Goal: Task Accomplishment & Management: Use online tool/utility

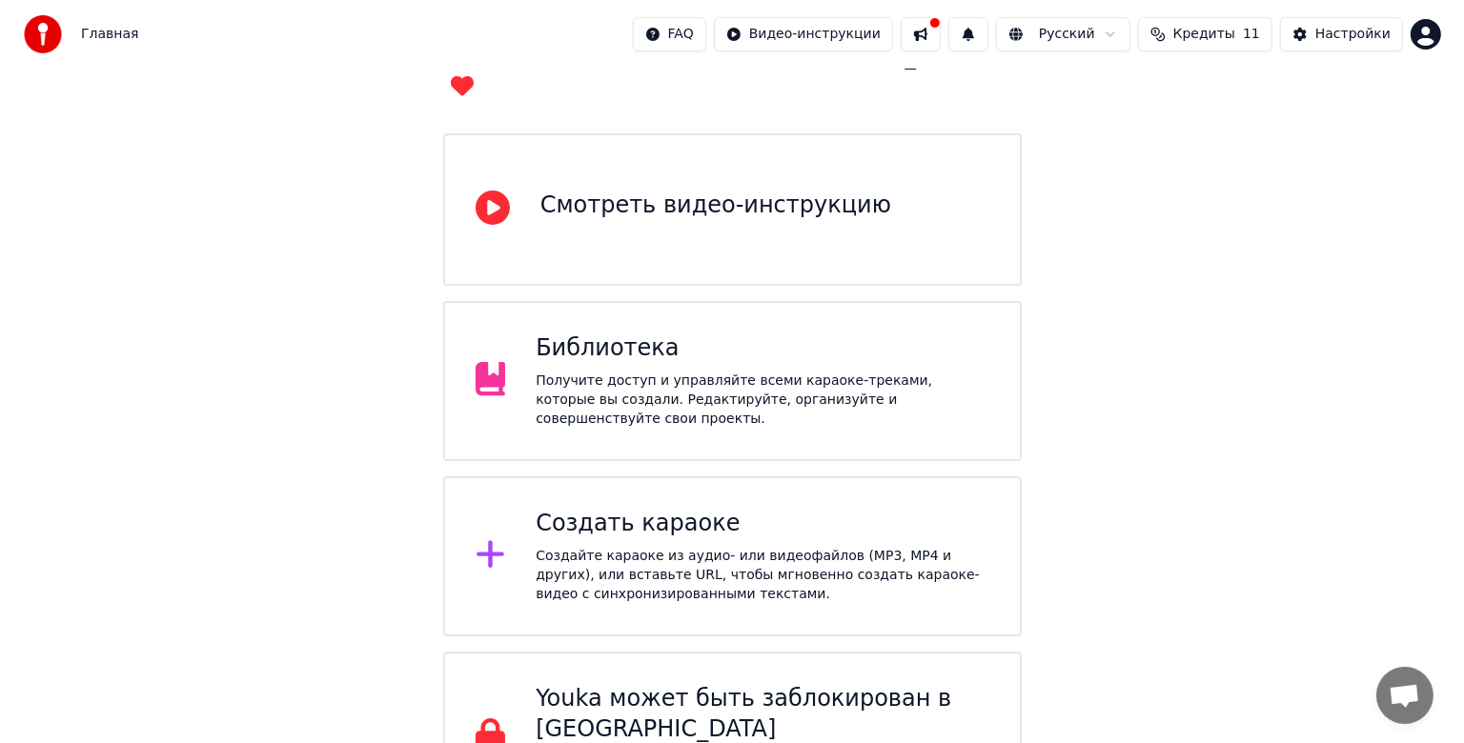
scroll to position [163, 0]
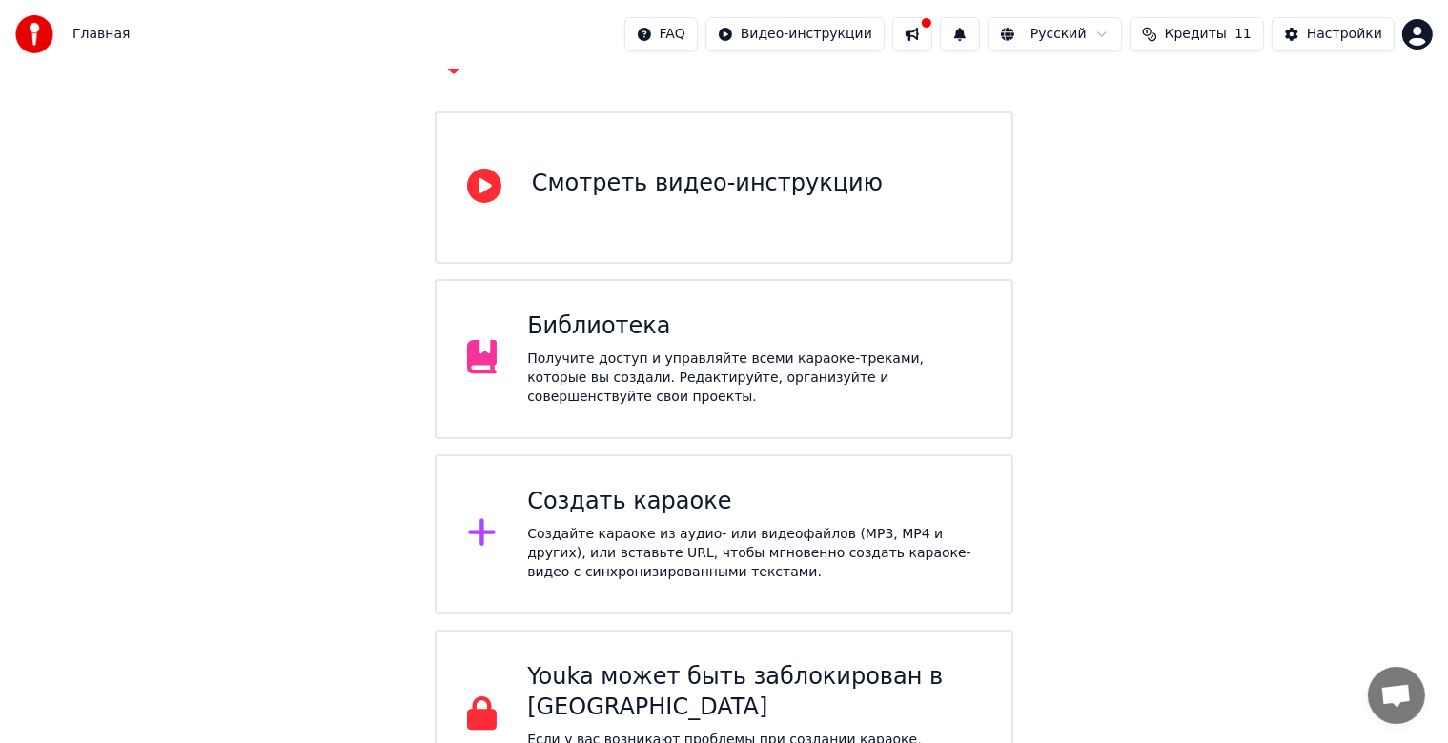
click at [665, 525] on div "Создайте караоке из аудио- или видеофайлов (MP3, MP4 и других), или вставьте UR…" at bounding box center [754, 553] width 454 height 57
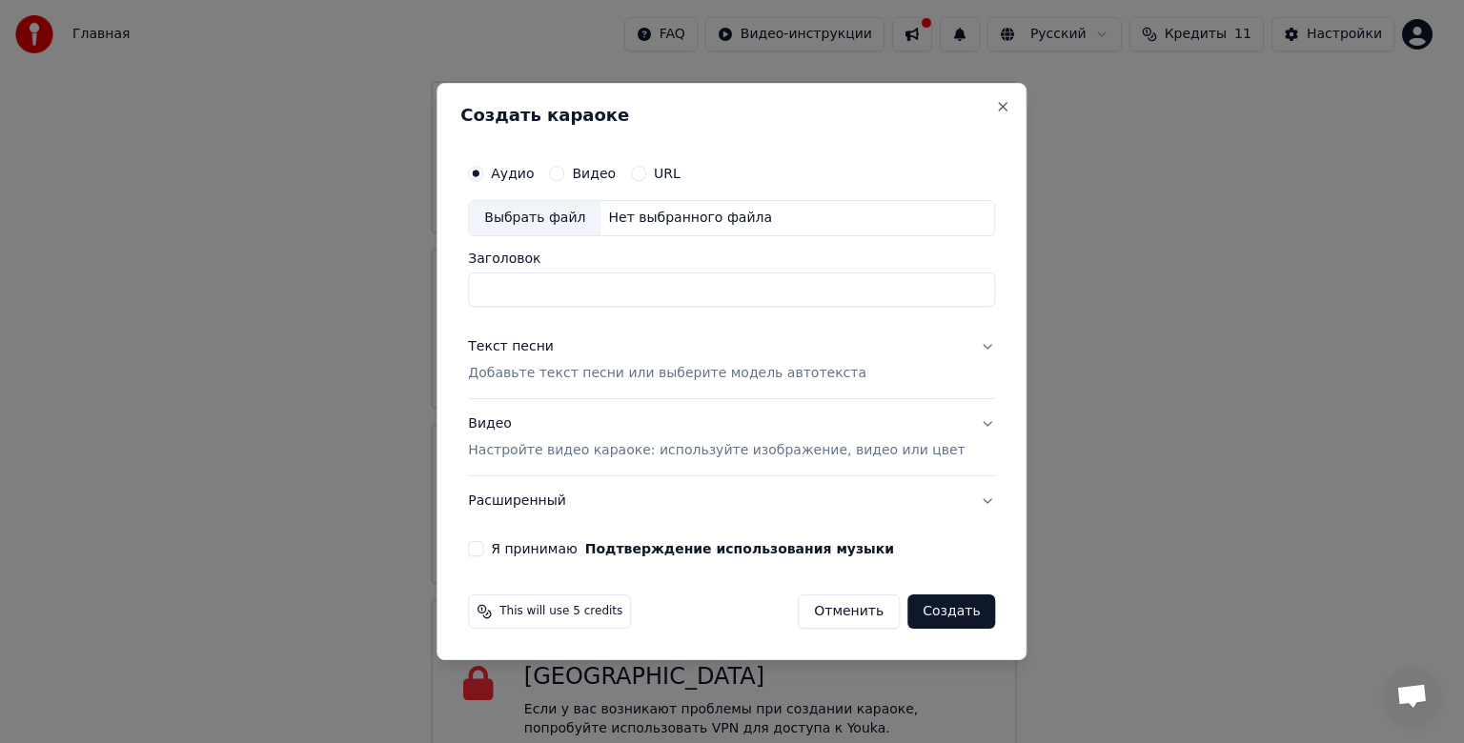
click at [686, 367] on p "Добавьте текст песни или выберите модель автотекста" at bounding box center [667, 373] width 398 height 19
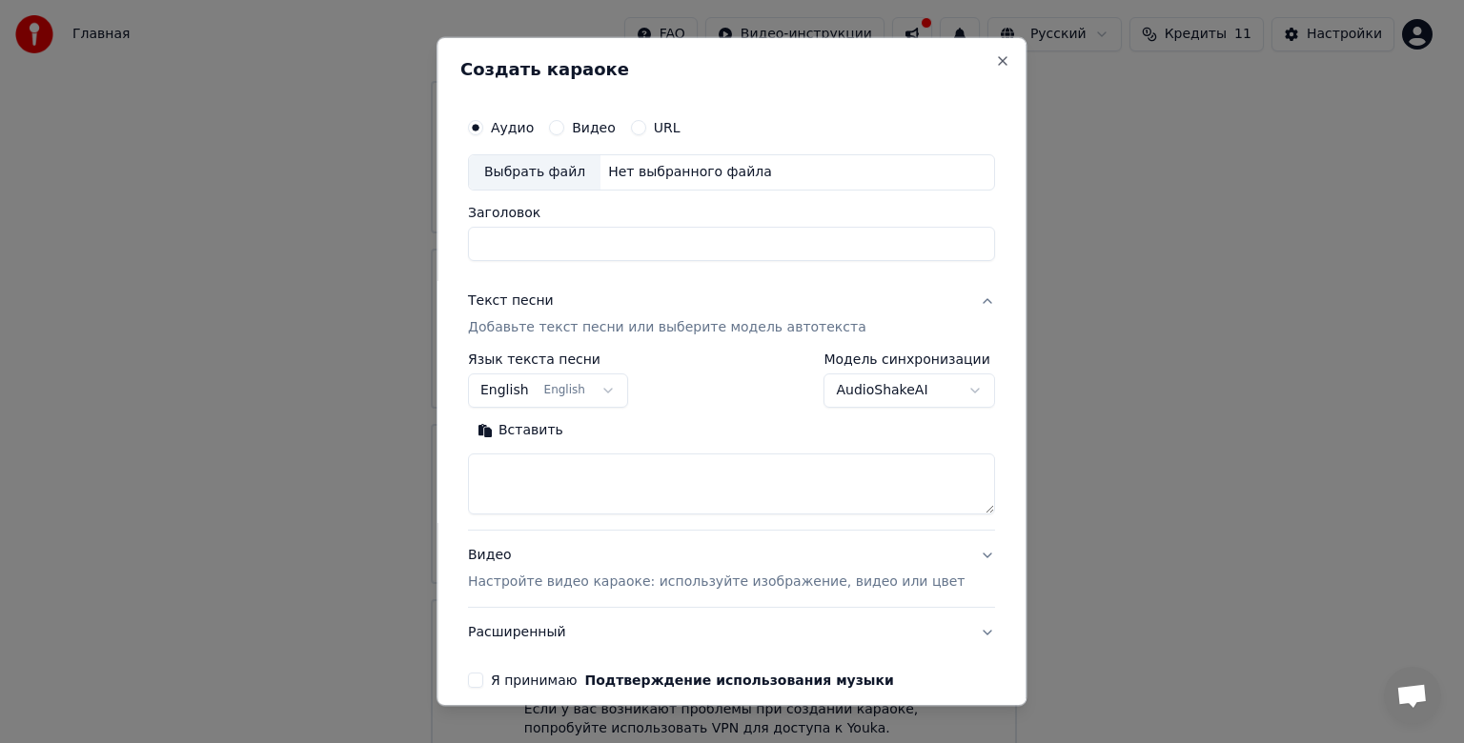
click at [545, 179] on div "Выбрать файл" at bounding box center [535, 172] width 132 height 34
type input "**********"
drag, startPoint x: 721, startPoint y: 244, endPoint x: 484, endPoint y: 244, distance: 236.4
click at [484, 244] on div "**********" at bounding box center [731, 398] width 542 height 595
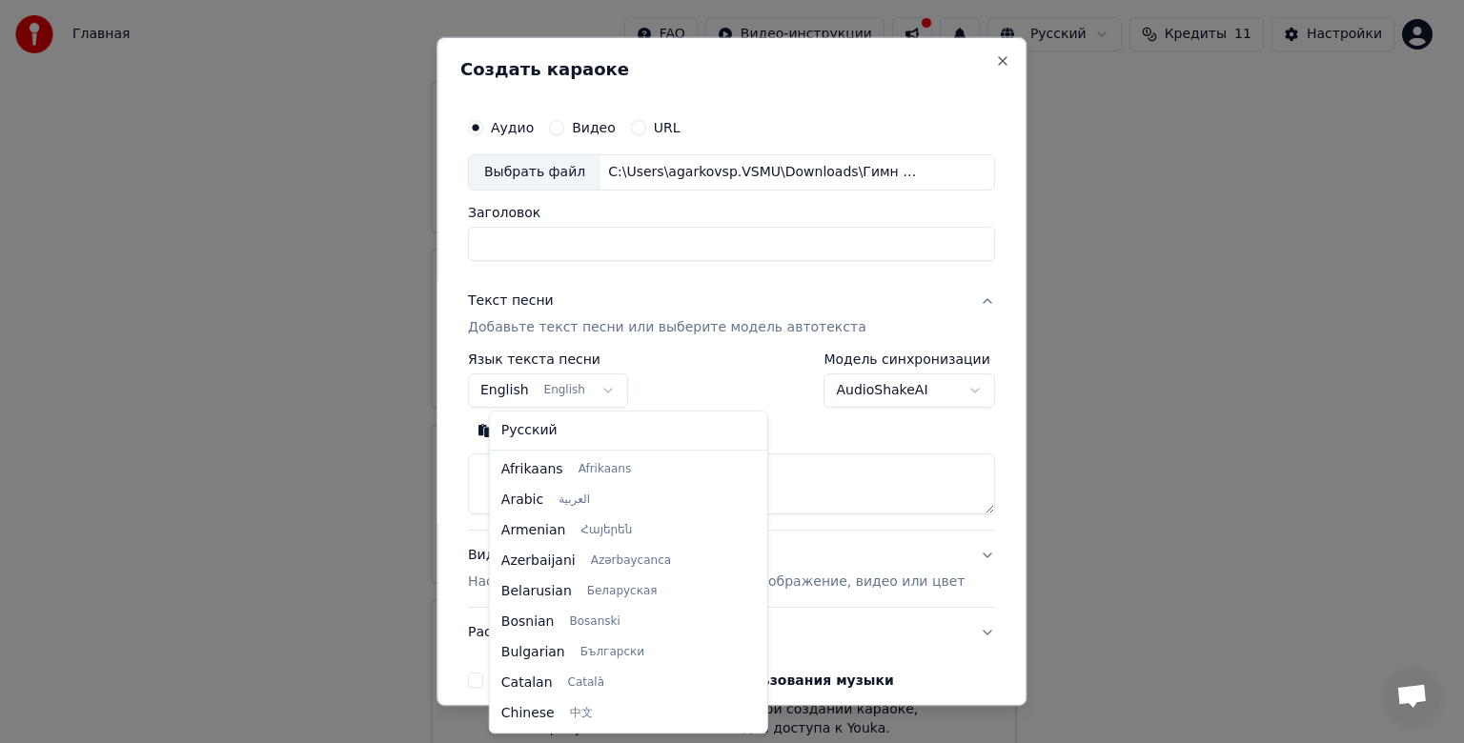
click at [624, 395] on body "Главная FAQ Видео-инструкции Русский Кредиты 11 Настройки Добро пожаловать в Yo…" at bounding box center [724, 304] width 1448 height 934
select select "**"
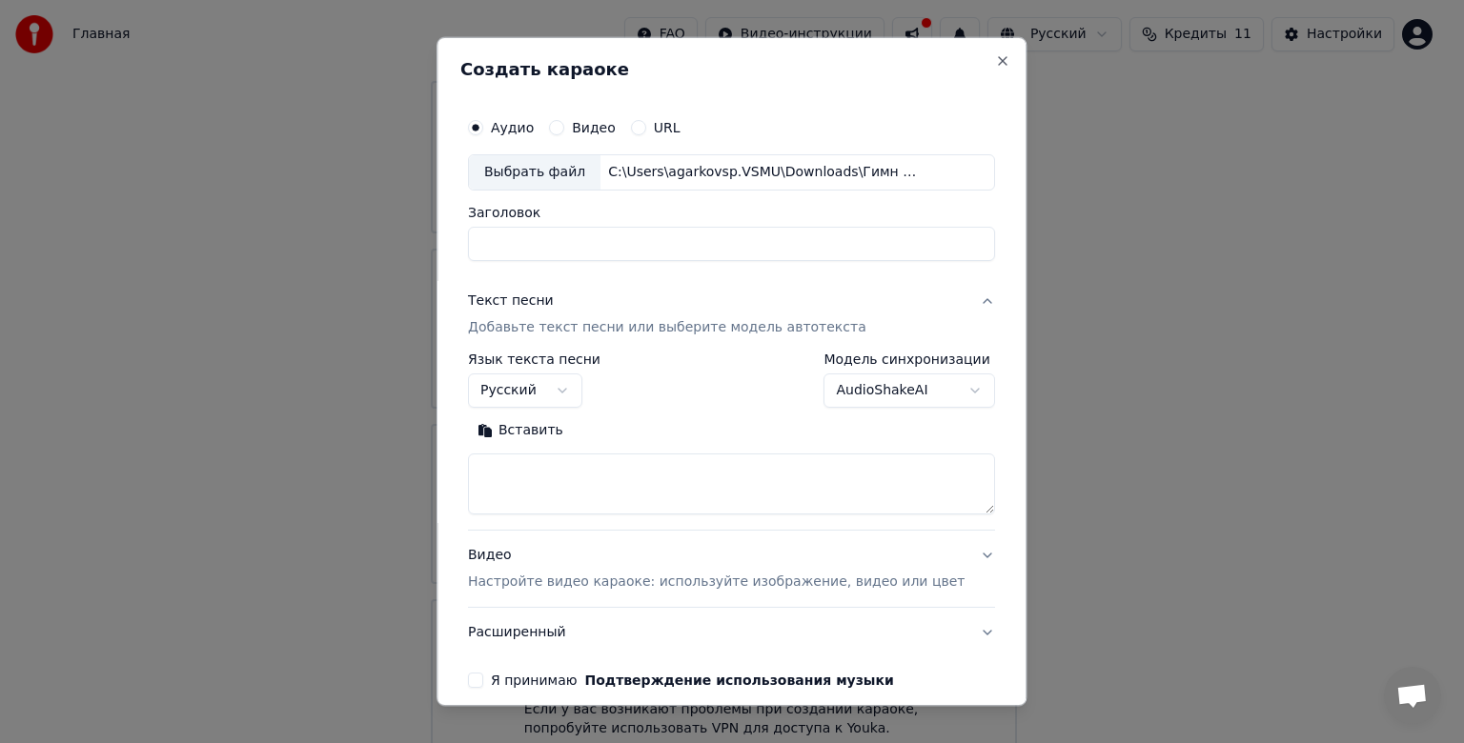
click at [623, 473] on textarea at bounding box center [731, 484] width 527 height 61
paste textarea "**********"
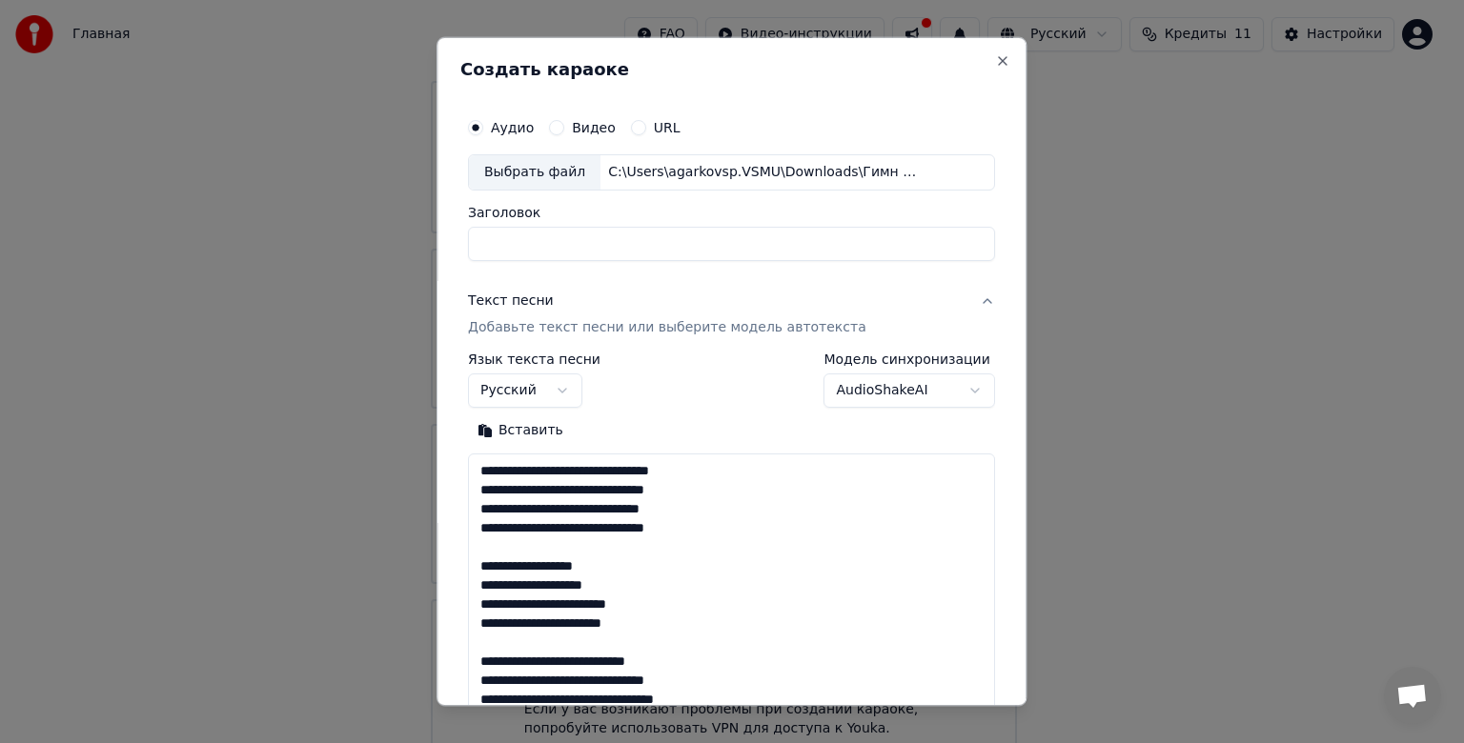
scroll to position [328, 0]
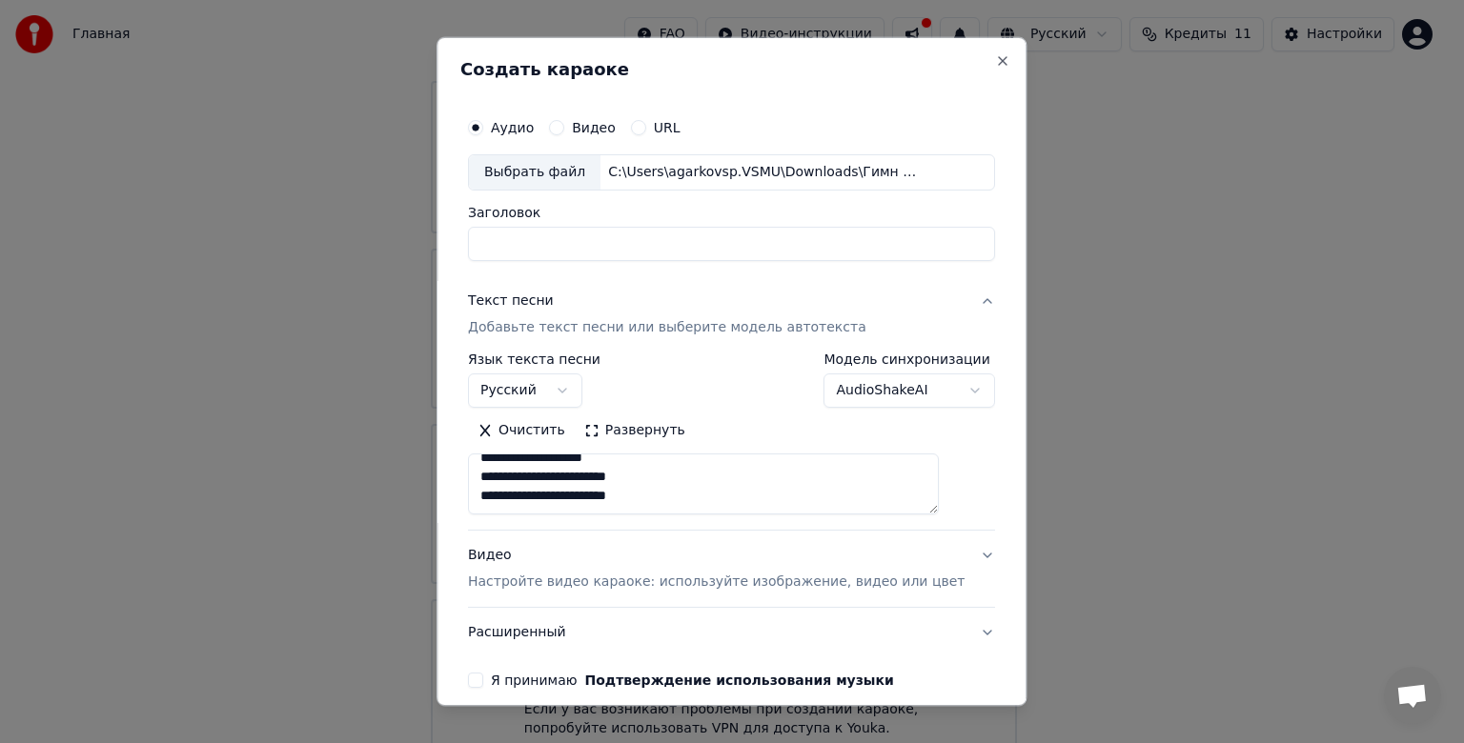
type textarea "**********"
click at [873, 591] on p "Настройте видео караоке: используйте изображение, видео или цвет" at bounding box center [716, 582] width 497 height 19
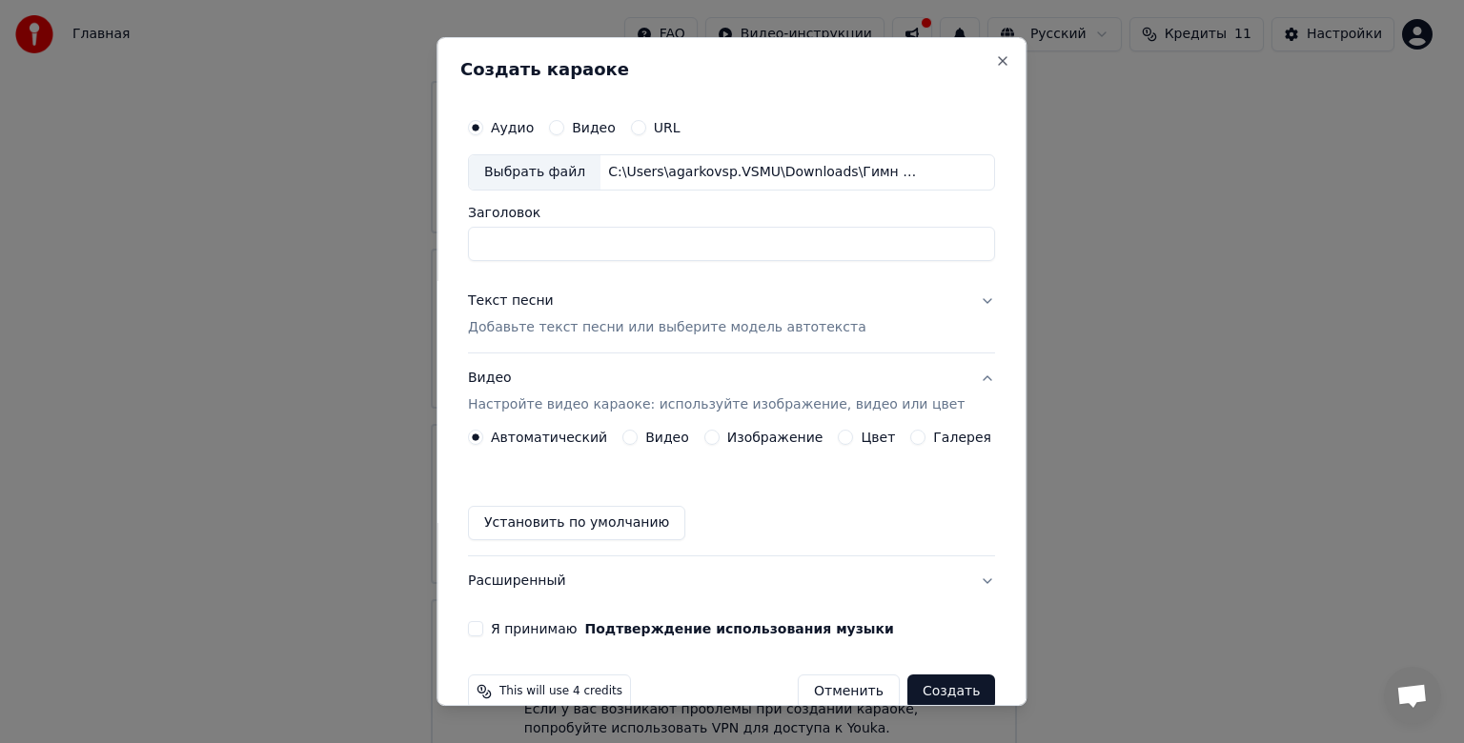
click at [746, 444] on label "Изображение" at bounding box center [775, 437] width 96 height 13
click at [720, 444] on button "Изображение" at bounding box center [711, 437] width 15 height 15
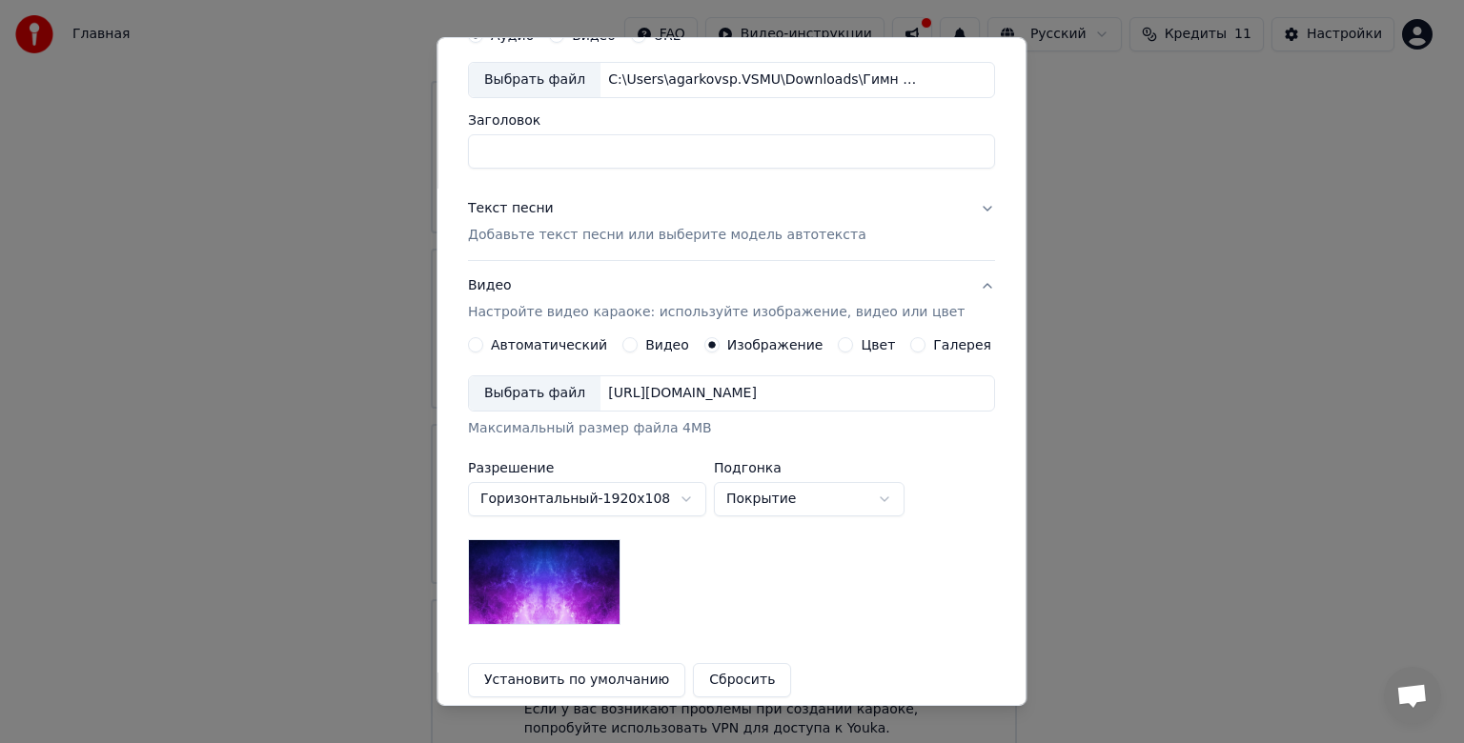
scroll to position [191, 0]
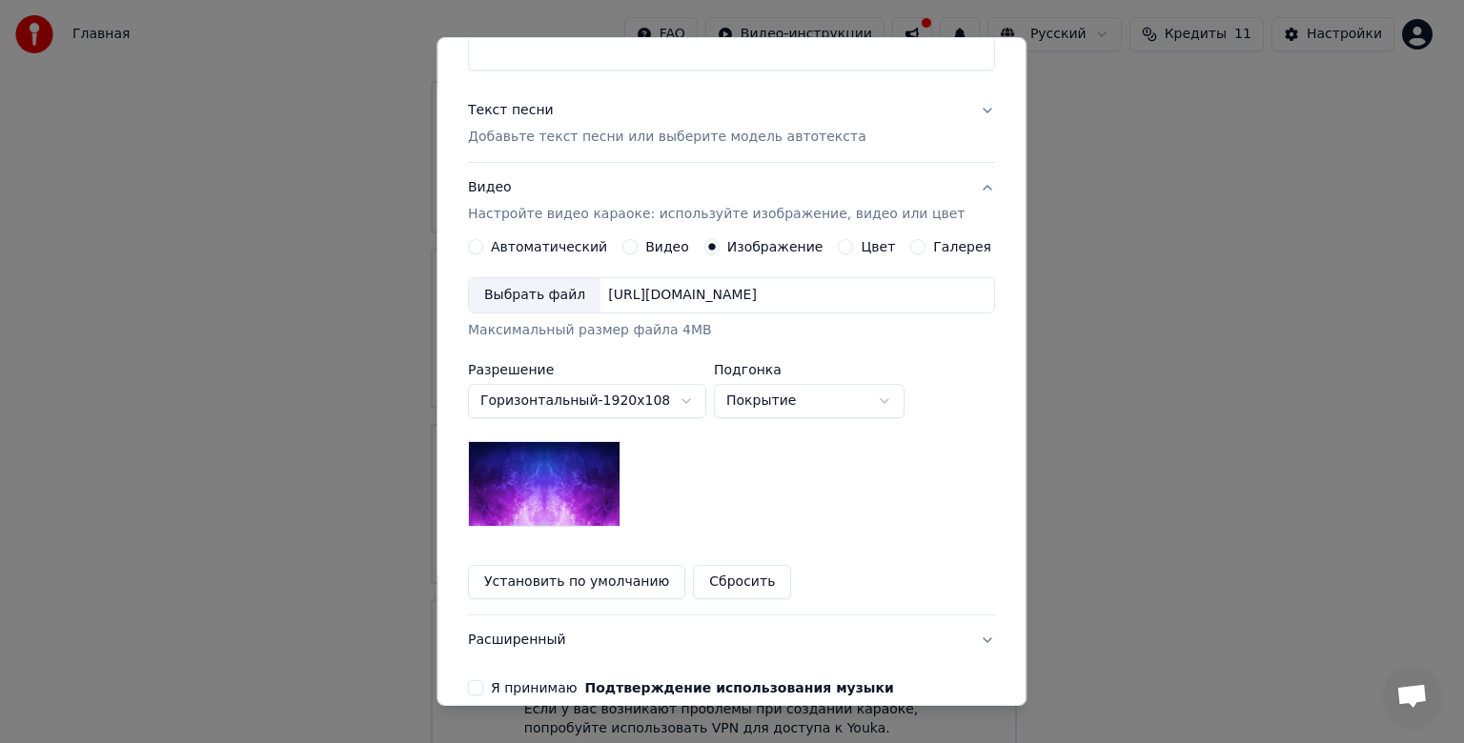
click at [764, 296] on div "[URL][DOMAIN_NAME]" at bounding box center [682, 295] width 164 height 19
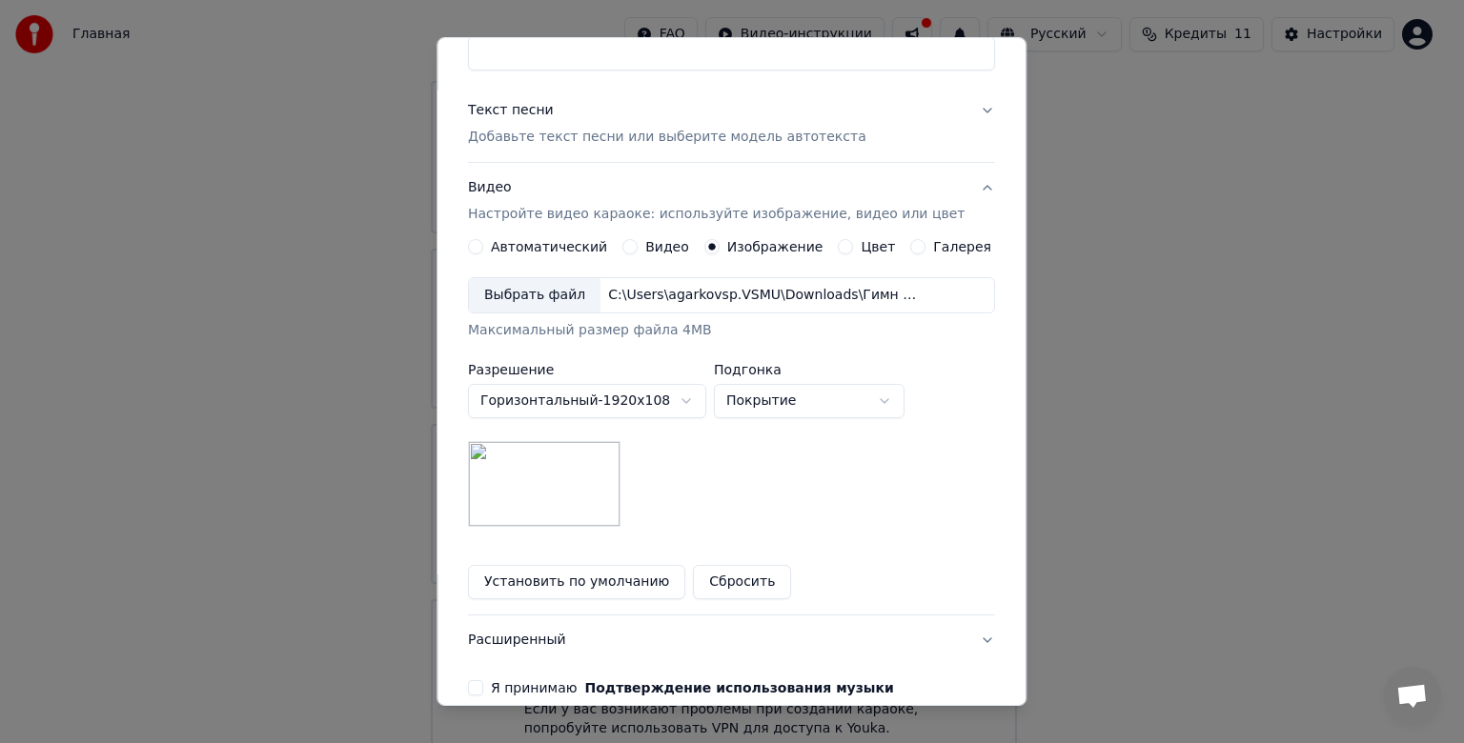
scroll to position [282, 0]
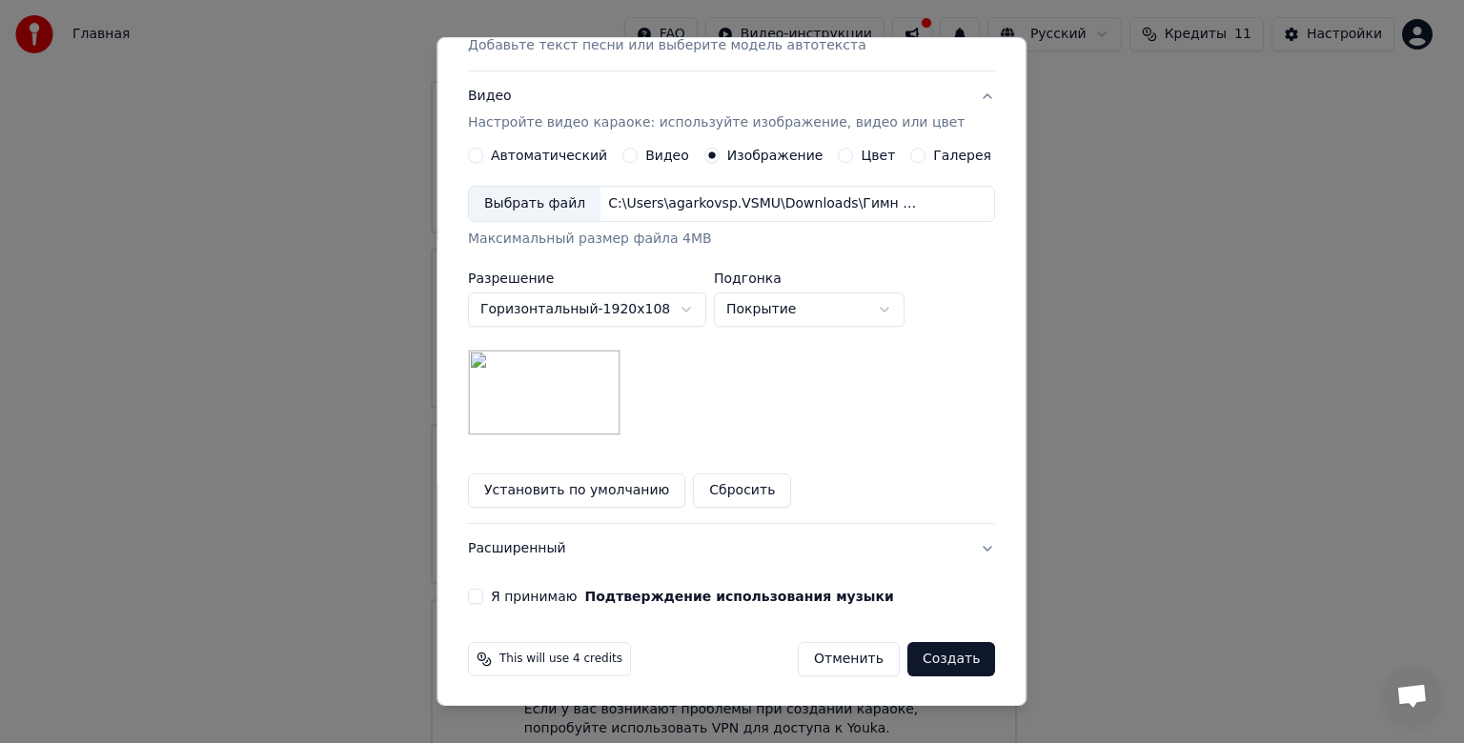
click at [552, 596] on label "Я принимаю Подтверждение использования музыки" at bounding box center [692, 596] width 403 height 13
click at [483, 596] on button "Я принимаю Подтверждение использования музыки" at bounding box center [475, 596] width 15 height 15
click at [916, 661] on button "Создать" at bounding box center [951, 659] width 88 height 34
click at [923, 662] on button "Создать" at bounding box center [951, 659] width 88 height 34
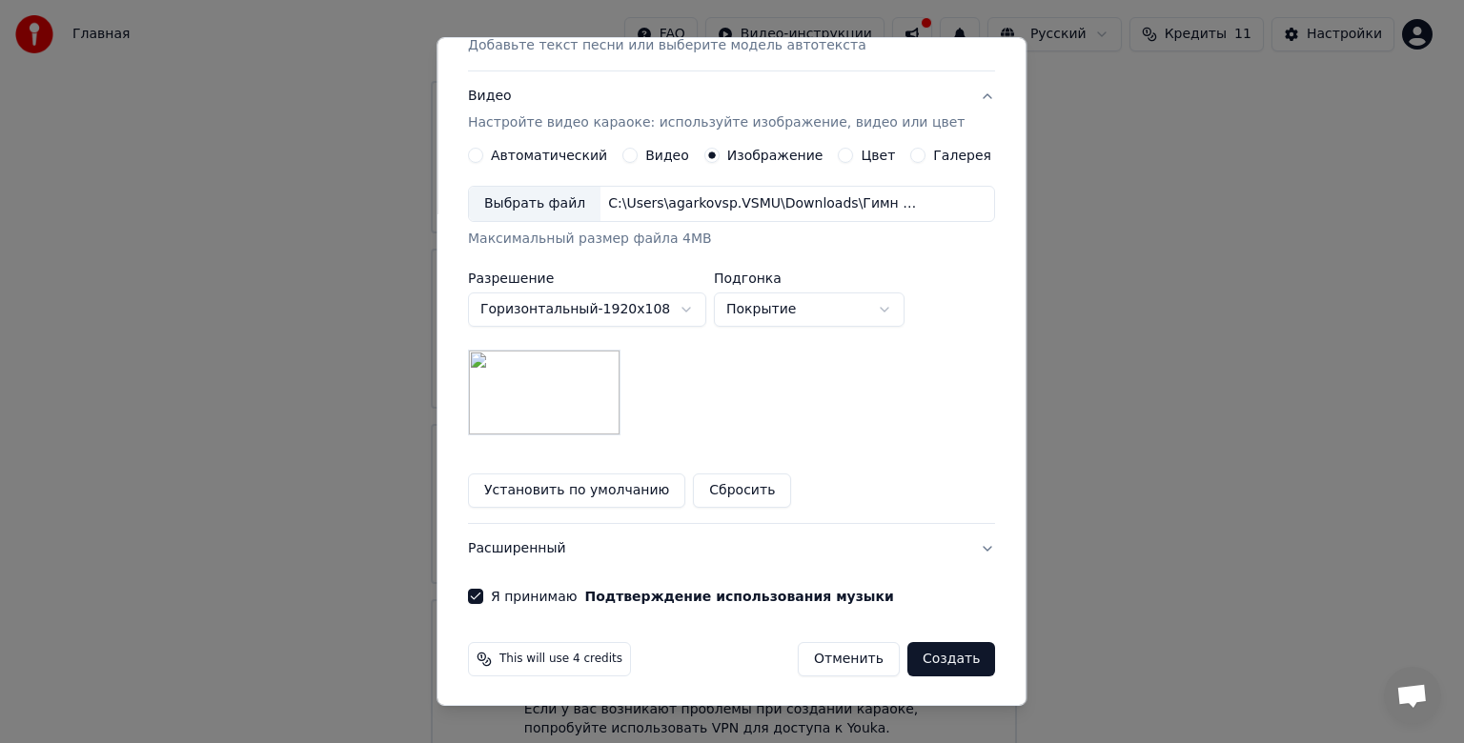
scroll to position [0, 0]
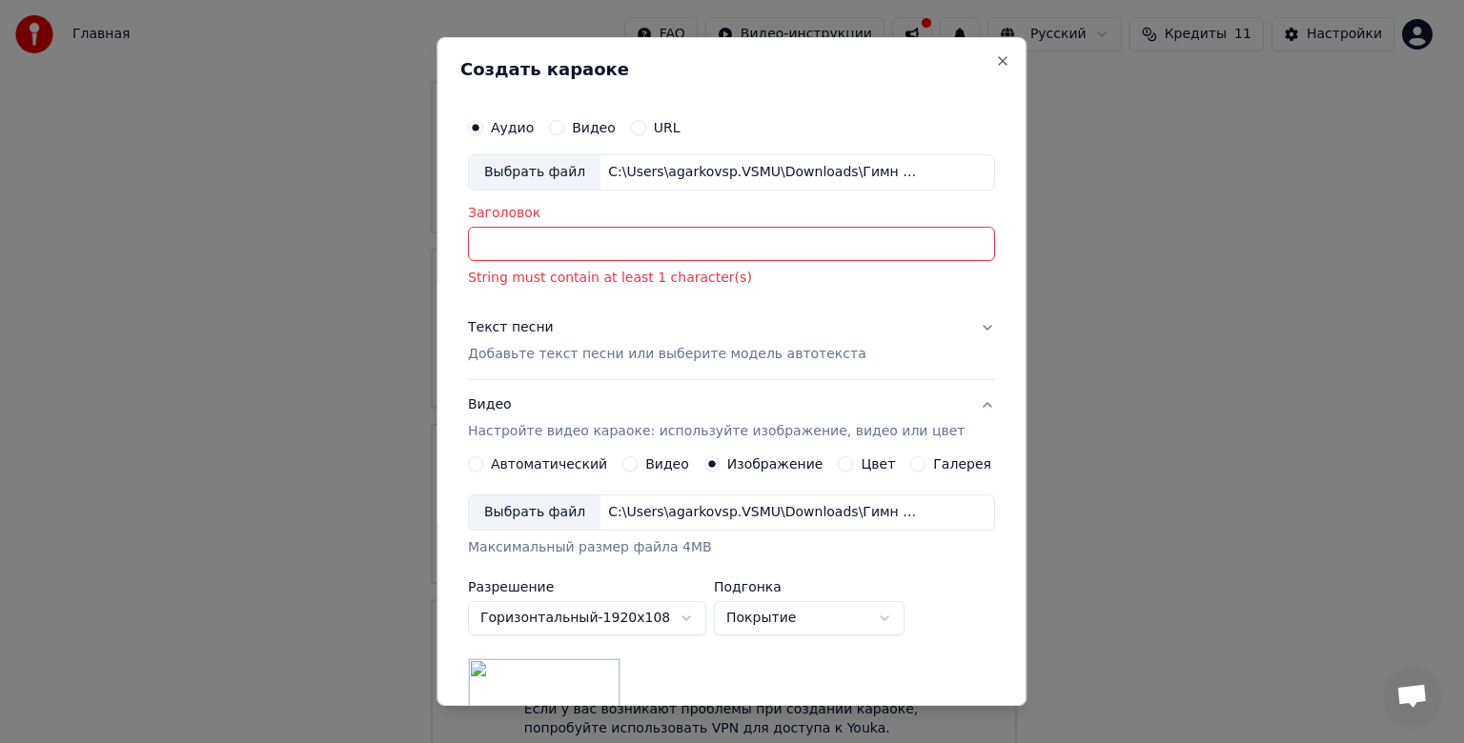
click at [627, 240] on input "Заголовок" at bounding box center [731, 244] width 527 height 34
click at [709, 243] on input "Заголовок" at bounding box center [731, 244] width 527 height 34
paste input "**********"
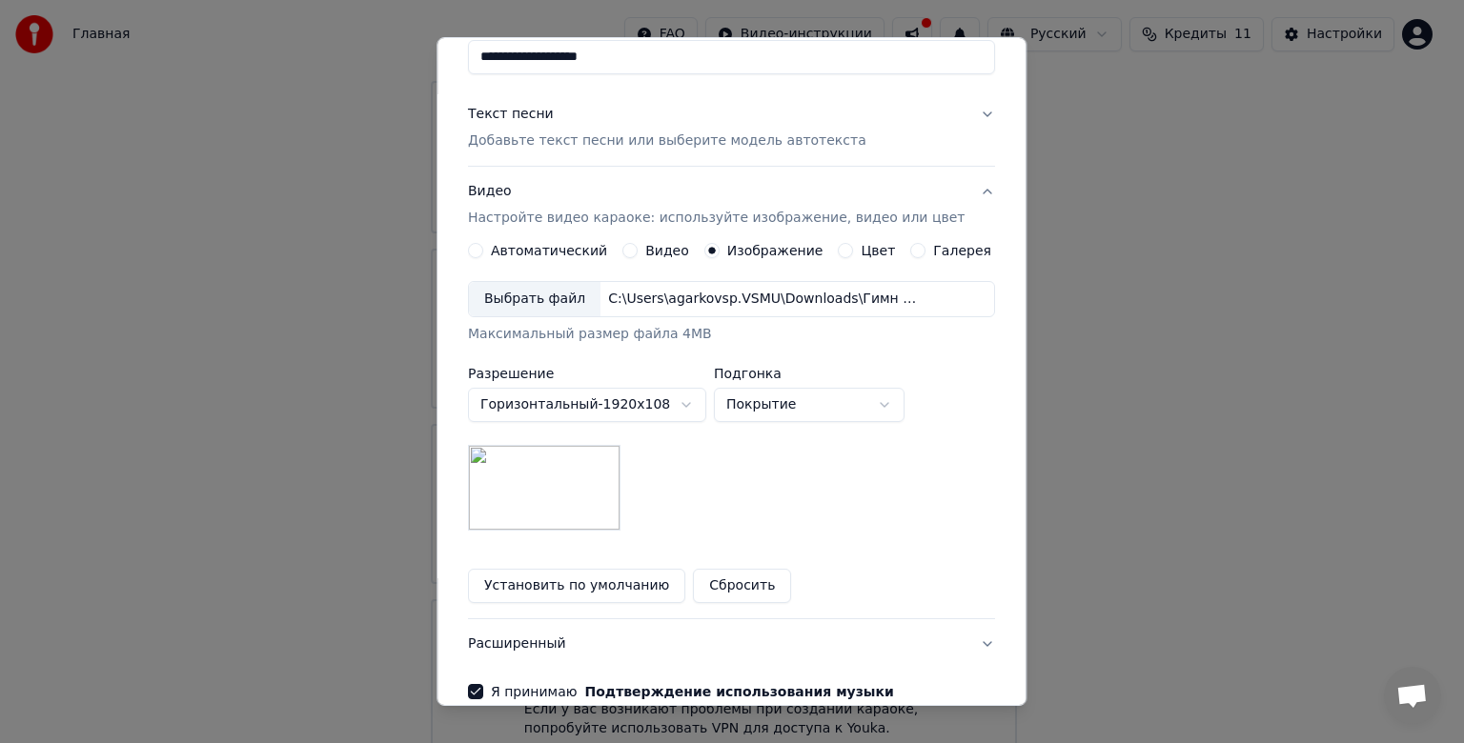
scroll to position [282, 0]
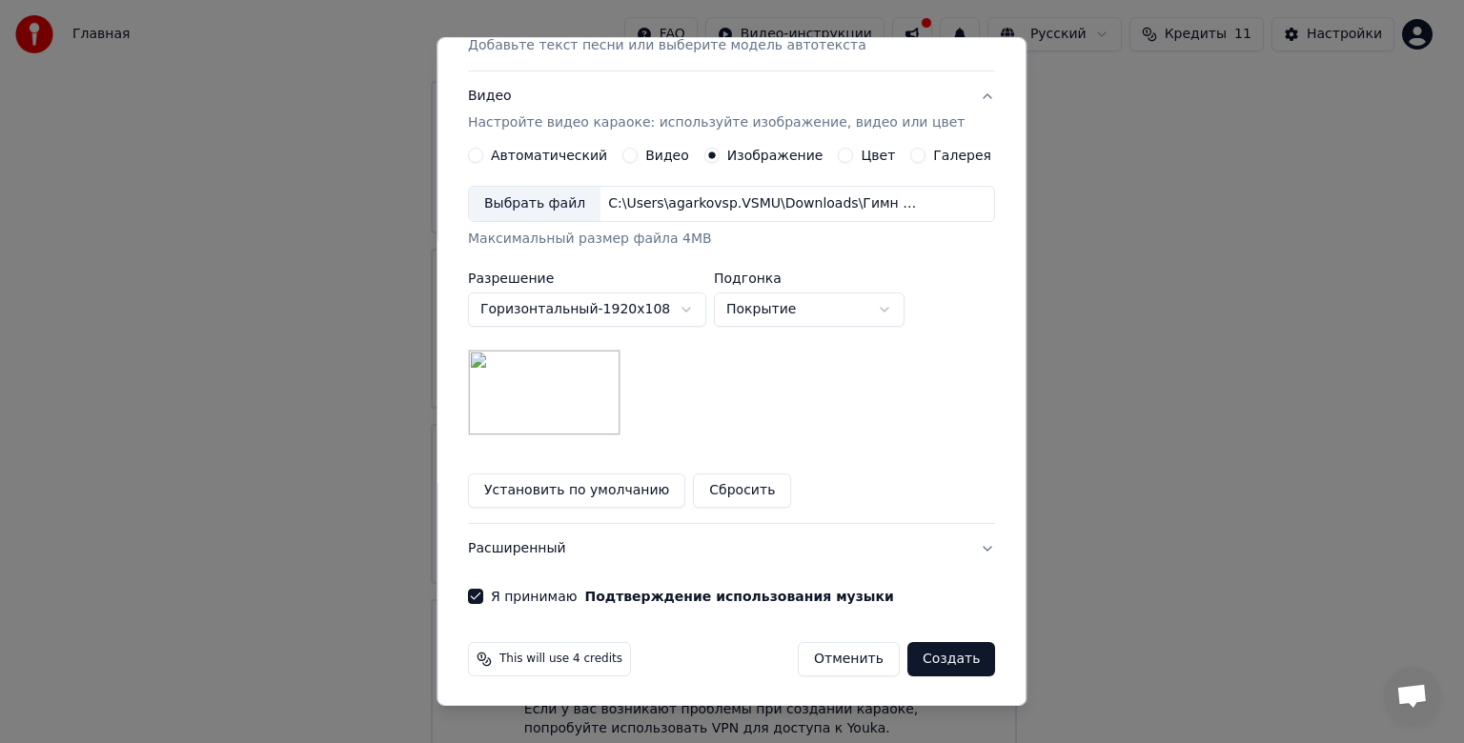
type input "**********"
click at [910, 651] on button "Создать" at bounding box center [951, 659] width 88 height 34
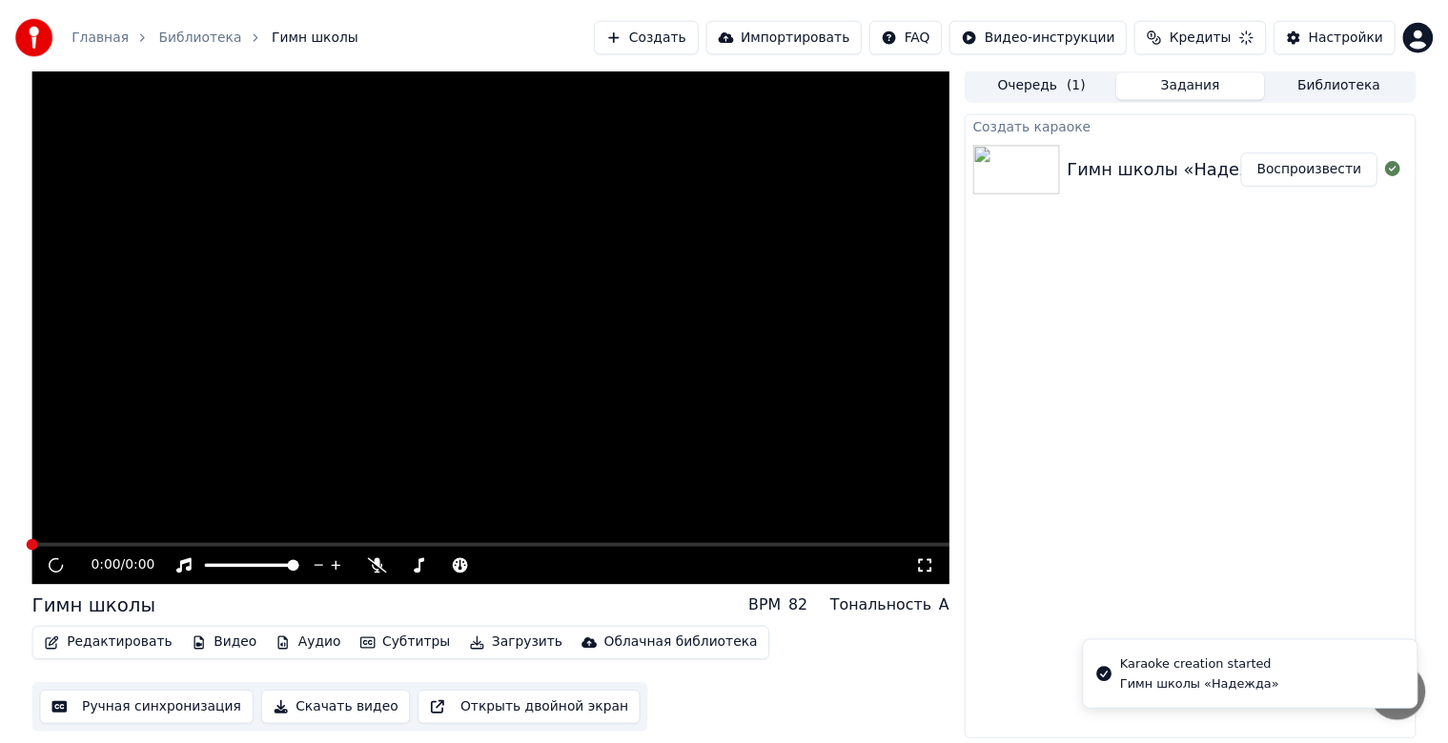
scroll to position [3, 0]
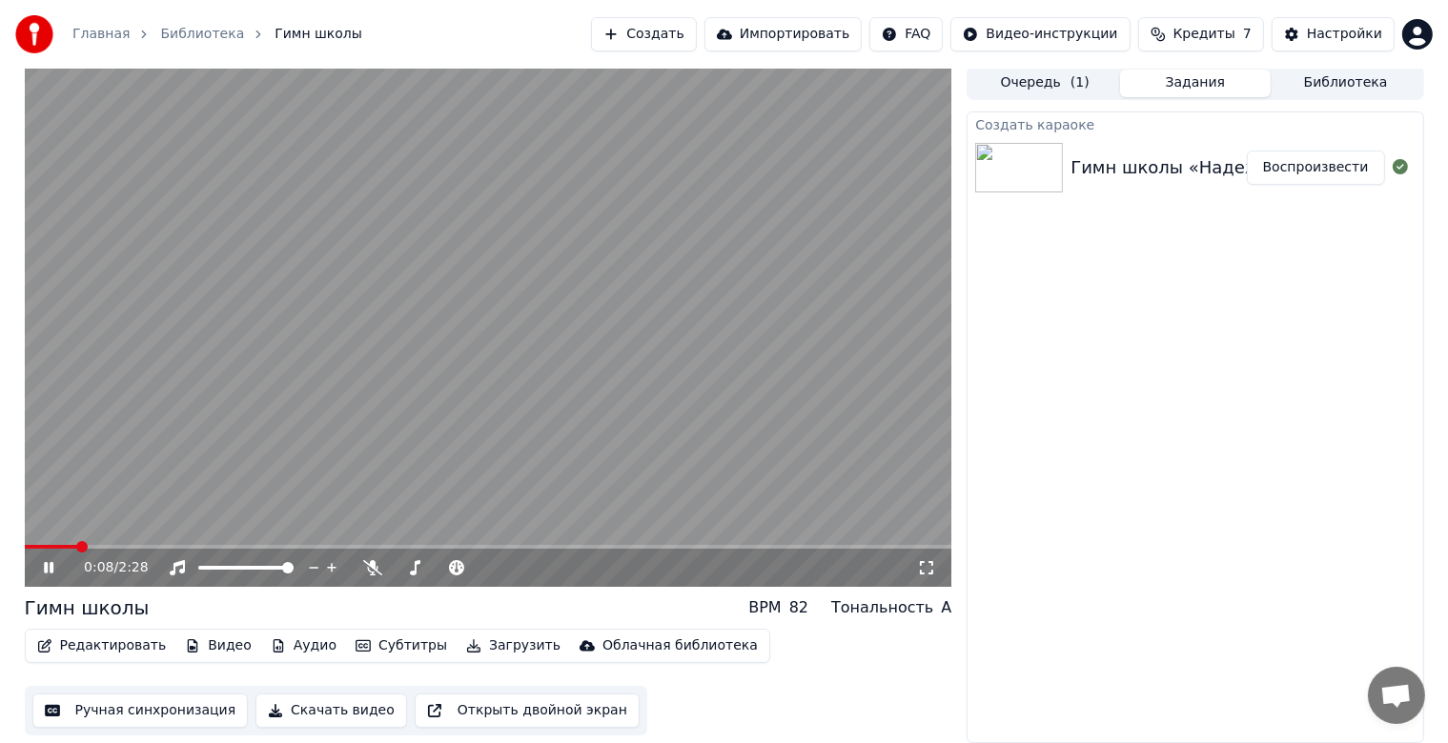
click at [469, 356] on video at bounding box center [488, 326] width 927 height 521
click at [372, 644] on button "Субтитры" at bounding box center [401, 646] width 107 height 27
click at [111, 645] on button "Редактировать" at bounding box center [102, 646] width 145 height 27
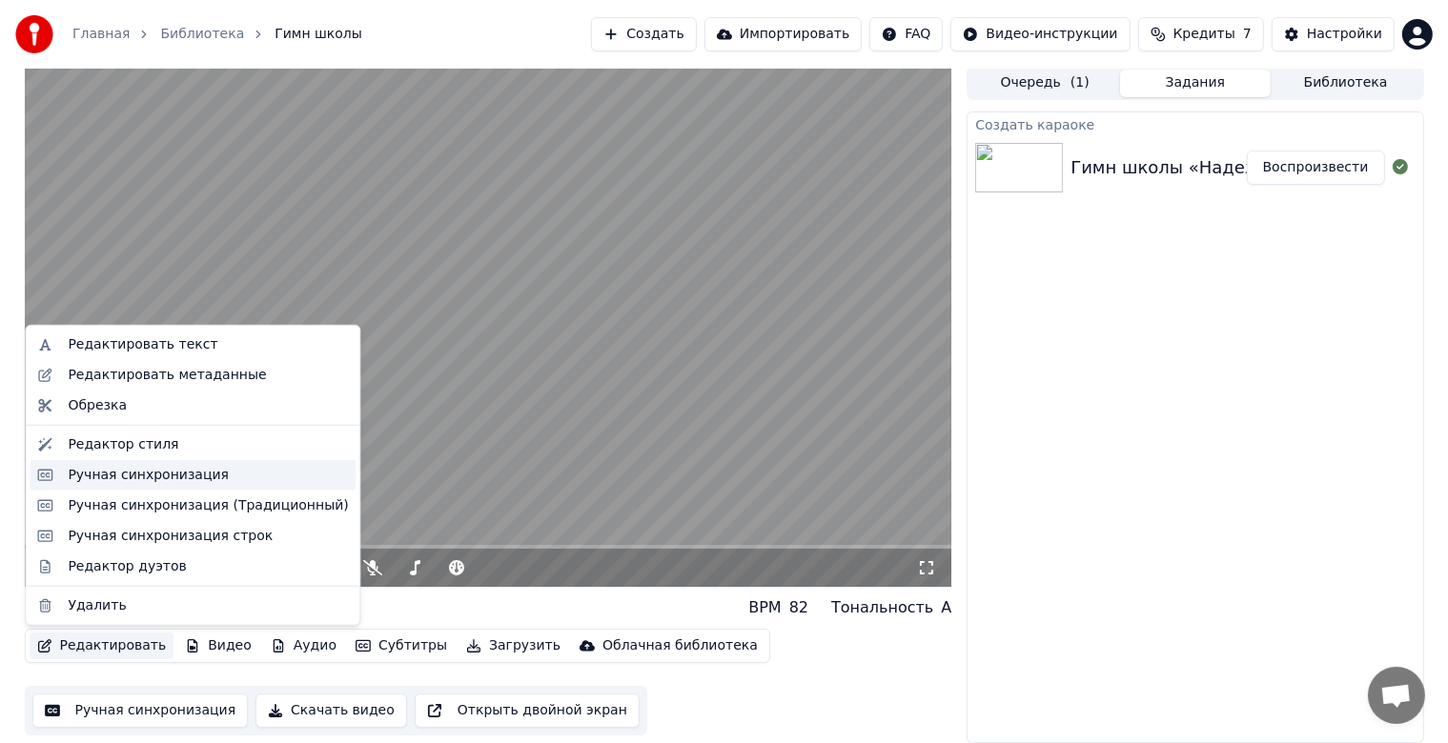
click at [200, 479] on div "Ручная синхронизация" at bounding box center [148, 475] width 161 height 19
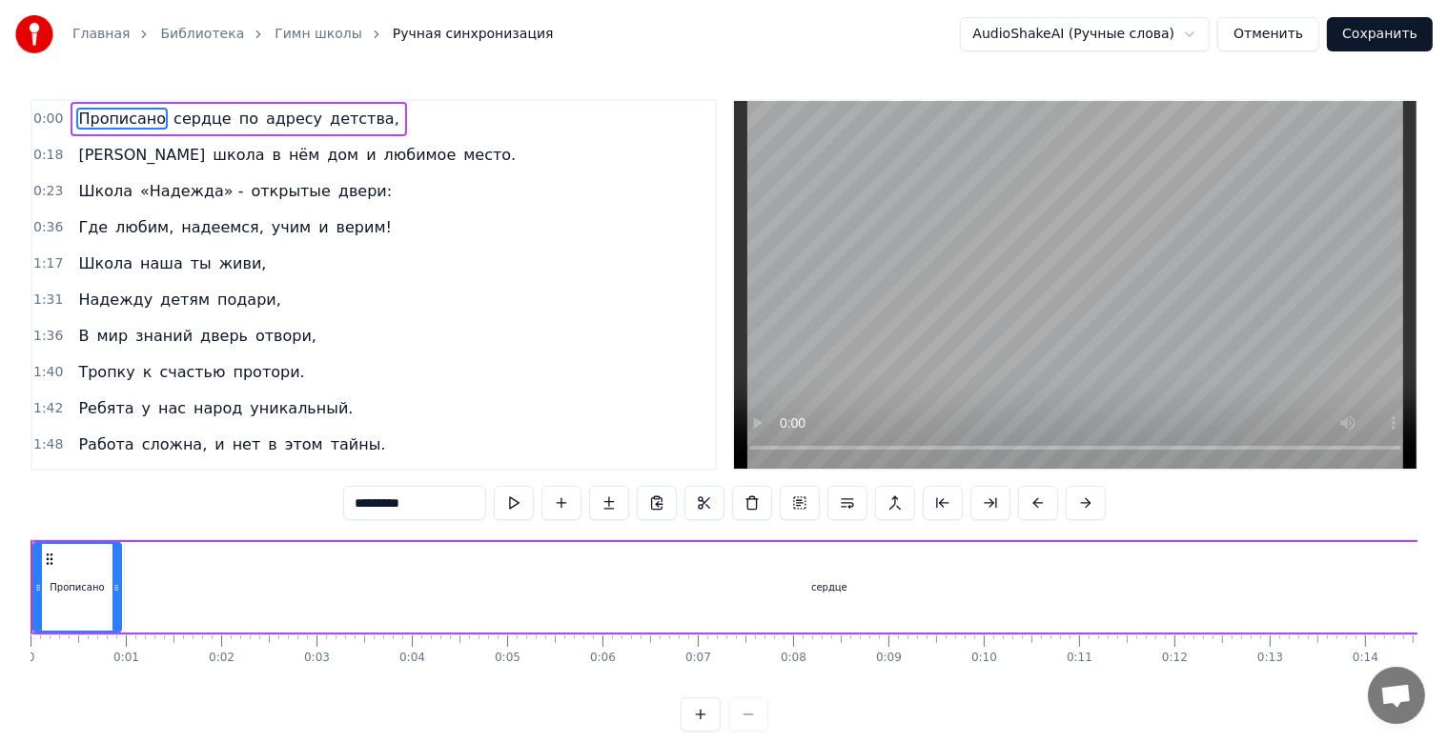
click at [47, 555] on circle at bounding box center [47, 555] width 1 height 1
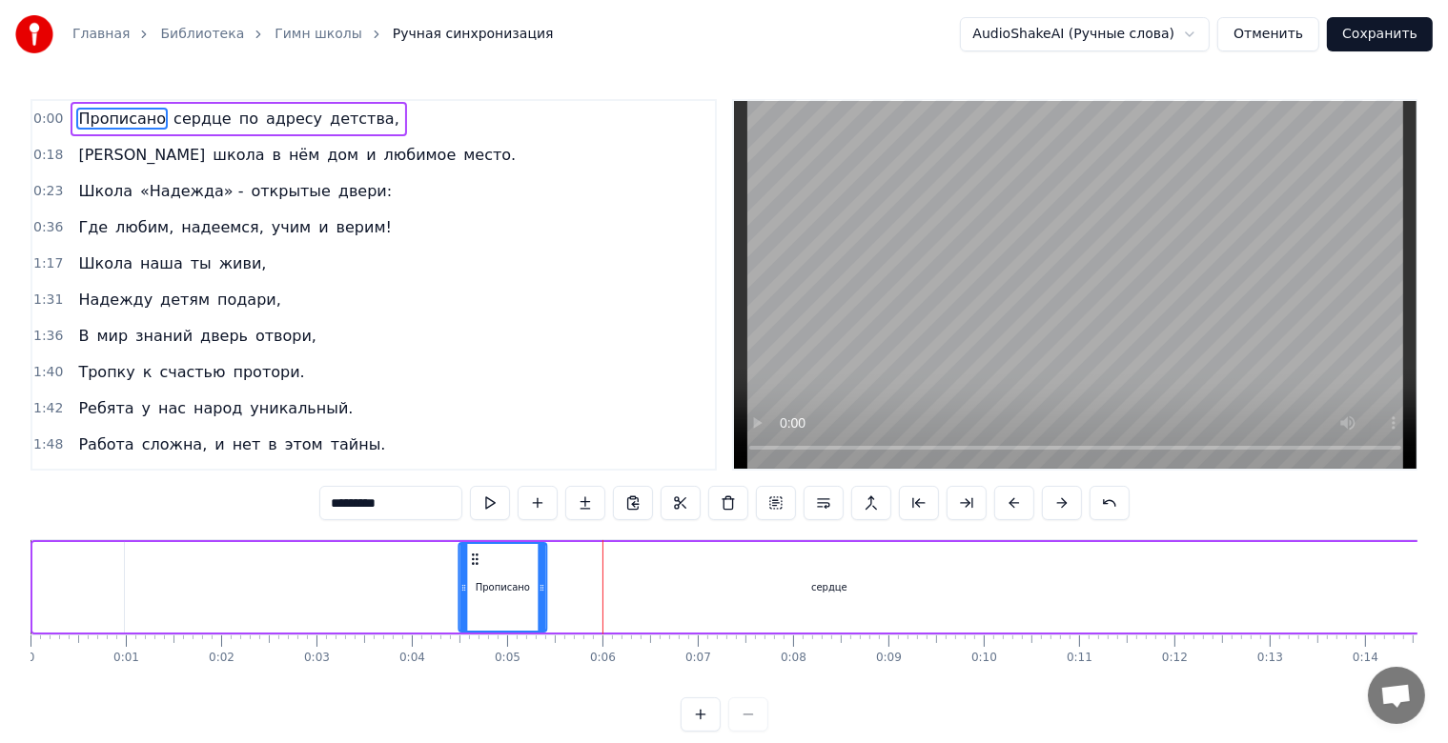
drag, startPoint x: 46, startPoint y: 559, endPoint x: 488, endPoint y: 554, distance: 442.3
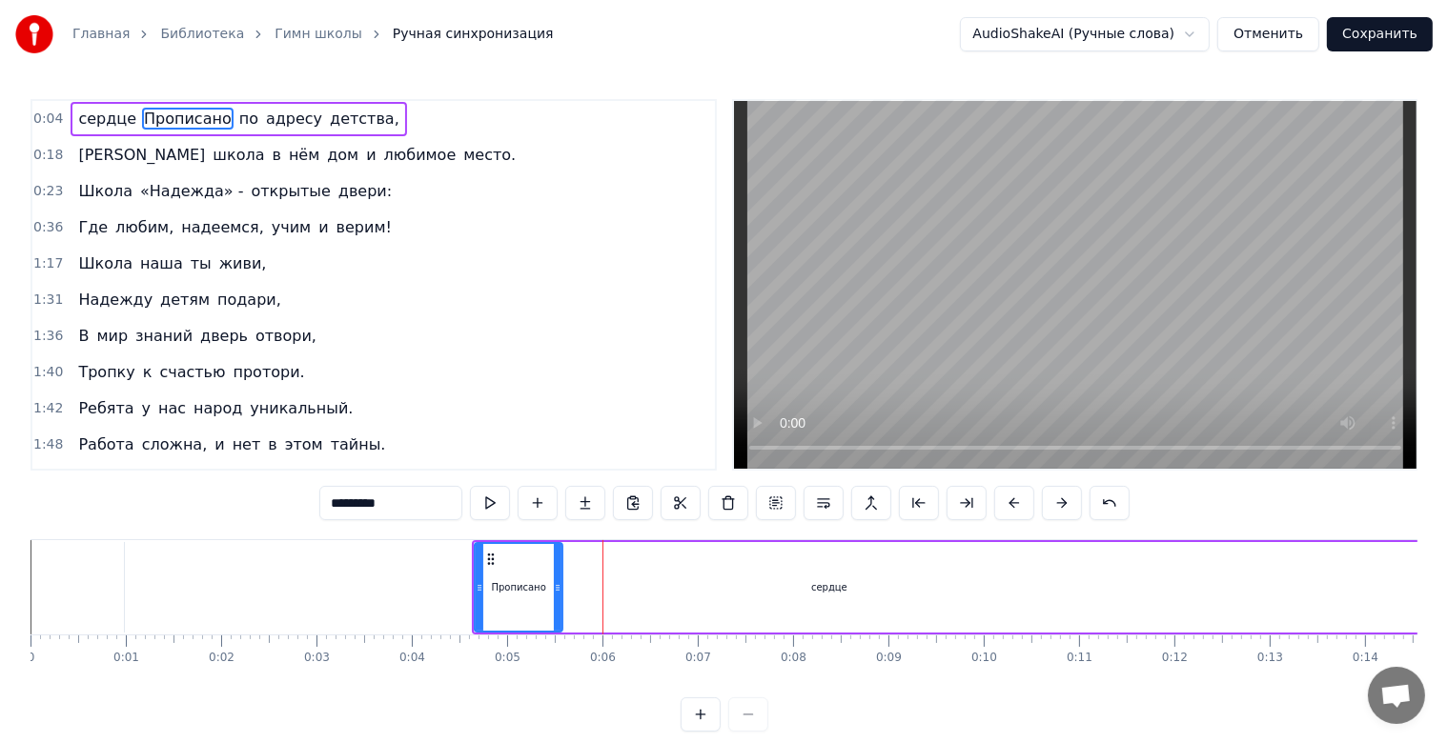
click at [648, 556] on div "сердце" at bounding box center [829, 587] width 1409 height 91
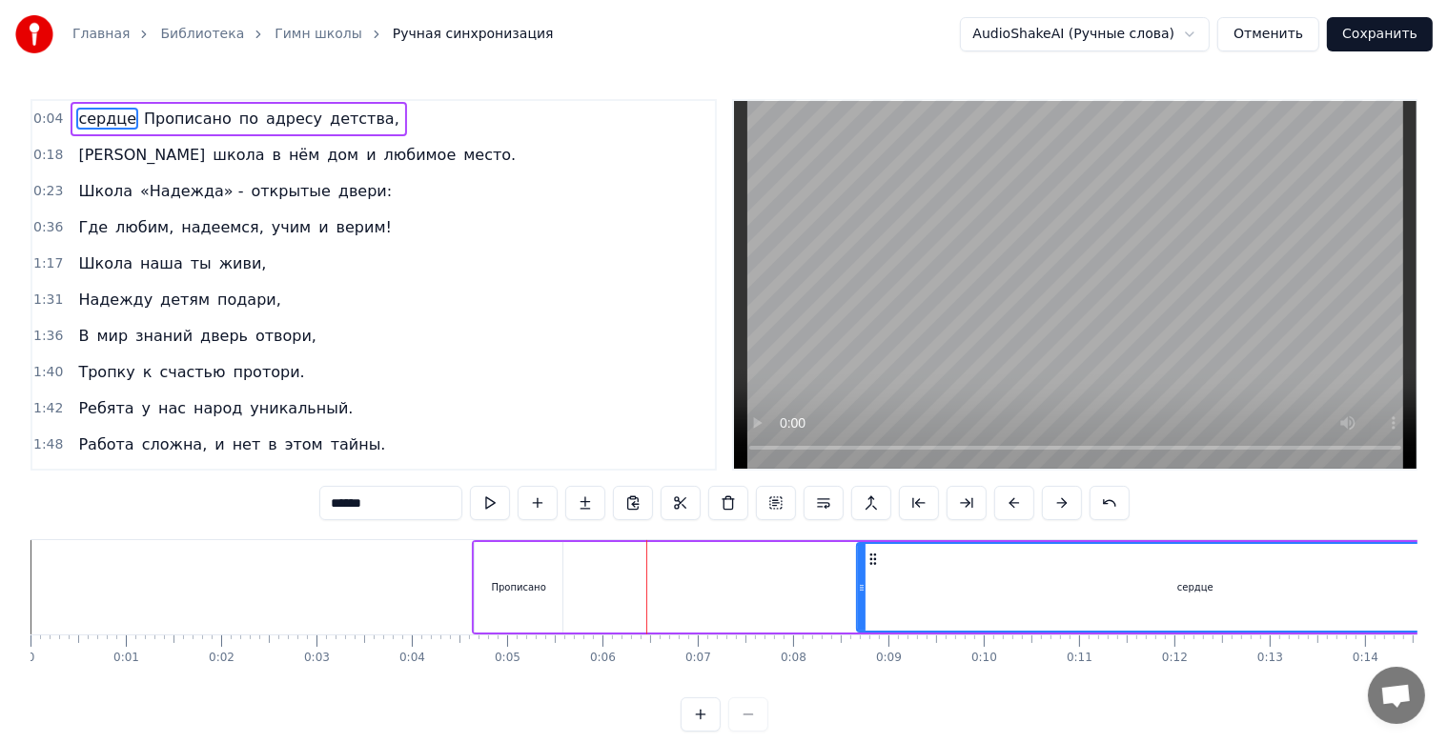
drag, startPoint x: 130, startPoint y: 596, endPoint x: 862, endPoint y: 585, distance: 732.1
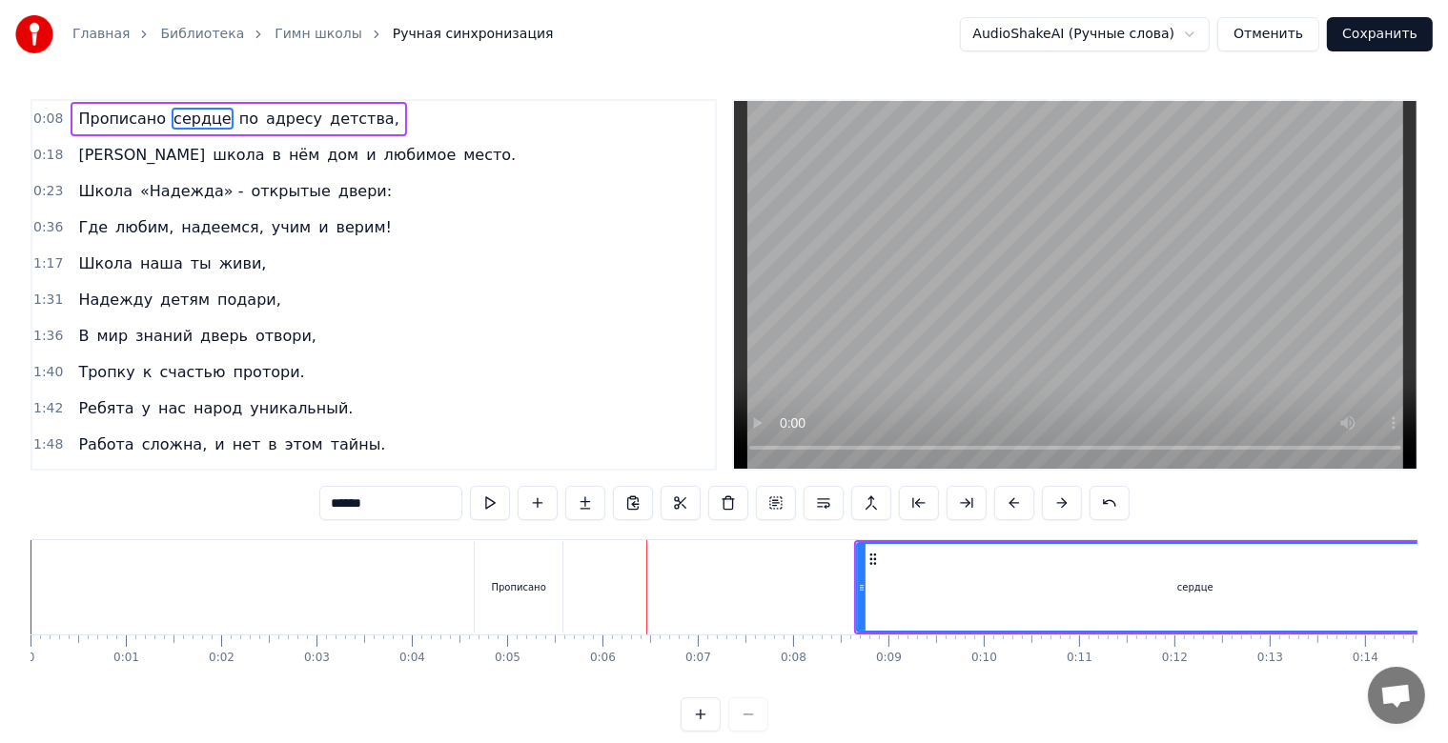
click at [490, 584] on div "Прописано" at bounding box center [519, 587] width 88 height 91
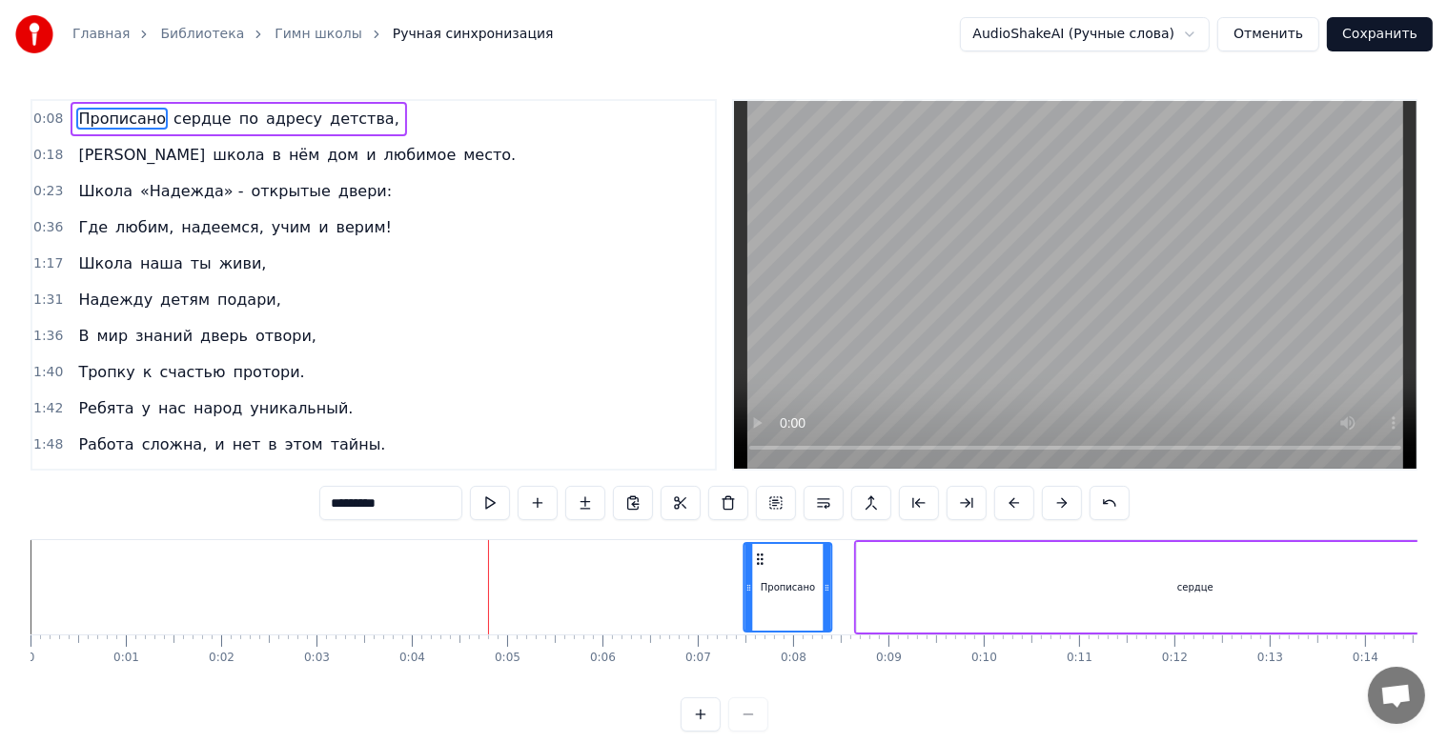
drag, startPoint x: 487, startPoint y: 557, endPoint x: 756, endPoint y: 564, distance: 268.9
click at [756, 564] on icon at bounding box center [760, 559] width 15 height 15
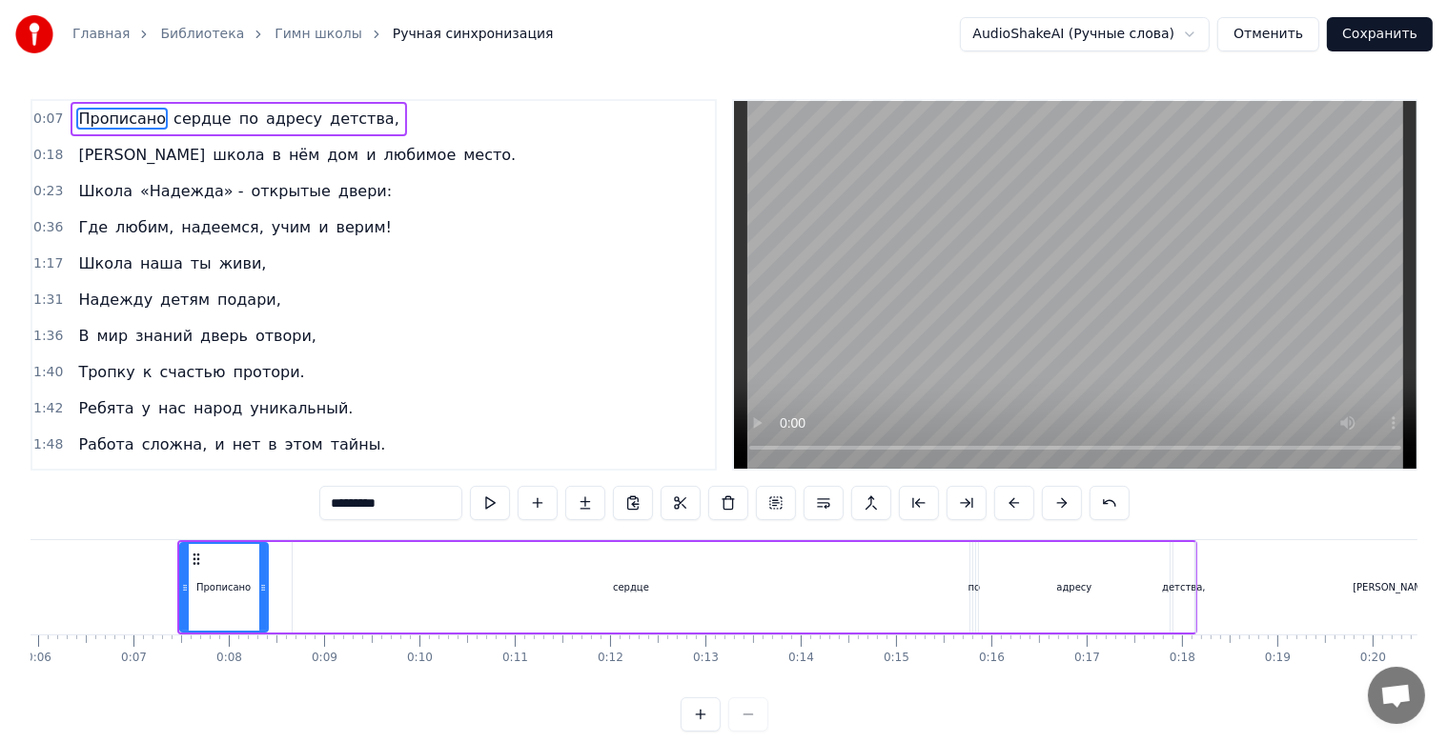
scroll to position [0, 595]
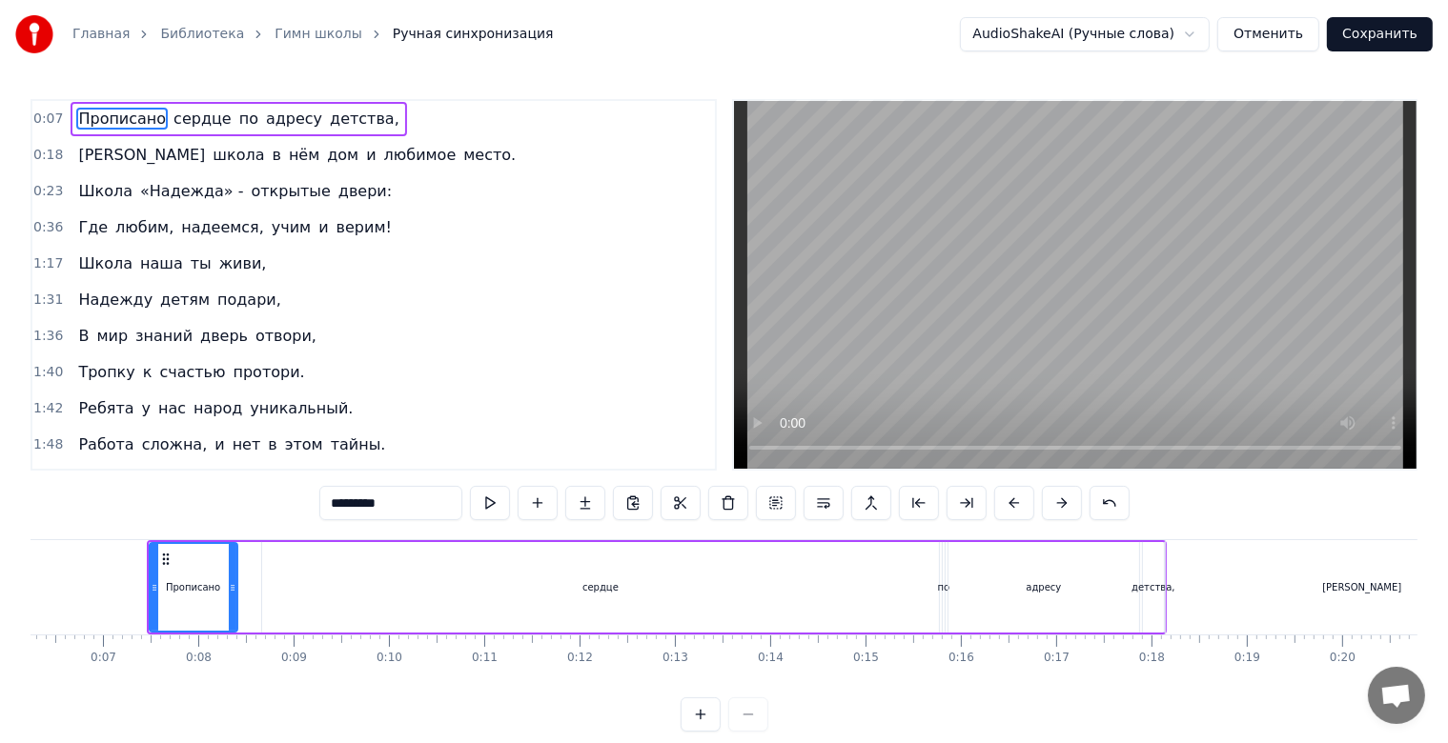
click at [750, 590] on div "сердце" at bounding box center [600, 587] width 677 height 91
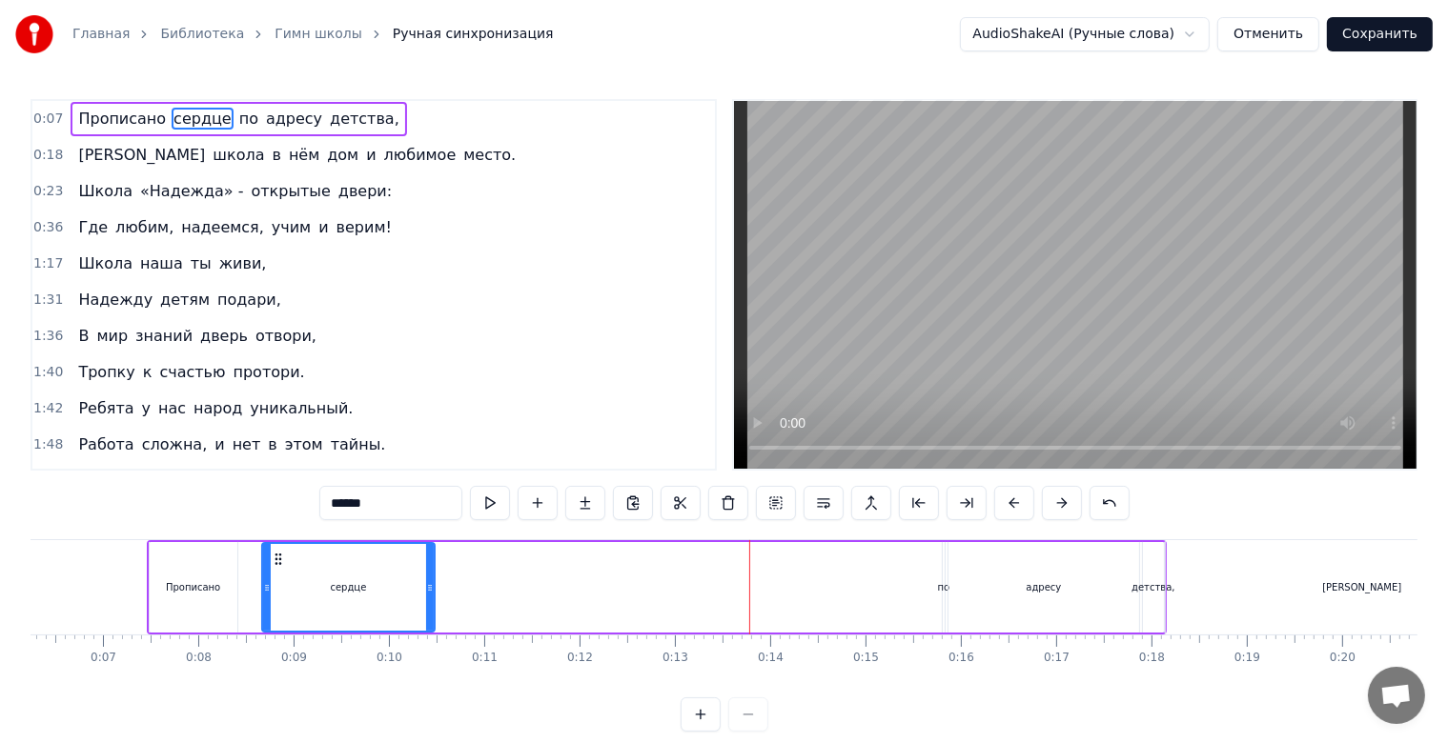
drag, startPoint x: 931, startPoint y: 590, endPoint x: 427, endPoint y: 596, distance: 504.2
click at [427, 596] on div at bounding box center [430, 587] width 8 height 87
click at [942, 591] on div "по" at bounding box center [944, 587] width 12 height 14
type input "**"
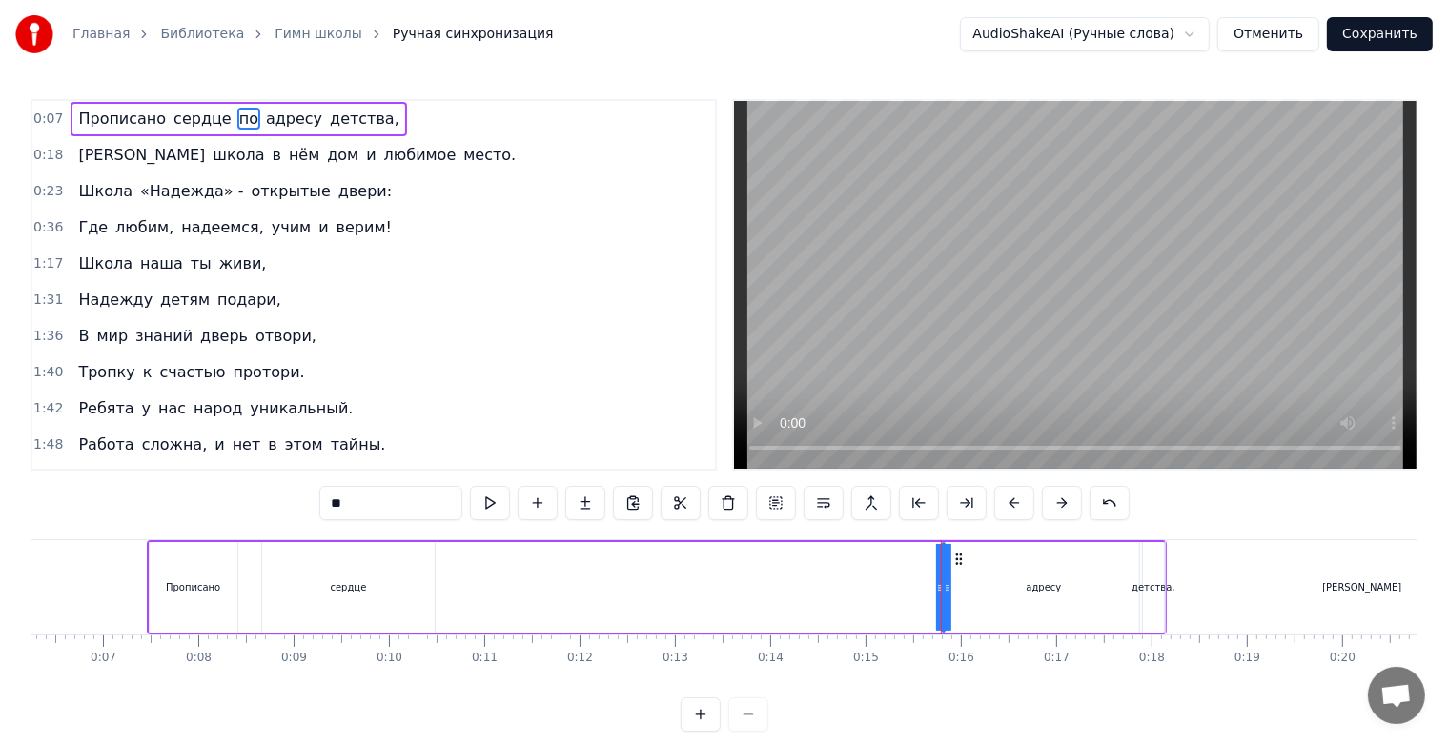
drag, startPoint x: 938, startPoint y: 587, endPoint x: 883, endPoint y: 598, distance: 56.3
click at [883, 598] on div "Прописано сердце по адресу детства," at bounding box center [657, 587] width 1020 height 94
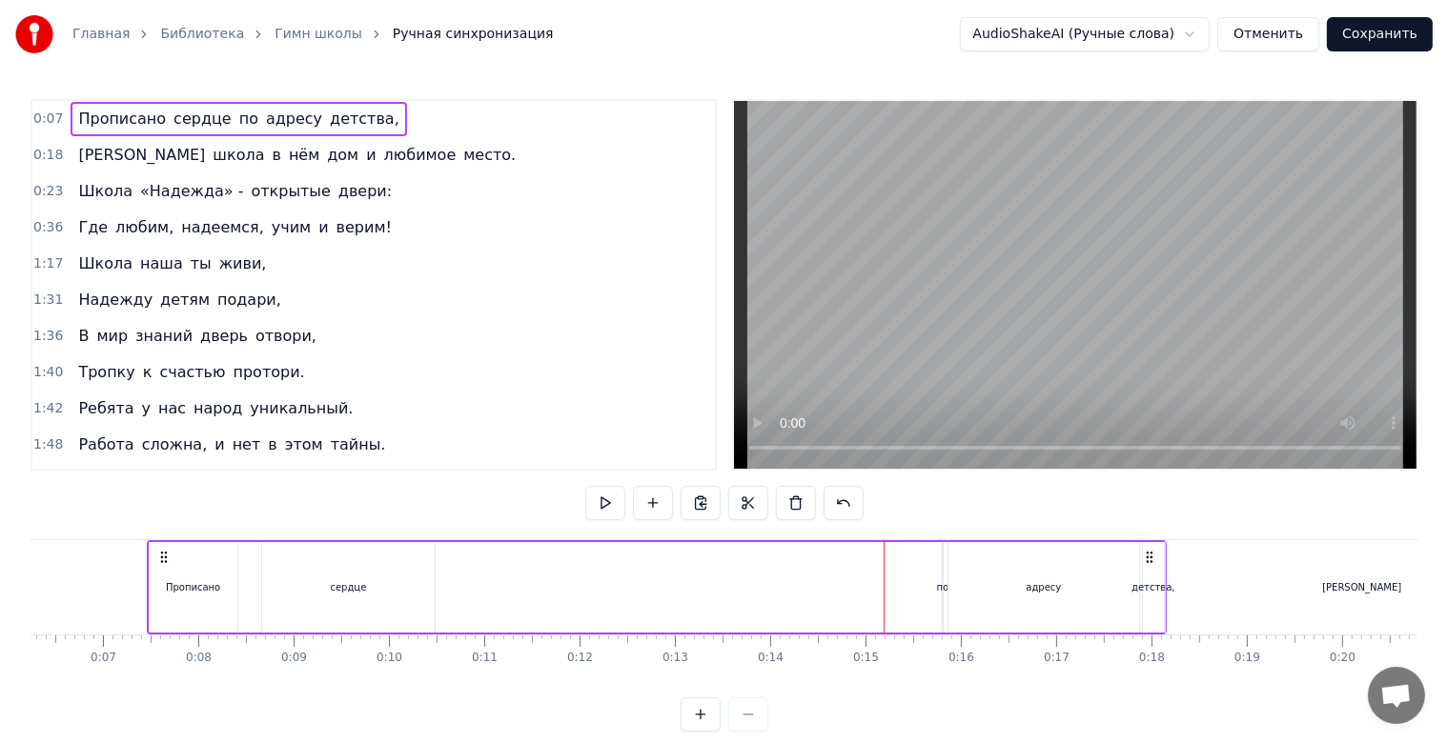
click at [940, 591] on div "по" at bounding box center [943, 587] width 12 height 14
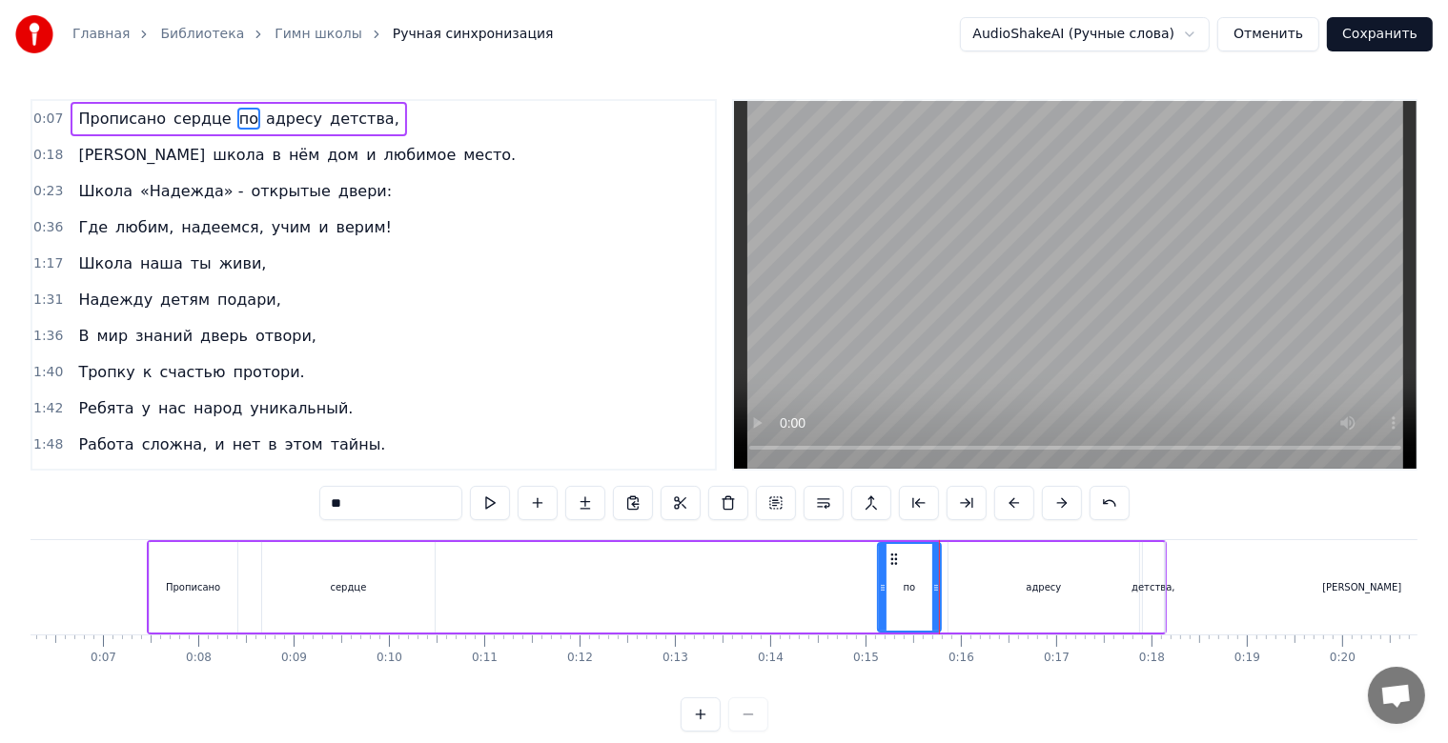
drag, startPoint x: 945, startPoint y: 587, endPoint x: 881, endPoint y: 597, distance: 65.5
click at [881, 597] on div at bounding box center [883, 587] width 8 height 87
drag, startPoint x: 884, startPoint y: 579, endPoint x: 850, endPoint y: 584, distance: 33.8
click at [850, 584] on div at bounding box center [849, 587] width 8 height 87
drag, startPoint x: 933, startPoint y: 593, endPoint x: 881, endPoint y: 595, distance: 52.5
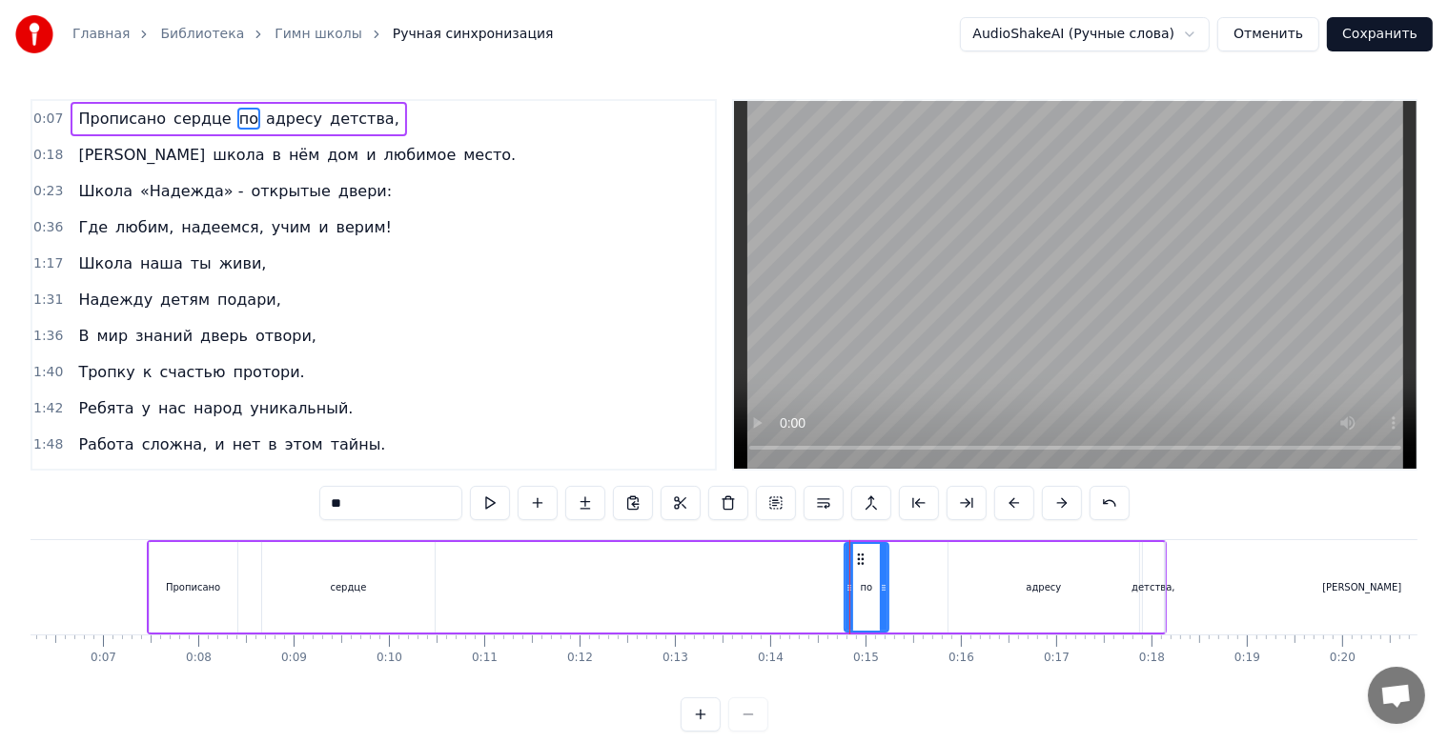
click at [881, 595] on icon at bounding box center [884, 587] width 8 height 15
drag, startPoint x: 846, startPoint y: 553, endPoint x: 852, endPoint y: 520, distance: 32.9
click at [773, 558] on div at bounding box center [769, 587] width 8 height 87
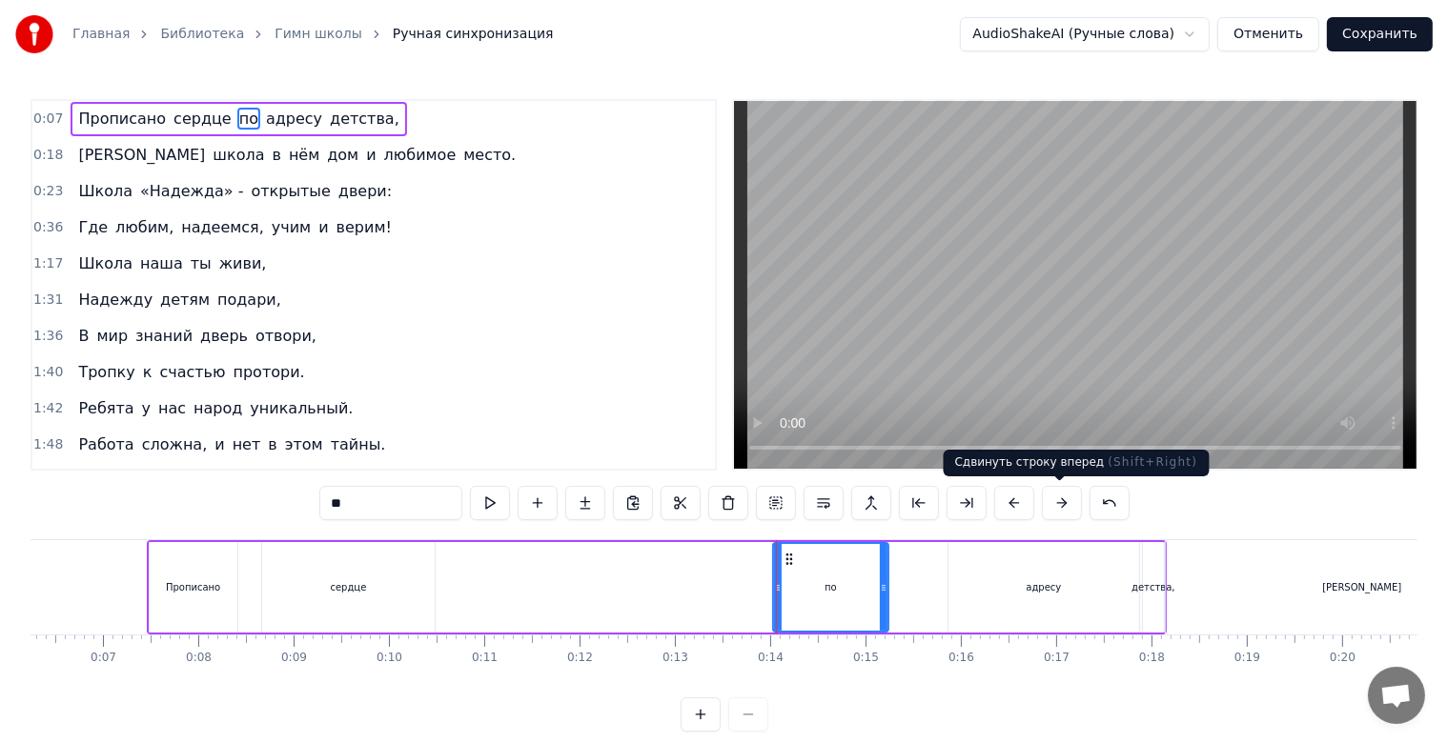
click at [1043, 509] on button at bounding box center [1062, 503] width 40 height 34
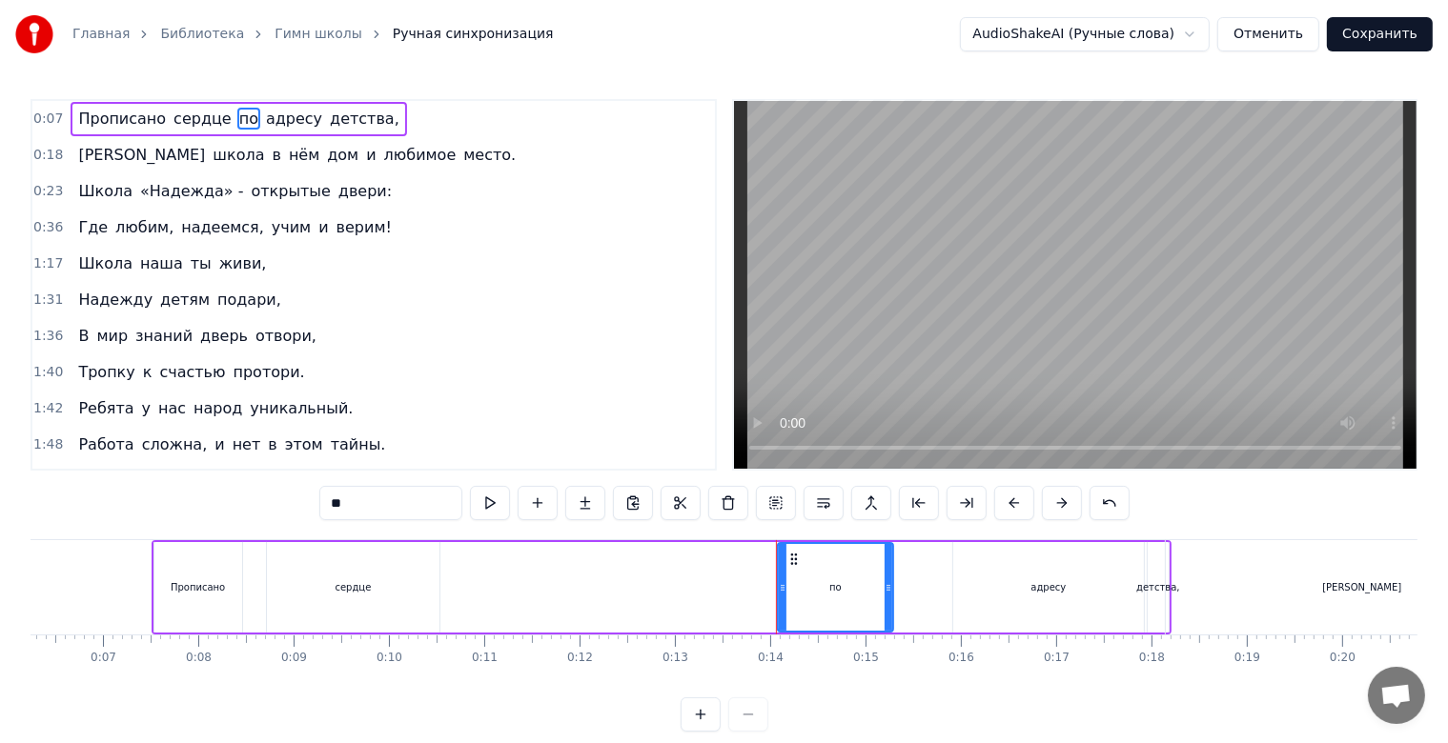
click at [1043, 509] on button at bounding box center [1062, 503] width 40 height 34
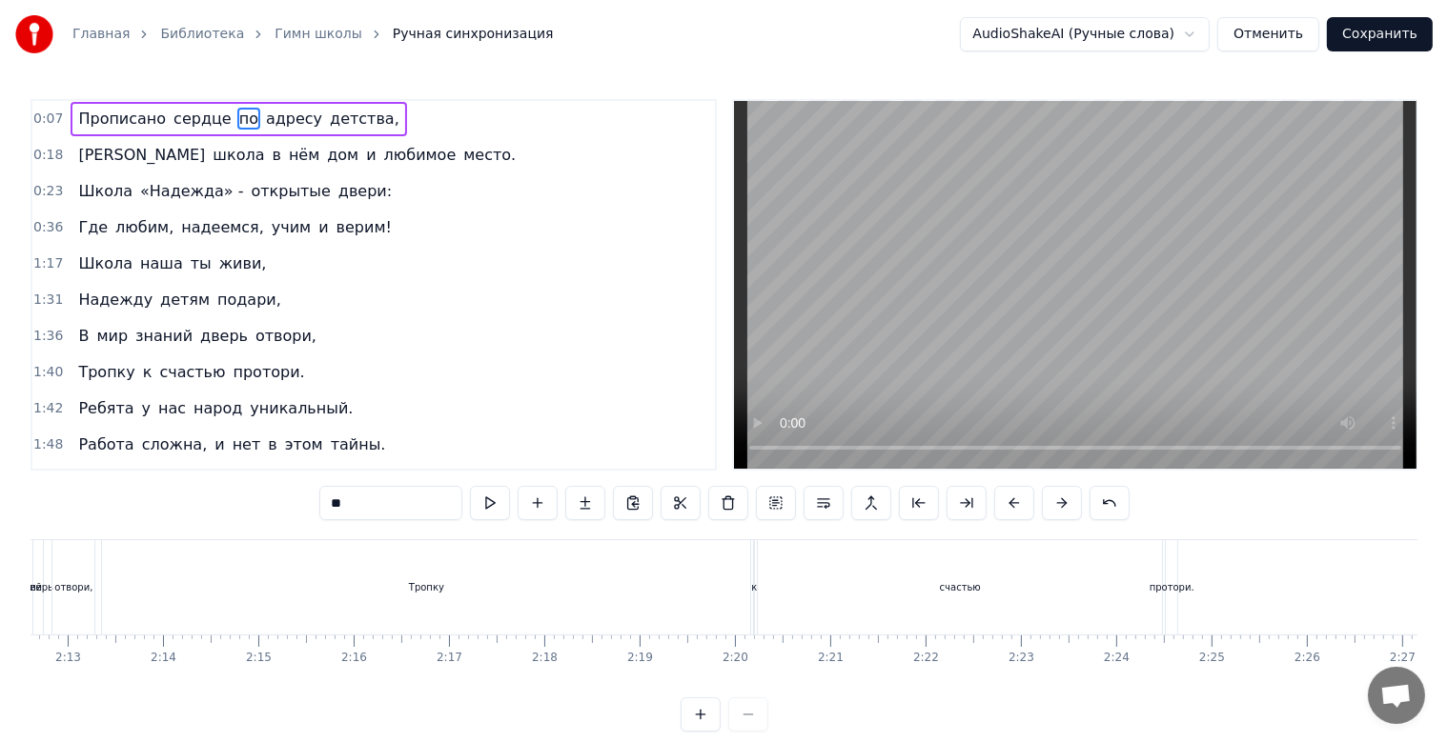
scroll to position [0, 12726]
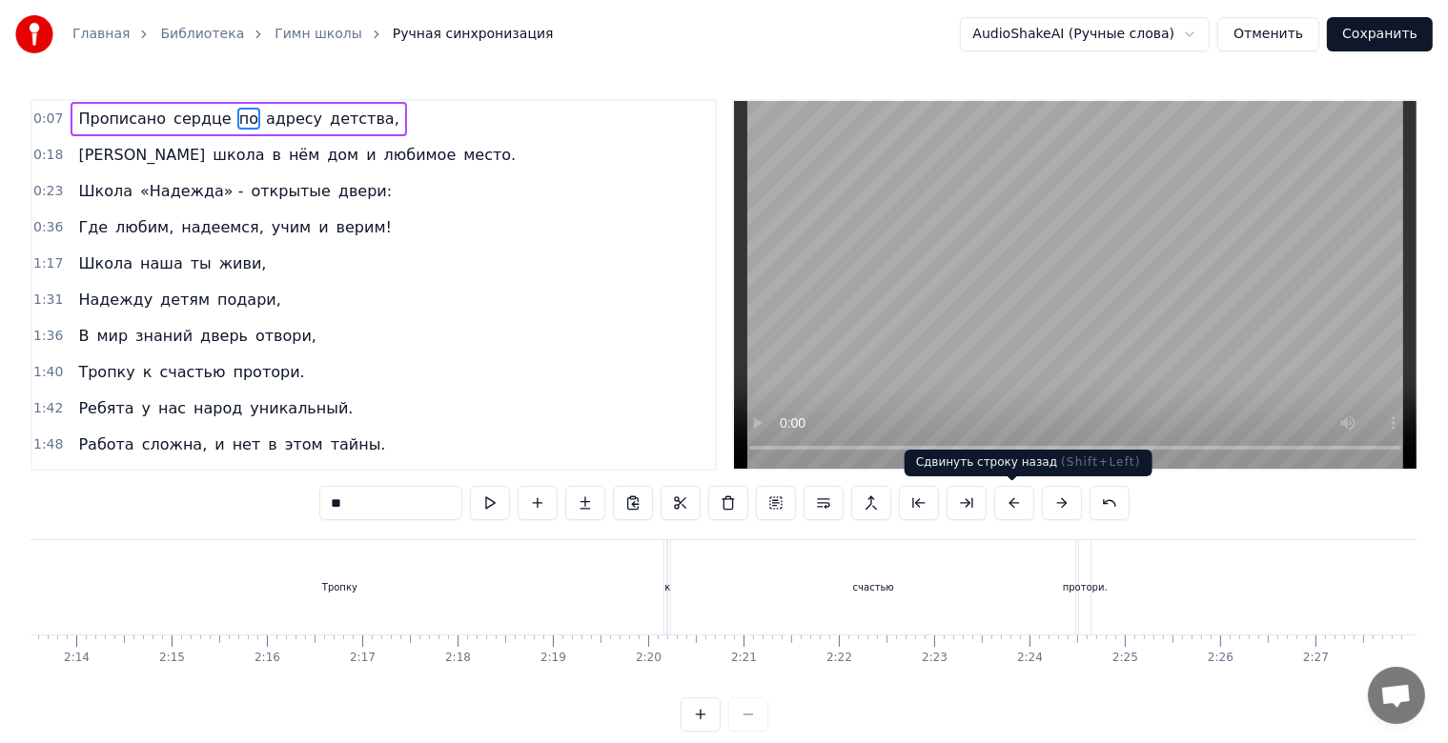
click at [984, 596] on div "счастью" at bounding box center [873, 587] width 404 height 94
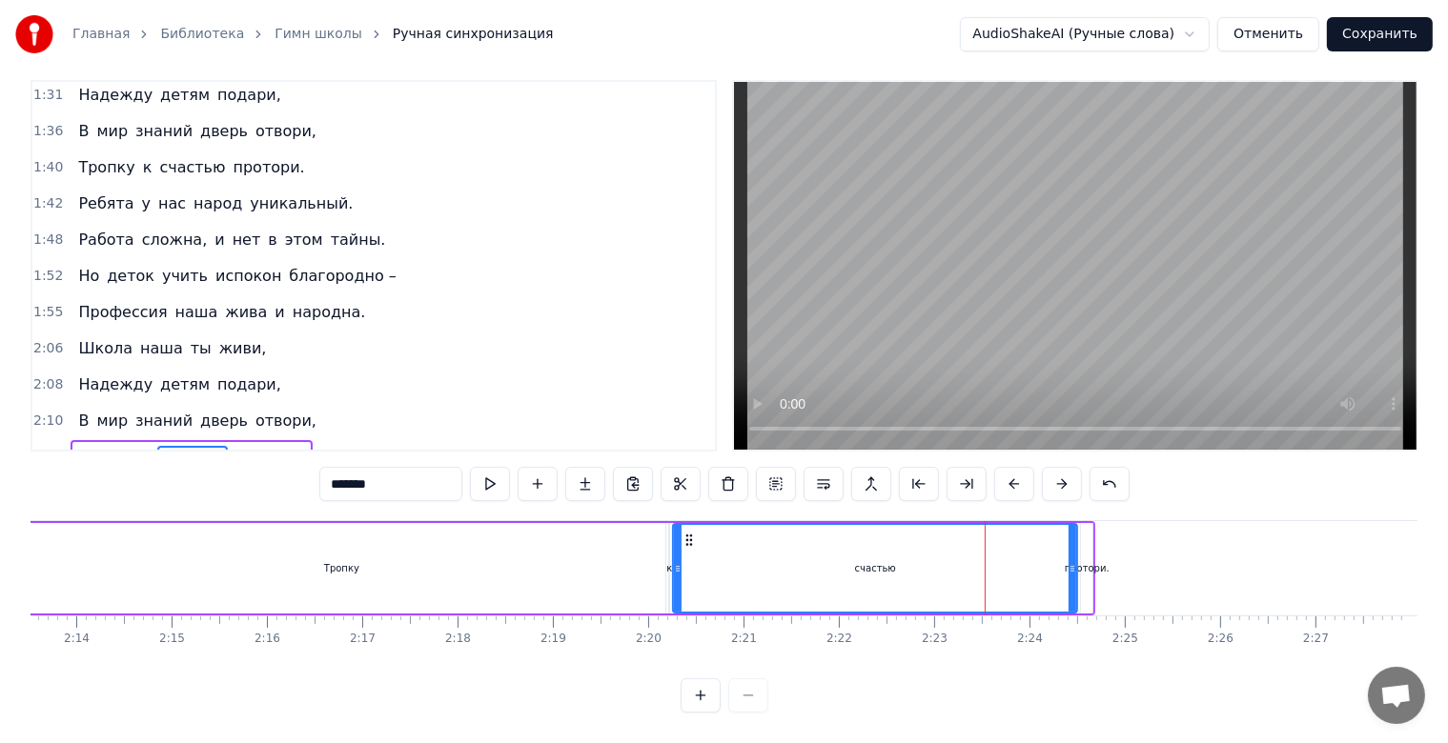
scroll to position [192, 0]
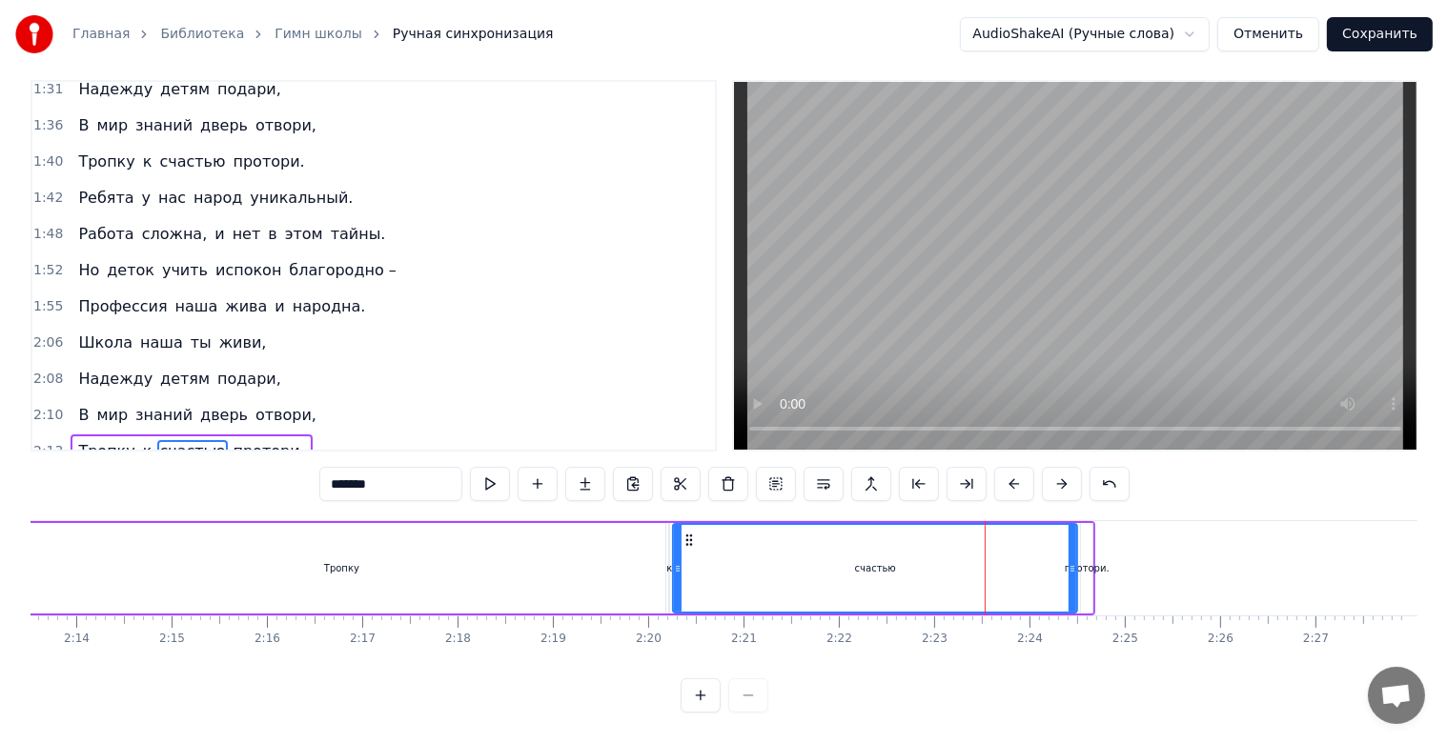
click at [112, 440] on span "Тропку" at bounding box center [106, 451] width 60 height 22
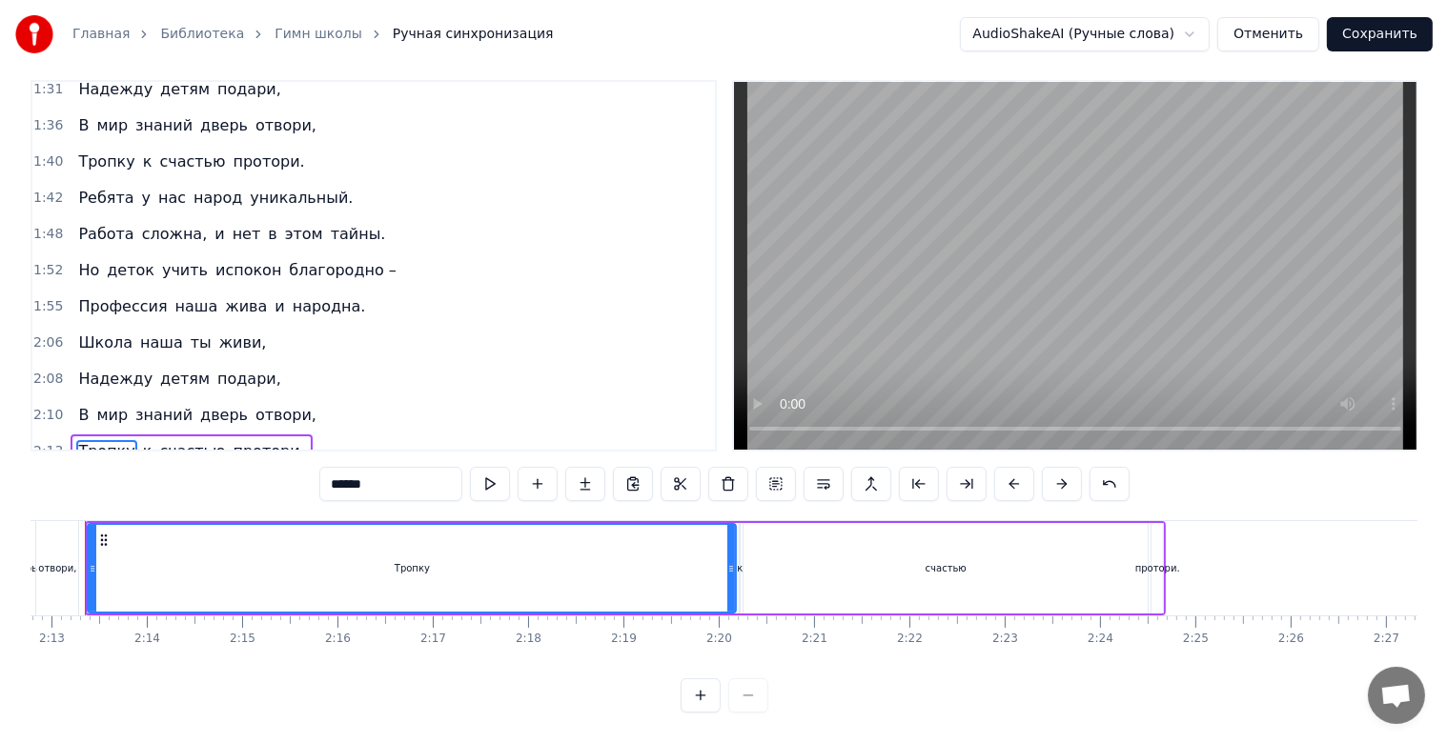
scroll to position [0, 12614]
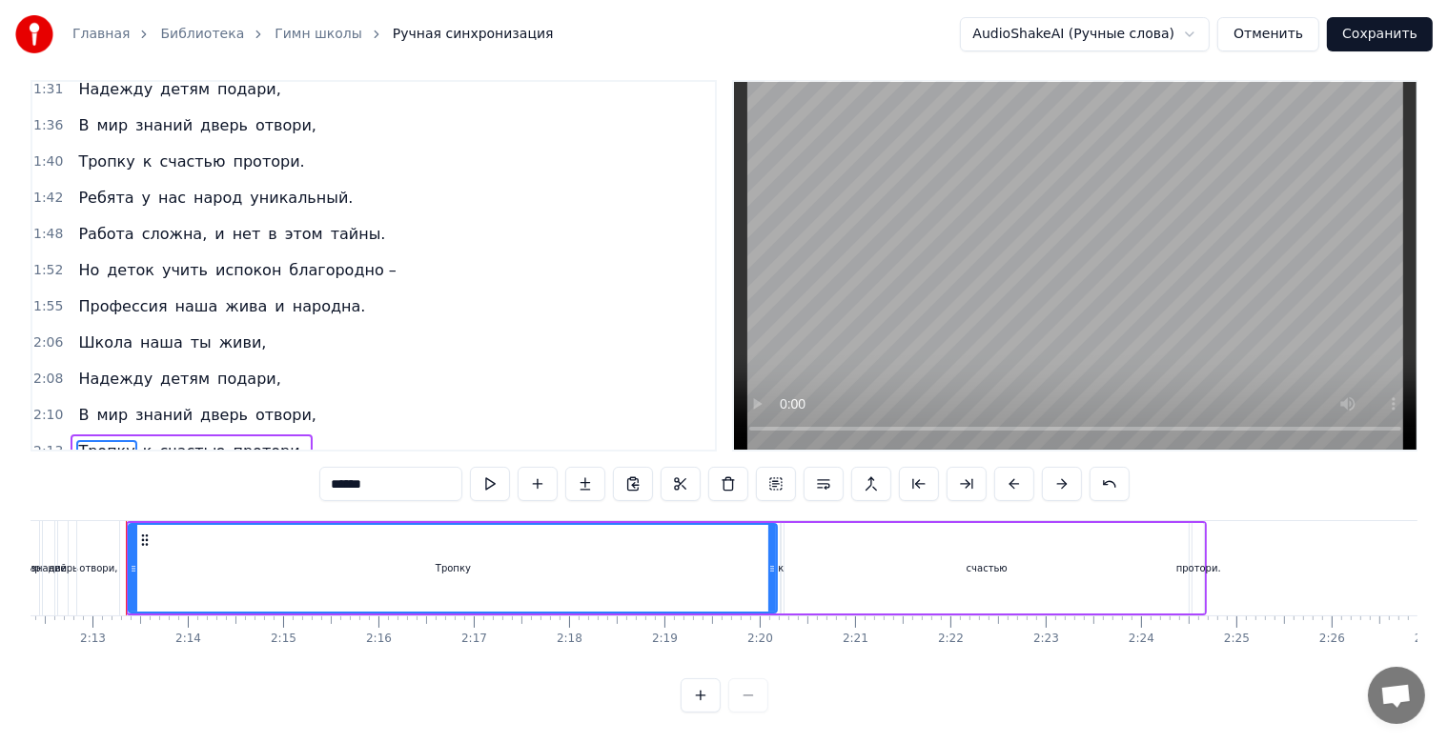
click at [267, 440] on span "протори." at bounding box center [269, 451] width 75 height 22
type input "********"
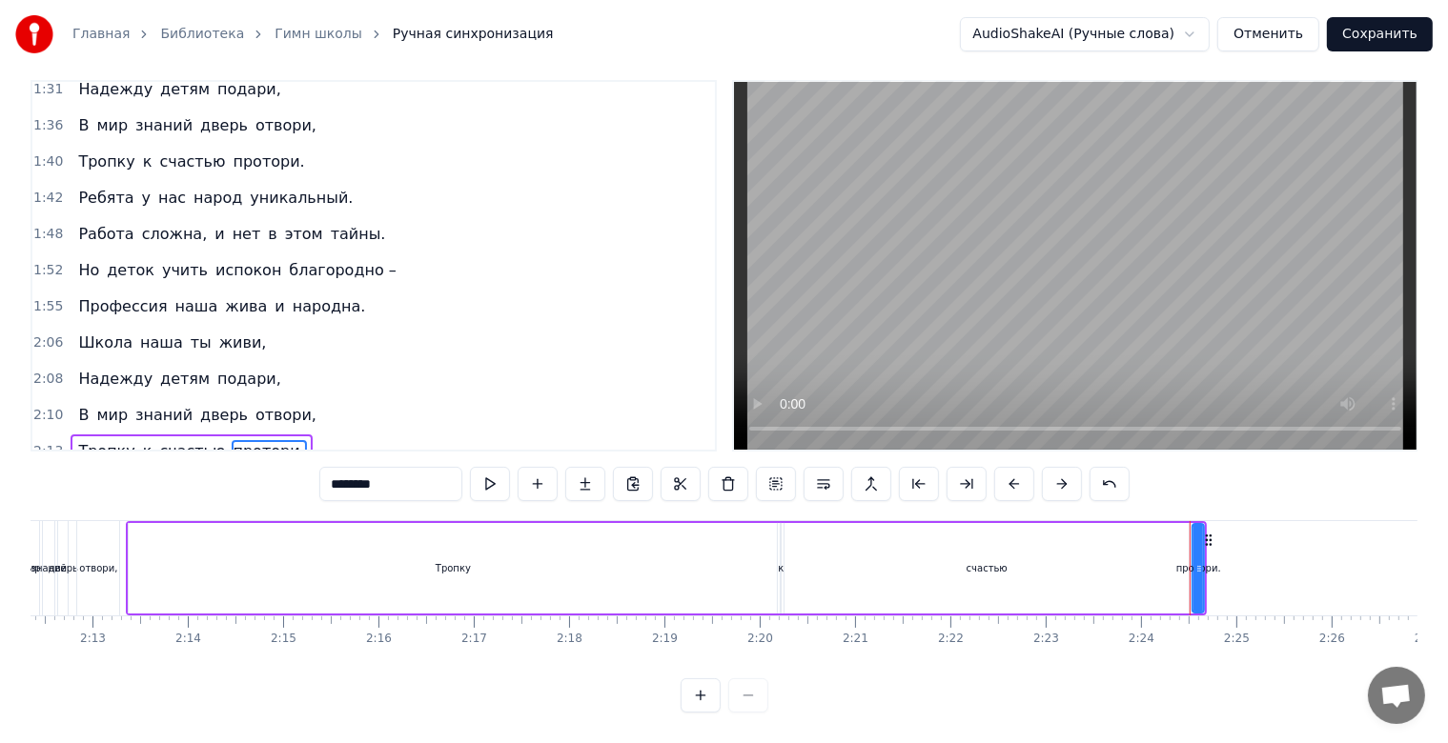
click at [314, 434] on div "2:13 Тропку к счастью протори." at bounding box center [373, 452] width 682 height 36
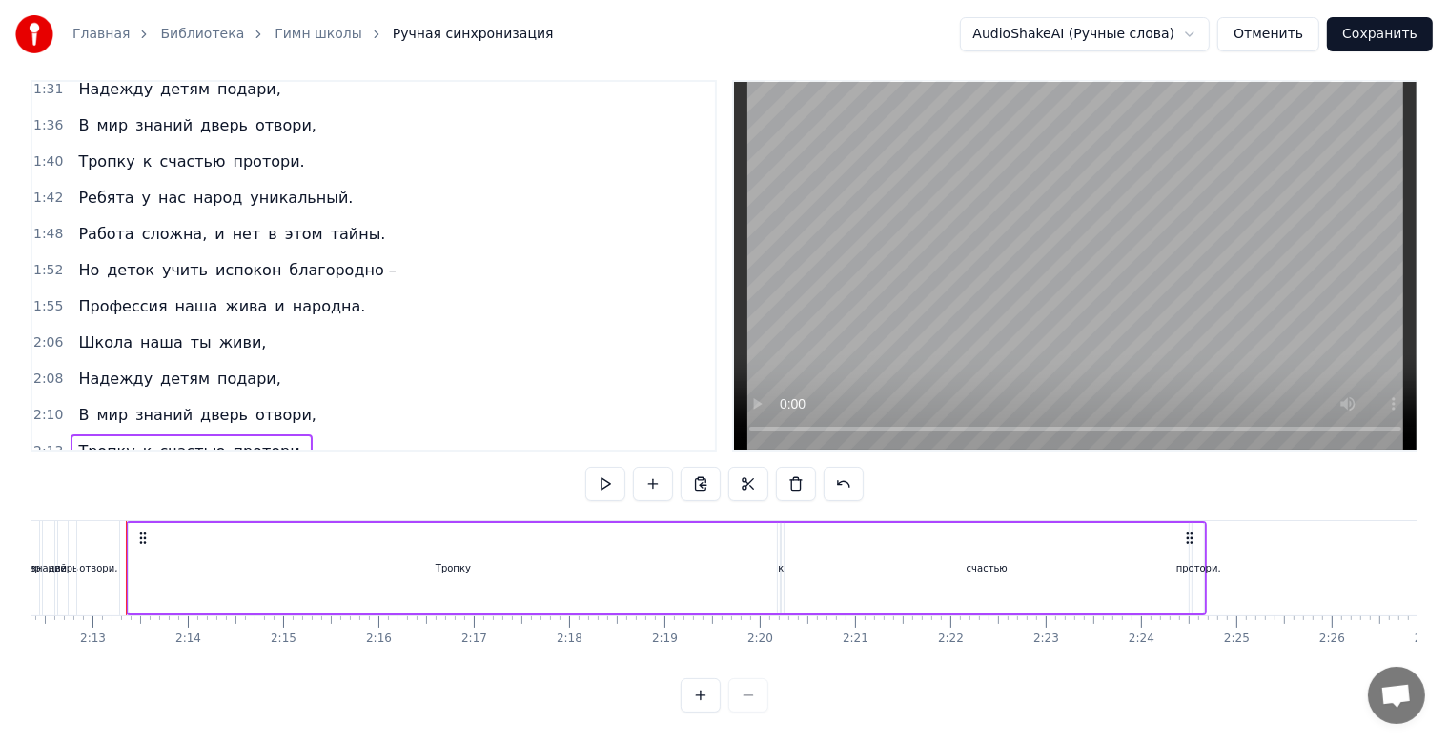
click at [232, 440] on span "протори." at bounding box center [269, 451] width 75 height 22
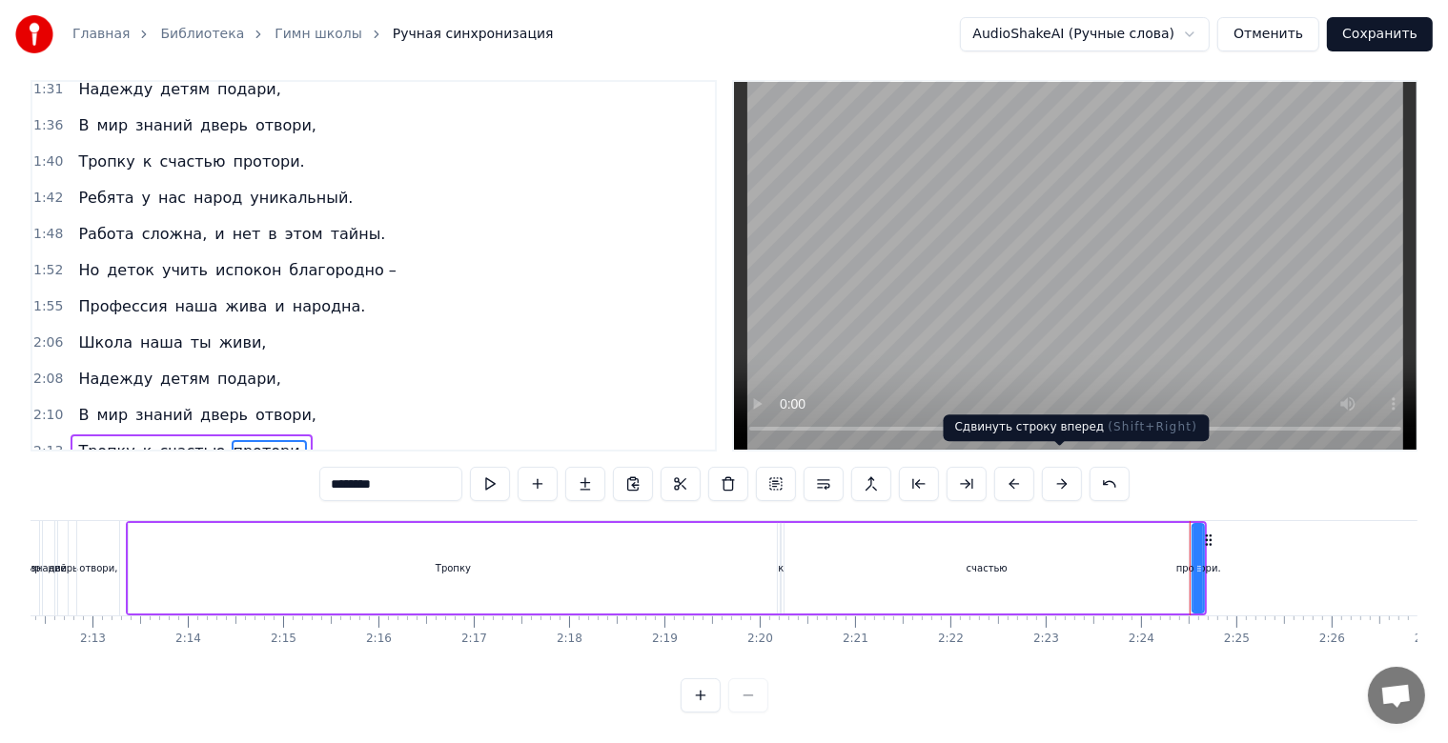
click at [1076, 469] on button at bounding box center [1062, 484] width 40 height 34
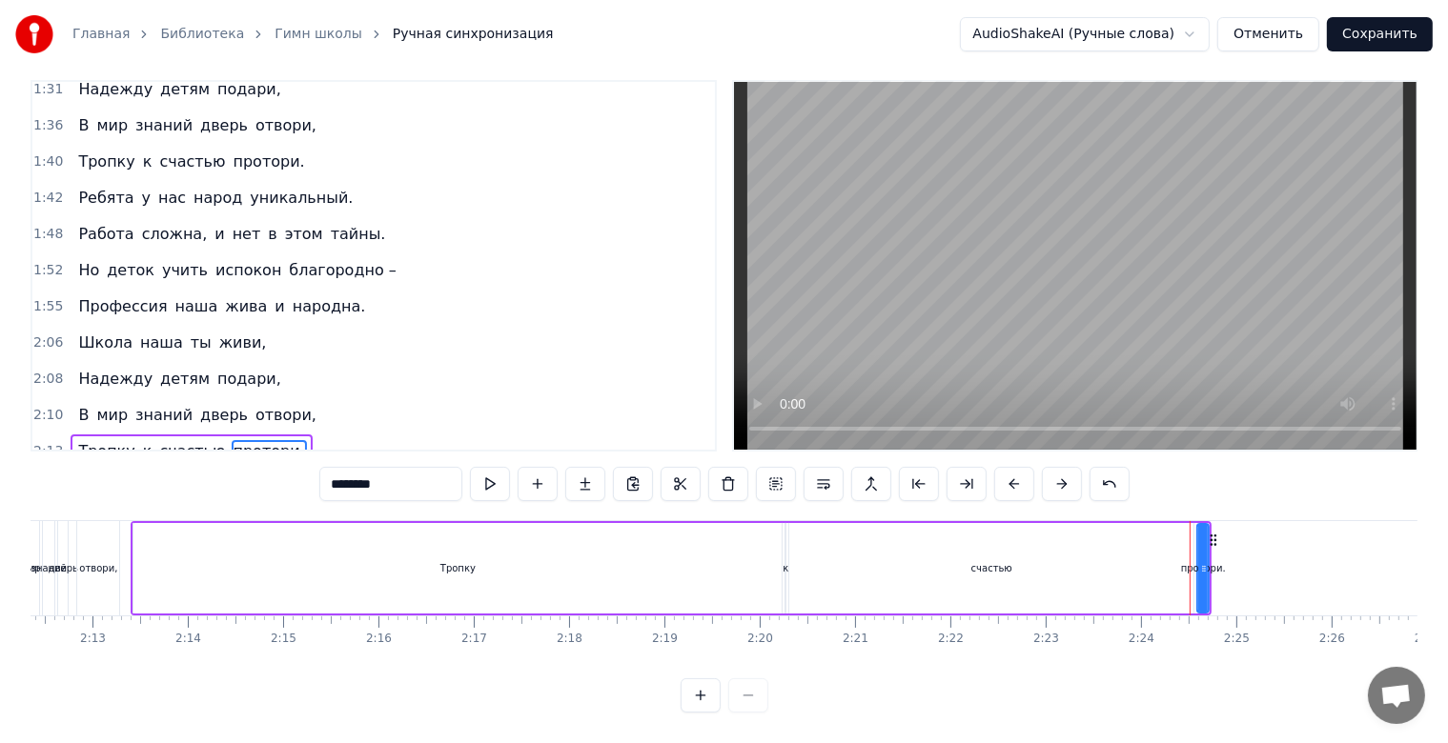
click at [1076, 469] on button at bounding box center [1062, 484] width 40 height 34
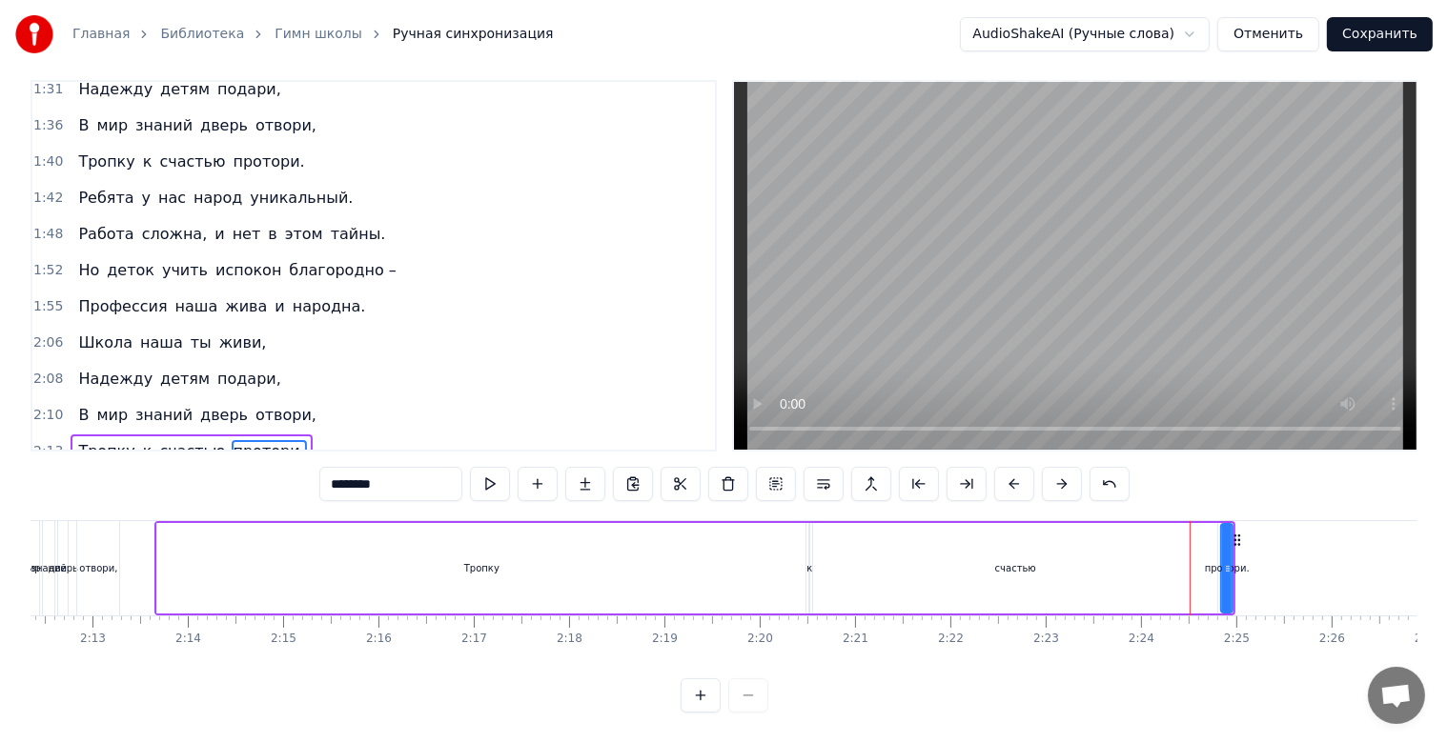
click at [1076, 469] on button at bounding box center [1062, 484] width 40 height 34
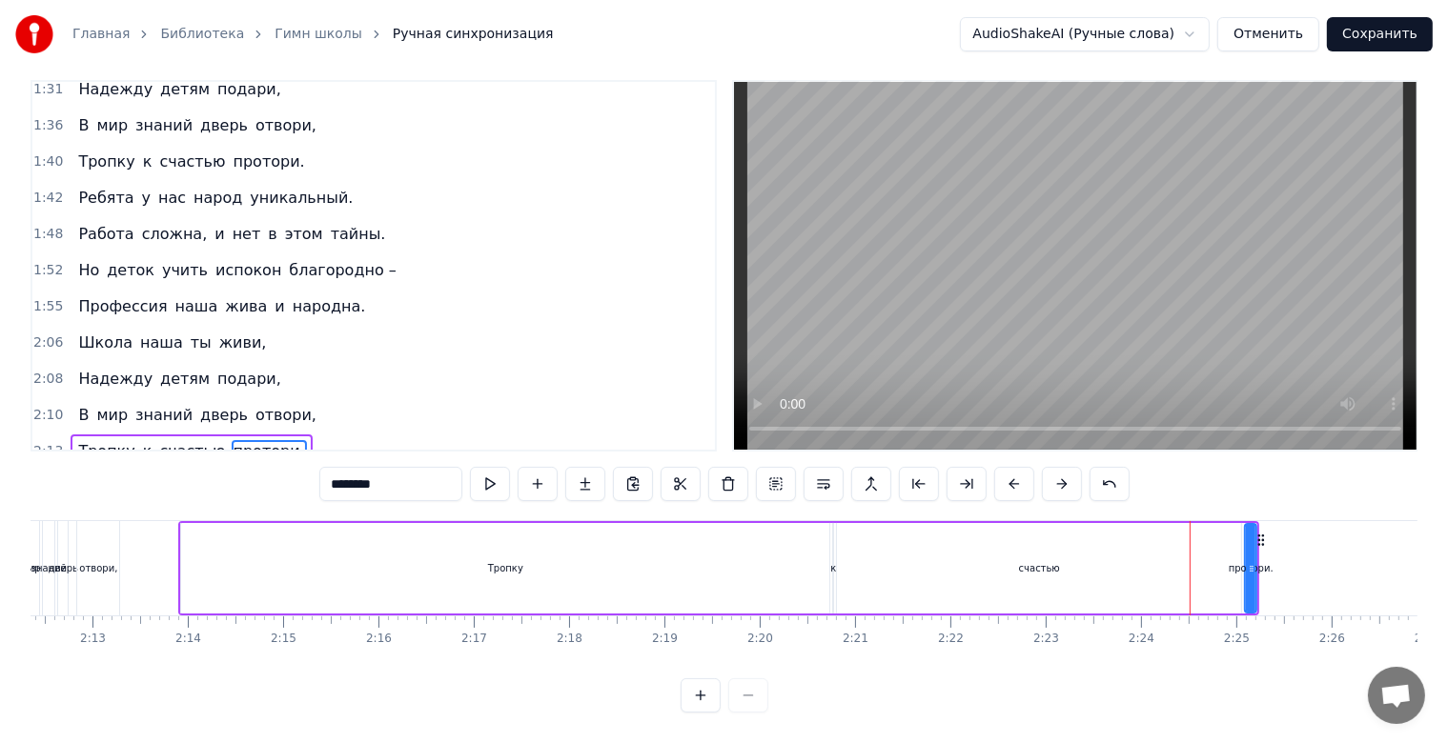
click at [1076, 469] on button at bounding box center [1062, 484] width 40 height 34
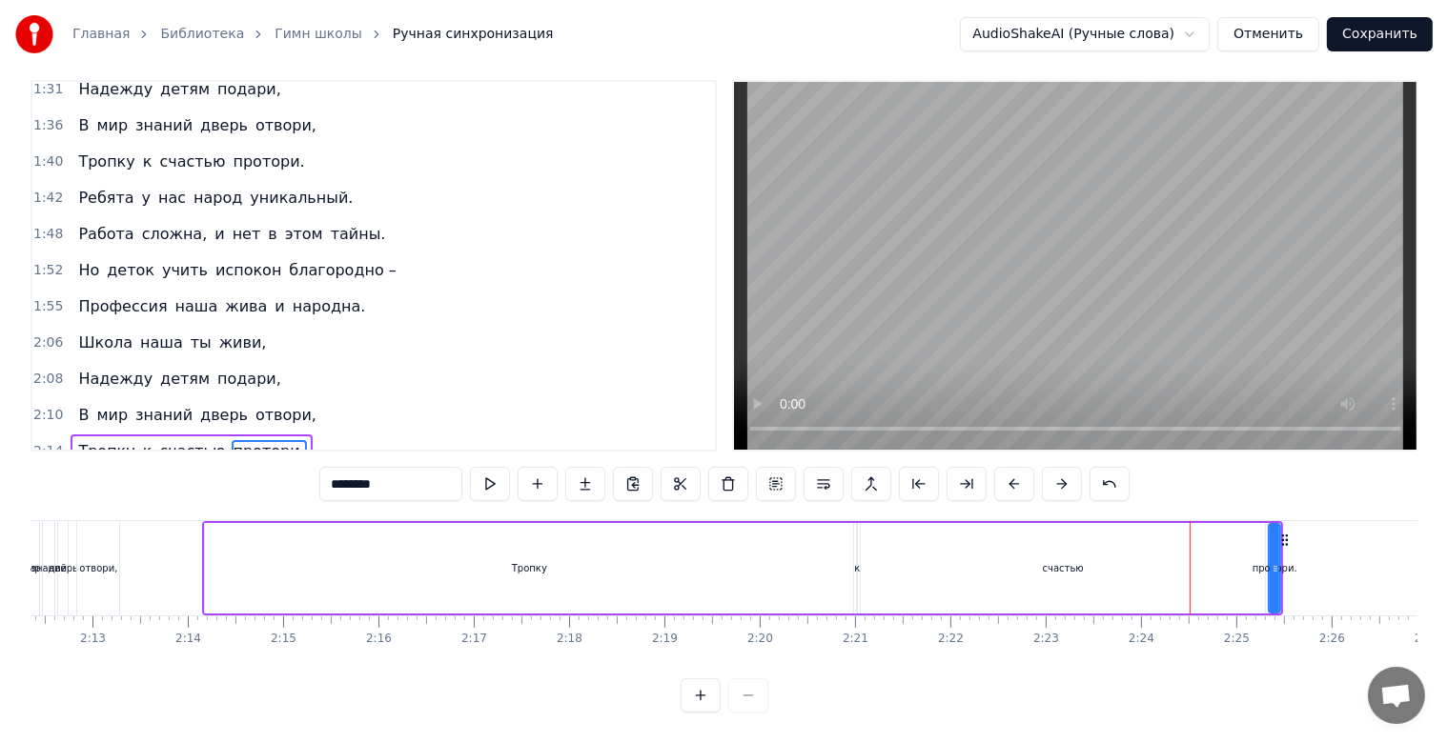
click at [1076, 469] on button at bounding box center [1062, 484] width 40 height 34
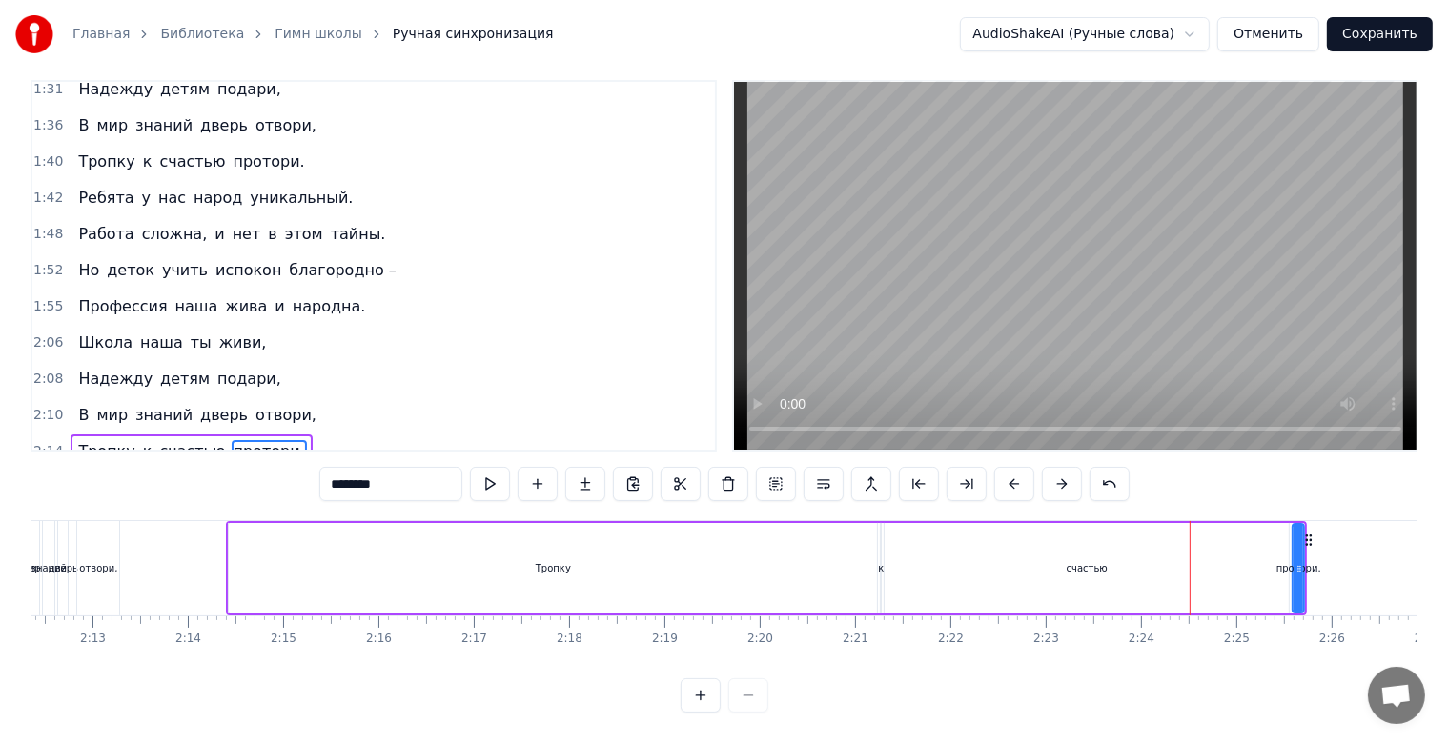
click at [1076, 469] on button at bounding box center [1062, 484] width 40 height 34
drag, startPoint x: 1301, startPoint y: 554, endPoint x: 1243, endPoint y: 559, distance: 58.3
click at [1243, 559] on div "Тропку к счастью протори." at bounding box center [771, 568] width 1081 height 94
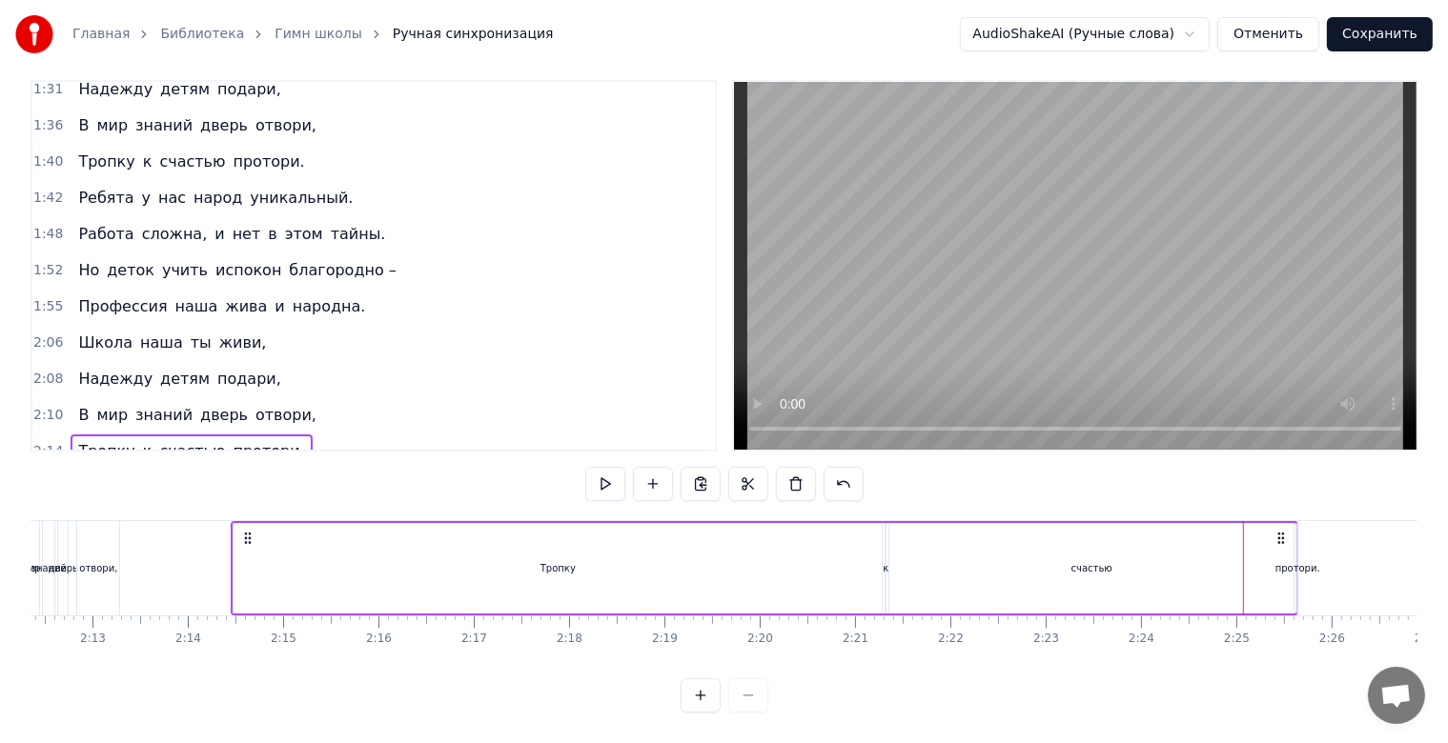
click at [1291, 561] on div "протори." at bounding box center [1297, 568] width 45 height 14
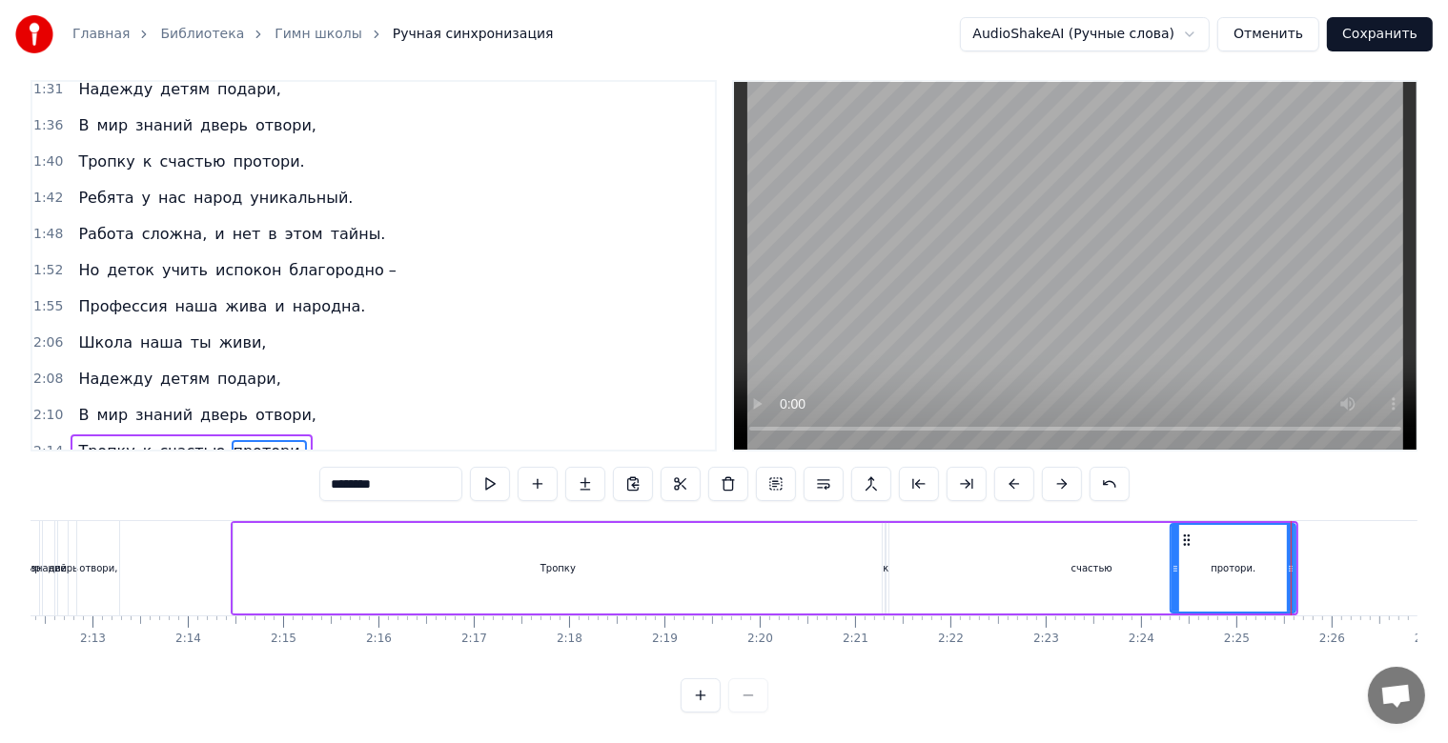
drag, startPoint x: 1301, startPoint y: 548, endPoint x: 1174, endPoint y: 555, distance: 126.9
click at [1174, 561] on icon at bounding box center [1175, 568] width 8 height 15
click at [1019, 554] on div "счастью" at bounding box center [1091, 568] width 404 height 91
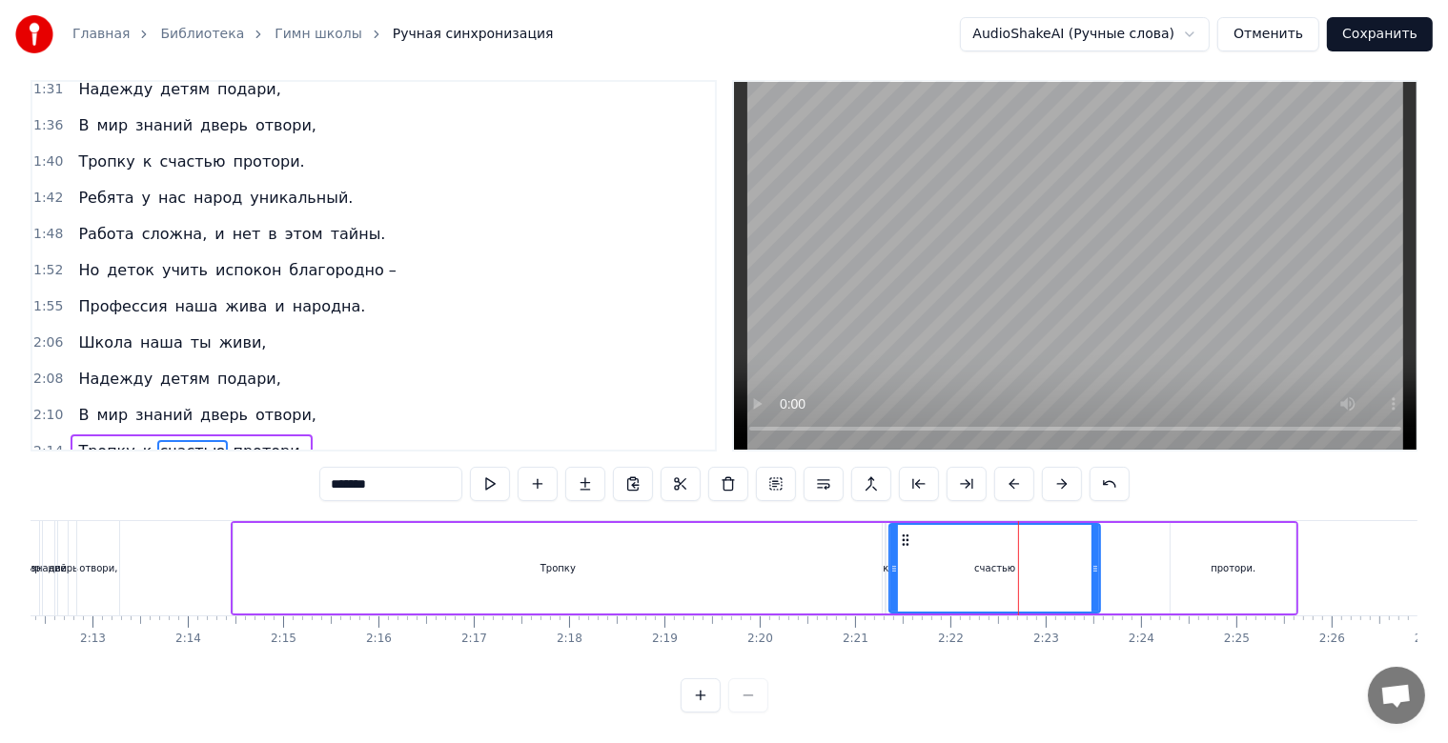
drag, startPoint x: 1285, startPoint y: 557, endPoint x: 1091, endPoint y: 558, distance: 193.5
click at [1091, 561] on icon at bounding box center [1095, 568] width 8 height 15
click at [1216, 561] on div "протори." at bounding box center [1232, 568] width 45 height 14
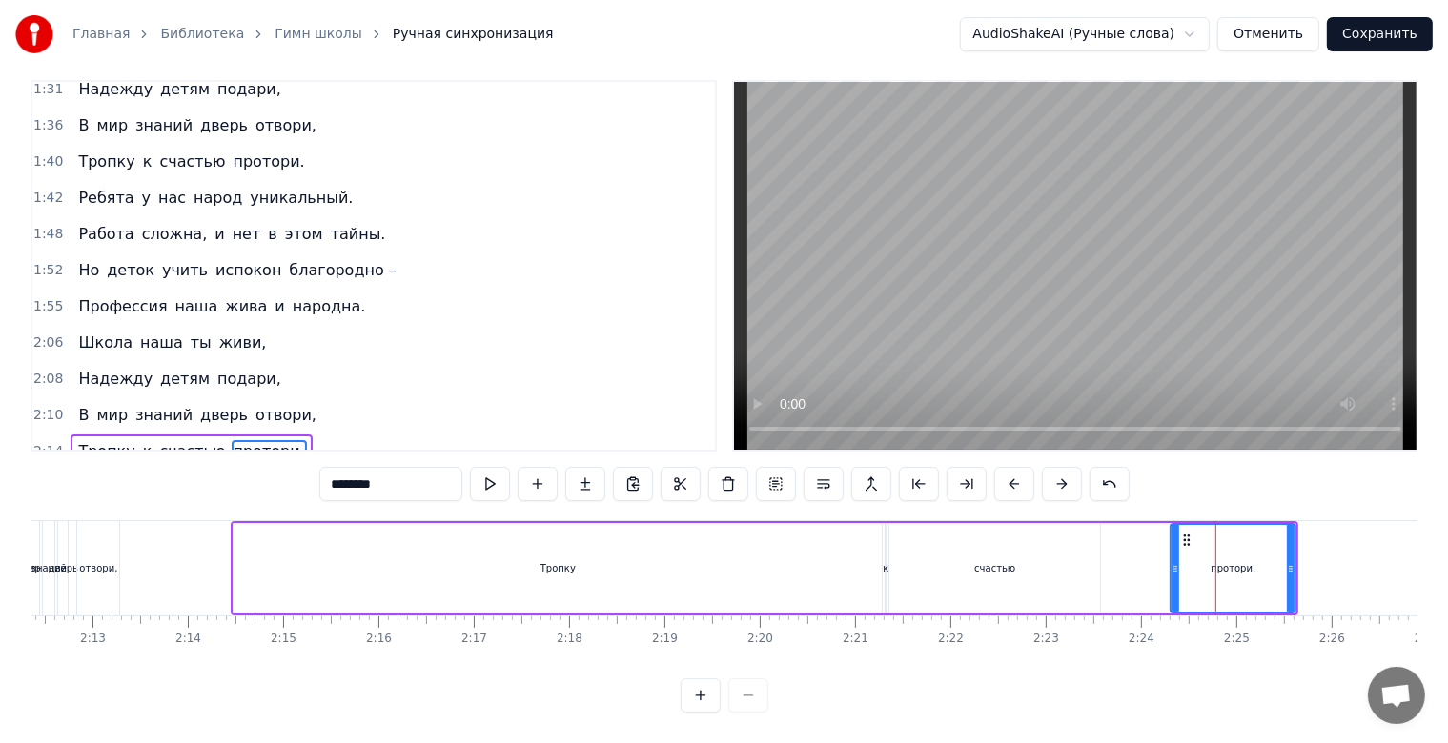
click at [849, 553] on div "Тропку" at bounding box center [558, 568] width 648 height 91
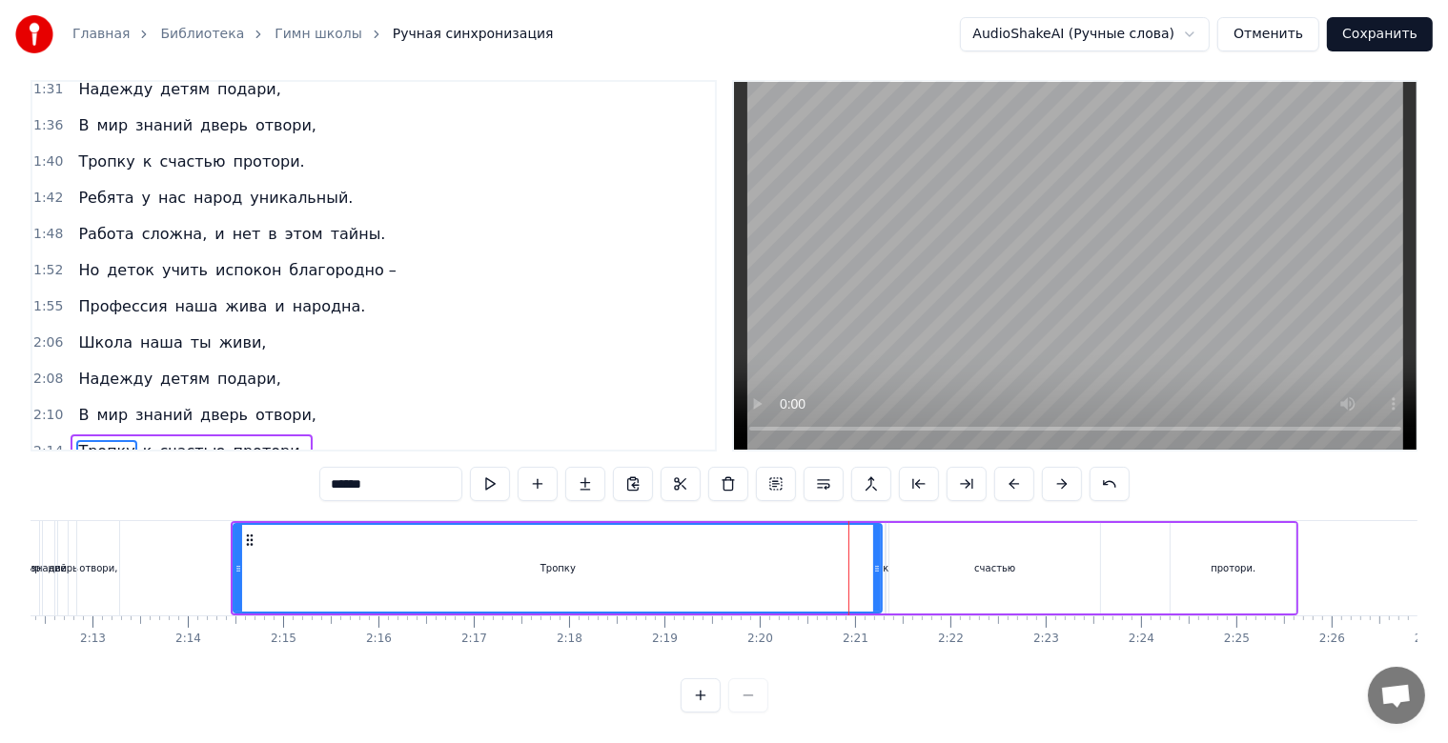
click at [871, 553] on div "Тропку" at bounding box center [557, 568] width 646 height 87
drag, startPoint x: 877, startPoint y: 553, endPoint x: 666, endPoint y: 559, distance: 210.7
click at [666, 561] on icon at bounding box center [666, 568] width 8 height 15
click at [884, 561] on div "к" at bounding box center [886, 568] width 6 height 14
type input "*"
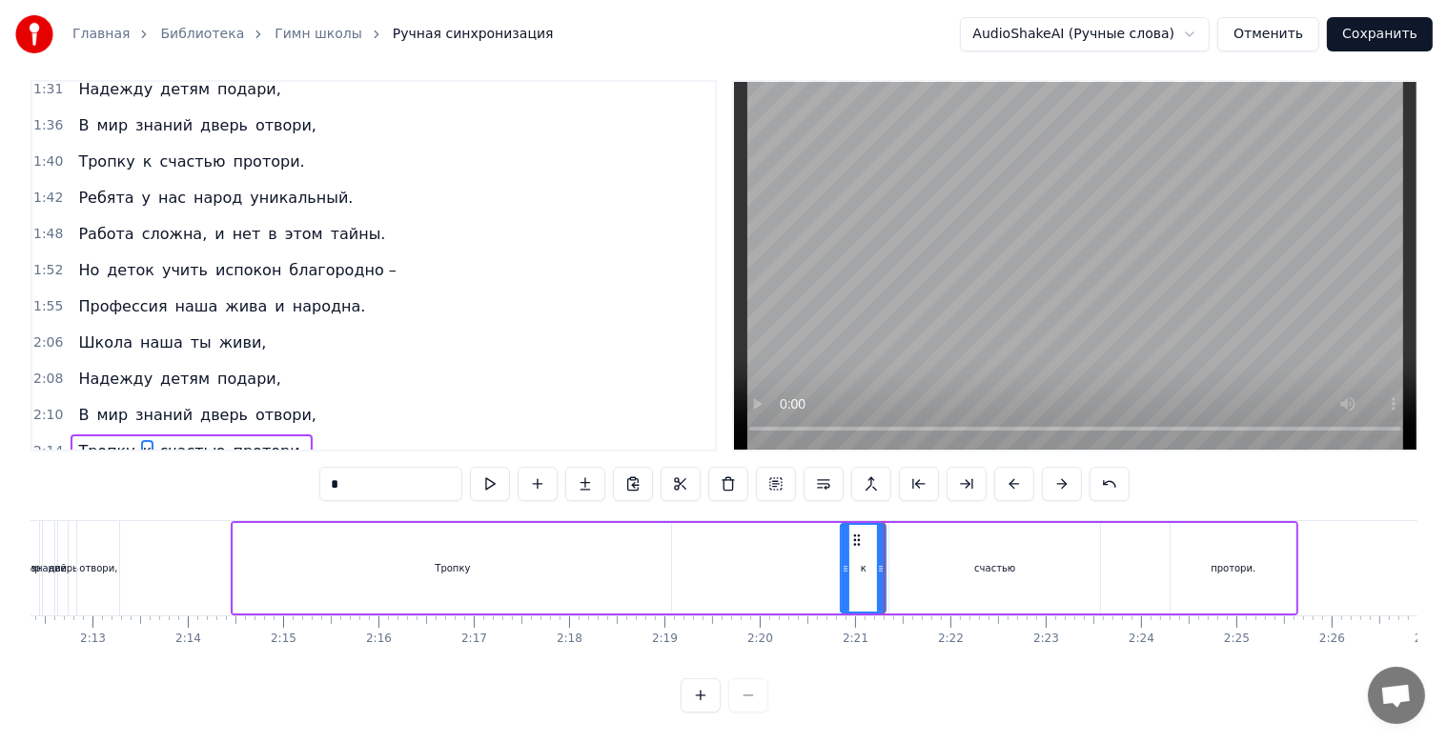
drag, startPoint x: 892, startPoint y: 558, endPoint x: 847, endPoint y: 564, distance: 45.3
click at [847, 564] on div at bounding box center [846, 568] width 8 height 87
drag, startPoint x: 1071, startPoint y: 564, endPoint x: 1112, endPoint y: 563, distance: 41.0
click at [1112, 563] on div "Тропку к счастью протори." at bounding box center [764, 568] width 1067 height 94
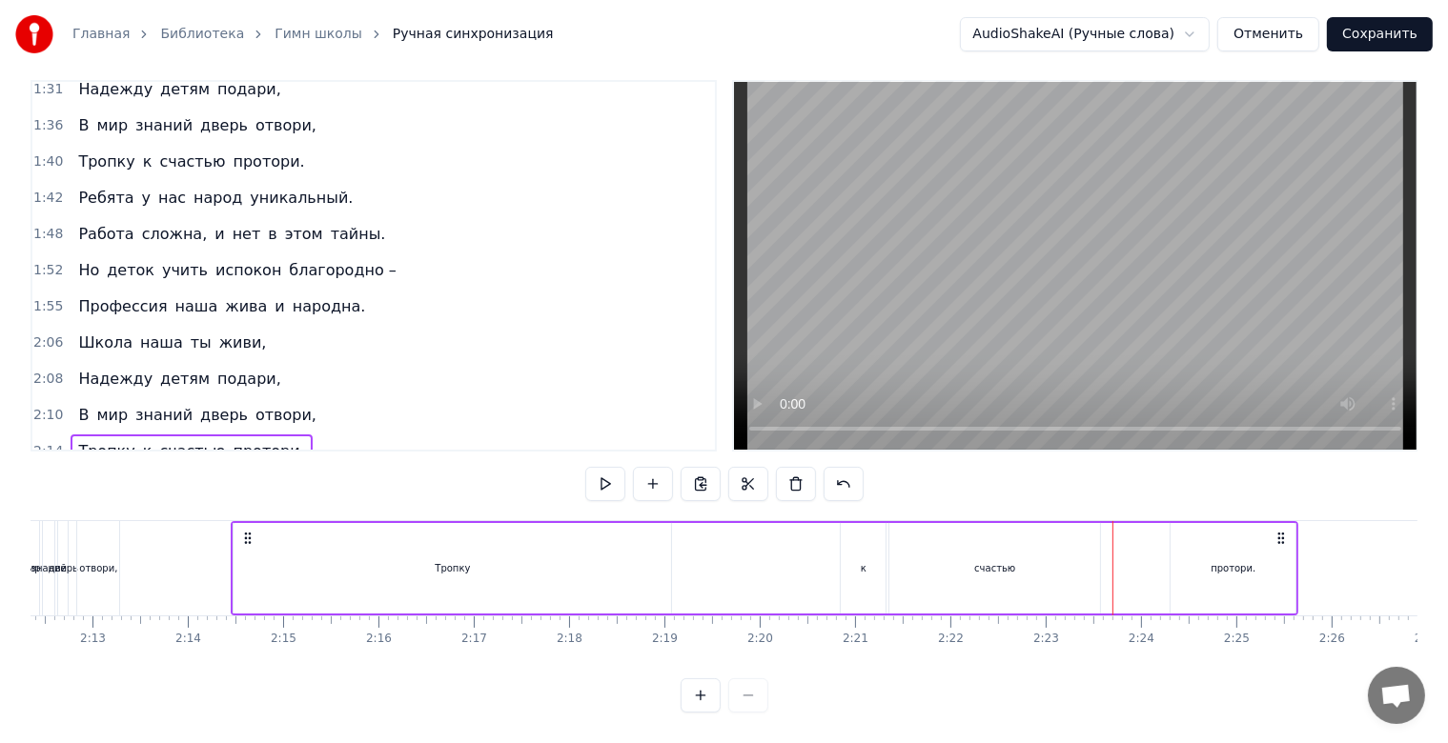
click at [1102, 565] on div "Тропку к счастью протори." at bounding box center [764, 568] width 1067 height 94
click at [1087, 579] on div "счастью" at bounding box center [994, 568] width 211 height 91
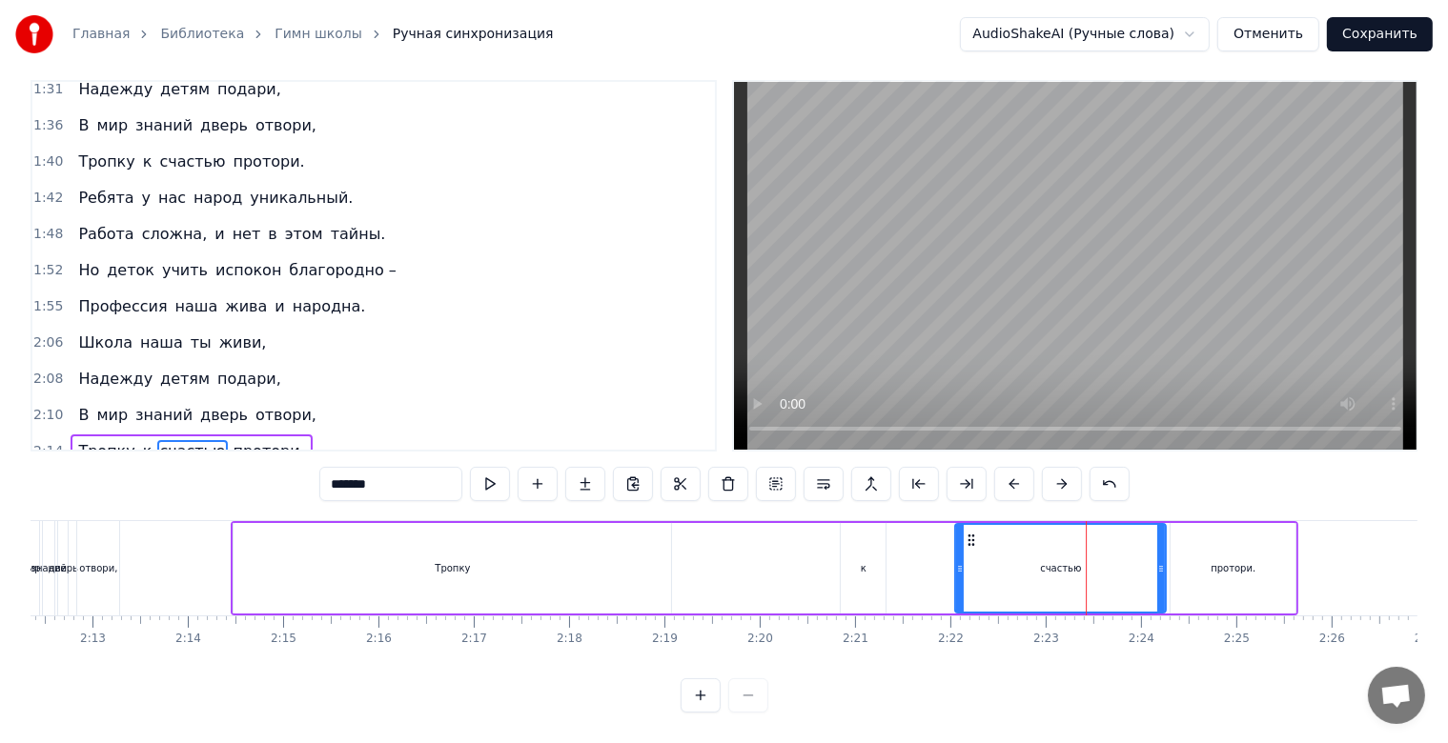
drag, startPoint x: 908, startPoint y: 522, endPoint x: 974, endPoint y: 532, distance: 66.5
click at [974, 532] on div "счастью" at bounding box center [1060, 568] width 209 height 87
click at [840, 547] on div "к" at bounding box center [863, 568] width 47 height 91
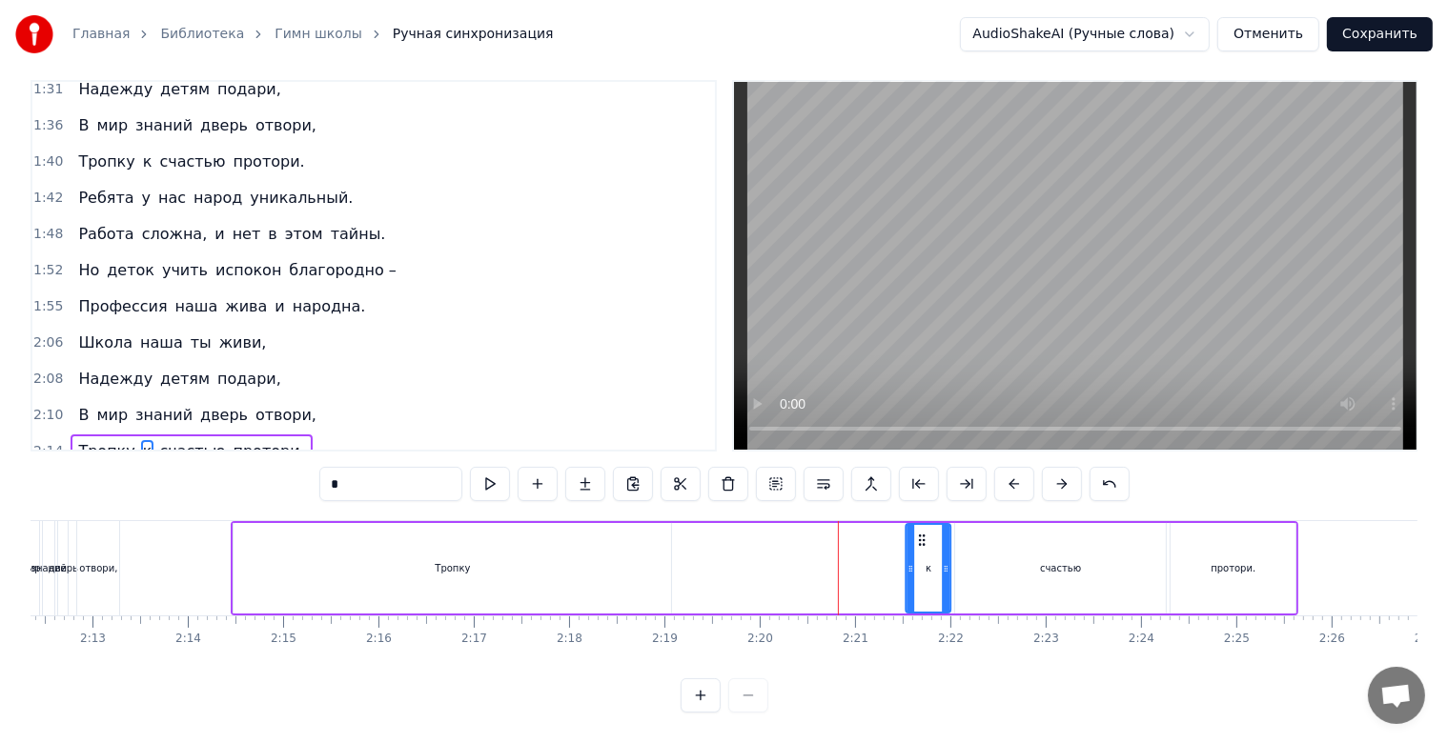
drag, startPoint x: 854, startPoint y: 518, endPoint x: 919, endPoint y: 520, distance: 64.9
click at [919, 533] on icon at bounding box center [921, 540] width 15 height 15
click at [513, 543] on div "Тропку" at bounding box center [452, 568] width 437 height 91
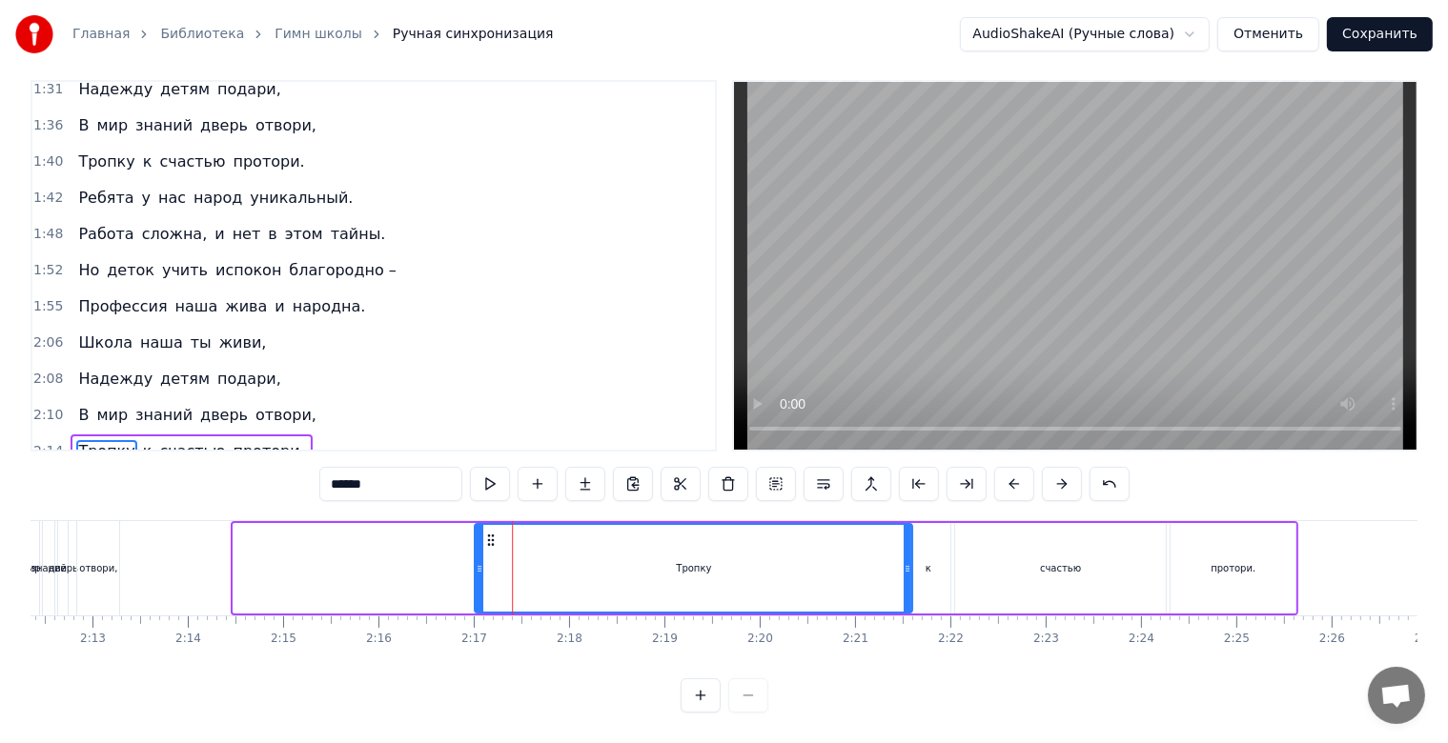
drag, startPoint x: 252, startPoint y: 525, endPoint x: 489, endPoint y: 522, distance: 237.3
click at [490, 533] on icon at bounding box center [490, 540] width 15 height 15
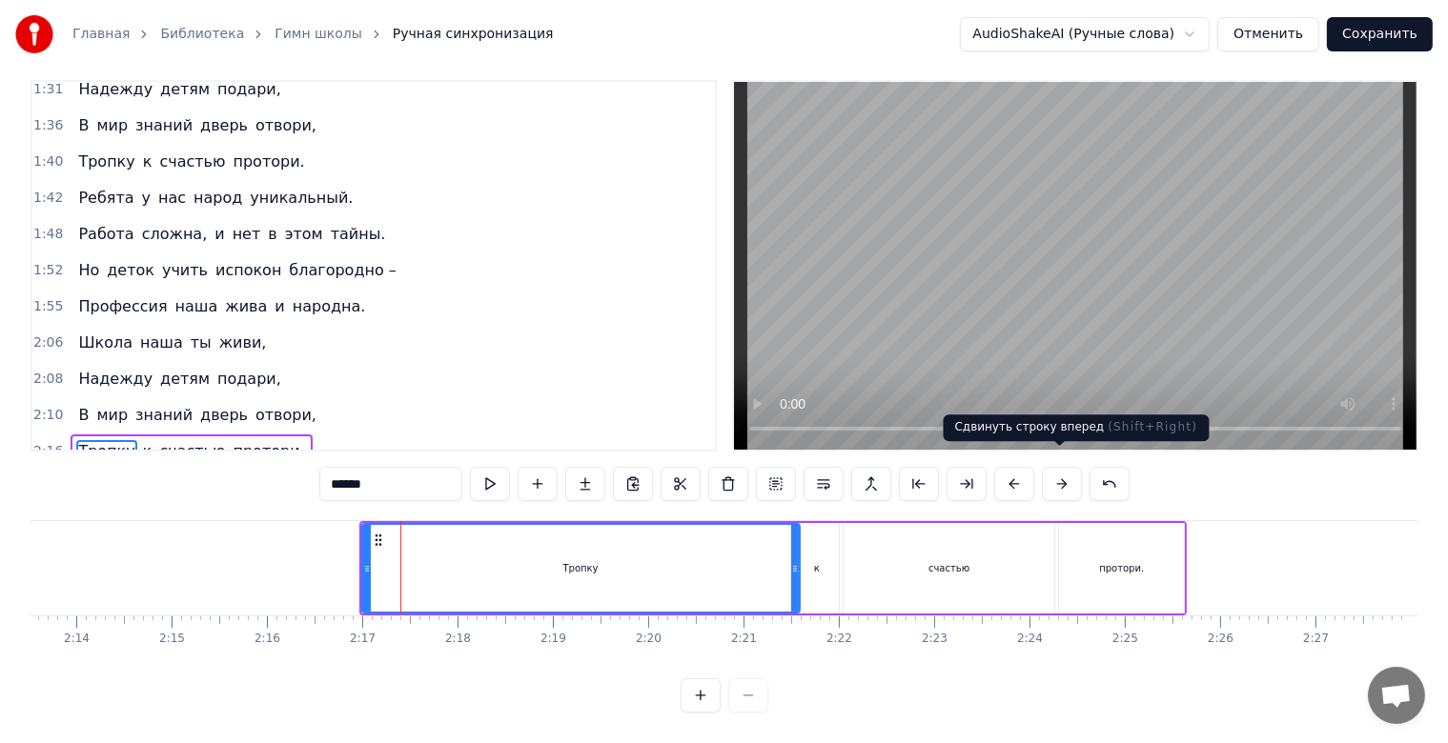
click at [1051, 467] on button at bounding box center [1062, 484] width 40 height 34
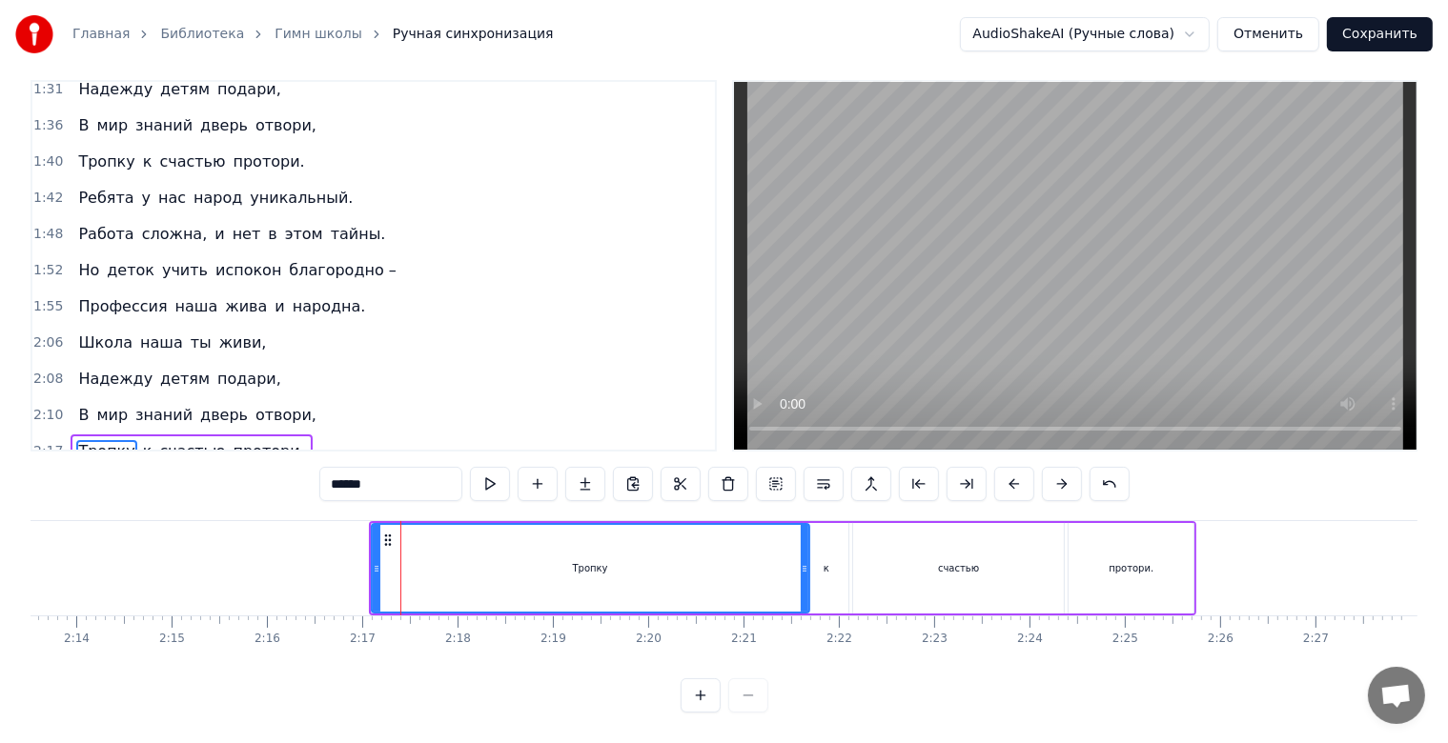
click at [1051, 467] on button at bounding box center [1062, 484] width 40 height 34
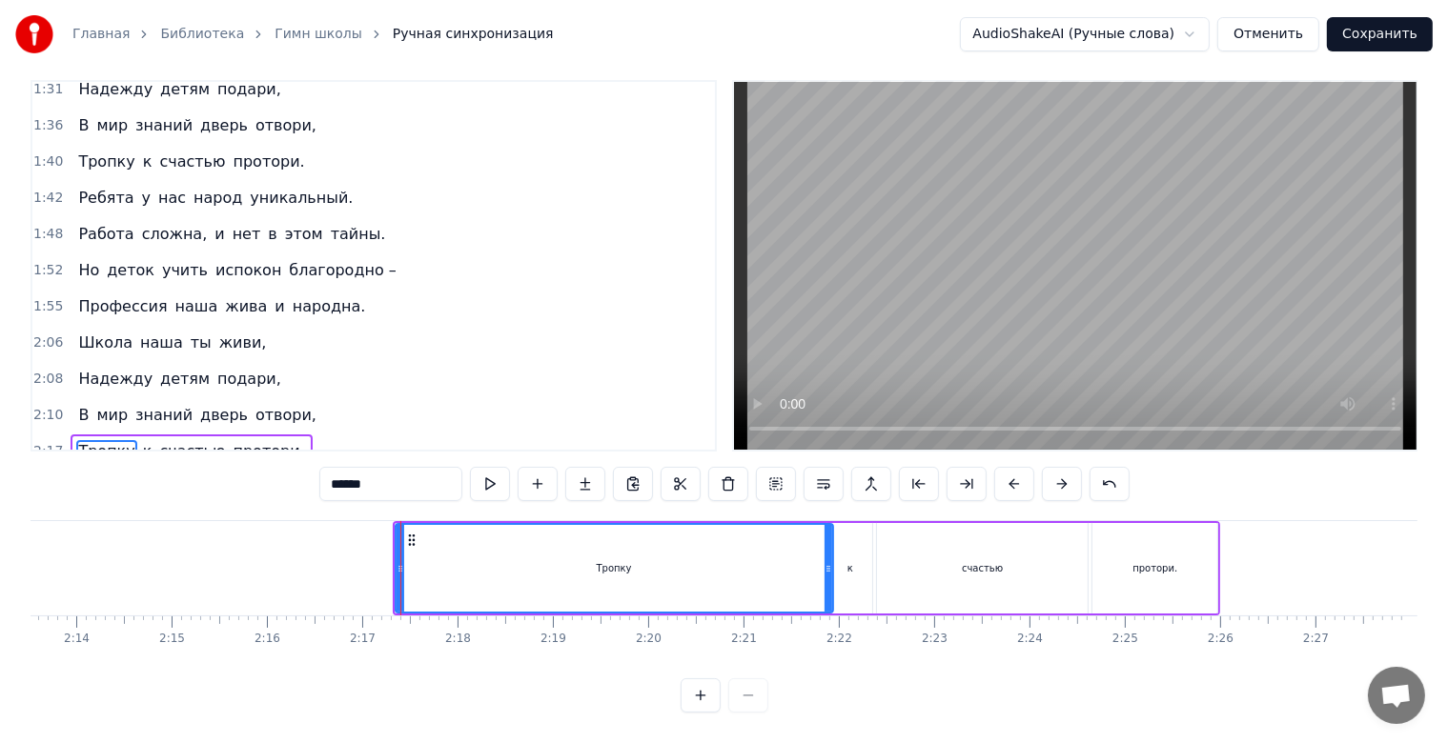
click at [1051, 467] on button at bounding box center [1062, 484] width 40 height 34
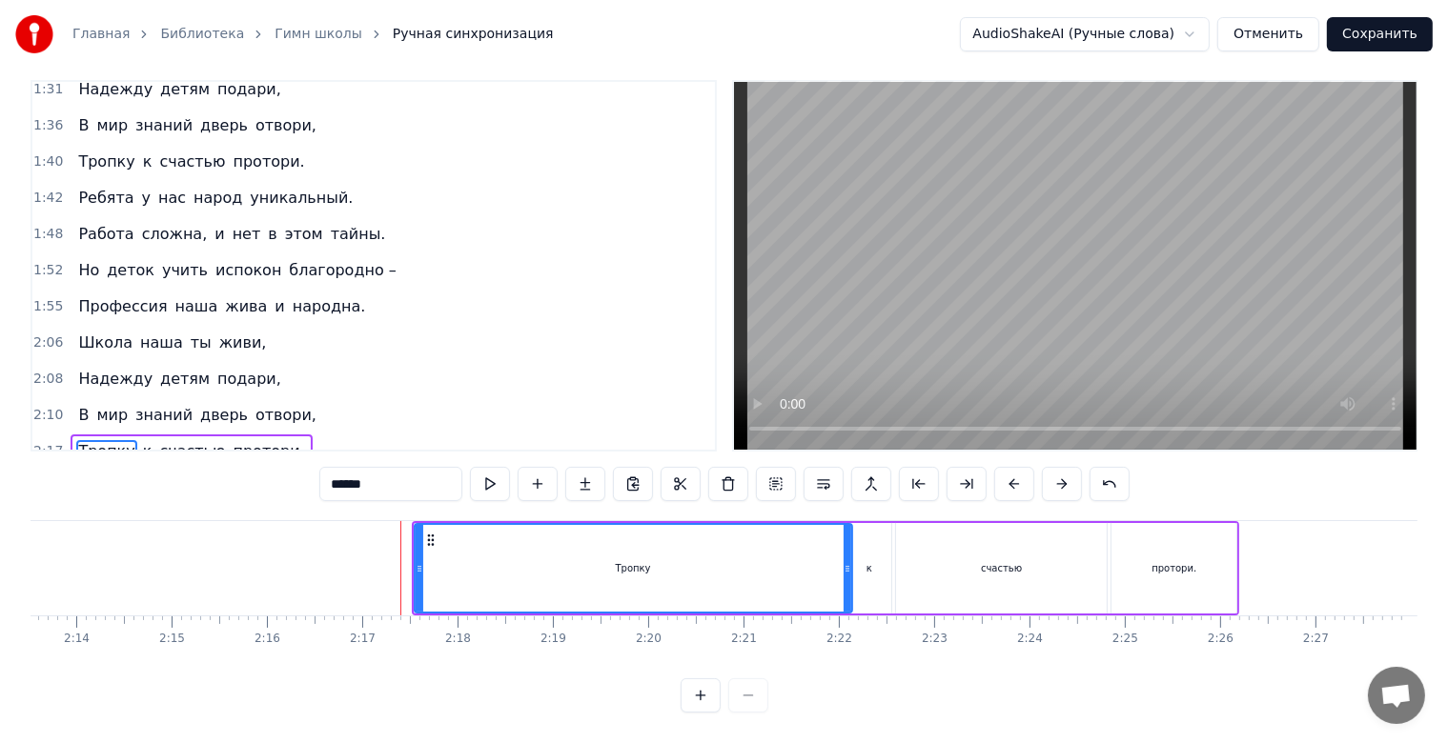
click at [1051, 467] on button at bounding box center [1062, 484] width 40 height 34
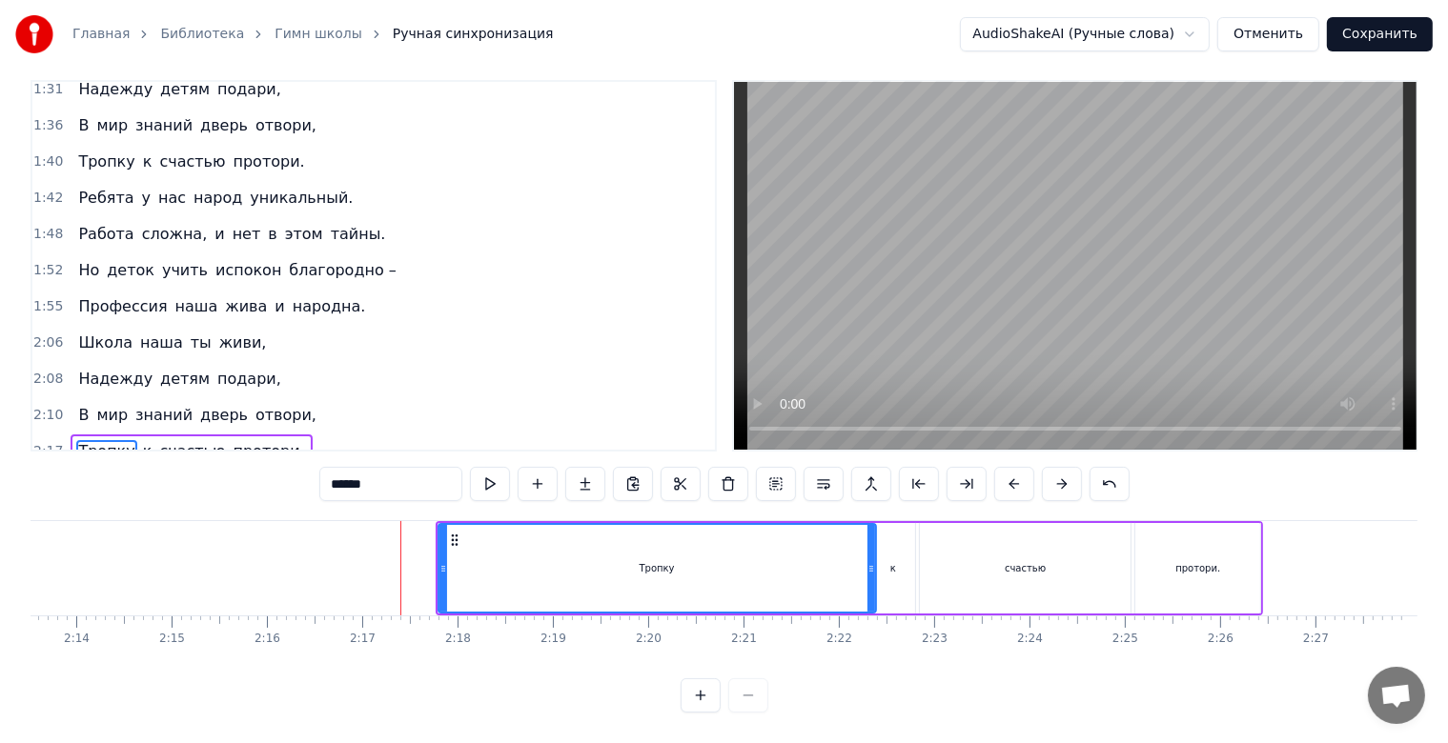
click at [1051, 467] on button at bounding box center [1062, 484] width 40 height 34
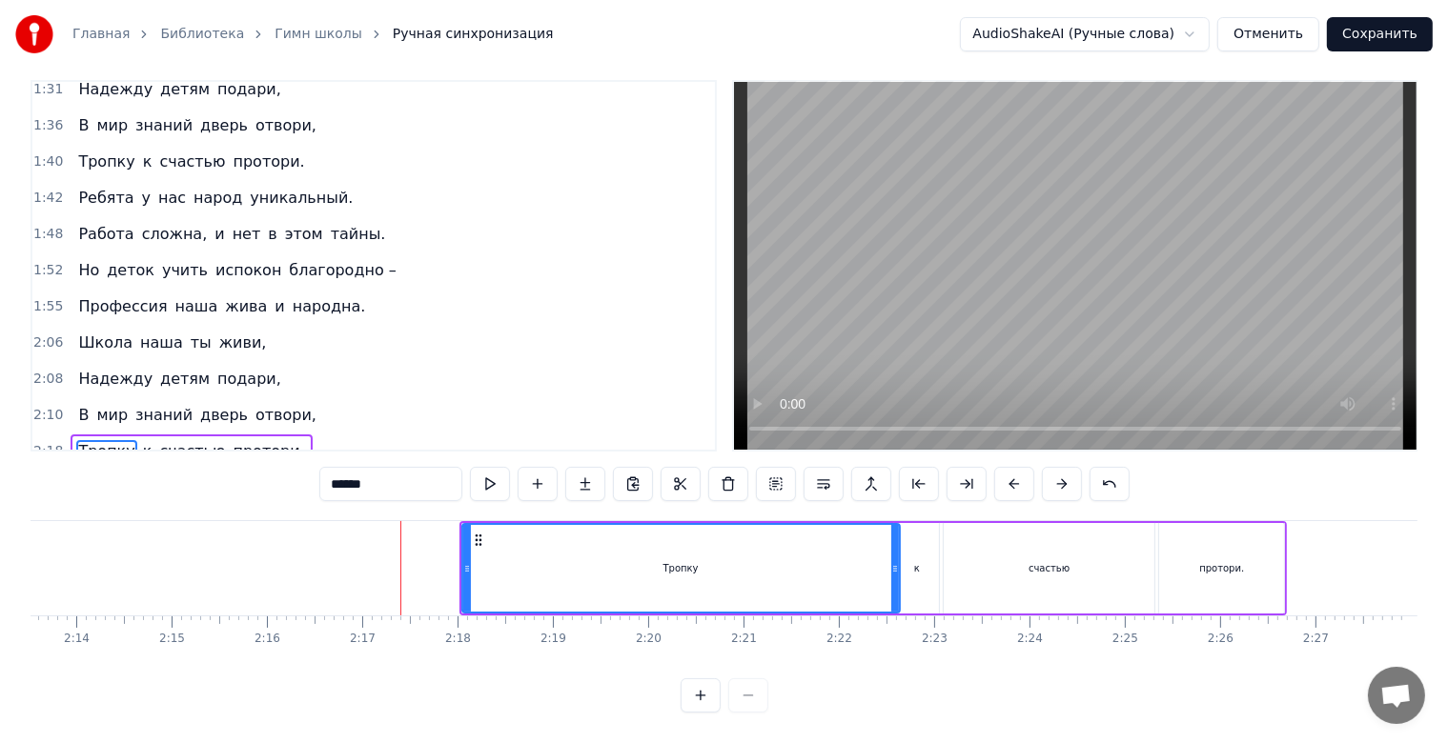
click at [1051, 467] on button at bounding box center [1062, 484] width 40 height 34
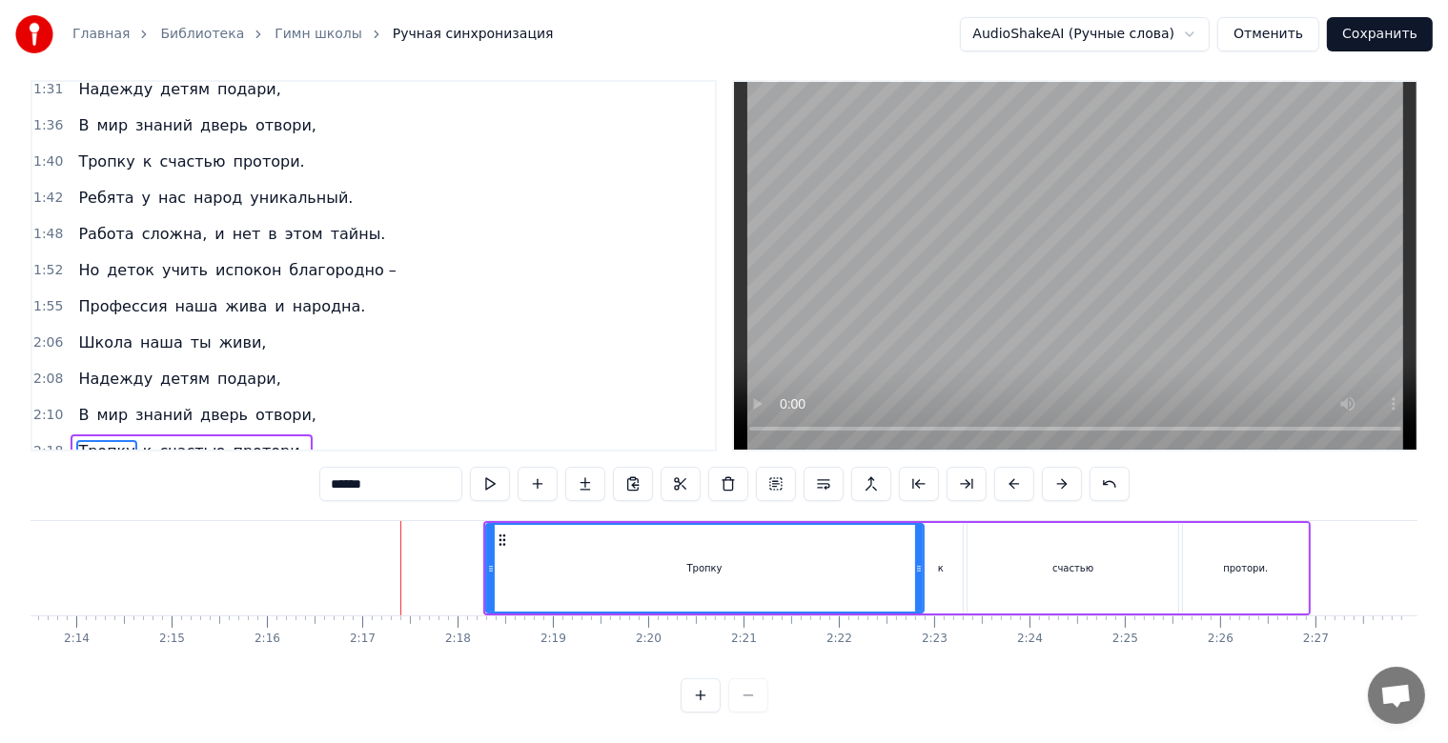
click at [1051, 467] on button at bounding box center [1062, 484] width 40 height 34
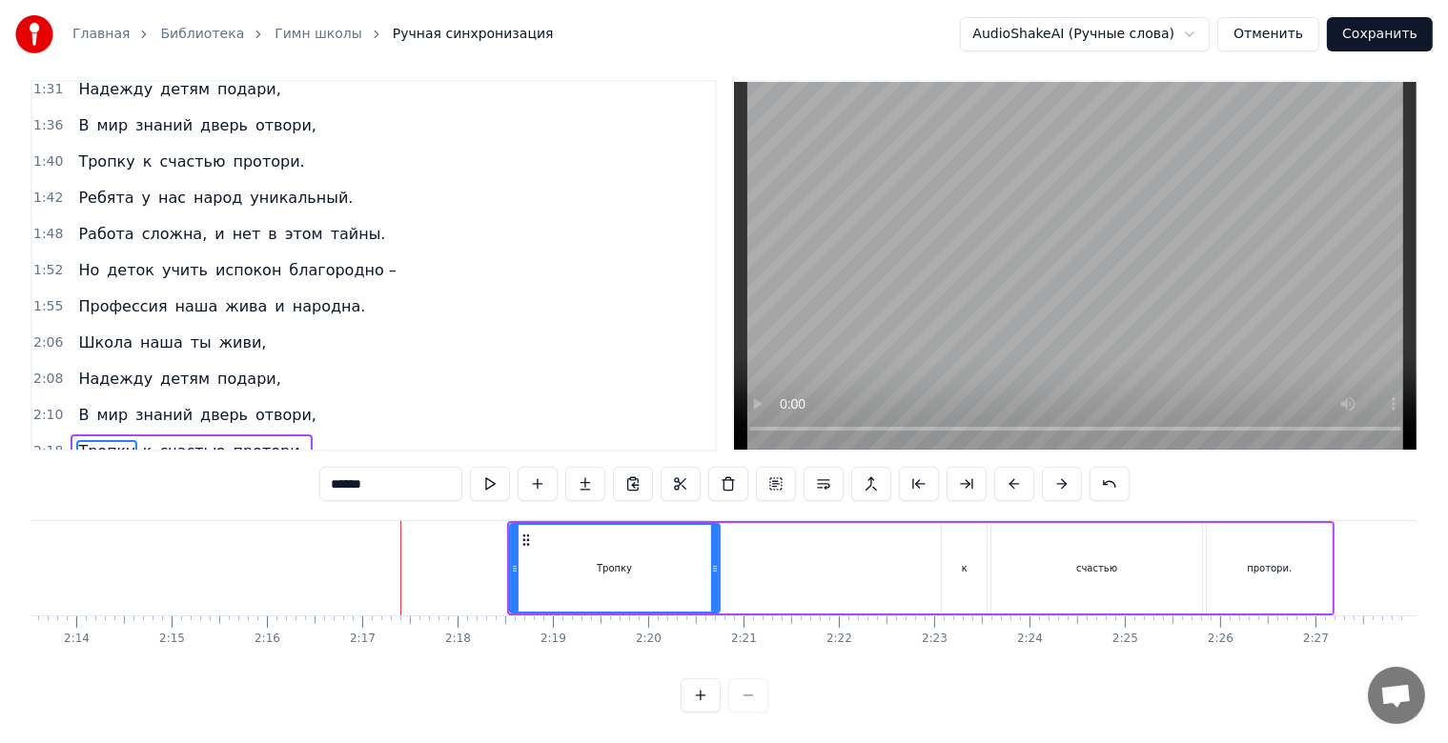
drag, startPoint x: 942, startPoint y: 559, endPoint x: 705, endPoint y: 558, distance: 236.4
click at [712, 562] on div at bounding box center [715, 568] width 8 height 87
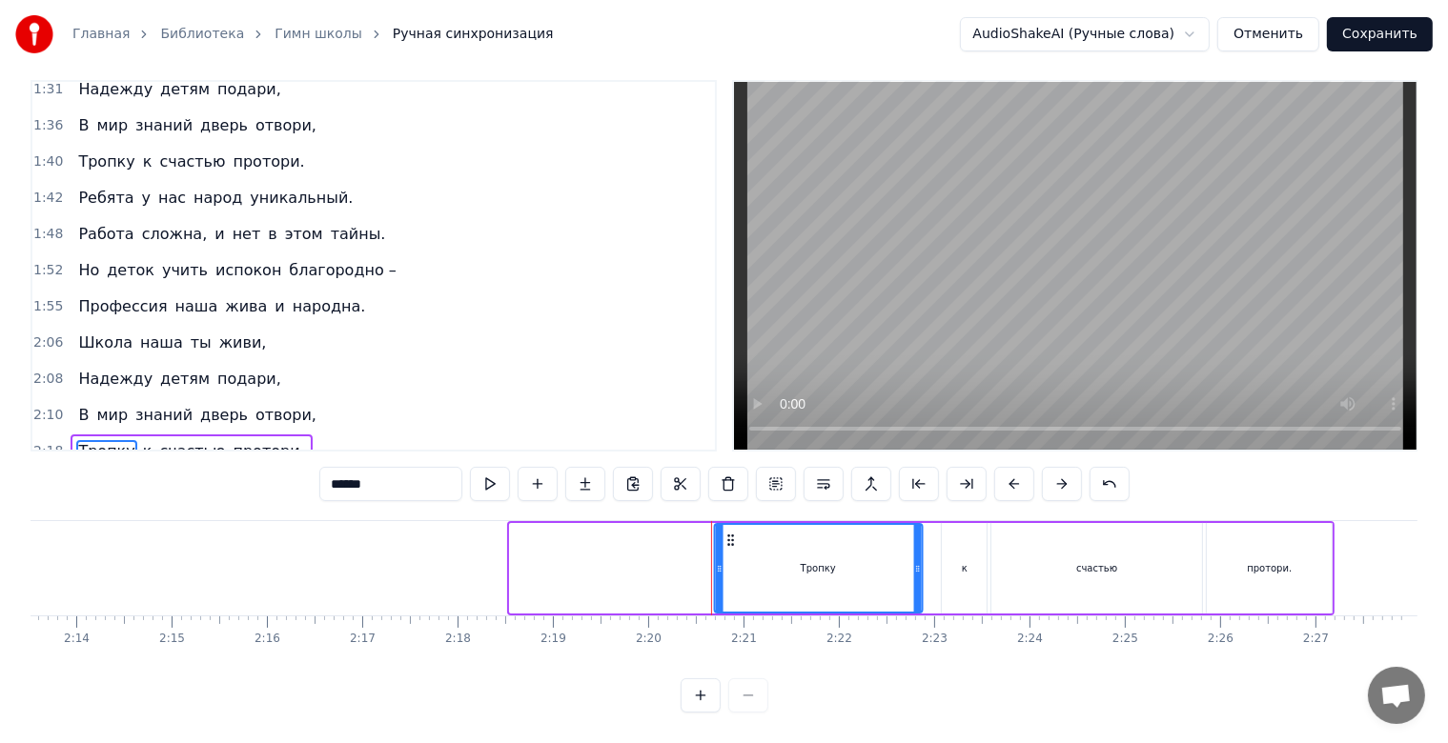
drag, startPoint x: 518, startPoint y: 524, endPoint x: 721, endPoint y: 522, distance: 202.1
click at [723, 533] on icon at bounding box center [729, 540] width 15 height 15
click at [1037, 467] on div "******" at bounding box center [724, 484] width 810 height 34
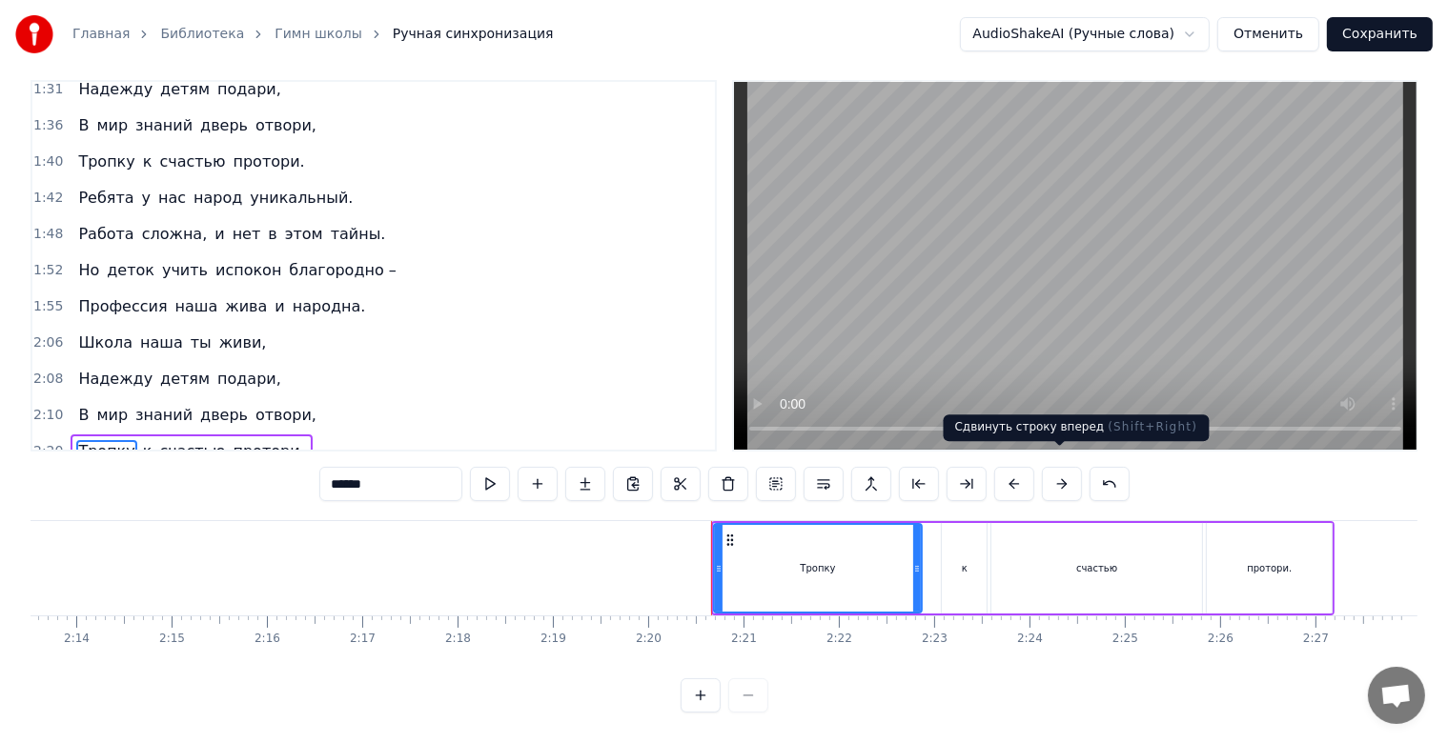
click at [1053, 467] on button at bounding box center [1062, 484] width 40 height 34
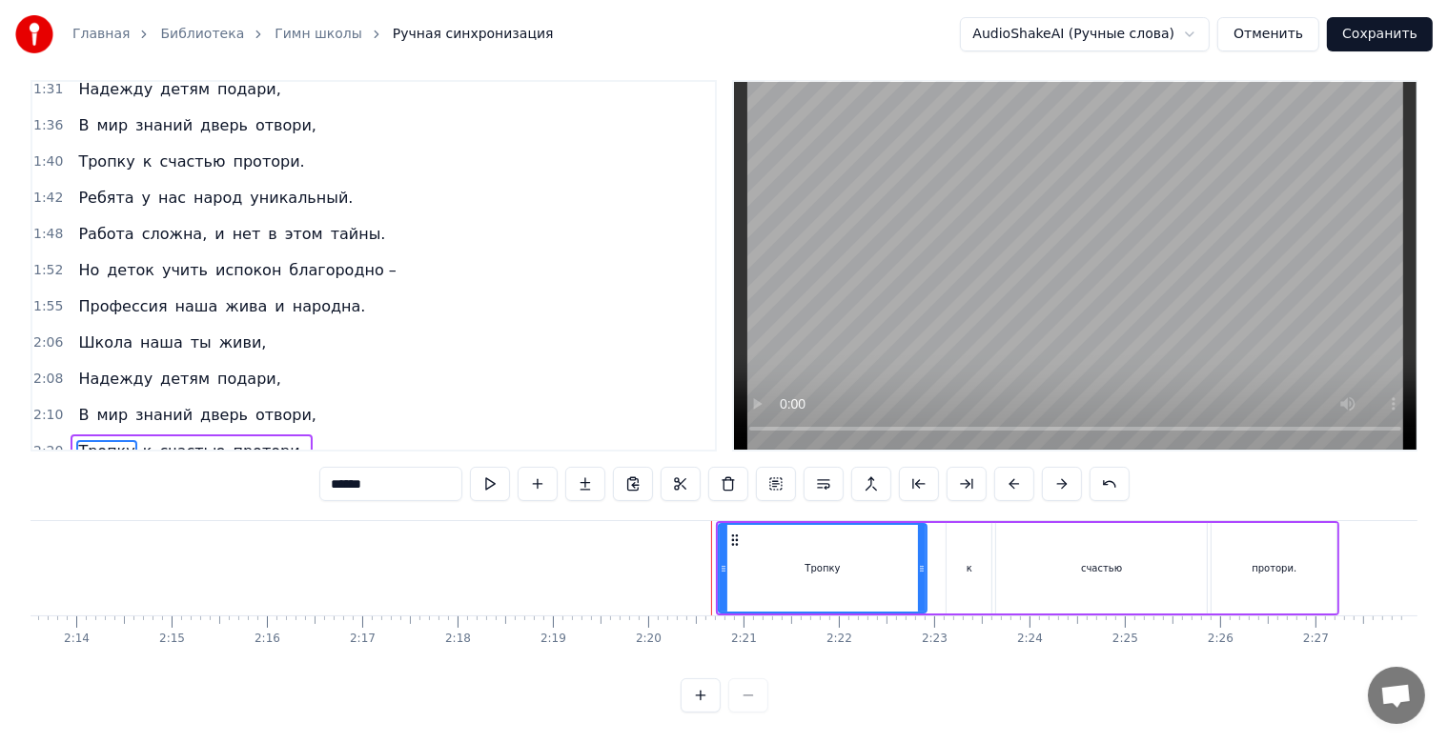
click at [1053, 467] on button at bounding box center [1062, 484] width 40 height 34
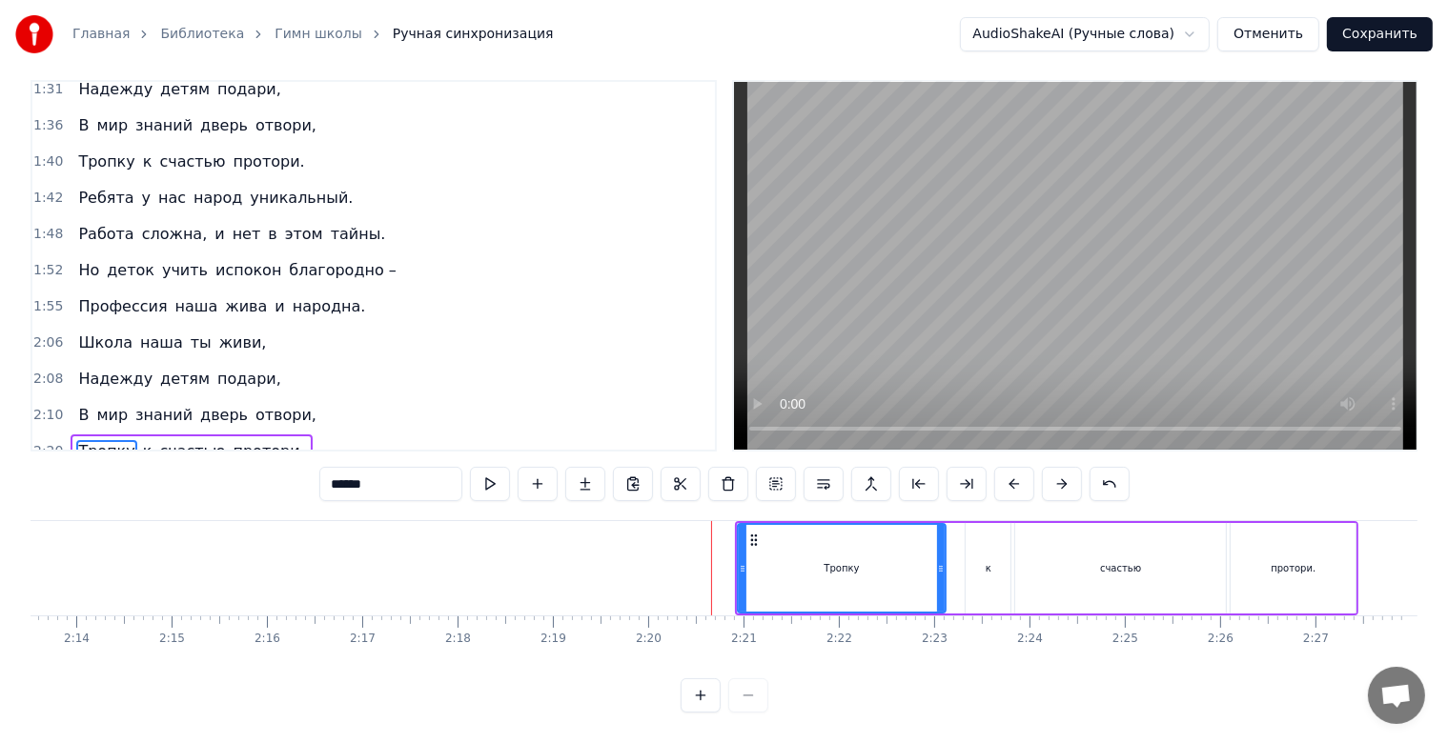
click at [1053, 467] on button at bounding box center [1062, 484] width 40 height 34
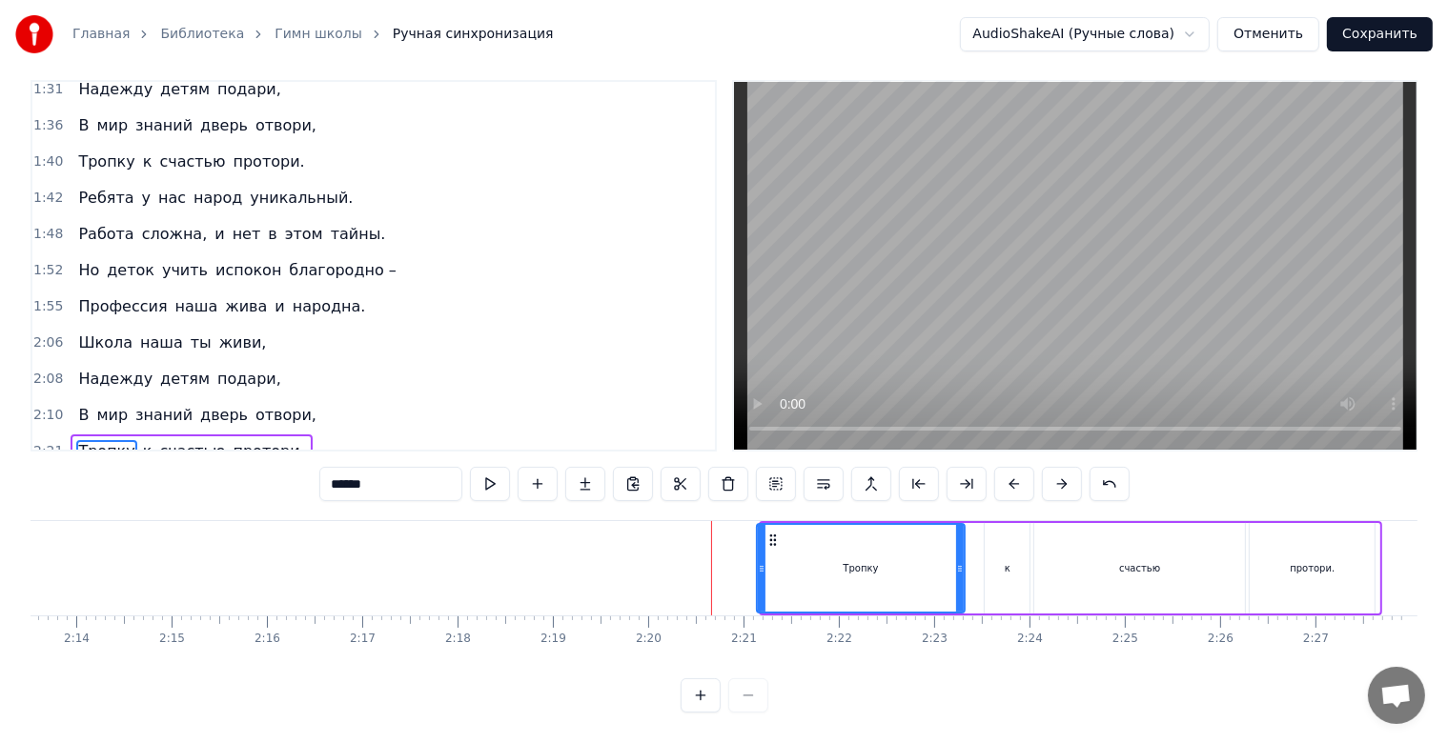
click at [1053, 467] on button at bounding box center [1062, 484] width 40 height 34
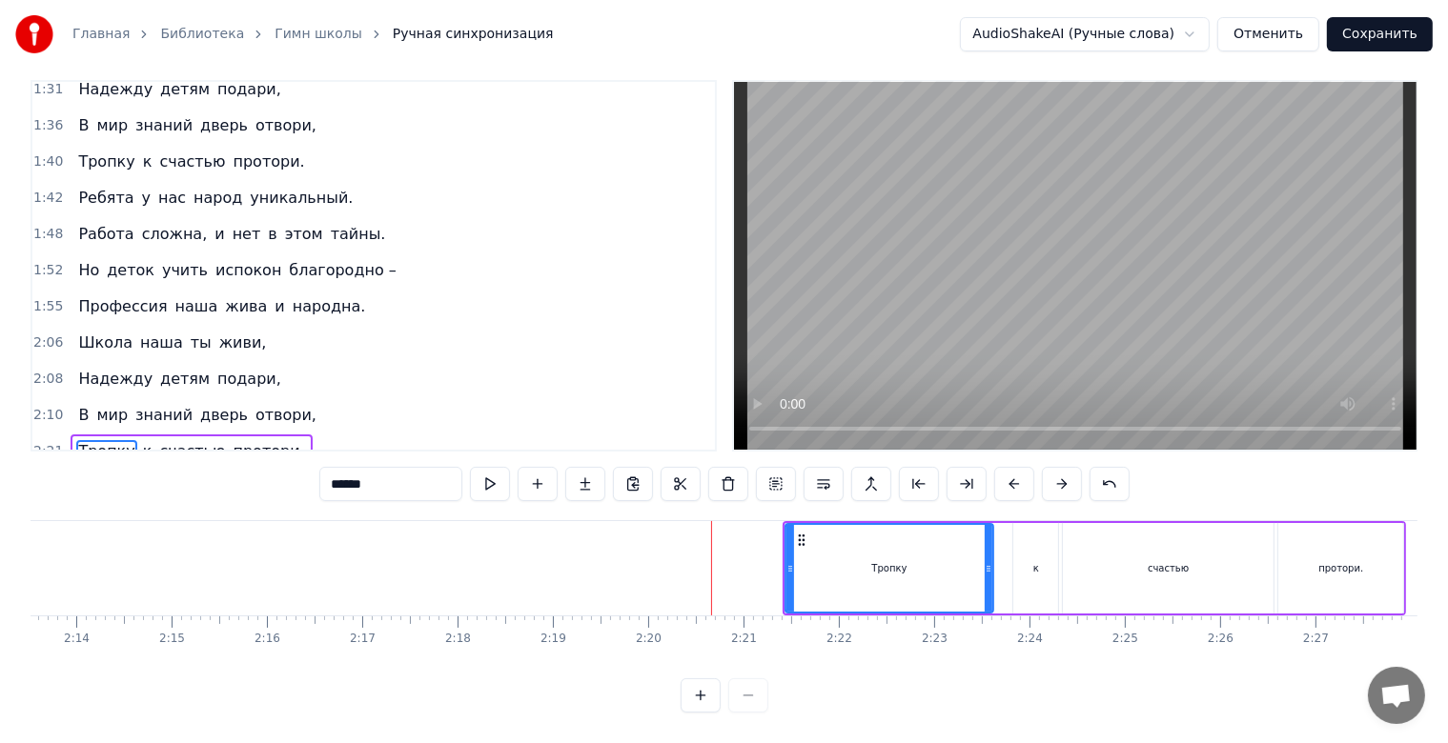
click at [1061, 467] on button at bounding box center [1062, 484] width 40 height 34
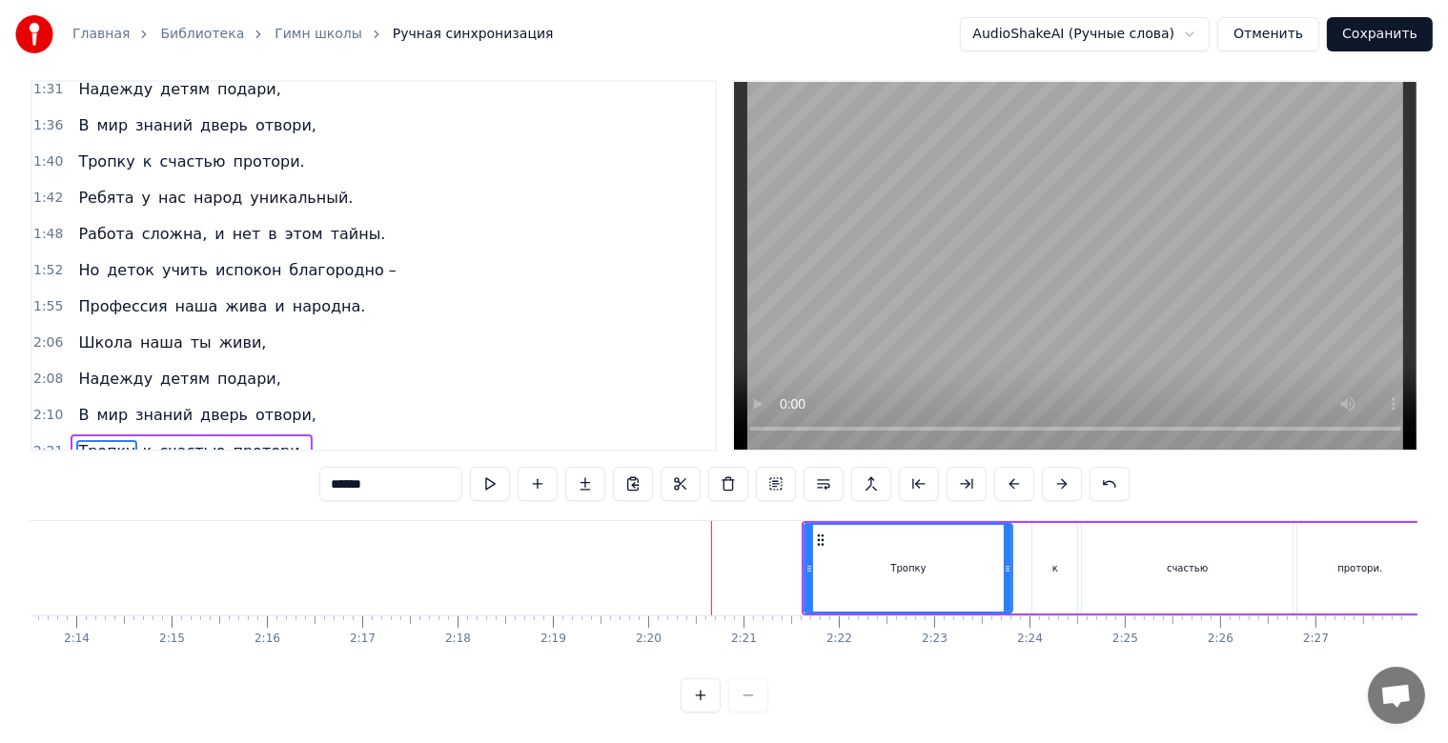
click at [1061, 467] on button at bounding box center [1062, 484] width 40 height 34
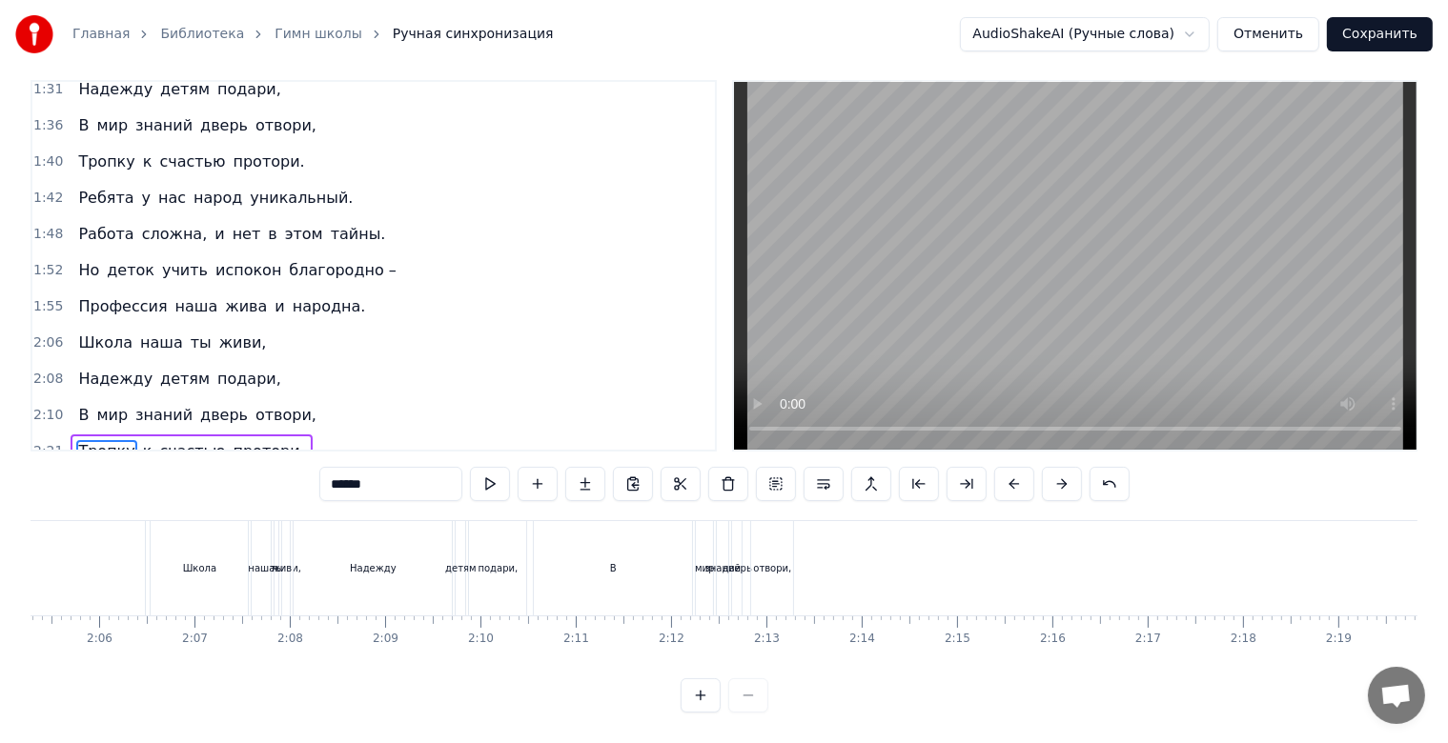
scroll to position [0, 11989]
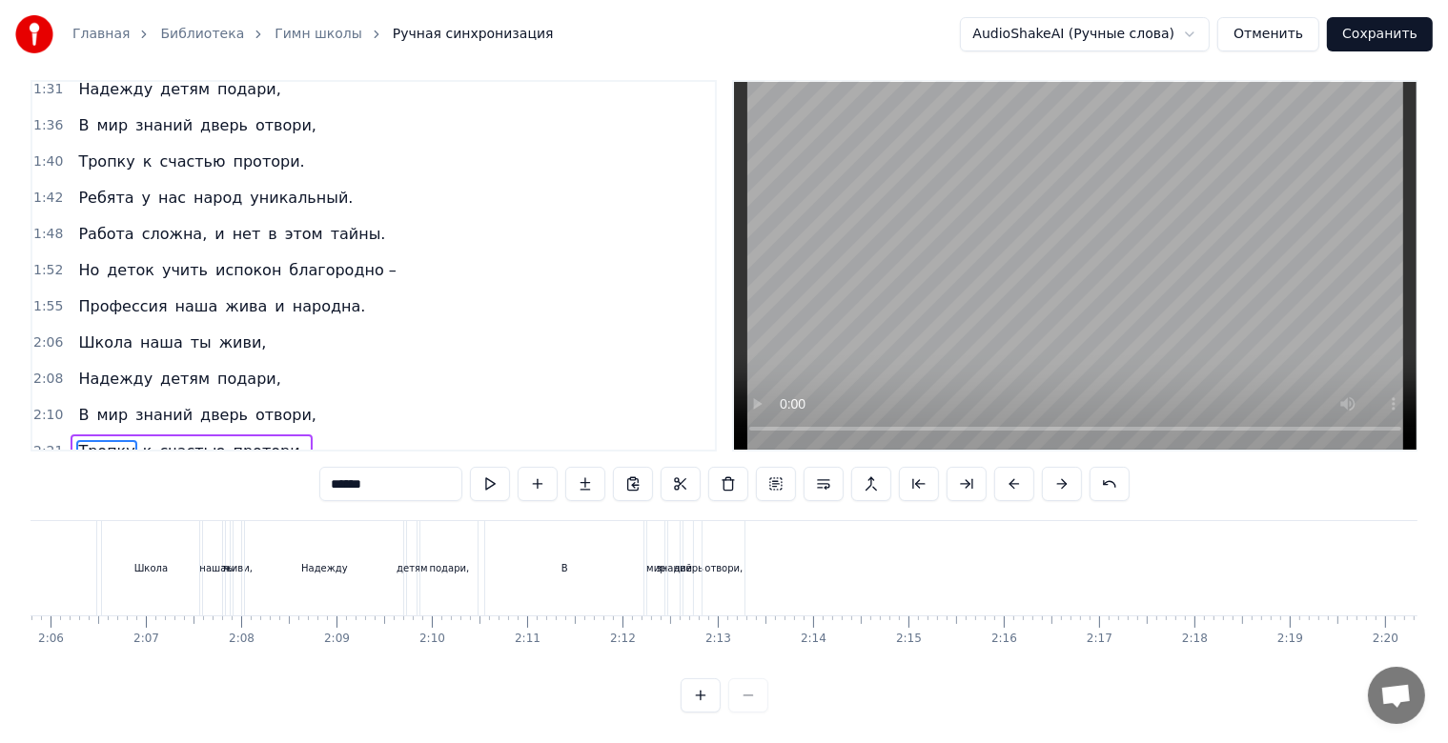
click at [276, 404] on span "отвори," at bounding box center [286, 415] width 65 height 22
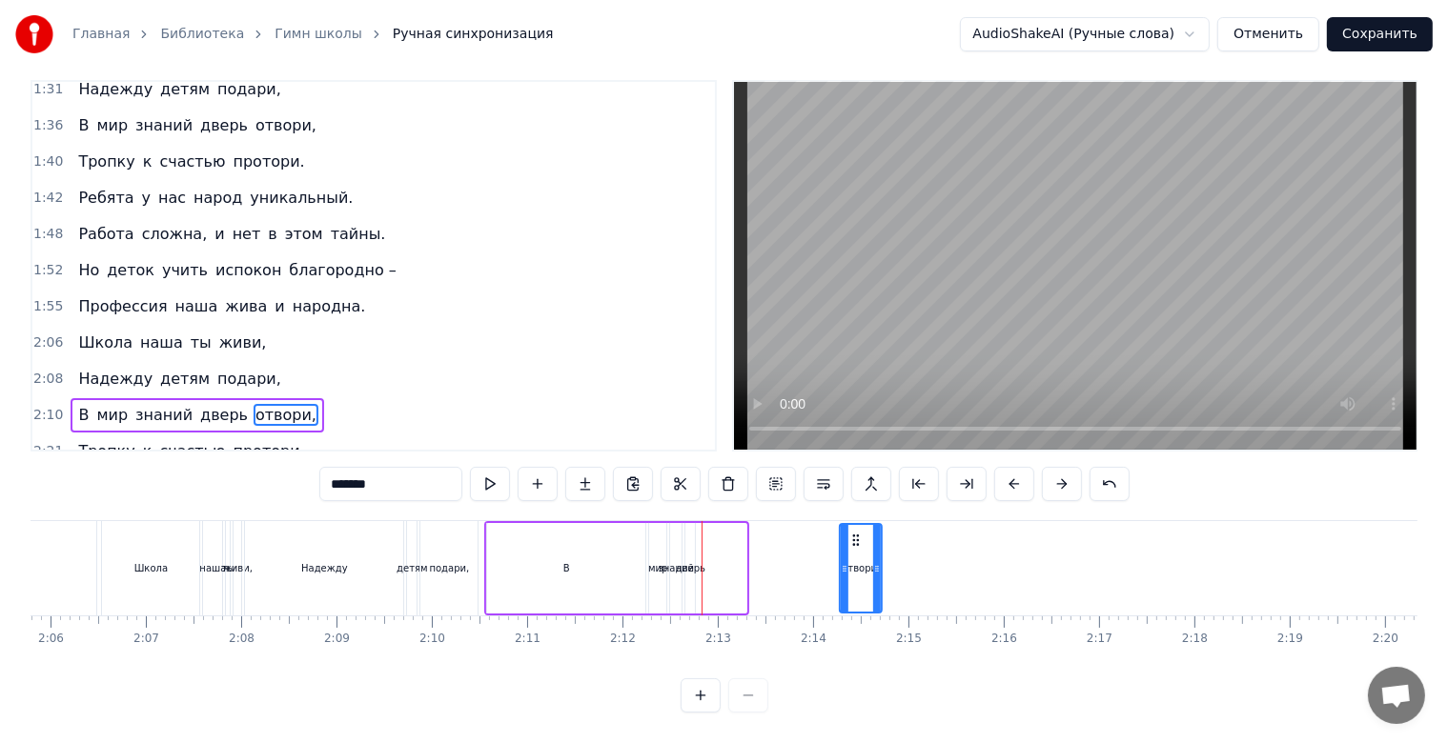
drag, startPoint x: 725, startPoint y: 524, endPoint x: 861, endPoint y: 524, distance: 135.3
click at [861, 533] on icon at bounding box center [855, 540] width 15 height 15
drag, startPoint x: 879, startPoint y: 551, endPoint x: 912, endPoint y: 552, distance: 33.4
click at [912, 561] on icon at bounding box center [910, 568] width 8 height 15
click at [692, 535] on div "дверь" at bounding box center [690, 568] width 10 height 91
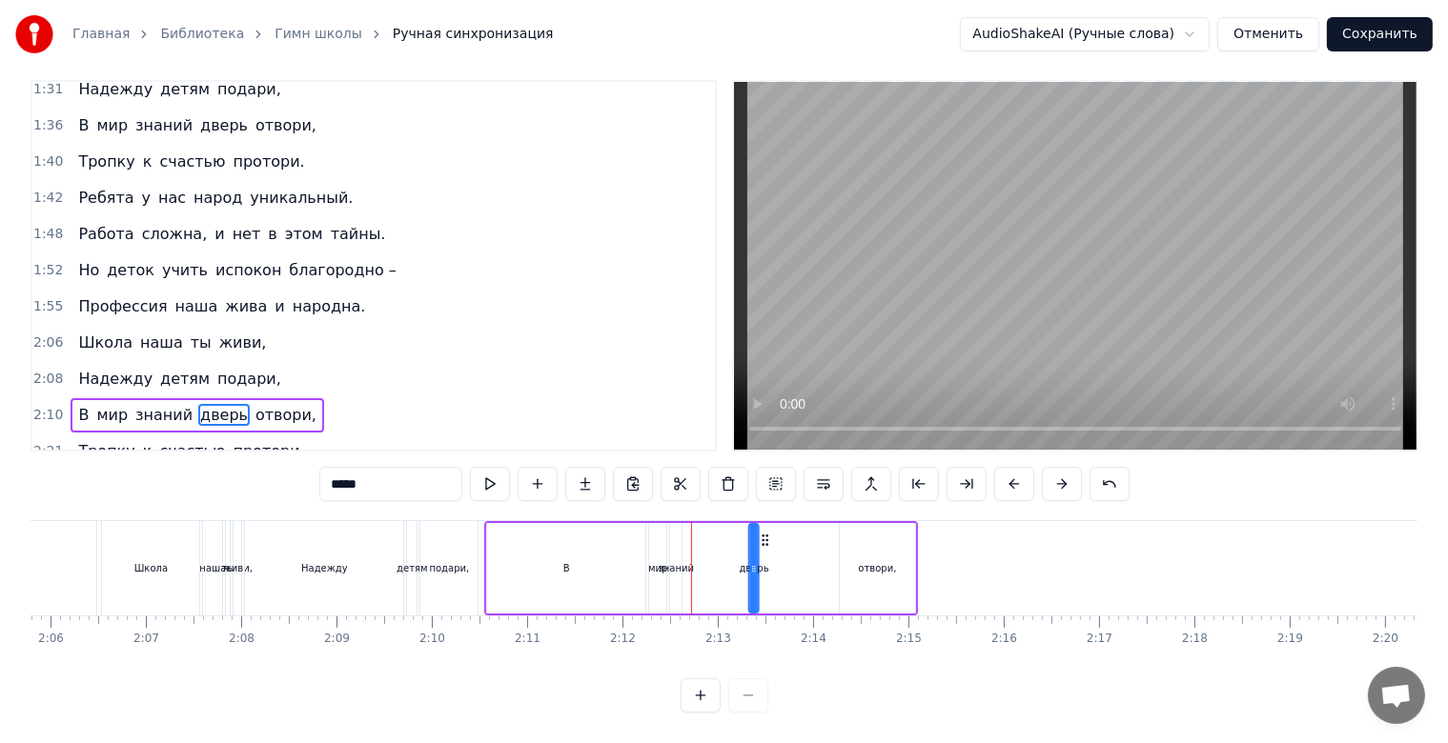
drag, startPoint x: 701, startPoint y: 521, endPoint x: 765, endPoint y: 529, distance: 64.3
click at [765, 533] on icon at bounding box center [765, 540] width 15 height 15
drag, startPoint x: 760, startPoint y: 527, endPoint x: 759, endPoint y: 542, distance: 15.3
click at [762, 539] on div "В мир знаний дверь отвори," at bounding box center [701, 568] width 434 height 94
drag, startPoint x: 755, startPoint y: 554, endPoint x: 819, endPoint y: 560, distance: 64.2
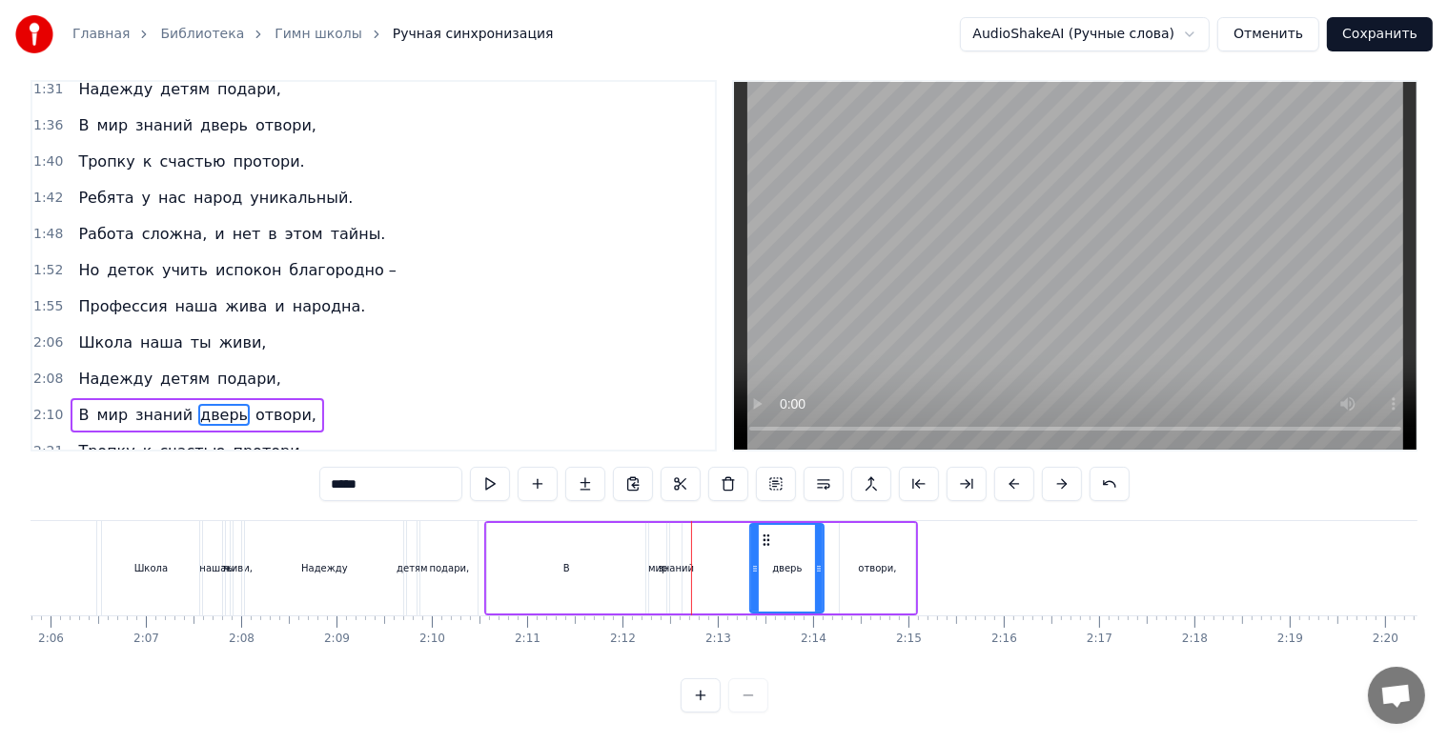
click at [819, 560] on div at bounding box center [819, 568] width 8 height 87
drag, startPoint x: 763, startPoint y: 527, endPoint x: 775, endPoint y: 529, distance: 11.6
click at [775, 533] on icon at bounding box center [777, 540] width 15 height 15
click at [675, 539] on div "знаний" at bounding box center [675, 568] width 11 height 91
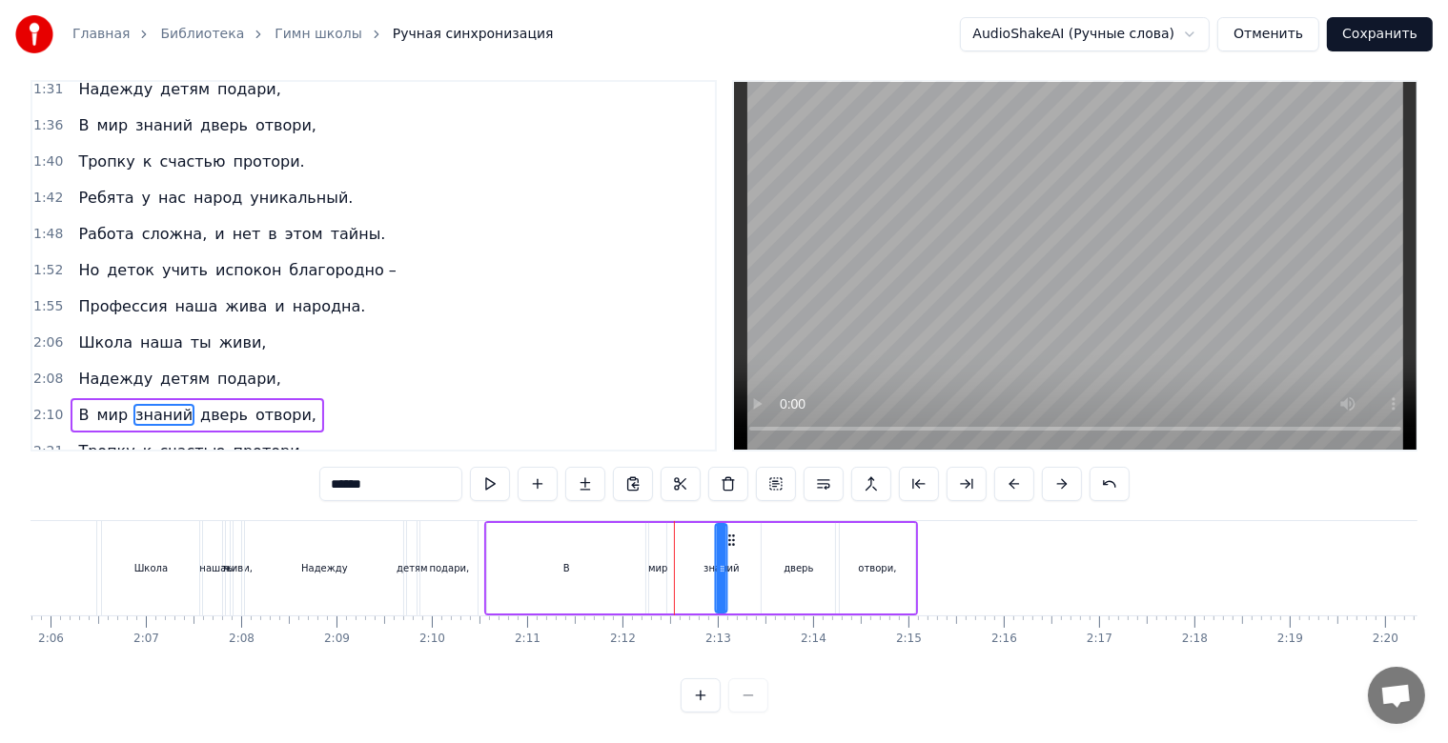
drag, startPoint x: 686, startPoint y: 524, endPoint x: 732, endPoint y: 526, distance: 45.8
click at [732, 533] on icon at bounding box center [731, 540] width 15 height 15
drag, startPoint x: 724, startPoint y: 526, endPoint x: 759, endPoint y: 537, distance: 35.9
click at [759, 537] on div at bounding box center [757, 568] width 8 height 87
drag, startPoint x: 730, startPoint y: 526, endPoint x: 698, endPoint y: 531, distance: 32.8
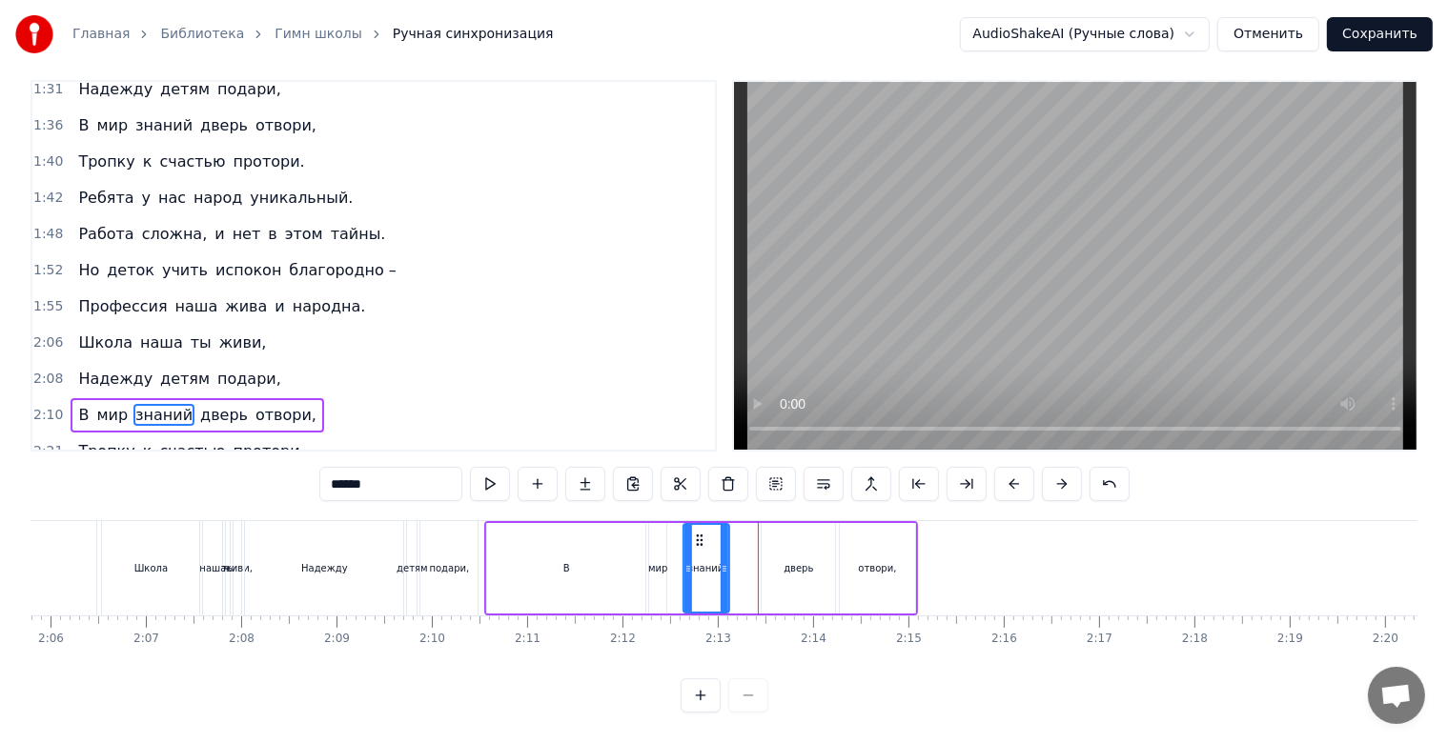
click at [698, 531] on div "знаний" at bounding box center [705, 568] width 44 height 87
drag, startPoint x: 722, startPoint y: 556, endPoint x: 747, endPoint y: 557, distance: 25.8
click at [747, 561] on icon at bounding box center [749, 568] width 8 height 15
click at [614, 556] on div "В" at bounding box center [566, 568] width 158 height 91
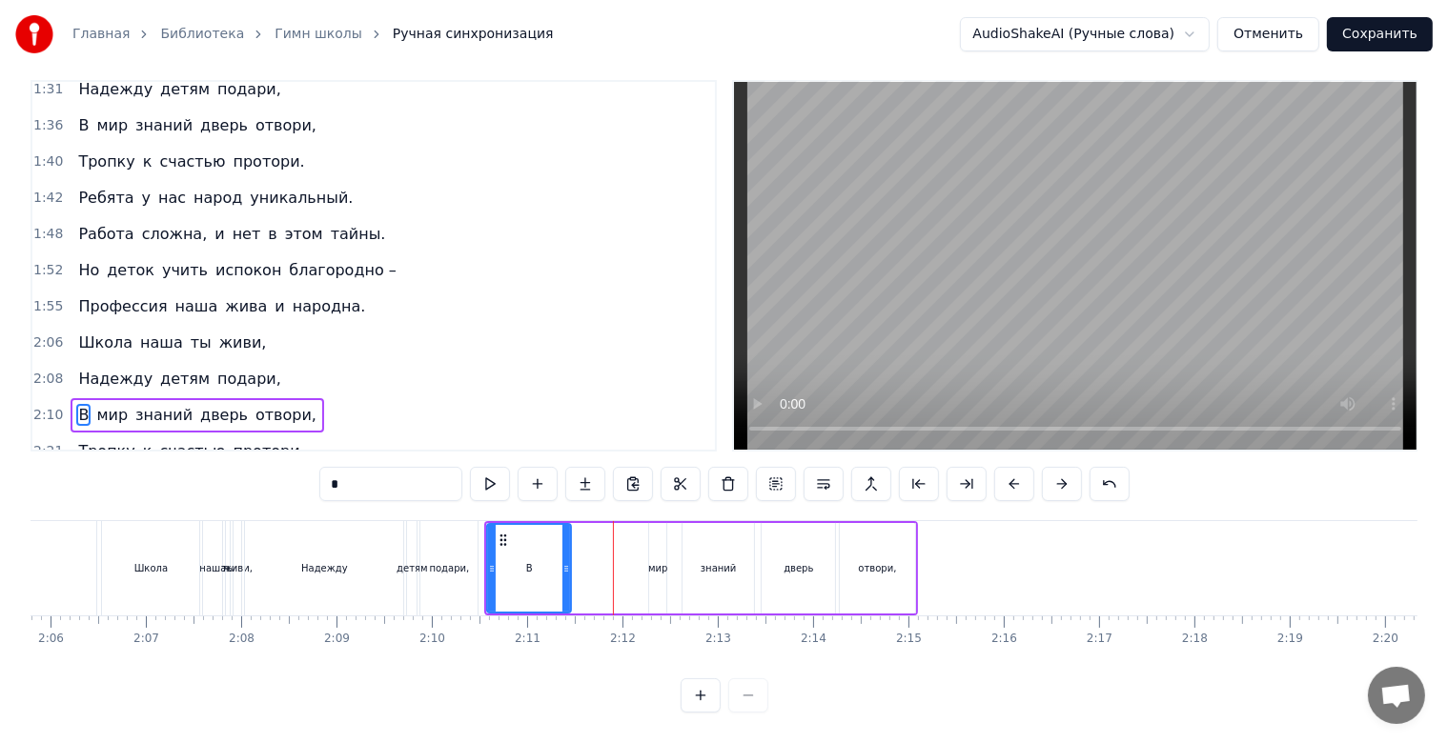
drag, startPoint x: 640, startPoint y: 553, endPoint x: 566, endPoint y: 556, distance: 74.4
click at [566, 561] on icon at bounding box center [566, 568] width 8 height 15
click at [653, 563] on div "мир" at bounding box center [657, 568] width 17 height 91
type input "***"
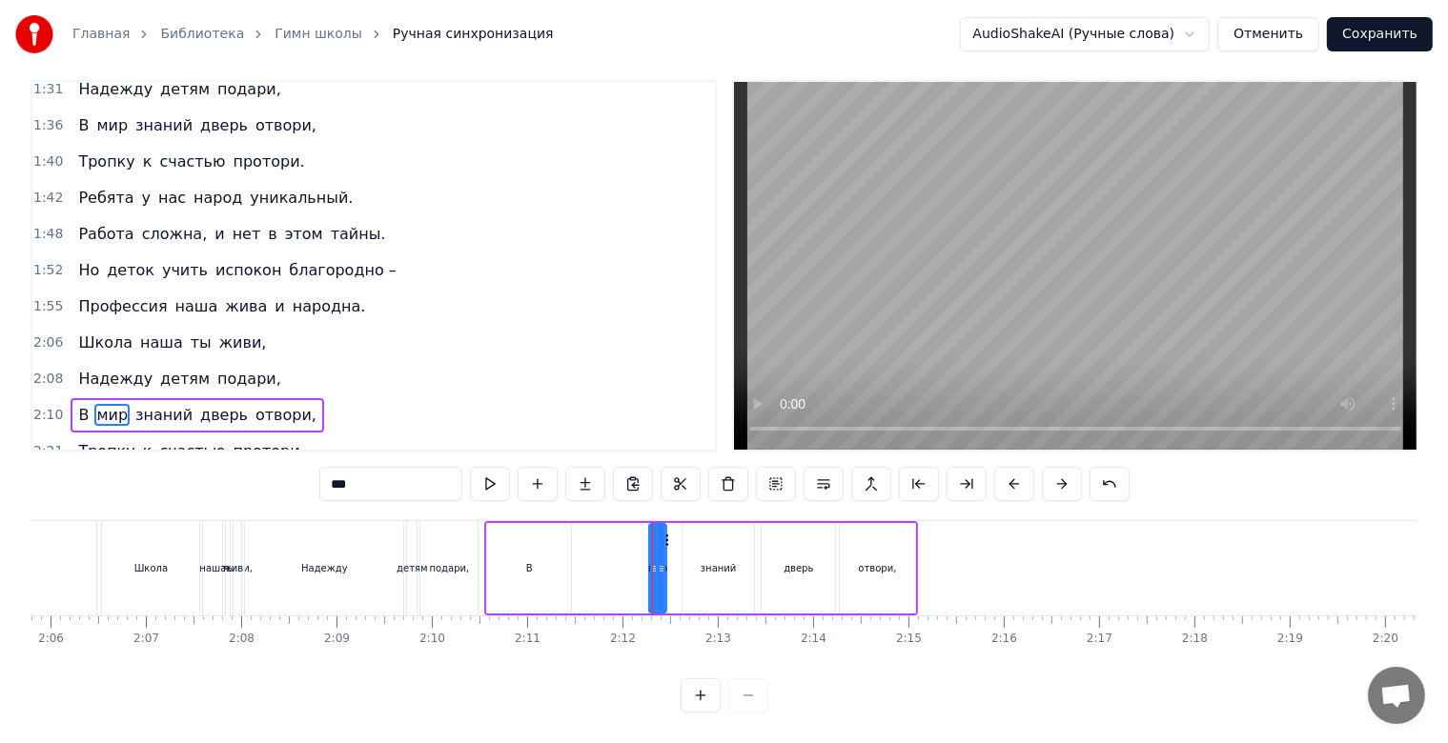
drag, startPoint x: 647, startPoint y: 553, endPoint x: 659, endPoint y: 559, distance: 13.2
click at [659, 559] on div "мир" at bounding box center [657, 568] width 15 height 87
drag, startPoint x: 661, startPoint y: 555, endPoint x: 709, endPoint y: 555, distance: 47.7
click at [709, 561] on icon at bounding box center [709, 568] width 8 height 15
drag, startPoint x: 667, startPoint y: 526, endPoint x: 621, endPoint y: 538, distance: 47.2
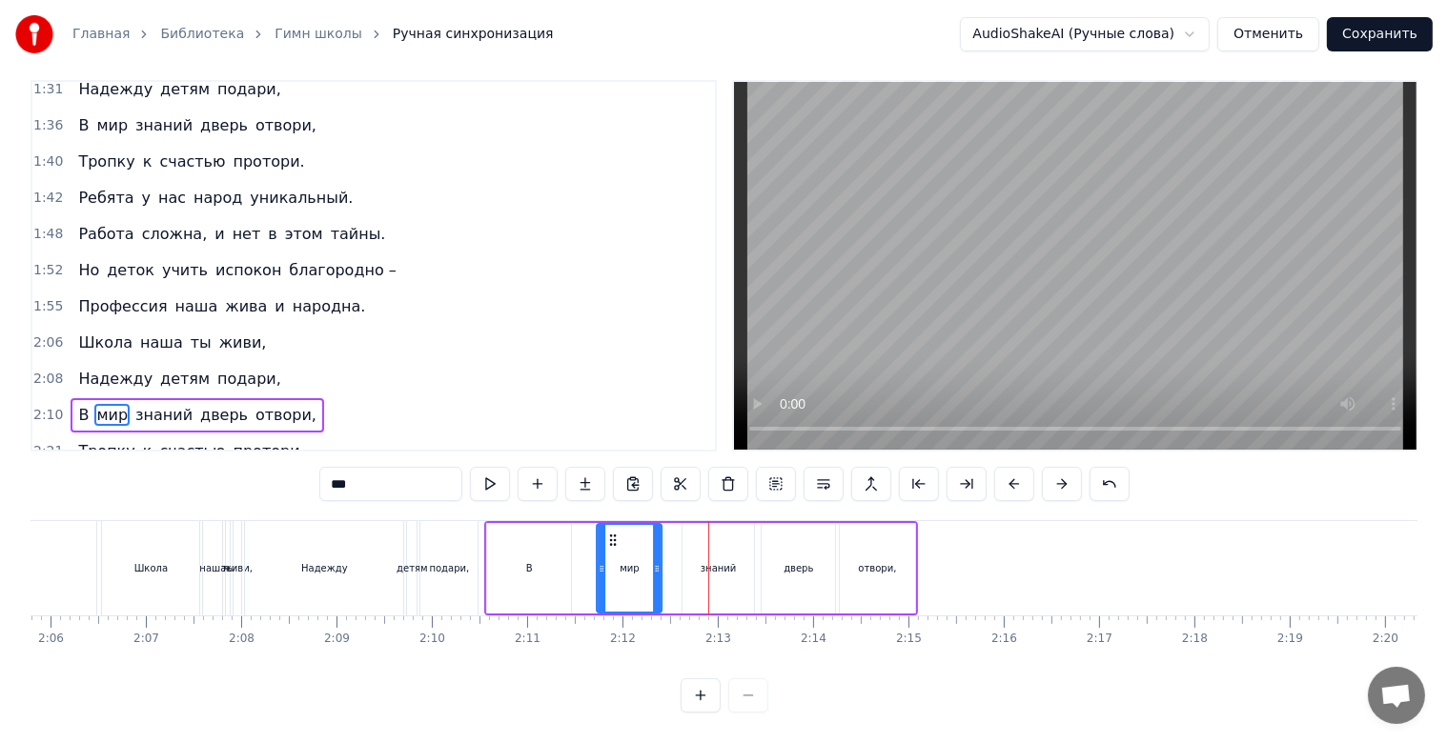
click at [621, 538] on div "мир" at bounding box center [629, 568] width 63 height 87
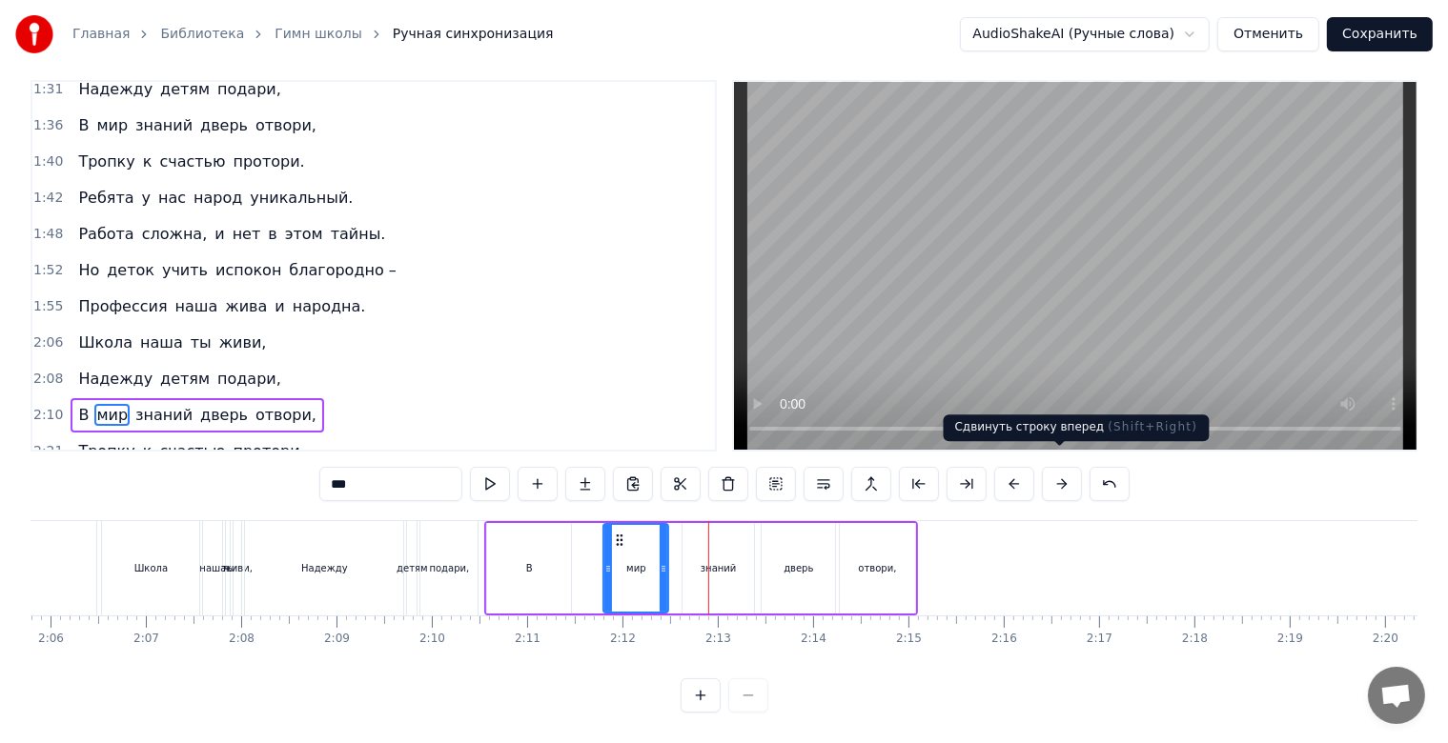
click at [1054, 469] on button at bounding box center [1062, 484] width 40 height 34
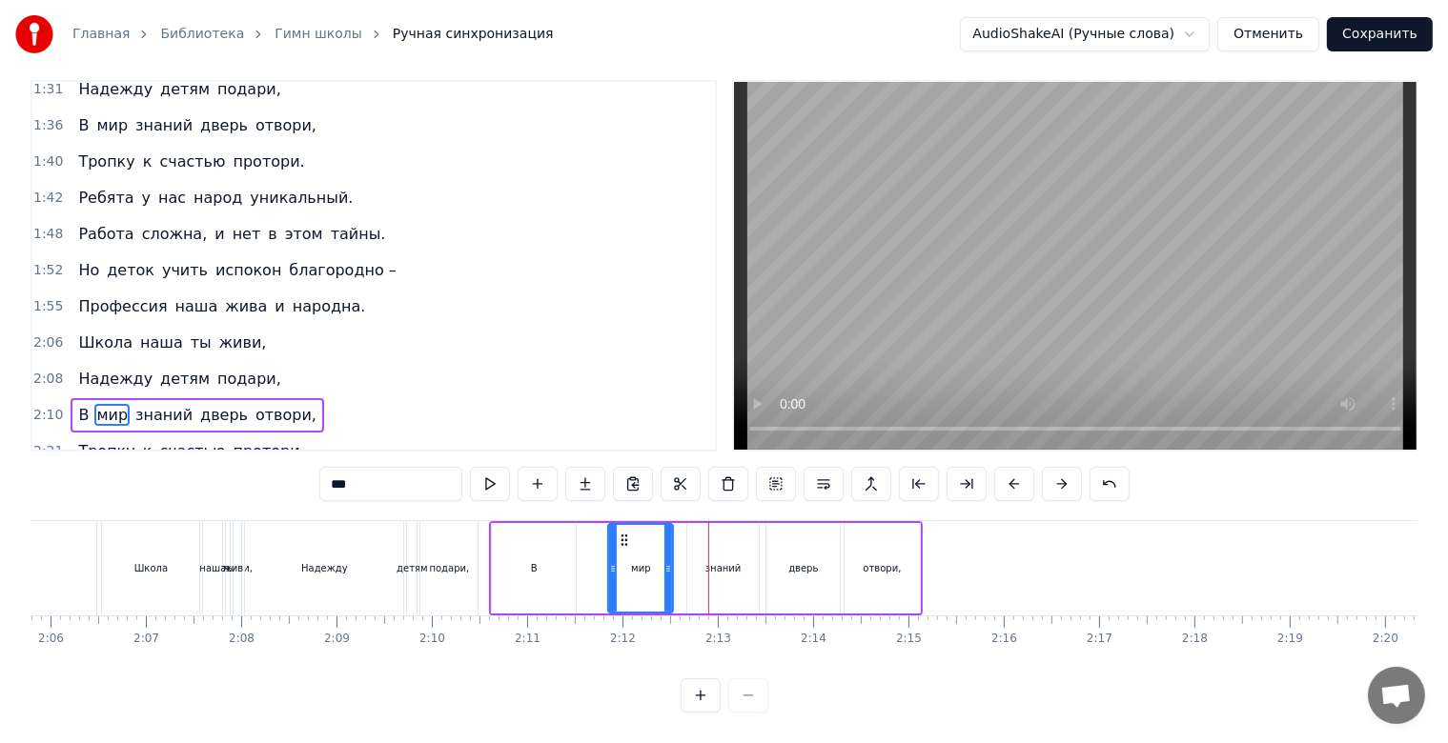
click at [1054, 469] on button at bounding box center [1062, 484] width 40 height 34
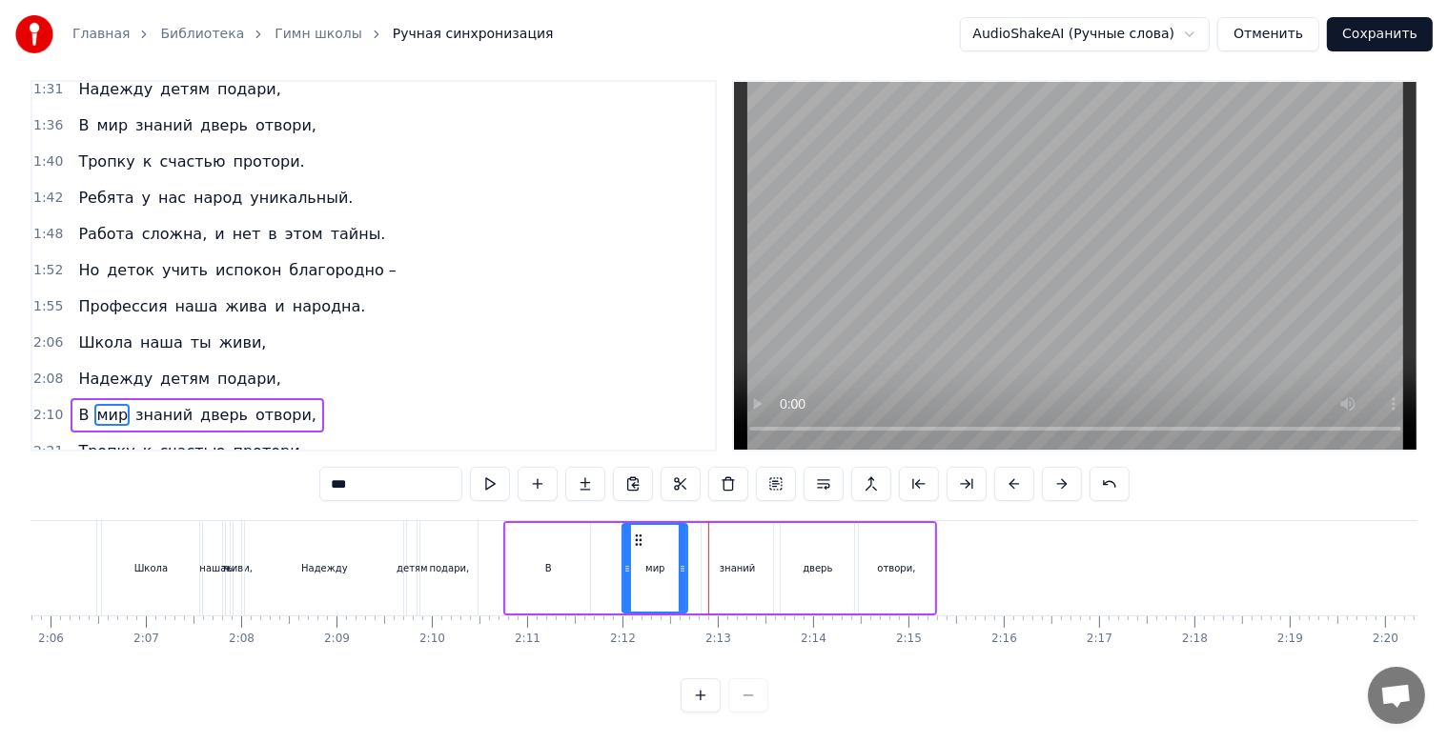
click at [1054, 469] on button at bounding box center [1062, 484] width 40 height 34
click at [1055, 469] on button at bounding box center [1062, 484] width 40 height 34
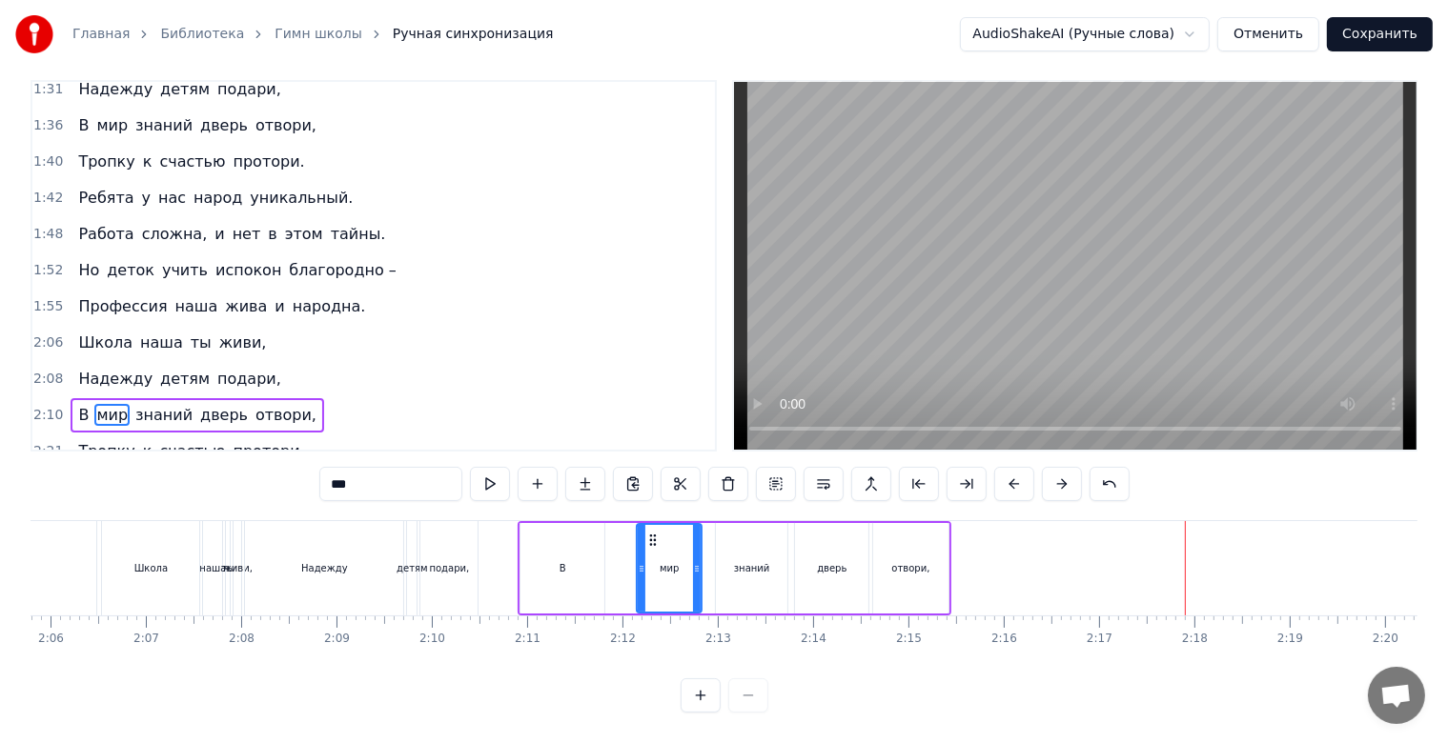
click at [1055, 469] on button at bounding box center [1062, 484] width 40 height 34
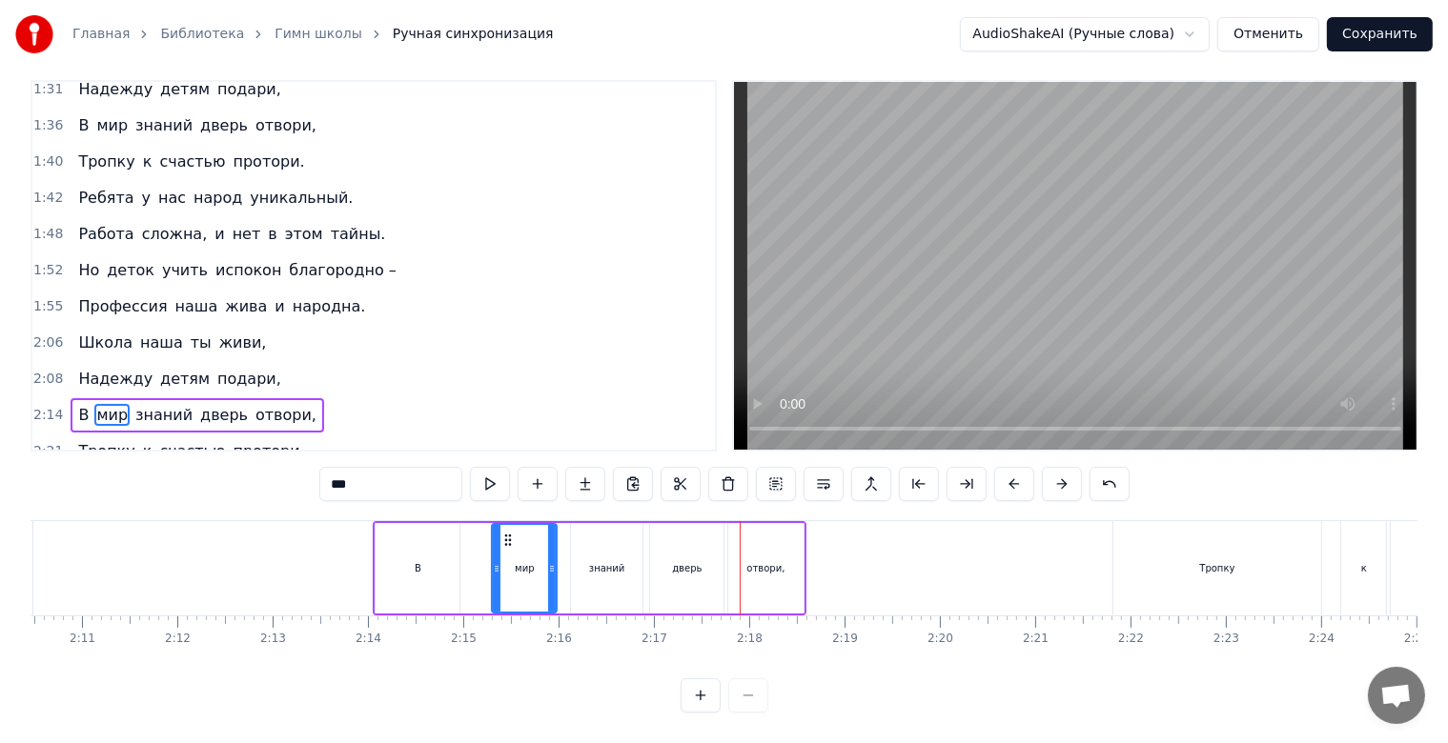
scroll to position [0, 12474]
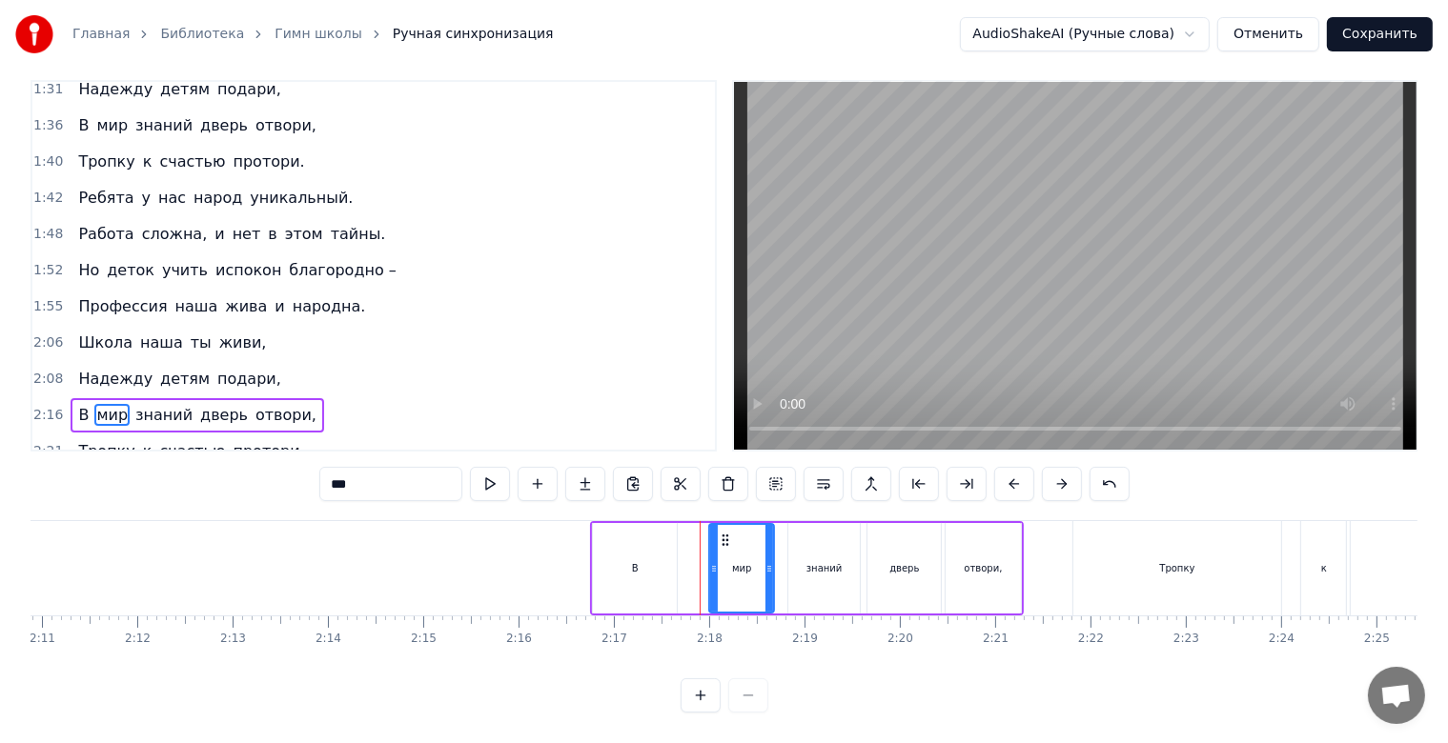
click at [1205, 564] on div "Тропку" at bounding box center [1177, 568] width 208 height 94
type input "******"
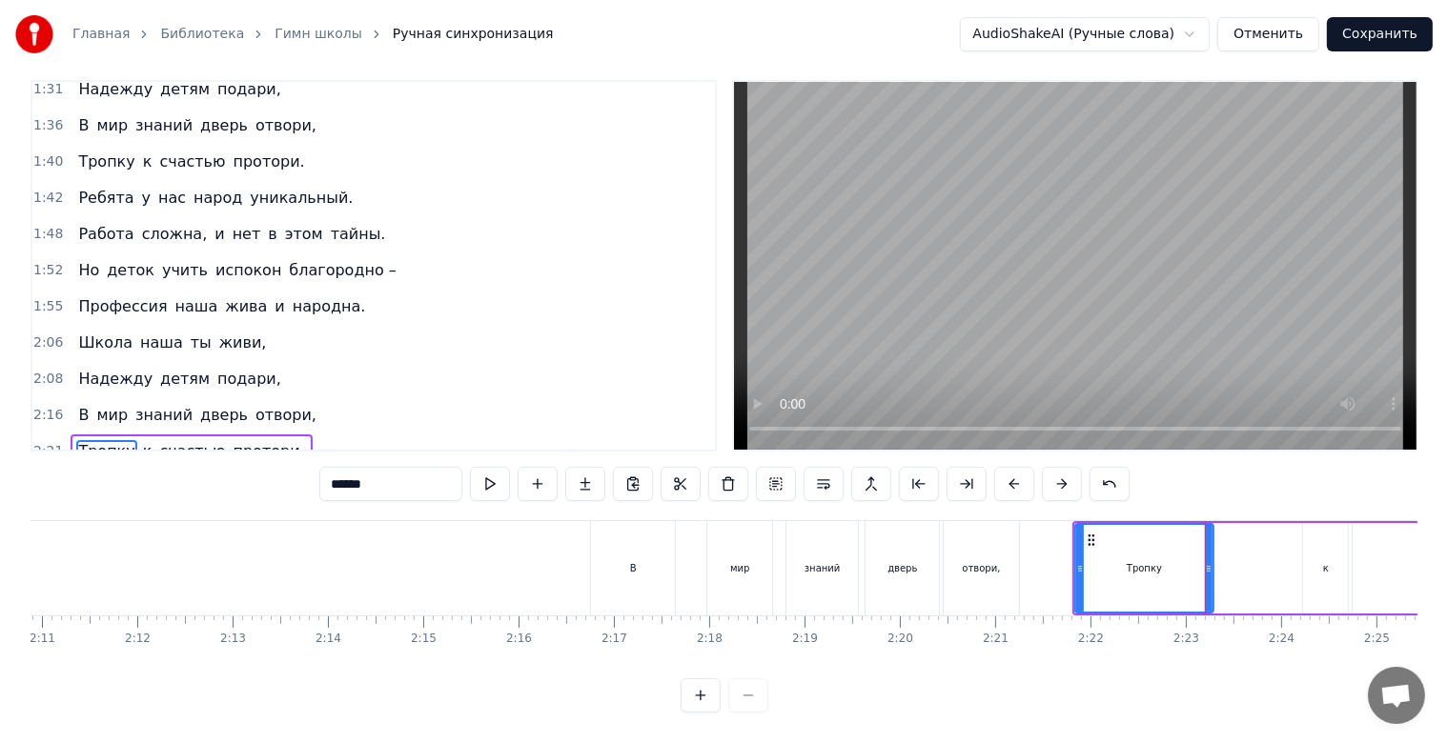
drag, startPoint x: 1278, startPoint y: 549, endPoint x: 1209, endPoint y: 552, distance: 69.6
click at [1209, 561] on icon at bounding box center [1209, 568] width 8 height 15
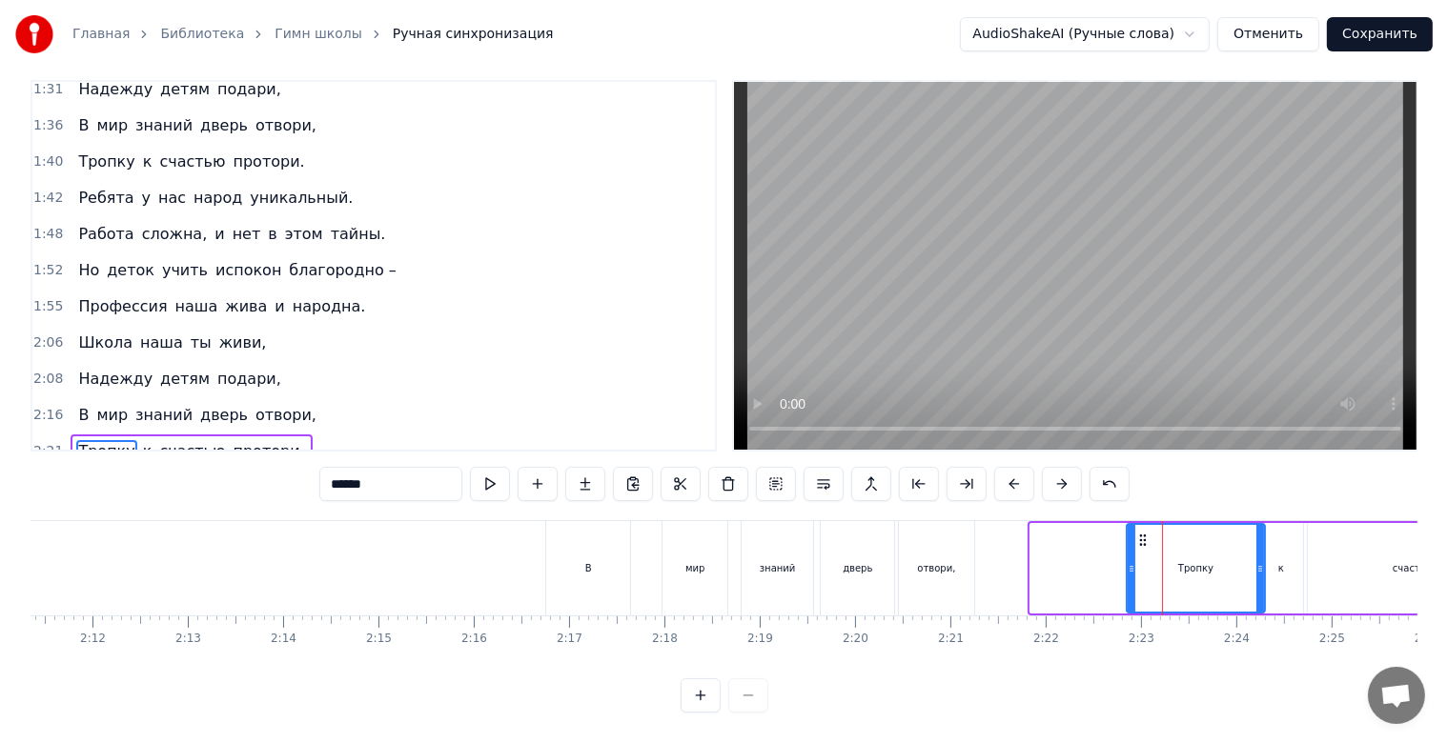
scroll to position [0, 12527]
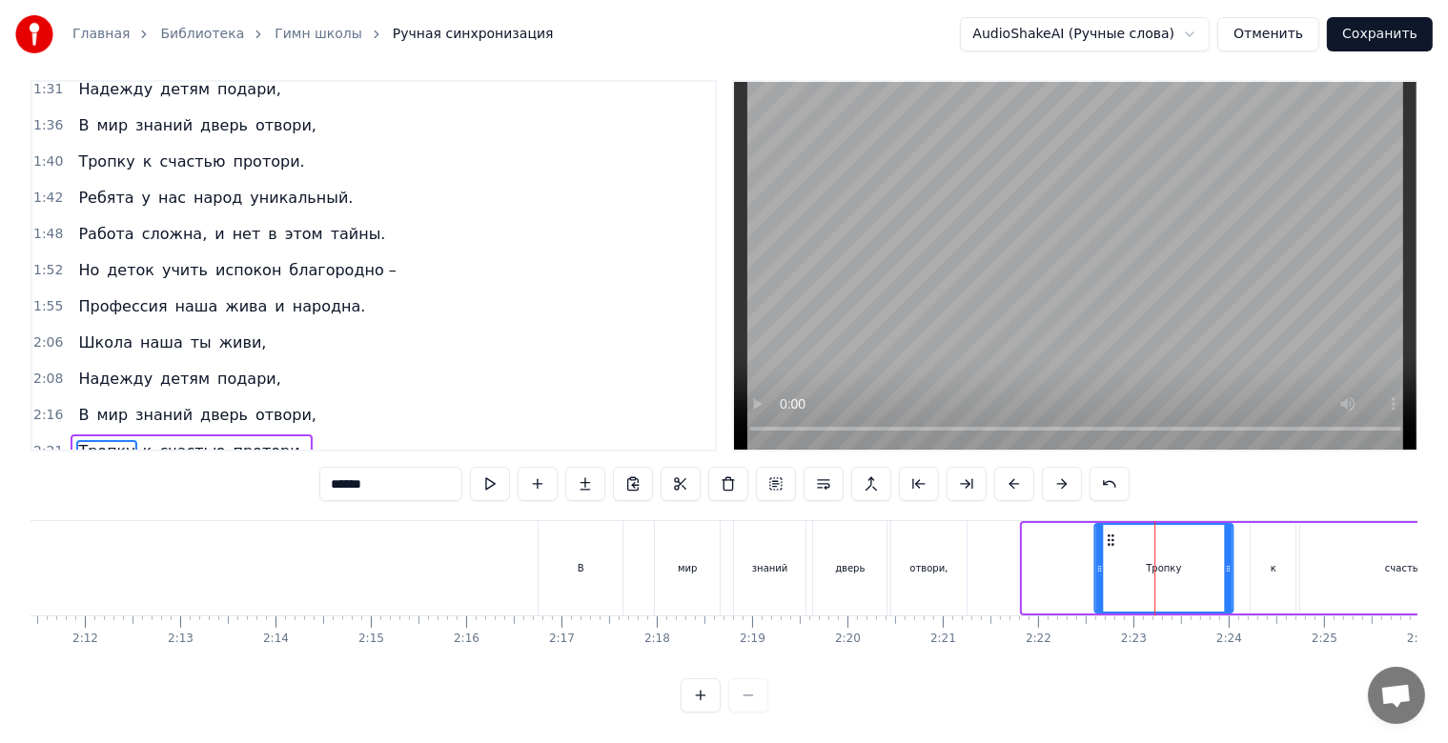
drag, startPoint x: 1087, startPoint y: 524, endPoint x: 1106, endPoint y: 531, distance: 20.2
click at [1106, 531] on div "Тропку" at bounding box center [1163, 568] width 136 height 87
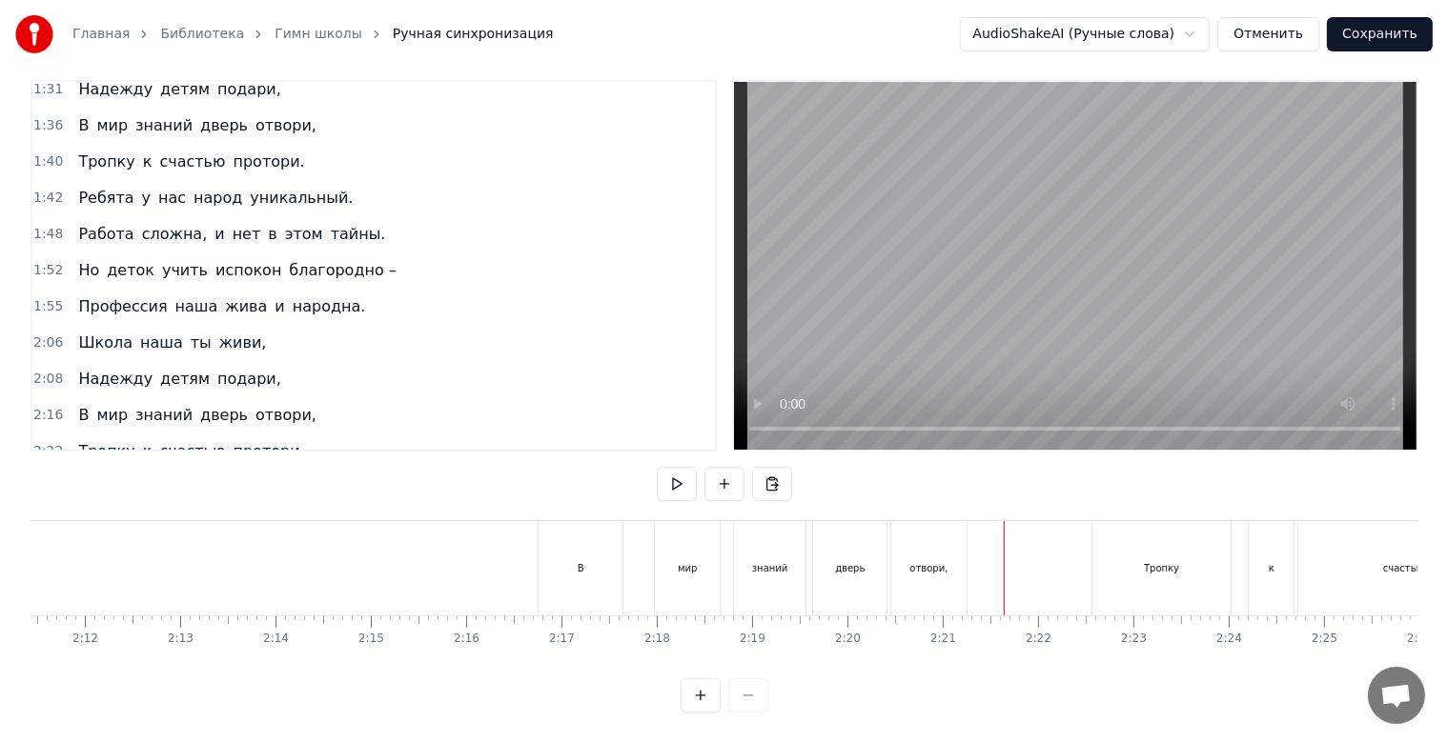
click at [553, 550] on div "В" at bounding box center [581, 568] width 84 height 94
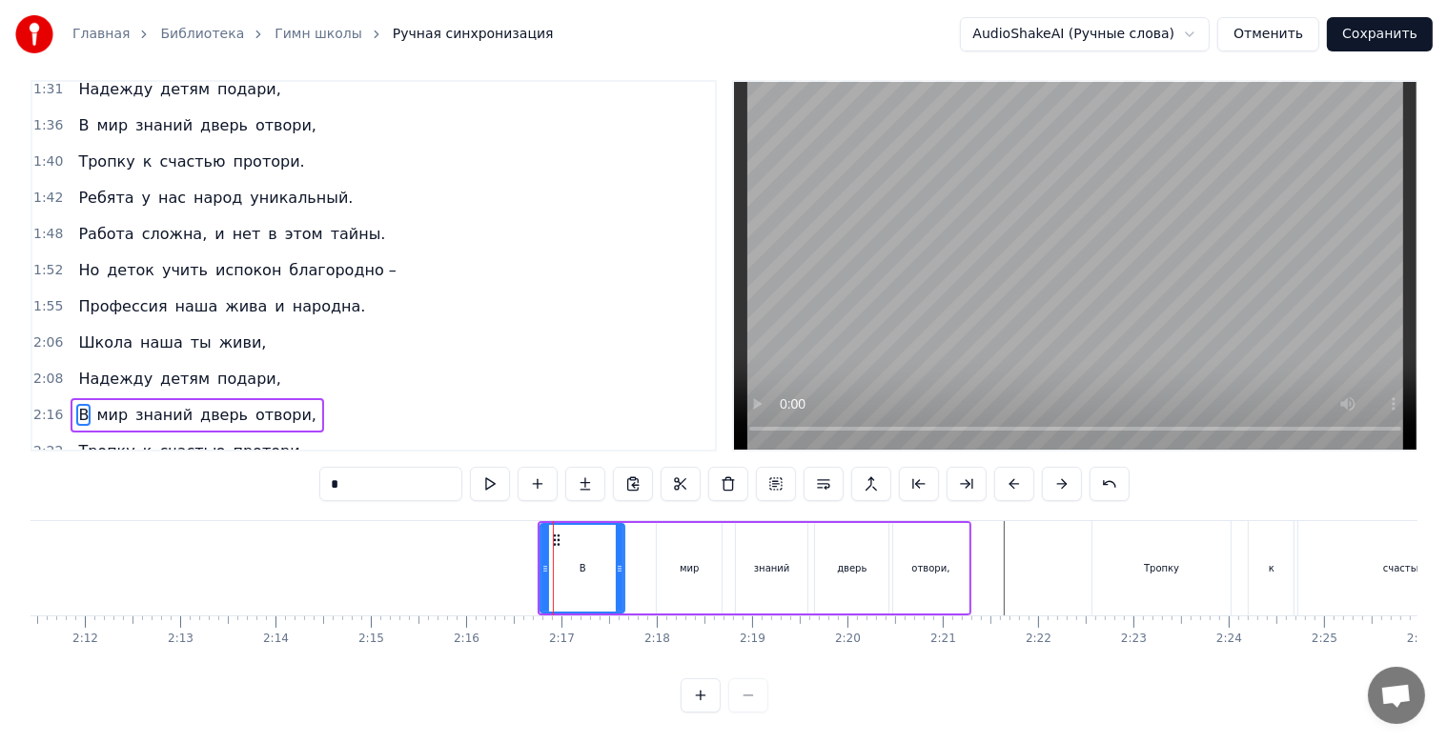
click at [274, 404] on span "отвори," at bounding box center [286, 415] width 65 height 22
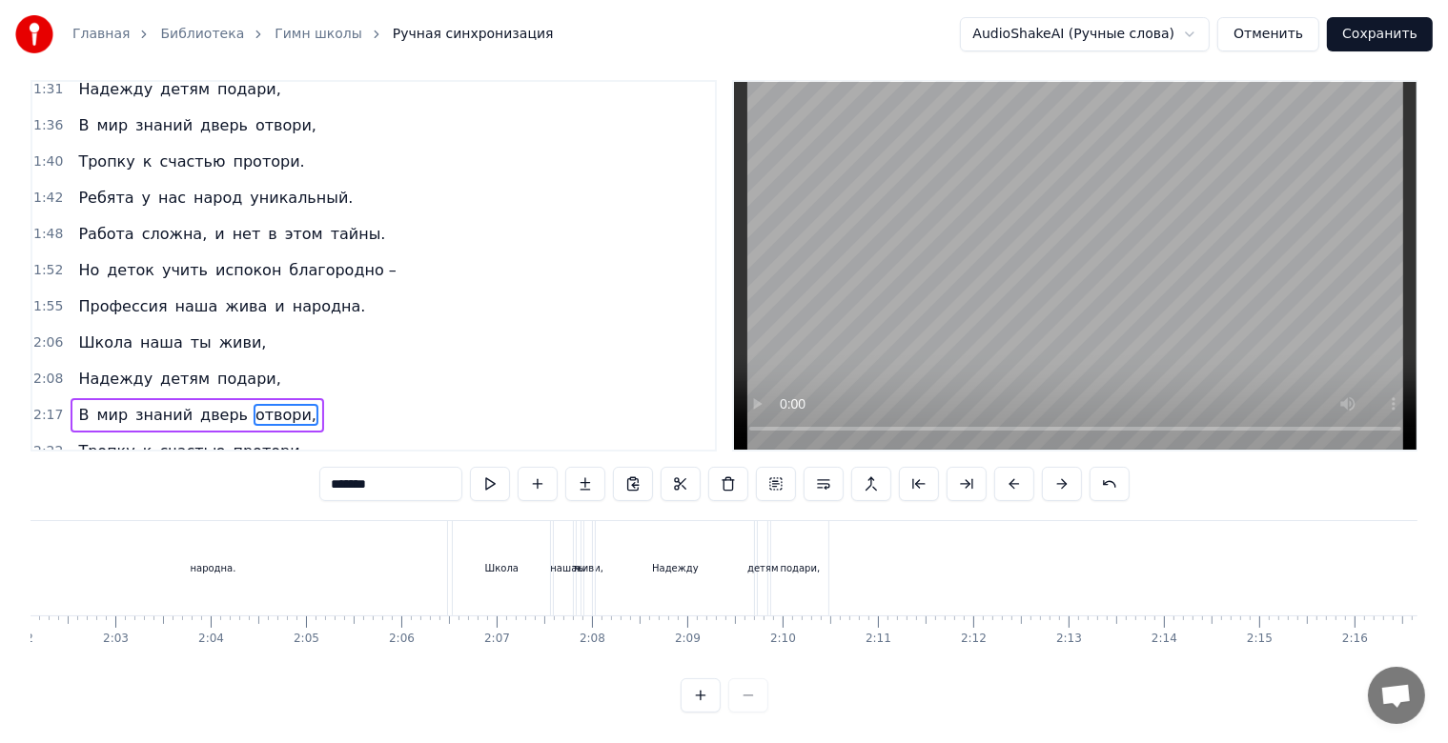
scroll to position [0, 11583]
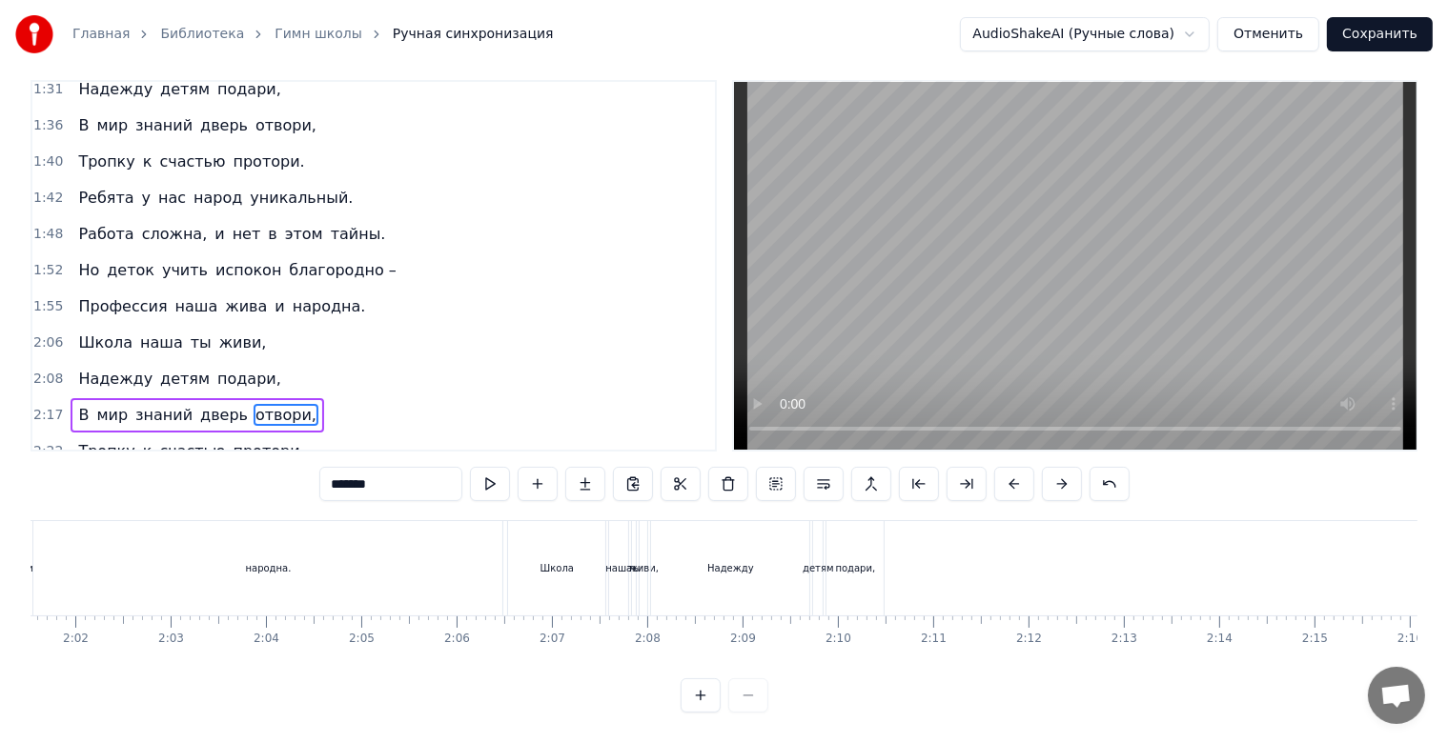
click at [233, 368] on span "подари," at bounding box center [249, 379] width 68 height 22
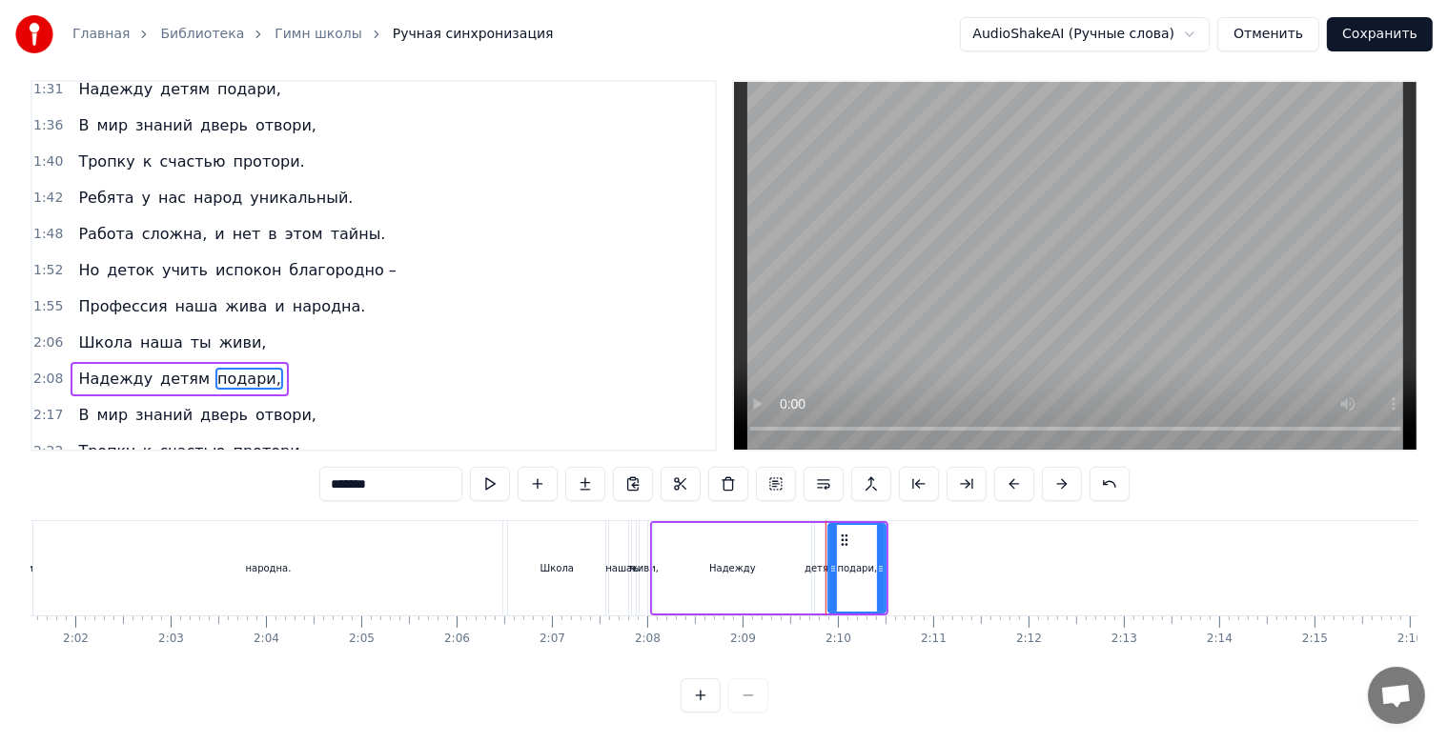
scroll to position [10, 0]
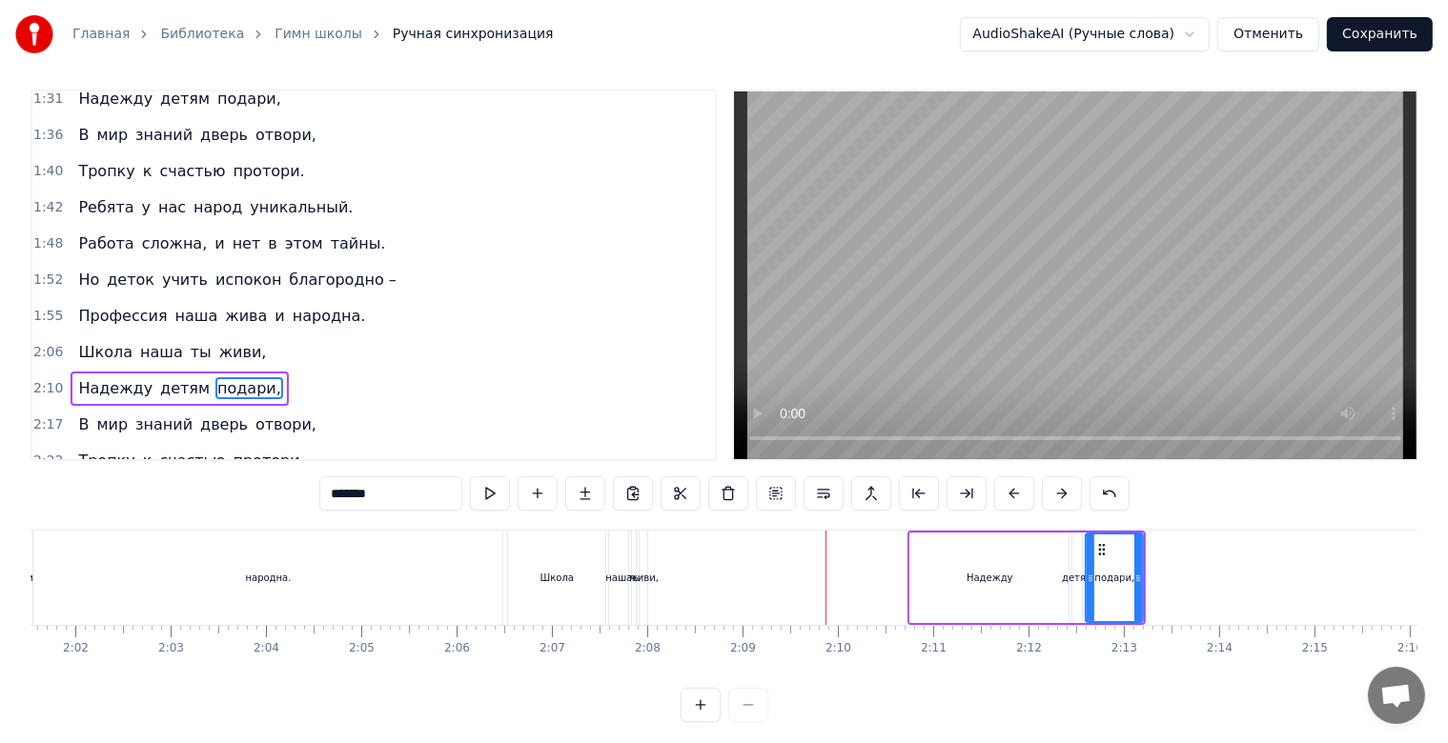
click at [972, 571] on div "Надежду" at bounding box center [989, 578] width 47 height 14
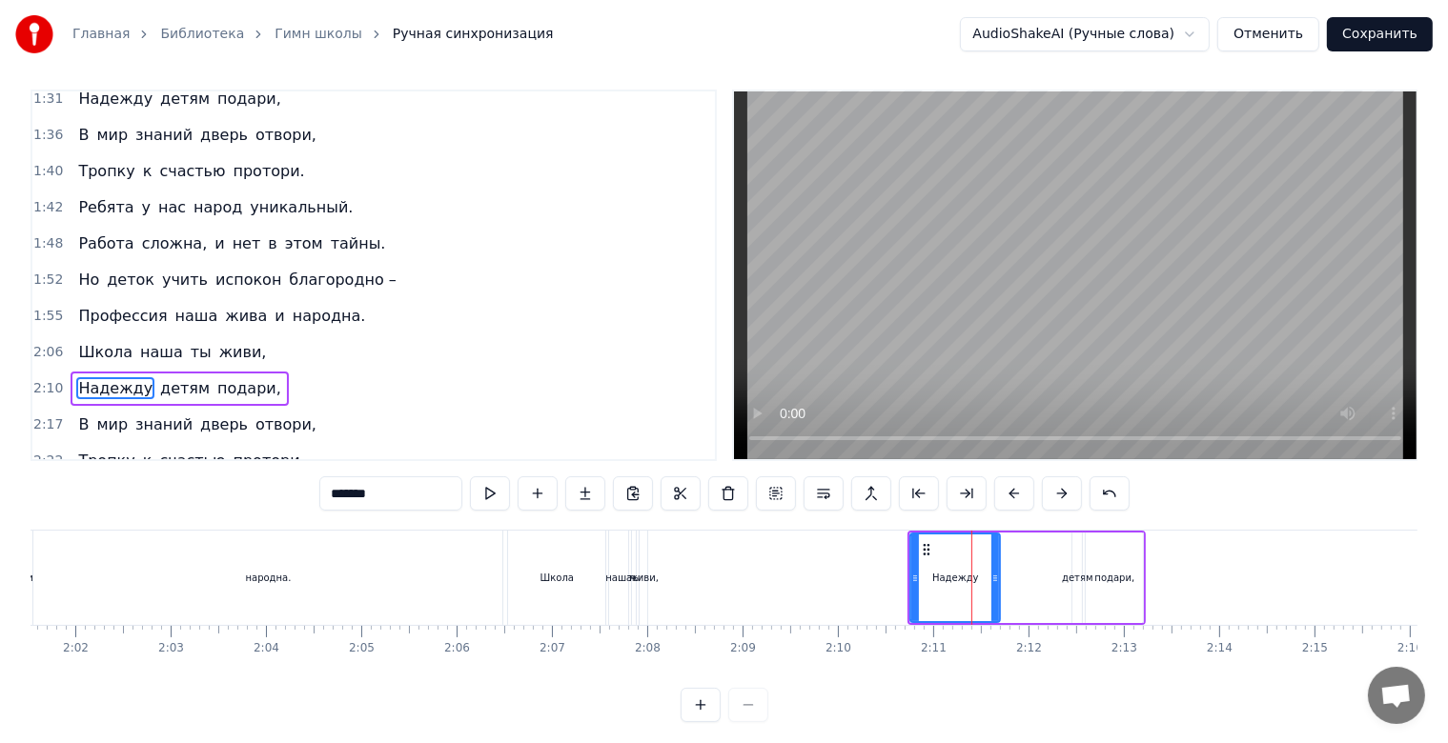
drag, startPoint x: 1064, startPoint y: 579, endPoint x: 1007, endPoint y: 579, distance: 56.2
click at [998, 580] on icon at bounding box center [995, 578] width 8 height 15
click at [1071, 574] on div "детям" at bounding box center [1077, 578] width 30 height 14
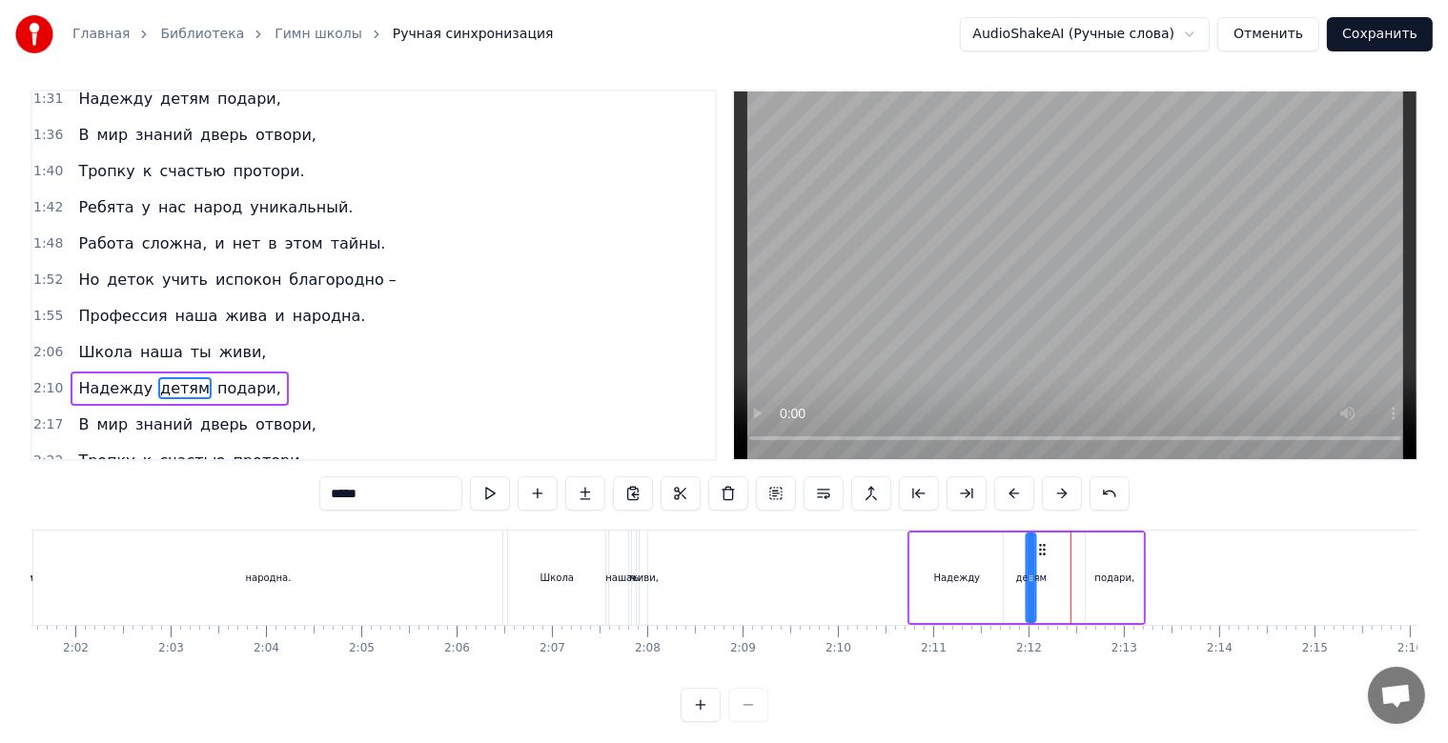
drag, startPoint x: 1089, startPoint y: 551, endPoint x: 1043, endPoint y: 559, distance: 47.3
click at [1043, 559] on div "Надежду детям подари," at bounding box center [1026, 578] width 238 height 94
drag, startPoint x: 1044, startPoint y: 550, endPoint x: 1059, endPoint y: 550, distance: 15.2
click at [1059, 550] on icon at bounding box center [1057, 549] width 15 height 15
click at [1045, 551] on icon at bounding box center [1048, 549] width 15 height 15
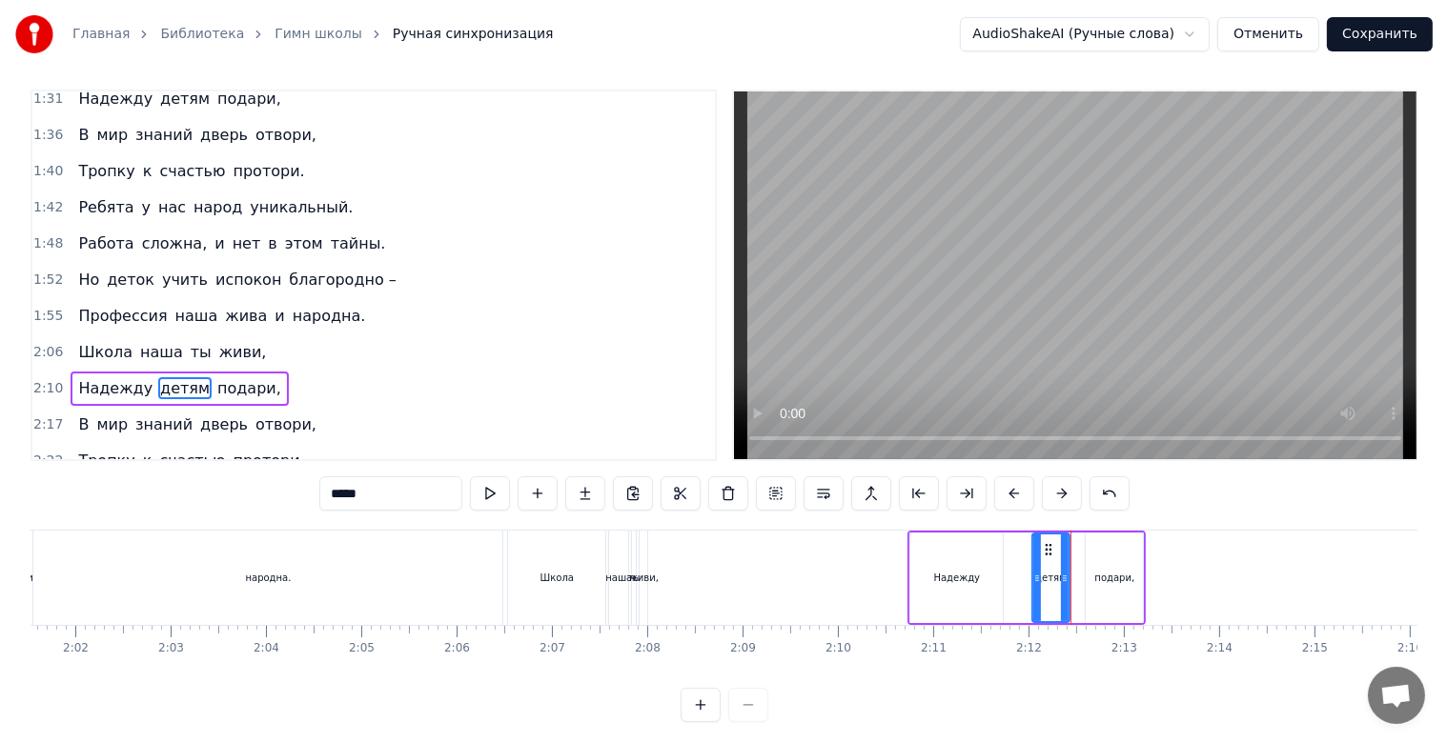
drag, startPoint x: 1037, startPoint y: 581, endPoint x: 1067, endPoint y: 583, distance: 30.6
click at [1067, 583] on icon at bounding box center [1065, 578] width 8 height 15
drag, startPoint x: 1043, startPoint y: 550, endPoint x: 1023, endPoint y: 554, distance: 20.4
click at [1023, 554] on icon at bounding box center [1026, 549] width 15 height 15
drag, startPoint x: 1042, startPoint y: 579, endPoint x: 1068, endPoint y: 583, distance: 27.0
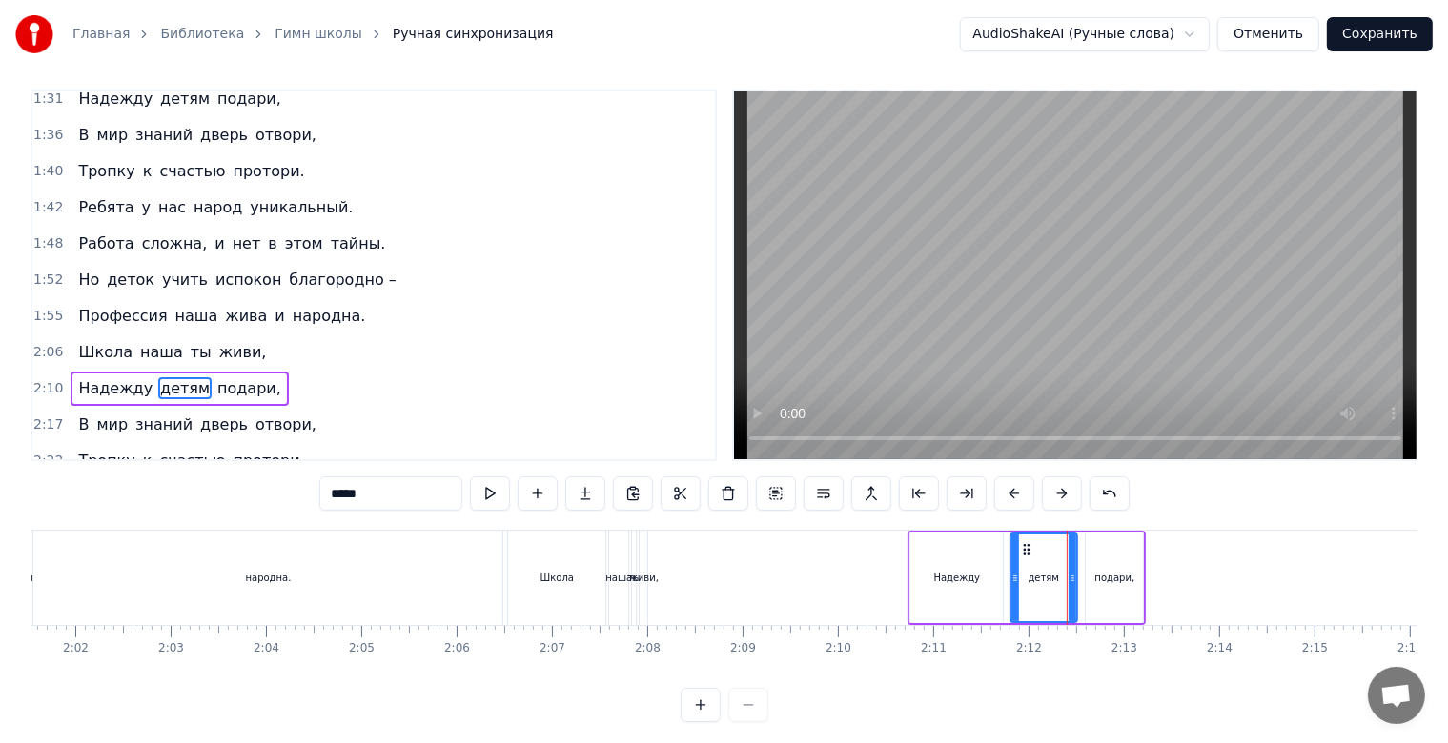
click at [1068, 583] on icon at bounding box center [1072, 578] width 8 height 15
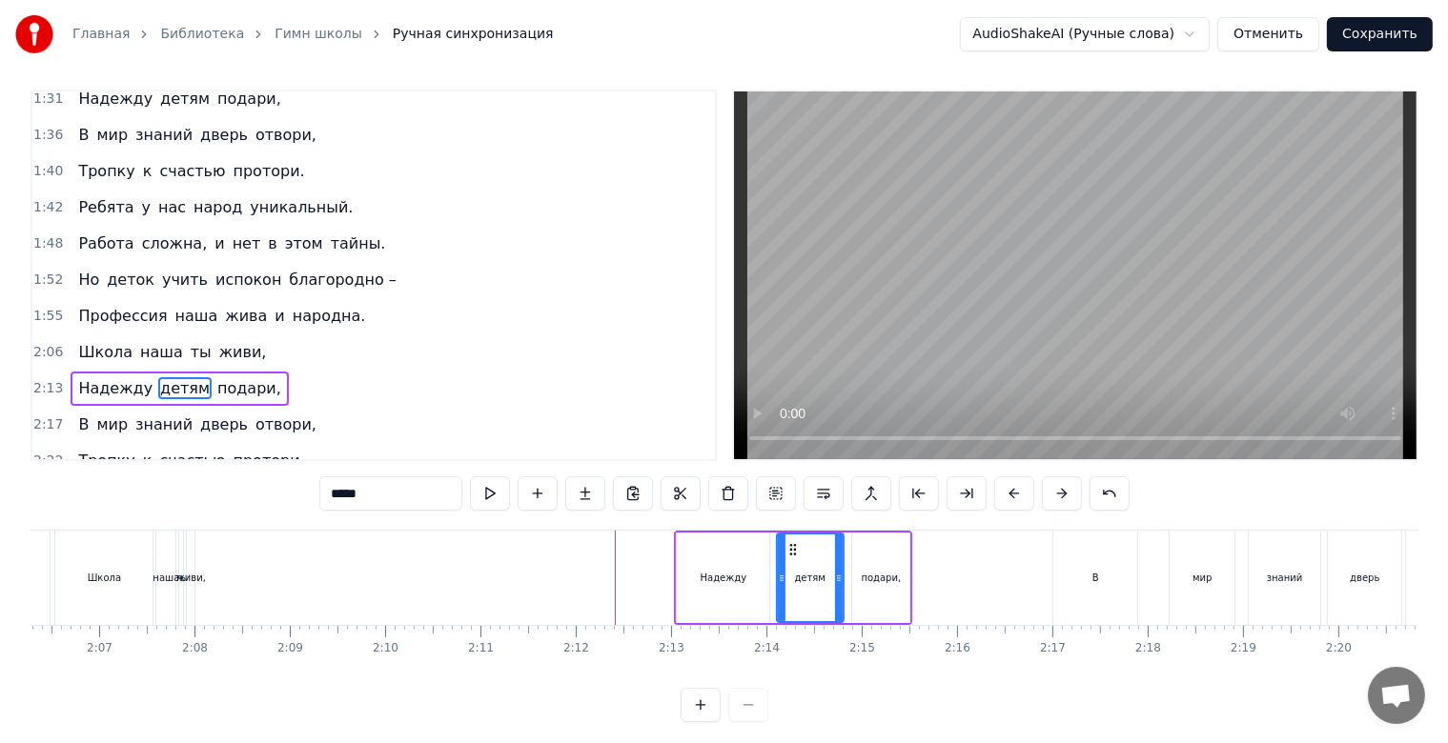
scroll to position [0, 12060]
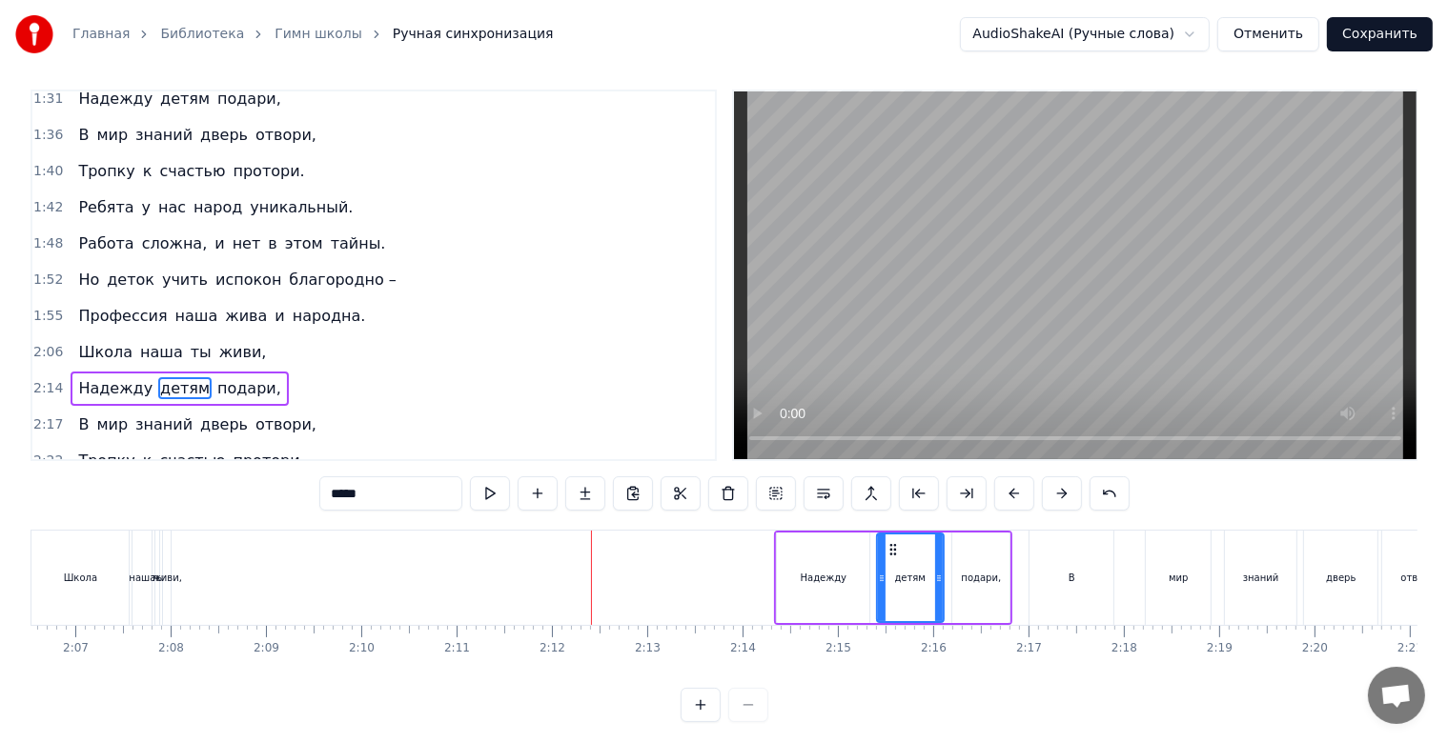
click at [1100, 596] on div "В" at bounding box center [1071, 578] width 84 height 94
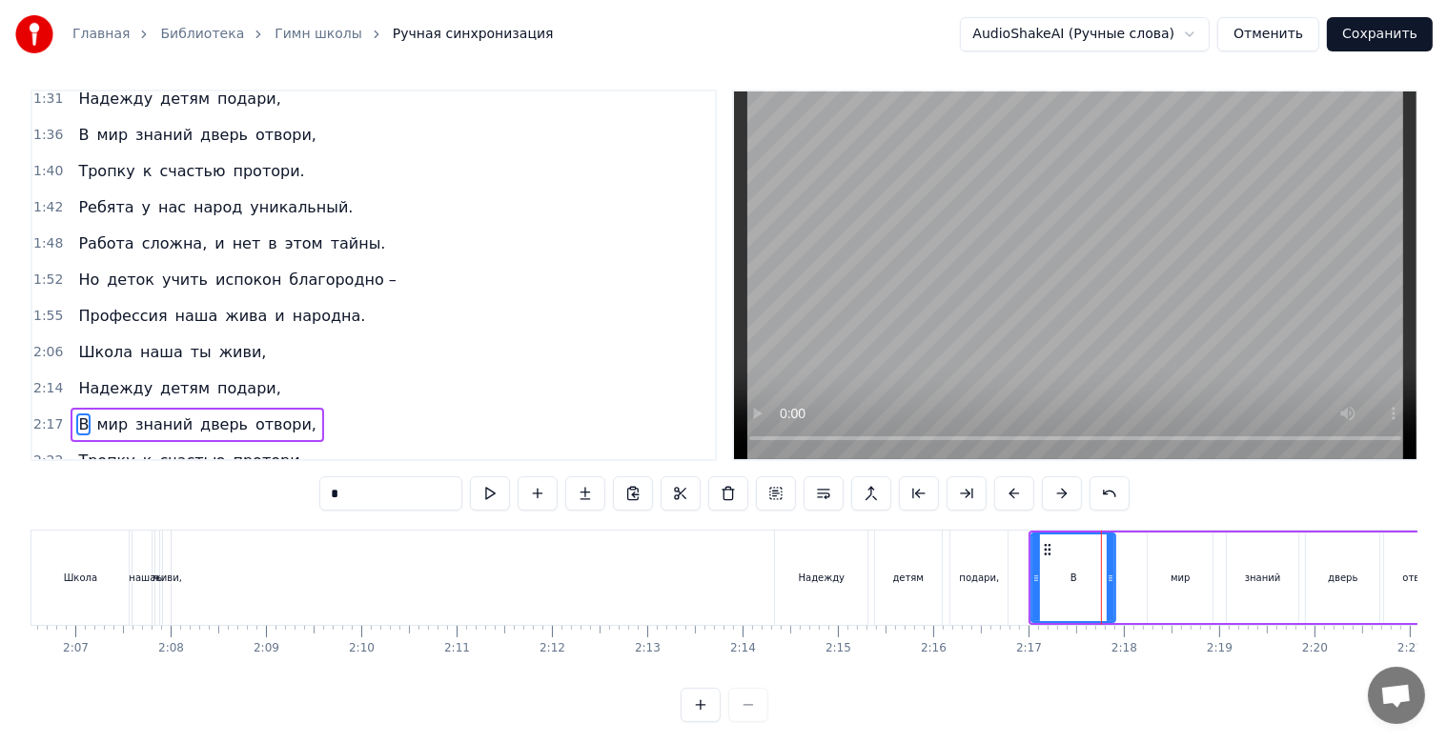
scroll to position [34, 0]
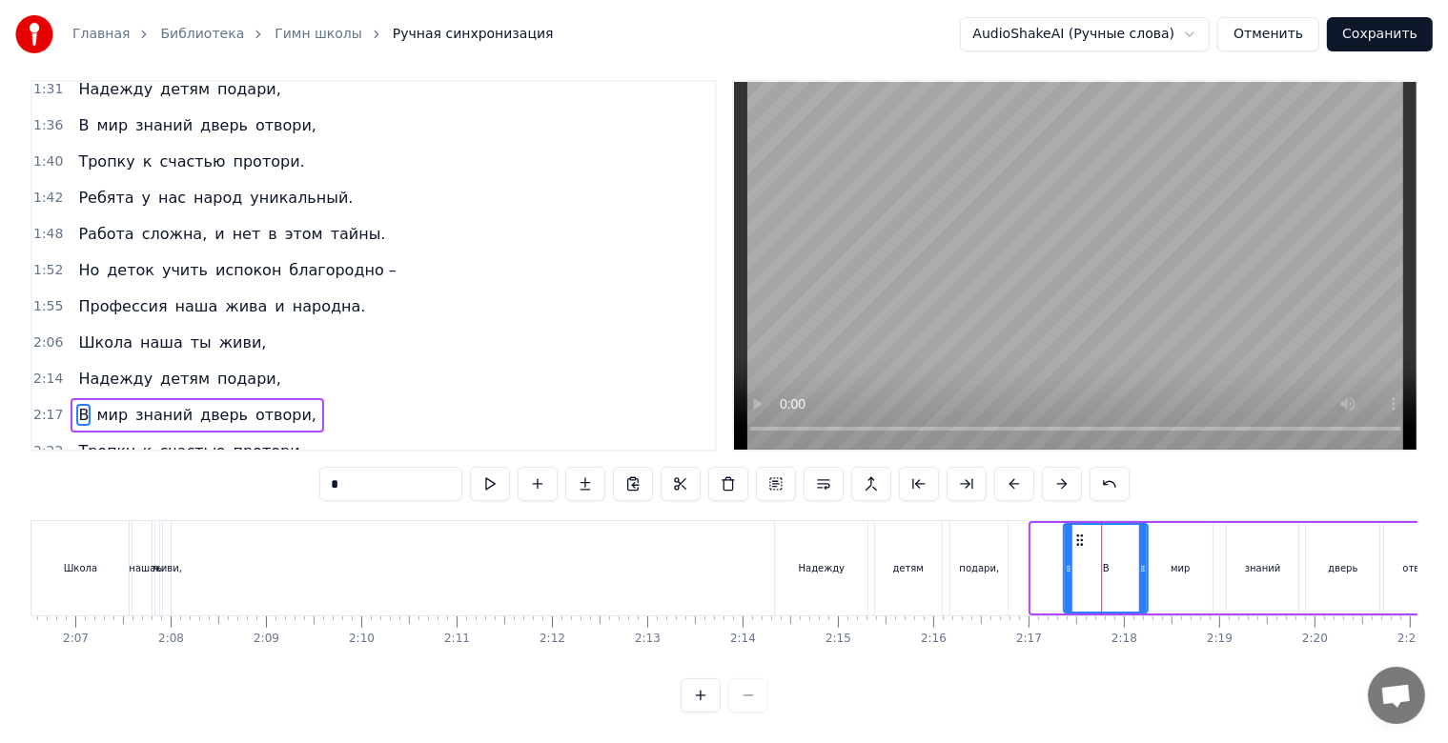
drag, startPoint x: 1047, startPoint y: 522, endPoint x: 1078, endPoint y: 528, distance: 31.0
click at [1078, 533] on icon at bounding box center [1079, 540] width 15 height 15
click at [816, 564] on div "Надежду" at bounding box center [821, 568] width 92 height 94
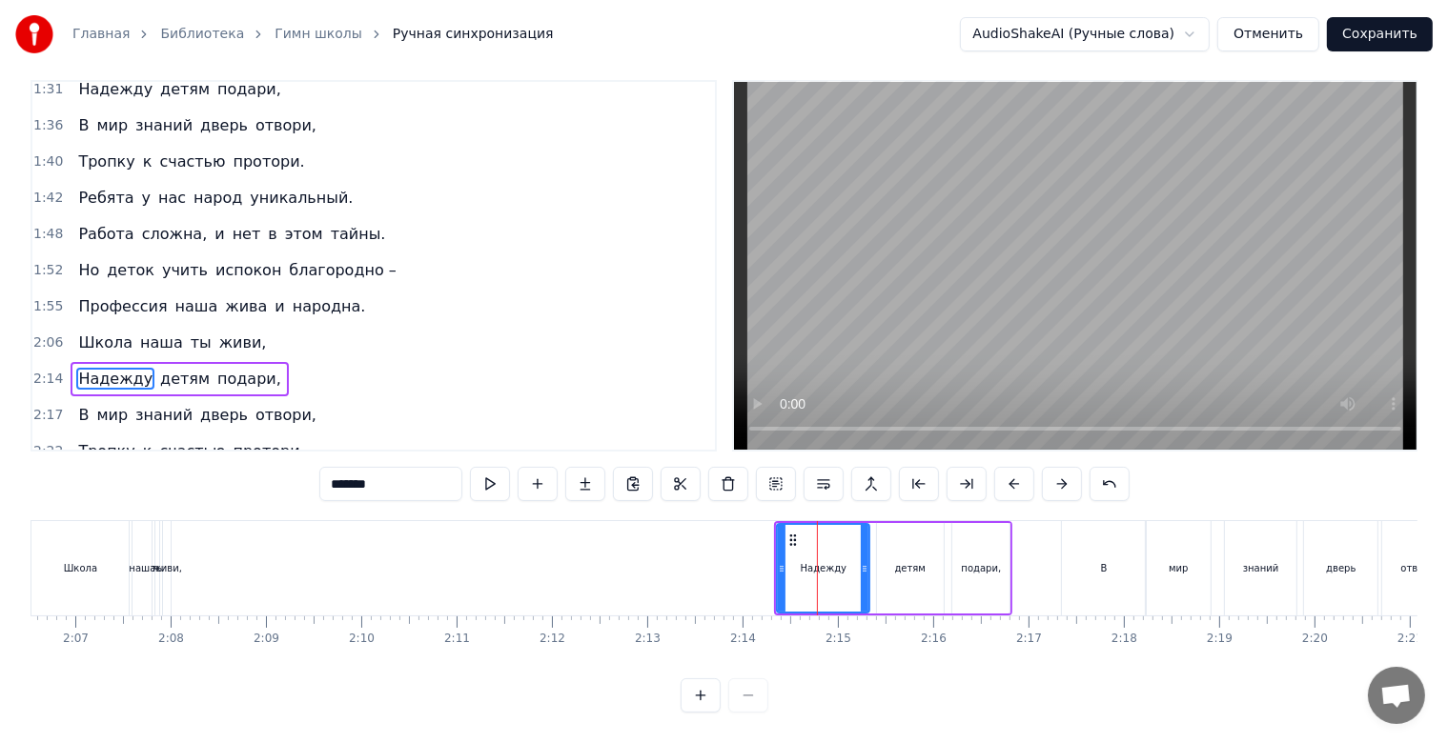
scroll to position [10, 0]
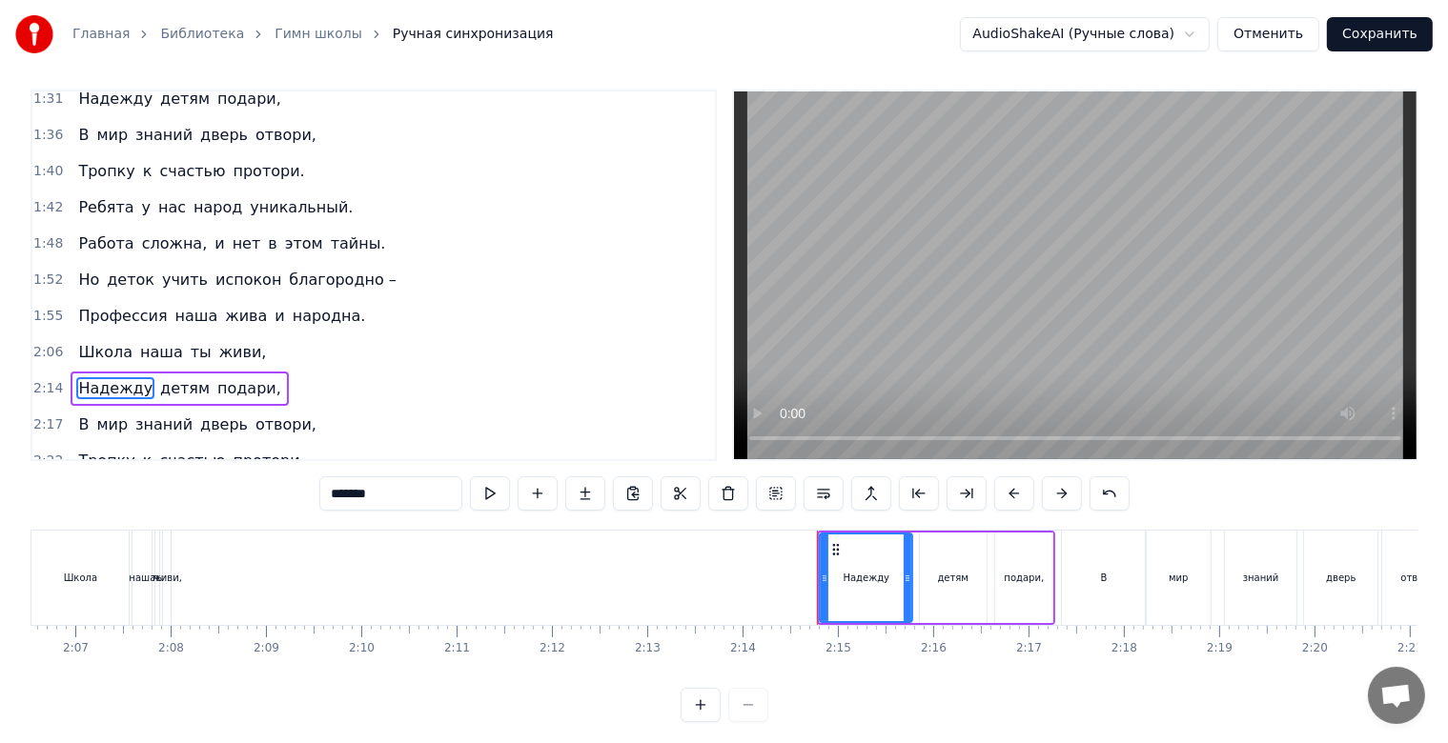
click at [189, 341] on span "ты" at bounding box center [201, 352] width 25 height 22
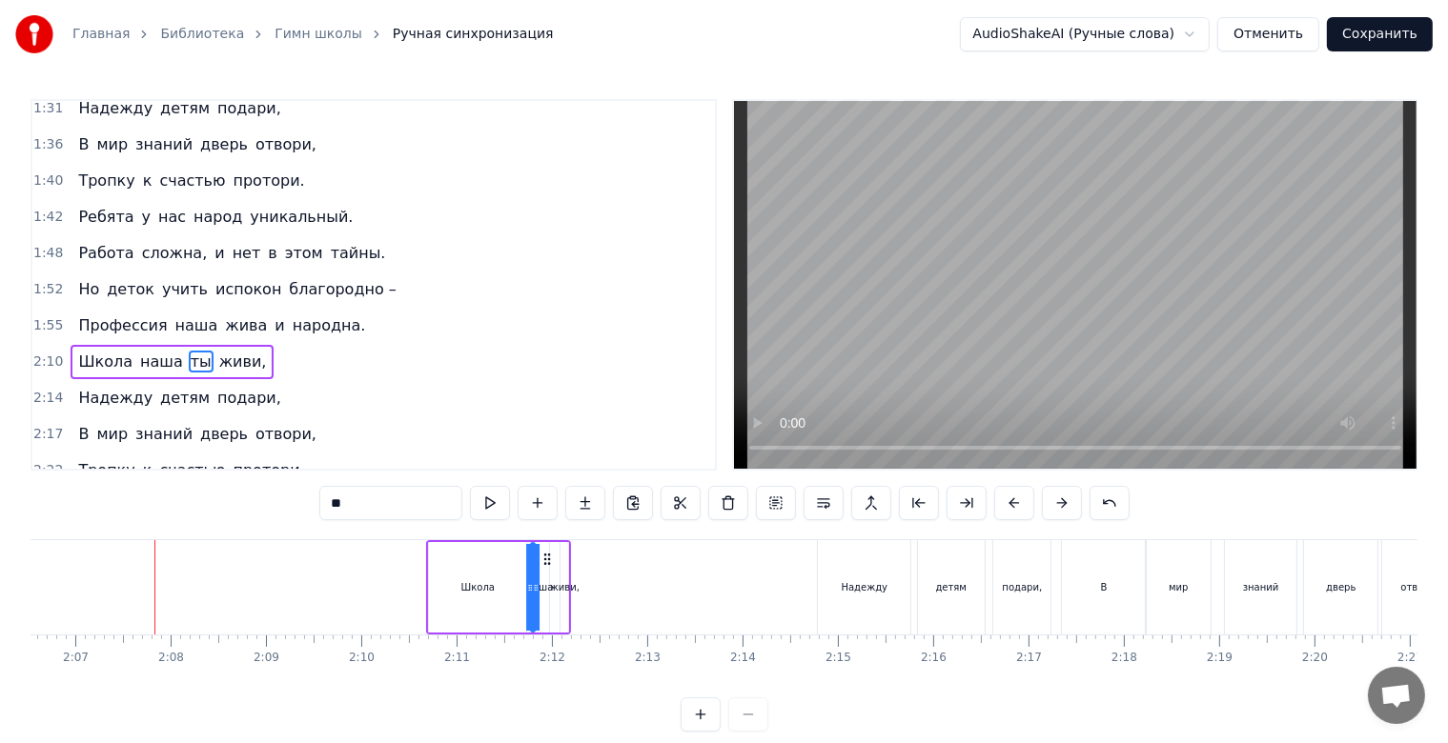
drag, startPoint x: 568, startPoint y: 554, endPoint x: 544, endPoint y: 565, distance: 26.4
click at [544, 565] on icon at bounding box center [546, 559] width 15 height 15
click at [568, 585] on div "живи," at bounding box center [565, 587] width 30 height 14
type input "*****"
drag, startPoint x: 575, startPoint y: 560, endPoint x: 640, endPoint y: 572, distance: 66.8
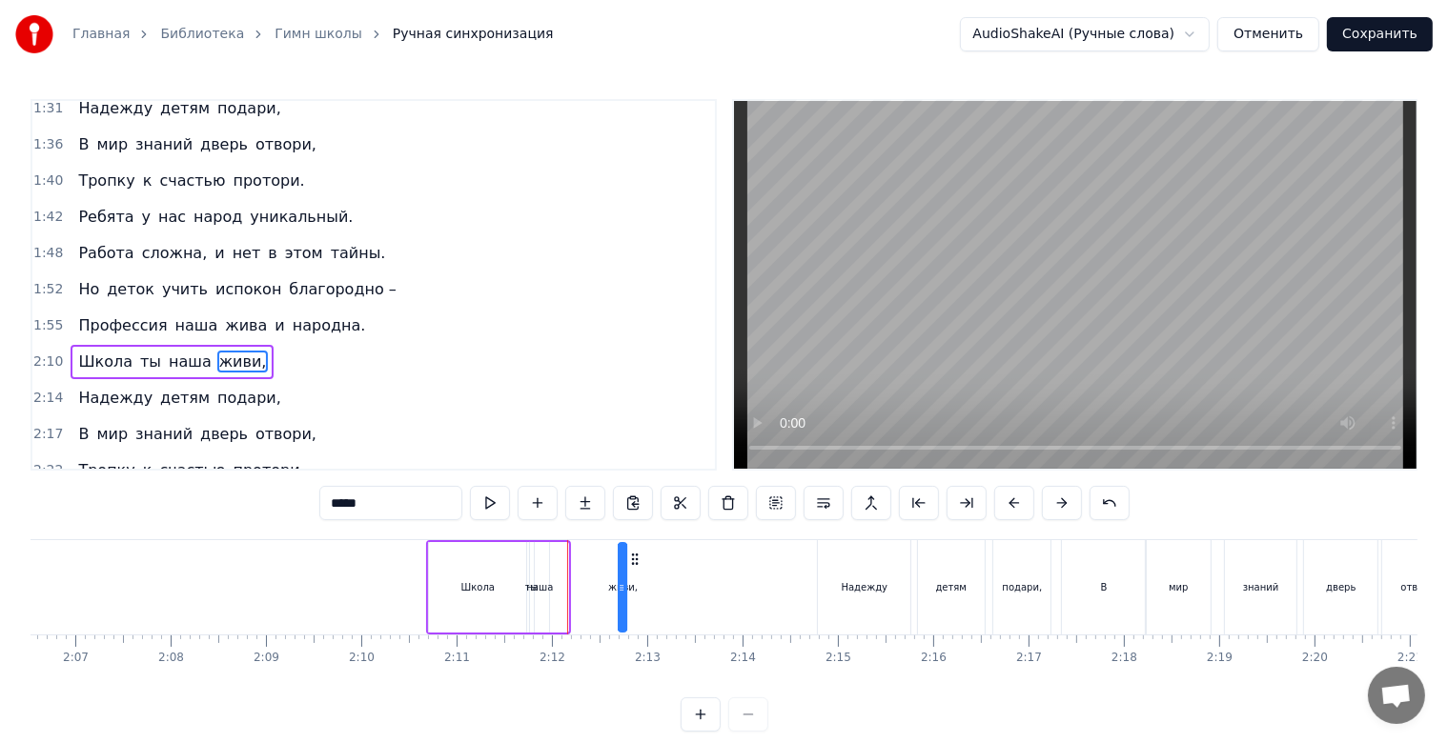
click at [633, 560] on icon at bounding box center [639, 559] width 15 height 15
click at [620, 582] on div "живи," at bounding box center [628, 587] width 30 height 14
drag, startPoint x: 628, startPoint y: 587, endPoint x: 590, endPoint y: 588, distance: 38.1
click at [590, 588] on div "Школа ты наша живи," at bounding box center [530, 587] width 208 height 94
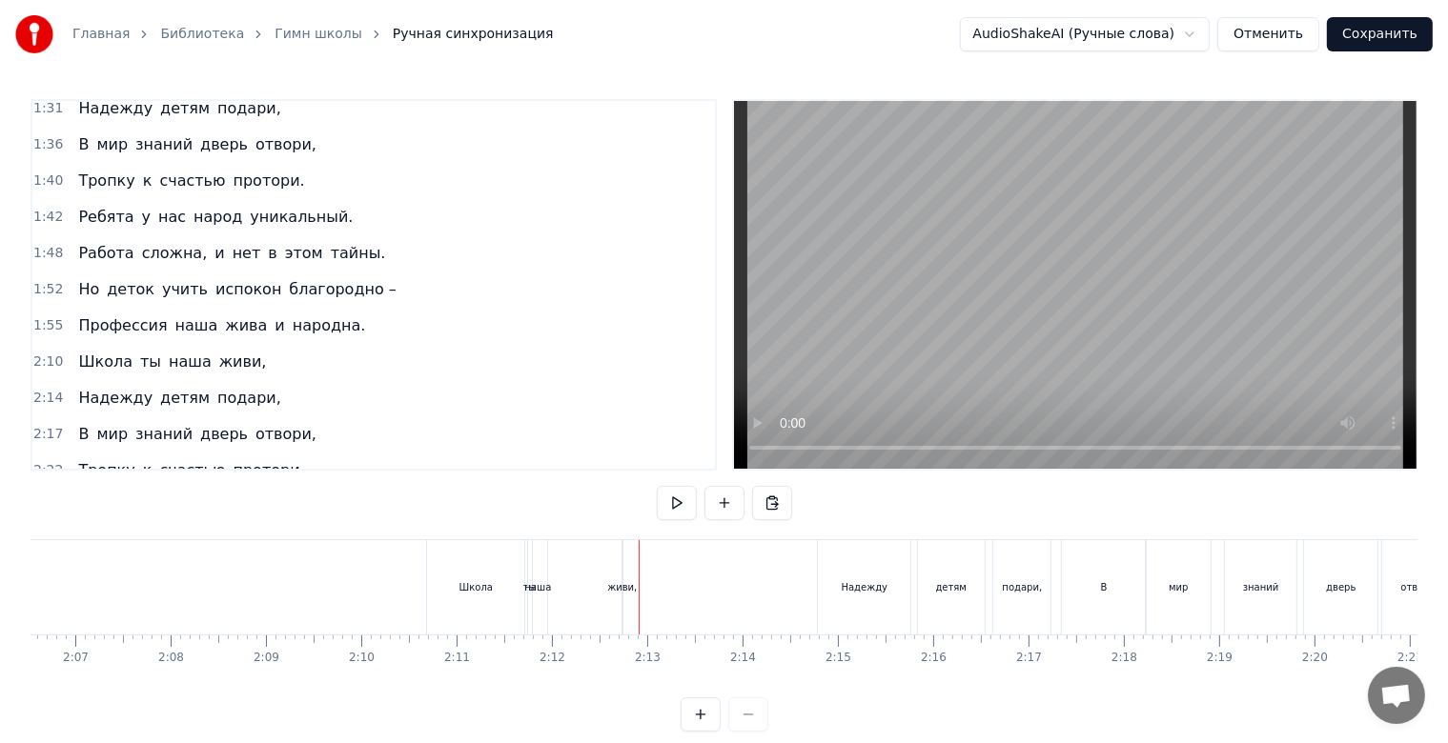
click at [625, 589] on div "живи," at bounding box center [622, 587] width 30 height 14
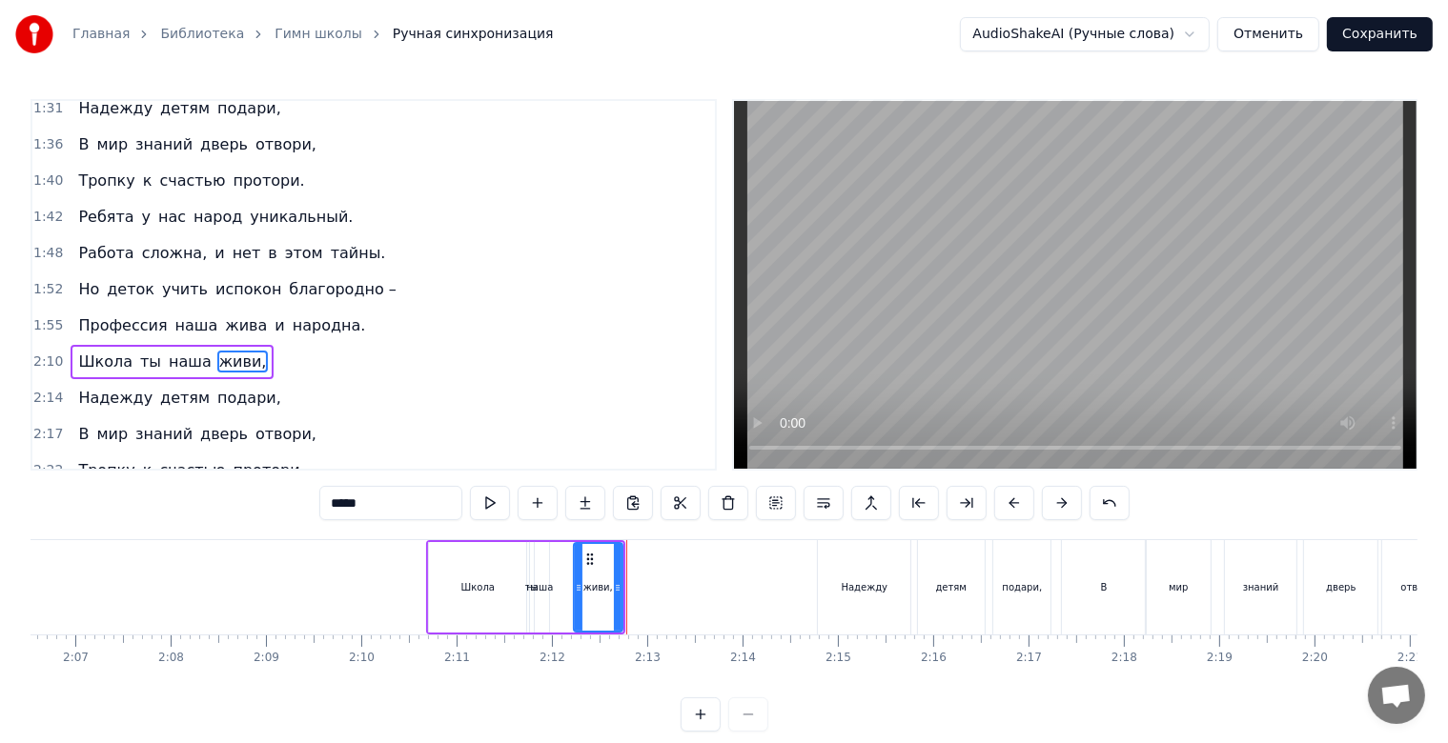
drag, startPoint x: 628, startPoint y: 589, endPoint x: 578, endPoint y: 591, distance: 50.6
click at [578, 591] on icon at bounding box center [579, 587] width 8 height 15
drag, startPoint x: 586, startPoint y: 559, endPoint x: 679, endPoint y: 567, distance: 92.8
click at [679, 567] on div "живи," at bounding box center [680, 587] width 47 height 87
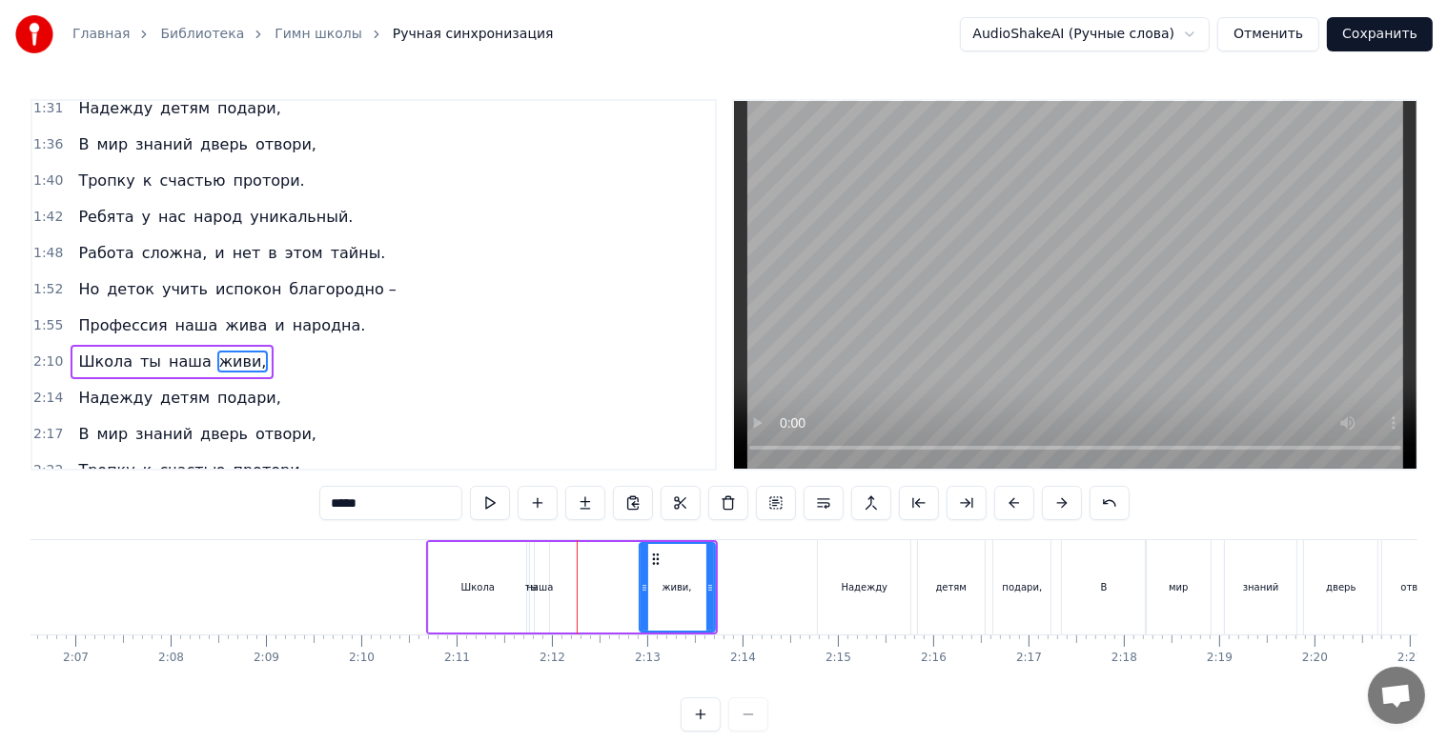
drag, startPoint x: 668, startPoint y: 586, endPoint x: 632, endPoint y: 582, distance: 36.4
click at [640, 582] on icon at bounding box center [644, 587] width 8 height 15
click at [538, 586] on div "наша" at bounding box center [539, 587] width 27 height 14
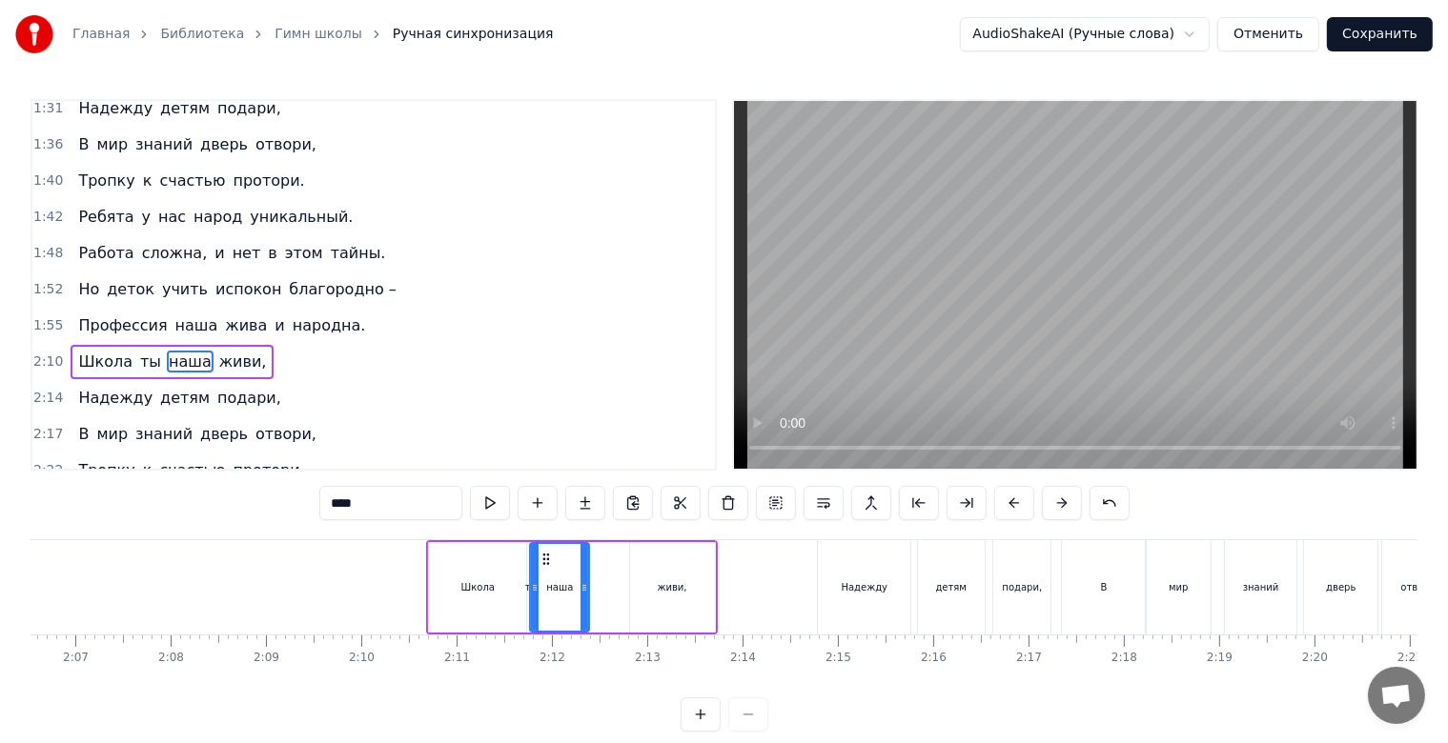
drag, startPoint x: 547, startPoint y: 587, endPoint x: 587, endPoint y: 587, distance: 40.0
click at [587, 587] on div "наша" at bounding box center [559, 587] width 61 height 91
drag, startPoint x: 546, startPoint y: 560, endPoint x: 581, endPoint y: 570, distance: 36.5
click at [581, 570] on div "наша" at bounding box center [593, 587] width 57 height 87
click at [534, 588] on div "ты" at bounding box center [531, 587] width 13 height 14
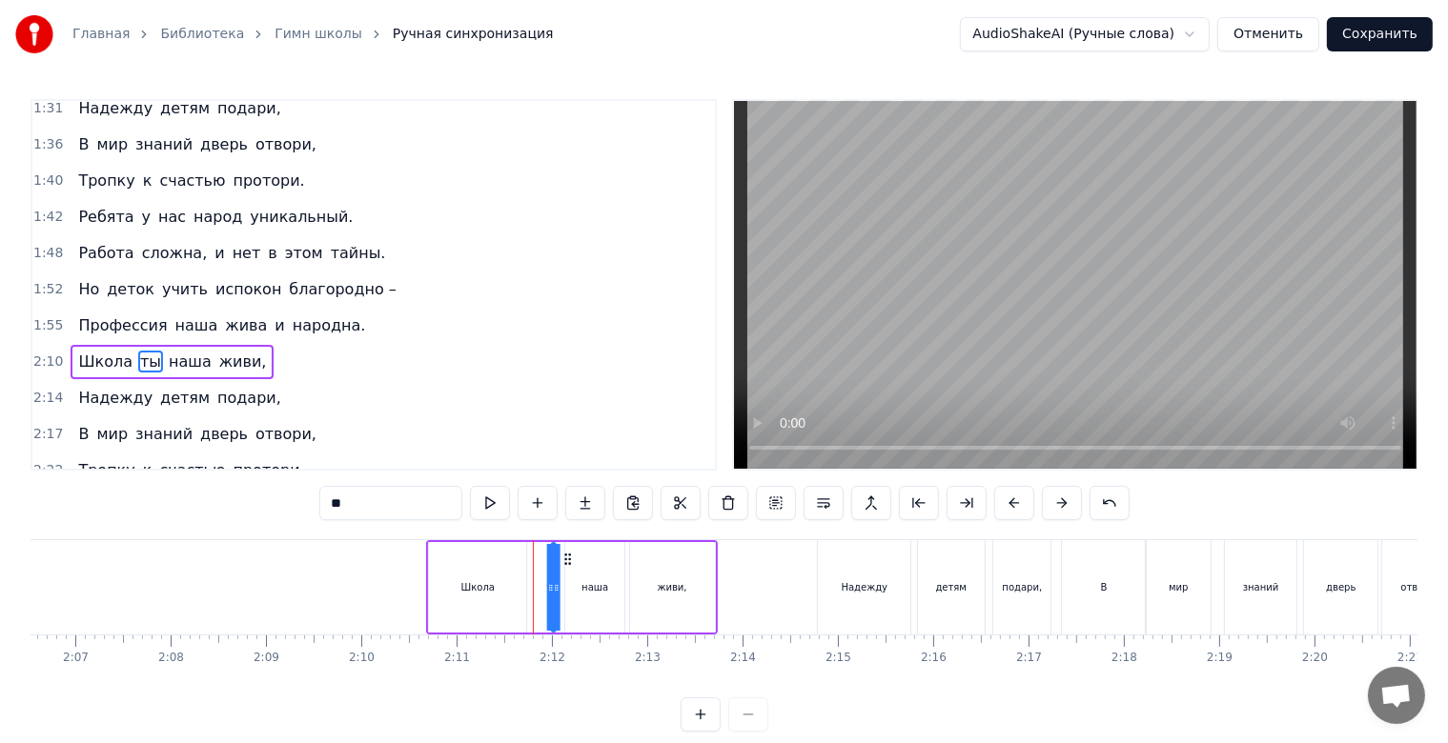
drag, startPoint x: 540, startPoint y: 561, endPoint x: 561, endPoint y: 571, distance: 23.0
click at [561, 571] on div "Школа ты наша живи," at bounding box center [571, 587] width 291 height 94
drag, startPoint x: 548, startPoint y: 588, endPoint x: 576, endPoint y: 593, distance: 28.0
click at [576, 593] on icon at bounding box center [578, 587] width 8 height 15
drag, startPoint x: 561, startPoint y: 561, endPoint x: 551, endPoint y: 564, distance: 10.9
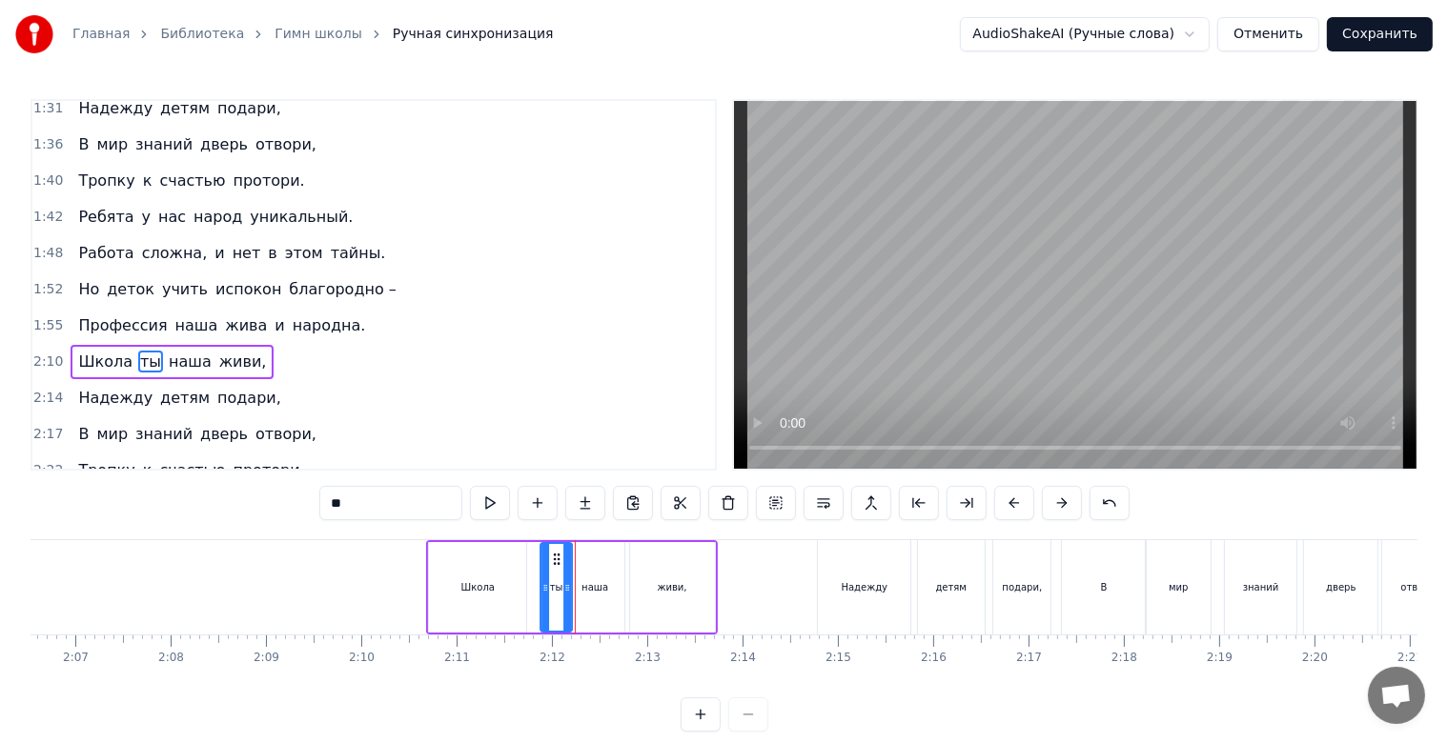
click at [551, 564] on icon at bounding box center [556, 559] width 15 height 15
click at [500, 580] on div "Школа" at bounding box center [477, 587] width 97 height 91
type input "*****"
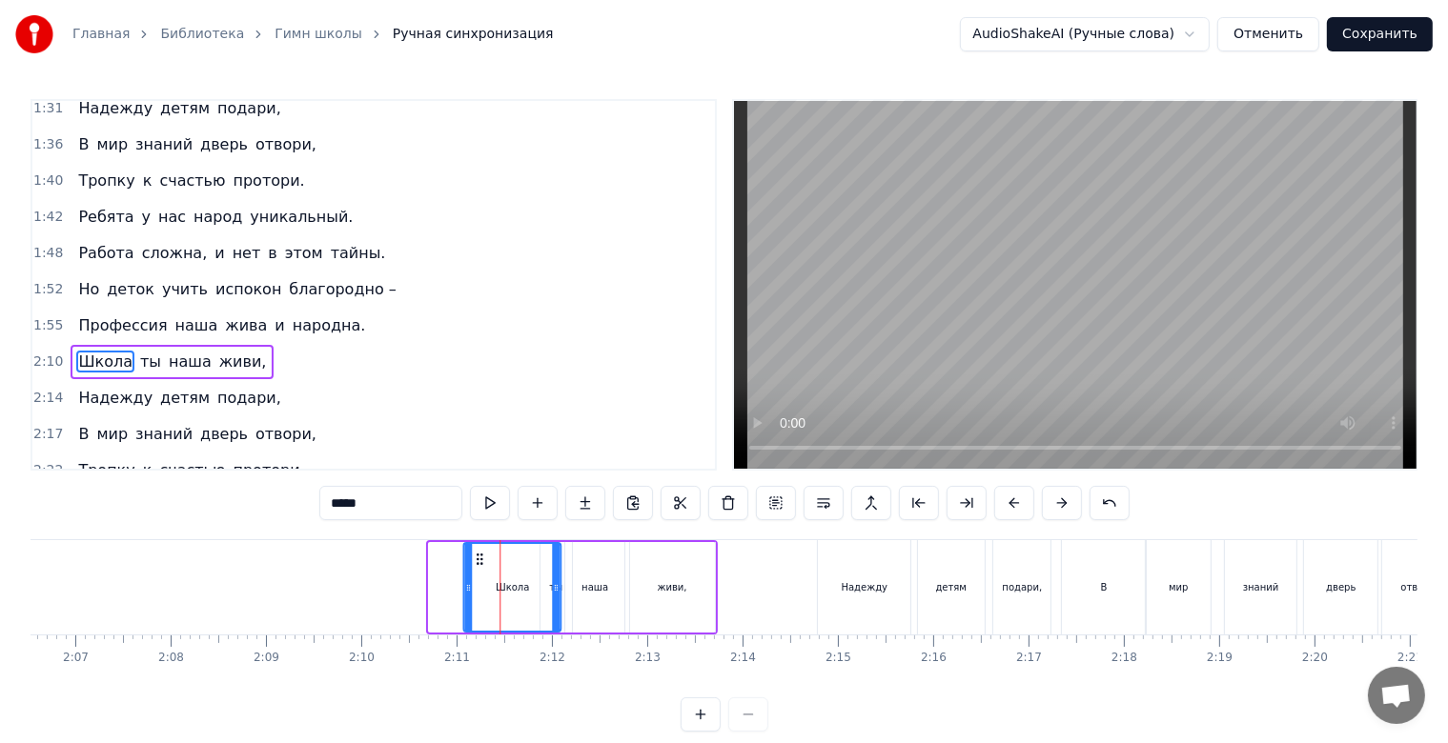
drag, startPoint x: 443, startPoint y: 553, endPoint x: 478, endPoint y: 557, distance: 34.5
click at [478, 557] on icon at bounding box center [479, 559] width 15 height 15
drag, startPoint x: 553, startPoint y: 589, endPoint x: 522, endPoint y: 586, distance: 30.6
click at [522, 586] on icon at bounding box center [525, 587] width 8 height 15
click at [332, 356] on div "2:11 Школа ты наша живи," at bounding box center [373, 362] width 682 height 36
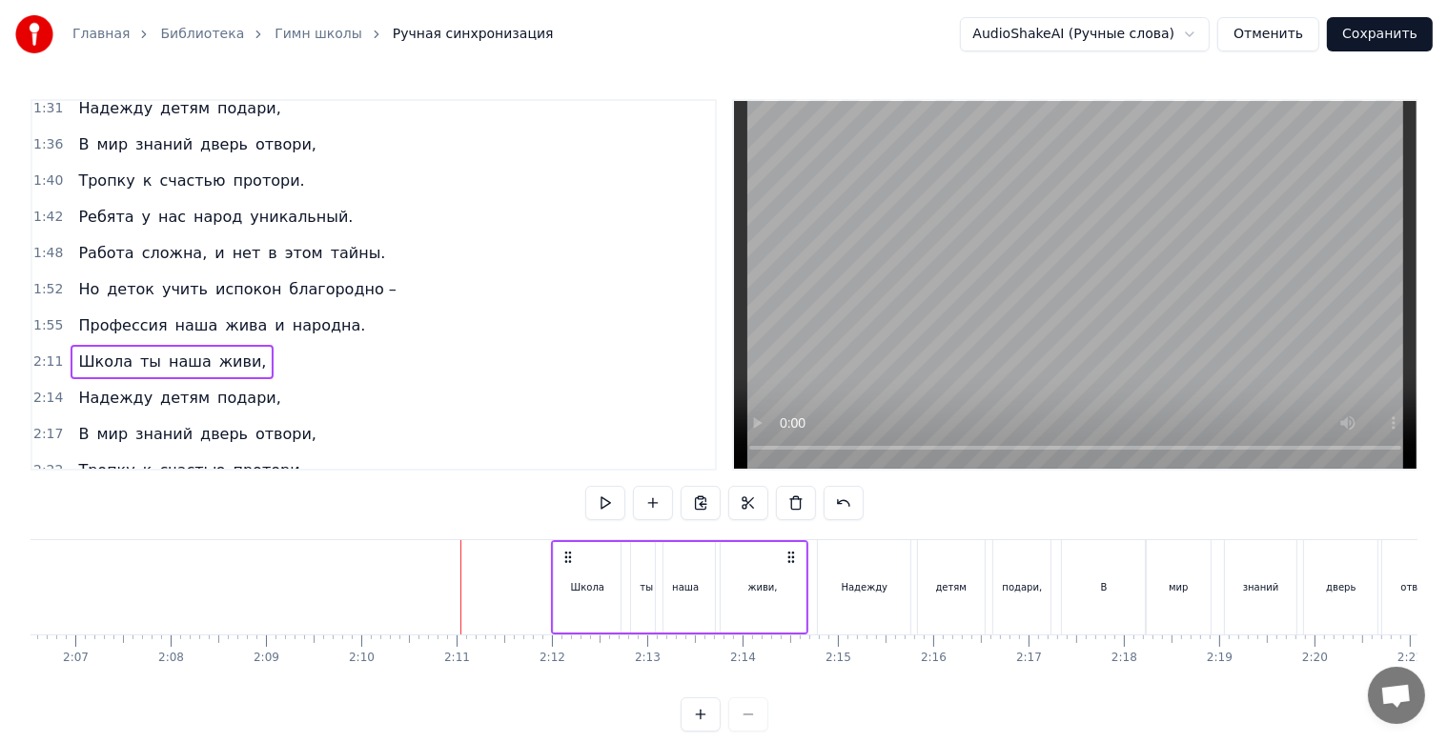
click at [1350, 36] on button "Сохранить" at bounding box center [1380, 34] width 106 height 34
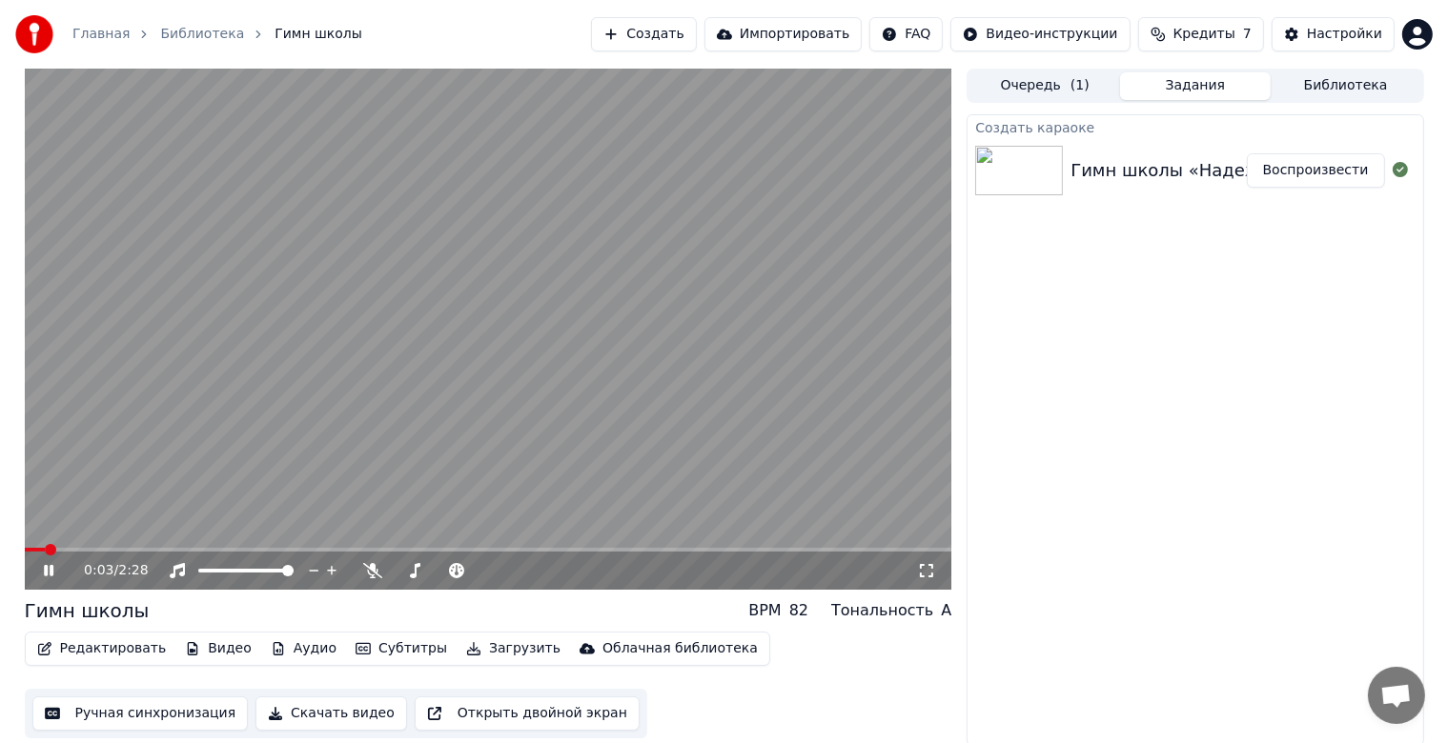
click at [102, 650] on button "Редактировать" at bounding box center [102, 649] width 145 height 27
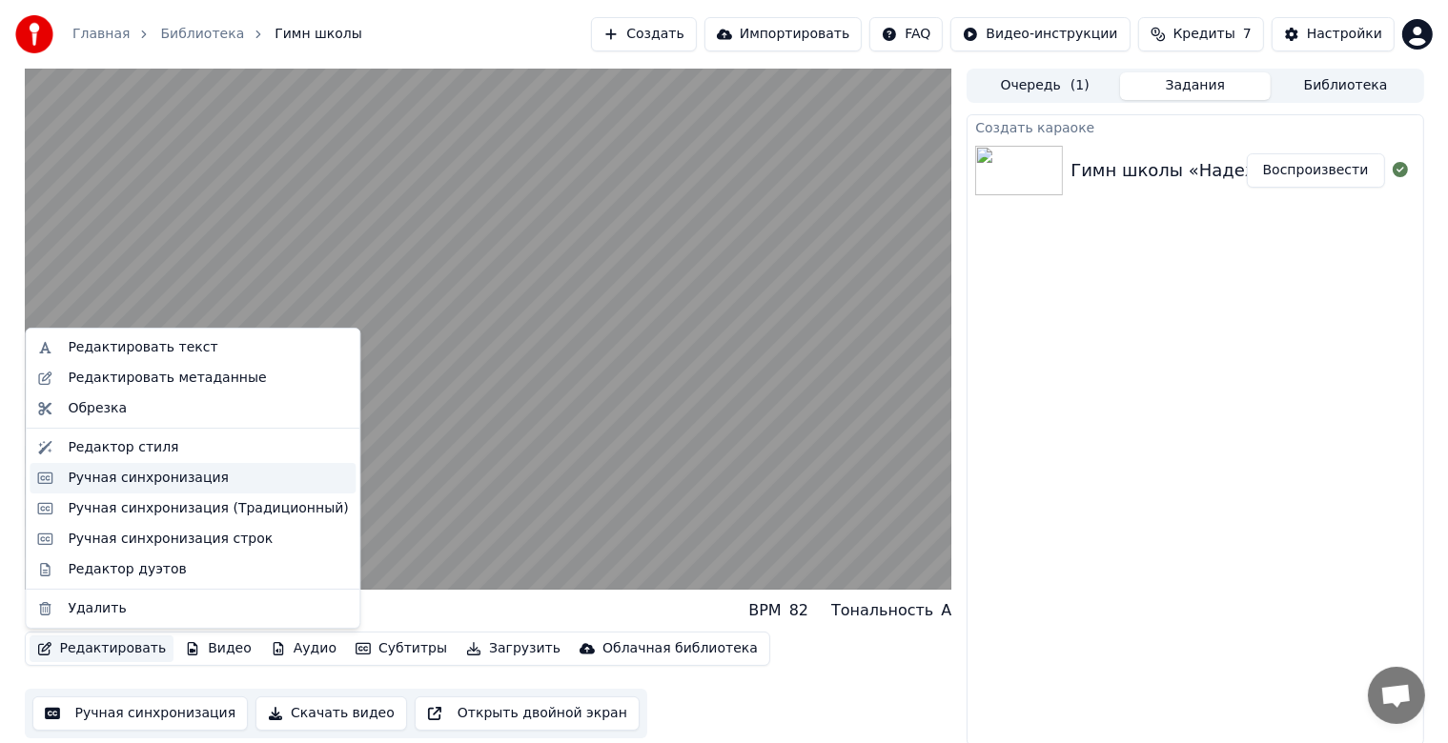
click at [146, 471] on div "Ручная синхронизация" at bounding box center [148, 478] width 161 height 19
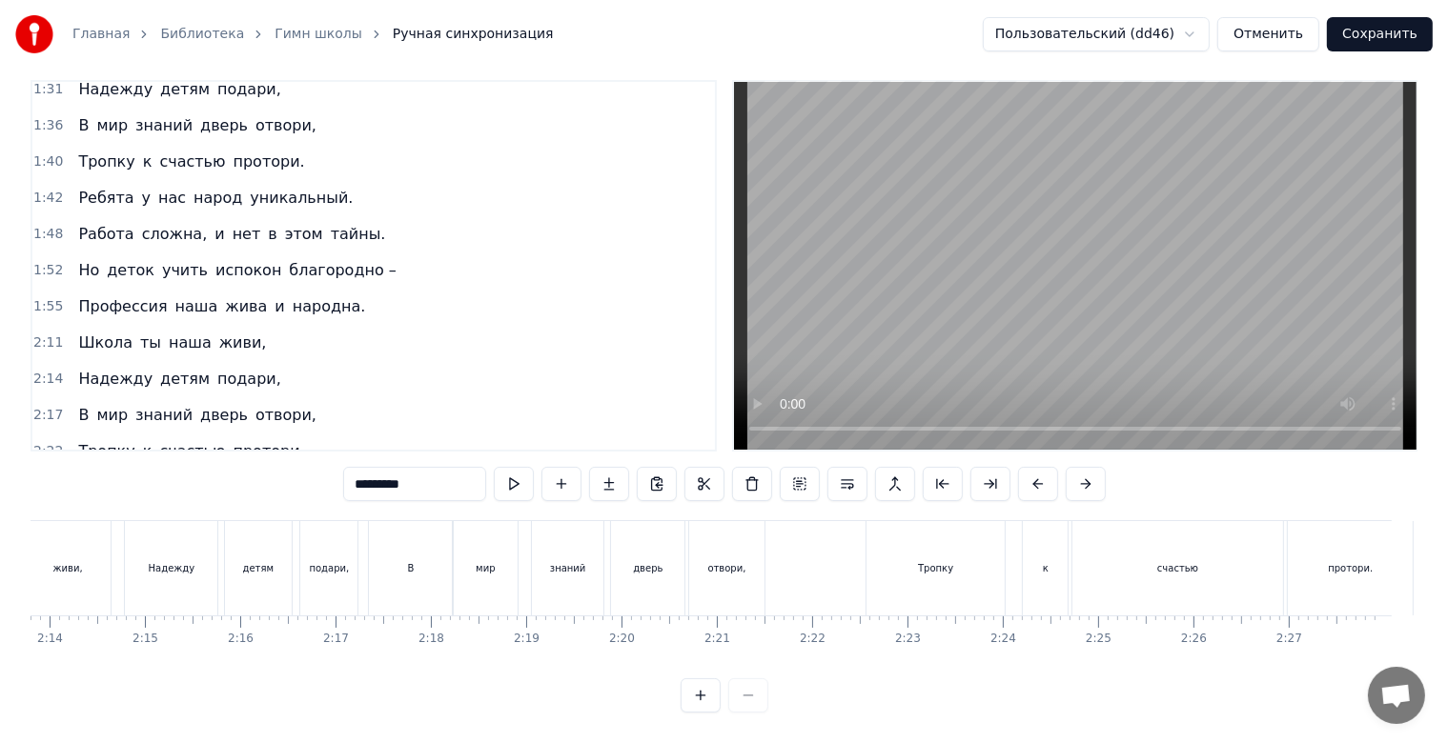
scroll to position [34, 0]
click at [181, 440] on span "счастью" at bounding box center [192, 451] width 70 height 22
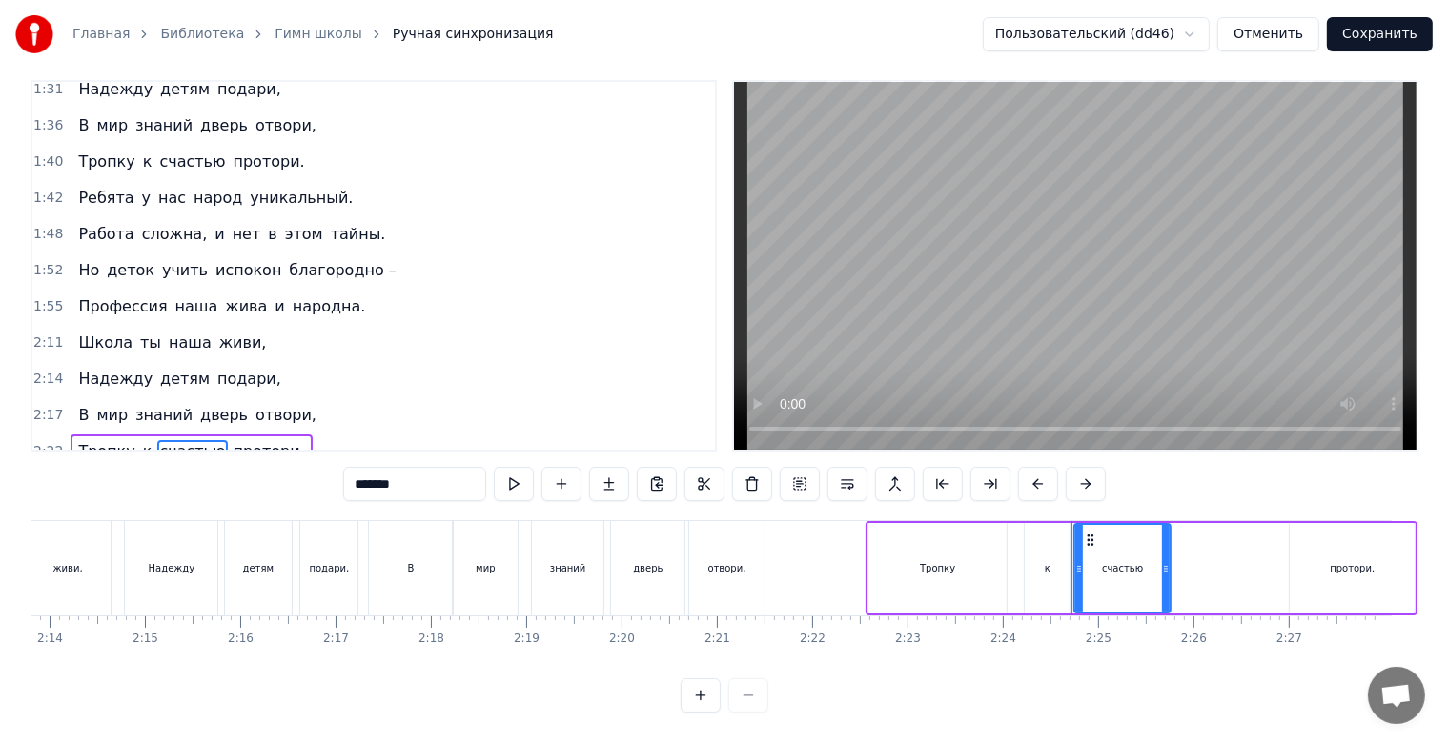
drag, startPoint x: 1280, startPoint y: 554, endPoint x: 1166, endPoint y: 553, distance: 114.4
click at [1166, 561] on icon at bounding box center [1166, 568] width 8 height 15
click at [1319, 553] on div "протори." at bounding box center [1352, 568] width 125 height 91
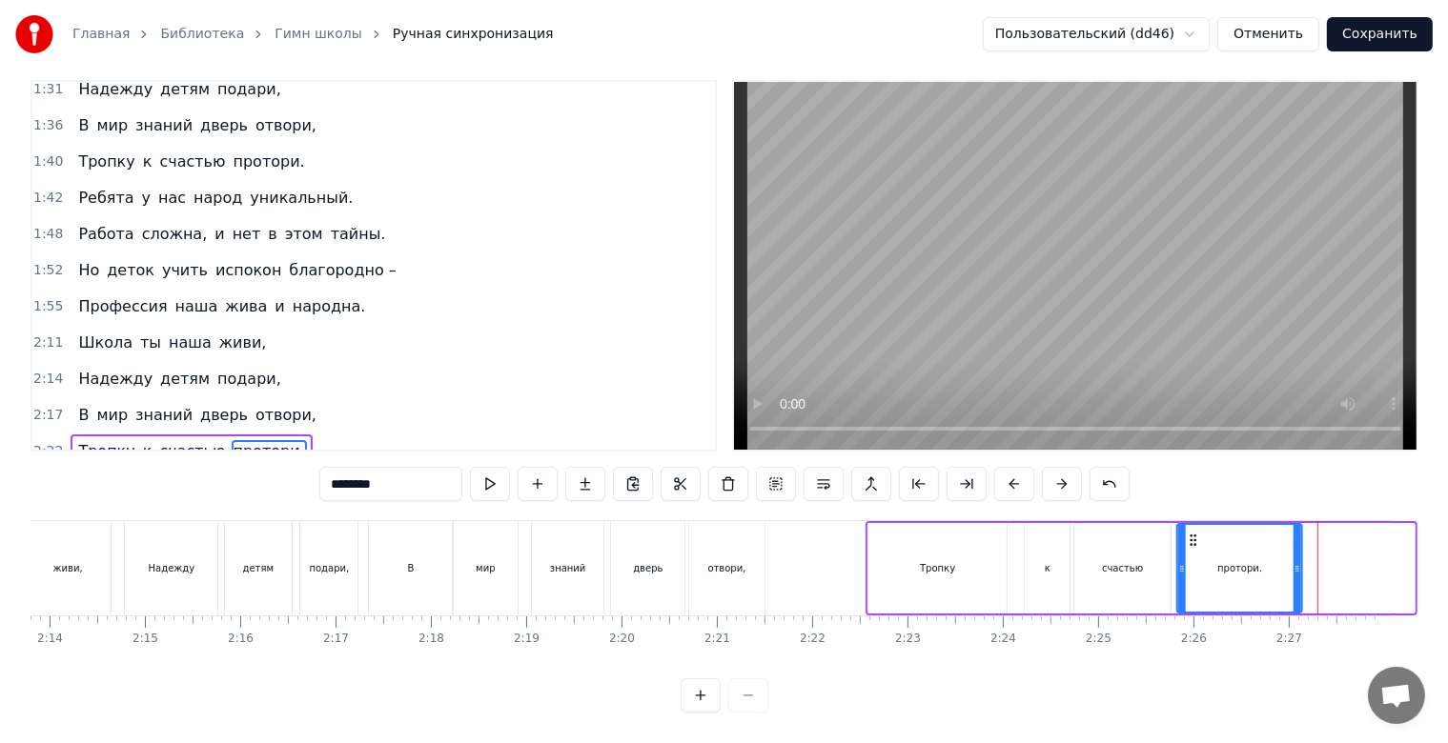
drag, startPoint x: 1299, startPoint y: 518, endPoint x: 1186, endPoint y: 526, distance: 113.7
click at [1186, 533] on icon at bounding box center [1193, 540] width 15 height 15
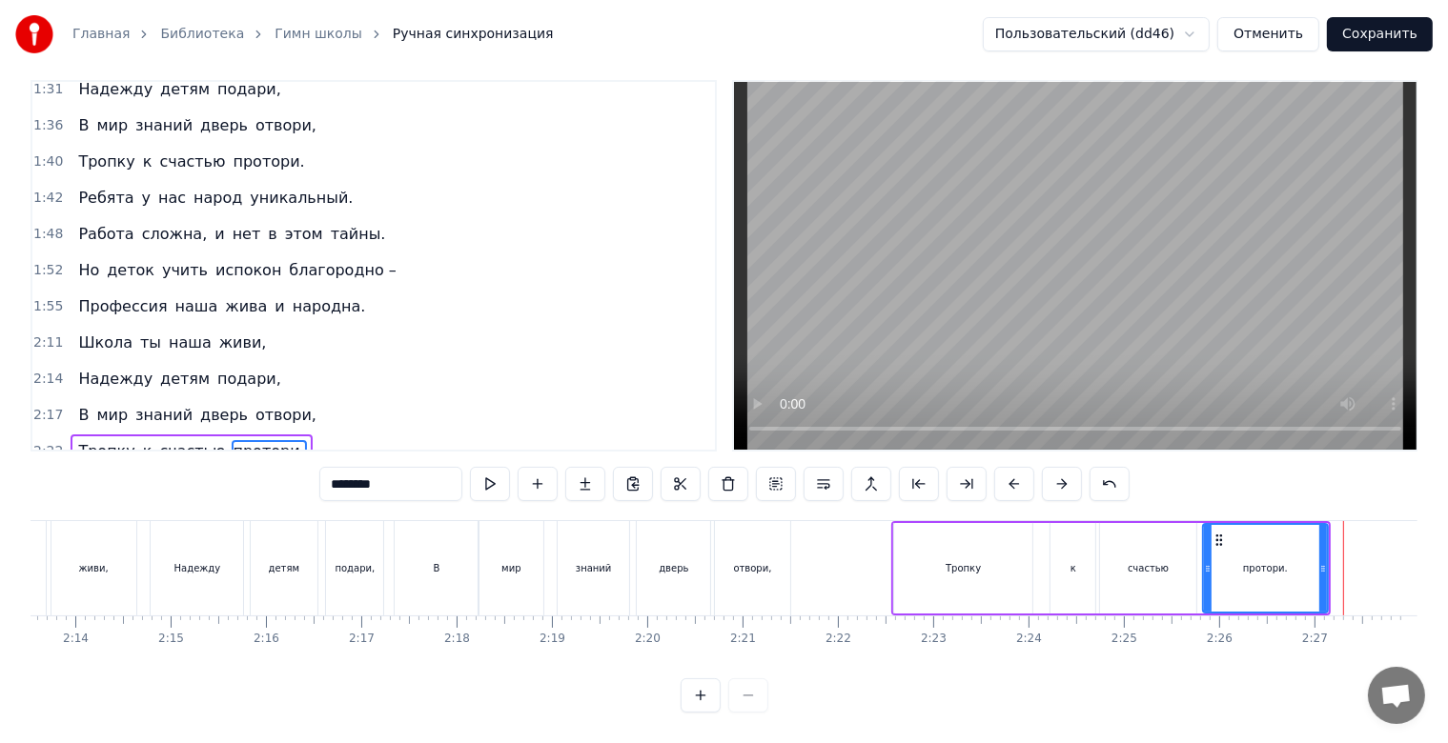
scroll to position [0, 12726]
drag, startPoint x: 1319, startPoint y: 559, endPoint x: 1273, endPoint y: 559, distance: 45.7
click at [1274, 561] on icon at bounding box center [1278, 568] width 8 height 15
click at [1082, 557] on div "к" at bounding box center [1073, 568] width 45 height 91
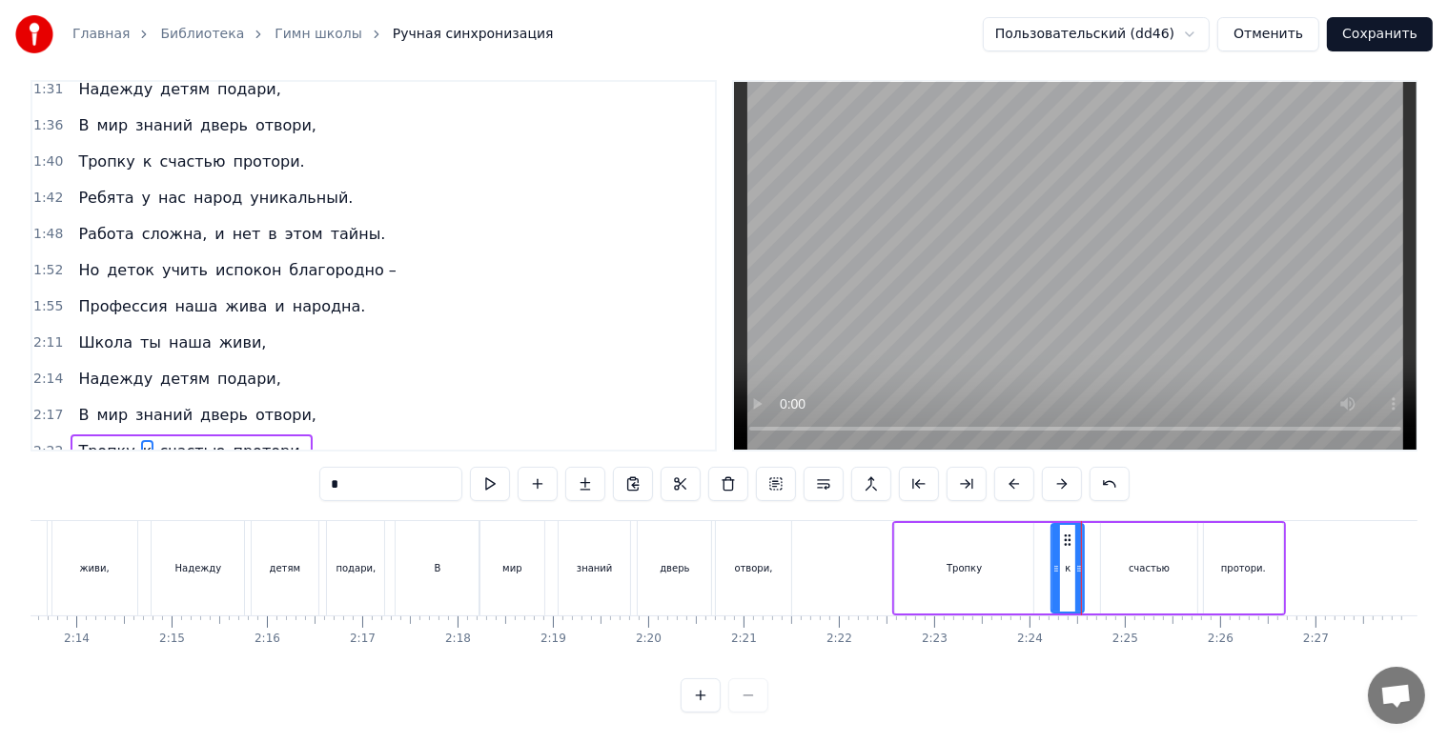
drag, startPoint x: 1094, startPoint y: 553, endPoint x: 1082, endPoint y: 555, distance: 12.5
click at [1082, 561] on icon at bounding box center [1079, 568] width 8 height 15
click at [992, 554] on div "Тропку" at bounding box center [964, 568] width 138 height 91
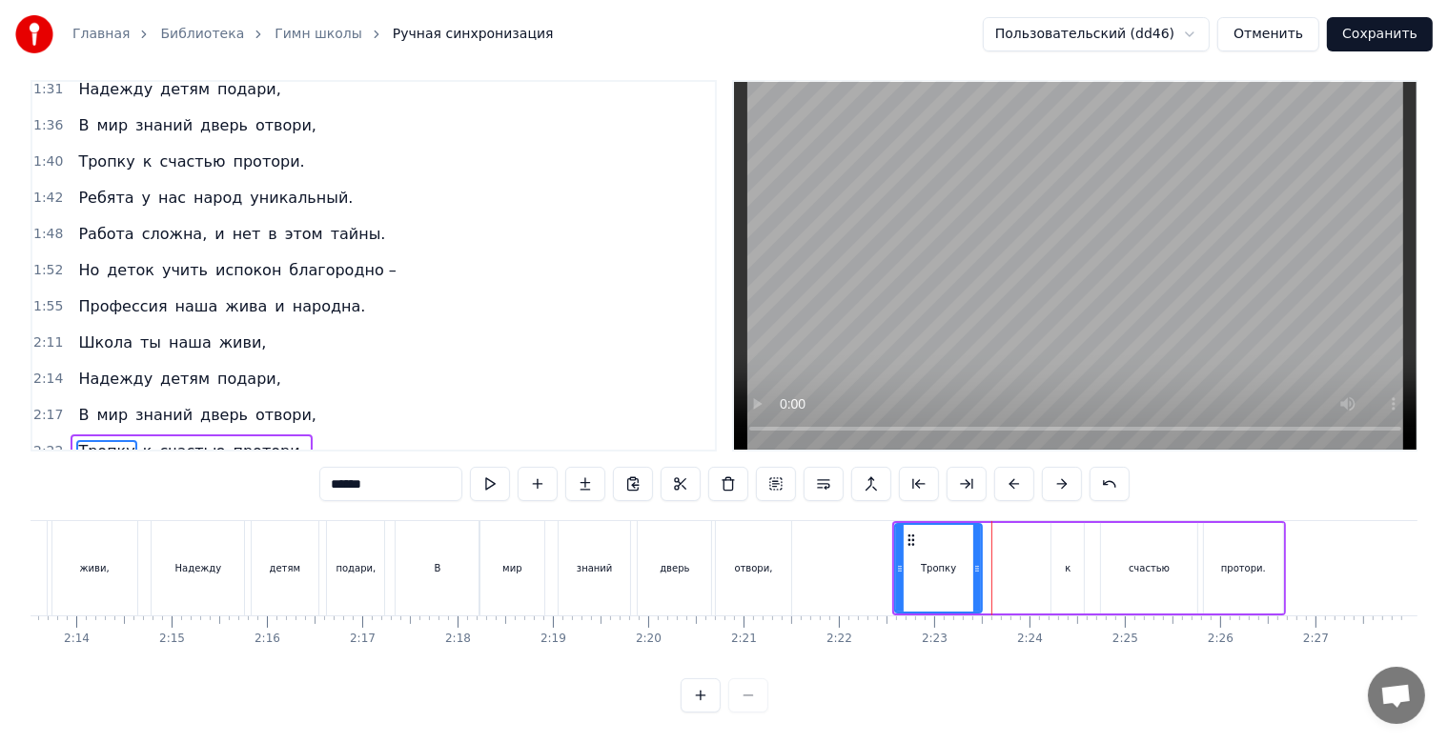
drag, startPoint x: 1027, startPoint y: 555, endPoint x: 972, endPoint y: 557, distance: 55.3
click at [973, 561] on icon at bounding box center [977, 568] width 8 height 15
drag, startPoint x: 907, startPoint y: 526, endPoint x: 971, endPoint y: 530, distance: 64.0
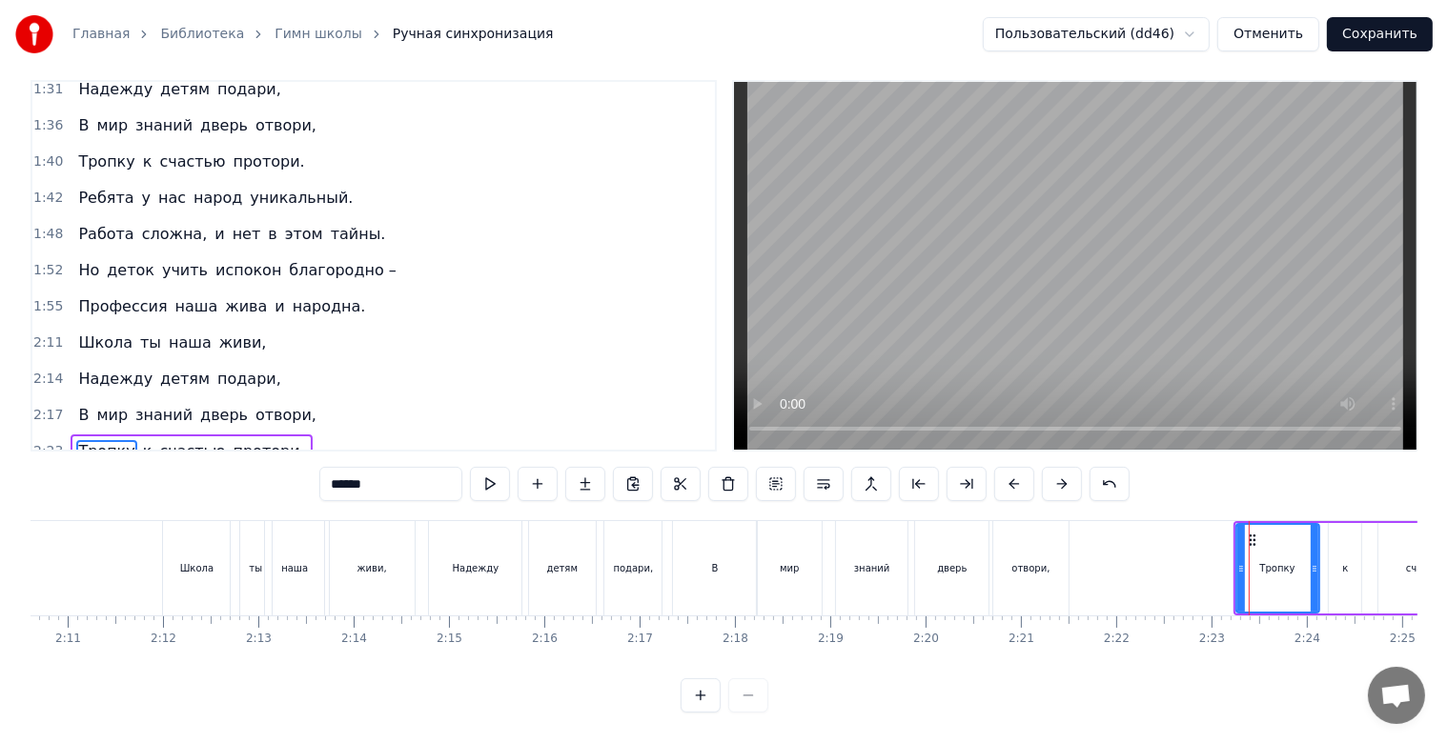
scroll to position [0, 12456]
click at [1047, 565] on div "отвори," at bounding box center [1023, 568] width 75 height 94
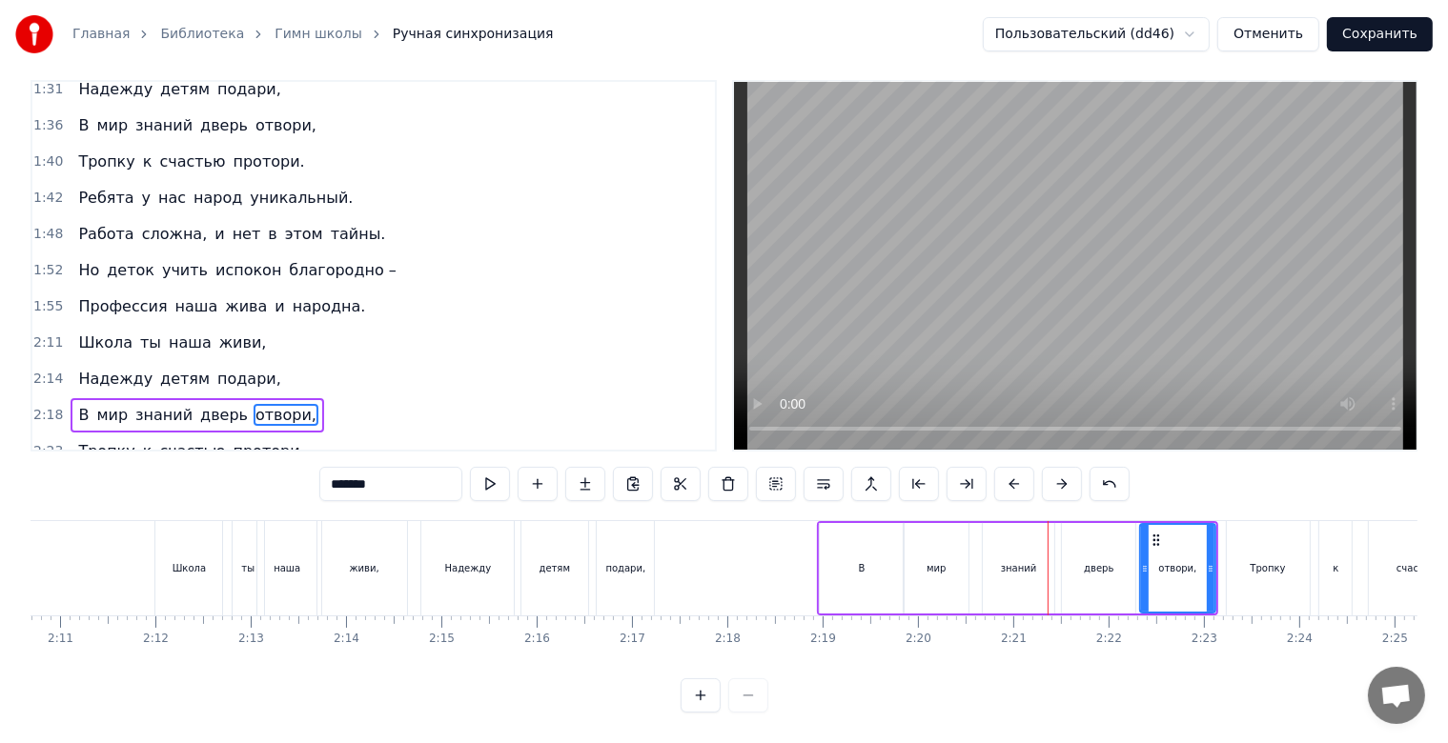
click at [496, 560] on div "Надежду" at bounding box center [467, 568] width 92 height 94
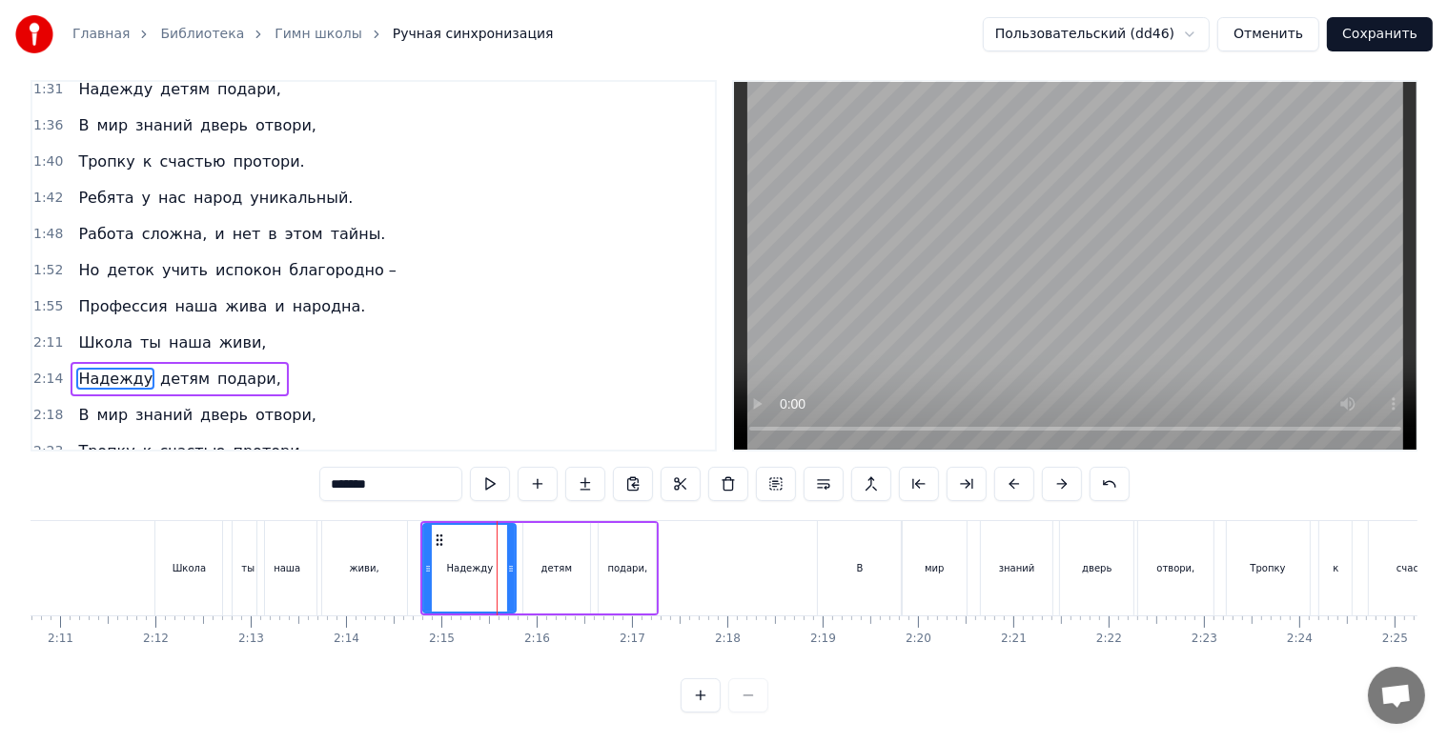
scroll to position [10, 0]
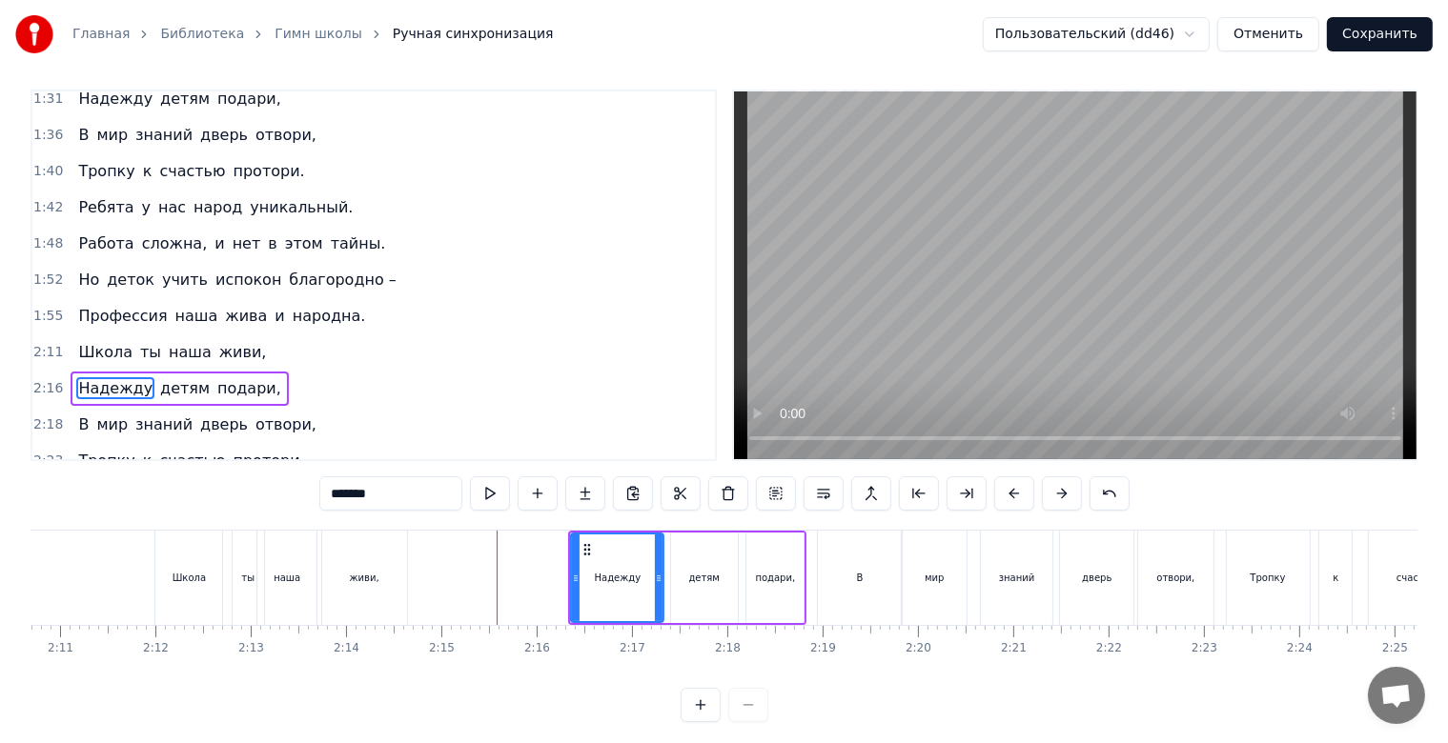
click at [853, 591] on div "В" at bounding box center [860, 578] width 84 height 94
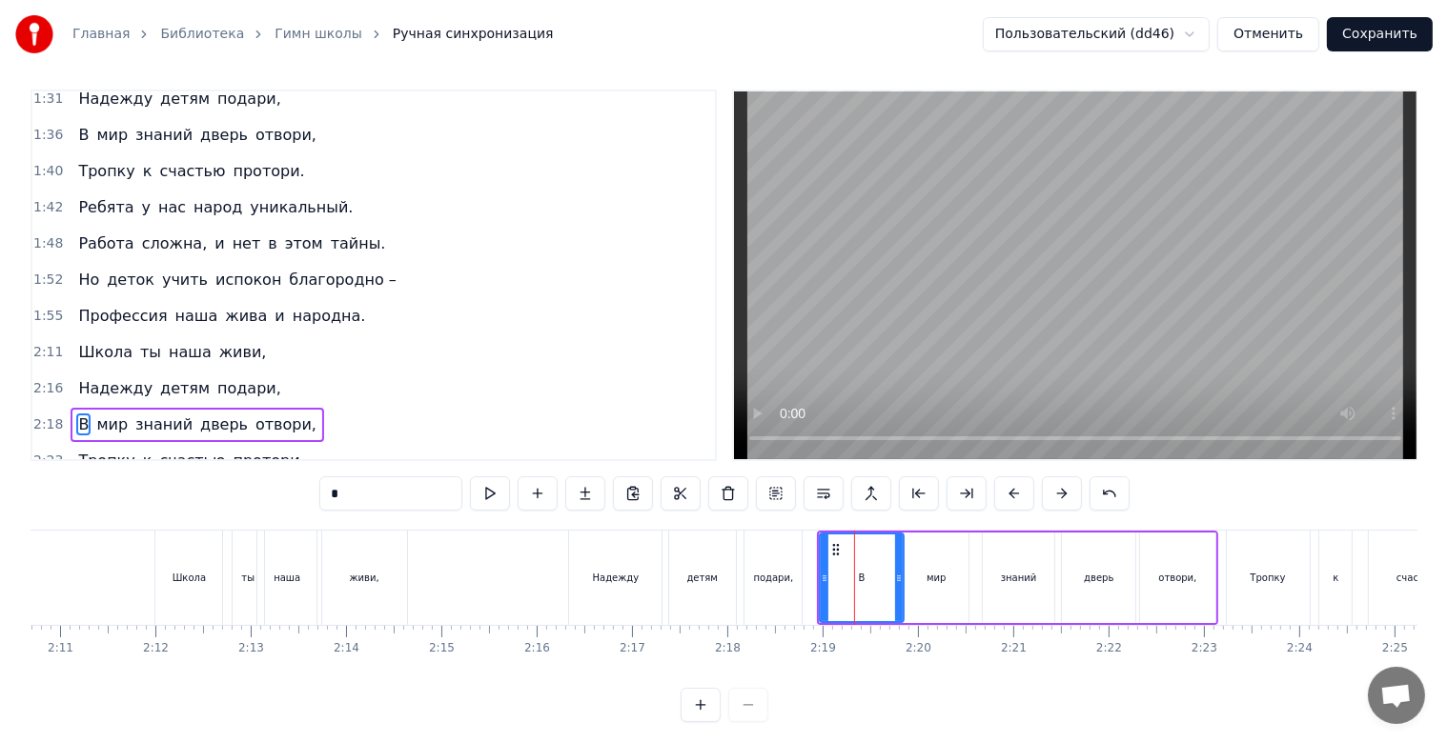
scroll to position [34, 0]
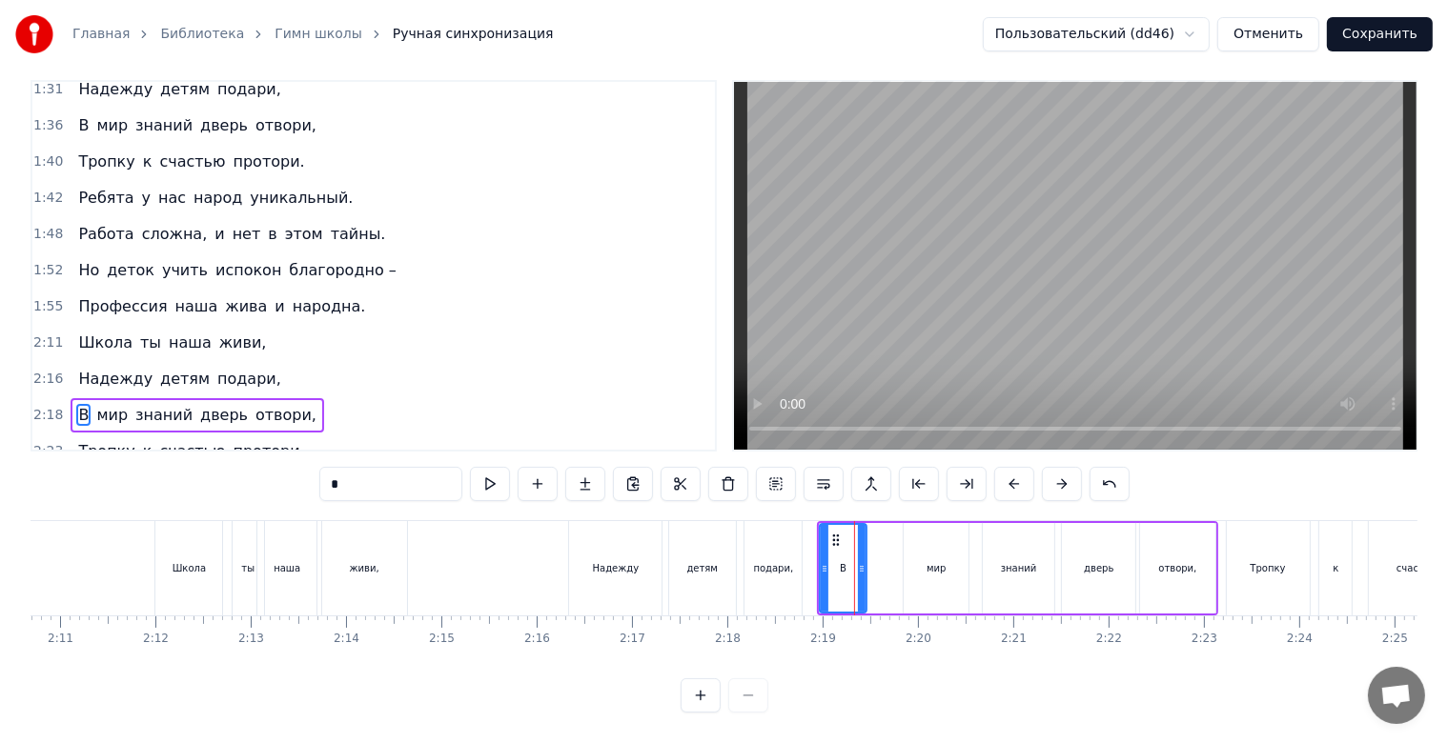
drag, startPoint x: 899, startPoint y: 560, endPoint x: 862, endPoint y: 564, distance: 37.4
click at [862, 564] on div at bounding box center [862, 568] width 8 height 87
drag, startPoint x: 832, startPoint y: 526, endPoint x: 863, endPoint y: 526, distance: 30.5
click at [863, 533] on icon at bounding box center [866, 540] width 15 height 15
click at [641, 558] on div "Надежду" at bounding box center [615, 568] width 92 height 94
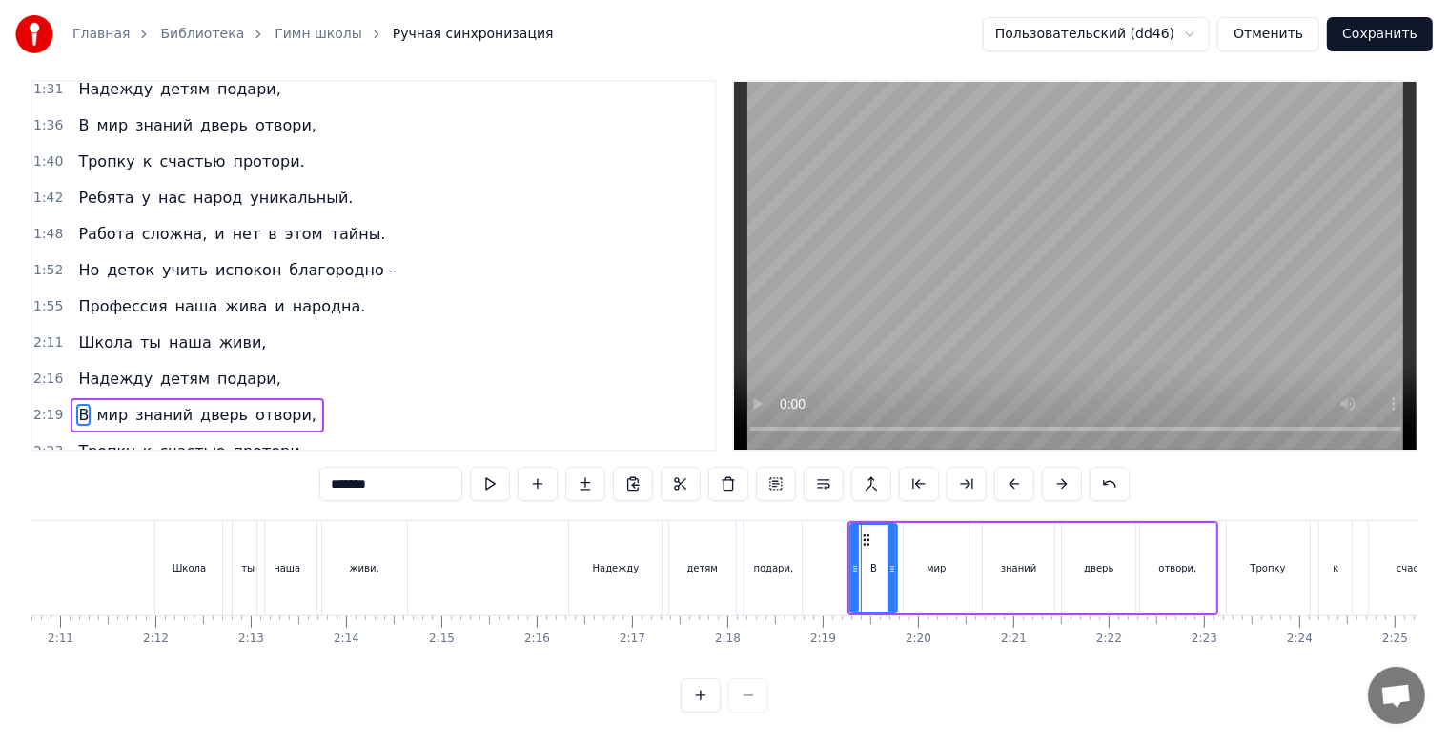
scroll to position [10, 0]
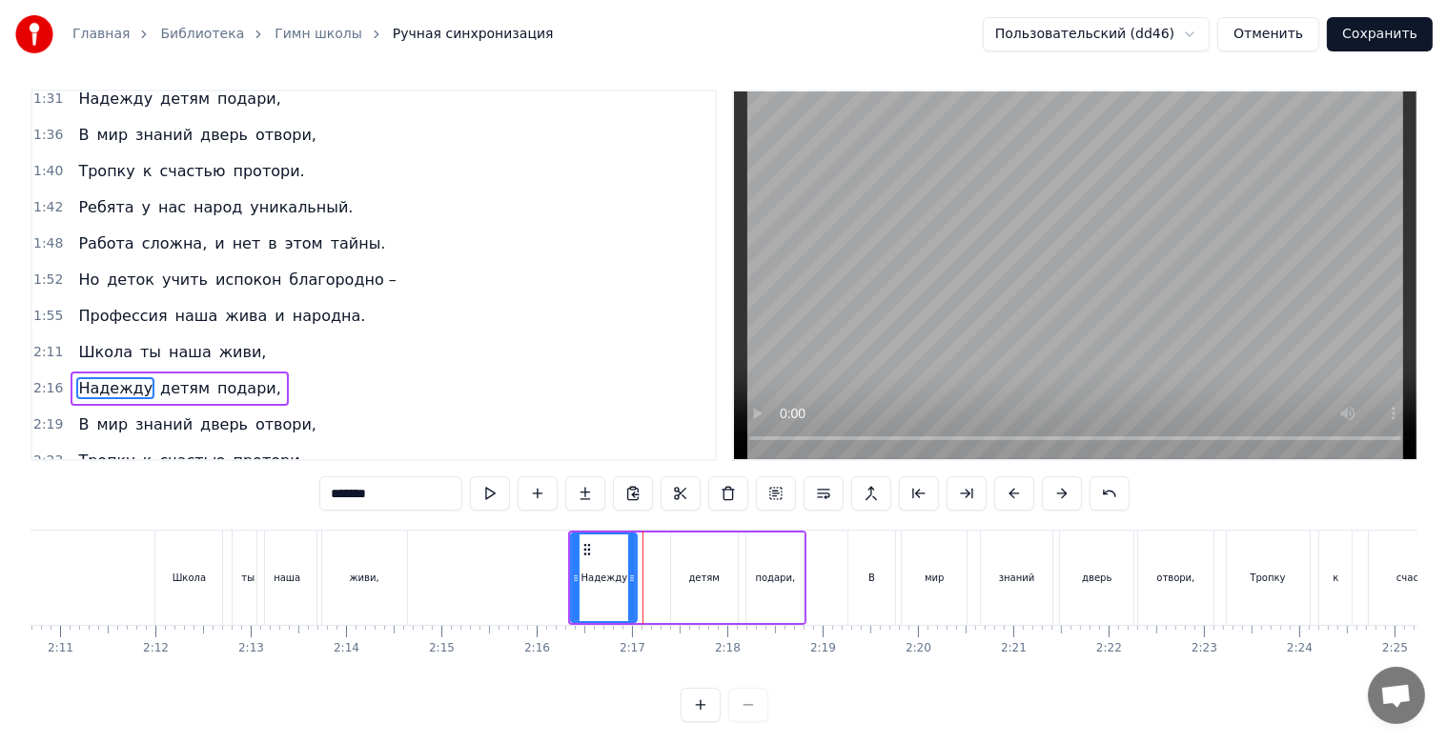
drag, startPoint x: 657, startPoint y: 583, endPoint x: 630, endPoint y: 579, distance: 27.0
click at [630, 579] on icon at bounding box center [632, 578] width 8 height 15
click at [593, 557] on div "Надежду" at bounding box center [604, 578] width 64 height 87
drag, startPoint x: 583, startPoint y: 550, endPoint x: 613, endPoint y: 552, distance: 29.6
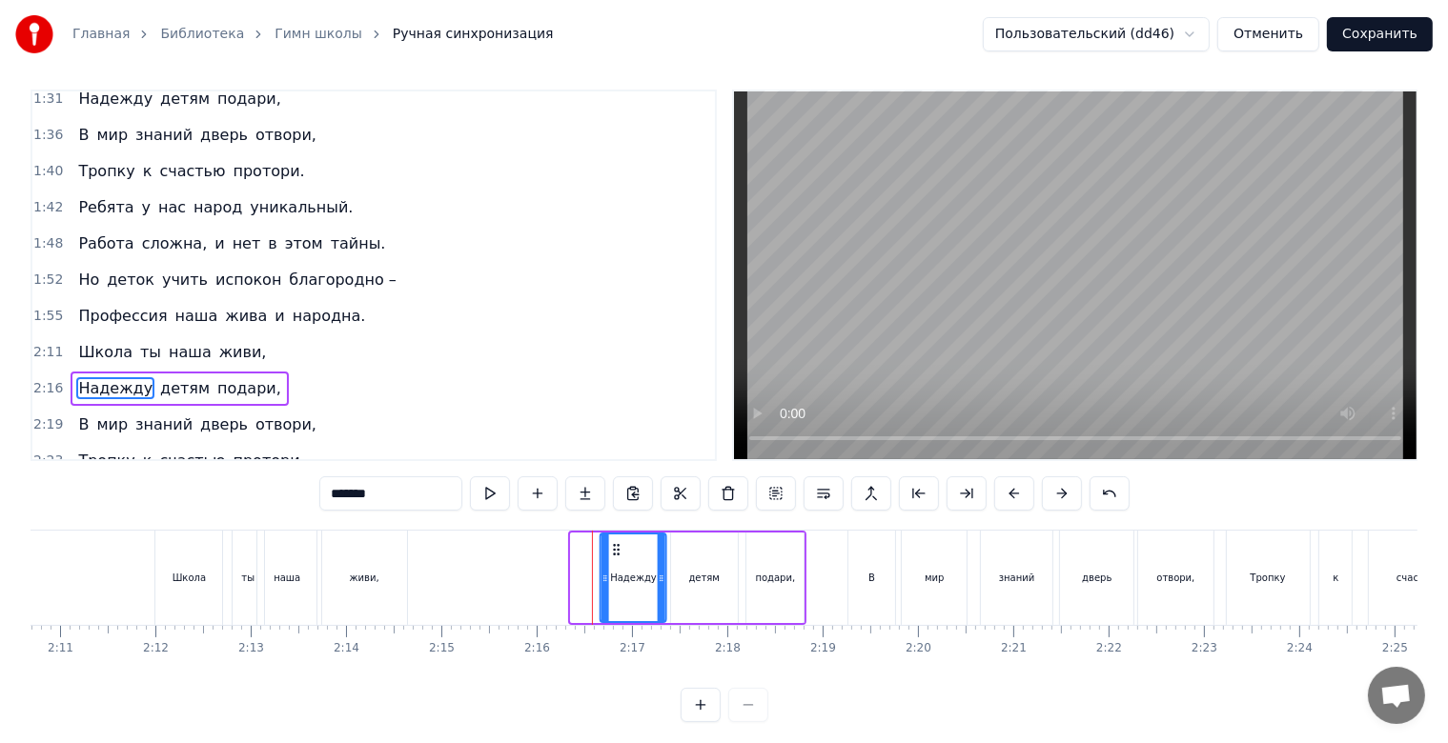
click at [613, 552] on icon at bounding box center [616, 549] width 15 height 15
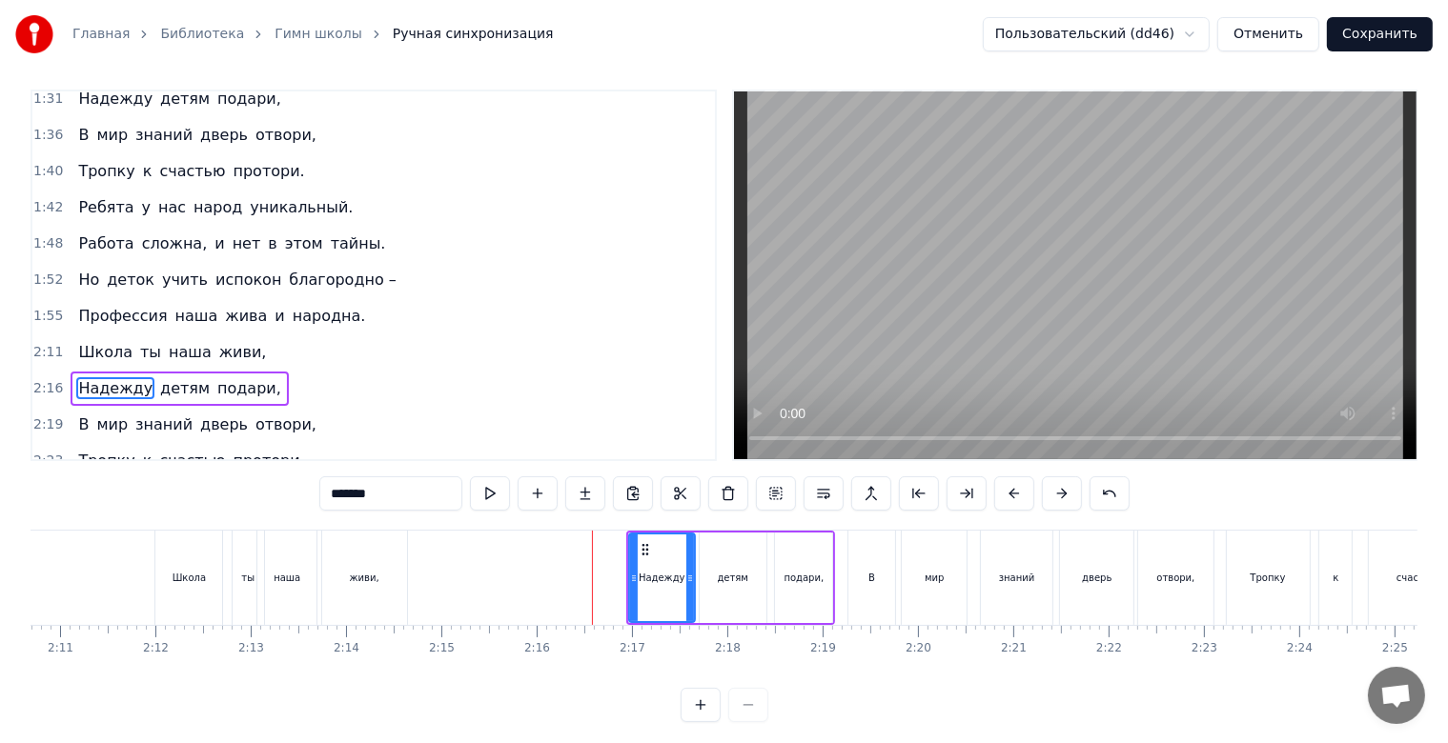
click at [371, 597] on div "живи," at bounding box center [364, 578] width 85 height 94
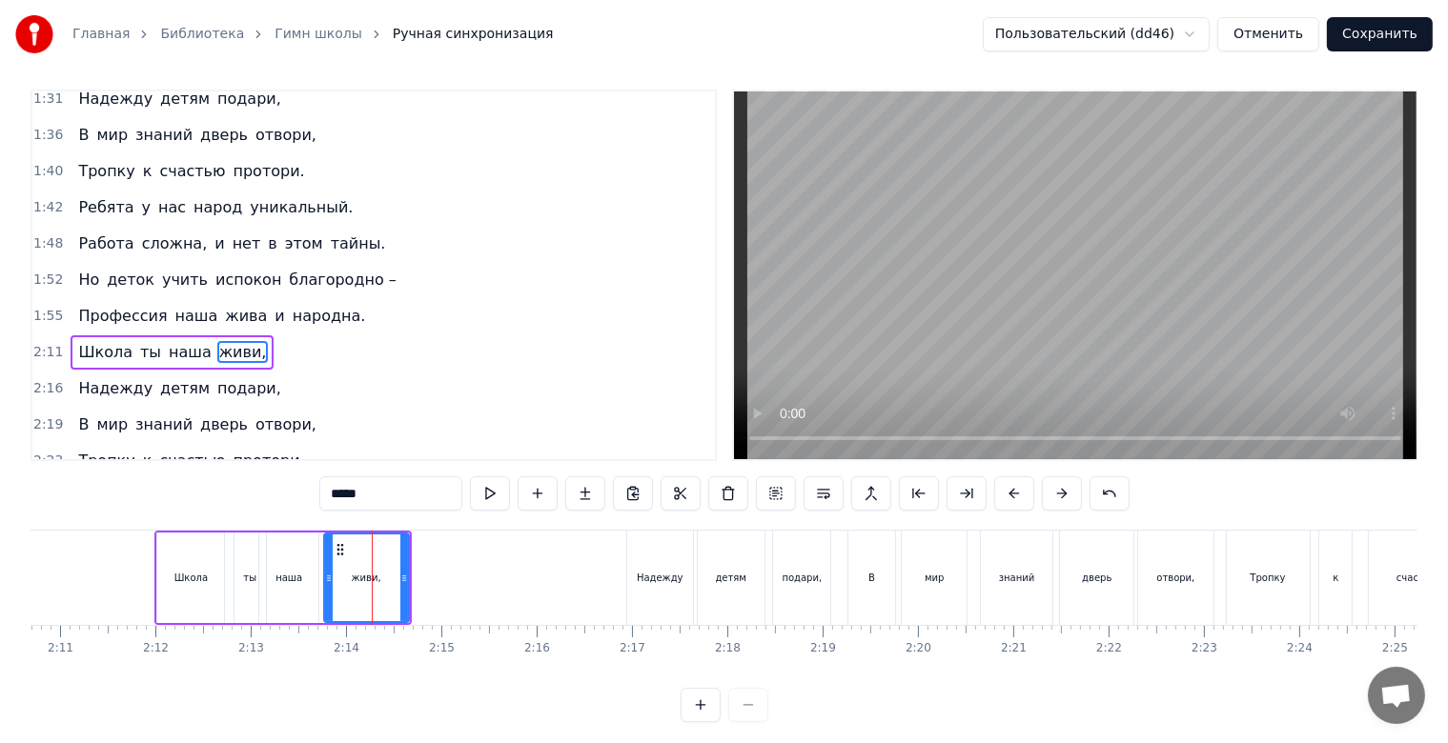
scroll to position [0, 0]
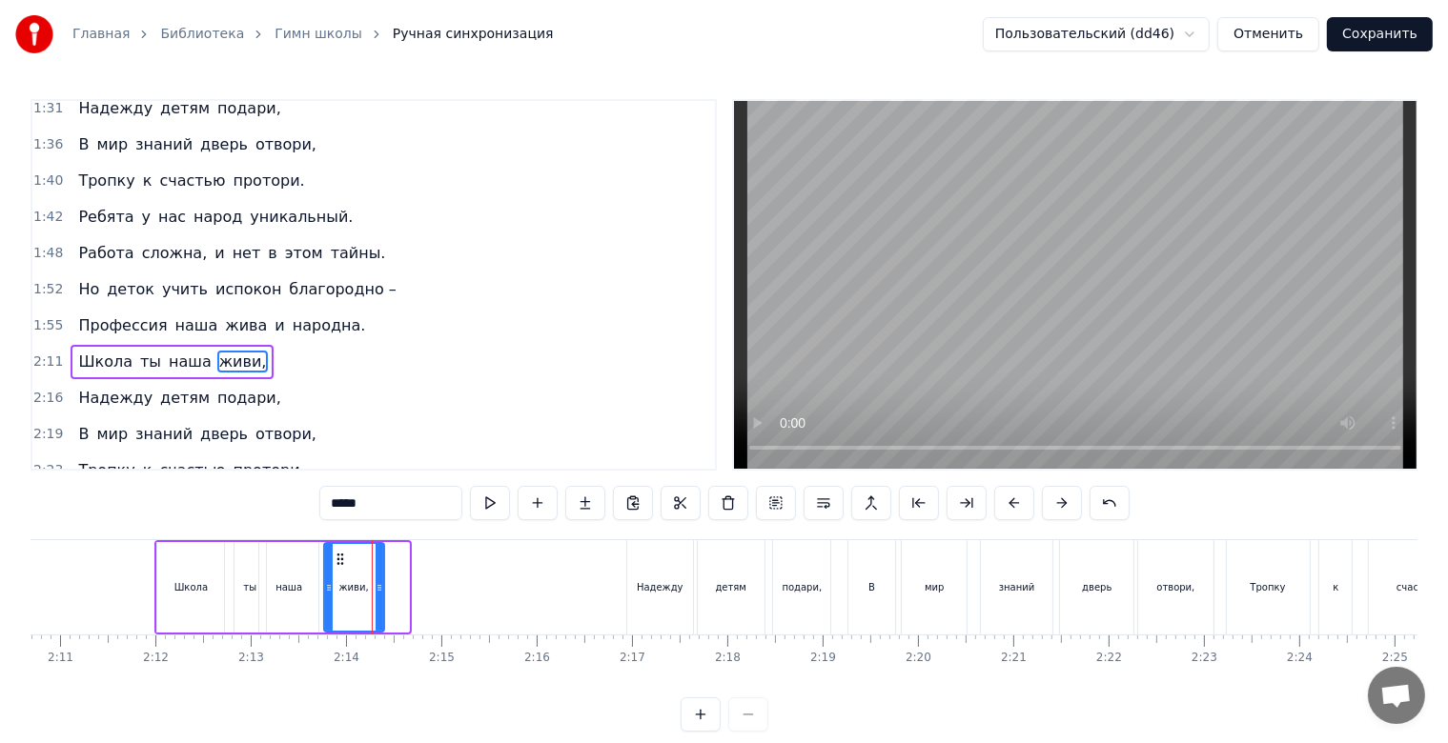
drag, startPoint x: 403, startPoint y: 587, endPoint x: 378, endPoint y: 590, distance: 24.9
click at [378, 590] on icon at bounding box center [380, 587] width 8 height 15
click at [203, 568] on div "Школа" at bounding box center [190, 587] width 67 height 91
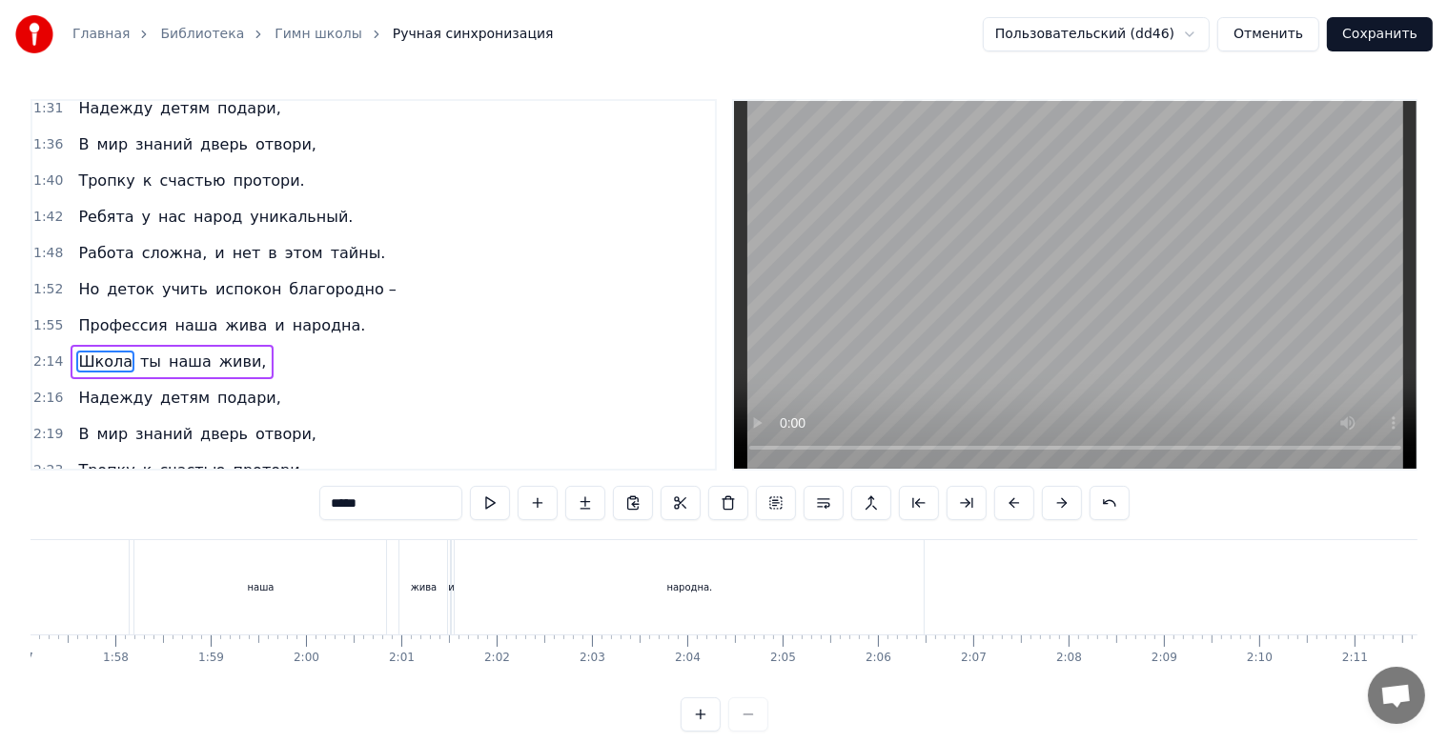
scroll to position [0, 10867]
click at [234, 315] on span "жива" at bounding box center [246, 326] width 46 height 22
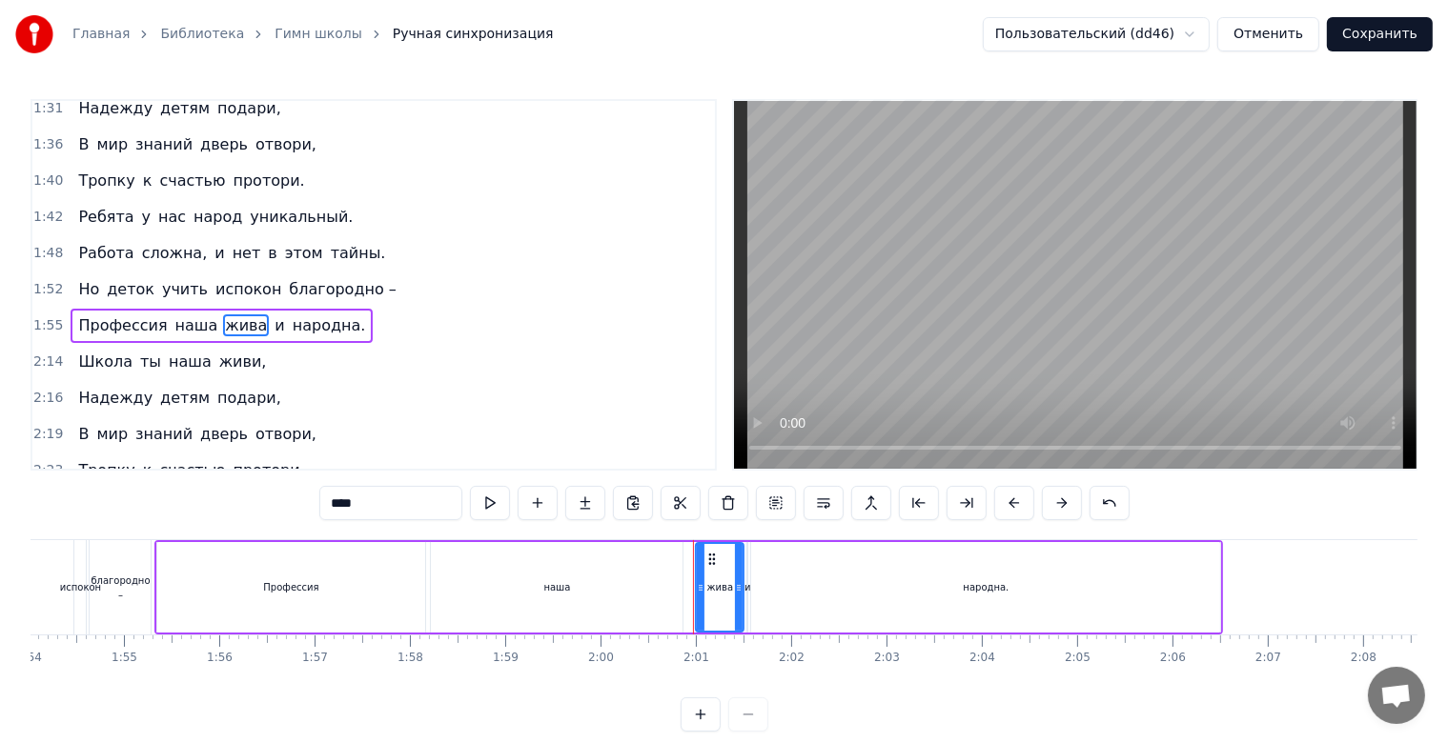
click at [812, 72] on div "Главная Библиотека Гимн школы Ручная синхронизация Пользовательский (dd46) Отме…" at bounding box center [724, 366] width 1448 height 732
click at [1039, 601] on div "народна." at bounding box center [985, 587] width 469 height 91
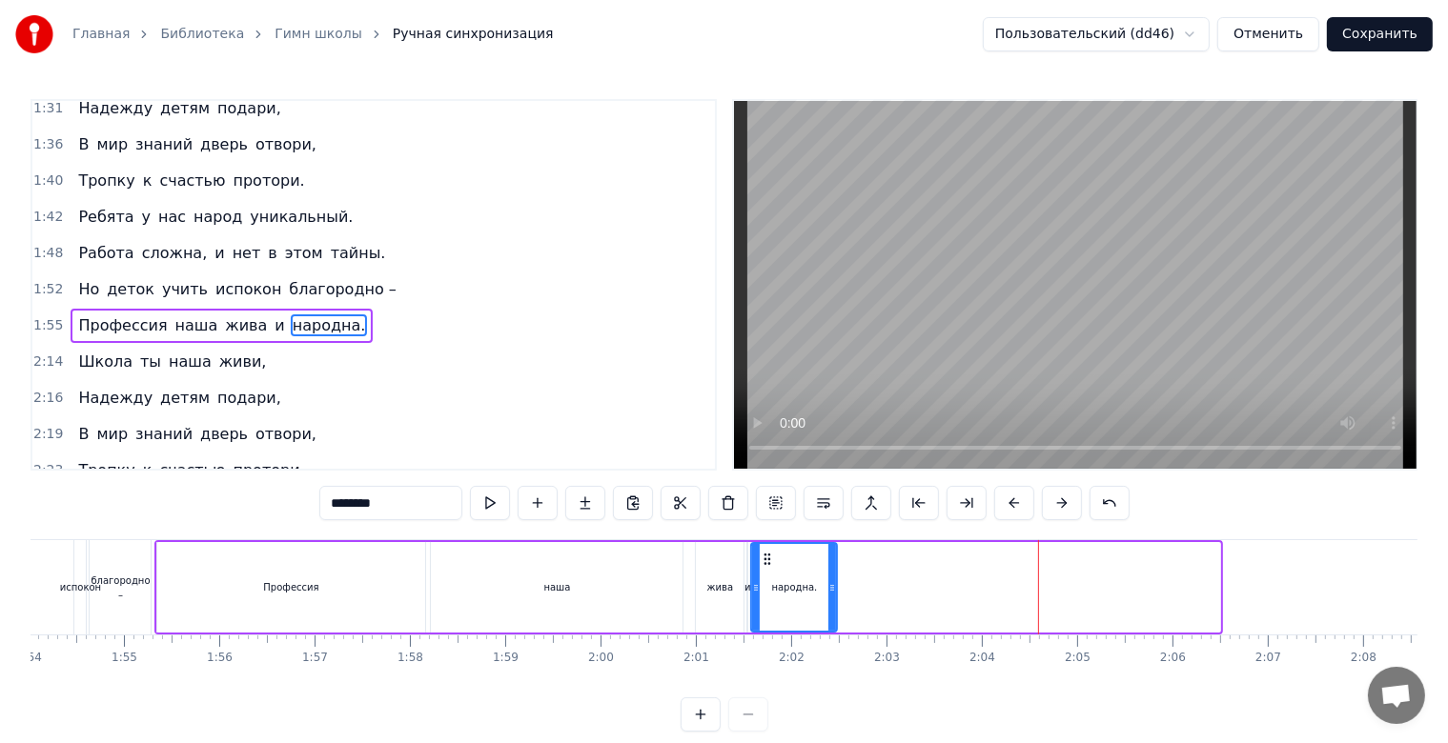
drag, startPoint x: 1216, startPoint y: 592, endPoint x: 831, endPoint y: 581, distance: 385.2
click at [831, 581] on icon at bounding box center [832, 587] width 8 height 15
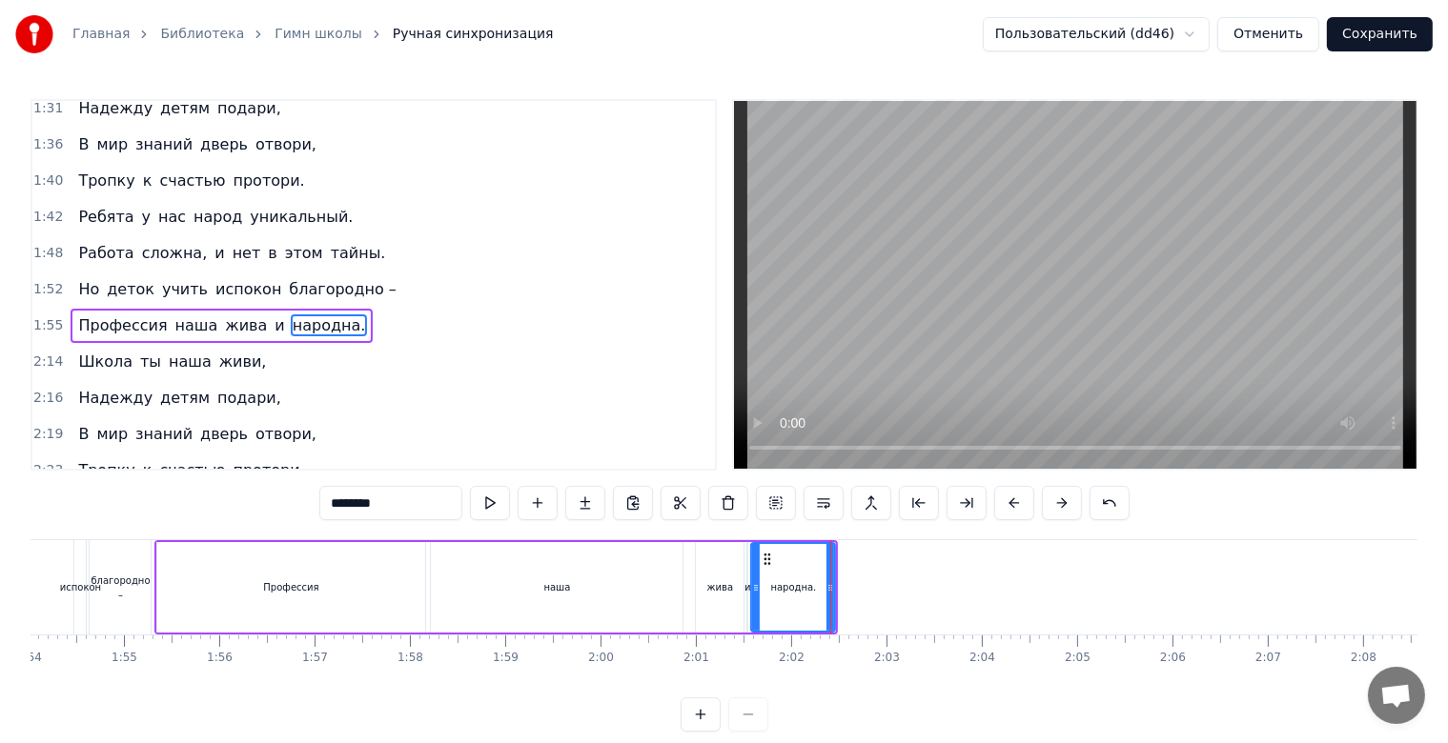
click at [656, 600] on div "наша" at bounding box center [557, 587] width 252 height 91
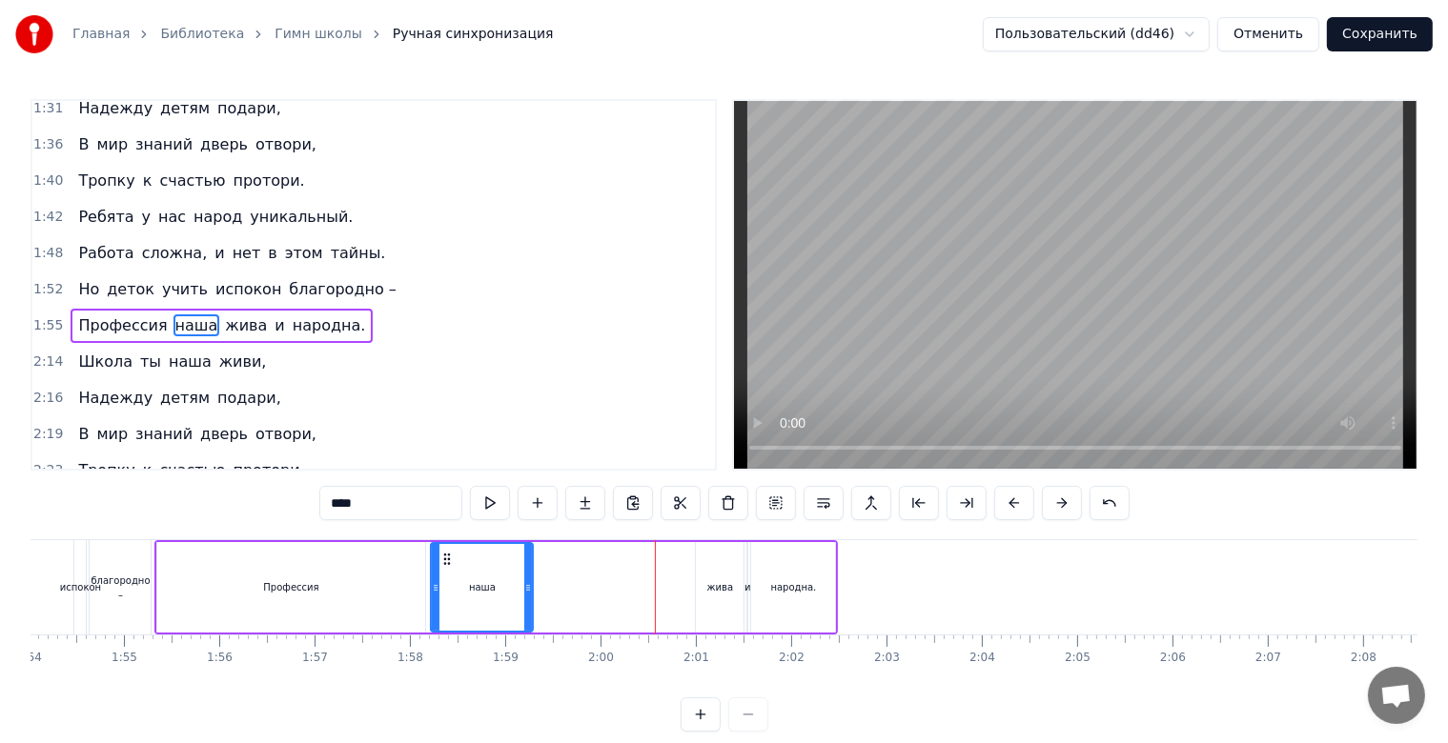
drag, startPoint x: 678, startPoint y: 591, endPoint x: 524, endPoint y: 591, distance: 153.4
click at [524, 591] on icon at bounding box center [528, 587] width 8 height 15
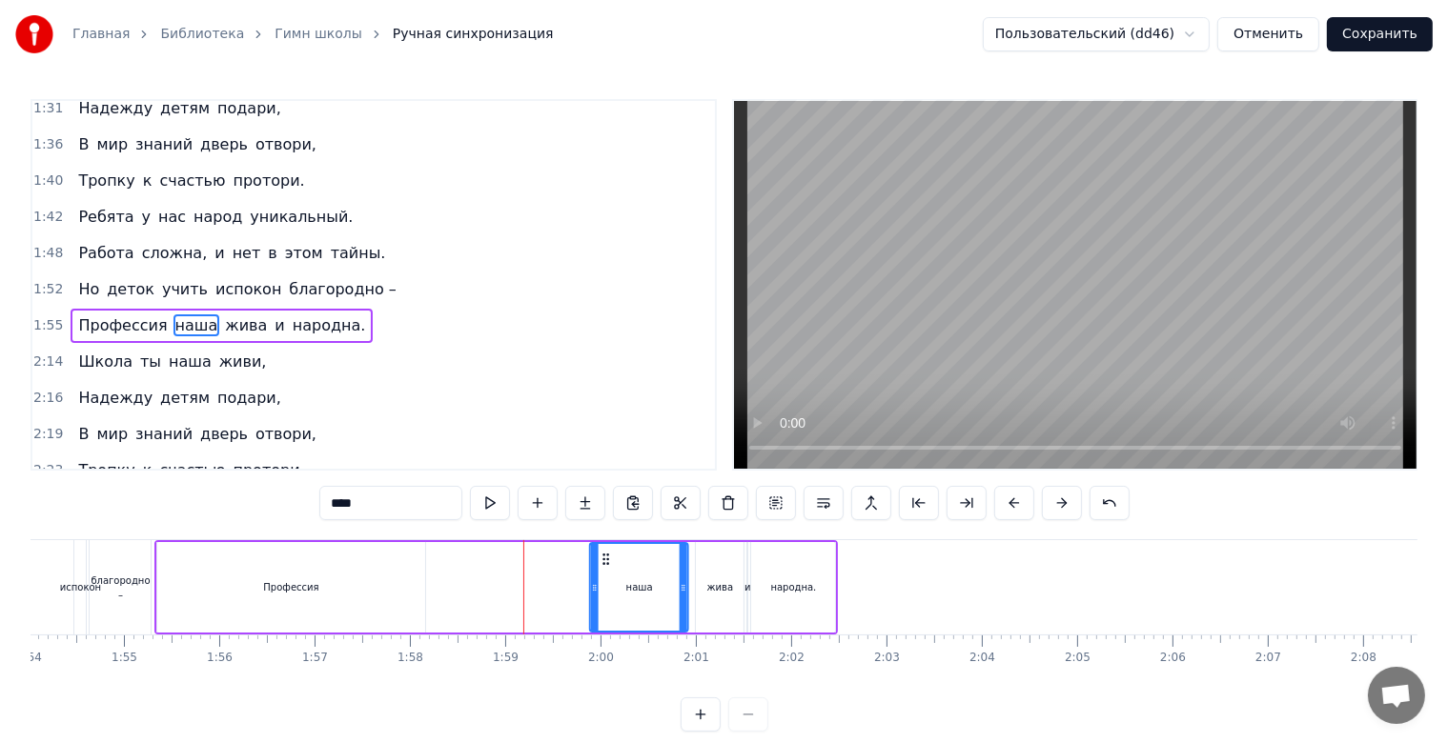
drag, startPoint x: 446, startPoint y: 559, endPoint x: 606, endPoint y: 569, distance: 160.5
click at [606, 569] on div "наша" at bounding box center [640, 587] width 96 height 87
click at [385, 598] on div "Профессия" at bounding box center [291, 587] width 269 height 91
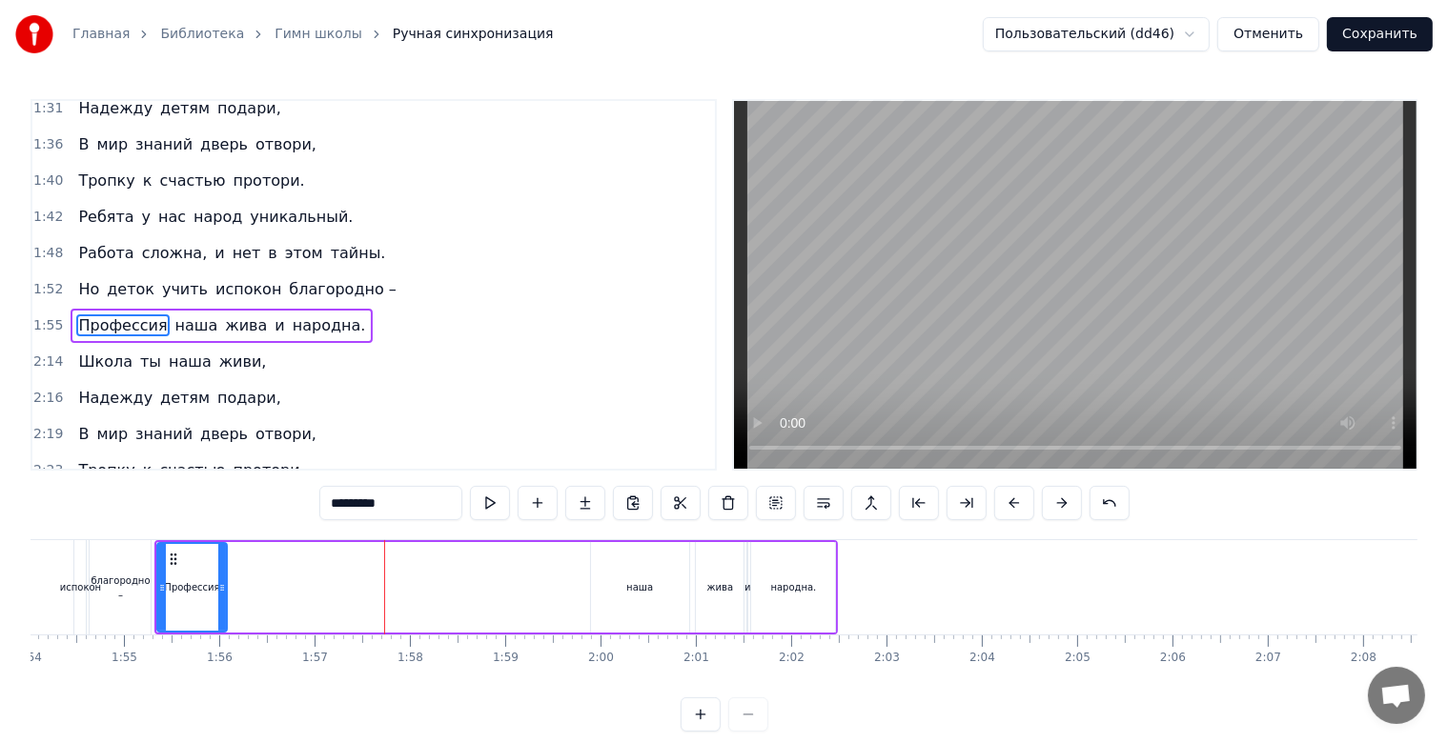
drag, startPoint x: 421, startPoint y: 593, endPoint x: 223, endPoint y: 596, distance: 198.3
click at [223, 596] on div at bounding box center [222, 587] width 8 height 87
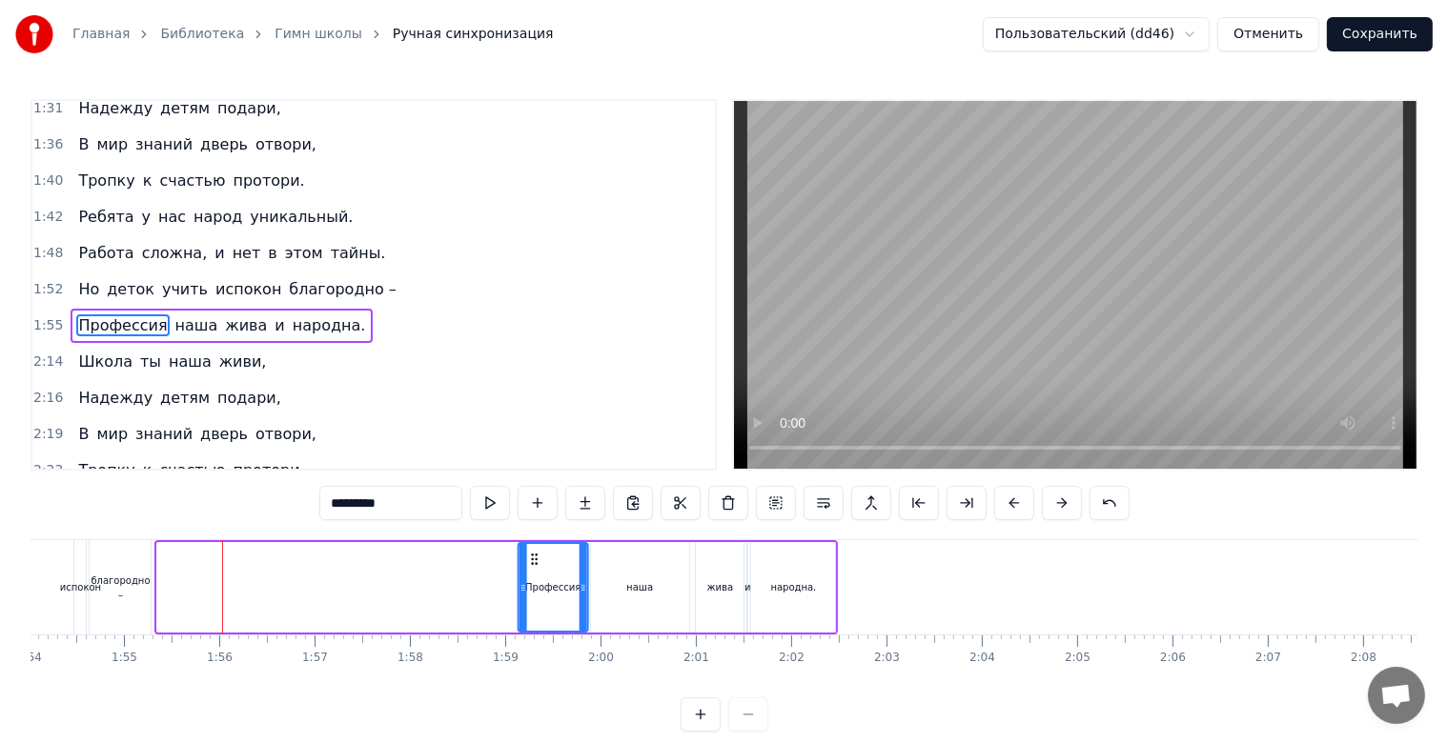
drag, startPoint x: 173, startPoint y: 558, endPoint x: 535, endPoint y: 568, distance: 362.3
click at [535, 568] on div "Профессия" at bounding box center [553, 587] width 69 height 87
click at [627, 568] on div "наша" at bounding box center [640, 587] width 98 height 91
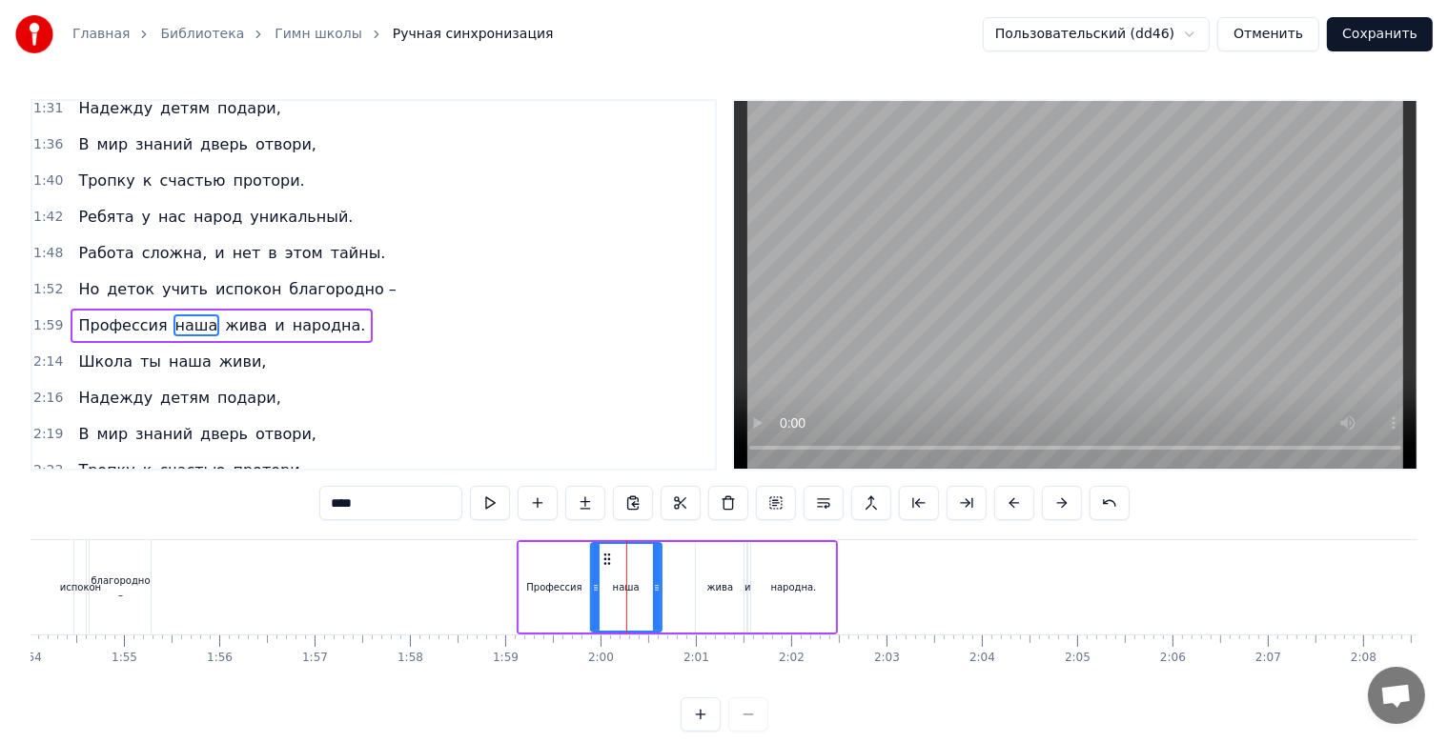
drag, startPoint x: 685, startPoint y: 583, endPoint x: 649, endPoint y: 584, distance: 36.2
click at [653, 584] on icon at bounding box center [657, 587] width 8 height 15
click at [535, 558] on div "Профессия" at bounding box center [554, 587] width 71 height 91
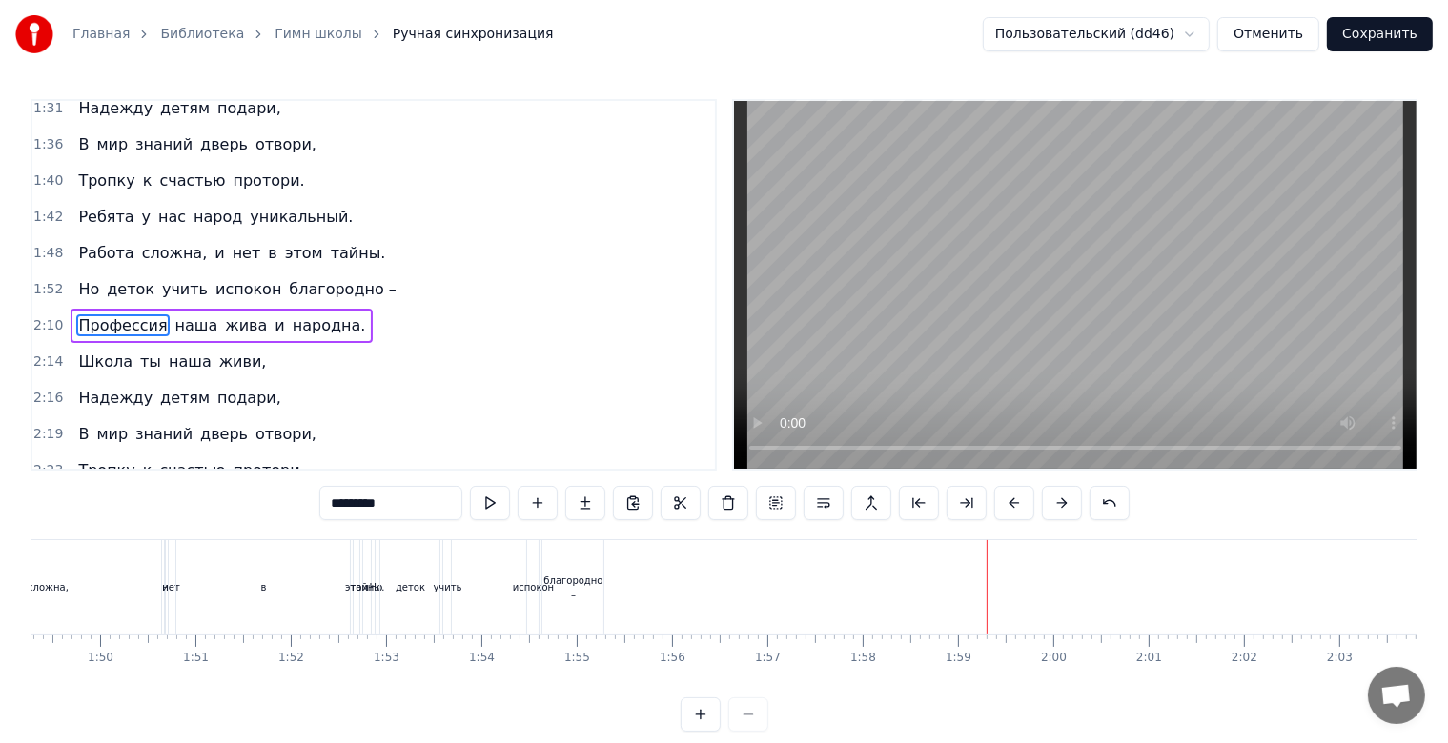
scroll to position [0, 10303]
click at [213, 278] on span "испокон" at bounding box center [248, 289] width 70 height 22
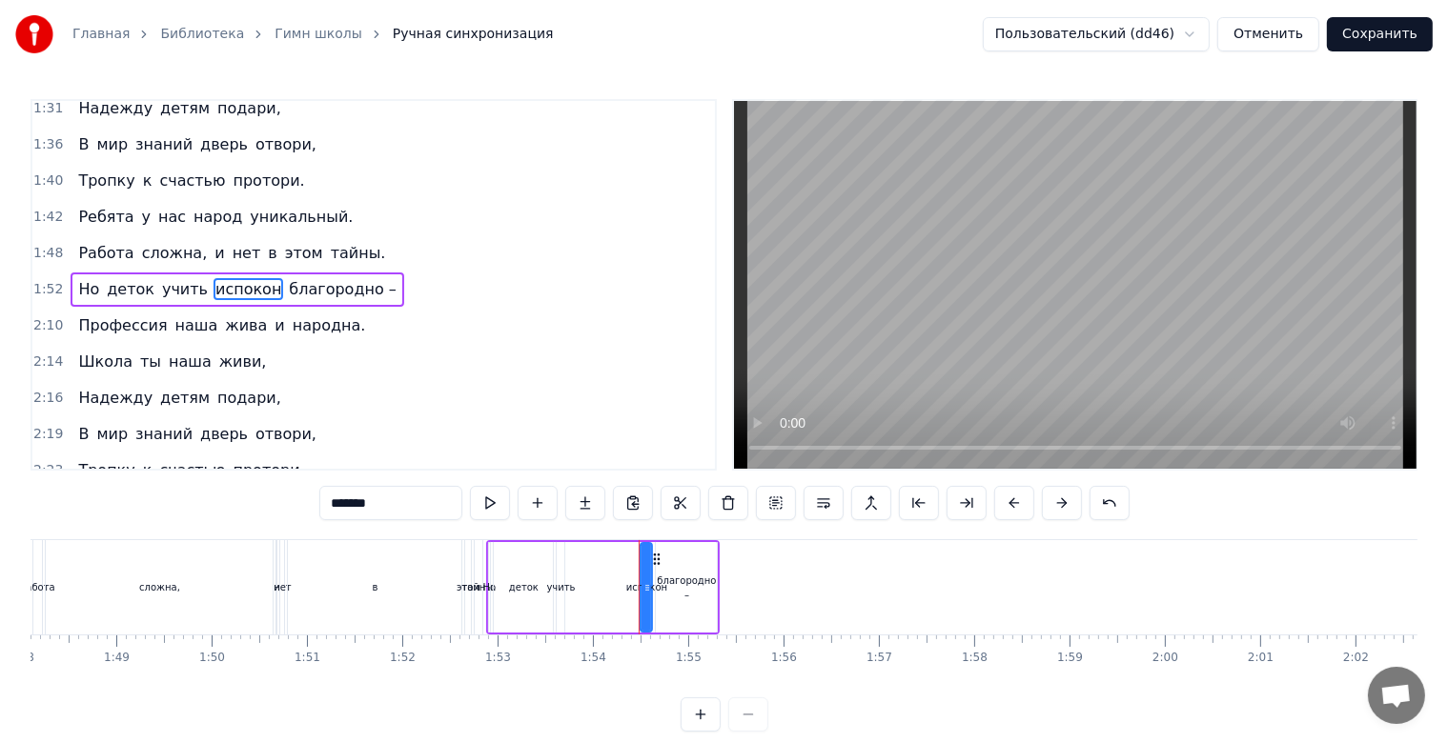
scroll to position [183, 0]
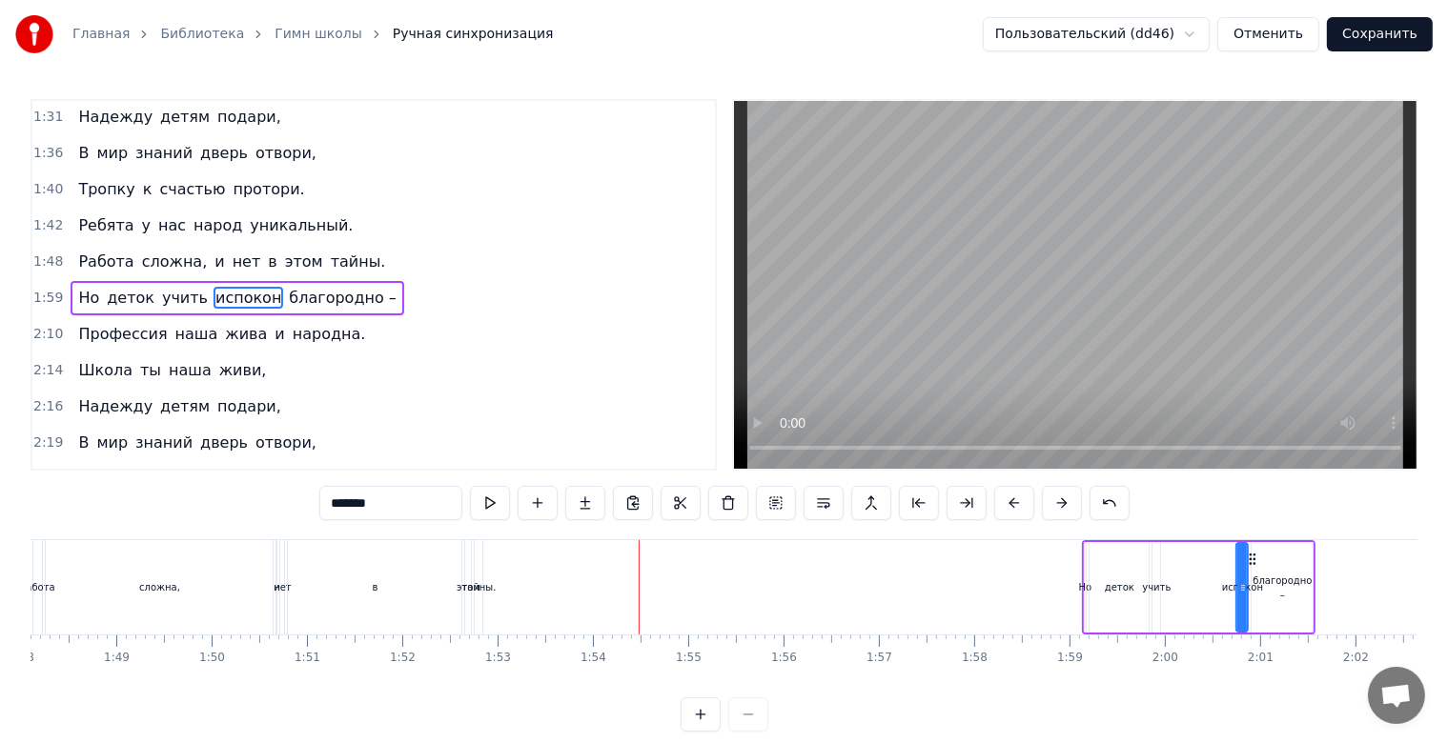
drag, startPoint x: 1087, startPoint y: 703, endPoint x: 1101, endPoint y: 701, distance: 14.4
click at [1101, 701] on div "0:07 Прописано сердце по адресу детства, 0:18 А школа в нём дом и любимое место…" at bounding box center [723, 415] width 1387 height 633
drag, startPoint x: 1109, startPoint y: 699, endPoint x: 1162, endPoint y: 685, distance: 54.1
click at [1216, 699] on div "0:07 Прописано сердце по адресу детства, 0:18 А школа в нём дом и любимое место…" at bounding box center [723, 415] width 1387 height 633
drag, startPoint x: 1126, startPoint y: 681, endPoint x: 1138, endPoint y: 684, distance: 12.7
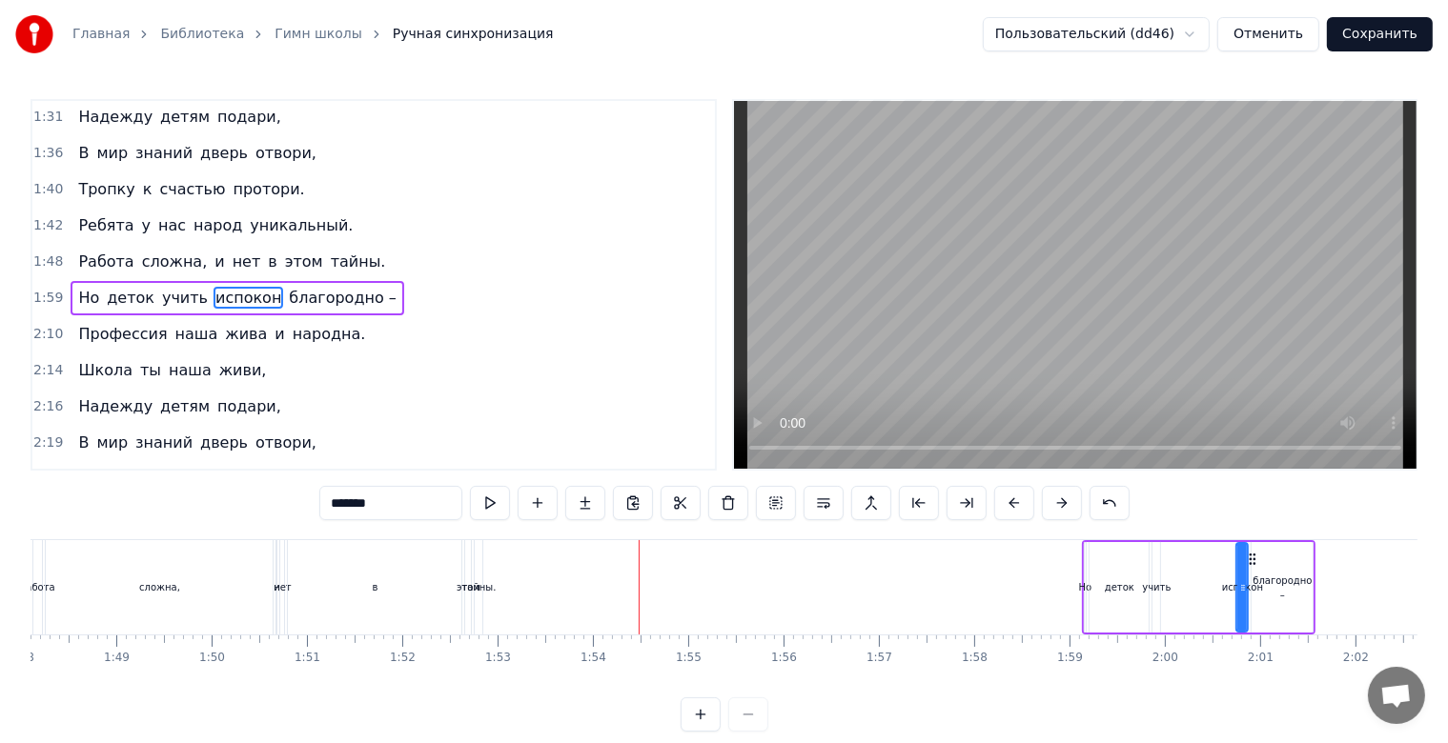
click at [1128, 682] on div "Прописано сердце по адресу детства, А школа в нём дом и любимое место. Школа «Н…" at bounding box center [723, 610] width 1387 height 143
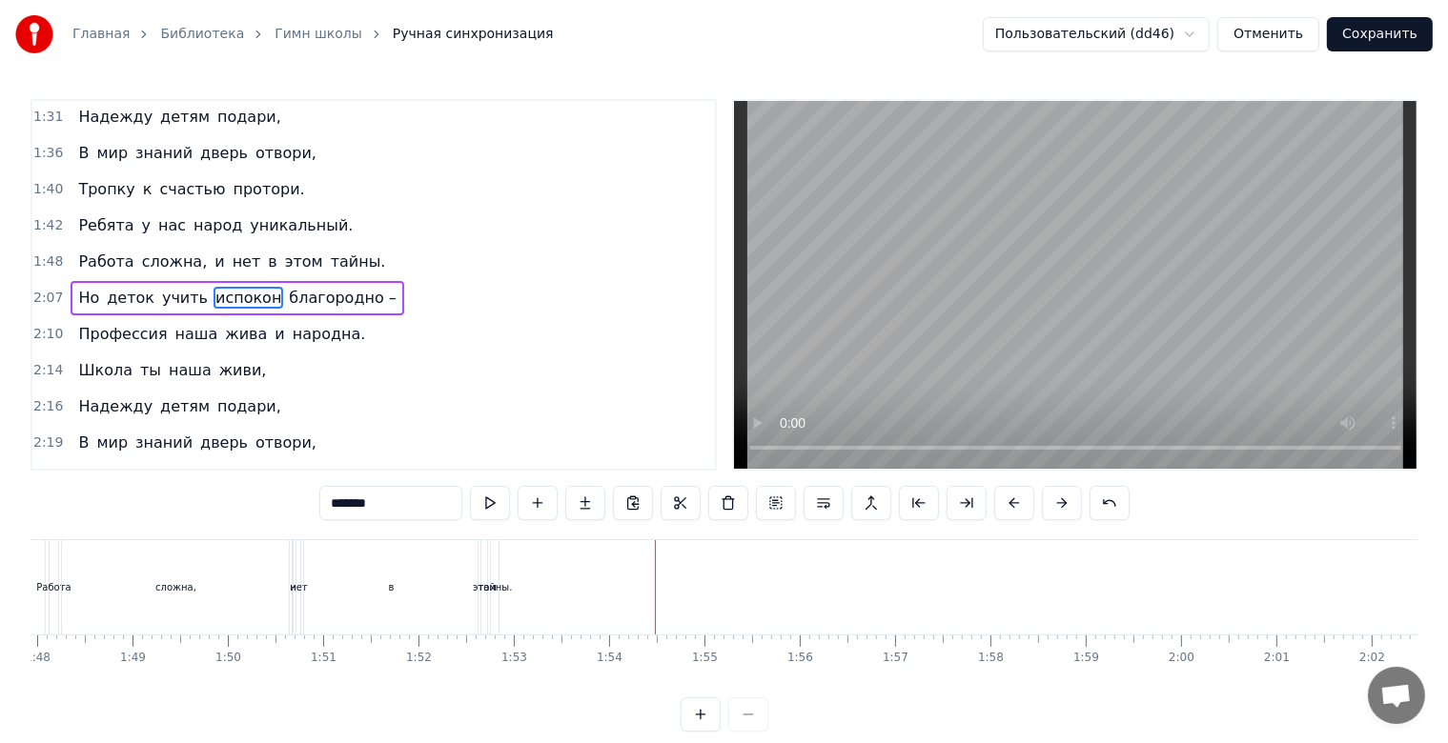
scroll to position [0, 10263]
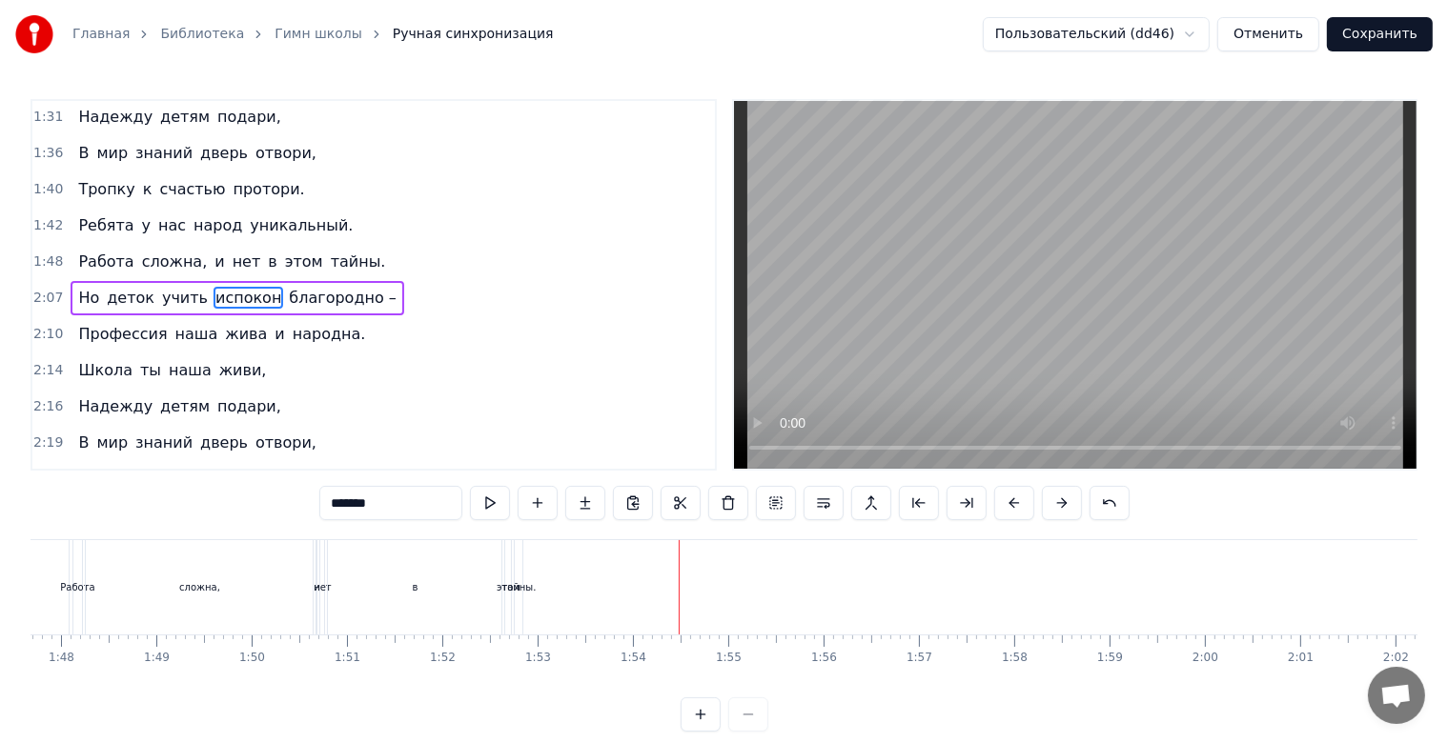
click at [329, 251] on span "тайны." at bounding box center [358, 262] width 59 height 22
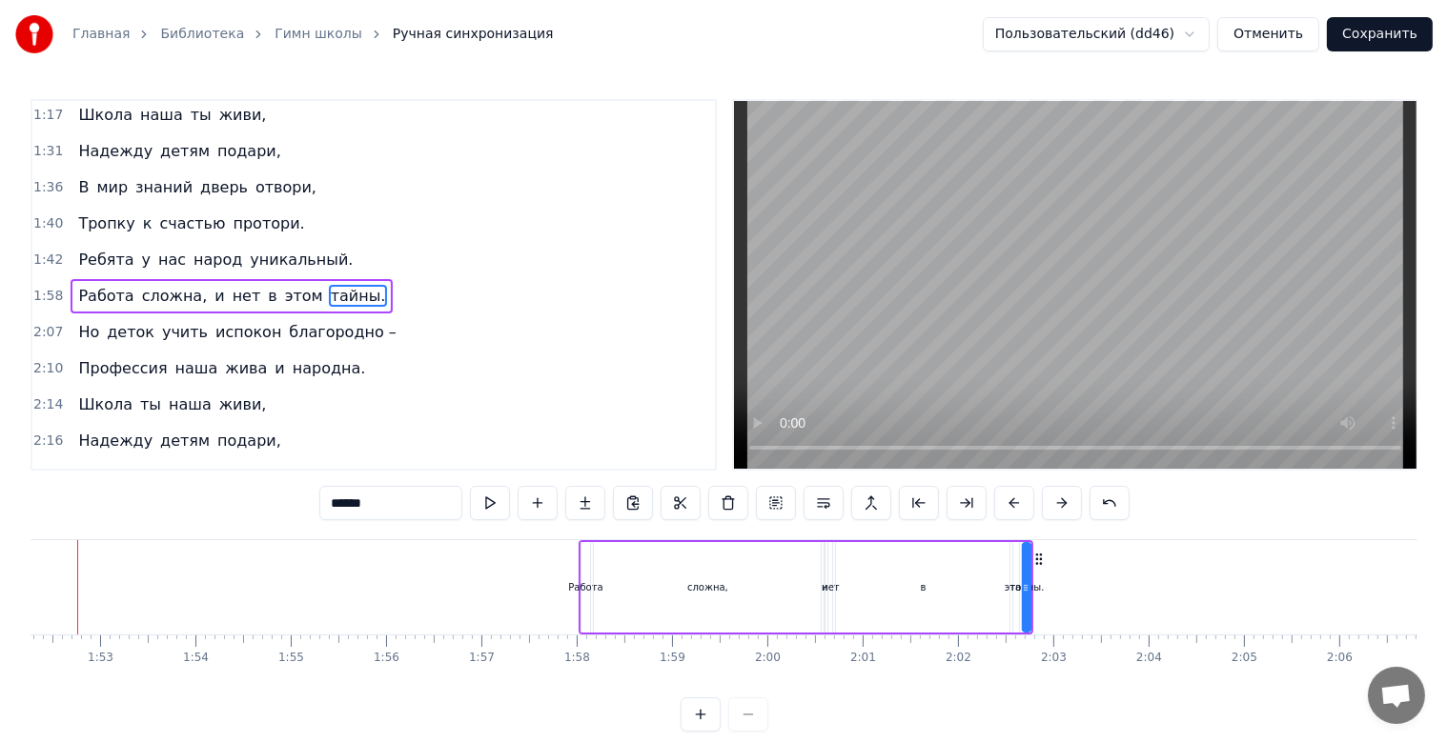
scroll to position [0, 11392]
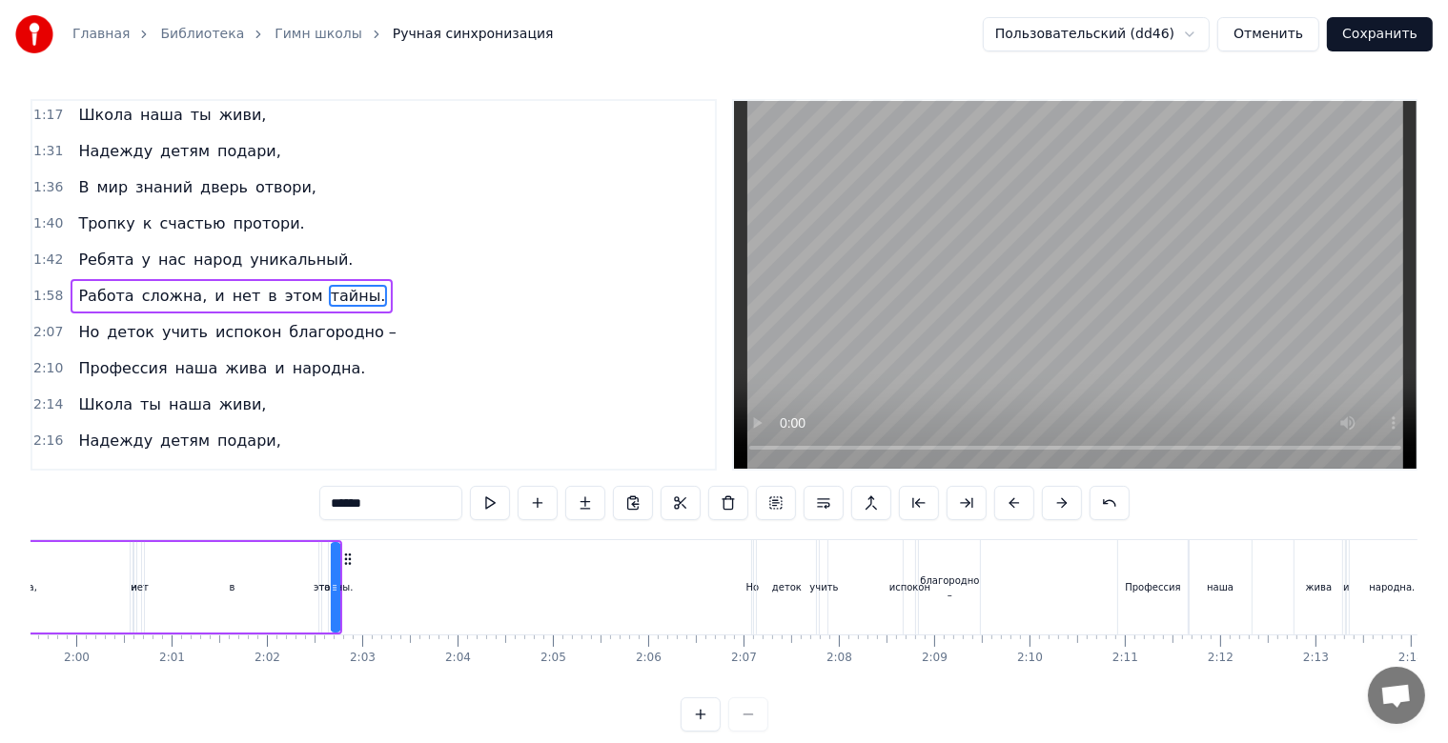
drag, startPoint x: 1205, startPoint y: 700, endPoint x: 1175, endPoint y: 693, distance: 30.3
click at [1160, 701] on div "0:07 Прописано сердце по адресу детства, 0:18 А школа в нём дом и любимое место…" at bounding box center [723, 415] width 1387 height 633
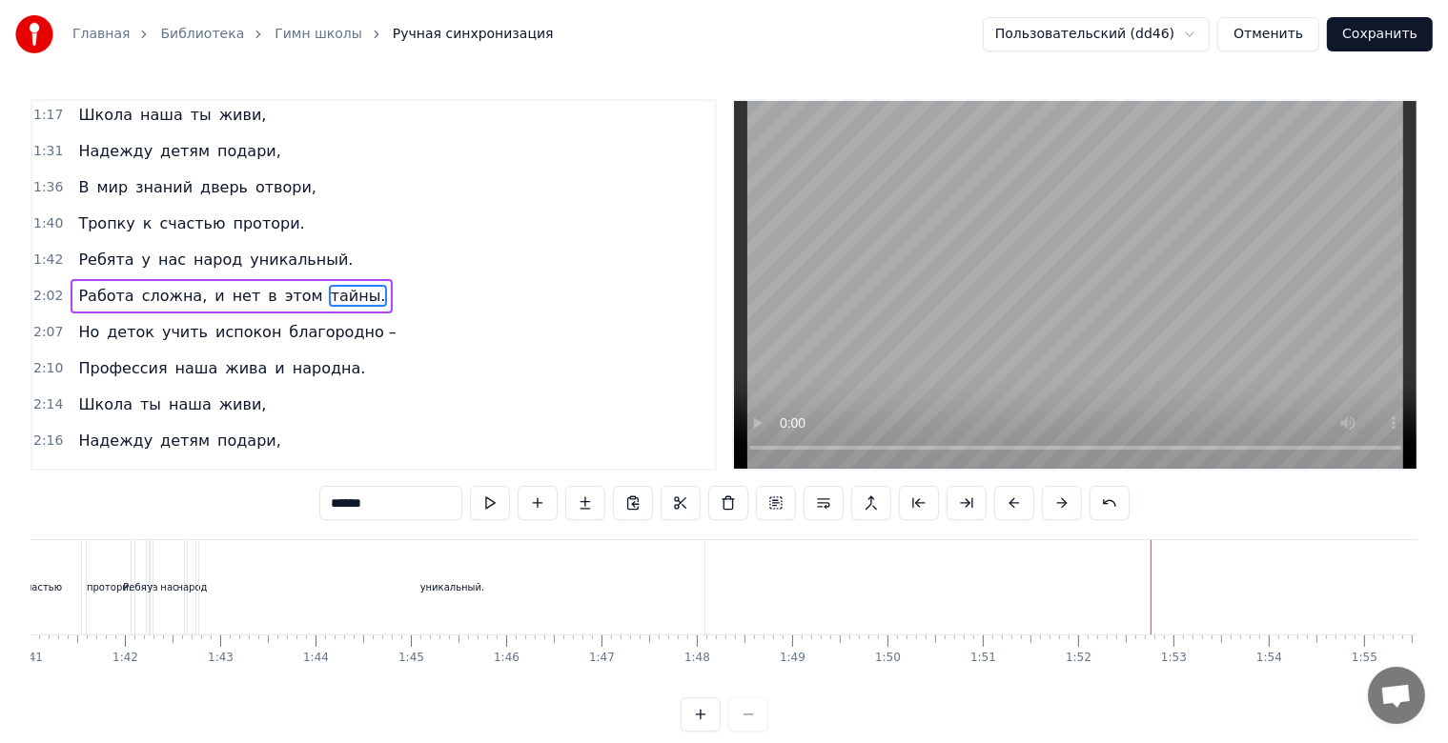
scroll to position [0, 9469]
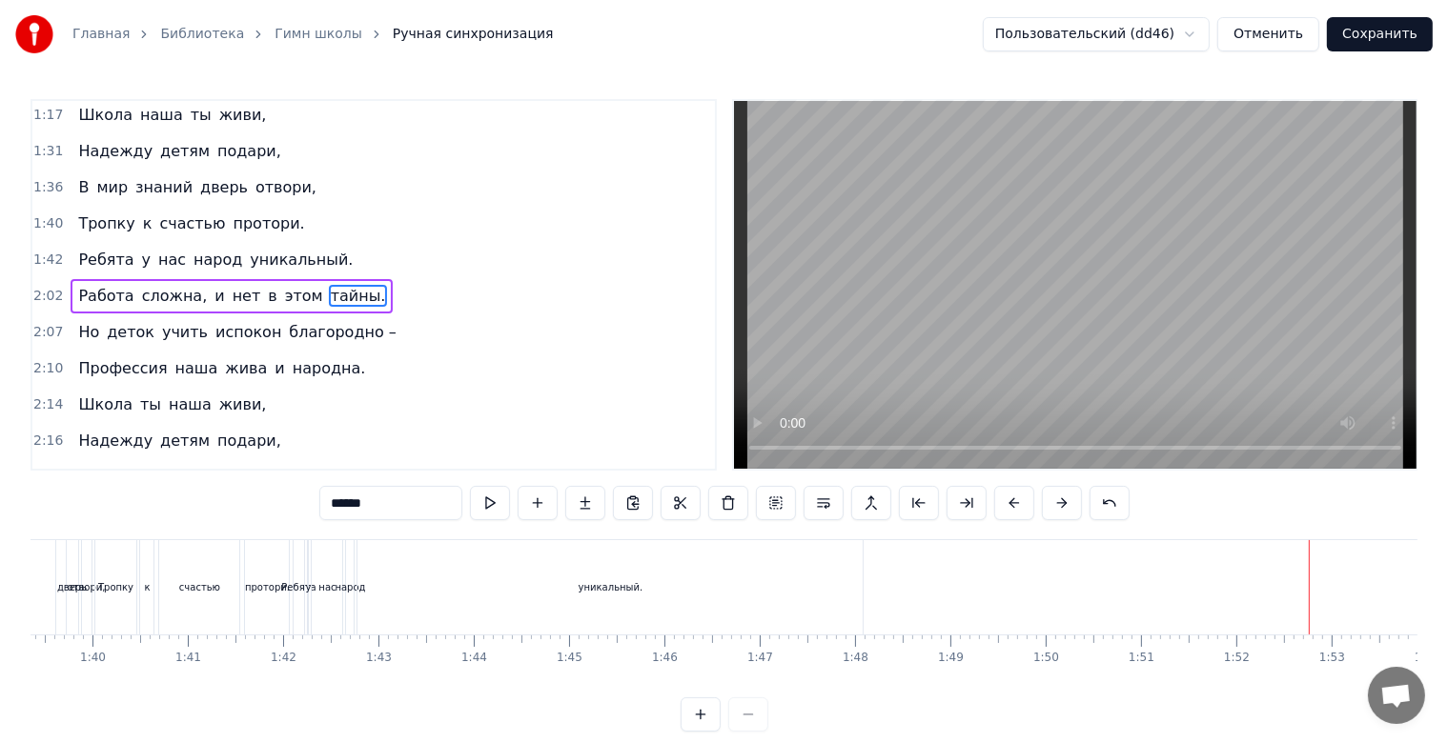
click at [261, 249] on span "уникальный." at bounding box center [301, 260] width 107 height 22
type input "**********"
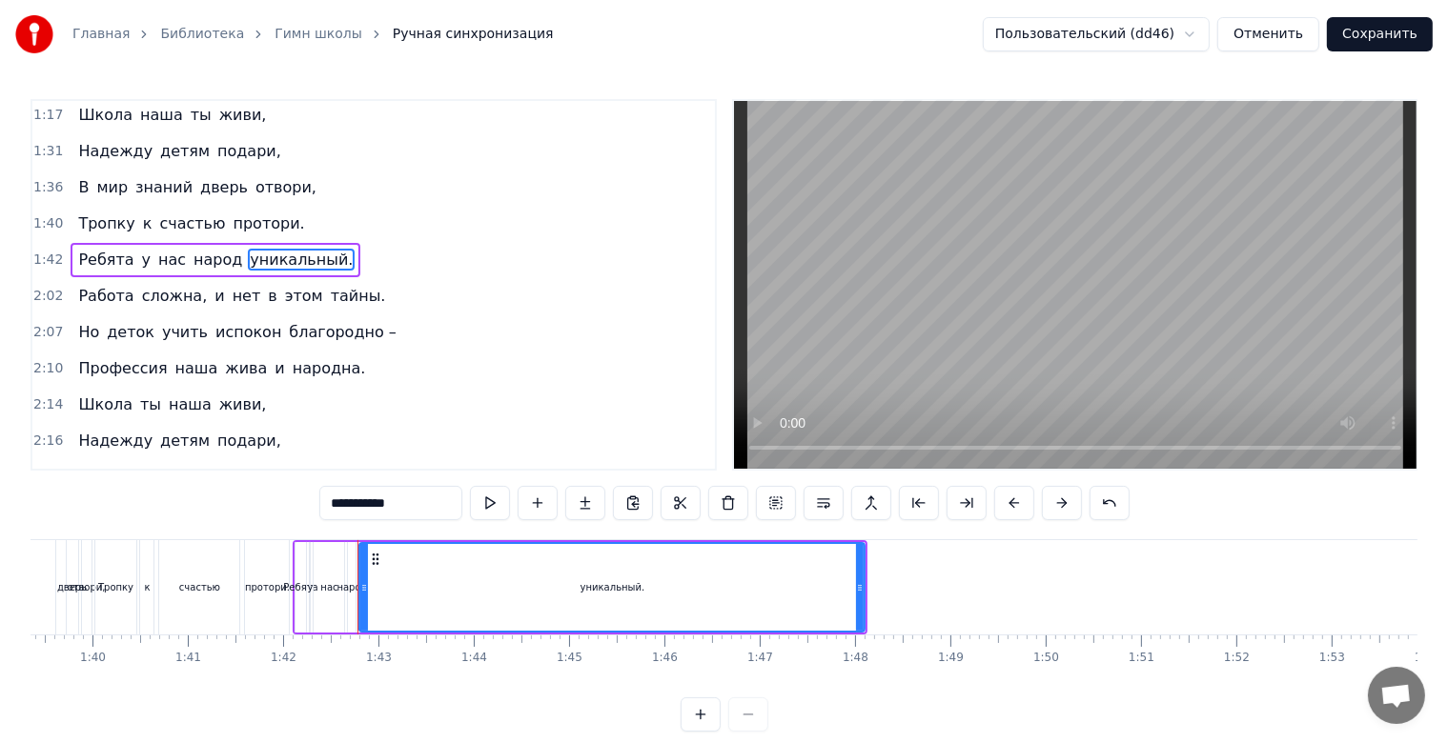
scroll to position [113, 0]
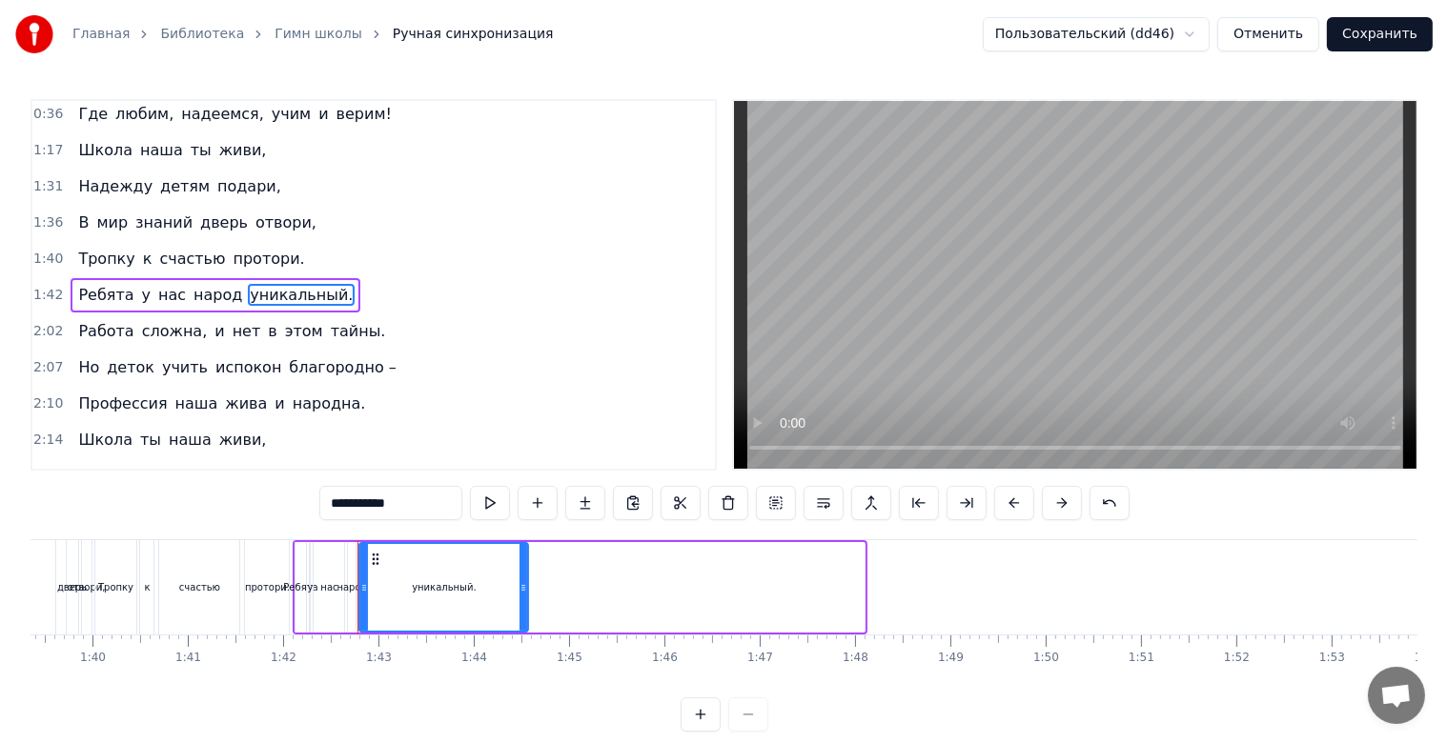
drag, startPoint x: 858, startPoint y: 591, endPoint x: 514, endPoint y: 564, distance: 345.1
click at [519, 564] on div at bounding box center [523, 587] width 8 height 87
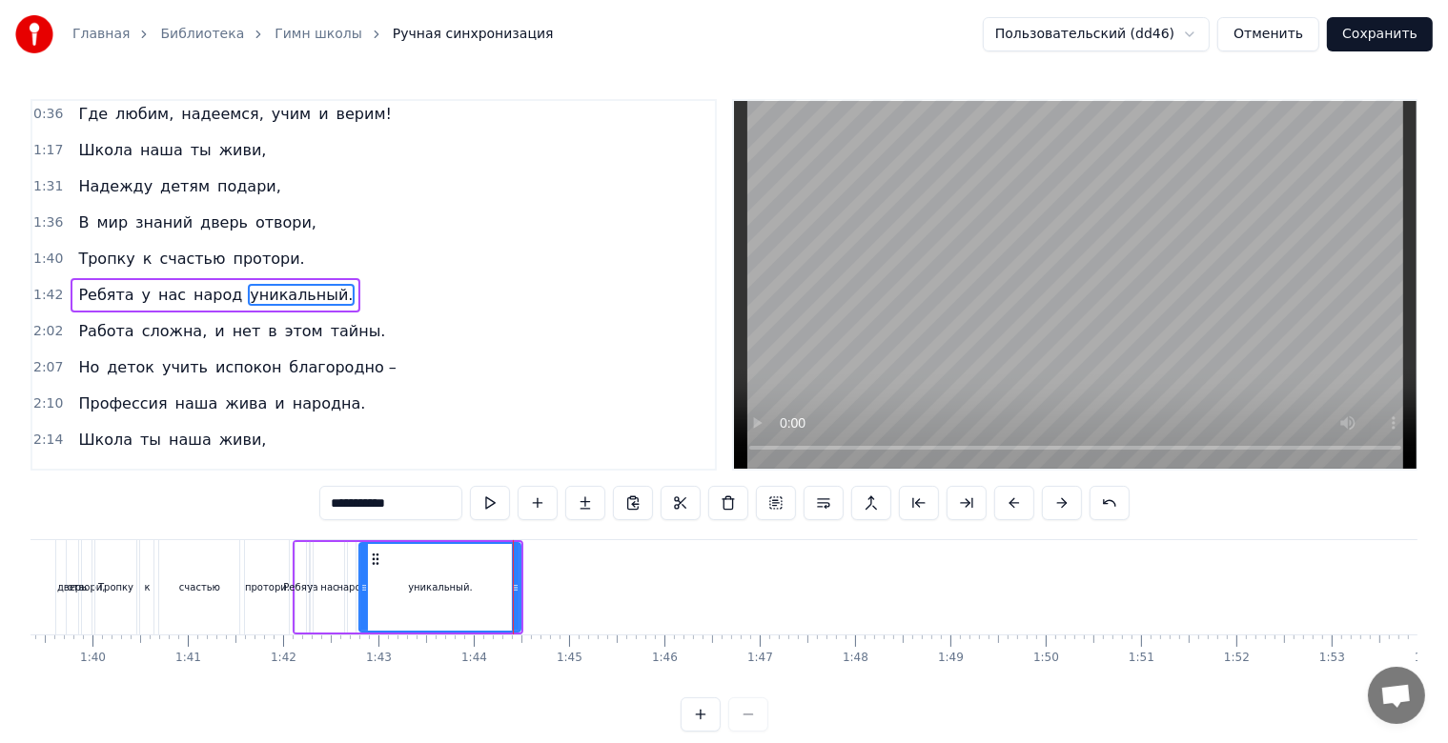
click at [450, 300] on div "1:42 Ребята у нас народ уникальный." at bounding box center [373, 295] width 682 height 36
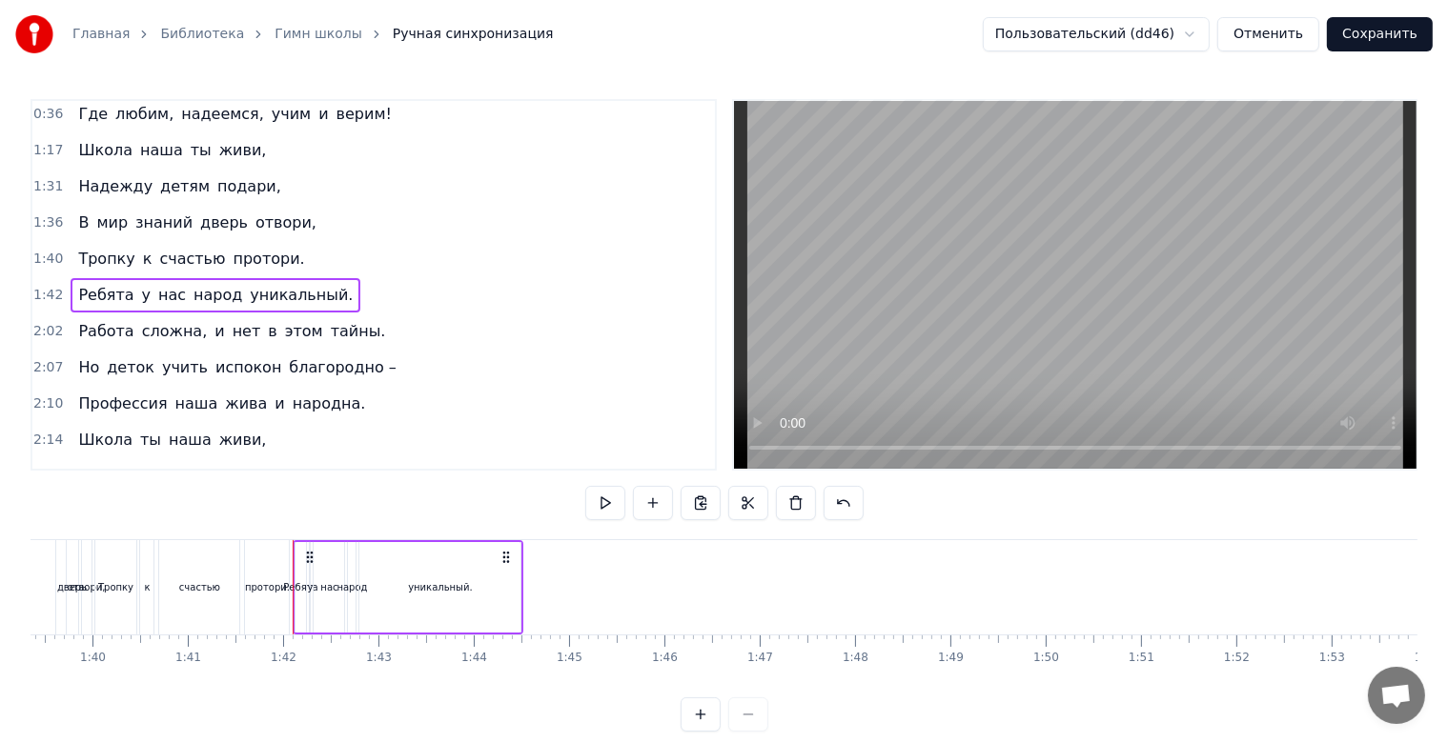
click at [284, 293] on span "уникальный." at bounding box center [301, 295] width 107 height 22
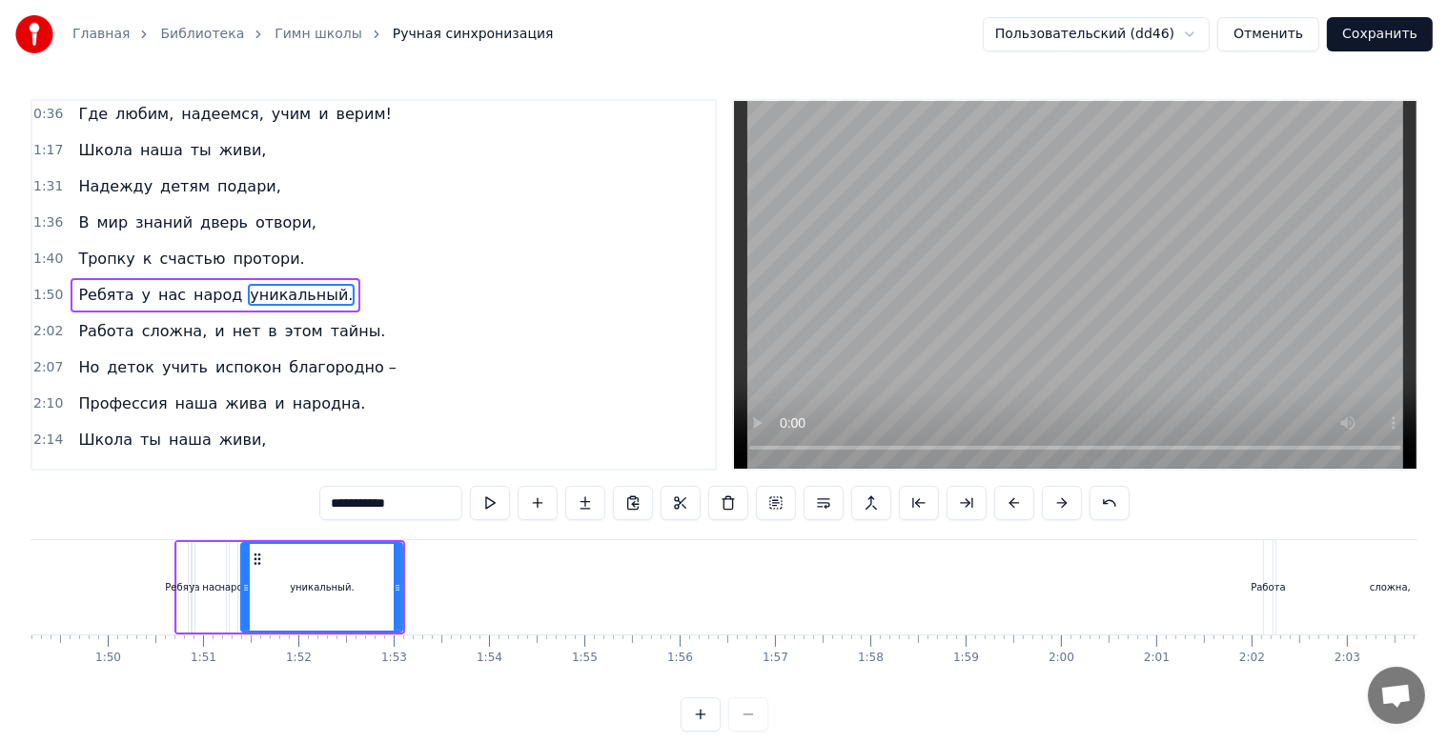
scroll to position [0, 10454]
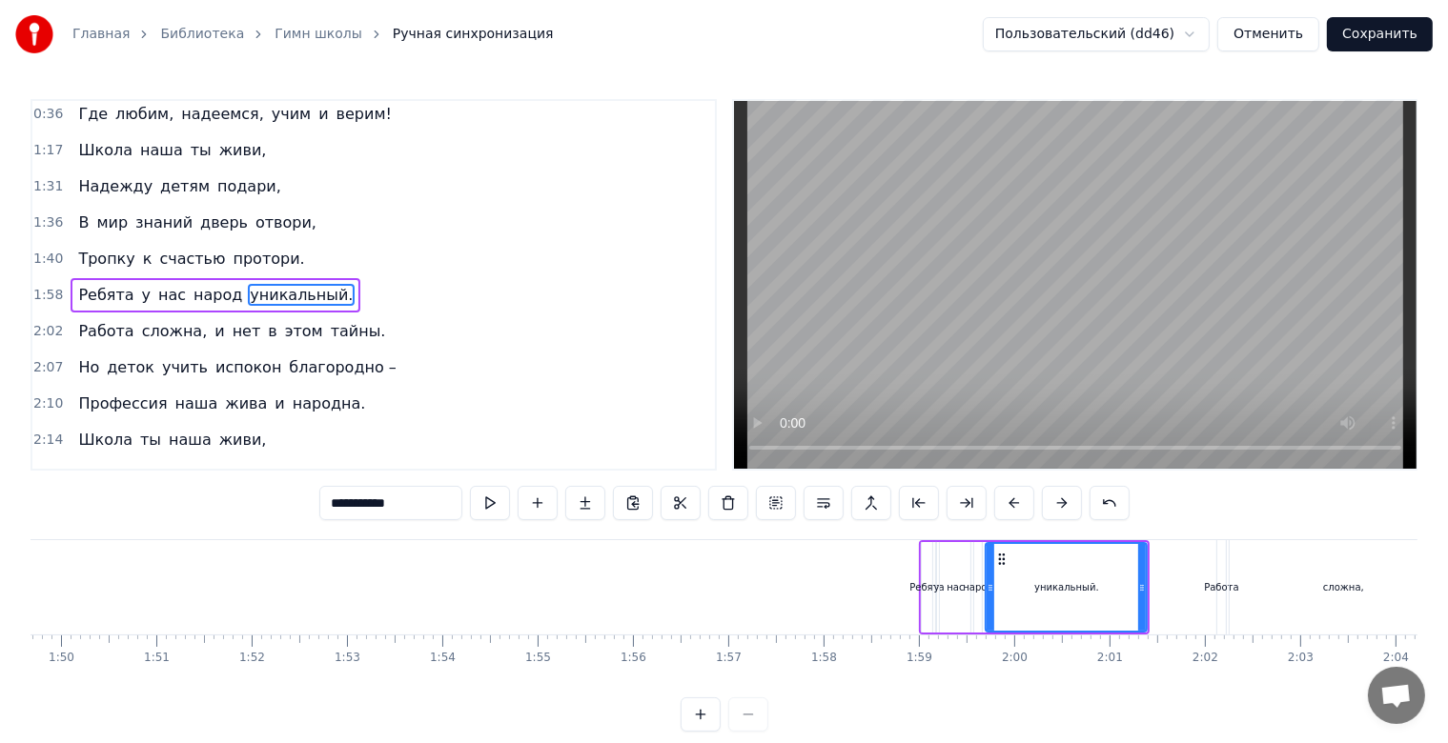
click at [221, 264] on div "Тропку к счастью протори." at bounding box center [191, 259] width 241 height 34
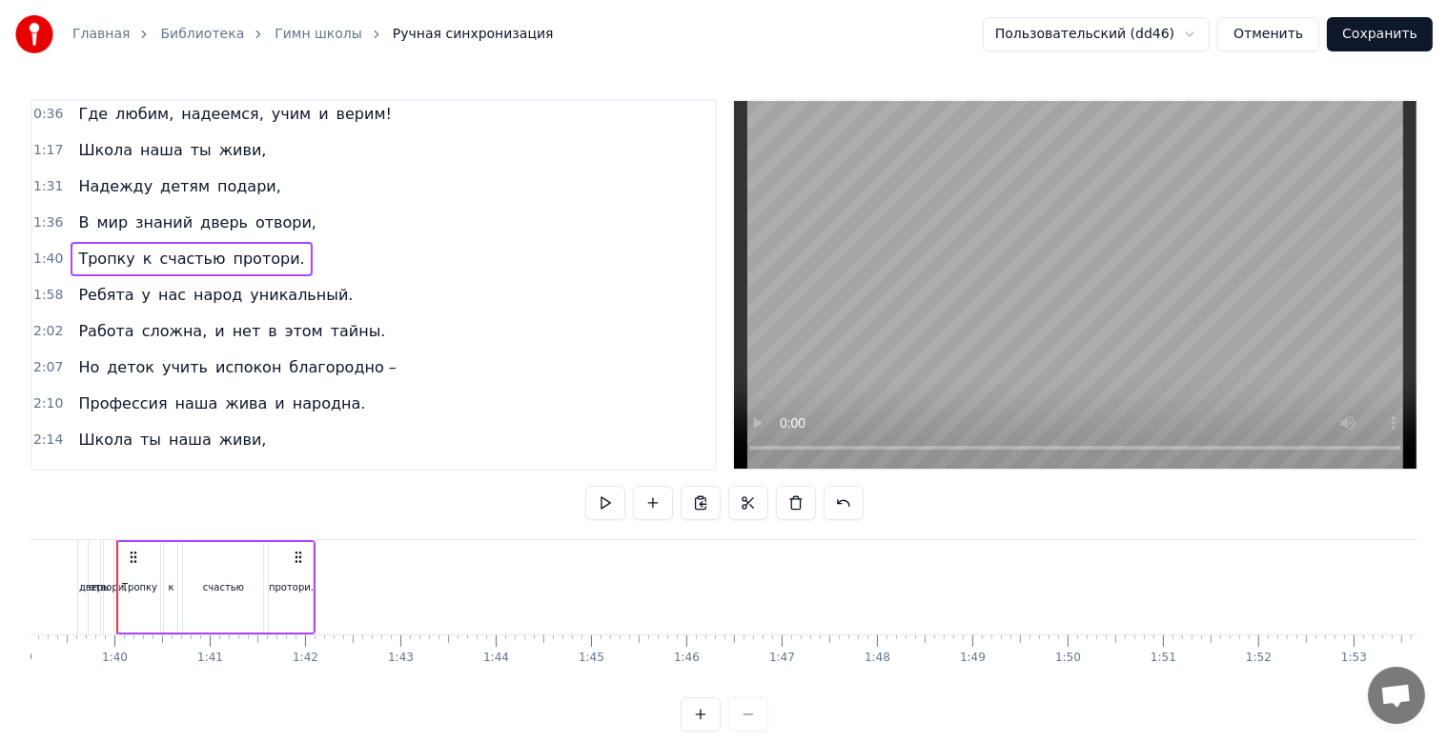
scroll to position [0, 9436]
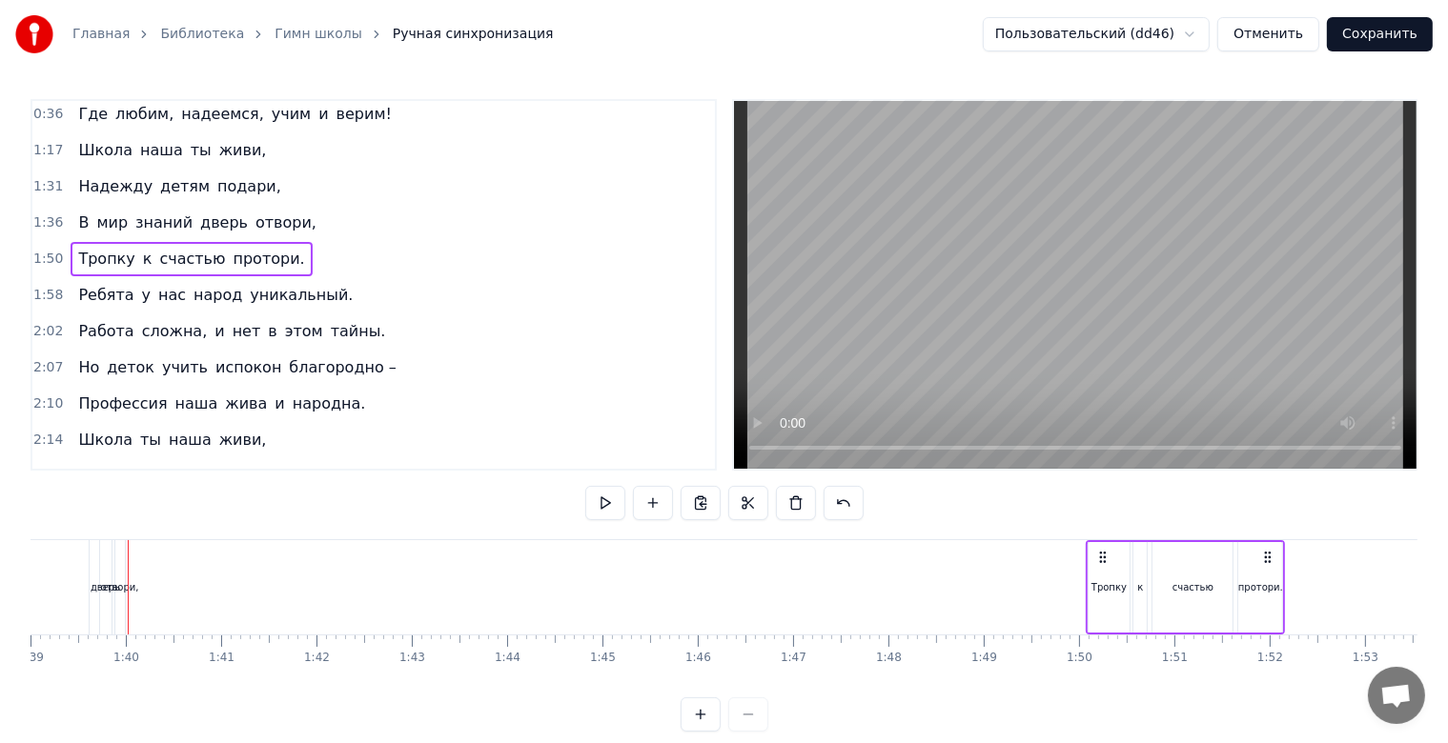
click at [743, 732] on div at bounding box center [725, 715] width 88 height 34
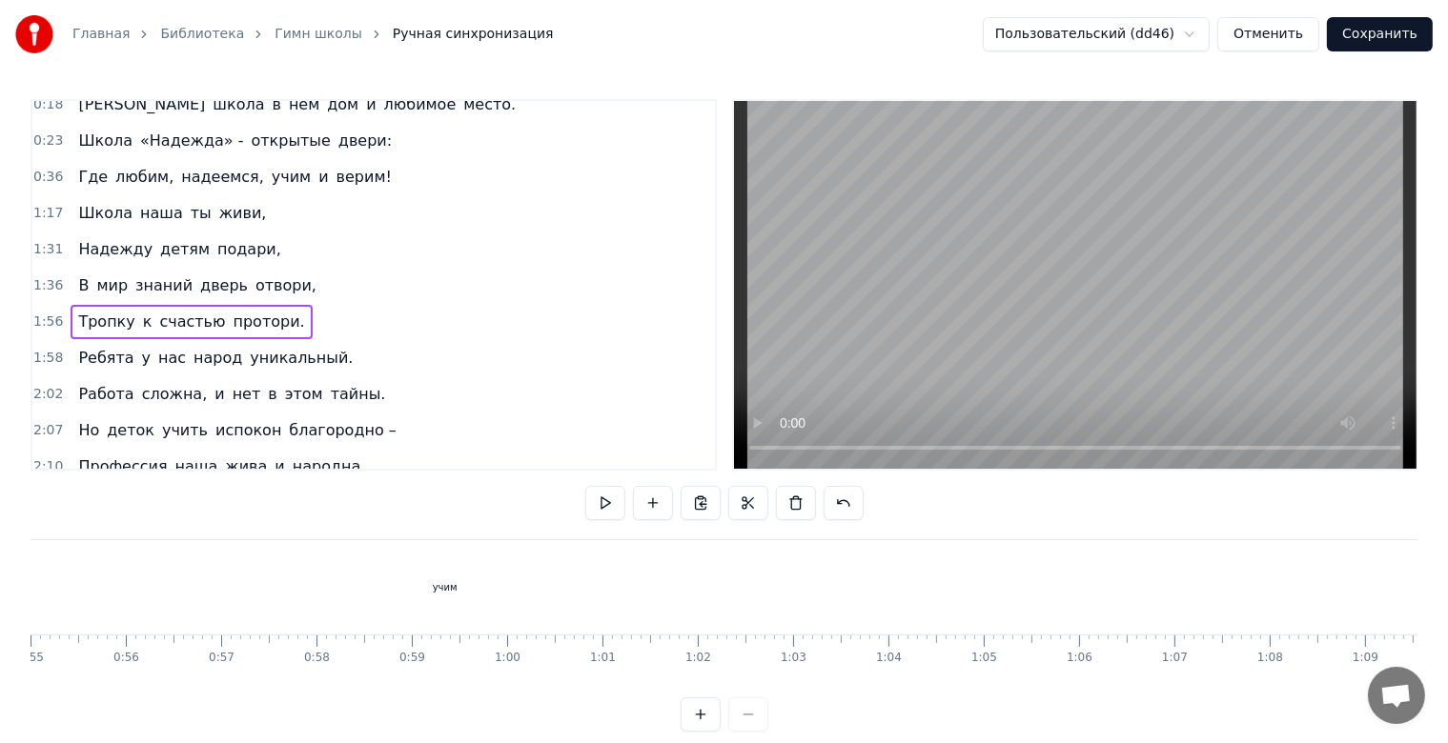
scroll to position [0, 0]
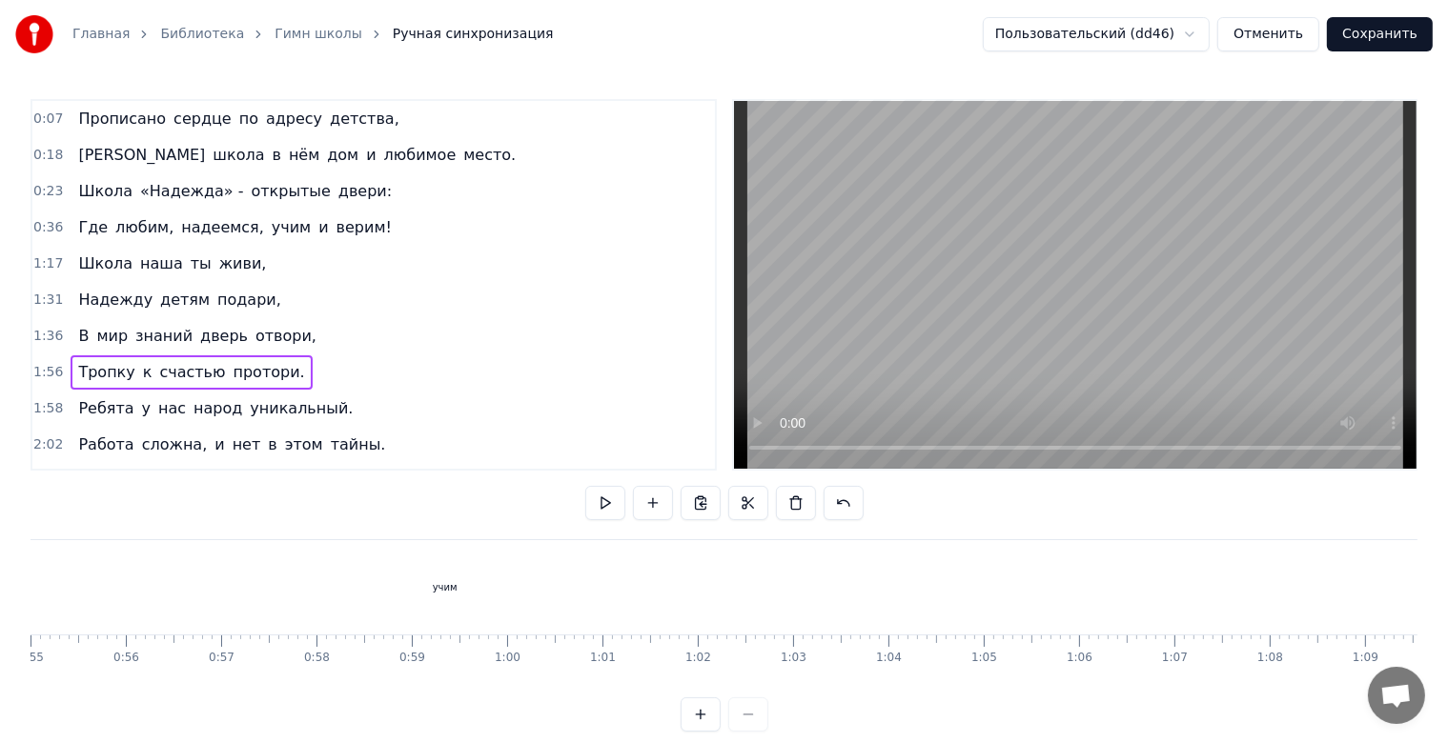
click at [254, 335] on span "отвори," at bounding box center [286, 336] width 65 height 22
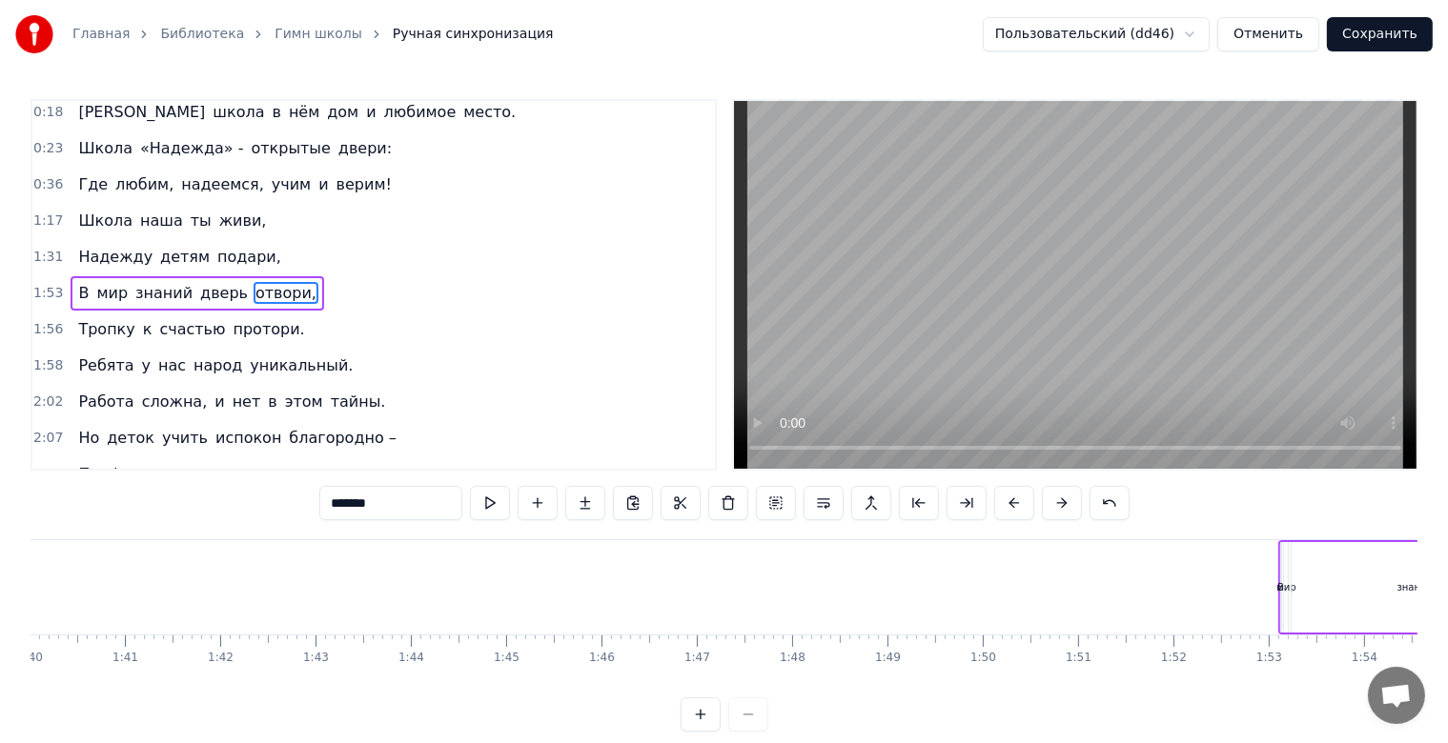
scroll to position [0, 9040]
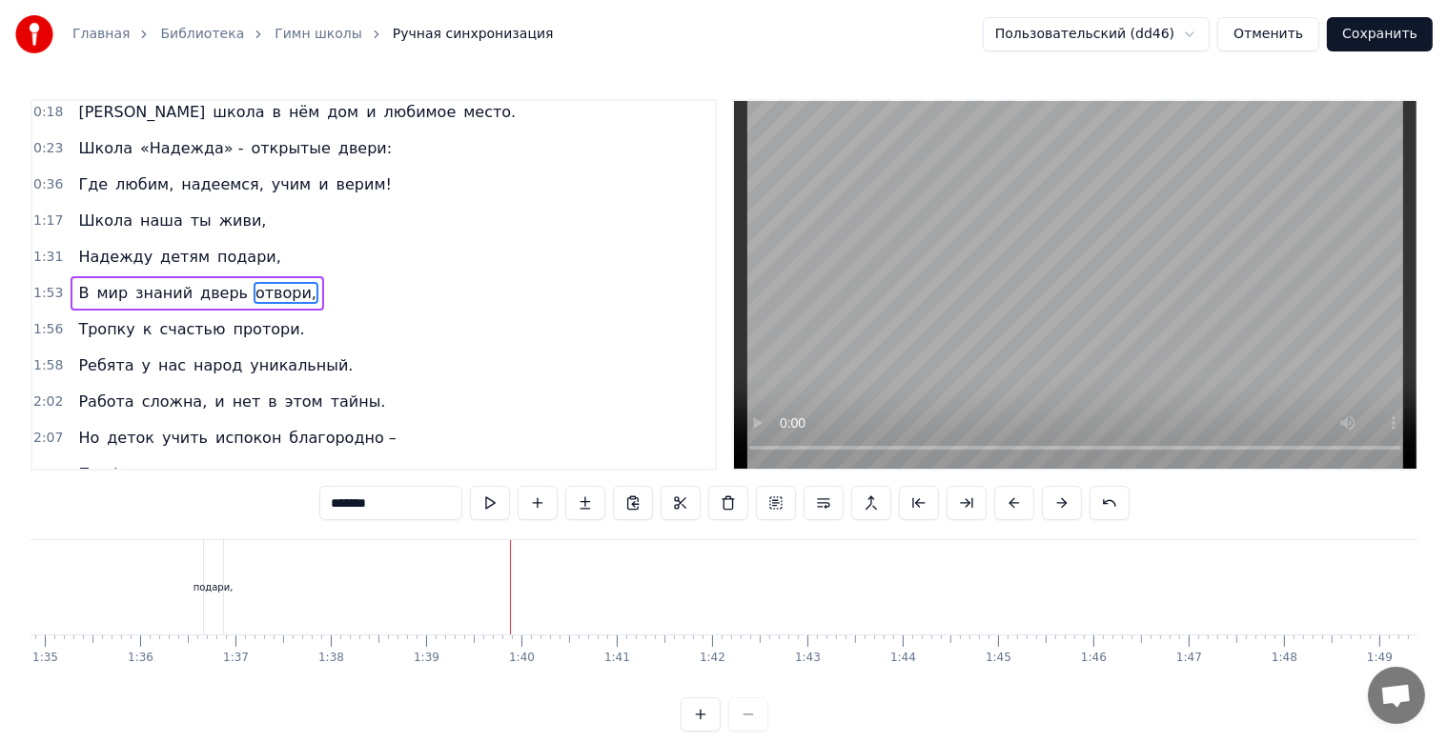
click at [215, 256] on span "подари," at bounding box center [249, 257] width 68 height 22
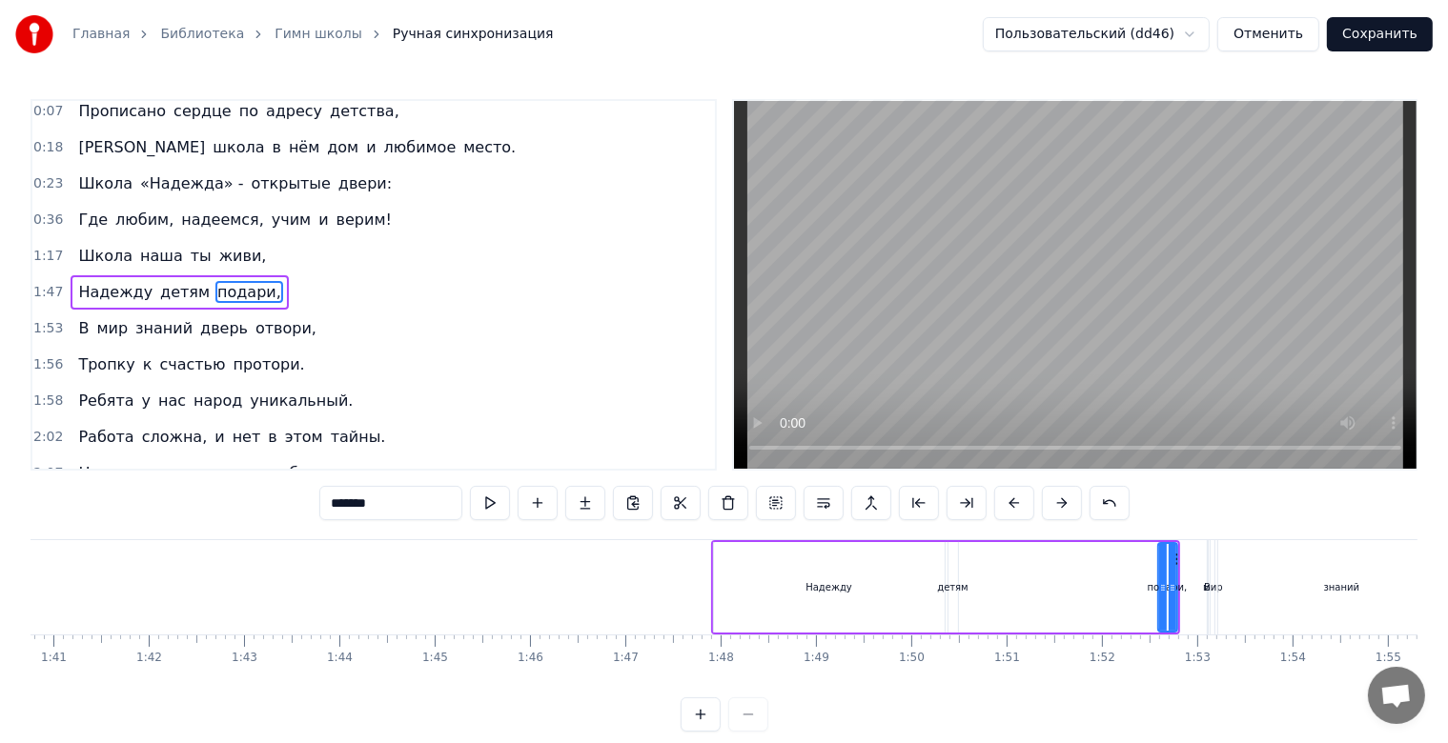
scroll to position [0, 9604]
click at [892, 592] on div "Надежду" at bounding box center [828, 587] width 231 height 91
type input "*******"
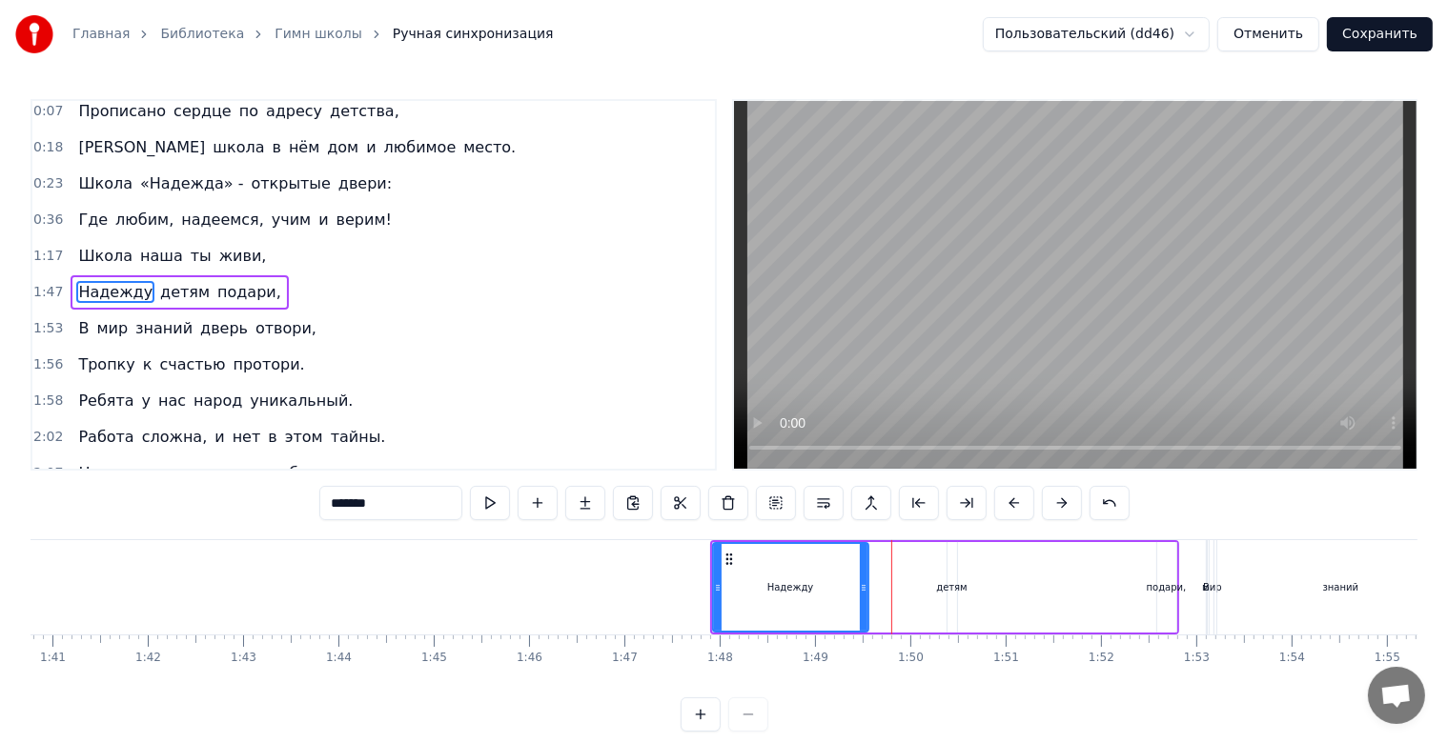
drag, startPoint x: 937, startPoint y: 587, endPoint x: 862, endPoint y: 587, distance: 75.3
click at [862, 587] on icon at bounding box center [864, 587] width 8 height 15
click at [1014, 609] on div "Надежду детям подари," at bounding box center [944, 587] width 469 height 94
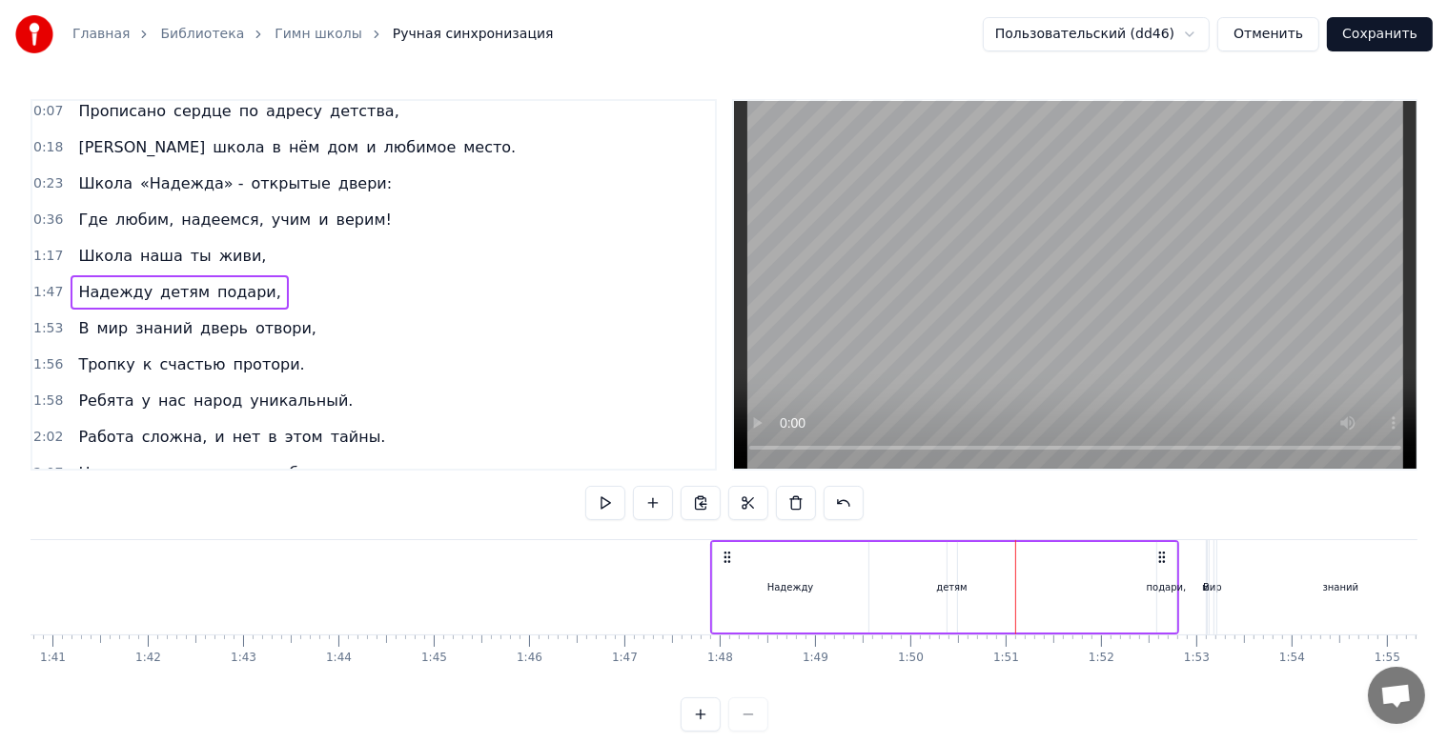
click at [1098, 587] on div "Надежду детям подари," at bounding box center [944, 587] width 469 height 94
click at [997, 594] on div "Надежду детям подари," at bounding box center [944, 587] width 469 height 94
click at [898, 597] on div "Надежду детям подари," at bounding box center [944, 587] width 469 height 94
click at [949, 597] on div "детям" at bounding box center [952, 587] width 10 height 91
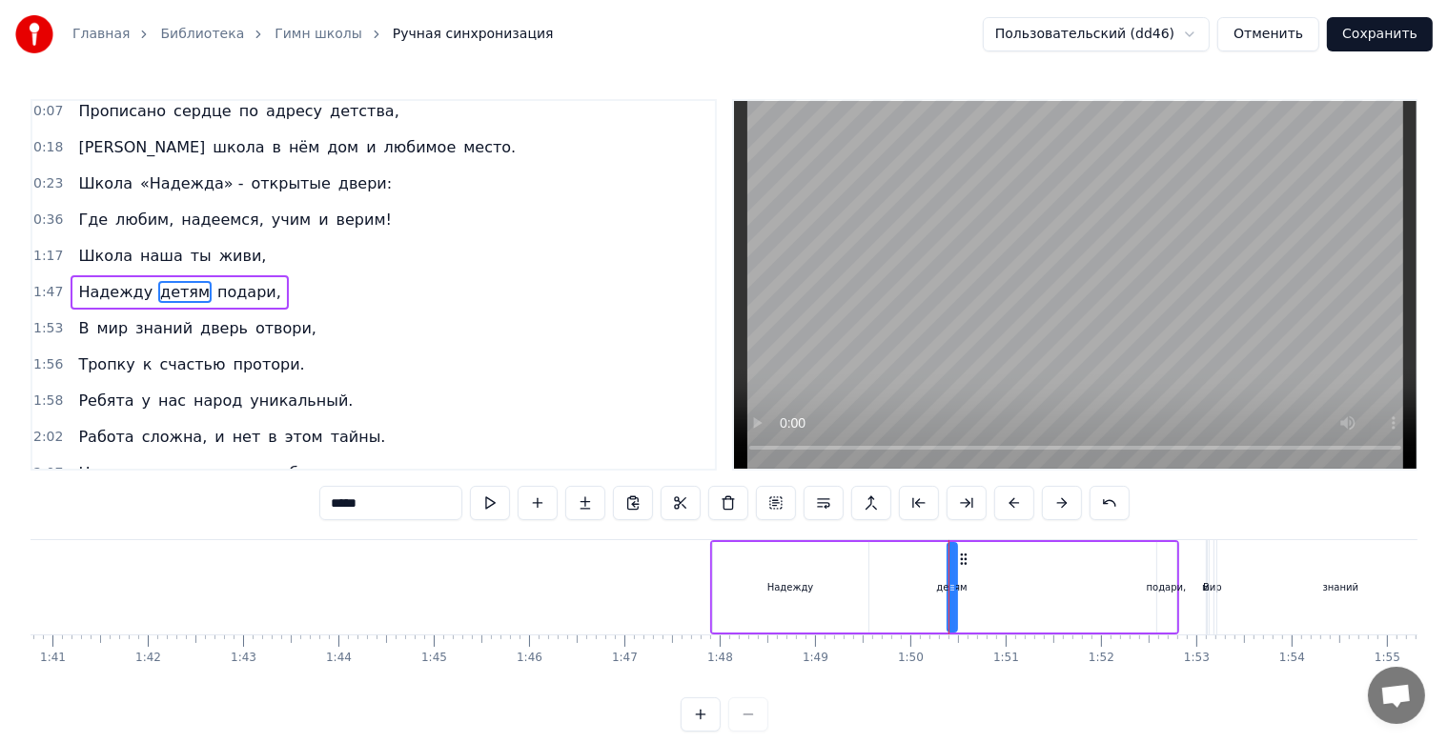
click at [852, 594] on div "Надежду" at bounding box center [790, 587] width 155 height 91
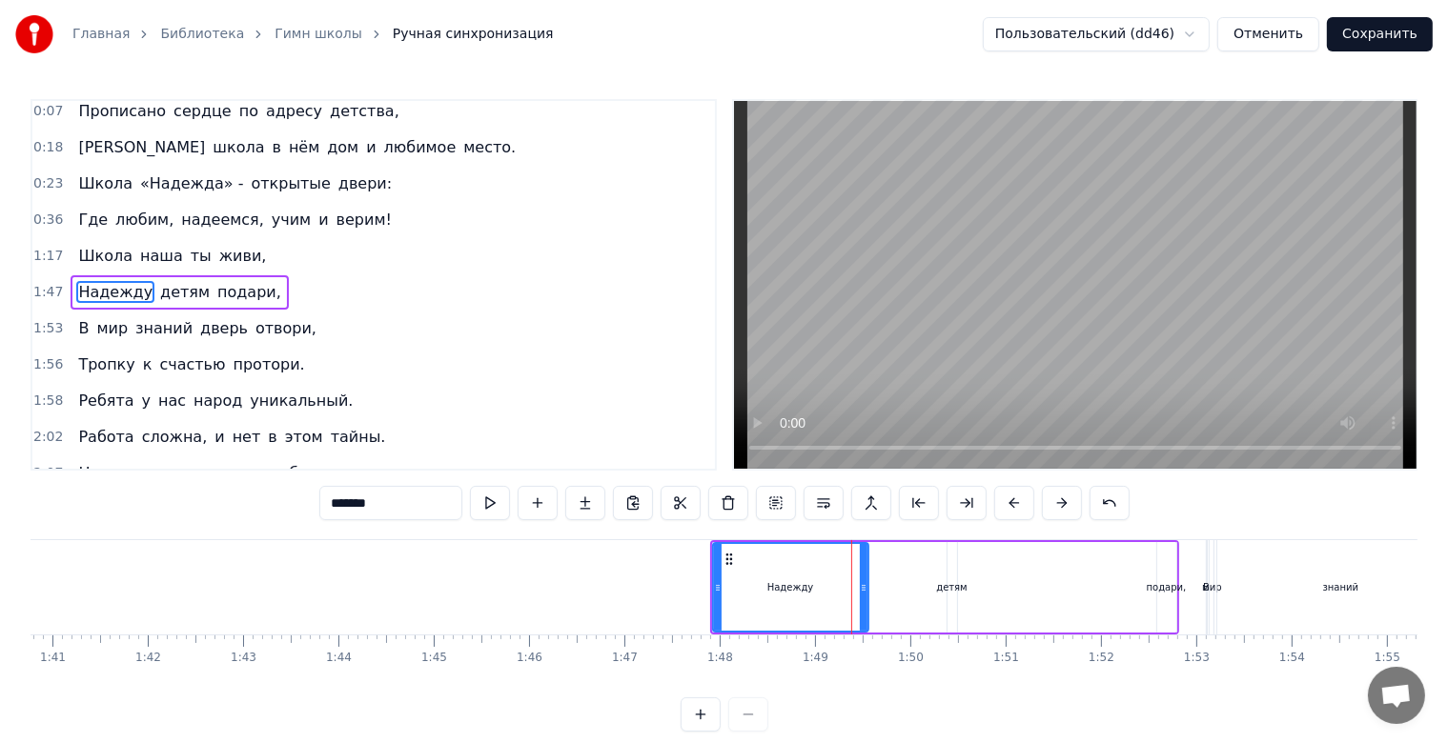
click at [953, 581] on div "детям" at bounding box center [951, 587] width 30 height 14
type input "*****"
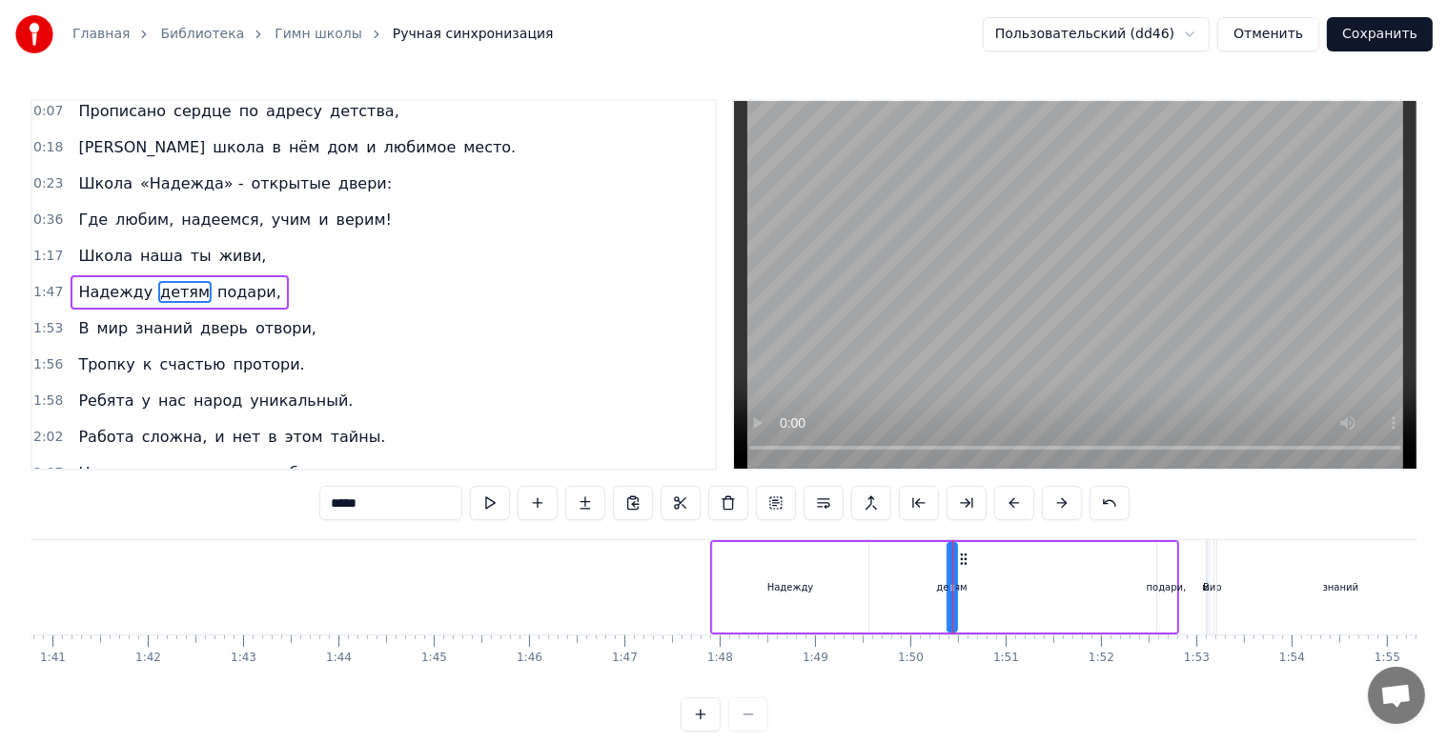
click at [969, 564] on div "Надежду детям подари," at bounding box center [944, 587] width 469 height 94
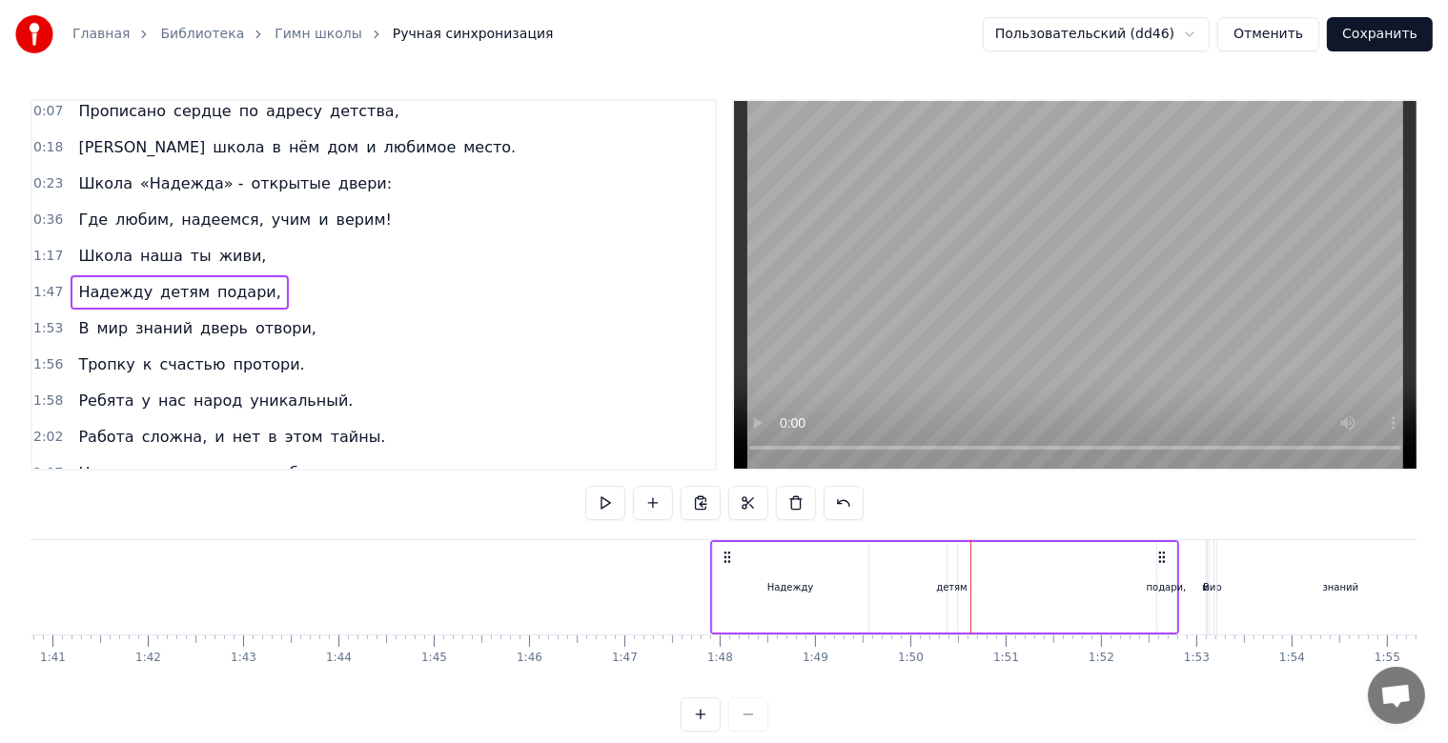
click at [941, 572] on div "Надежду детям подари," at bounding box center [944, 587] width 469 height 94
click at [949, 572] on div "детям" at bounding box center [952, 587] width 10 height 91
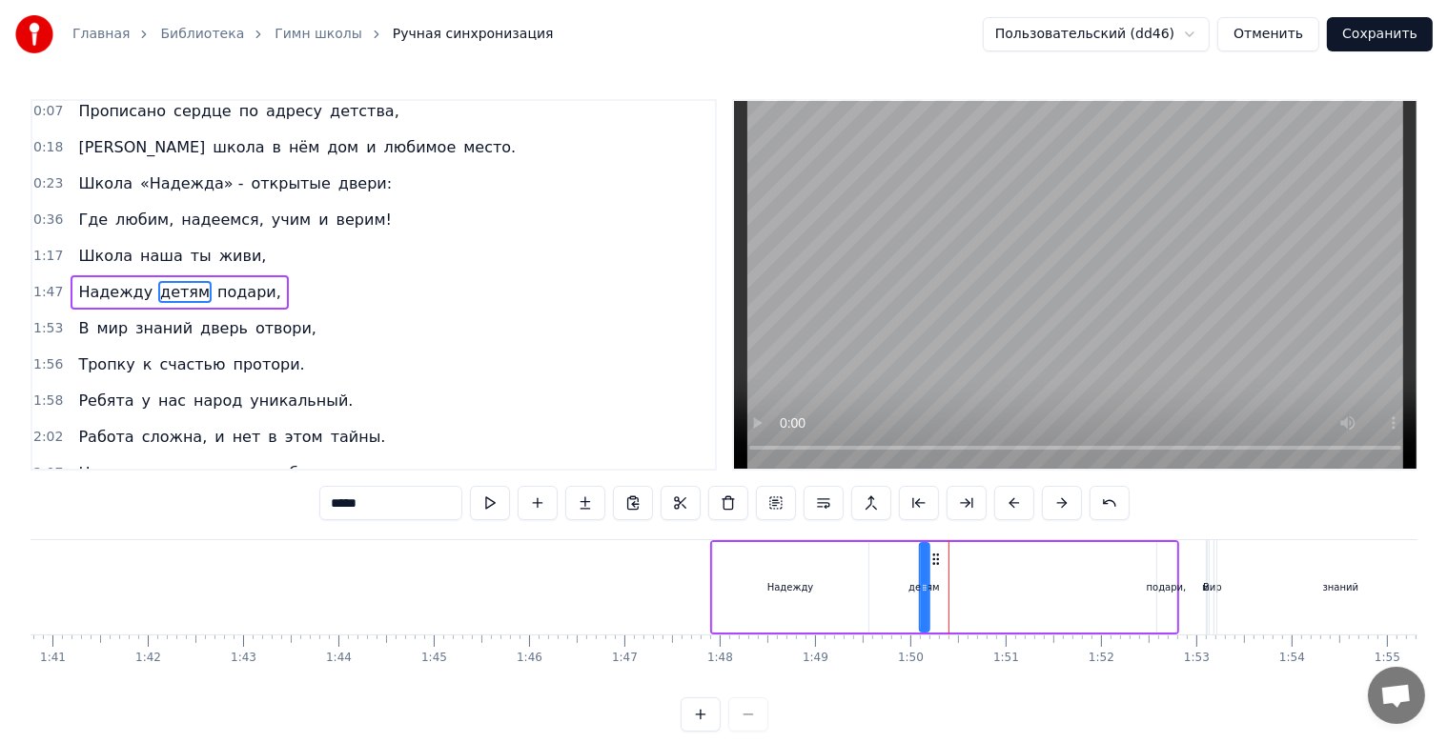
drag, startPoint x: 959, startPoint y: 561, endPoint x: 931, endPoint y: 565, distance: 27.9
click at [931, 565] on icon at bounding box center [935, 559] width 15 height 15
click at [944, 559] on circle at bounding box center [944, 559] width 1 height 1
drag, startPoint x: 930, startPoint y: 587, endPoint x: 968, endPoint y: 590, distance: 38.2
click at [968, 590] on icon at bounding box center [969, 587] width 8 height 15
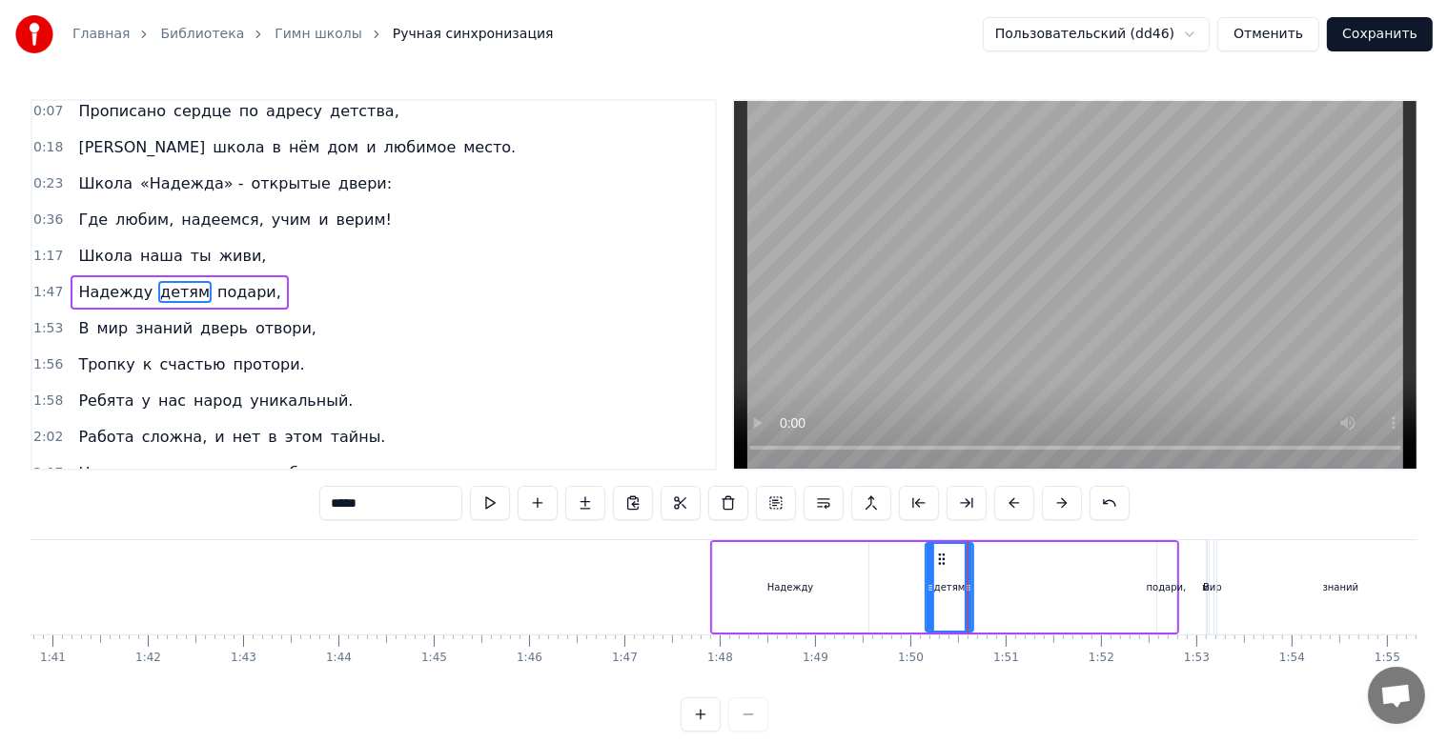
click at [1105, 564] on div "Надежду детям подари," at bounding box center [944, 587] width 469 height 94
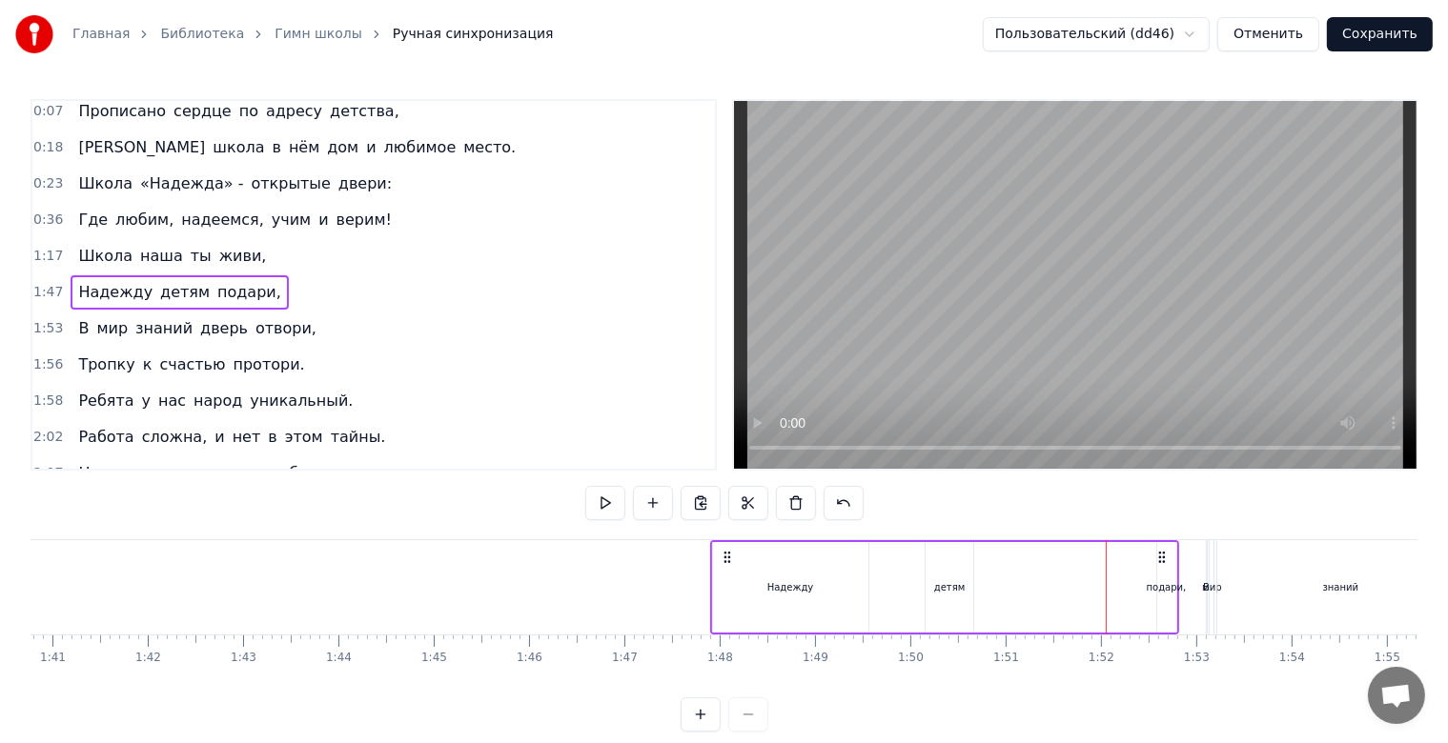
click at [949, 562] on div "детям" at bounding box center [949, 587] width 48 height 91
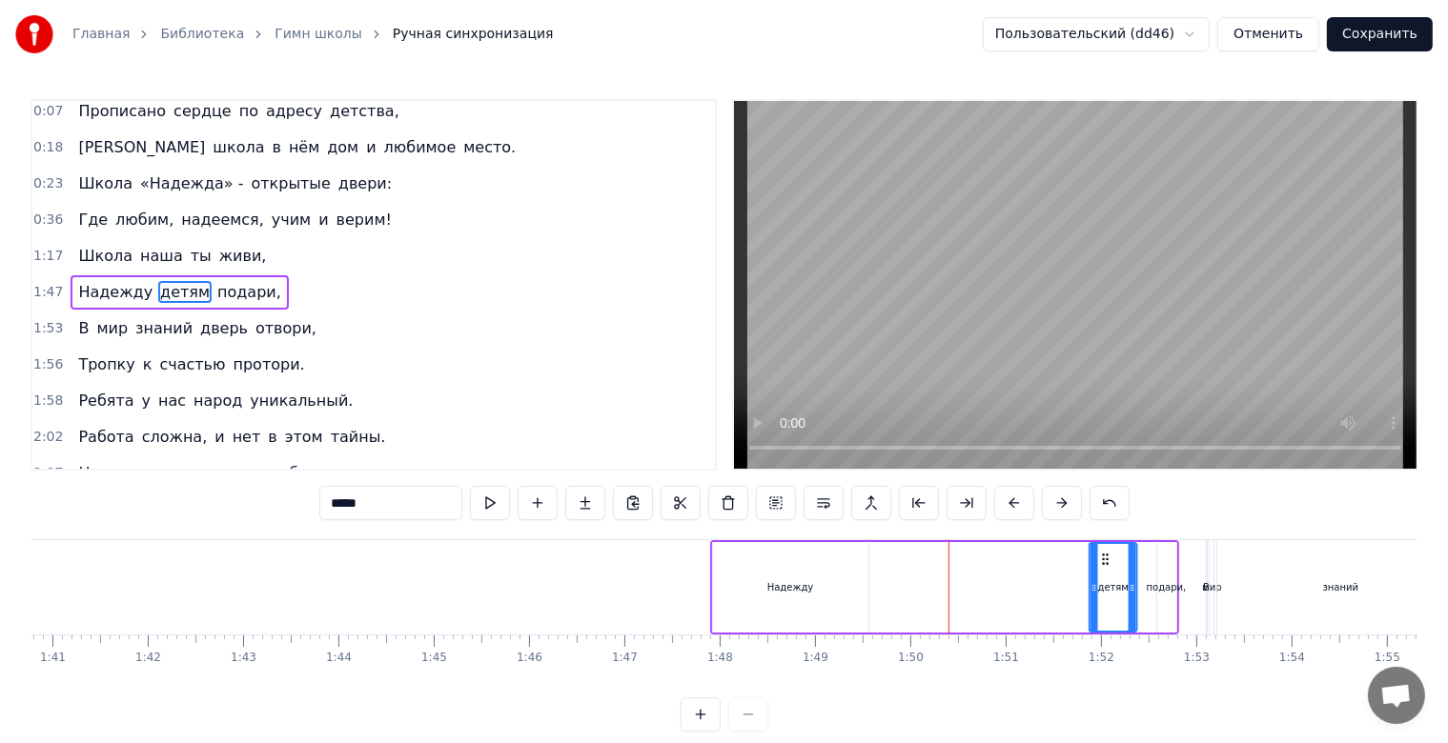
drag, startPoint x: 941, startPoint y: 557, endPoint x: 1106, endPoint y: 549, distance: 165.1
click at [1106, 549] on div "детям" at bounding box center [1113, 587] width 46 height 87
drag, startPoint x: 805, startPoint y: 568, endPoint x: 759, endPoint y: 568, distance: 46.7
click at [804, 568] on div "Надежду" at bounding box center [790, 587] width 155 height 91
type input "*******"
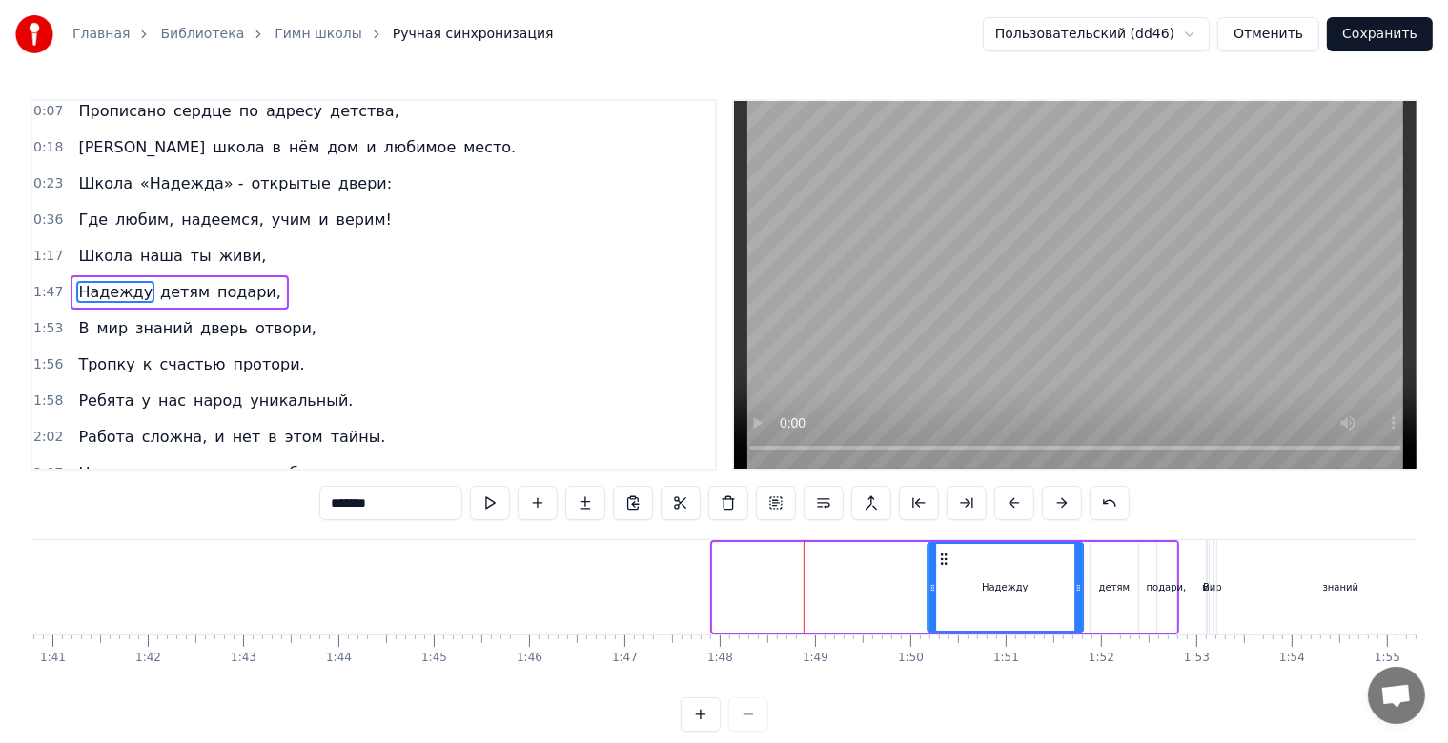
drag, startPoint x: 725, startPoint y: 560, endPoint x: 925, endPoint y: 571, distance: 199.5
click at [938, 571] on div "Надежду" at bounding box center [1004, 587] width 153 height 87
click at [236, 250] on div "Школа наша ты живи," at bounding box center [172, 256] width 203 height 34
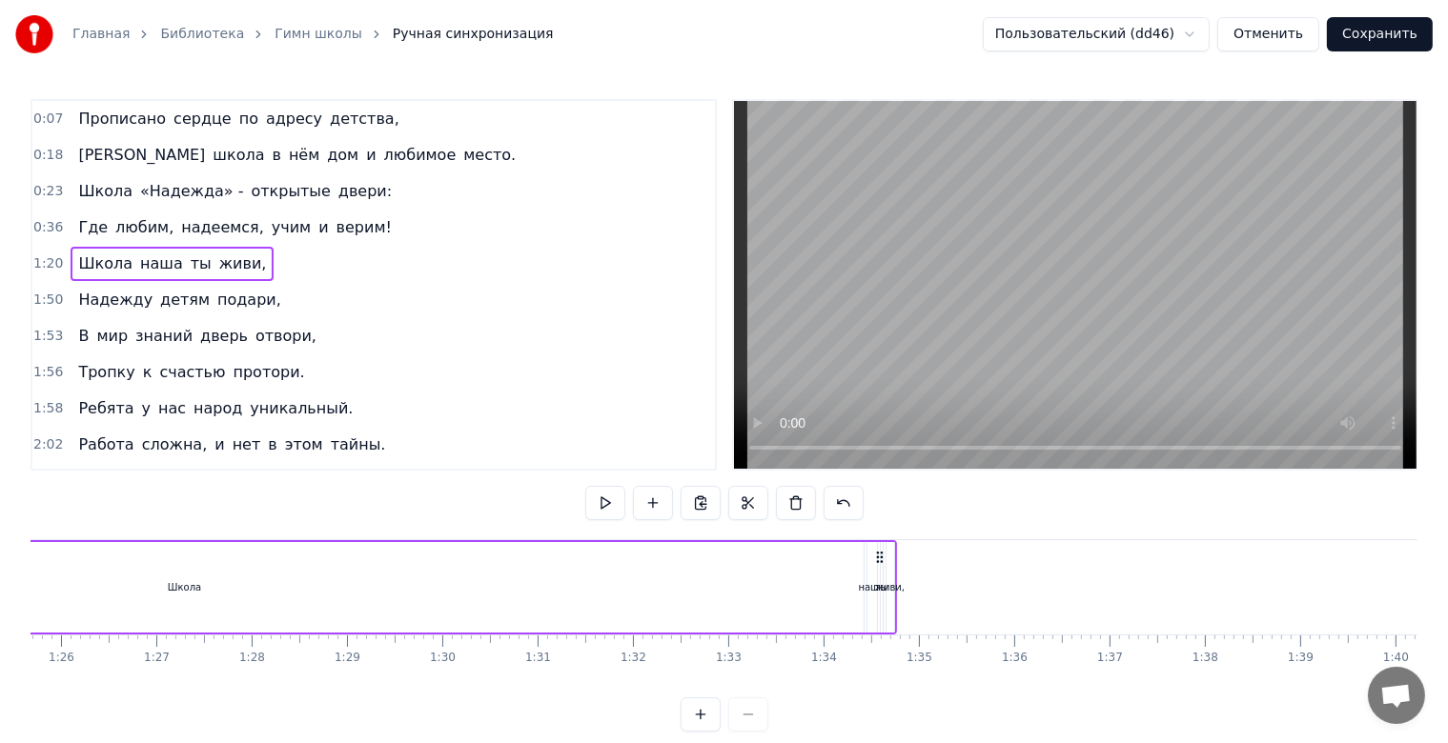
scroll to position [0, 8063]
click at [910, 569] on div "Школа" at bounding box center [287, 587] width 1357 height 91
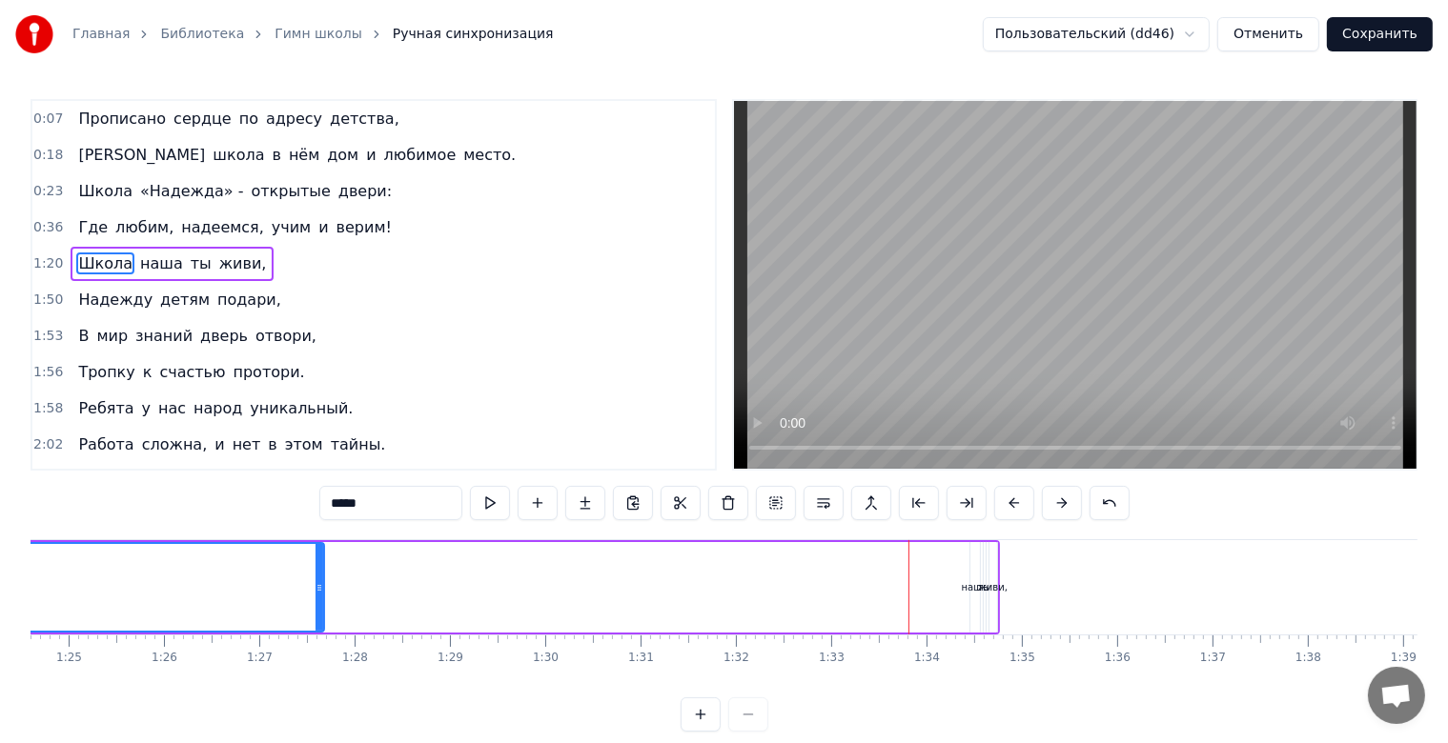
drag, startPoint x: 961, startPoint y: 591, endPoint x: 313, endPoint y: 579, distance: 648.2
click at [315, 580] on icon at bounding box center [319, 587] width 8 height 15
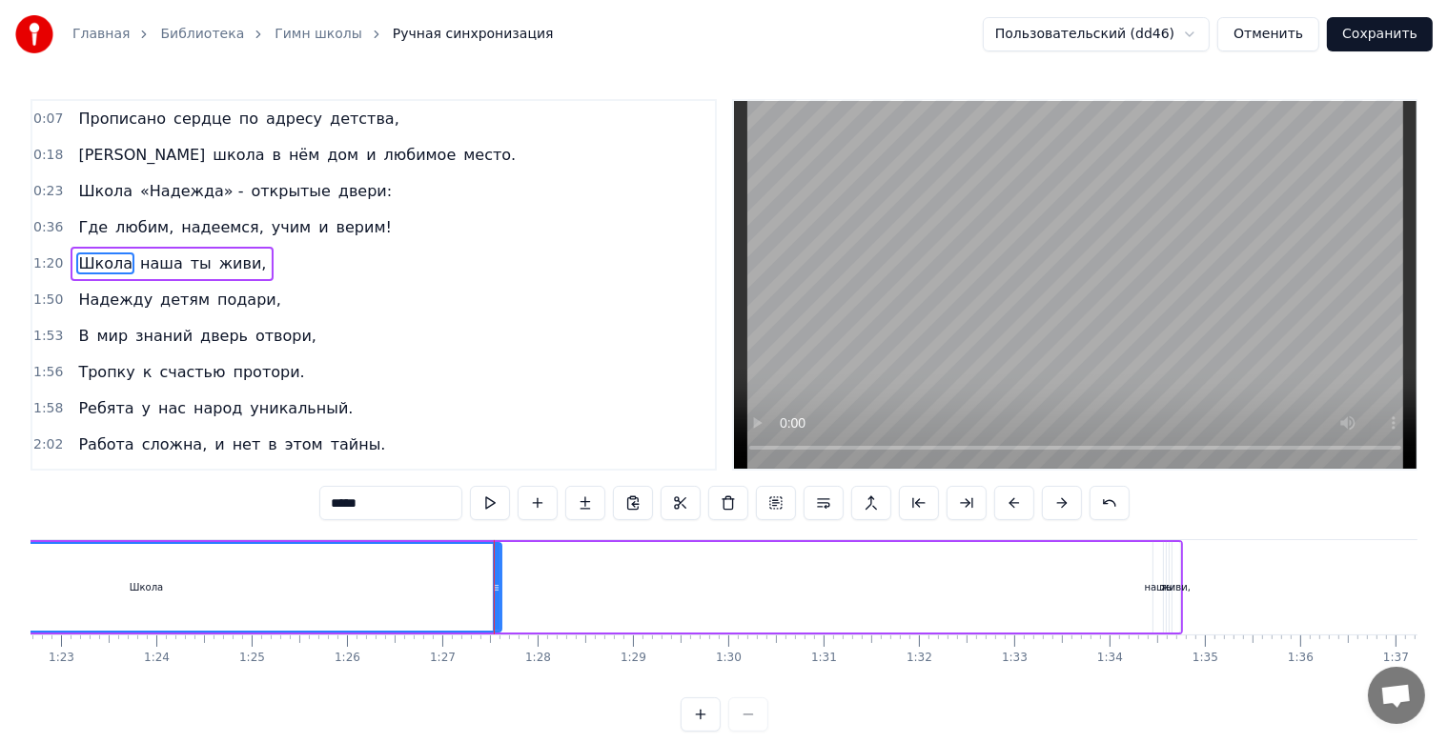
scroll to position [0, 7690]
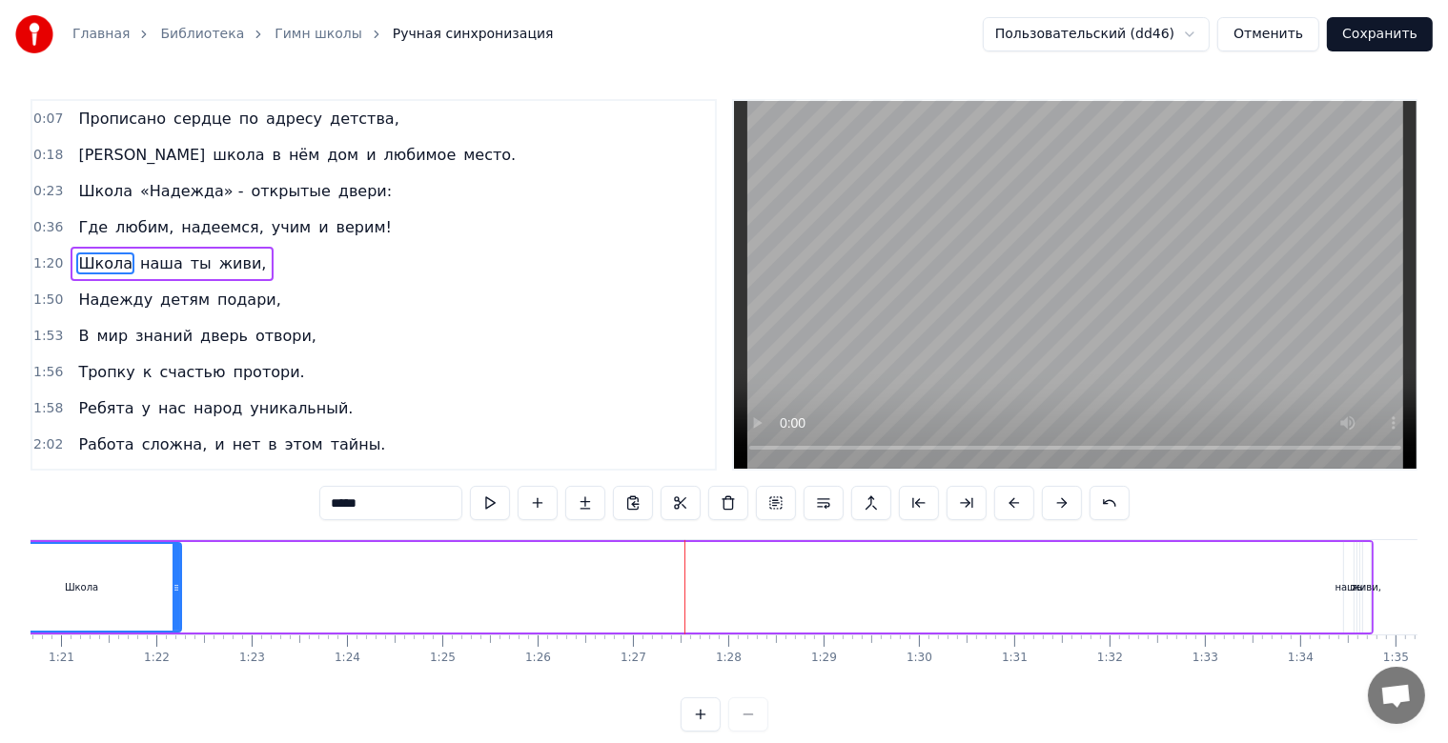
drag, startPoint x: 682, startPoint y: 593, endPoint x: 156, endPoint y: 597, distance: 526.1
click at [173, 597] on div at bounding box center [177, 587] width 8 height 87
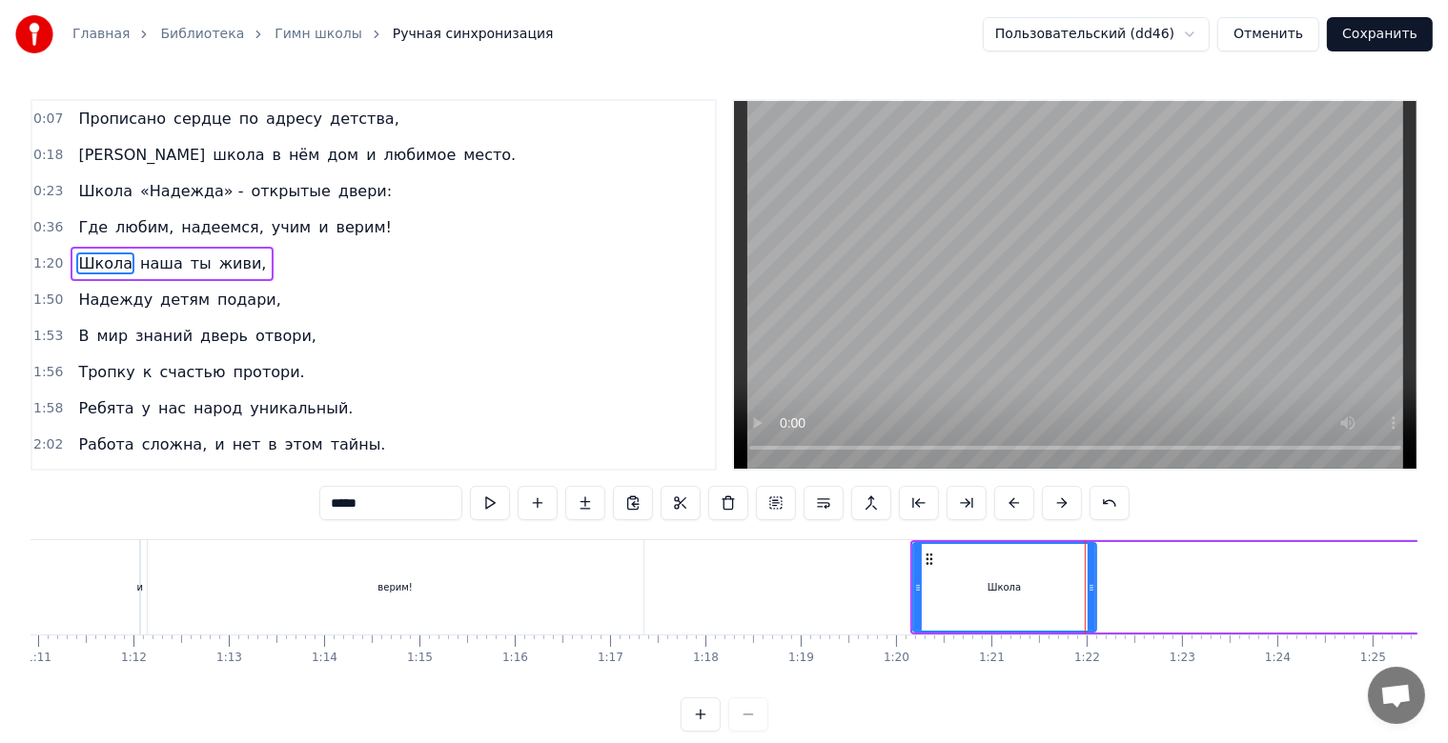
scroll to position [0, 6816]
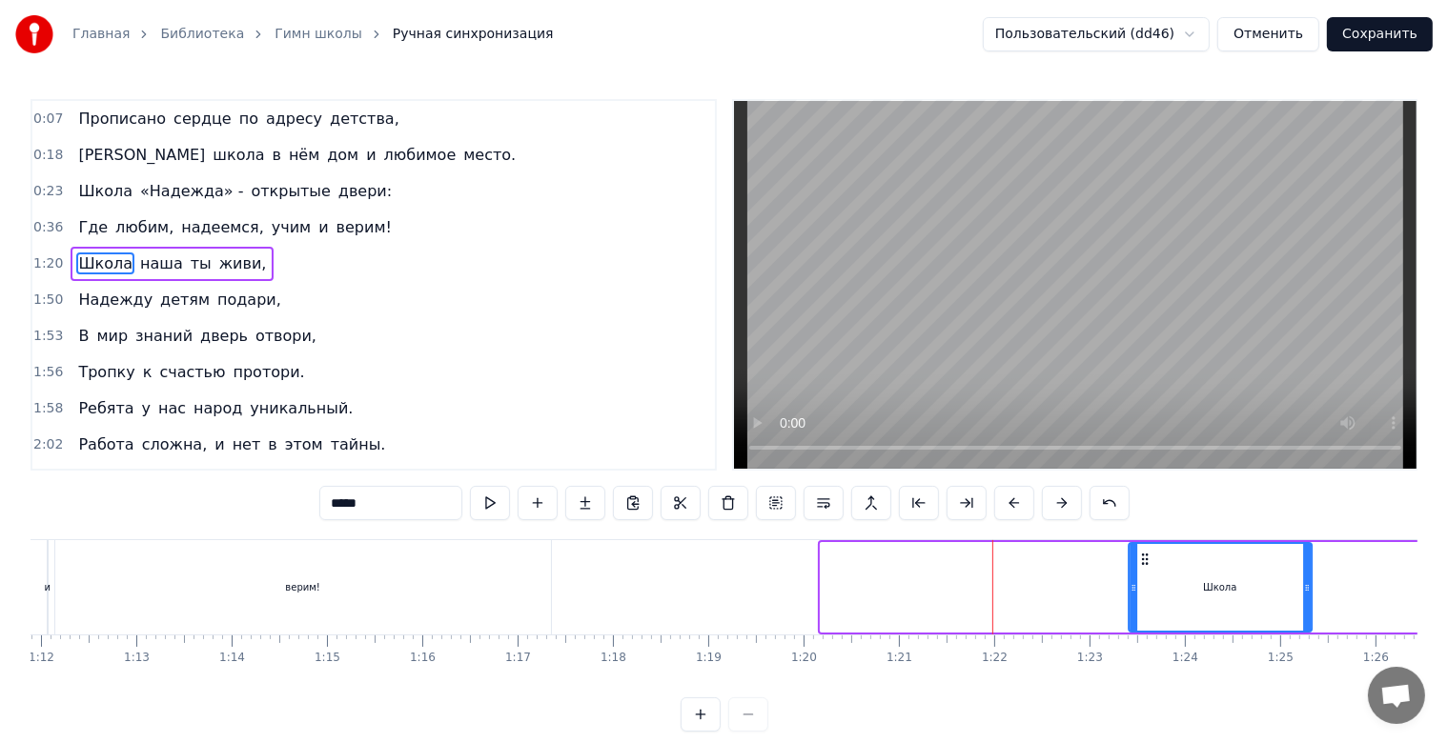
drag, startPoint x: 872, startPoint y: 559, endPoint x: 1200, endPoint y: 568, distance: 328.0
click at [1199, 568] on div "Школа" at bounding box center [1219, 587] width 181 height 87
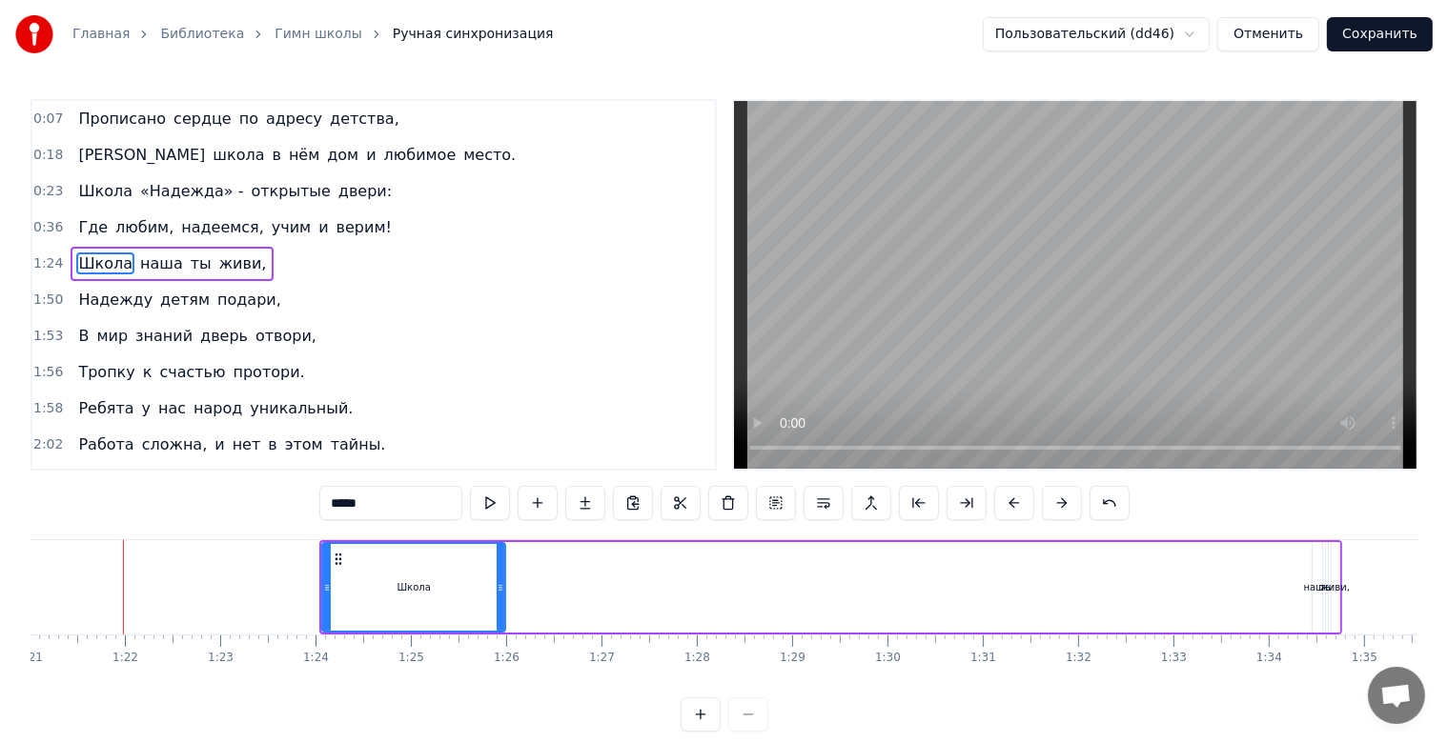
scroll to position [0, 7777]
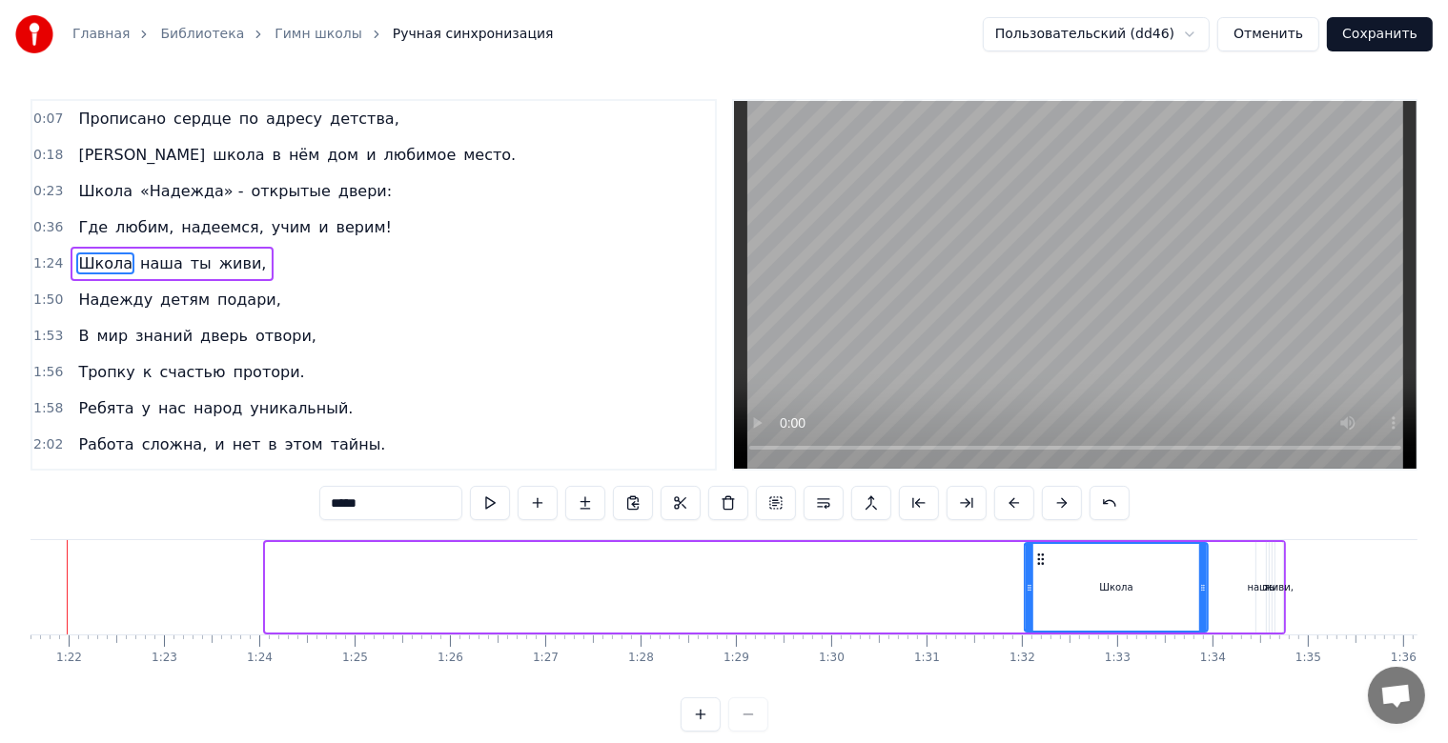
drag, startPoint x: 281, startPoint y: 563, endPoint x: 1040, endPoint y: 579, distance: 758.8
click at [1040, 579] on div "Школа" at bounding box center [1116, 587] width 181 height 87
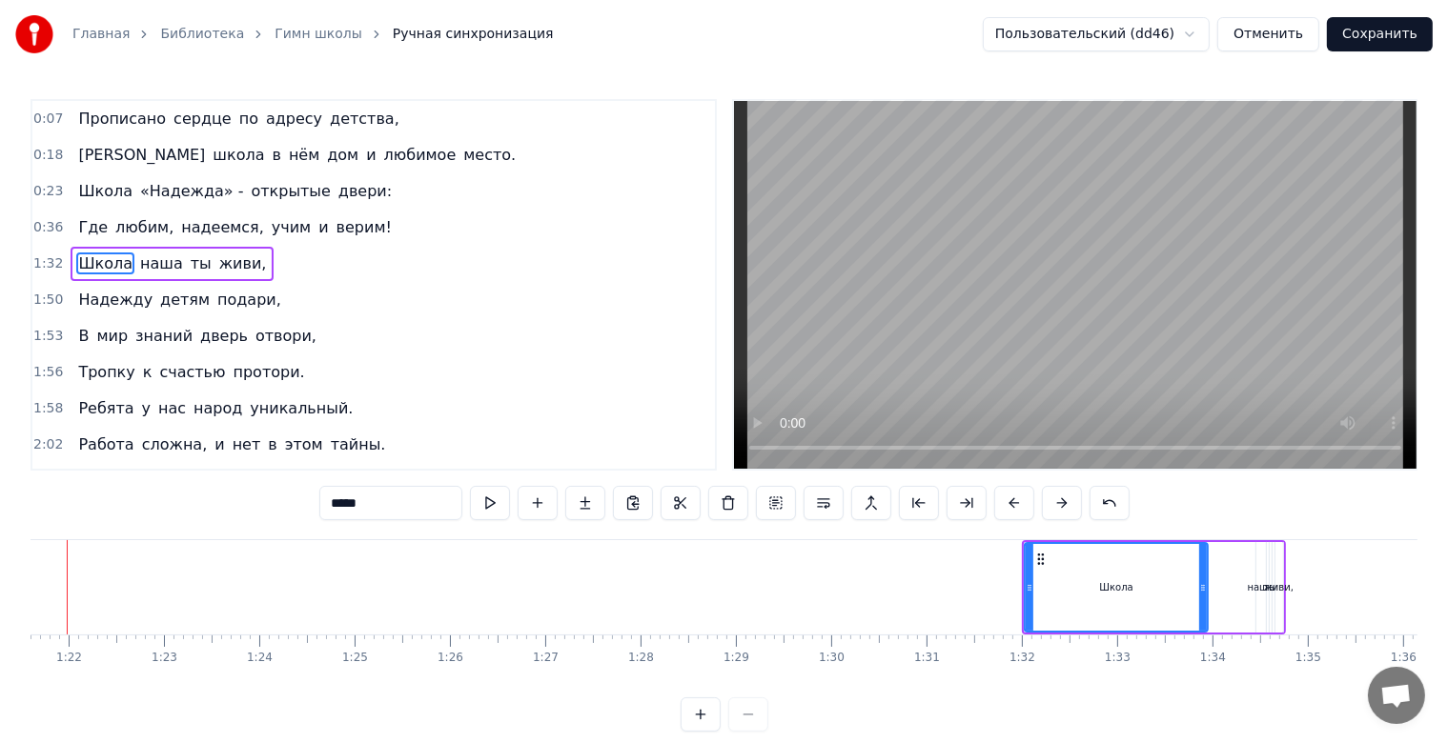
click at [1246, 582] on div "Школа наша ты живи," at bounding box center [1153, 587] width 263 height 94
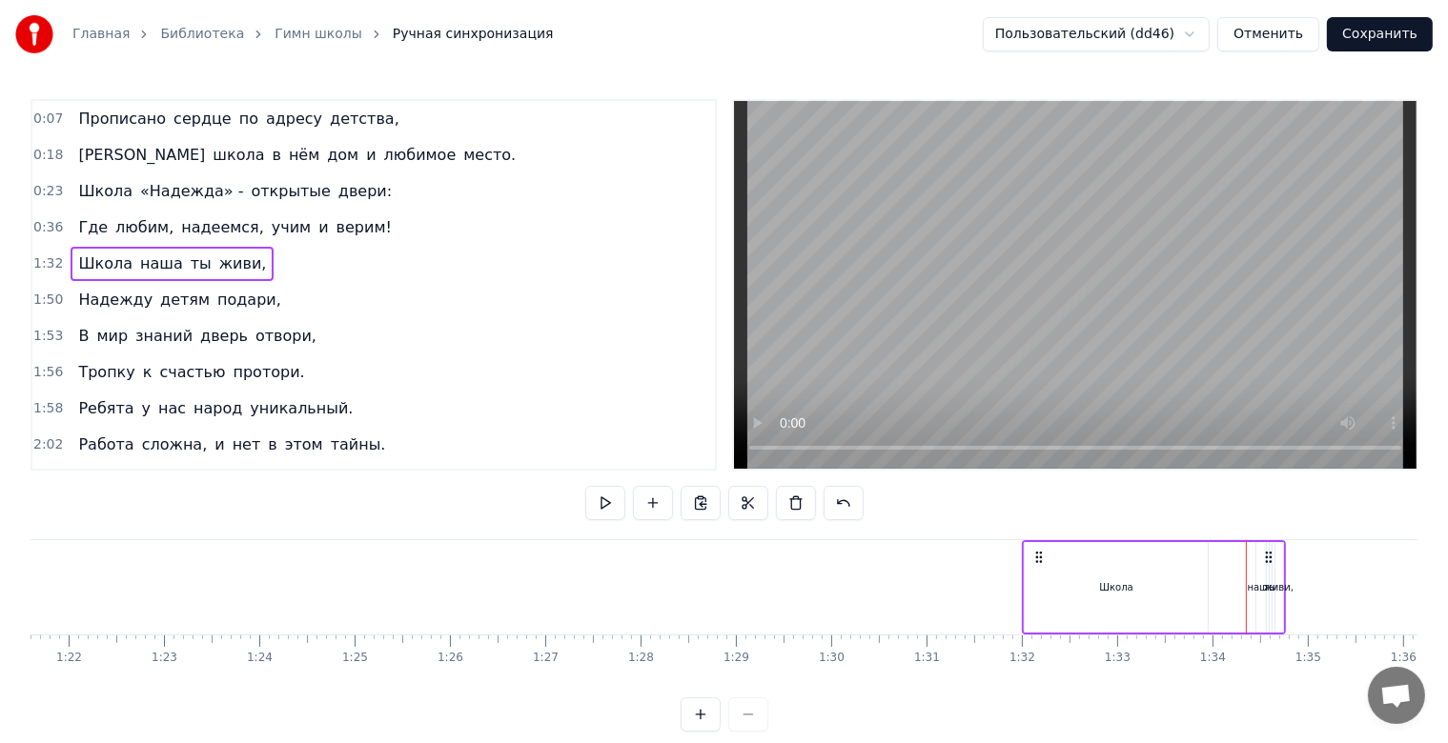
click at [1258, 582] on div "наша" at bounding box center [1261, 587] width 27 height 14
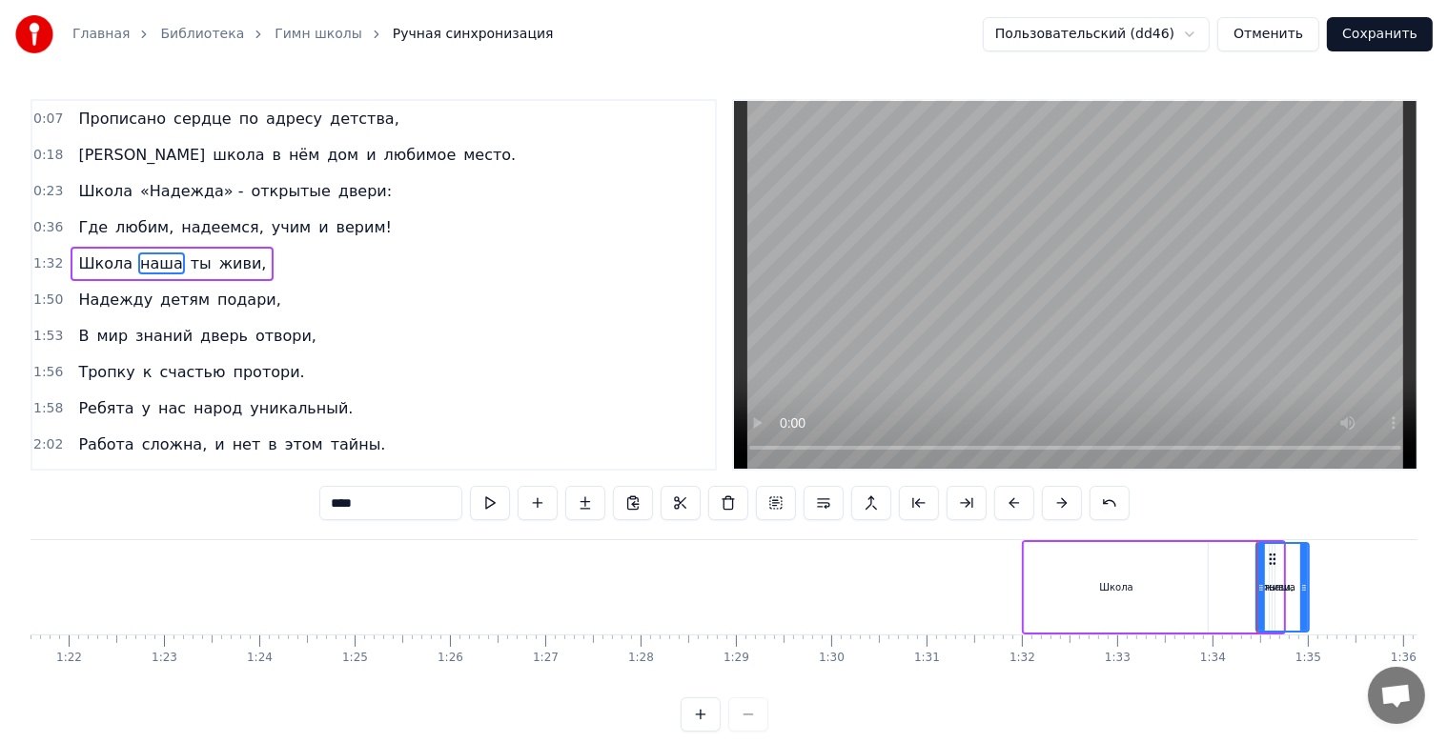
drag, startPoint x: 1261, startPoint y: 591, endPoint x: 1304, endPoint y: 590, distance: 42.9
click at [1304, 590] on icon at bounding box center [1304, 587] width 8 height 15
drag, startPoint x: 1267, startPoint y: 559, endPoint x: 1224, endPoint y: 565, distance: 43.4
click at [1227, 565] on icon at bounding box center [1234, 559] width 15 height 15
click at [1152, 586] on div "Школа" at bounding box center [1116, 587] width 183 height 91
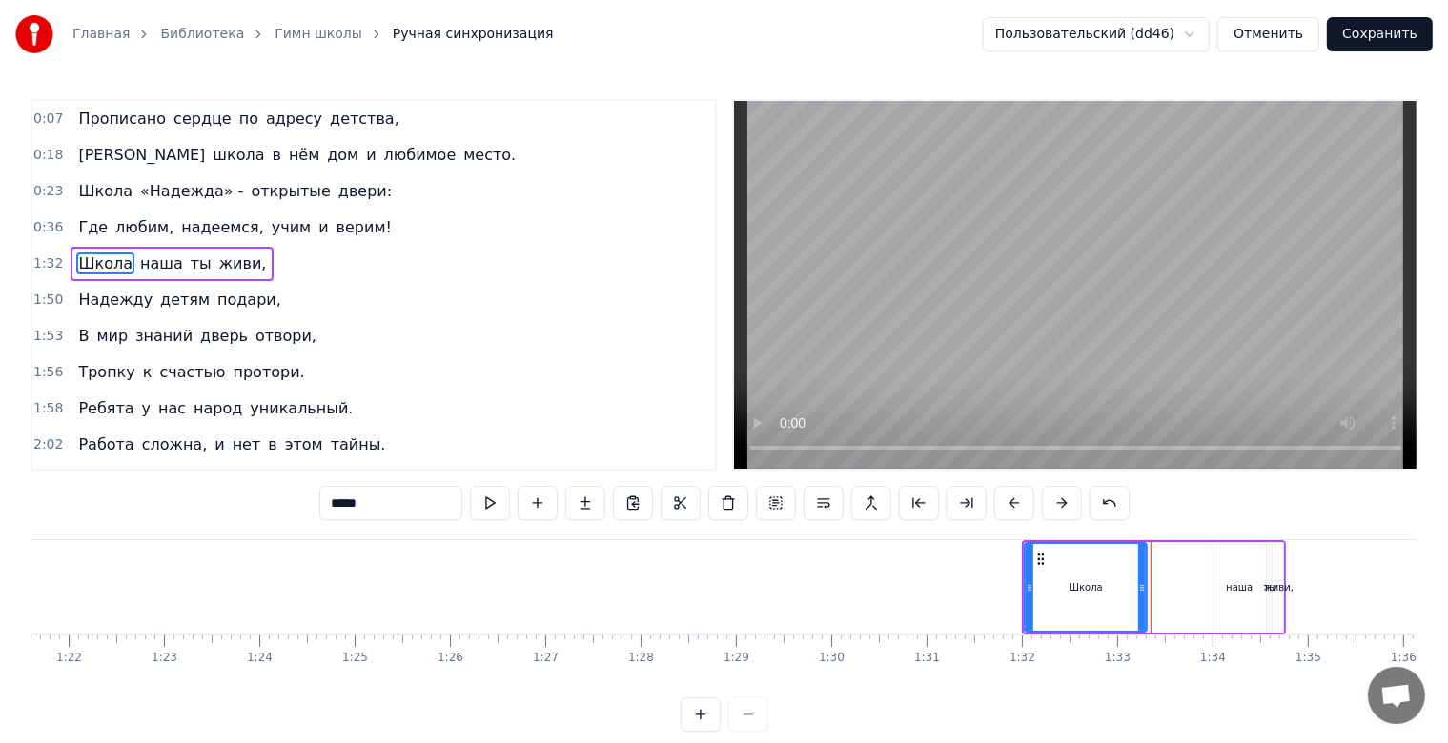
drag, startPoint x: 1205, startPoint y: 587, endPoint x: 1144, endPoint y: 587, distance: 61.0
click at [1144, 587] on icon at bounding box center [1142, 587] width 8 height 15
click at [1216, 583] on div "наша" at bounding box center [1239, 587] width 52 height 91
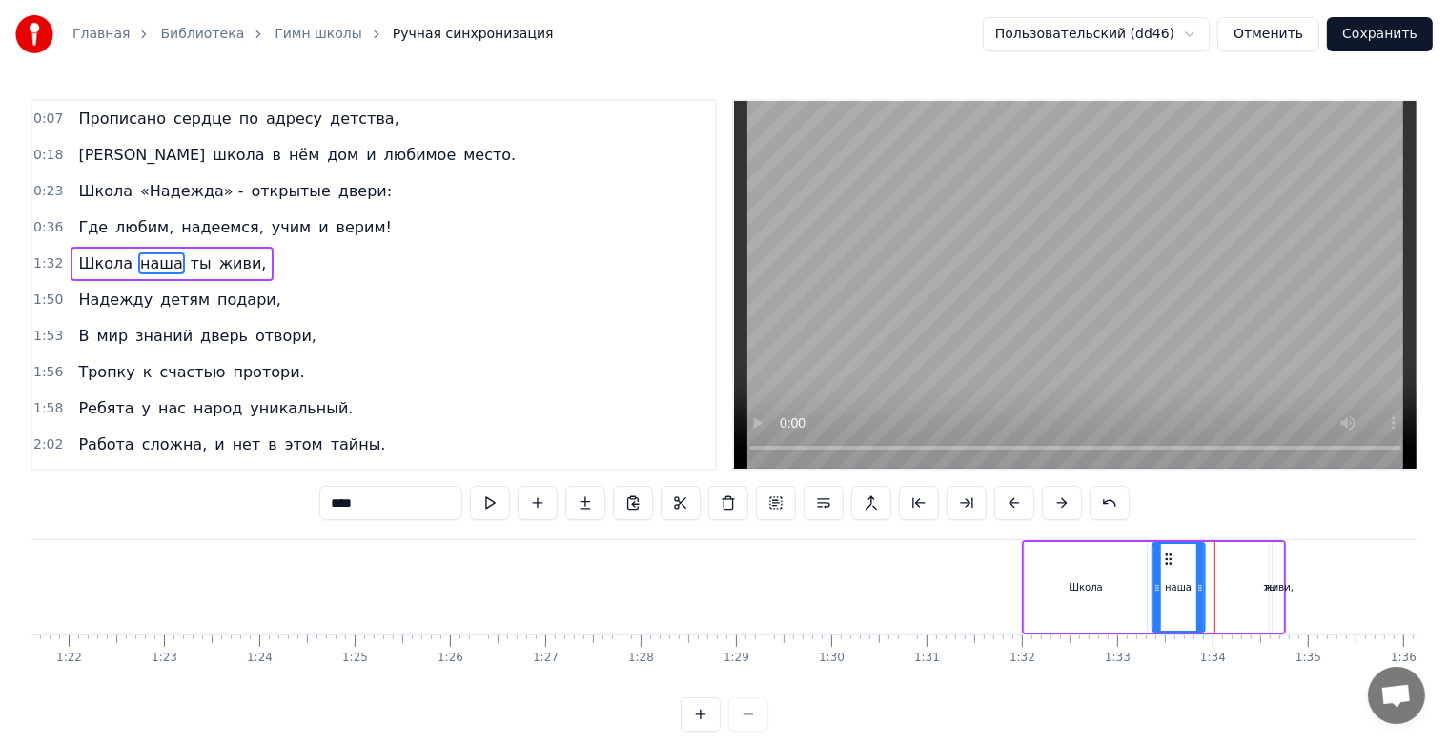
drag, startPoint x: 1227, startPoint y: 559, endPoint x: 1166, endPoint y: 567, distance: 61.5
click at [1166, 567] on div "наша" at bounding box center [1178, 587] width 51 height 87
click at [1270, 584] on div "живи," at bounding box center [1279, 587] width 30 height 14
click at [1265, 588] on div "живи," at bounding box center [1279, 587] width 30 height 14
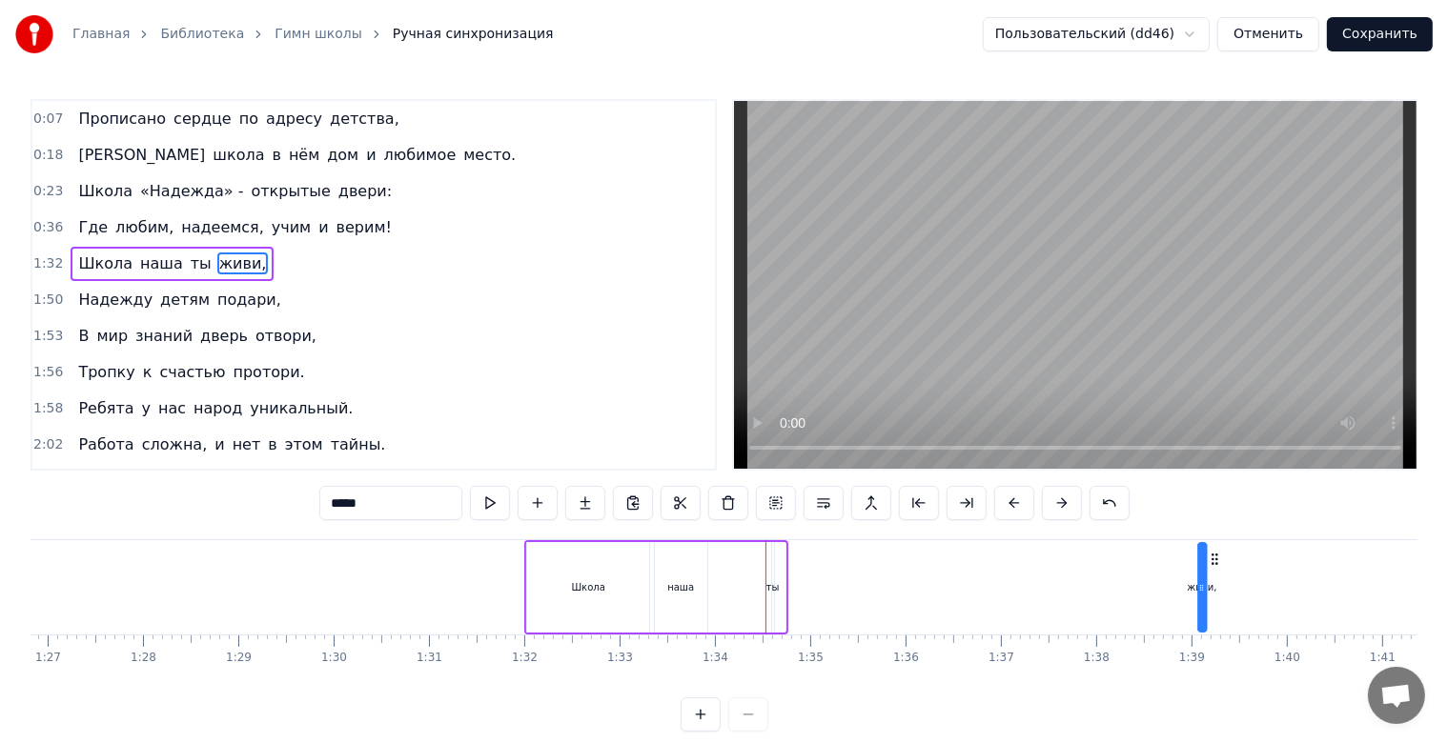
scroll to position [0, 8299]
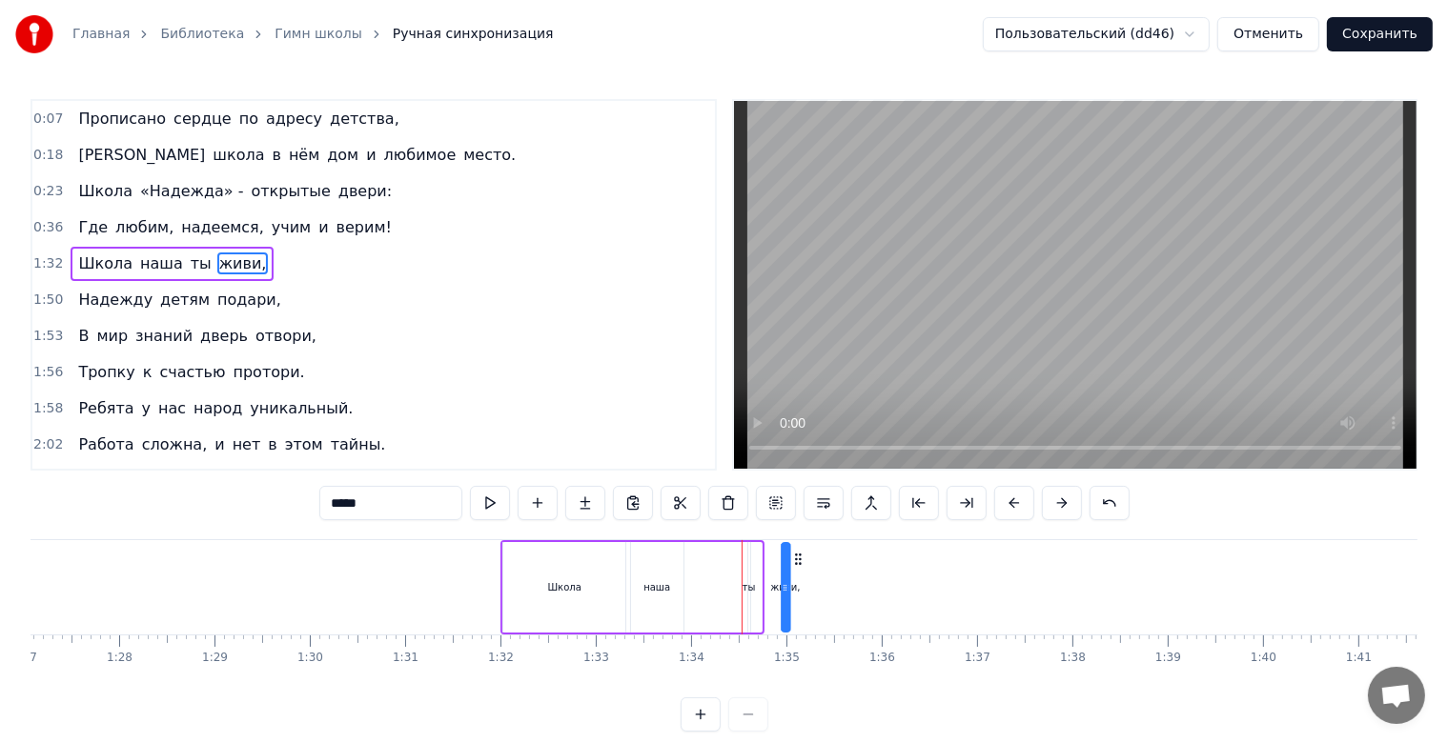
drag, startPoint x: 1292, startPoint y: 559, endPoint x: 792, endPoint y: 564, distance: 500.4
click at [799, 565] on icon at bounding box center [797, 559] width 15 height 15
click at [747, 589] on div "ты" at bounding box center [748, 587] width 13 height 14
drag, startPoint x: 751, startPoint y: 583, endPoint x: 719, endPoint y: 592, distance: 33.5
click at [719, 592] on icon at bounding box center [721, 587] width 8 height 15
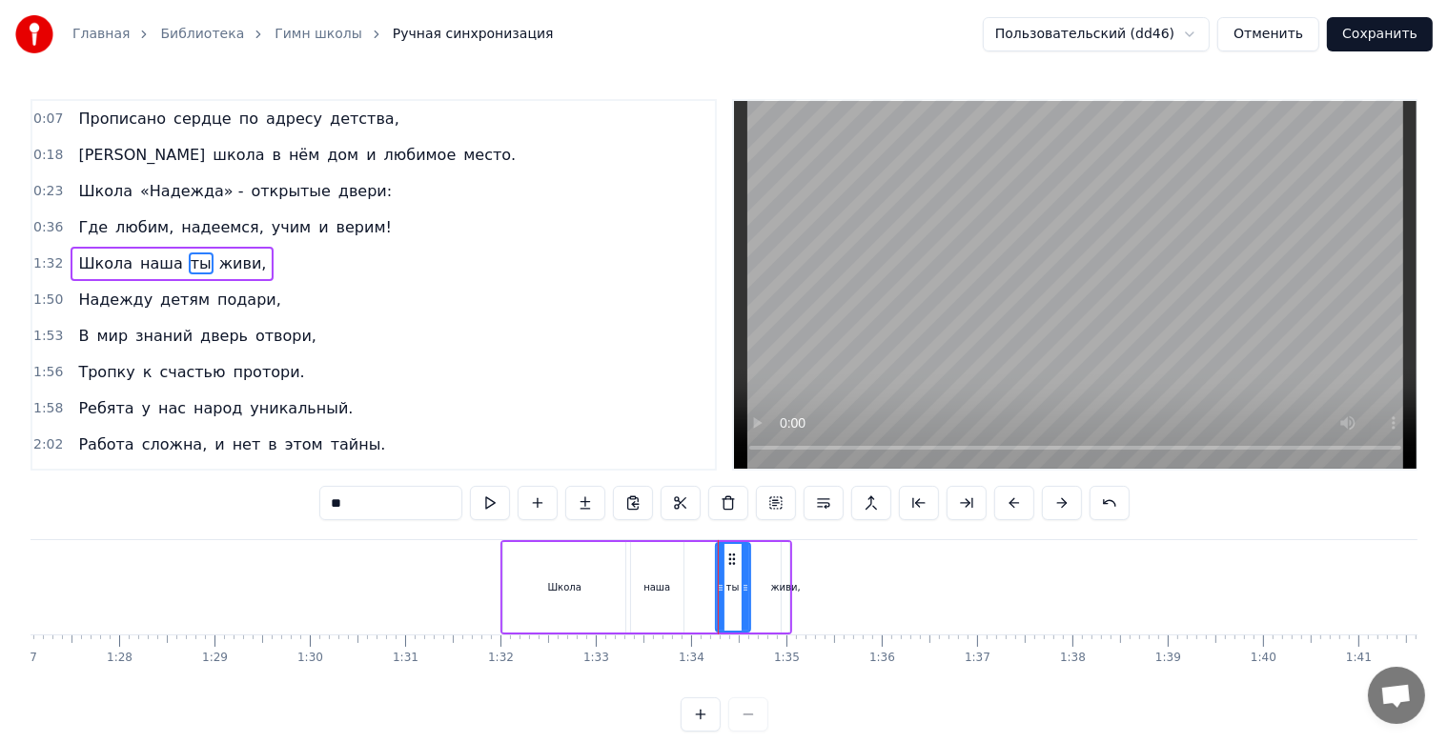
click at [780, 584] on div "живи," at bounding box center [786, 587] width 30 height 14
drag, startPoint x: 789, startPoint y: 584, endPoint x: 736, endPoint y: 587, distance: 53.5
click at [760, 589] on icon at bounding box center [758, 587] width 8 height 15
drag, startPoint x: 731, startPoint y: 585, endPoint x: 717, endPoint y: 585, distance: 14.3
click at [717, 585] on div "ты" at bounding box center [733, 587] width 34 height 91
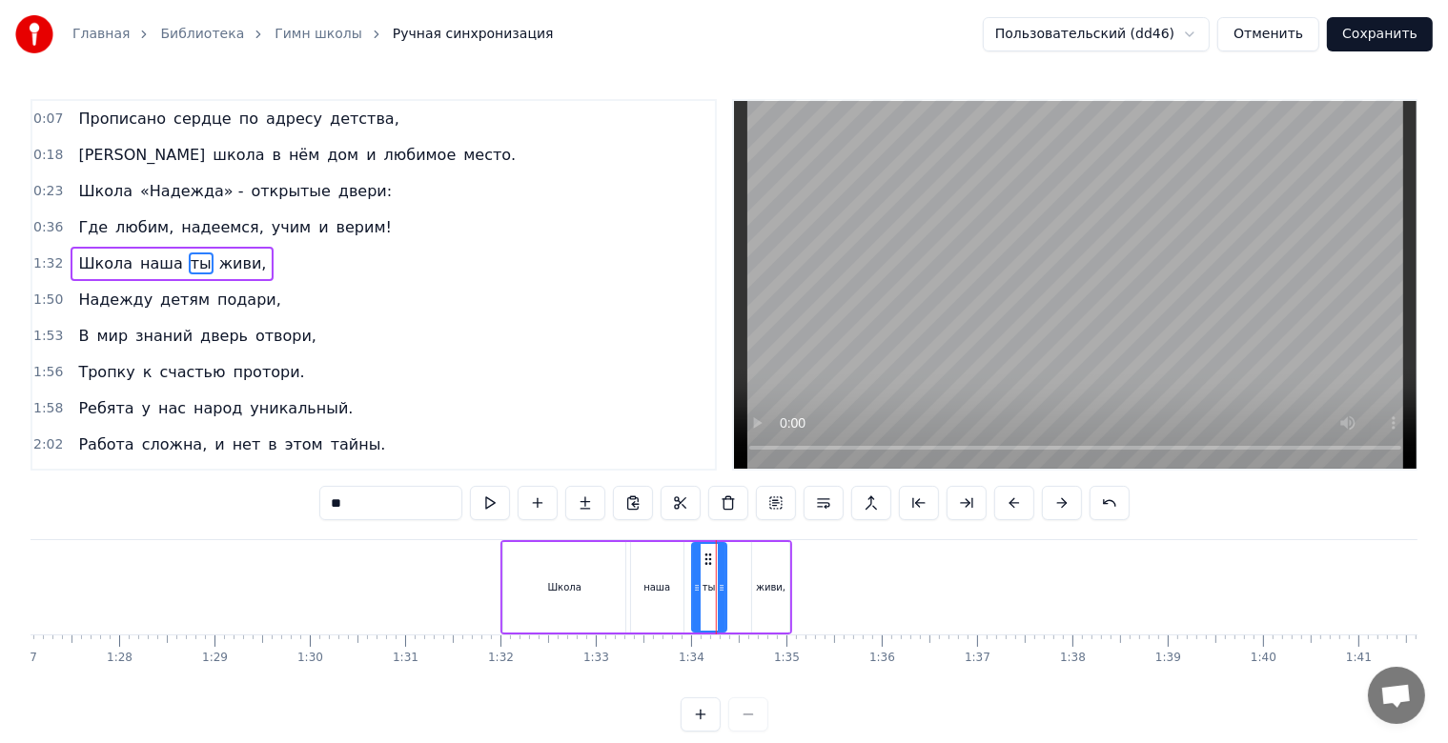
drag, startPoint x: 729, startPoint y: 564, endPoint x: 705, endPoint y: 568, distance: 24.1
click at [705, 568] on div "ты" at bounding box center [709, 587] width 32 height 87
click at [764, 565] on div "живи," at bounding box center [770, 587] width 37 height 91
type input "*****"
drag, startPoint x: 766, startPoint y: 560, endPoint x: 750, endPoint y: 570, distance: 18.8
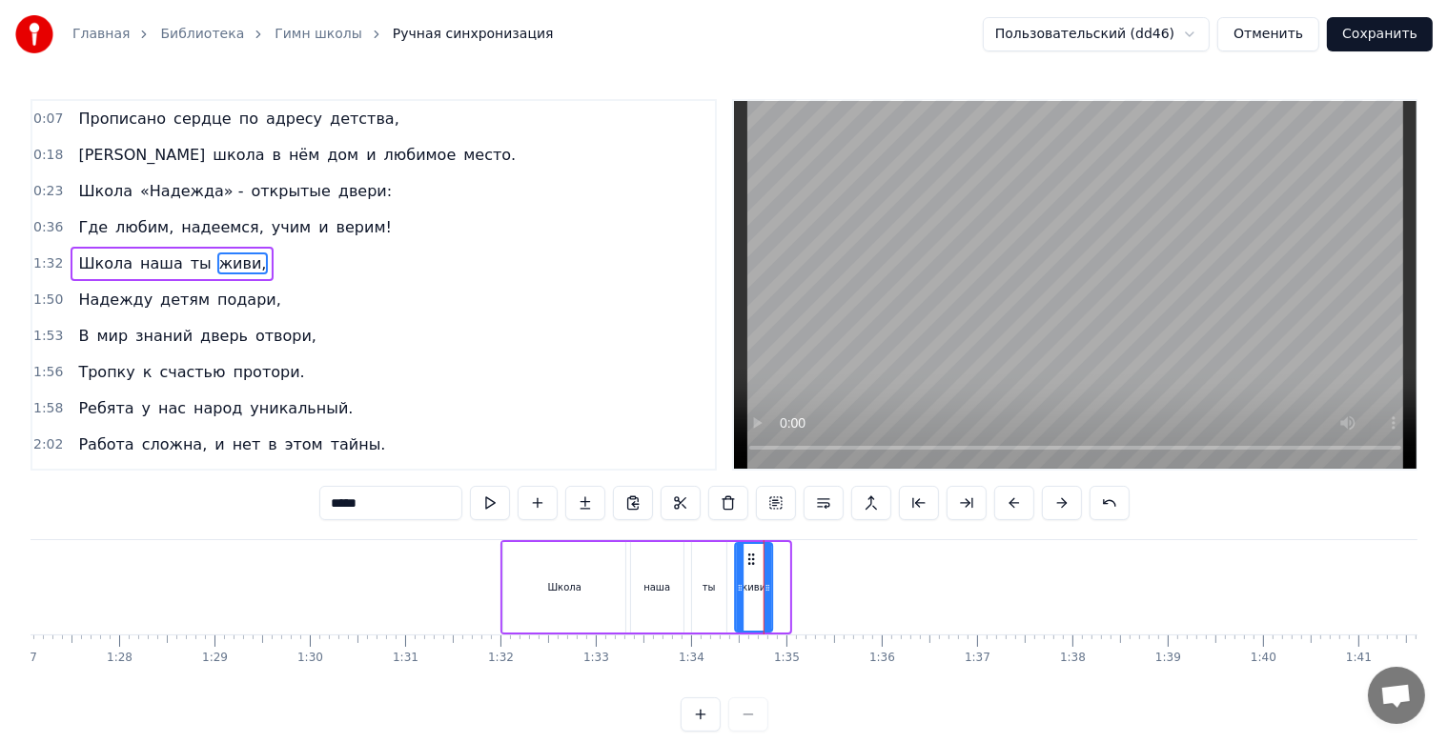
click at [750, 570] on div "живи," at bounding box center [754, 587] width 35 height 87
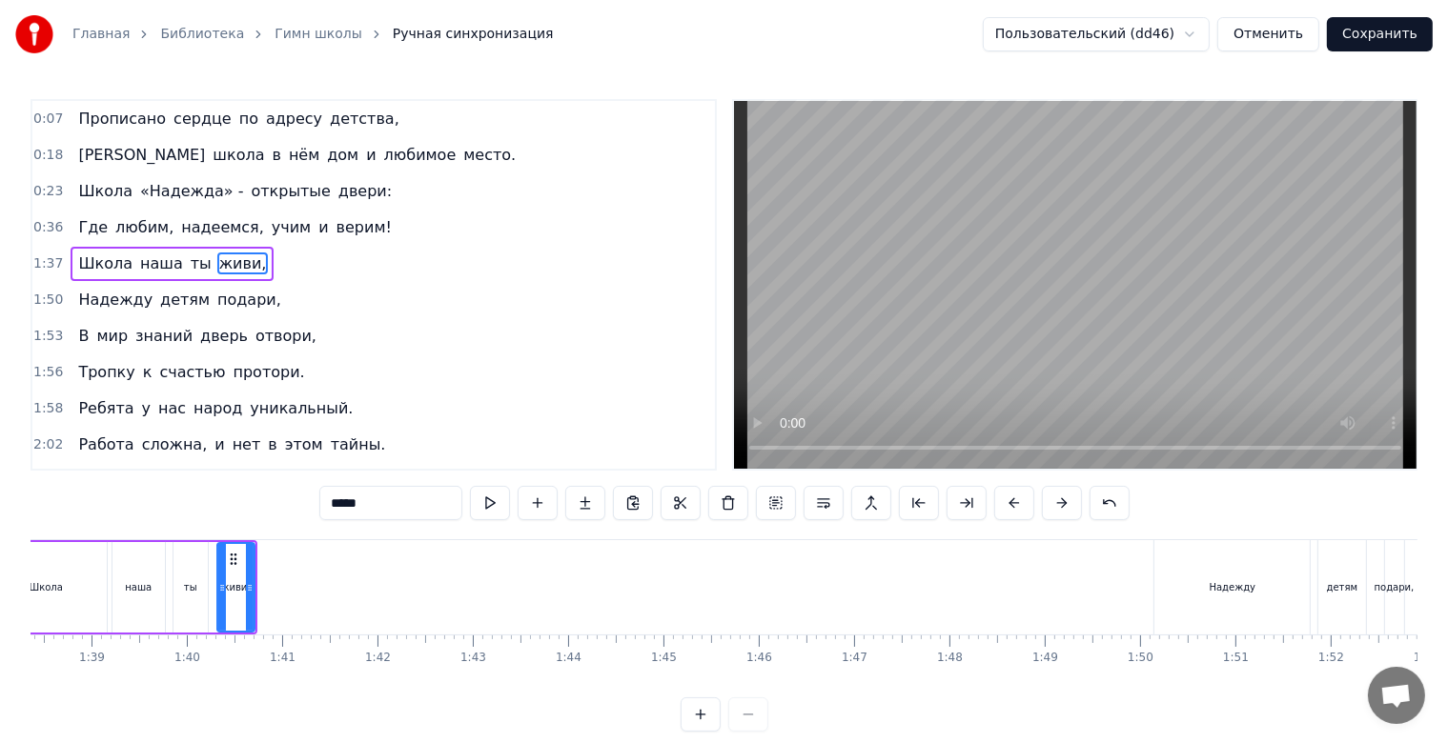
scroll to position [0, 9278]
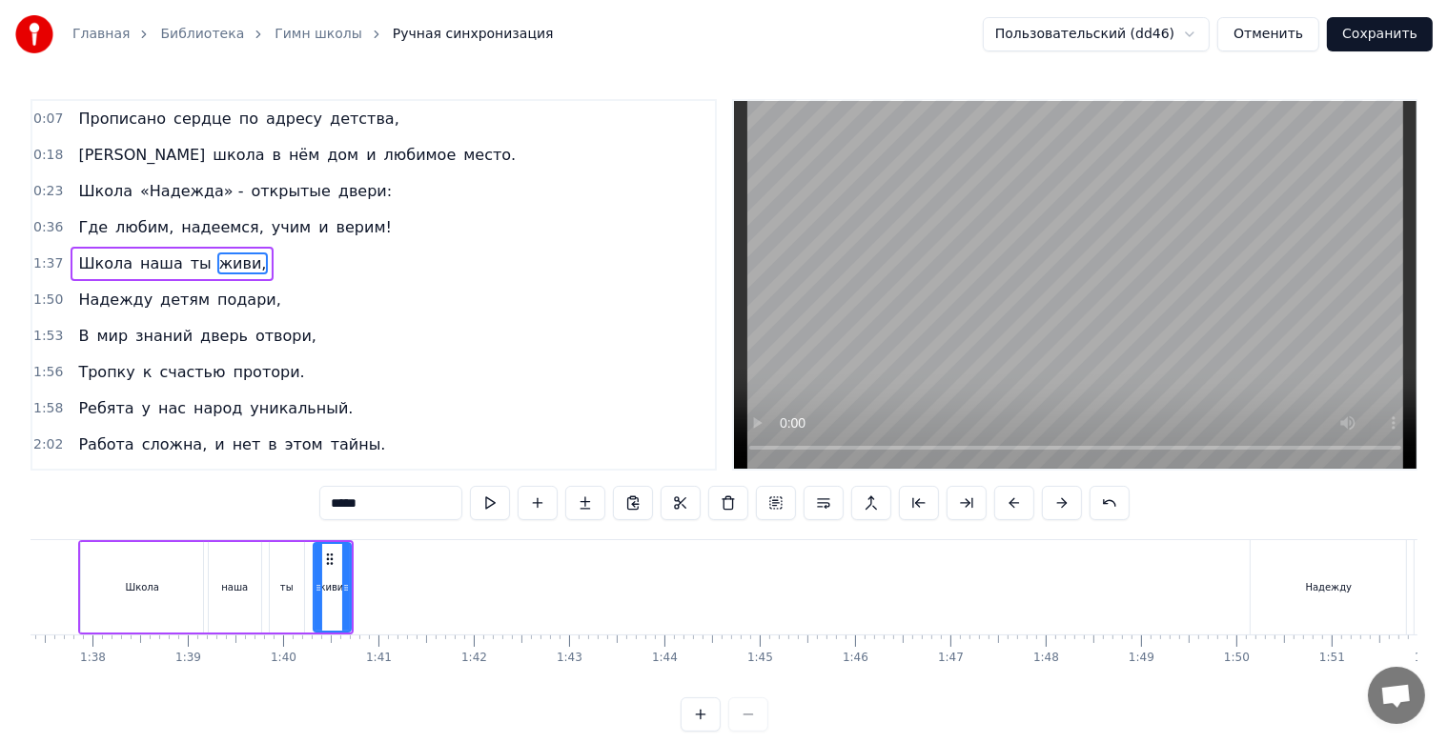
click at [225, 535] on div "0:07 Прописано сердце по адресу детства, 0:18 А школа в нём дом и любимое место…" at bounding box center [723, 415] width 1387 height 633
drag, startPoint x: 211, startPoint y: 540, endPoint x: 230, endPoint y: 540, distance: 19.1
click at [230, 540] on div "Школа наша ты живи," at bounding box center [215, 587] width 274 height 94
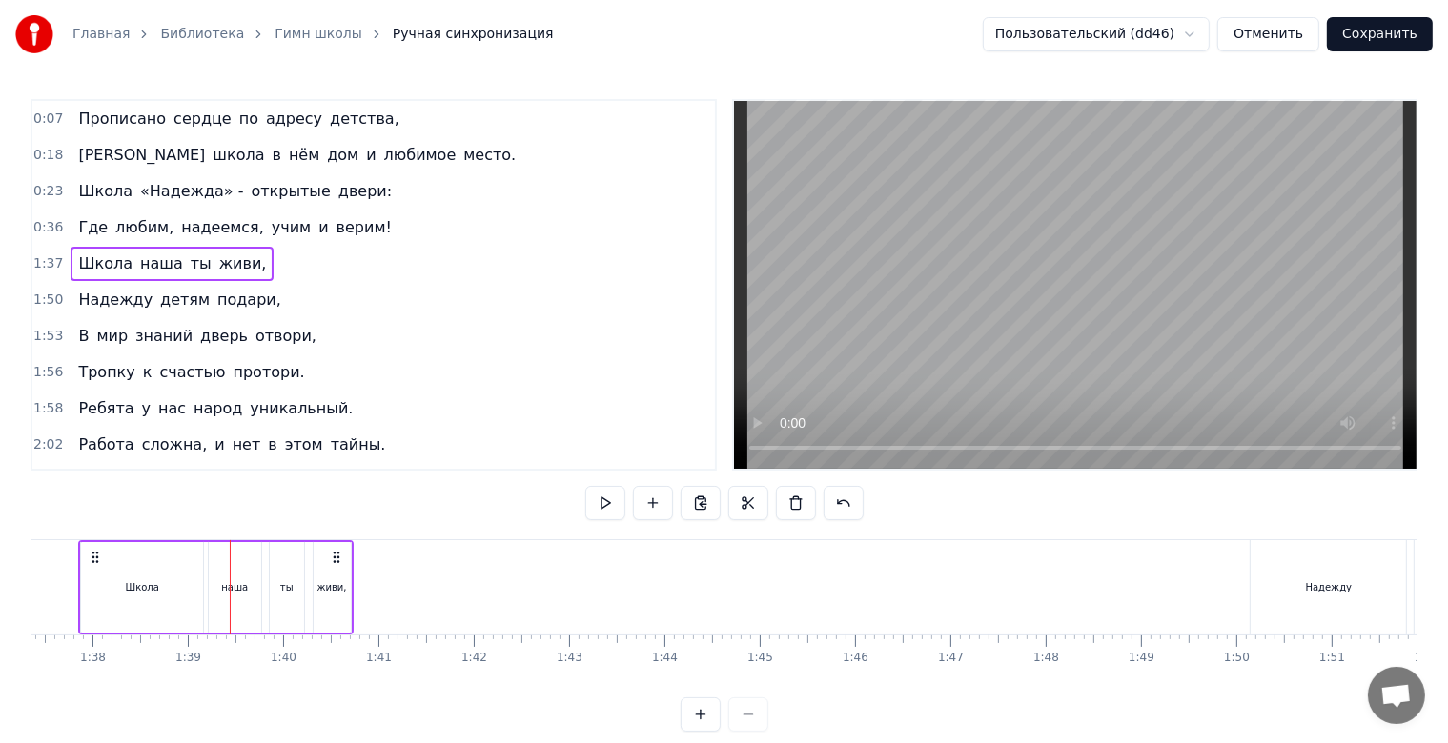
click at [99, 631] on div "Школа" at bounding box center [142, 587] width 122 height 91
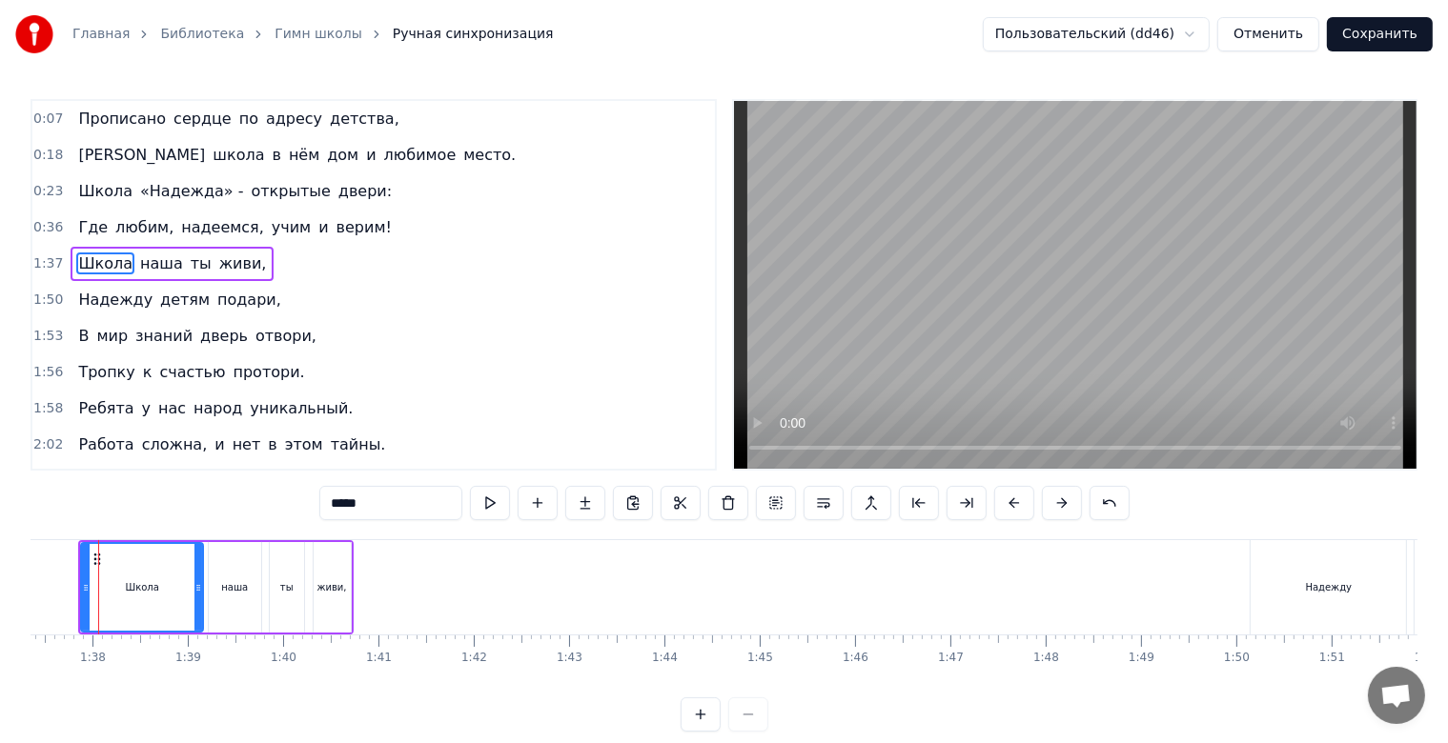
scroll to position [0, 9250]
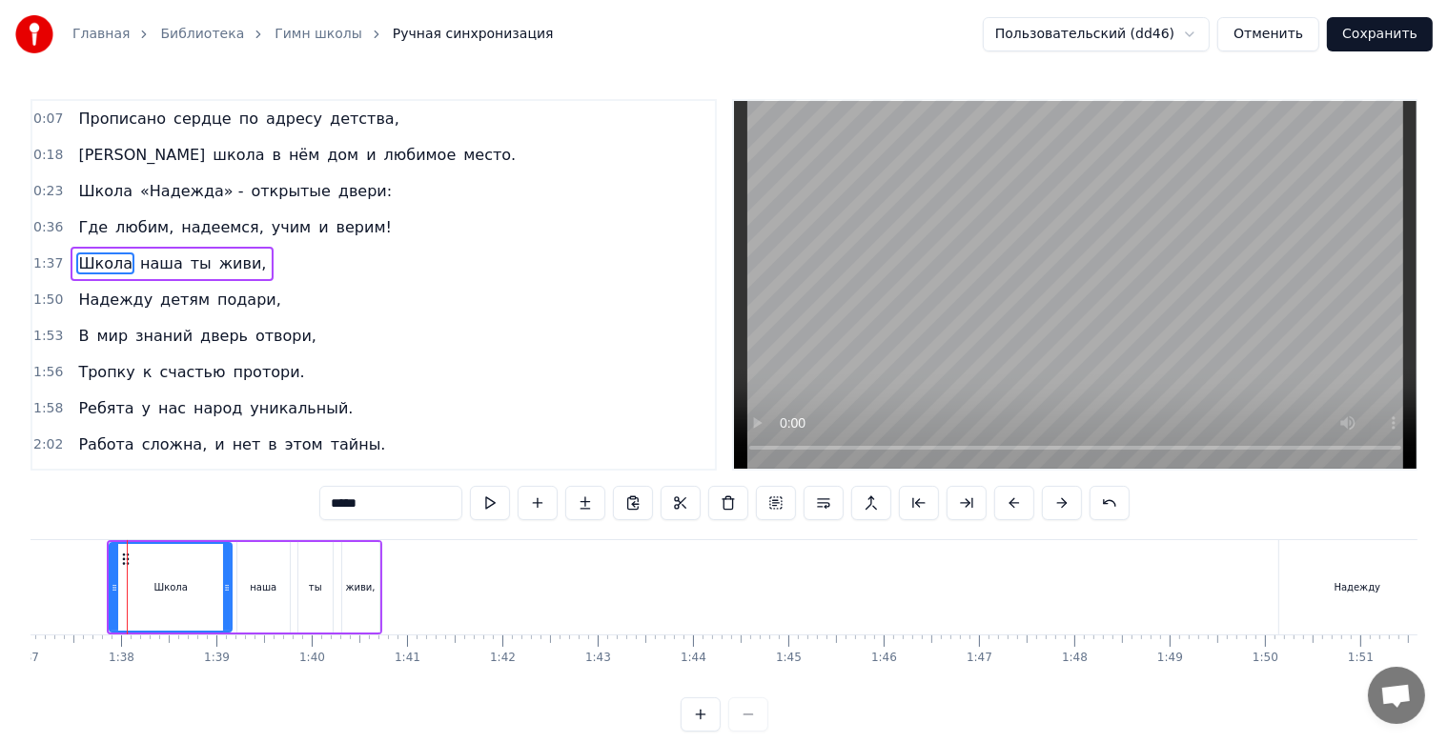
click at [379, 627] on div "Школа наша ты живи," at bounding box center [244, 587] width 274 height 94
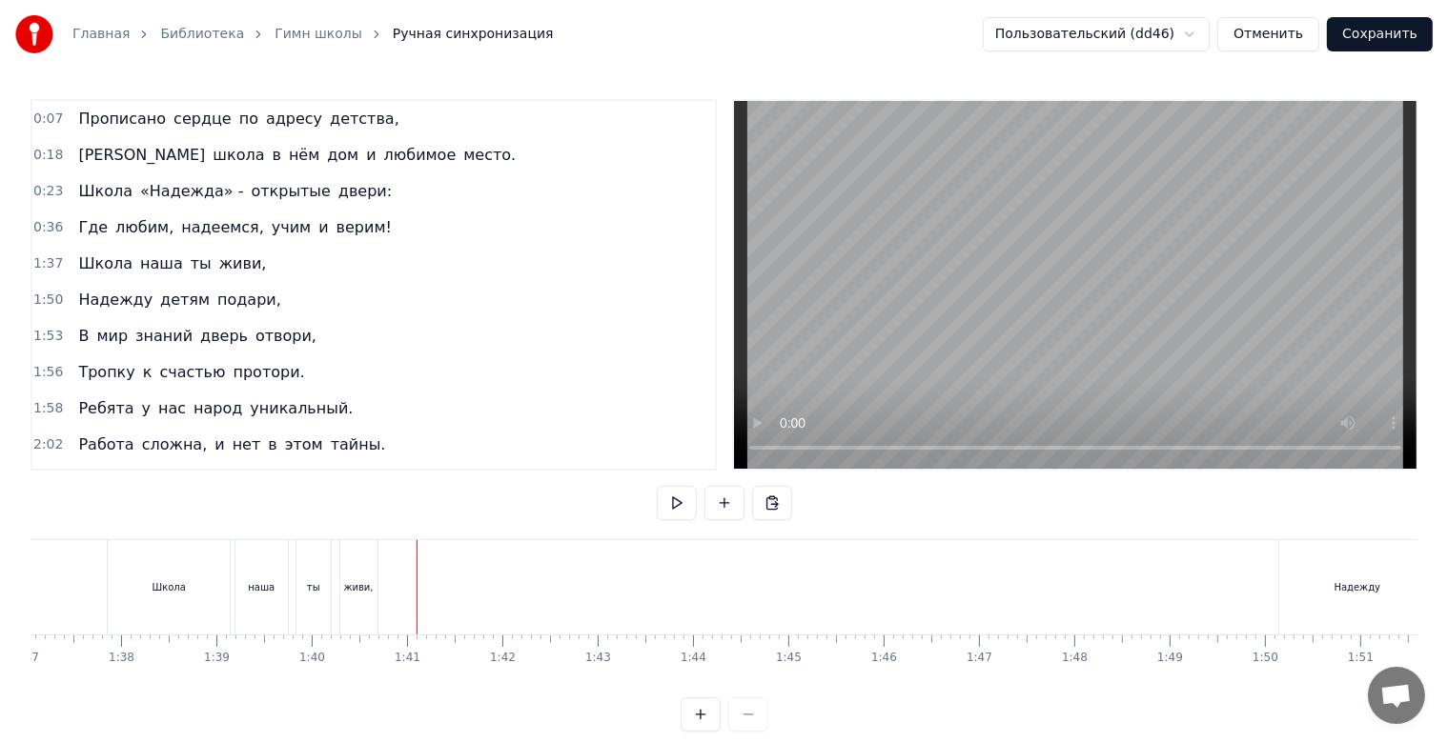
click at [245, 579] on div "наша" at bounding box center [261, 587] width 52 height 94
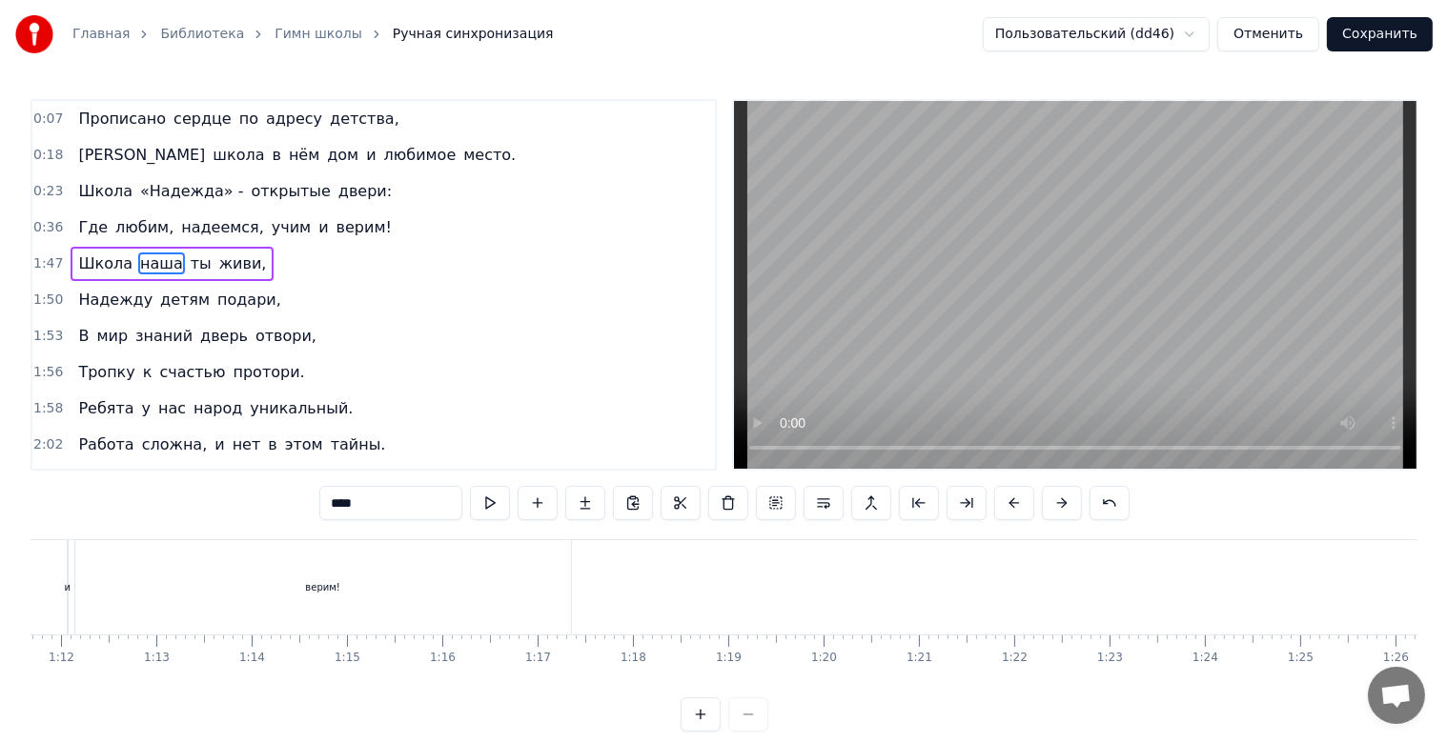
scroll to position [0, 6680]
click at [443, 600] on div "верим!" at bounding box center [475, 587] width 496 height 94
type input "******"
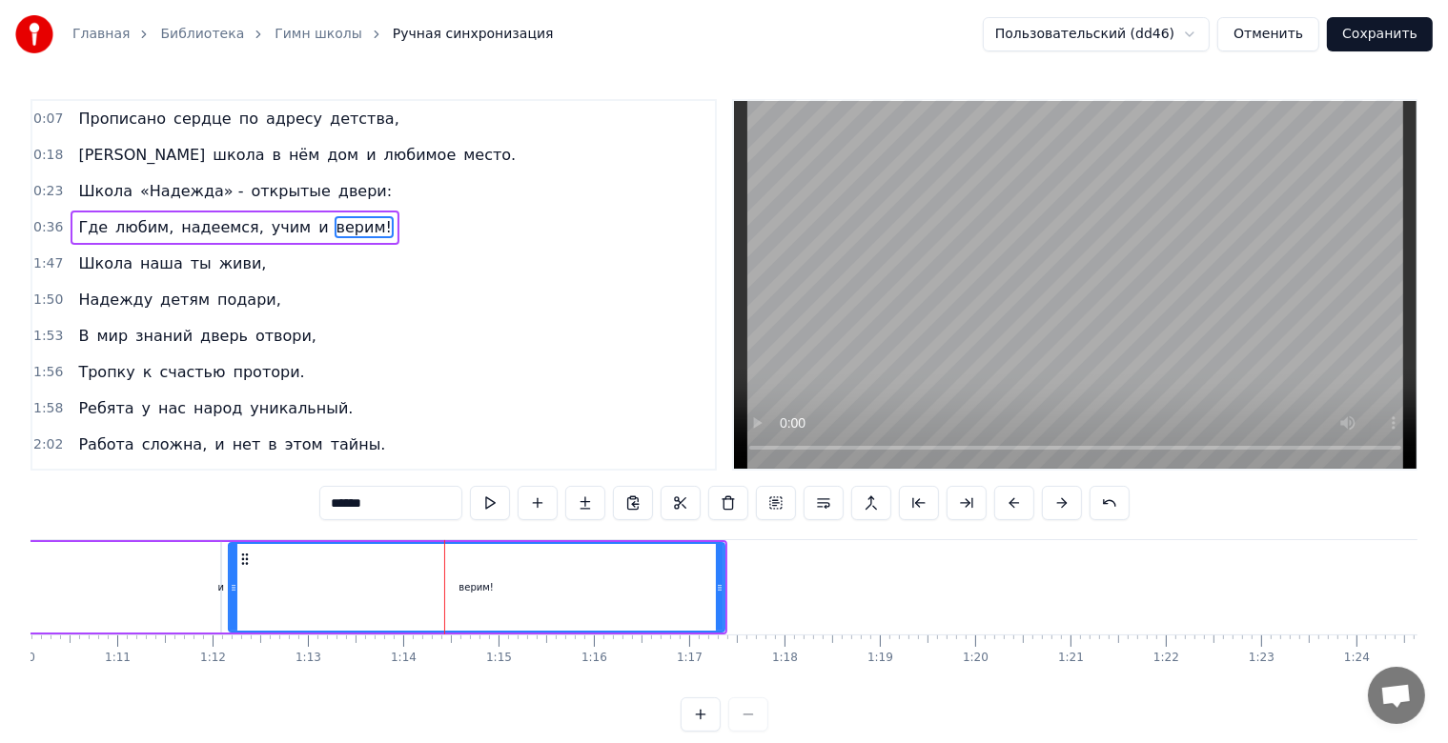
click at [993, 612] on div at bounding box center [407, 587] width 14114 height 94
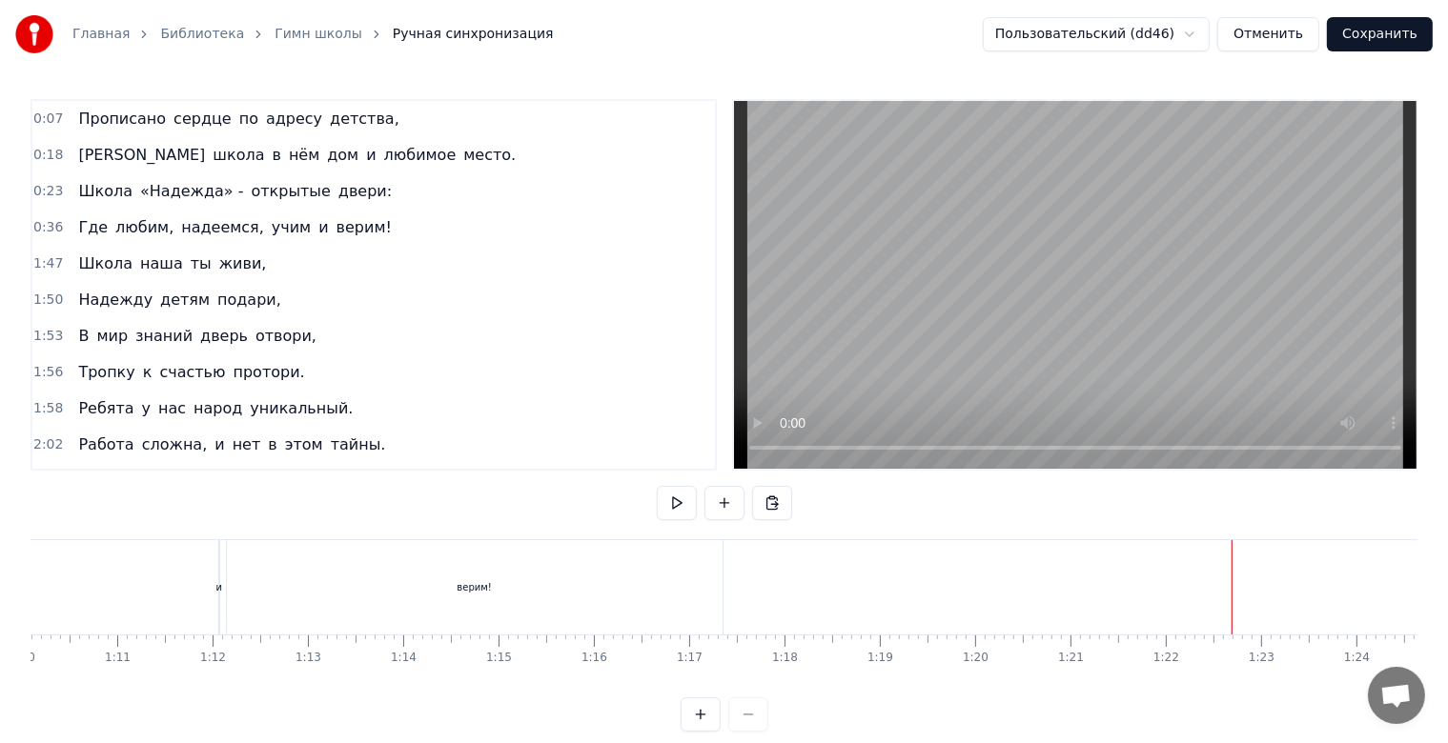
click at [686, 588] on div "верим!" at bounding box center [475, 587] width 496 height 94
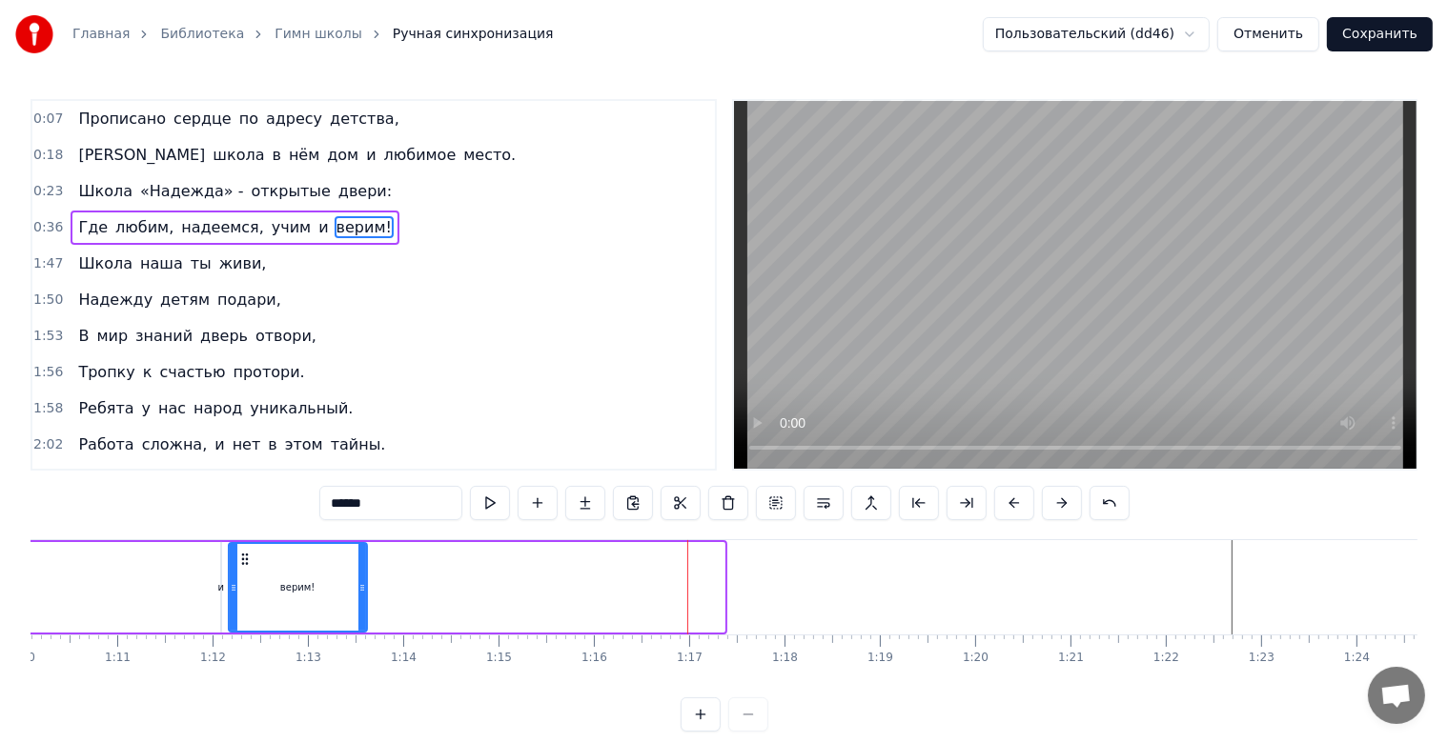
drag, startPoint x: 721, startPoint y: 584, endPoint x: 358, endPoint y: 582, distance: 362.2
click at [358, 582] on icon at bounding box center [362, 587] width 8 height 15
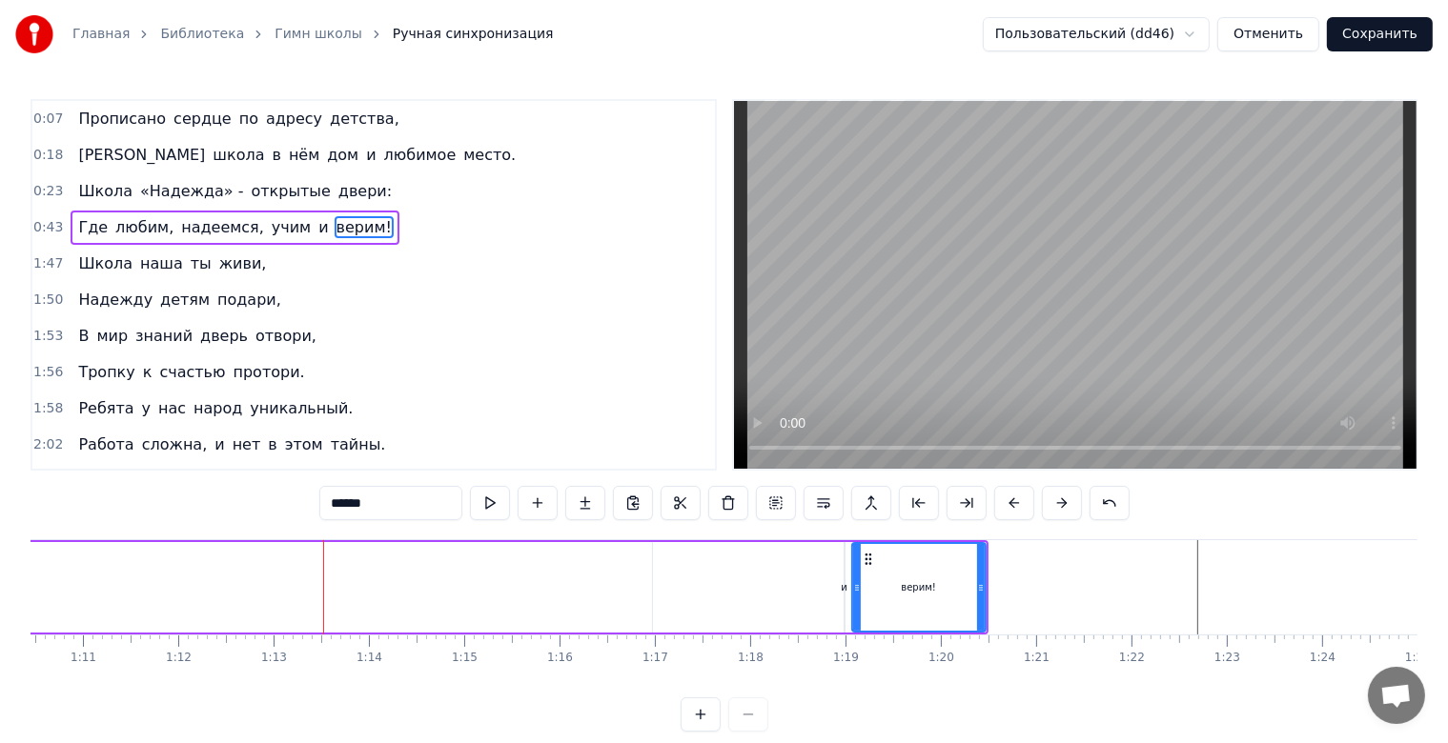
scroll to position [0, 6718]
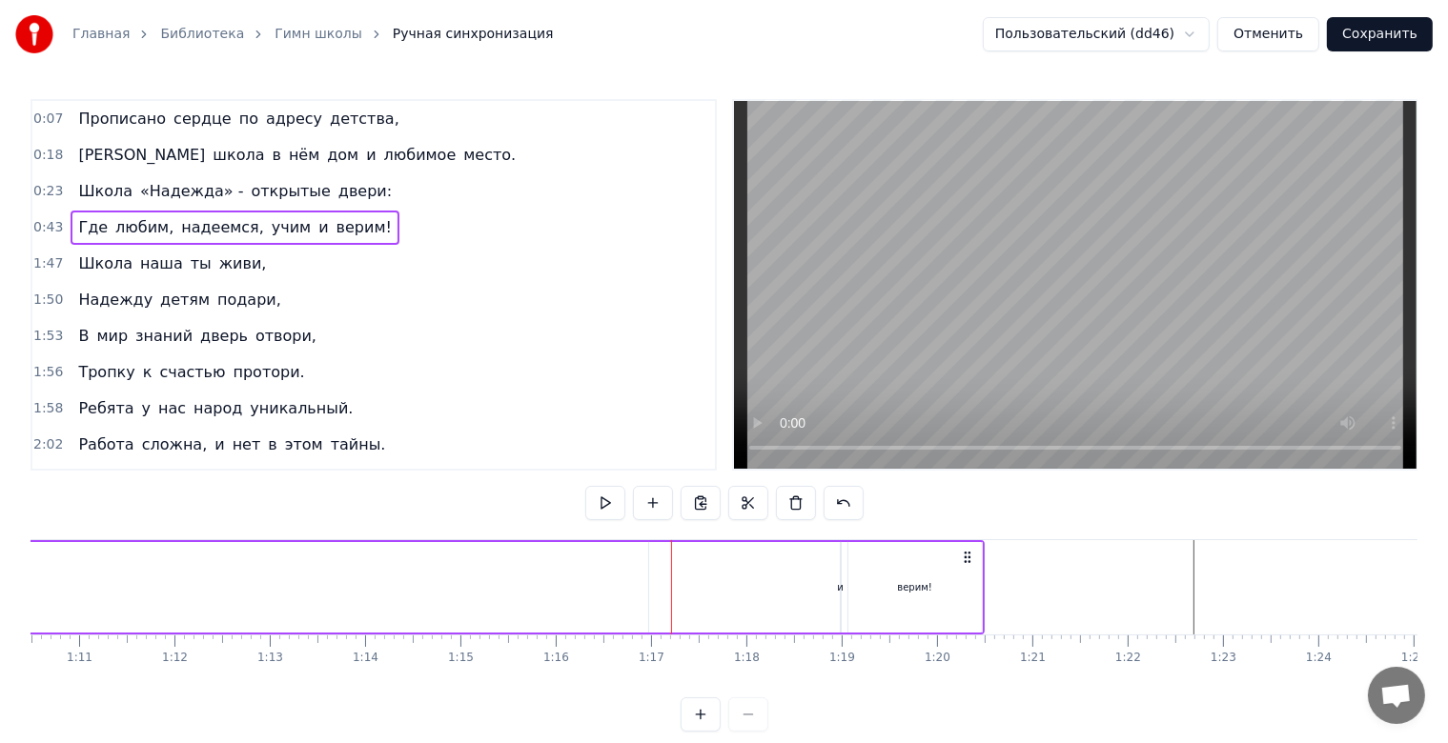
click at [837, 587] on div "и" at bounding box center [840, 587] width 7 height 14
click at [844, 562] on icon at bounding box center [846, 559] width 15 height 15
drag, startPoint x: 827, startPoint y: 588, endPoint x: 801, endPoint y: 594, distance: 27.3
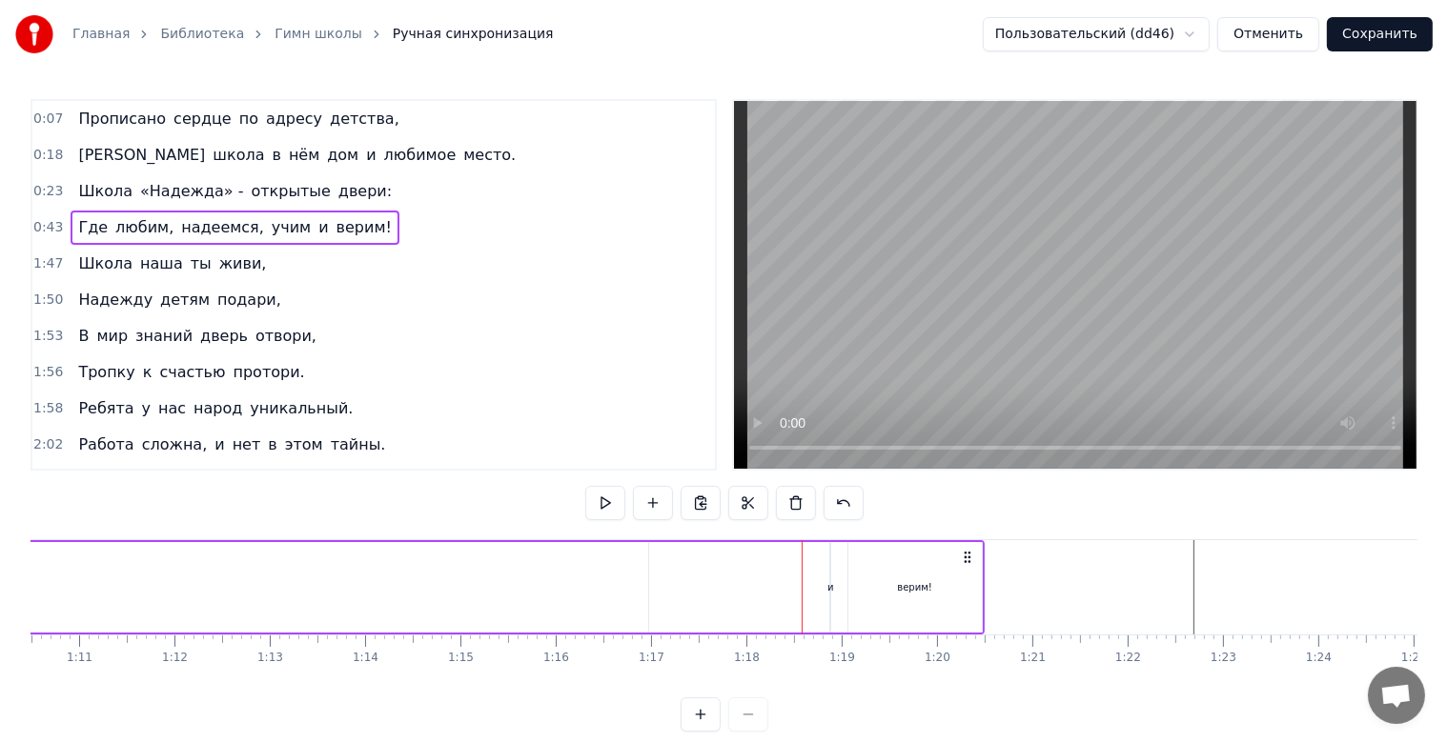
click at [827, 589] on div "и" at bounding box center [830, 587] width 7 height 14
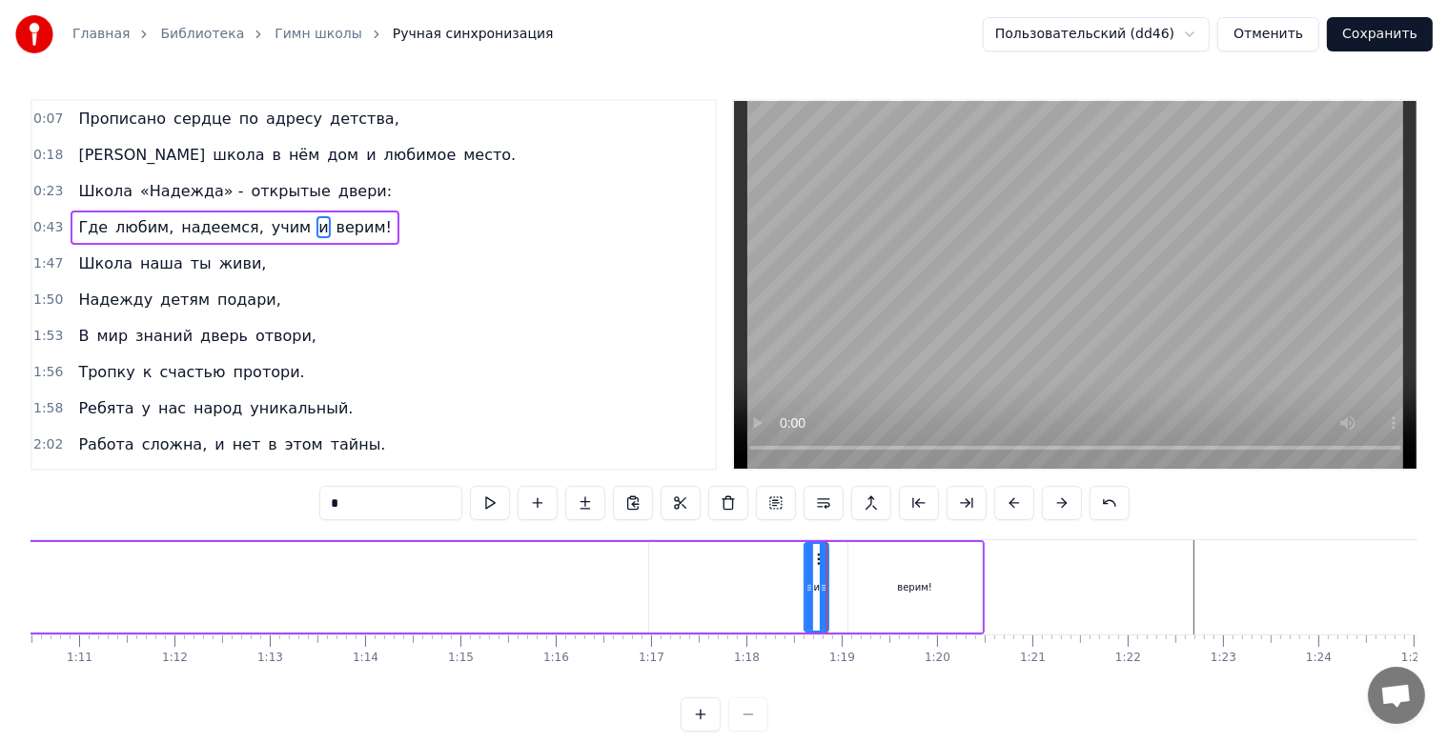
drag, startPoint x: 831, startPoint y: 588, endPoint x: 807, endPoint y: 589, distance: 23.8
click at [807, 589] on icon at bounding box center [809, 587] width 8 height 15
drag, startPoint x: 825, startPoint y: 579, endPoint x: 841, endPoint y: 580, distance: 15.3
click at [841, 580] on icon at bounding box center [839, 587] width 8 height 15
drag, startPoint x: 841, startPoint y: 584, endPoint x: 831, endPoint y: 585, distance: 9.6
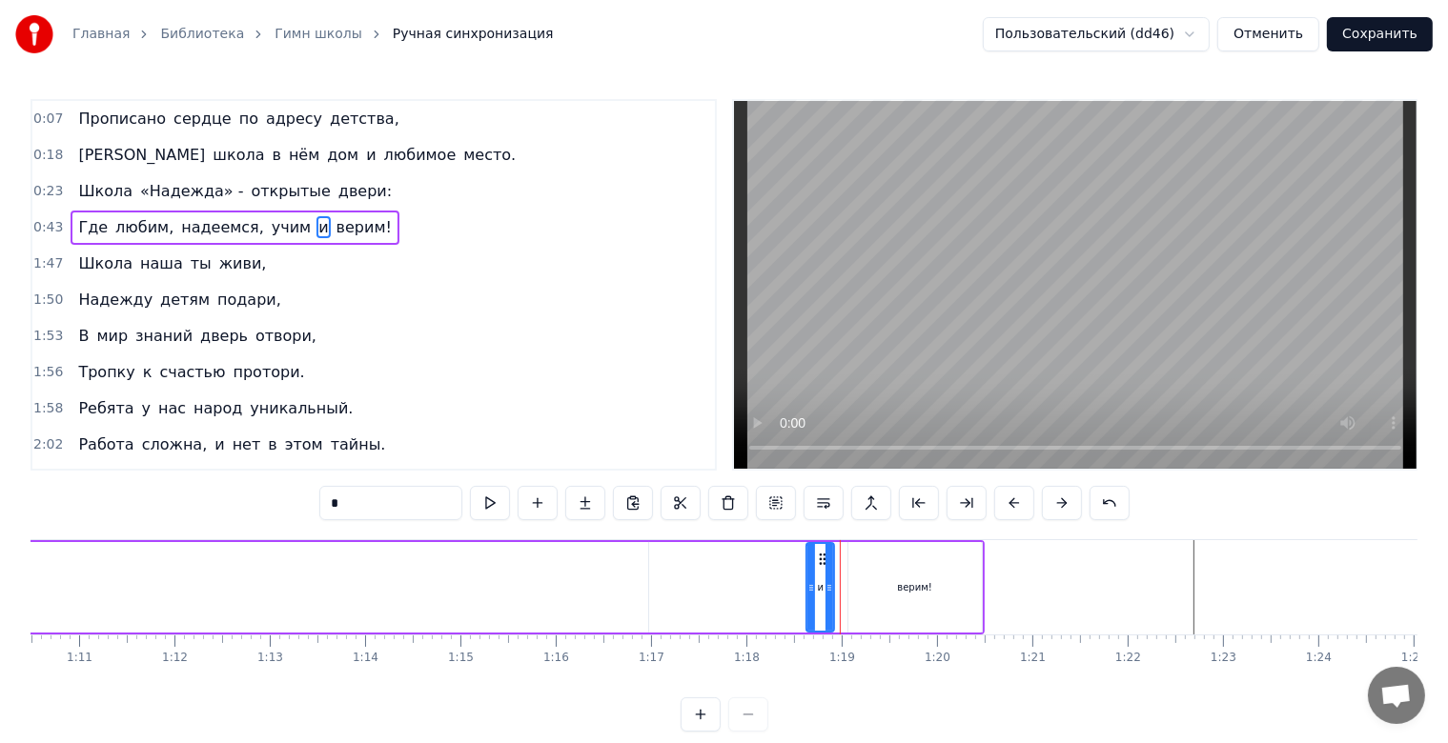
click at [831, 585] on icon at bounding box center [829, 587] width 8 height 15
drag, startPoint x: 818, startPoint y: 565, endPoint x: 831, endPoint y: 568, distance: 13.6
click at [831, 568] on div "и" at bounding box center [835, 587] width 26 height 87
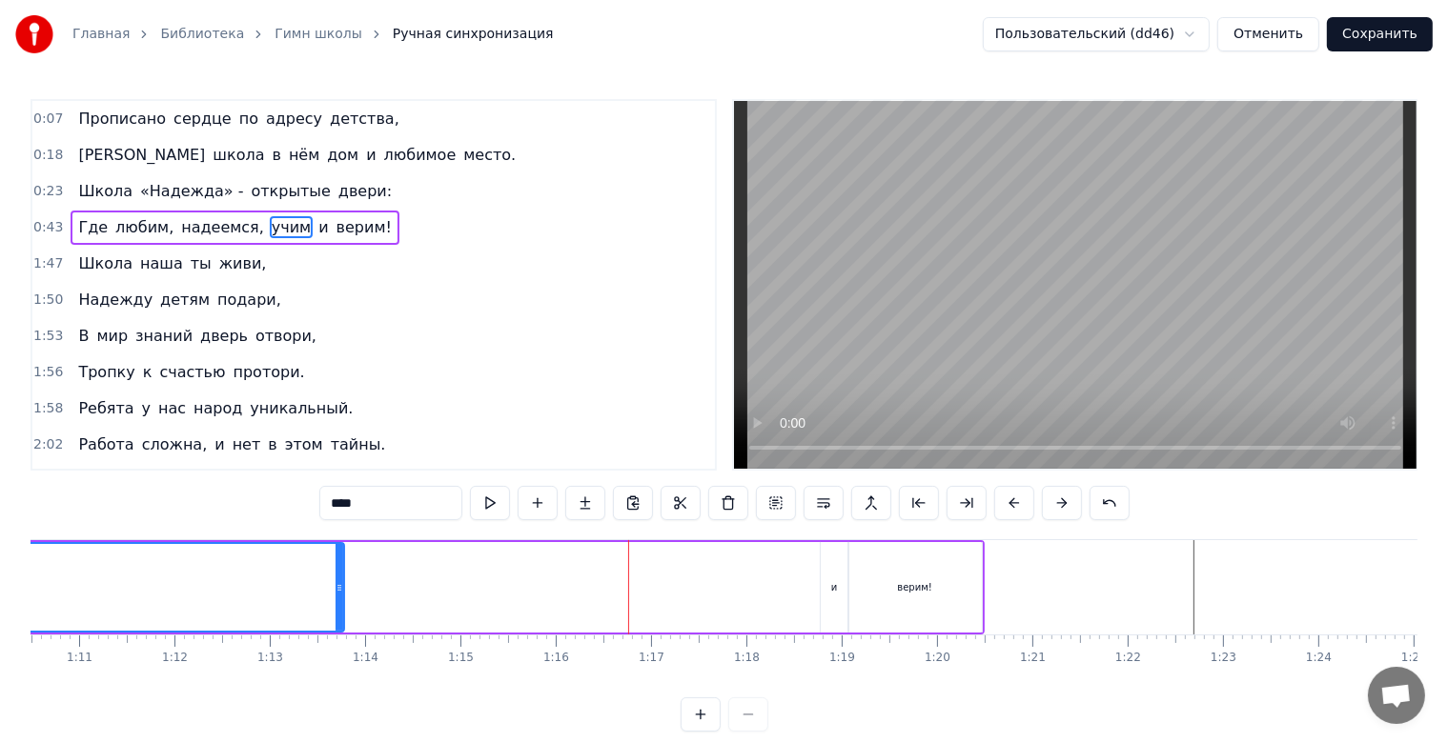
drag, startPoint x: 644, startPoint y: 589, endPoint x: 298, endPoint y: 588, distance: 346.0
click at [335, 588] on icon at bounding box center [339, 587] width 8 height 15
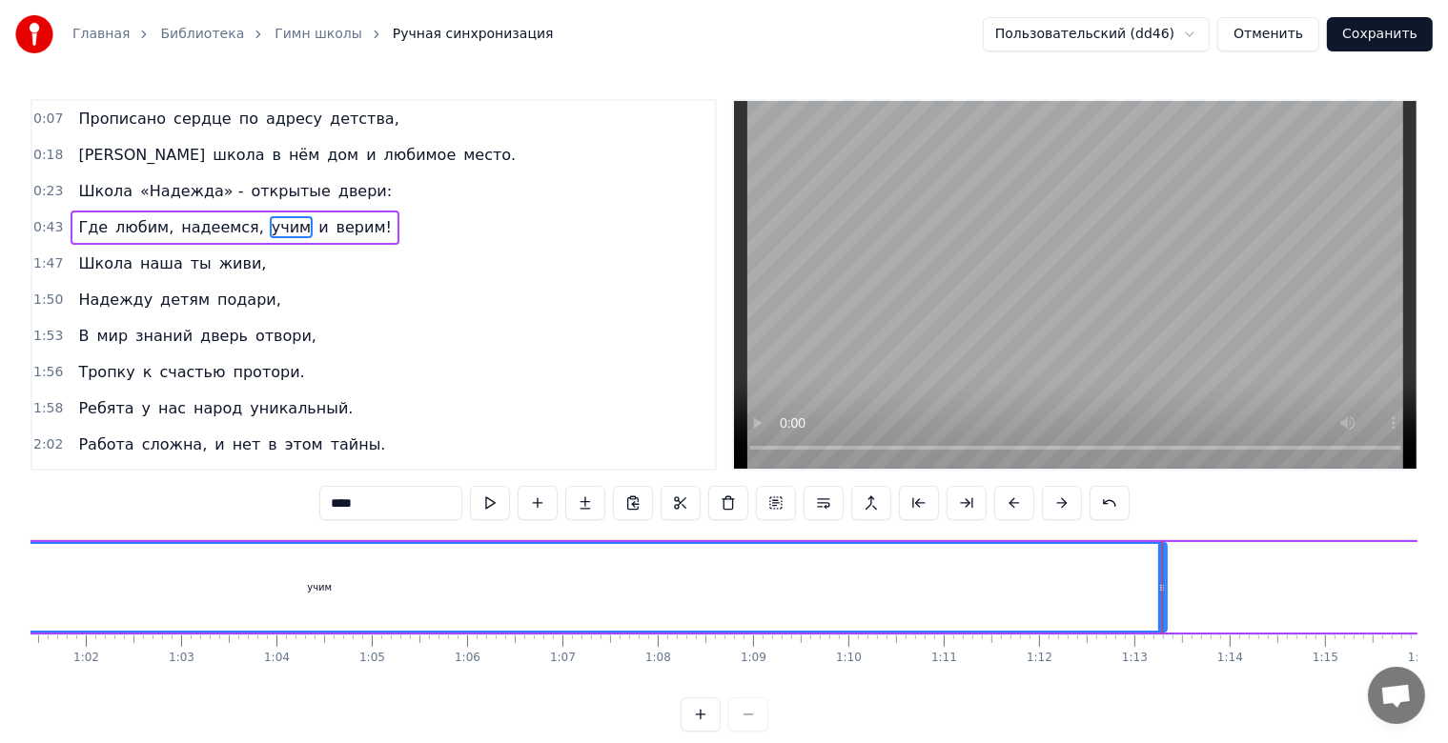
scroll to position [0, 5623]
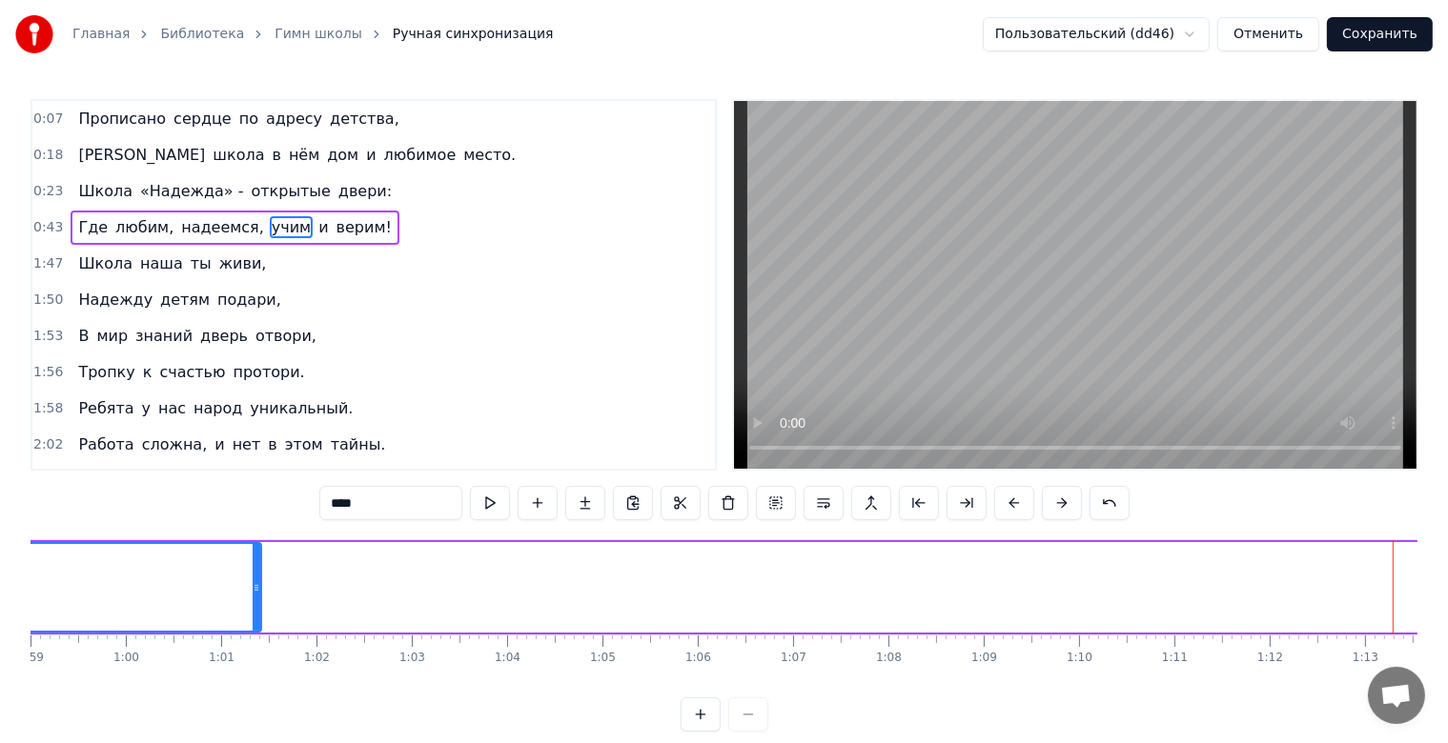
drag, startPoint x: 1388, startPoint y: 587, endPoint x: 244, endPoint y: 594, distance: 1143.7
click at [253, 594] on icon at bounding box center [257, 587] width 8 height 15
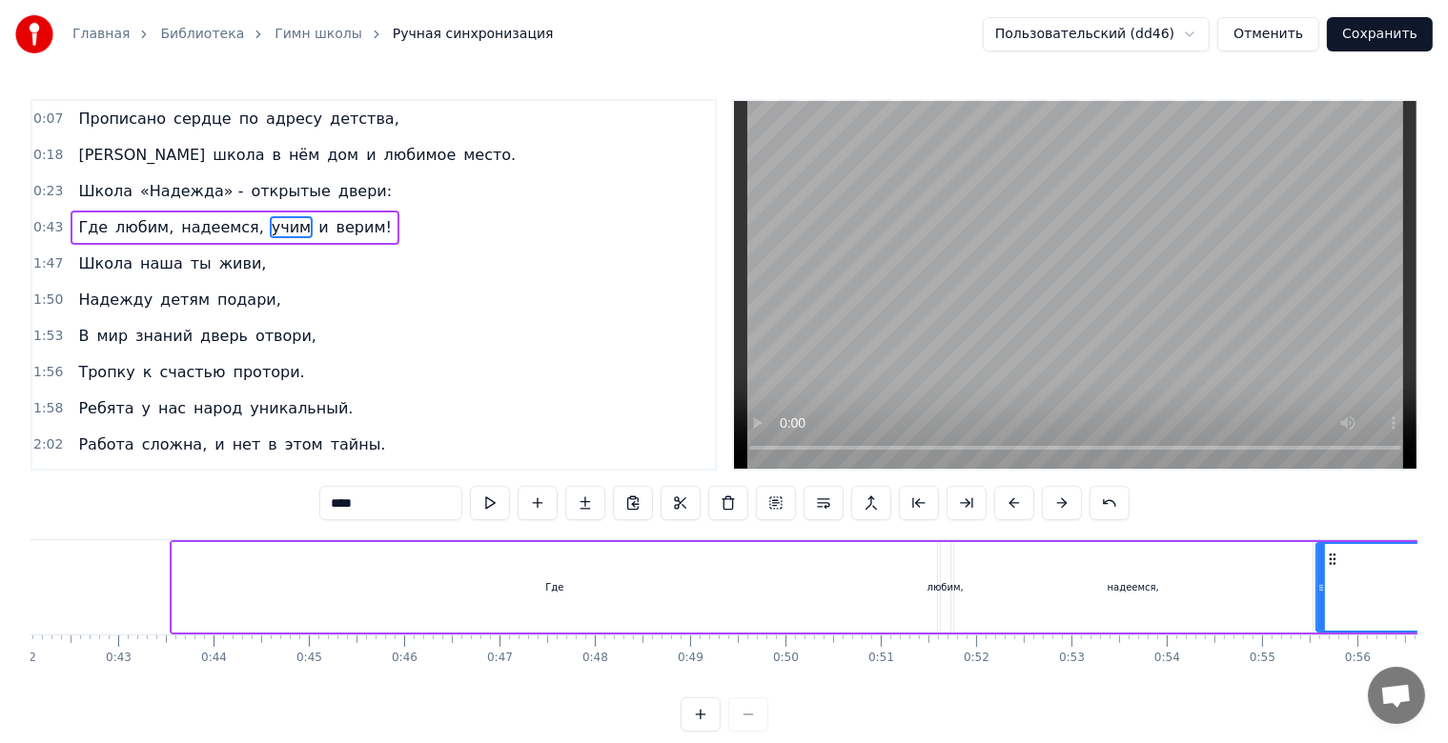
scroll to position [0, 4083]
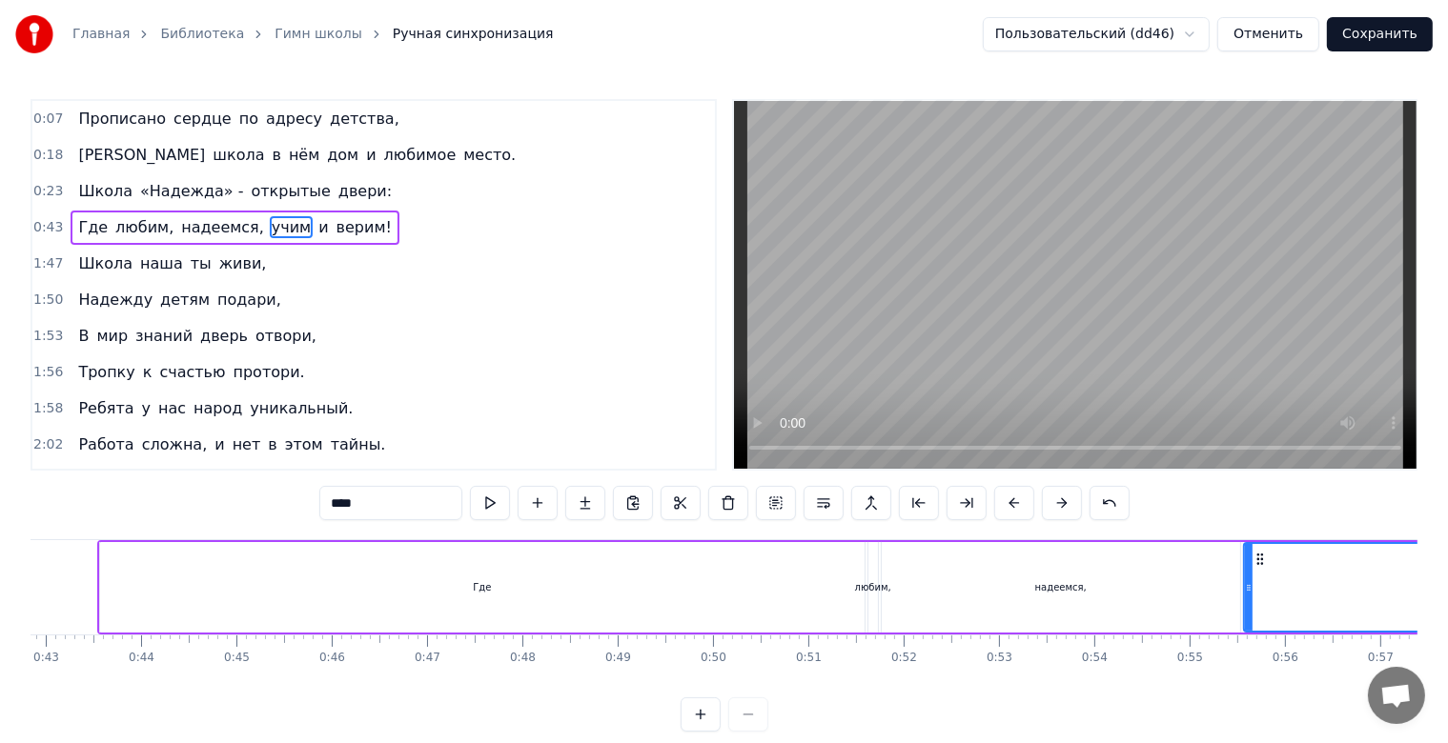
click at [473, 584] on div "Где" at bounding box center [482, 587] width 764 height 91
type input "***"
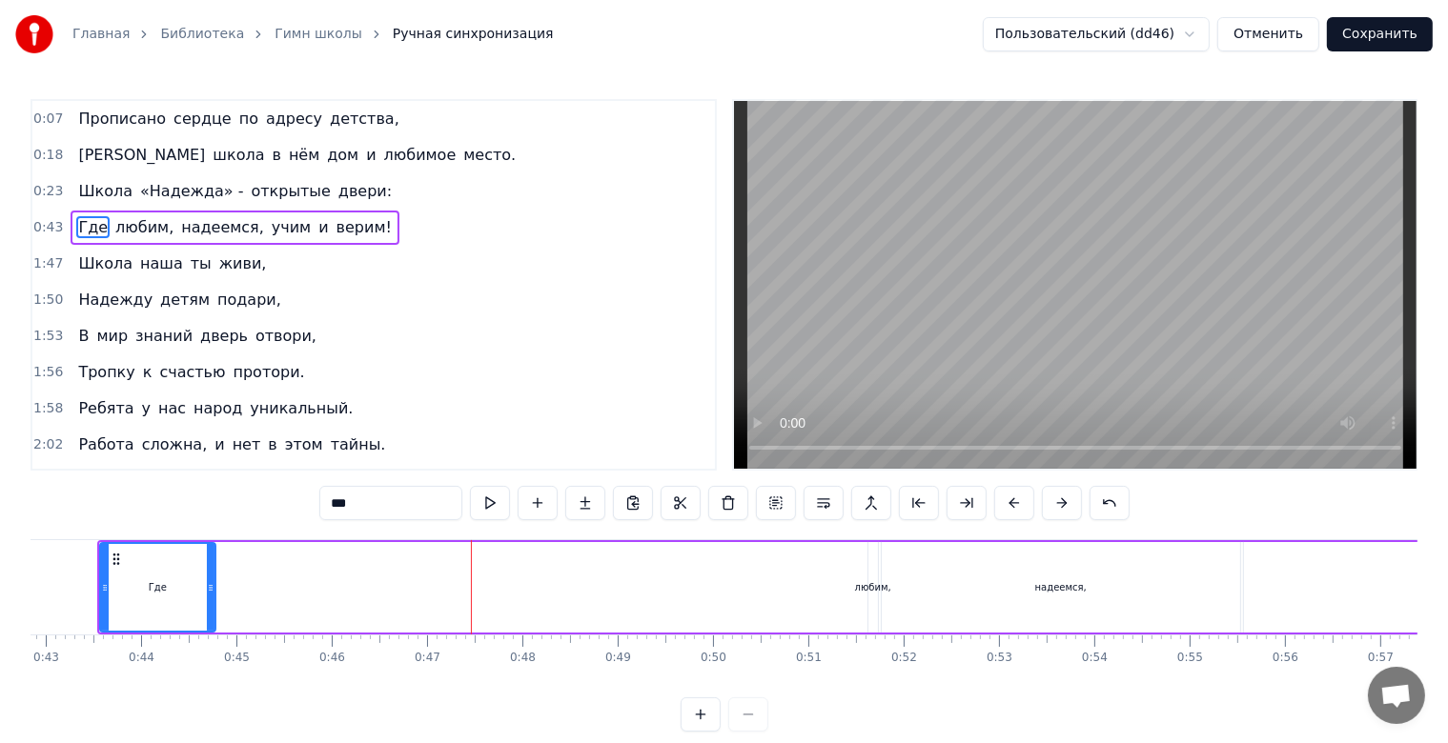
drag, startPoint x: 855, startPoint y: 588, endPoint x: 206, endPoint y: 591, distance: 649.1
click at [207, 591] on icon at bounding box center [211, 587] width 8 height 15
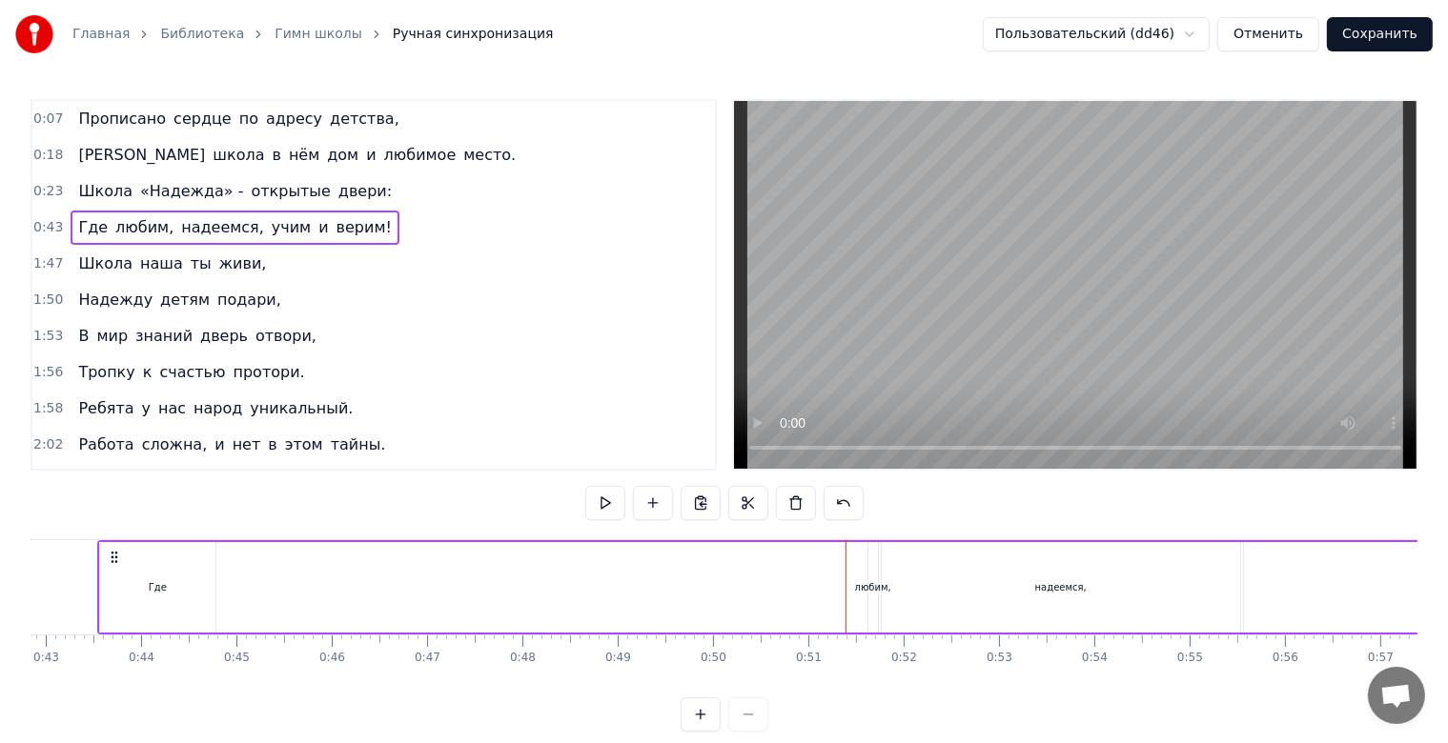
click at [863, 590] on div "любим," at bounding box center [873, 587] width 36 height 14
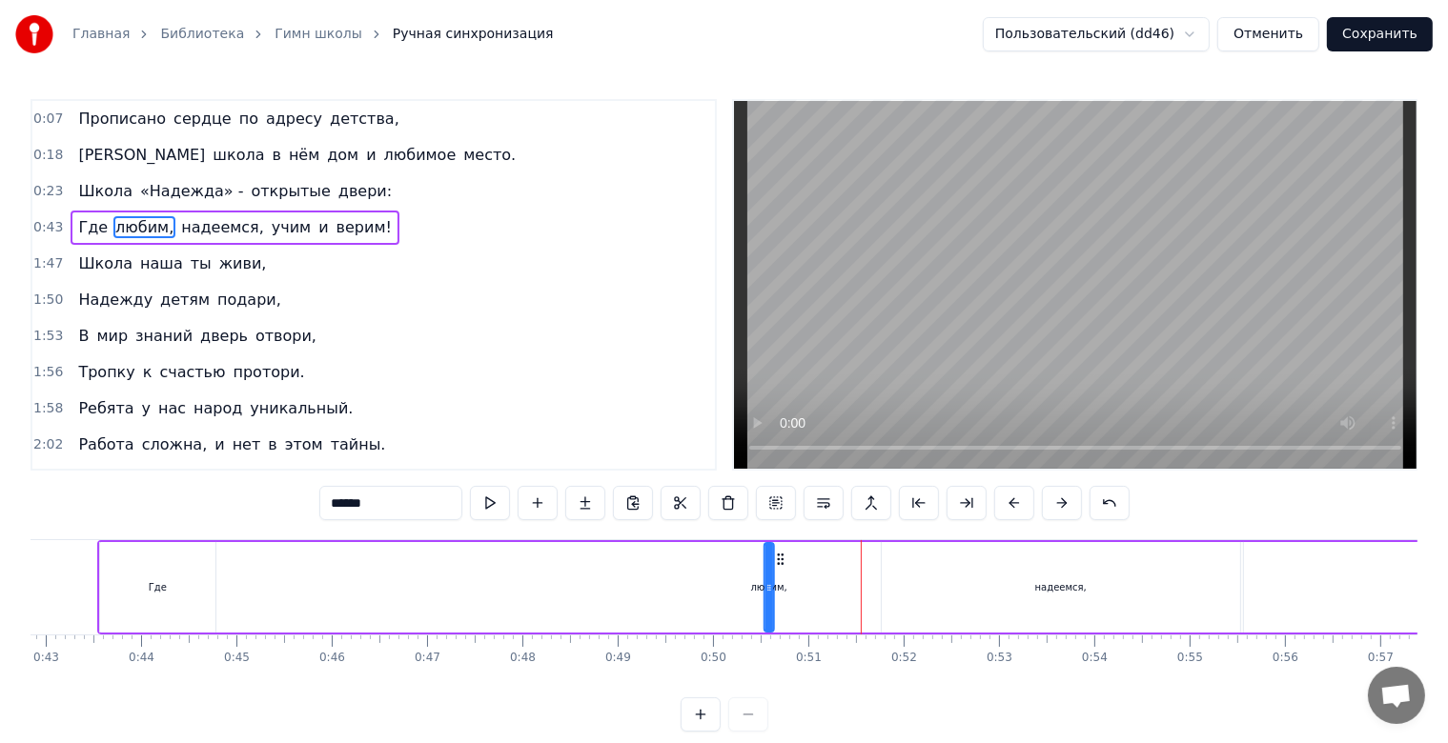
drag, startPoint x: 881, startPoint y: 561, endPoint x: 753, endPoint y: 566, distance: 127.8
drag, startPoint x: 737, startPoint y: 584, endPoint x: 772, endPoint y: 590, distance: 35.7
click at [772, 590] on icon at bounding box center [773, 587] width 8 height 15
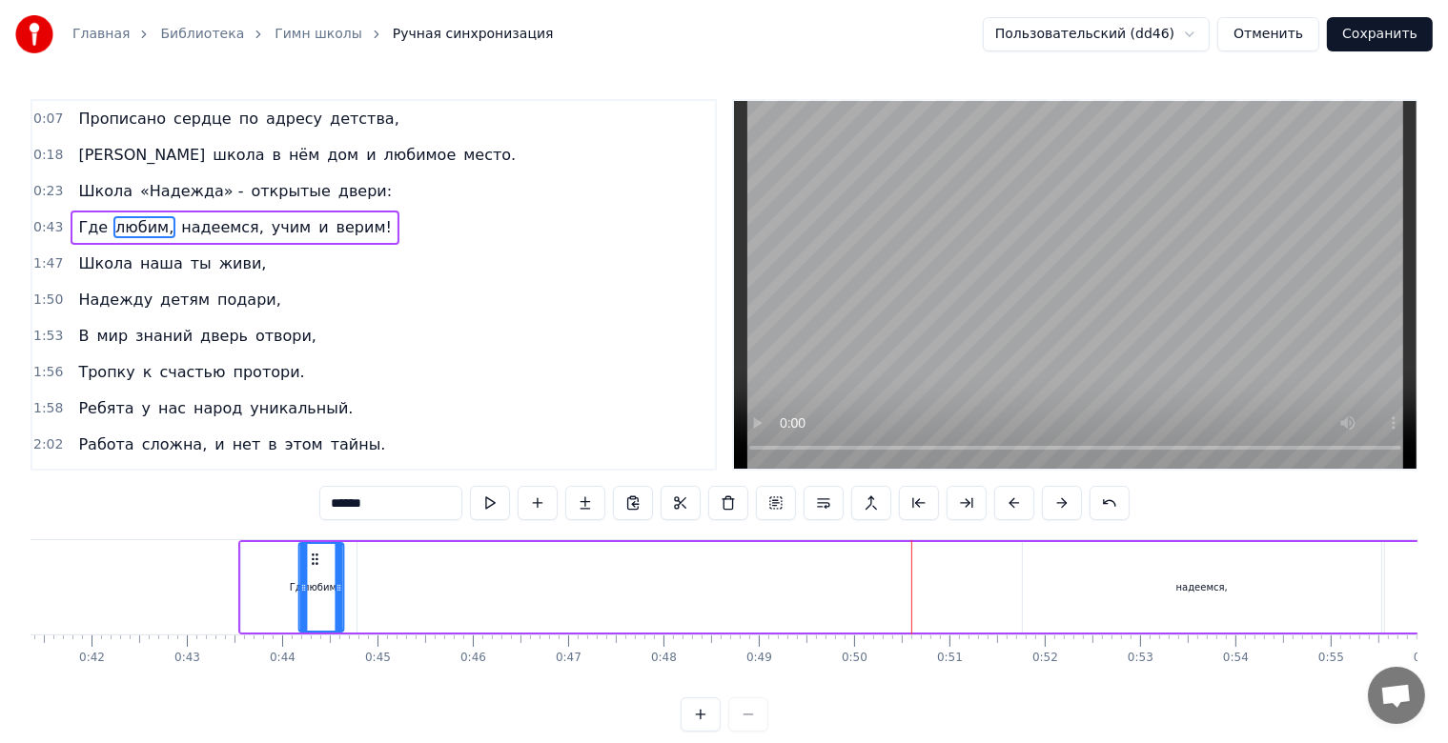
scroll to position [0, 3938]
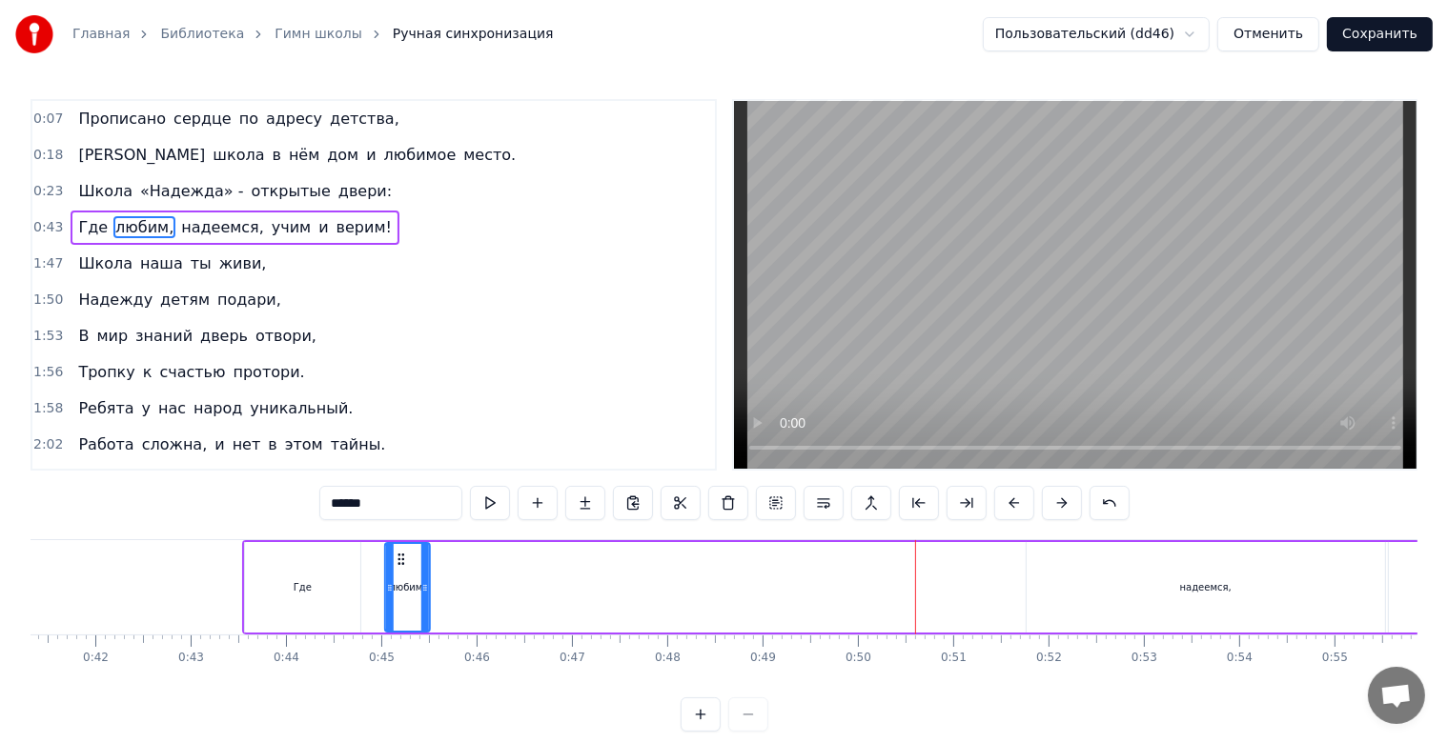
drag, startPoint x: 749, startPoint y: 564, endPoint x: 410, endPoint y: 576, distance: 339.5
click at [398, 579] on div "любим," at bounding box center [407, 587] width 43 height 87
click at [1285, 582] on div "надеемся," at bounding box center [1205, 587] width 358 height 91
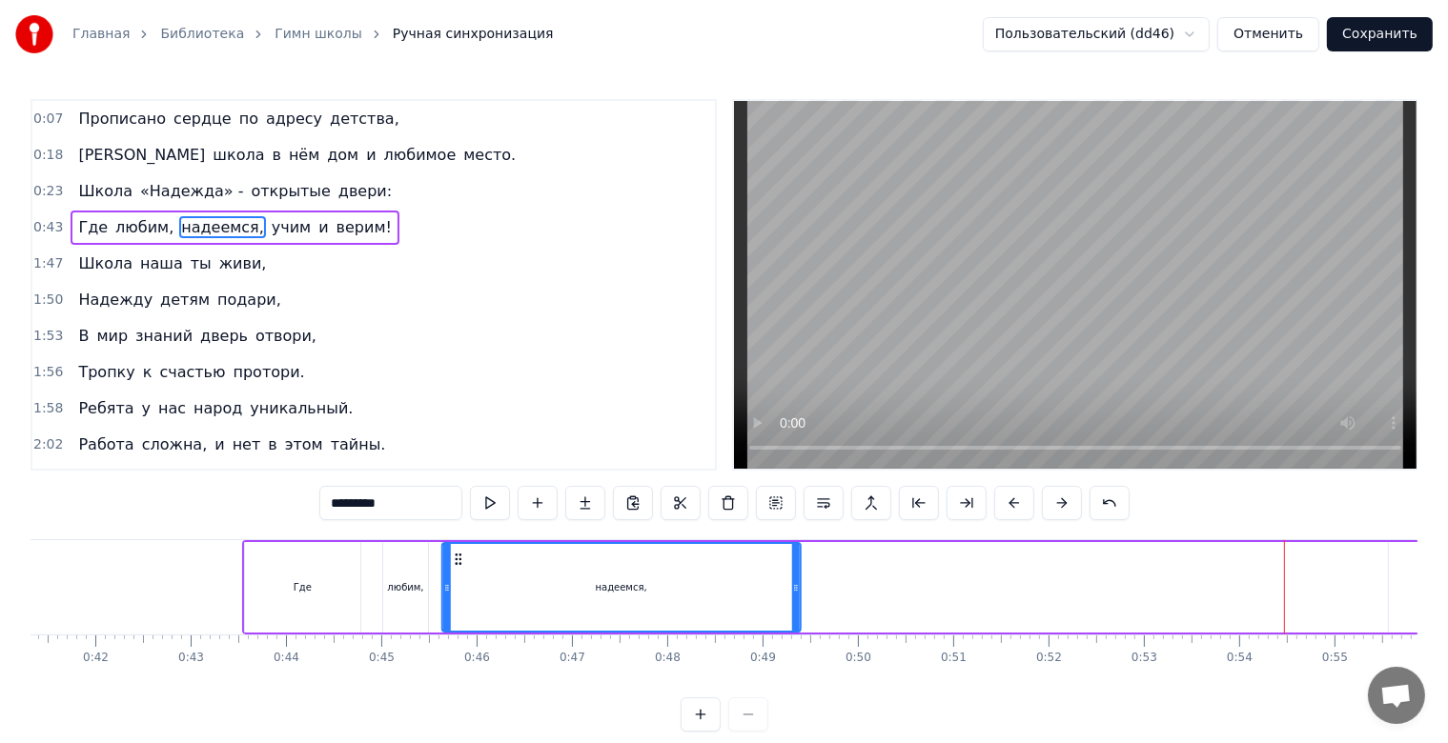
drag, startPoint x: 1044, startPoint y: 560, endPoint x: 458, endPoint y: 568, distance: 585.3
click at [458, 568] on div "надеемся," at bounding box center [620, 587] width 356 height 87
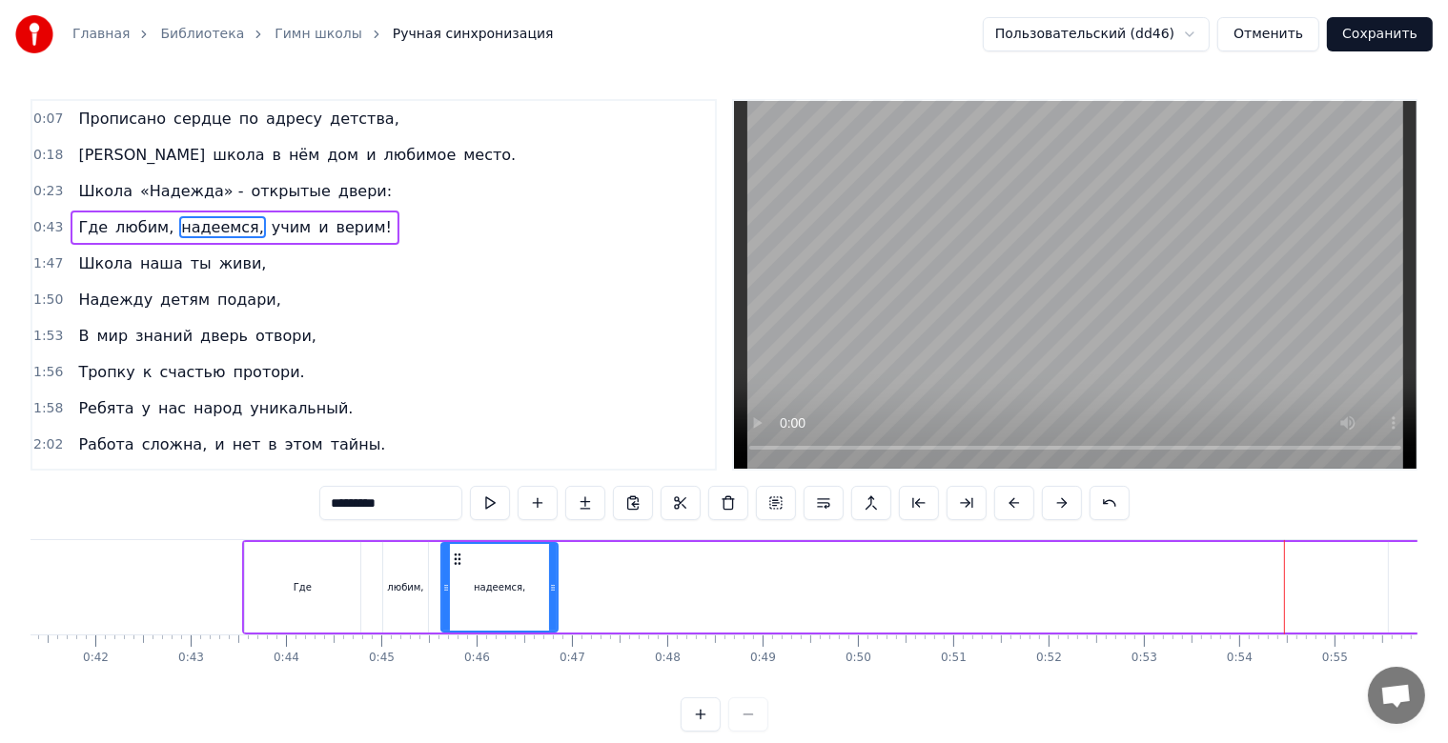
drag, startPoint x: 794, startPoint y: 584, endPoint x: 552, endPoint y: 587, distance: 242.1
click at [552, 587] on icon at bounding box center [553, 587] width 8 height 15
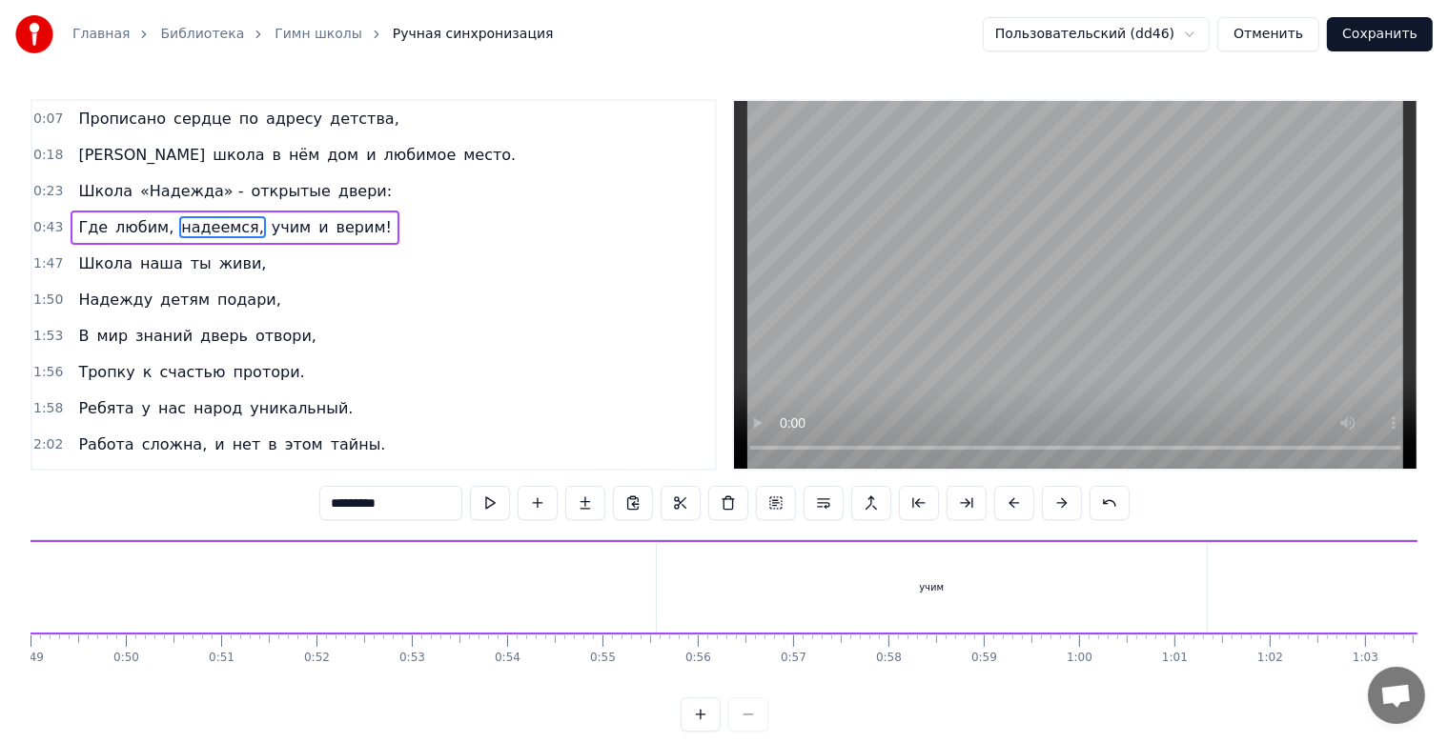
scroll to position [0, 4766]
drag, startPoint x: 835, startPoint y: 596, endPoint x: 934, endPoint y: 584, distance: 99.8
click at [835, 595] on div "учим" at bounding box center [835, 587] width 550 height 91
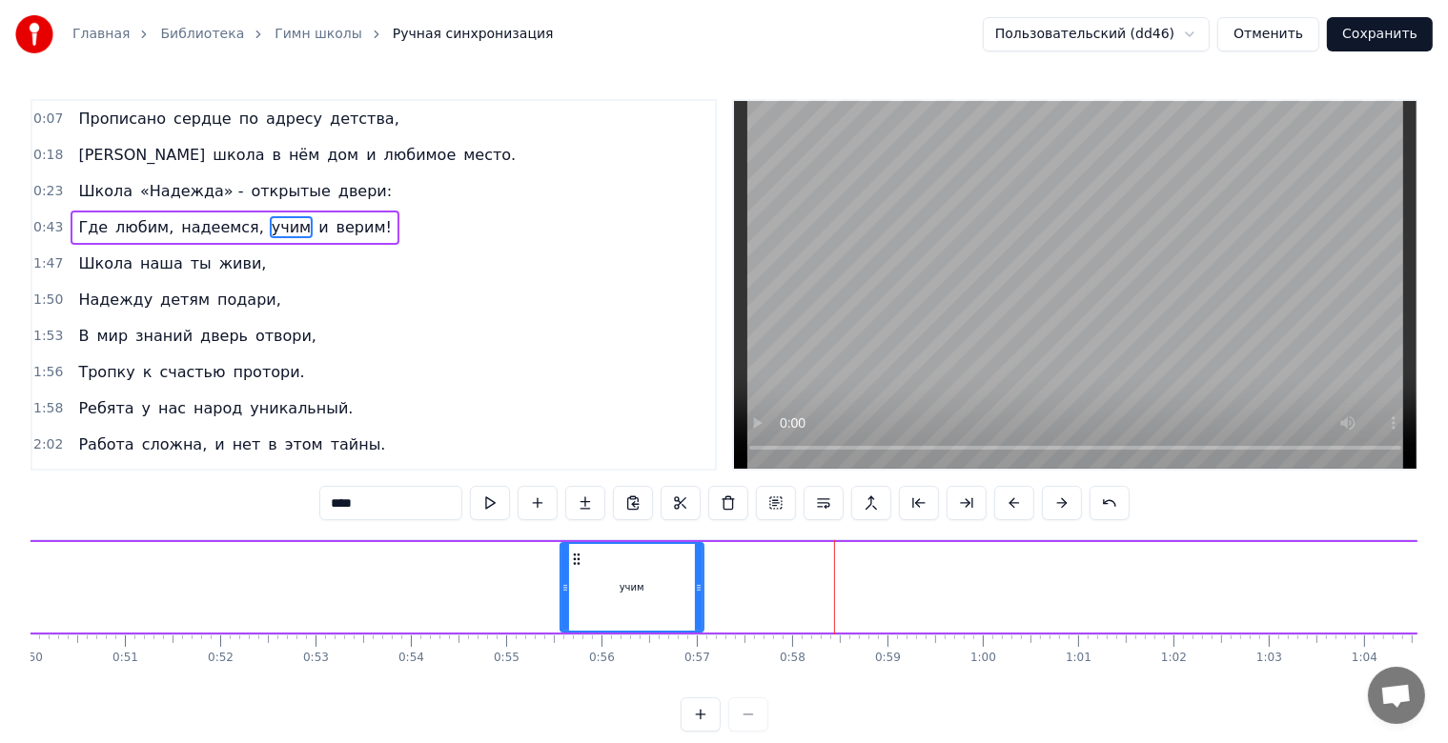
drag, startPoint x: 1106, startPoint y: 582, endPoint x: 693, endPoint y: 592, distance: 412.8
click at [695, 592] on icon at bounding box center [699, 587] width 8 height 15
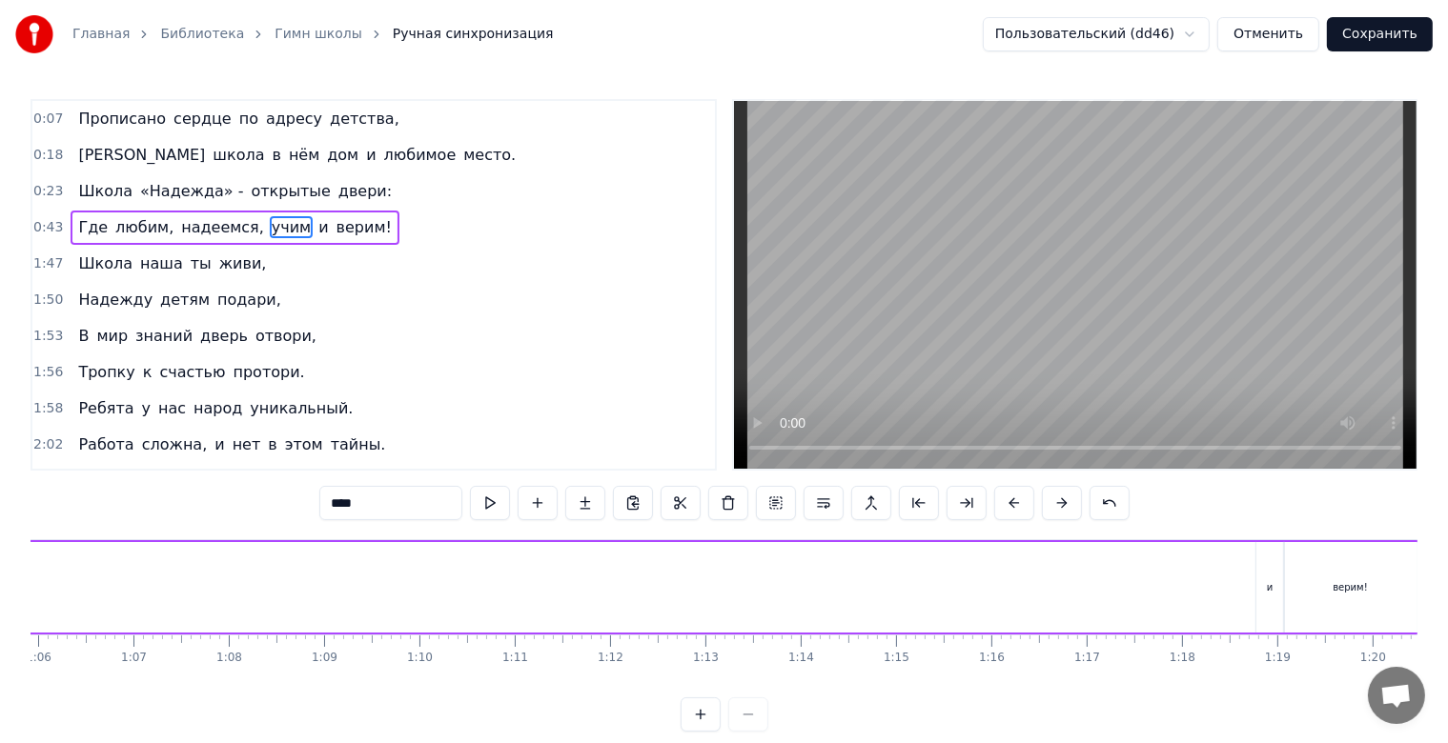
scroll to position [0, 6689]
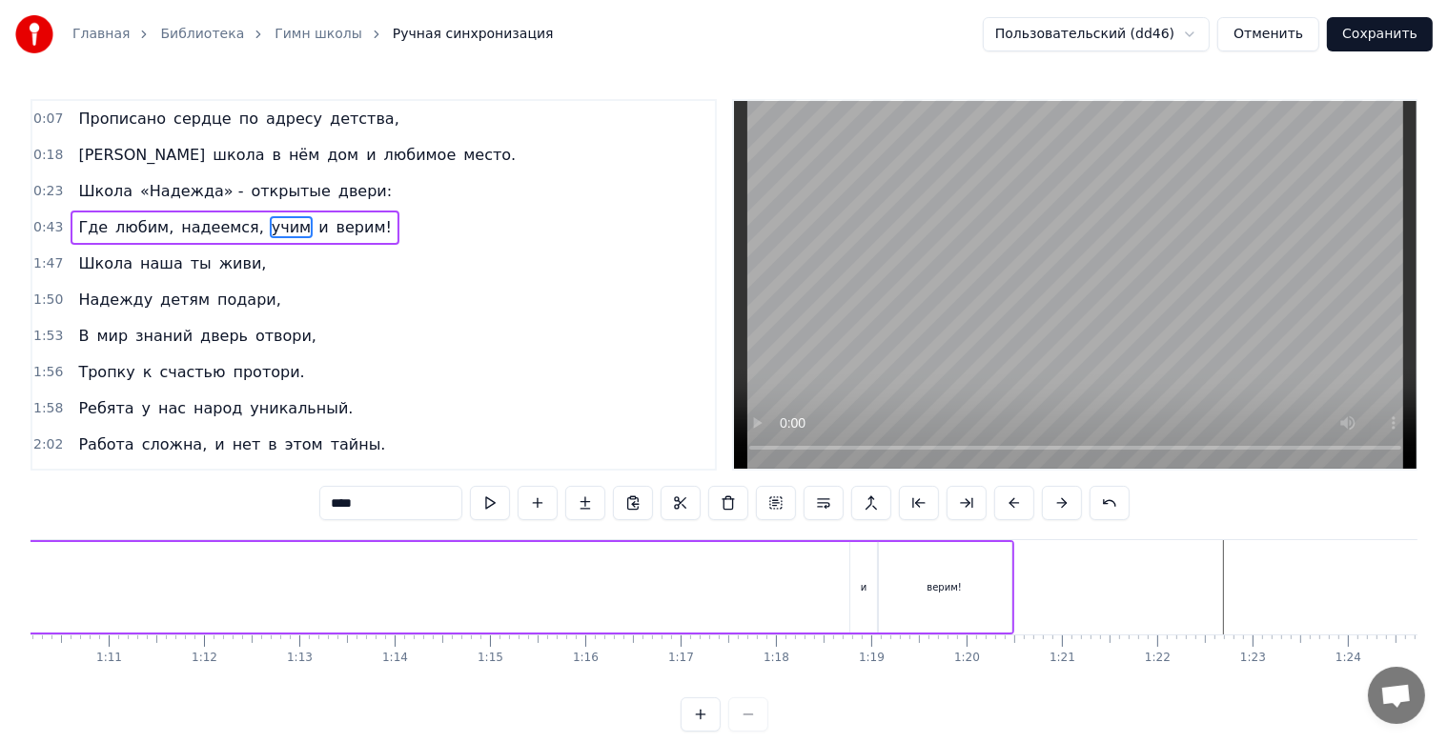
click at [887, 582] on div "верим!" at bounding box center [944, 587] width 133 height 91
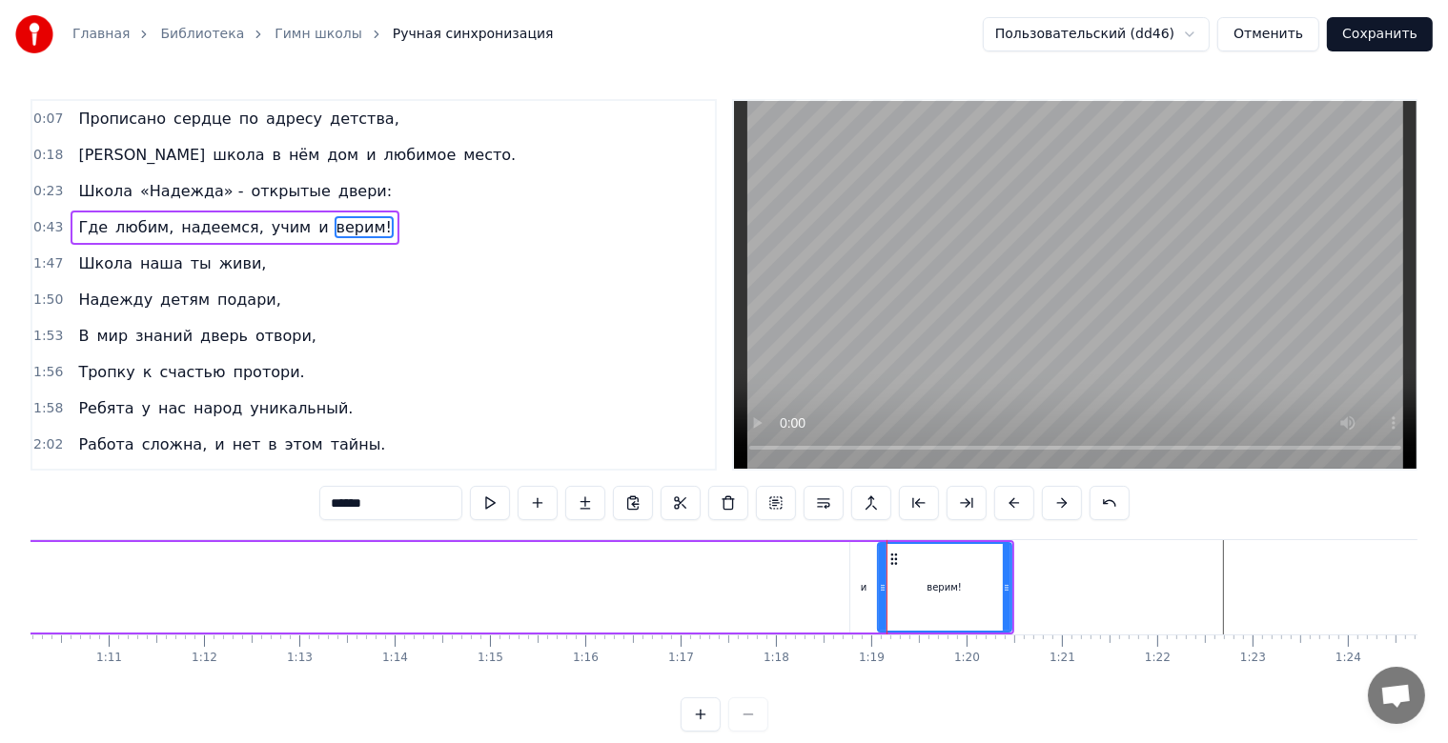
click at [863, 576] on div "и" at bounding box center [864, 587] width 28 height 91
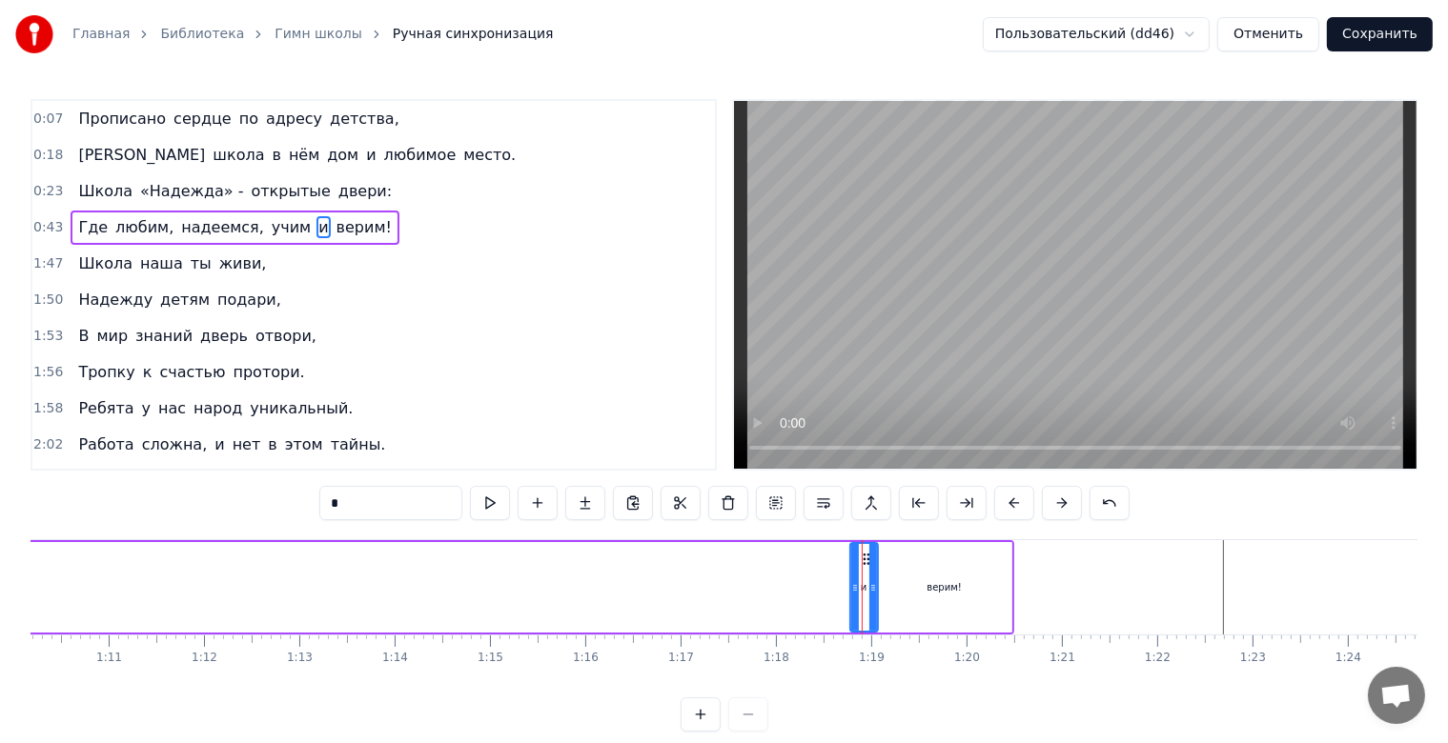
click at [869, 560] on div at bounding box center [873, 587] width 8 height 87
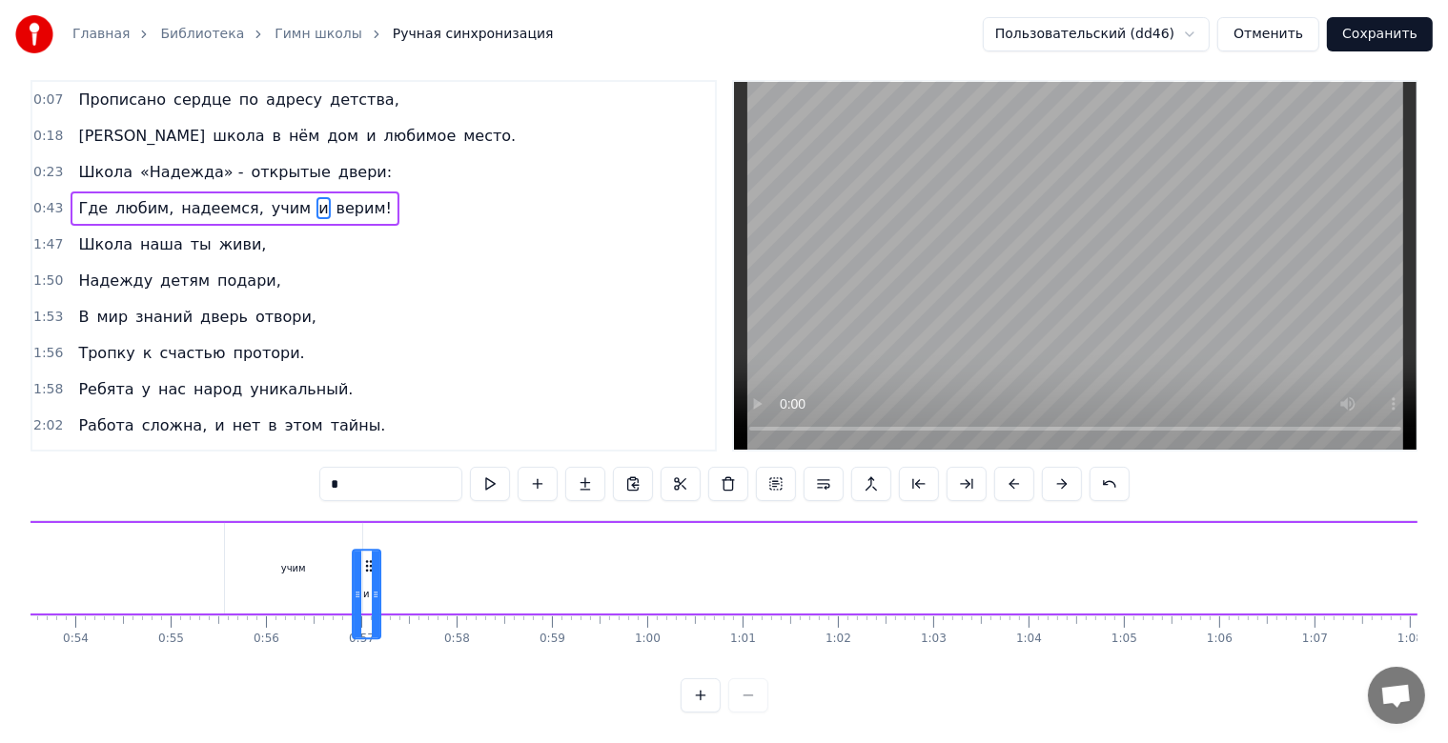
scroll to position [0, 5102]
drag, startPoint x: 862, startPoint y: 557, endPoint x: 442, endPoint y: 504, distance: 422.6
click at [442, 504] on div "0:07 Прописано сердце по адресу детства, 0:18 А школа в нём дом и любимое место…" at bounding box center [723, 396] width 1387 height 633
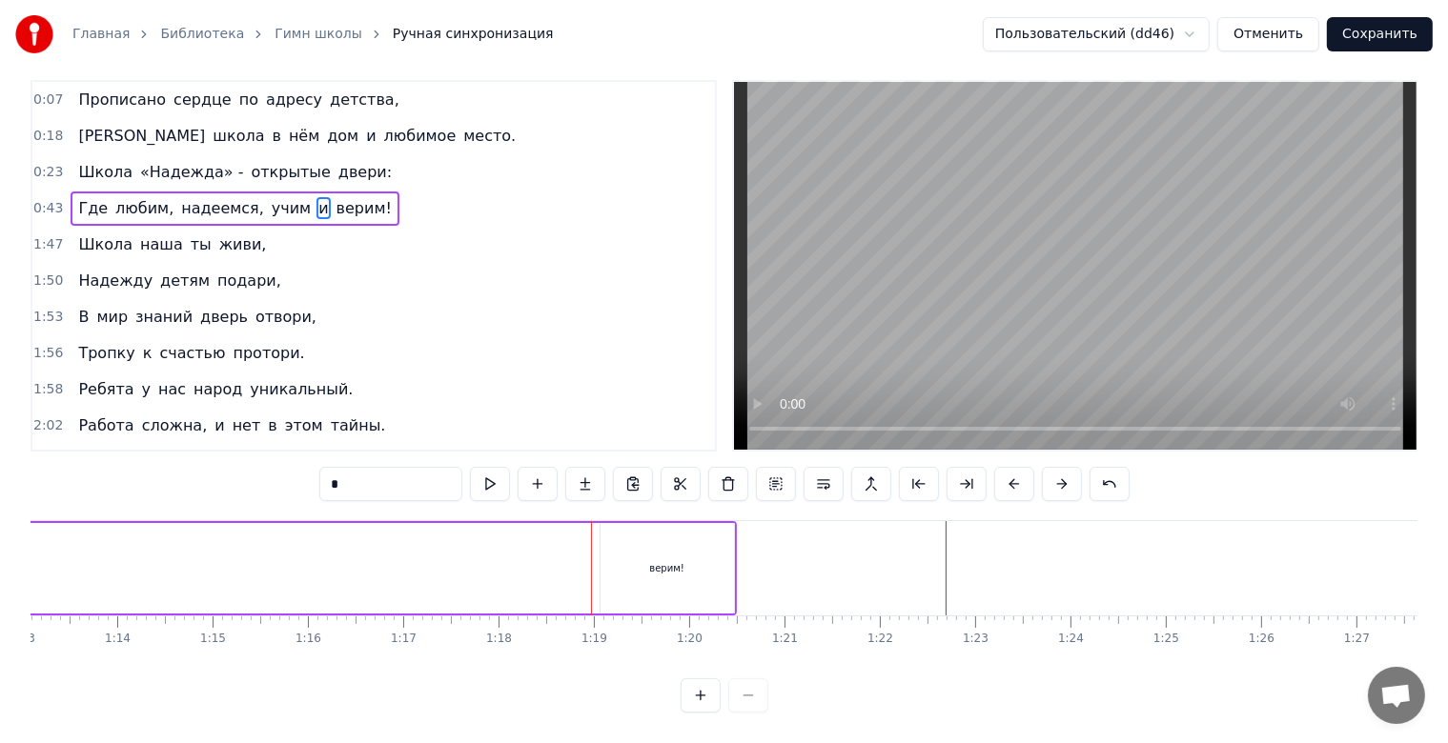
scroll to position [0, 6912]
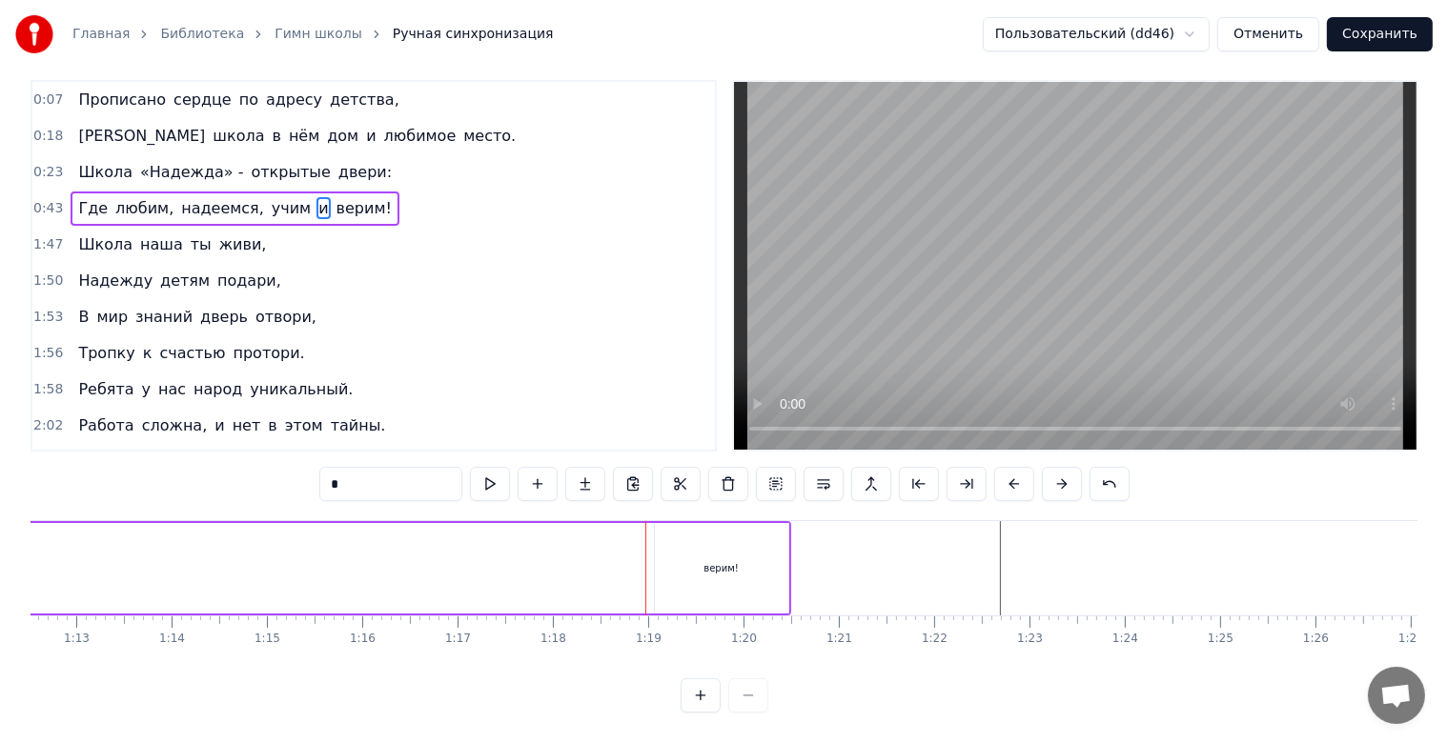
click at [774, 580] on div "верим!" at bounding box center [721, 568] width 133 height 91
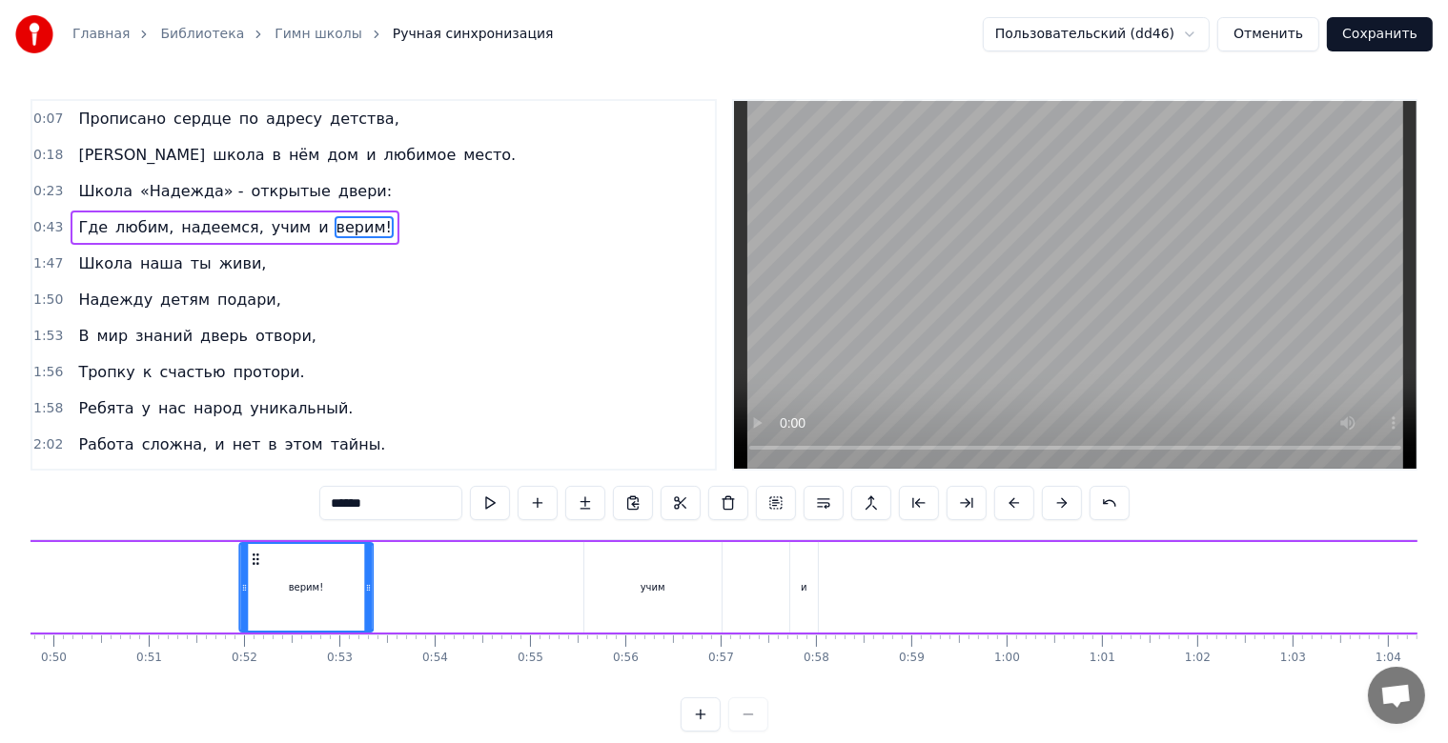
scroll to position [0, 4708]
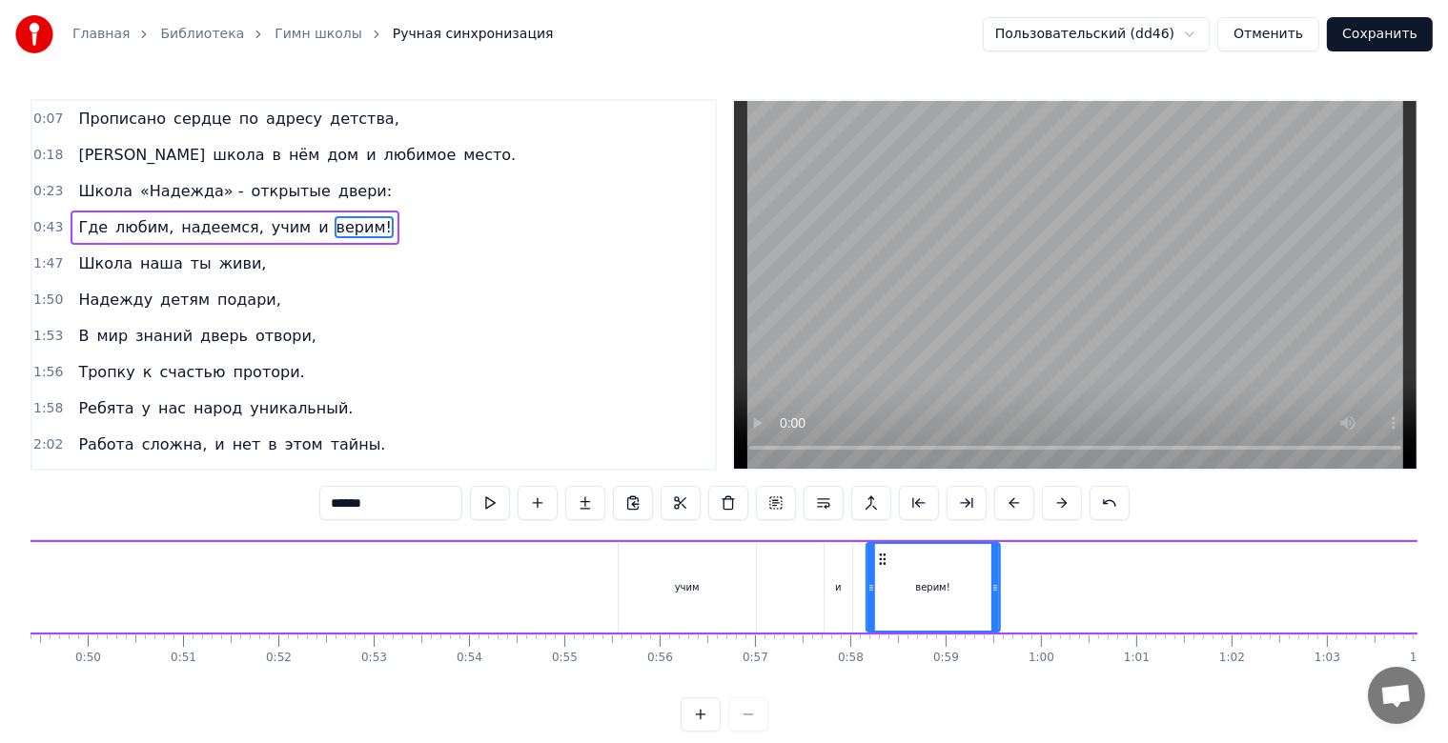
drag, startPoint x: 671, startPoint y: 560, endPoint x: 881, endPoint y: 542, distance: 210.5
click at [881, 544] on div "верим!" at bounding box center [932, 587] width 132 height 87
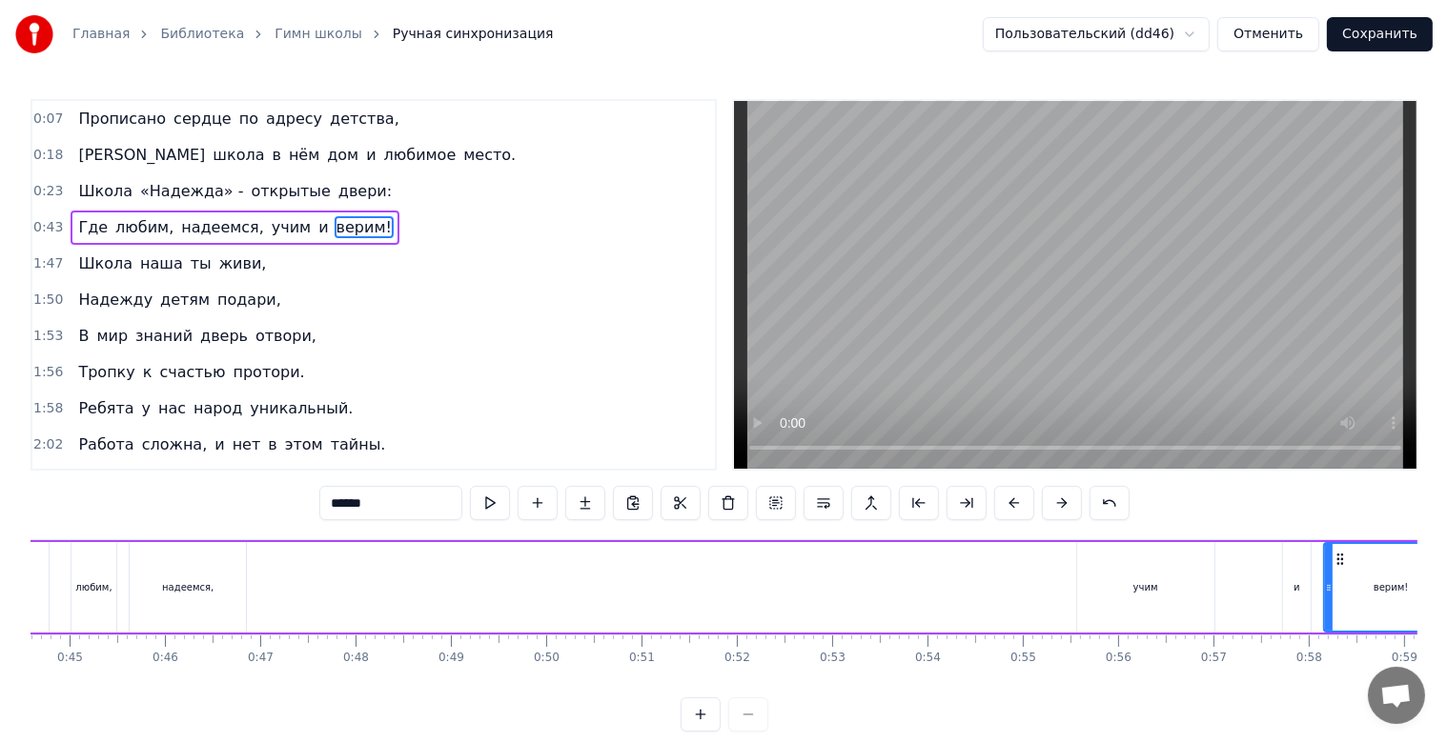
scroll to position [0, 4201]
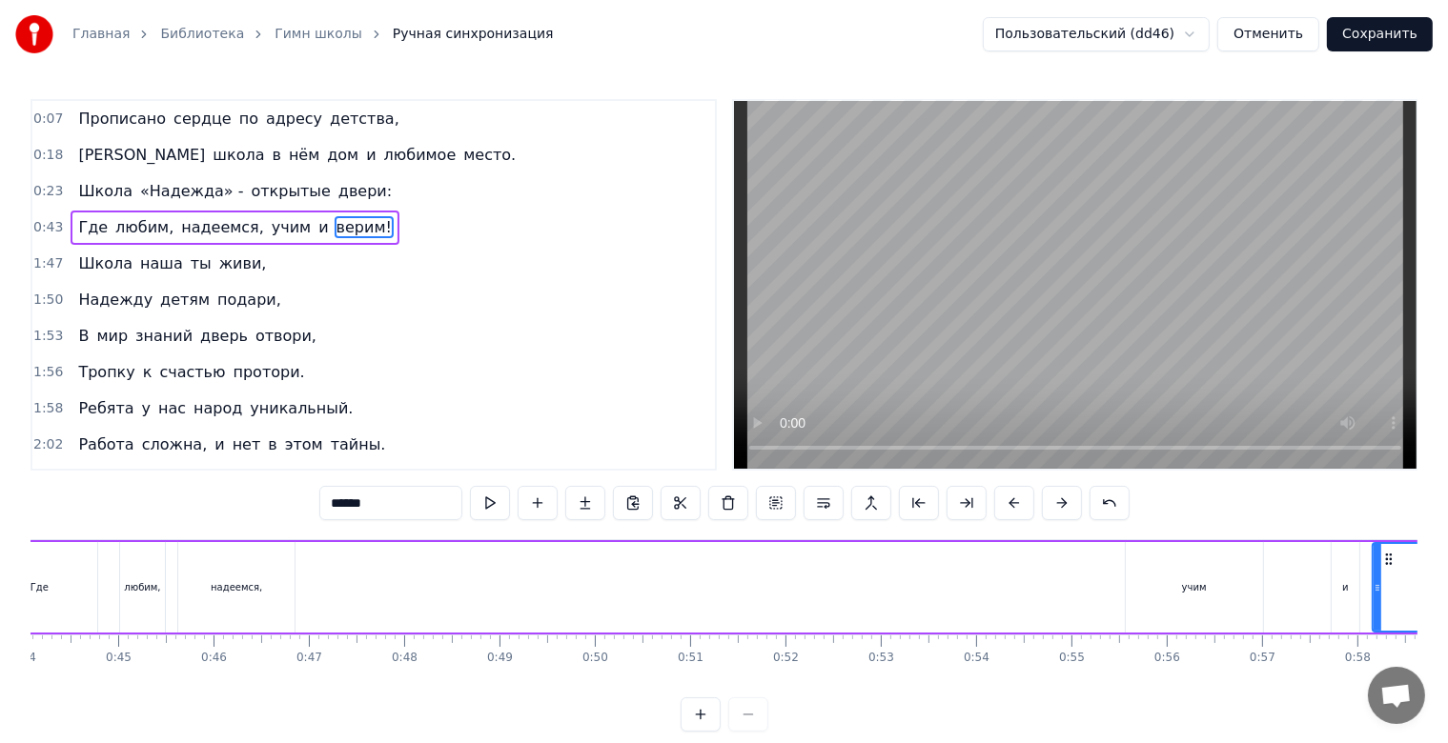
click at [1256, 583] on div "учим" at bounding box center [1194, 587] width 137 height 91
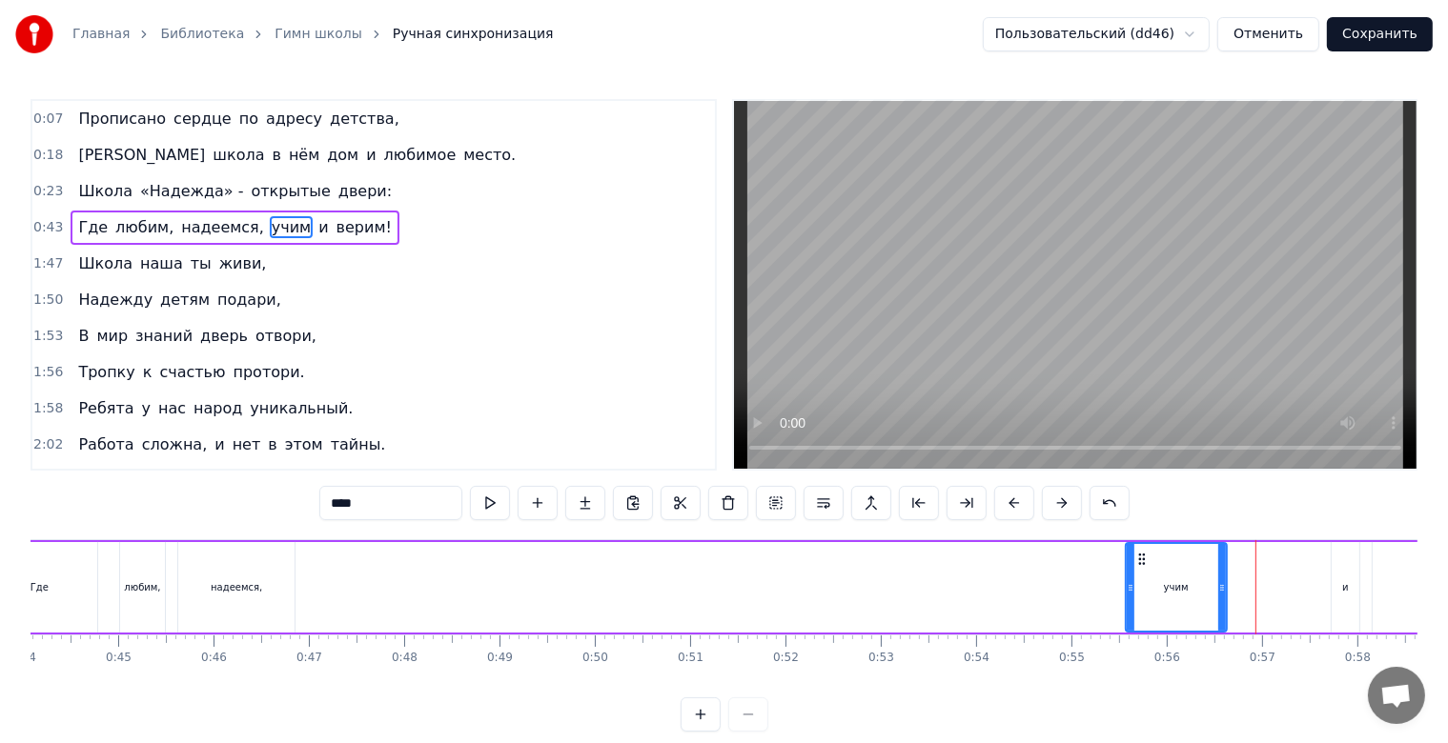
drag, startPoint x: 1258, startPoint y: 580, endPoint x: 1222, endPoint y: 583, distance: 36.3
click at [1222, 583] on icon at bounding box center [1222, 587] width 8 height 15
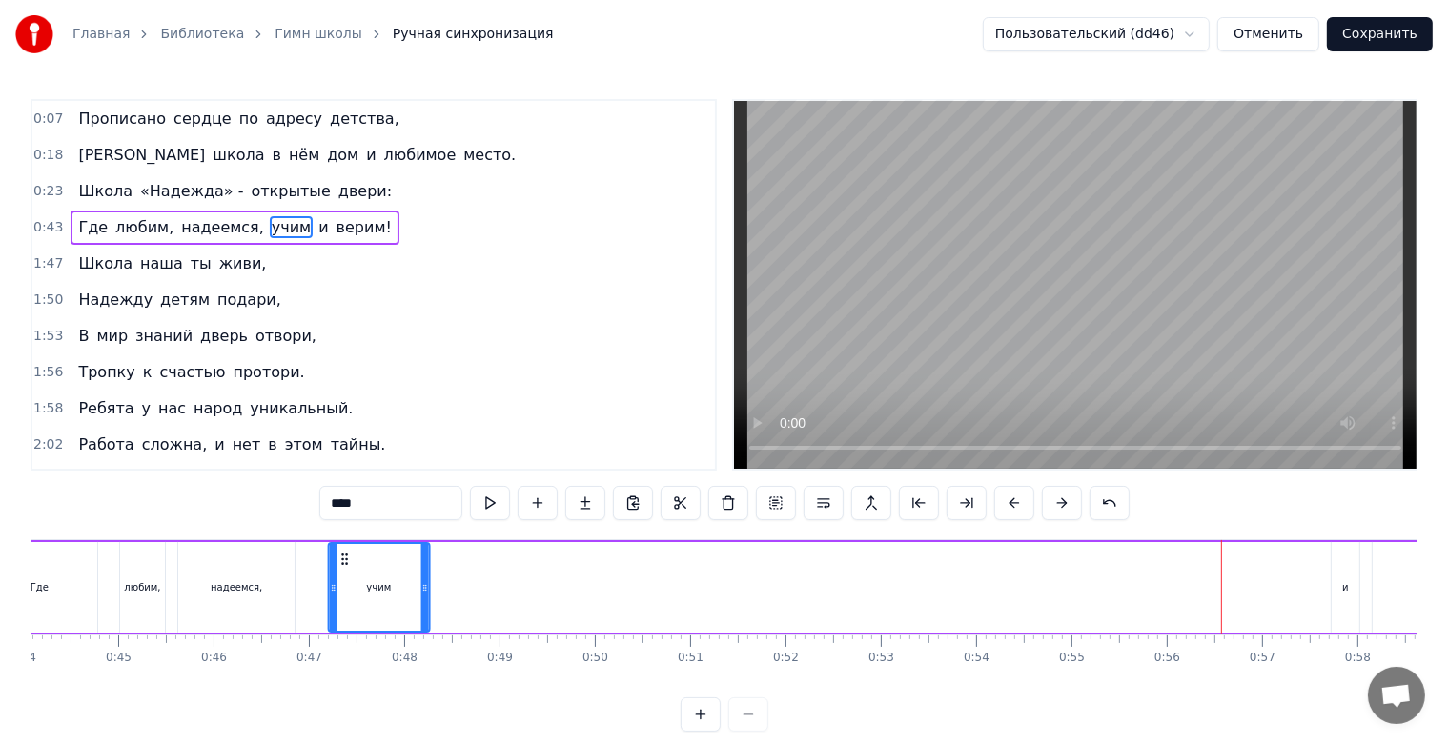
drag, startPoint x: 1142, startPoint y: 561, endPoint x: 328, endPoint y: 568, distance: 814.0
click at [329, 568] on div "учим" at bounding box center [378, 587] width 99 height 87
click at [1342, 585] on div "и" at bounding box center [1345, 587] width 7 height 14
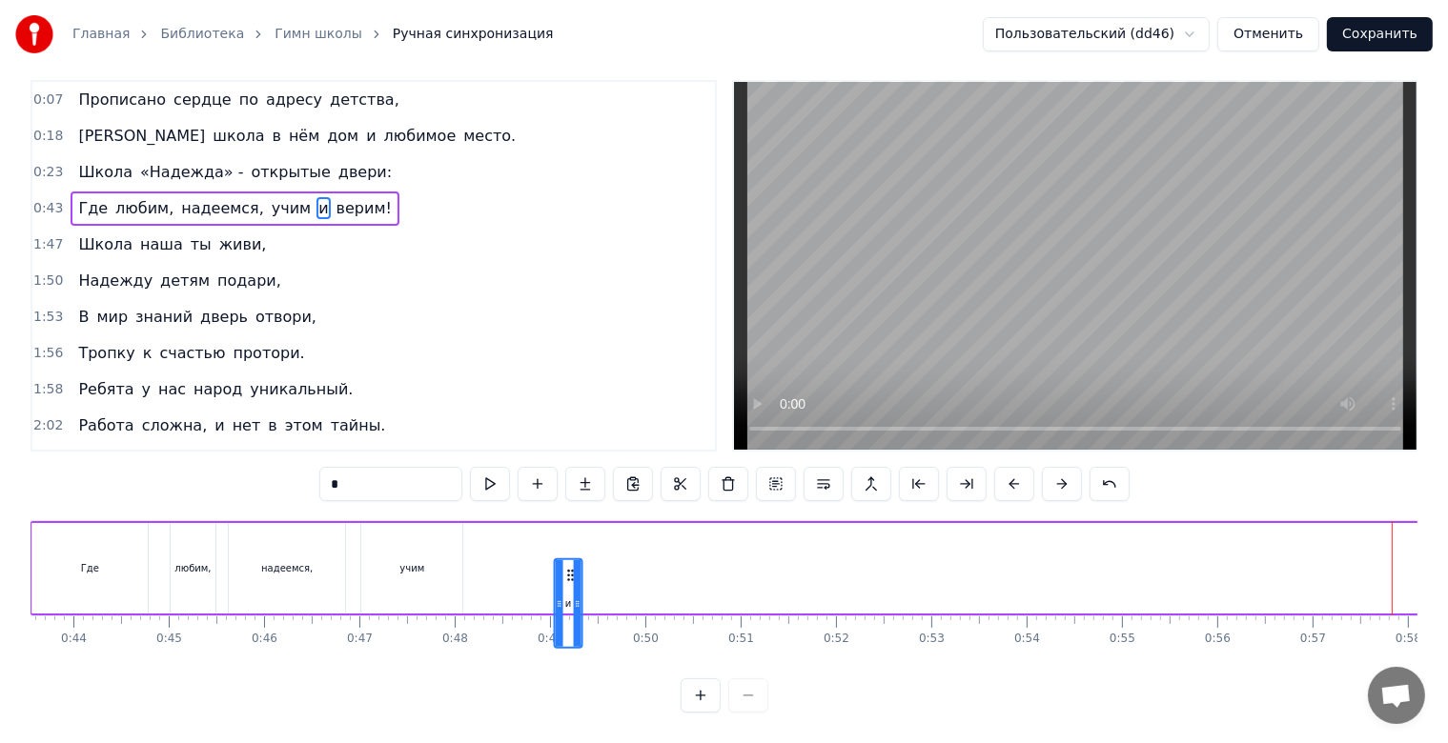
scroll to position [34, 0]
drag, startPoint x: 897, startPoint y: 559, endPoint x: 514, endPoint y: 518, distance: 385.3
click at [514, 521] on div "Где любим, надеемся, учим и верим!" at bounding box center [795, 568] width 1530 height 94
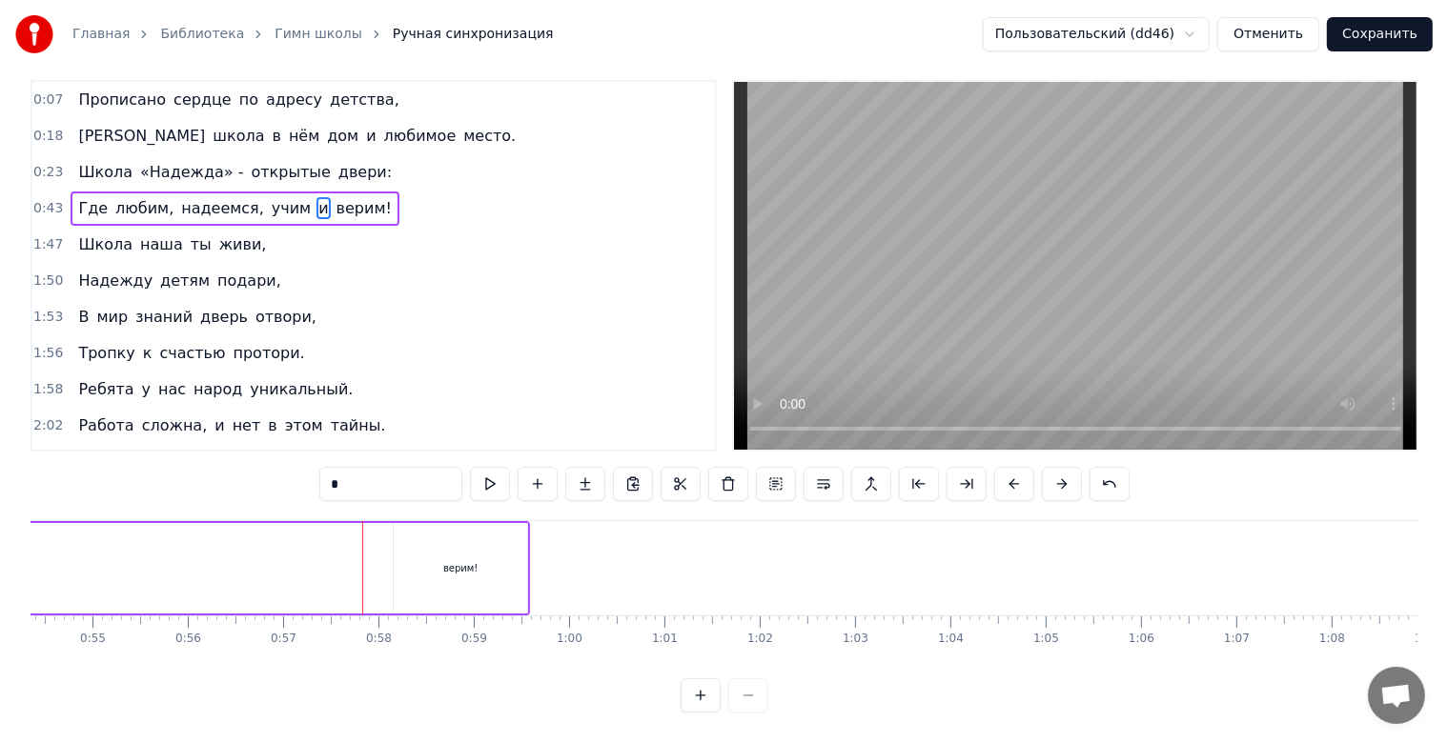
scroll to position [0, 4893]
click at [690, 569] on div "верим!" at bounding box center [747, 568] width 133 height 91
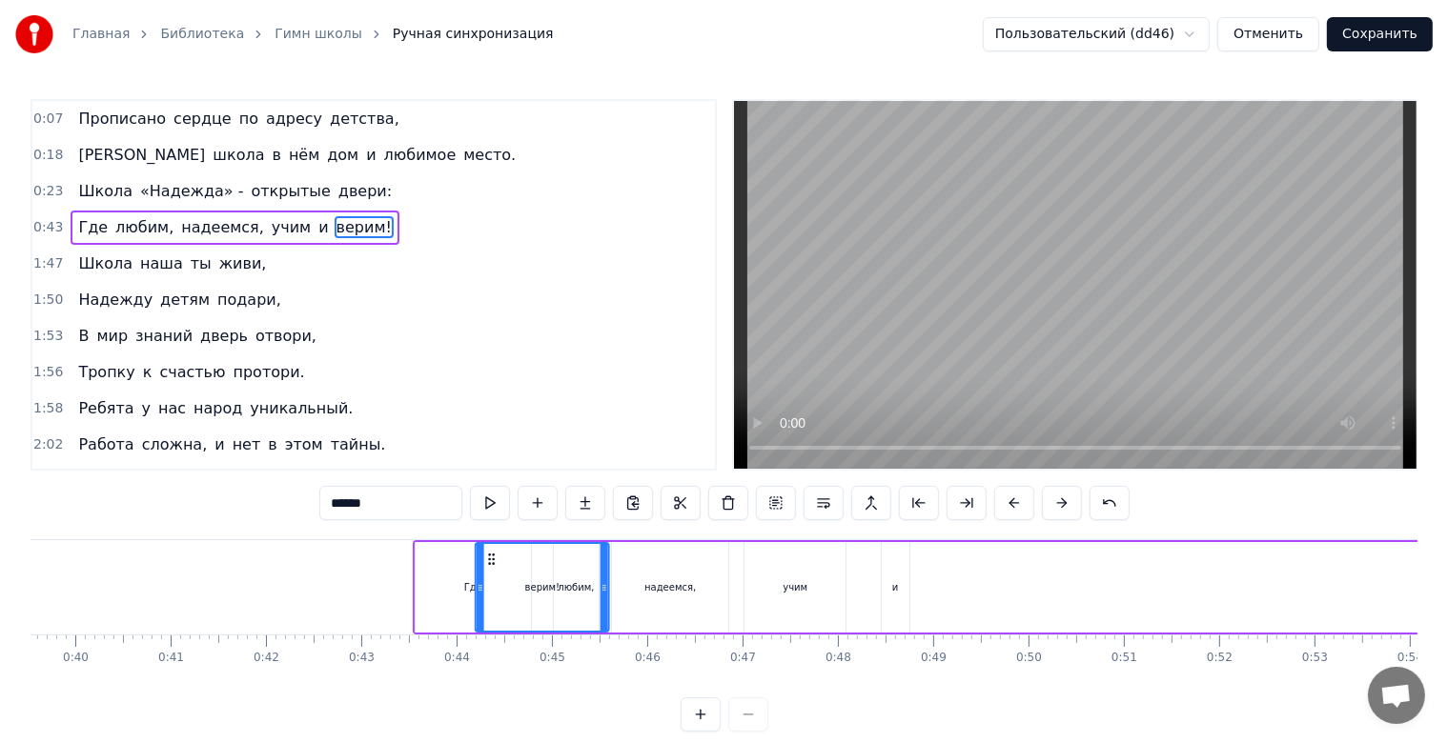
scroll to position [0, 3760]
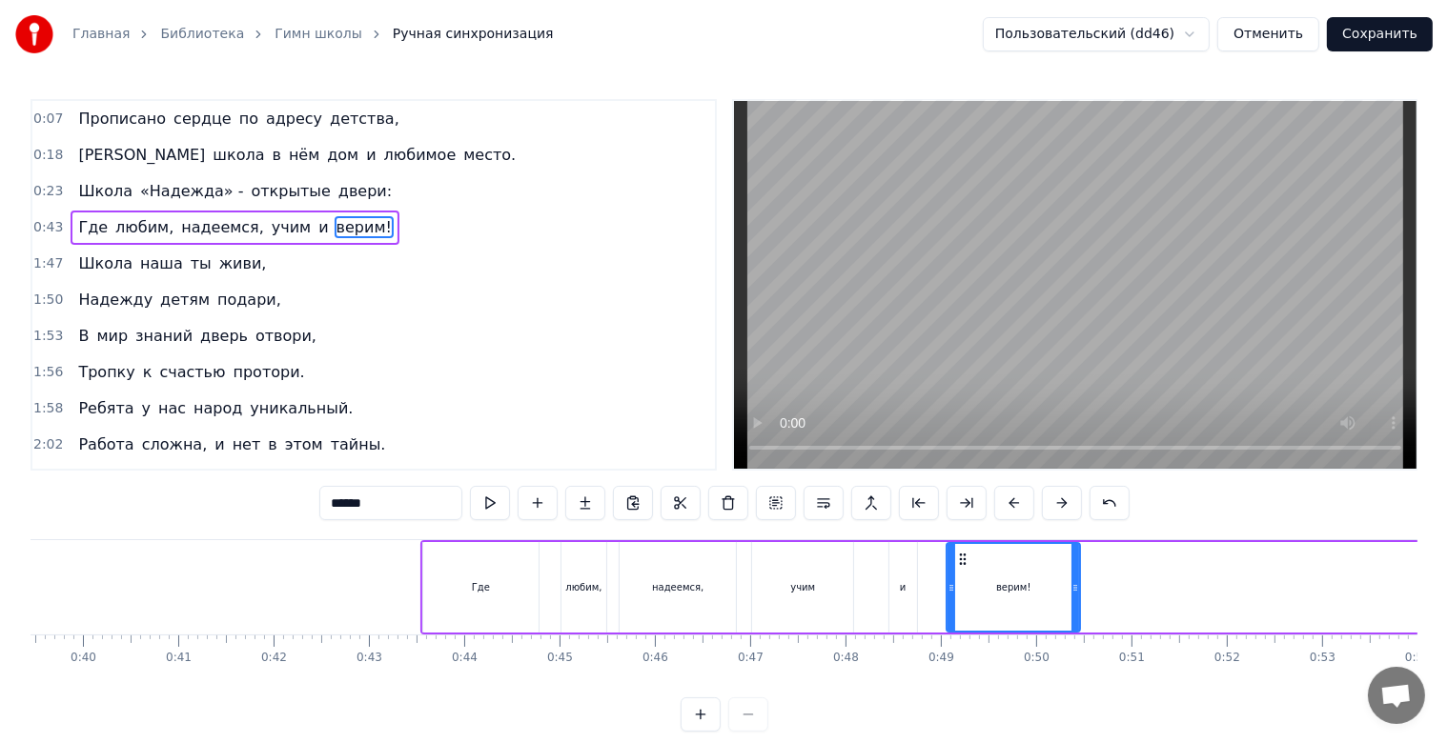
drag, startPoint x: 694, startPoint y: 563, endPoint x: 957, endPoint y: 574, distance: 263.3
click at [957, 574] on div "верим!" at bounding box center [1013, 587] width 132 height 87
click at [431, 591] on div "Где" at bounding box center [480, 587] width 115 height 91
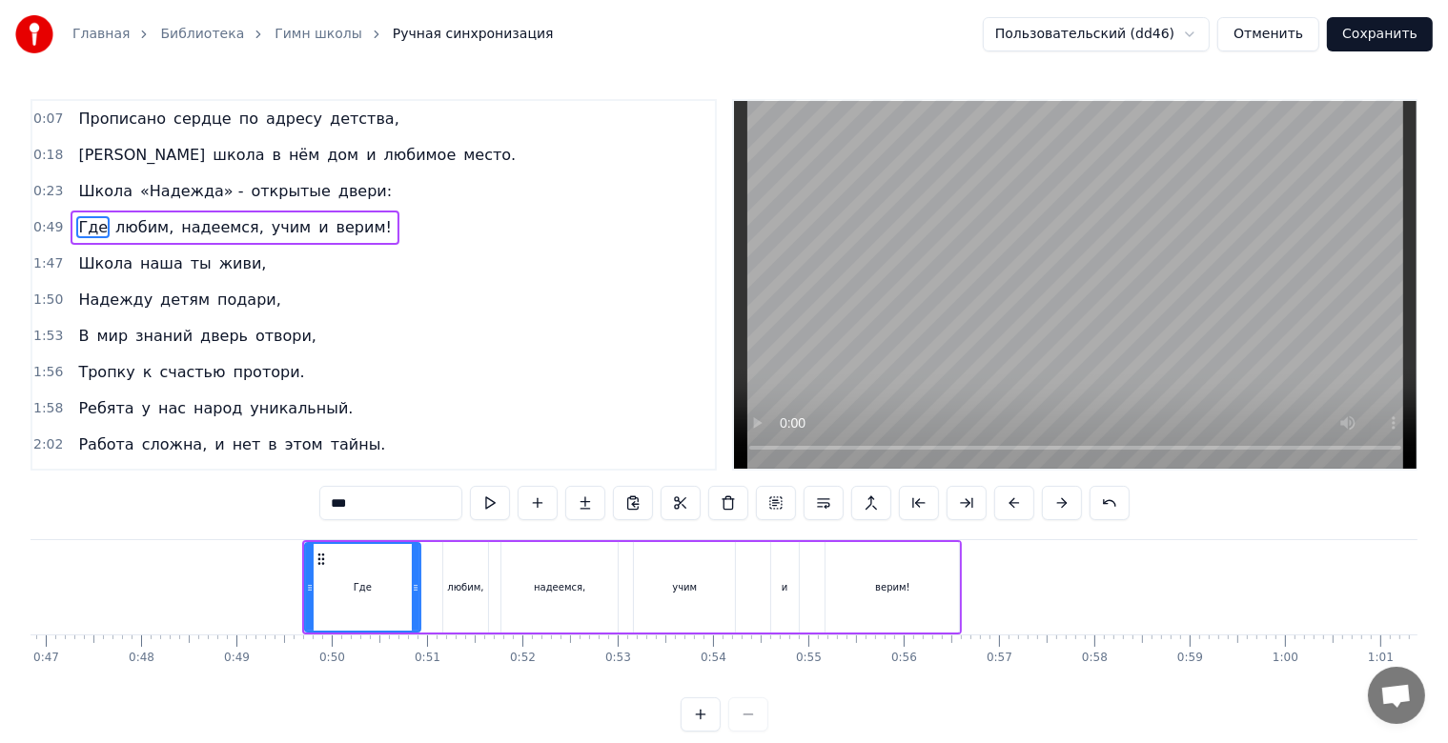
scroll to position [0, 4615]
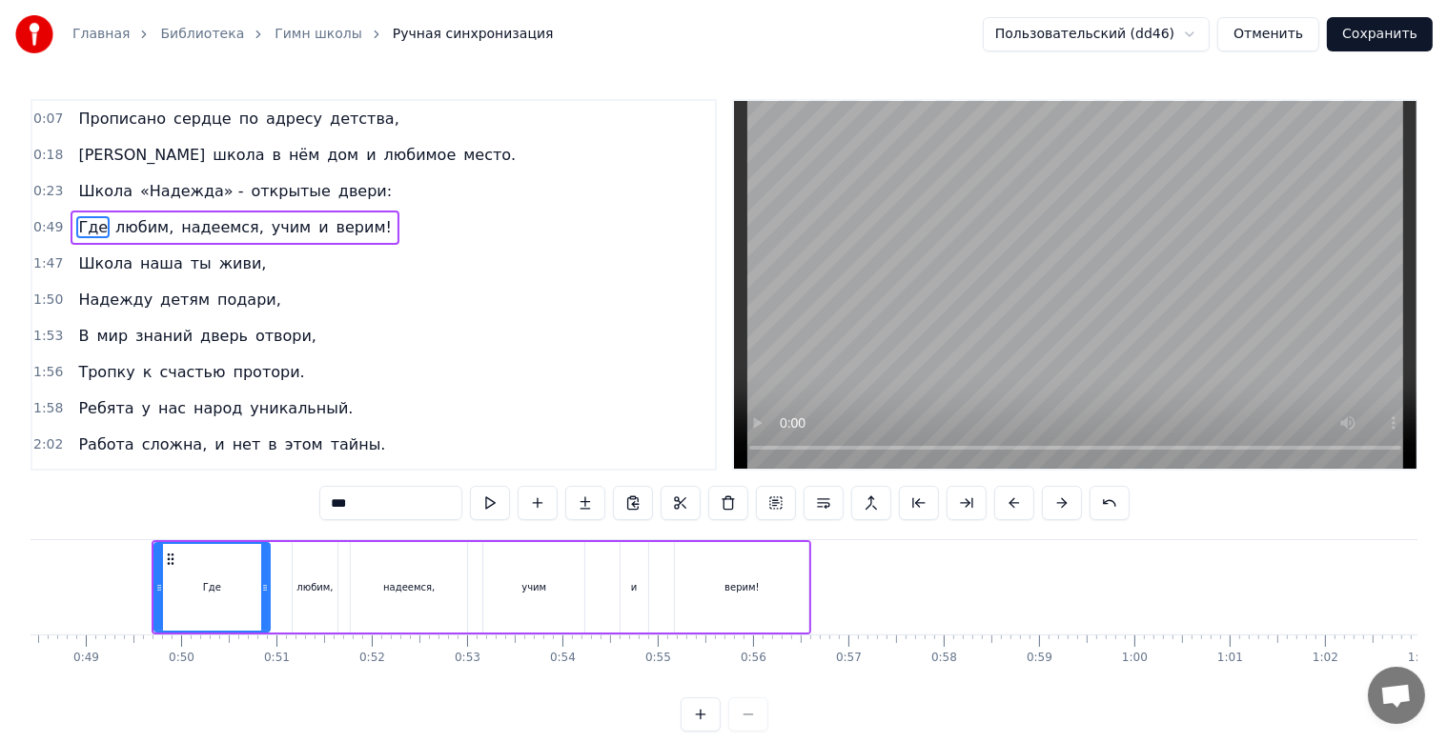
click at [422, 586] on div "надеемся," at bounding box center [408, 587] width 51 height 14
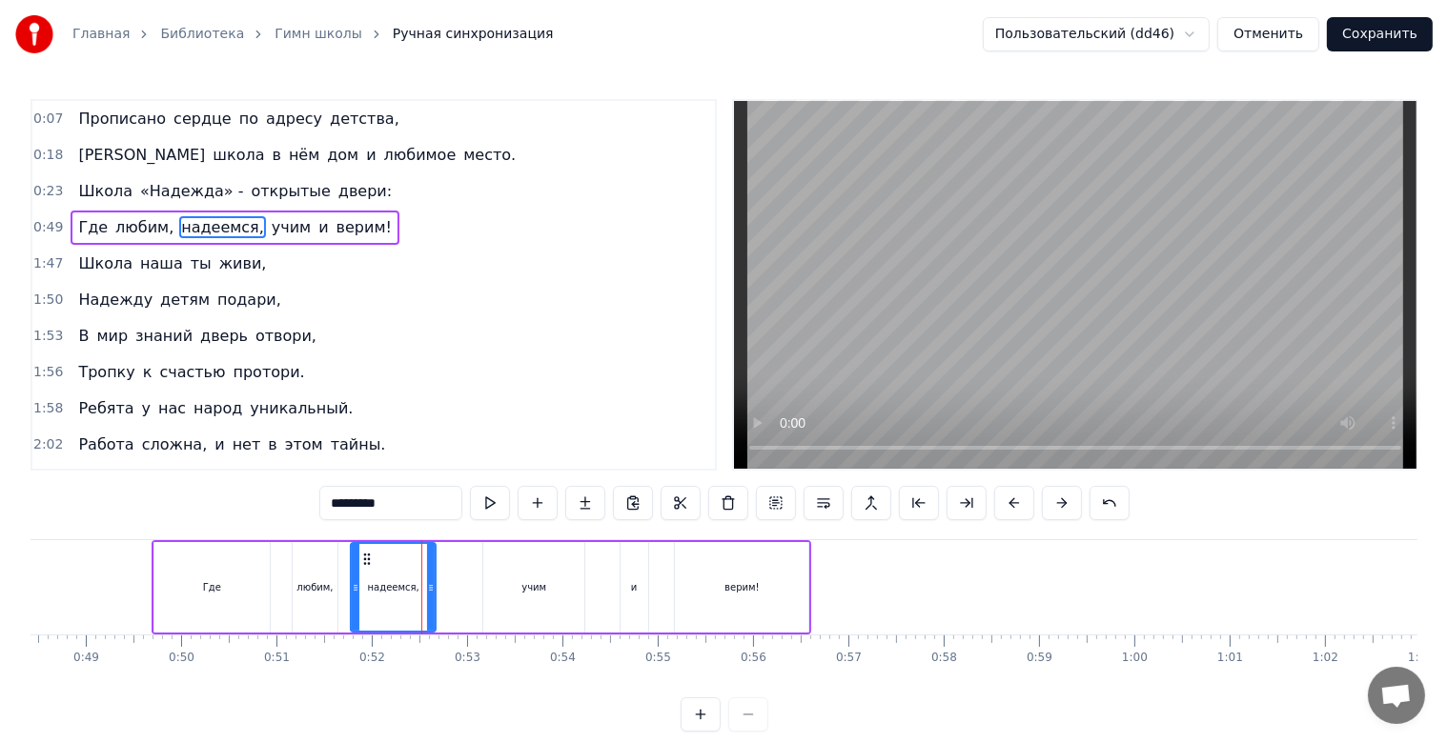
drag, startPoint x: 439, startPoint y: 587, endPoint x: 416, endPoint y: 583, distance: 24.1
click at [427, 583] on icon at bounding box center [431, 587] width 8 height 15
click at [501, 583] on div "учим" at bounding box center [533, 587] width 101 height 91
type input "****"
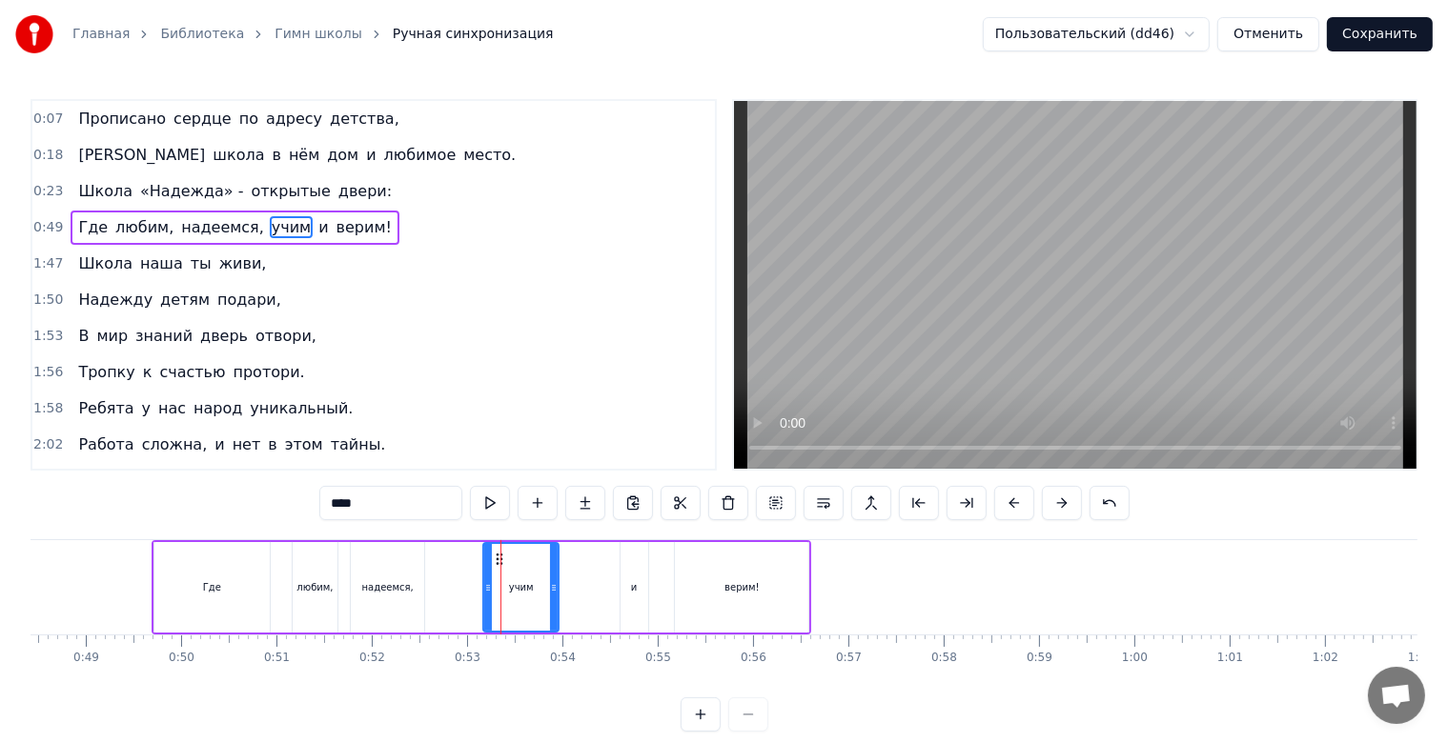
drag, startPoint x: 577, startPoint y: 589, endPoint x: 549, endPoint y: 590, distance: 27.7
click at [550, 590] on icon at bounding box center [554, 587] width 8 height 15
drag, startPoint x: 492, startPoint y: 553, endPoint x: 520, endPoint y: 558, distance: 29.0
click at [445, 558] on icon at bounding box center [452, 559] width 15 height 15
click at [604, 564] on div "Где любим, надеемся, учим и верим!" at bounding box center [482, 587] width 661 height 94
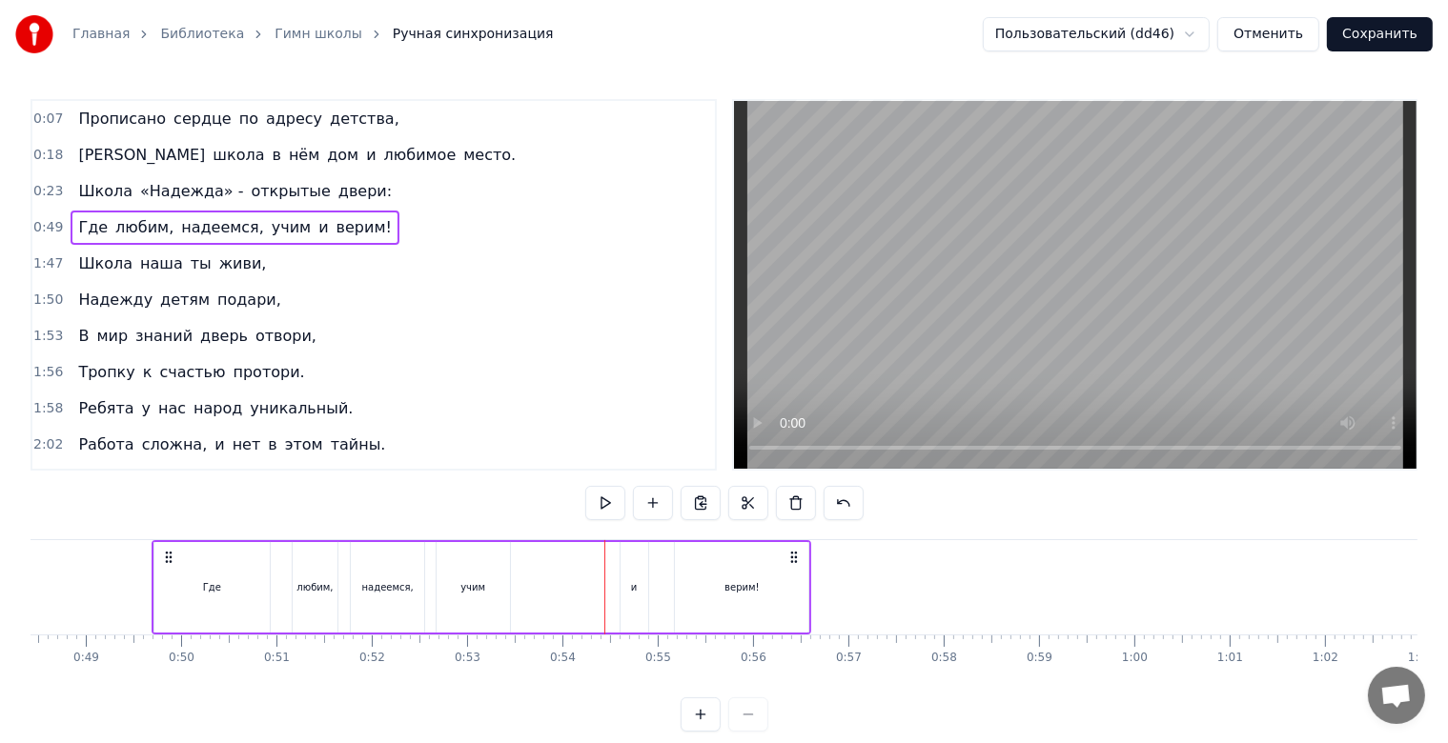
click at [624, 570] on div "и" at bounding box center [634, 587] width 28 height 91
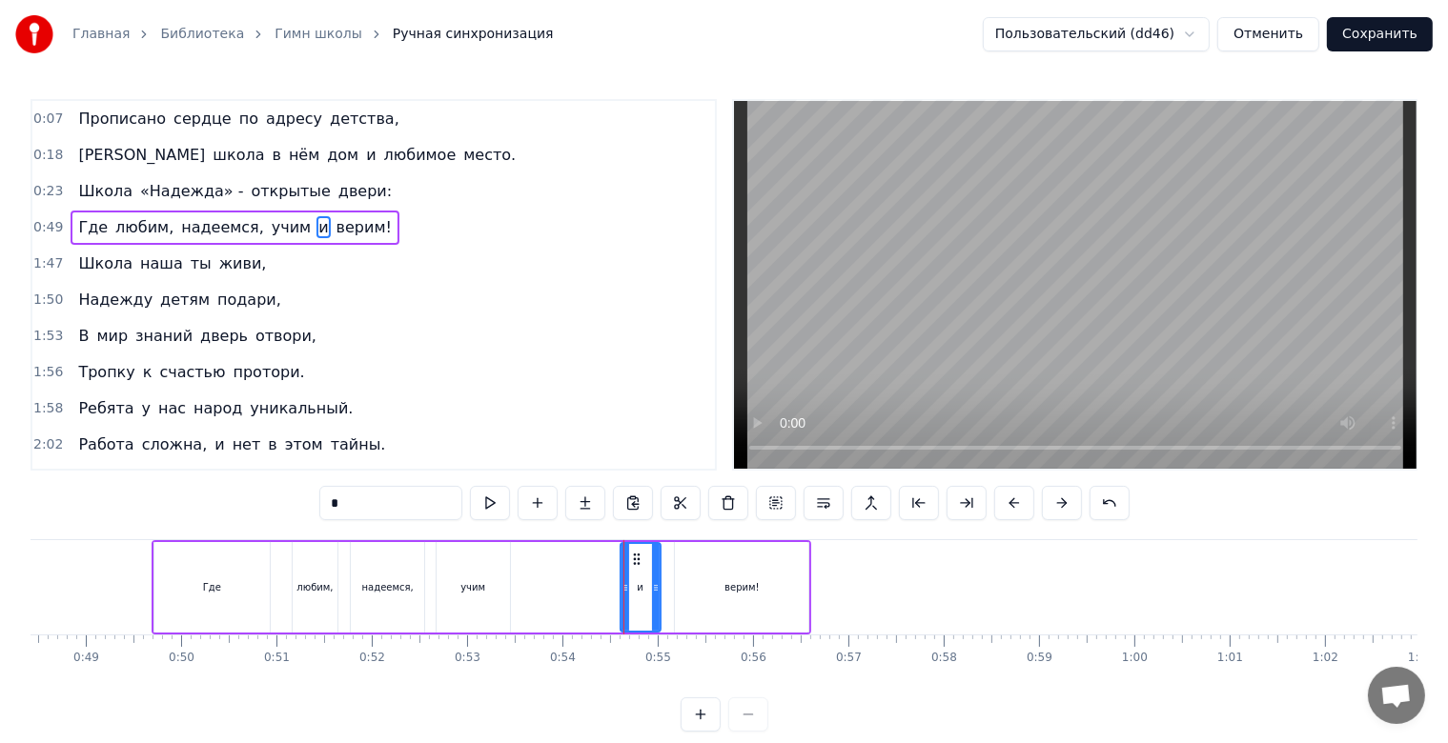
drag, startPoint x: 640, startPoint y: 553, endPoint x: 653, endPoint y: 574, distance: 24.4
click at [653, 574] on div at bounding box center [656, 587] width 8 height 87
drag, startPoint x: 636, startPoint y: 559, endPoint x: 551, endPoint y: 567, distance: 85.3
click at [550, 567] on div "и" at bounding box center [555, 587] width 38 height 87
click at [724, 579] on div "верим!" at bounding box center [741, 587] width 133 height 91
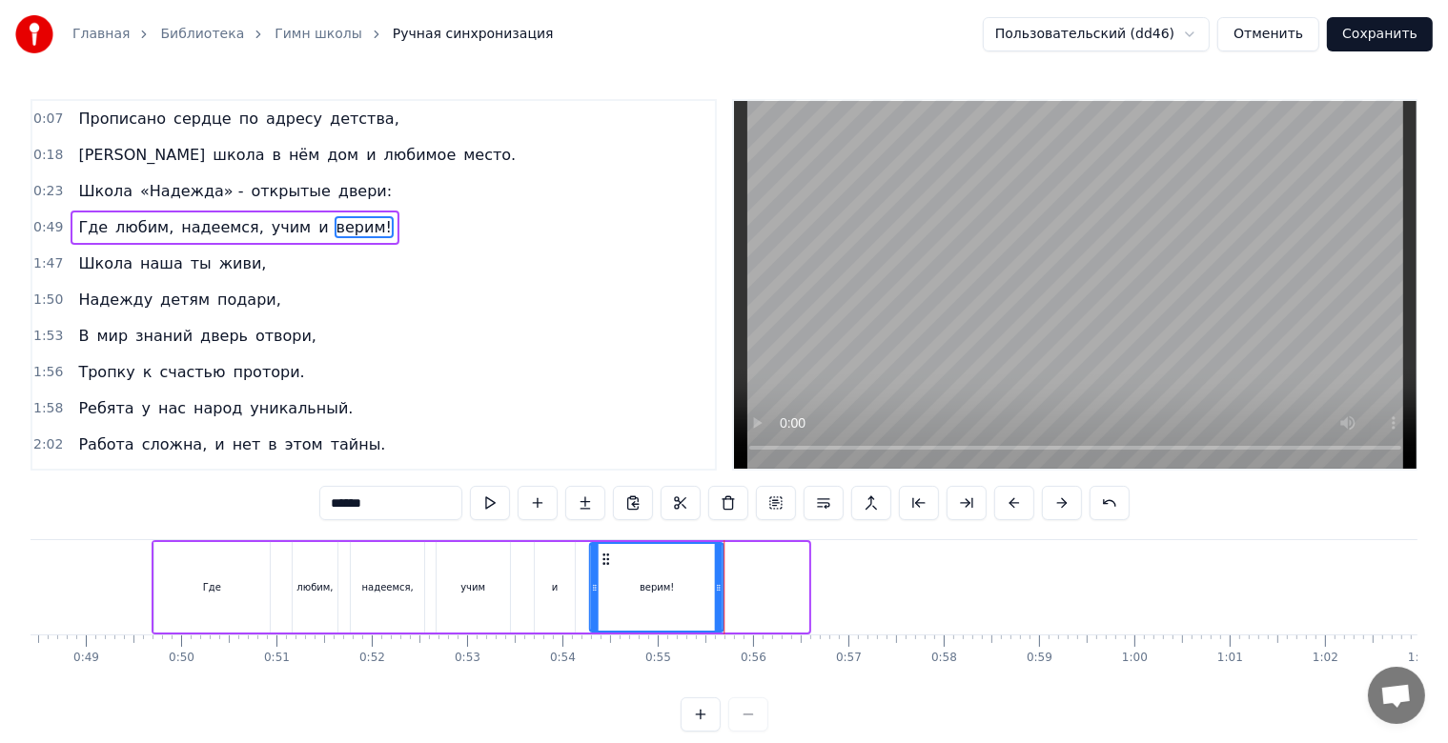
drag, startPoint x: 688, startPoint y: 557, endPoint x: 602, endPoint y: 563, distance: 86.0
click at [602, 563] on icon at bounding box center [606, 559] width 15 height 15
drag, startPoint x: 718, startPoint y: 588, endPoint x: 658, endPoint y: 589, distance: 60.1
click at [686, 589] on icon at bounding box center [690, 587] width 8 height 15
click at [244, 583] on div "Где" at bounding box center [211, 587] width 115 height 91
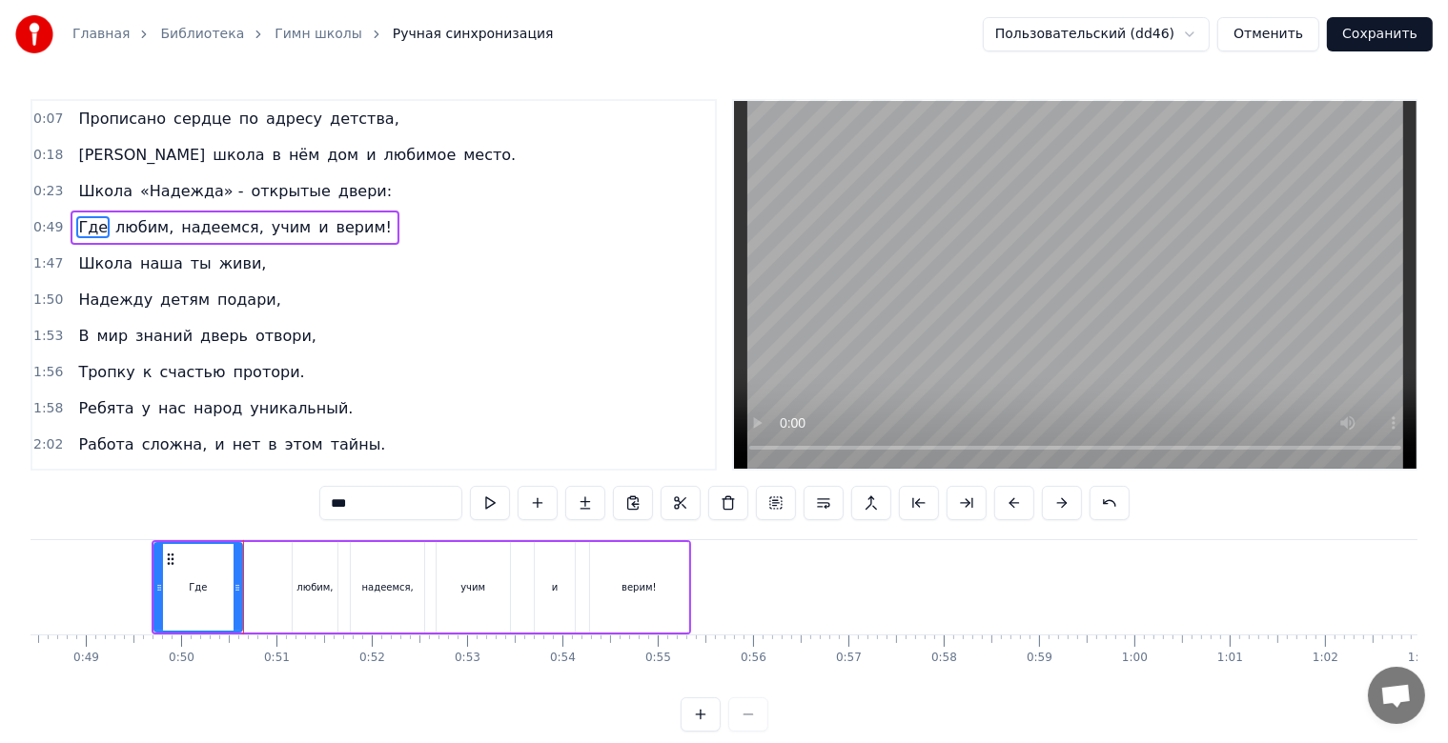
drag, startPoint x: 266, startPoint y: 587, endPoint x: 226, endPoint y: 590, distance: 40.1
click at [234, 590] on icon at bounding box center [238, 587] width 8 height 15
drag, startPoint x: 172, startPoint y: 560, endPoint x: 223, endPoint y: 569, distance: 52.2
click at [226, 571] on div "Где" at bounding box center [245, 587] width 73 height 87
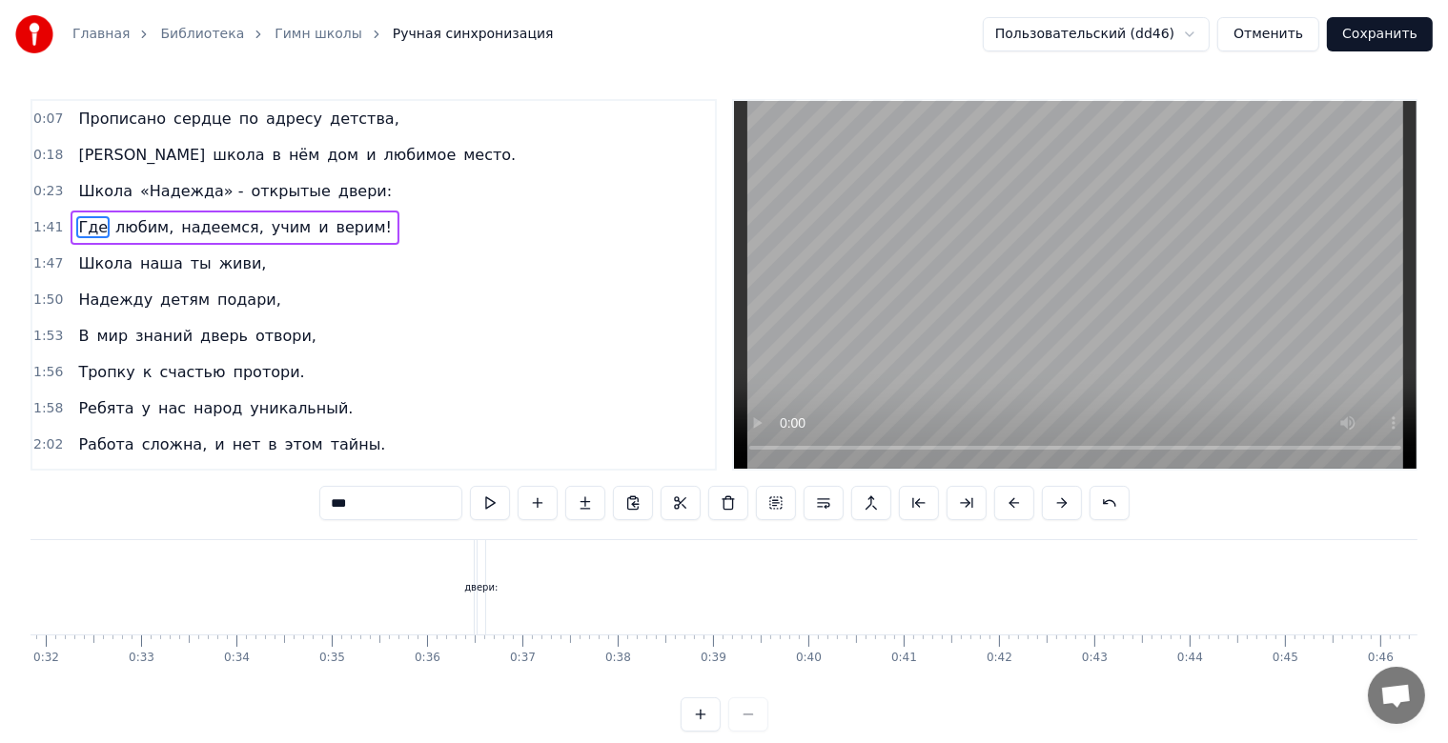
scroll to position [0, 2756]
click at [336, 187] on span "двери:" at bounding box center [364, 191] width 57 height 22
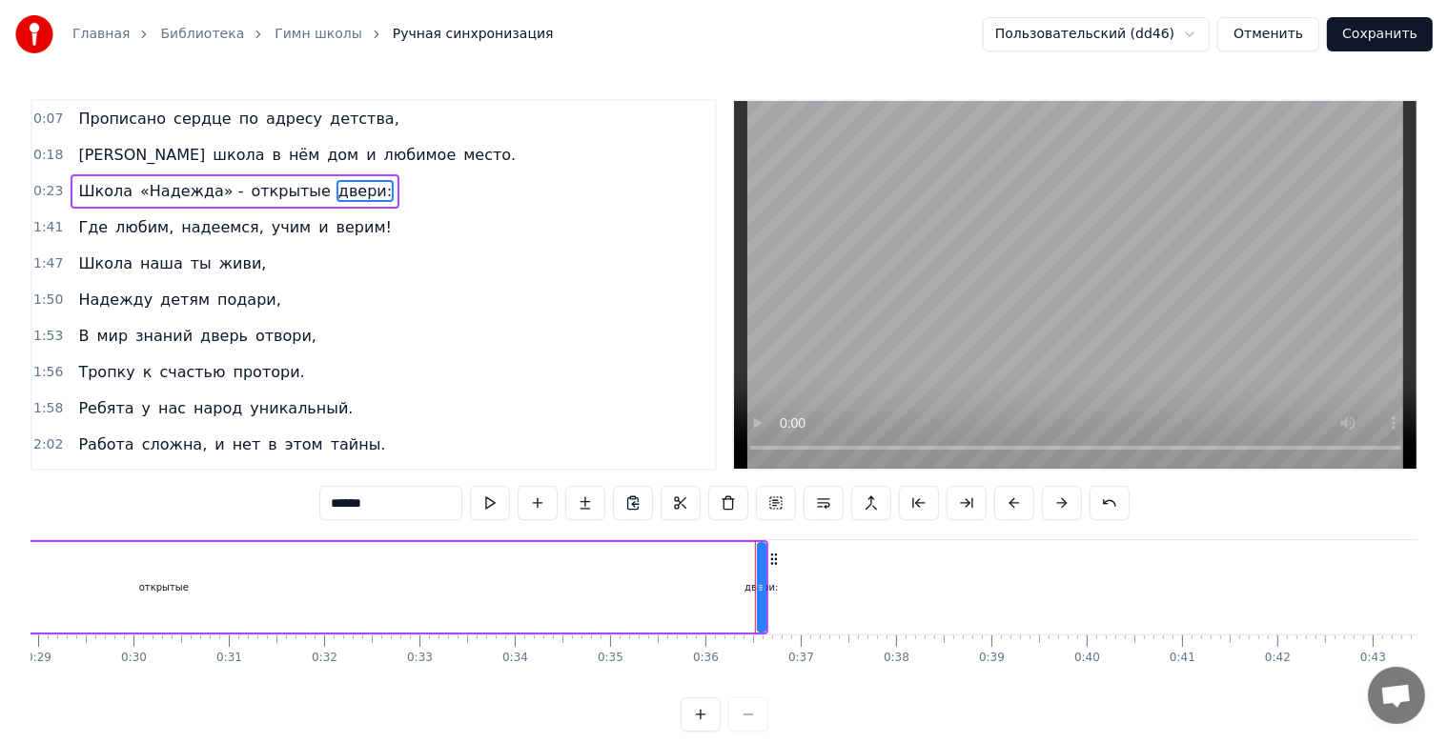
click at [713, 591] on div "открытые" at bounding box center [164, 587] width 1180 height 91
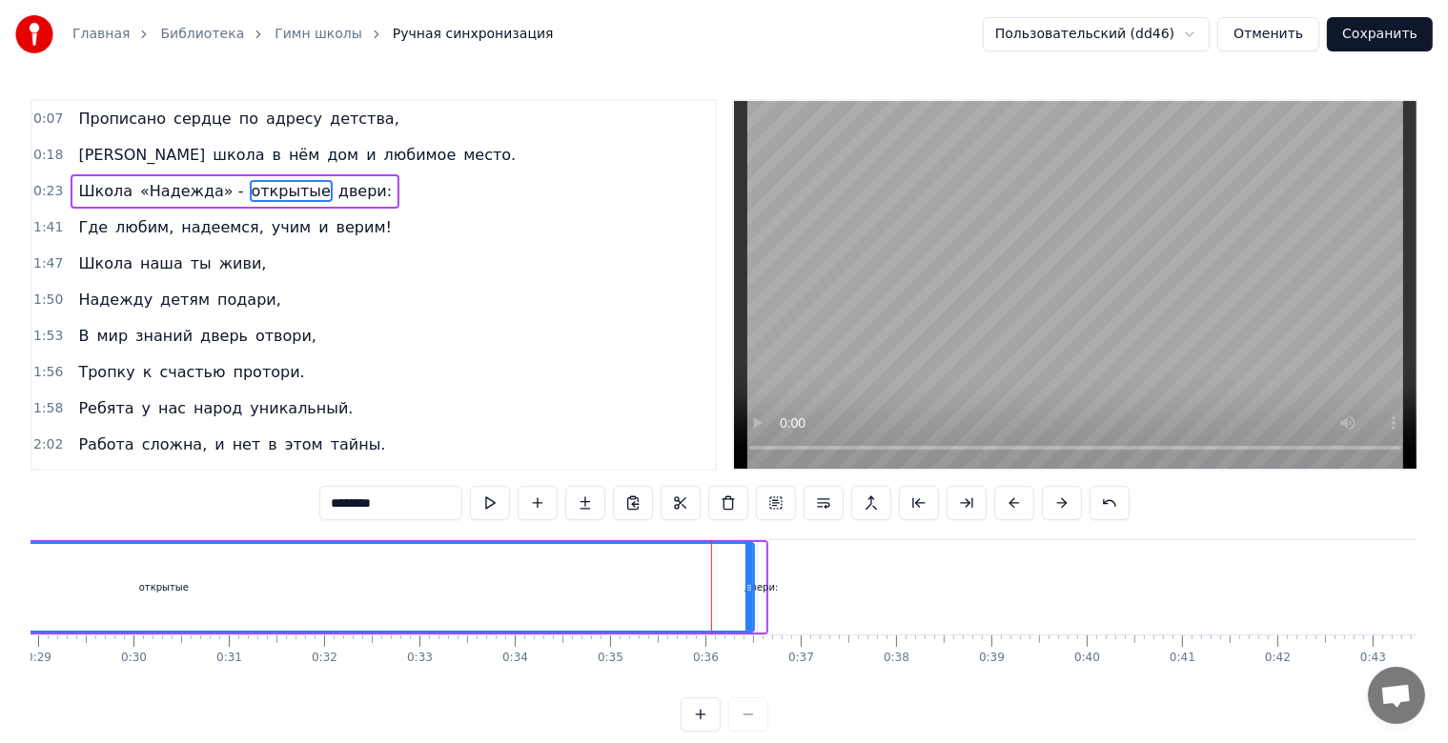
click at [660, 576] on div "открытые" at bounding box center [164, 587] width 1178 height 87
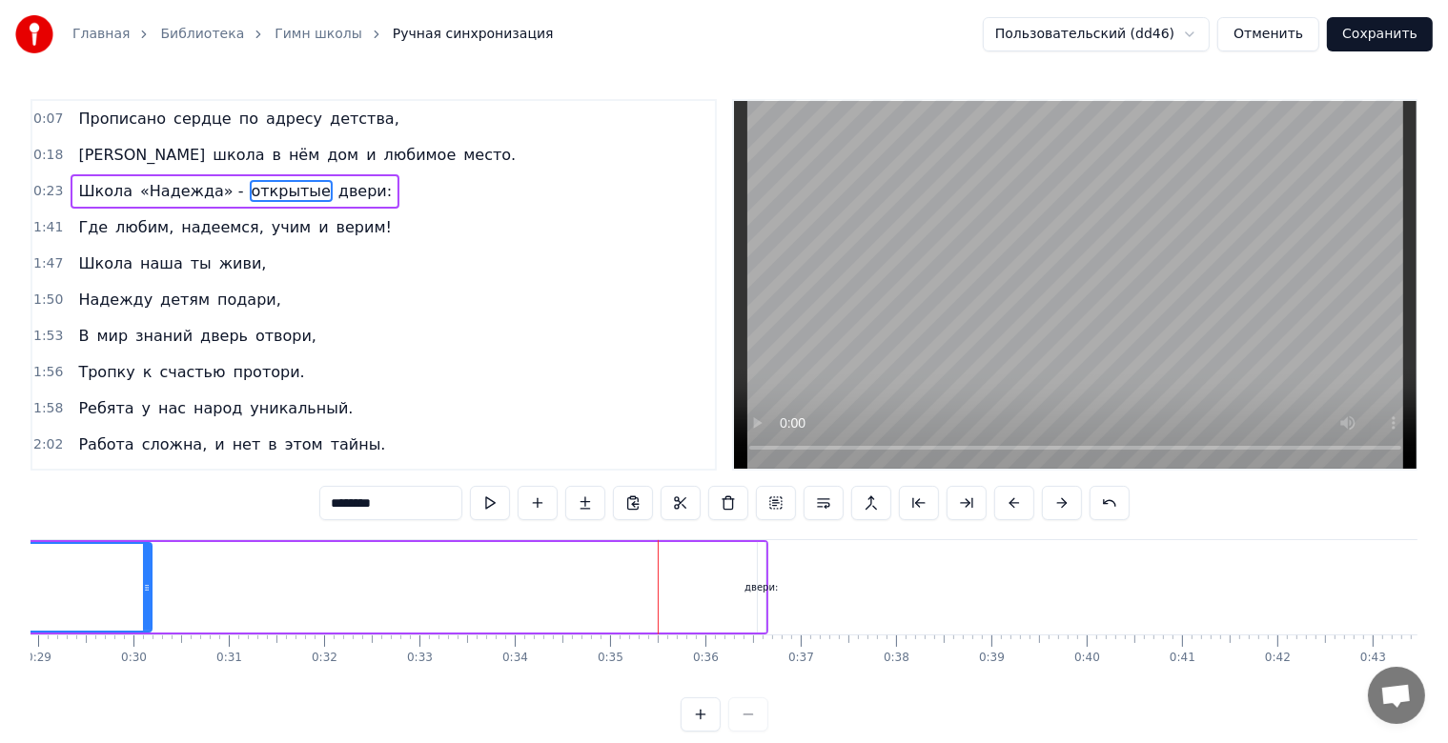
drag, startPoint x: 746, startPoint y: 589, endPoint x: 145, endPoint y: 575, distance: 601.6
click at [145, 575] on div at bounding box center [147, 587] width 8 height 87
click at [755, 582] on div "двери:" at bounding box center [760, 587] width 33 height 14
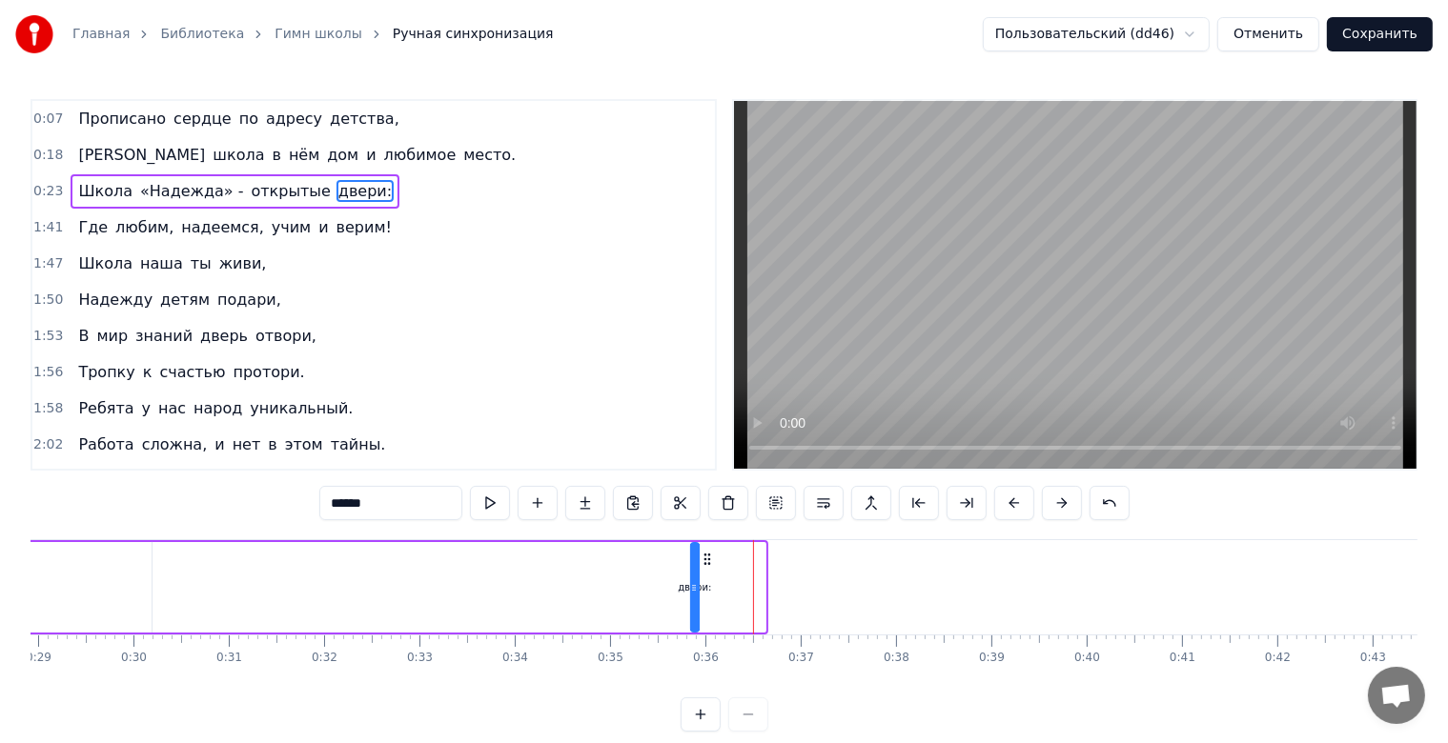
drag, startPoint x: 774, startPoint y: 558, endPoint x: 707, endPoint y: 563, distance: 67.0
click at [707, 563] on icon at bounding box center [707, 559] width 15 height 15
drag, startPoint x: 696, startPoint y: 589, endPoint x: 698, endPoint y: 565, distance: 23.9
click at [735, 604] on div at bounding box center [732, 587] width 8 height 87
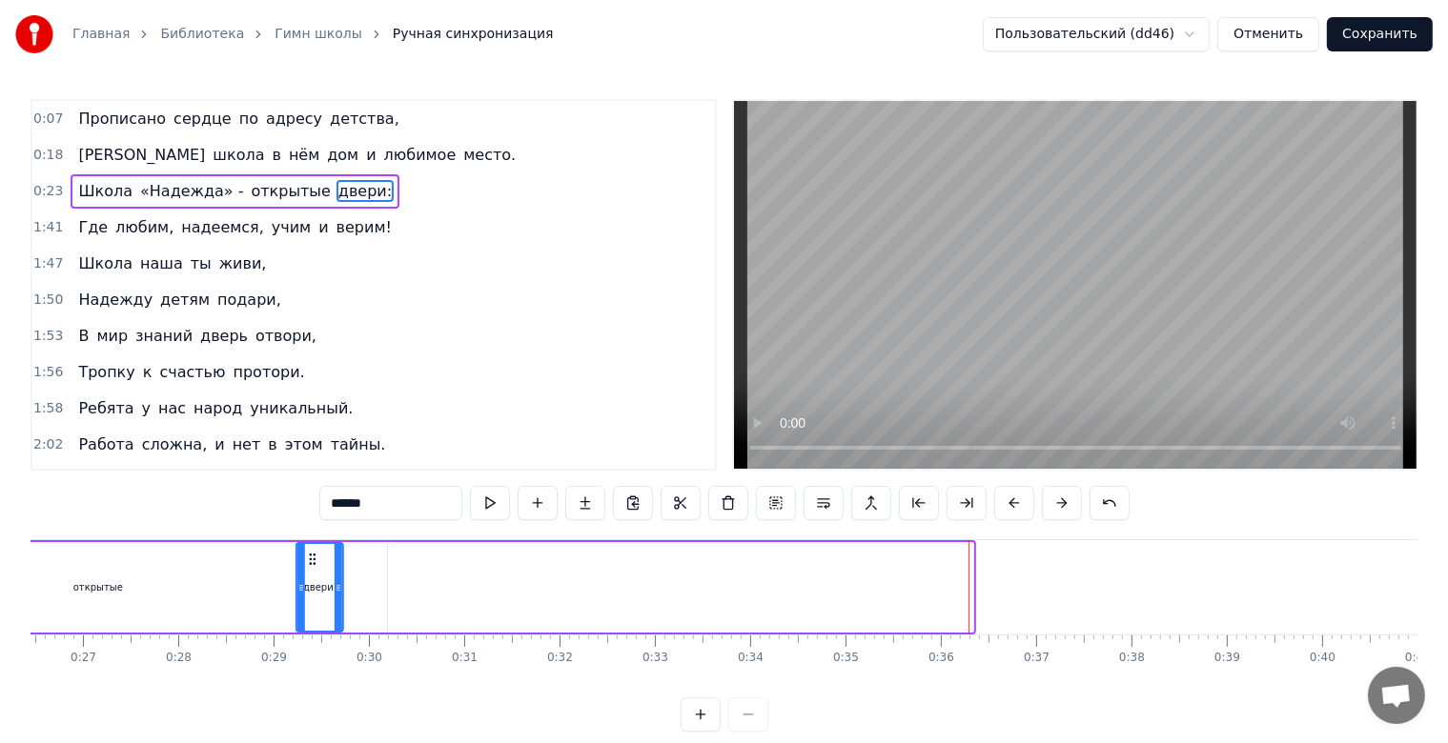
drag, startPoint x: 705, startPoint y: 557, endPoint x: 270, endPoint y: 561, distance: 435.6
click at [305, 562] on icon at bounding box center [312, 559] width 15 height 15
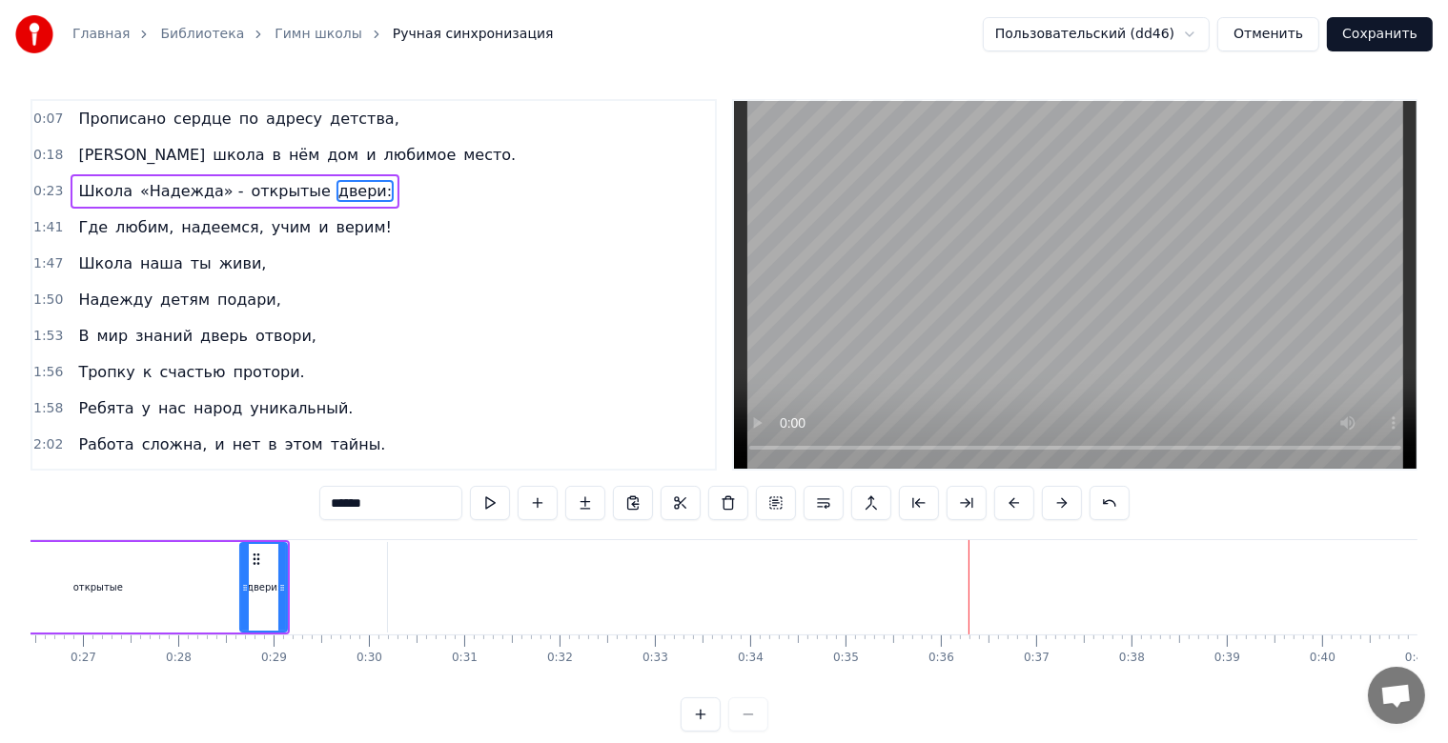
scroll to position [0, 2506]
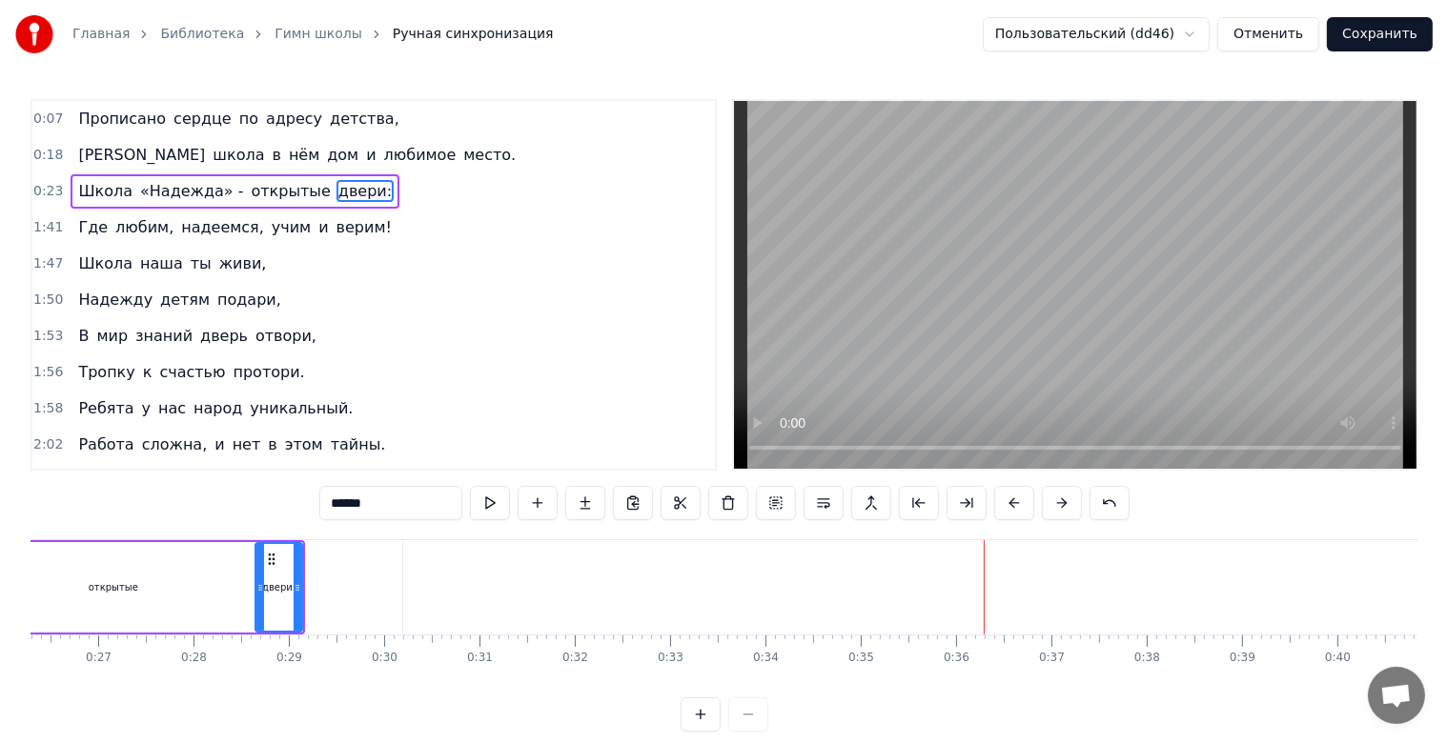
click at [187, 576] on div "открытые" at bounding box center [114, 587] width 578 height 91
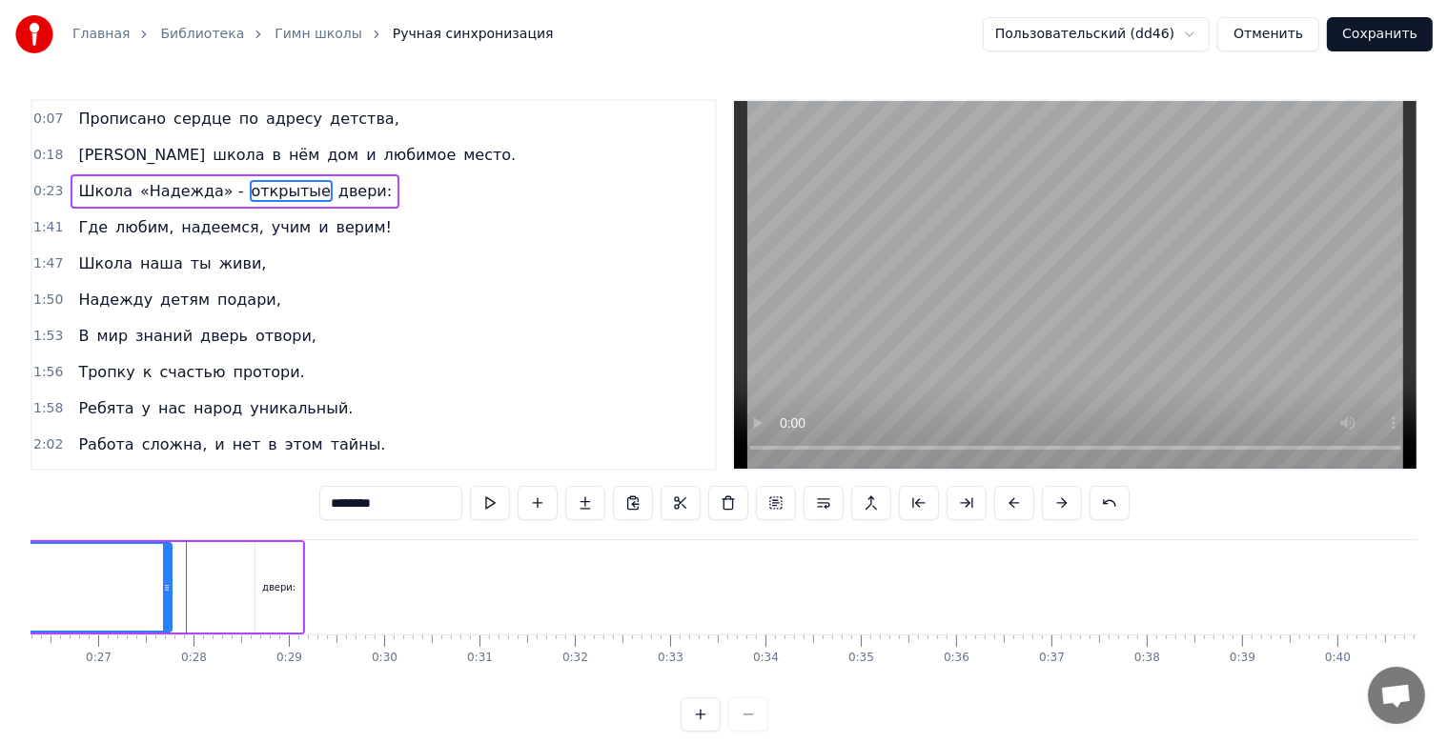
drag, startPoint x: 396, startPoint y: 591, endPoint x: 140, endPoint y: 576, distance: 256.8
click at [163, 577] on div at bounding box center [167, 587] width 8 height 87
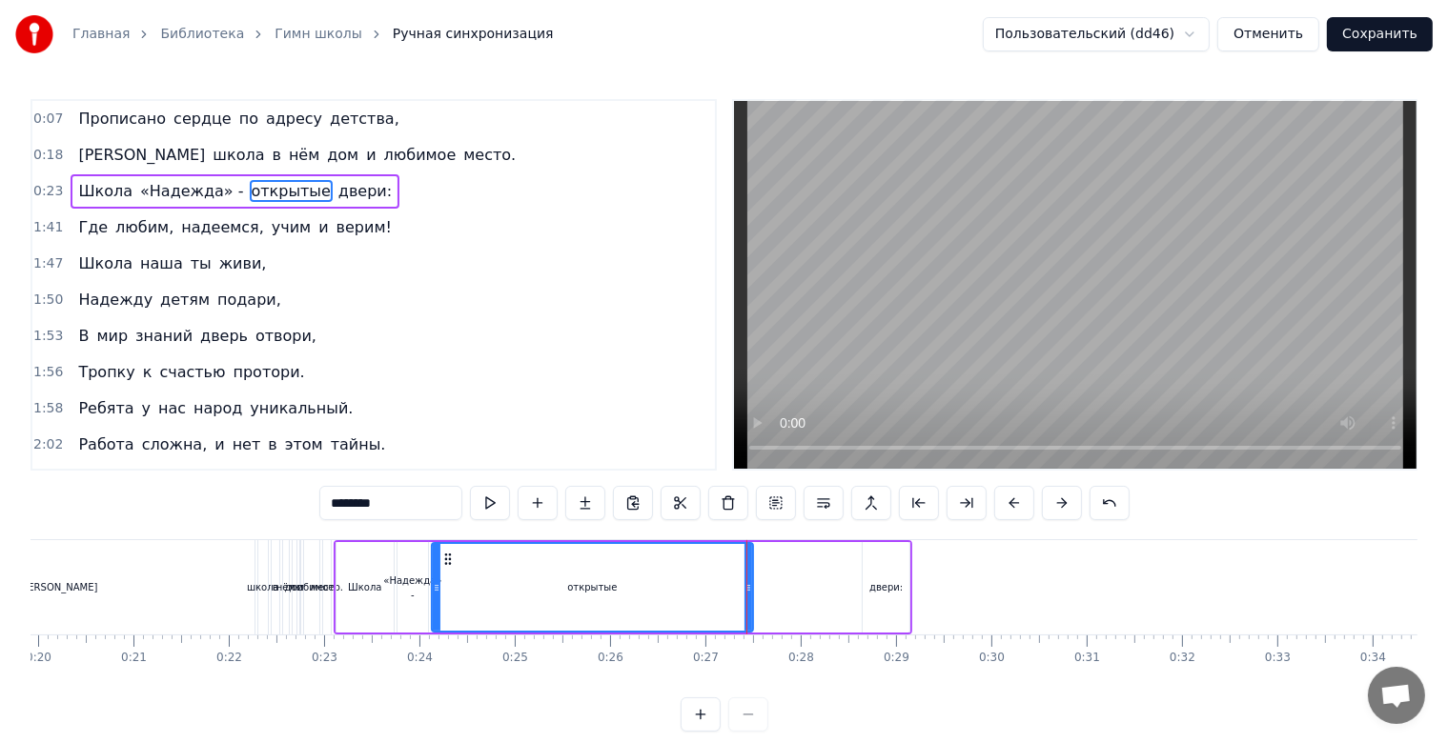
scroll to position [0, 1891]
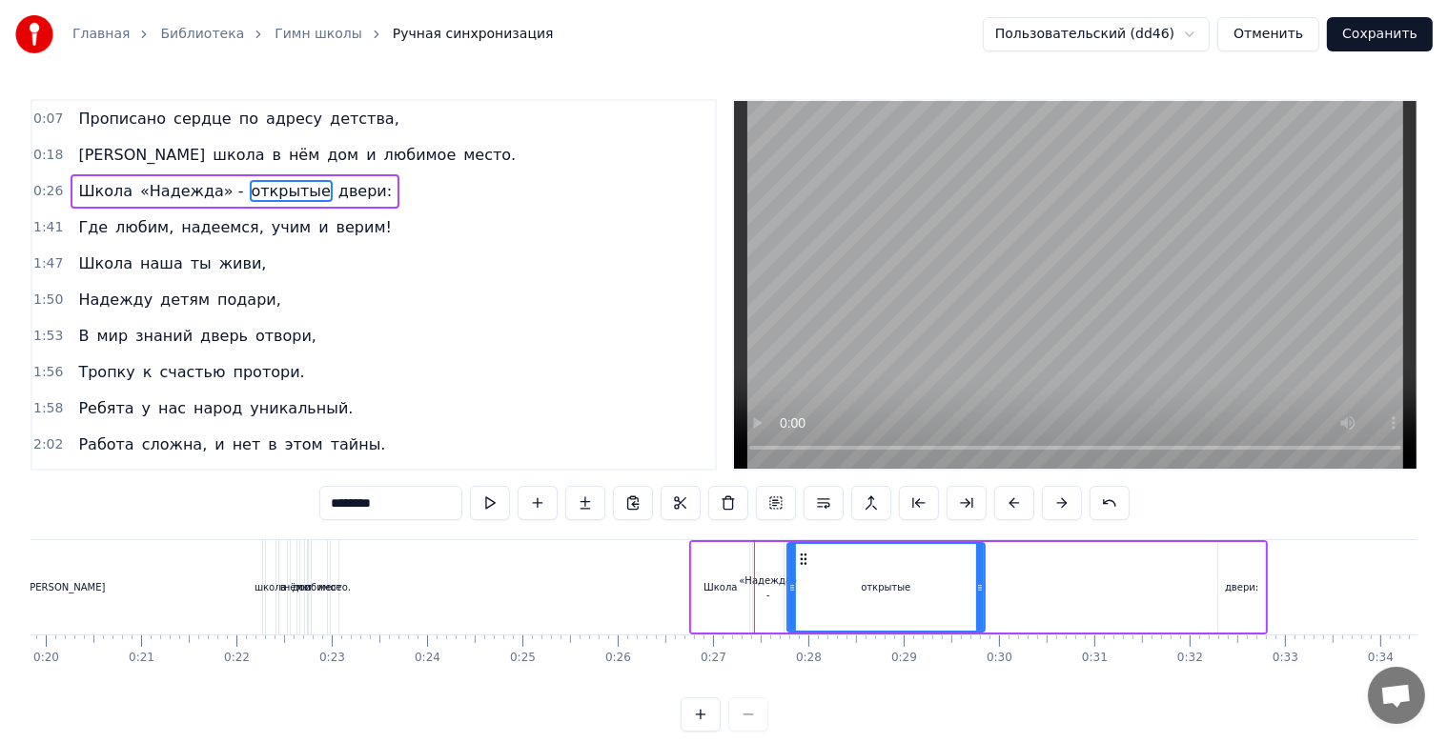
drag, startPoint x: 1099, startPoint y: 587, endPoint x: 957, endPoint y: 585, distance: 142.0
click at [976, 590] on icon at bounding box center [980, 587] width 8 height 15
click at [837, 567] on div "открытые" at bounding box center [914, 587] width 184 height 87
click at [764, 569] on div "«Надежда» -" at bounding box center [768, 587] width 30 height 91
type input "**********"
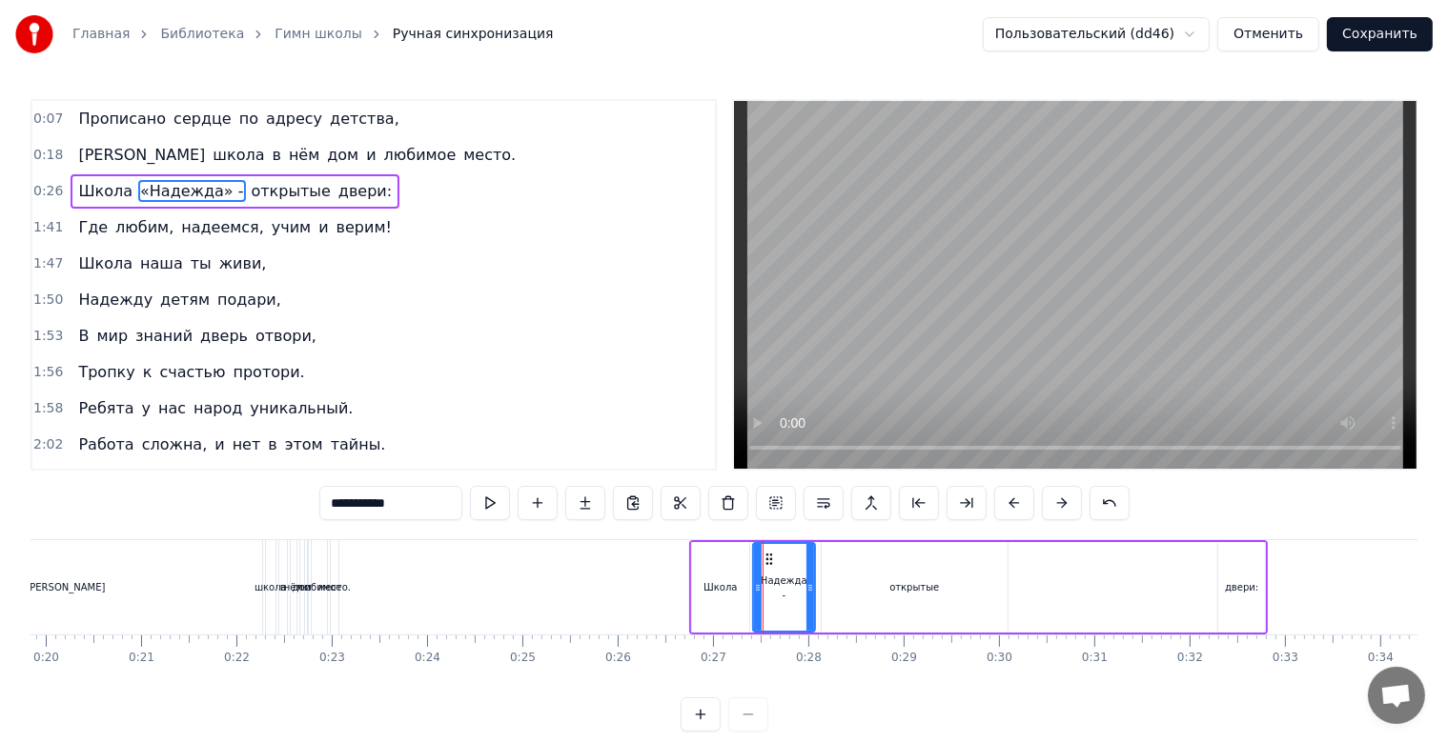
drag, startPoint x: 778, startPoint y: 583, endPoint x: 809, endPoint y: 587, distance: 31.7
click at [809, 587] on icon at bounding box center [810, 587] width 8 height 15
click at [1032, 604] on div "Школа «Надежда» - открытые двери:" at bounding box center [978, 587] width 579 height 94
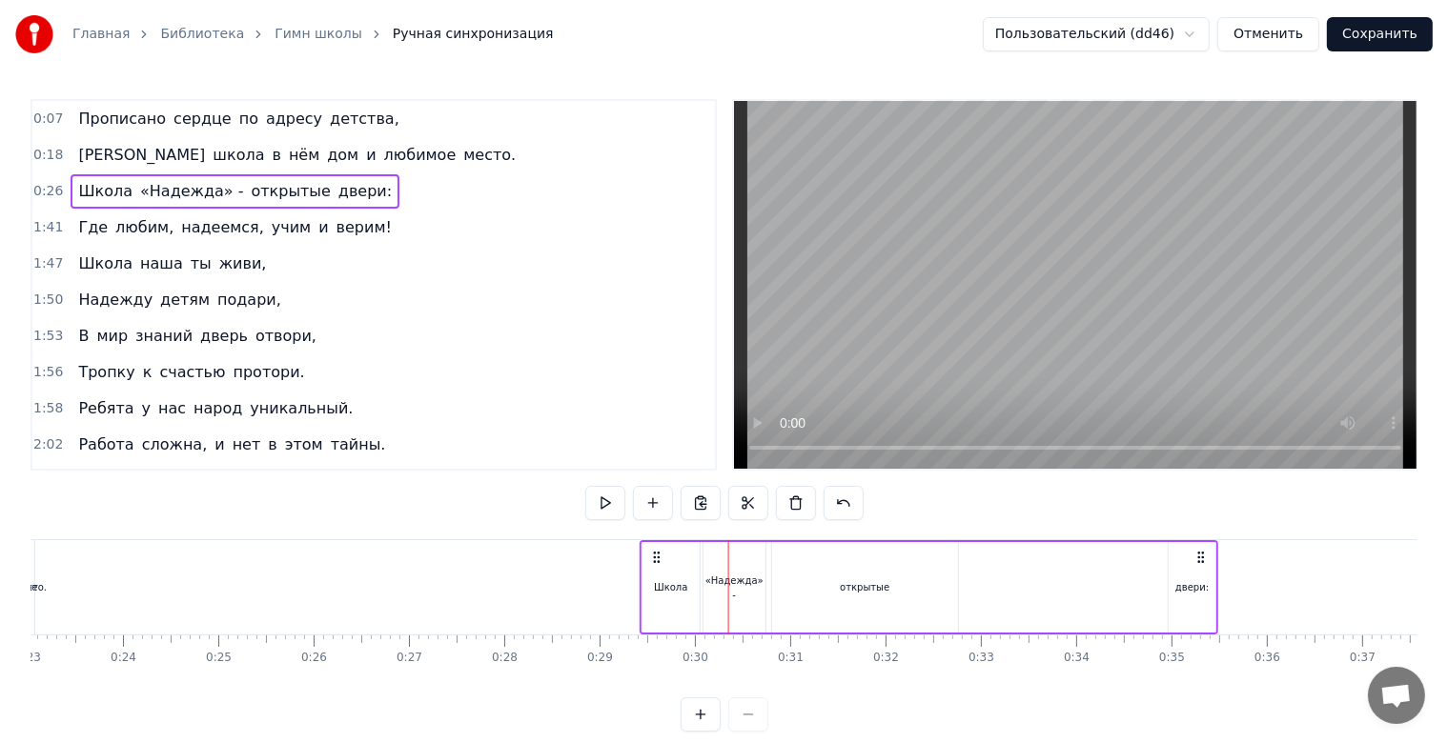
drag, startPoint x: 1250, startPoint y: 559, endPoint x: 1193, endPoint y: 559, distance: 56.2
click at [1193, 559] on icon at bounding box center [1200, 557] width 15 height 15
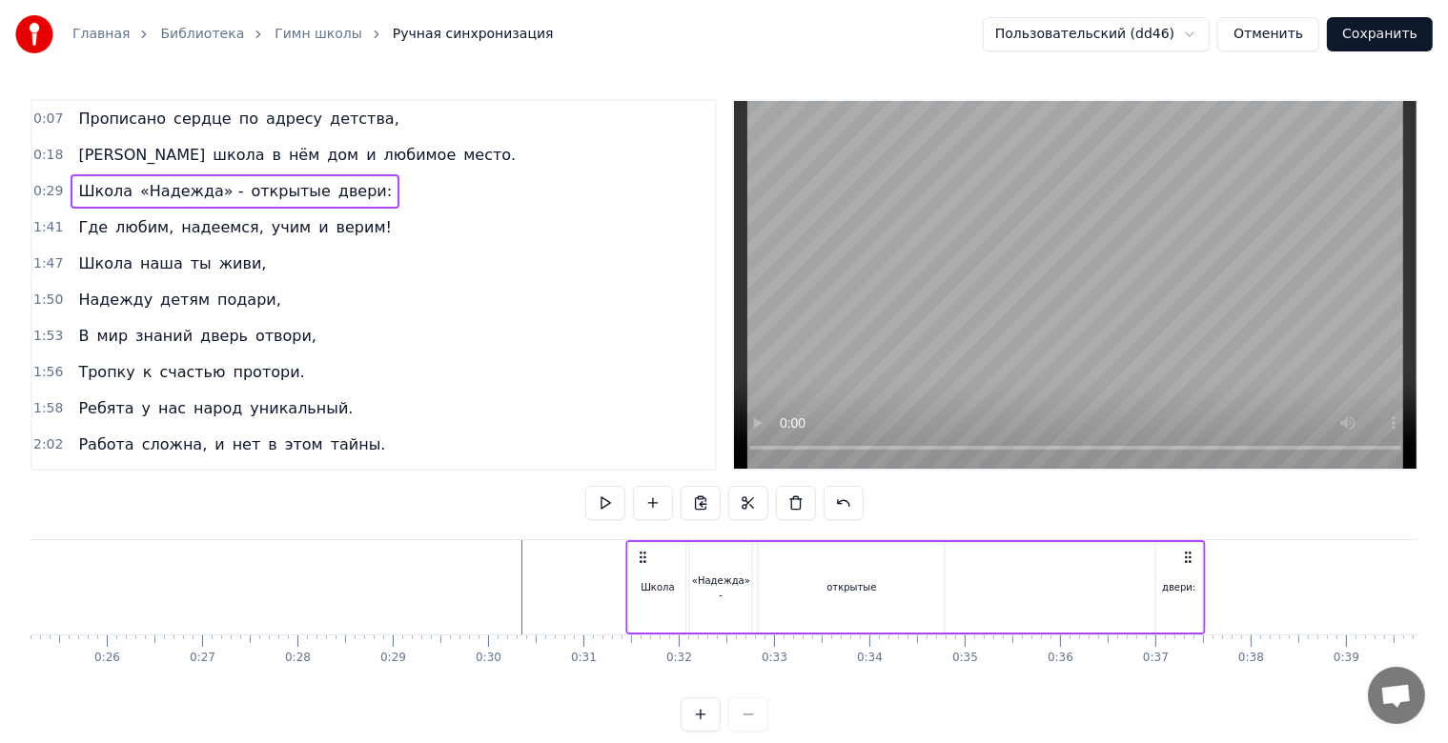
click at [1192, 563] on icon at bounding box center [1188, 557] width 15 height 15
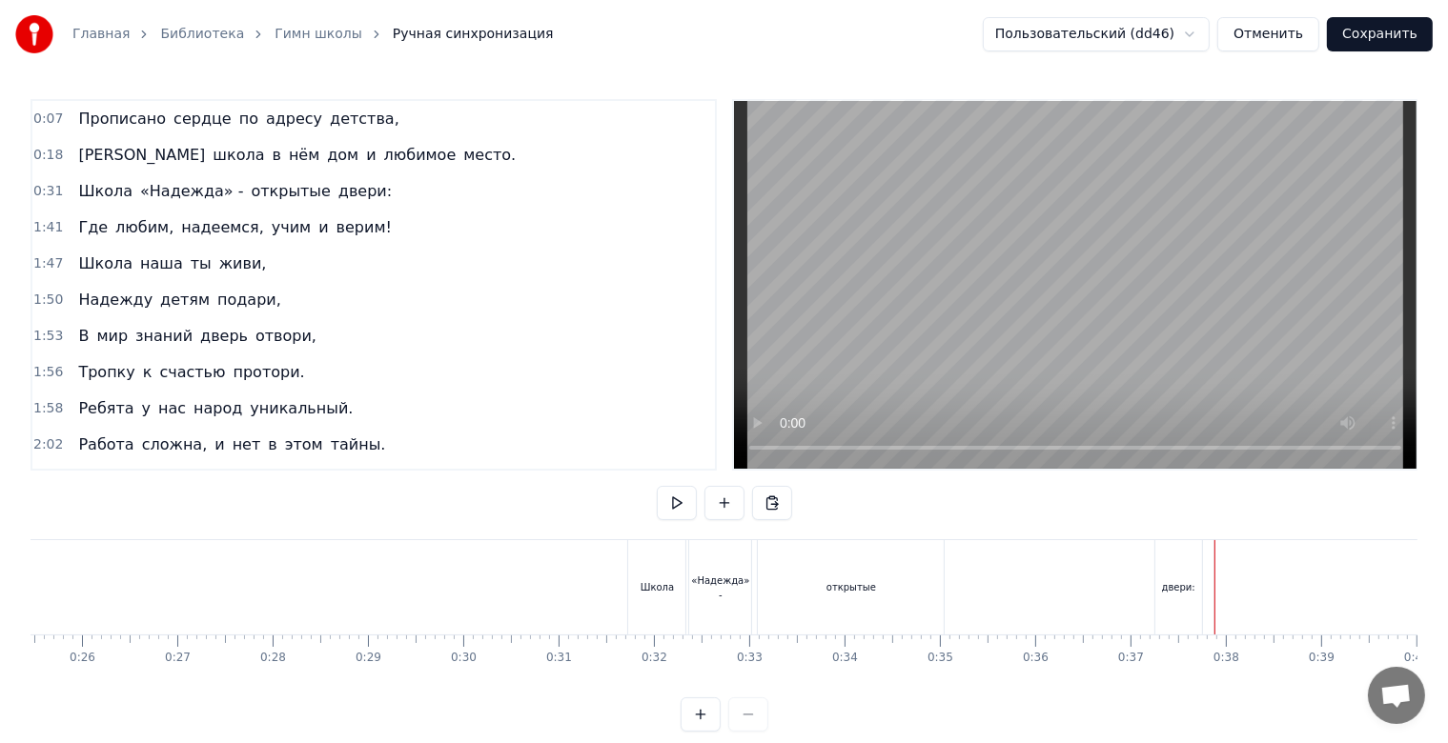
click at [1176, 570] on div "двери:" at bounding box center [1178, 587] width 47 height 94
click at [1173, 560] on div "двери:" at bounding box center [1178, 587] width 47 height 94
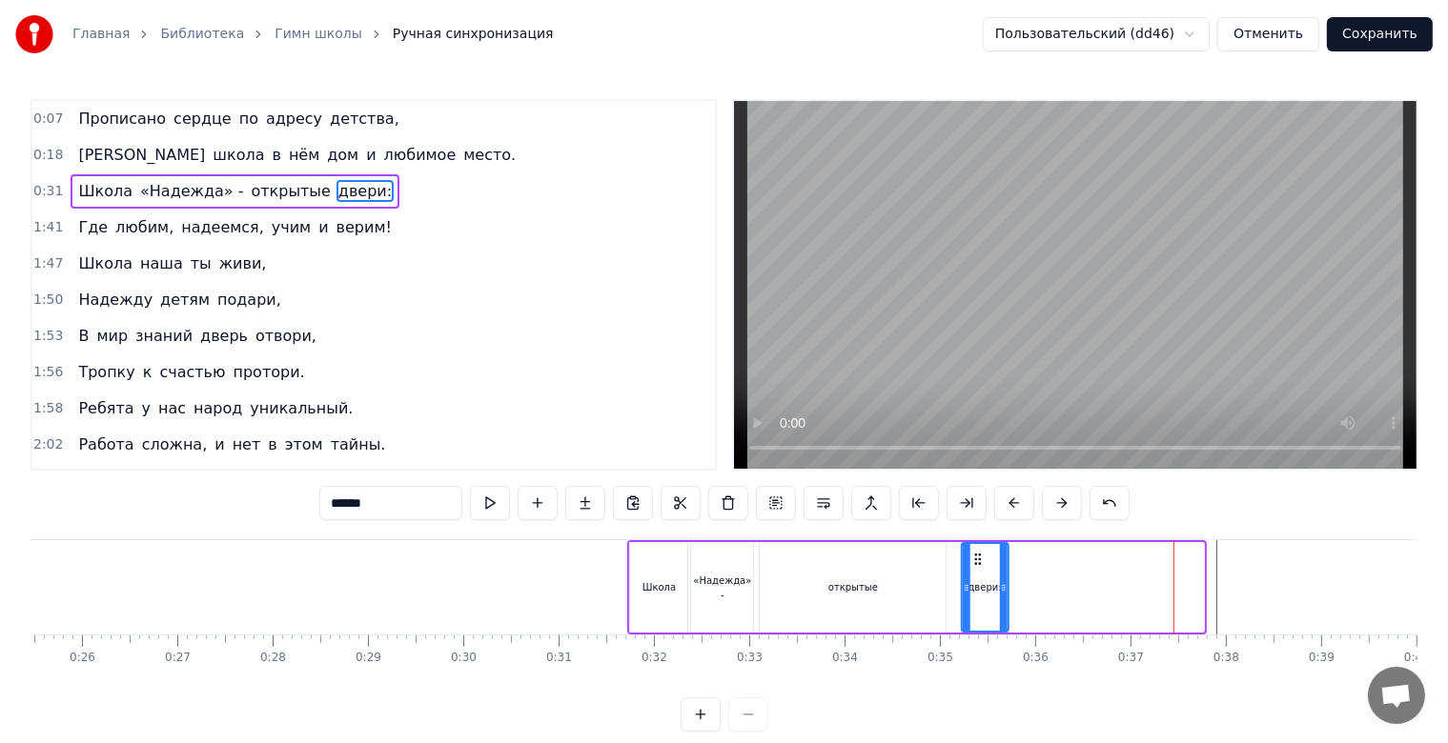
drag, startPoint x: 1167, startPoint y: 560, endPoint x: 972, endPoint y: 561, distance: 194.4
click at [972, 561] on icon at bounding box center [977, 559] width 15 height 15
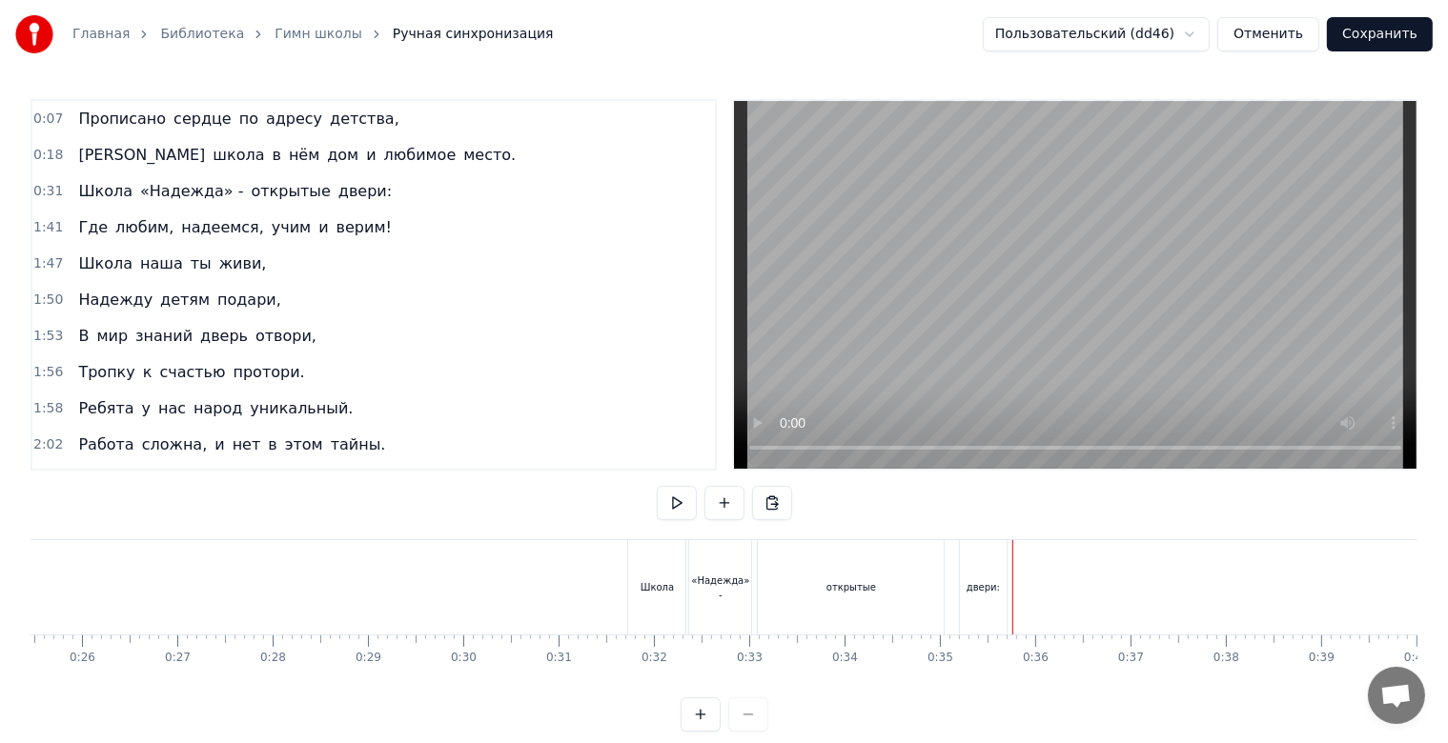
click at [1008, 550] on div "Школа «Надежда» - открытые двери:" at bounding box center [819, 587] width 384 height 94
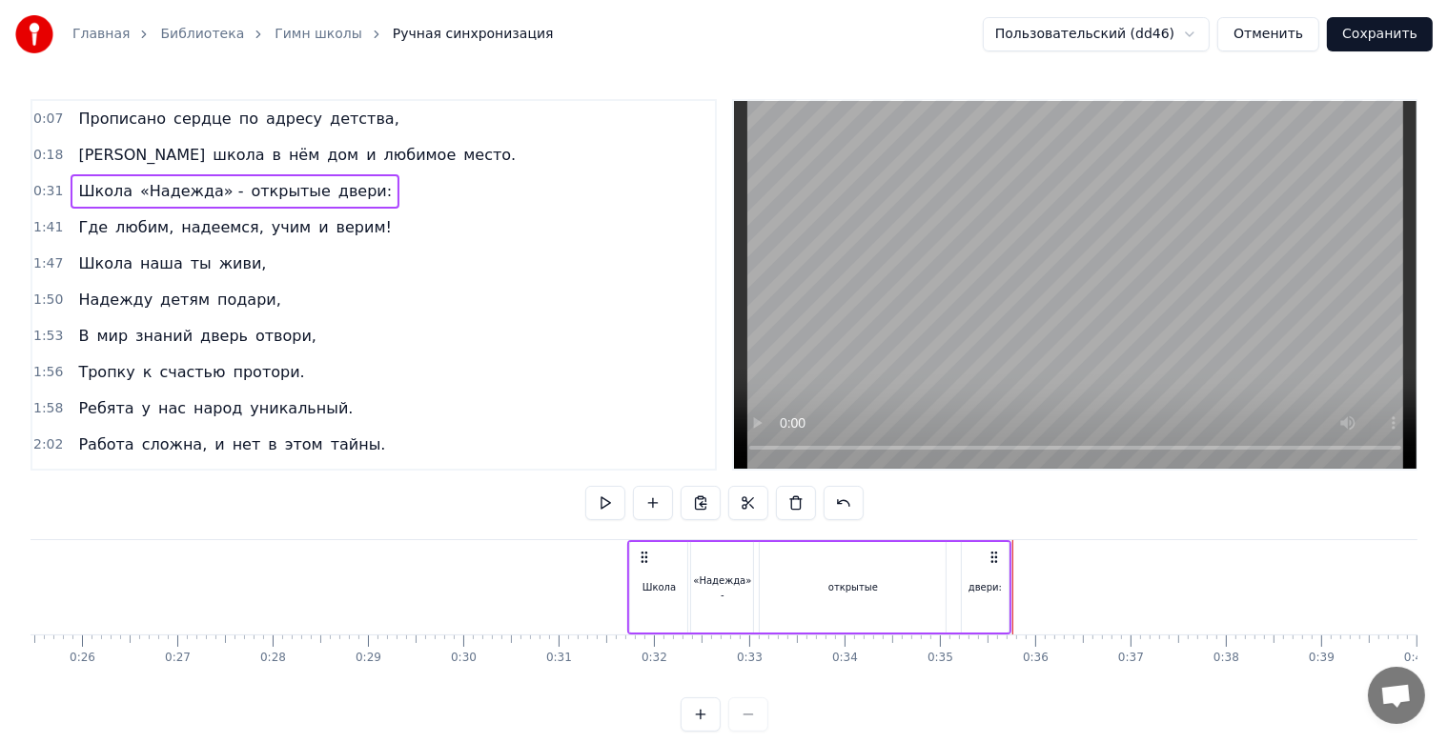
click at [1008, 551] on div "Школа «Надежда» - открытые двери:" at bounding box center [819, 587] width 384 height 94
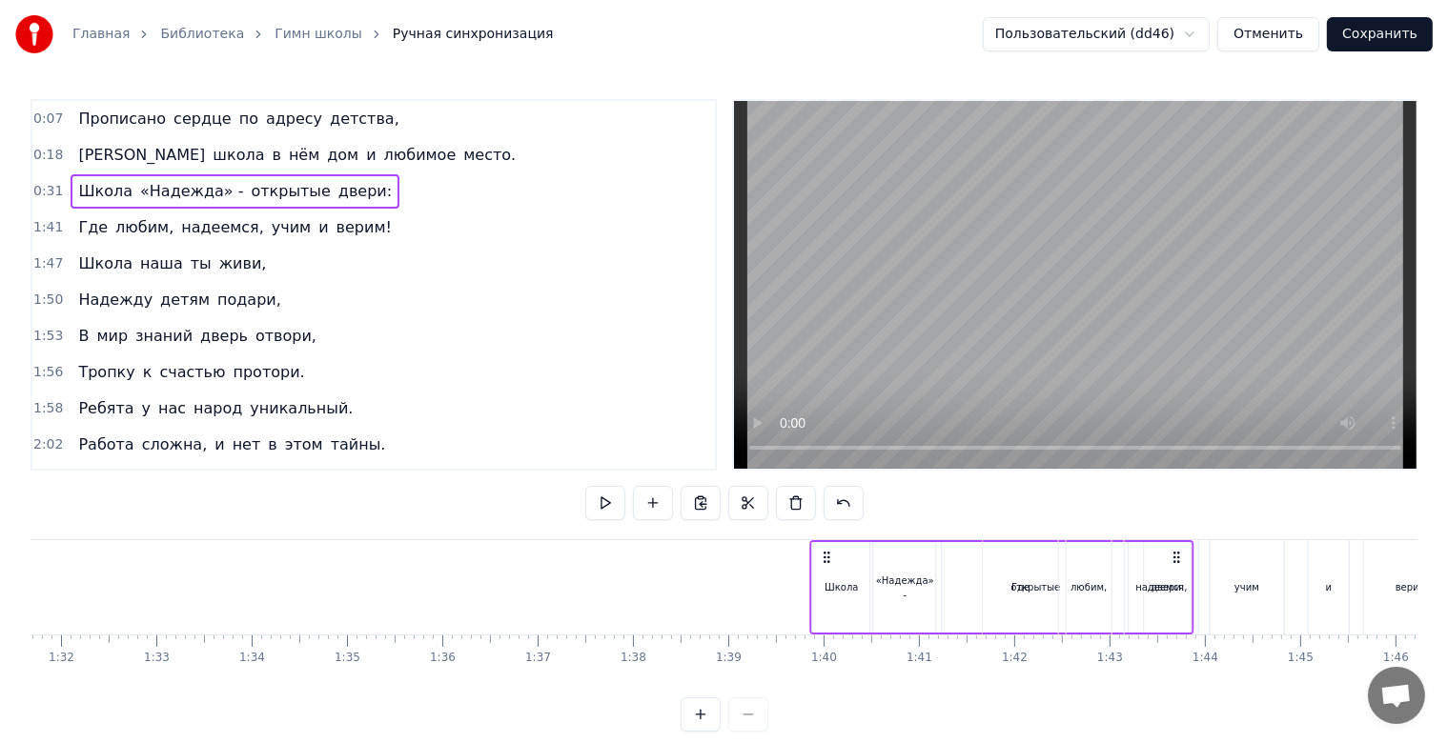
scroll to position [0, 8738]
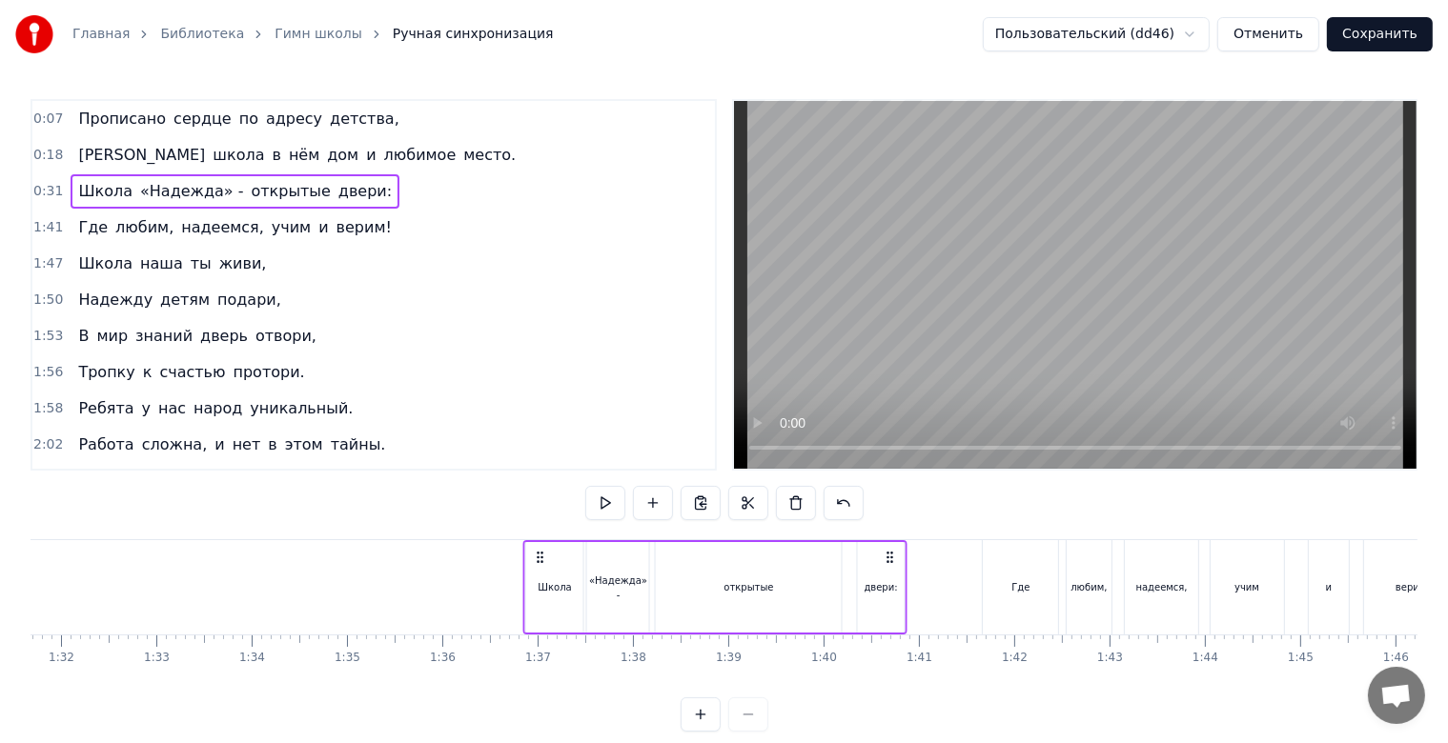
drag, startPoint x: 642, startPoint y: 554, endPoint x: 862, endPoint y: 552, distance: 219.2
click at [862, 552] on div "Школа «Надежда» - открытые двери:" at bounding box center [715, 587] width 384 height 94
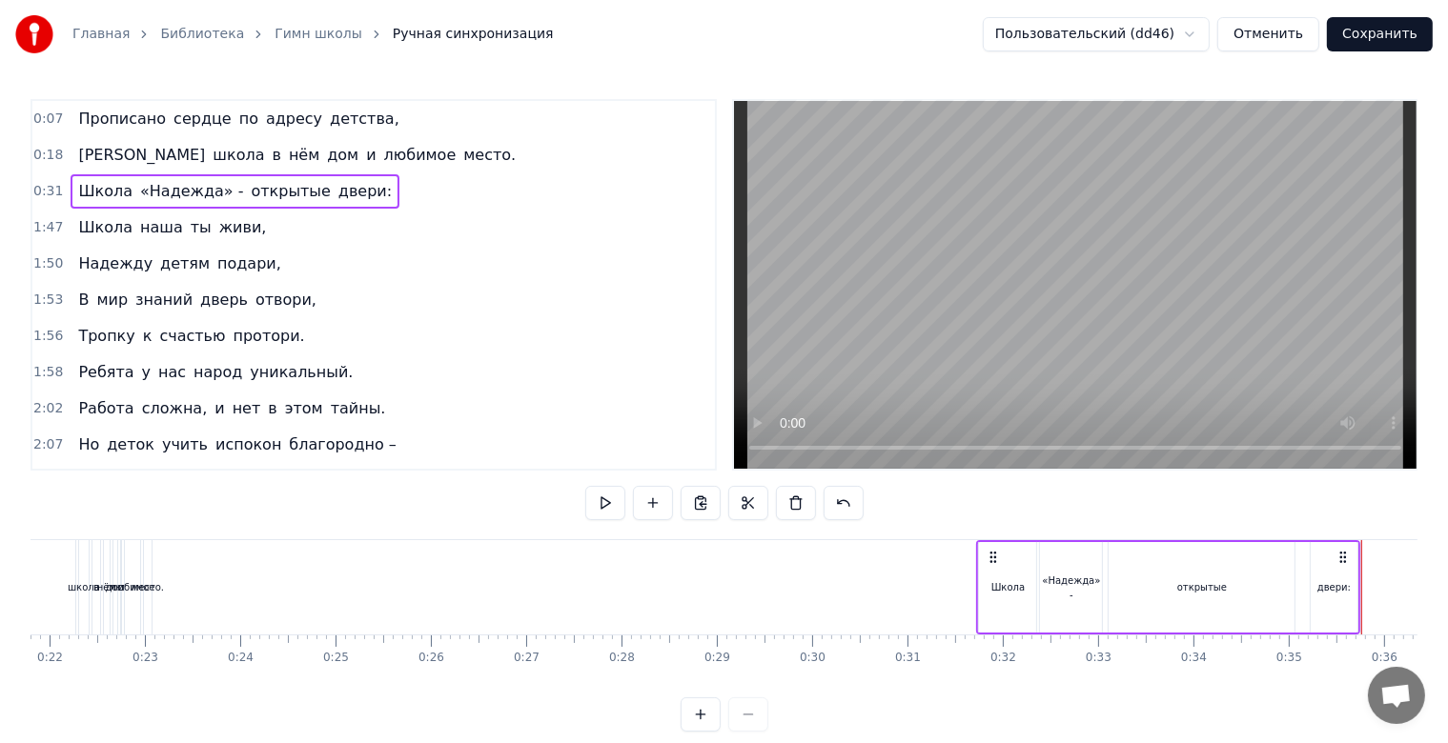
scroll to position [0, 2566]
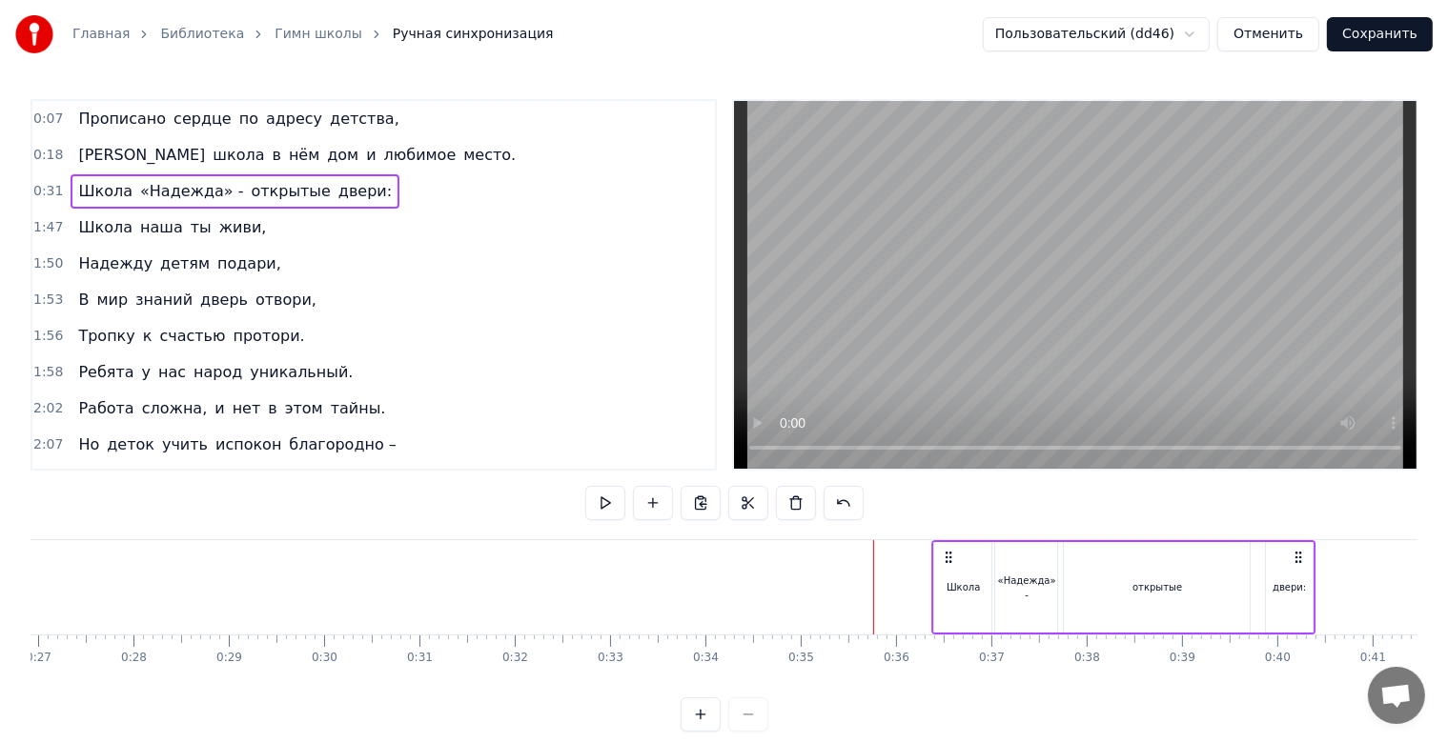
drag, startPoint x: 504, startPoint y: 553, endPoint x: 948, endPoint y: 586, distance: 445.4
click at [948, 586] on div "Школа «Надежда» - открытые двери:" at bounding box center [1124, 587] width 384 height 94
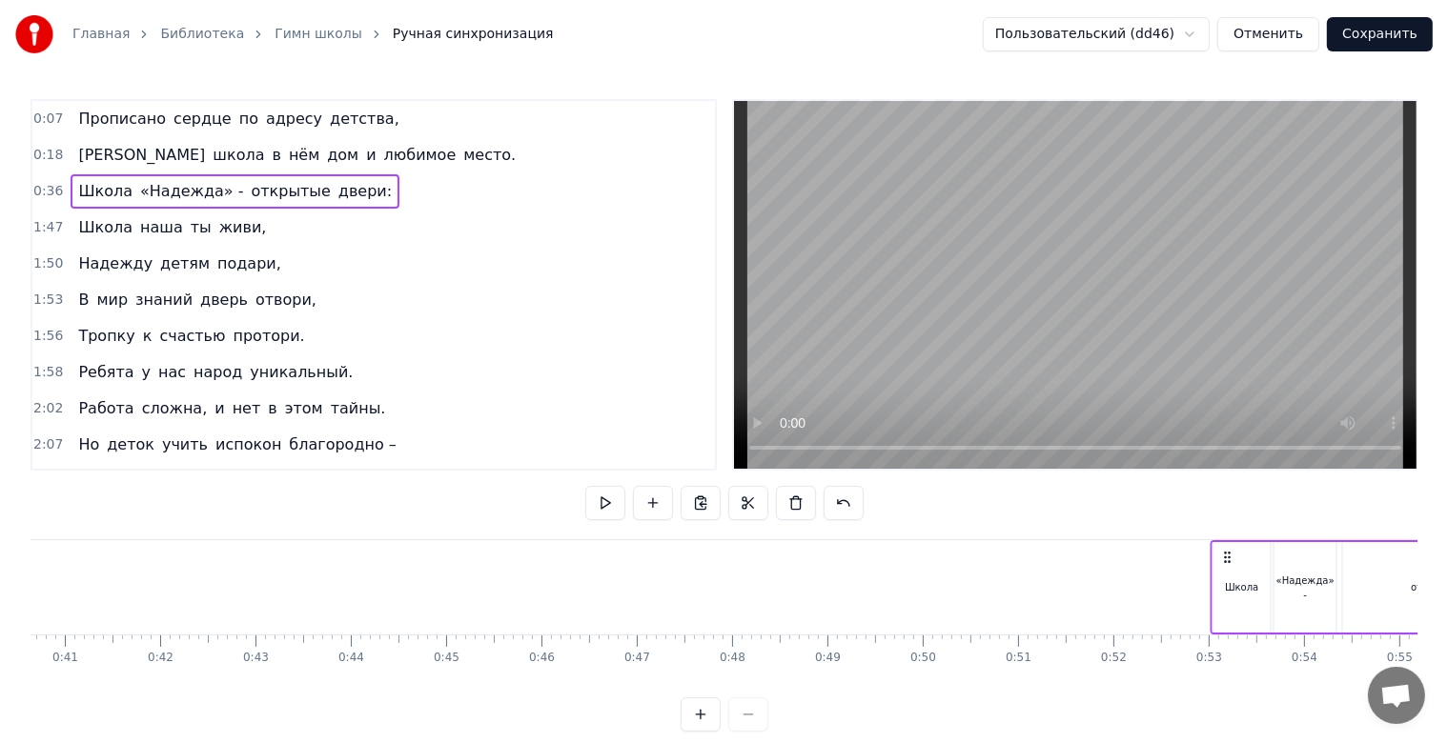
scroll to position [0, 3893]
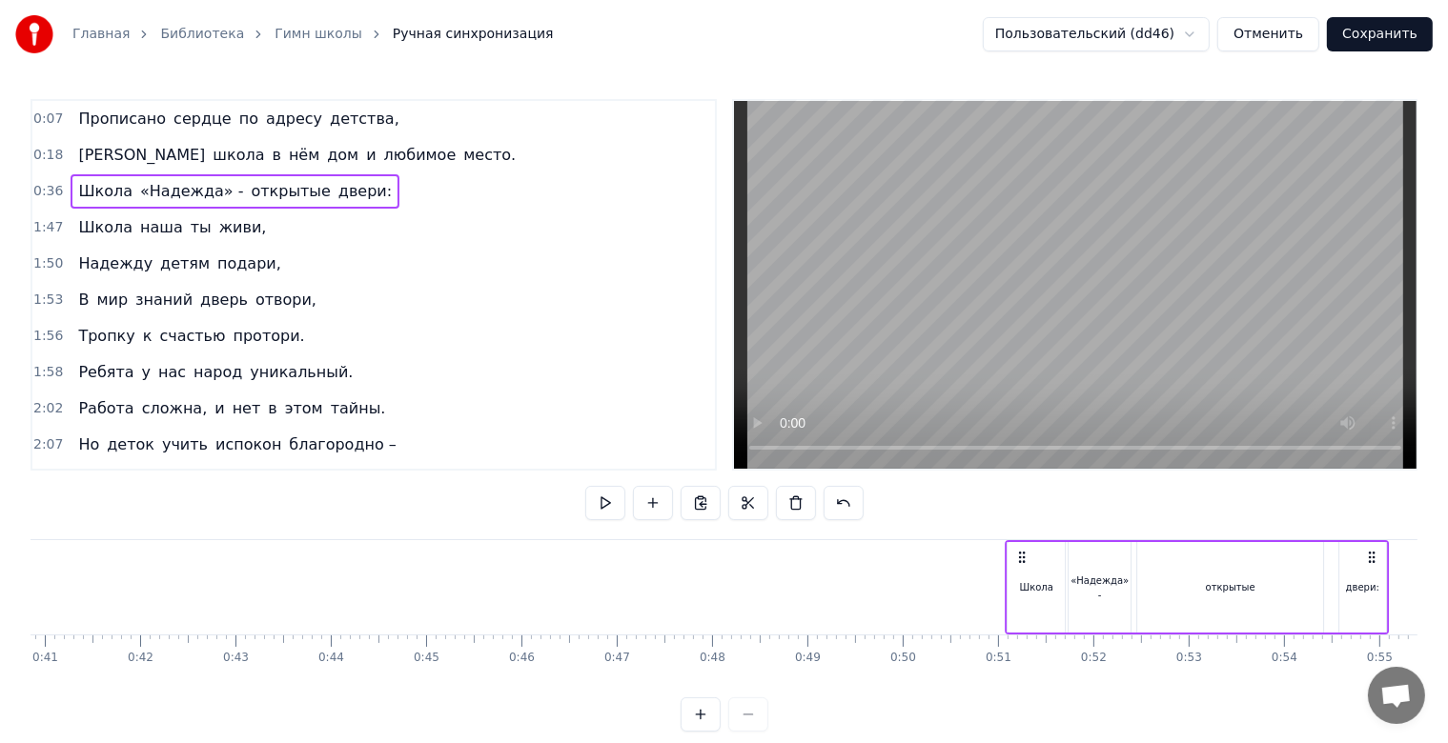
drag, startPoint x: 949, startPoint y: 555, endPoint x: 1021, endPoint y: 568, distance: 72.7
click at [1021, 568] on div "Школа «Надежда» - открытые двери:" at bounding box center [1197, 587] width 384 height 94
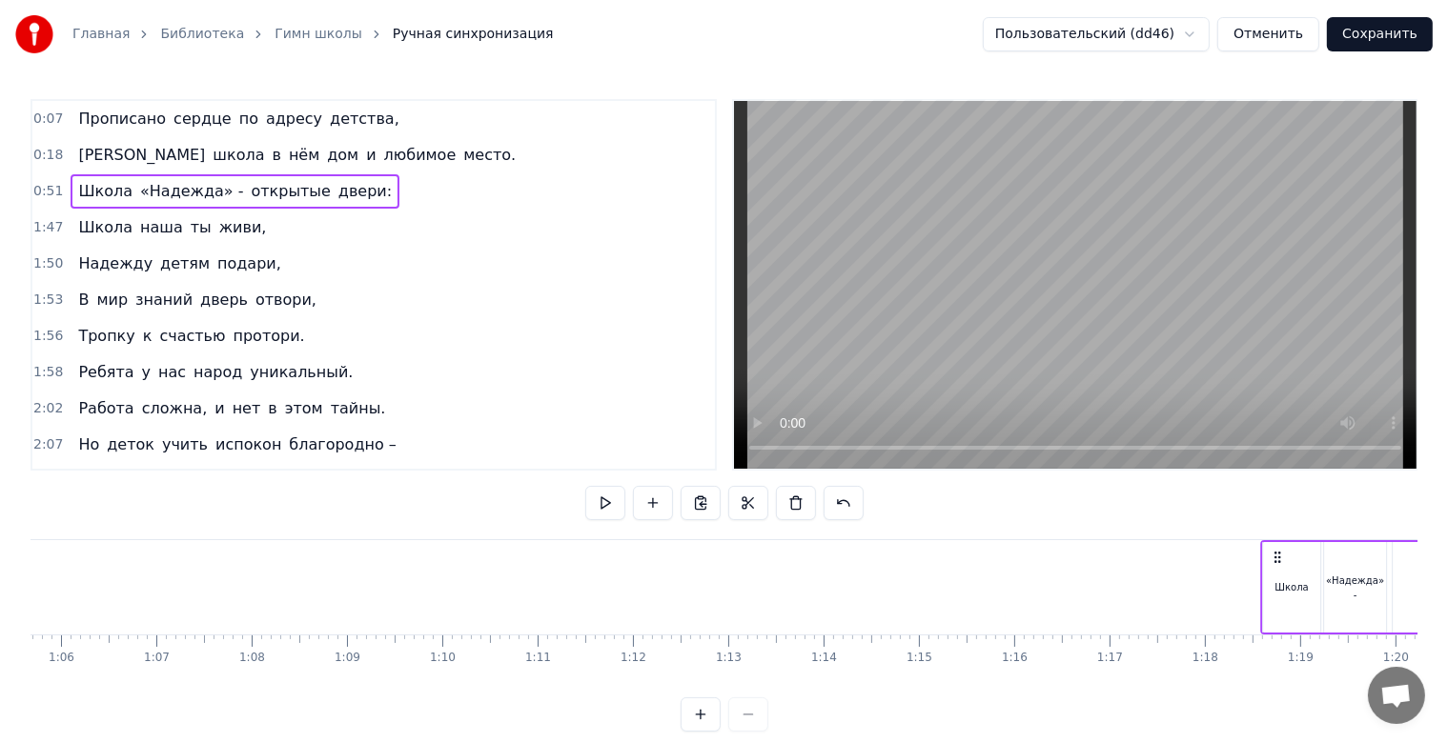
scroll to position [0, 6275]
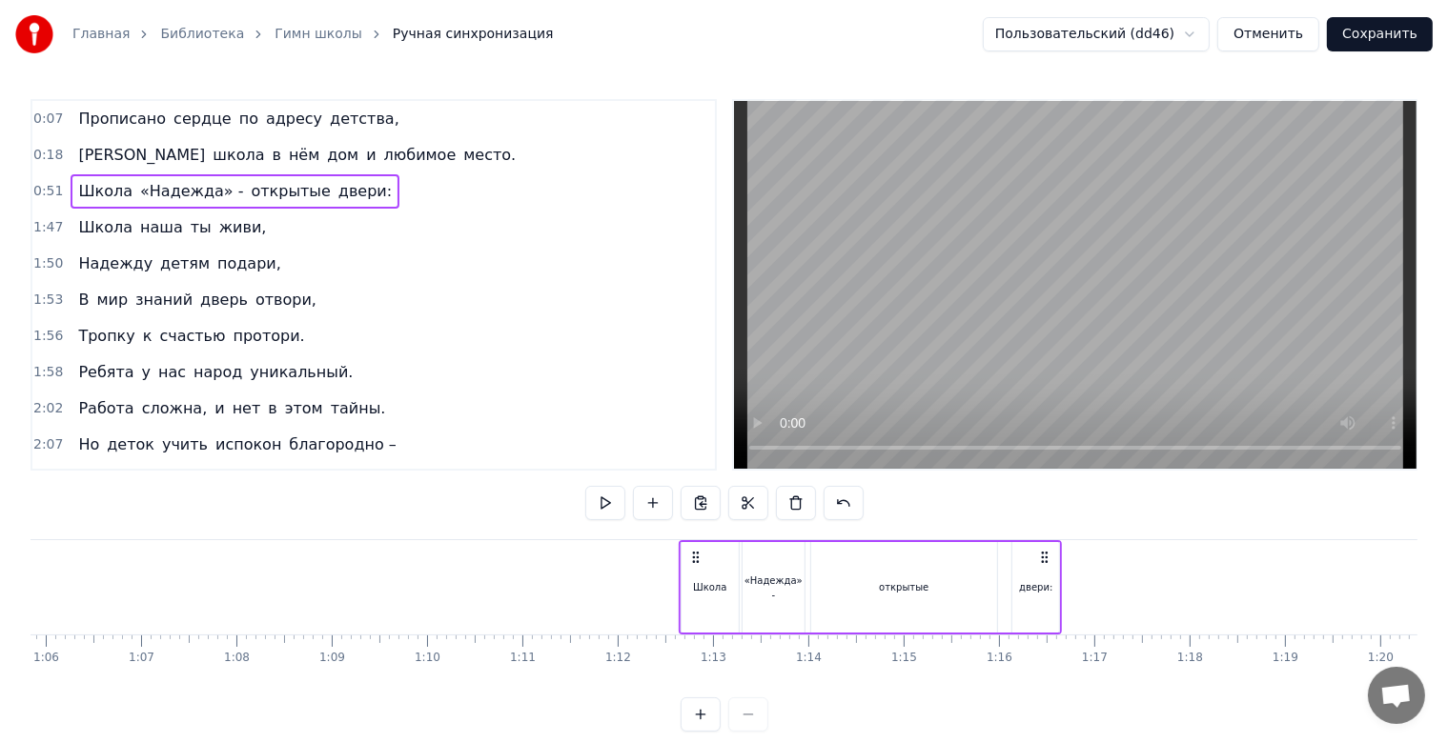
drag, startPoint x: 1023, startPoint y: 560, endPoint x: 698, endPoint y: 566, distance: 325.1
click at [698, 566] on div "Школа «Надежда» - открытые двери:" at bounding box center [871, 587] width 384 height 94
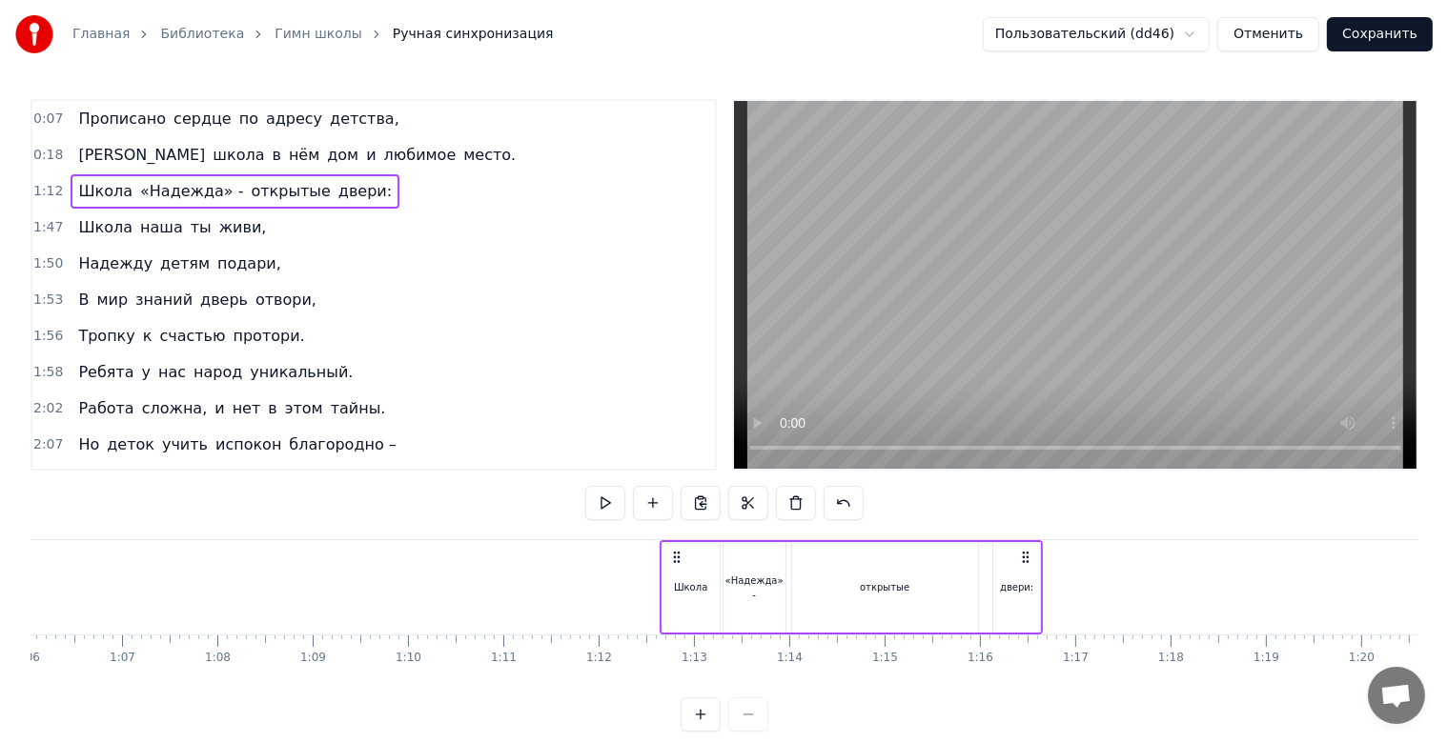
scroll to position [0, 6300]
click at [1071, 564] on div "Прописано сердце по адресу детства, А школа в нём дом и любимое место. Школа «Н…" at bounding box center [787, 586] width 14114 height 95
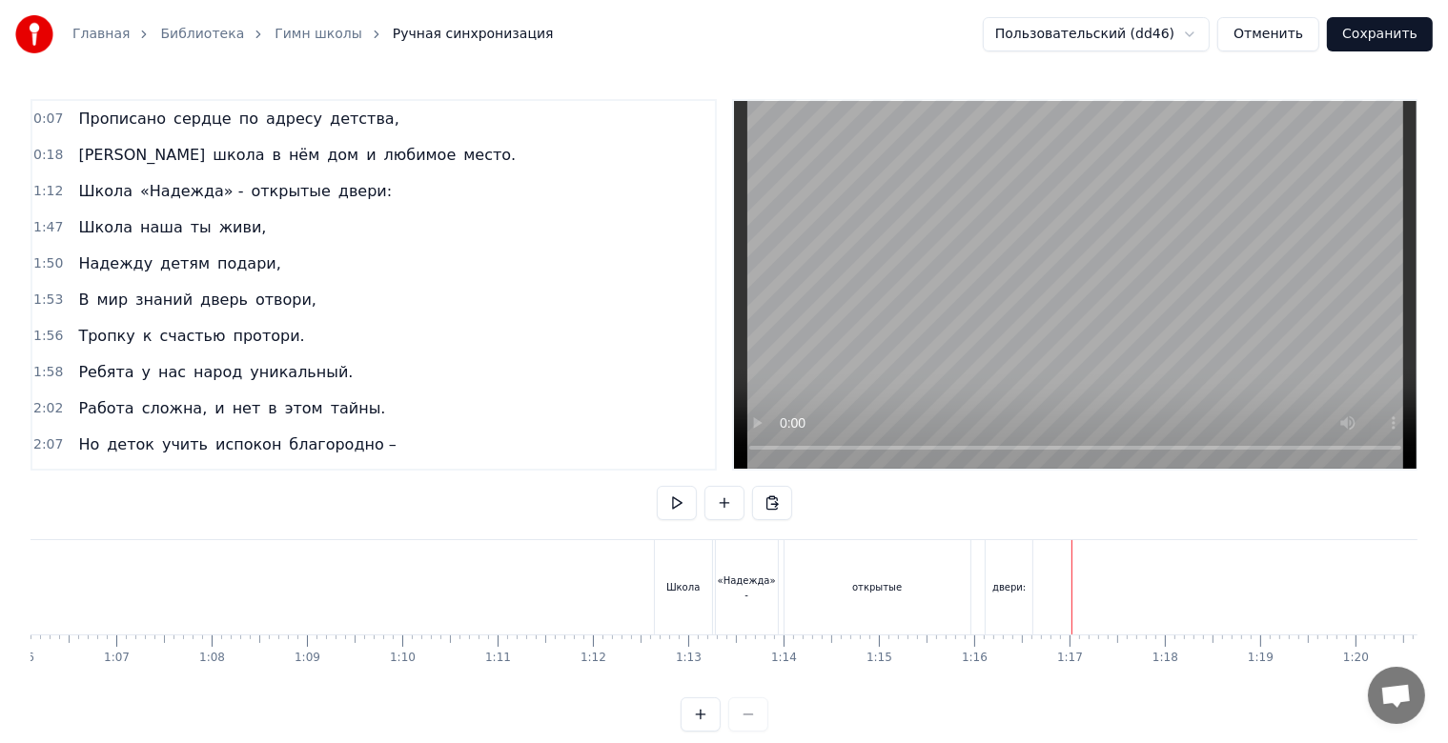
click at [1011, 578] on div "двери:" at bounding box center [1009, 587] width 47 height 94
click at [1033, 576] on div "Школа «Надежда» - открытые двери:" at bounding box center [846, 587] width 384 height 94
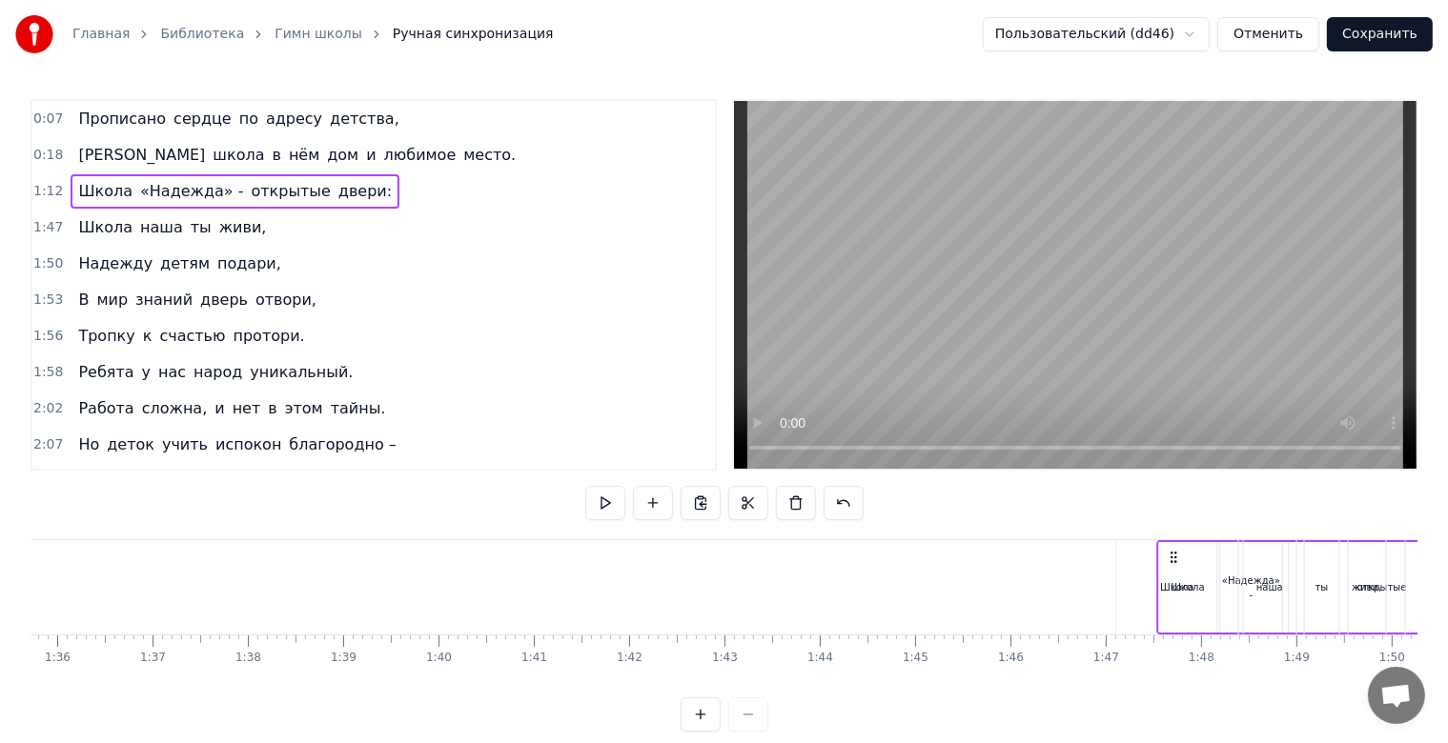
scroll to position [0, 9128]
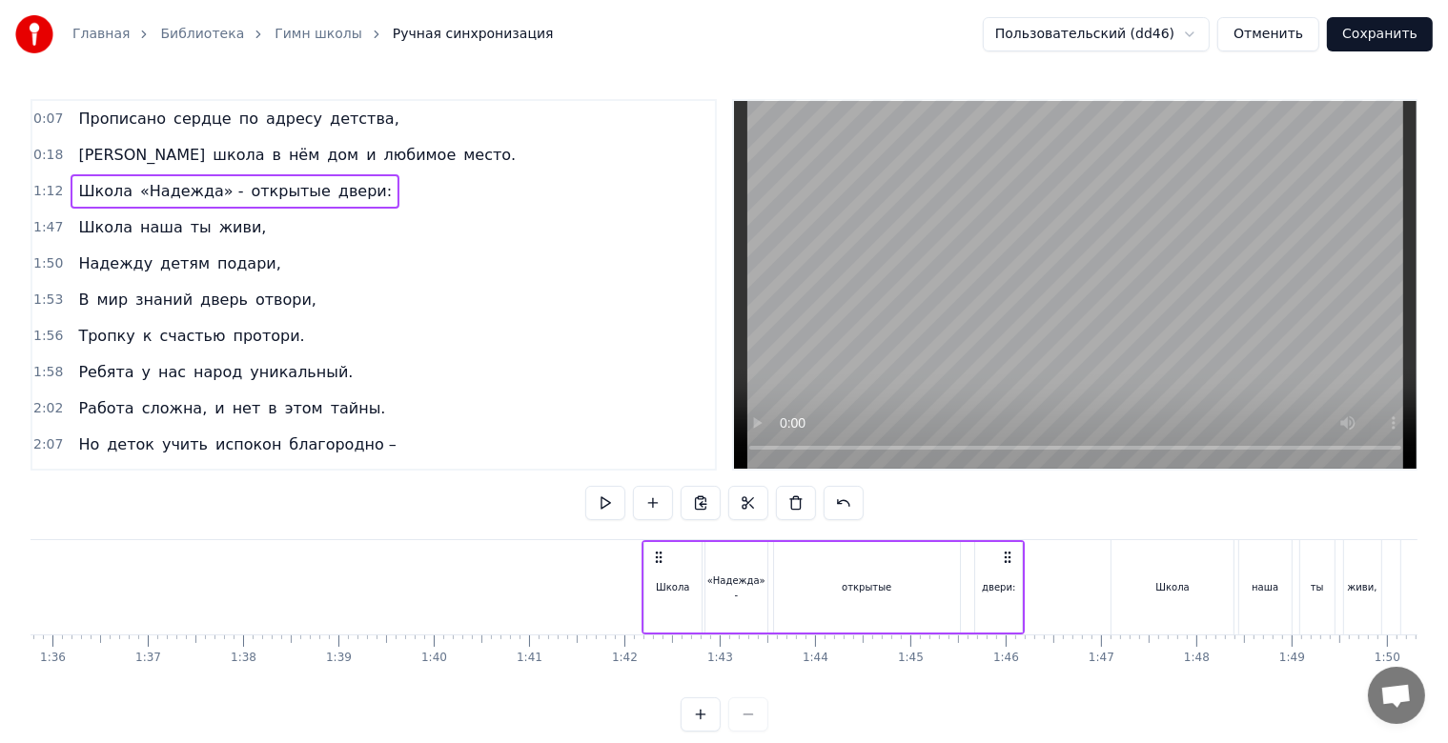
drag, startPoint x: 669, startPoint y: 555, endPoint x: 657, endPoint y: 553, distance: 12.5
click at [657, 553] on icon at bounding box center [658, 557] width 15 height 15
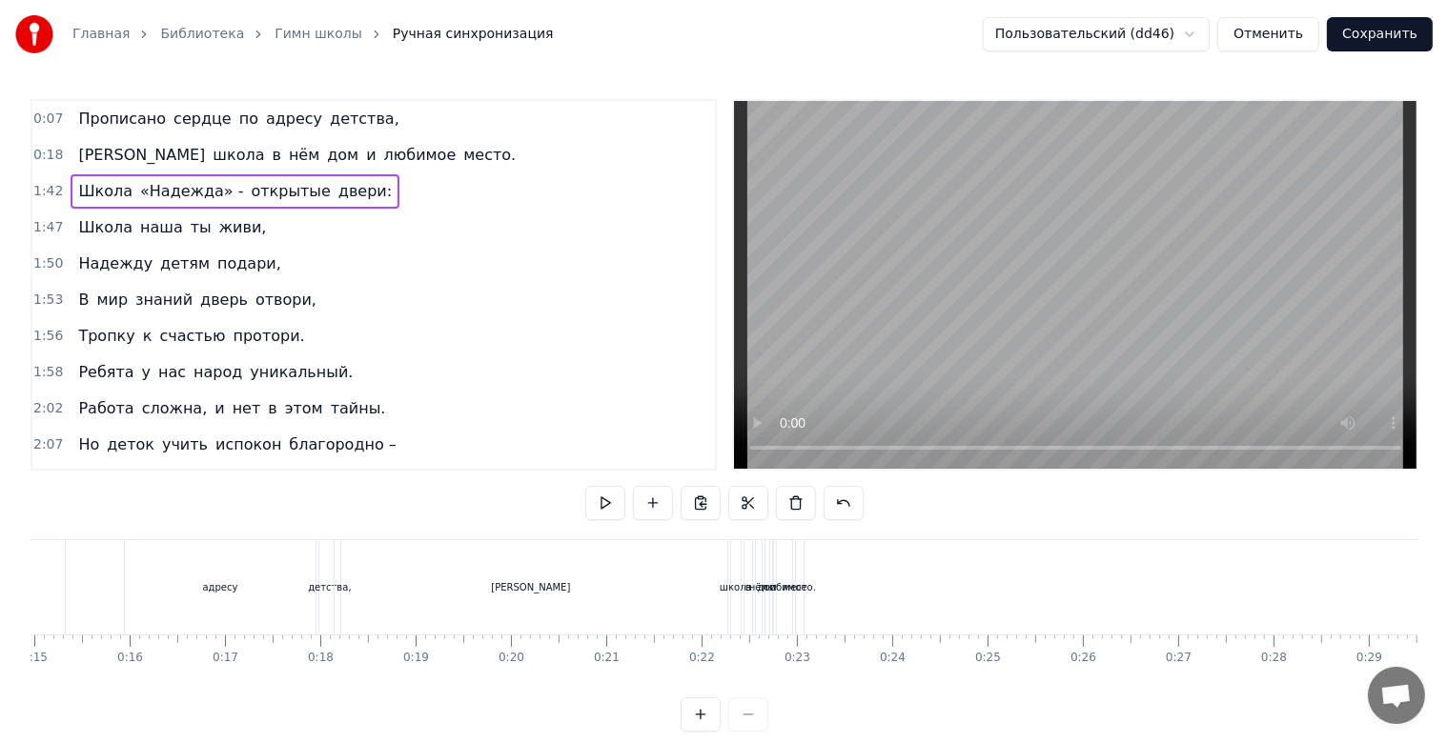
scroll to position [0, 1449]
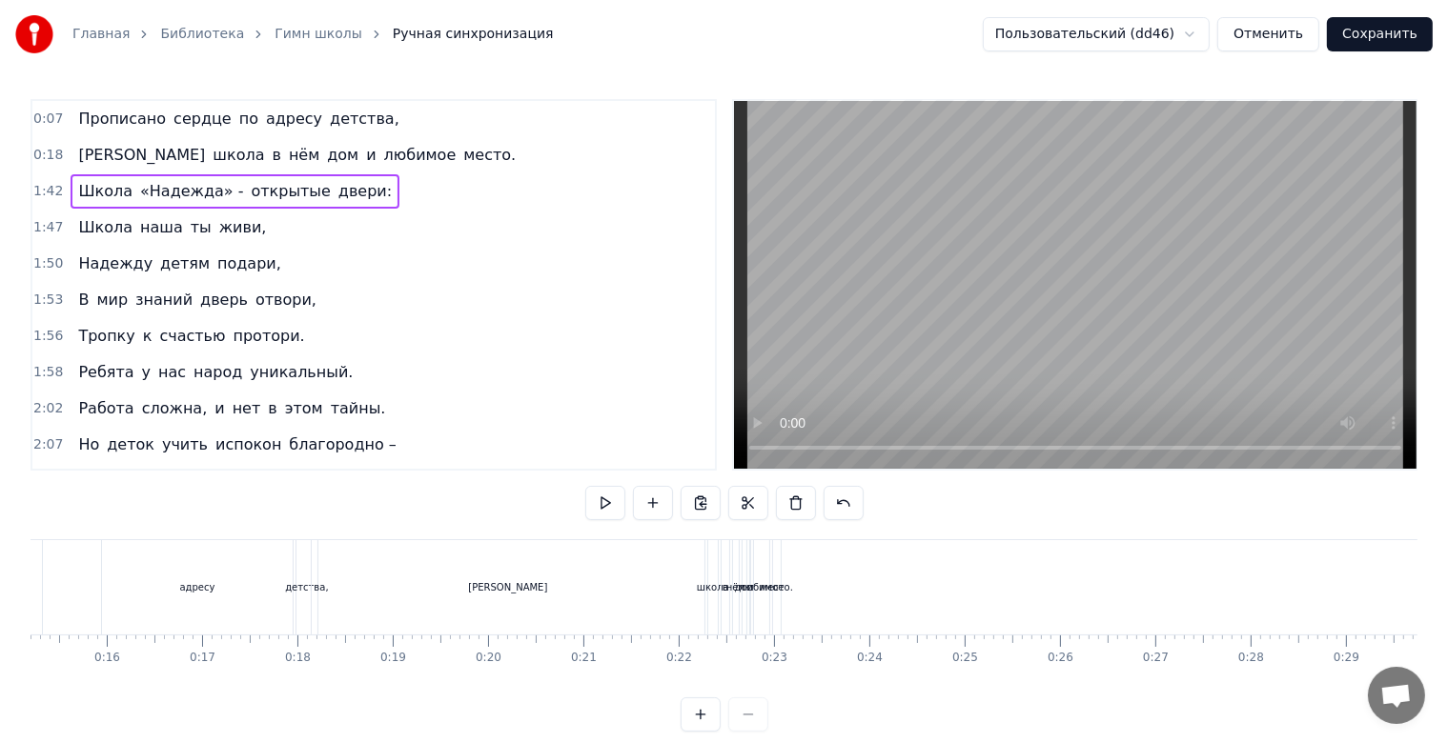
click at [382, 149] on span "любимое" at bounding box center [420, 155] width 76 height 22
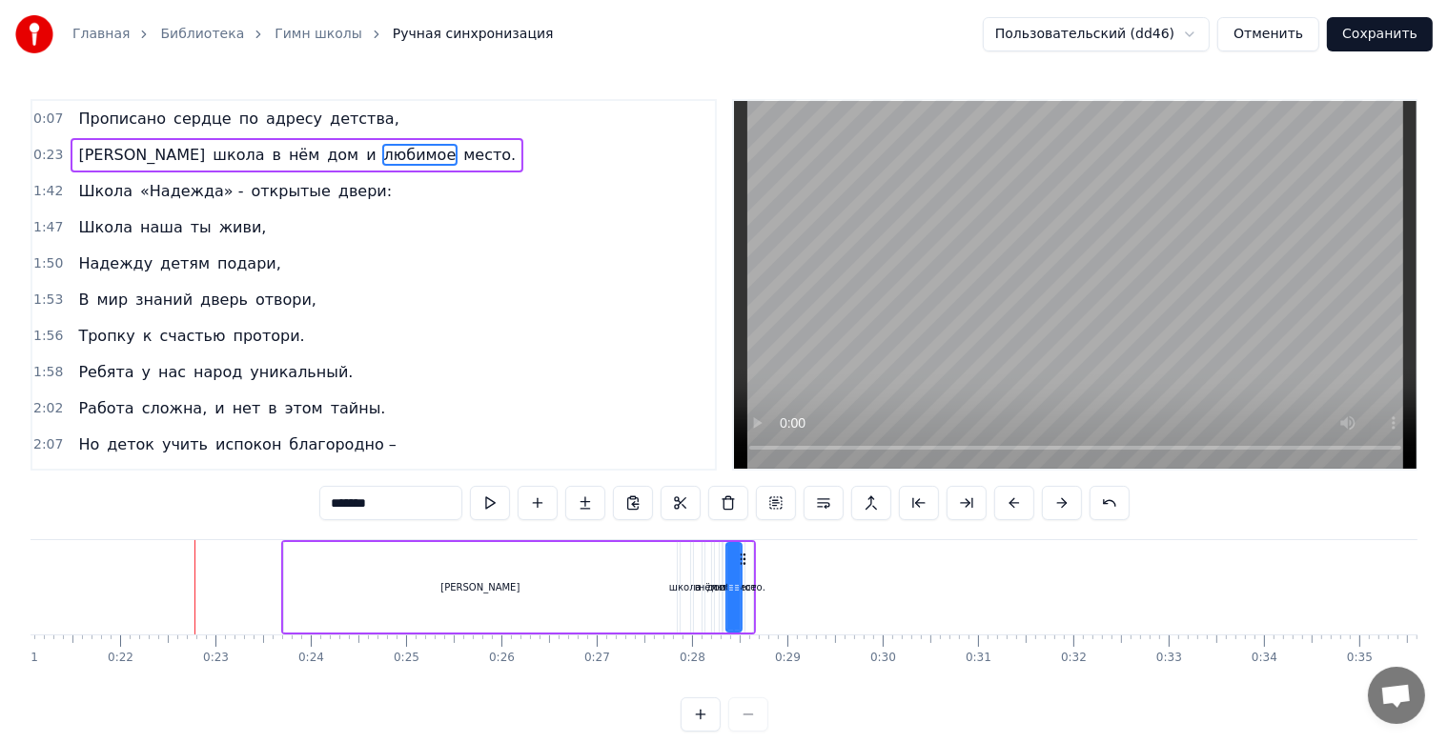
scroll to position [0, 1995]
click at [437, 579] on div "[PERSON_NAME]" at bounding box center [492, 587] width 393 height 91
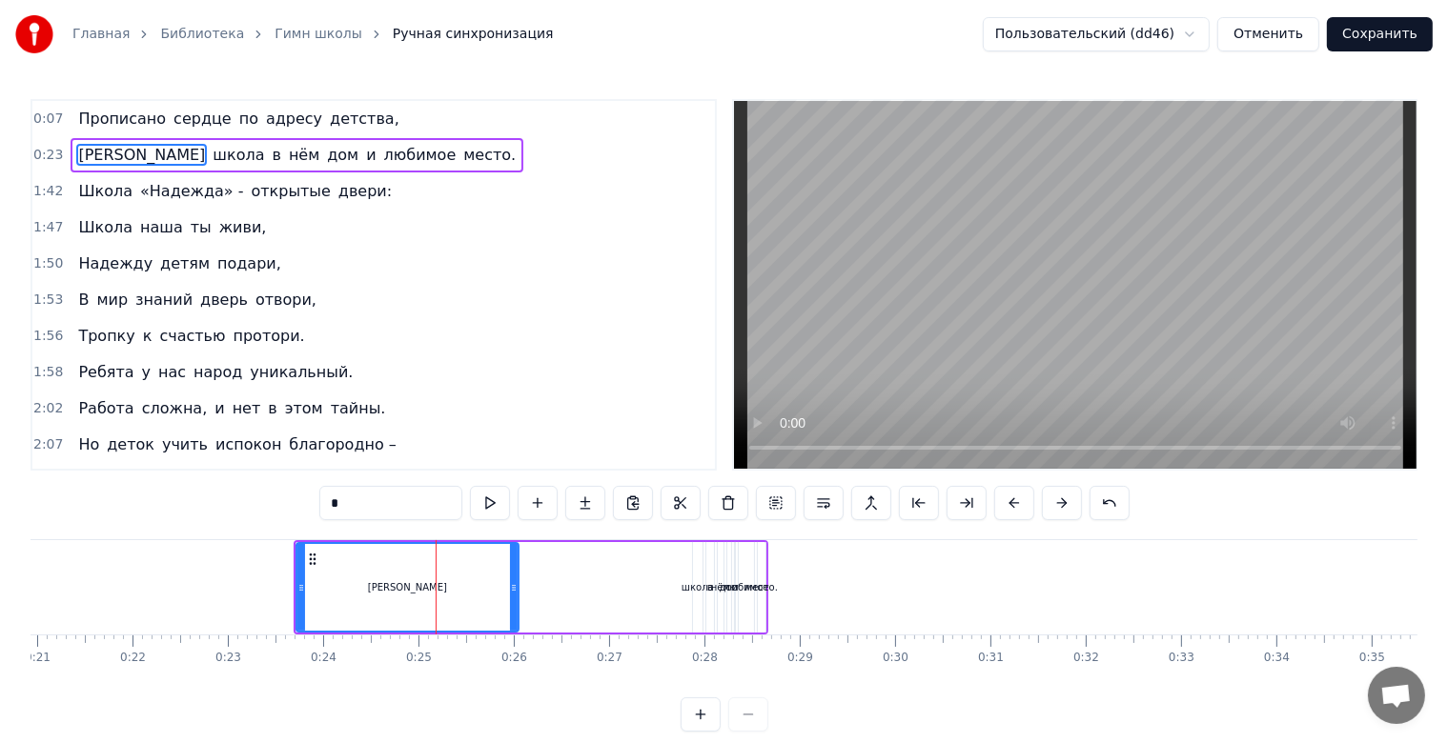
drag, startPoint x: 681, startPoint y: 591, endPoint x: 472, endPoint y: 591, distance: 209.7
click at [510, 592] on icon at bounding box center [514, 587] width 8 height 15
click at [686, 583] on div "школа" at bounding box center [697, 587] width 32 height 14
type input "*****"
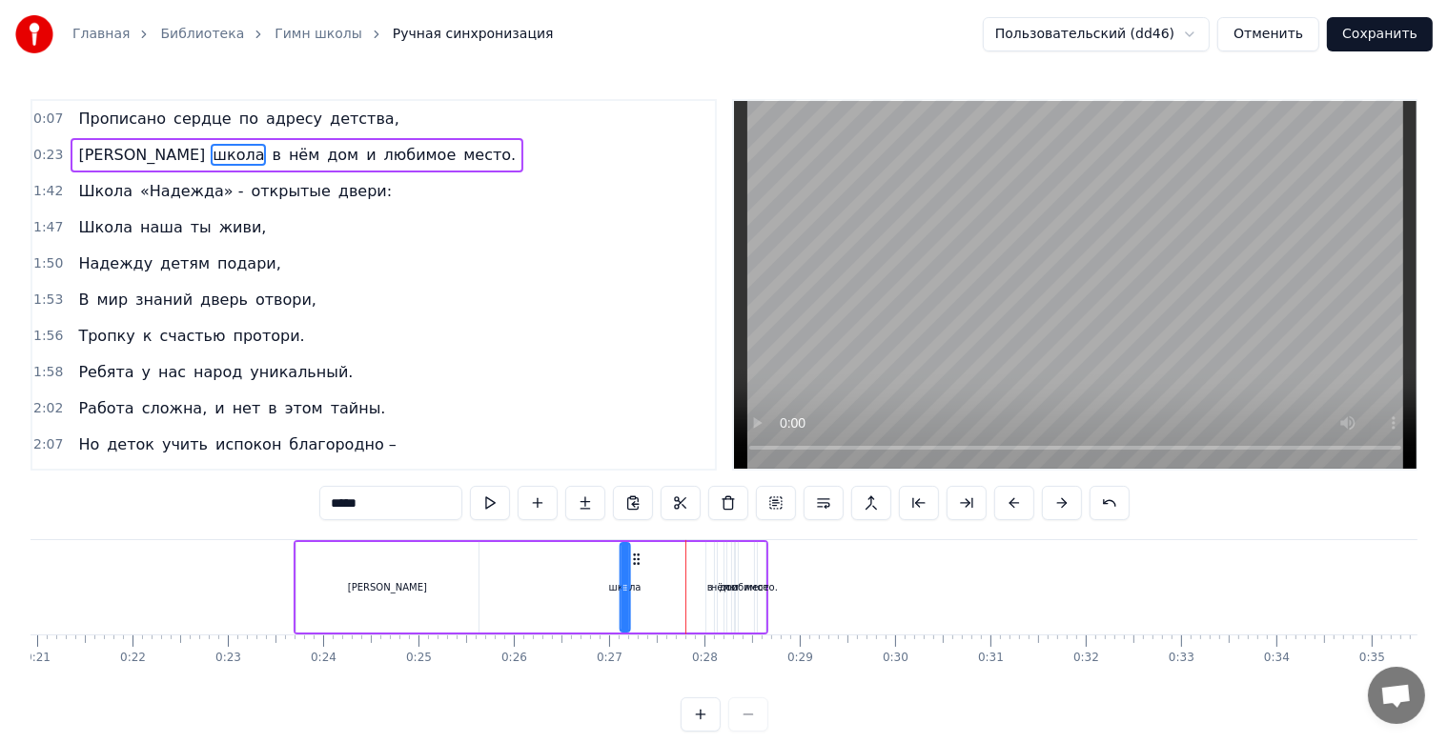
drag, startPoint x: 703, startPoint y: 557, endPoint x: 634, endPoint y: 564, distance: 70.0
click at [634, 564] on icon at bounding box center [636, 559] width 15 height 15
click at [637, 564] on icon at bounding box center [636, 559] width 15 height 15
drag, startPoint x: 619, startPoint y: 588, endPoint x: 630, endPoint y: 587, distance: 11.5
click at [616, 587] on div "школа" at bounding box center [625, 587] width 32 height 14
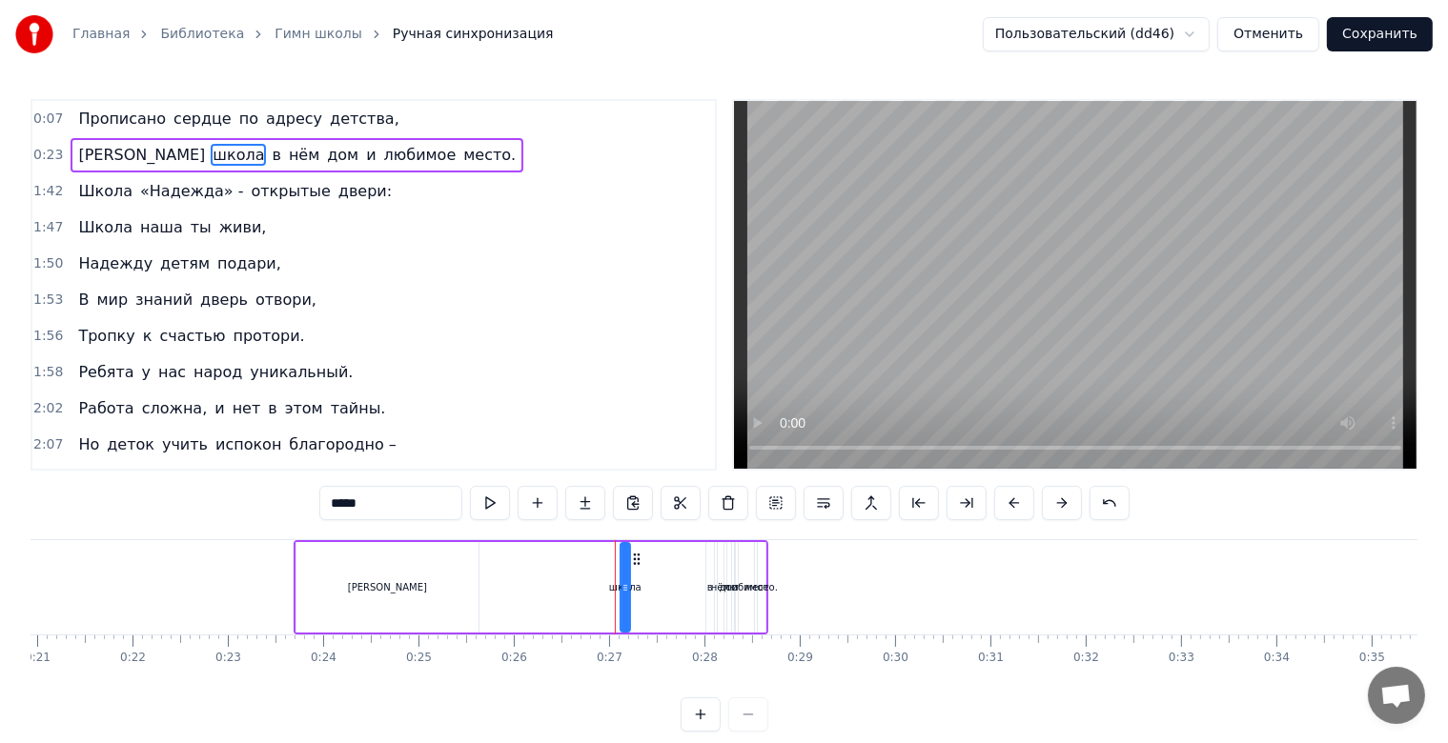
click at [626, 587] on div "школа" at bounding box center [625, 587] width 8 height 87
drag, startPoint x: 630, startPoint y: 591, endPoint x: 607, endPoint y: 592, distance: 22.9
click at [602, 592] on div "А школа в нём дом и любимое место." at bounding box center [531, 587] width 475 height 94
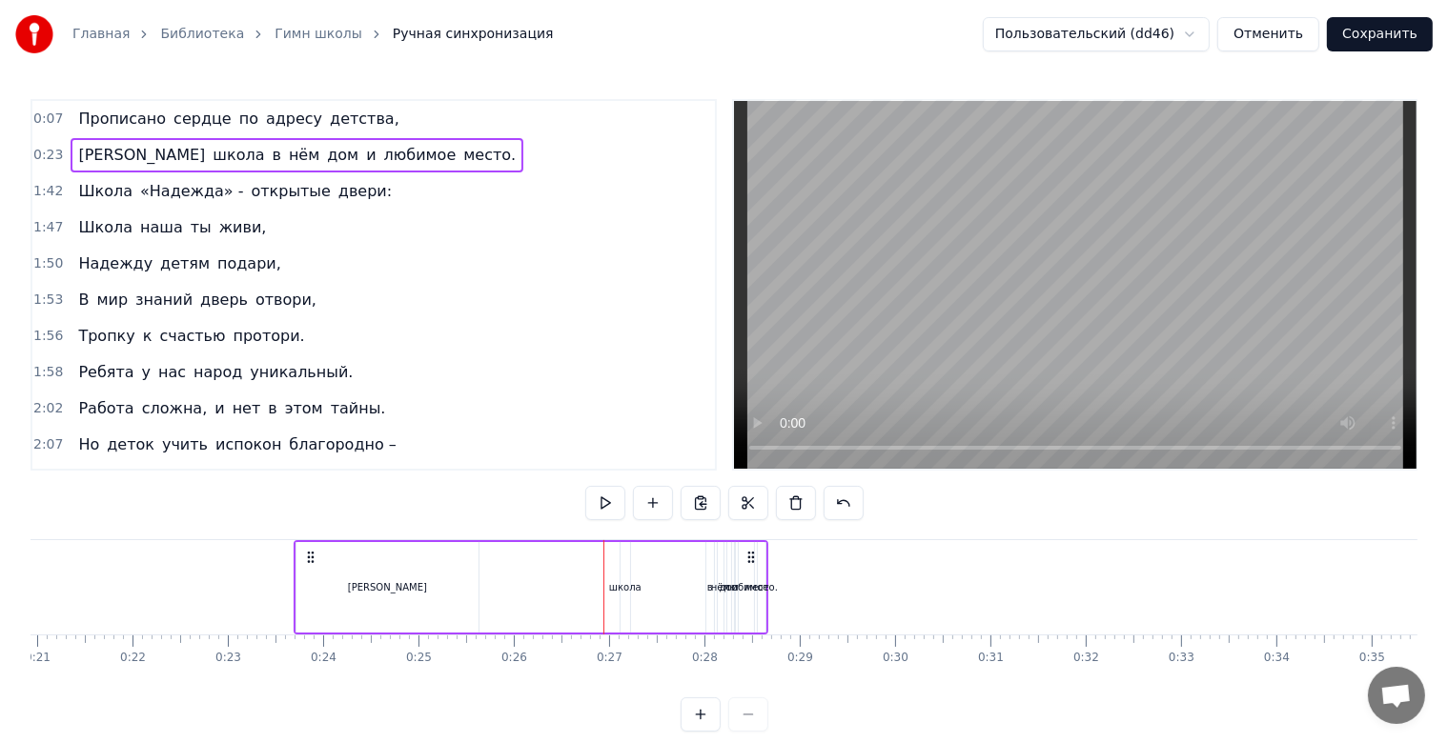
click at [623, 587] on div "школа" at bounding box center [625, 587] width 32 height 14
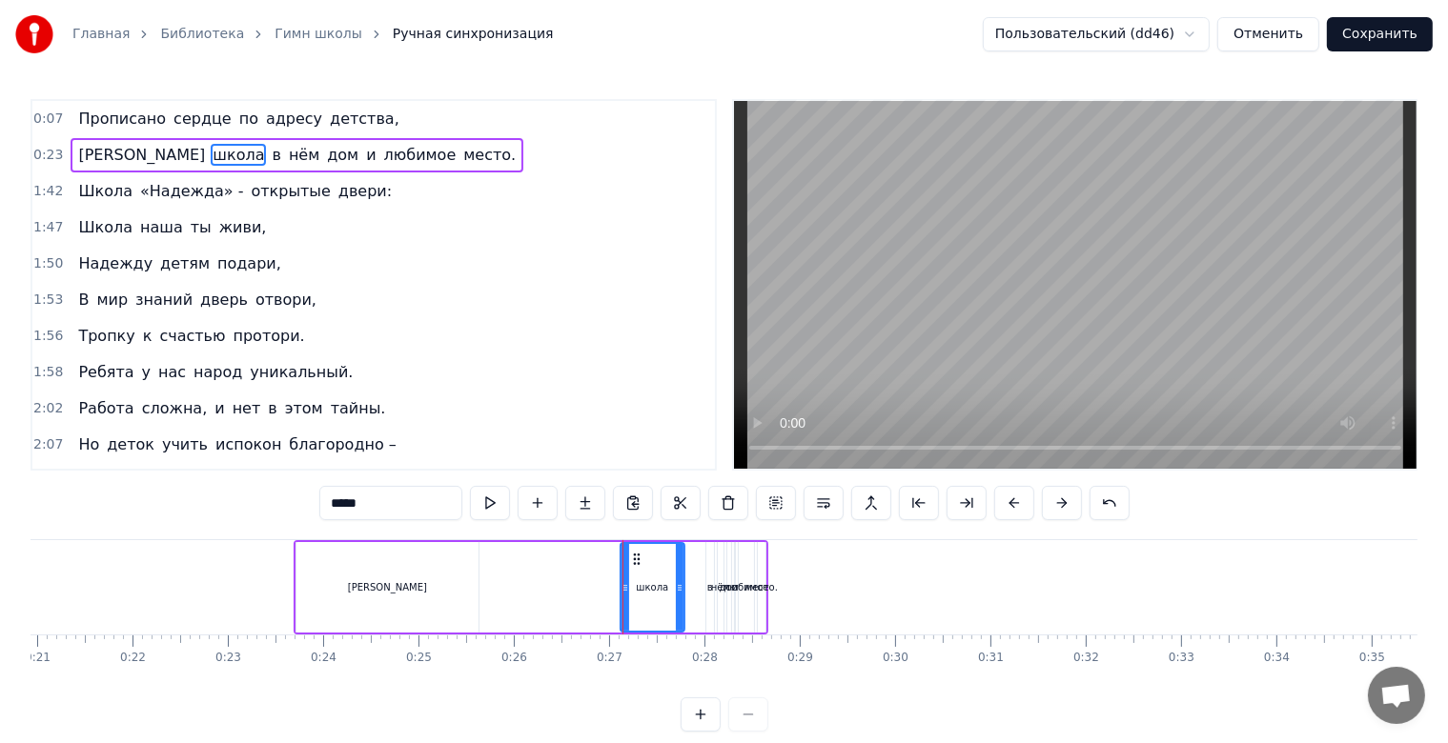
drag, startPoint x: 623, startPoint y: 587, endPoint x: 677, endPoint y: 611, distance: 58.5
click at [677, 613] on div at bounding box center [680, 587] width 8 height 87
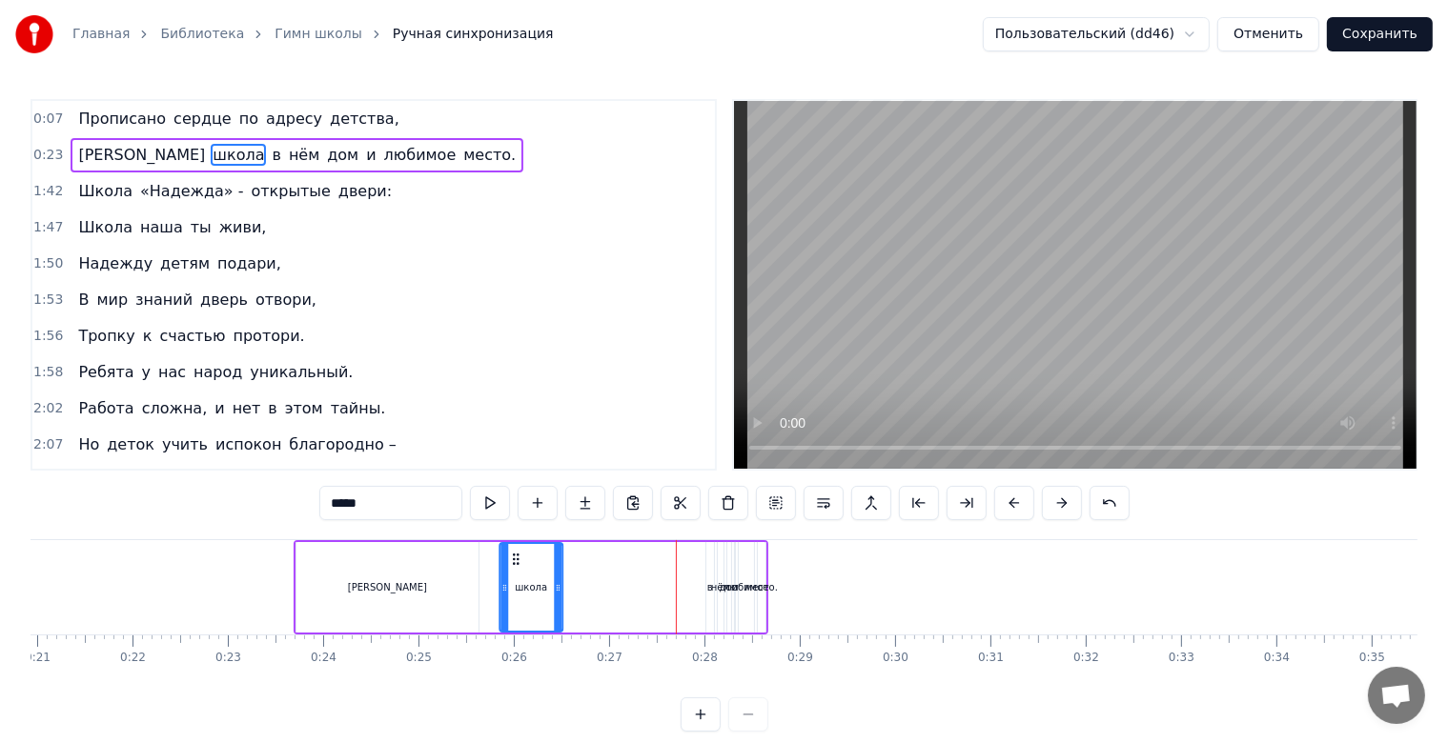
drag, startPoint x: 633, startPoint y: 557, endPoint x: 678, endPoint y: 592, distance: 57.0
click at [513, 568] on div "школа" at bounding box center [530, 587] width 61 height 87
click at [708, 591] on div "в" at bounding box center [710, 587] width 6 height 14
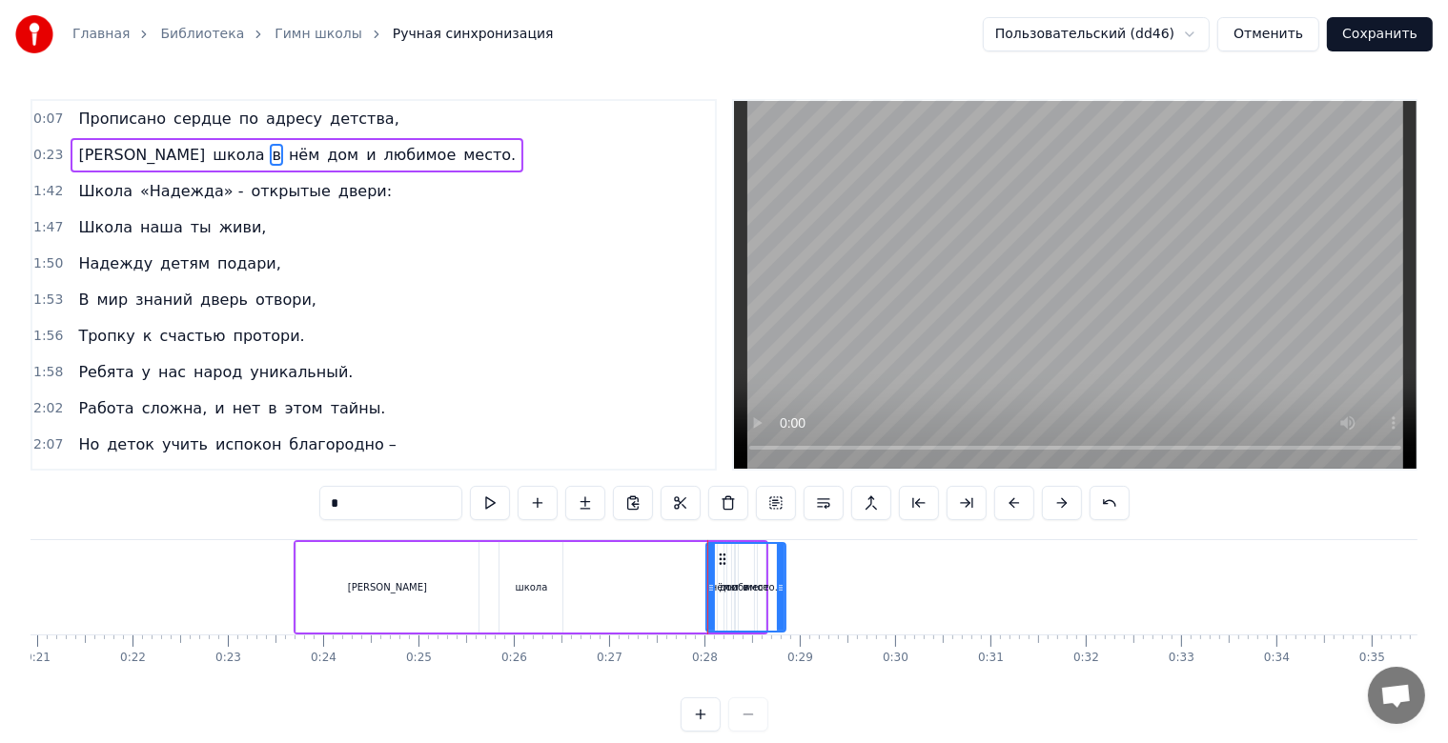
drag, startPoint x: 707, startPoint y: 588, endPoint x: 777, endPoint y: 612, distance: 73.5
click at [778, 614] on div at bounding box center [781, 587] width 8 height 87
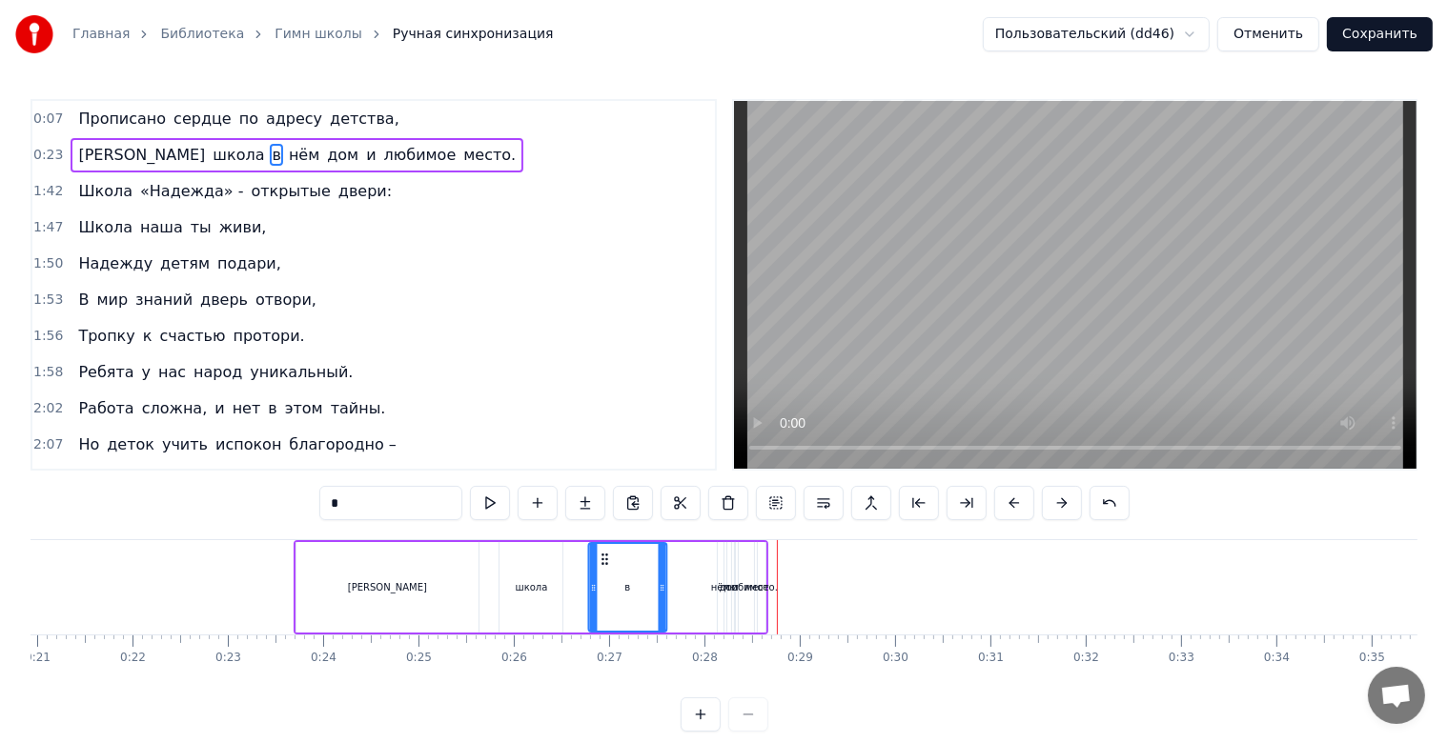
drag, startPoint x: 717, startPoint y: 556, endPoint x: 561, endPoint y: 566, distance: 155.7
click at [599, 571] on div "в" at bounding box center [628, 587] width 76 height 87
click at [549, 572] on div "школа" at bounding box center [530, 587] width 63 height 91
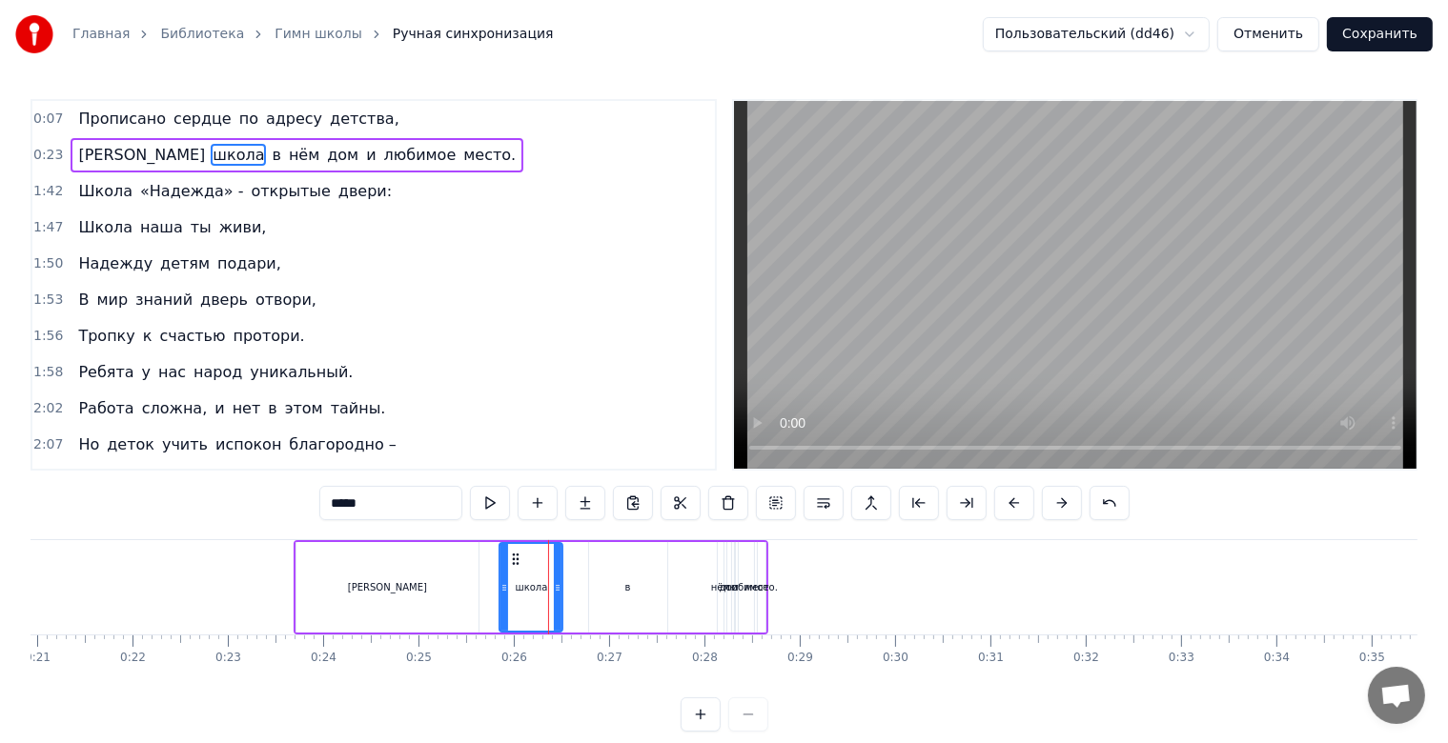
click at [449, 593] on div "[PERSON_NAME]" at bounding box center [387, 587] width 182 height 91
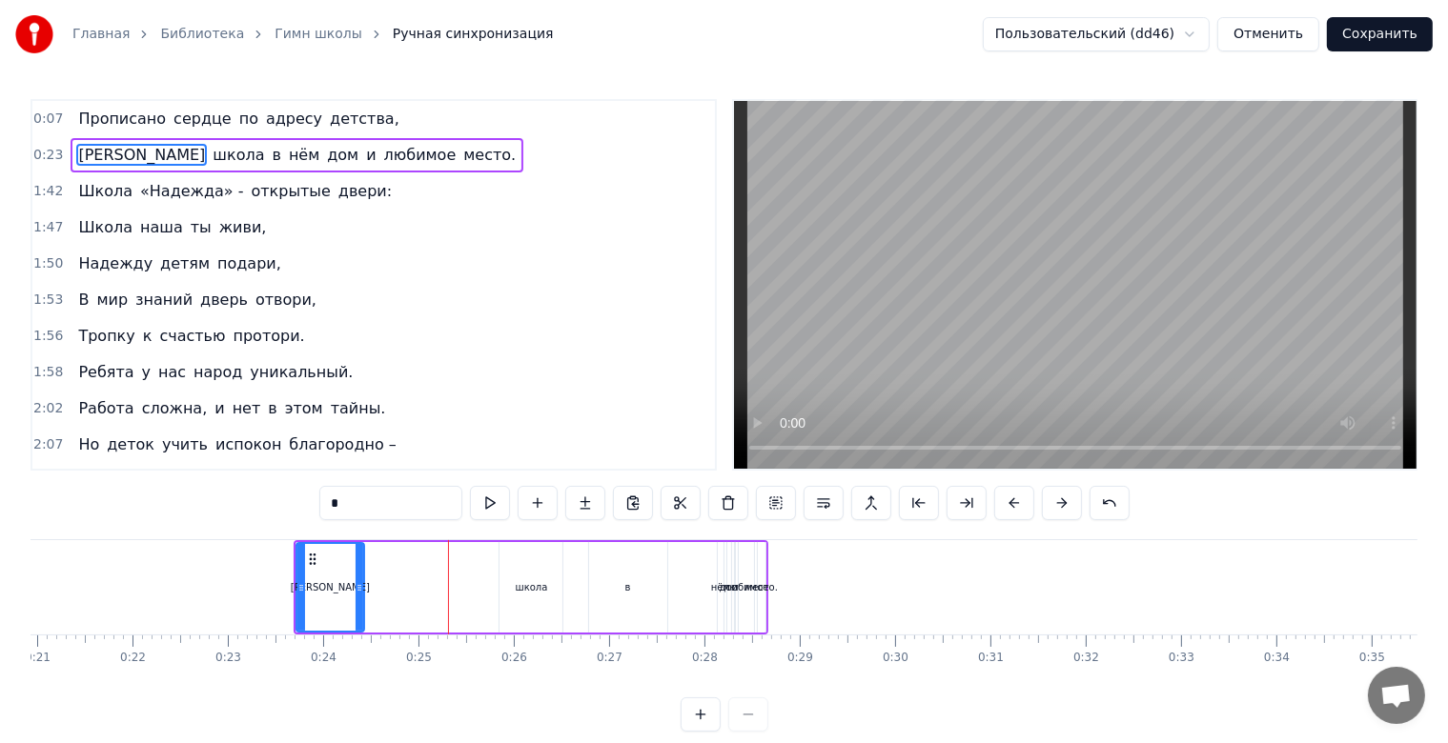
drag, startPoint x: 471, startPoint y: 588, endPoint x: 356, endPoint y: 593, distance: 114.5
click at [356, 593] on icon at bounding box center [360, 587] width 8 height 15
click at [533, 583] on div "школа" at bounding box center [532, 587] width 32 height 14
type input "*****"
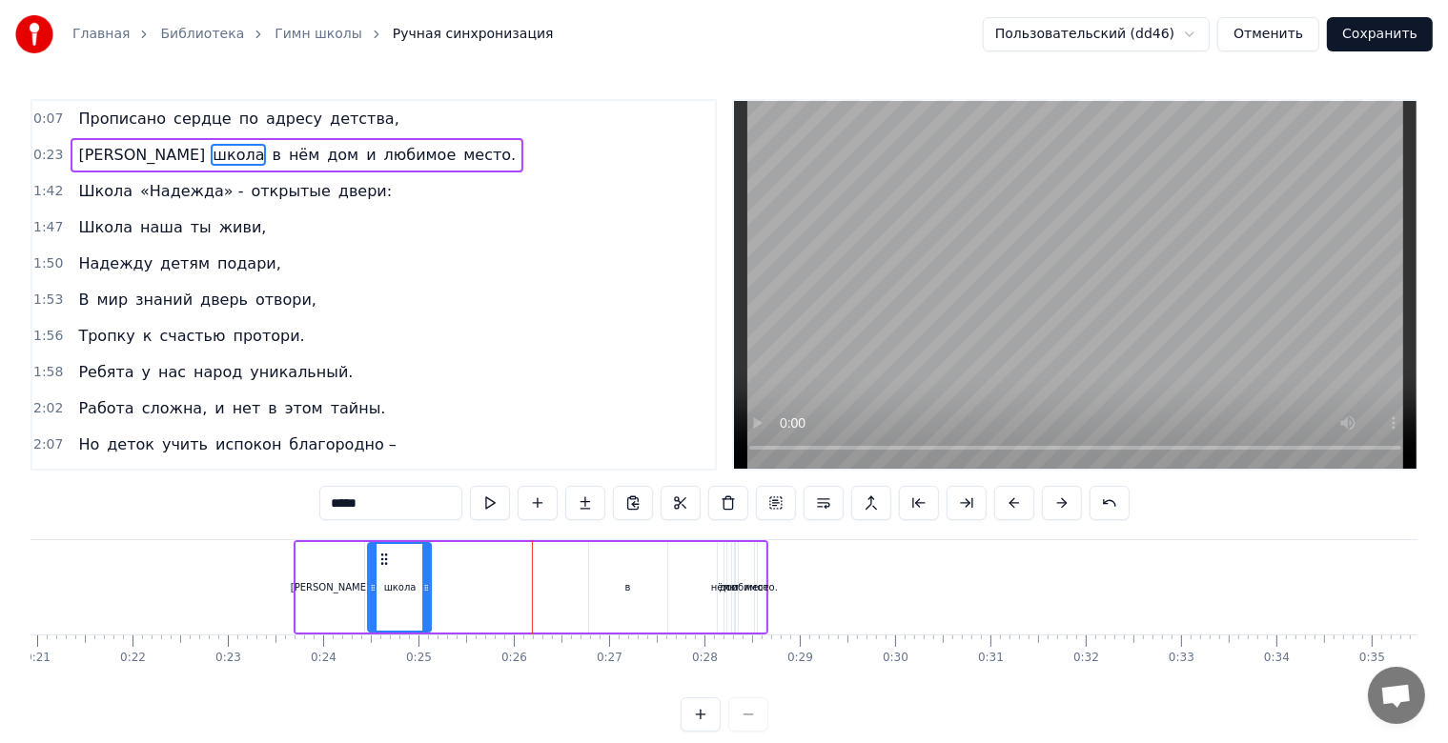
drag, startPoint x: 512, startPoint y: 560, endPoint x: 381, endPoint y: 563, distance: 130.6
click at [381, 563] on icon at bounding box center [384, 559] width 15 height 15
click at [534, 568] on div "А школа в нём дом и любимое место." at bounding box center [531, 587] width 475 height 94
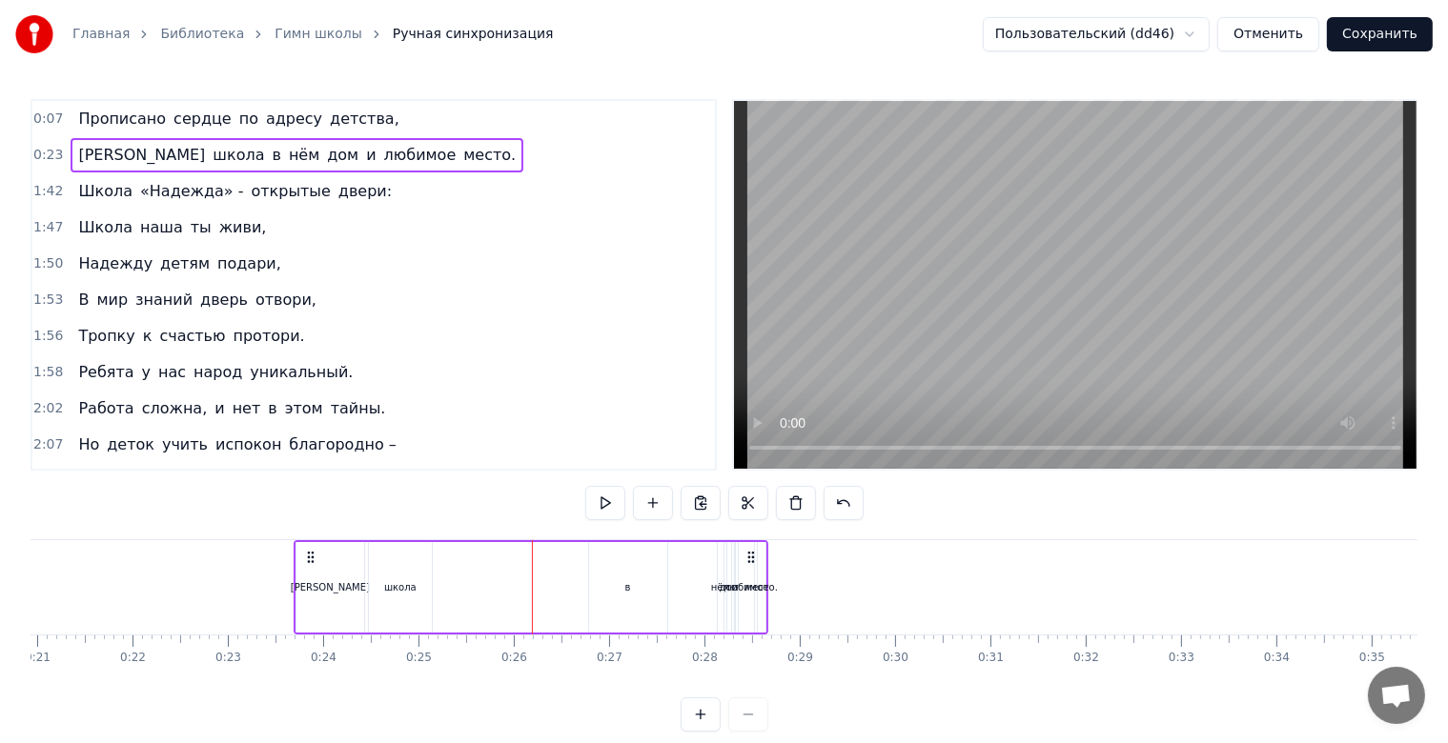
click at [643, 566] on div "в" at bounding box center [628, 587] width 78 height 91
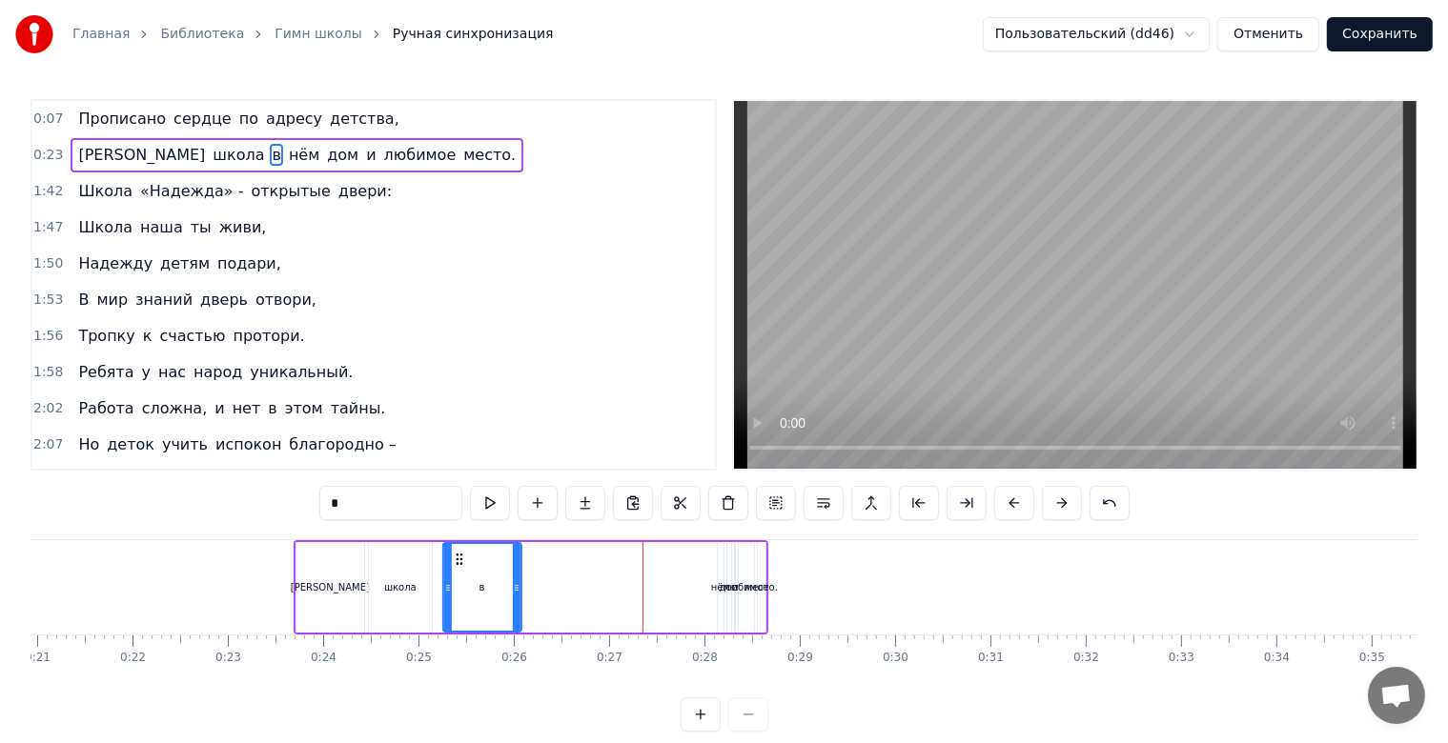
drag, startPoint x: 603, startPoint y: 553, endPoint x: 457, endPoint y: 566, distance: 146.4
click at [457, 566] on div "в" at bounding box center [482, 587] width 76 height 87
click at [739, 575] on div "любимое" at bounding box center [746, 587] width 15 height 91
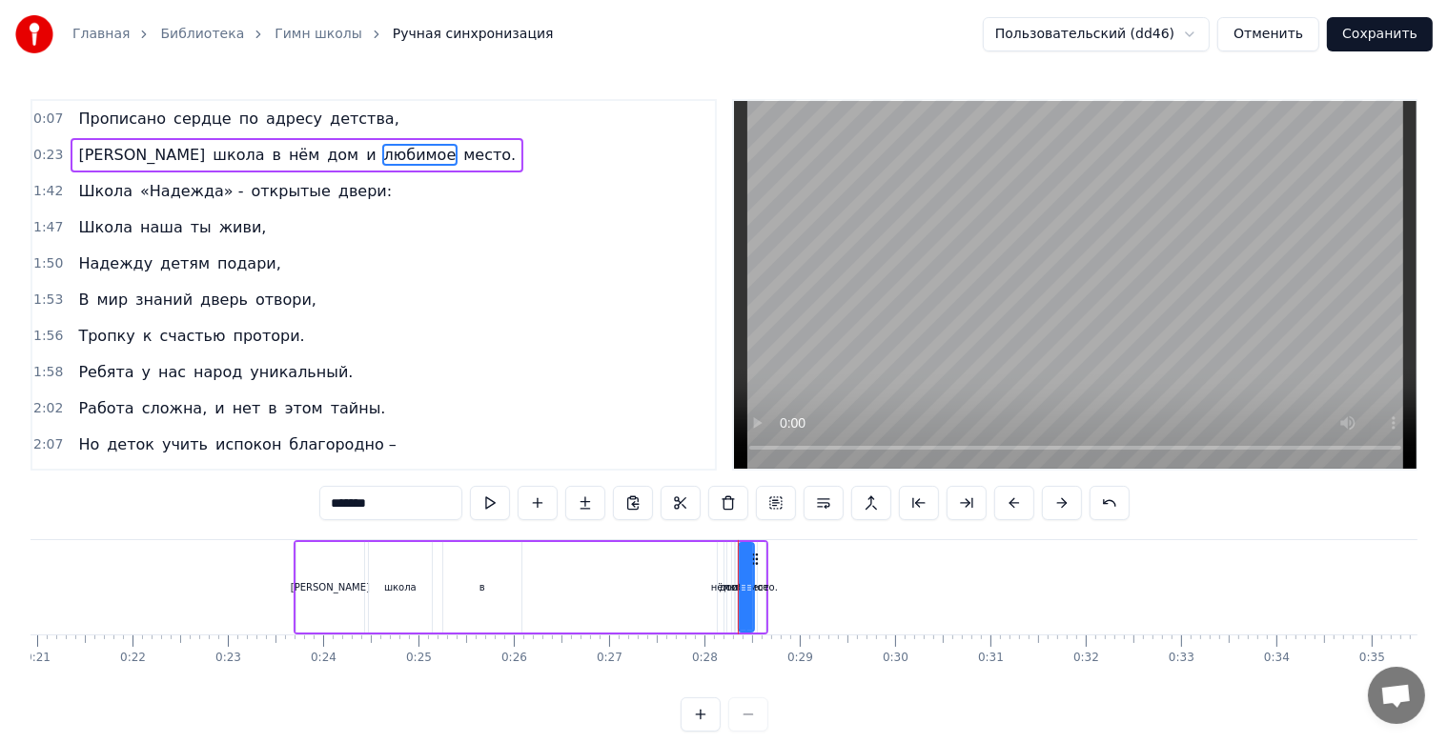
click at [726, 575] on div "дом" at bounding box center [729, 587] width 6 height 91
click at [721, 576] on div "нём" at bounding box center [721, 587] width 6 height 91
type input "***"
click at [721, 591] on icon at bounding box center [719, 587] width 8 height 15
drag, startPoint x: 766, startPoint y: 592, endPoint x: 825, endPoint y: 598, distance: 59.4
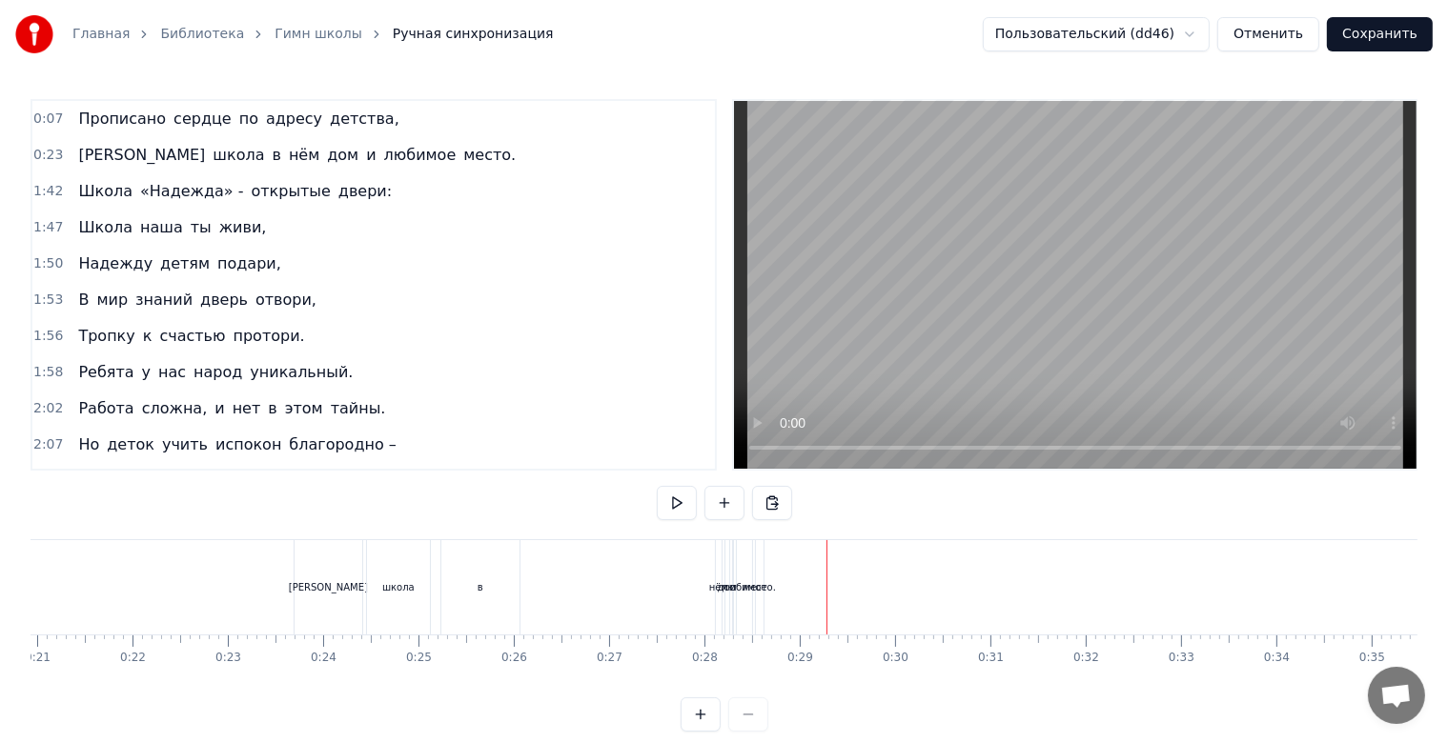
click at [743, 587] on div "любимое" at bounding box center [744, 587] width 45 height 14
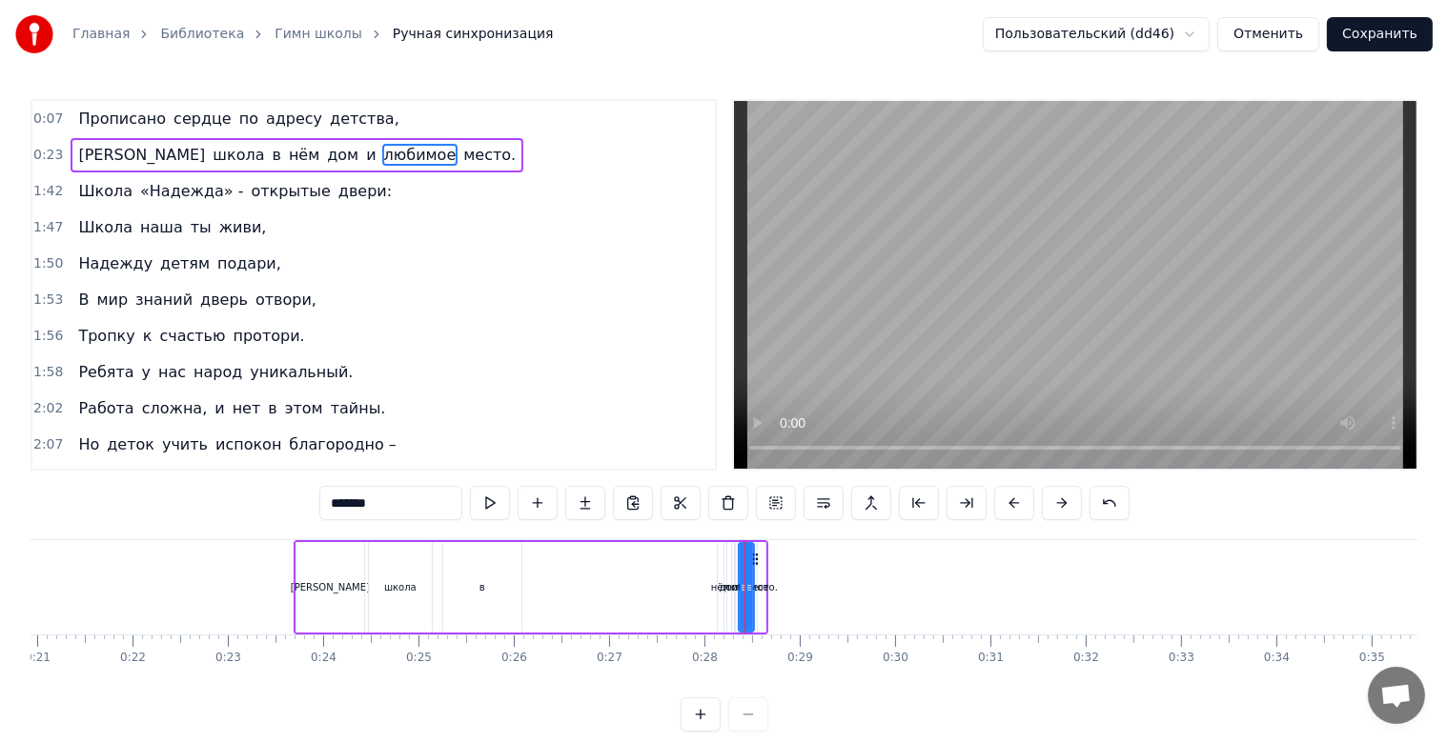
click at [461, 156] on span "место." at bounding box center [489, 155] width 56 height 22
drag, startPoint x: 772, startPoint y: 559, endPoint x: 874, endPoint y: 570, distance: 102.6
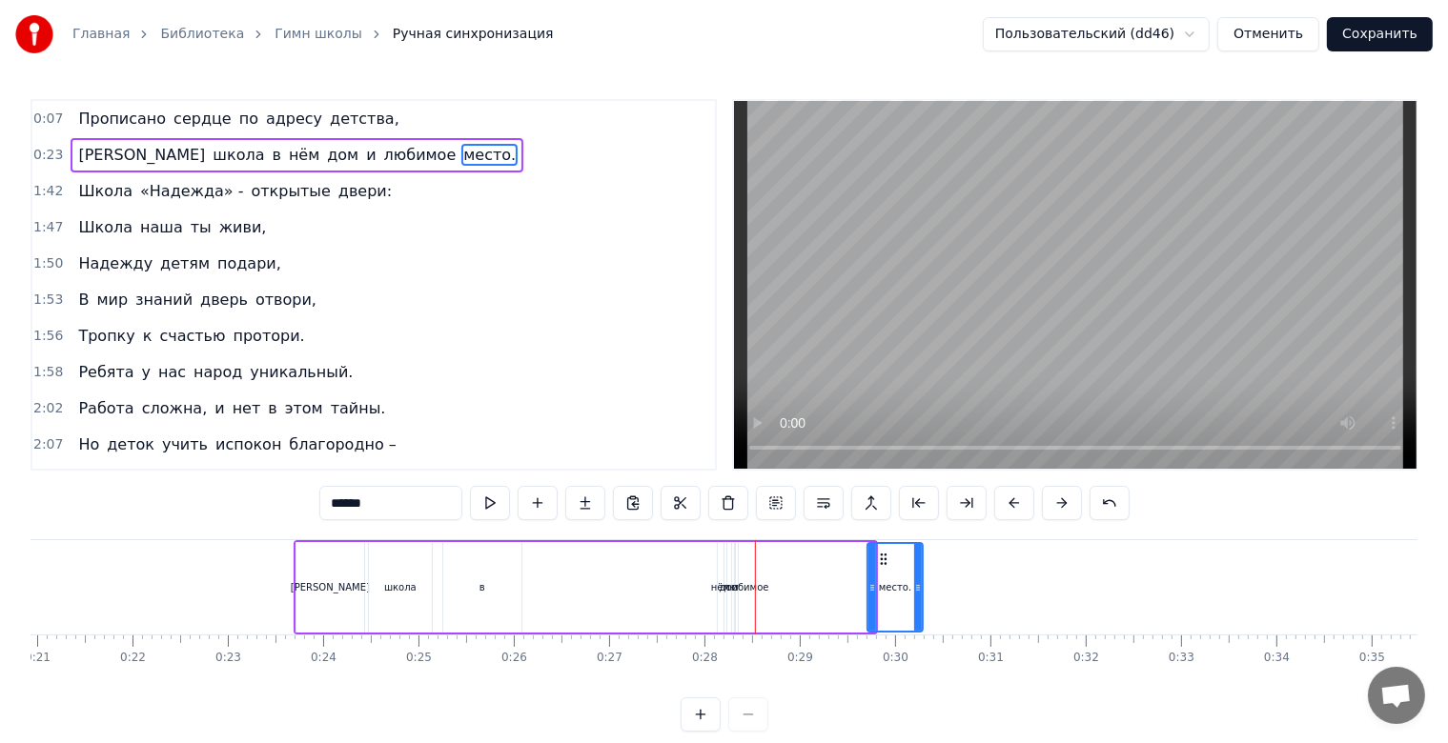
drag, startPoint x: 870, startPoint y: 583, endPoint x: 923, endPoint y: 593, distance: 53.3
click at [922, 598] on div at bounding box center [918, 587] width 8 height 87
click at [382, 153] on span "любимое" at bounding box center [420, 155] width 76 height 22
type input "*******"
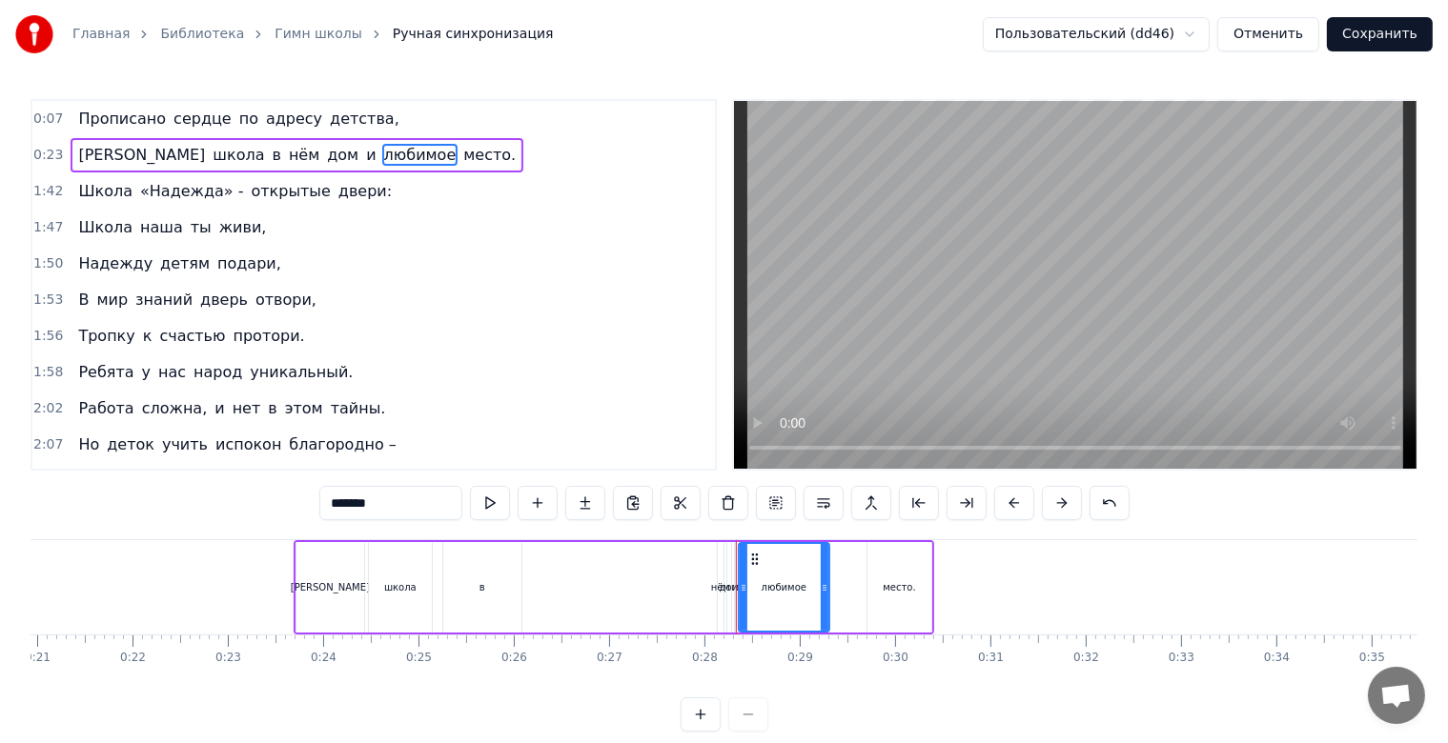
drag, startPoint x: 751, startPoint y: 557, endPoint x: 782, endPoint y: 560, distance: 30.7
click at [825, 572] on div at bounding box center [825, 587] width 8 height 87
drag, startPoint x: 753, startPoint y: 557, endPoint x: 784, endPoint y: 566, distance: 32.9
click at [785, 566] on div "любимое" at bounding box center [815, 587] width 88 height 87
click at [736, 572] on div "А школа в нём дом и любимое место." at bounding box center [614, 587] width 640 height 94
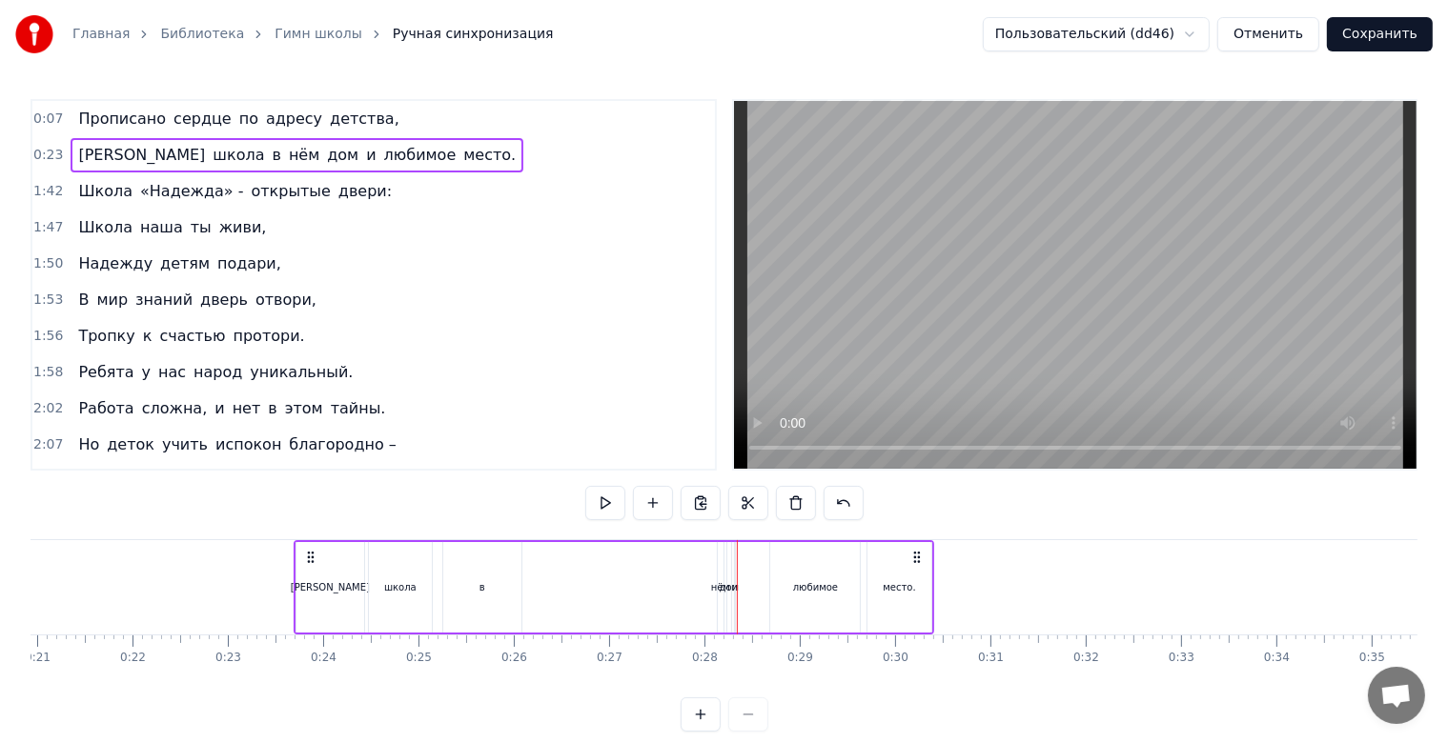
click at [729, 572] on div "дом" at bounding box center [729, 587] width 6 height 91
click at [364, 155] on span "и" at bounding box center [370, 155] width 13 height 22
drag, startPoint x: 751, startPoint y: 559, endPoint x: 772, endPoint y: 560, distance: 21.0
click at [772, 560] on icon at bounding box center [771, 559] width 15 height 15
drag, startPoint x: 757, startPoint y: 599, endPoint x: 746, endPoint y: 597, distance: 10.7
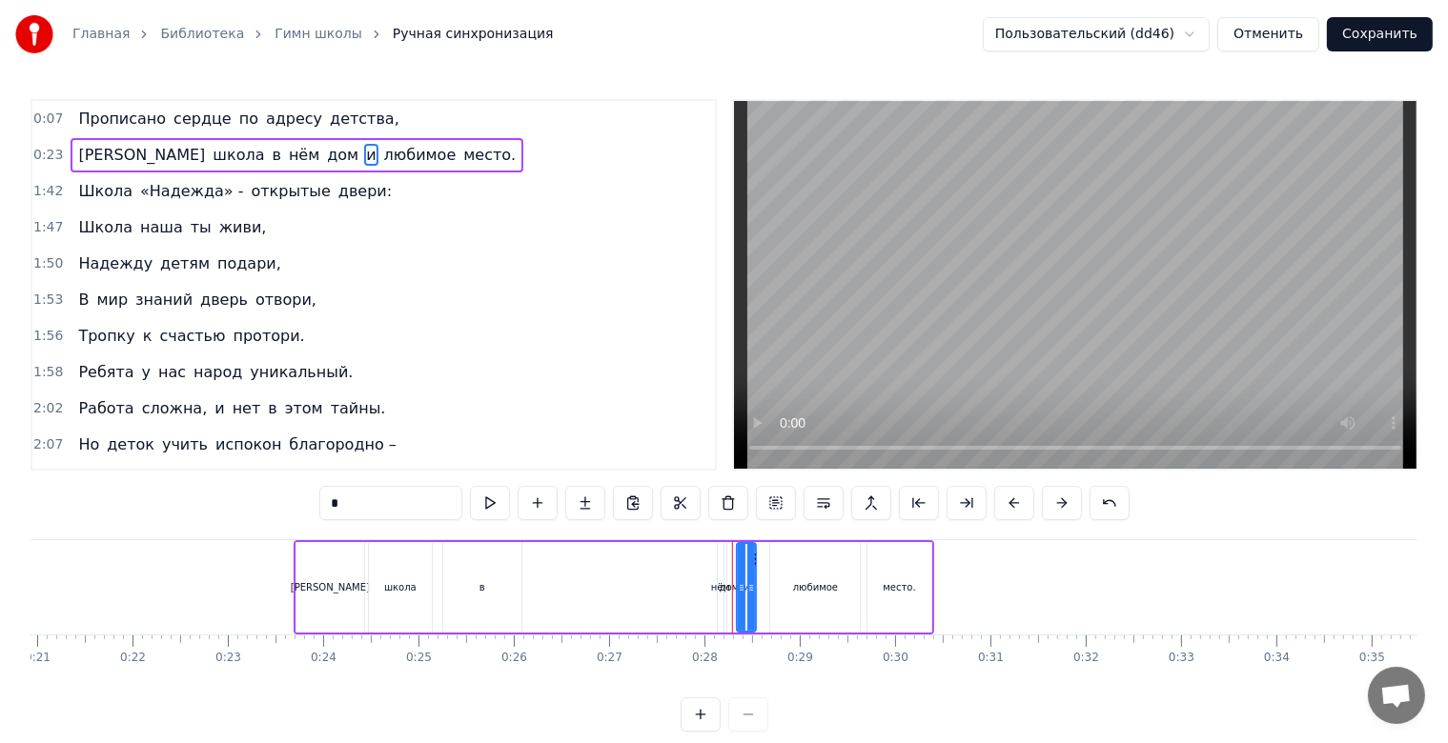
click at [738, 597] on div at bounding box center [742, 587] width 8 height 87
click at [881, 593] on div "место." at bounding box center [899, 587] width 64 height 91
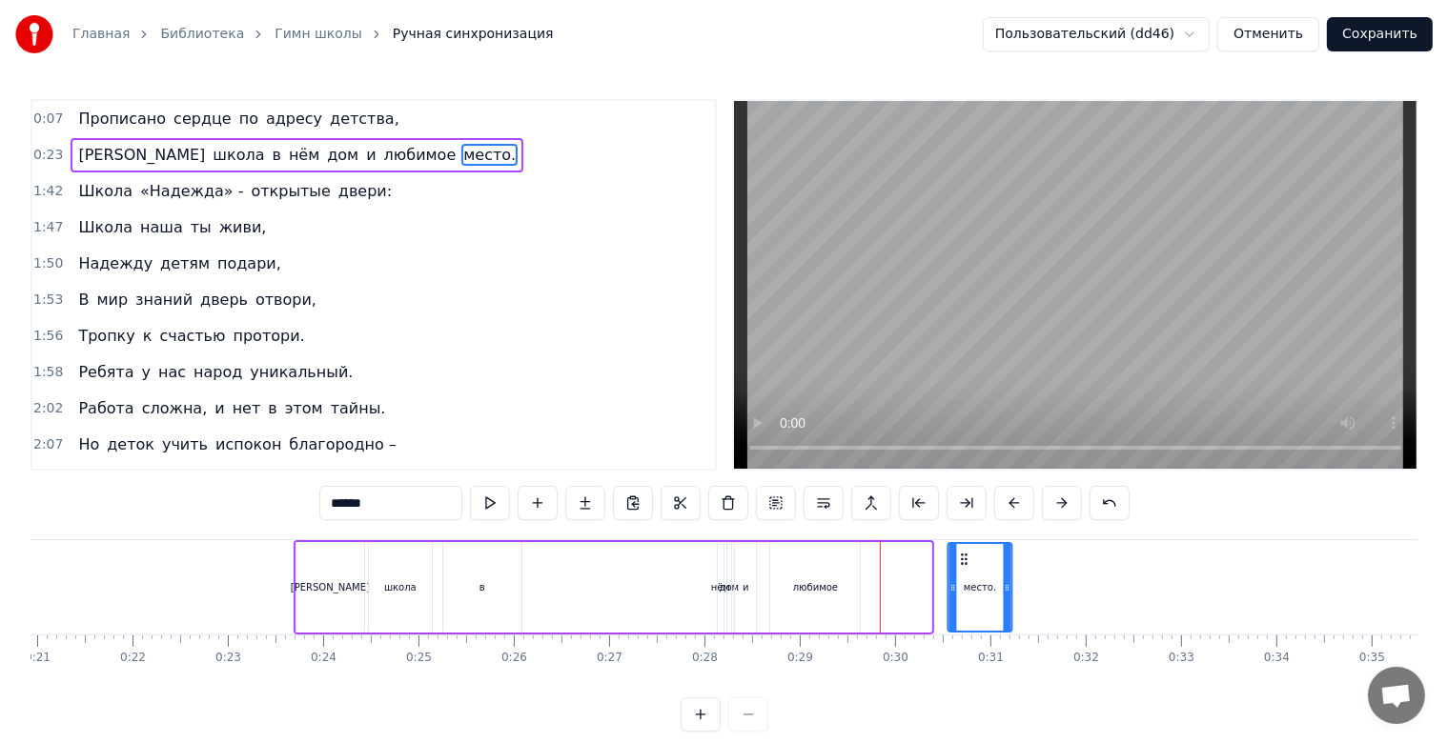
drag, startPoint x: 878, startPoint y: 550, endPoint x: 996, endPoint y: 565, distance: 119.2
click at [972, 565] on icon at bounding box center [964, 559] width 15 height 15
click at [836, 569] on div "любимое" at bounding box center [815, 587] width 90 height 91
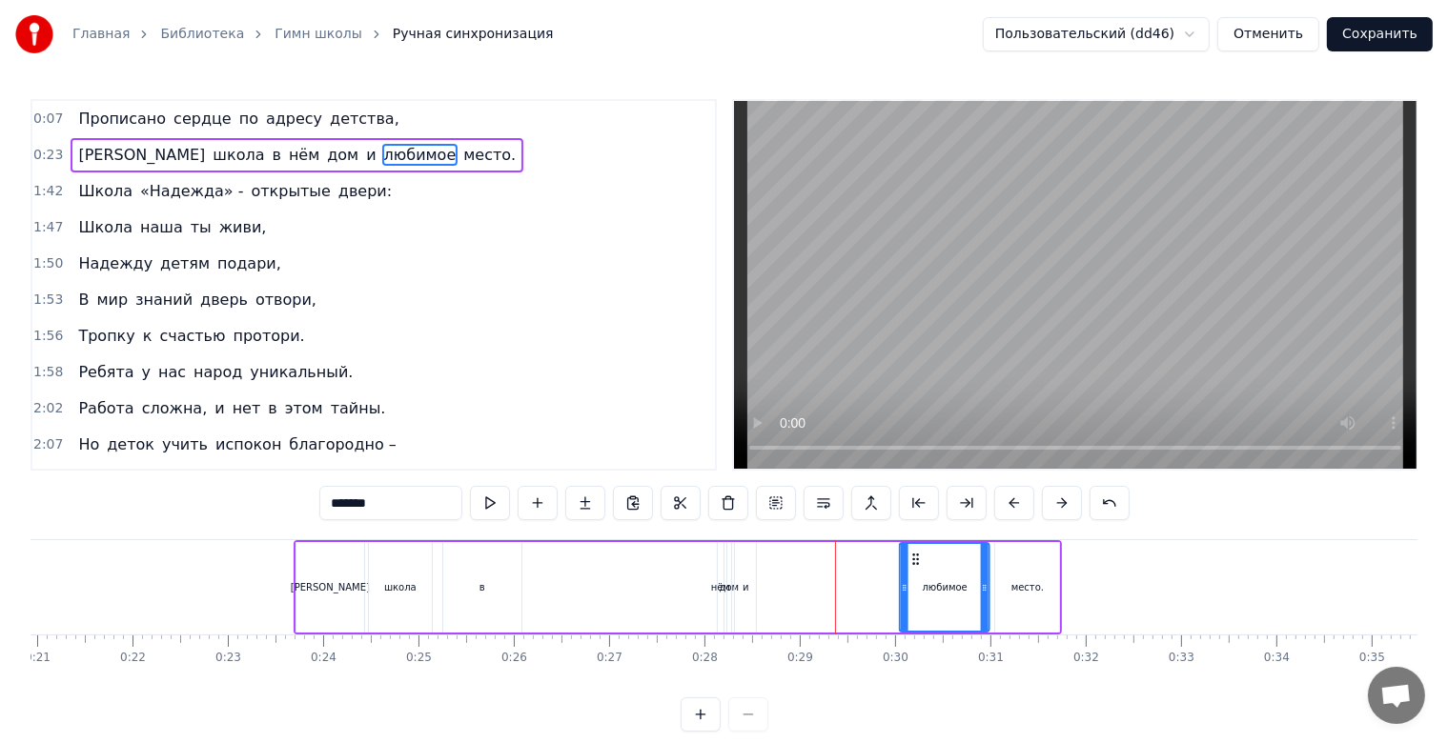
drag, startPoint x: 782, startPoint y: 562, endPoint x: 911, endPoint y: 571, distance: 129.9
click at [911, 571] on div "любимое" at bounding box center [945, 587] width 88 height 87
click at [753, 579] on div "и" at bounding box center [745, 587] width 21 height 91
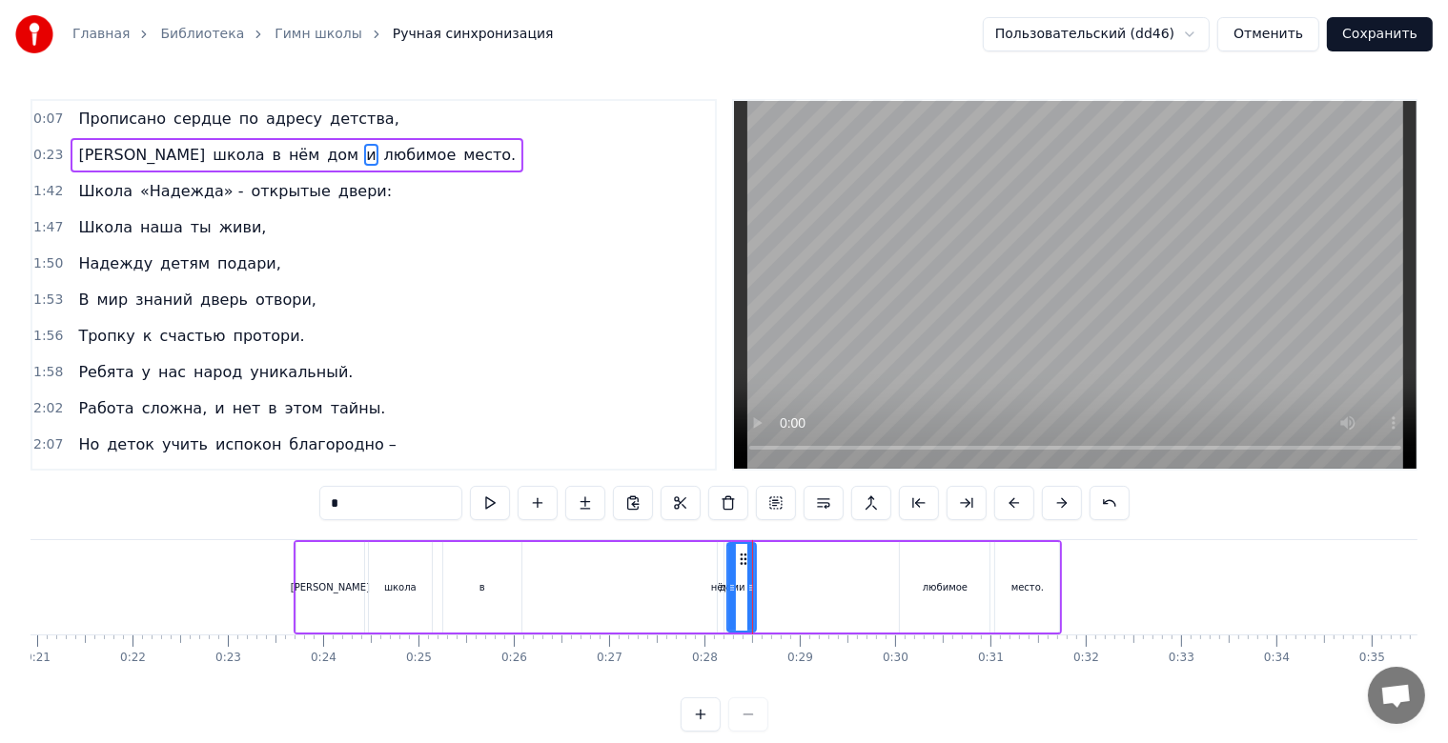
click at [732, 596] on div at bounding box center [732, 587] width 8 height 87
drag, startPoint x: 744, startPoint y: 561, endPoint x: 883, endPoint y: 559, distance: 138.2
click at [883, 559] on icon at bounding box center [882, 559] width 15 height 15
click at [325, 154] on span "дом" at bounding box center [342, 155] width 35 height 22
drag, startPoint x: 743, startPoint y: 561, endPoint x: 823, endPoint y: 561, distance: 80.1
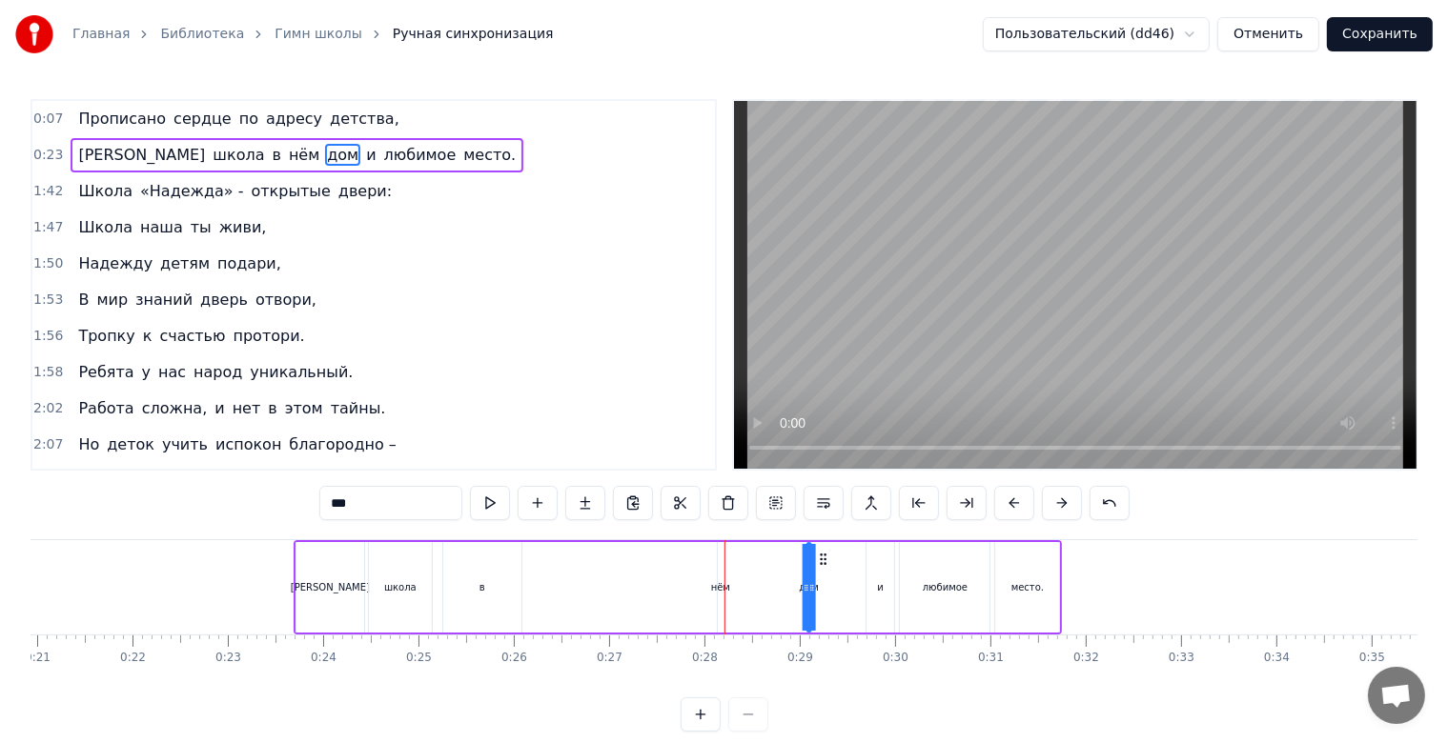
click at [824, 563] on circle at bounding box center [824, 563] width 1 height 1
drag, startPoint x: 809, startPoint y: 587, endPoint x: 778, endPoint y: 592, distance: 31.8
click at [778, 592] on icon at bounding box center [781, 587] width 8 height 15
drag, startPoint x: 784, startPoint y: 560, endPoint x: 839, endPoint y: 568, distance: 54.9
click at [839, 568] on div "дом" at bounding box center [847, 587] width 33 height 87
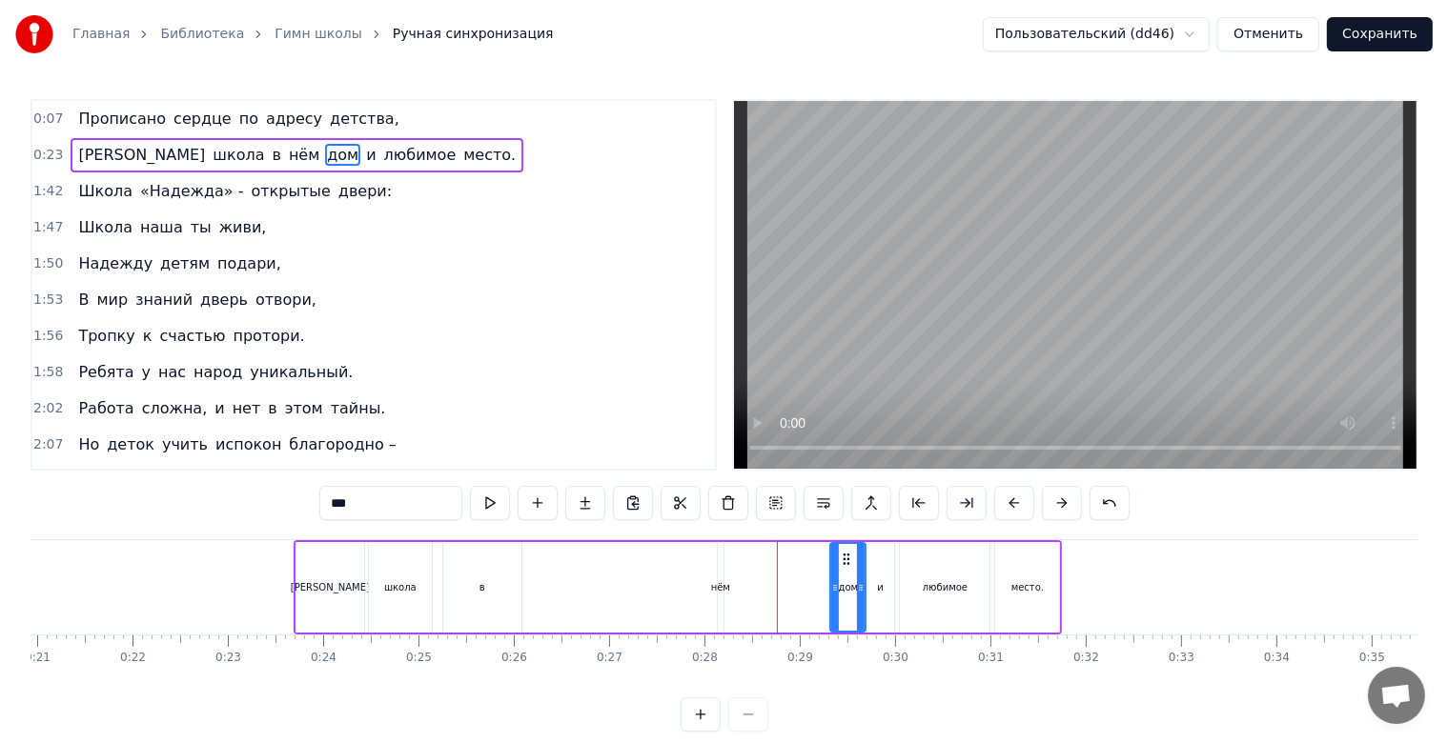
click at [717, 581] on div "нём" at bounding box center [720, 587] width 19 height 14
type input "***"
drag, startPoint x: 721, startPoint y: 568, endPoint x: 748, endPoint y: 585, distance: 32.5
click at [757, 588] on div at bounding box center [755, 587] width 8 height 87
drag, startPoint x: 730, startPoint y: 567, endPoint x: 767, endPoint y: 567, distance: 37.2
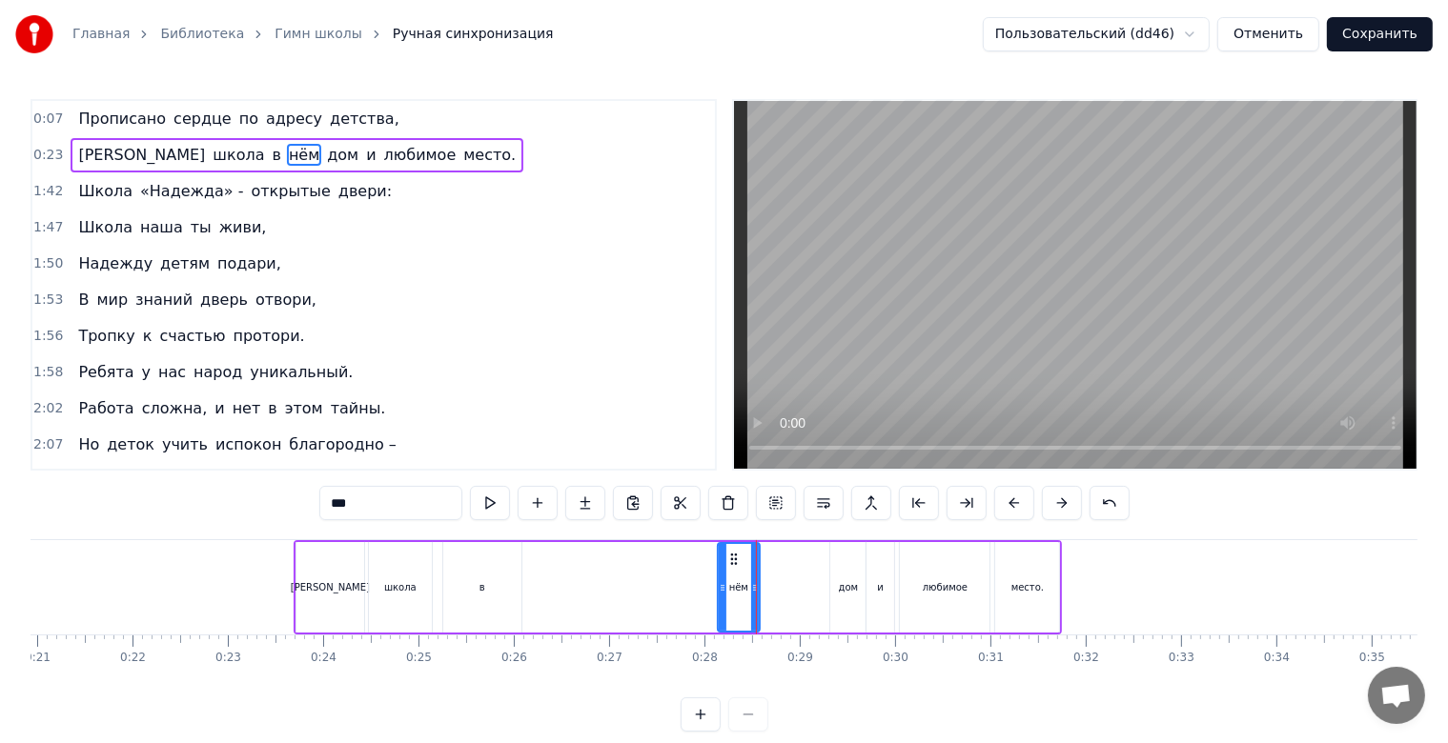
click at [781, 571] on div "А школа в нём дом и любимое место." at bounding box center [678, 587] width 769 height 94
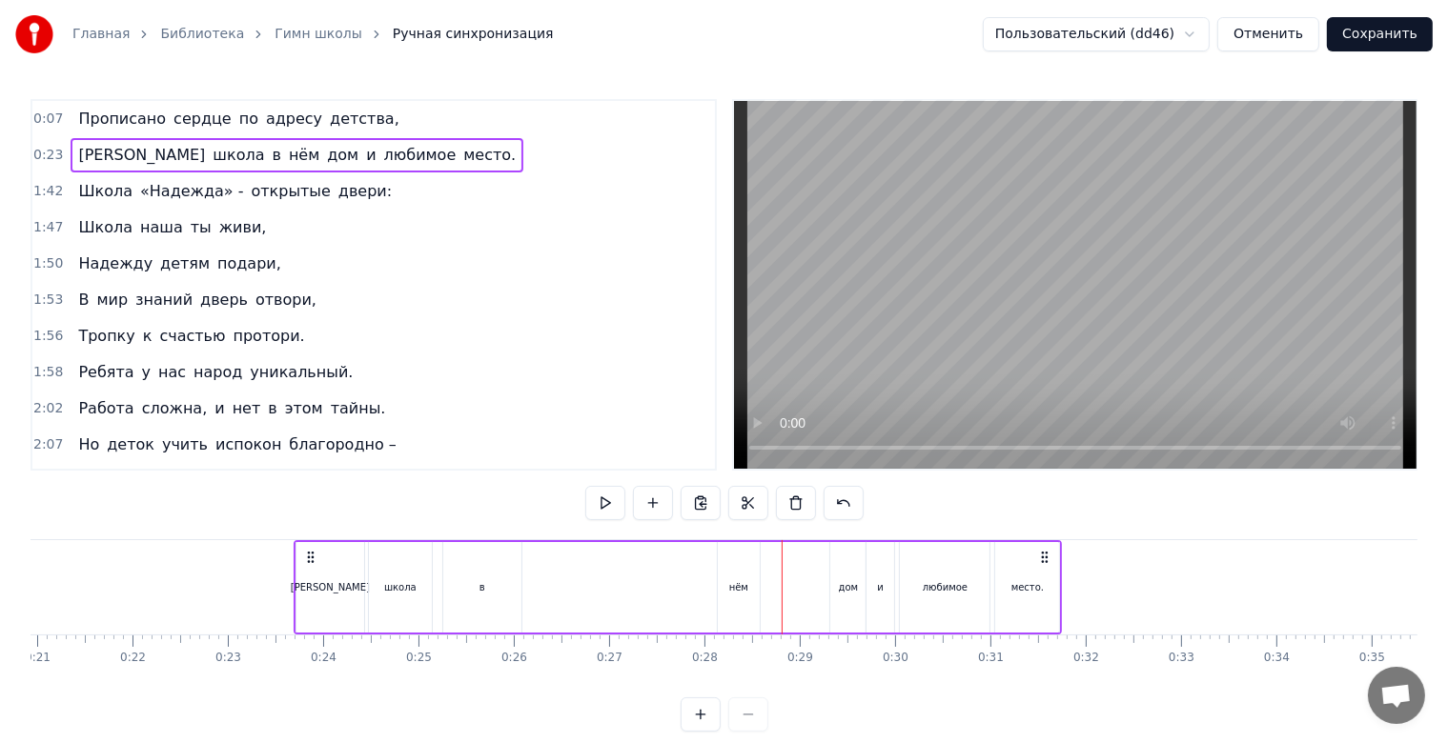
click at [732, 569] on div "нём" at bounding box center [739, 587] width 42 height 91
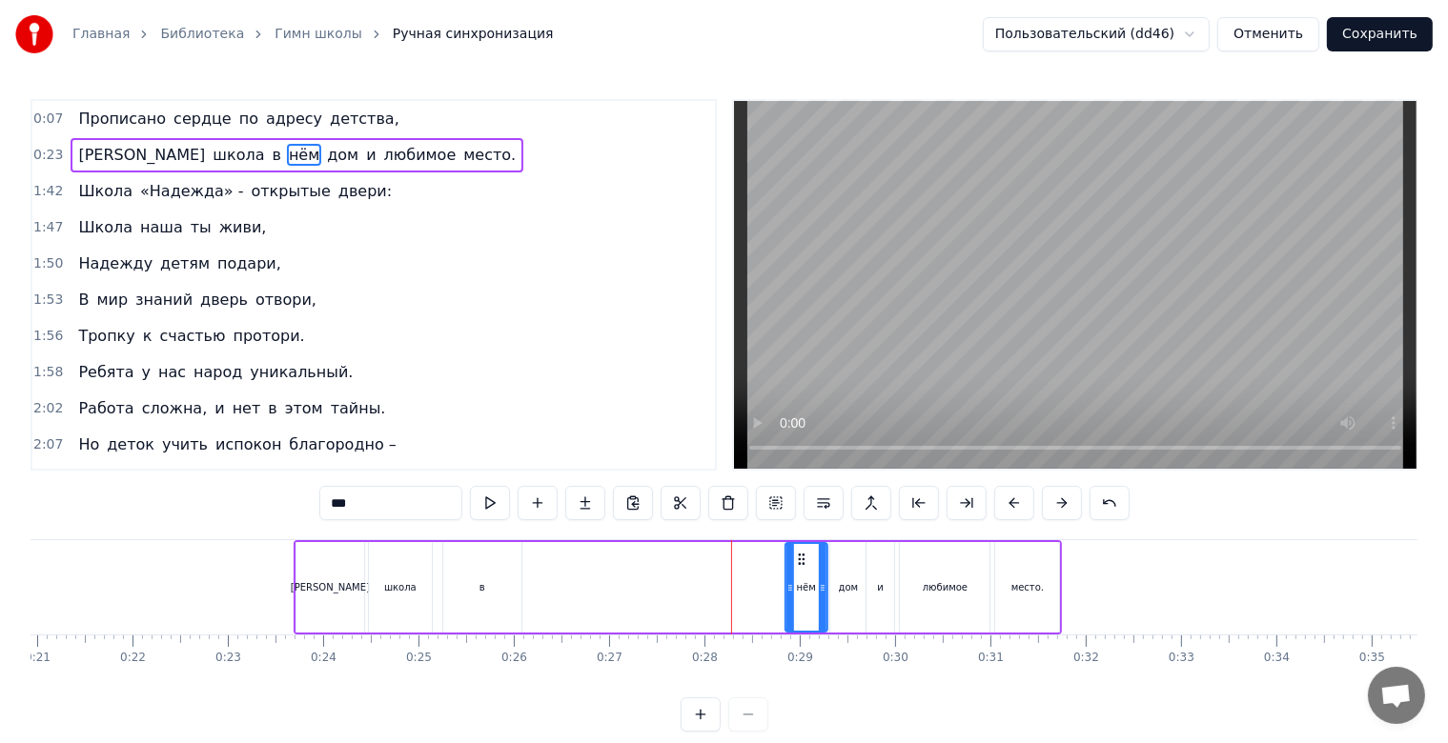
drag, startPoint x: 728, startPoint y: 557, endPoint x: 796, endPoint y: 566, distance: 68.3
click at [796, 566] on div "нём" at bounding box center [806, 587] width 40 height 87
drag, startPoint x: 513, startPoint y: 591, endPoint x: 530, endPoint y: 588, distance: 17.4
click at [513, 590] on div "в" at bounding box center [482, 587] width 78 height 91
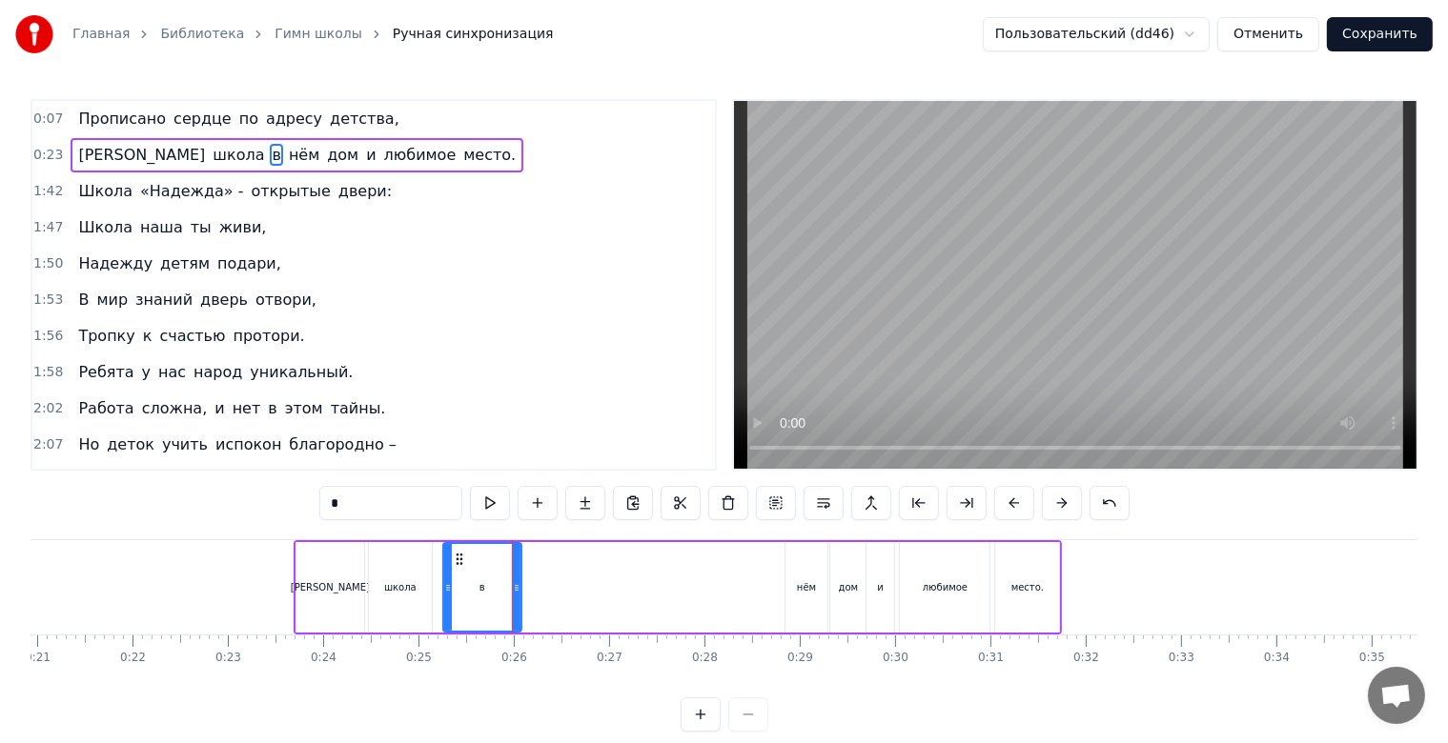
drag, startPoint x: 808, startPoint y: 578, endPoint x: 774, endPoint y: 559, distance: 38.8
click at [807, 578] on div "нём" at bounding box center [806, 587] width 42 height 91
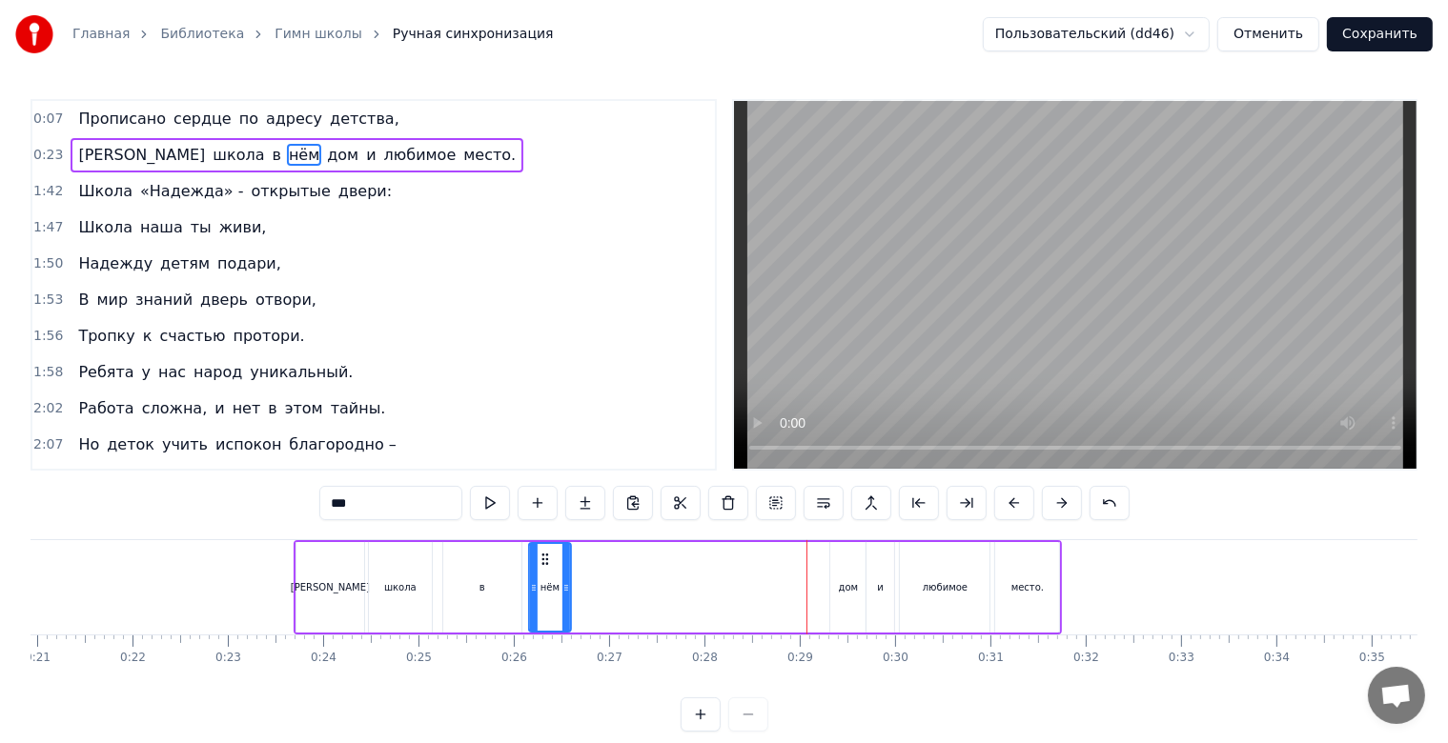
drag, startPoint x: 785, startPoint y: 559, endPoint x: 543, endPoint y: 569, distance: 242.3
click at [543, 569] on div "нём" at bounding box center [550, 587] width 40 height 87
click at [860, 572] on div "дом" at bounding box center [847, 587] width 35 height 91
drag, startPoint x: 843, startPoint y: 556, endPoint x: 587, endPoint y: 568, distance: 256.7
click at [587, 568] on div "дом" at bounding box center [592, 587] width 33 height 87
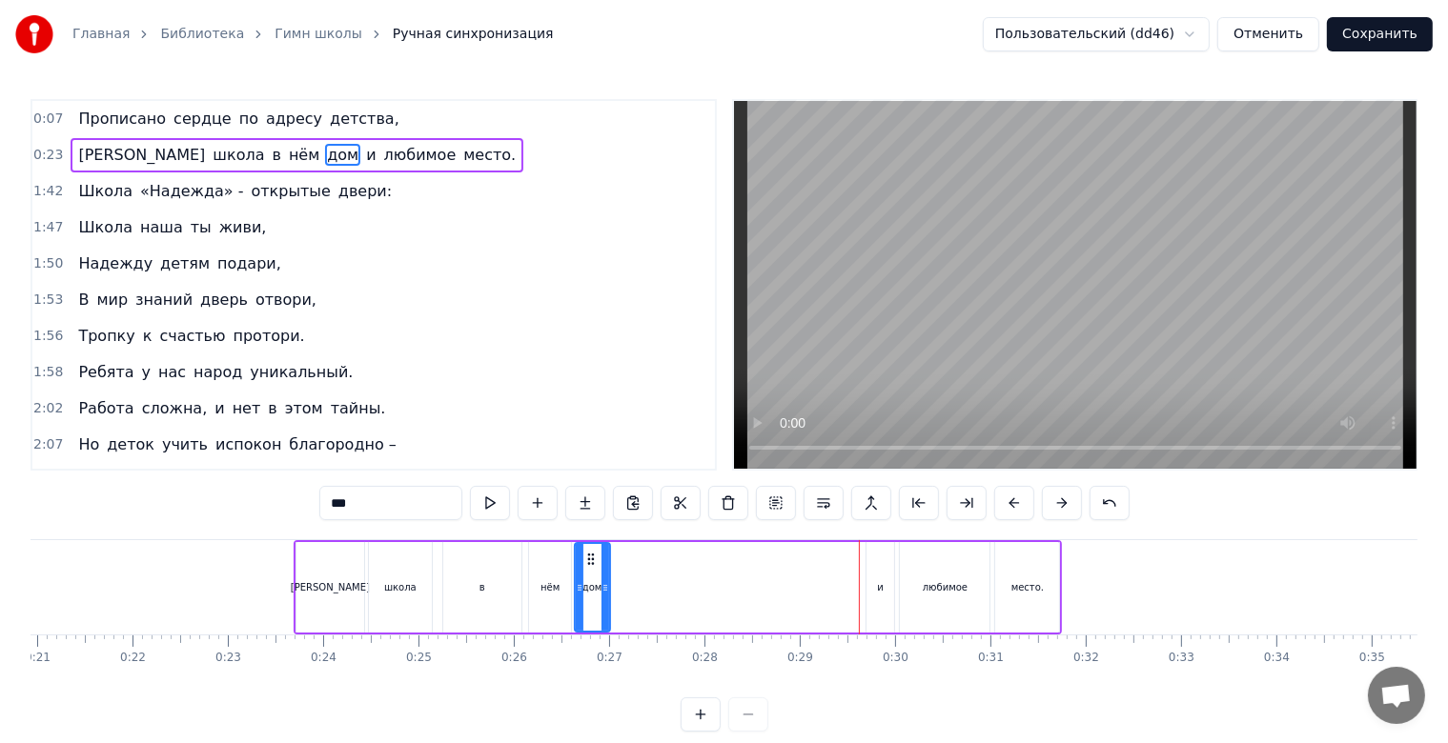
click at [884, 583] on div "и" at bounding box center [880, 587] width 28 height 91
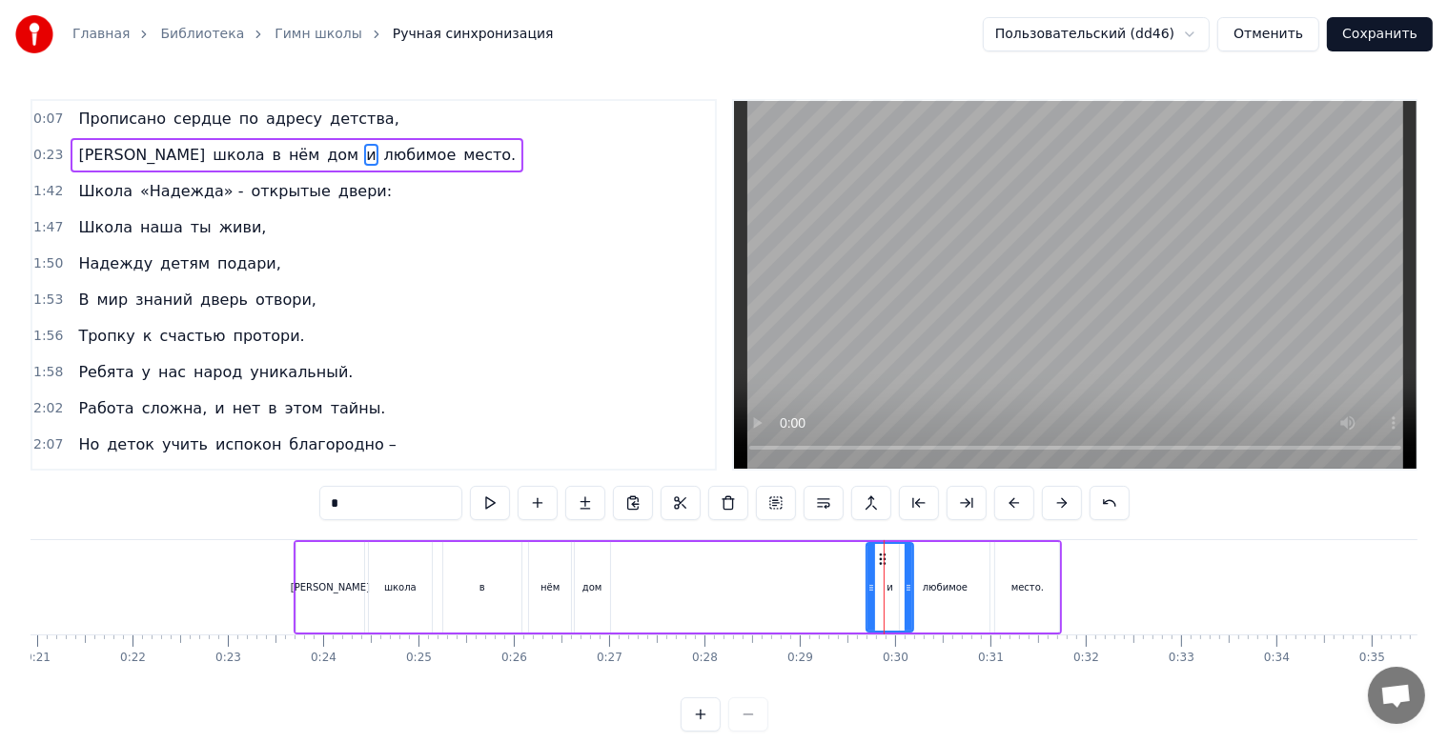
drag, startPoint x: 884, startPoint y: 564, endPoint x: 889, endPoint y: 579, distance: 16.0
click at [904, 595] on div at bounding box center [908, 587] width 8 height 87
drag, startPoint x: 883, startPoint y: 564, endPoint x: 636, endPoint y: 577, distance: 247.2
click at [636, 577] on div "и" at bounding box center [641, 587] width 43 height 87
click at [938, 570] on div "любимое" at bounding box center [945, 587] width 90 height 91
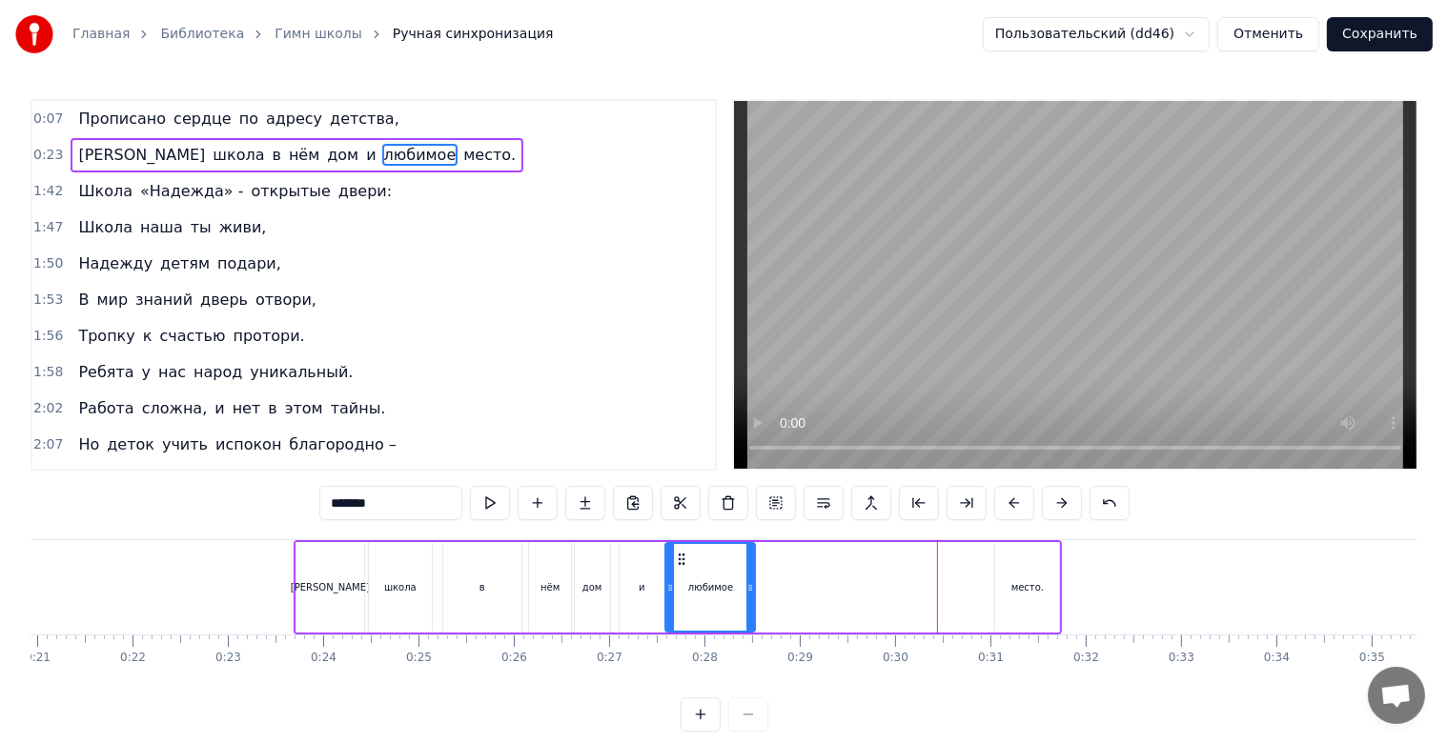
drag, startPoint x: 914, startPoint y: 557, endPoint x: 680, endPoint y: 580, distance: 235.7
click at [680, 580] on div "любимое" at bounding box center [711, 587] width 88 height 87
click at [1006, 574] on div "место." at bounding box center [1027, 587] width 64 height 91
type input "******"
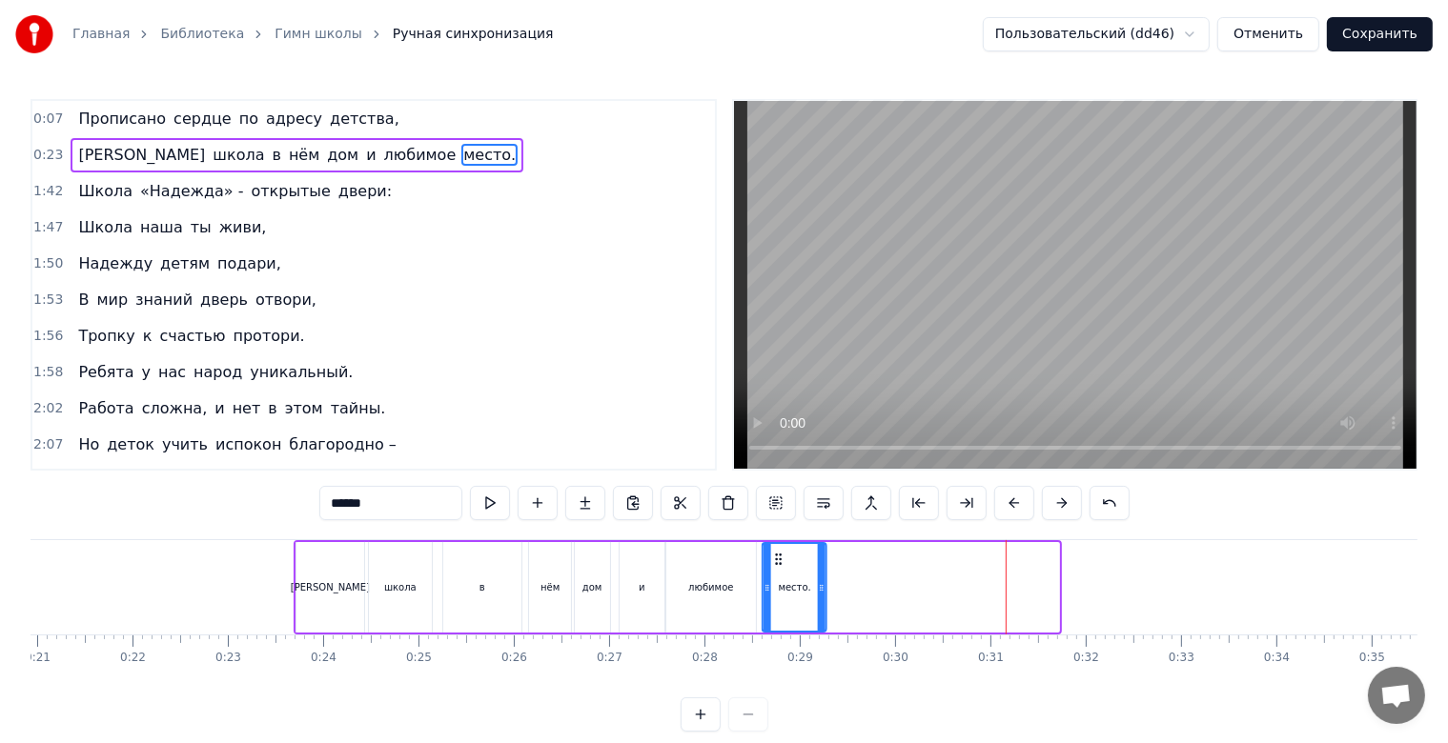
drag, startPoint x: 1011, startPoint y: 560, endPoint x: 779, endPoint y: 586, distance: 234.0
click at [779, 586] on div "место." at bounding box center [794, 587] width 62 height 87
drag, startPoint x: 987, startPoint y: 590, endPoint x: 943, endPoint y: 586, distance: 45.0
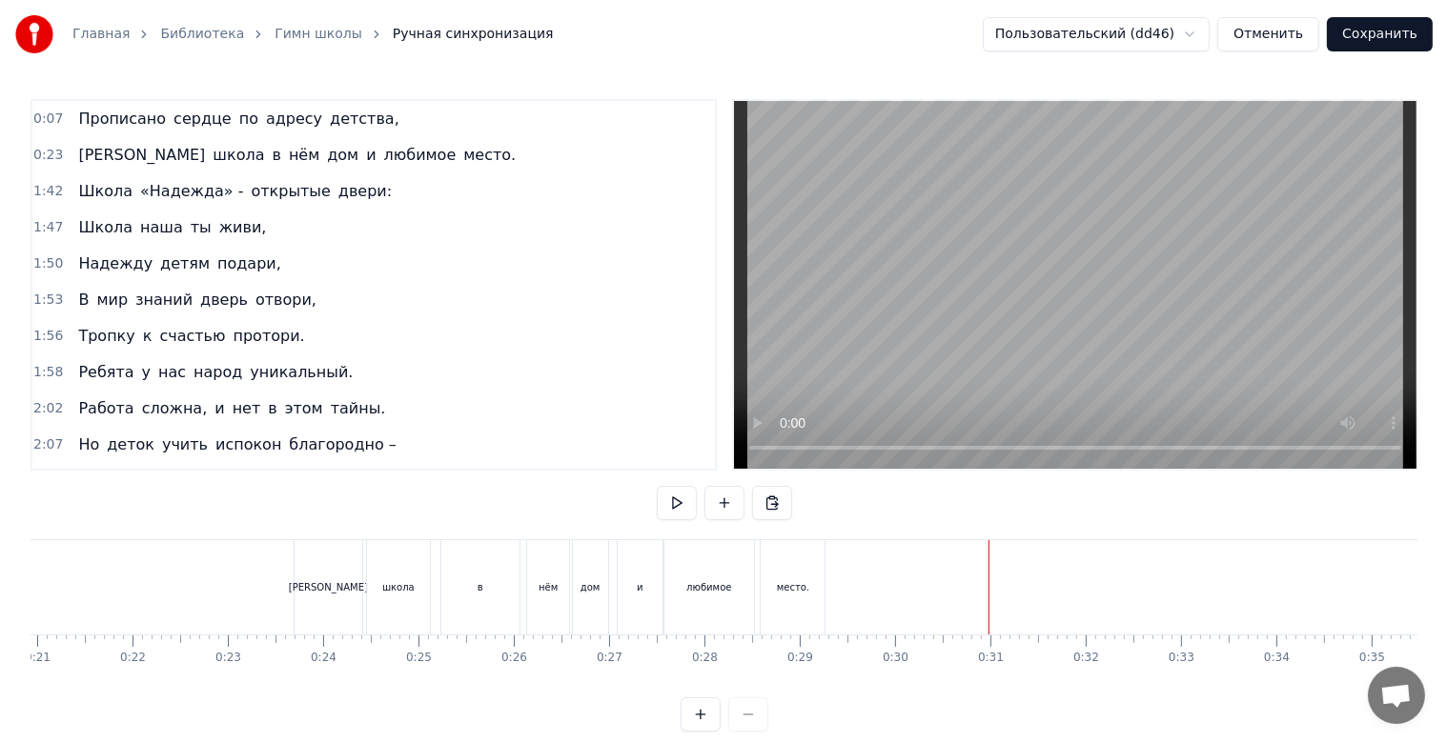
click at [781, 585] on div "место." at bounding box center [793, 587] width 32 height 14
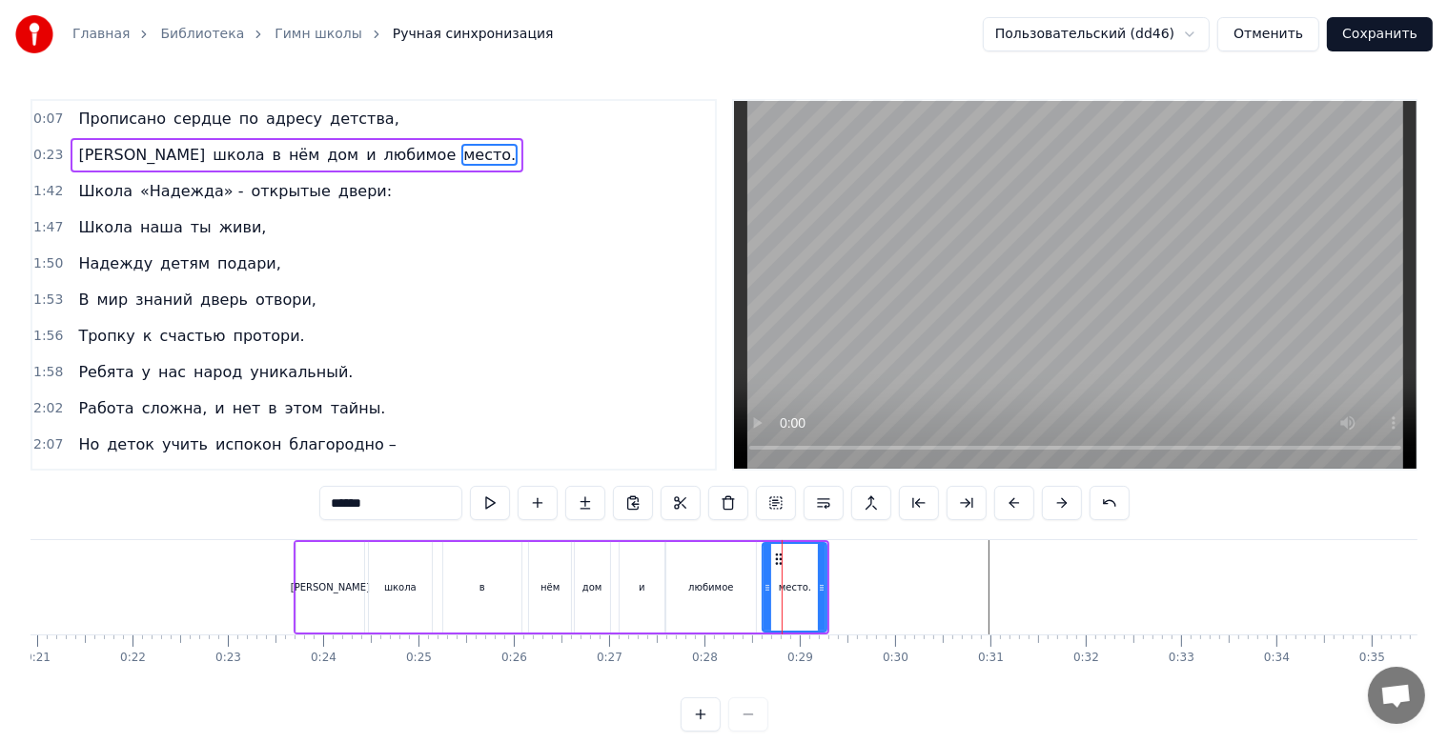
click at [827, 576] on div "А школа в нём дом и любимое место." at bounding box center [562, 587] width 537 height 94
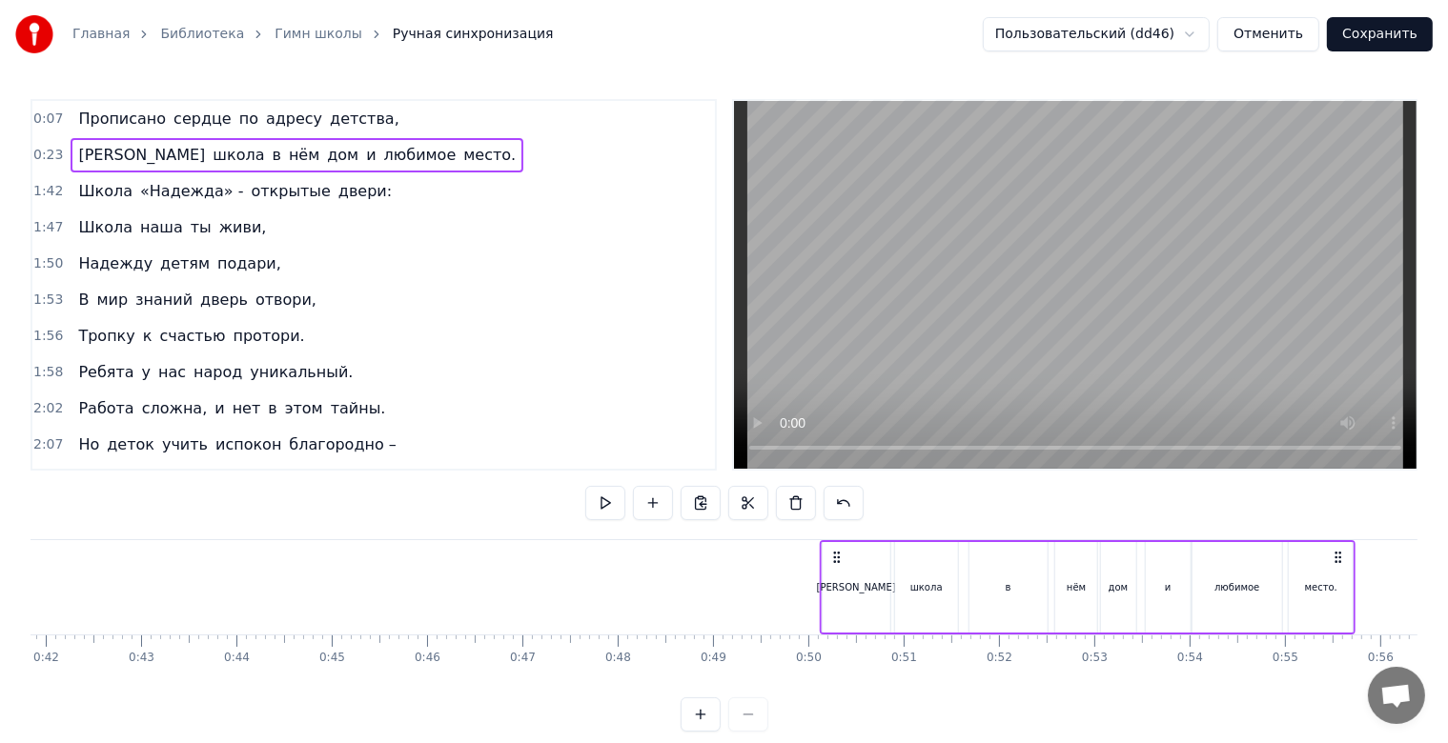
scroll to position [0, 4106]
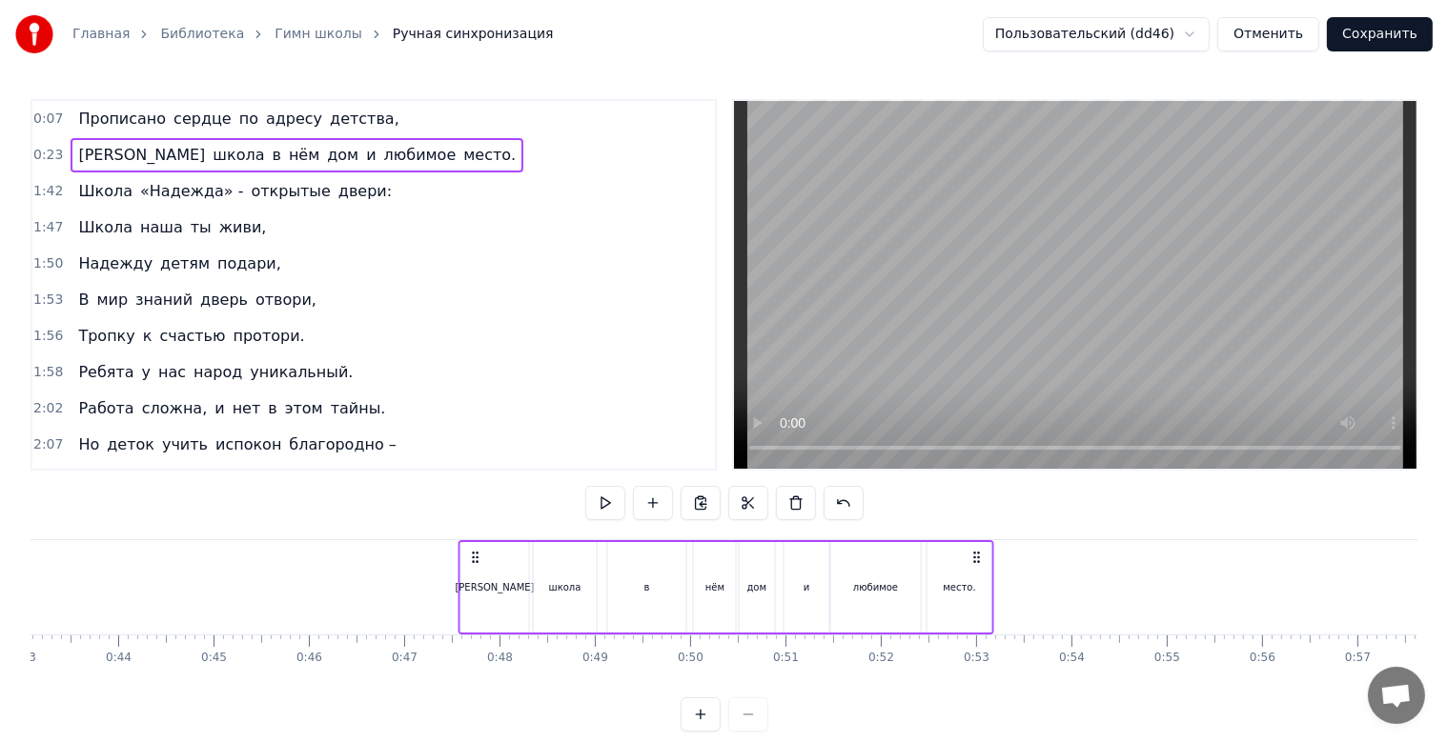
drag, startPoint x: 808, startPoint y: 557, endPoint x: 972, endPoint y: 579, distance: 165.5
click at [972, 579] on div "А школа в нём дом и любимое место." at bounding box center [725, 587] width 537 height 94
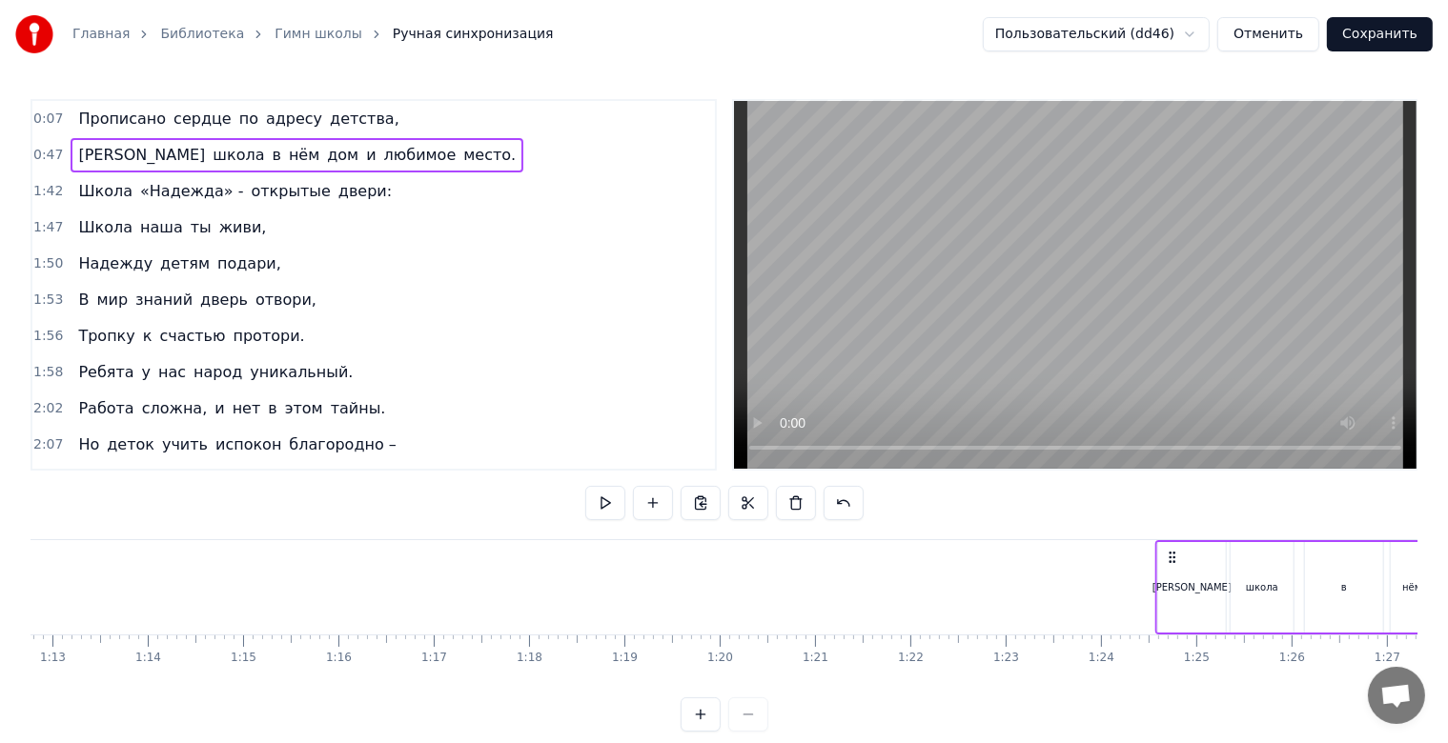
scroll to position [0, 6950]
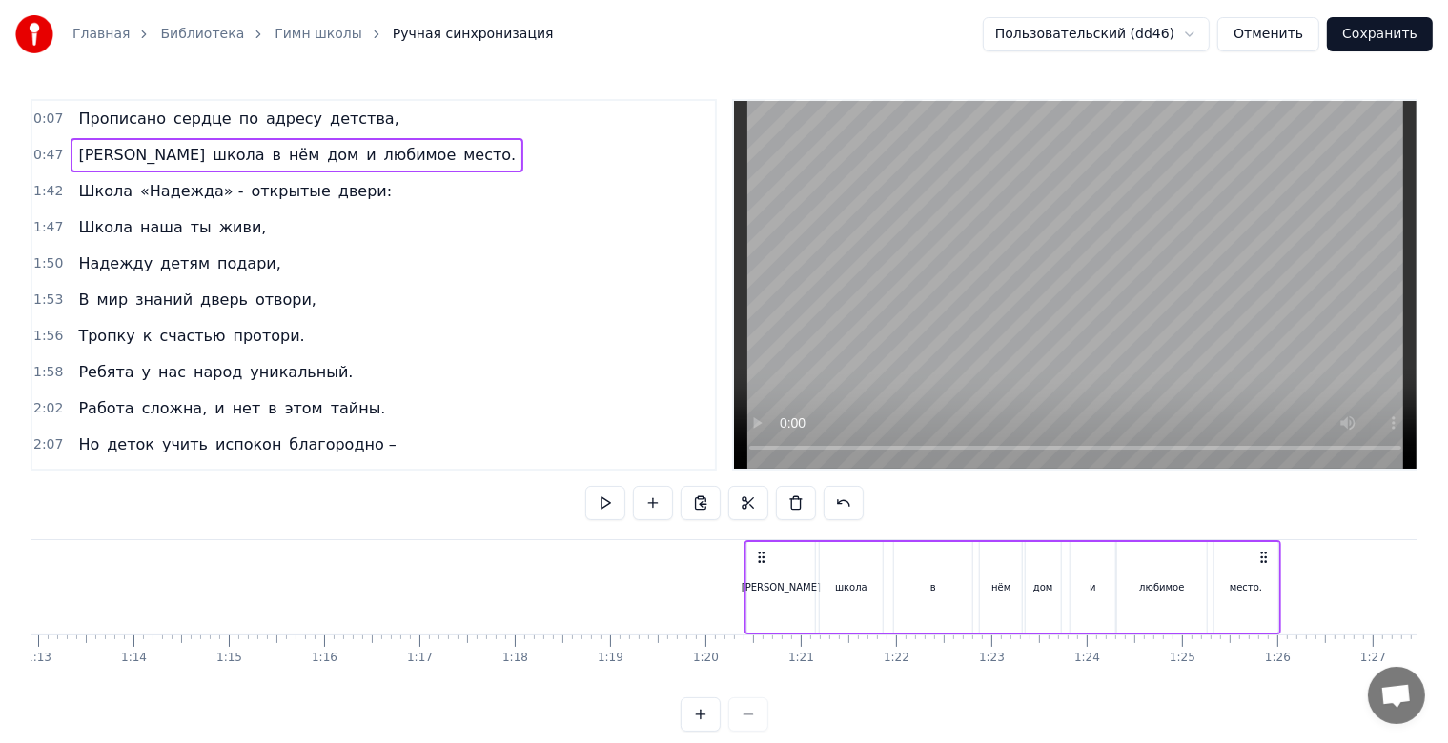
drag, startPoint x: 473, startPoint y: 563, endPoint x: 760, endPoint y: 569, distance: 286.9
click at [760, 569] on div "А школа в нём дом и любимое место." at bounding box center [1012, 587] width 537 height 94
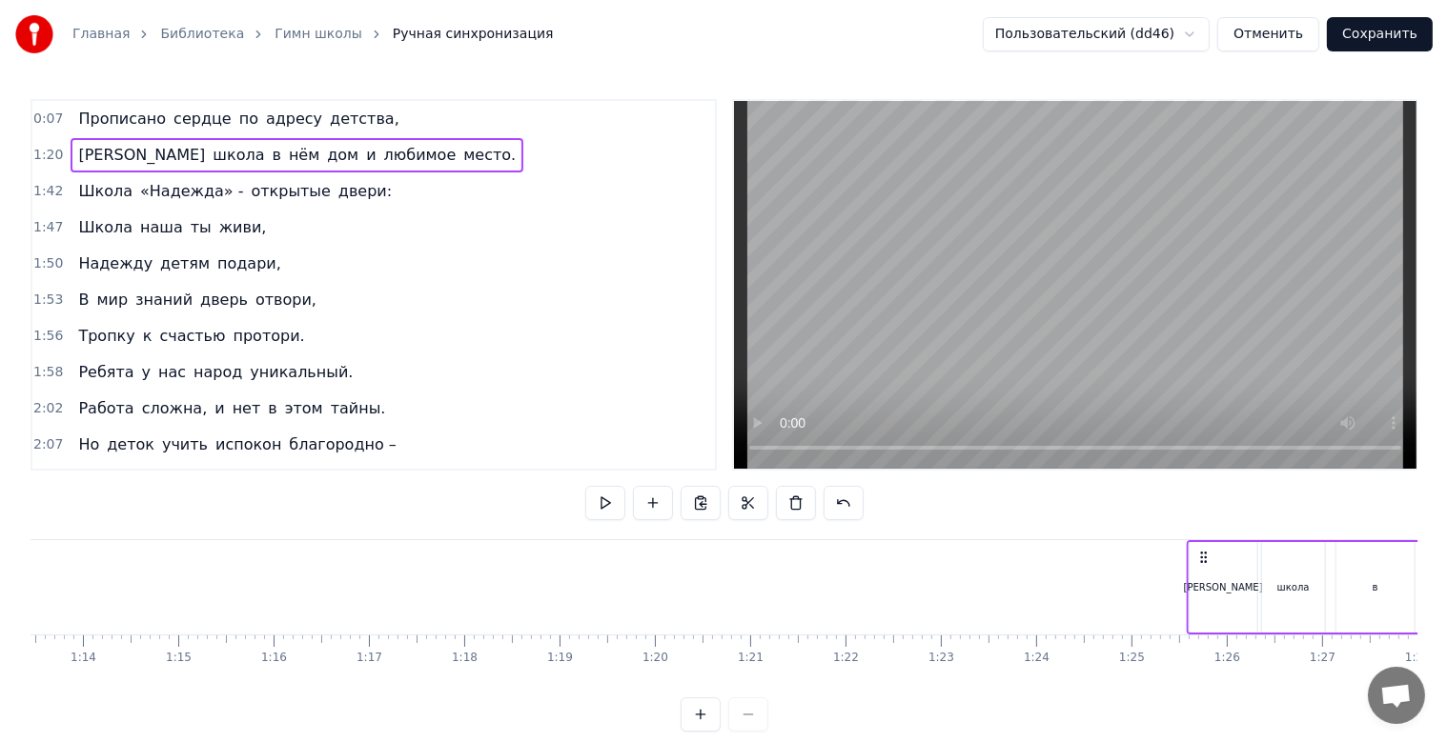
scroll to position [0, 7015]
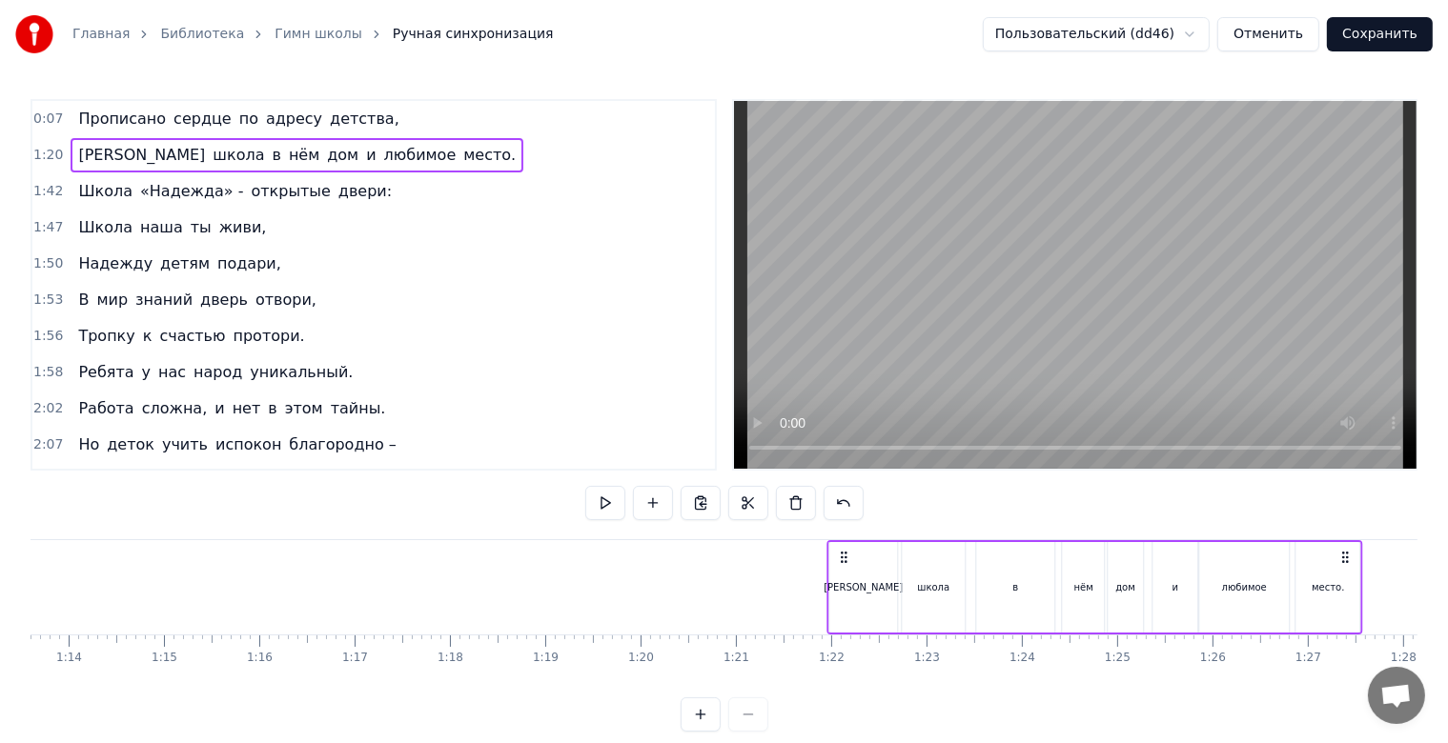
drag, startPoint x: 759, startPoint y: 556, endPoint x: 841, endPoint y: 571, distance: 83.4
click at [841, 571] on div "А школа в нём дом и любимое место." at bounding box center [1094, 587] width 537 height 94
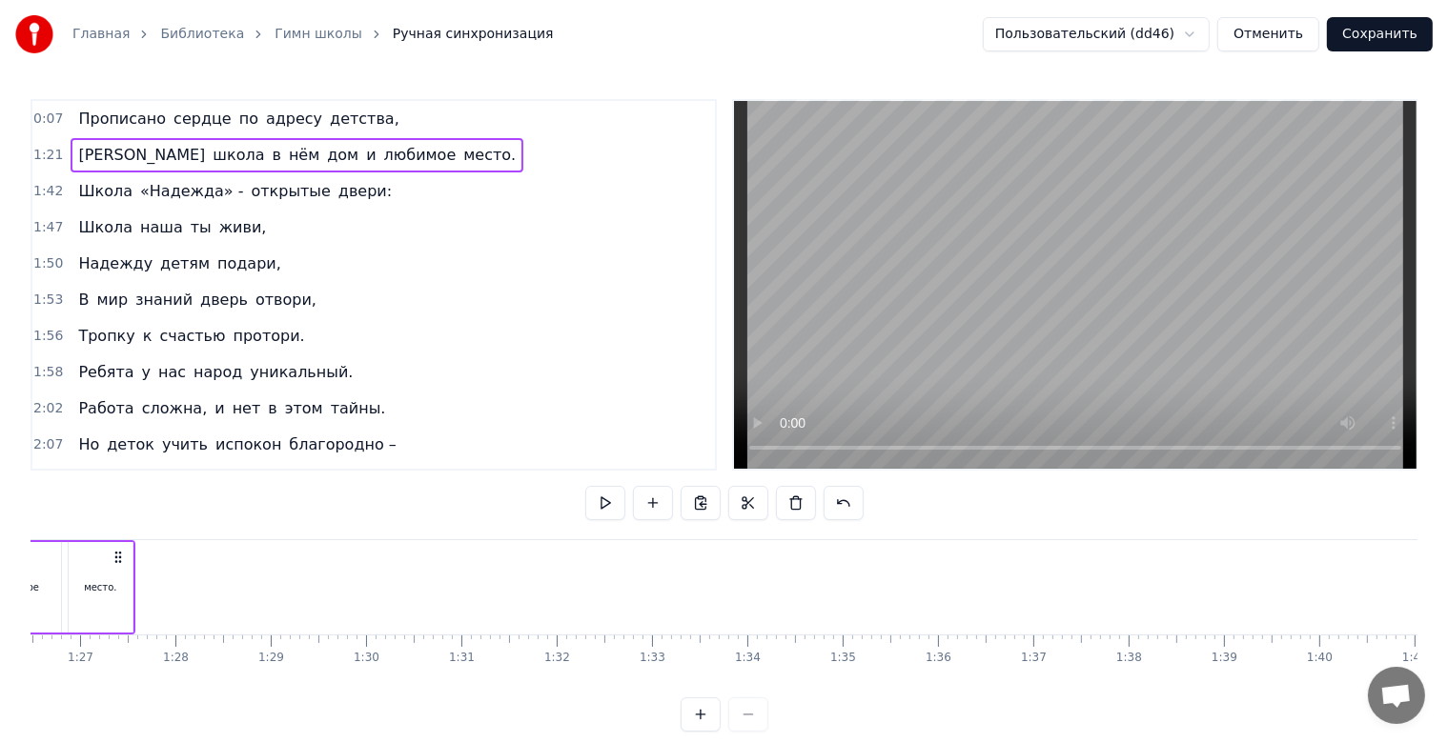
scroll to position [0, 7305]
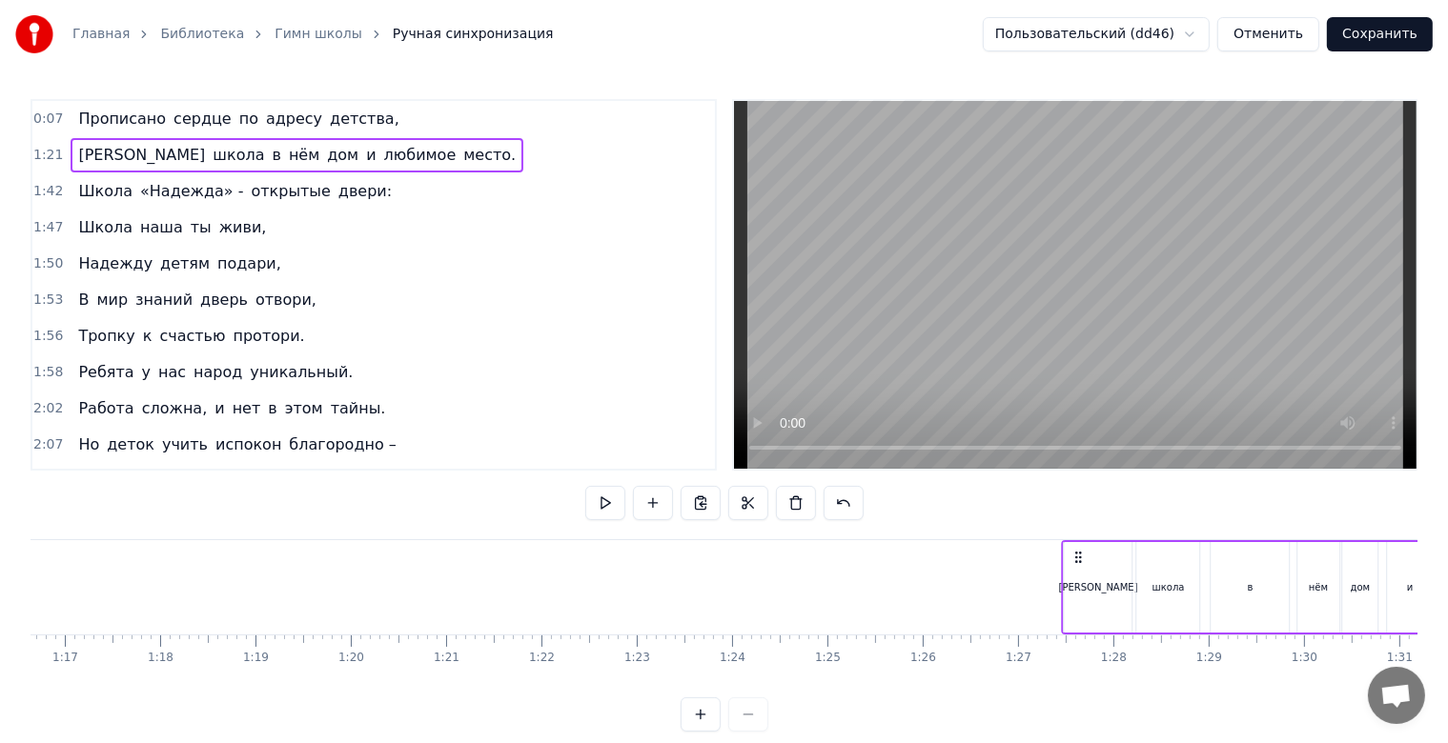
drag, startPoint x: 548, startPoint y: 559, endPoint x: 1051, endPoint y: 599, distance: 504.8
click at [1062, 599] on div "А школа в нём дом и любимое место." at bounding box center [1330, 587] width 537 height 94
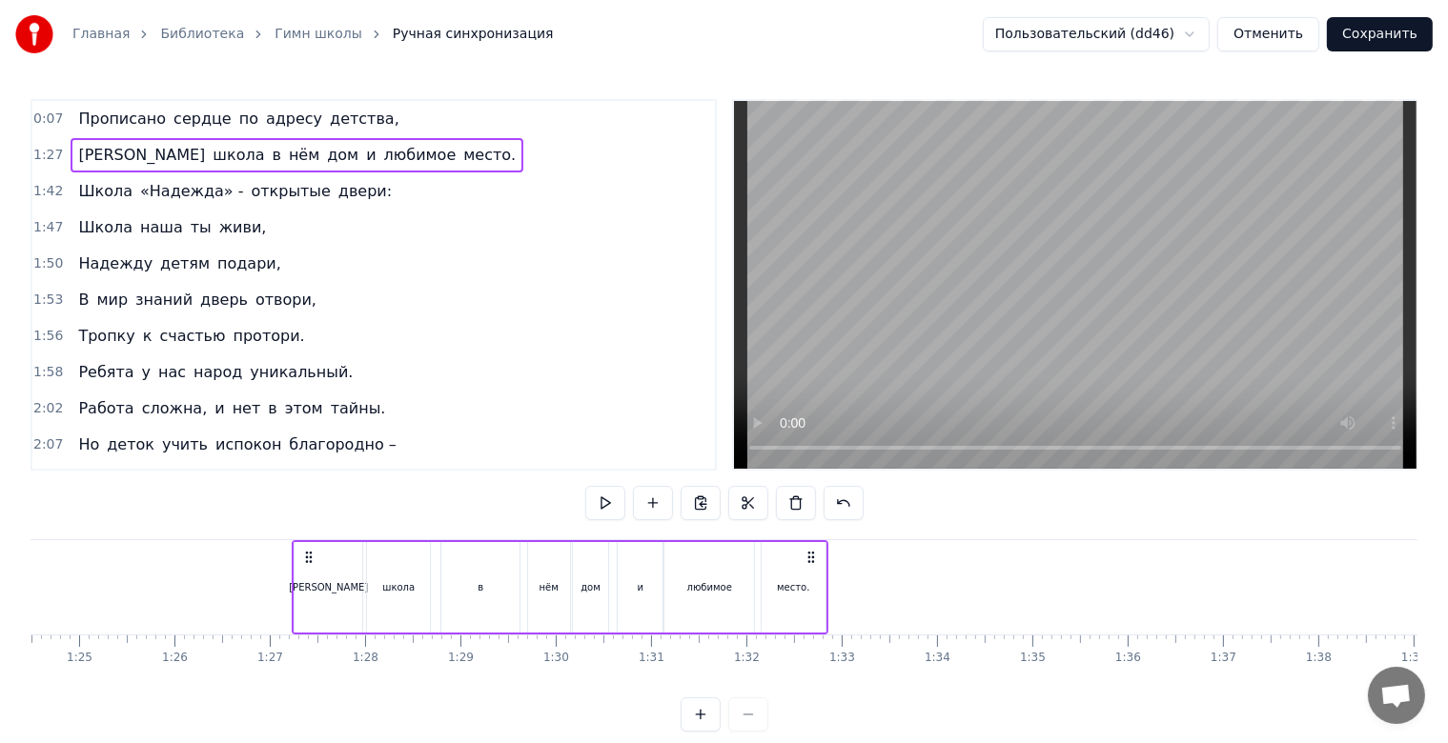
scroll to position [0, 7981]
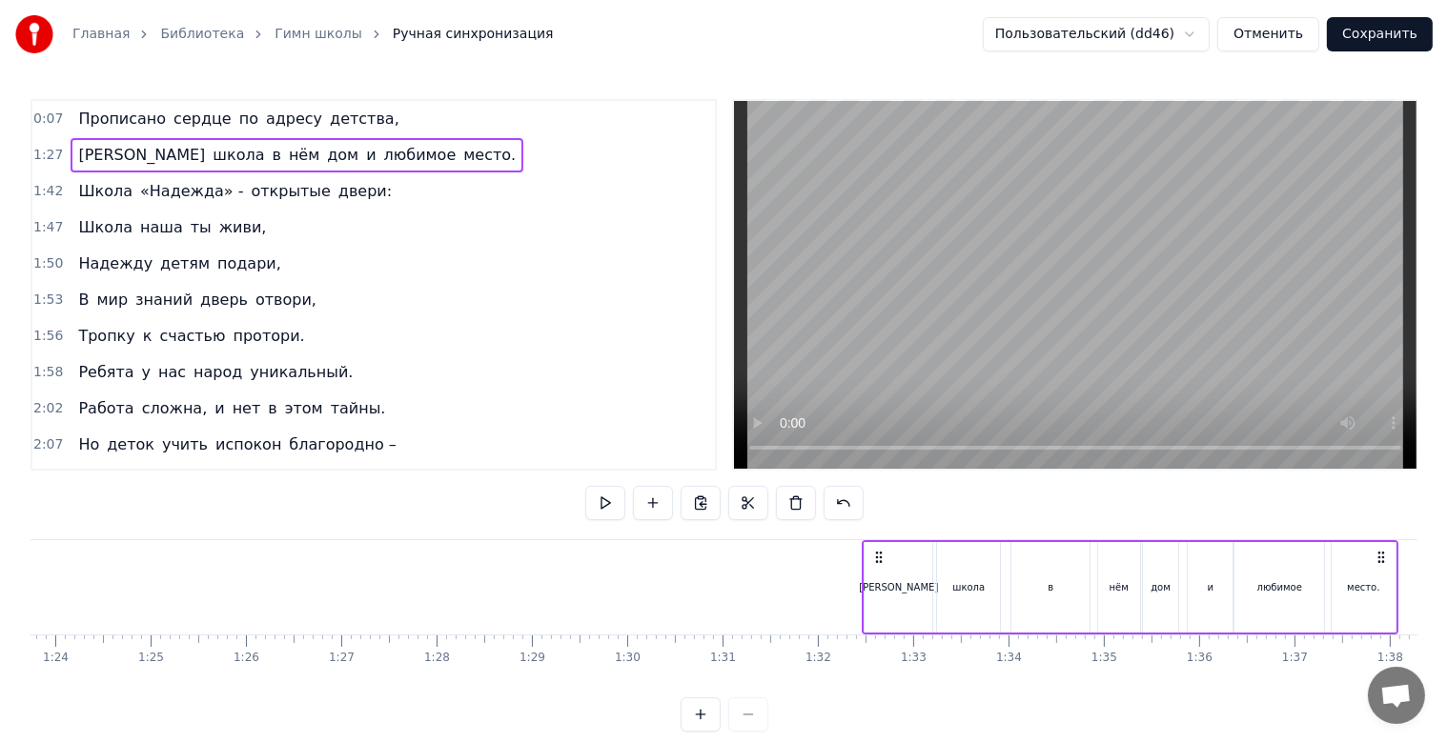
drag, startPoint x: 374, startPoint y: 553, endPoint x: 873, endPoint y: 557, distance: 499.4
click at [873, 557] on icon at bounding box center [878, 557] width 15 height 15
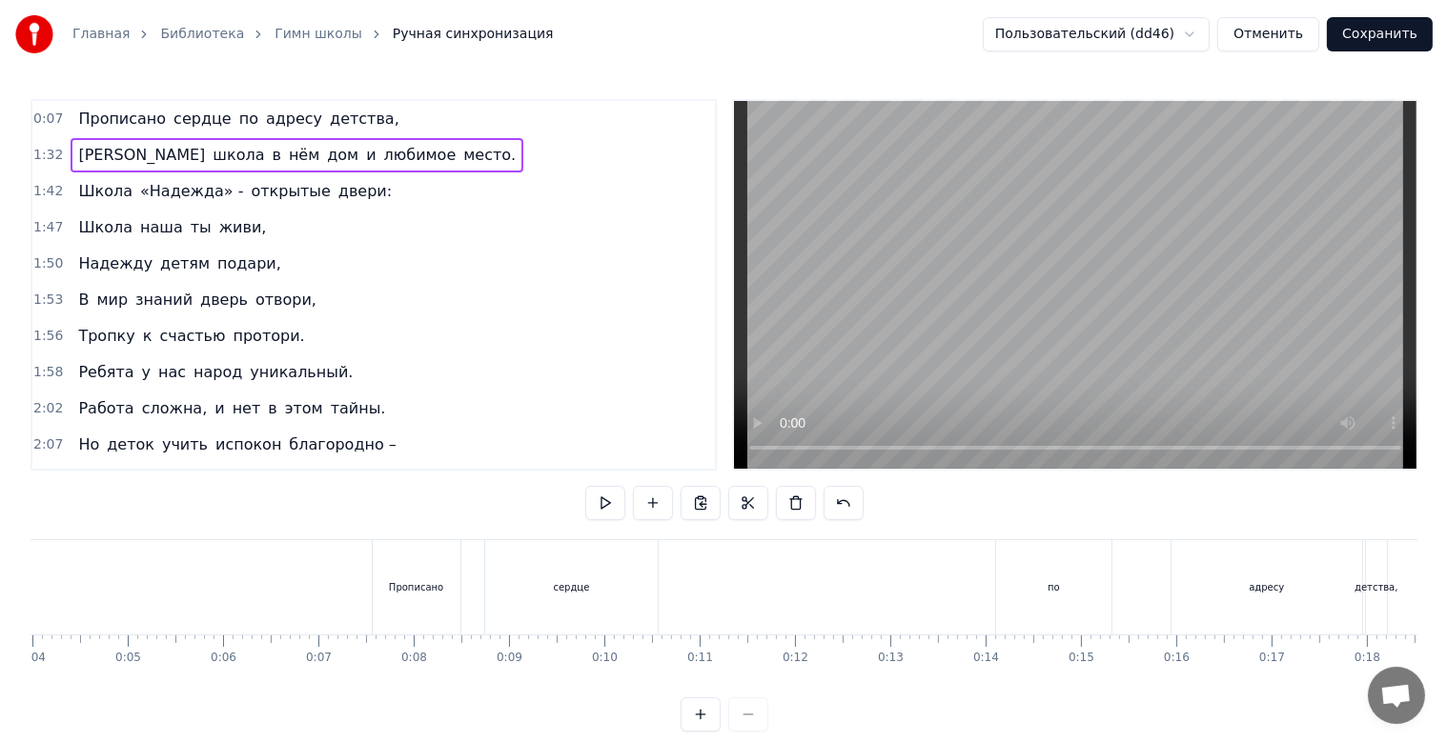
scroll to position [0, 297]
click at [668, 595] on div "сердце" at bounding box center [653, 587] width 173 height 94
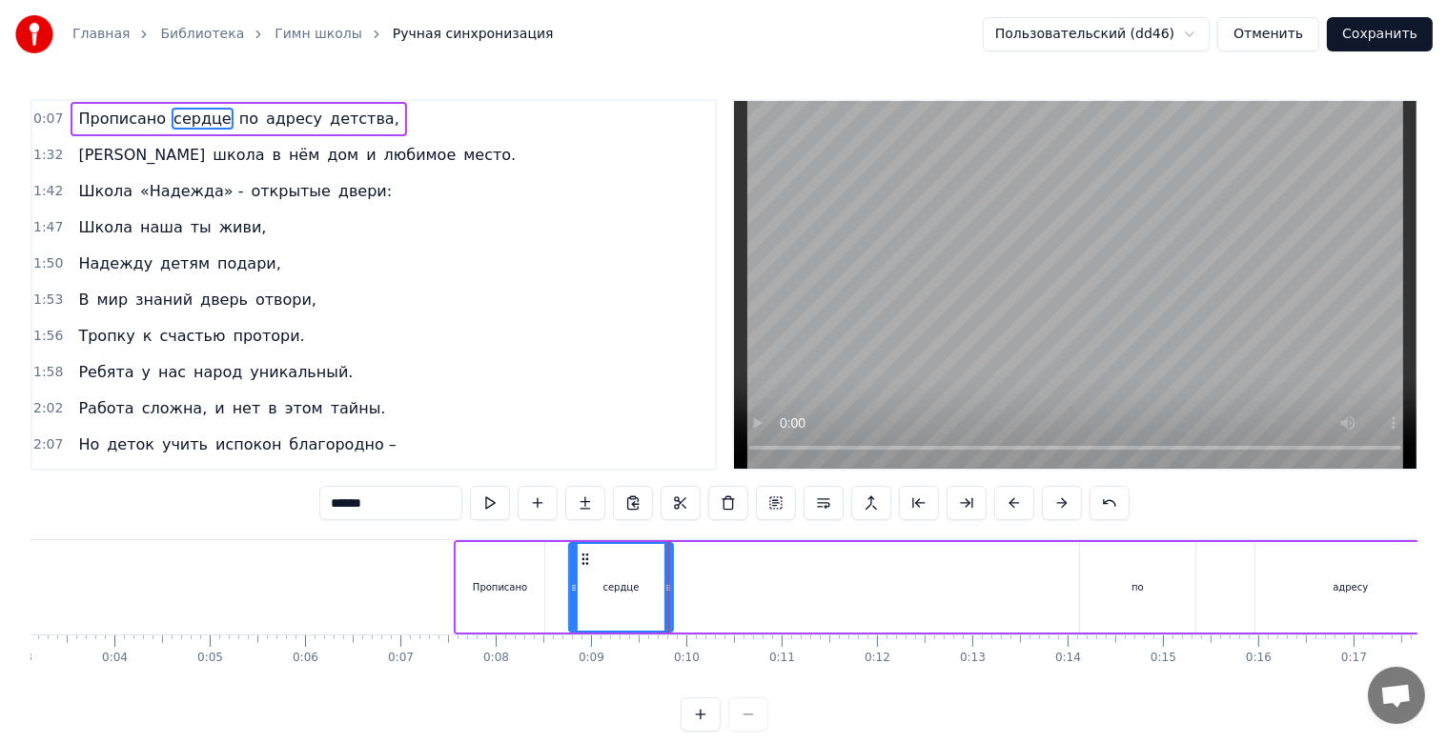
drag, startPoint x: 736, startPoint y: 586, endPoint x: 667, endPoint y: 592, distance: 68.9
click at [667, 592] on icon at bounding box center [668, 587] width 8 height 15
click at [1125, 601] on div "по" at bounding box center [1137, 587] width 115 height 91
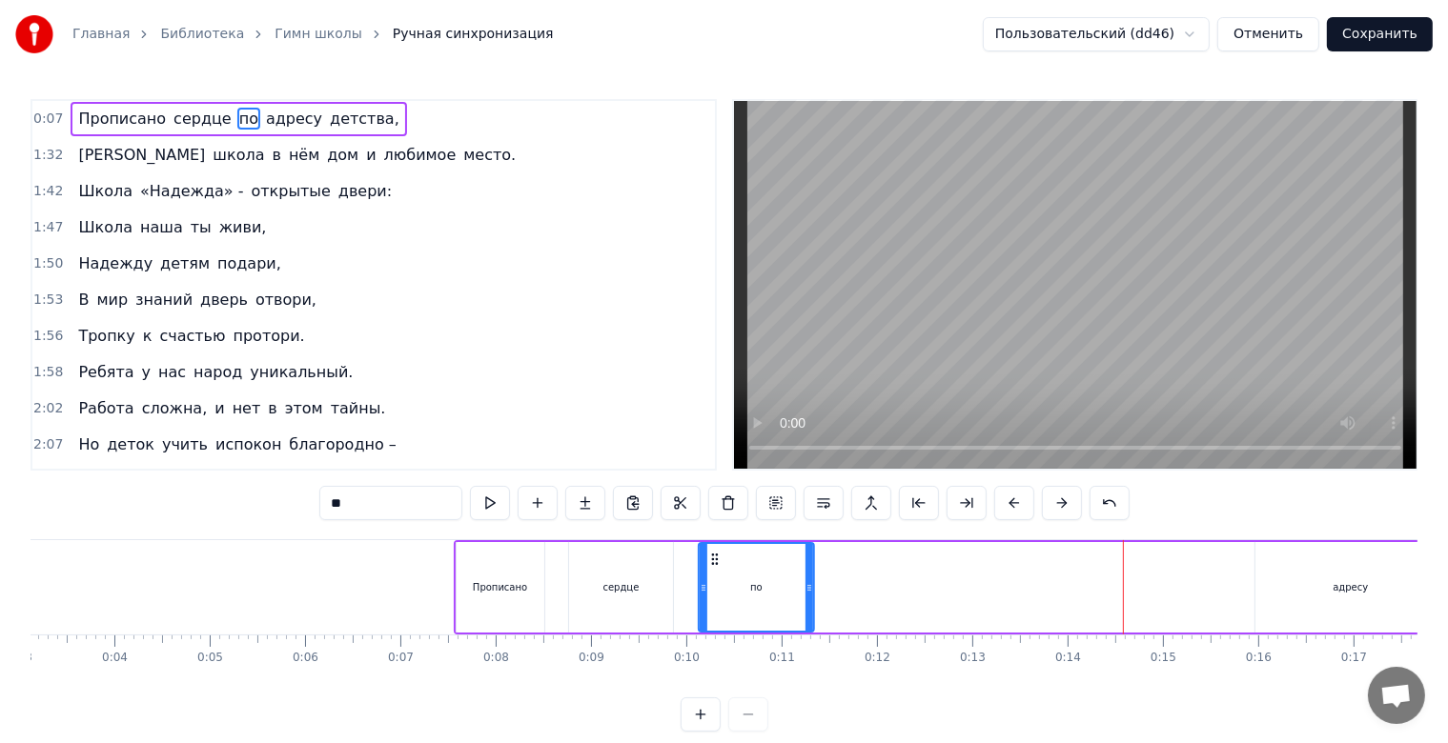
drag, startPoint x: 1099, startPoint y: 563, endPoint x: 719, endPoint y: 569, distance: 380.3
click at [718, 569] on div "по" at bounding box center [756, 587] width 113 height 87
click at [1351, 594] on div "адресу" at bounding box center [1349, 587] width 35 height 14
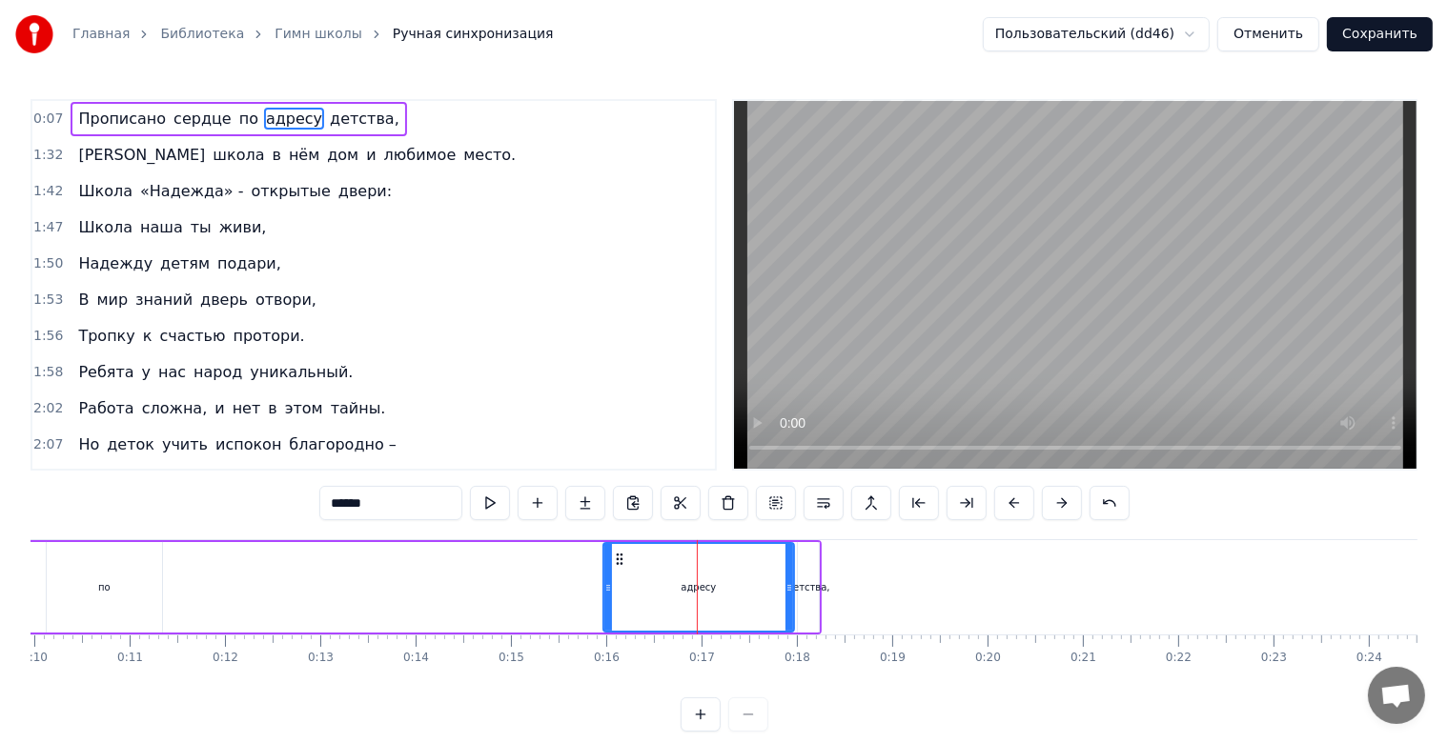
scroll to position [0, 866]
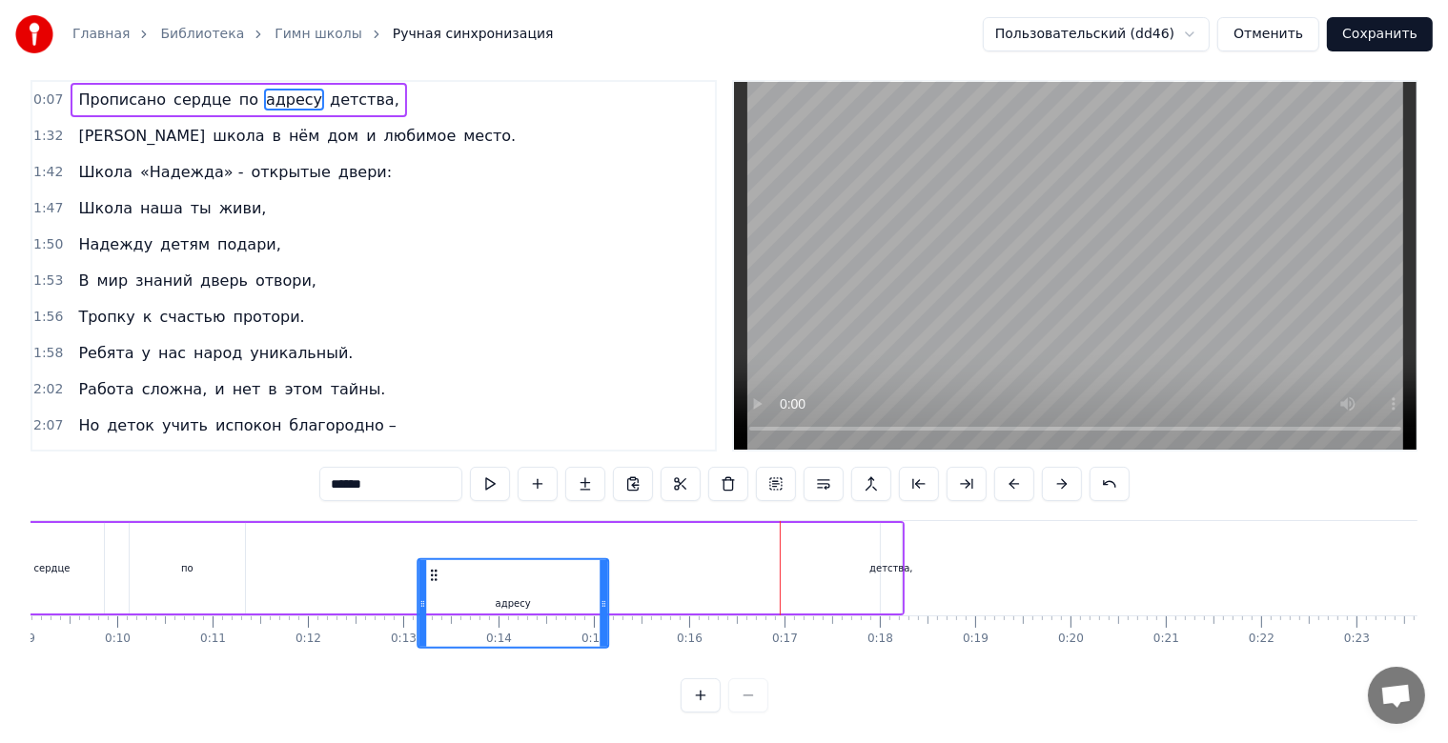
drag, startPoint x: 700, startPoint y: 560, endPoint x: 431, endPoint y: 609, distance: 273.1
click at [431, 609] on div "адресу" at bounding box center [512, 603] width 189 height 87
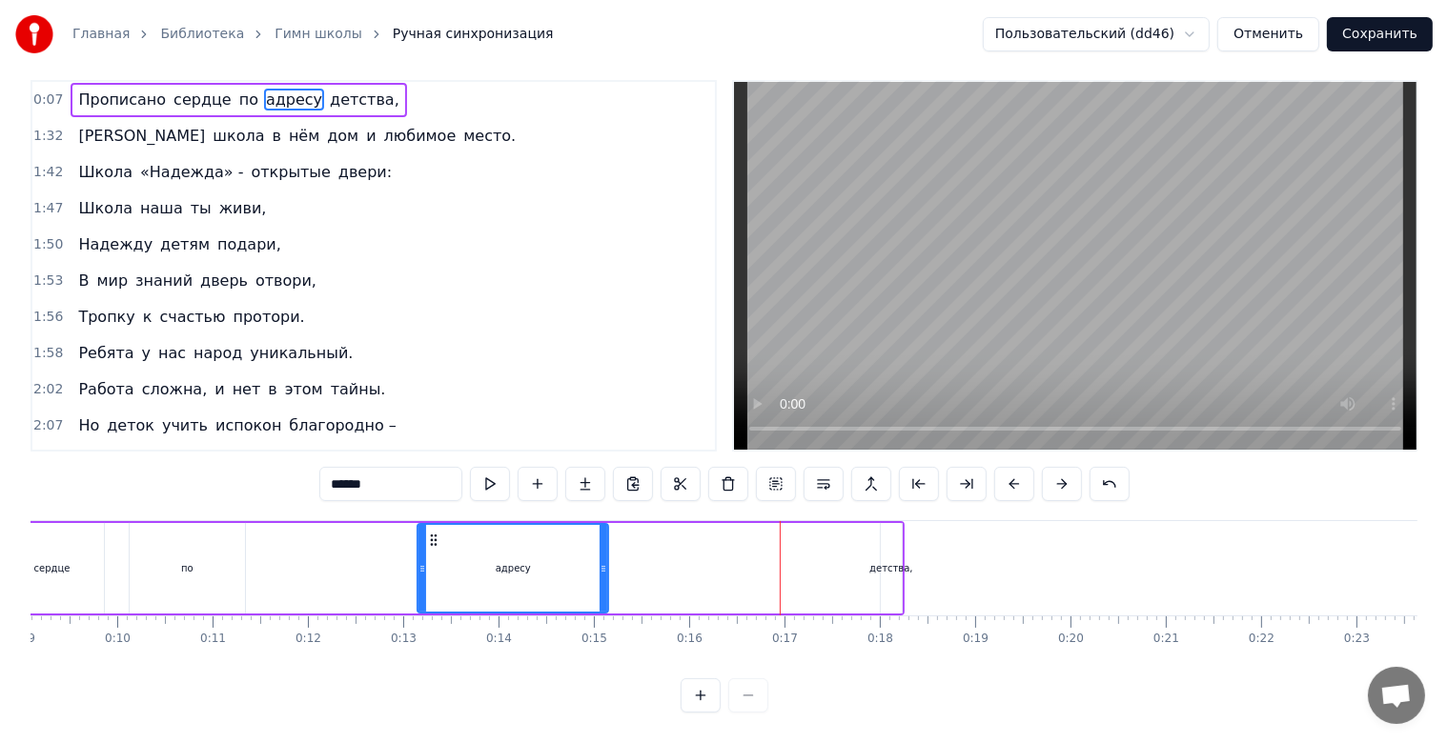
drag, startPoint x: 428, startPoint y: 593, endPoint x: 417, endPoint y: 529, distance: 64.9
click at [417, 529] on div "Прописано сердце по адресу детства, А школа в нём дом и любимое место. Школа «Н…" at bounding box center [723, 591] width 1387 height 143
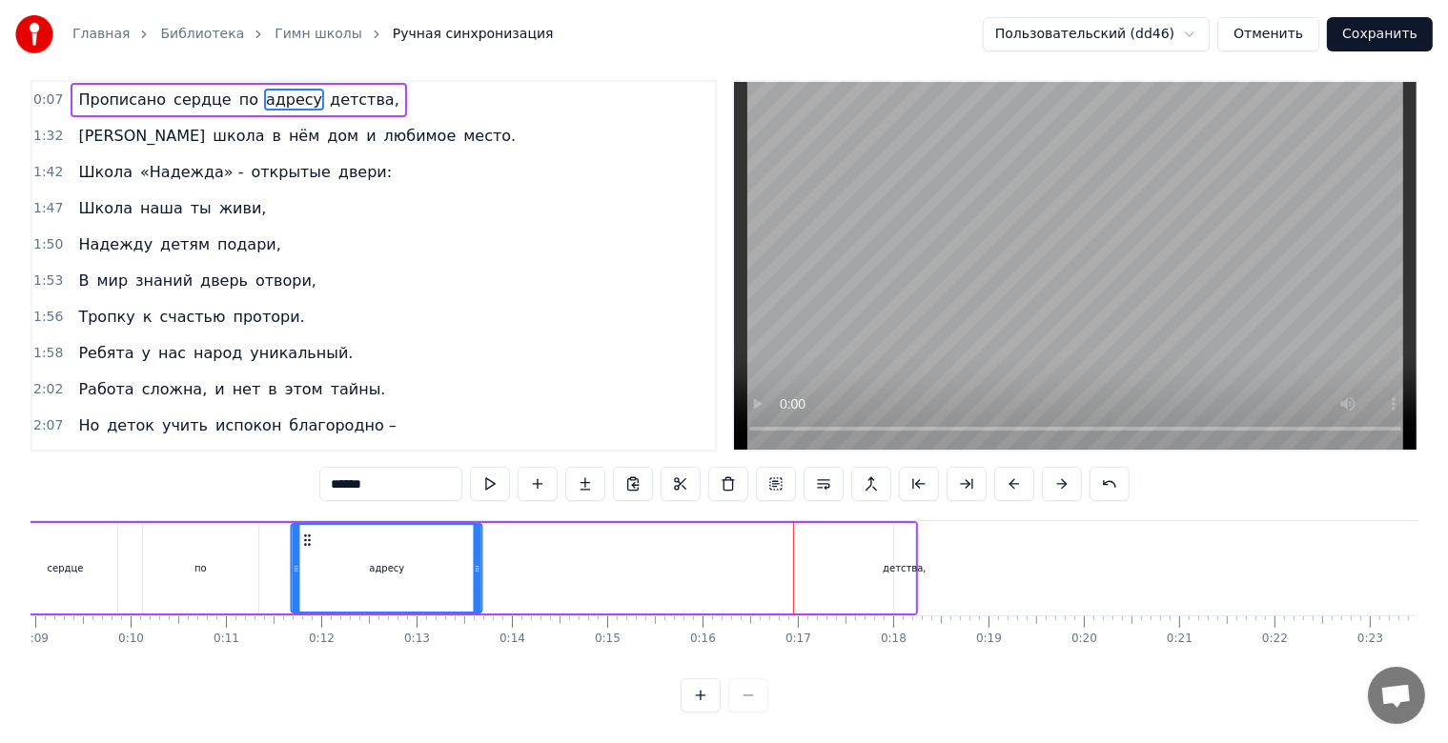
drag, startPoint x: 430, startPoint y: 529, endPoint x: 315, endPoint y: 537, distance: 115.6
click at [293, 534] on div "адресу" at bounding box center [387, 568] width 189 height 87
click at [908, 561] on div "детства," at bounding box center [910, 568] width 43 height 14
type input "********"
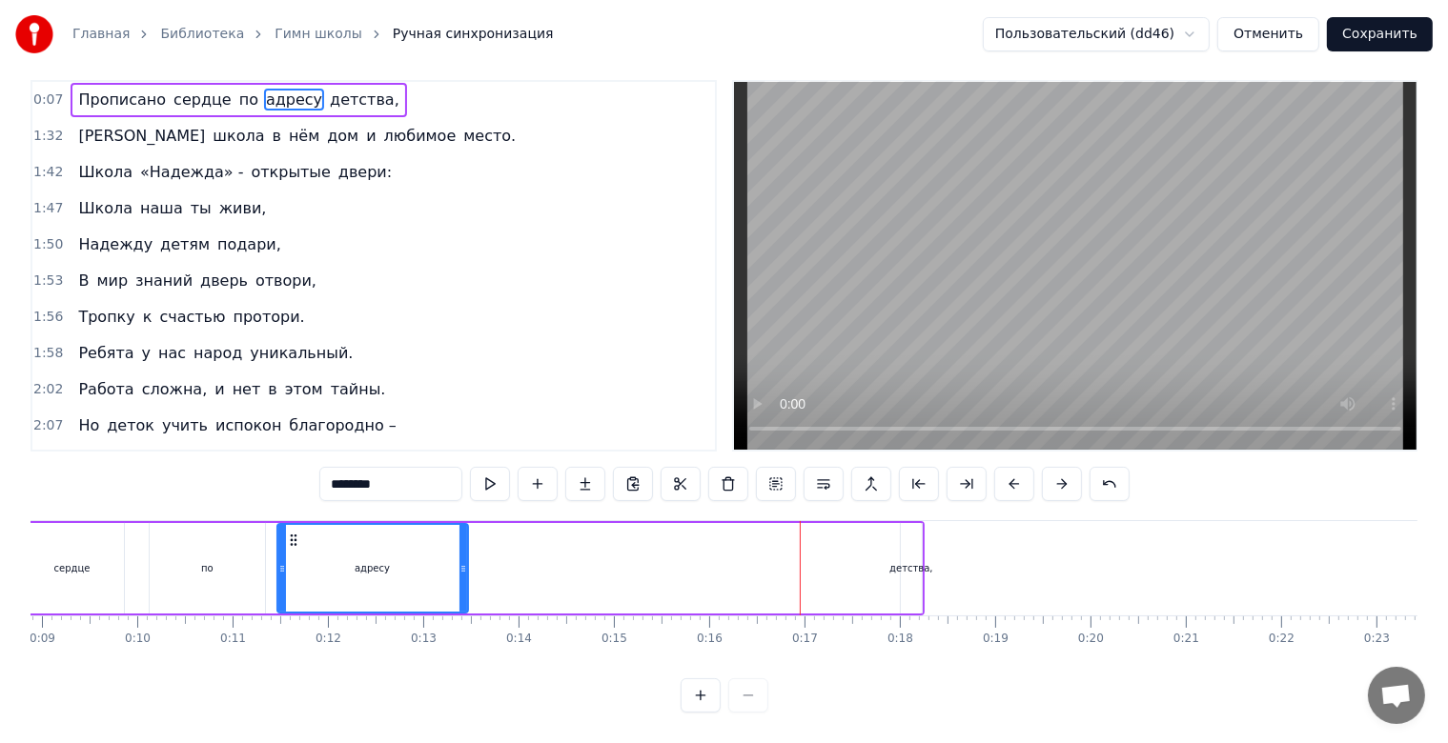
scroll to position [0, 0]
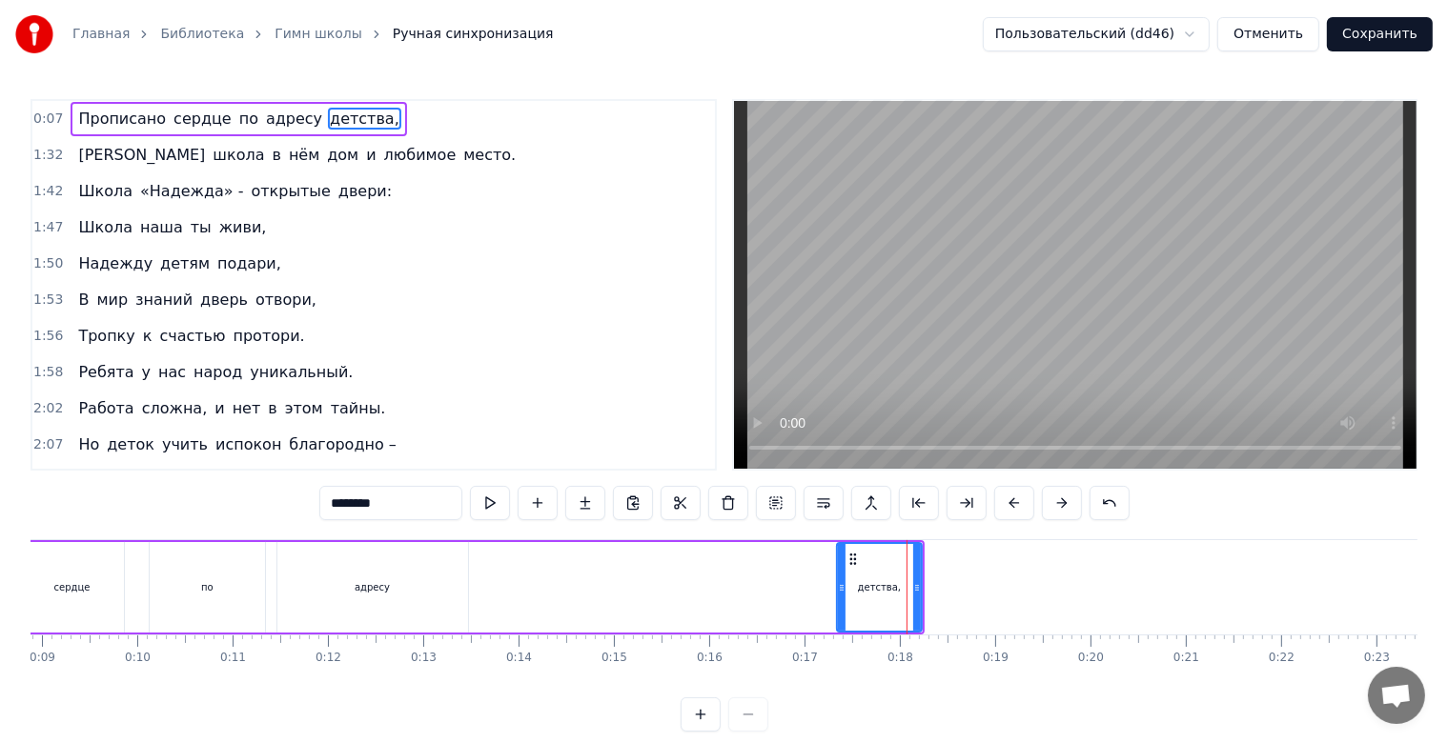
drag, startPoint x: 902, startPoint y: 587, endPoint x: 838, endPoint y: 588, distance: 63.9
click at [838, 588] on icon at bounding box center [842, 587] width 8 height 15
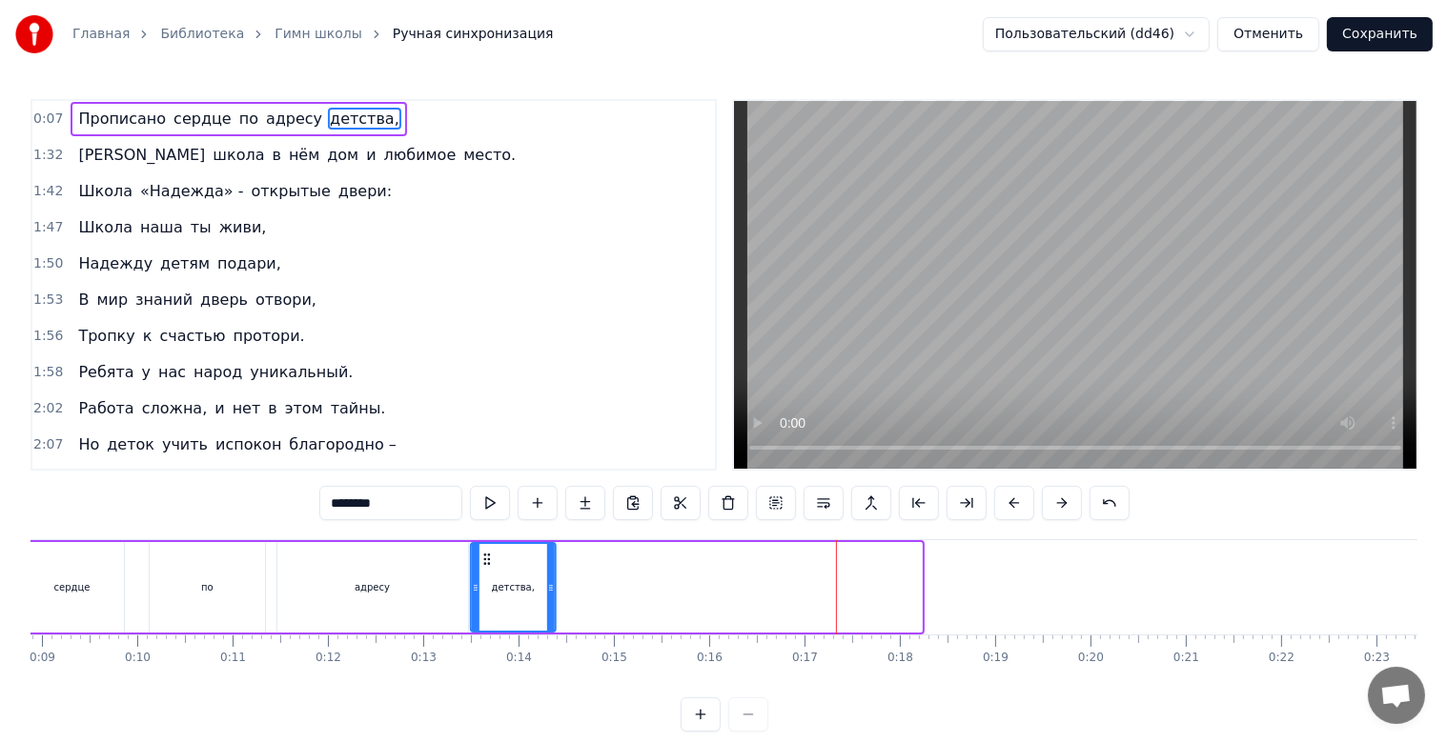
drag, startPoint x: 839, startPoint y: 564, endPoint x: 487, endPoint y: 563, distance: 351.7
click at [487, 563] on icon at bounding box center [486, 559] width 15 height 15
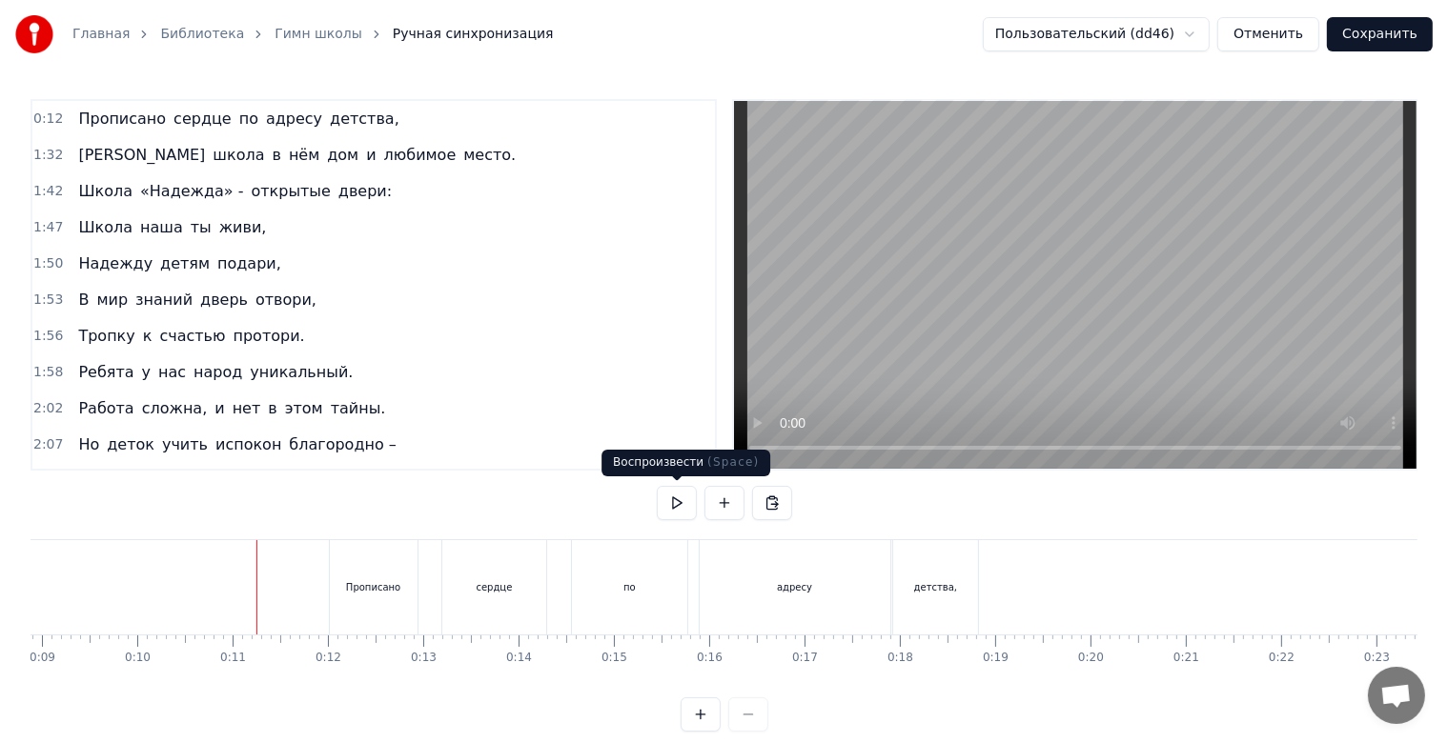
click at [686, 504] on button at bounding box center [677, 503] width 40 height 34
click at [657, 486] on button at bounding box center [677, 503] width 40 height 34
click at [686, 504] on button at bounding box center [677, 503] width 40 height 34
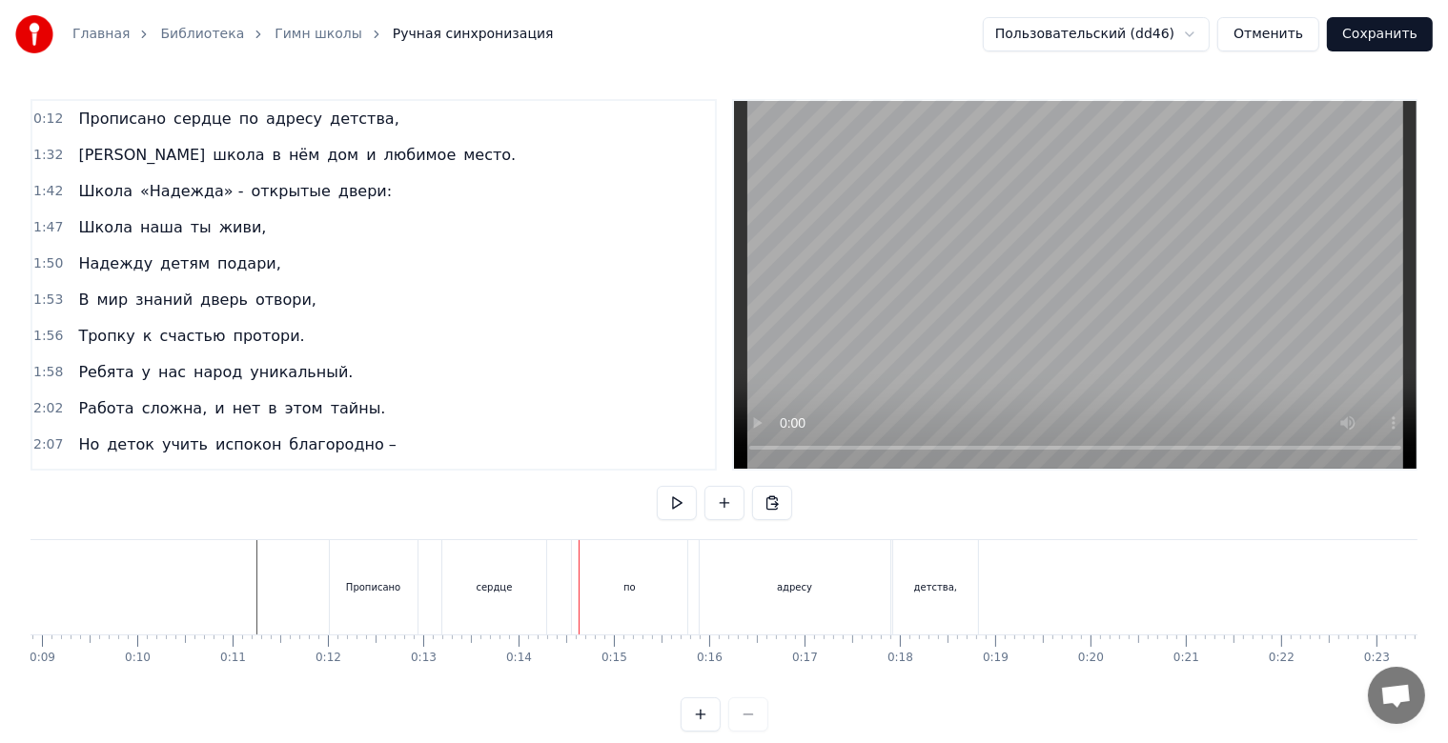
click at [657, 486] on button at bounding box center [677, 503] width 40 height 34
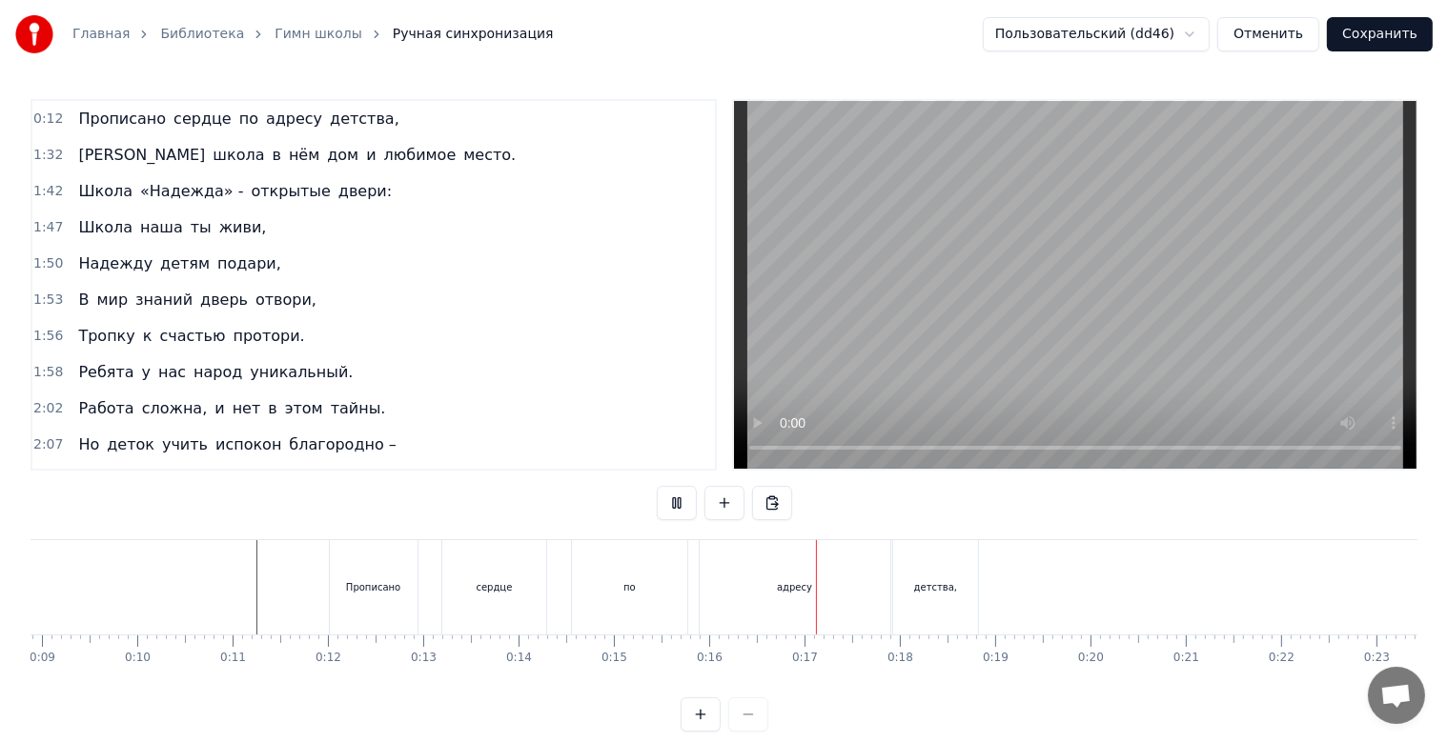
click at [657, 486] on button at bounding box center [677, 503] width 40 height 34
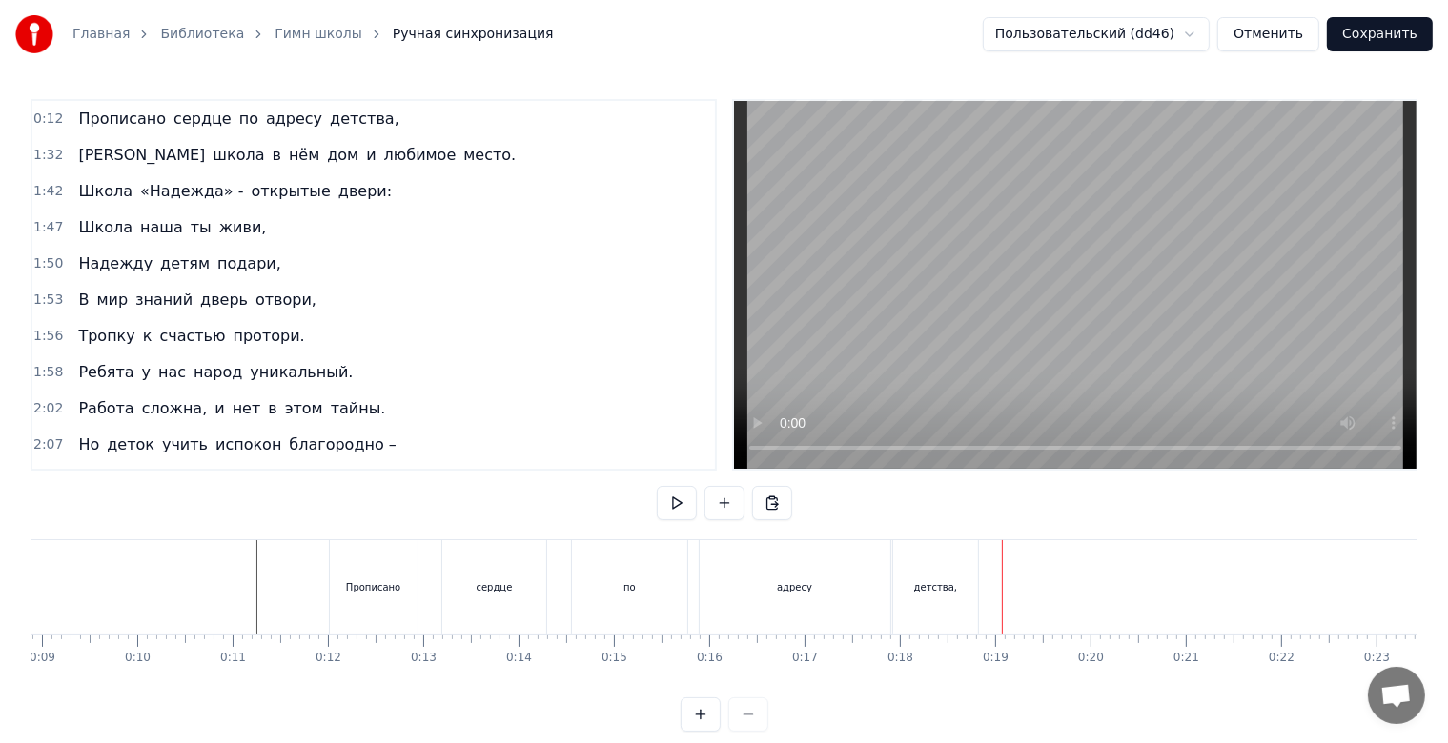
click at [657, 486] on button at bounding box center [677, 503] width 40 height 34
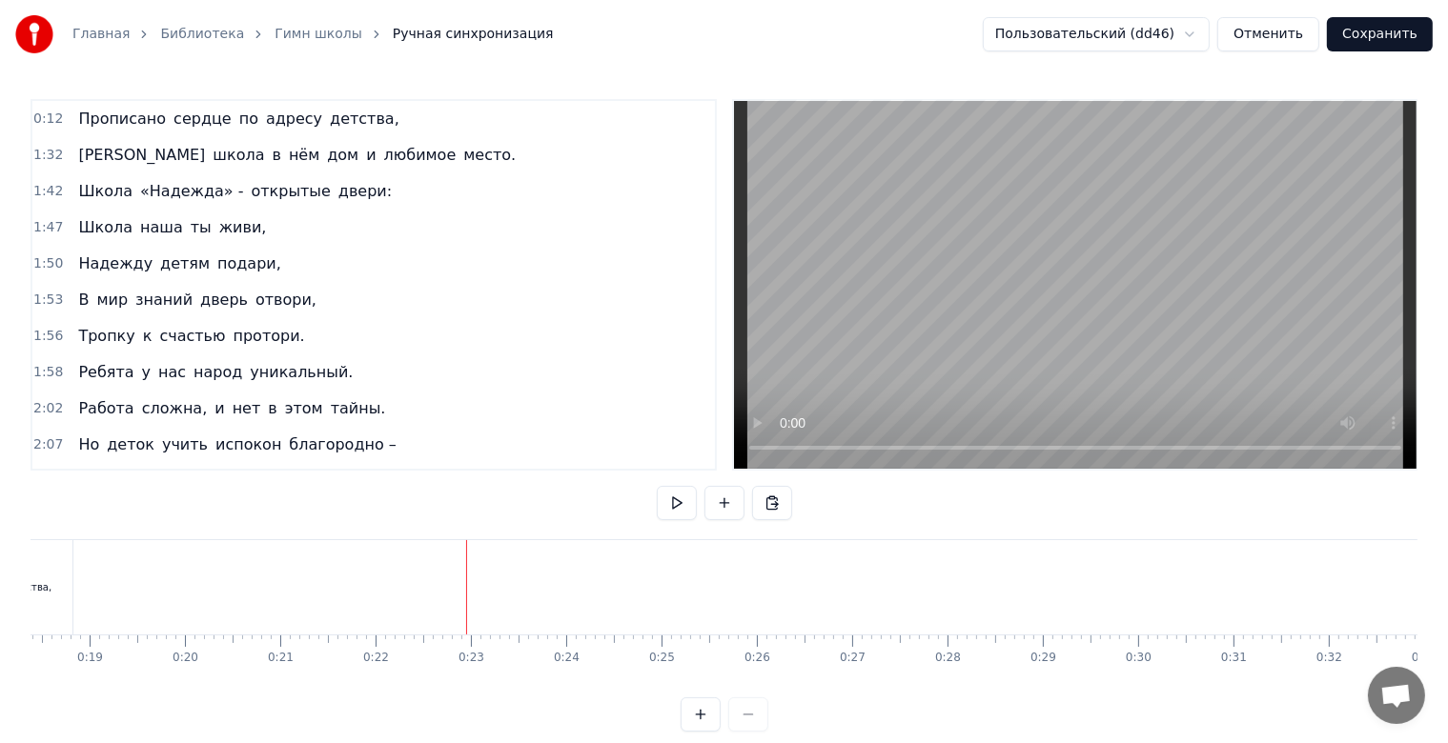
click at [657, 486] on button at bounding box center [677, 503] width 40 height 34
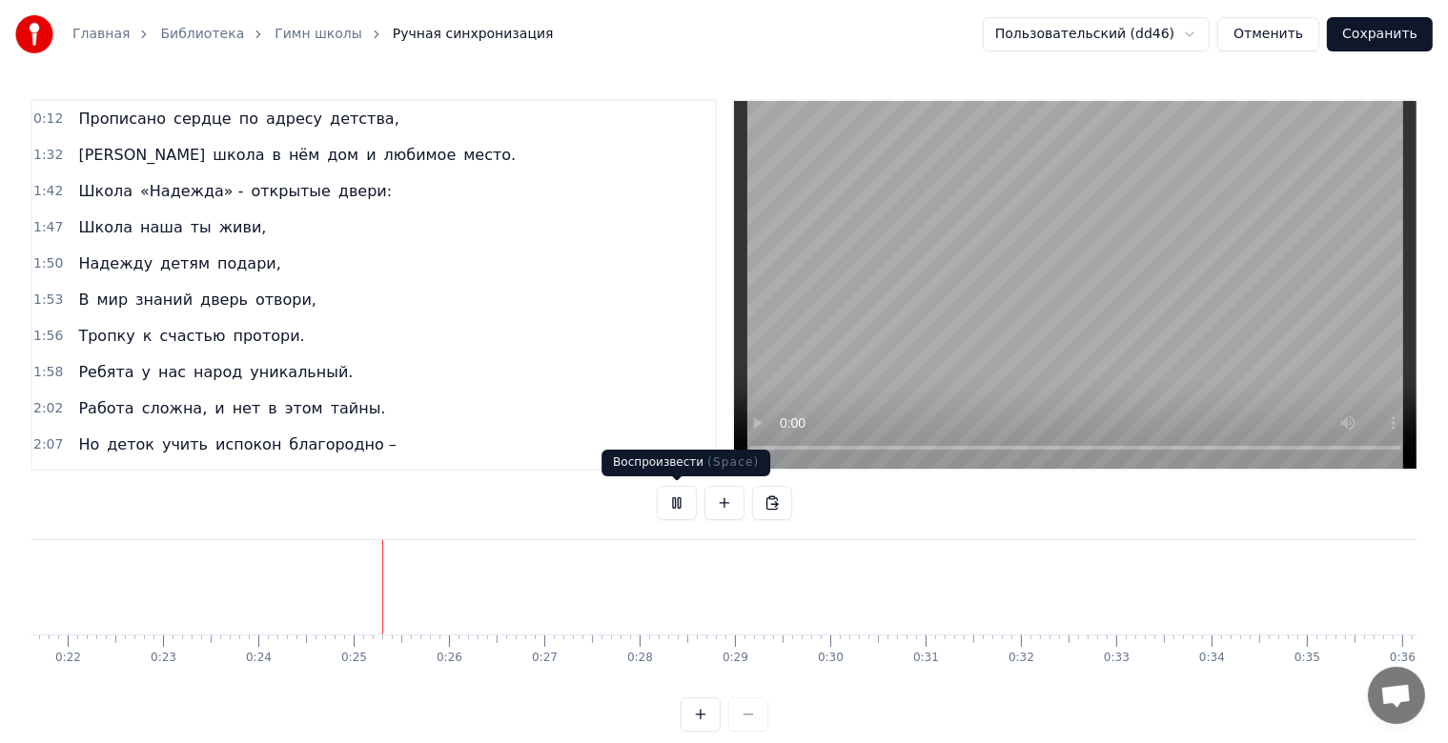
click at [675, 505] on button at bounding box center [677, 503] width 40 height 34
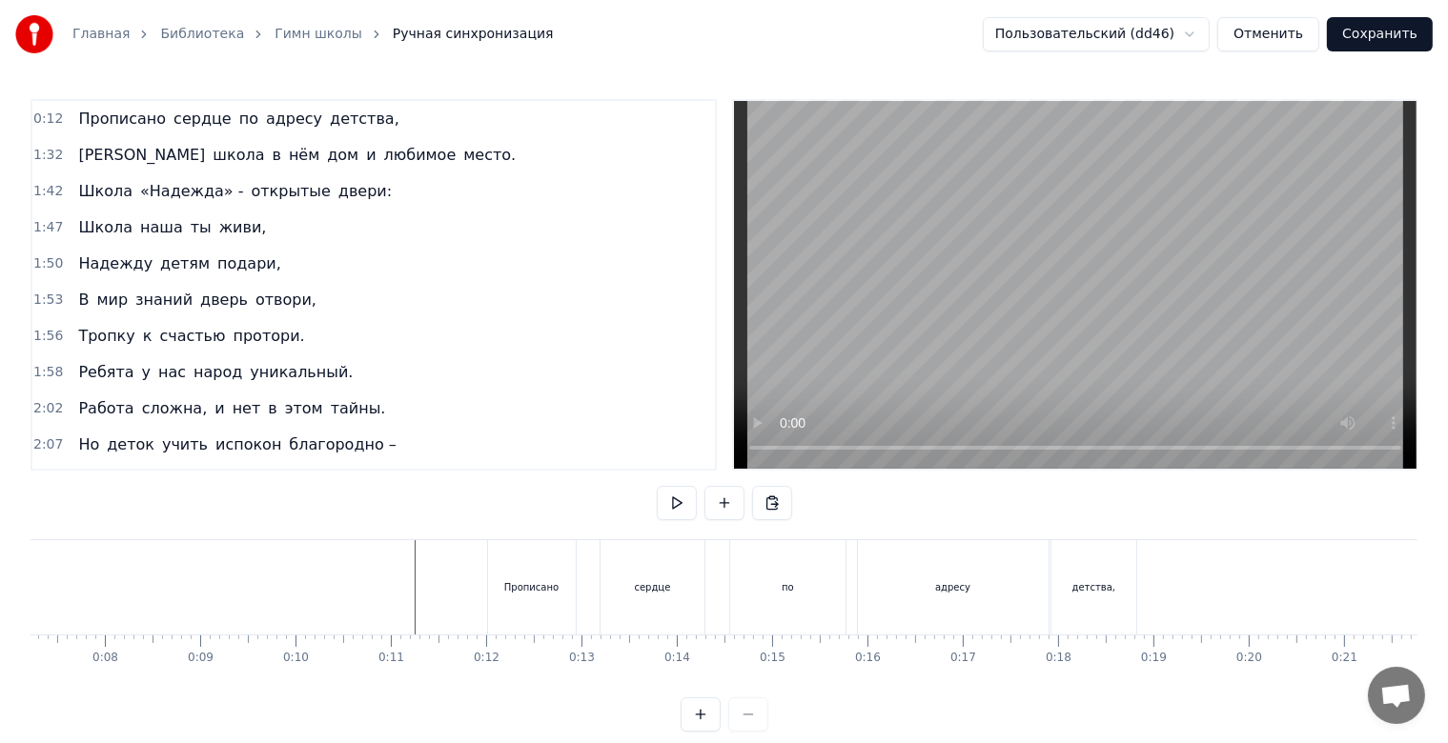
scroll to position [0, 689]
click at [492, 590] on div "Прописано" at bounding box center [531, 587] width 88 height 94
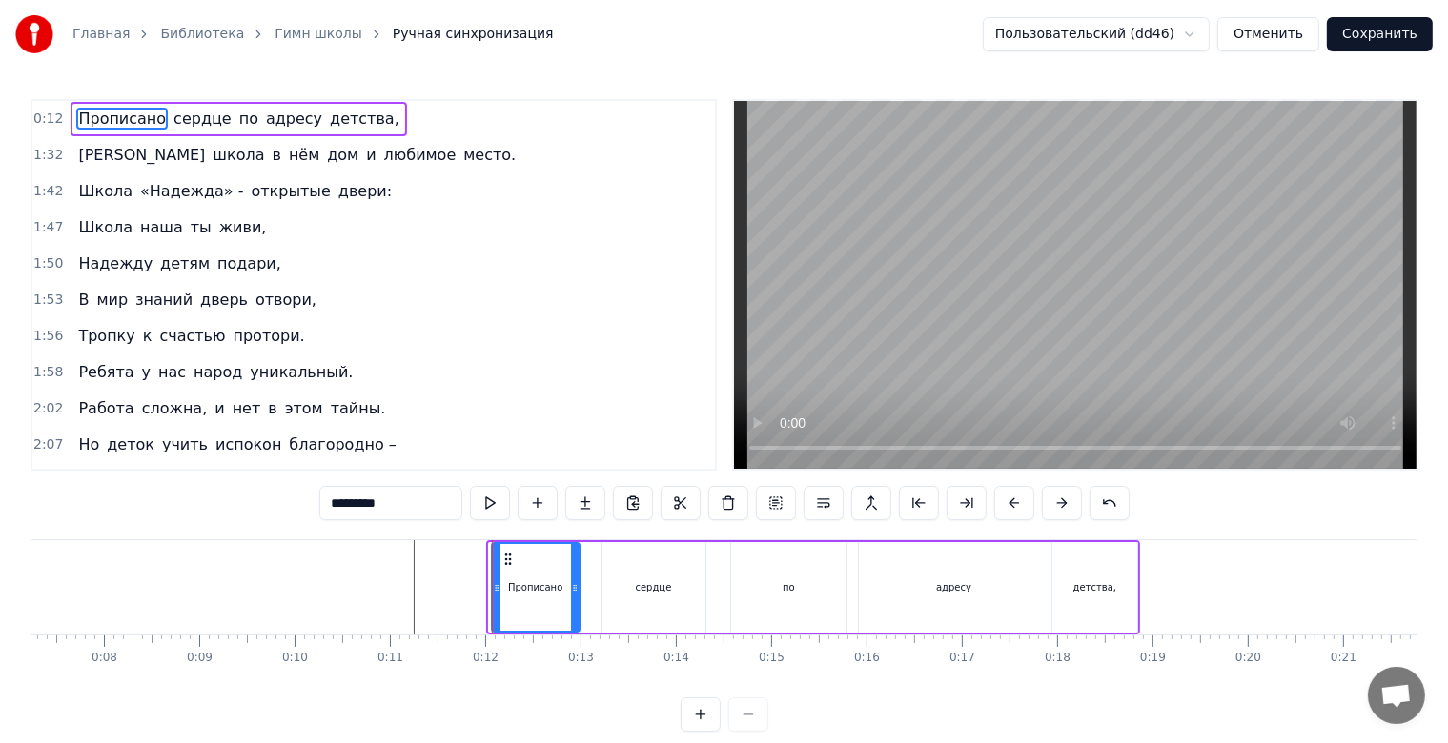
drag, startPoint x: 507, startPoint y: 557, endPoint x: 510, endPoint y: 570, distance: 13.6
click at [510, 570] on div "Прописано" at bounding box center [536, 587] width 86 height 87
click at [492, 567] on div at bounding box center [492, 587] width 1 height 94
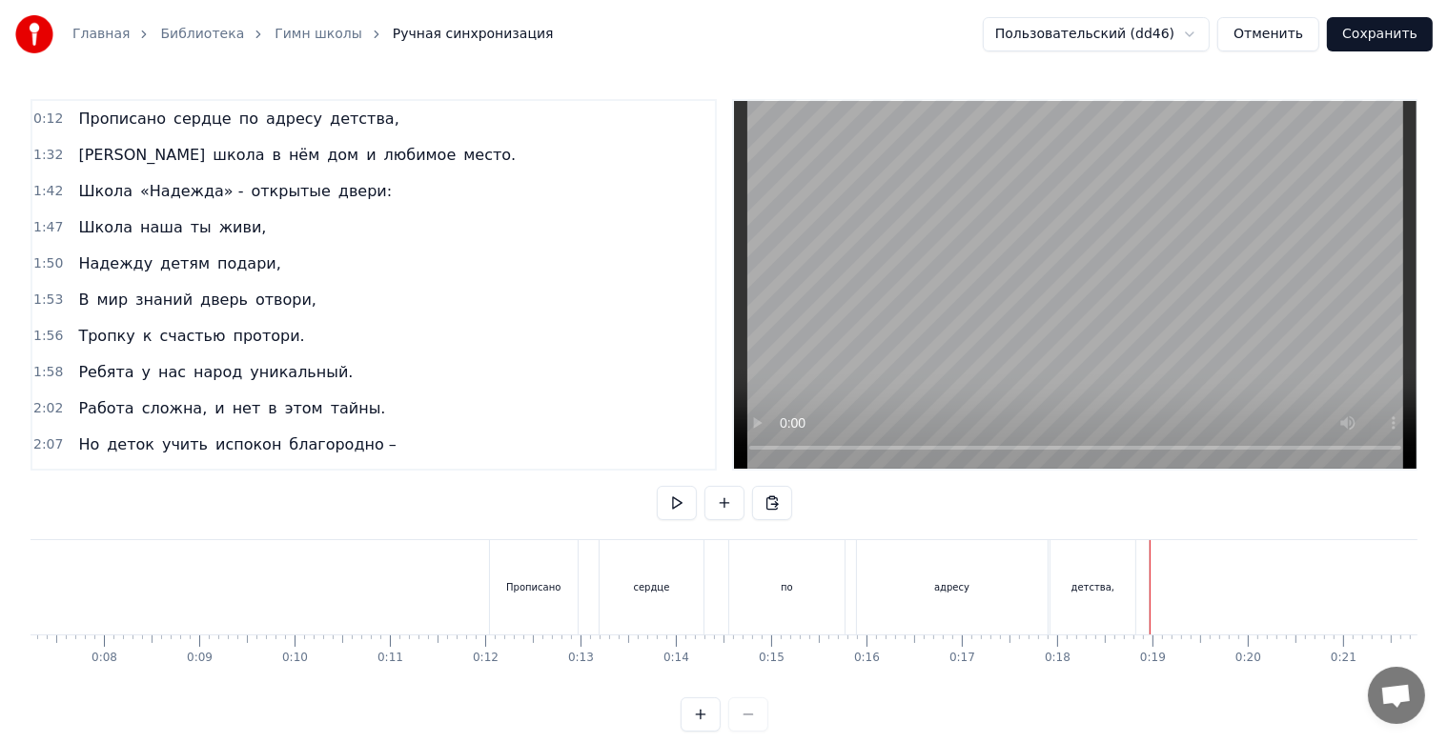
click at [1125, 576] on div "детства," at bounding box center [1092, 587] width 85 height 94
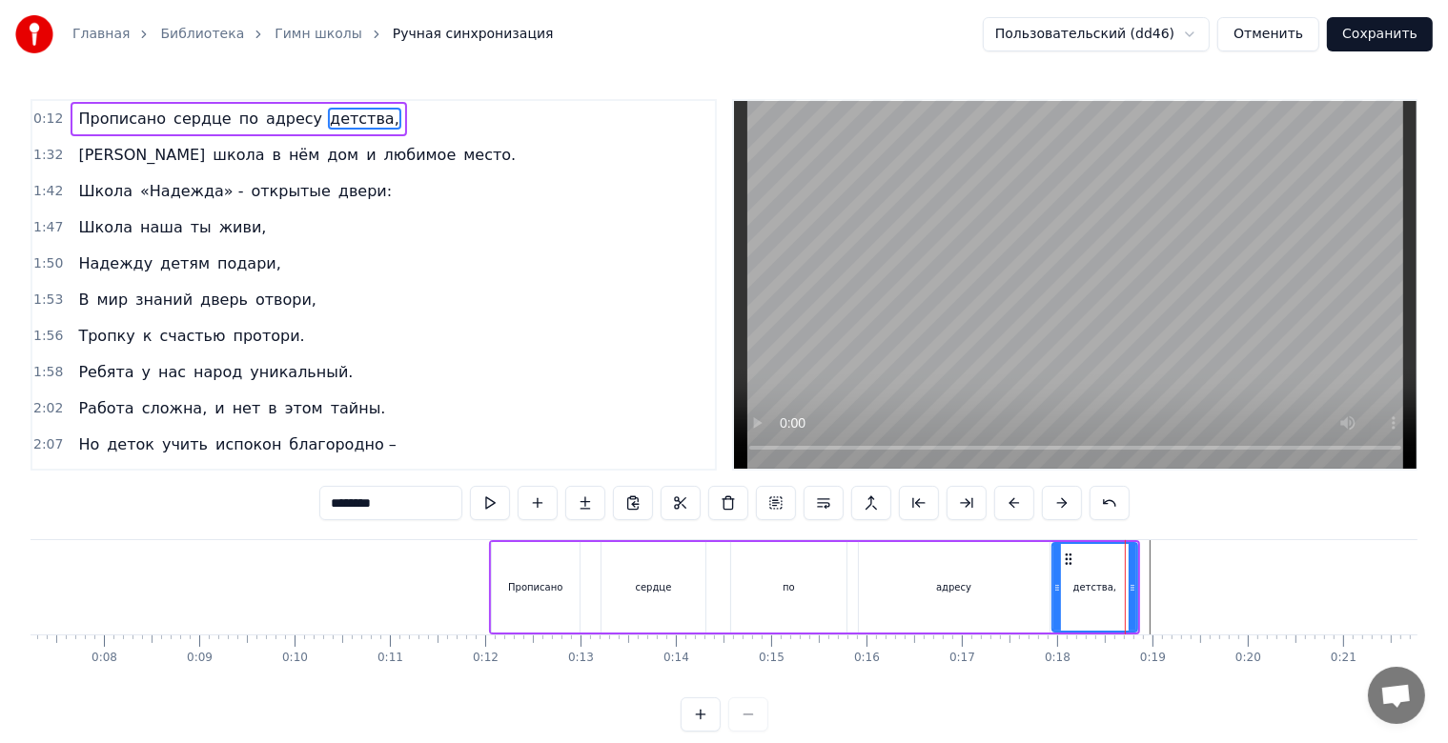
click at [1126, 579] on div "детства," at bounding box center [1094, 587] width 83 height 87
click at [1138, 579] on div "Прописано сердце по адресу детства," at bounding box center [814, 587] width 651 height 94
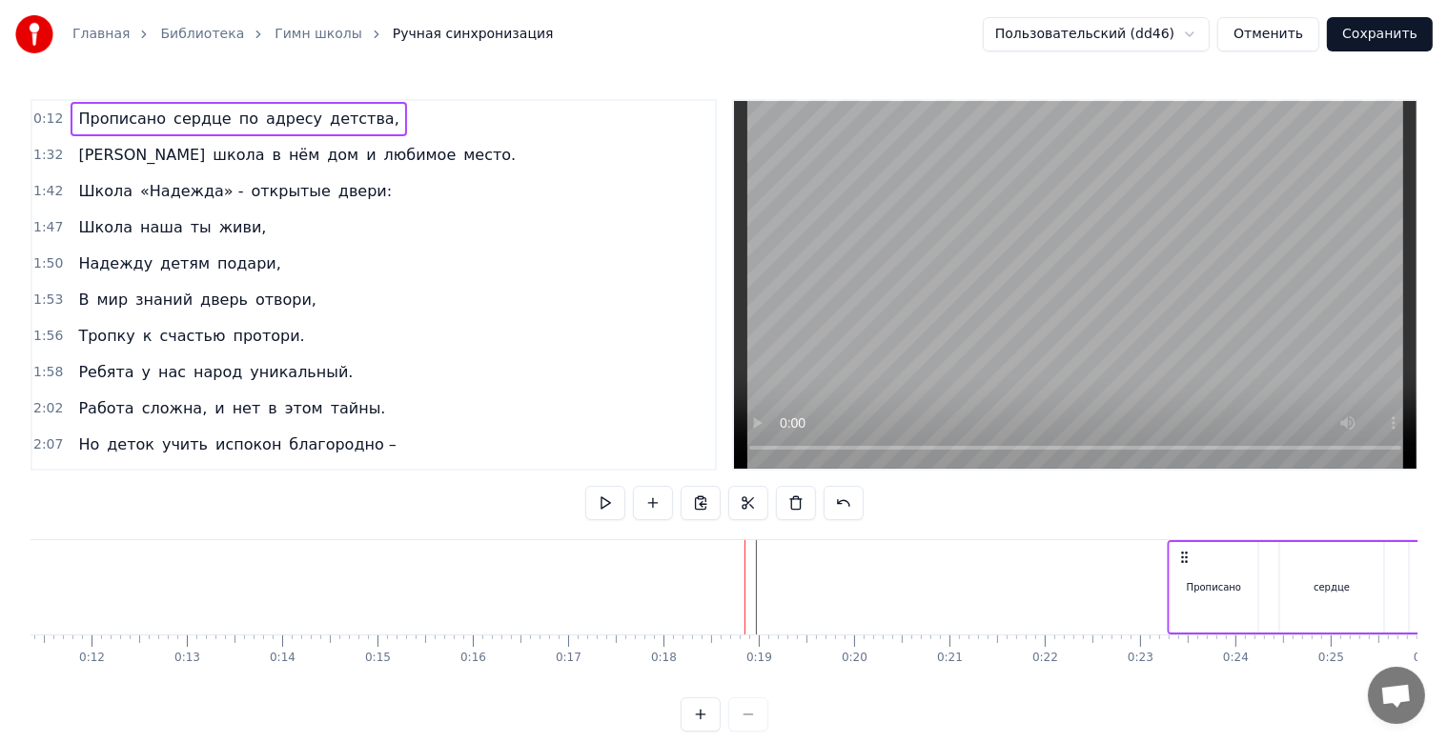
scroll to position [0, 1099]
drag, startPoint x: 507, startPoint y: 556, endPoint x: 1151, endPoint y: 549, distance: 644.3
click at [1151, 550] on icon at bounding box center [1154, 557] width 15 height 15
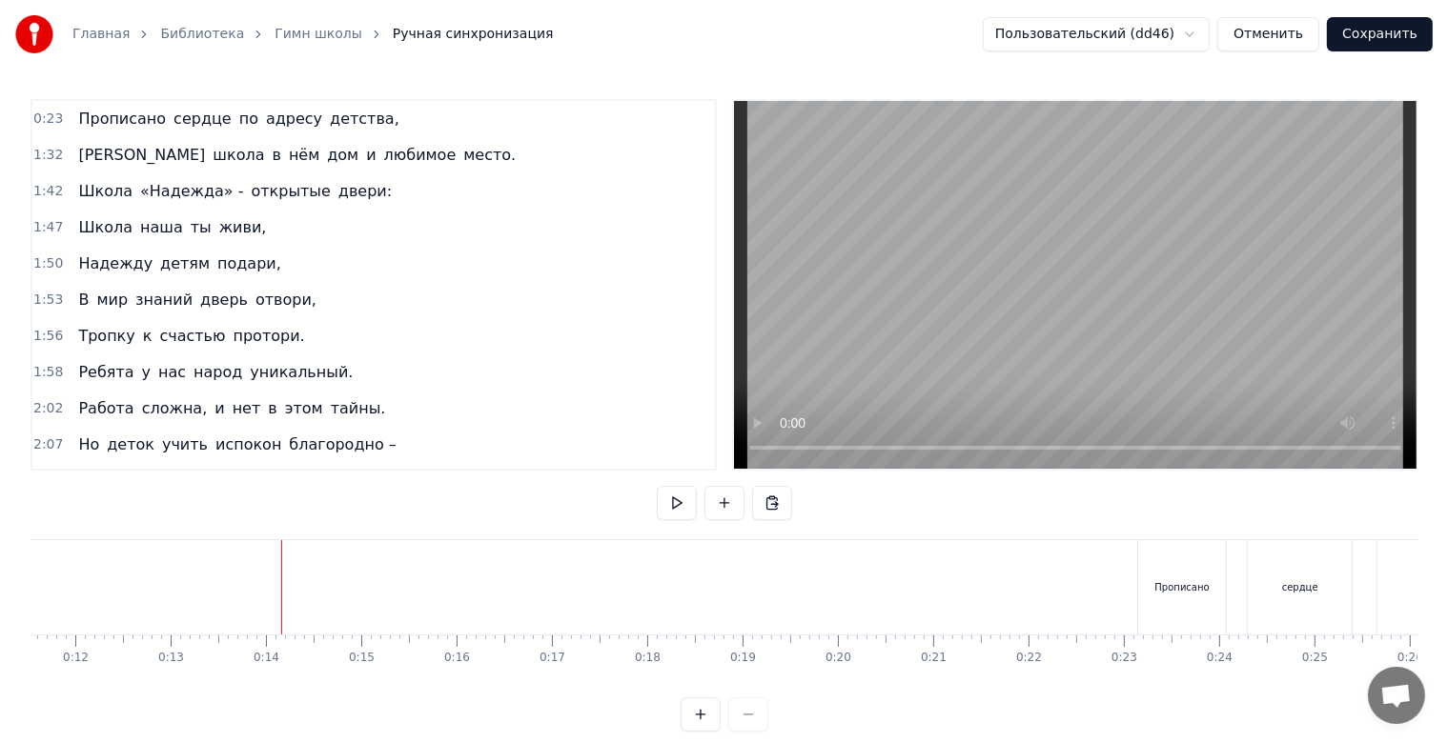
click at [281, 579] on div at bounding box center [281, 587] width 1 height 94
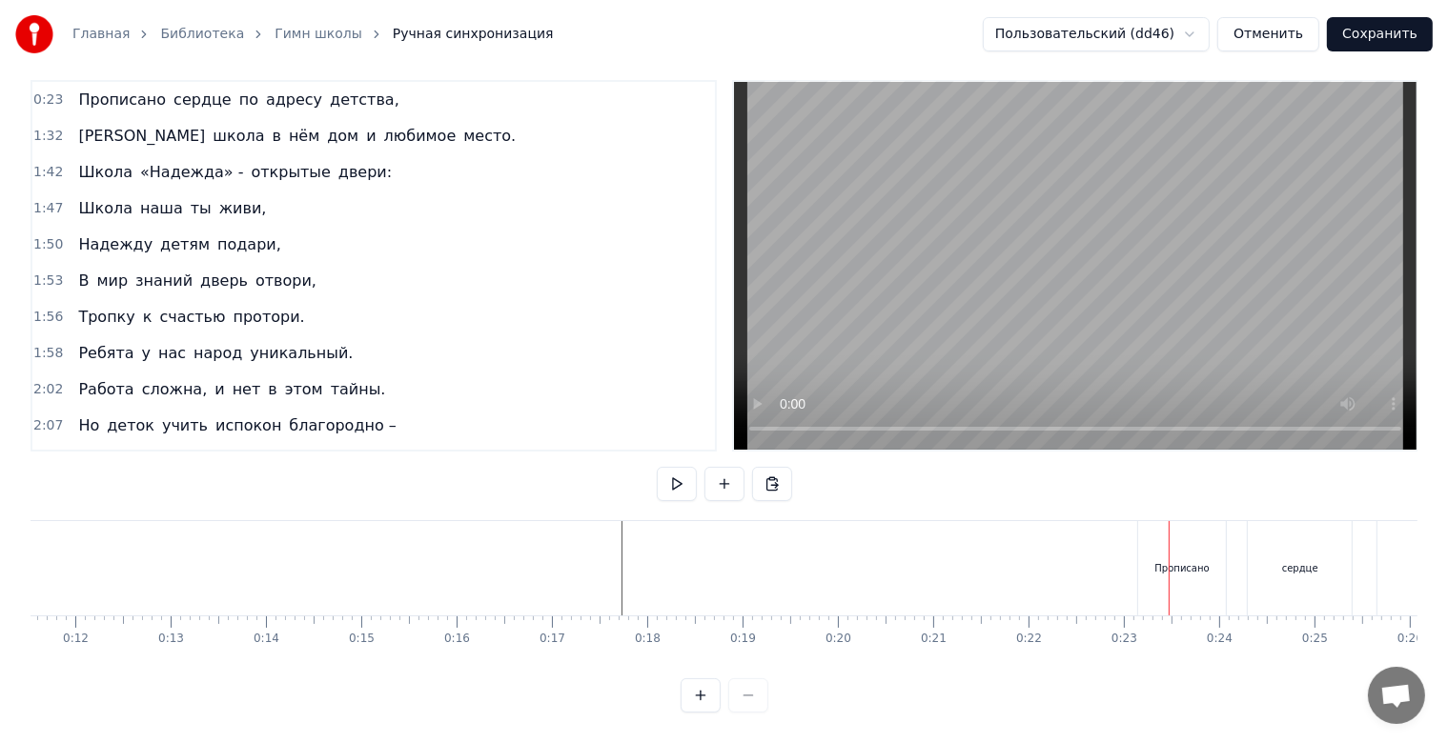
click at [1220, 576] on div "Прописано" at bounding box center [1182, 568] width 88 height 94
click at [1248, 568] on div "Прописано" at bounding box center [1258, 568] width 88 height 94
click at [1280, 579] on div "Прописано" at bounding box center [1258, 568] width 88 height 94
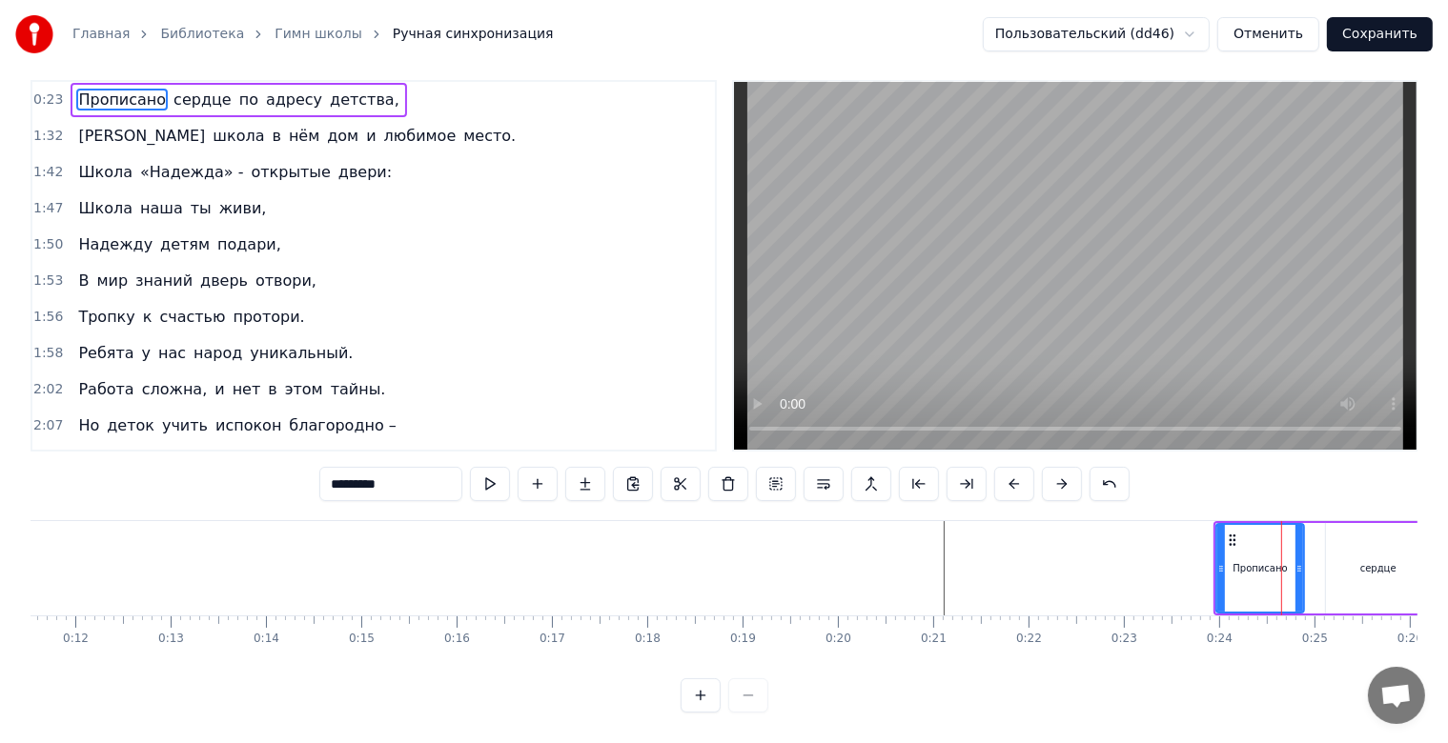
scroll to position [0, 0]
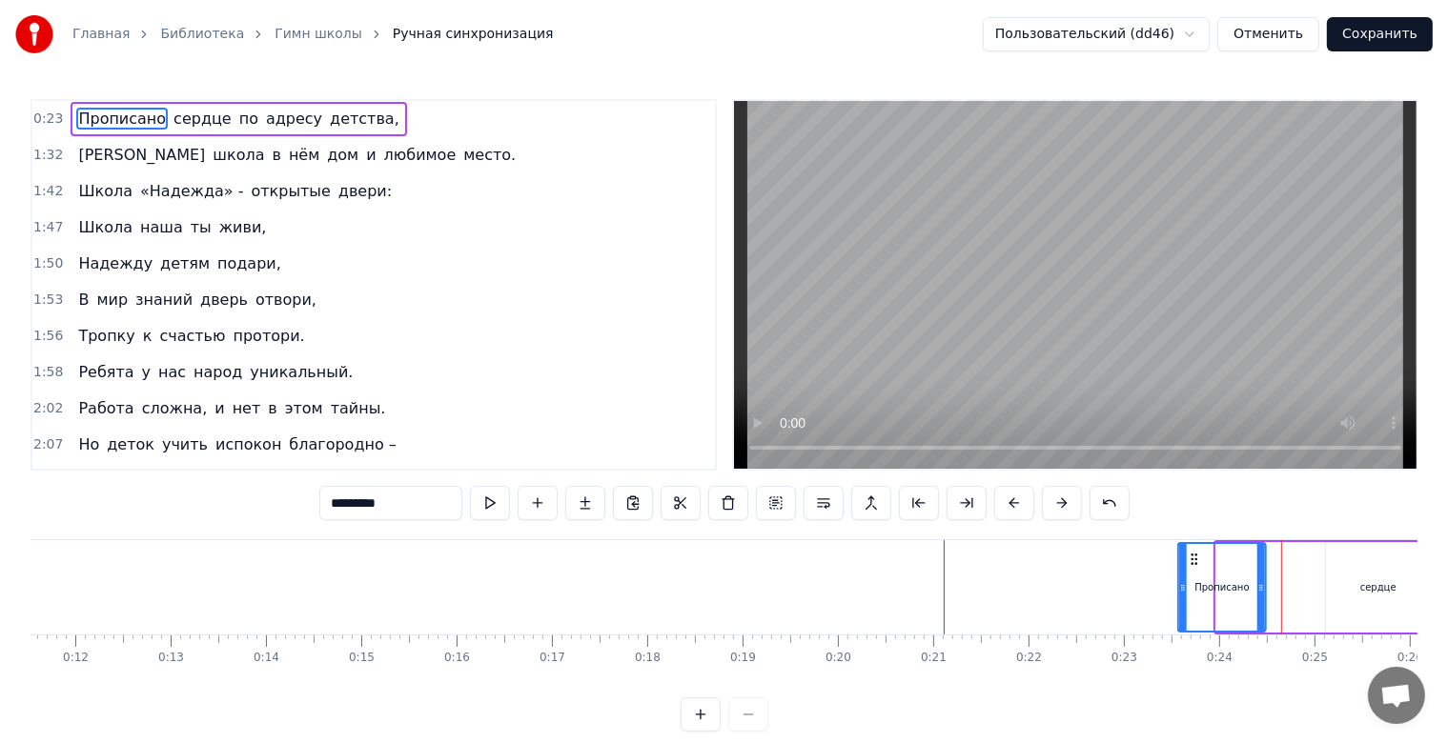
drag, startPoint x: 1230, startPoint y: 561, endPoint x: 1191, endPoint y: 564, distance: 38.2
click at [1191, 564] on icon at bounding box center [1194, 559] width 15 height 15
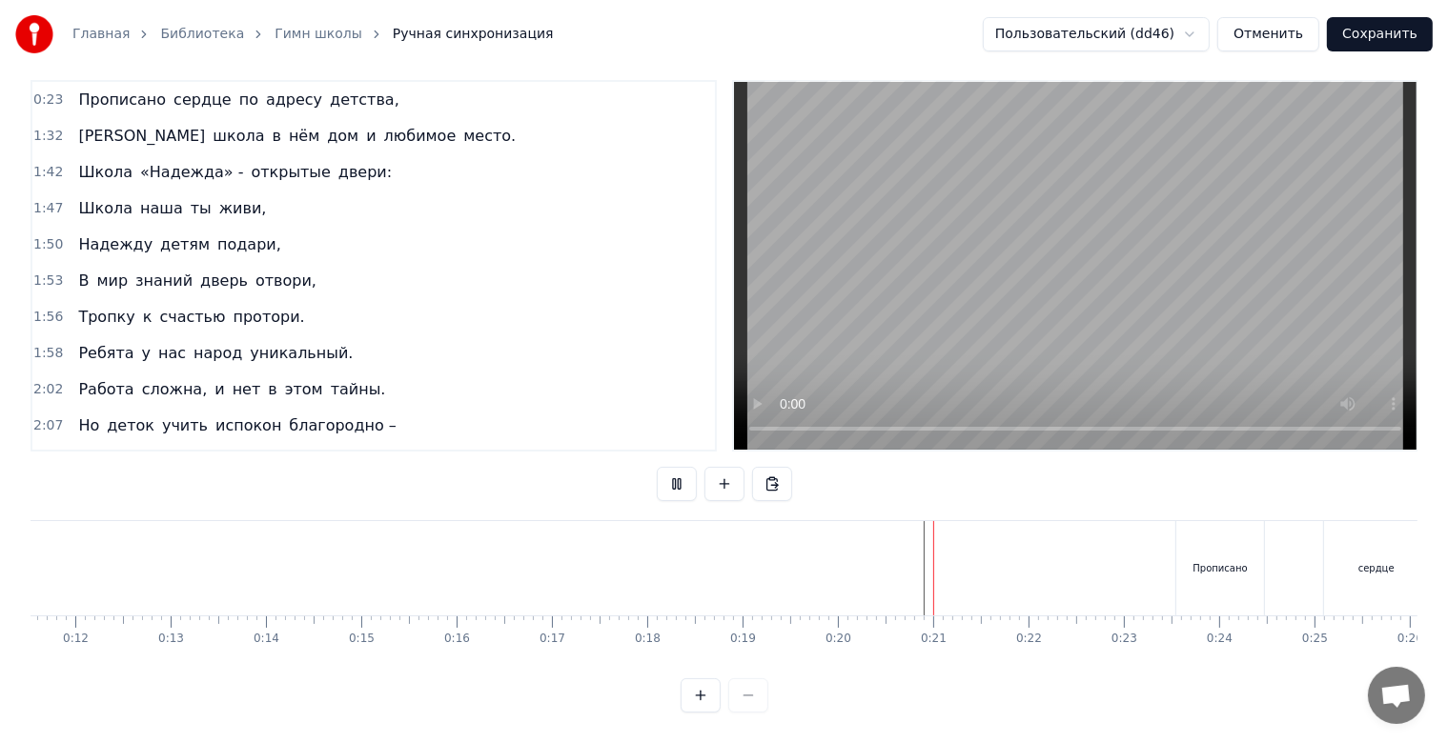
scroll to position [34, 0]
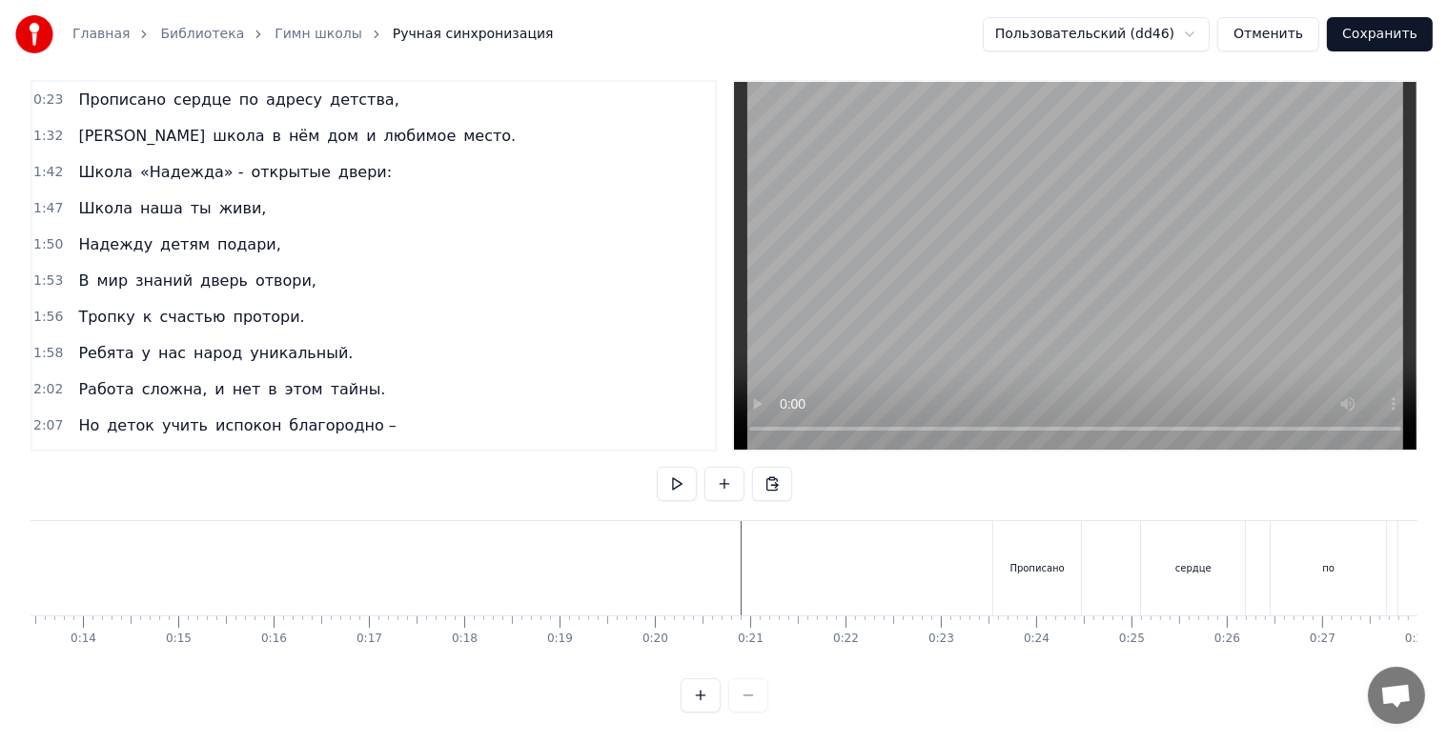
scroll to position [0, 1235]
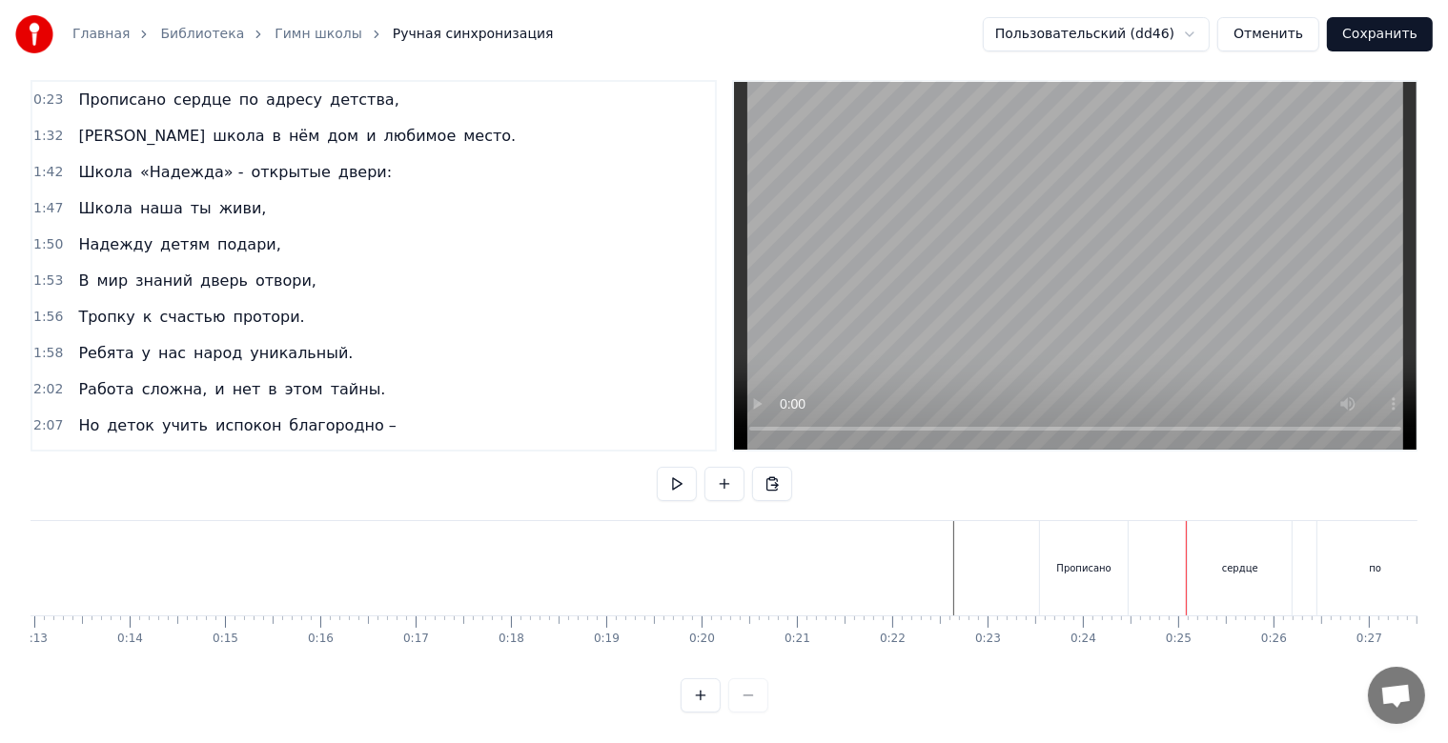
click at [1277, 529] on div "сердце" at bounding box center [1240, 568] width 104 height 94
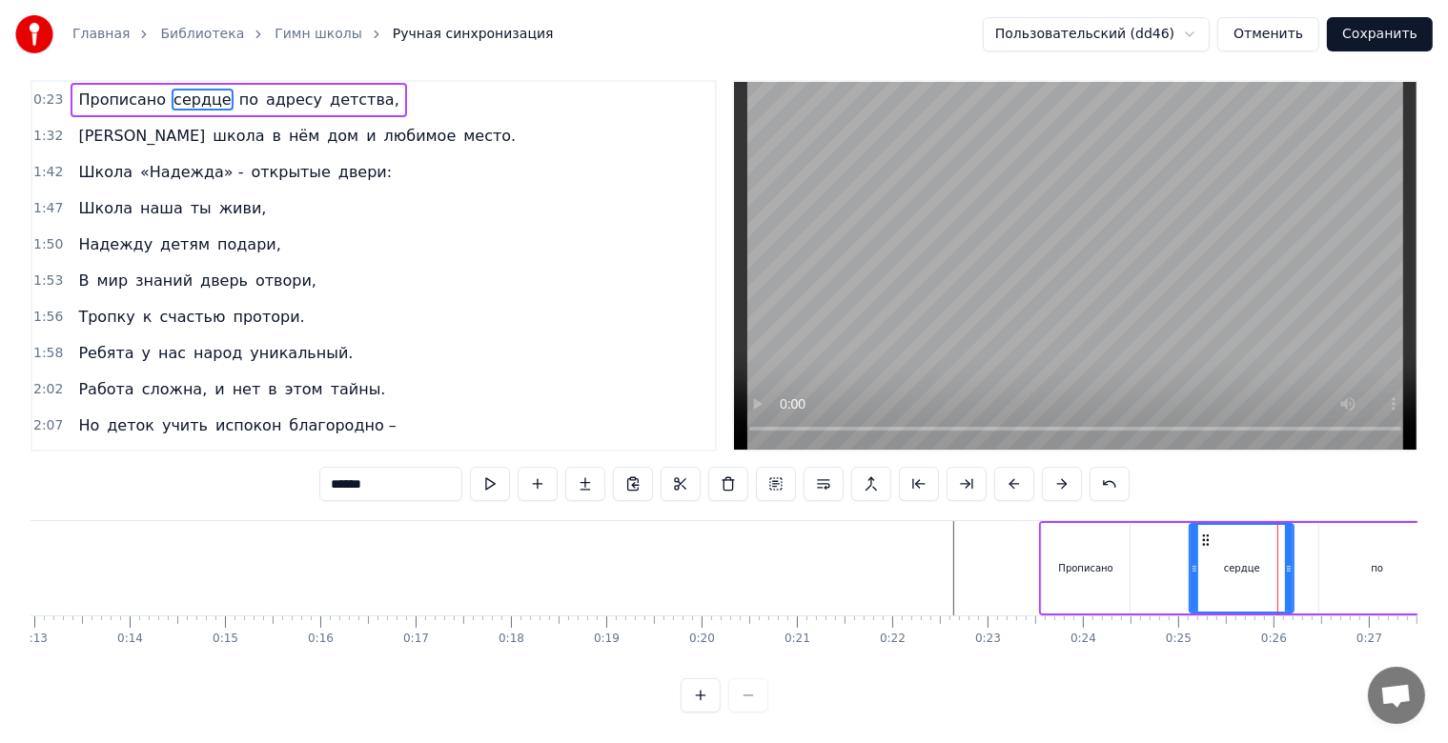
scroll to position [0, 0]
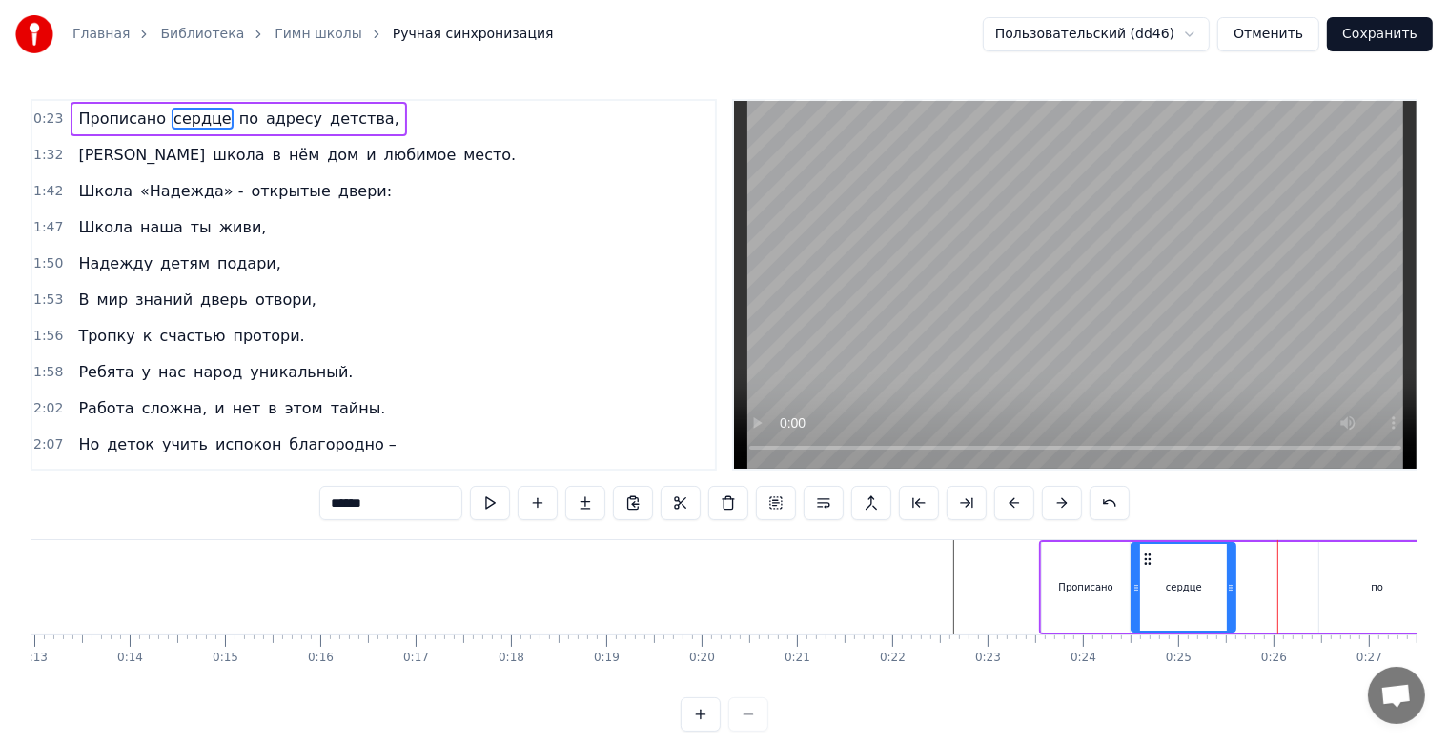
drag, startPoint x: 1209, startPoint y: 557, endPoint x: 1151, endPoint y: 557, distance: 58.1
click at [1151, 557] on icon at bounding box center [1148, 559] width 15 height 15
drag, startPoint x: 1228, startPoint y: 587, endPoint x: 1209, endPoint y: 586, distance: 18.1
click at [1209, 586] on icon at bounding box center [1213, 587] width 8 height 15
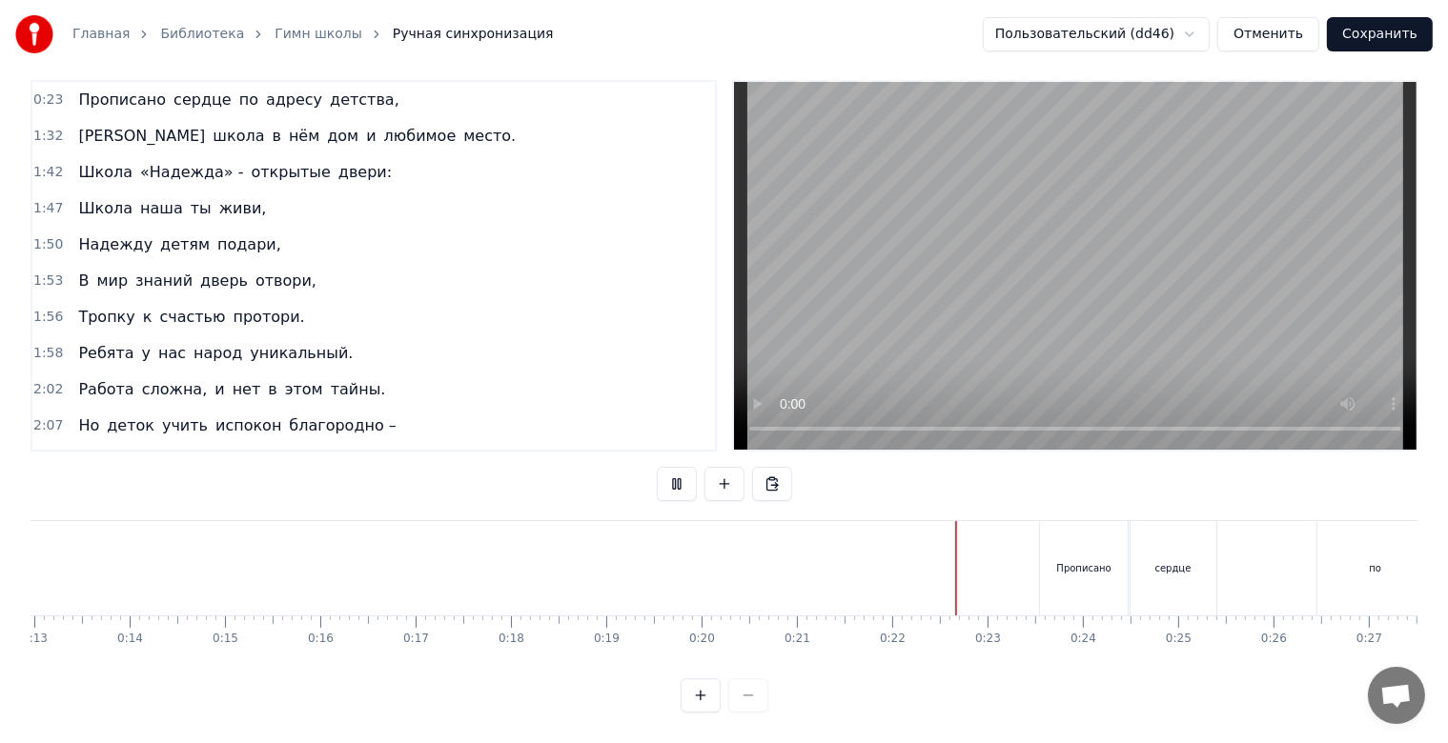
scroll to position [34, 0]
click at [1092, 561] on div "Прописано" at bounding box center [1084, 568] width 54 height 14
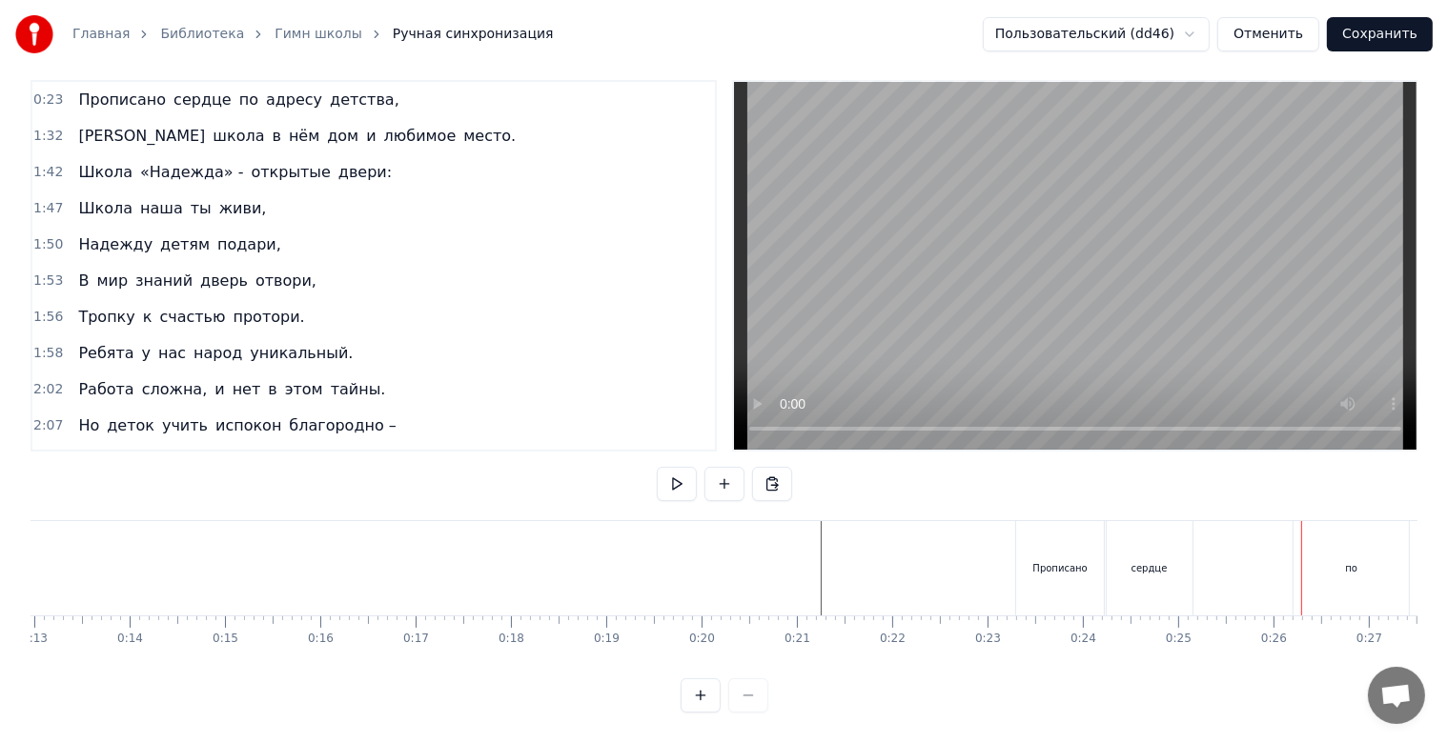
click at [1342, 556] on div "по" at bounding box center [1350, 568] width 115 height 94
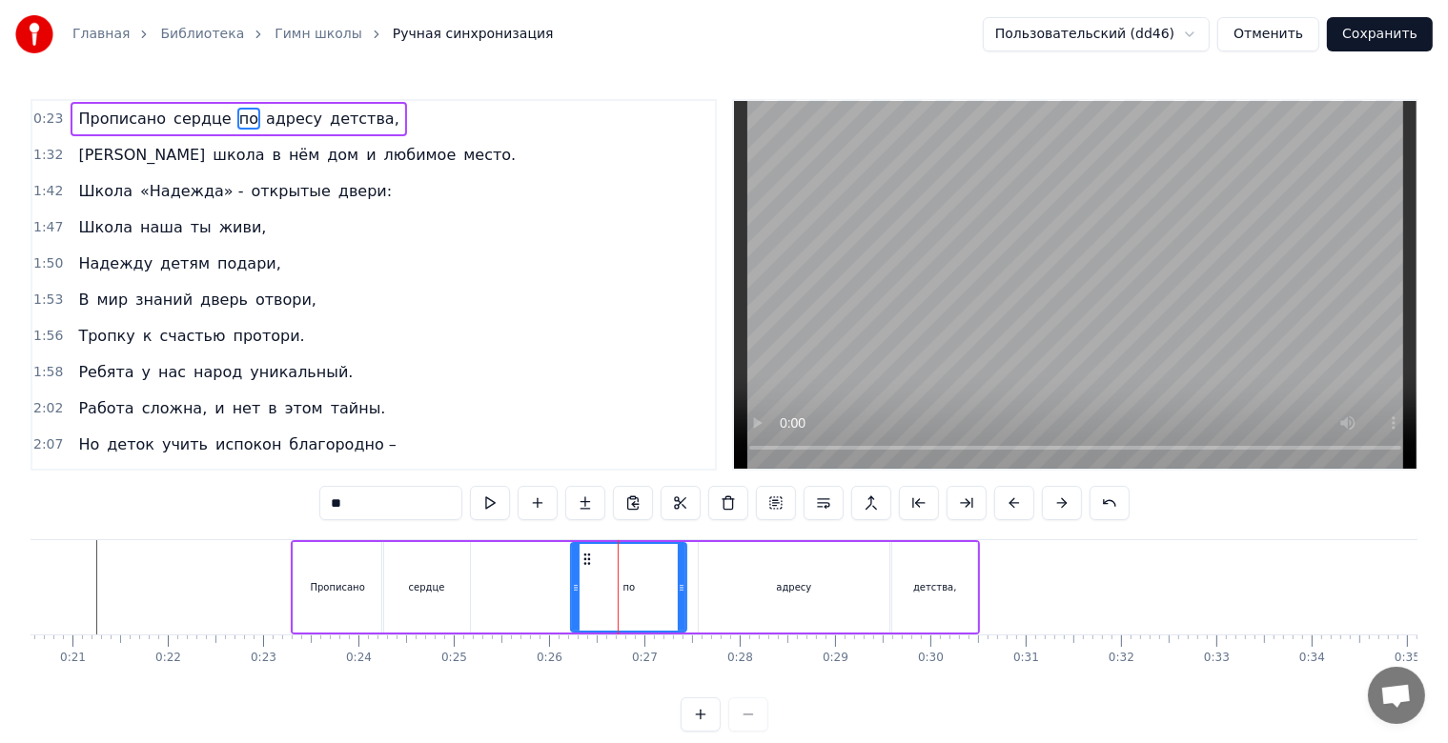
scroll to position [0, 1900]
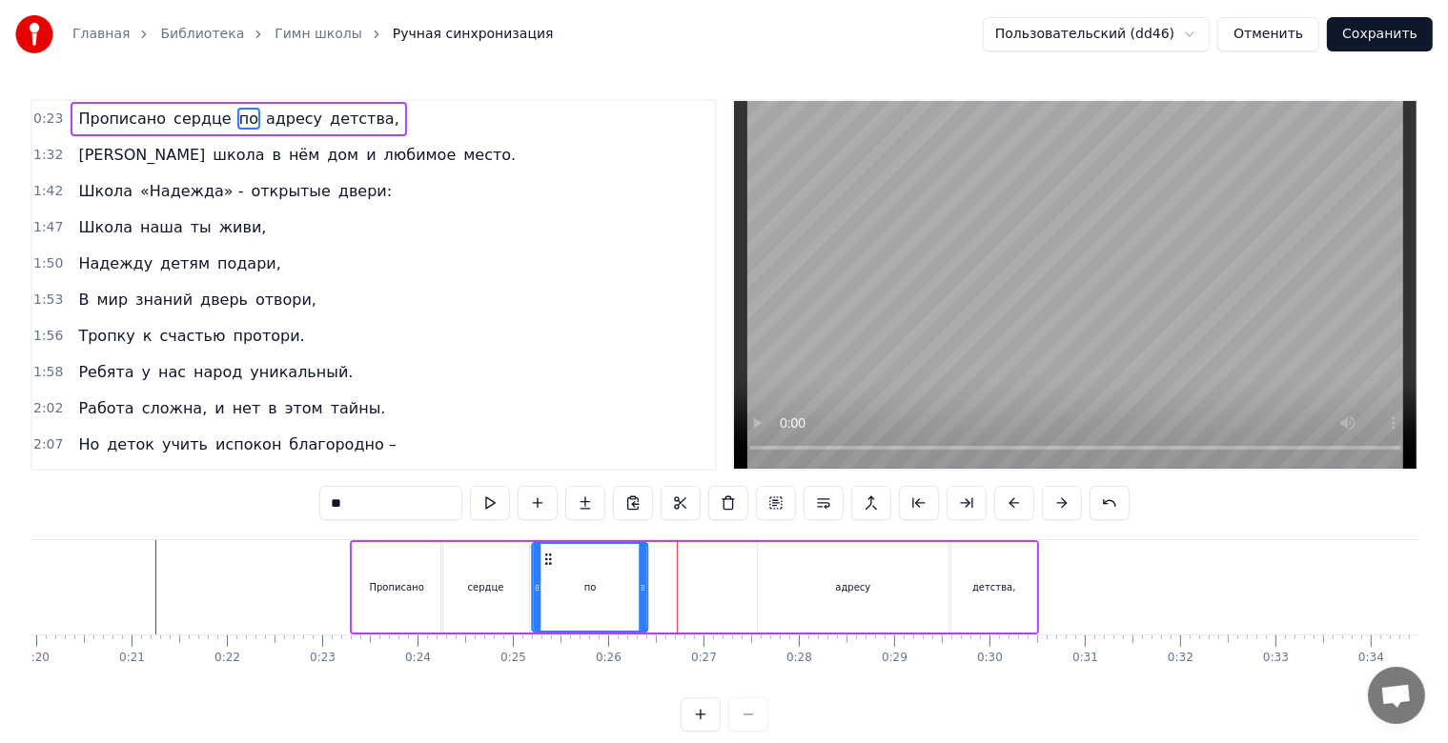
drag, startPoint x: 644, startPoint y: 561, endPoint x: 546, endPoint y: 579, distance: 99.7
click at [546, 579] on div "по" at bounding box center [590, 587] width 113 height 87
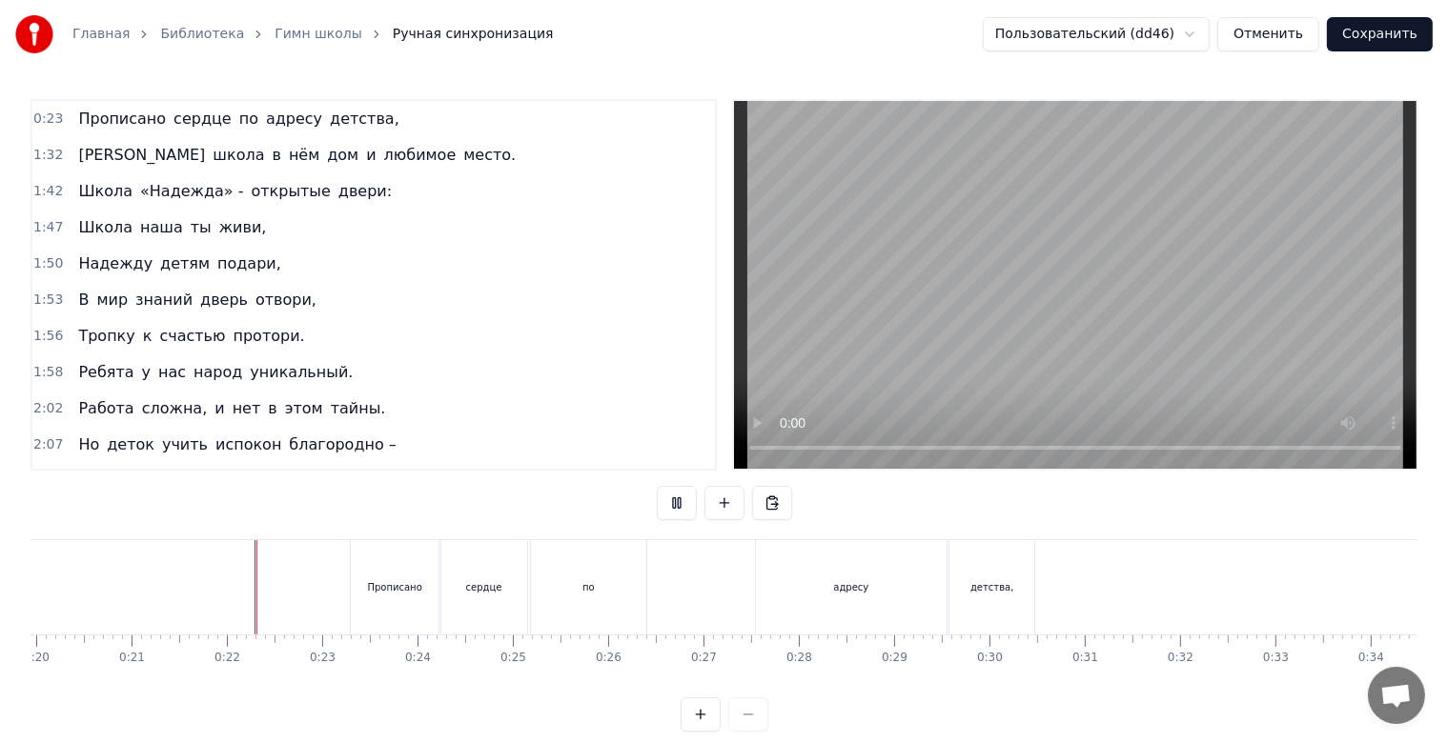
scroll to position [34, 0]
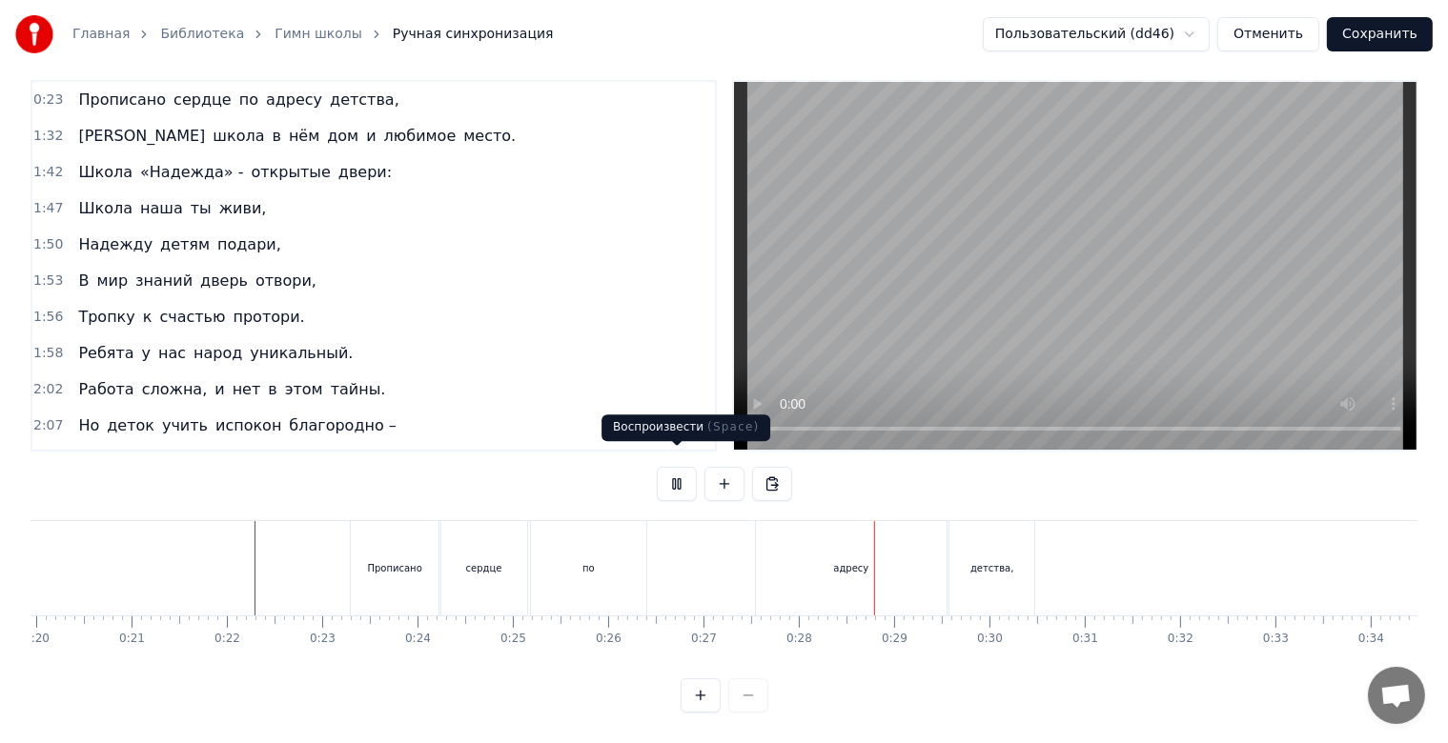
click at [683, 473] on button at bounding box center [677, 484] width 40 height 34
click at [640, 555] on div "по" at bounding box center [588, 568] width 115 height 94
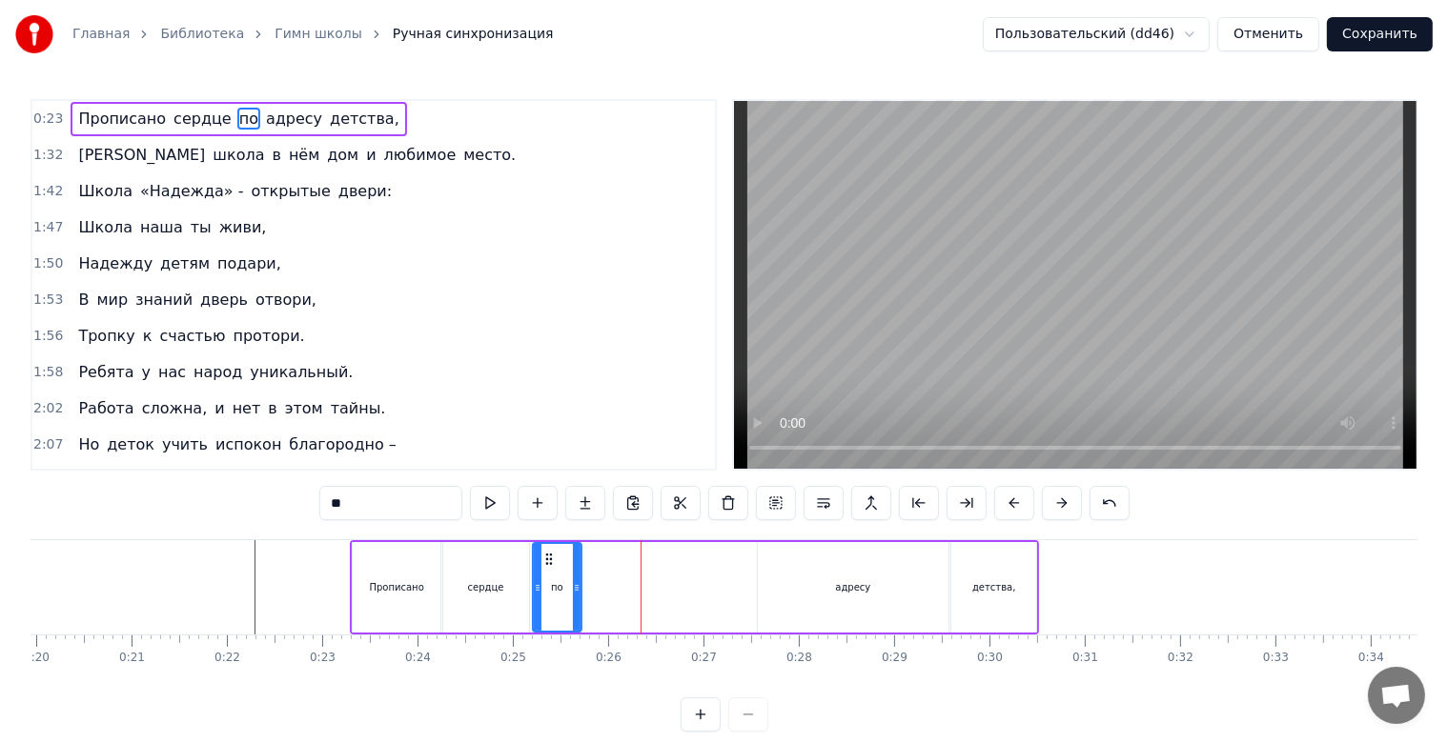
drag, startPoint x: 641, startPoint y: 592, endPoint x: 575, endPoint y: 592, distance: 66.7
click at [575, 592] on icon at bounding box center [577, 587] width 8 height 15
click at [843, 583] on div "адресу" at bounding box center [852, 587] width 35 height 14
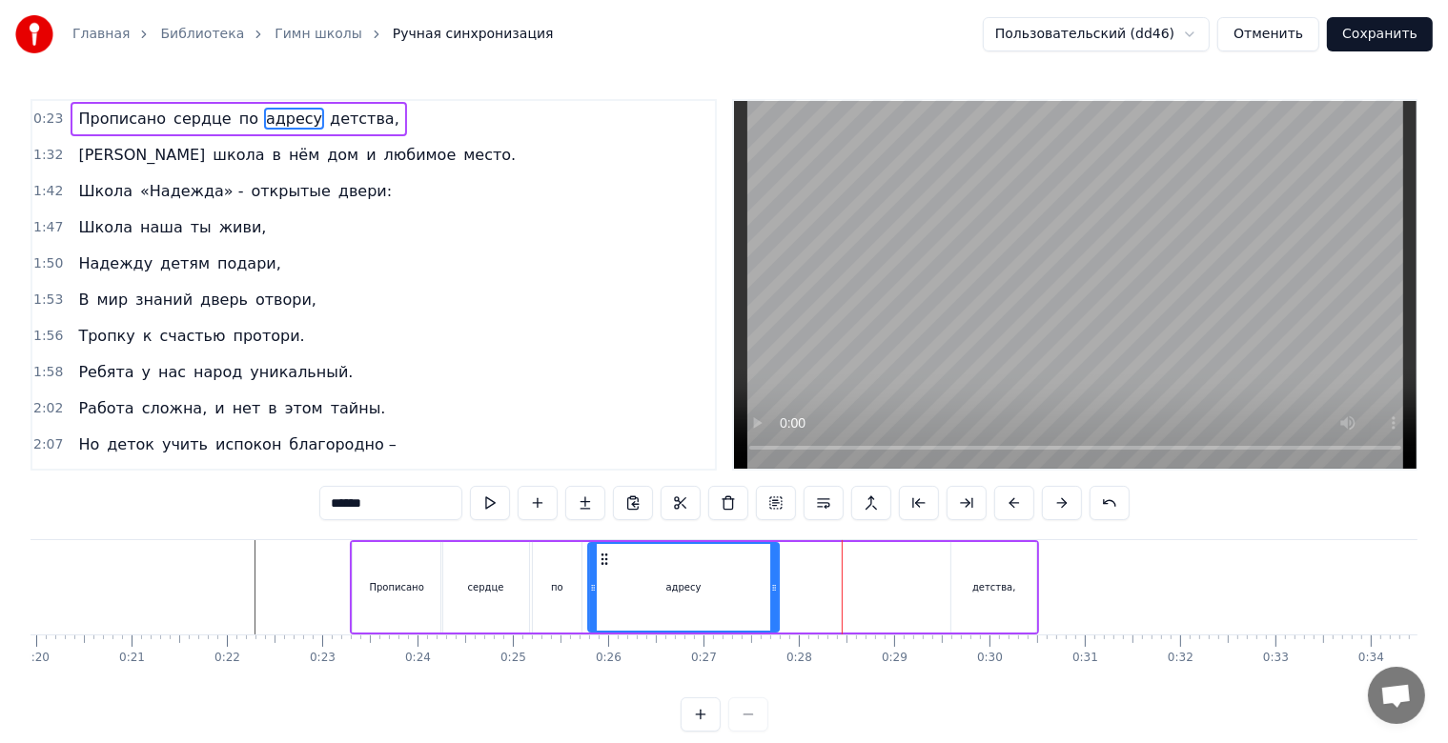
drag, startPoint x: 770, startPoint y: 563, endPoint x: 601, endPoint y: 562, distance: 168.7
click at [602, 563] on circle at bounding box center [602, 563] width 1 height 1
drag, startPoint x: 772, startPoint y: 592, endPoint x: 734, endPoint y: 600, distance: 38.9
click at [660, 590] on icon at bounding box center [662, 587] width 8 height 15
click at [960, 600] on div "детства," at bounding box center [993, 587] width 85 height 91
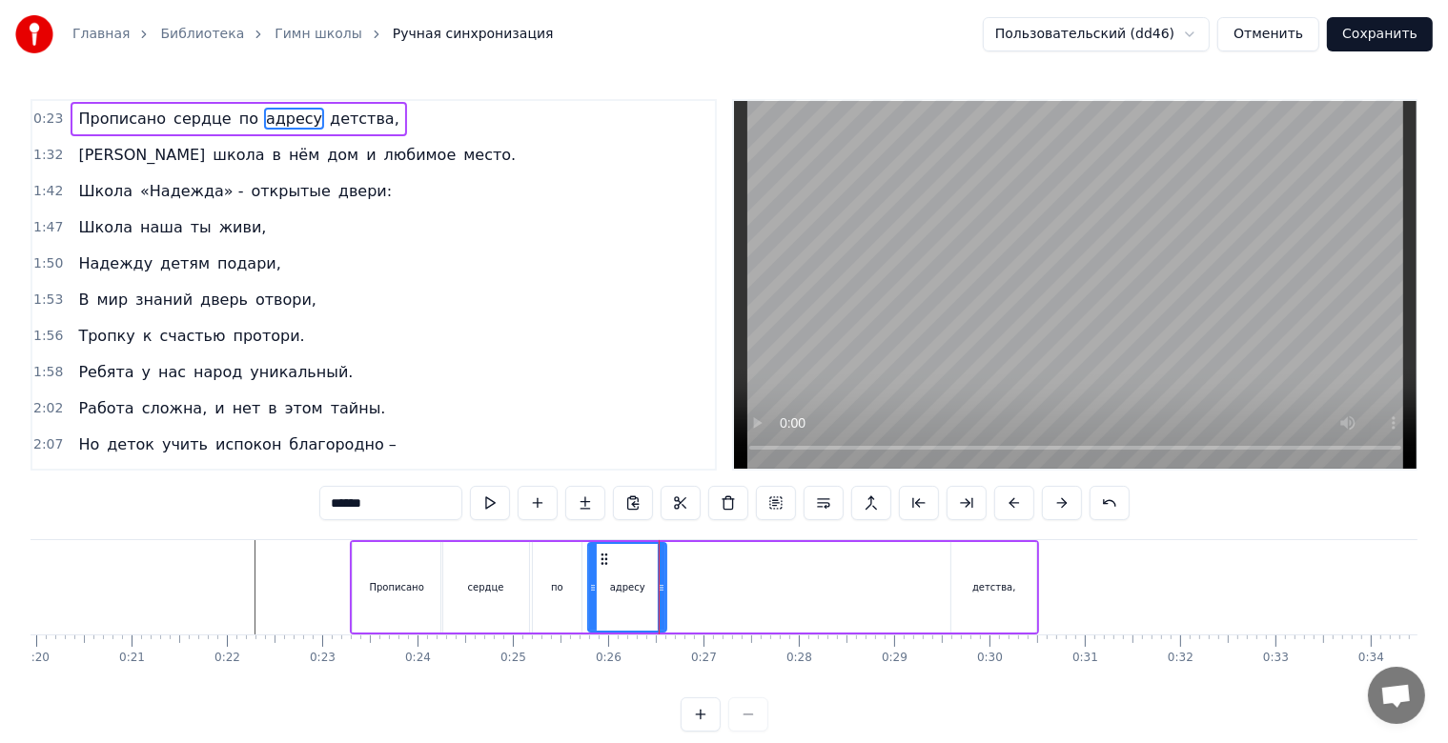
type input "********"
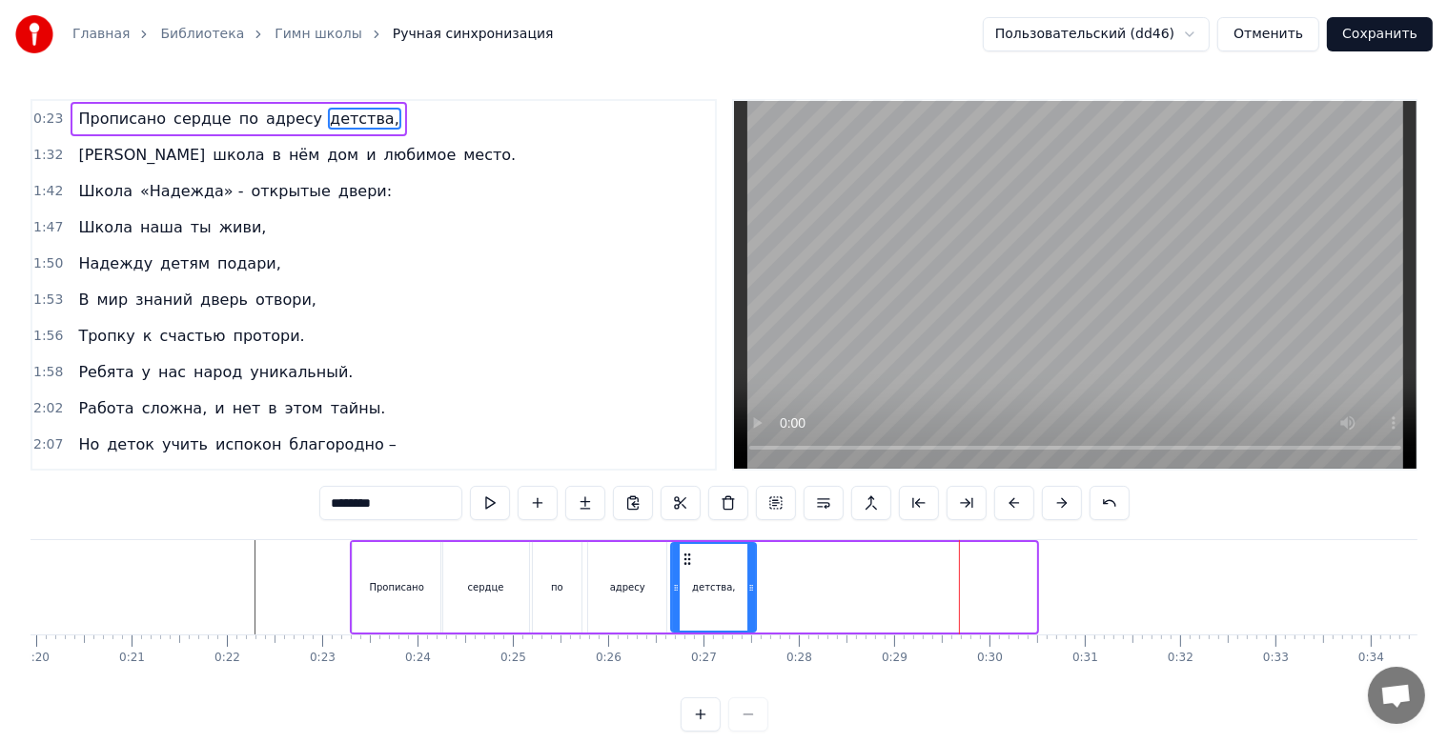
drag, startPoint x: 965, startPoint y: 554, endPoint x: 686, endPoint y: 567, distance: 279.6
click at [686, 567] on div "детства," at bounding box center [714, 587] width 83 height 87
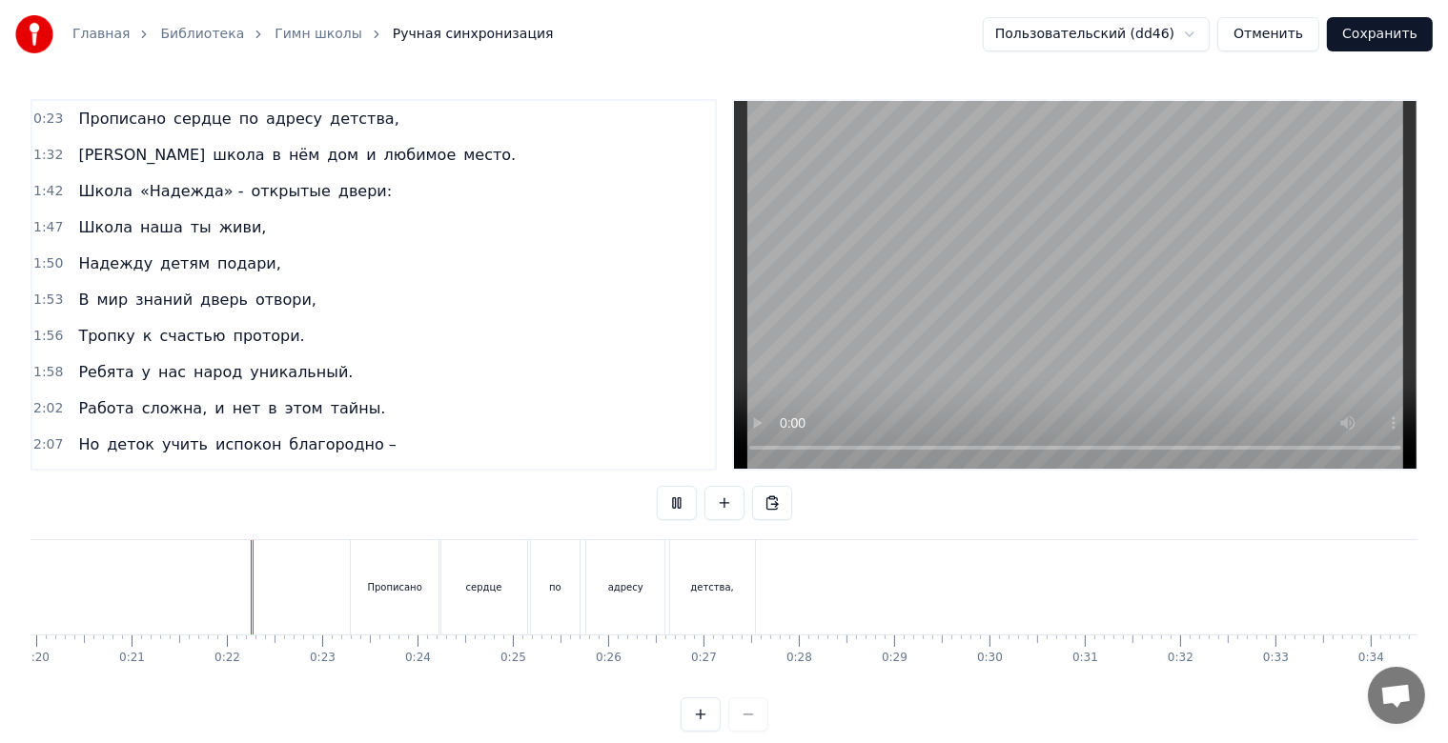
scroll to position [34, 0]
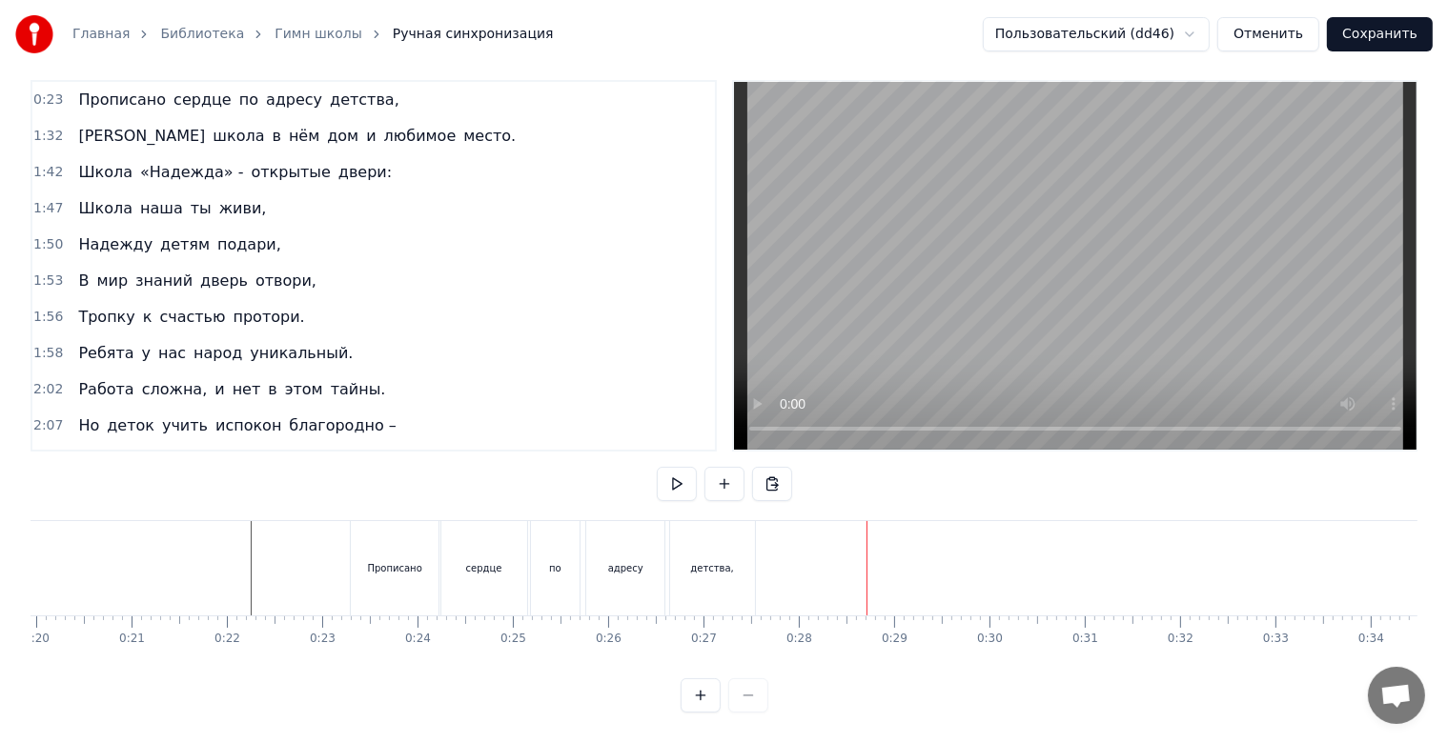
click at [712, 574] on div "детства," at bounding box center [712, 568] width 85 height 94
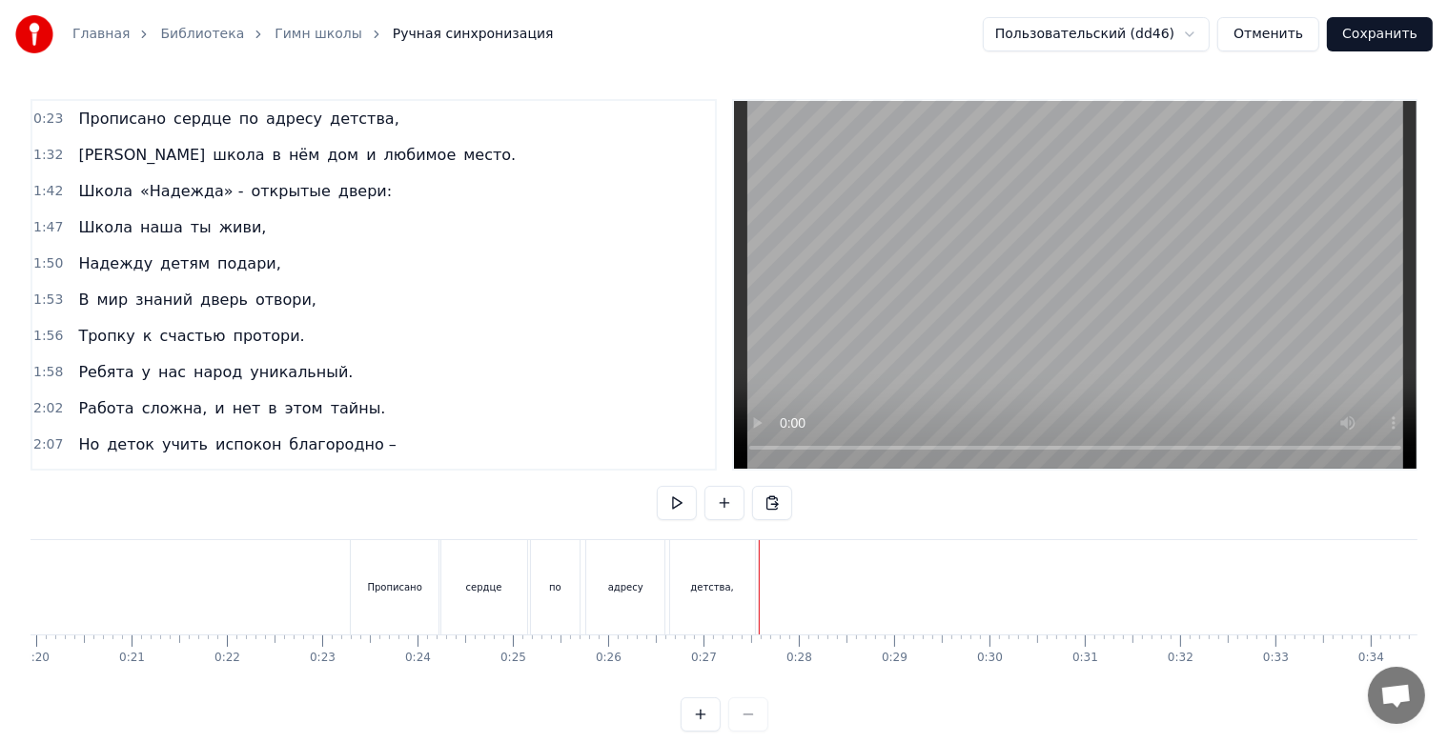
click at [755, 594] on div "детства," at bounding box center [712, 587] width 87 height 94
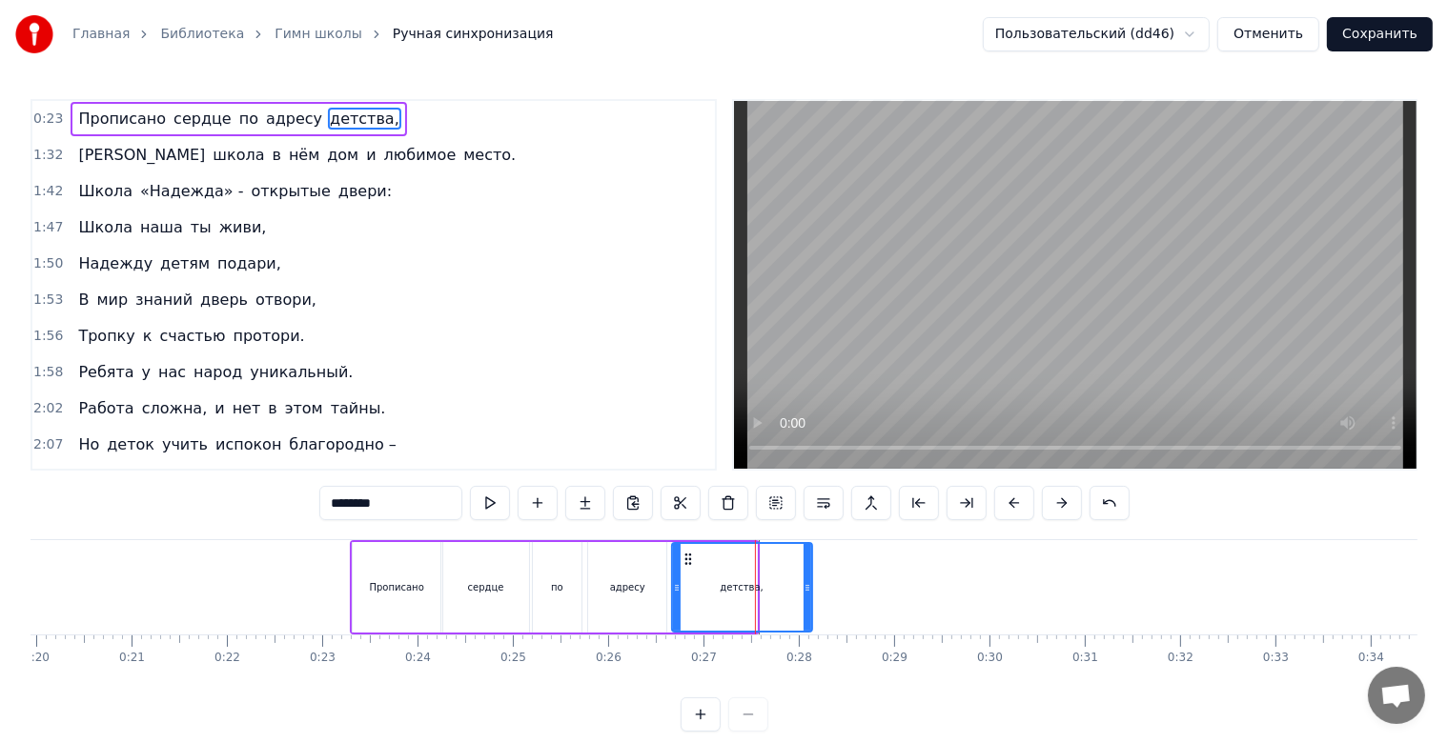
drag, startPoint x: 754, startPoint y: 587, endPoint x: 809, endPoint y: 587, distance: 55.3
click at [809, 587] on icon at bounding box center [807, 587] width 8 height 15
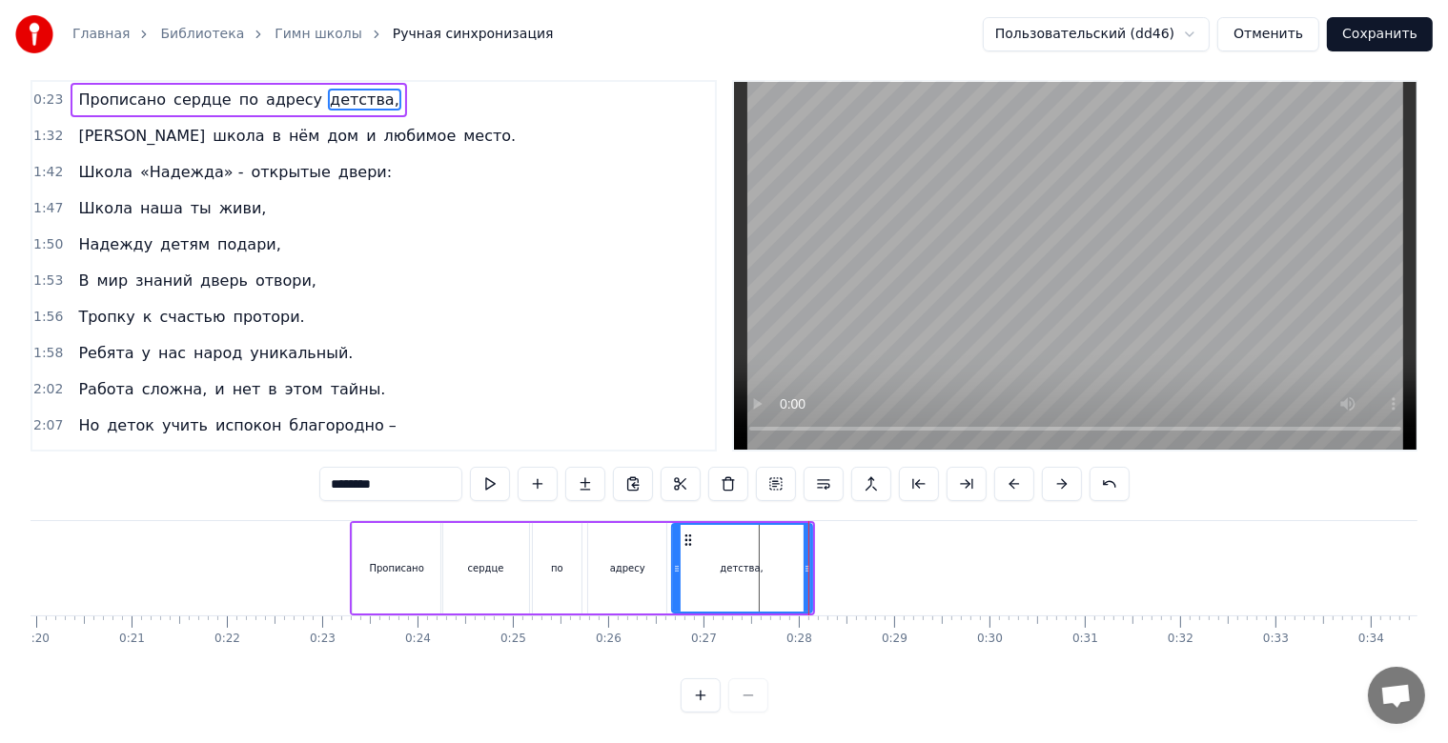
scroll to position [34, 0]
click at [613, 561] on div "адресу" at bounding box center [627, 568] width 35 height 14
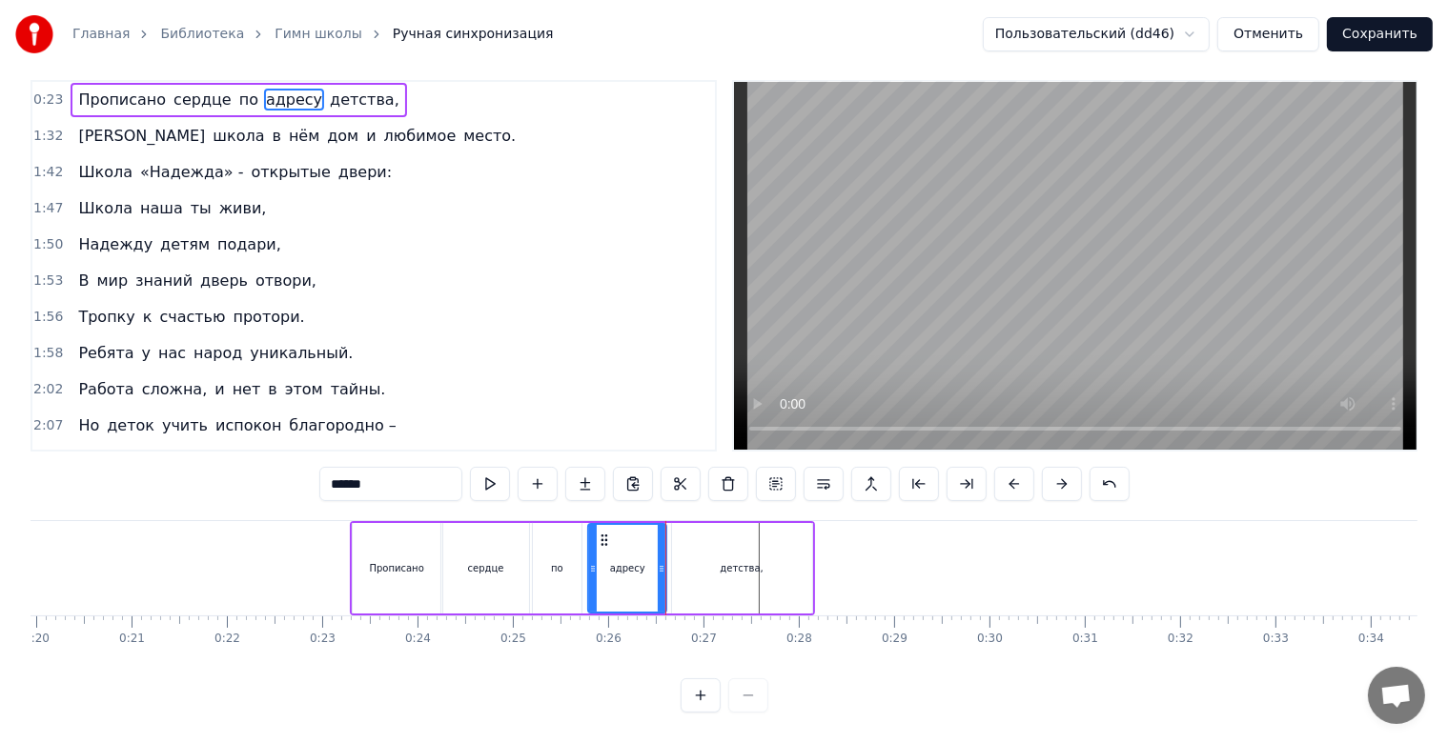
click at [477, 572] on div "сердце" at bounding box center [486, 568] width 86 height 91
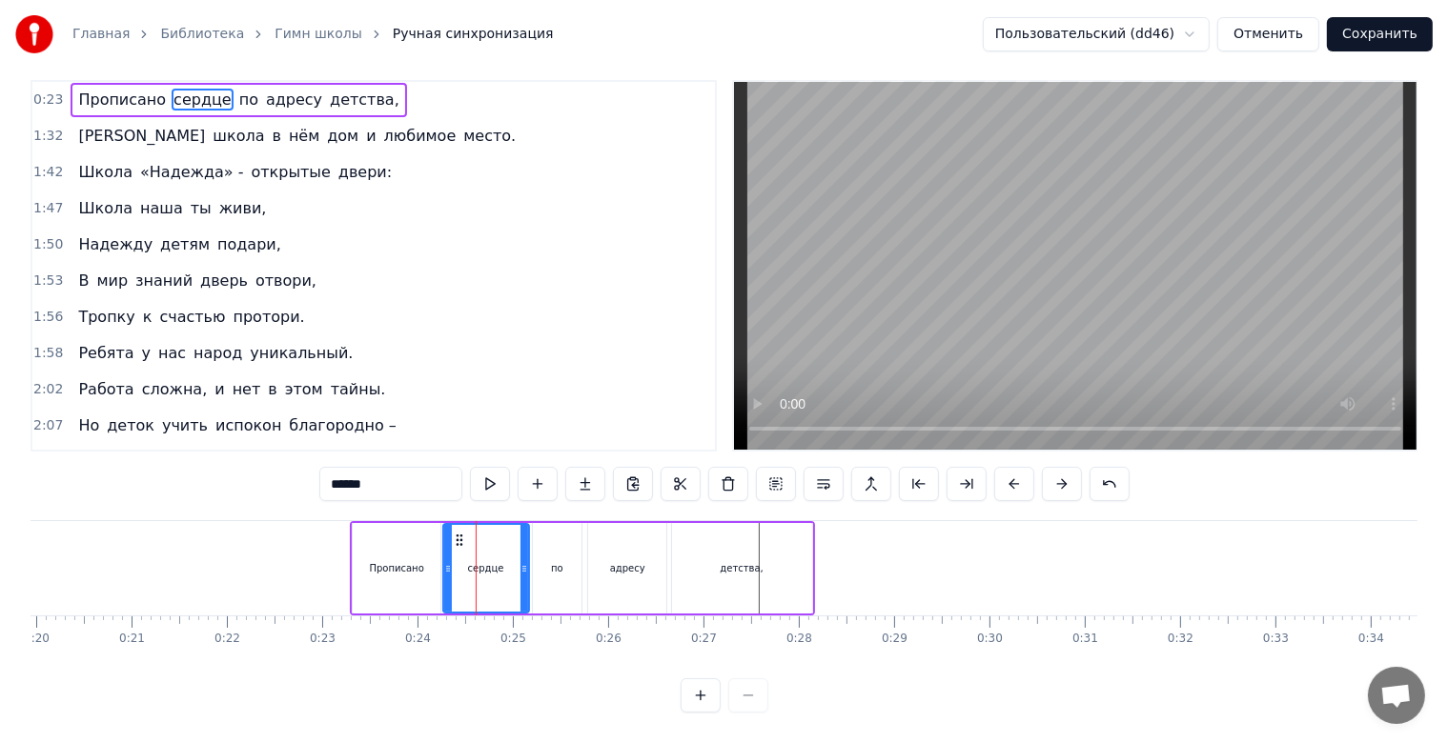
scroll to position [0, 0]
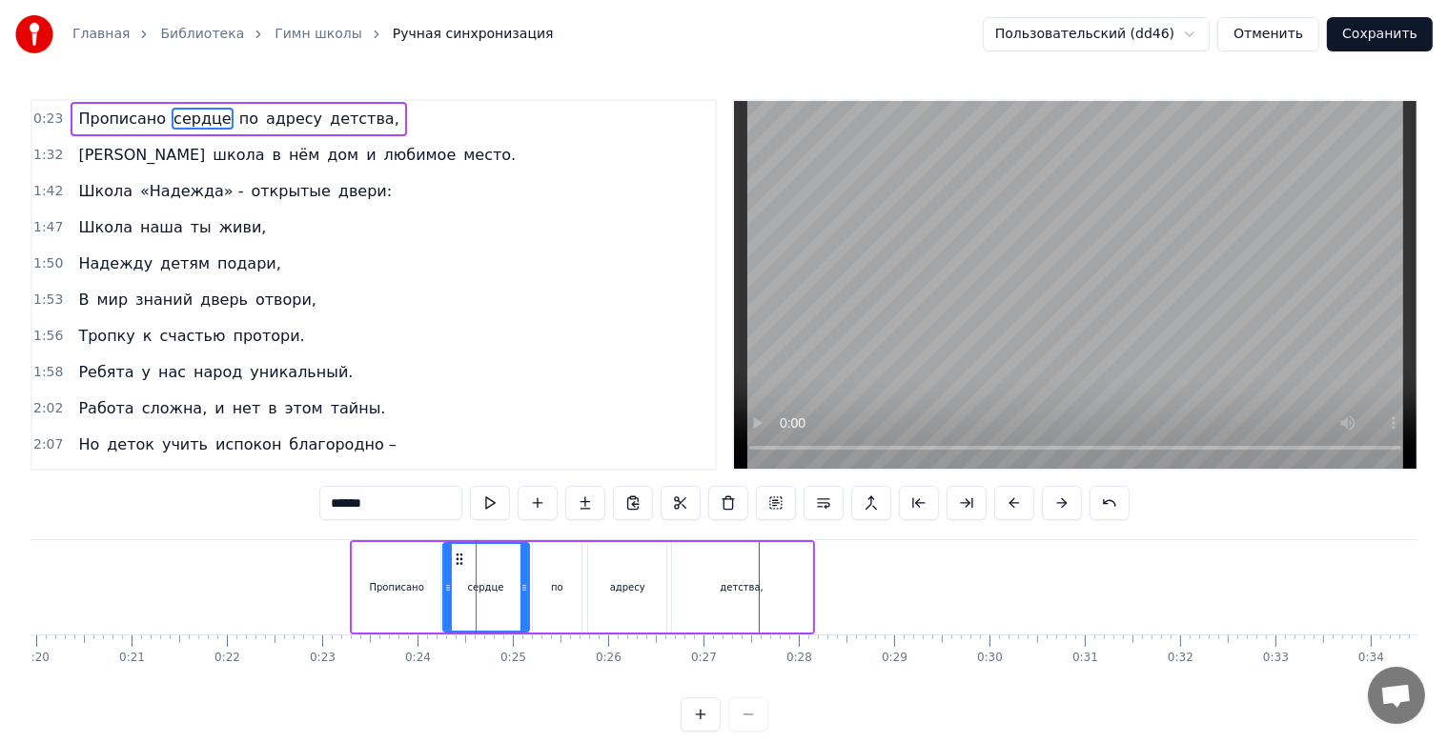
click at [405, 595] on div "Прописано" at bounding box center [397, 587] width 88 height 91
type input "*********"
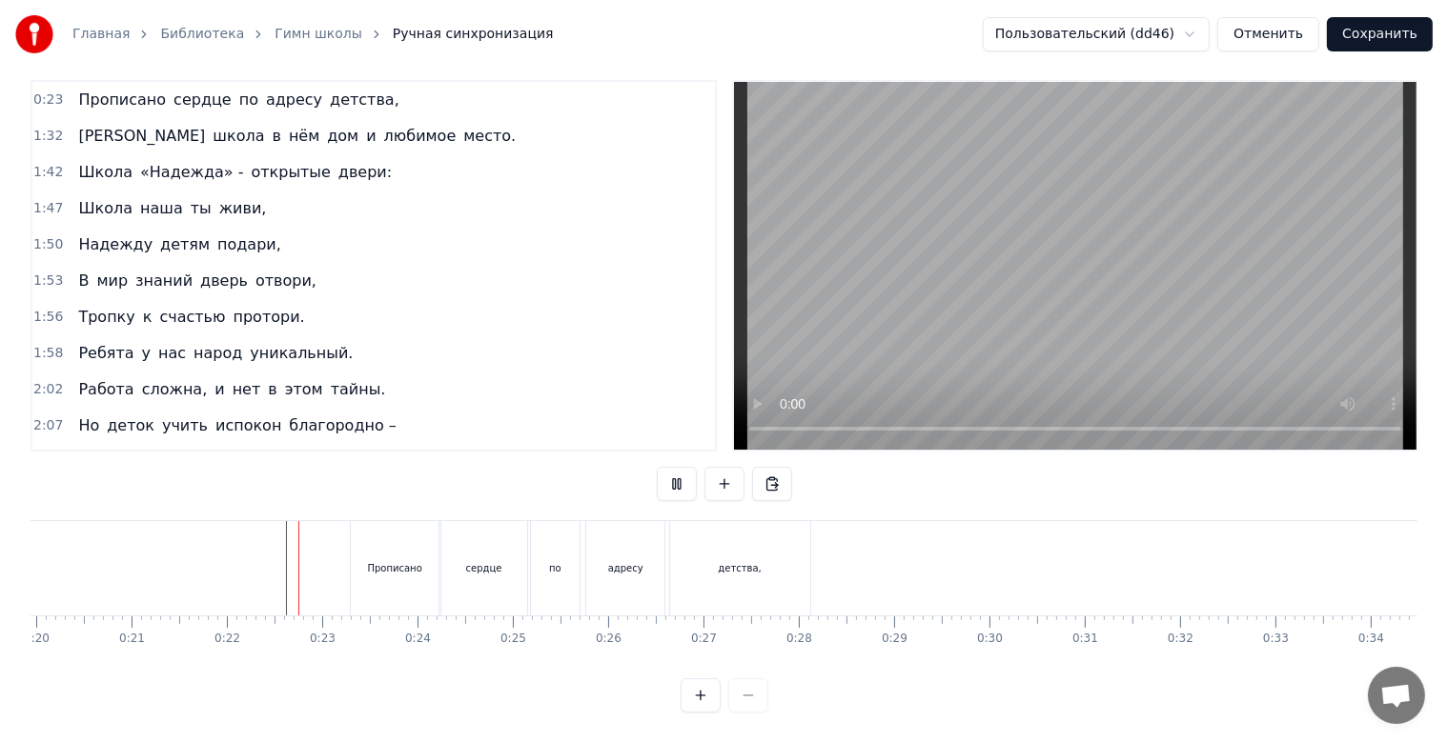
scroll to position [34, 0]
click at [488, 564] on div "сердце" at bounding box center [484, 568] width 86 height 94
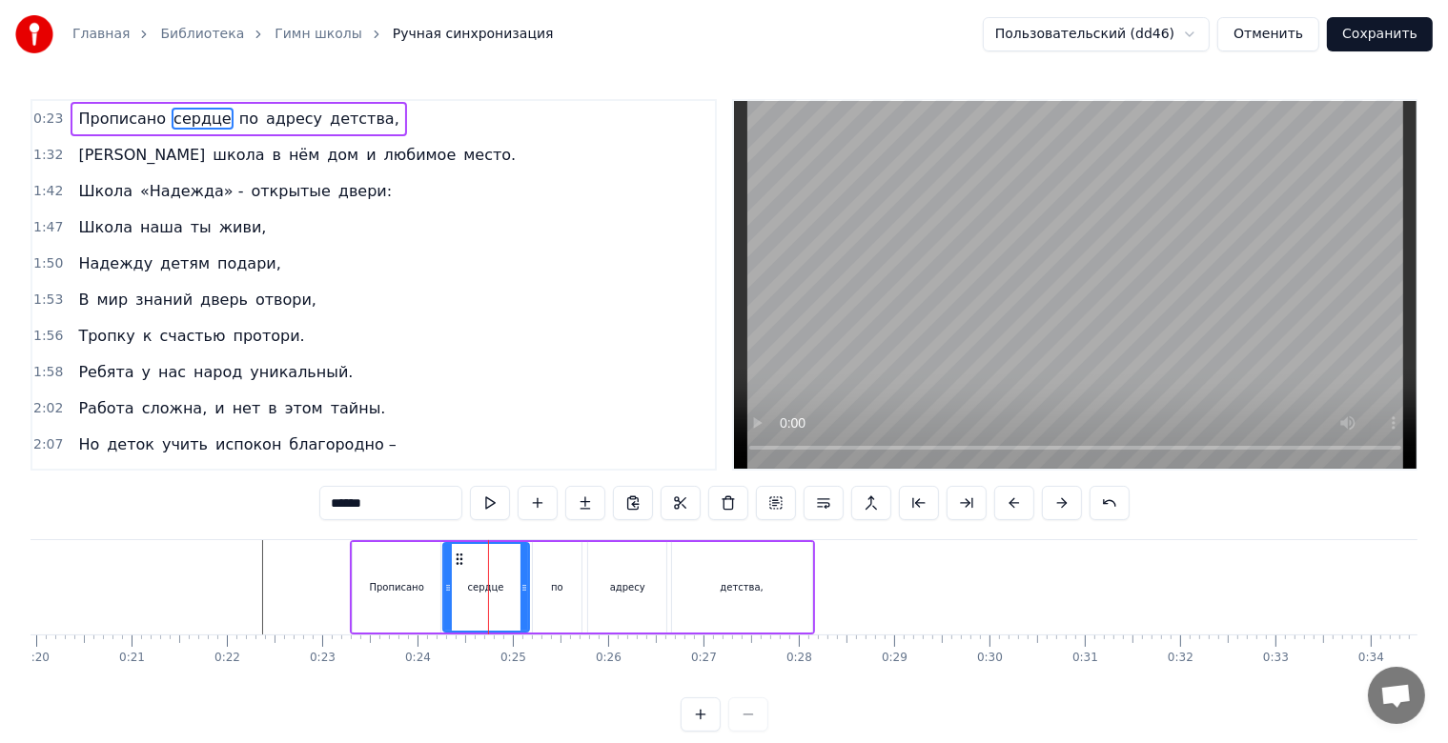
click at [412, 576] on div "Прописано" at bounding box center [397, 587] width 88 height 91
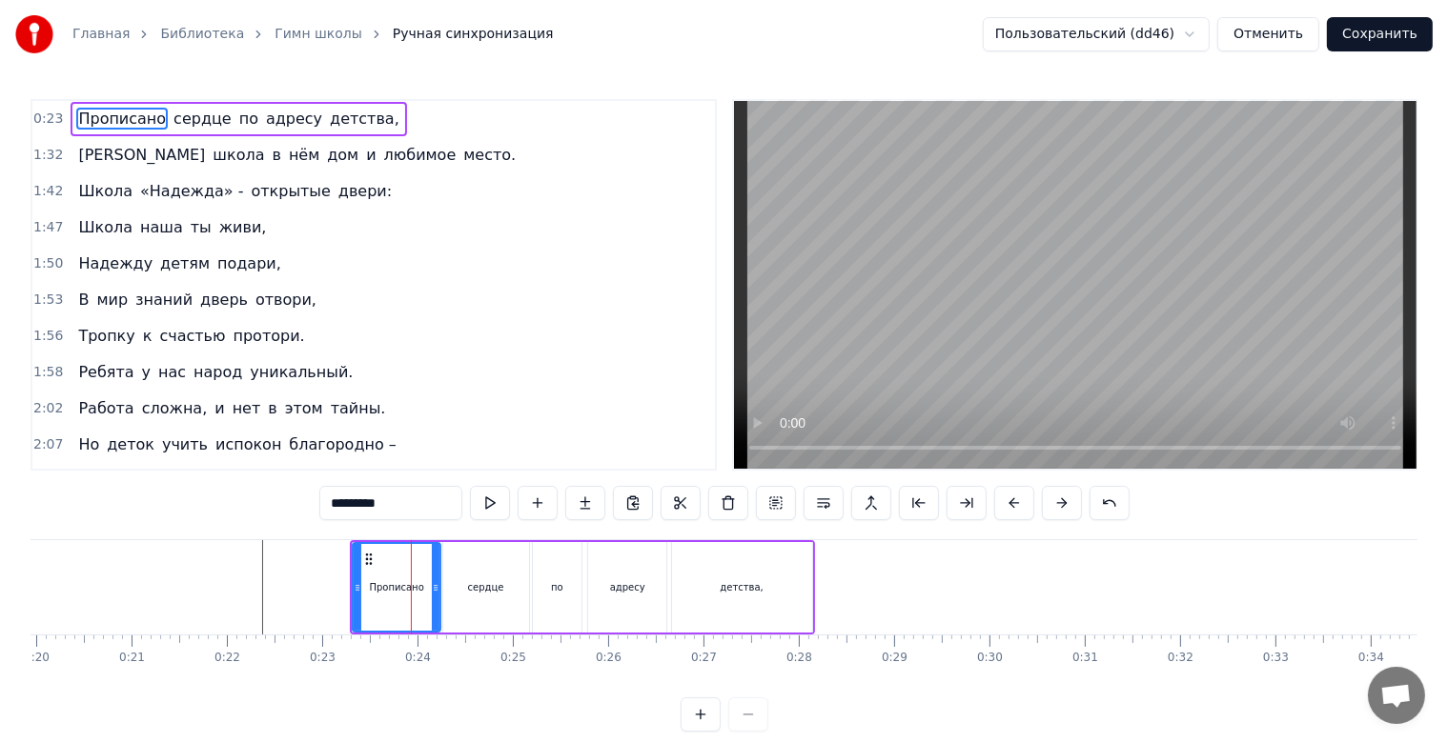
click at [473, 576] on div "сердце" at bounding box center [486, 587] width 86 height 91
type input "******"
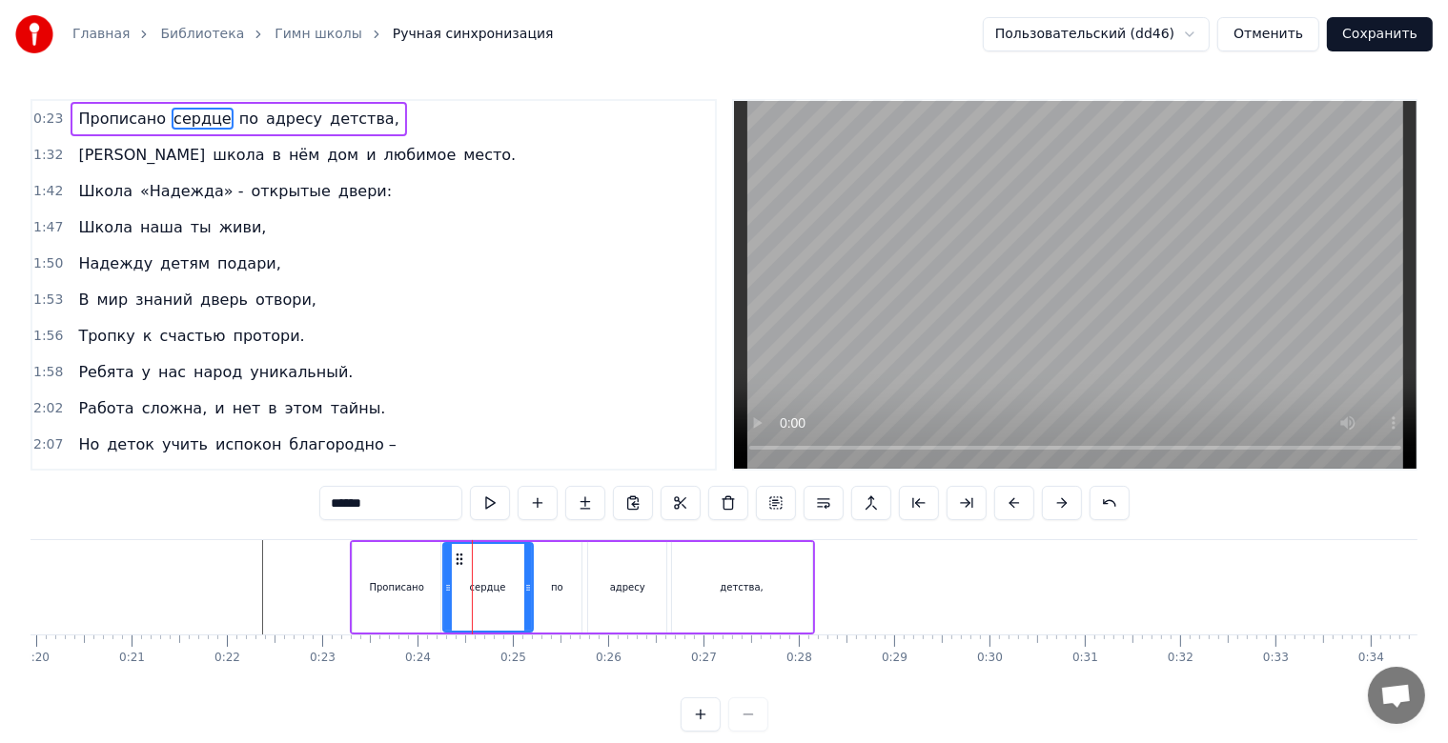
click at [526, 591] on icon at bounding box center [528, 587] width 8 height 15
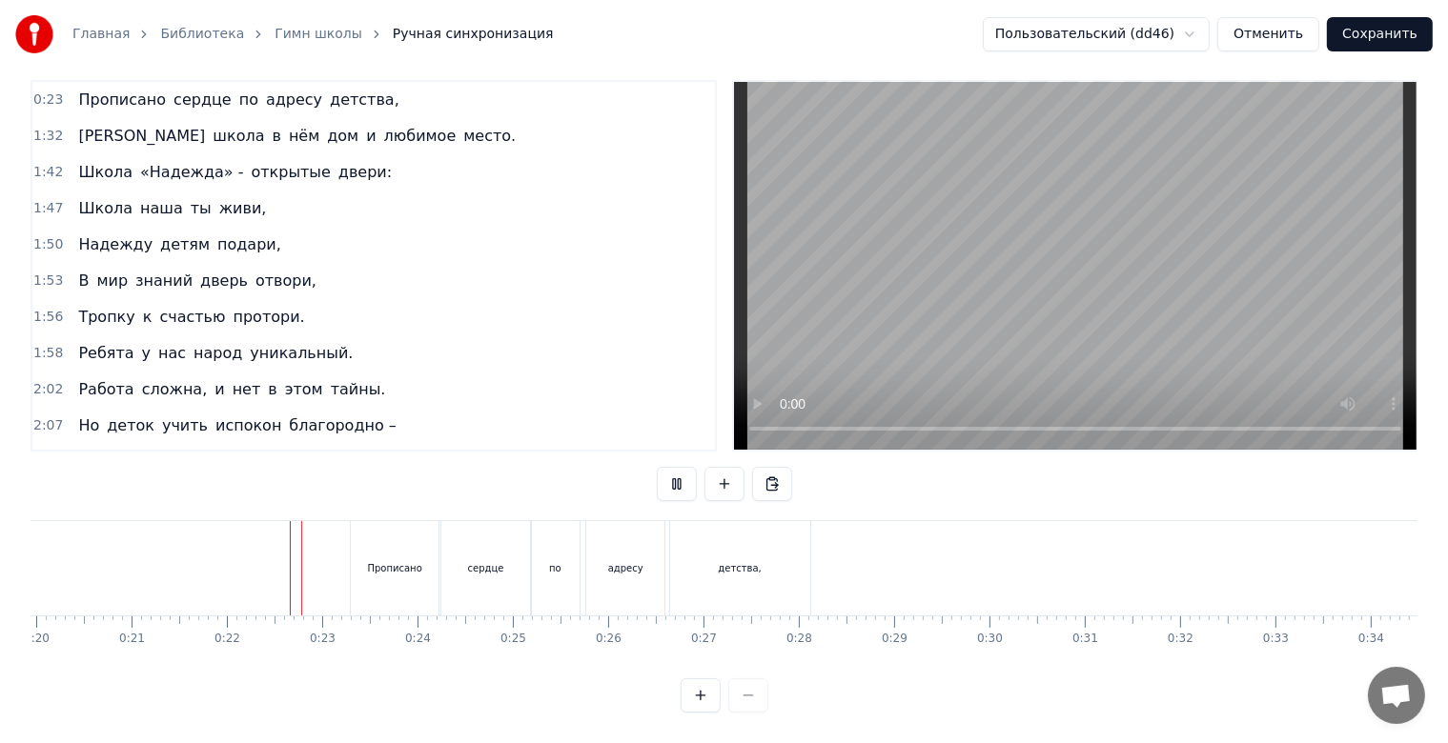
scroll to position [34, 0]
click at [623, 570] on div "адресу" at bounding box center [625, 568] width 78 height 94
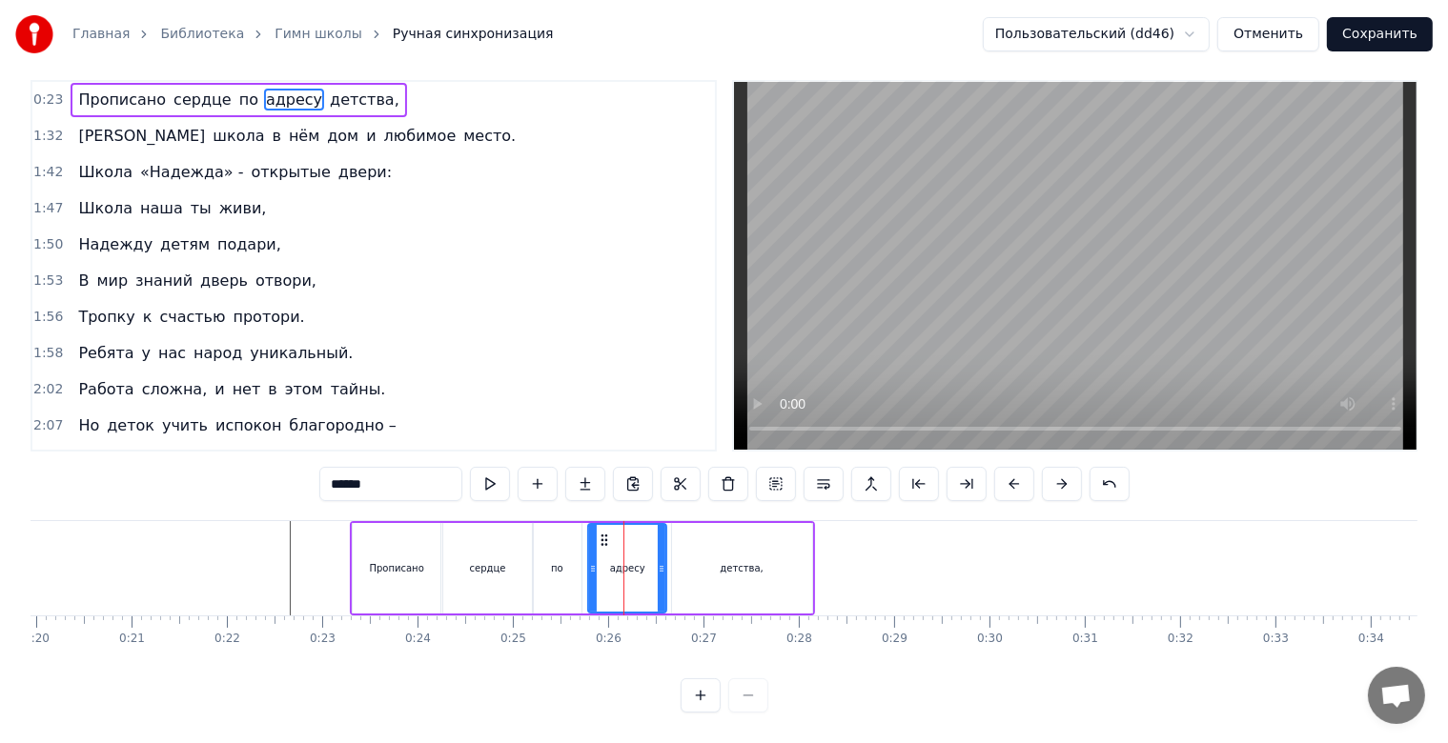
scroll to position [0, 0]
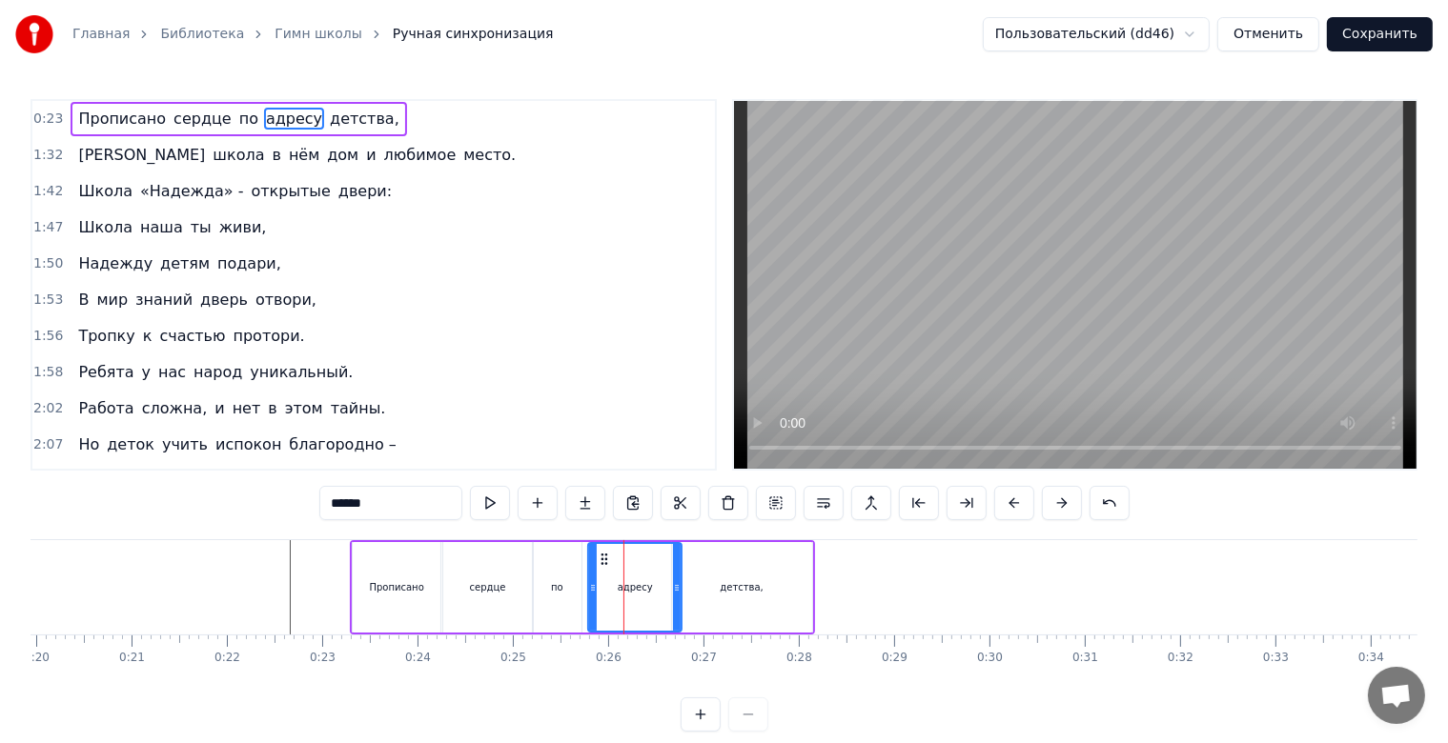
drag, startPoint x: 660, startPoint y: 587, endPoint x: 675, endPoint y: 589, distance: 15.4
click at [675, 589] on icon at bounding box center [677, 587] width 8 height 15
click at [741, 598] on div "детства," at bounding box center [742, 587] width 140 height 91
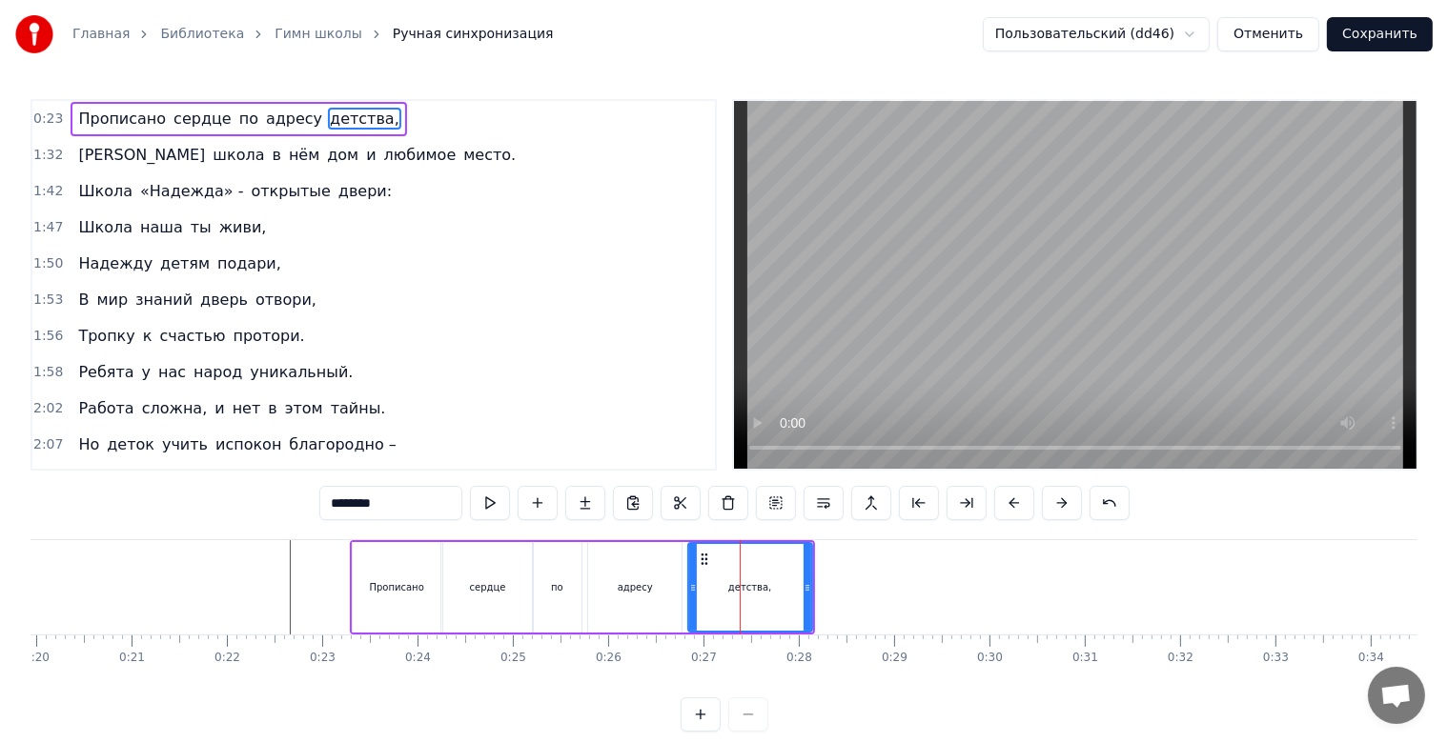
drag, startPoint x: 674, startPoint y: 588, endPoint x: 690, endPoint y: 591, distance: 16.5
click at [690, 591] on icon at bounding box center [693, 587] width 8 height 15
click at [565, 589] on div "по" at bounding box center [557, 587] width 49 height 91
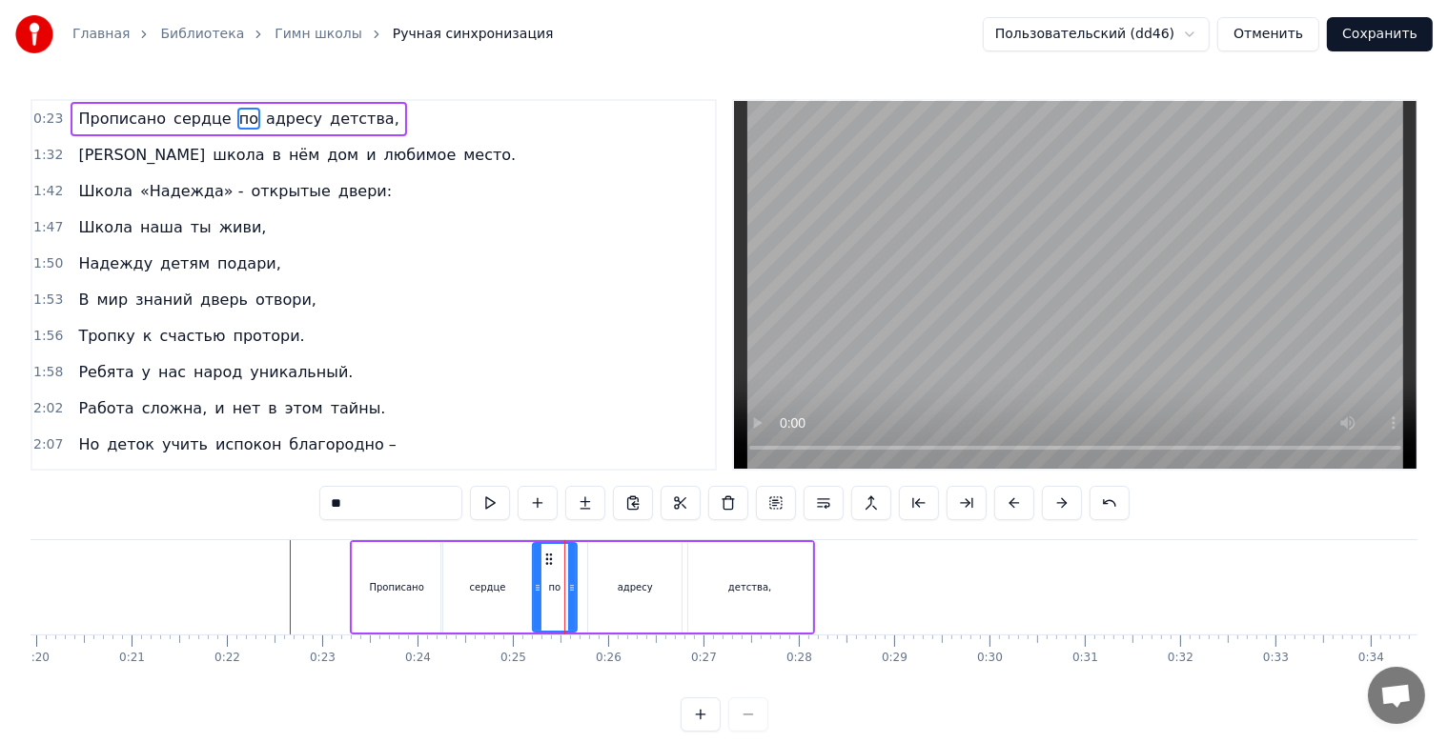
click at [571, 591] on icon at bounding box center [572, 587] width 8 height 15
click at [609, 599] on div "адресу" at bounding box center [634, 587] width 93 height 91
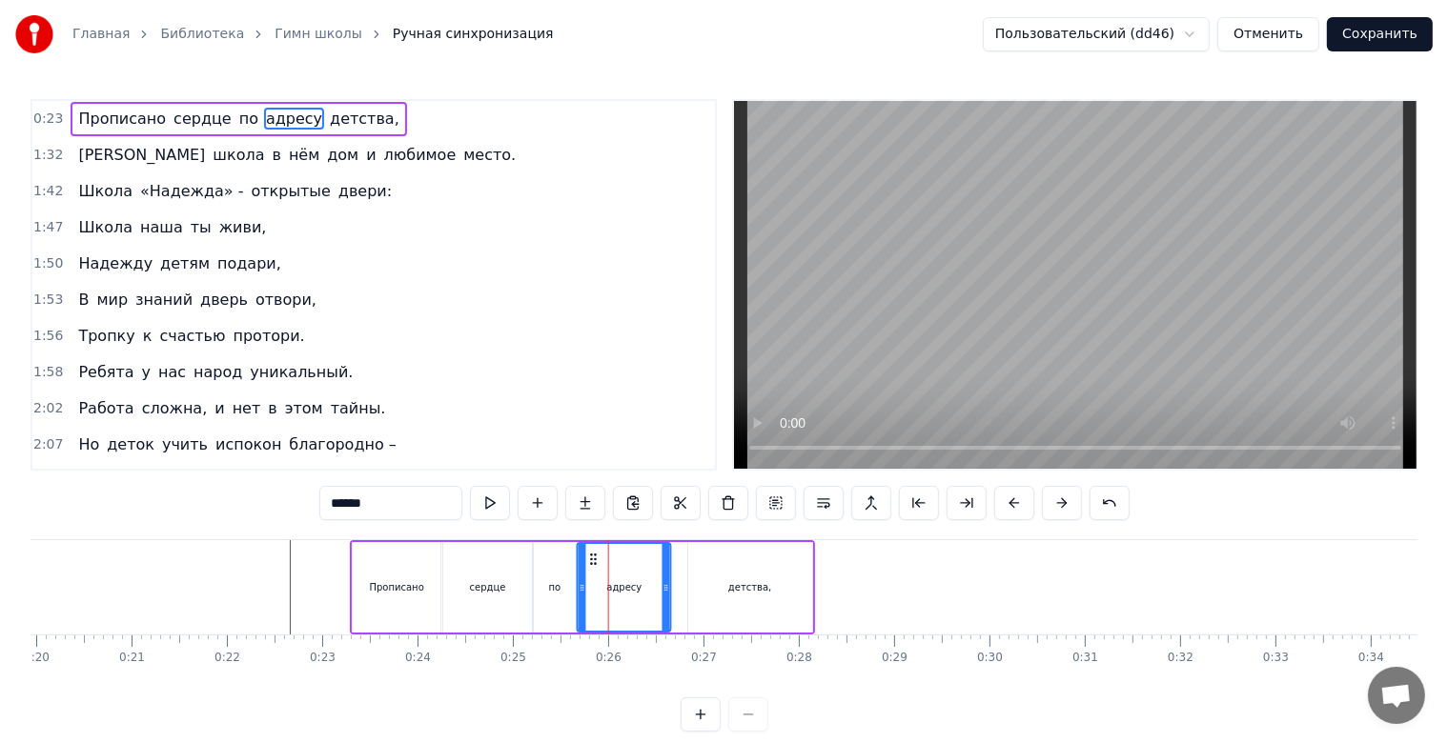
drag, startPoint x: 599, startPoint y: 560, endPoint x: 588, endPoint y: 558, distance: 10.9
click at [588, 558] on icon at bounding box center [593, 559] width 15 height 15
click at [705, 579] on div "детства," at bounding box center [750, 587] width 124 height 91
type input "********"
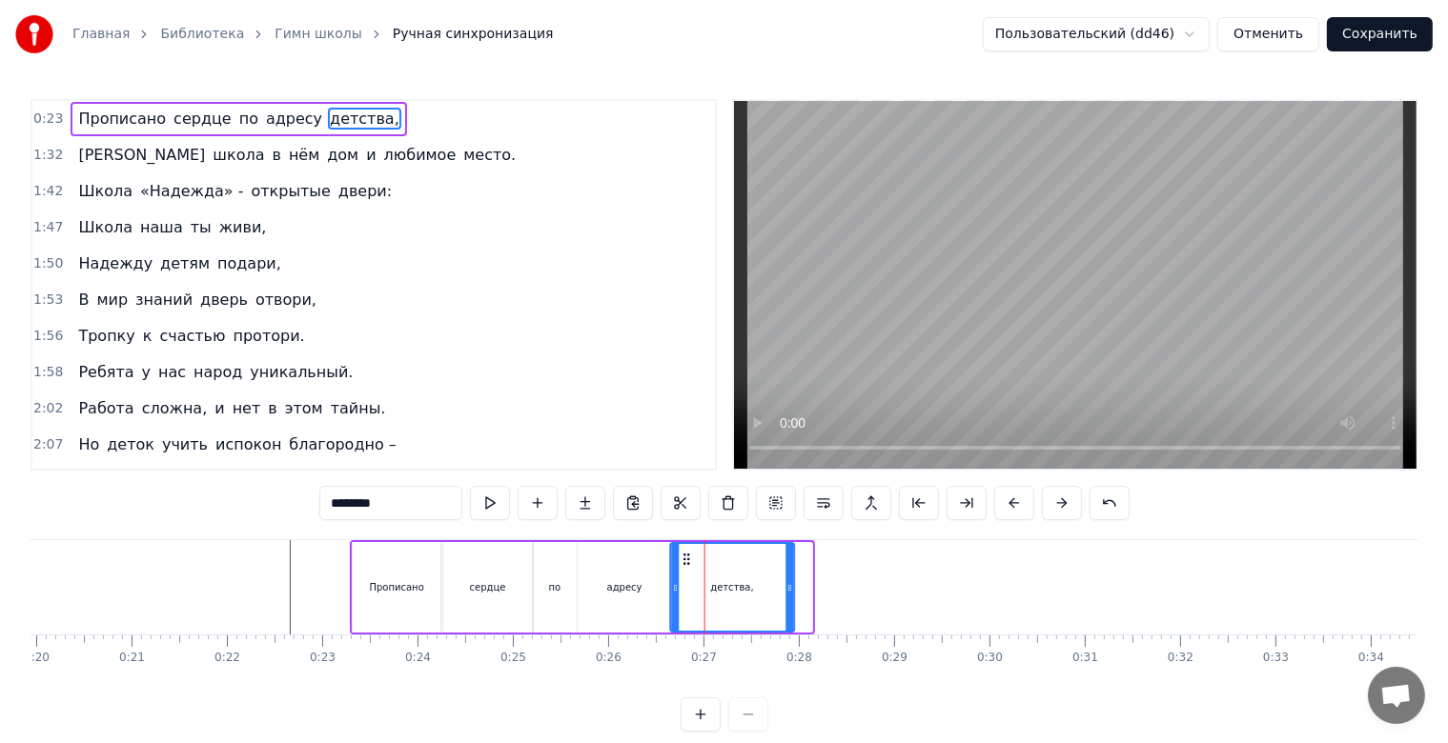
drag, startPoint x: 700, startPoint y: 561, endPoint x: 682, endPoint y: 559, distance: 17.3
click at [682, 559] on icon at bounding box center [686, 559] width 15 height 15
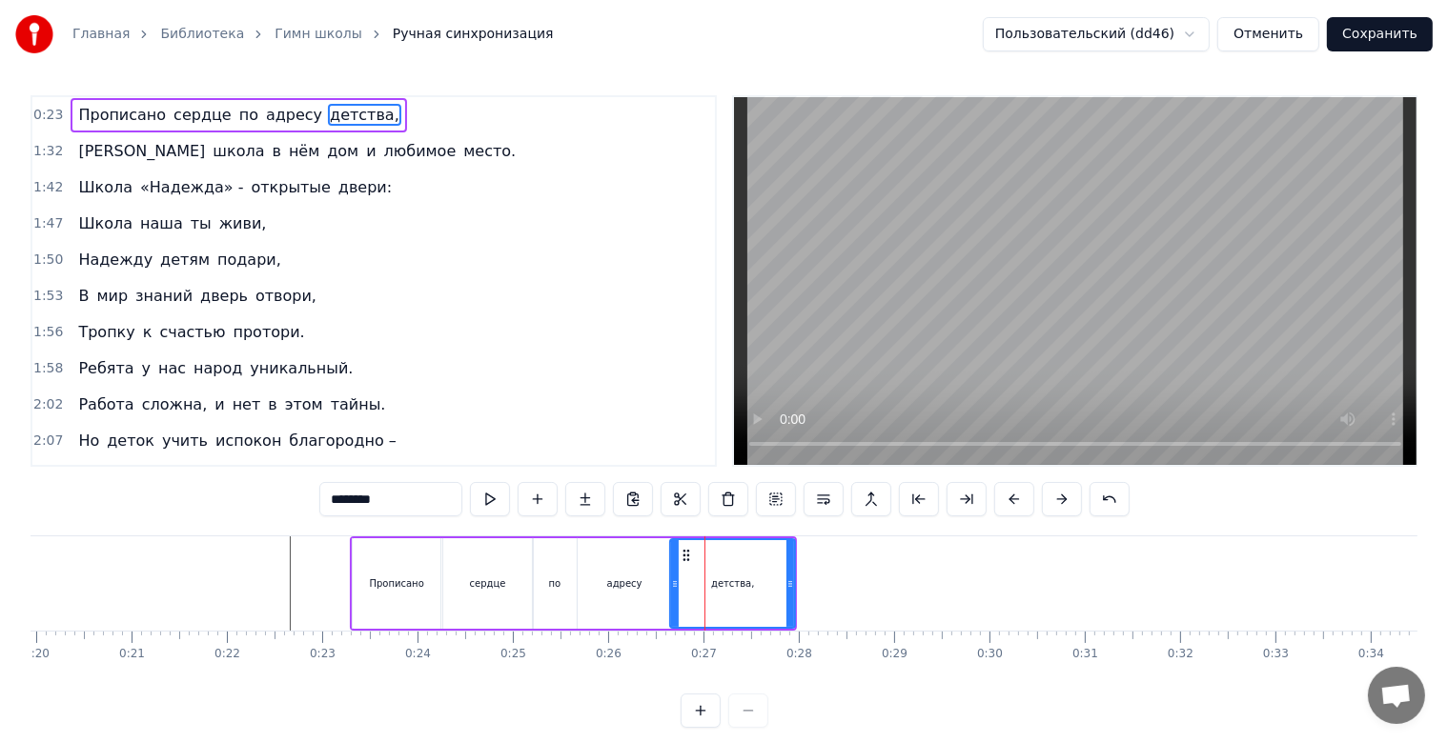
click at [786, 587] on icon at bounding box center [790, 584] width 8 height 15
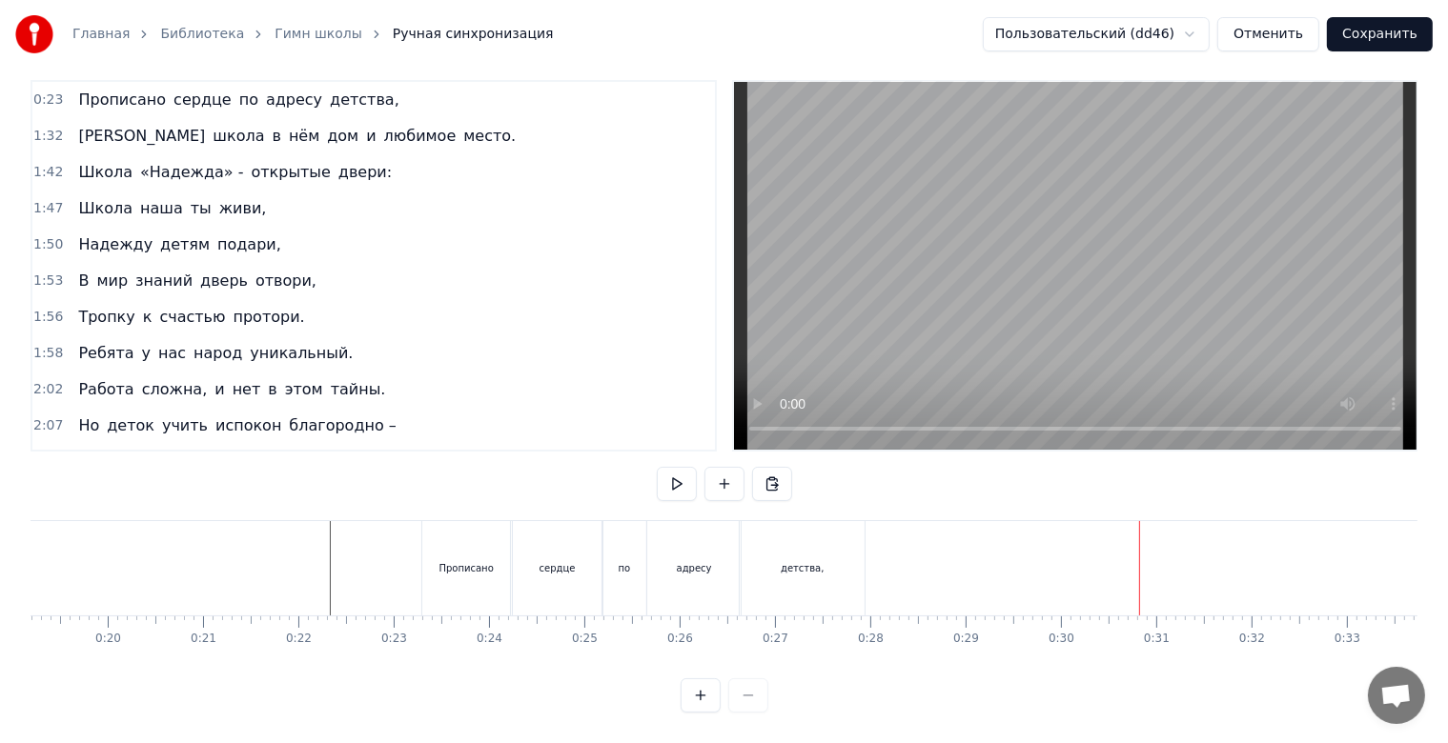
scroll to position [0, 1817]
click at [493, 579] on div "Прописано" at bounding box center [479, 568] width 88 height 94
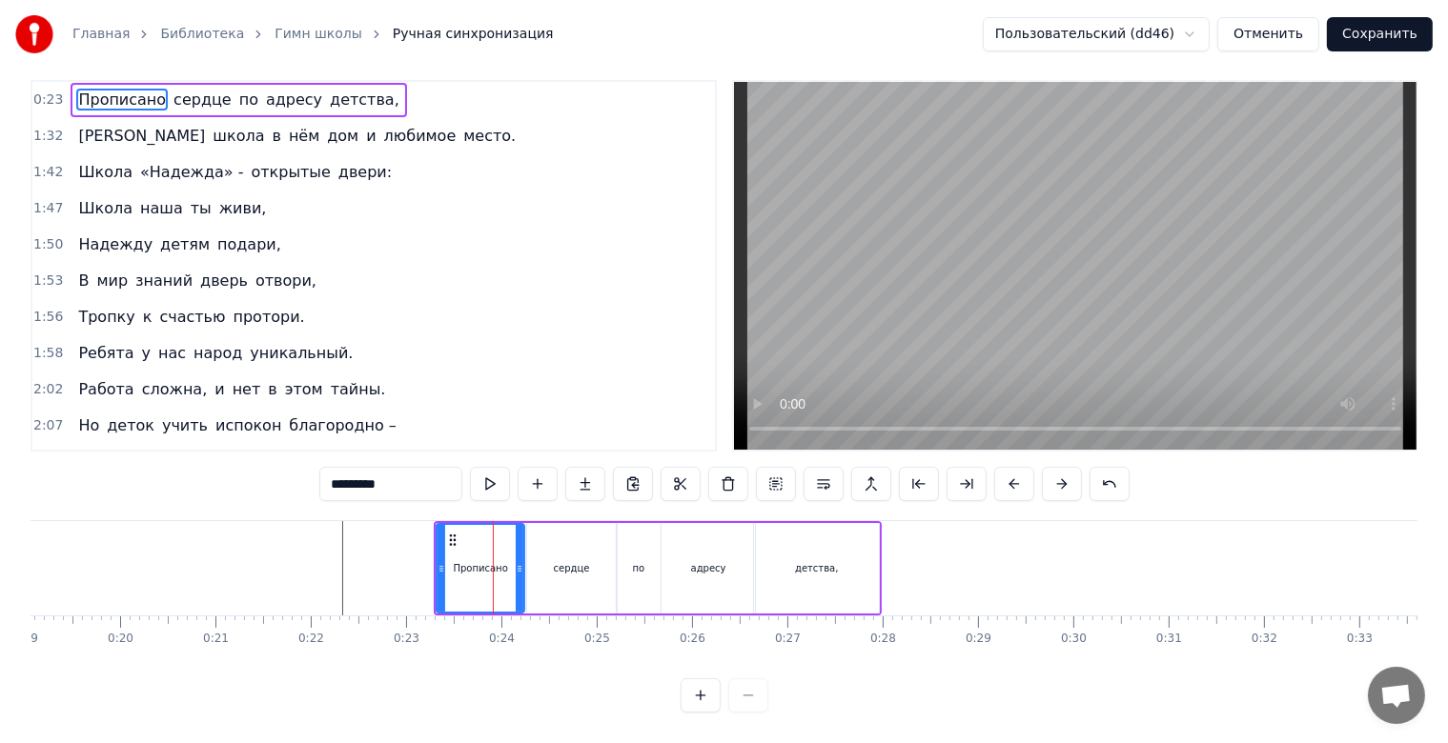
scroll to position [0, 0]
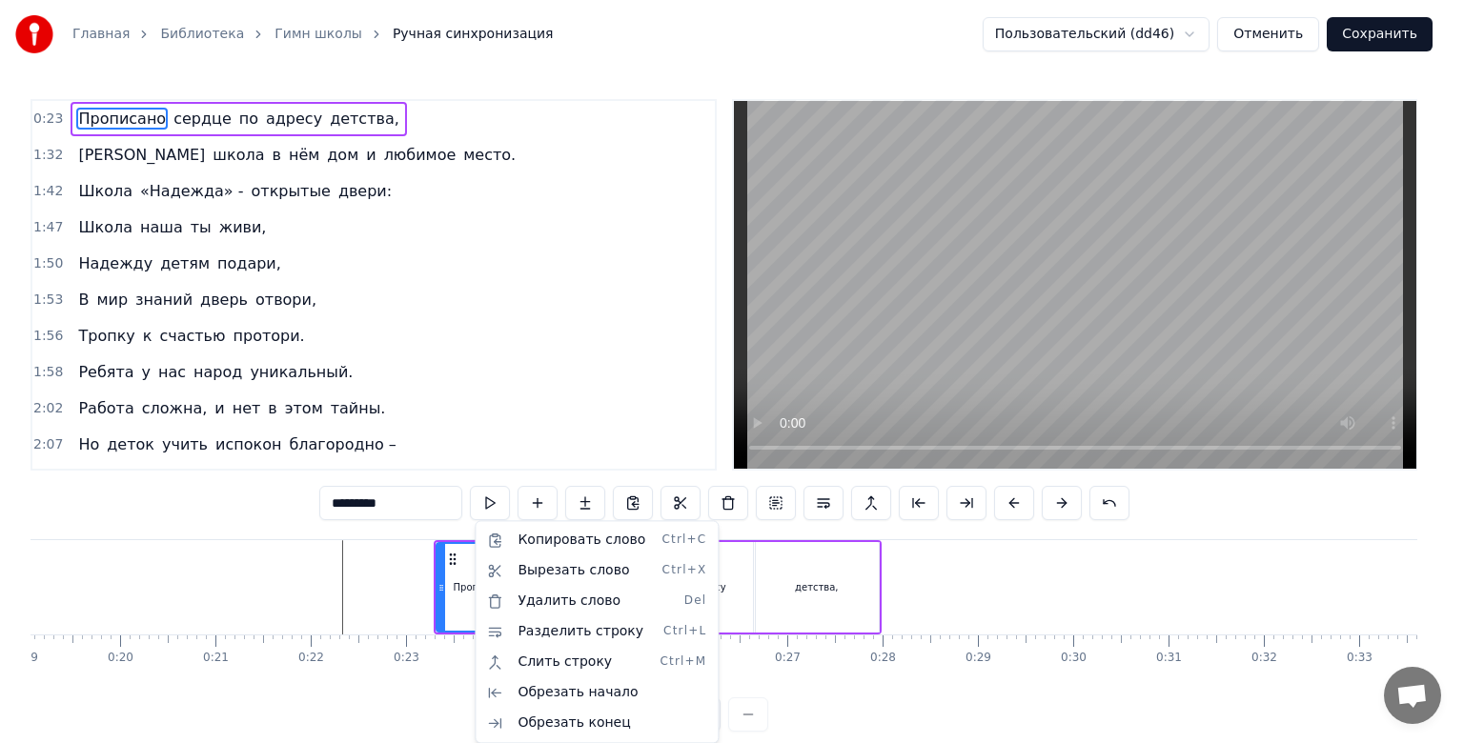
click at [1098, 716] on html "Главная Библиотека Гимн школы Ручная синхронизация Пользовательский (dd46) Отме…" at bounding box center [732, 381] width 1464 height 762
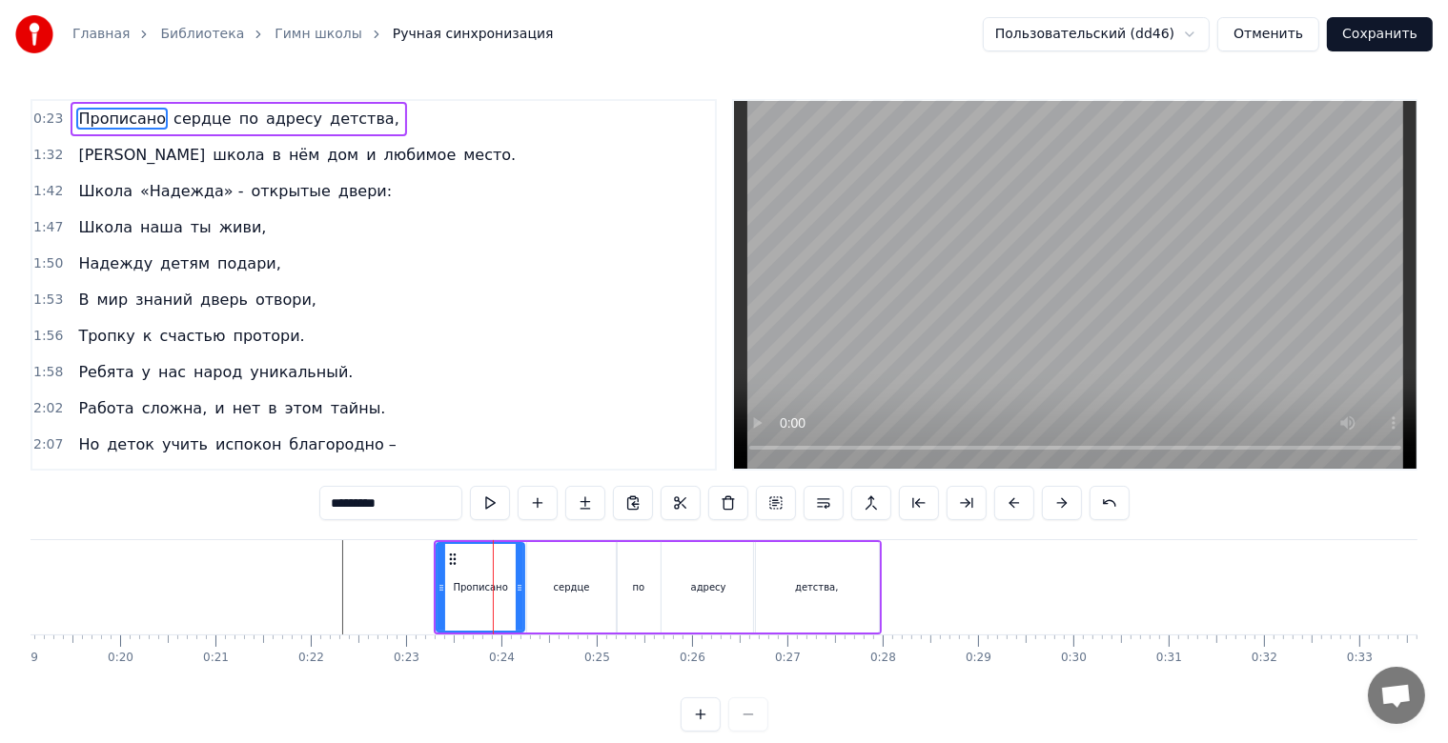
click at [695, 732] on button at bounding box center [701, 715] width 40 height 34
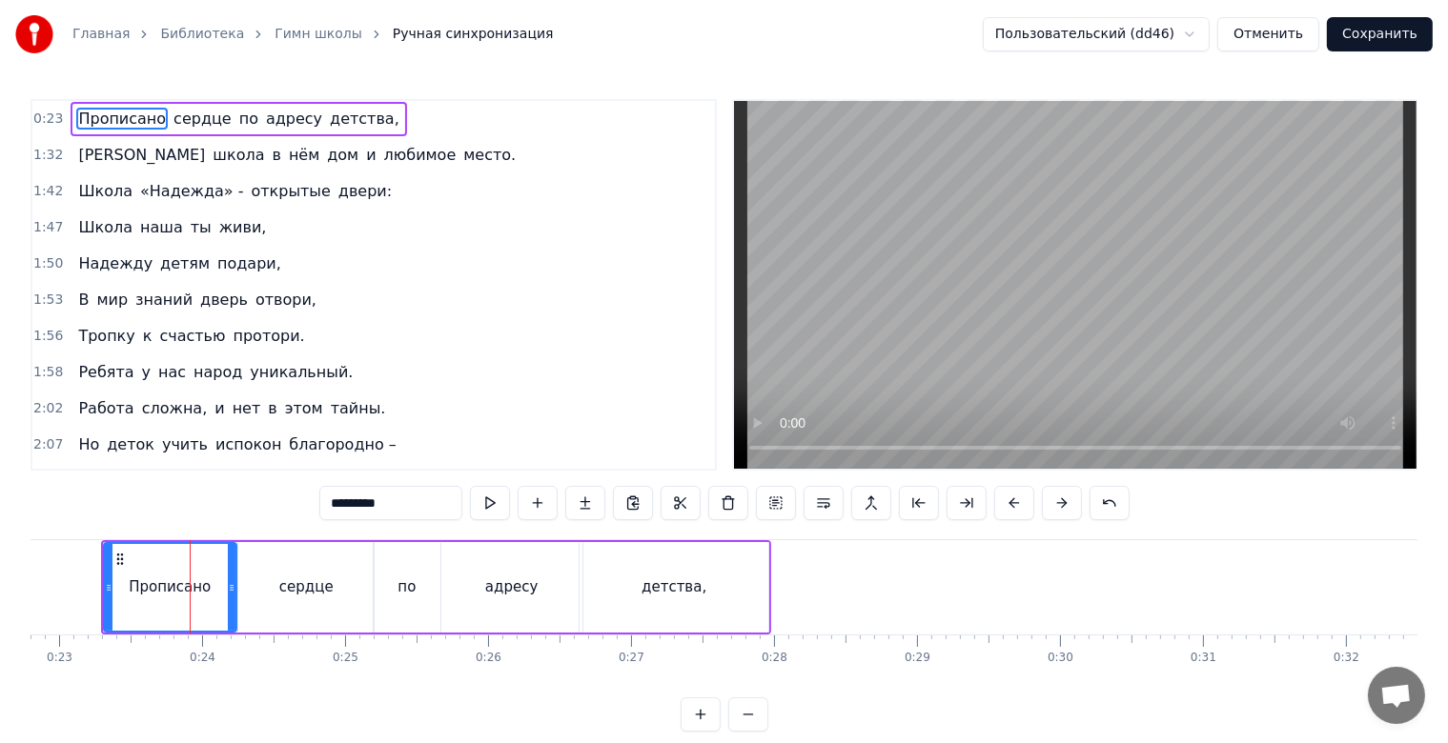
scroll to position [0, 3188]
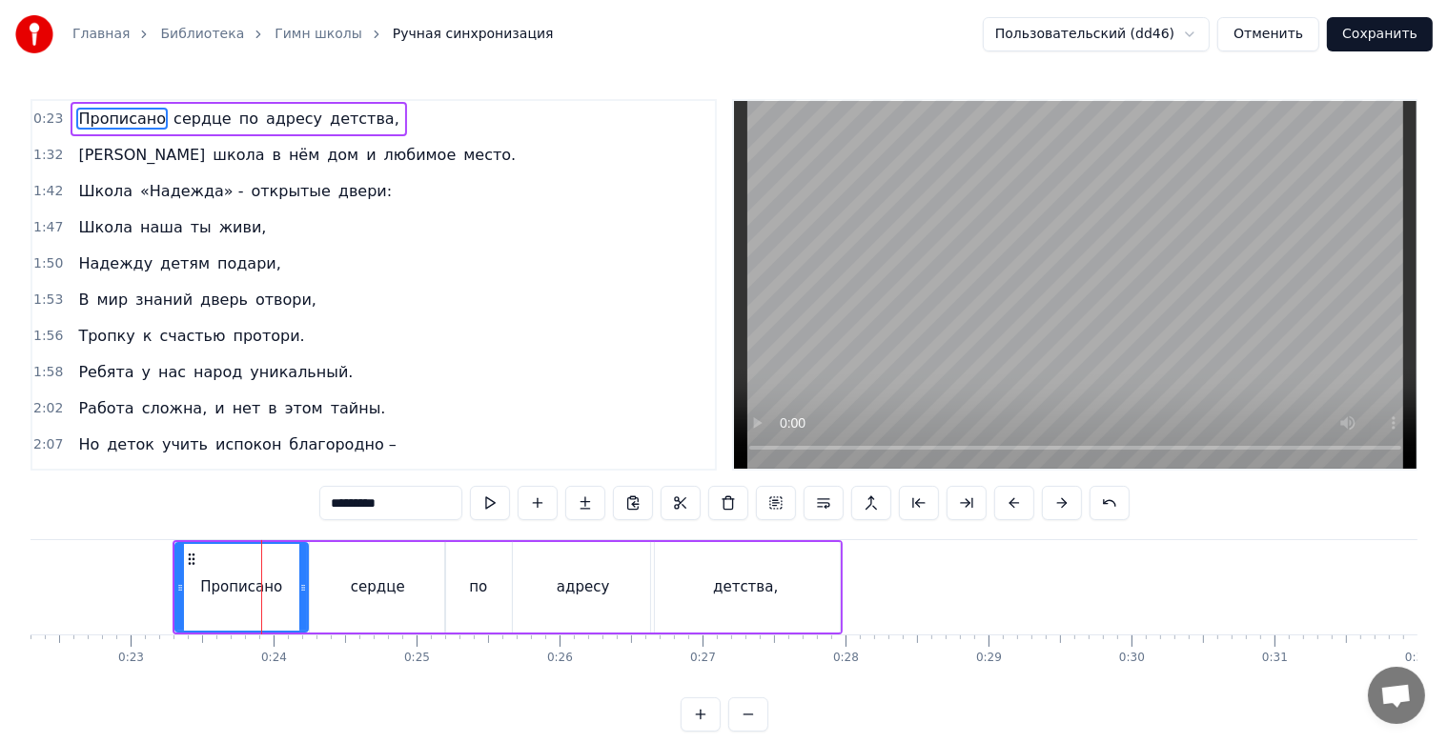
click at [705, 732] on button at bounding box center [701, 715] width 40 height 34
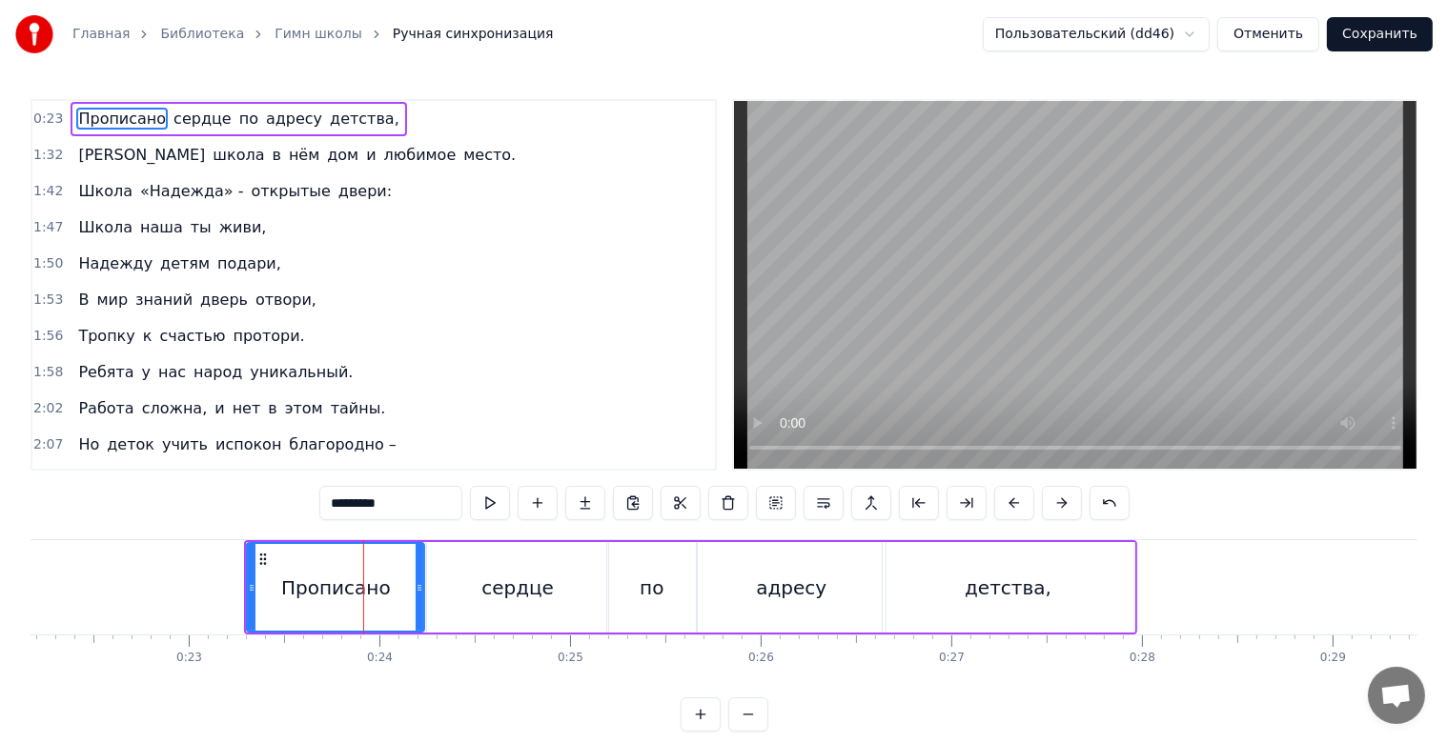
scroll to position [0, 4178]
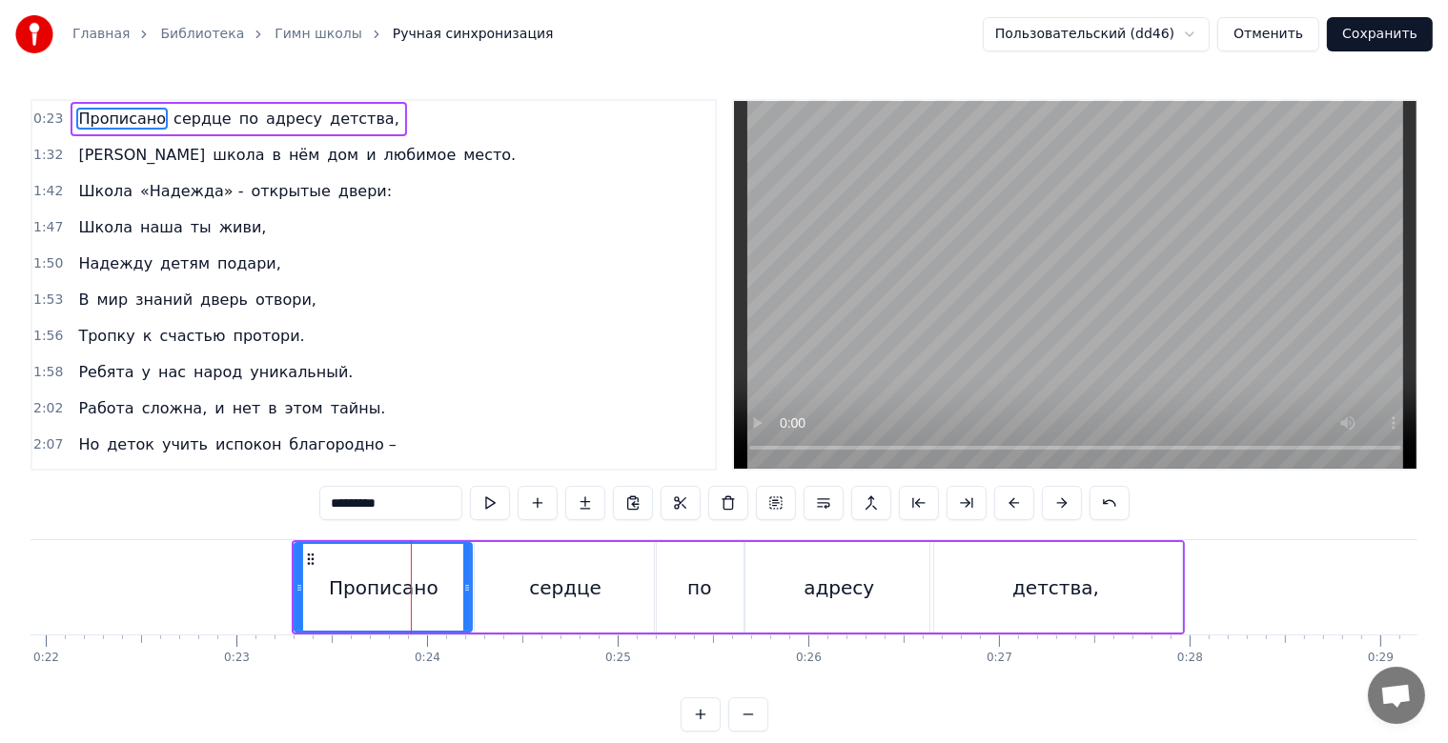
click at [689, 587] on div "по" at bounding box center [699, 588] width 24 height 29
type input "**"
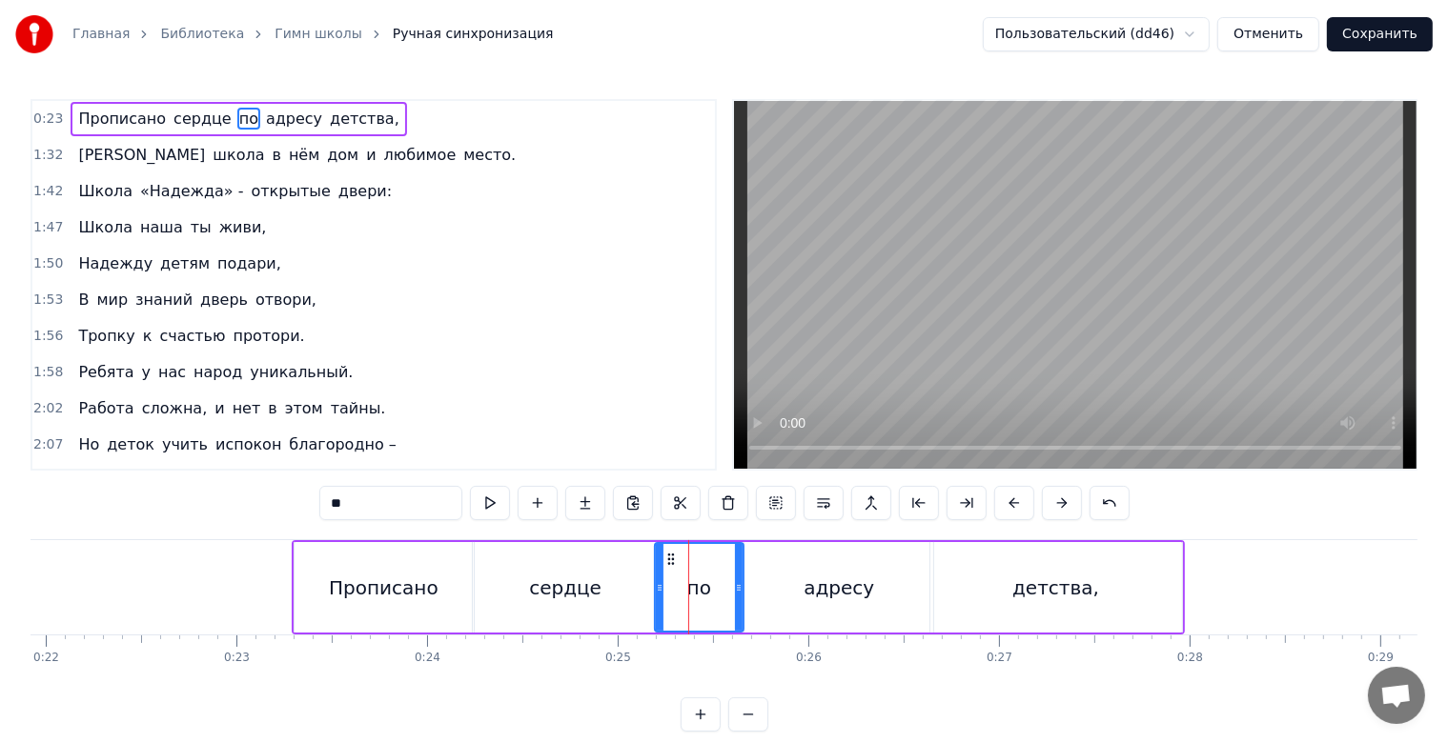
click at [741, 586] on icon at bounding box center [739, 587] width 8 height 15
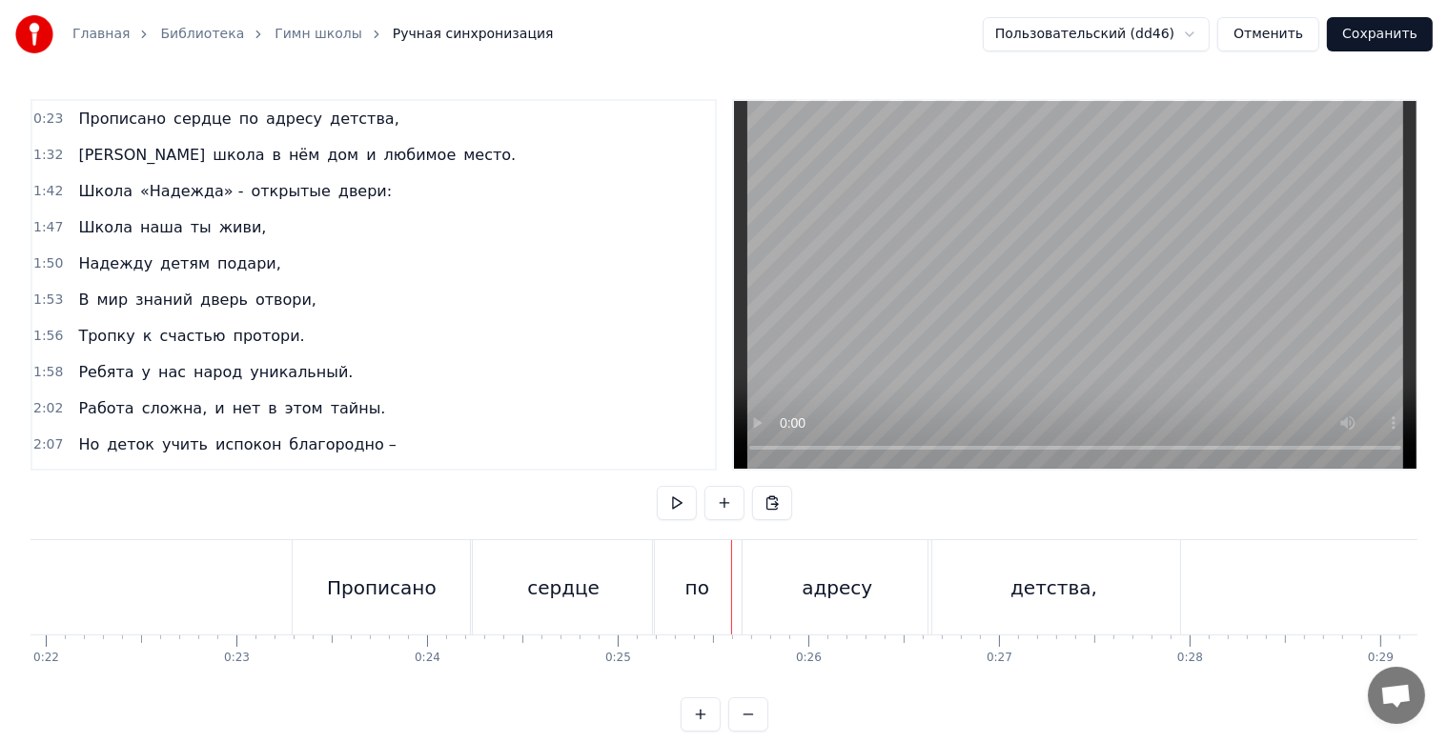
click at [713, 600] on div "по" at bounding box center [697, 587] width 89 height 94
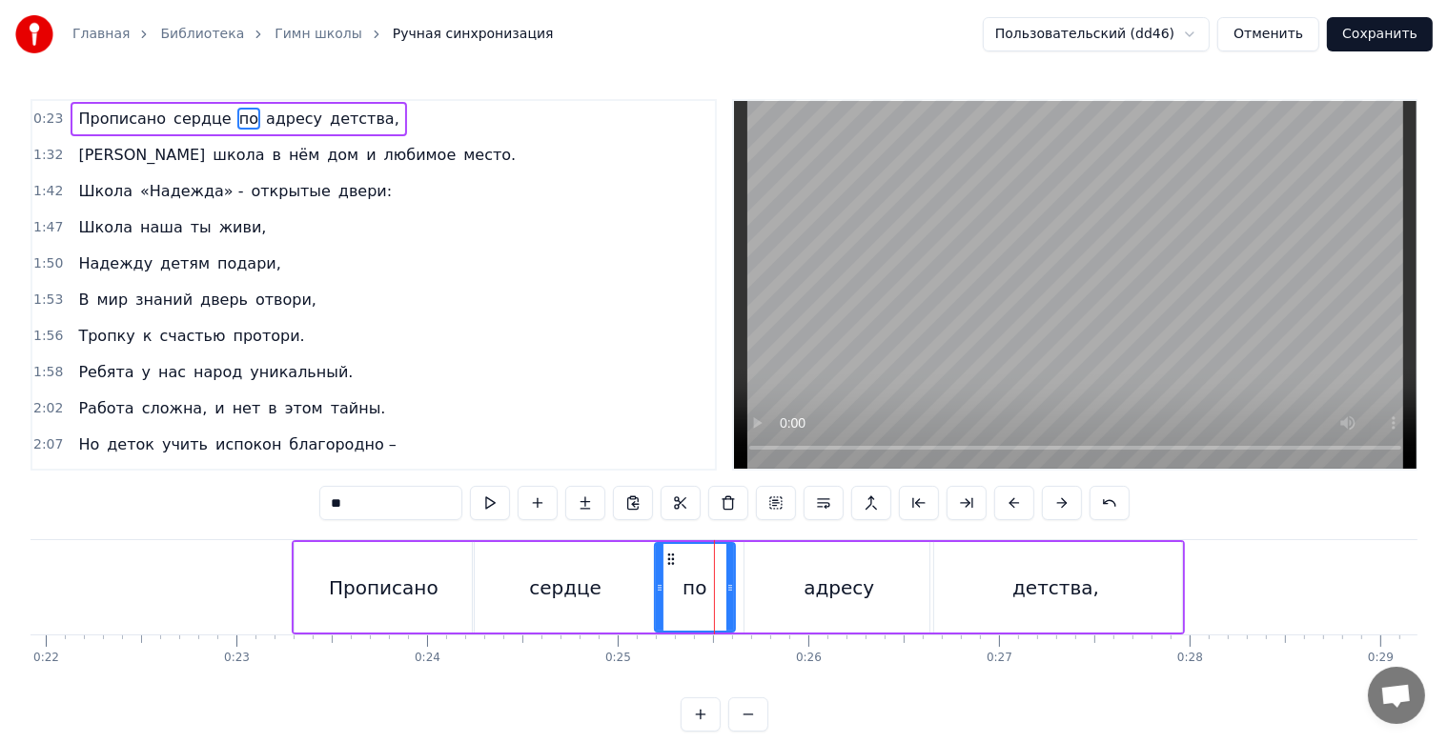
click at [730, 592] on icon at bounding box center [730, 587] width 8 height 15
click at [782, 591] on div "адресу" at bounding box center [838, 587] width 189 height 91
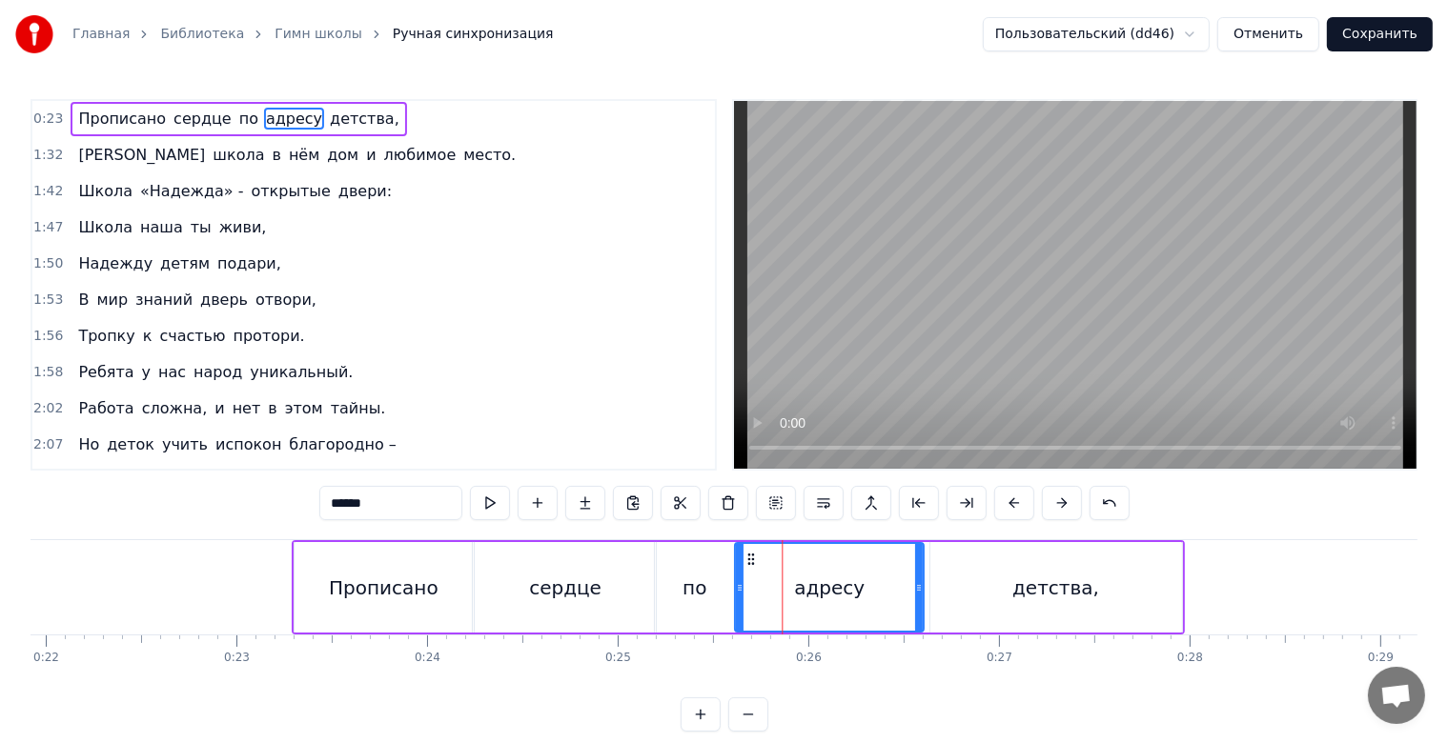
drag, startPoint x: 757, startPoint y: 559, endPoint x: 747, endPoint y: 559, distance: 9.6
click at [748, 559] on circle at bounding box center [748, 559] width 1 height 1
click at [949, 560] on div "детства," at bounding box center [1056, 587] width 252 height 91
type input "********"
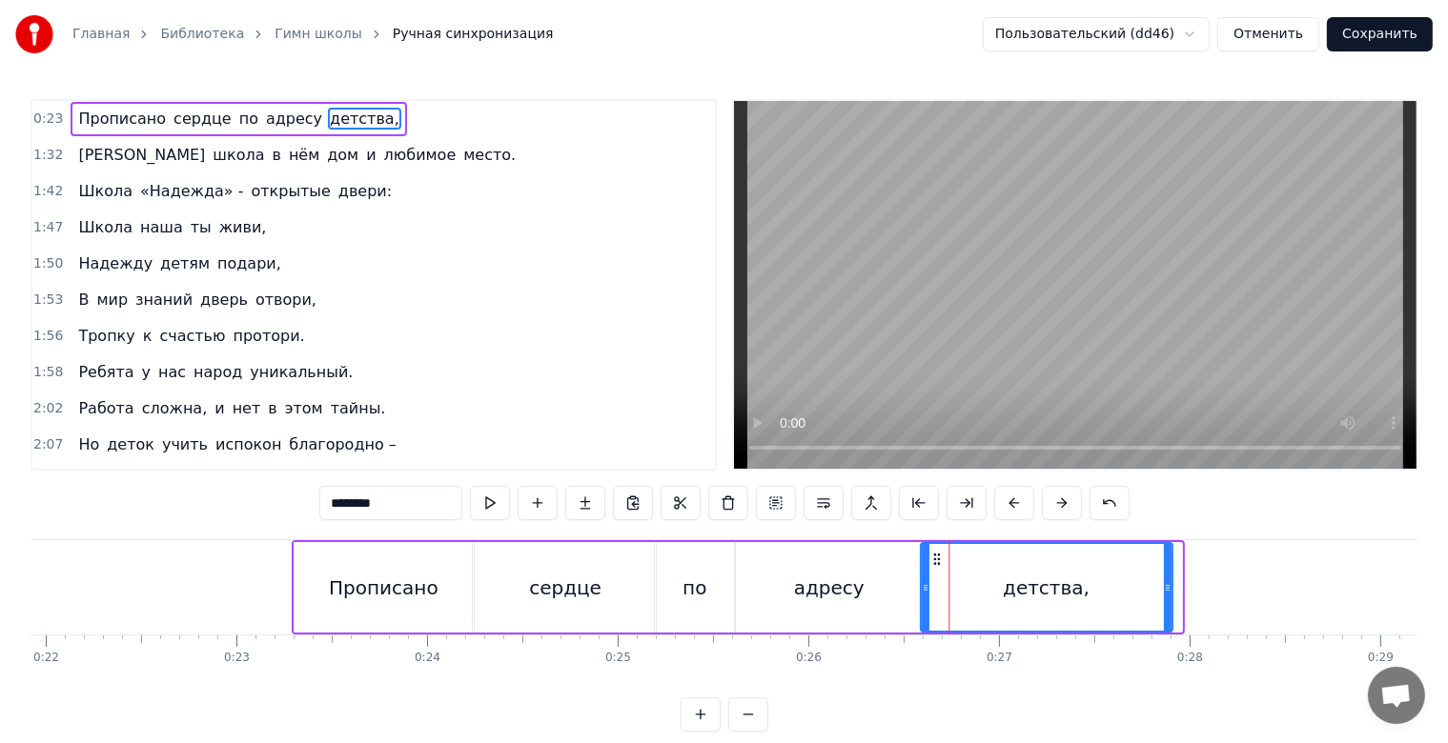
drag, startPoint x: 942, startPoint y: 560, endPoint x: 932, endPoint y: 561, distance: 9.6
click at [932, 561] on icon at bounding box center [935, 559] width 15 height 15
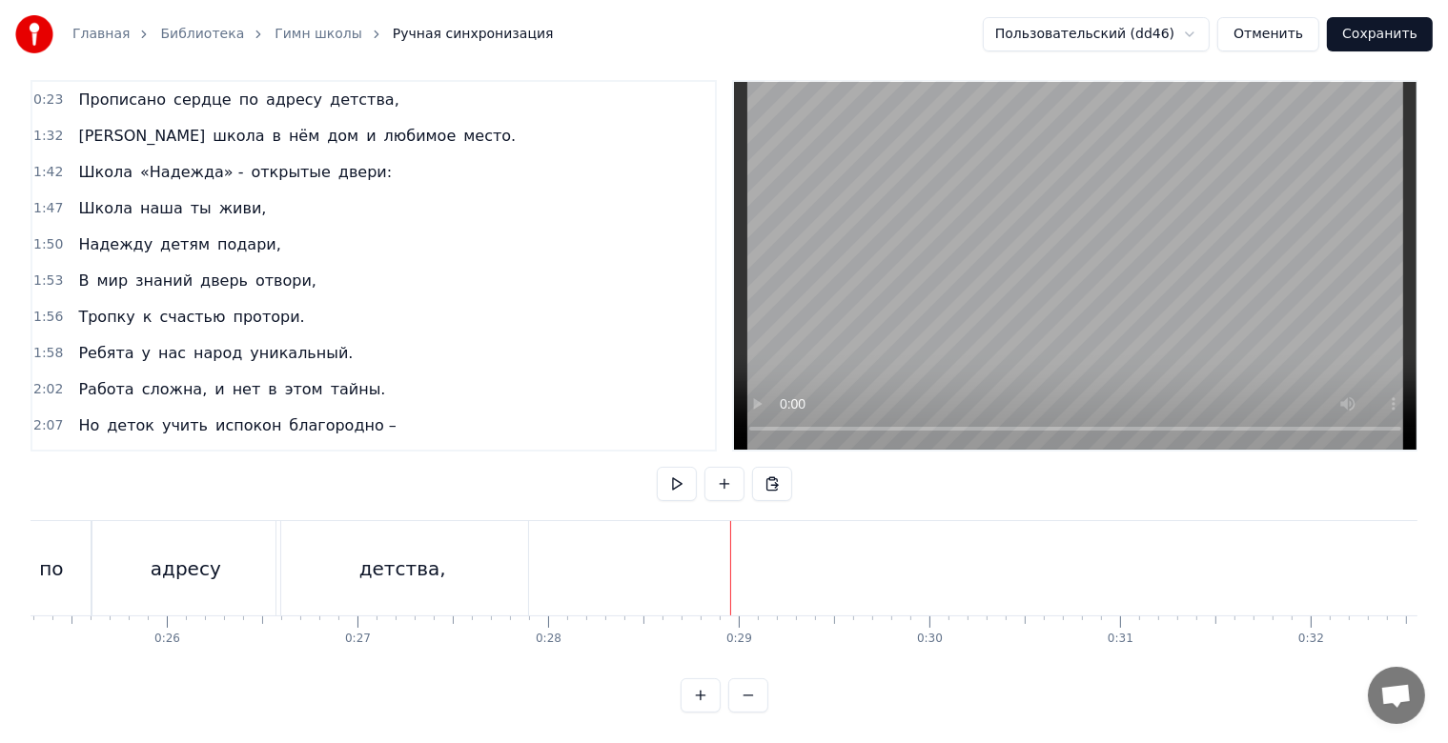
scroll to position [0, 4796]
click at [377, 573] on div "детства," at bounding box center [426, 568] width 252 height 94
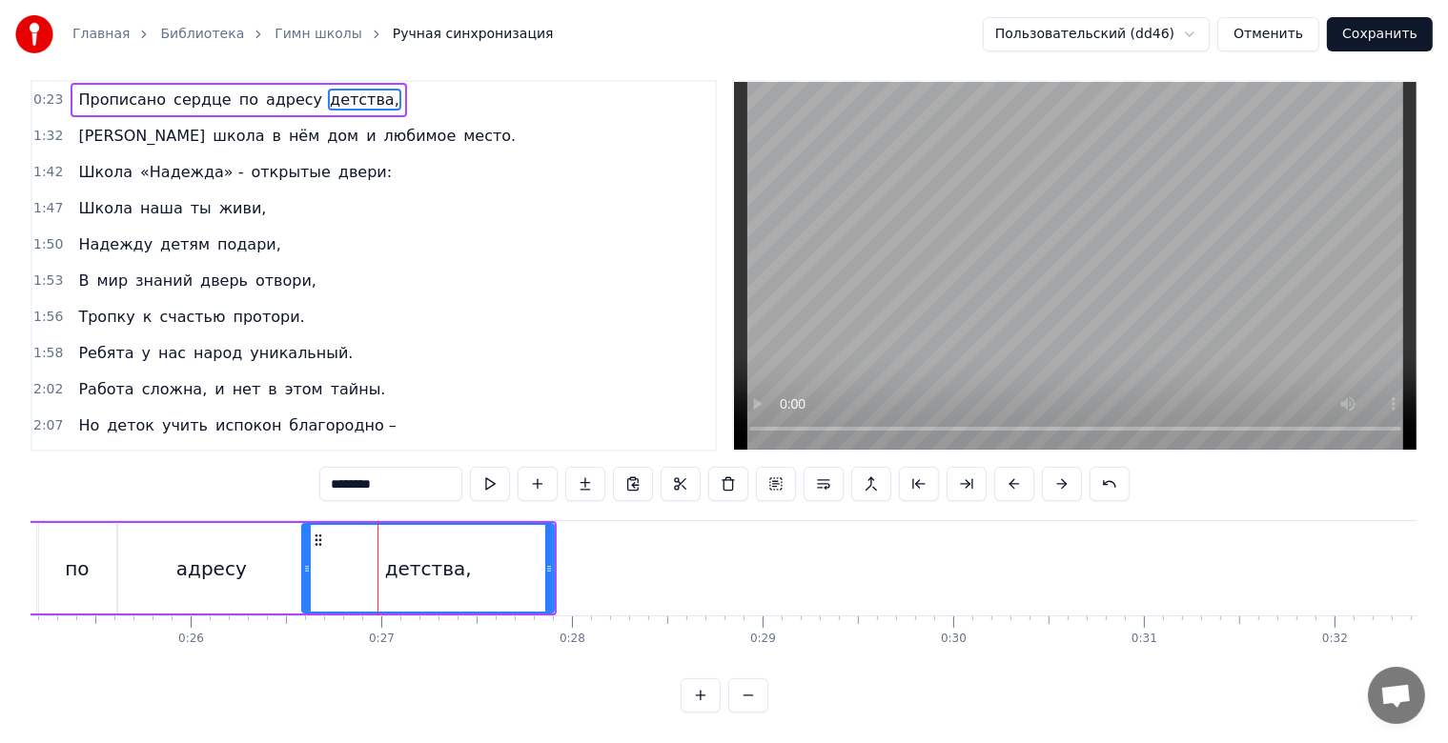
scroll to position [0, 0]
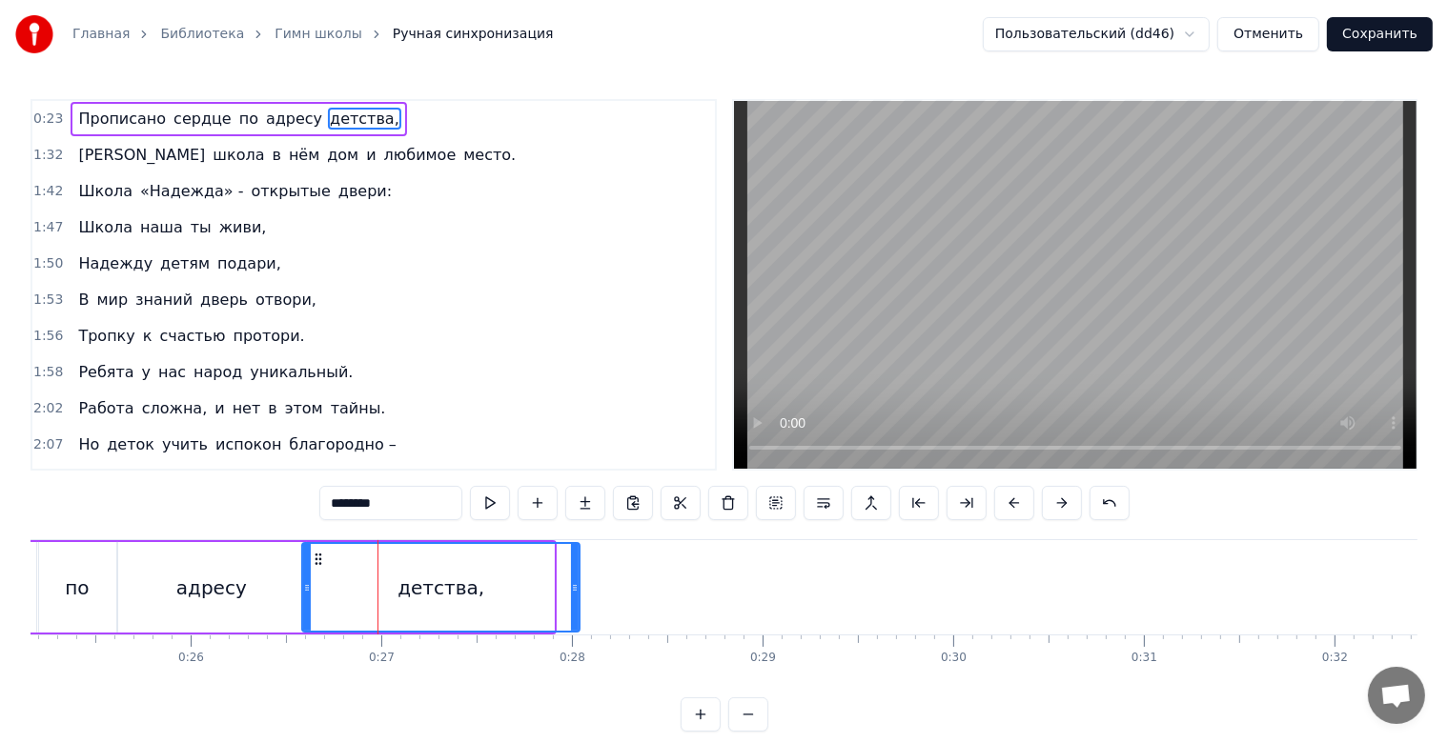
drag, startPoint x: 548, startPoint y: 591, endPoint x: 574, endPoint y: 591, distance: 25.7
click at [574, 591] on icon at bounding box center [575, 587] width 8 height 15
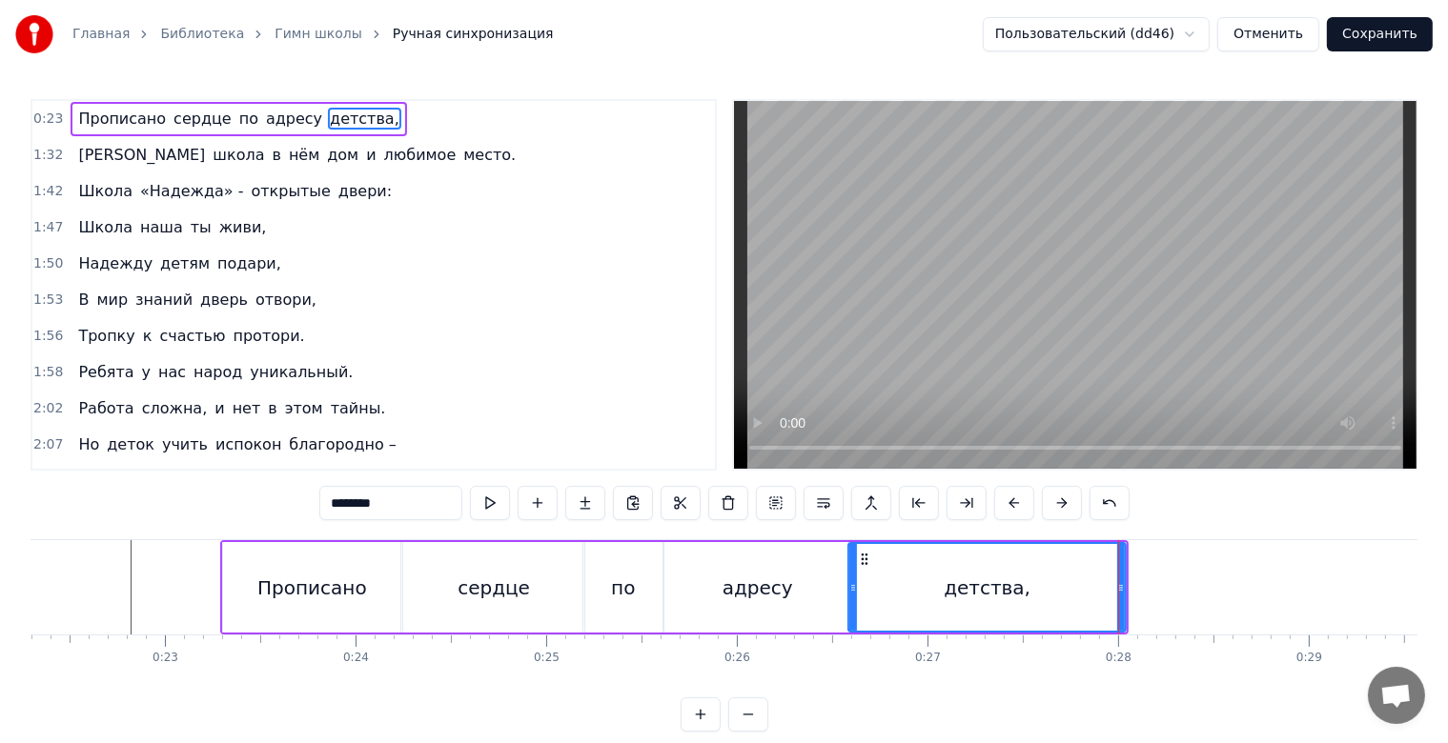
scroll to position [0, 4202]
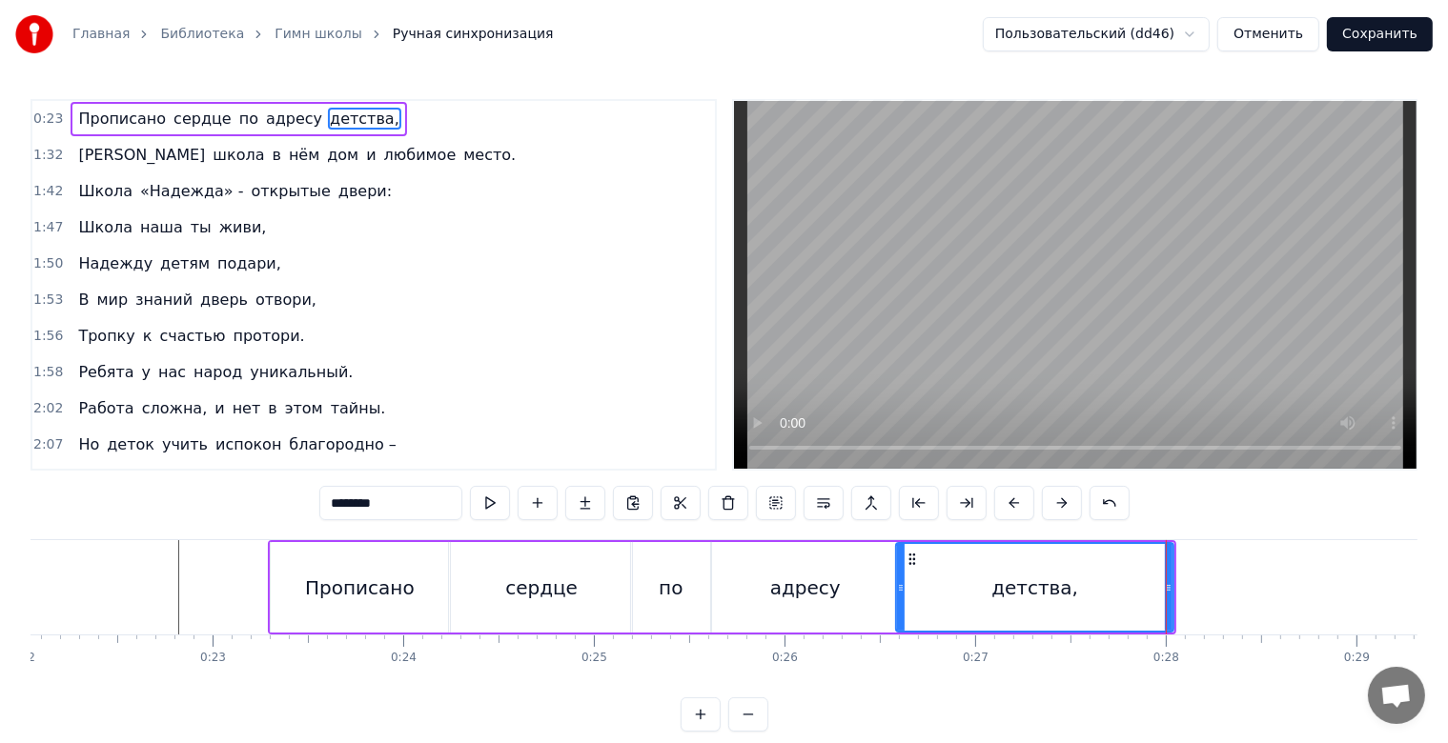
click at [749, 724] on button at bounding box center [748, 715] width 40 height 34
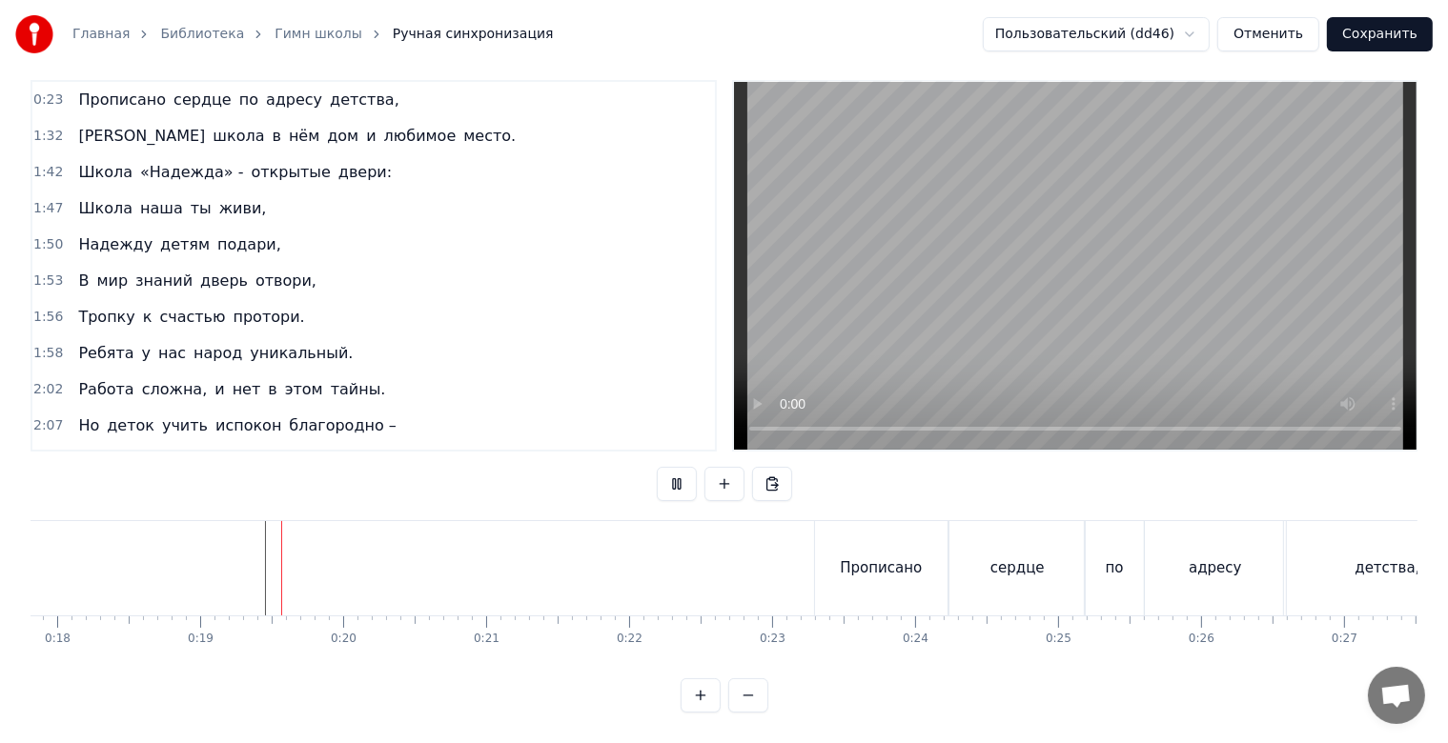
scroll to position [34, 0]
click at [1127, 567] on div "по" at bounding box center [1115, 568] width 60 height 94
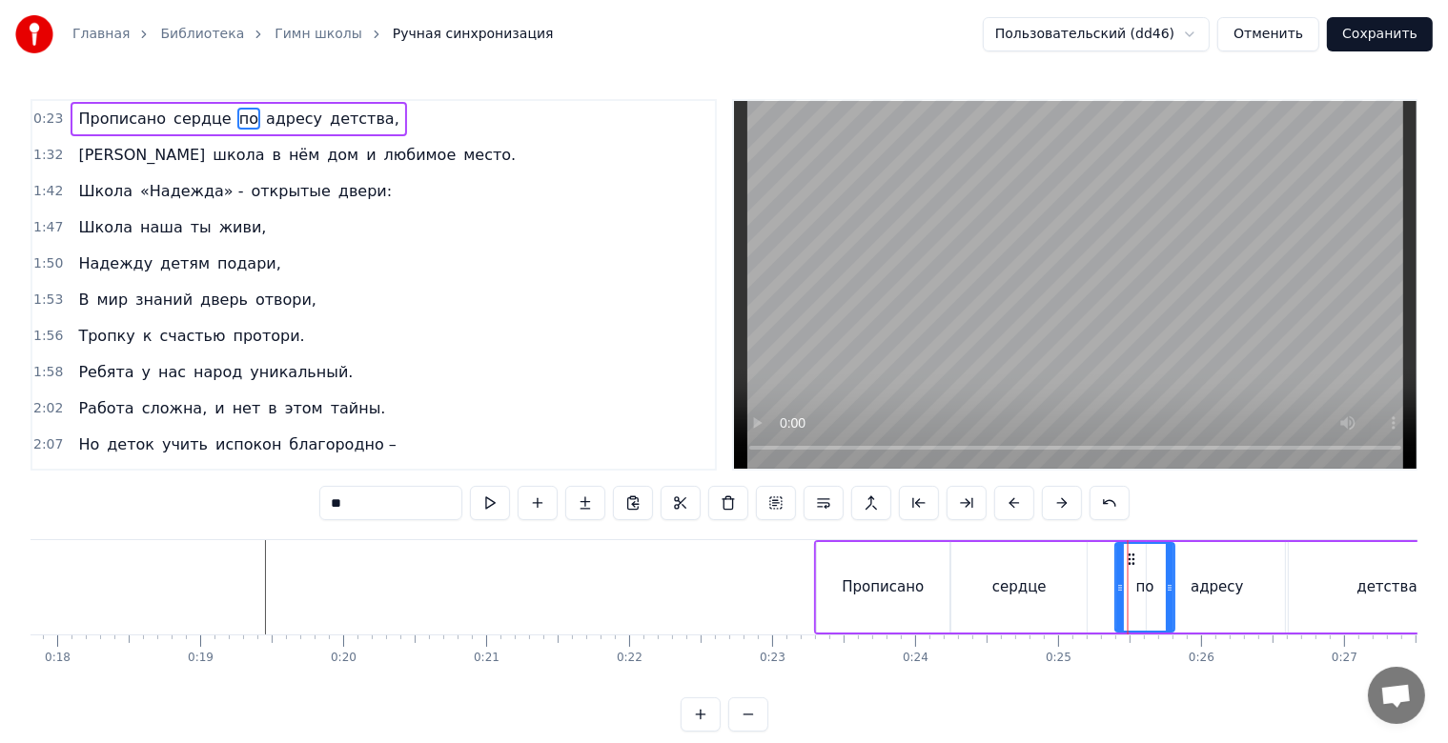
drag, startPoint x: 1098, startPoint y: 560, endPoint x: 1128, endPoint y: 566, distance: 30.1
click at [1128, 566] on div "по" at bounding box center [1145, 587] width 58 height 87
click at [1216, 581] on div "адресу" at bounding box center [1216, 588] width 52 height 22
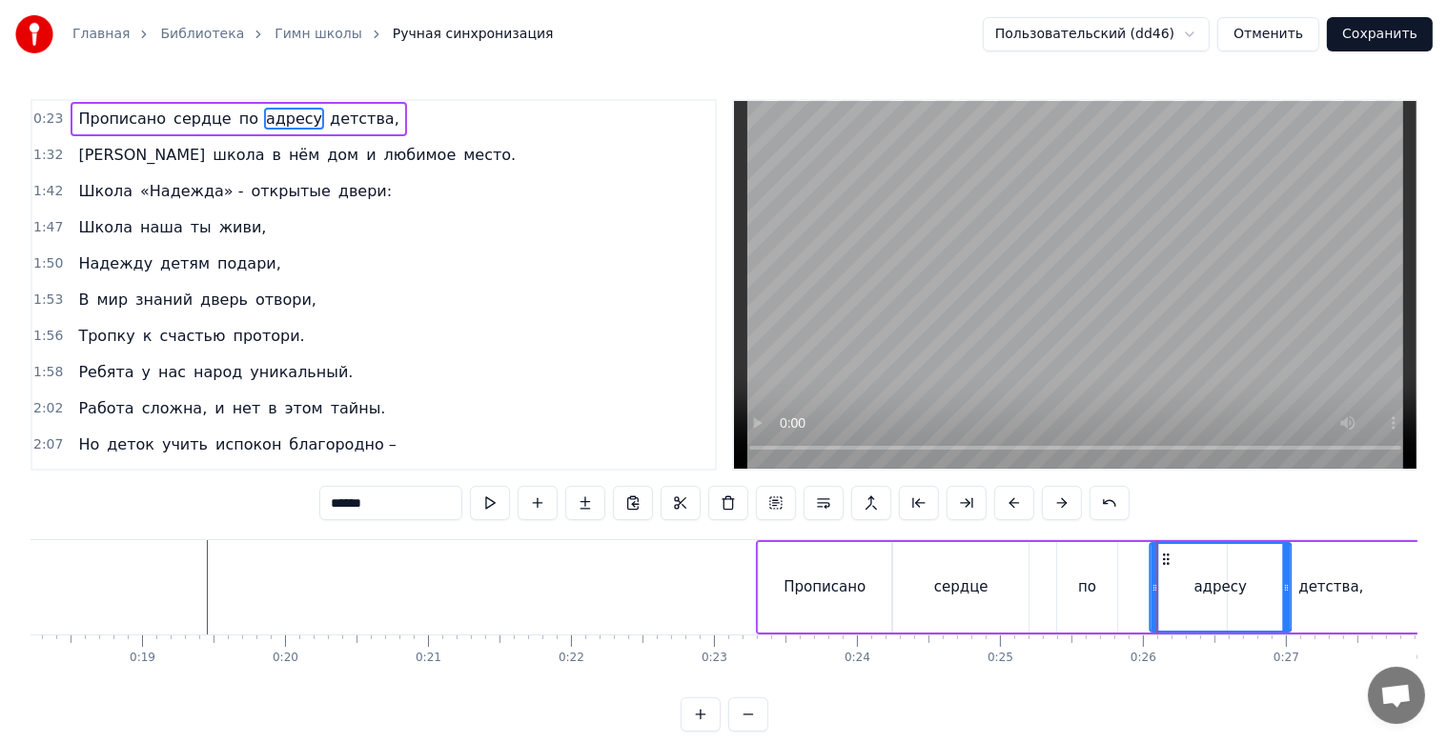
scroll to position [0, 2613]
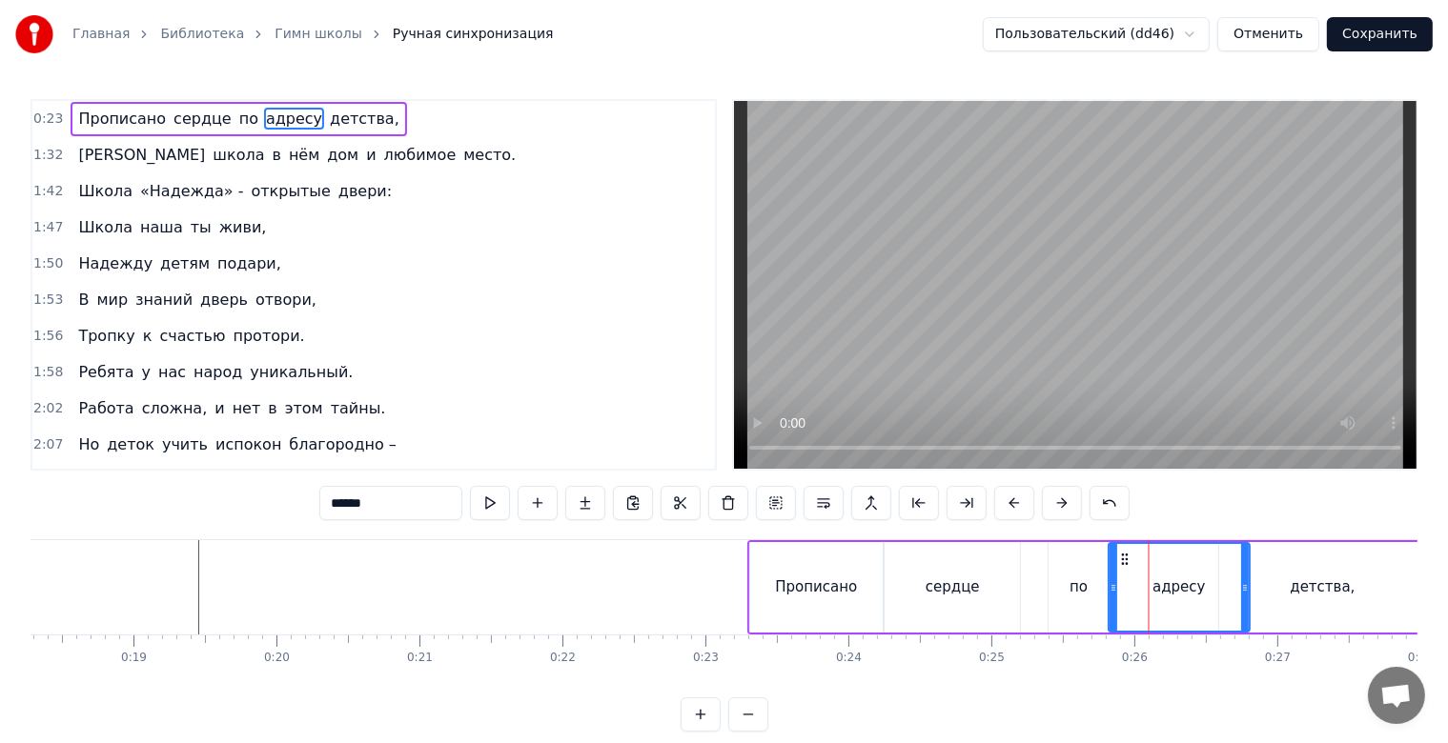
drag, startPoint x: 1162, startPoint y: 561, endPoint x: 1125, endPoint y: 565, distance: 37.4
click at [1125, 565] on icon at bounding box center [1124, 559] width 15 height 15
click at [1281, 576] on div "детства," at bounding box center [1323, 587] width 208 height 91
type input "********"
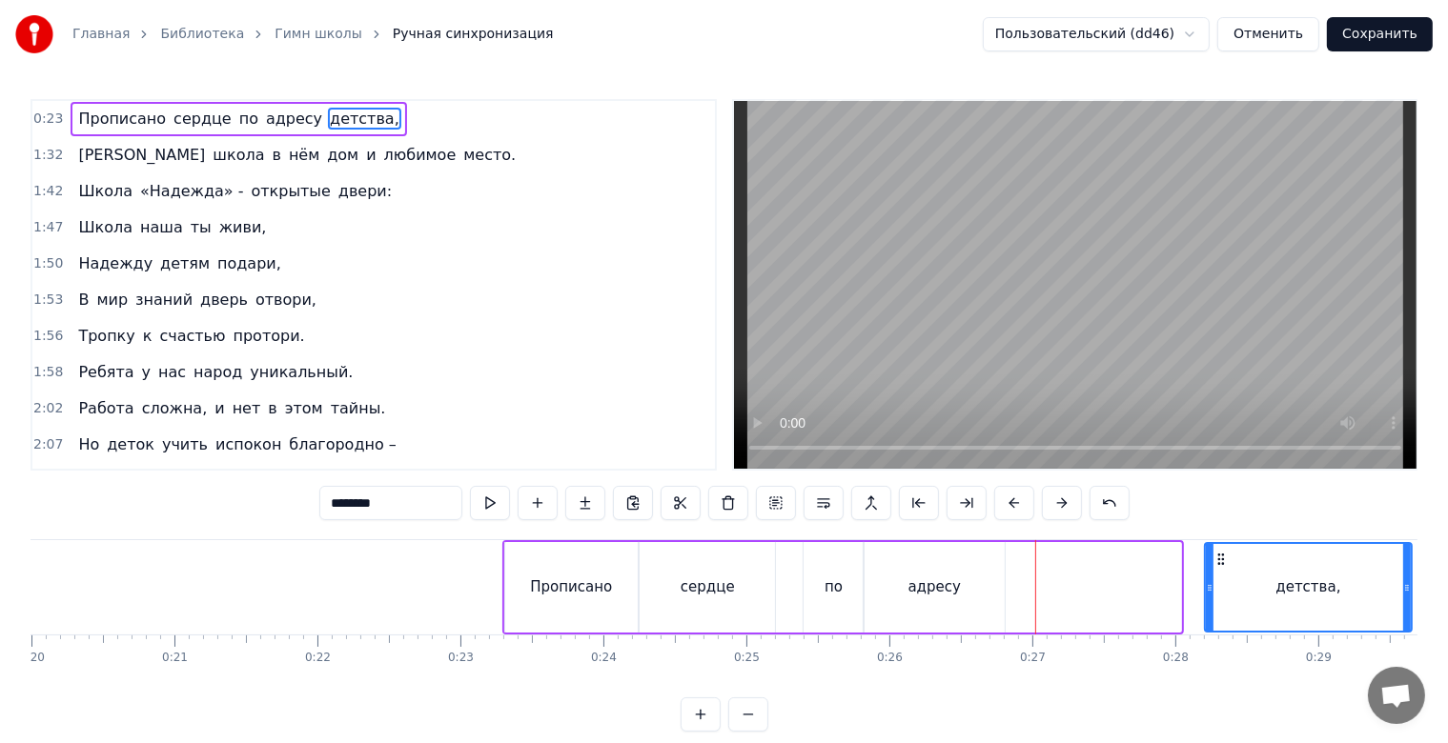
scroll to position [0, 2881]
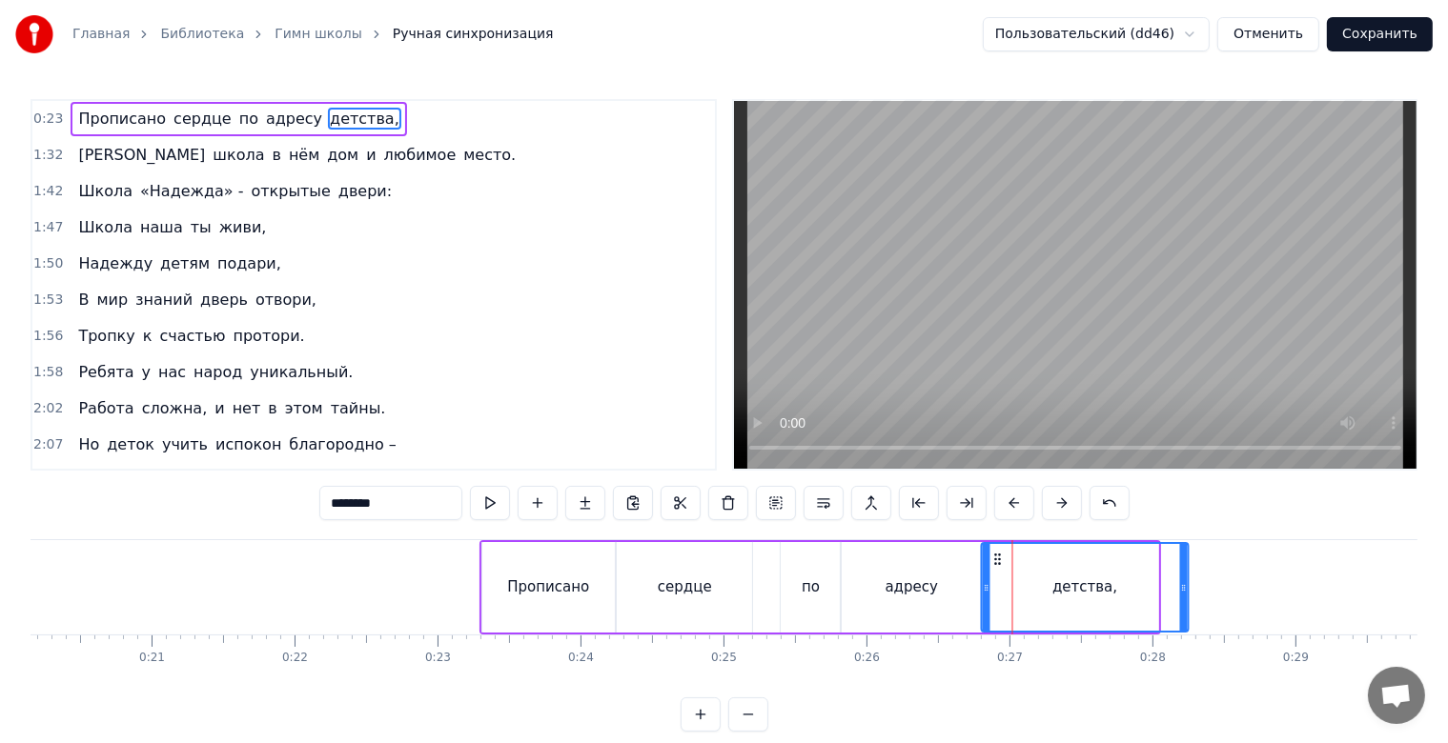
drag, startPoint x: 1232, startPoint y: 564, endPoint x: 995, endPoint y: 580, distance: 237.9
click at [995, 580] on div "детства," at bounding box center [1086, 587] width 206 height 87
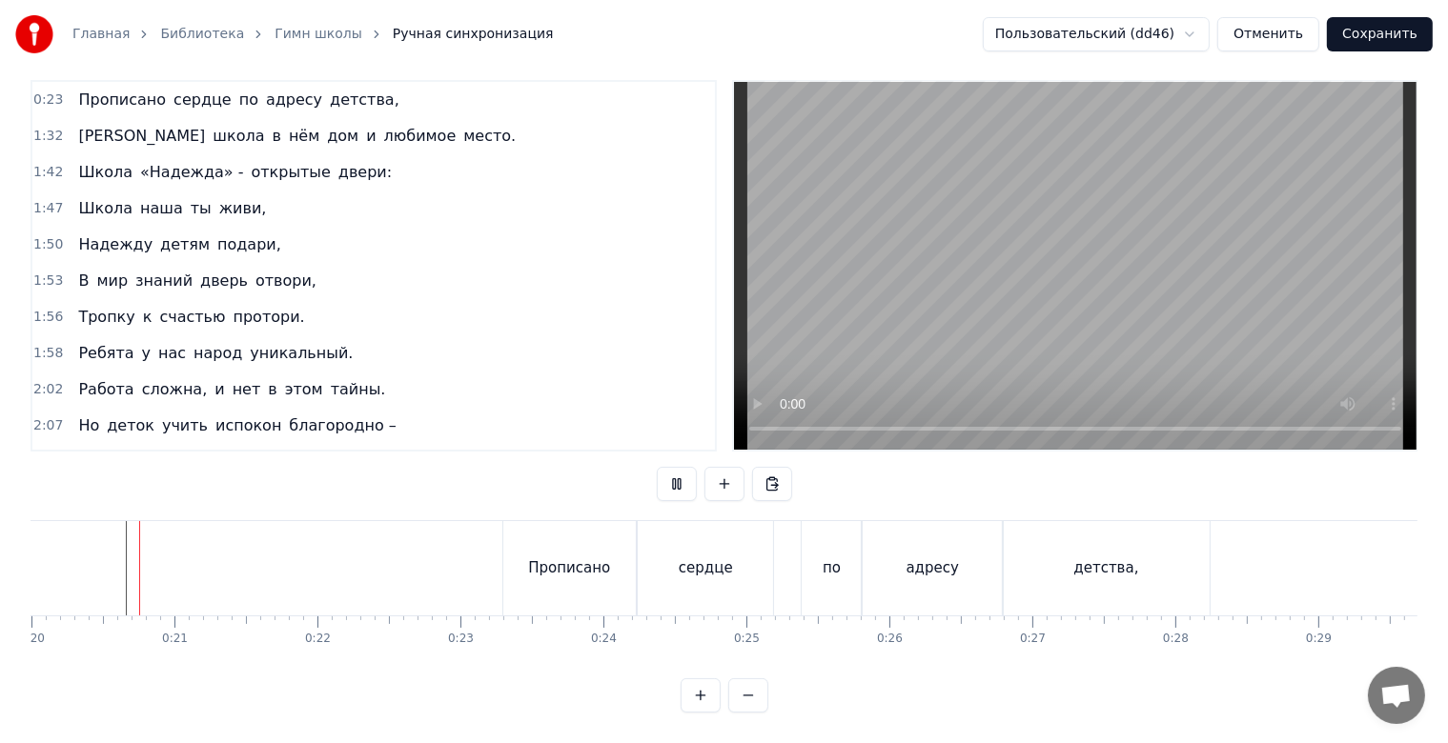
scroll to position [34, 0]
click at [846, 573] on div "по" at bounding box center [832, 568] width 60 height 94
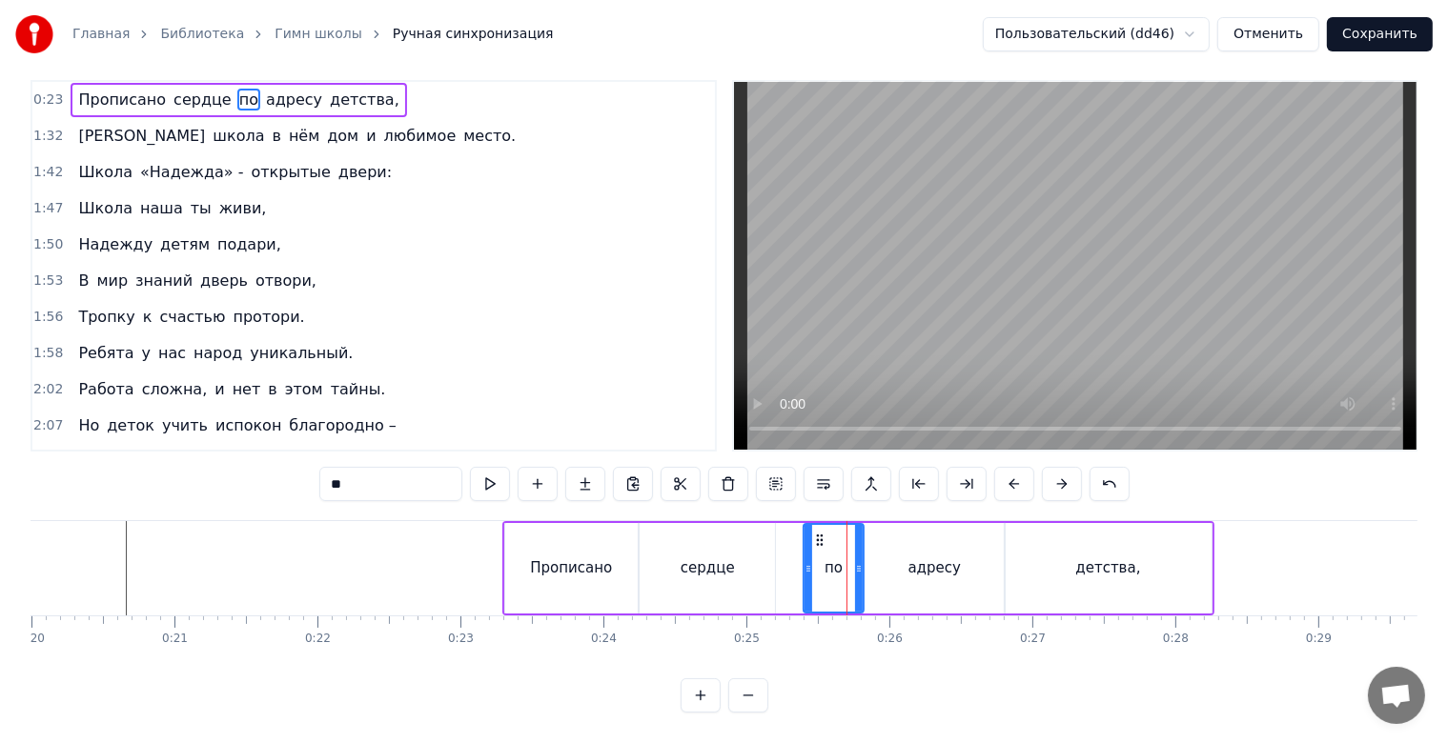
scroll to position [0, 0]
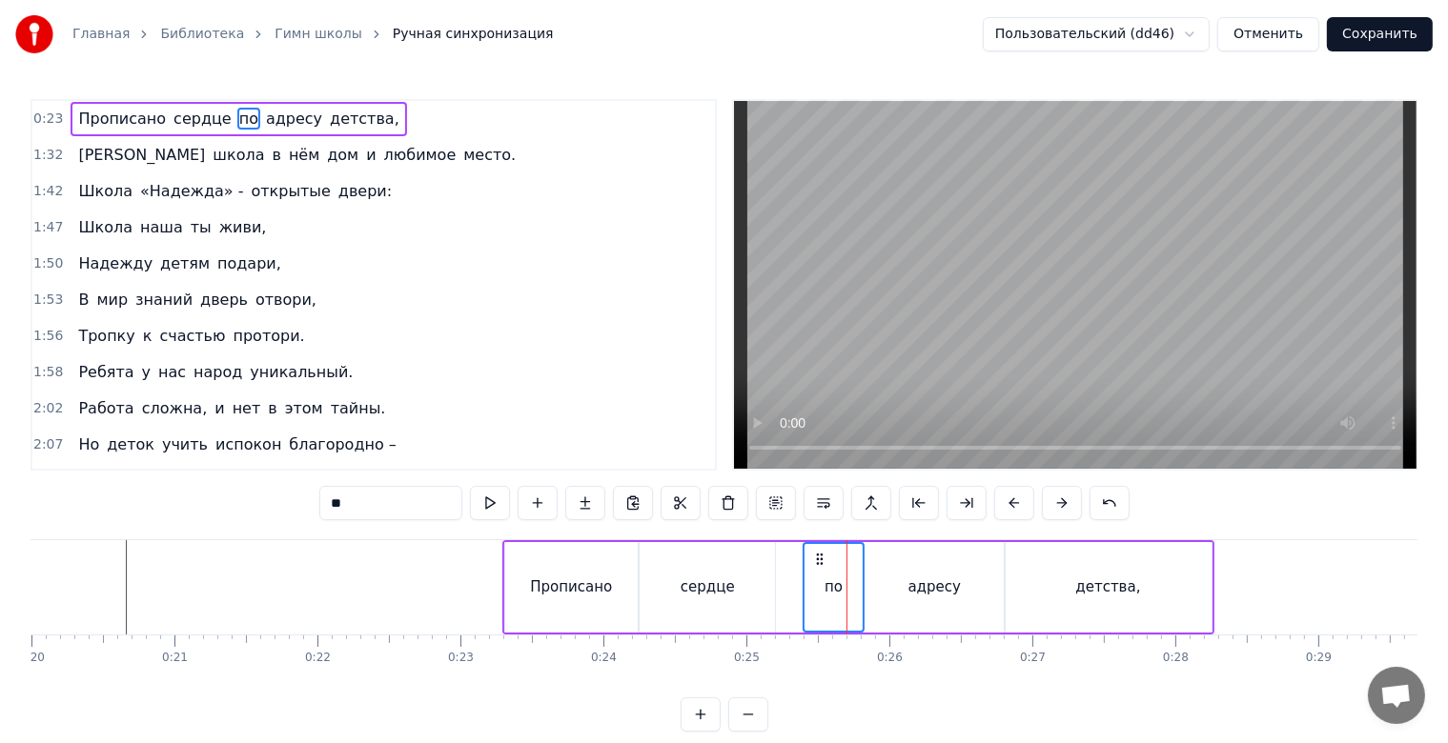
click at [882, 574] on div "адресу" at bounding box center [934, 587] width 141 height 91
click at [1045, 590] on div "детства," at bounding box center [1109, 587] width 208 height 91
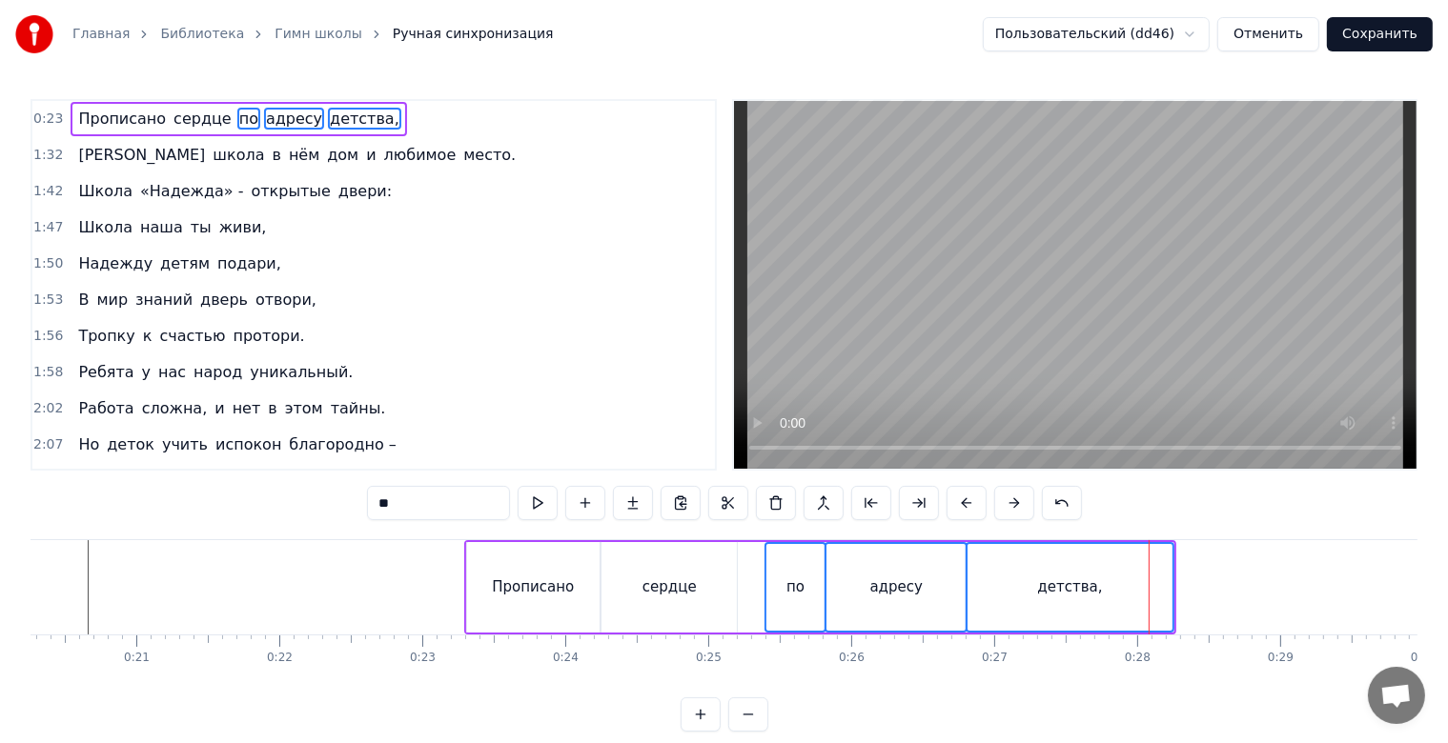
scroll to position [0, 2935]
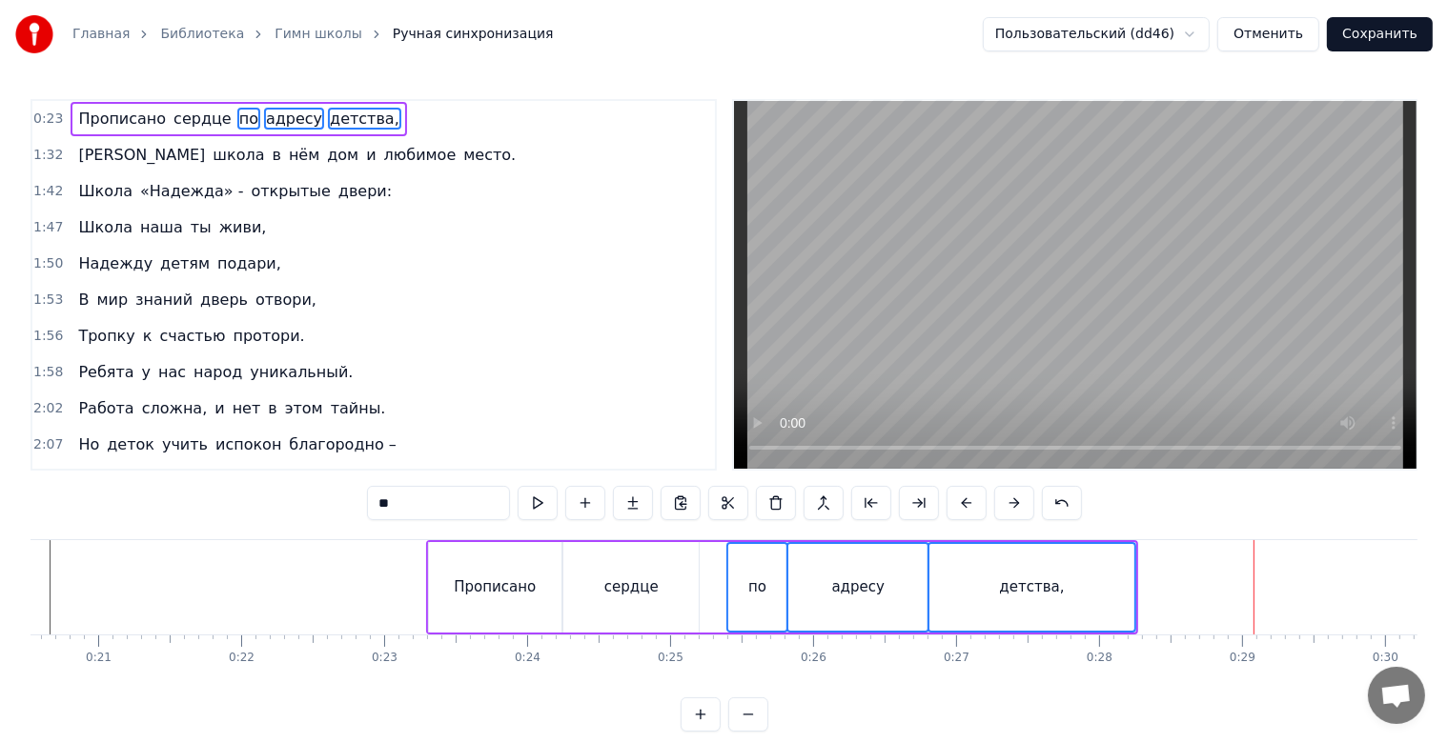
drag, startPoint x: 1026, startPoint y: 585, endPoint x: 1046, endPoint y: 587, distance: 20.1
click at [1046, 587] on div "детства," at bounding box center [1031, 588] width 65 height 22
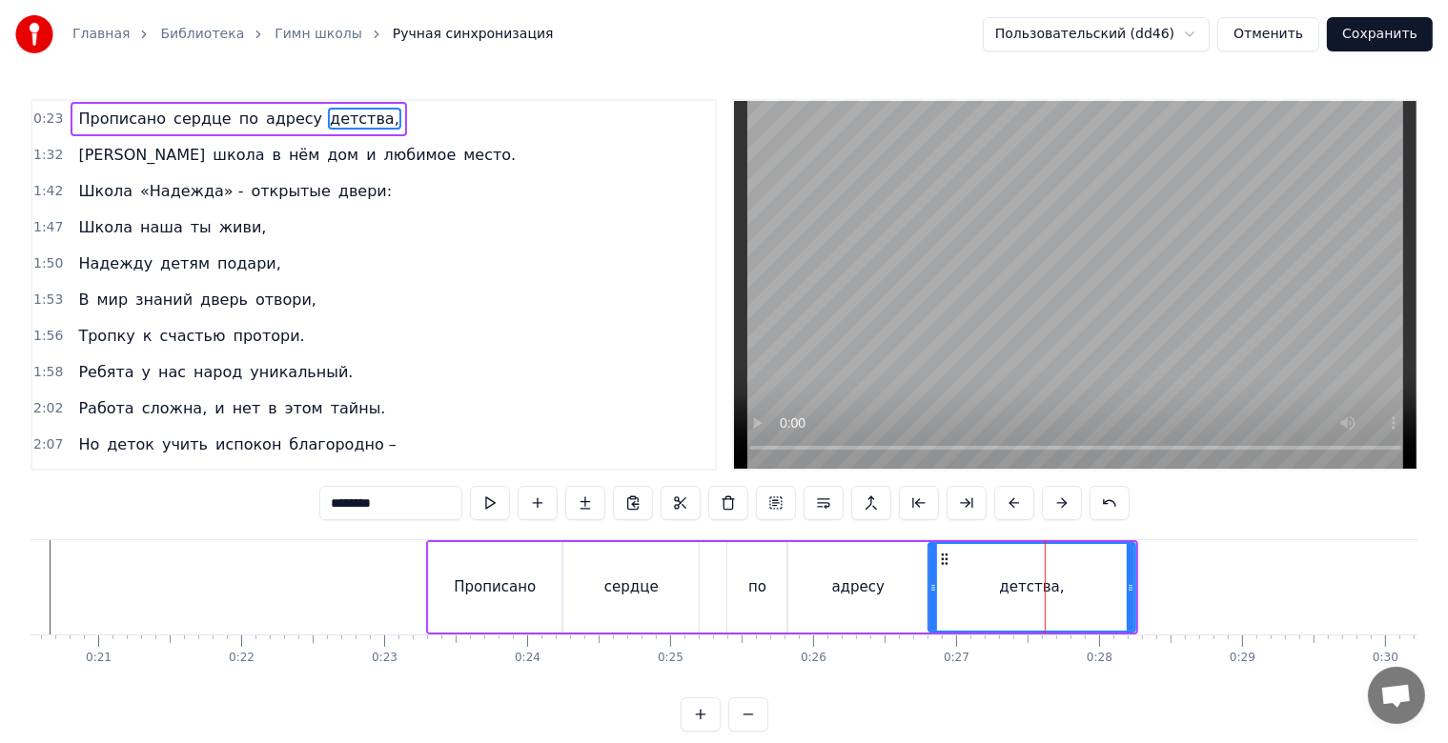
click at [750, 587] on div "по" at bounding box center [757, 588] width 18 height 22
type input "**"
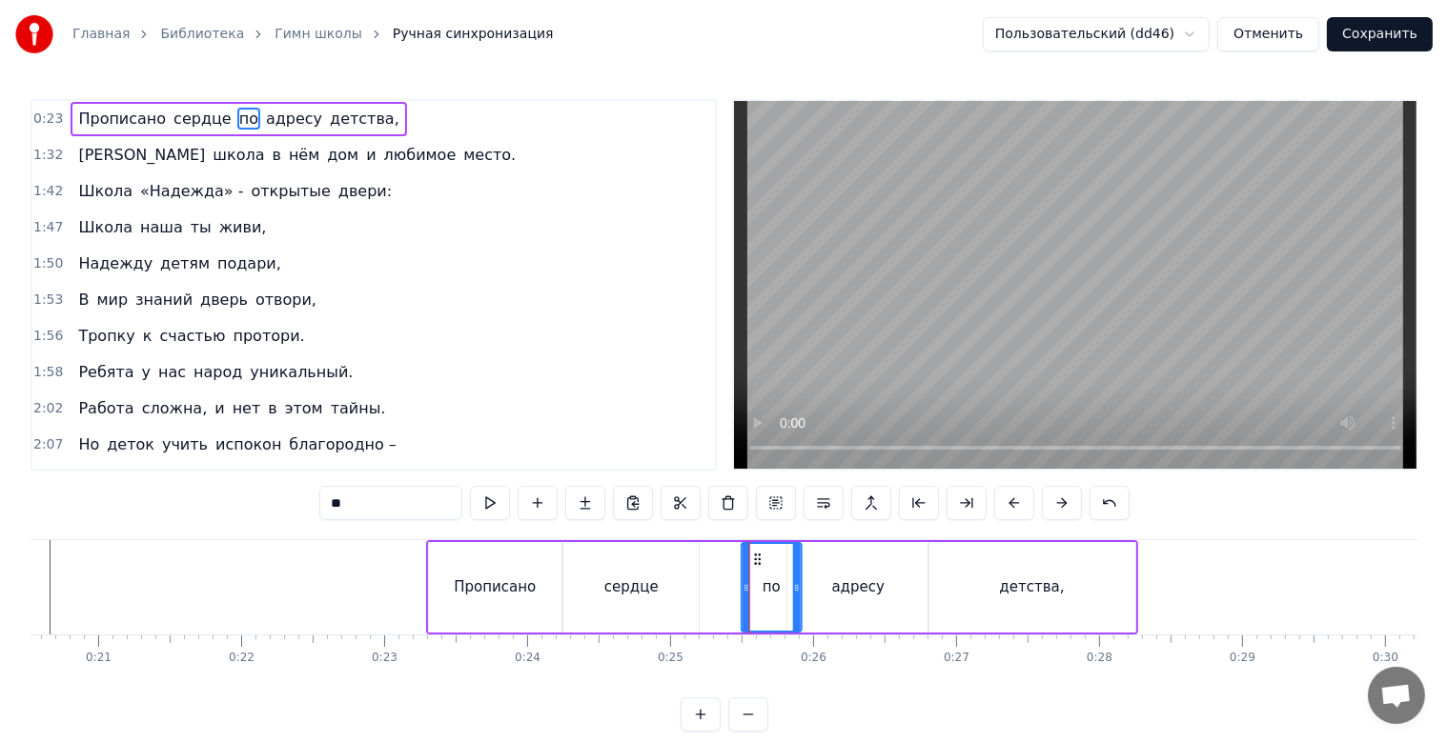
drag, startPoint x: 742, startPoint y: 559, endPoint x: 756, endPoint y: 559, distance: 14.3
click at [756, 559] on icon at bounding box center [757, 559] width 15 height 15
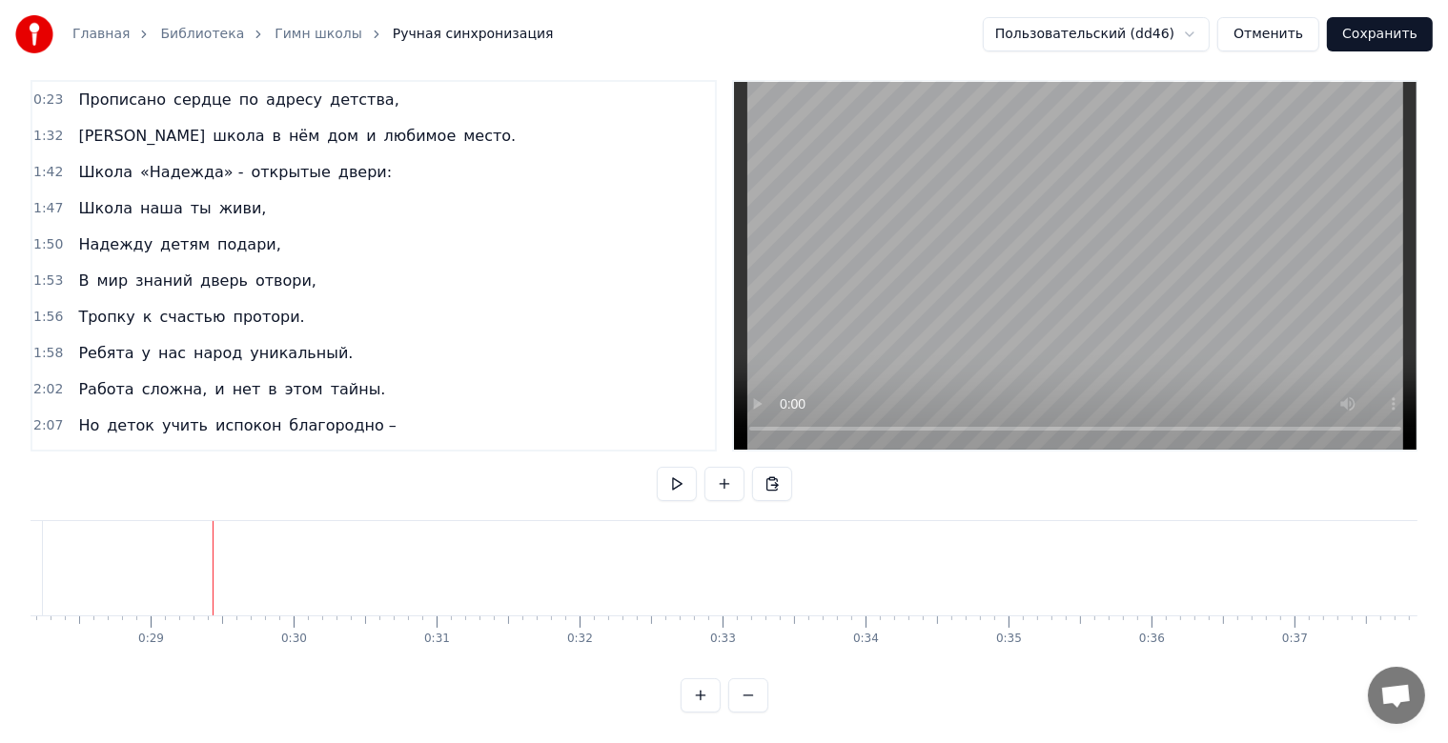
scroll to position [0, 3954]
click at [751, 705] on button at bounding box center [748, 696] width 40 height 34
click at [751, 705] on div at bounding box center [725, 696] width 88 height 34
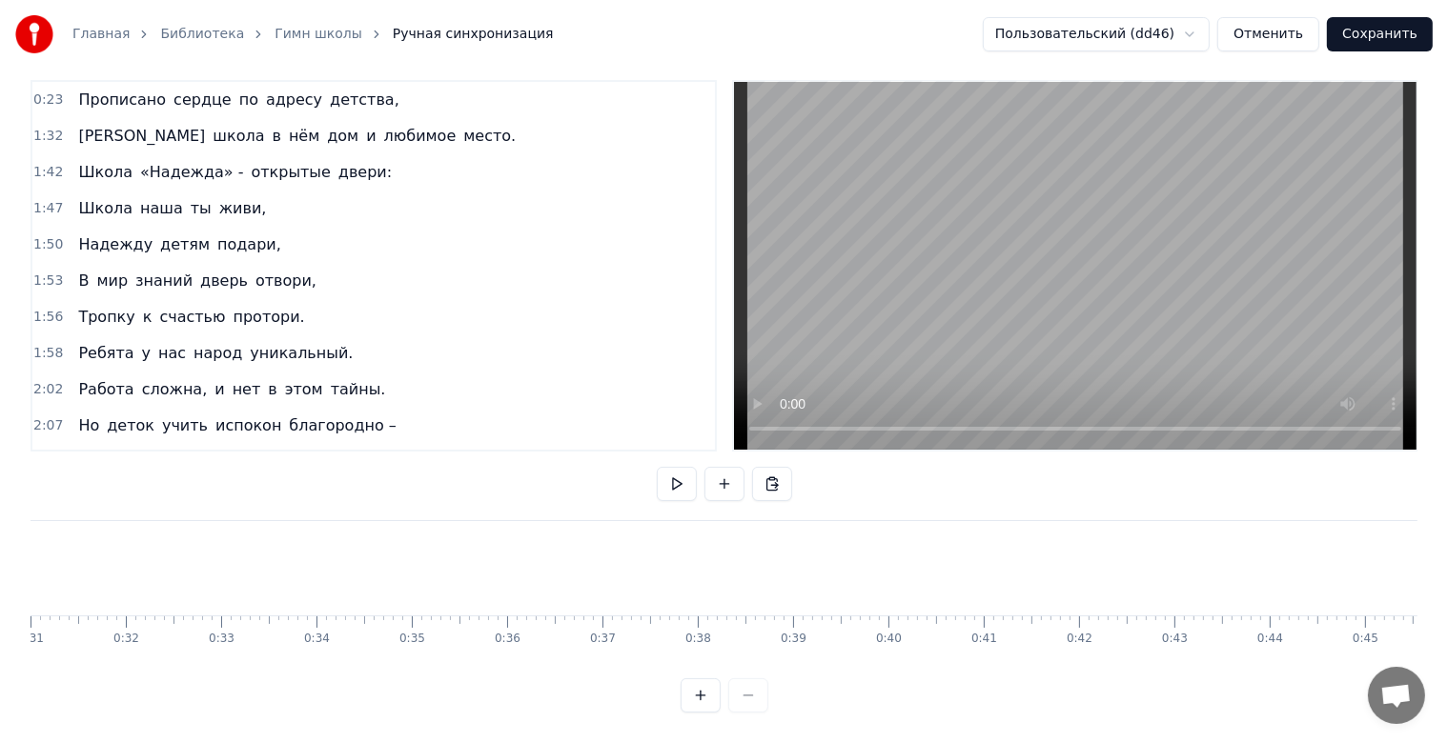
scroll to position [0, 2710]
click at [751, 705] on div at bounding box center [725, 696] width 88 height 34
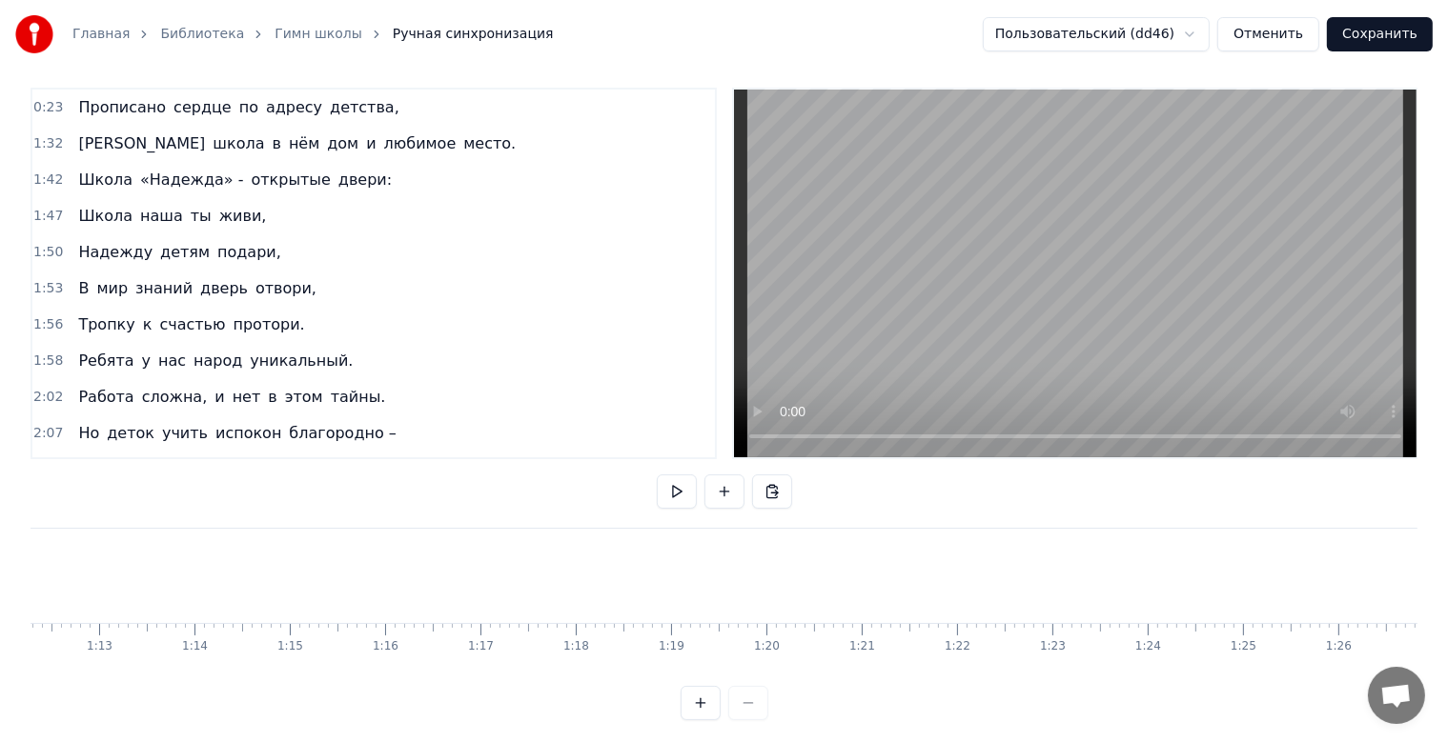
scroll to position [0, 0]
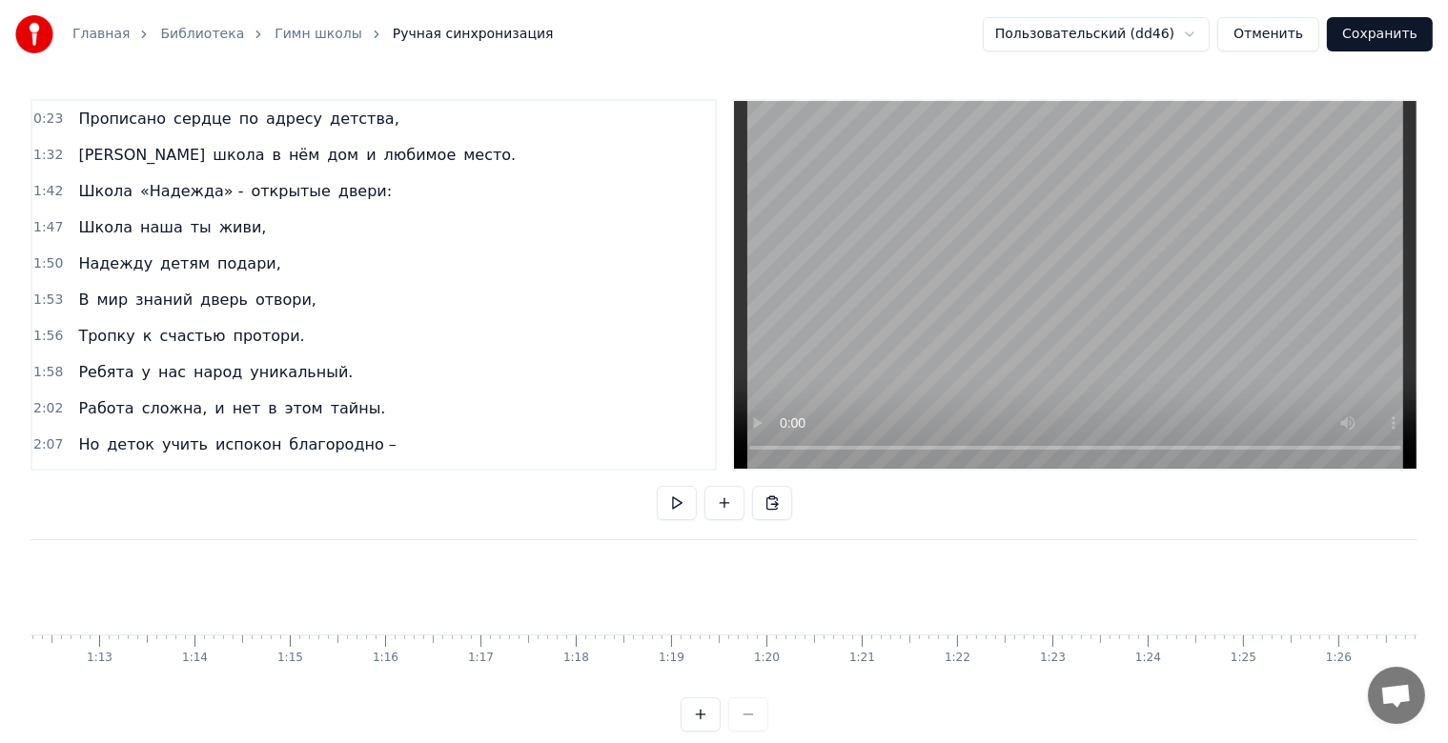
click at [382, 157] on span "любимое" at bounding box center [420, 155] width 76 height 22
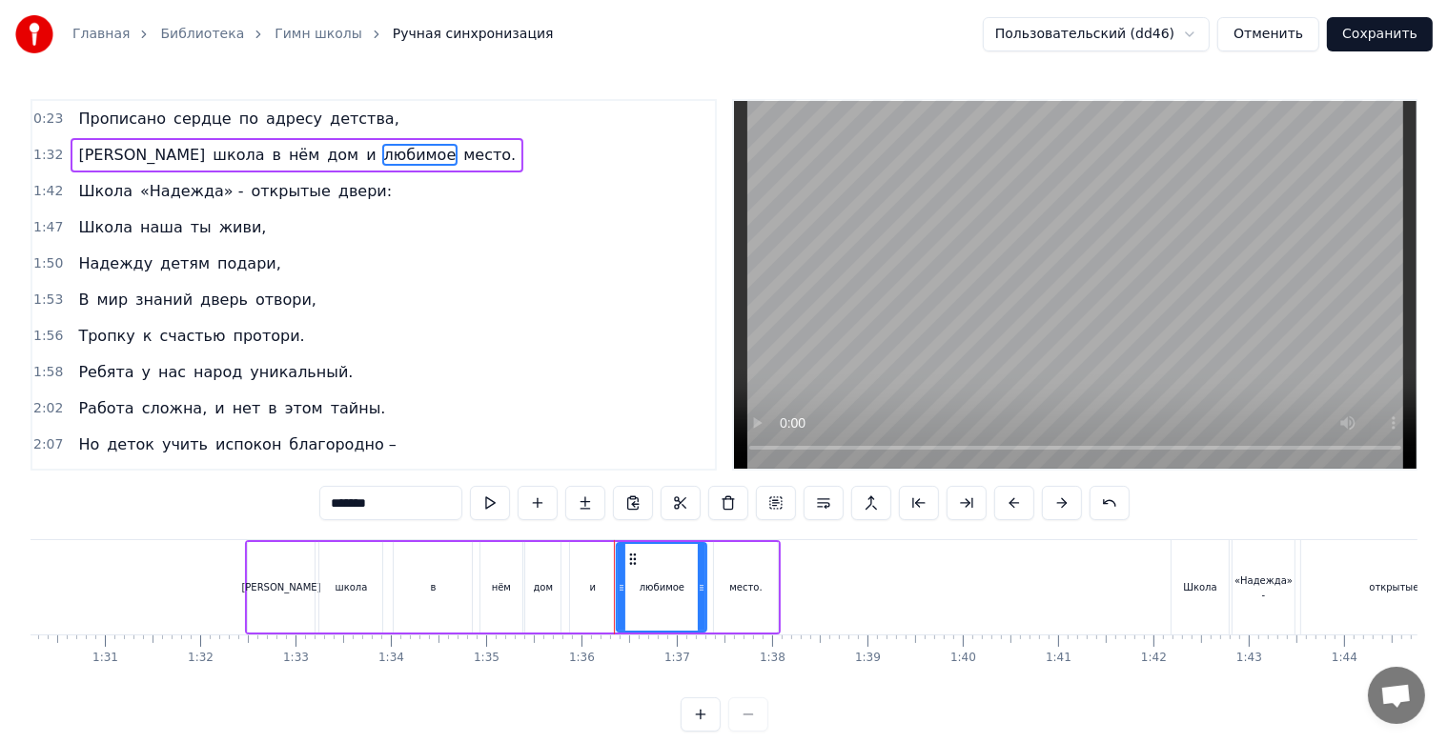
scroll to position [0, 8385]
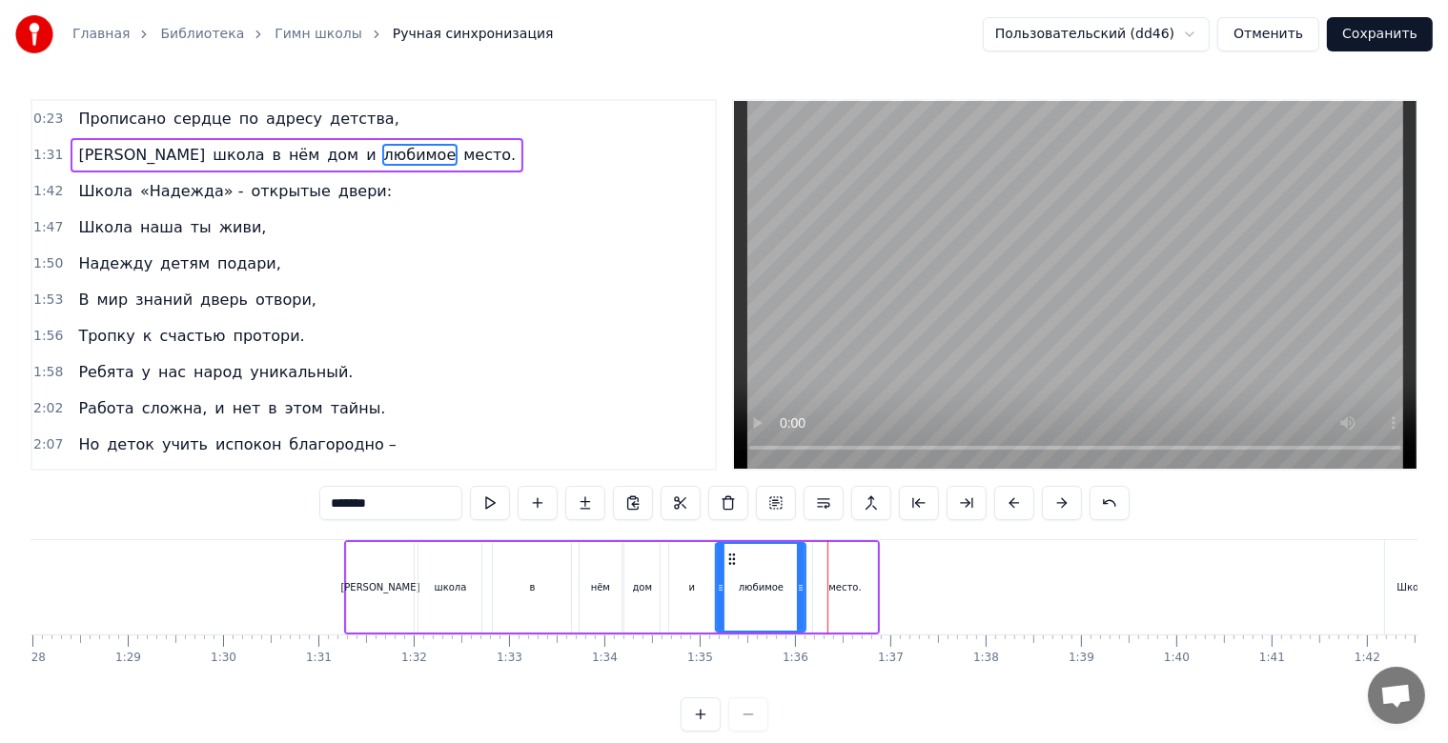
click at [864, 608] on div "место." at bounding box center [845, 587] width 64 height 91
type input "******"
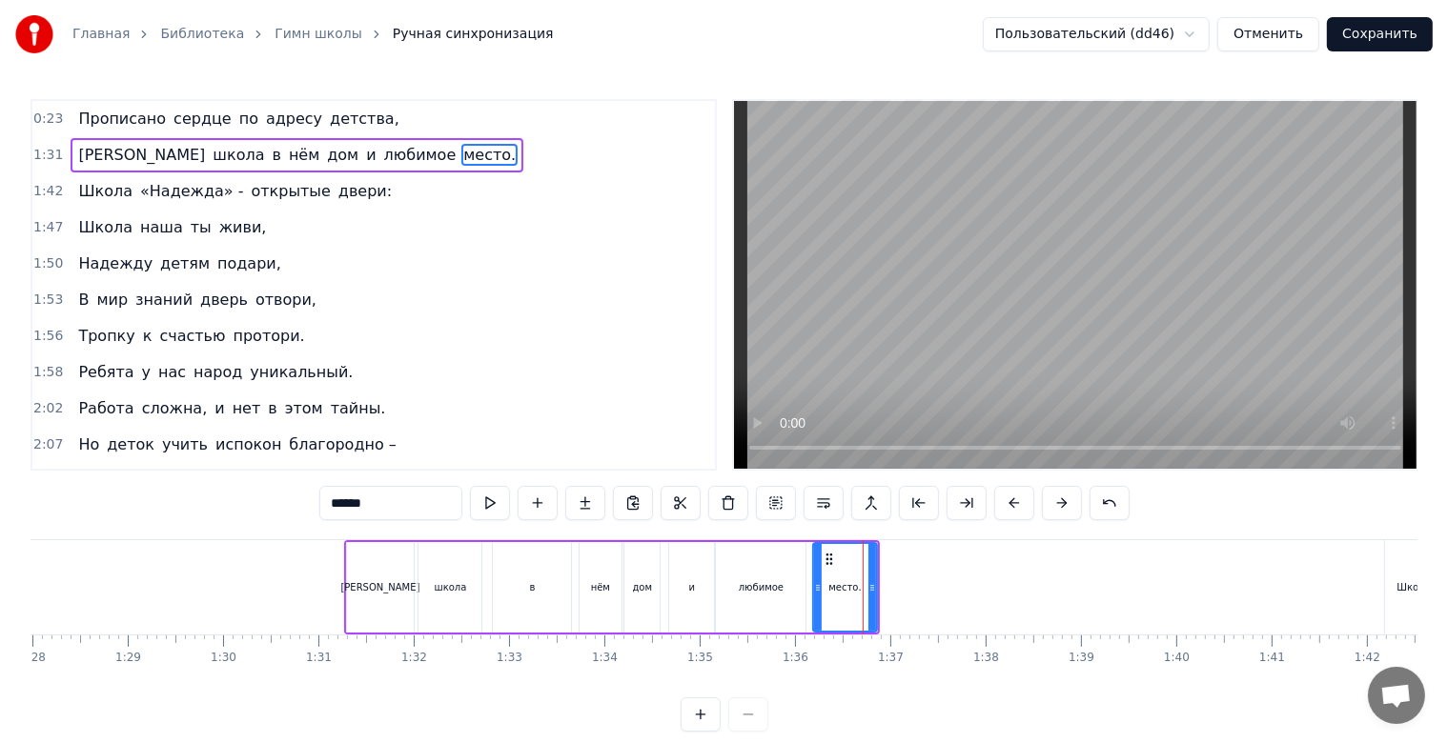
click at [878, 568] on div "А школа в нём дом и любимое место." at bounding box center [612, 587] width 537 height 94
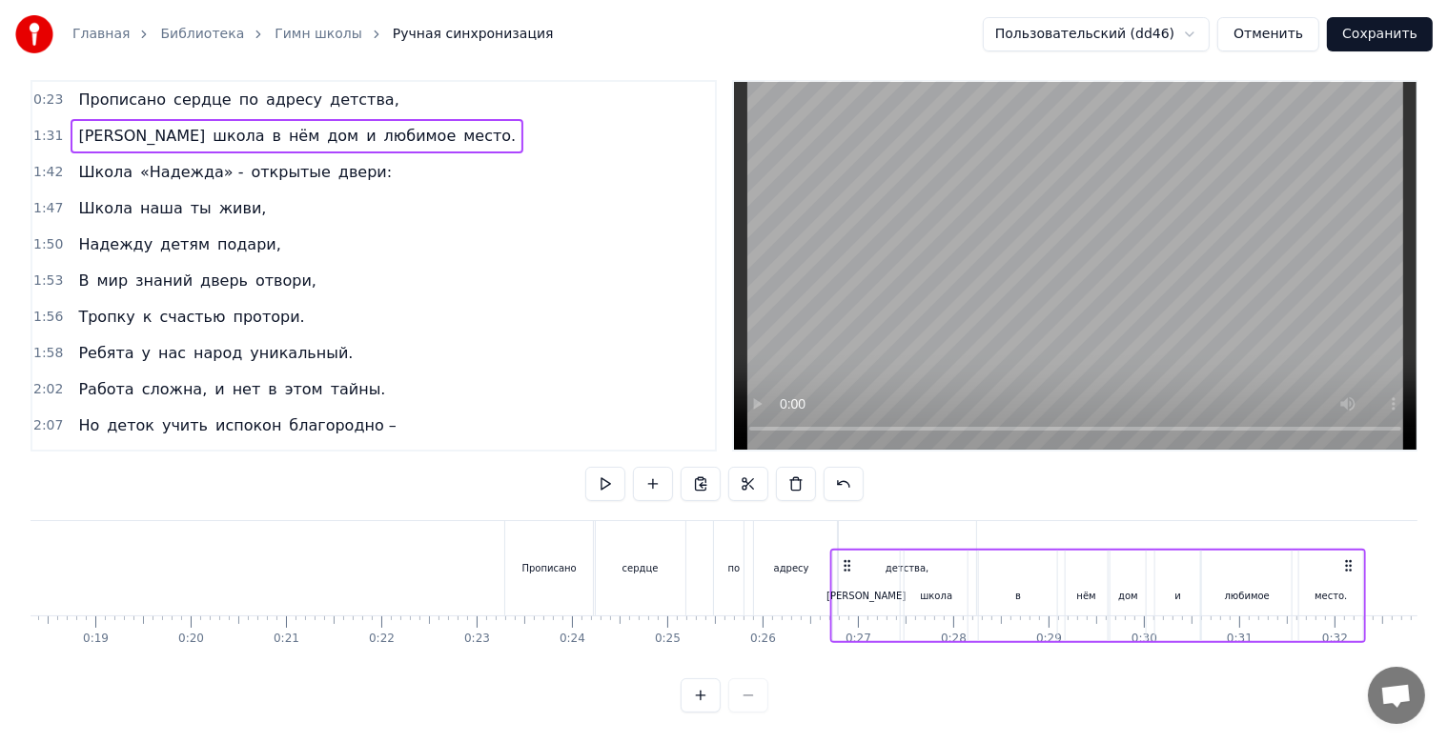
scroll to position [34, 0]
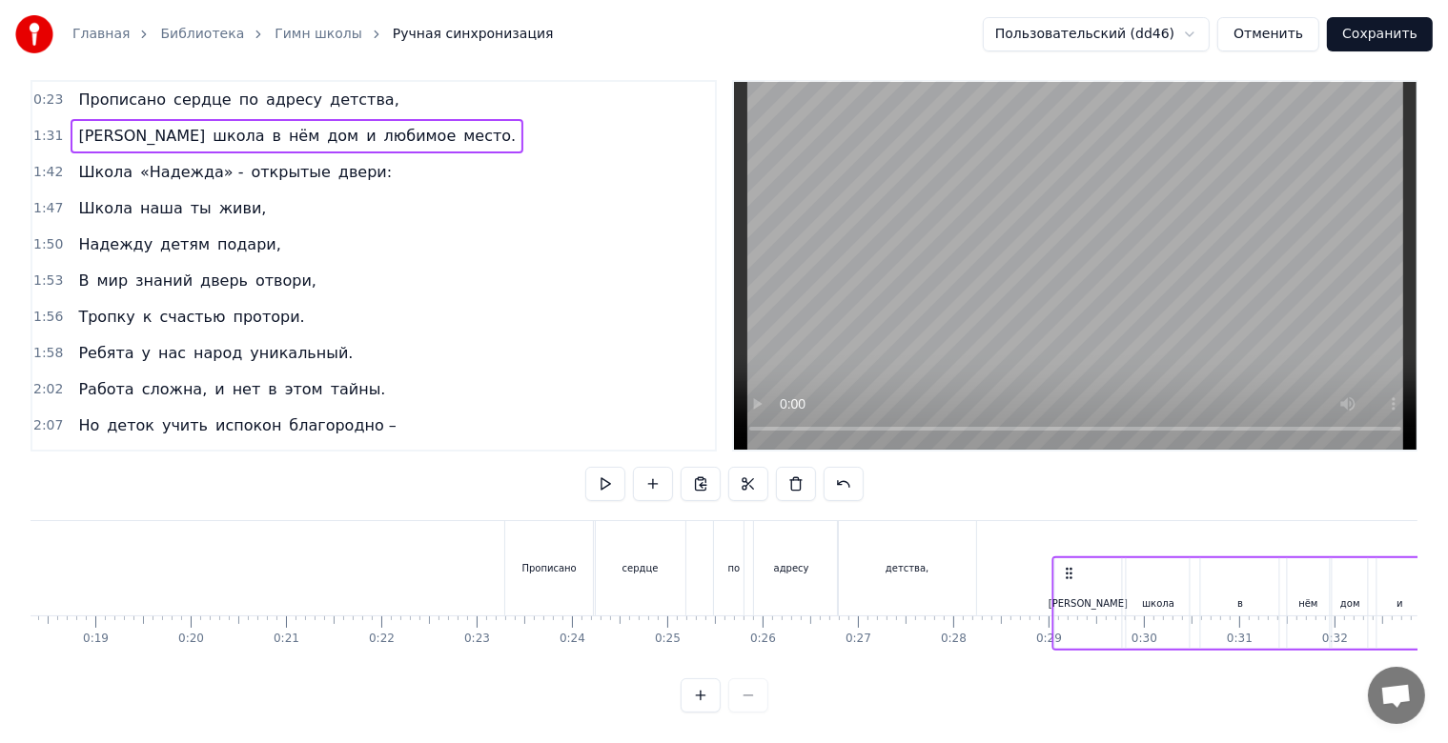
drag, startPoint x: 359, startPoint y: 556, endPoint x: 1067, endPoint y: 557, distance: 708.2
click at [1067, 566] on icon at bounding box center [1068, 573] width 15 height 15
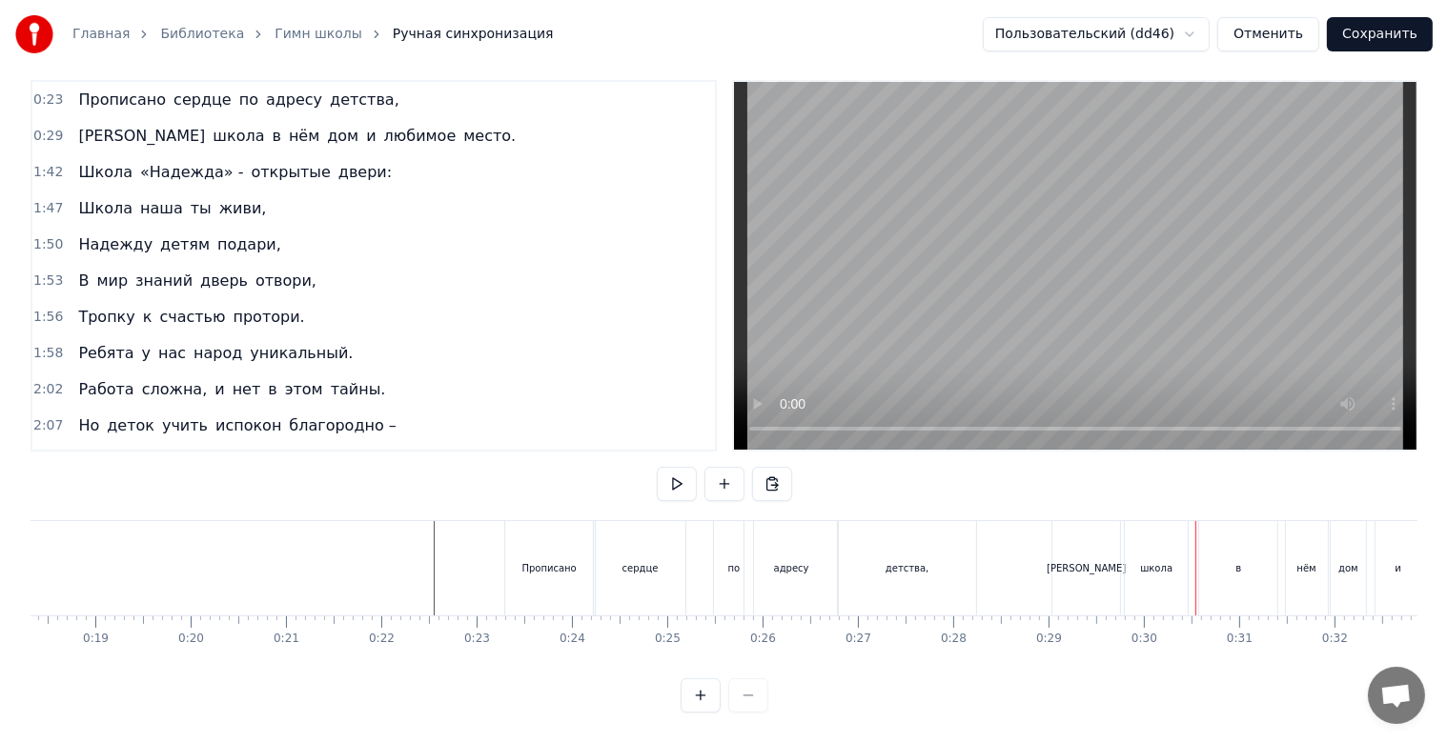
click at [1102, 577] on div "[PERSON_NAME]" at bounding box center [1086, 568] width 68 height 94
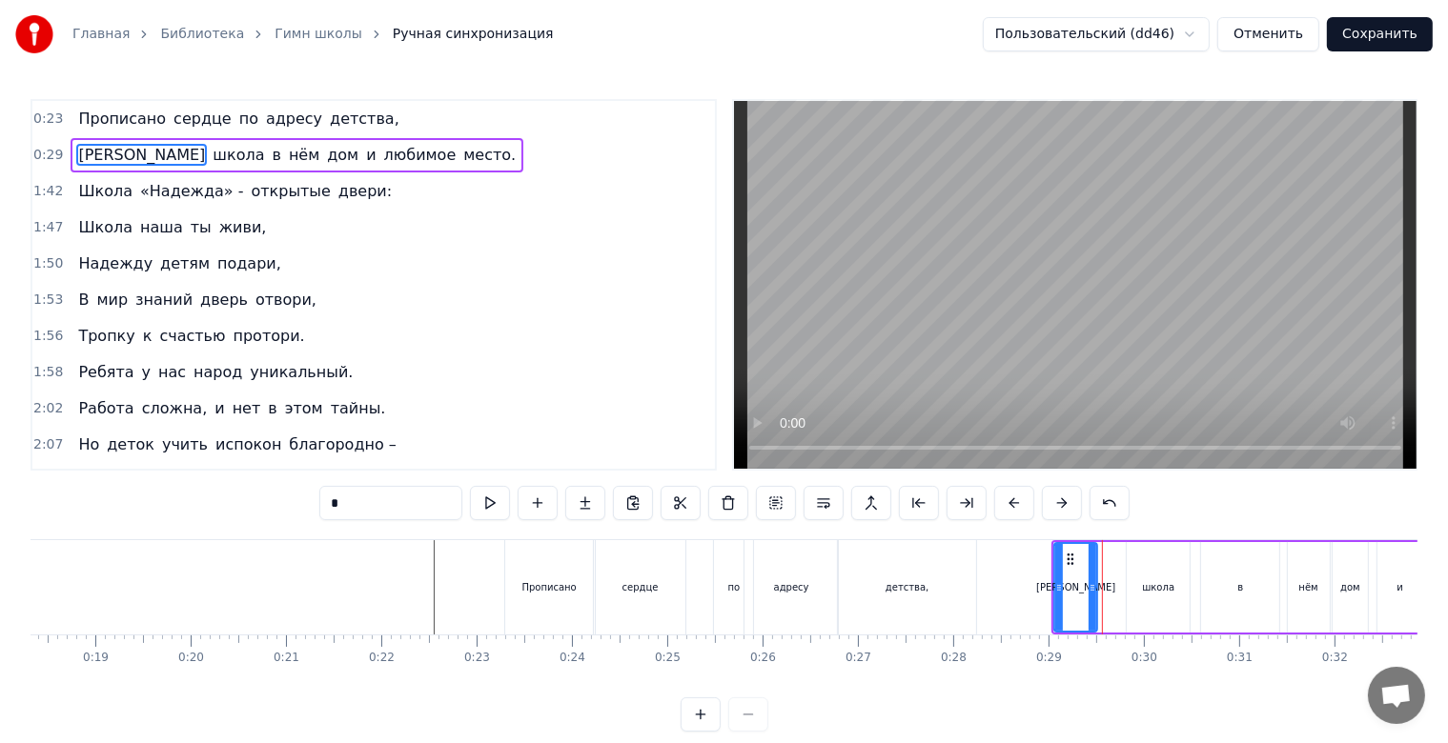
drag, startPoint x: 1115, startPoint y: 582, endPoint x: 1090, endPoint y: 583, distance: 24.8
click at [1090, 583] on icon at bounding box center [1092, 587] width 8 height 15
click at [1151, 587] on div "школа" at bounding box center [1158, 587] width 32 height 14
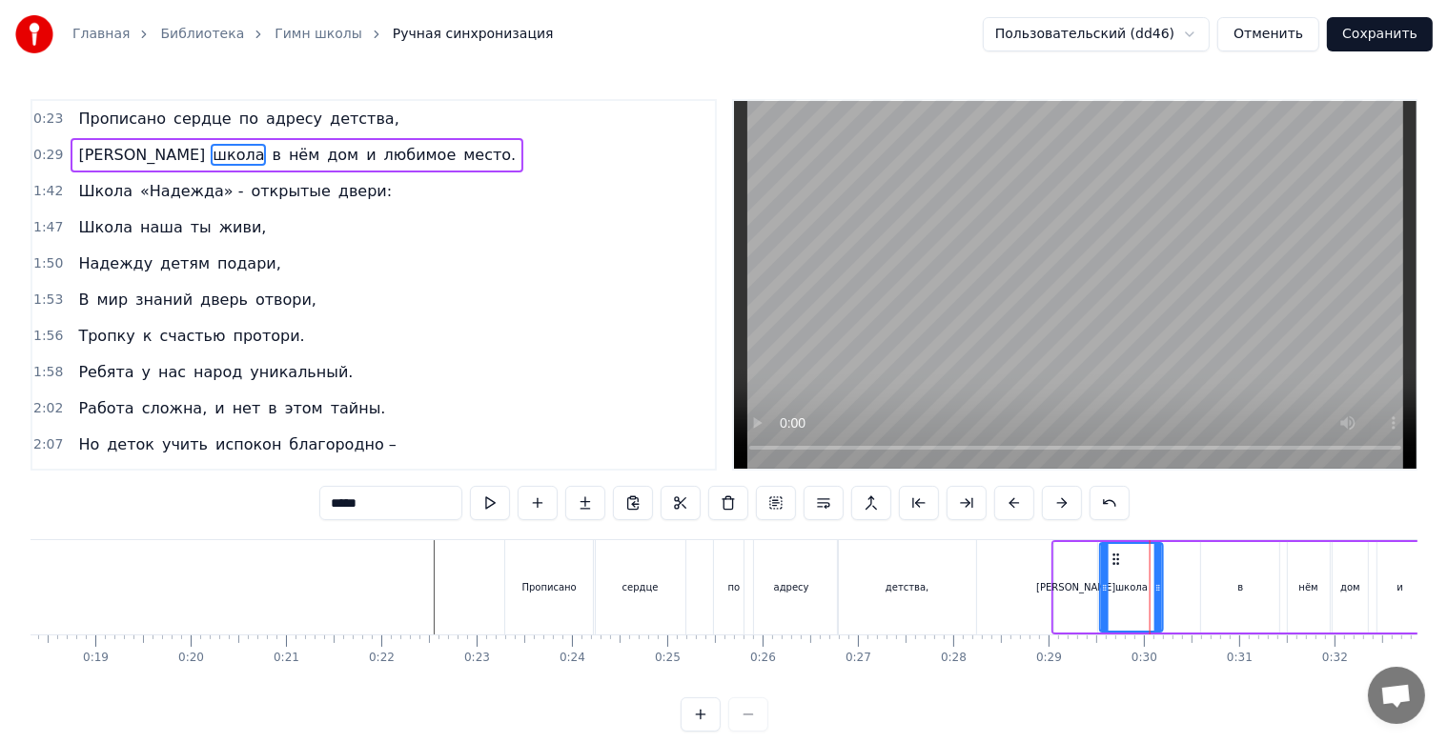
drag, startPoint x: 1142, startPoint y: 561, endPoint x: 1115, endPoint y: 563, distance: 26.8
click at [1115, 563] on icon at bounding box center [1115, 559] width 15 height 15
click at [325, 162] on span "дом" at bounding box center [342, 155] width 35 height 22
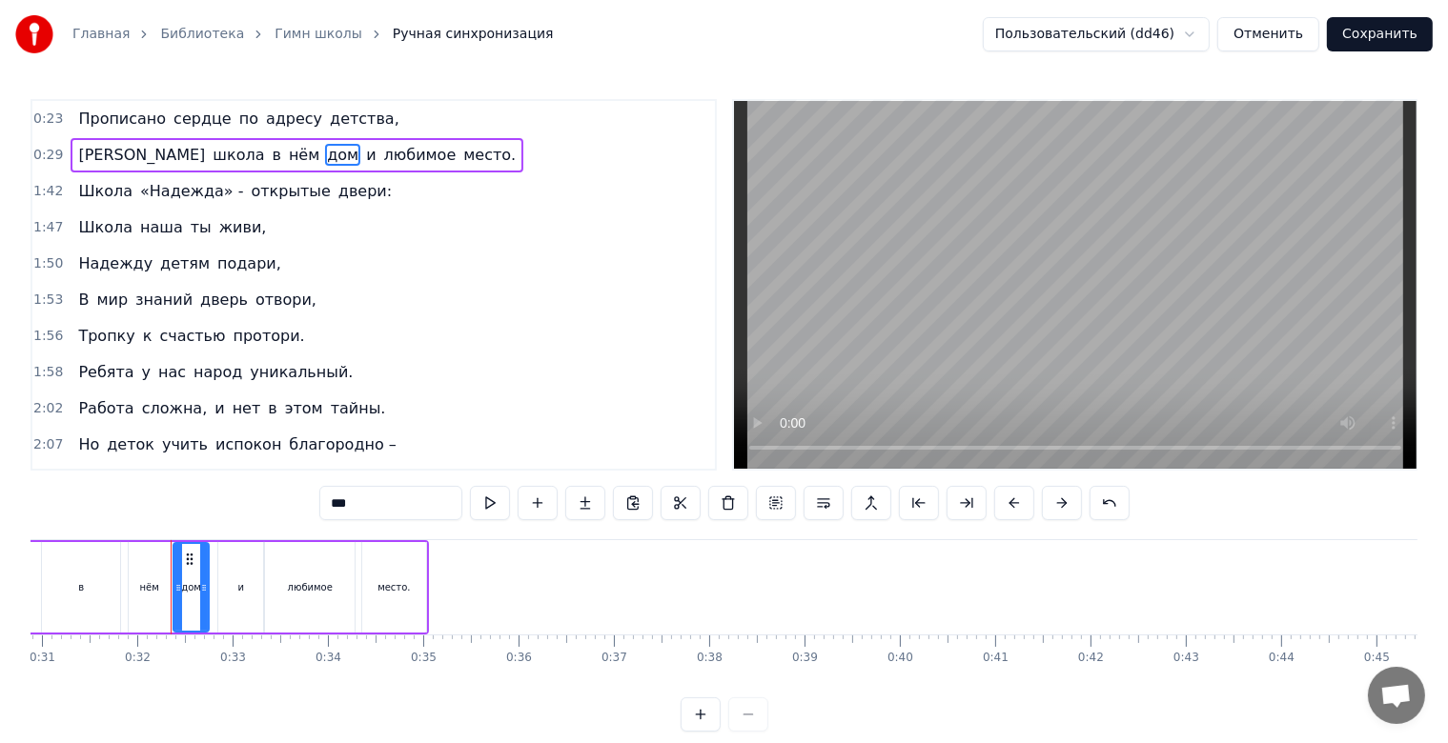
scroll to position [0, 2987]
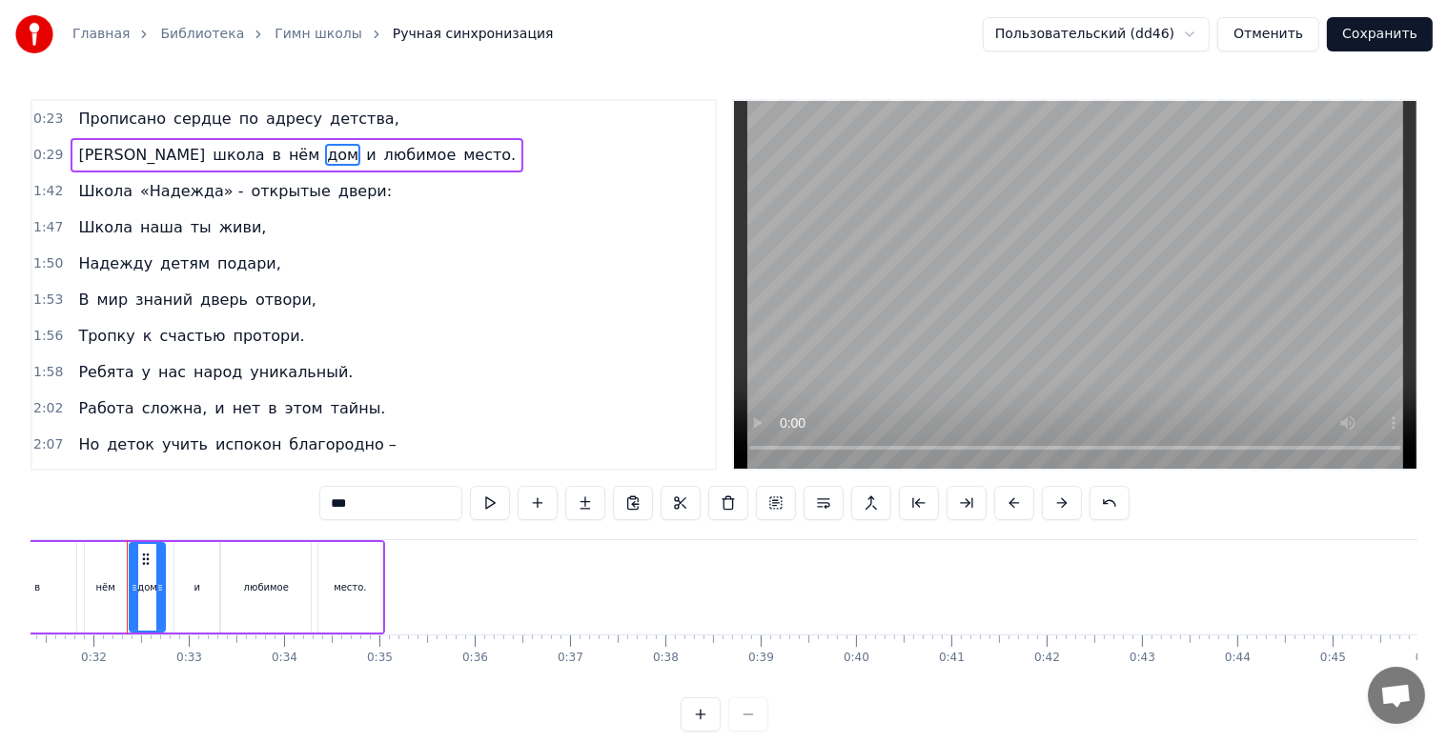
click at [461, 152] on span "место." at bounding box center [489, 155] width 56 height 22
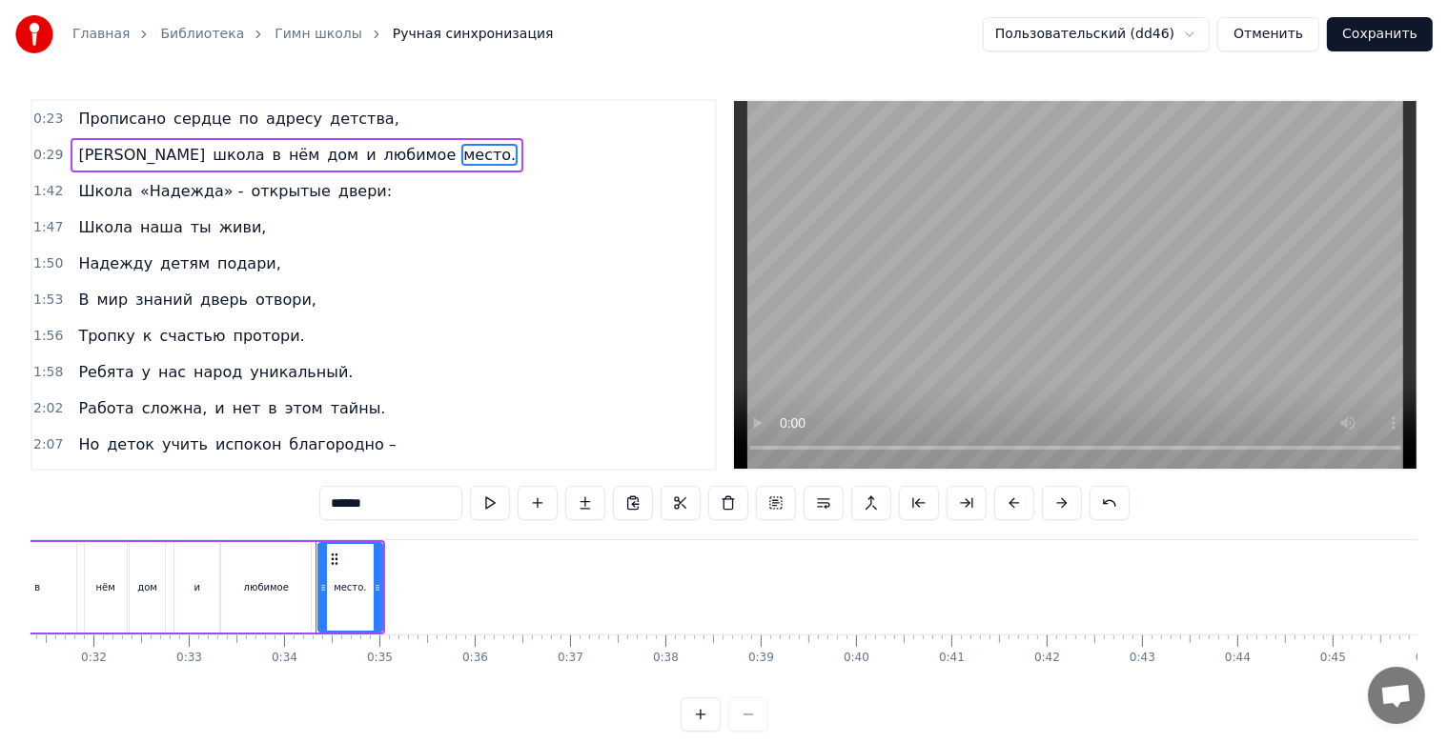
click at [211, 157] on span "школа" at bounding box center [238, 155] width 55 height 22
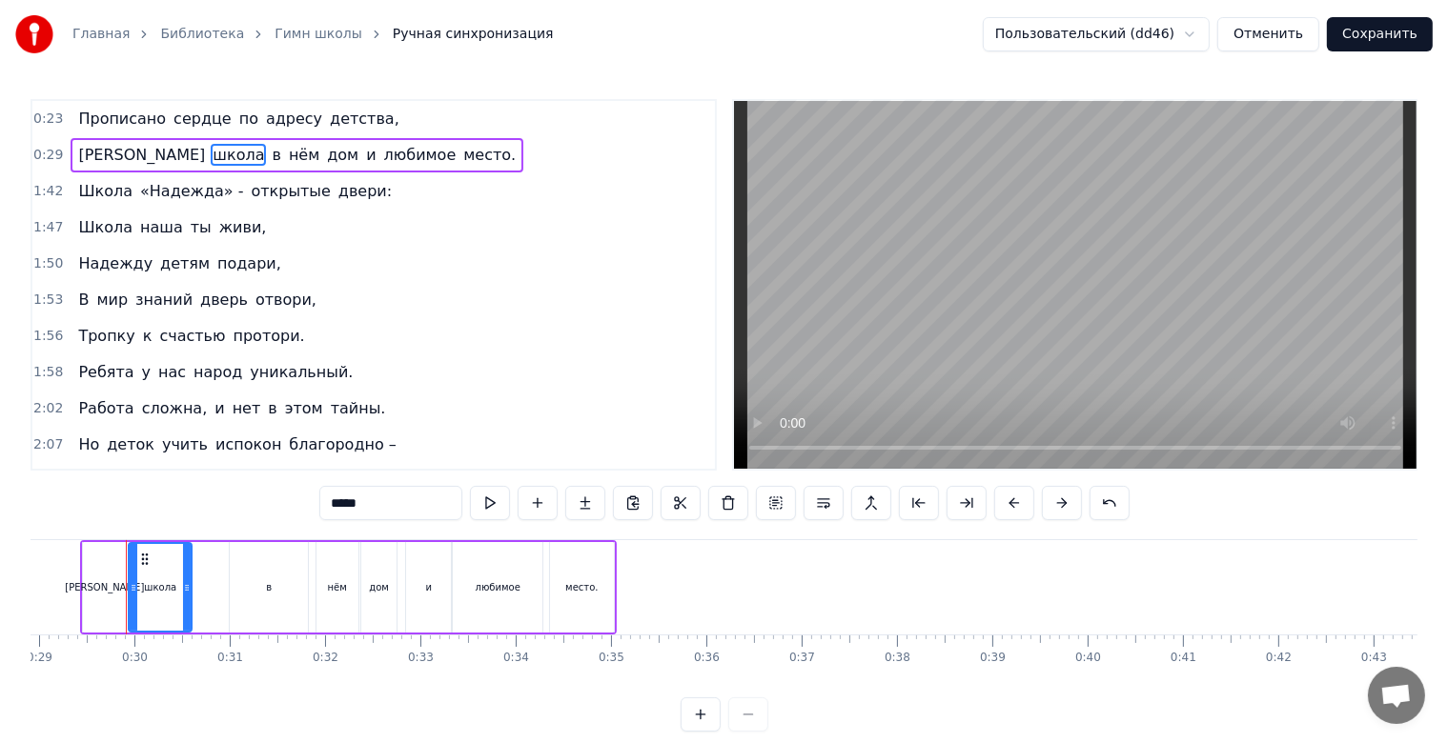
click at [76, 152] on span "[PERSON_NAME]" at bounding box center [141, 155] width 131 height 22
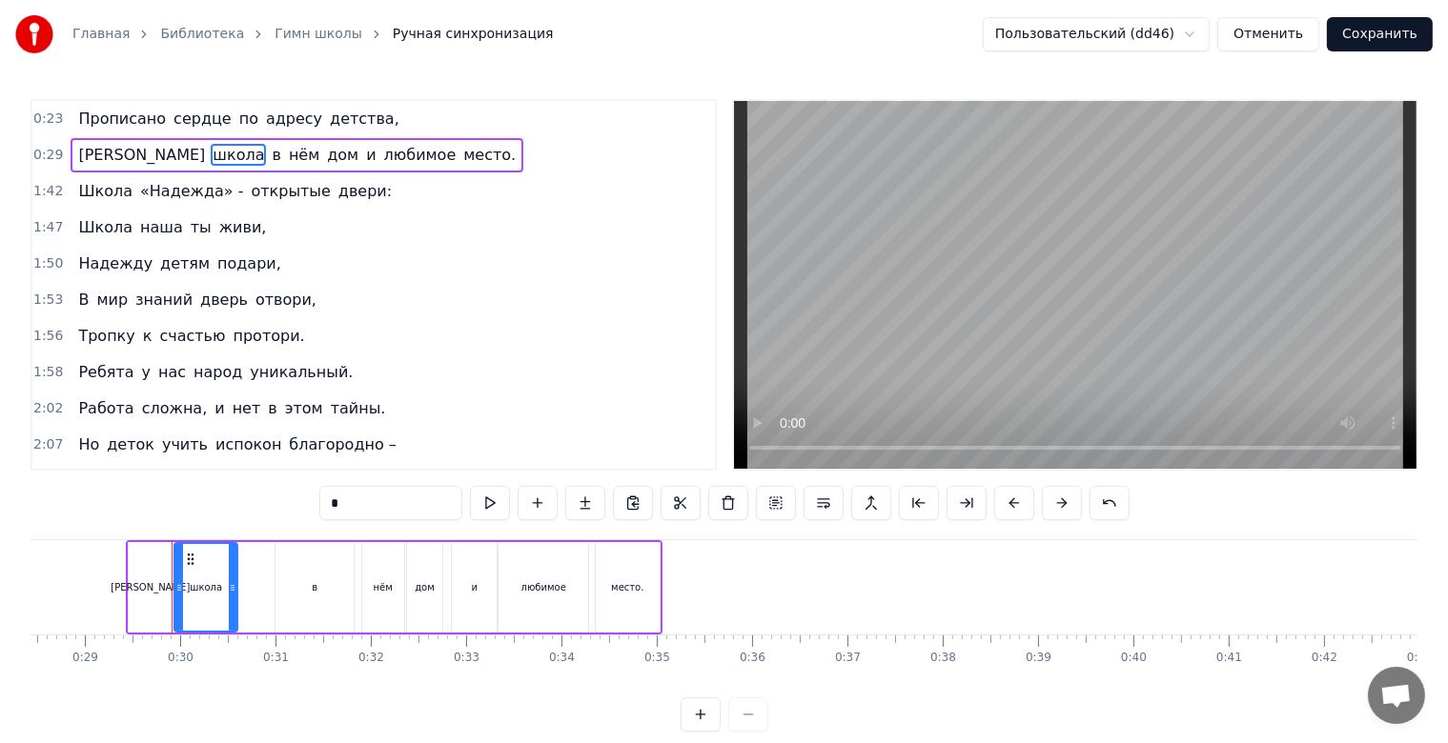
click at [76, 152] on span "[PERSON_NAME]" at bounding box center [141, 155] width 131 height 22
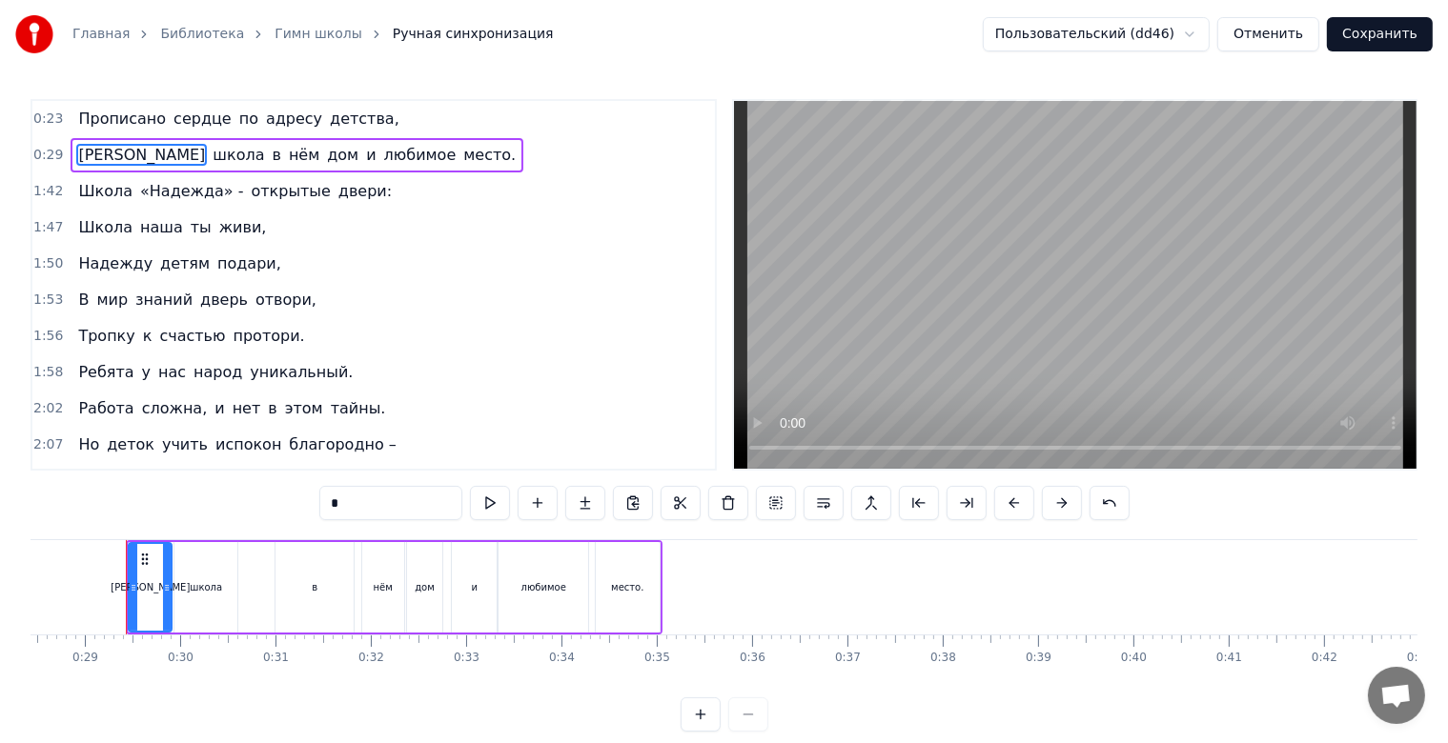
click at [211, 152] on span "школа" at bounding box center [238, 155] width 55 height 22
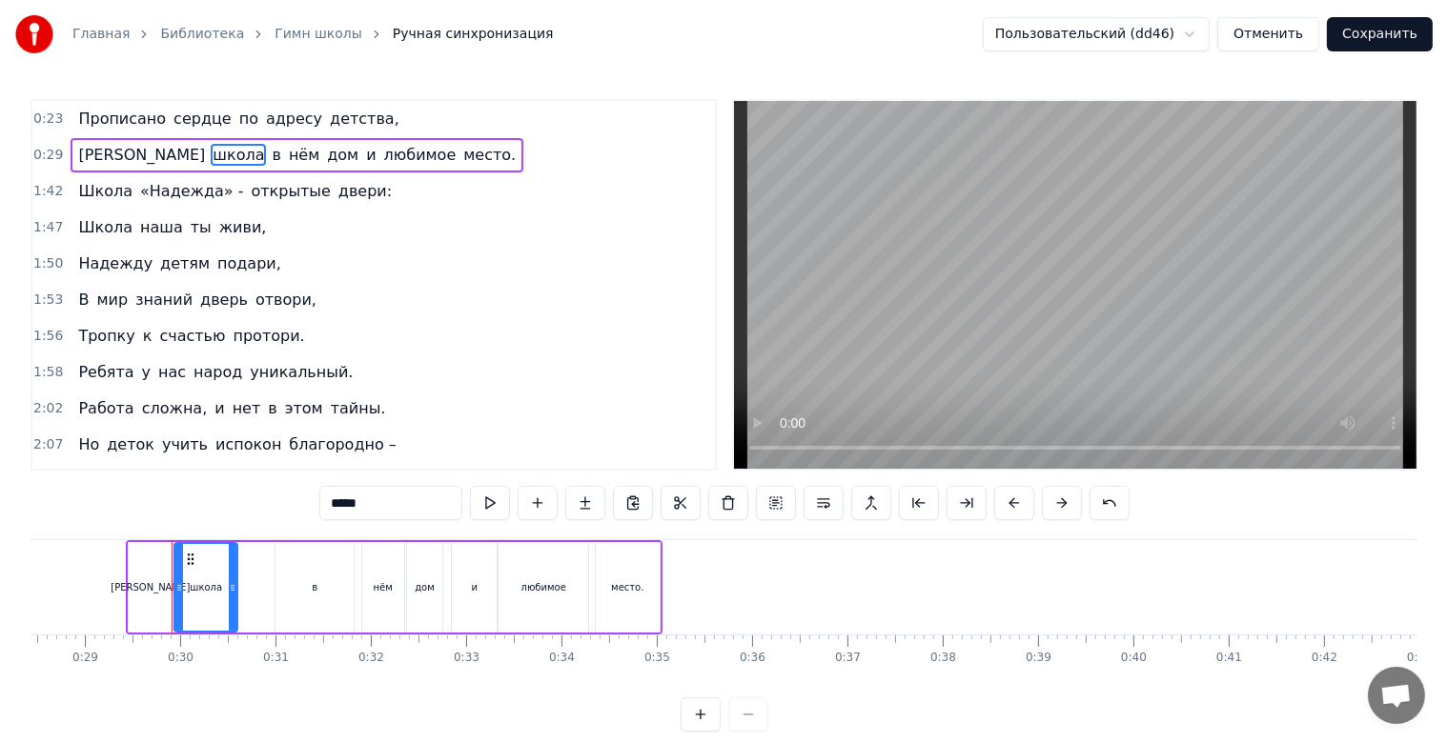
click at [76, 152] on span "[PERSON_NAME]" at bounding box center [141, 155] width 131 height 22
type input "*"
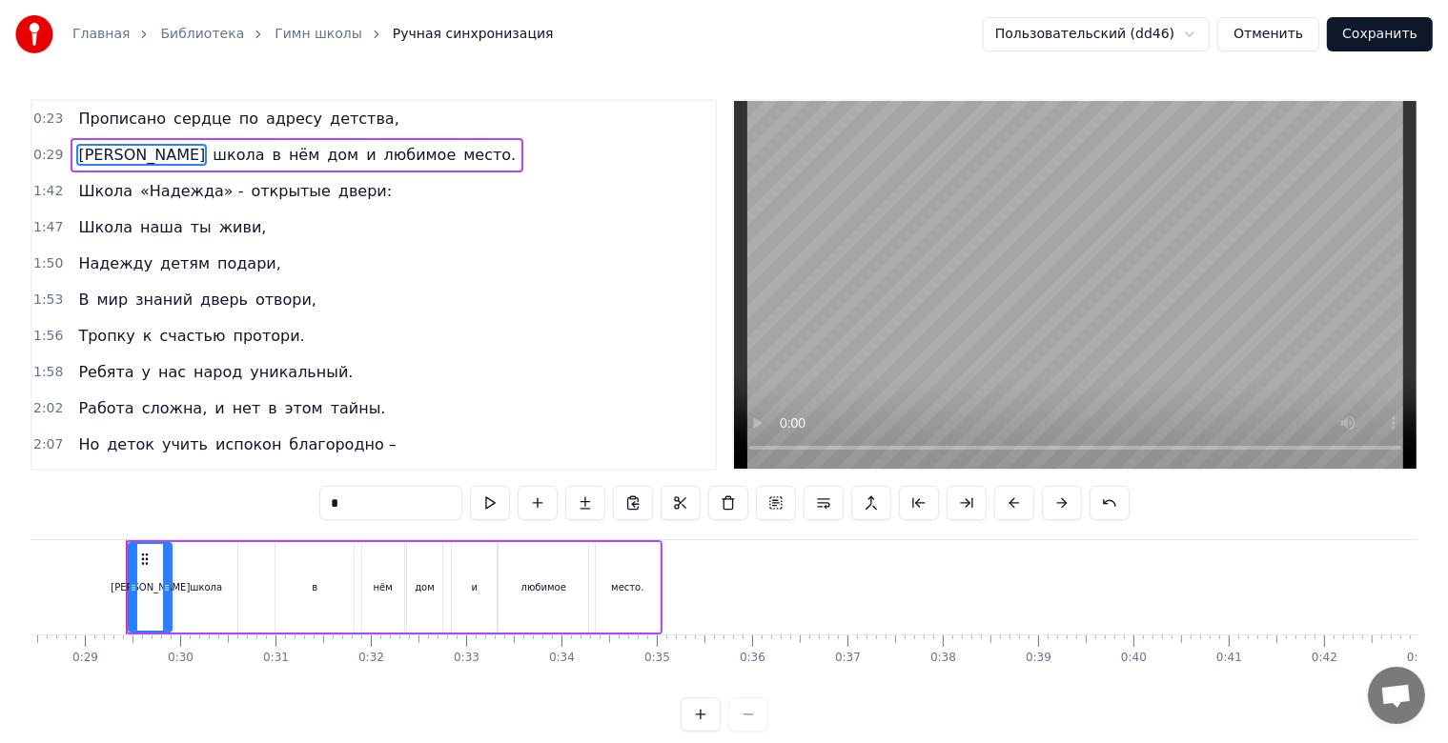
click at [1386, 44] on button "Сохранить" at bounding box center [1380, 34] width 106 height 34
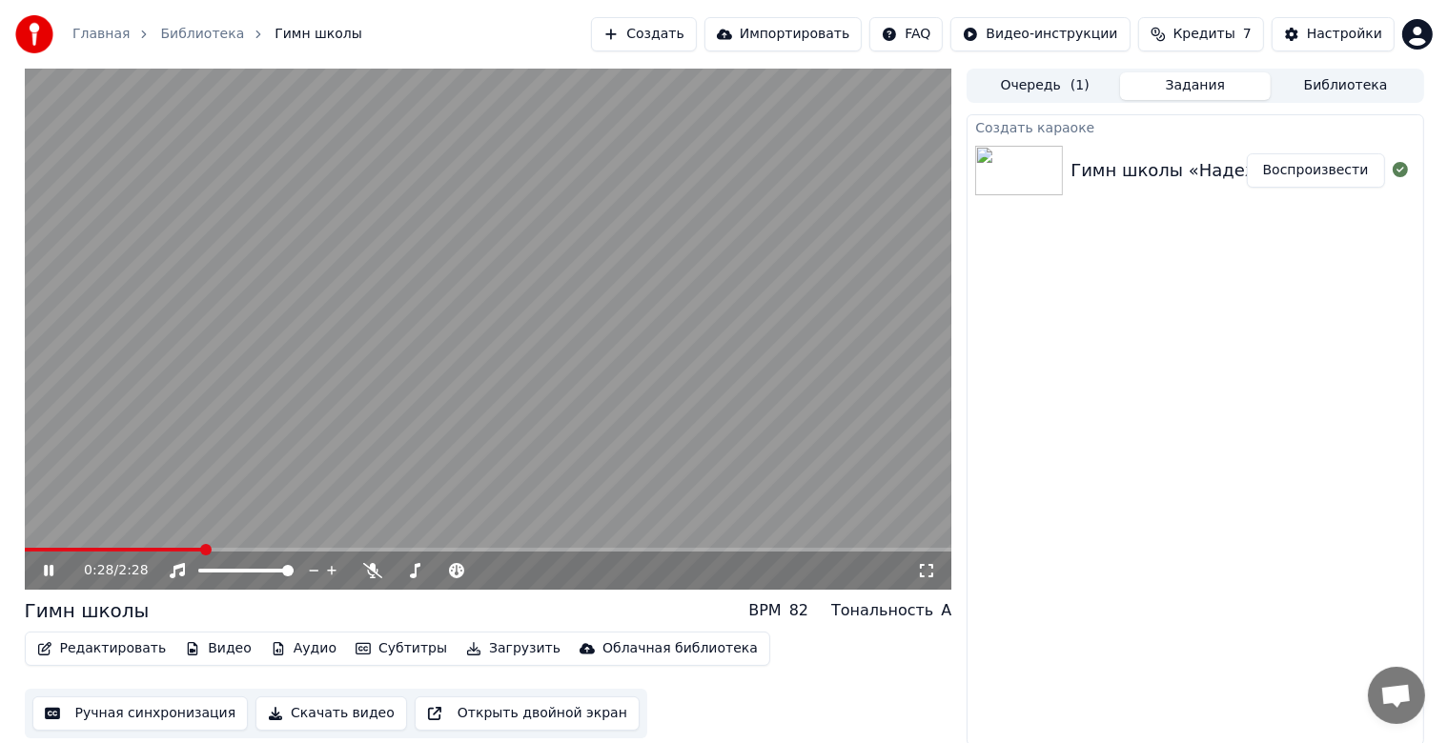
scroll to position [3, 0]
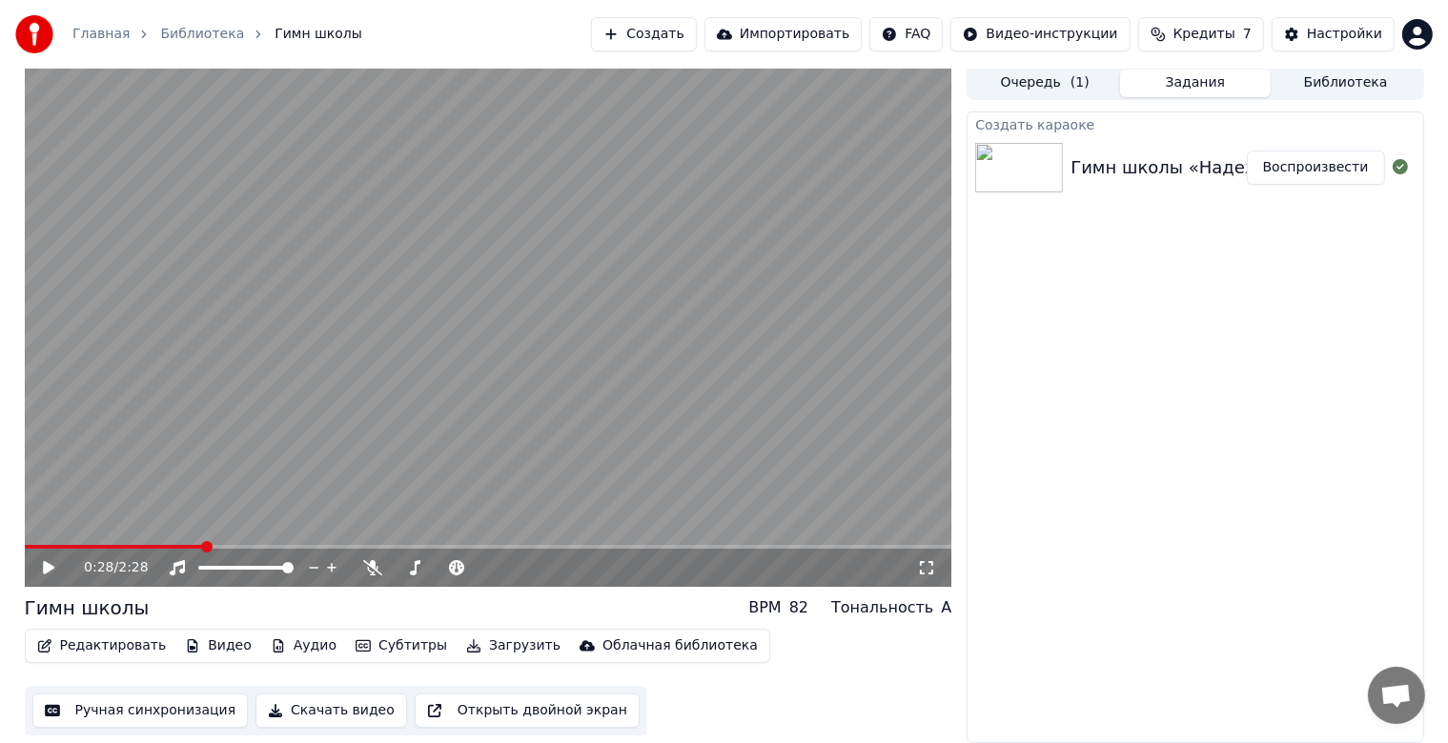
click at [94, 637] on button "Редактировать" at bounding box center [102, 646] width 145 height 27
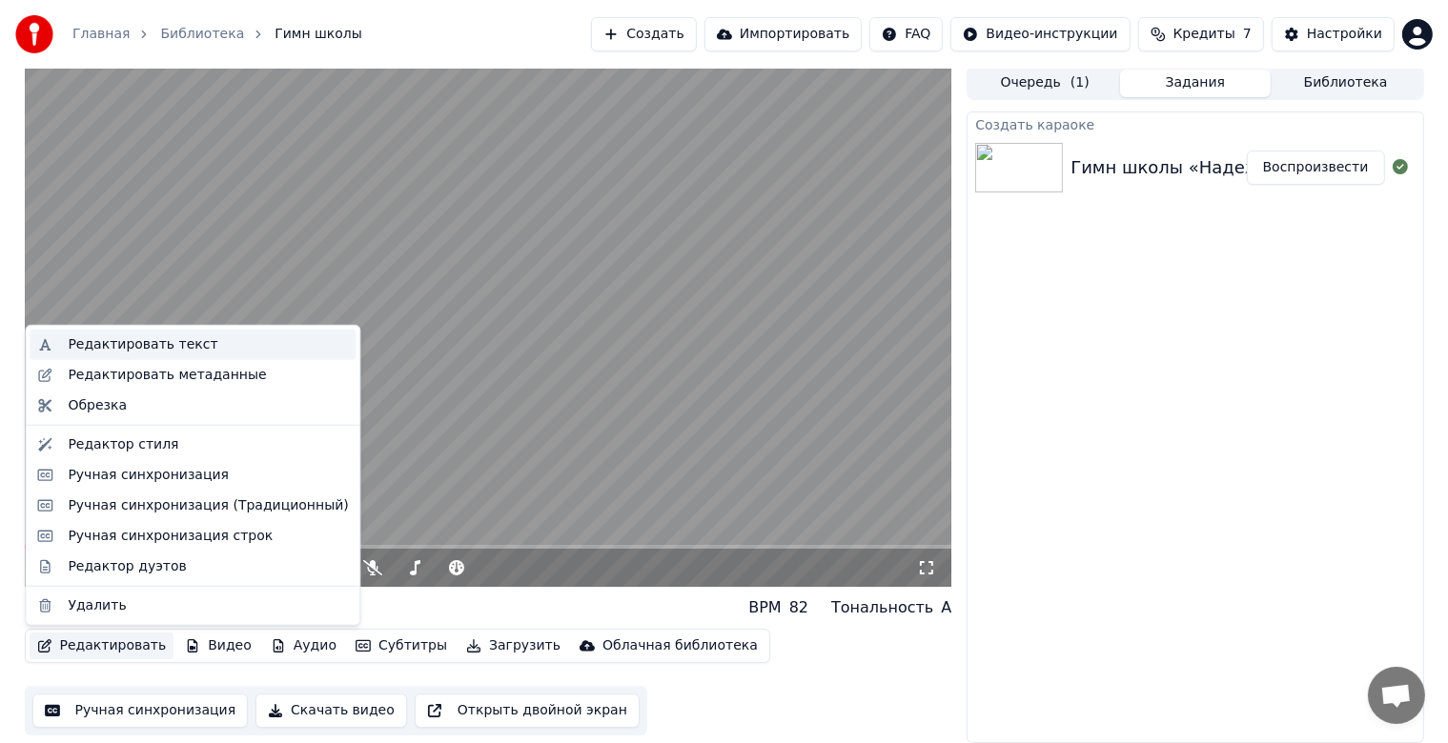
click at [197, 344] on div "Редактировать текст" at bounding box center [208, 344] width 280 height 19
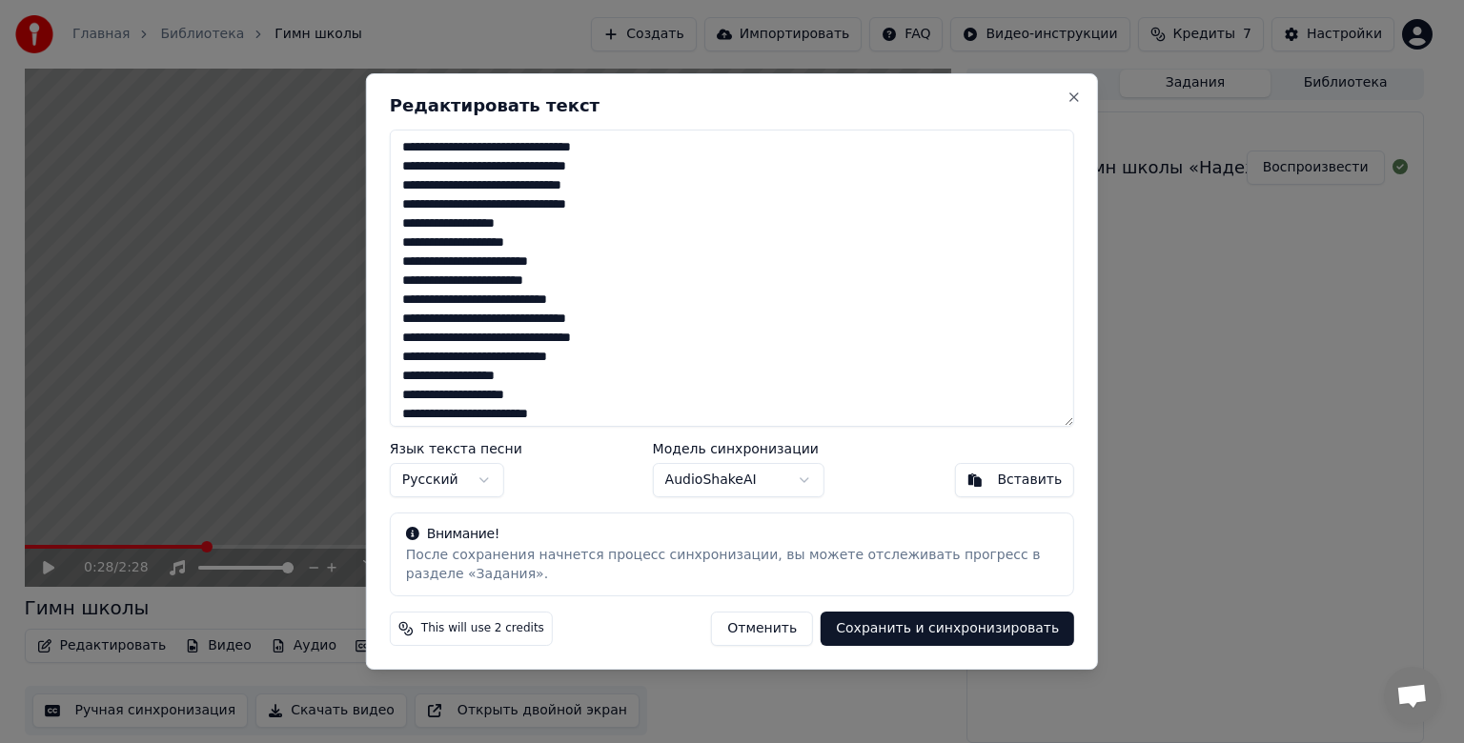
drag, startPoint x: 400, startPoint y: 168, endPoint x: 629, endPoint y: 173, distance: 228.8
click at [629, 173] on textarea "**********" at bounding box center [732, 278] width 684 height 297
type textarea "**********"
click at [904, 629] on button "Сохранить и синхронизировать" at bounding box center [948, 629] width 254 height 34
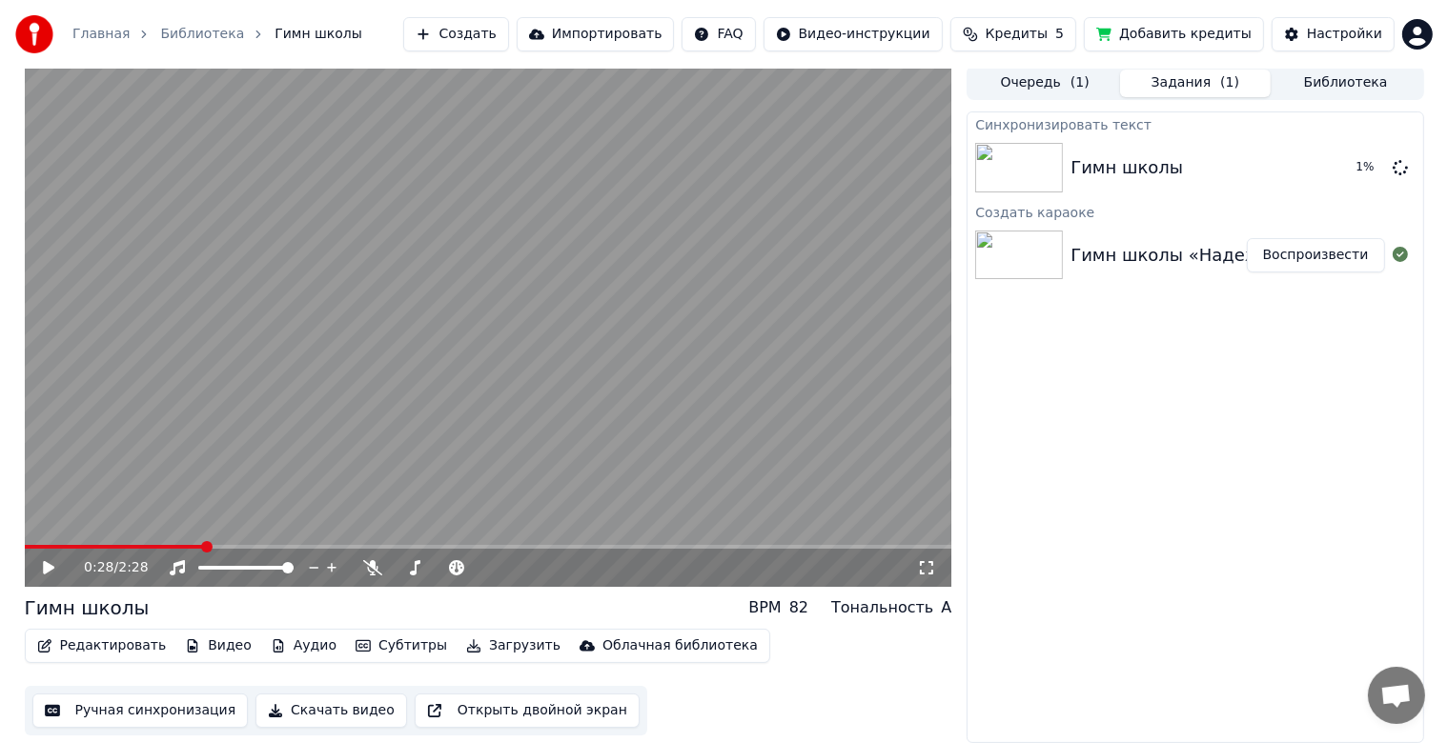
click at [172, 545] on span at bounding box center [114, 547] width 179 height 4
click at [46, 568] on icon at bounding box center [48, 567] width 11 height 13
click at [46, 568] on icon at bounding box center [49, 567] width 10 height 11
click at [139, 539] on video at bounding box center [488, 326] width 927 height 521
click at [121, 546] on span at bounding box center [131, 547] width 213 height 4
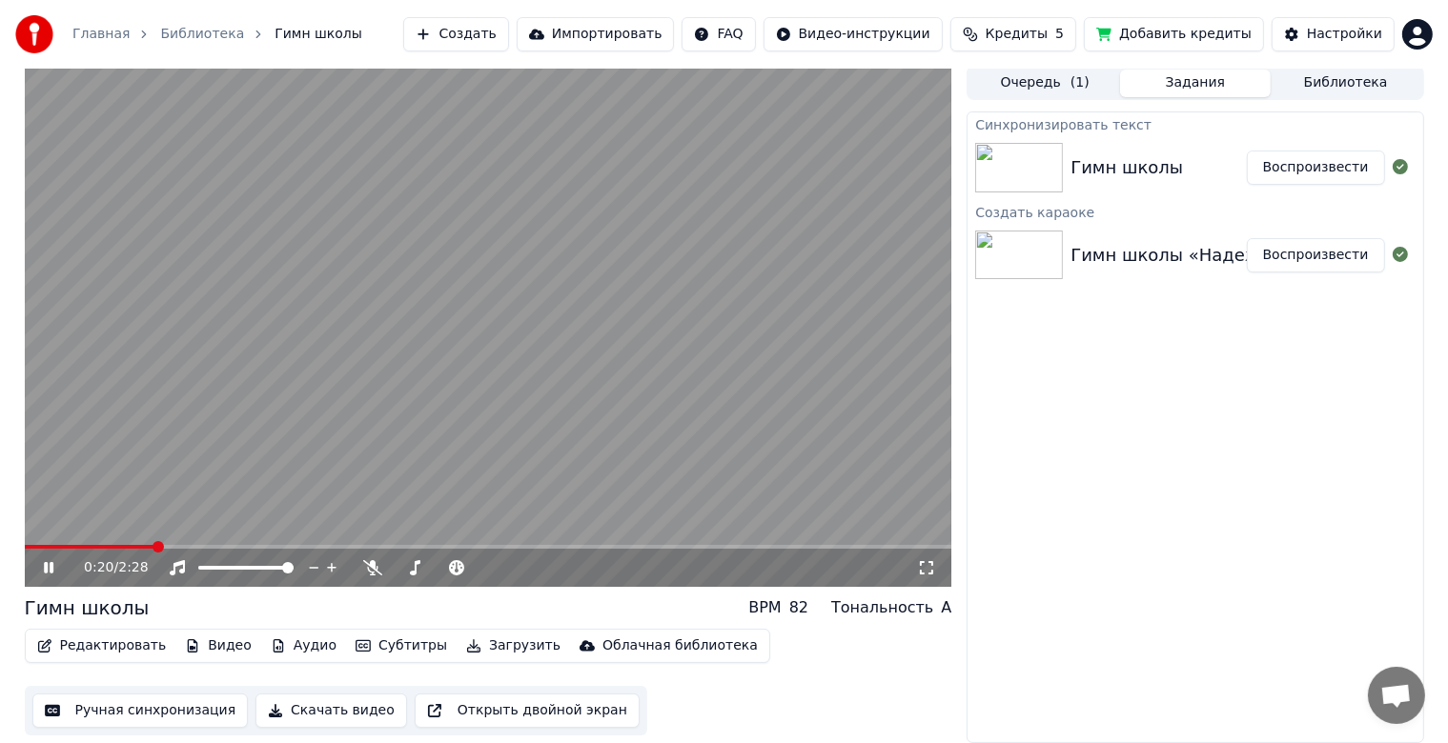
click at [82, 549] on div "0:20 / 2:28" at bounding box center [488, 568] width 927 height 38
click at [71, 543] on video at bounding box center [488, 326] width 927 height 521
click at [60, 545] on span at bounding box center [92, 547] width 134 height 4
click at [45, 544] on video at bounding box center [488, 326] width 927 height 521
click at [113, 652] on button "Редактировать" at bounding box center [102, 646] width 145 height 27
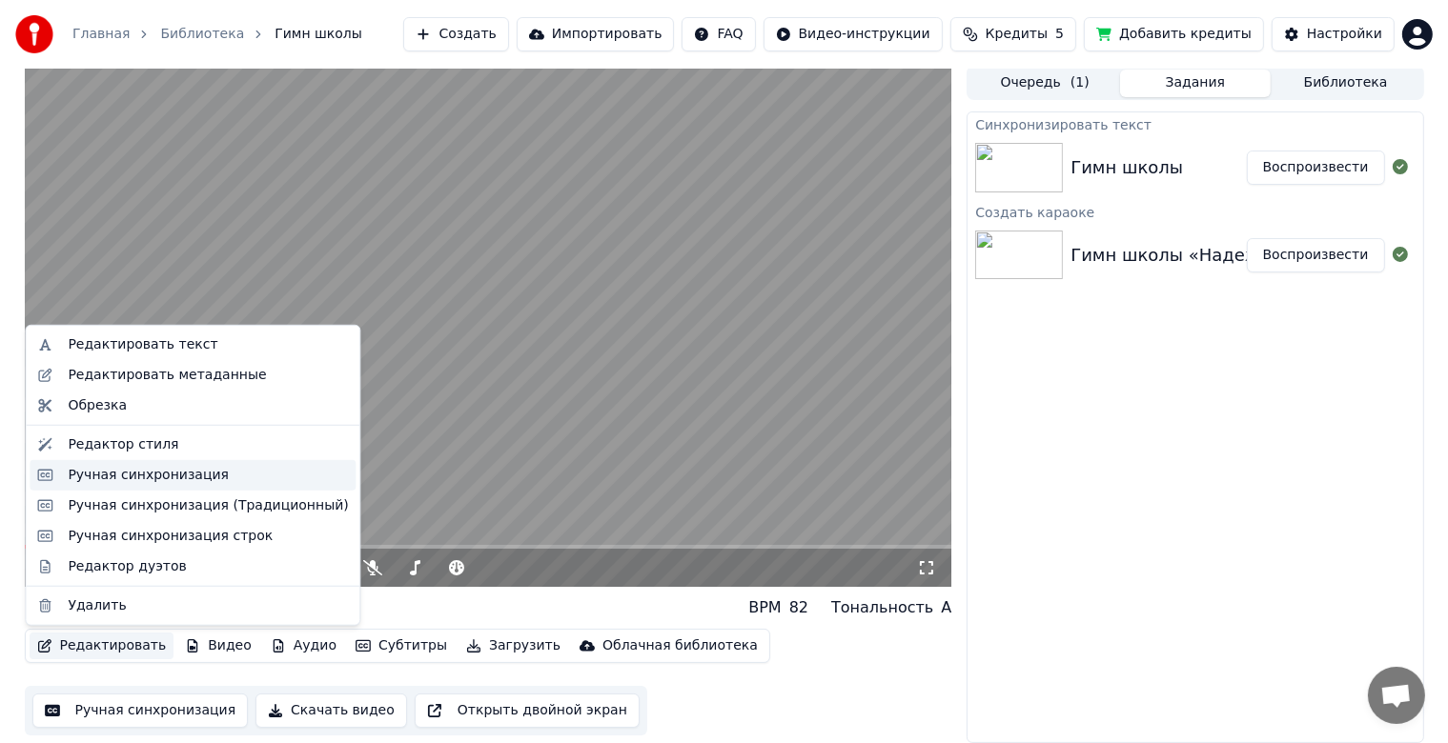
click at [132, 472] on div "Ручная синхронизация" at bounding box center [148, 475] width 161 height 19
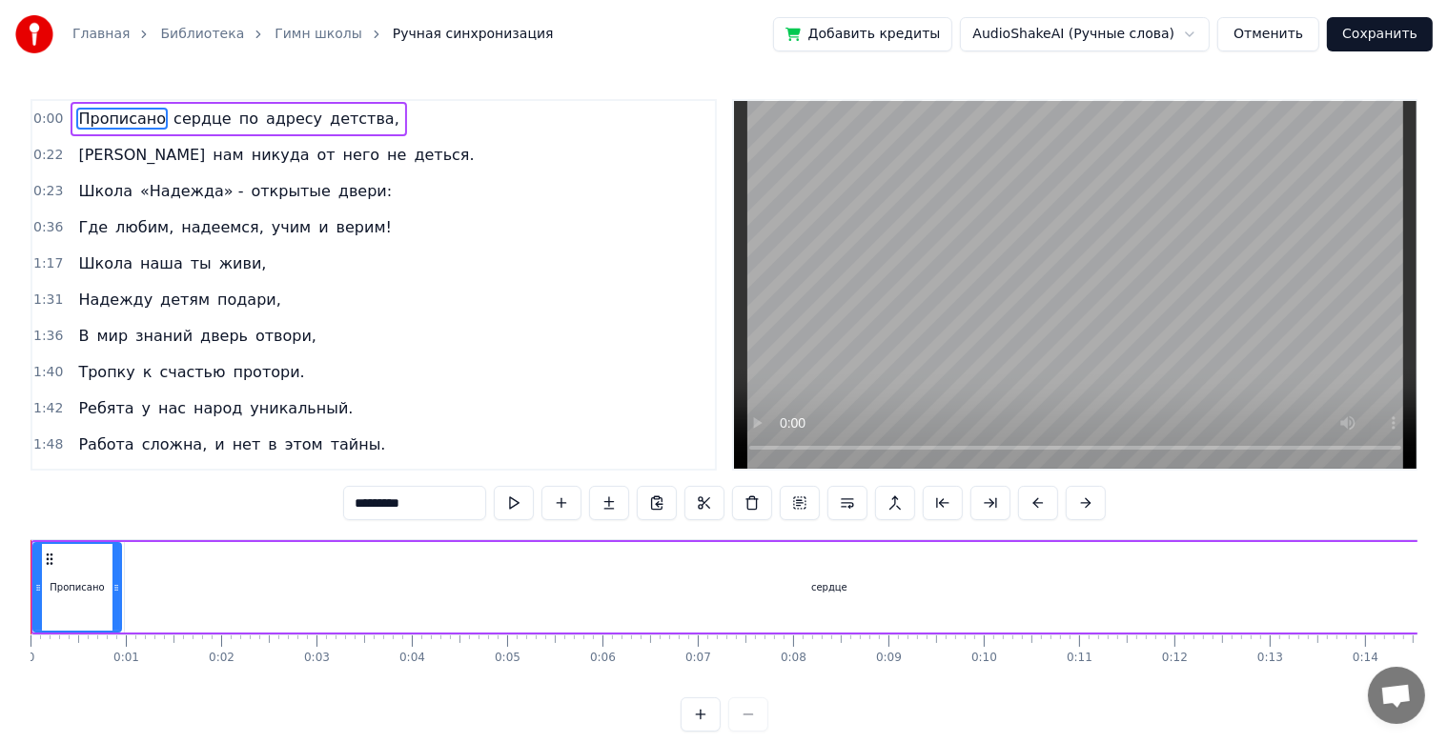
click at [1300, 37] on button "Отменить" at bounding box center [1268, 34] width 102 height 34
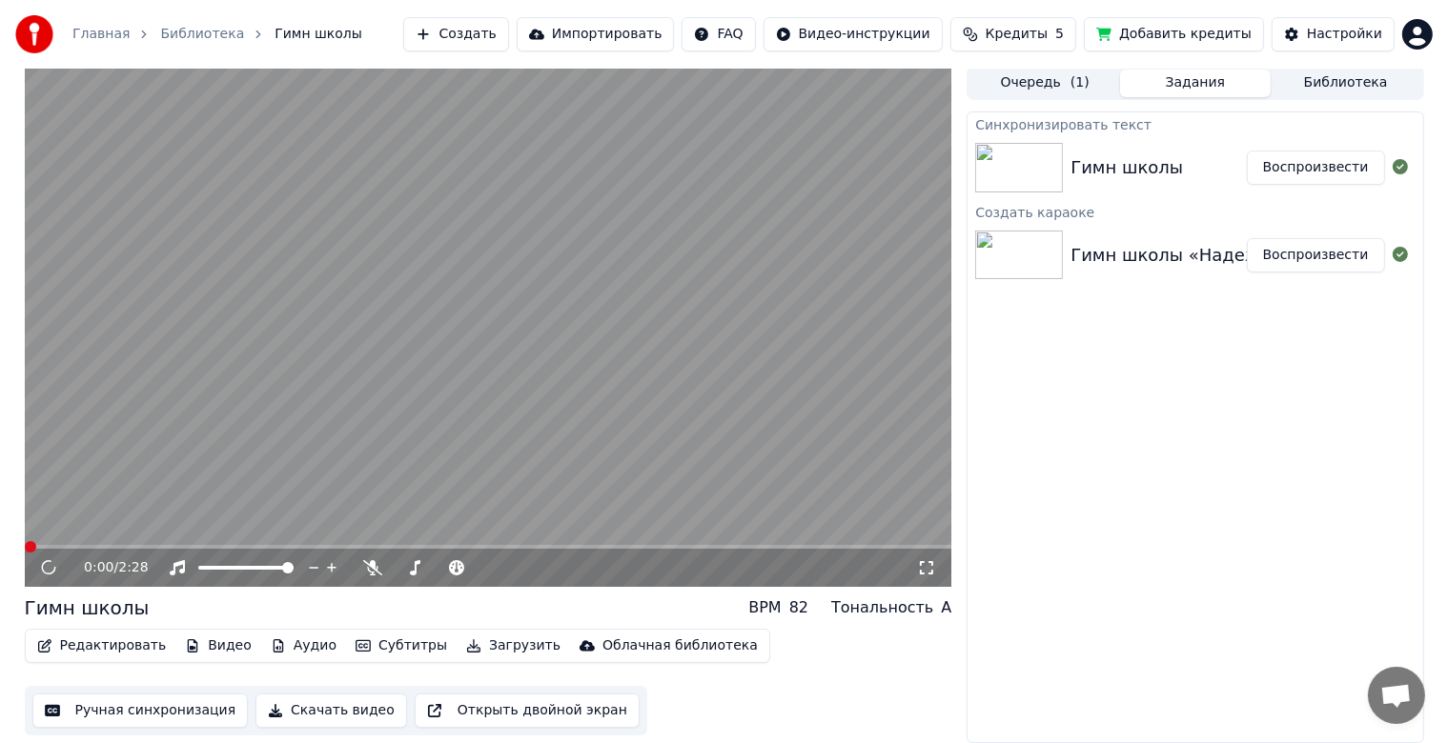
click at [1180, 253] on div "Гимн школы «Надежда»" at bounding box center [1181, 255] width 222 height 27
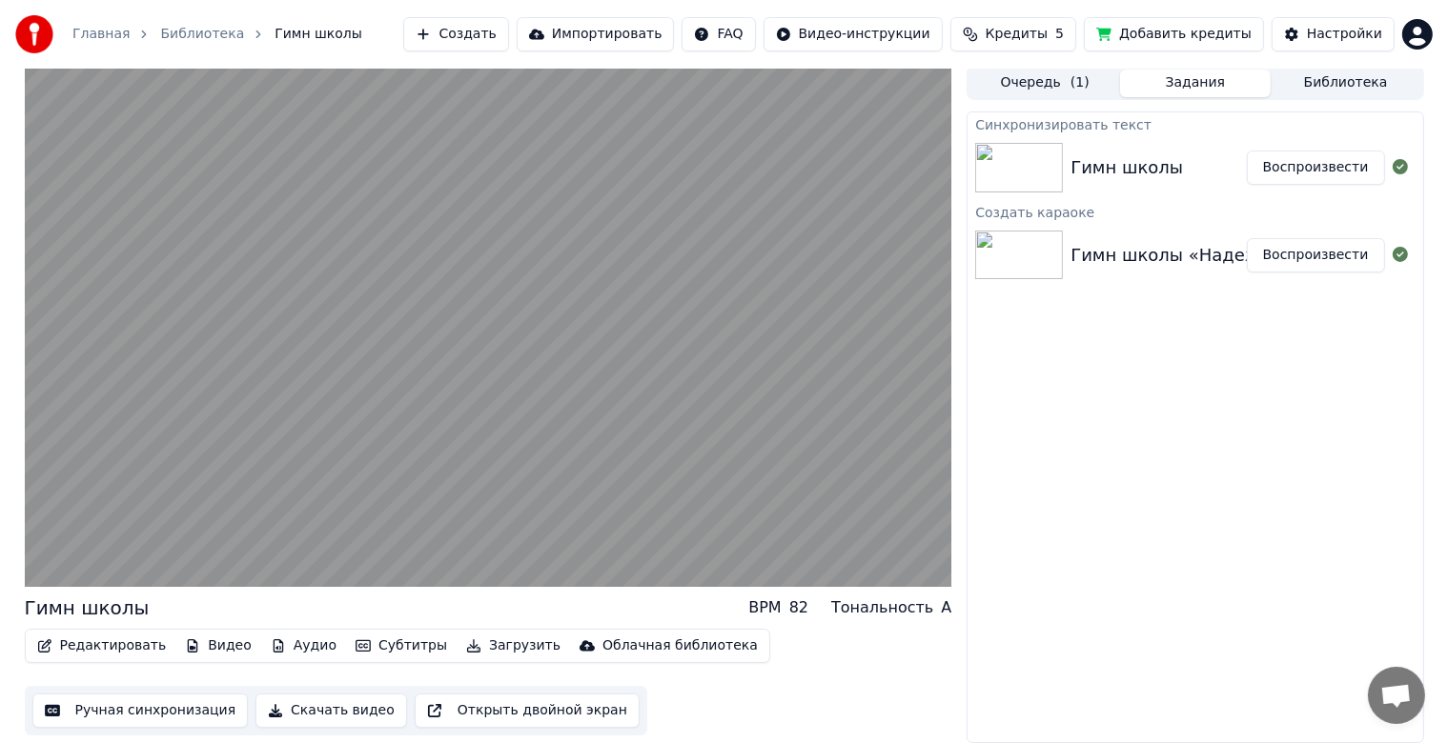
click at [1117, 161] on div "Гимн школы" at bounding box center [1126, 167] width 112 height 27
click at [1113, 170] on div "Гимн школы" at bounding box center [1126, 167] width 112 height 27
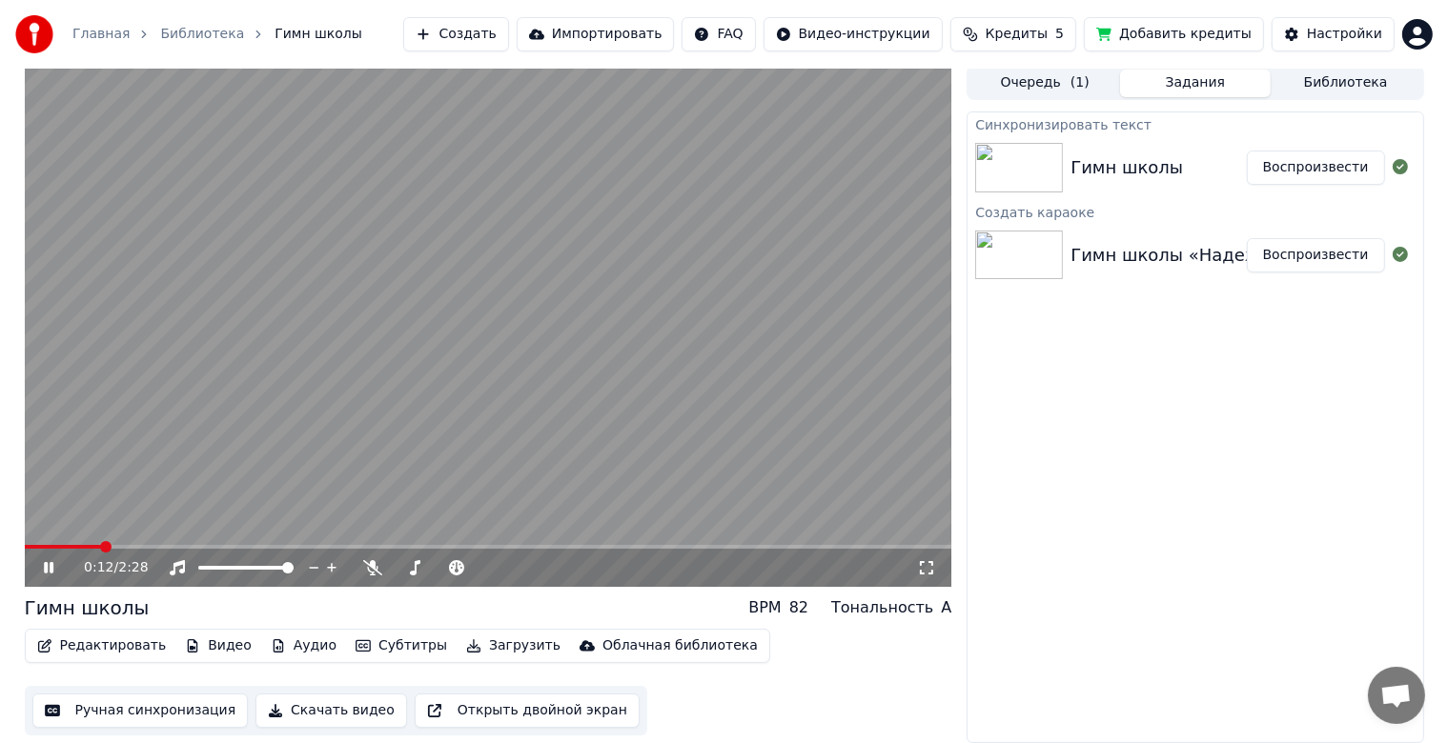
click at [50, 568] on icon at bounding box center [49, 567] width 10 height 11
click at [1151, 168] on div "Гимн школы" at bounding box center [1126, 167] width 112 height 27
click at [1297, 167] on button "Воспроизвести" at bounding box center [1316, 168] width 138 height 34
click at [101, 549] on div "0:02 / 2:28" at bounding box center [488, 568] width 927 height 38
click at [114, 549] on div "0:03 / 2:28" at bounding box center [488, 568] width 927 height 38
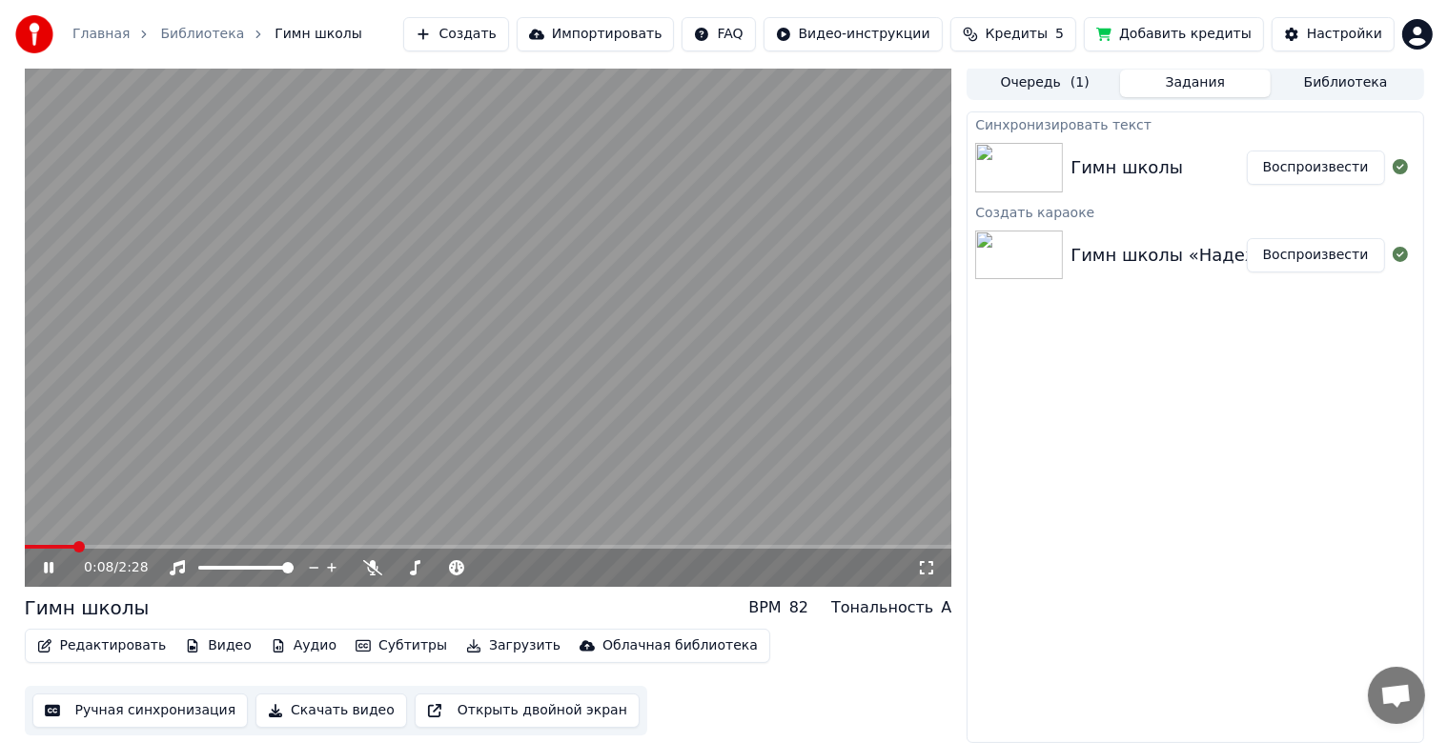
click at [73, 549] on span at bounding box center [78, 546] width 11 height 11
click at [103, 547] on span at bounding box center [488, 547] width 927 height 4
click at [138, 547] on span at bounding box center [488, 547] width 927 height 4
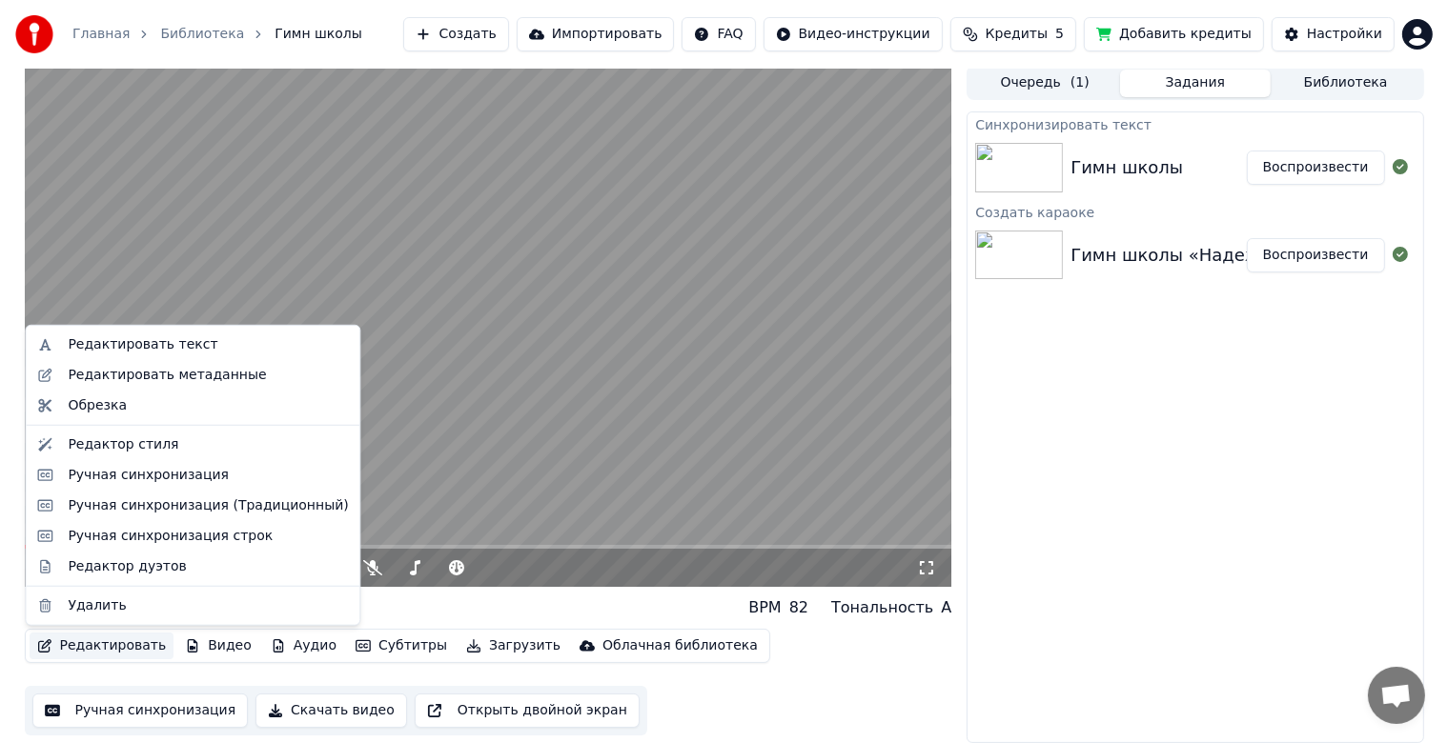
click at [119, 649] on button "Редактировать" at bounding box center [102, 646] width 145 height 27
click at [103, 509] on div "Ручная синхронизация (Традиционный)" at bounding box center [208, 506] width 280 height 19
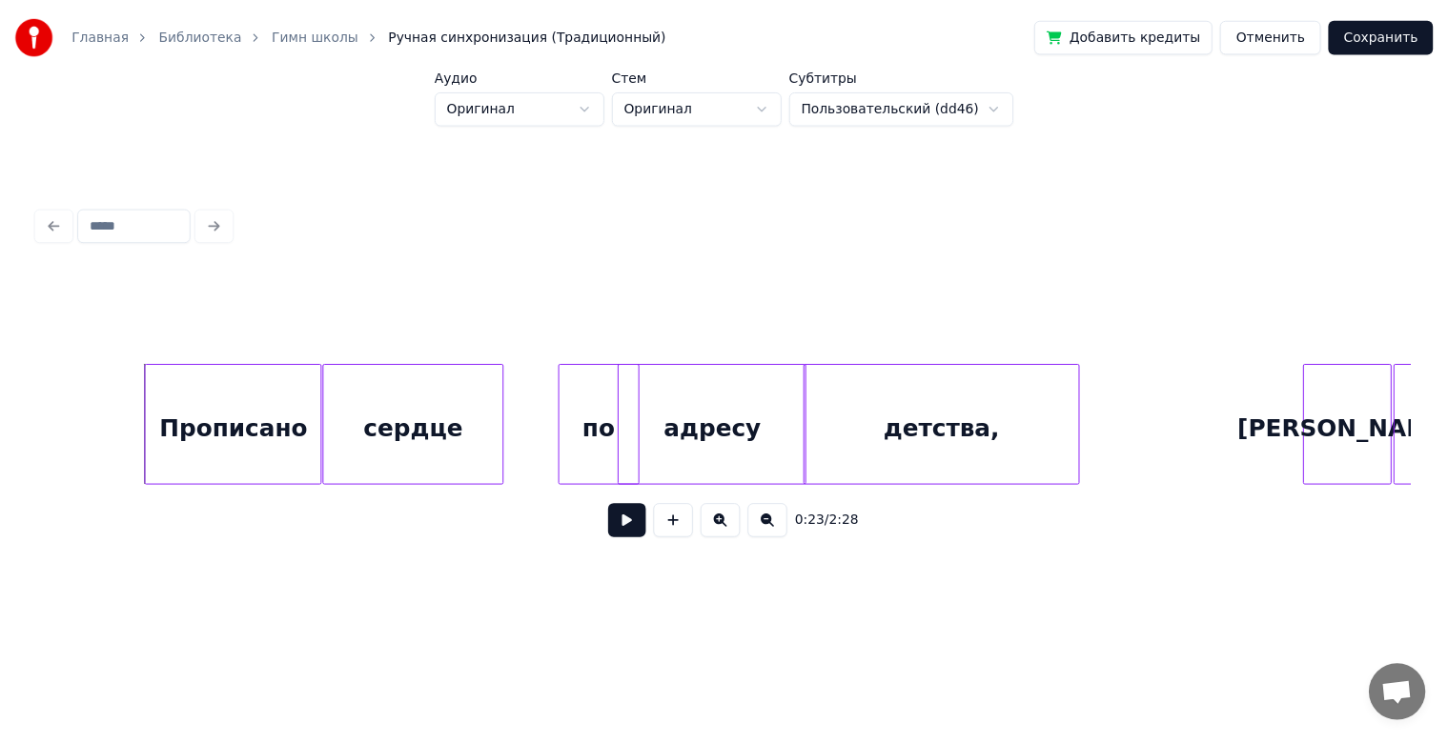
scroll to position [0, 4348]
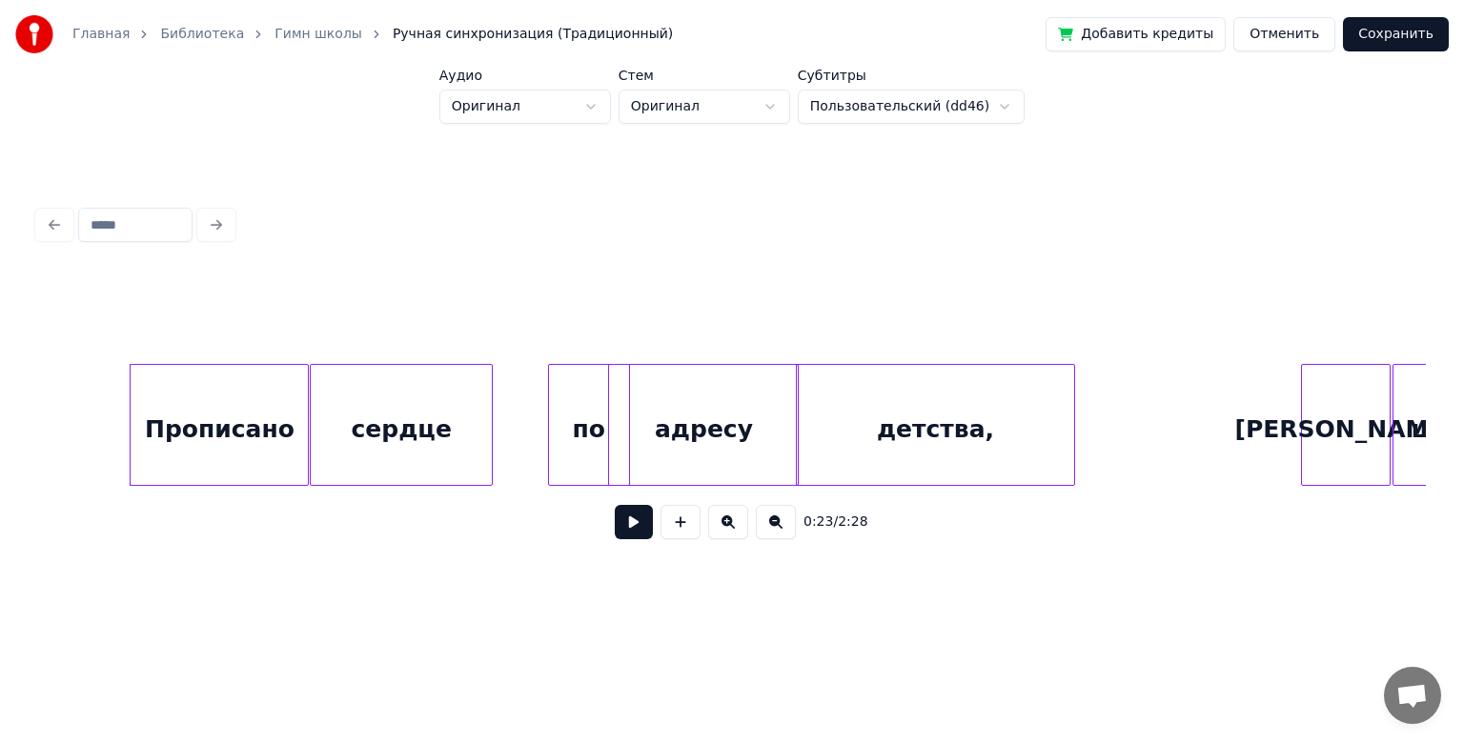
click at [553, 438] on div at bounding box center [552, 425] width 6 height 120
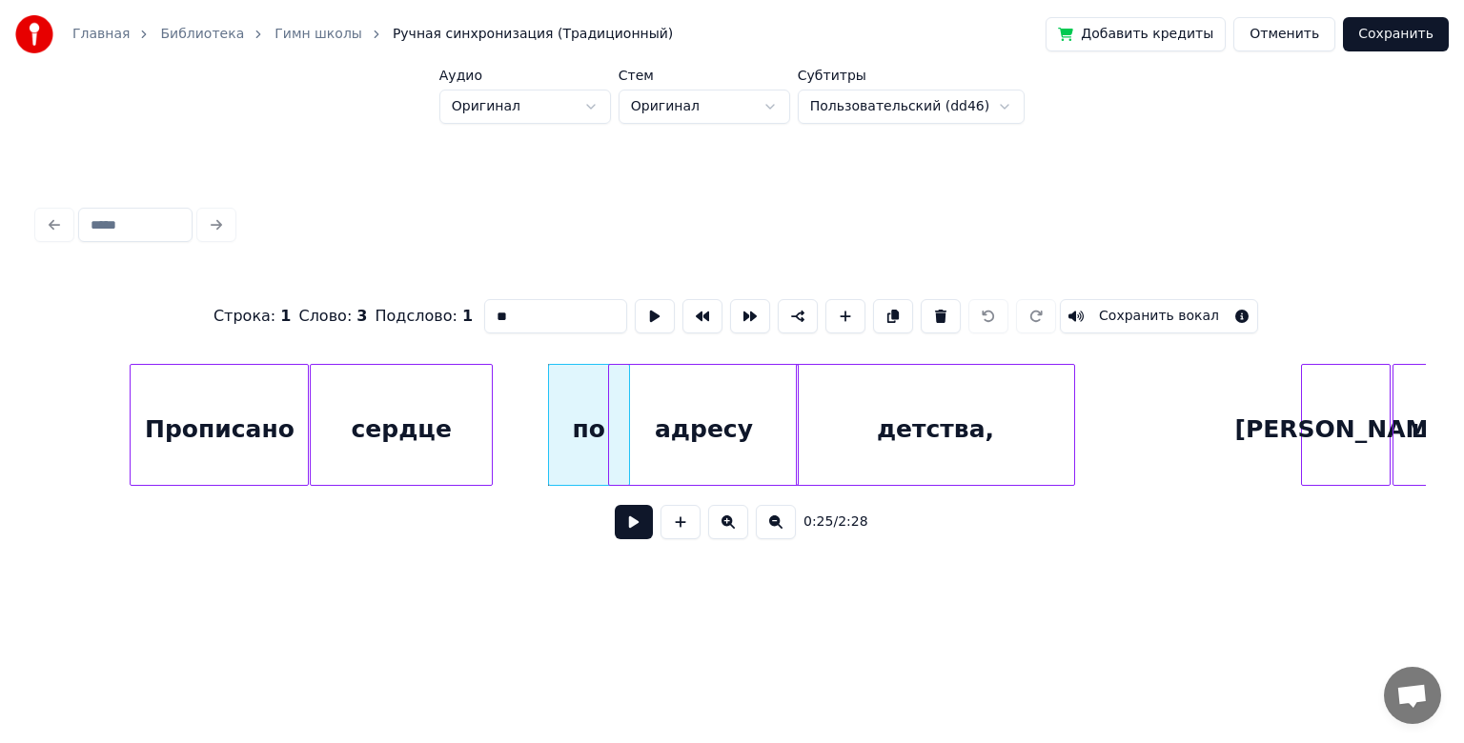
click at [744, 438] on div "адресу" at bounding box center [703, 430] width 189 height 130
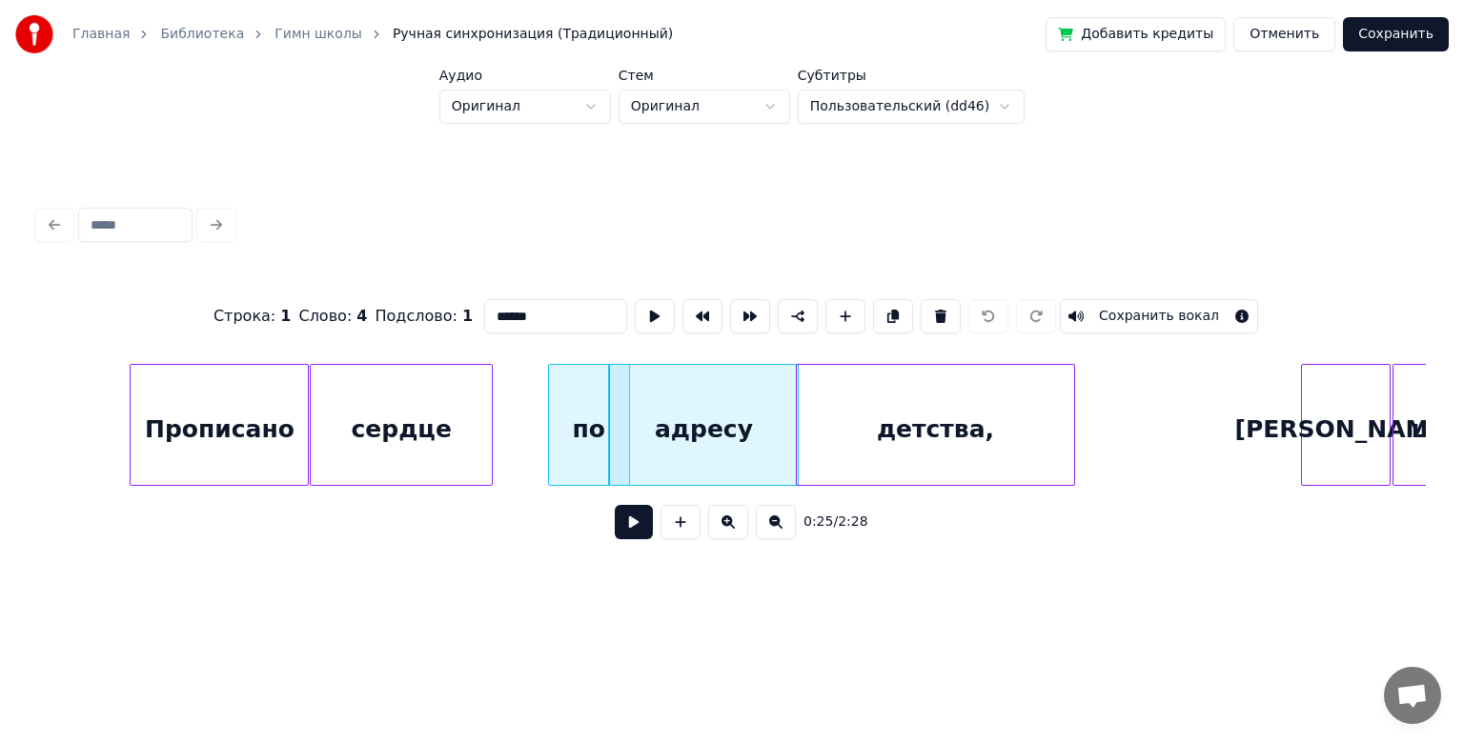
click at [848, 438] on div "детства," at bounding box center [935, 430] width 277 height 130
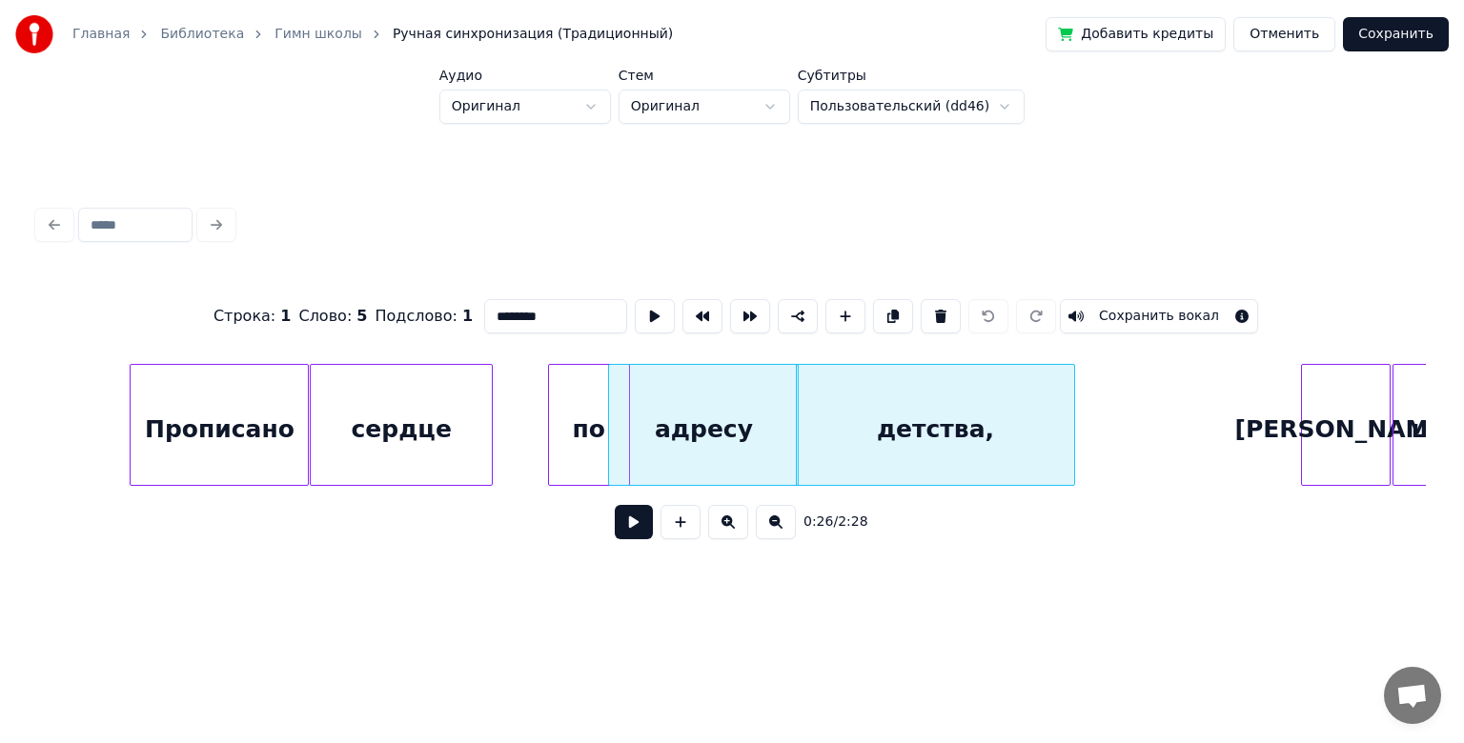
click at [664, 441] on div "адресу" at bounding box center [703, 430] width 189 height 130
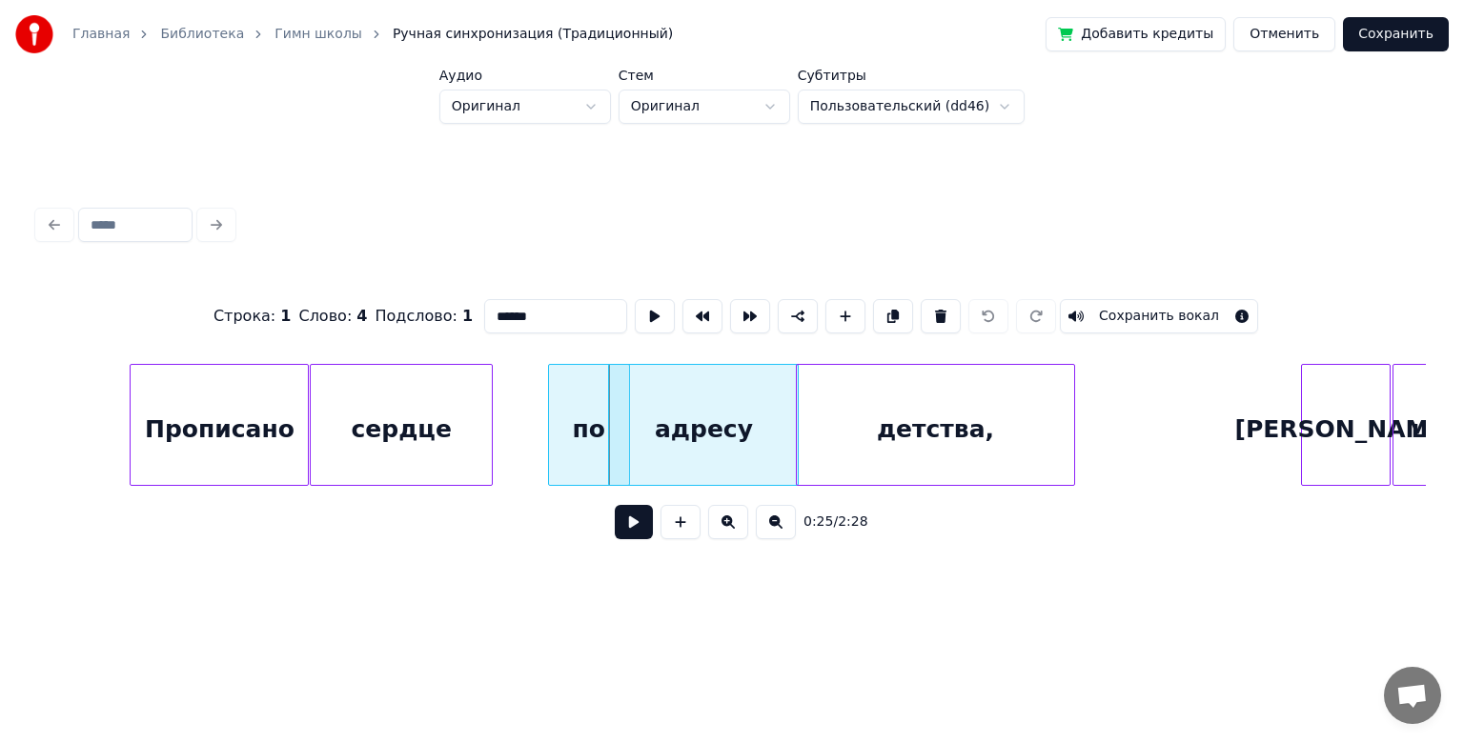
click at [695, 419] on div "адресу" at bounding box center [703, 430] width 189 height 130
click at [684, 437] on div "адресу" at bounding box center [721, 430] width 189 height 130
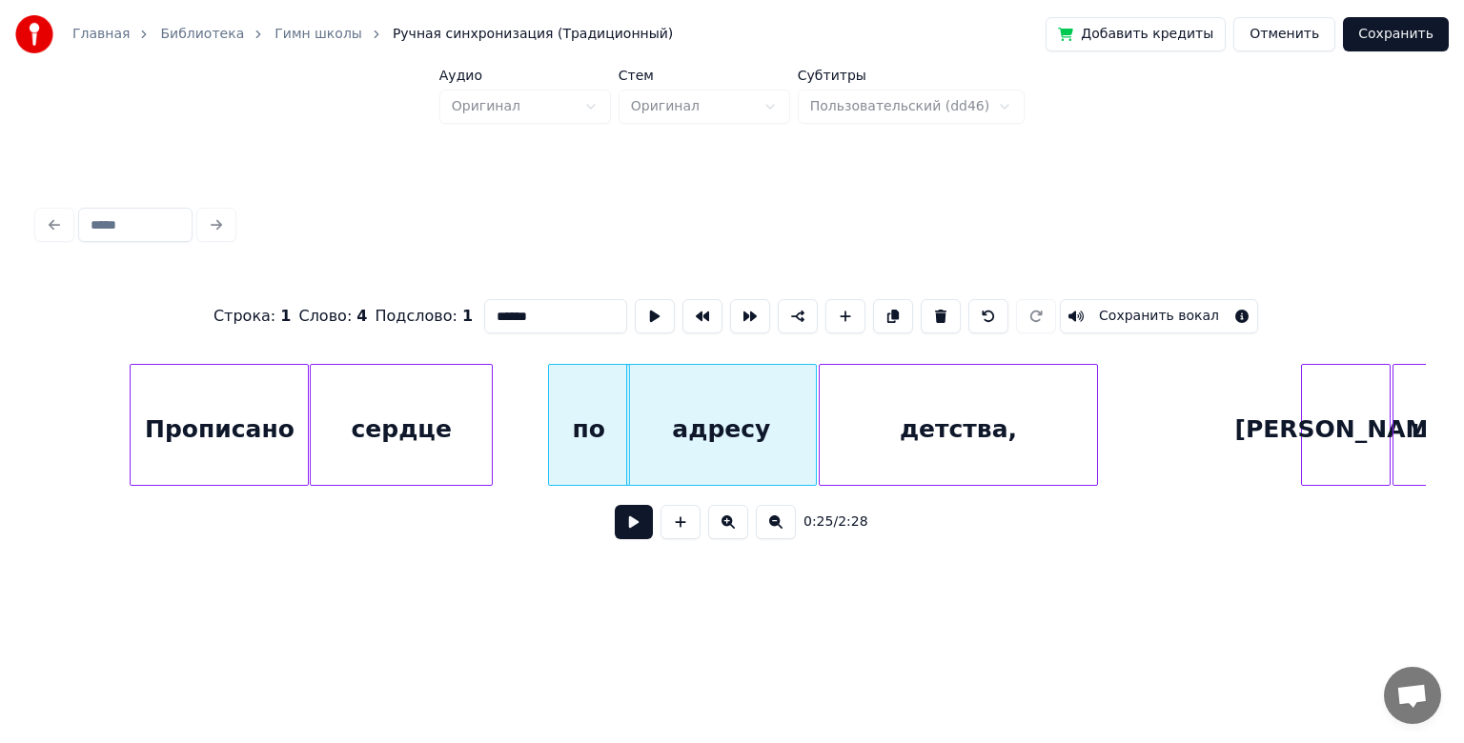
click at [871, 424] on div "детства," at bounding box center [958, 430] width 277 height 130
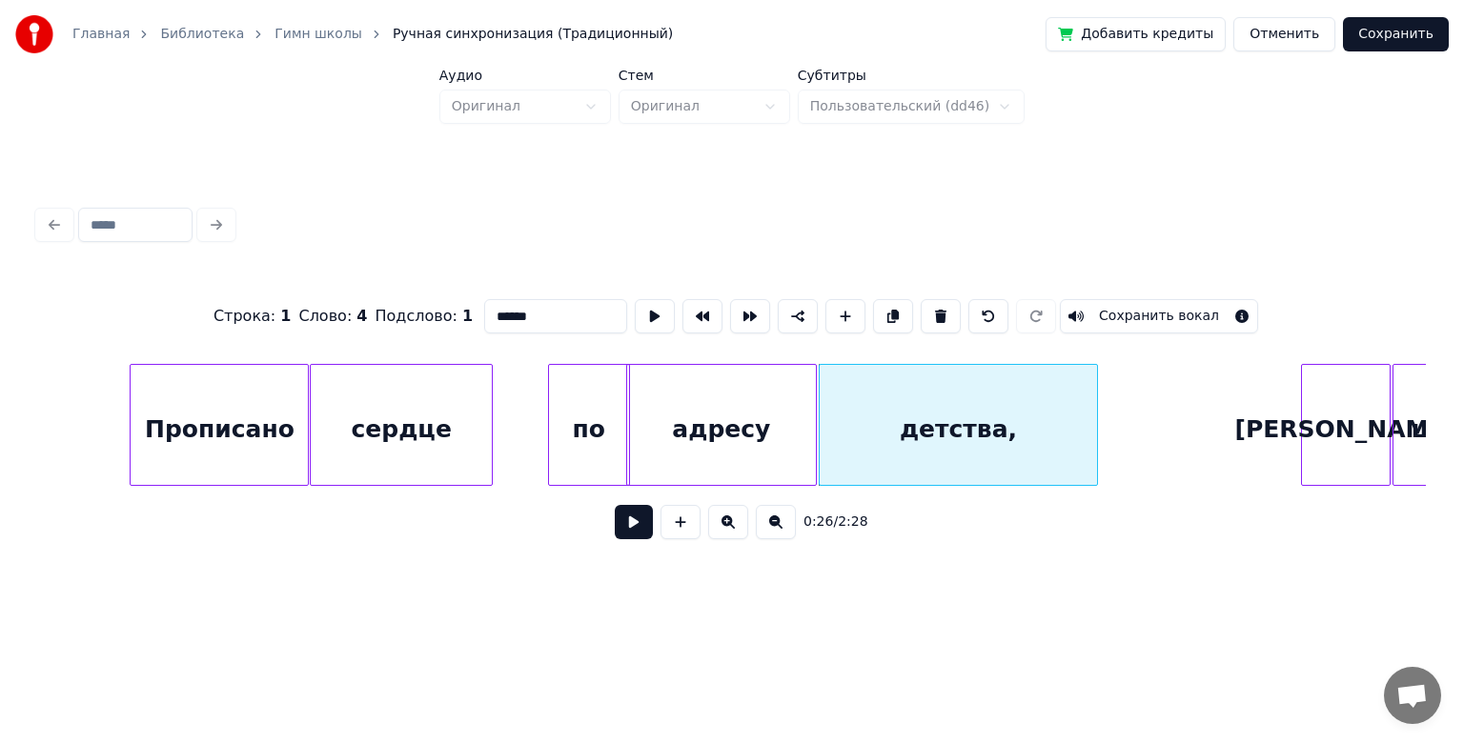
click at [945, 592] on div "Строка : 1 Слово : 4 Подслово : 1 ****** Сохранить вокал 0:26 / 2:28" at bounding box center [731, 377] width 1403 height 446
click at [1028, 425] on div "детства," at bounding box center [958, 430] width 277 height 130
click at [953, 423] on div "детства," at bounding box center [958, 430] width 277 height 130
click at [922, 431] on div "детства," at bounding box center [958, 430] width 277 height 130
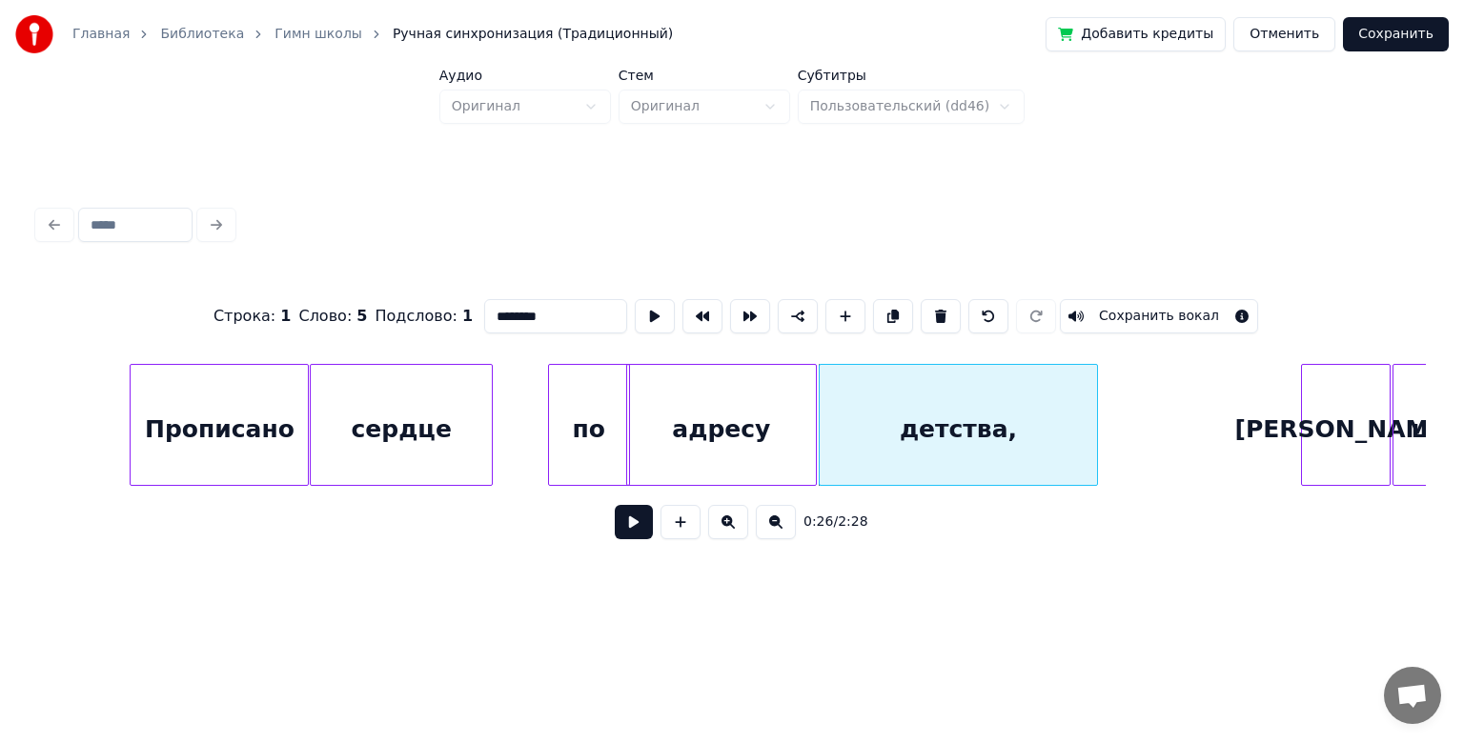
click at [340, 377] on div "сердце" at bounding box center [401, 430] width 181 height 130
type input "******"
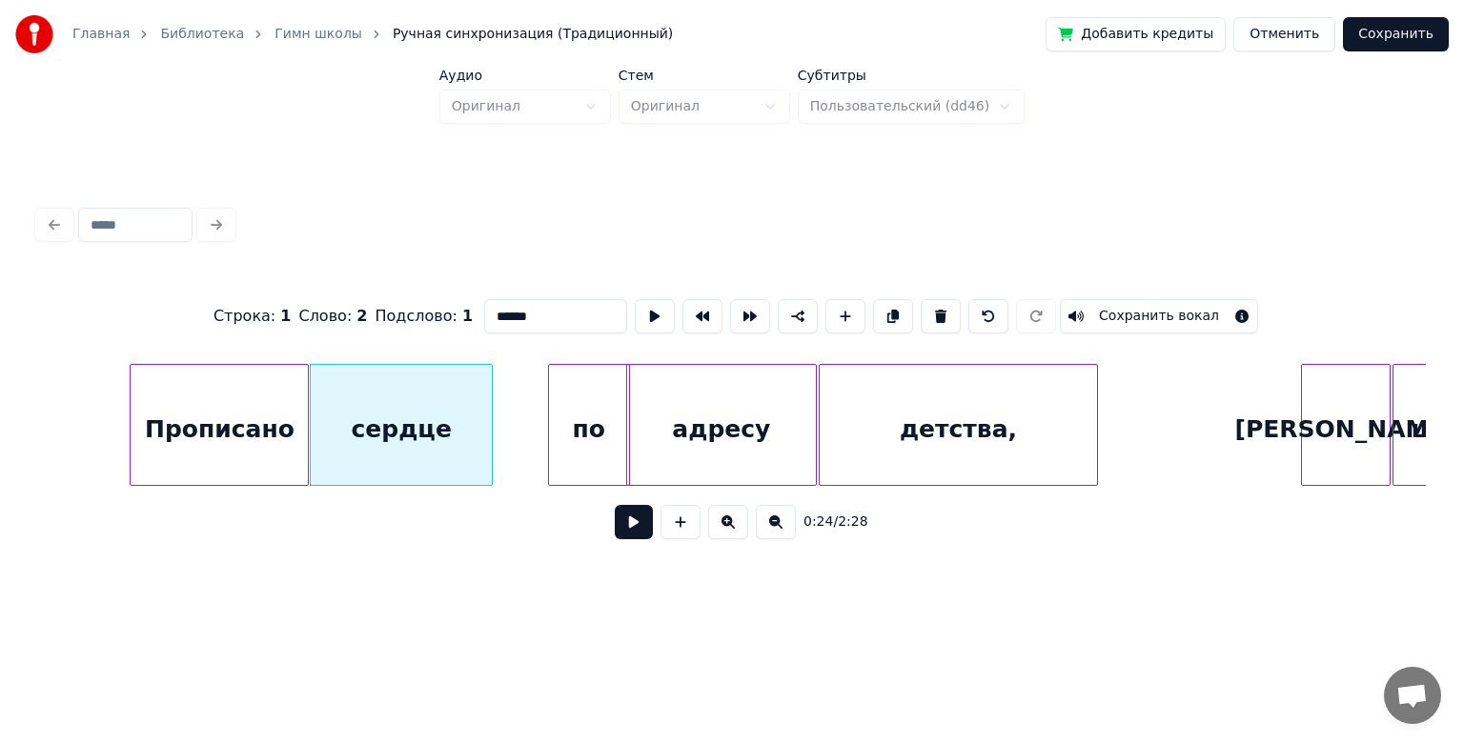
click at [1378, 38] on button "Сохранить" at bounding box center [1396, 34] width 106 height 34
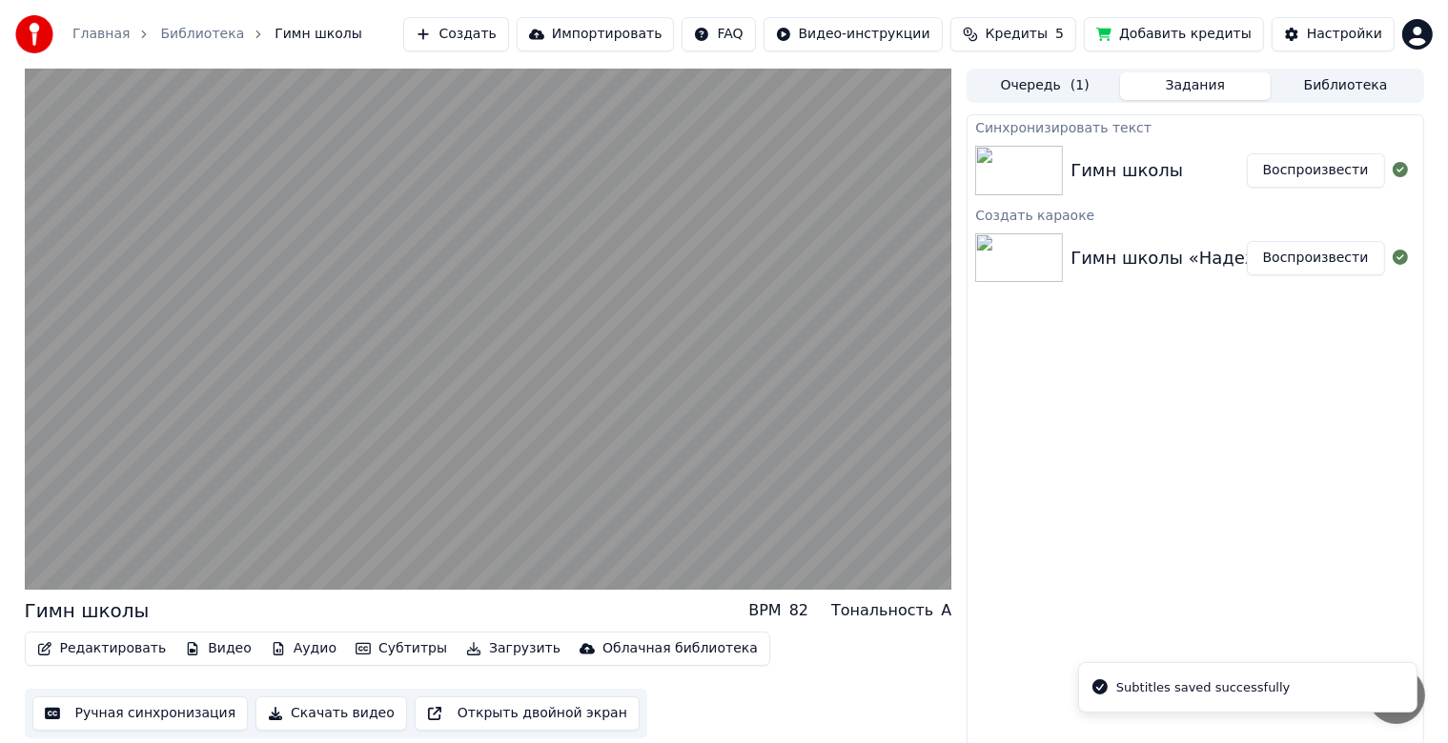
click at [1162, 42] on button "Добавить кредиты" at bounding box center [1174, 34] width 180 height 34
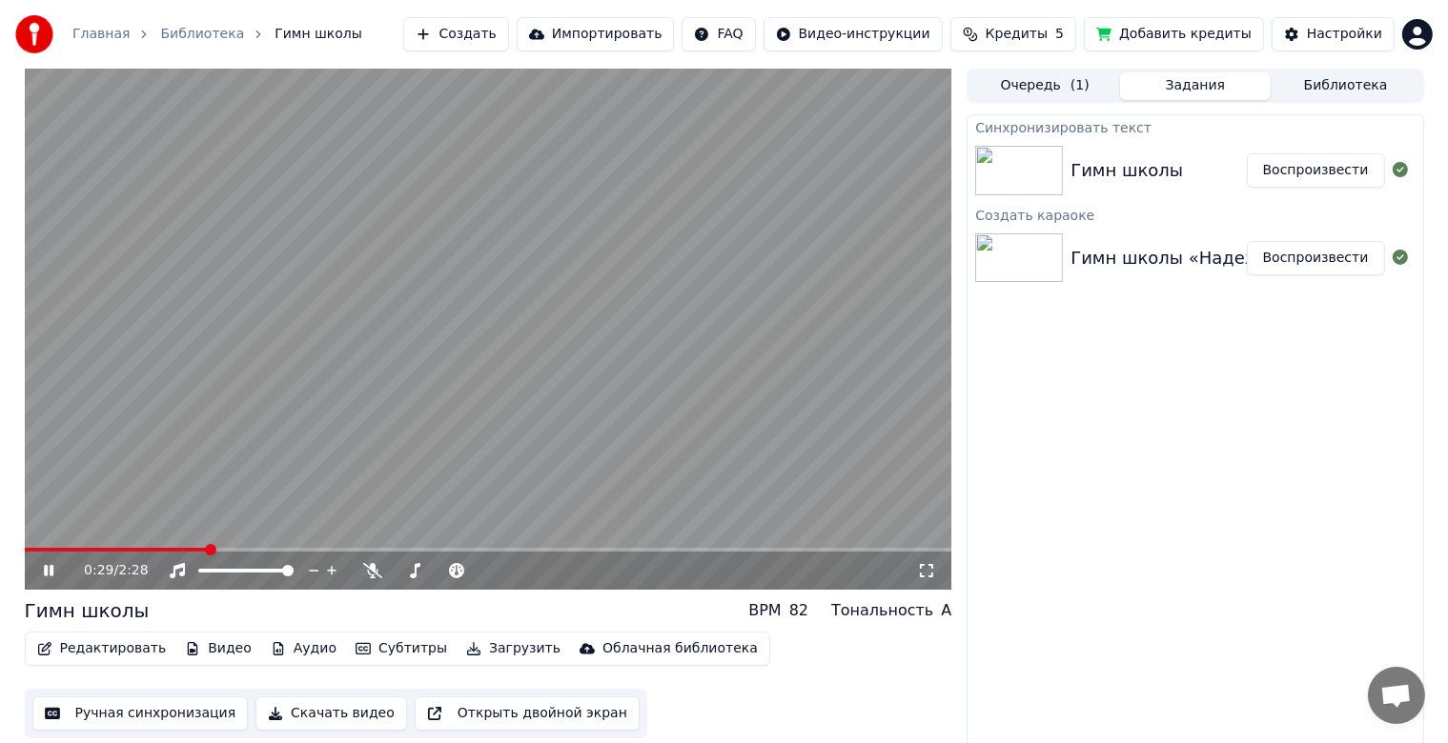
click at [633, 383] on video at bounding box center [488, 329] width 927 height 521
click at [1128, 181] on div "Гимн школы" at bounding box center [1126, 170] width 112 height 27
click at [98, 648] on button "Редактировать" at bounding box center [102, 649] width 145 height 27
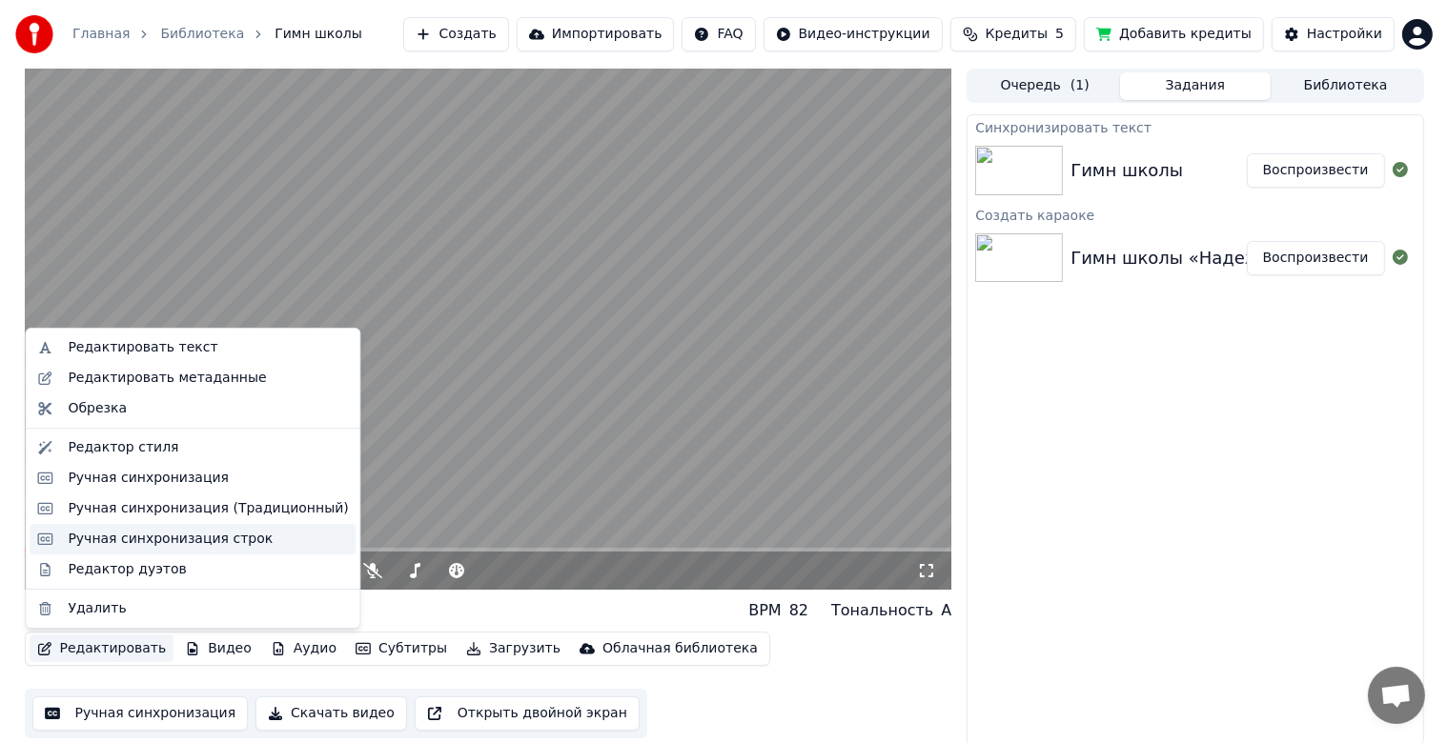
click at [157, 542] on div "Ручная синхронизация строк" at bounding box center [170, 539] width 205 height 19
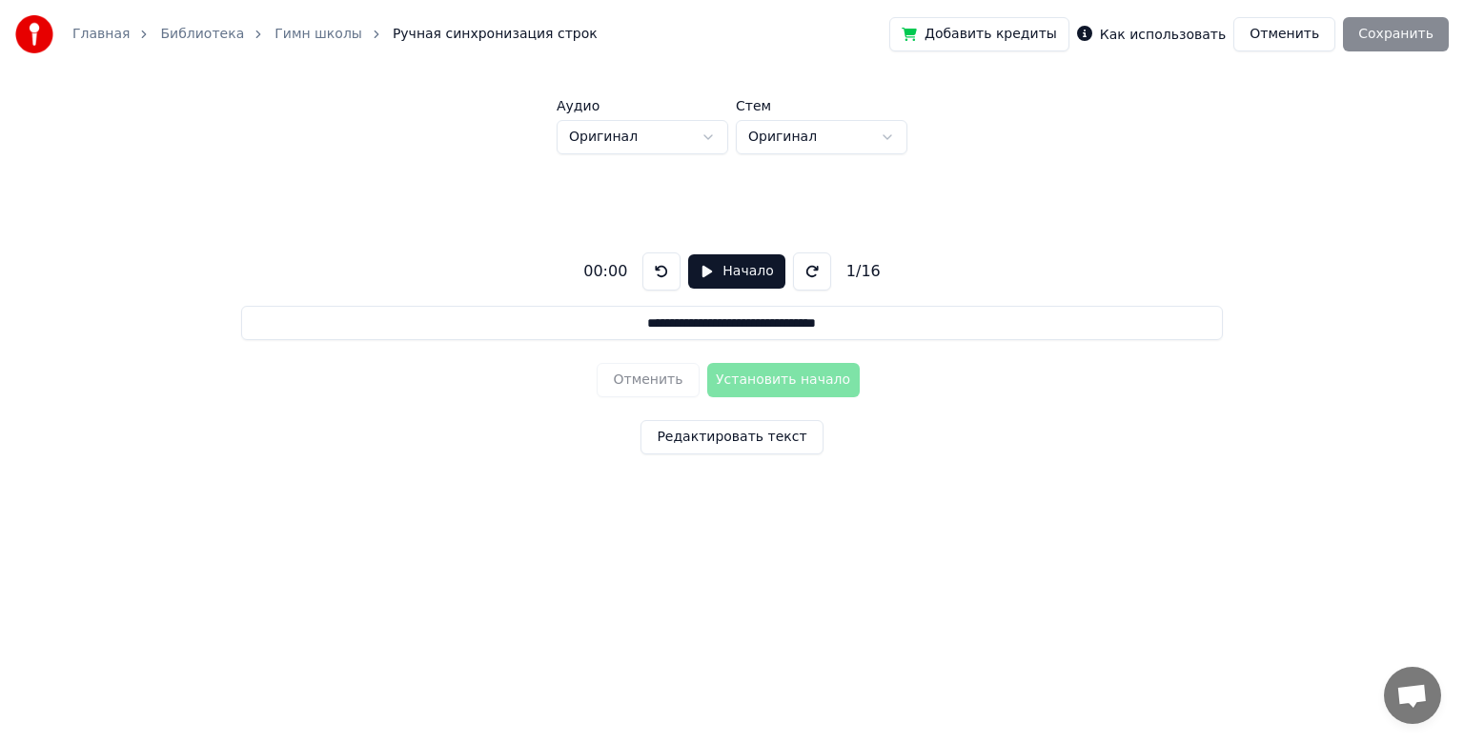
click at [718, 262] on button "Начало" at bounding box center [736, 271] width 96 height 34
click at [731, 430] on button "Редактировать текст" at bounding box center [731, 437] width 182 height 34
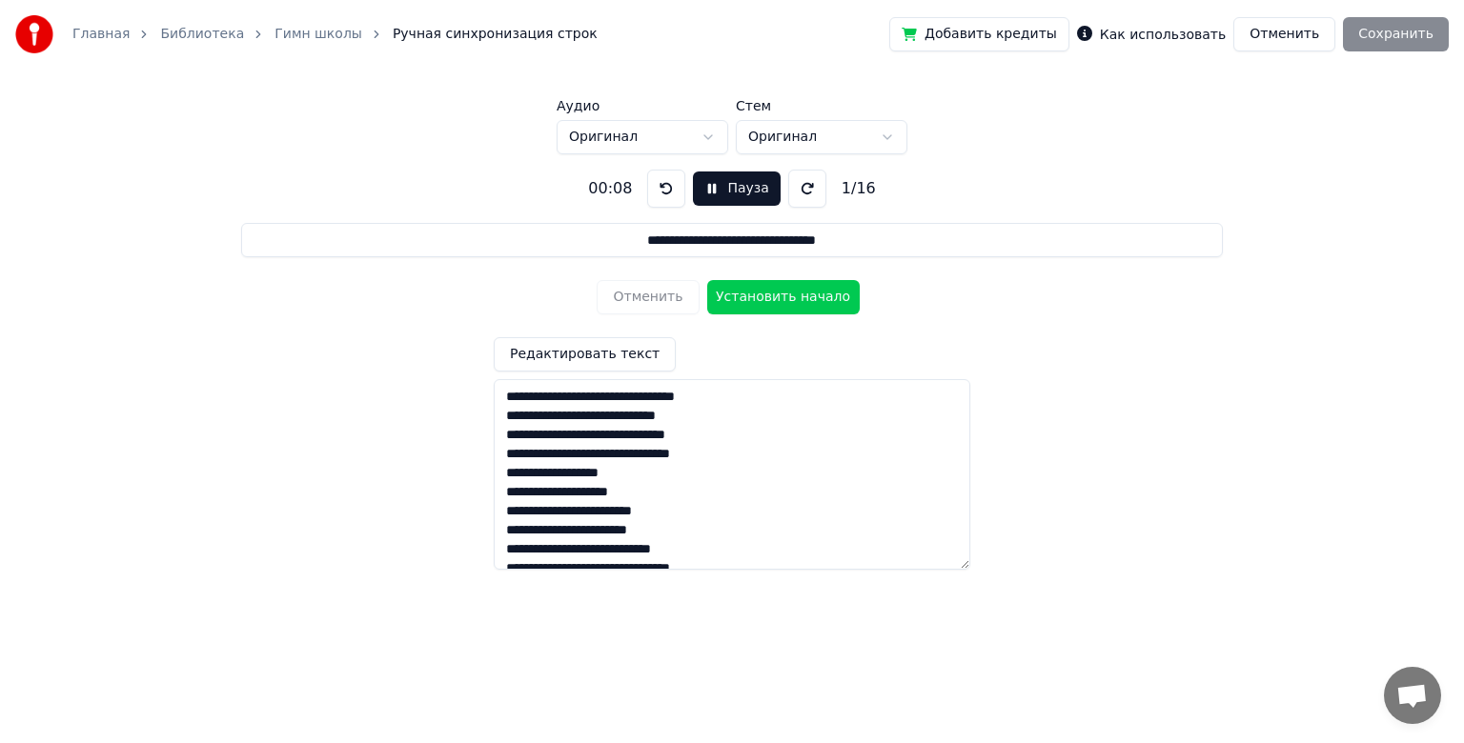
click at [1314, 46] on button "Отменить" at bounding box center [1284, 34] width 102 height 34
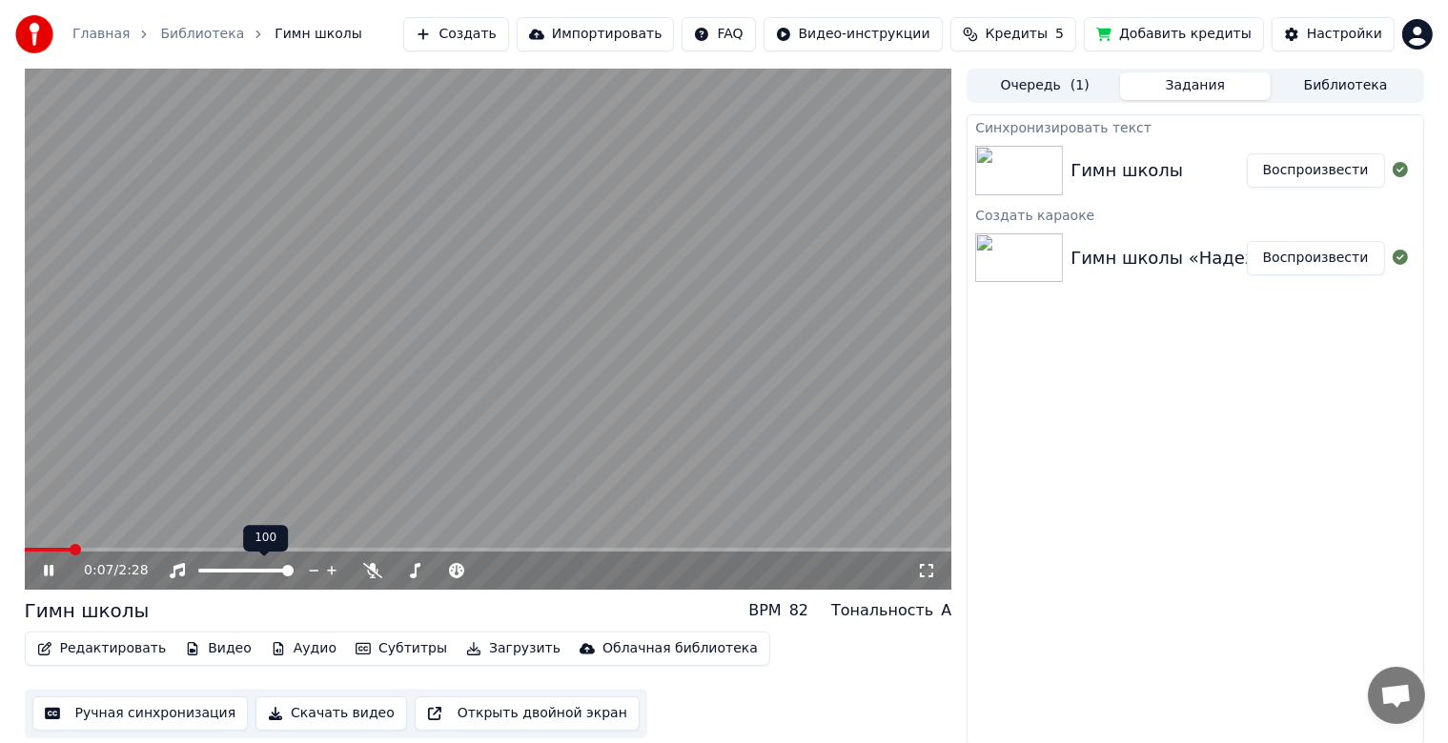
click at [206, 556] on div "0:07 / 2:28" at bounding box center [488, 571] width 927 height 38
drag, startPoint x: 90, startPoint y: 547, endPoint x: 179, endPoint y: 548, distance: 89.6
click at [179, 548] on div "0:08 / 2:28" at bounding box center [488, 329] width 927 height 521
drag, startPoint x: 1221, startPoint y: 188, endPoint x: 1235, endPoint y: 185, distance: 14.6
click at [1220, 188] on div "Гимн школы Воспроизвести" at bounding box center [1194, 170] width 455 height 65
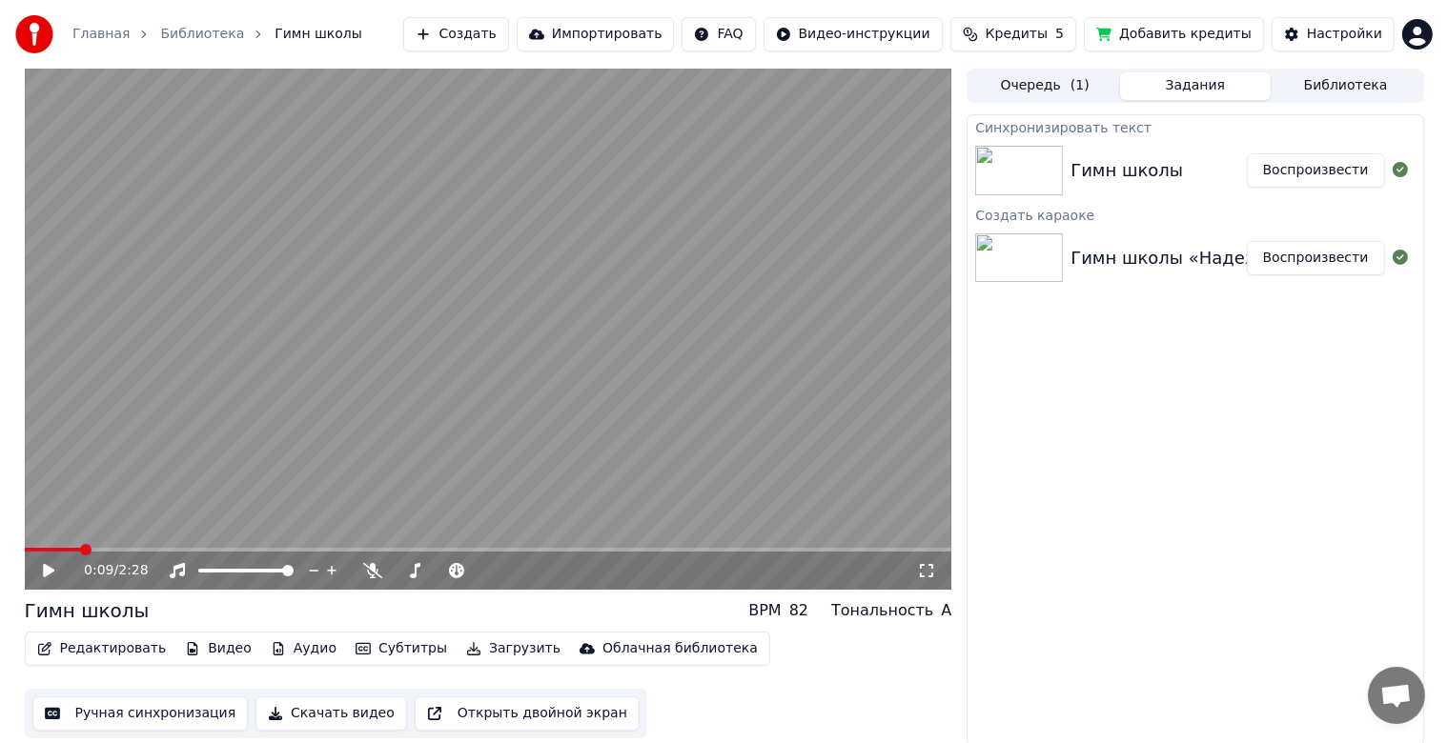
click at [1167, 180] on div "Гимн школы" at bounding box center [1126, 170] width 112 height 27
click at [53, 572] on icon at bounding box center [48, 570] width 11 height 13
click at [1010, 198] on div "Гимн школы Воспроизвести" at bounding box center [1194, 170] width 455 height 65
click at [1193, 265] on div "Гимн школы «Надежда»" at bounding box center [1181, 258] width 222 height 27
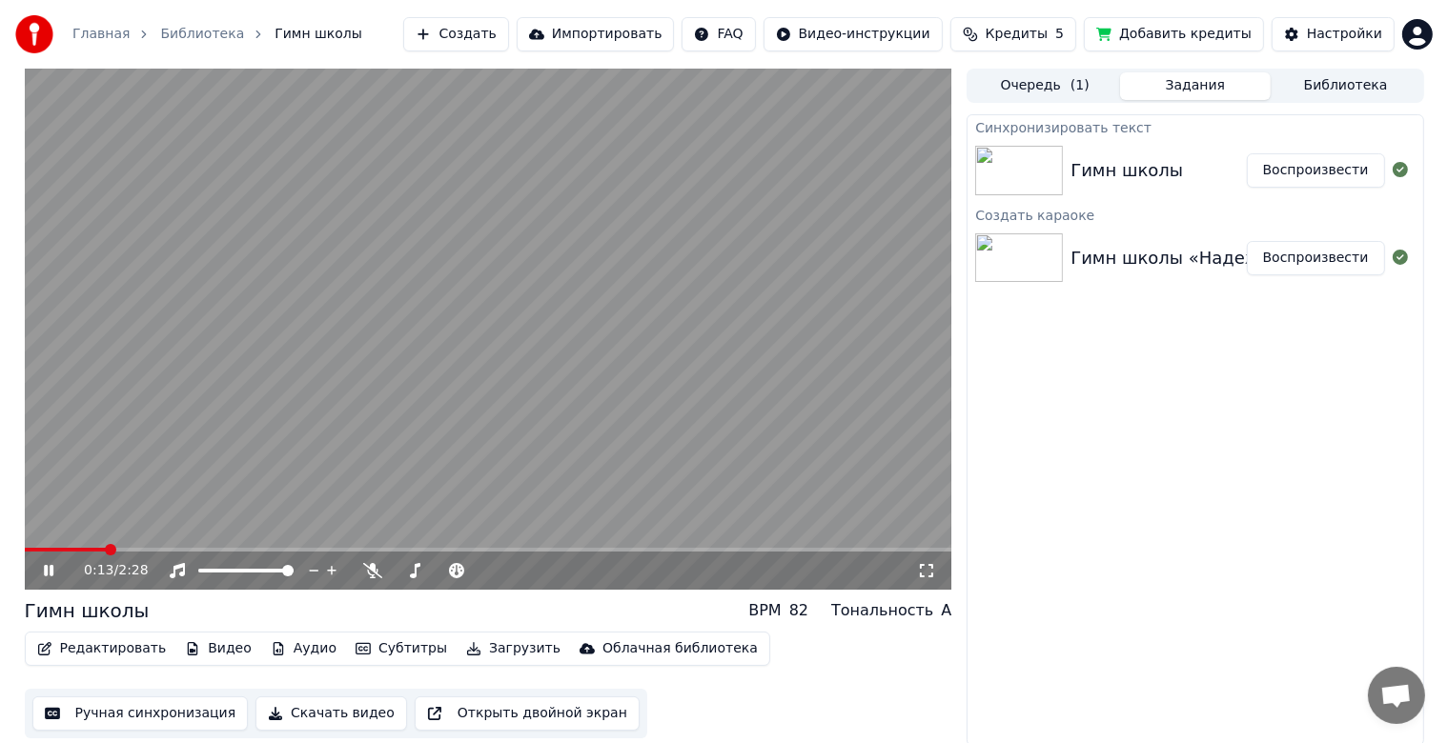
click at [1333, 256] on button "Воспроизвести" at bounding box center [1316, 258] width 138 height 34
drag, startPoint x: 65, startPoint y: 553, endPoint x: 99, endPoint y: 551, distance: 34.4
click at [99, 551] on div "0:02 / 2:28" at bounding box center [488, 569] width 927 height 42
click at [112, 548] on span at bounding box center [488, 550] width 927 height 4
click at [151, 548] on span at bounding box center [488, 550] width 927 height 4
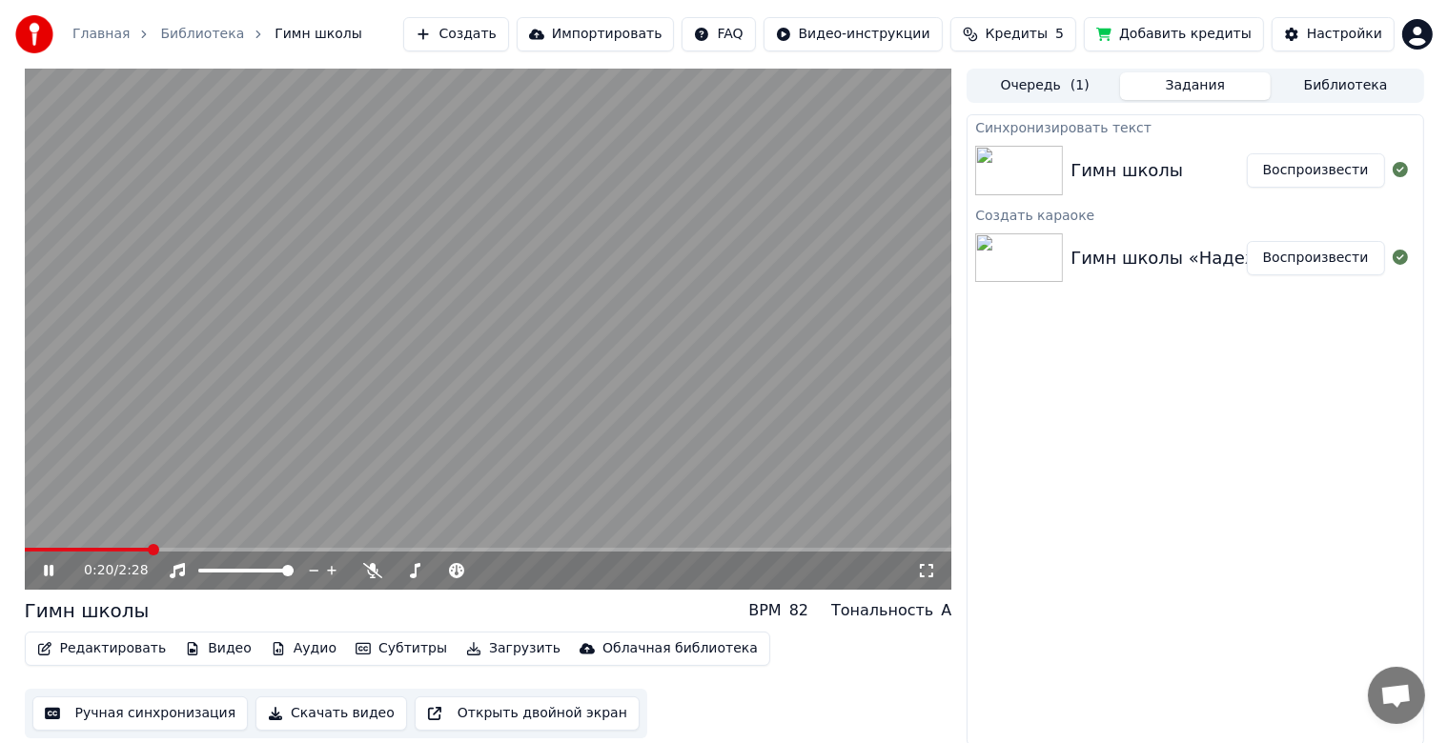
click at [206, 552] on span at bounding box center [488, 550] width 927 height 4
click at [427, 326] on video at bounding box center [488, 329] width 927 height 521
click at [1172, 185] on div "Гимн школы Воспроизвести" at bounding box center [1194, 170] width 455 height 65
click at [1295, 169] on button "Воспроизвести" at bounding box center [1316, 170] width 138 height 34
click at [107, 650] on button "Редактировать" at bounding box center [102, 649] width 145 height 27
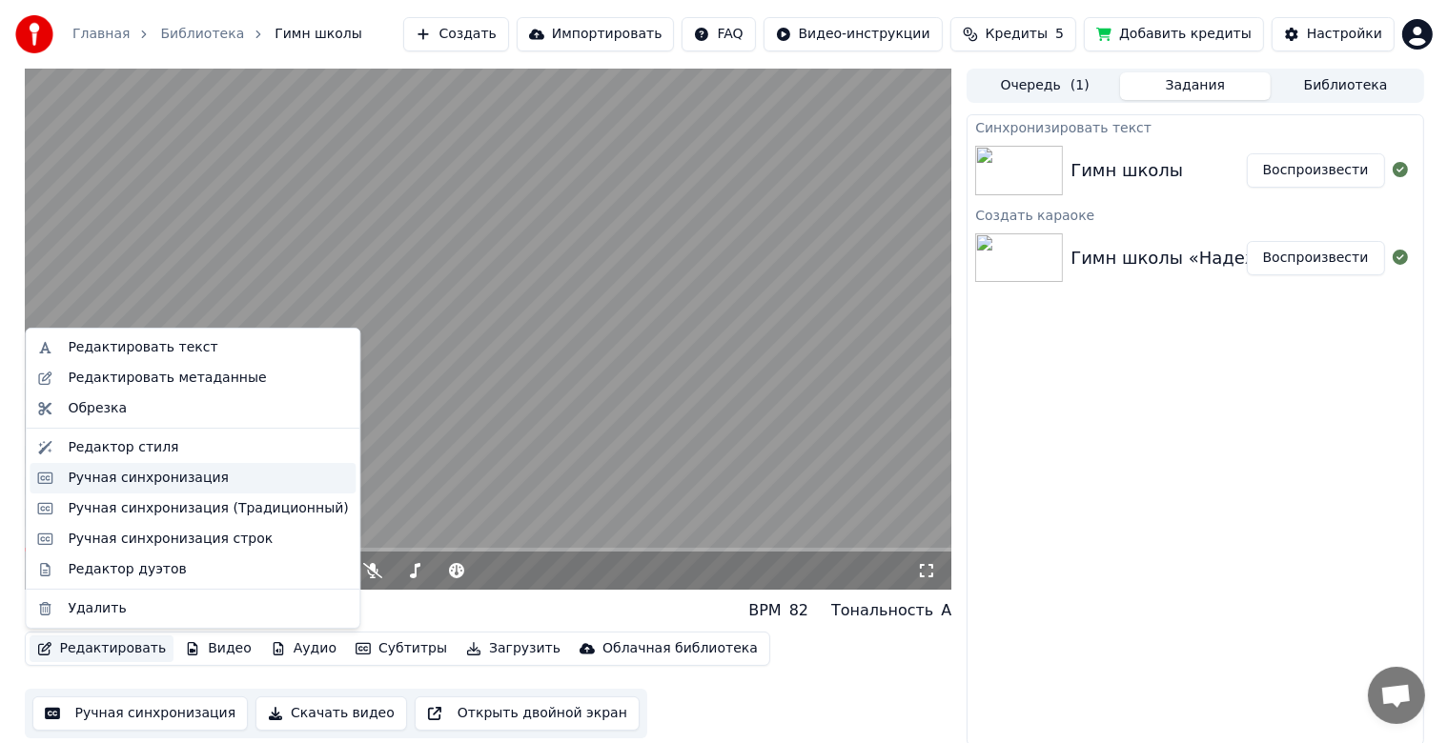
click at [168, 477] on div "Ручная синхронизация" at bounding box center [148, 478] width 161 height 19
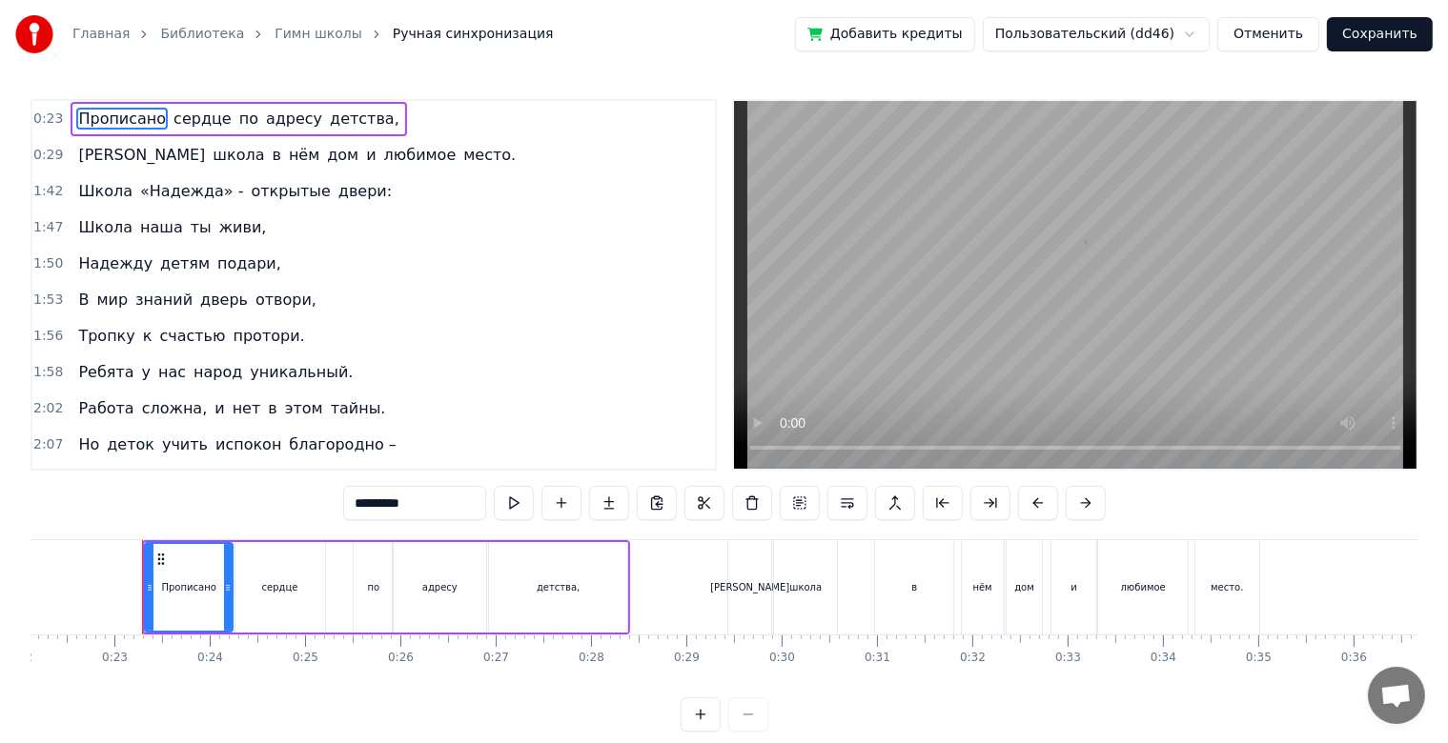
scroll to position [0, 2124]
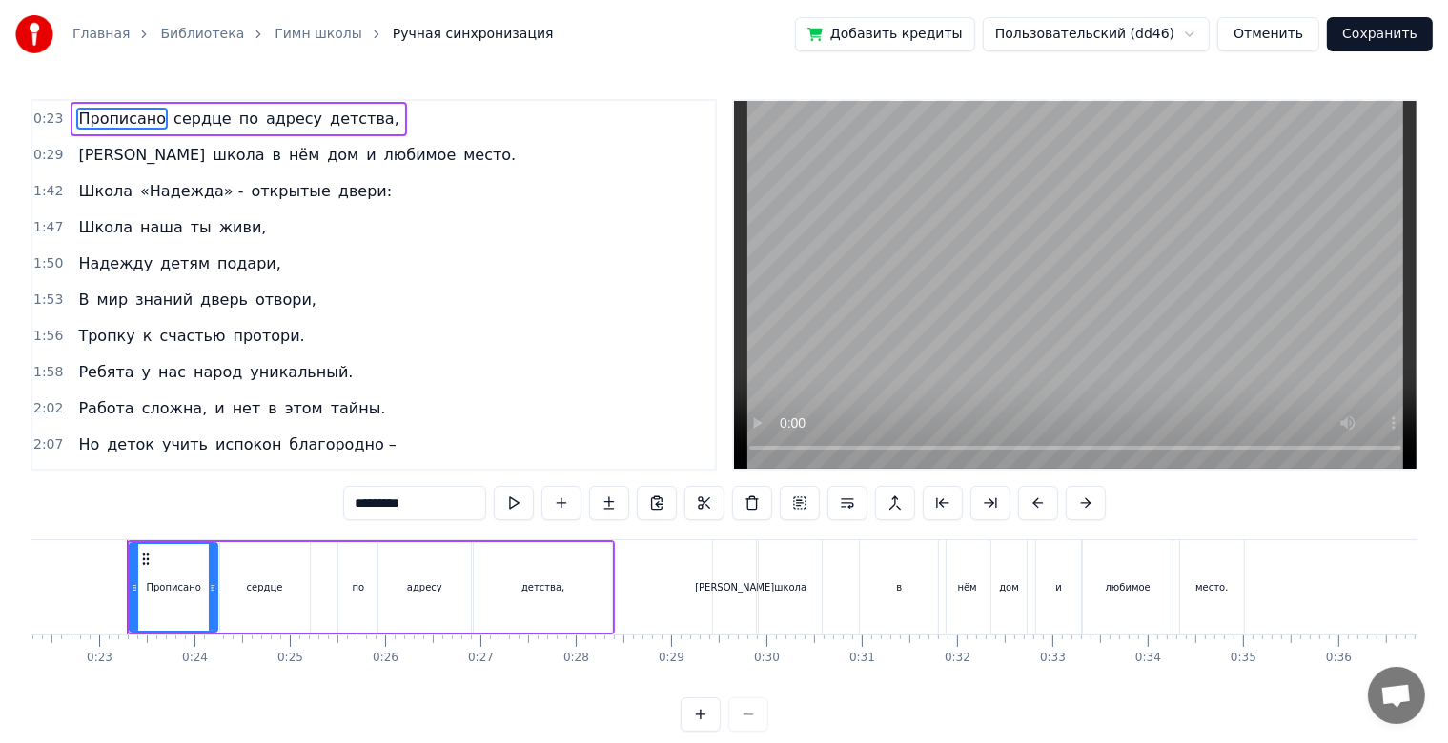
click at [1270, 30] on button "Отменить" at bounding box center [1268, 34] width 102 height 34
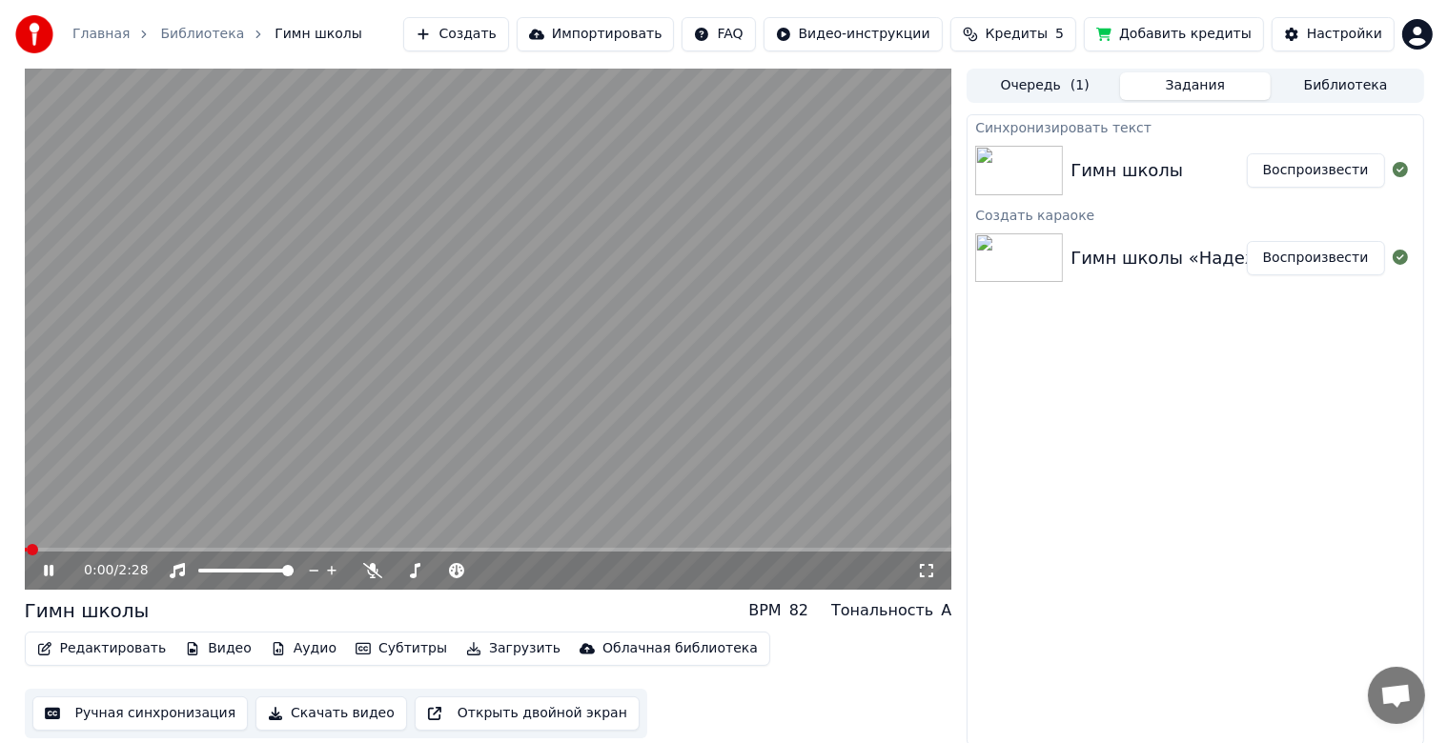
click at [1196, 194] on div "Гимн школы Воспроизвести" at bounding box center [1194, 170] width 455 height 65
click at [1246, 159] on div "Гимн школы" at bounding box center [1157, 170] width 175 height 27
click at [1077, 97] on button "Очередь ( 1 )" at bounding box center [1044, 86] width 151 height 28
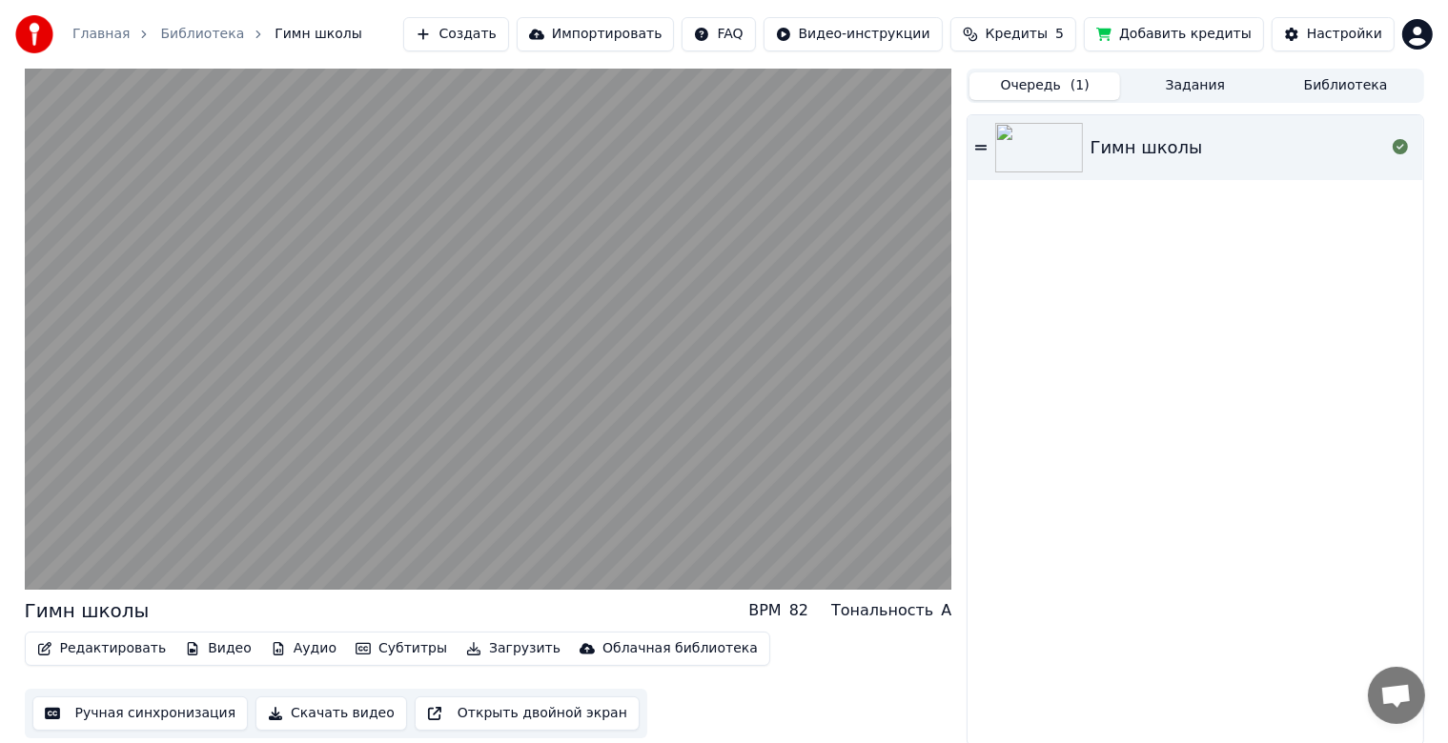
click at [1099, 149] on div "Гимн школы" at bounding box center [1146, 147] width 112 height 27
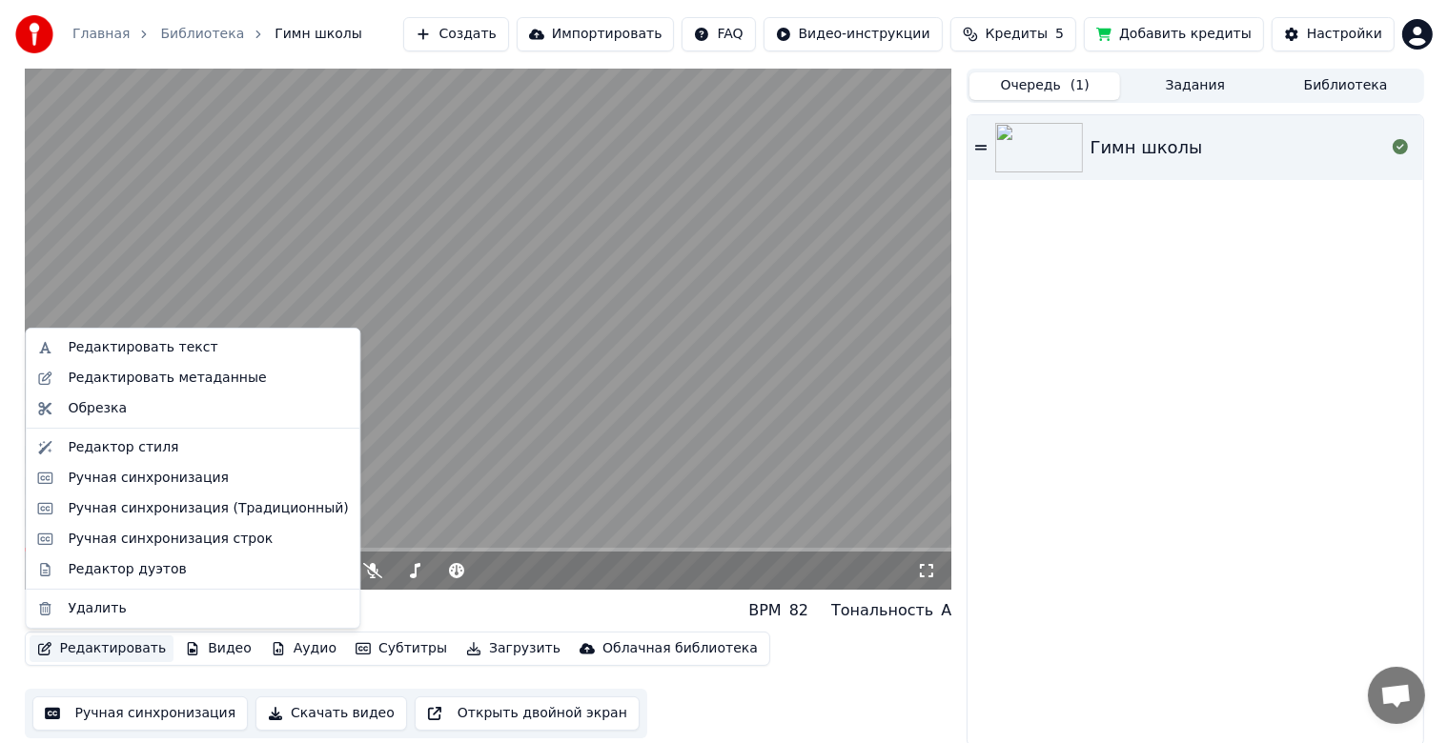
click at [116, 651] on button "Редактировать" at bounding box center [102, 649] width 145 height 27
click at [112, 476] on div "Ручная синхронизация" at bounding box center [148, 478] width 161 height 19
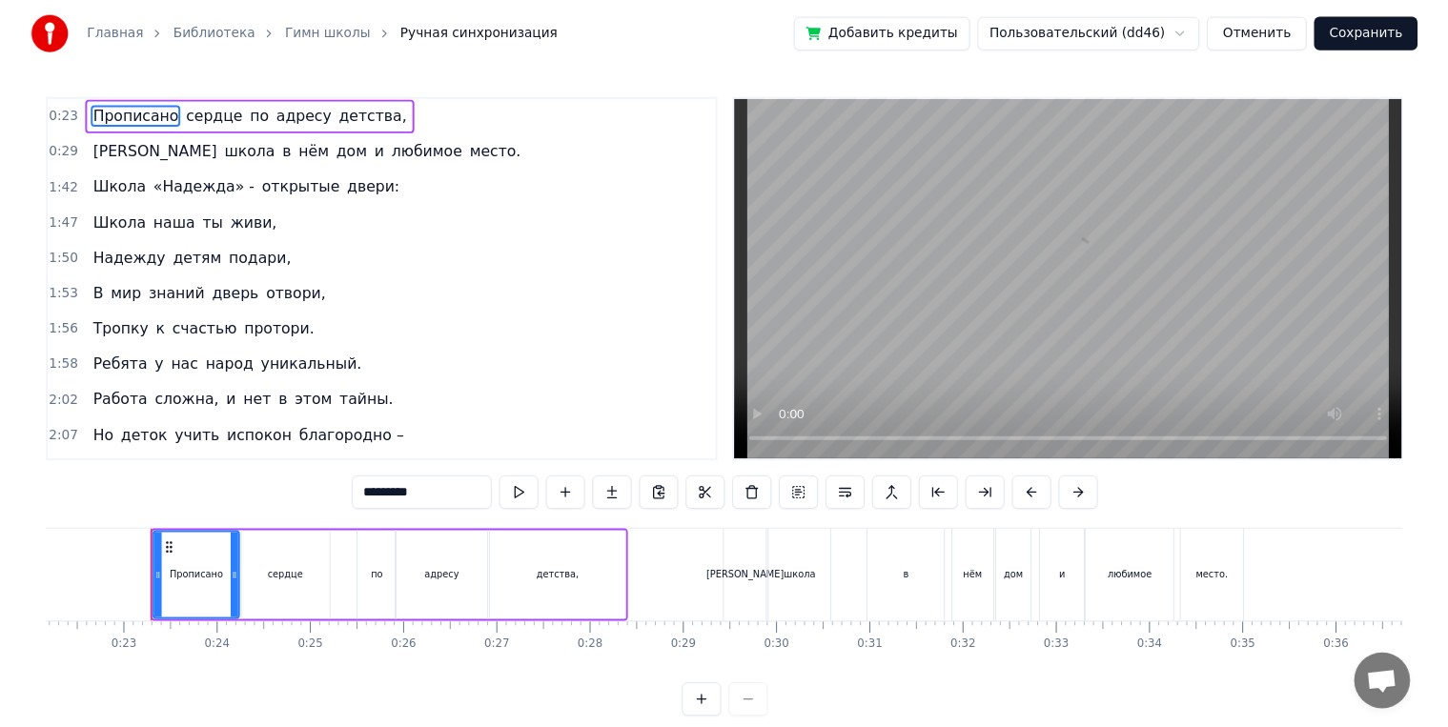
scroll to position [0, 2124]
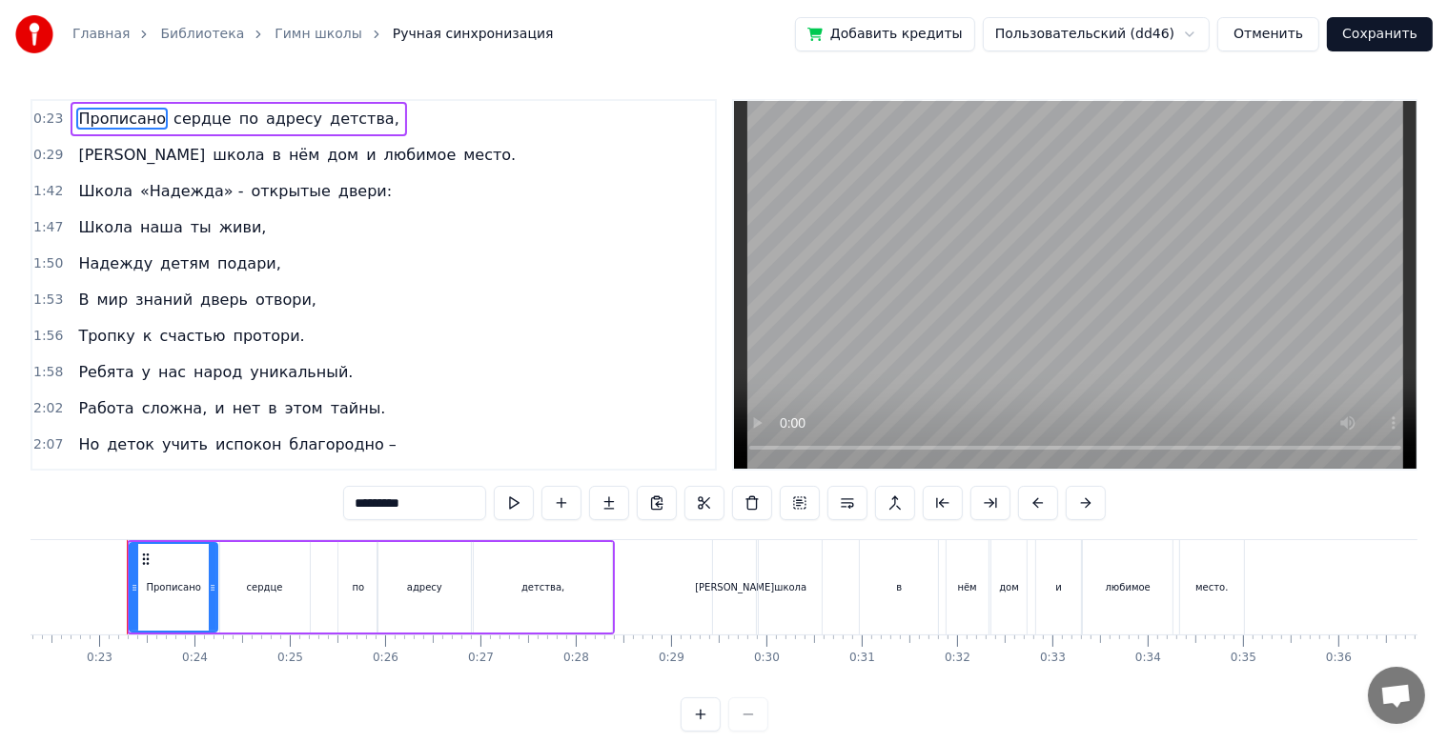
click at [461, 164] on span "место." at bounding box center [489, 155] width 56 height 22
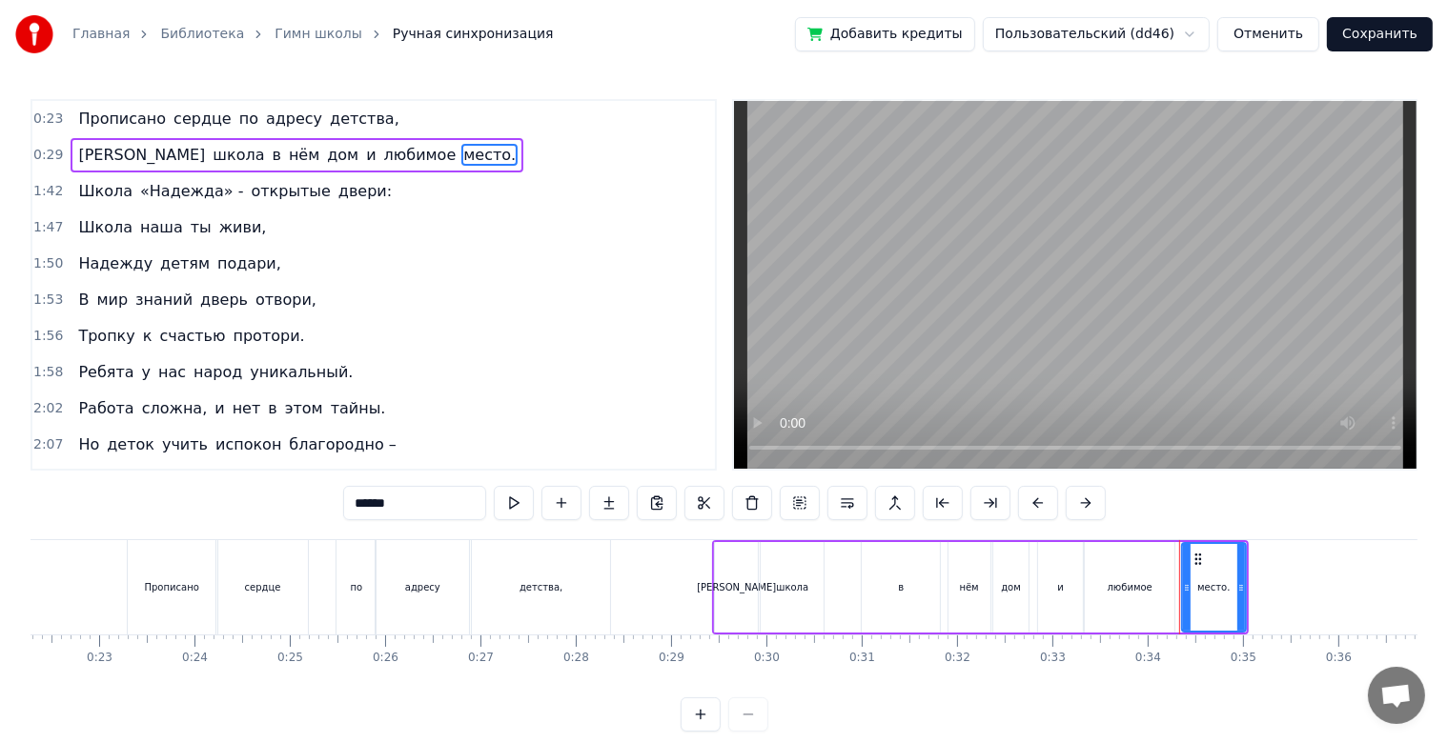
click at [461, 164] on span "место." at bounding box center [489, 155] width 56 height 22
click at [461, 156] on span "место." at bounding box center [489, 155] width 56 height 22
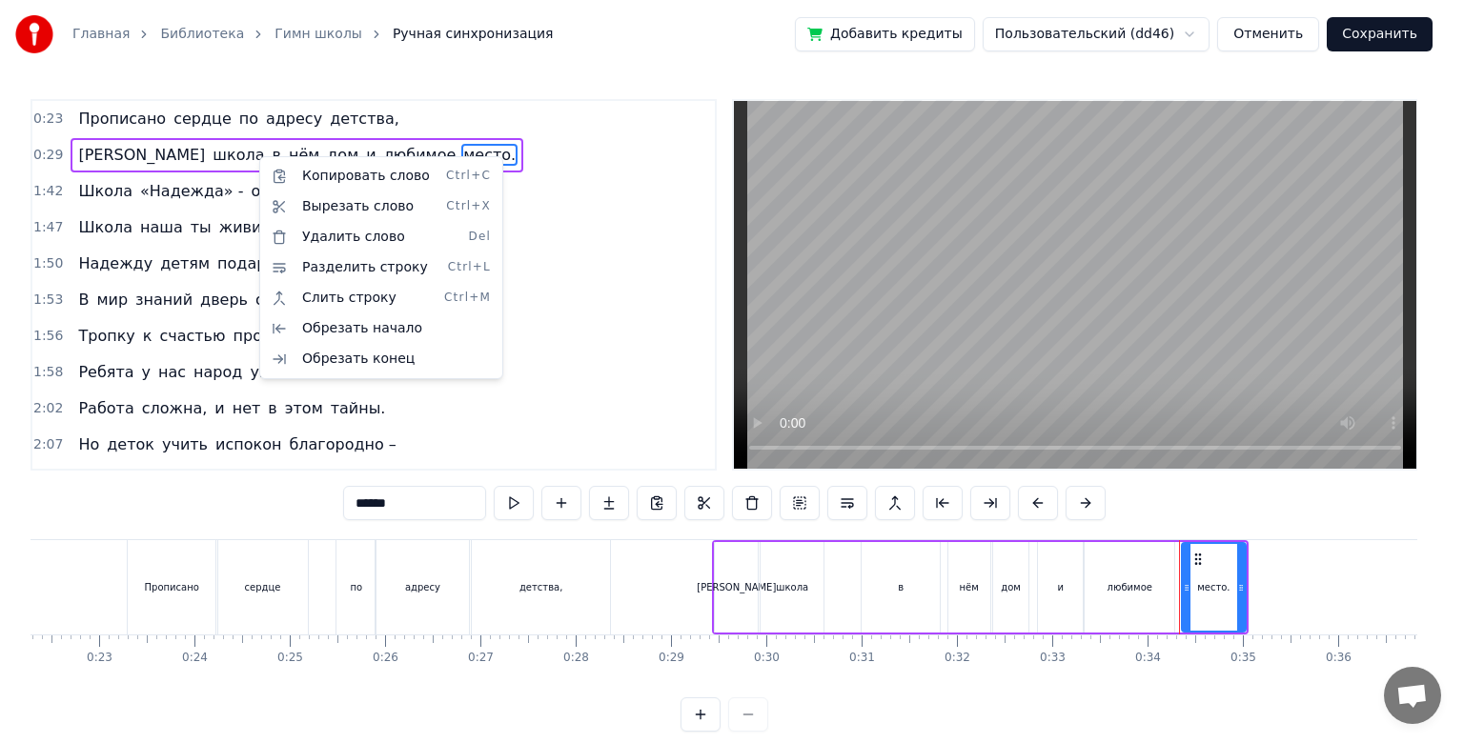
click at [84, 148] on html "Главная Библиотека Гимн школы Ручная синхронизация Добавить кредиты Пользовател…" at bounding box center [732, 381] width 1464 height 762
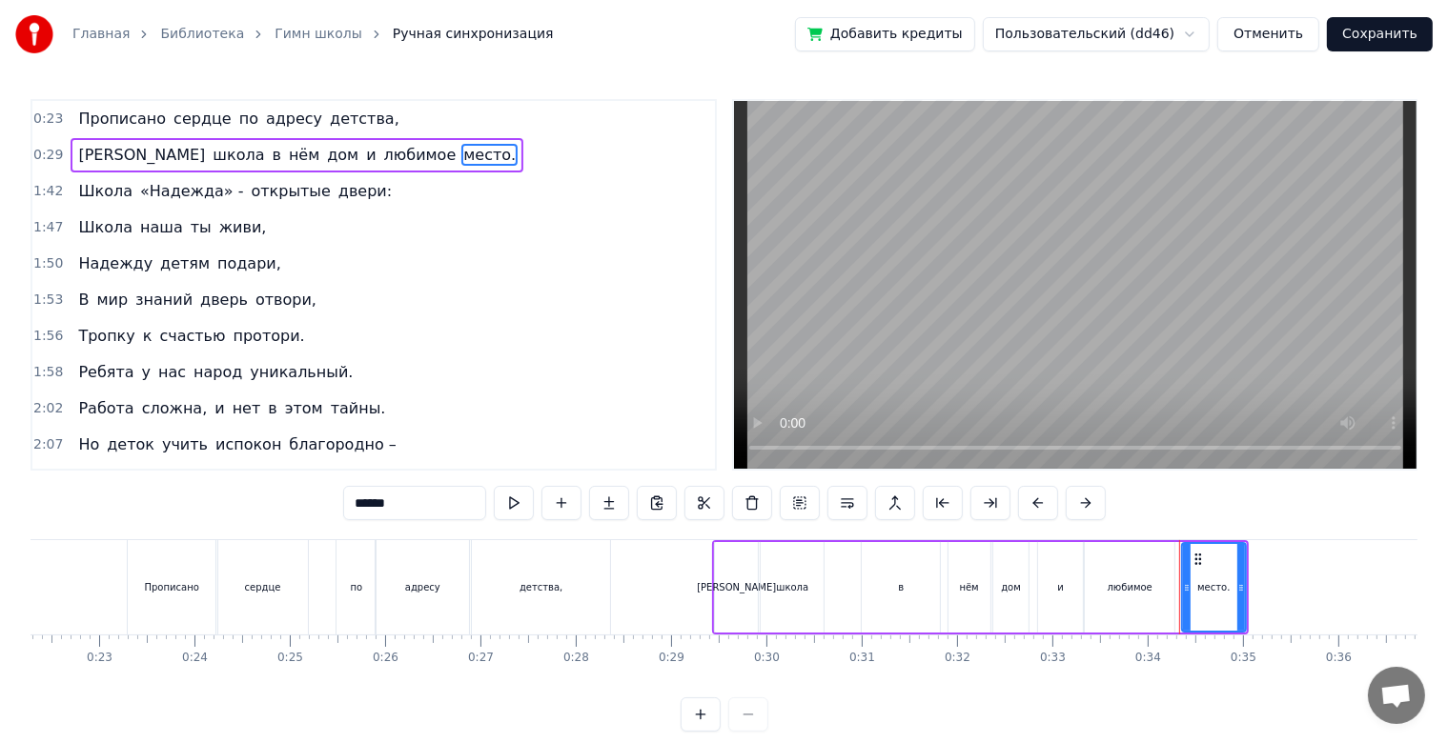
click at [76, 158] on span "[PERSON_NAME]" at bounding box center [141, 155] width 131 height 22
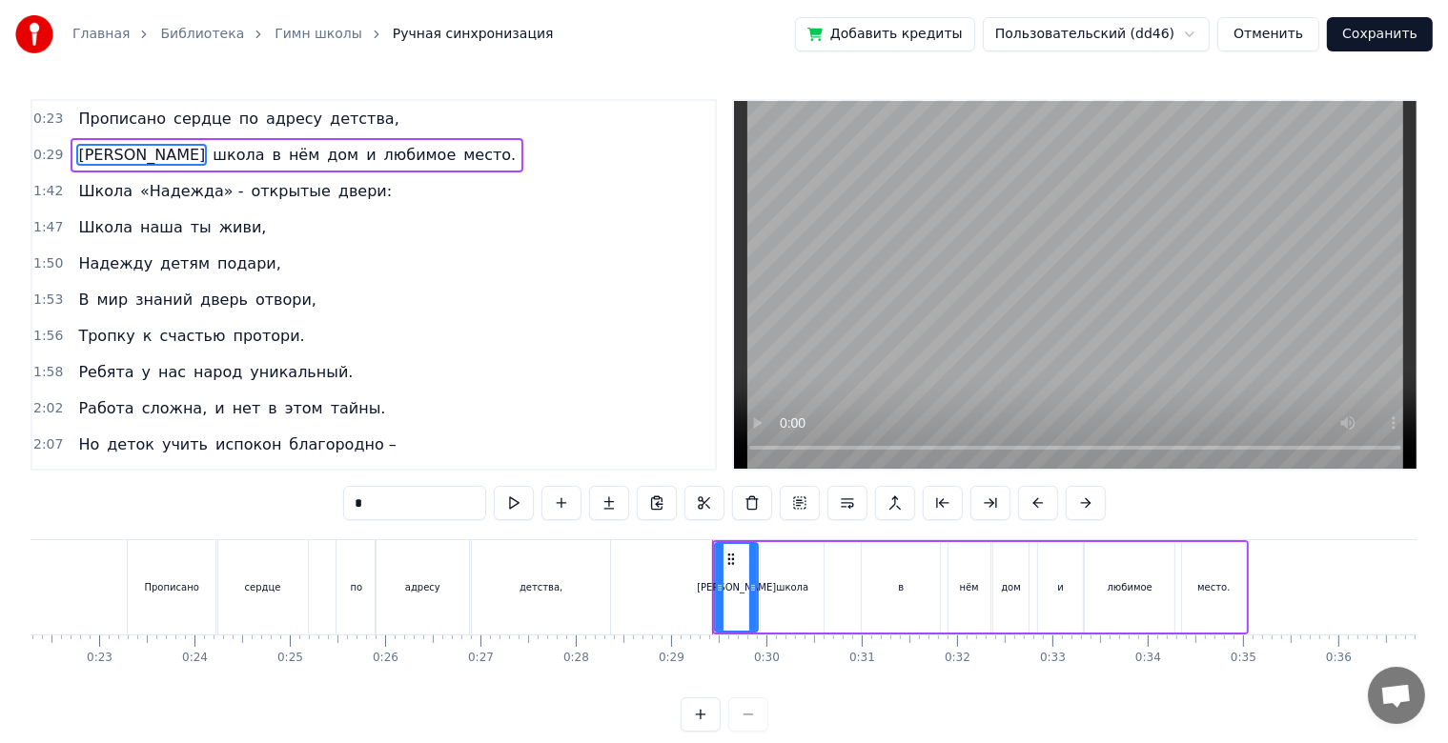
click at [808, 596] on div "школа" at bounding box center [792, 587] width 63 height 91
type input "*****"
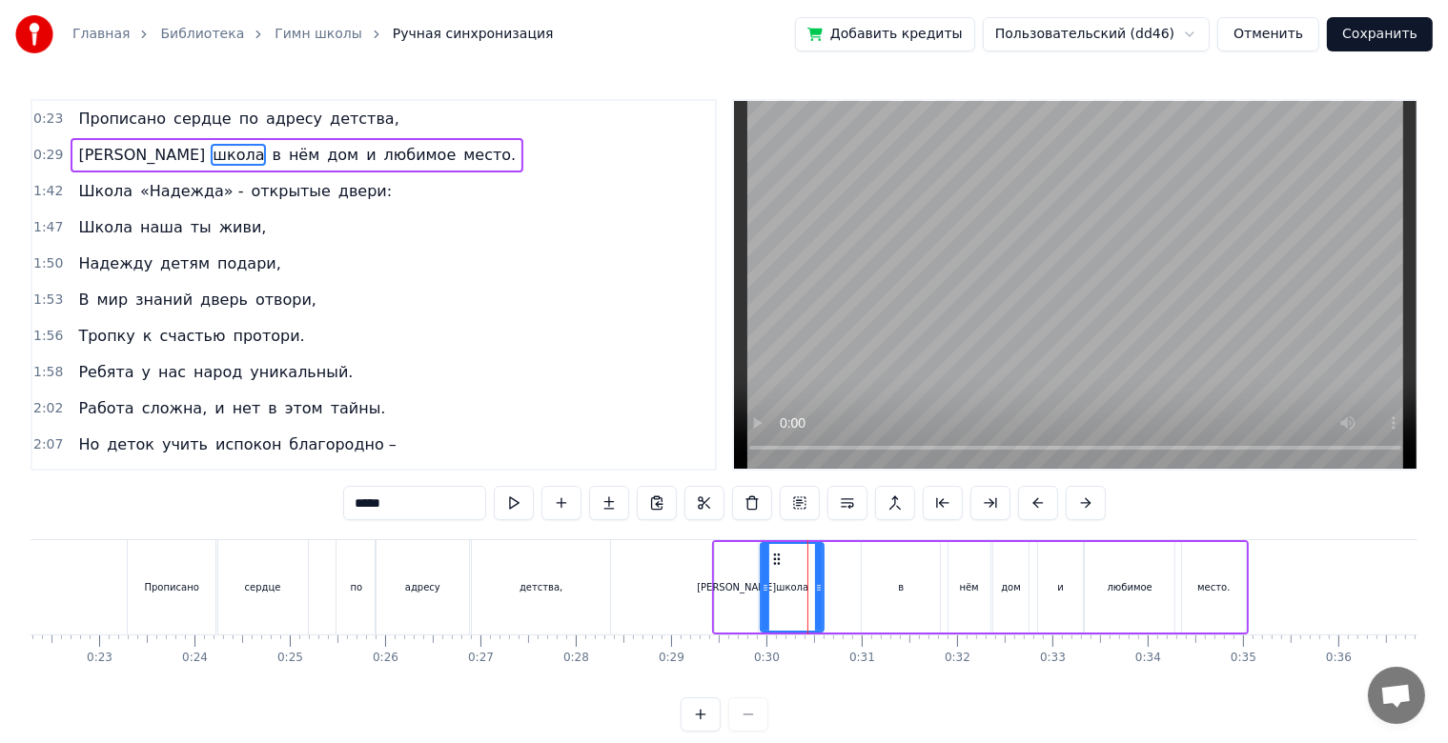
click at [808, 596] on div "школа" at bounding box center [792, 587] width 61 height 87
click at [796, 588] on div "школа" at bounding box center [792, 587] width 32 height 14
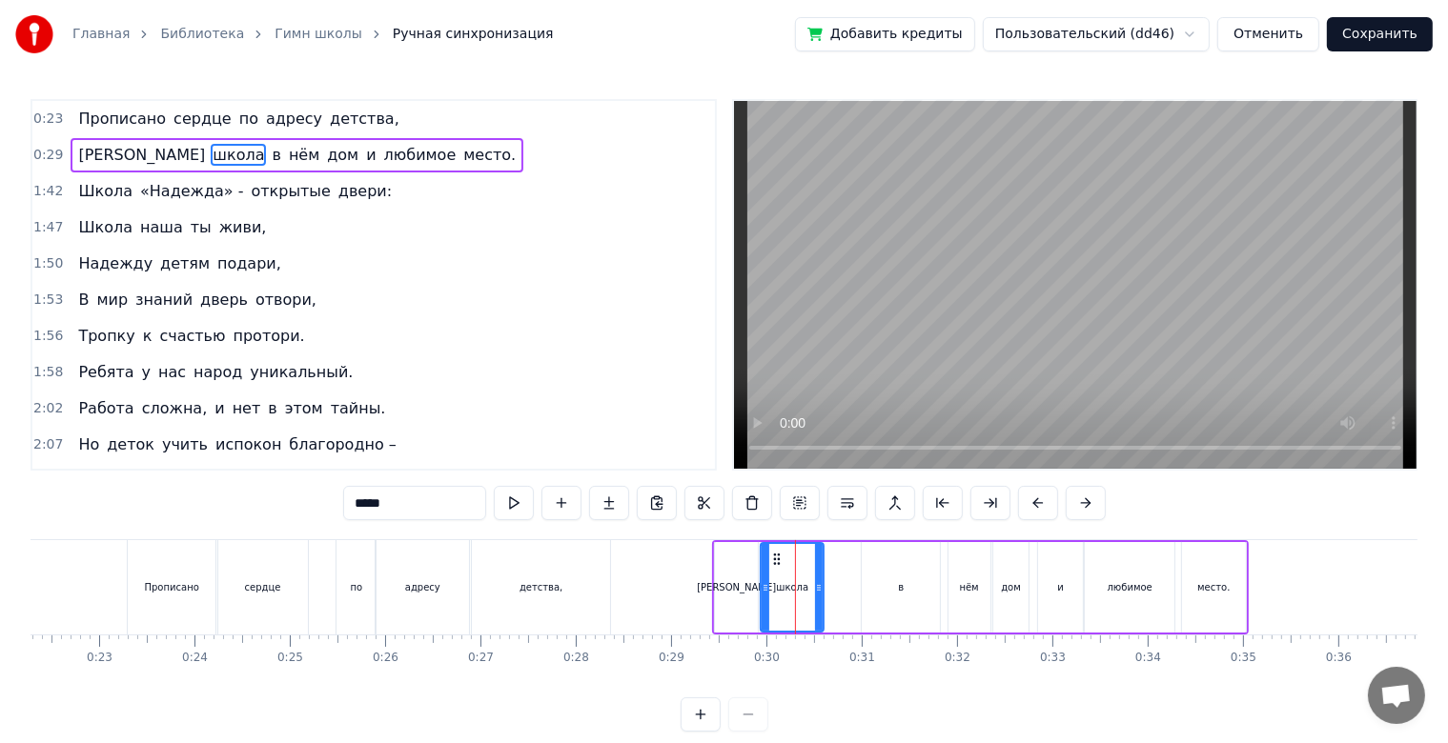
click at [796, 588] on div "школа" at bounding box center [792, 587] width 32 height 14
click at [302, 38] on link "Гимн школы" at bounding box center [318, 34] width 88 height 19
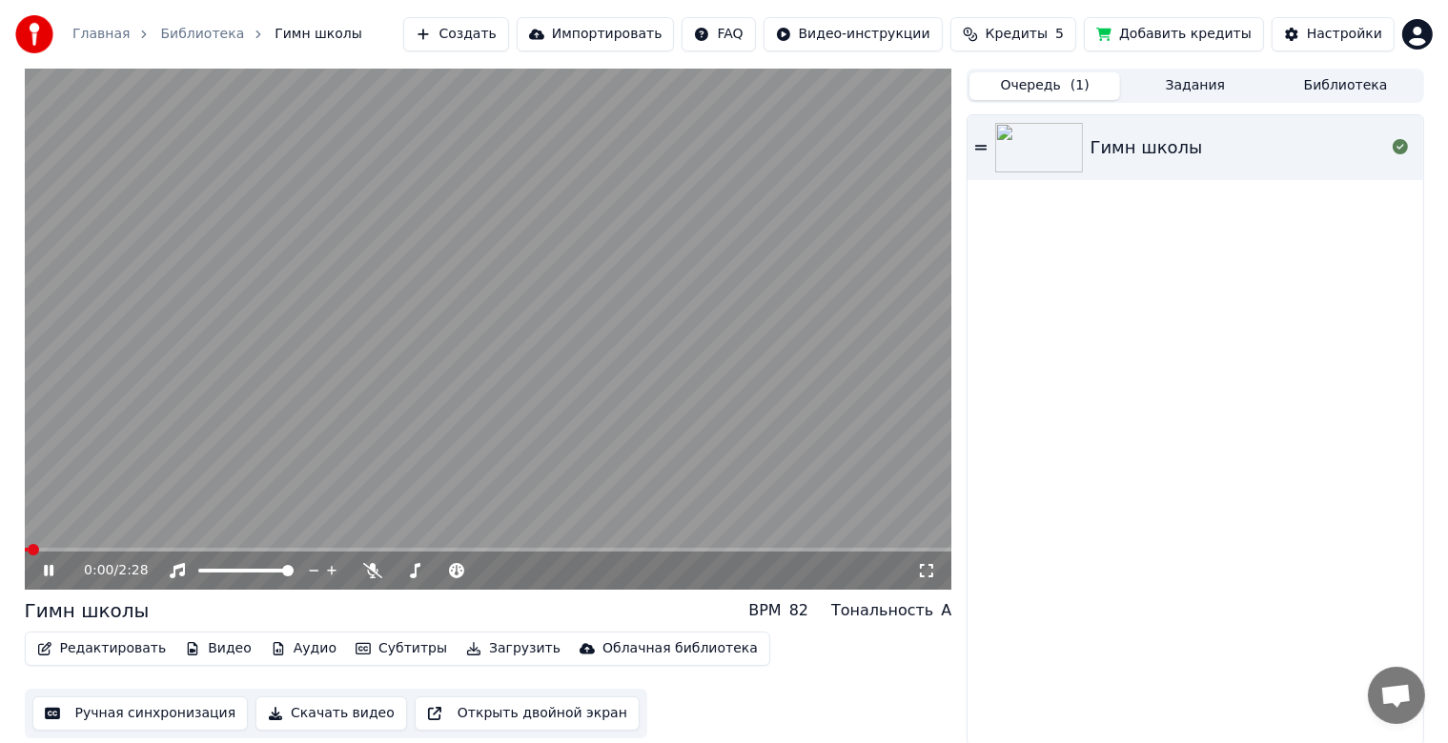
click at [1169, 95] on button "Задания" at bounding box center [1195, 86] width 151 height 28
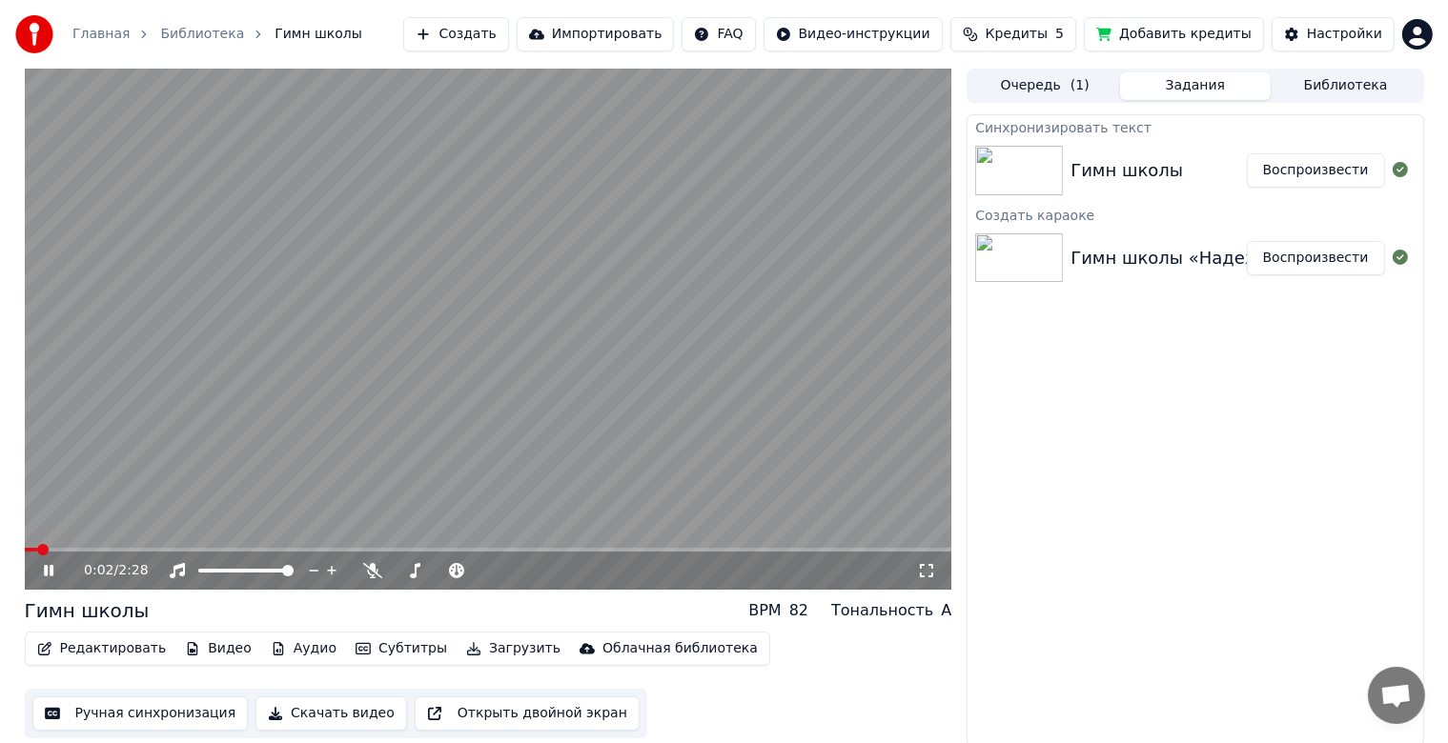
click at [1311, 91] on button "Библиотека" at bounding box center [1345, 86] width 151 height 28
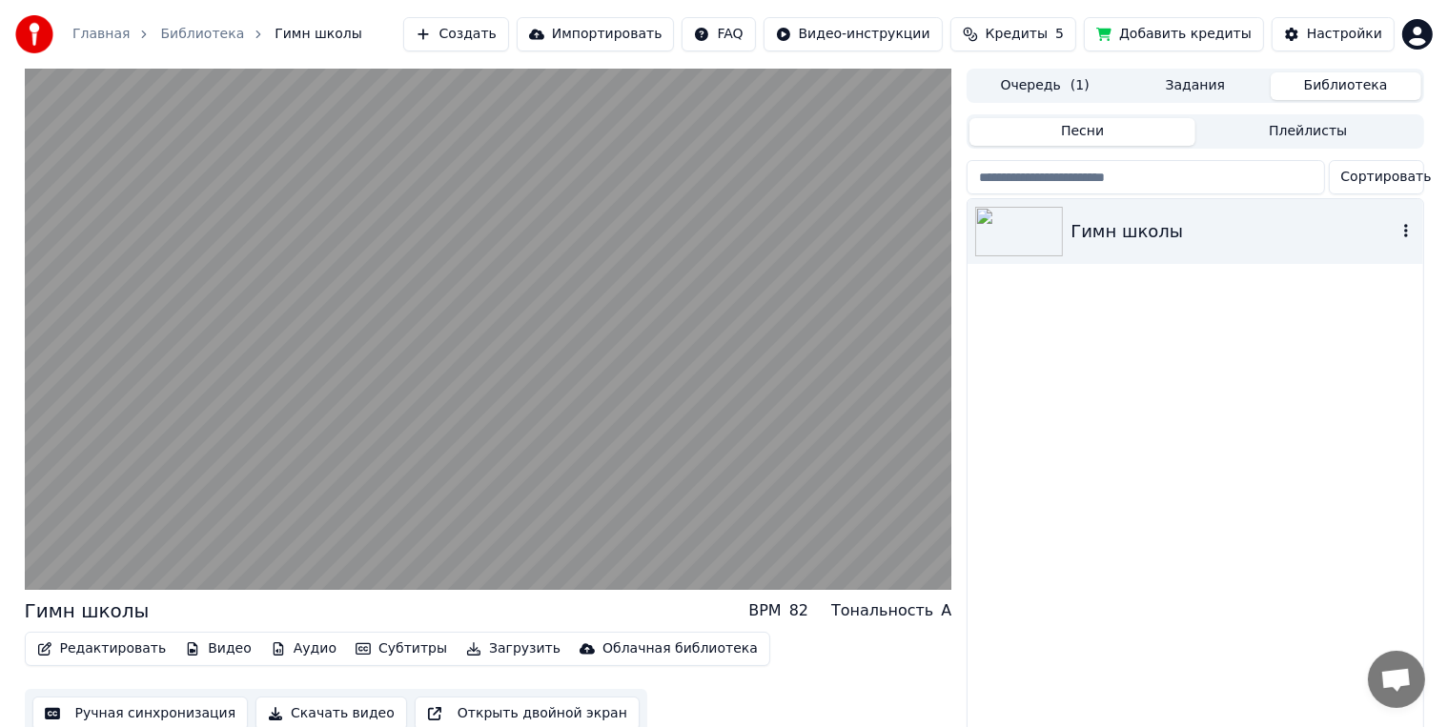
click at [1063, 217] on img at bounding box center [1019, 232] width 88 height 50
click at [1059, 221] on img at bounding box center [1019, 232] width 88 height 50
click at [1055, 233] on img at bounding box center [1019, 232] width 88 height 50
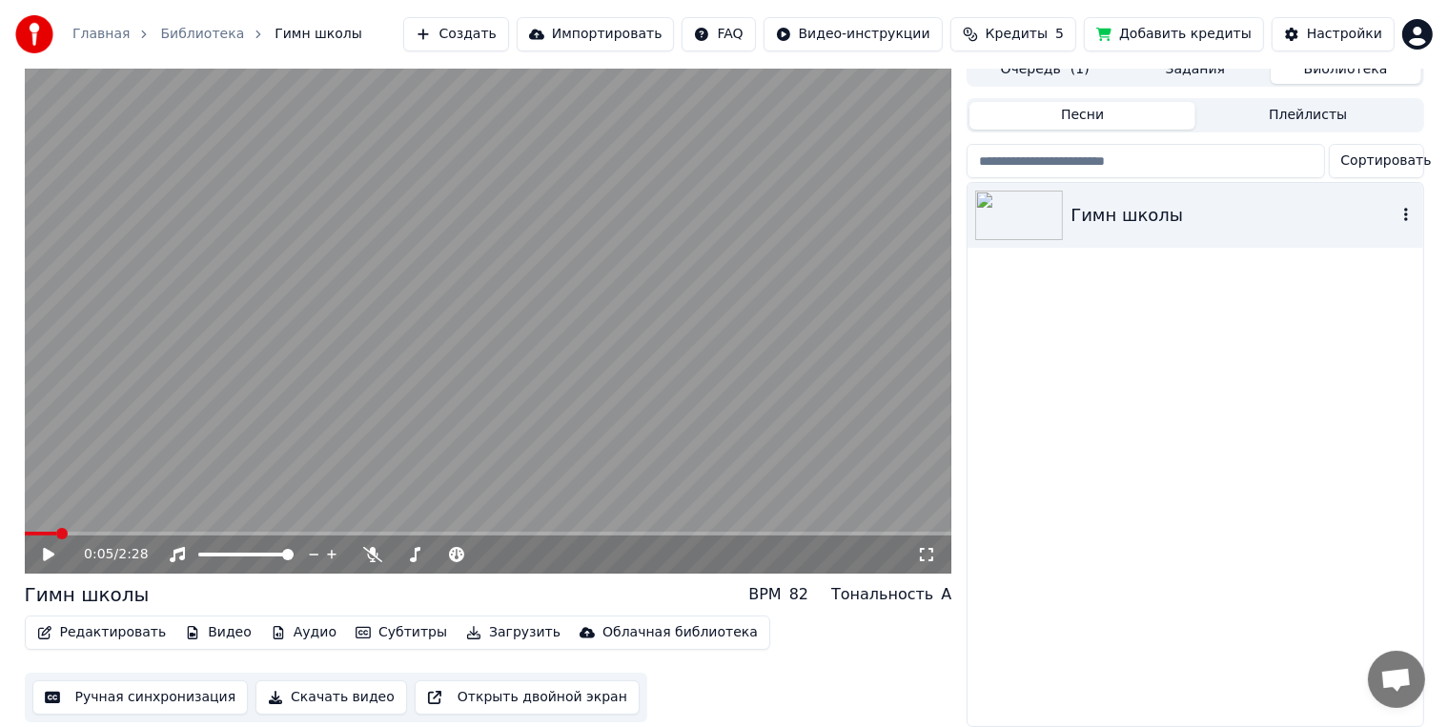
scroll to position [28, 0]
click at [1399, 209] on icon "button" at bounding box center [1405, 214] width 19 height 15
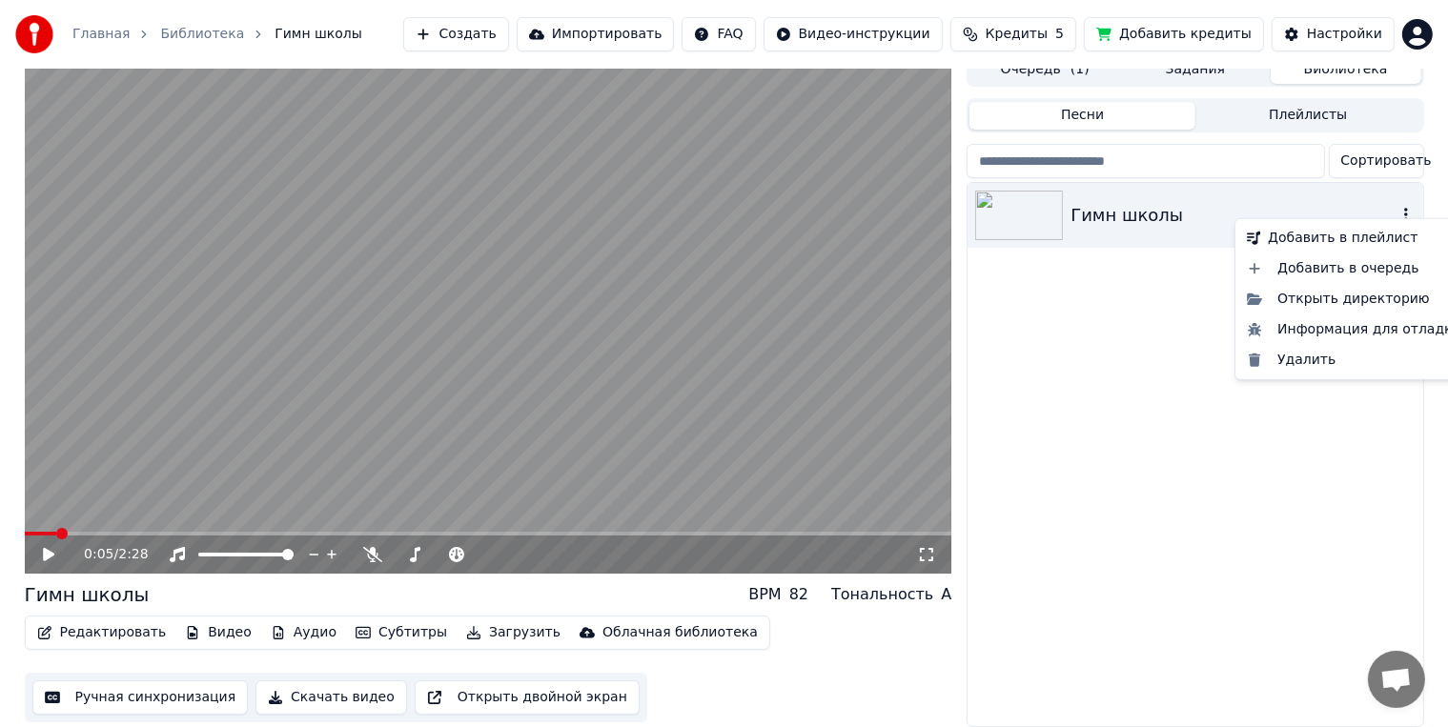
click at [1033, 215] on img at bounding box center [1019, 216] width 88 height 50
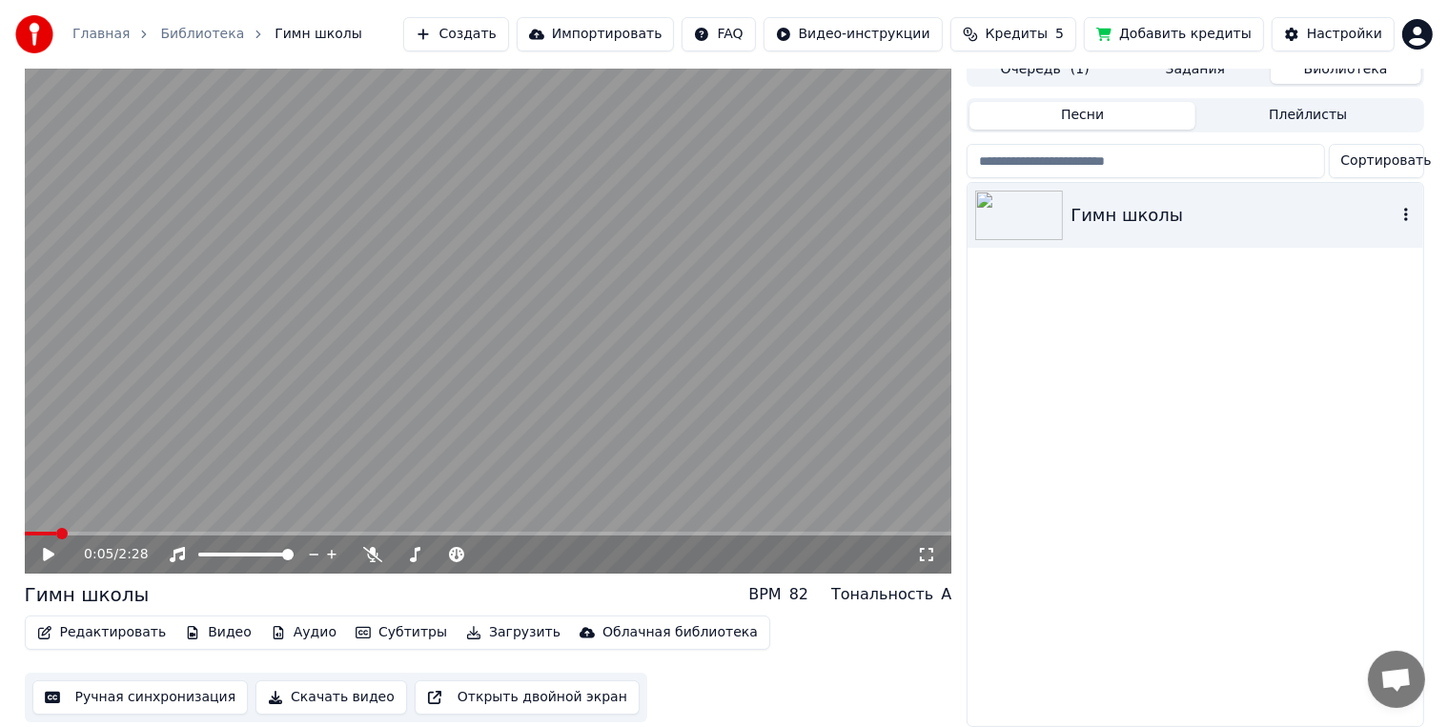
click at [1027, 215] on img at bounding box center [1019, 216] width 88 height 50
click at [135, 514] on video at bounding box center [488, 312] width 927 height 521
click at [98, 528] on span at bounding box center [103, 533] width 11 height 11
click at [47, 545] on div "0:12 / 2:28" at bounding box center [488, 554] width 912 height 19
click at [206, 528] on span at bounding box center [202, 533] width 11 height 11
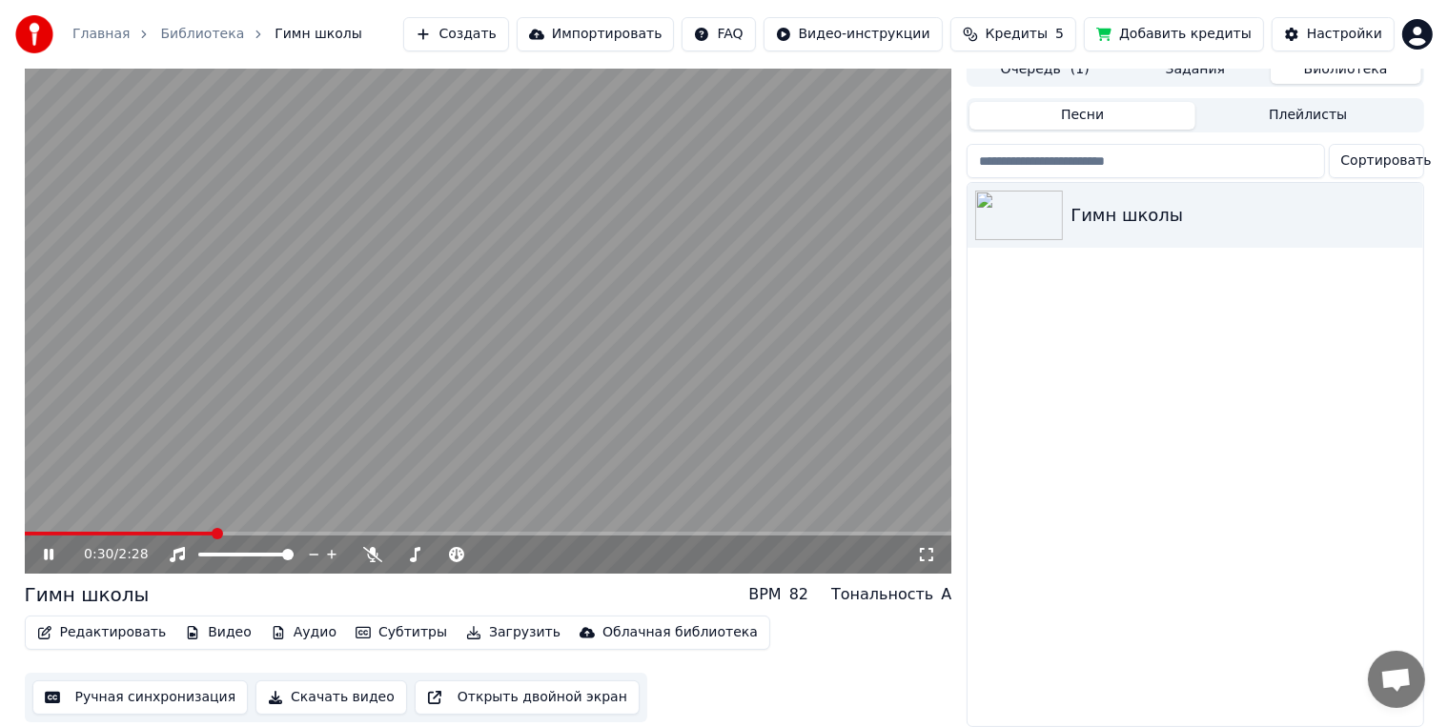
click at [354, 412] on video at bounding box center [488, 312] width 927 height 521
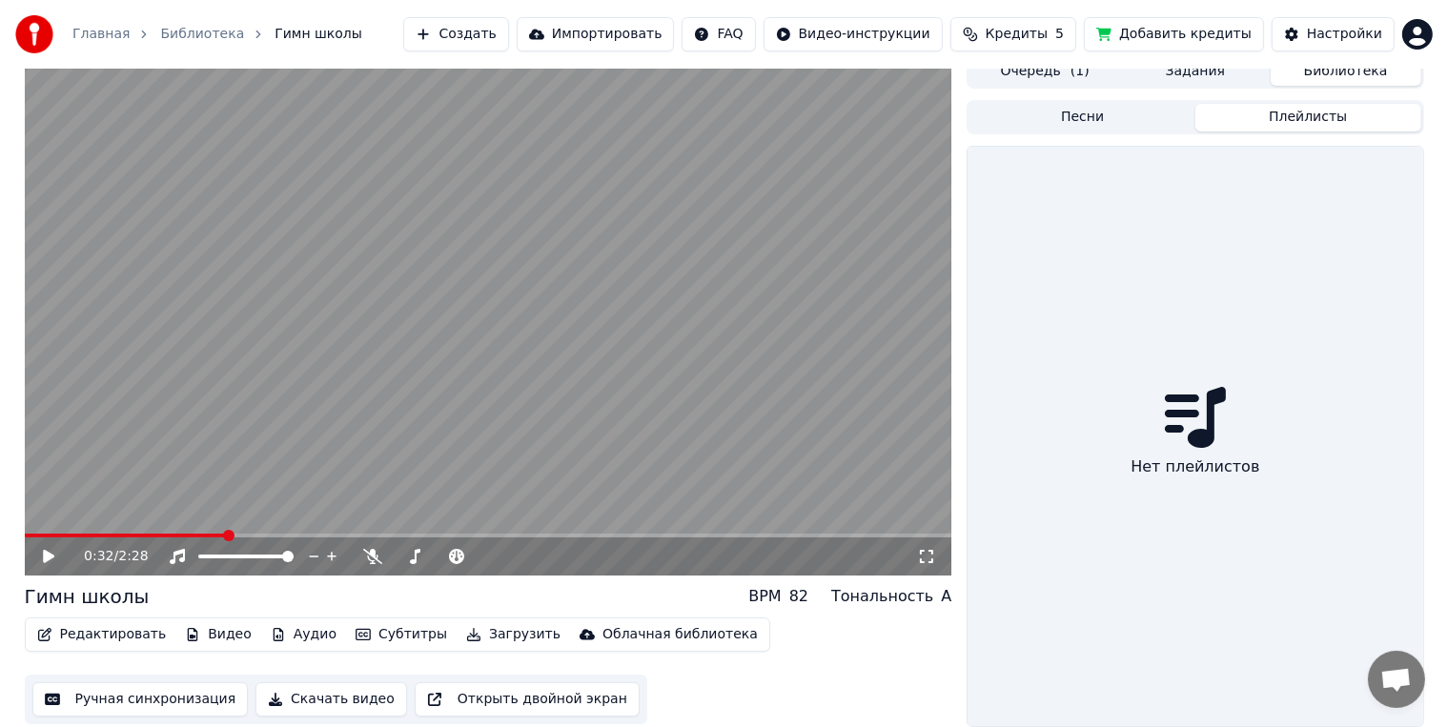
scroll to position [11, 0]
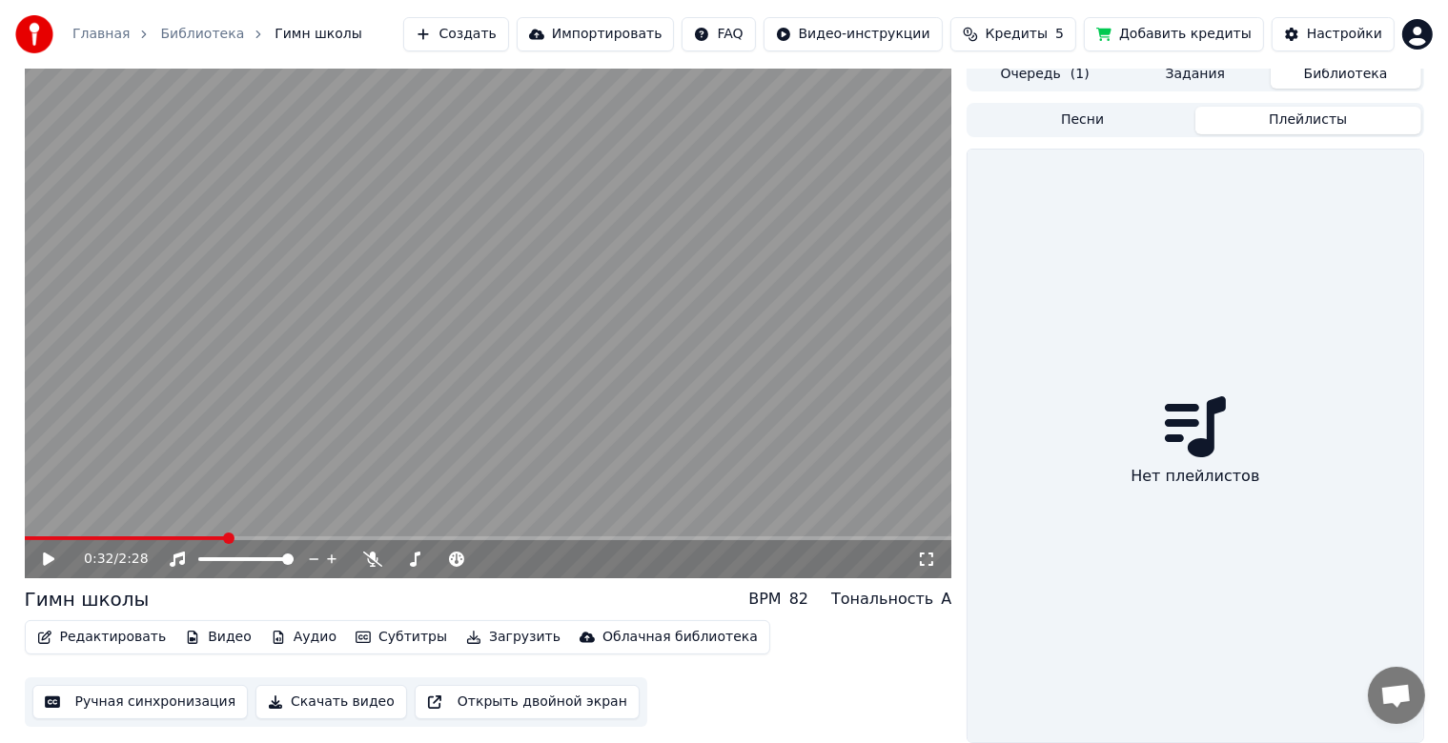
click at [1223, 115] on button "Плейлисты" at bounding box center [1308, 121] width 226 height 28
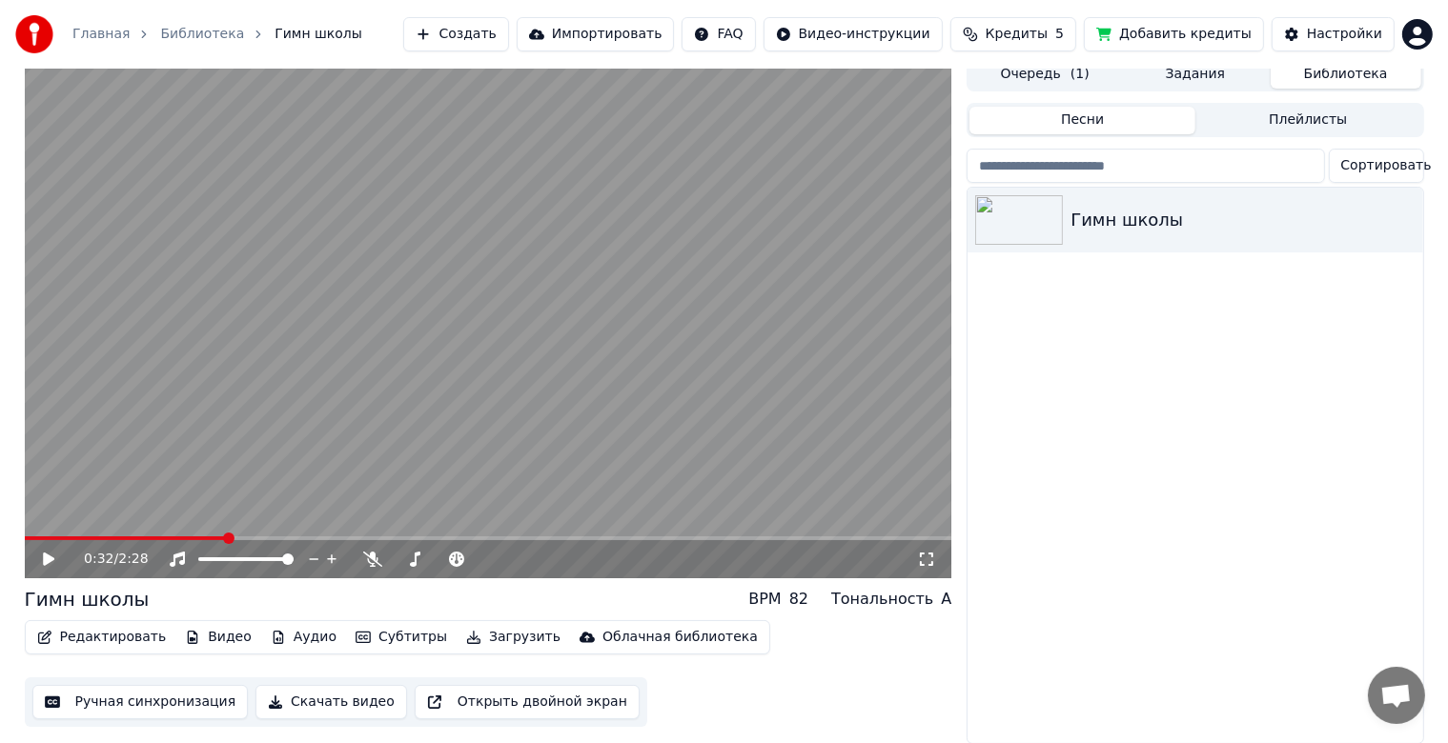
click at [1133, 126] on button "Песни" at bounding box center [1082, 121] width 226 height 28
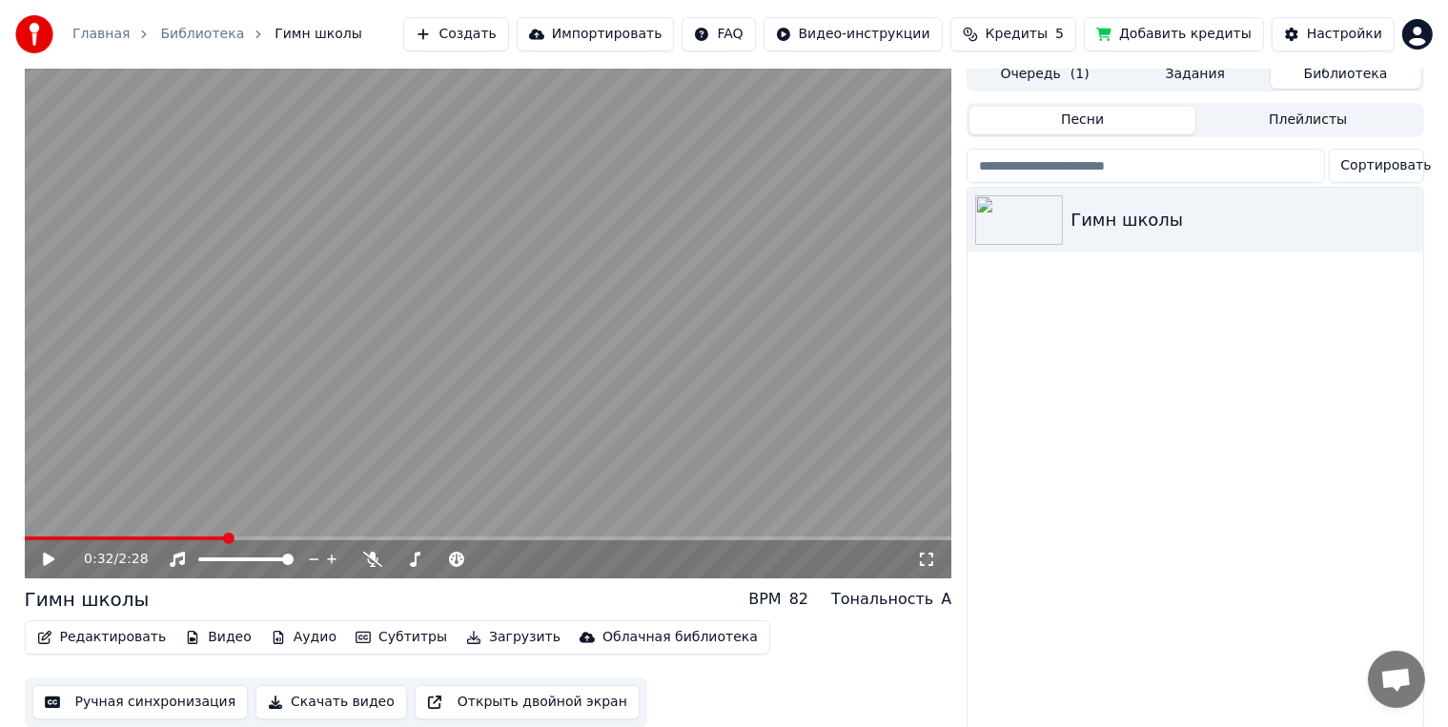
click at [1154, 64] on div "Главная Библиотека Гимн школы Создать Импортировать FAQ Видео-инструкции Кредит…" at bounding box center [724, 34] width 1448 height 69
click at [1151, 71] on button "Задания" at bounding box center [1195, 75] width 151 height 28
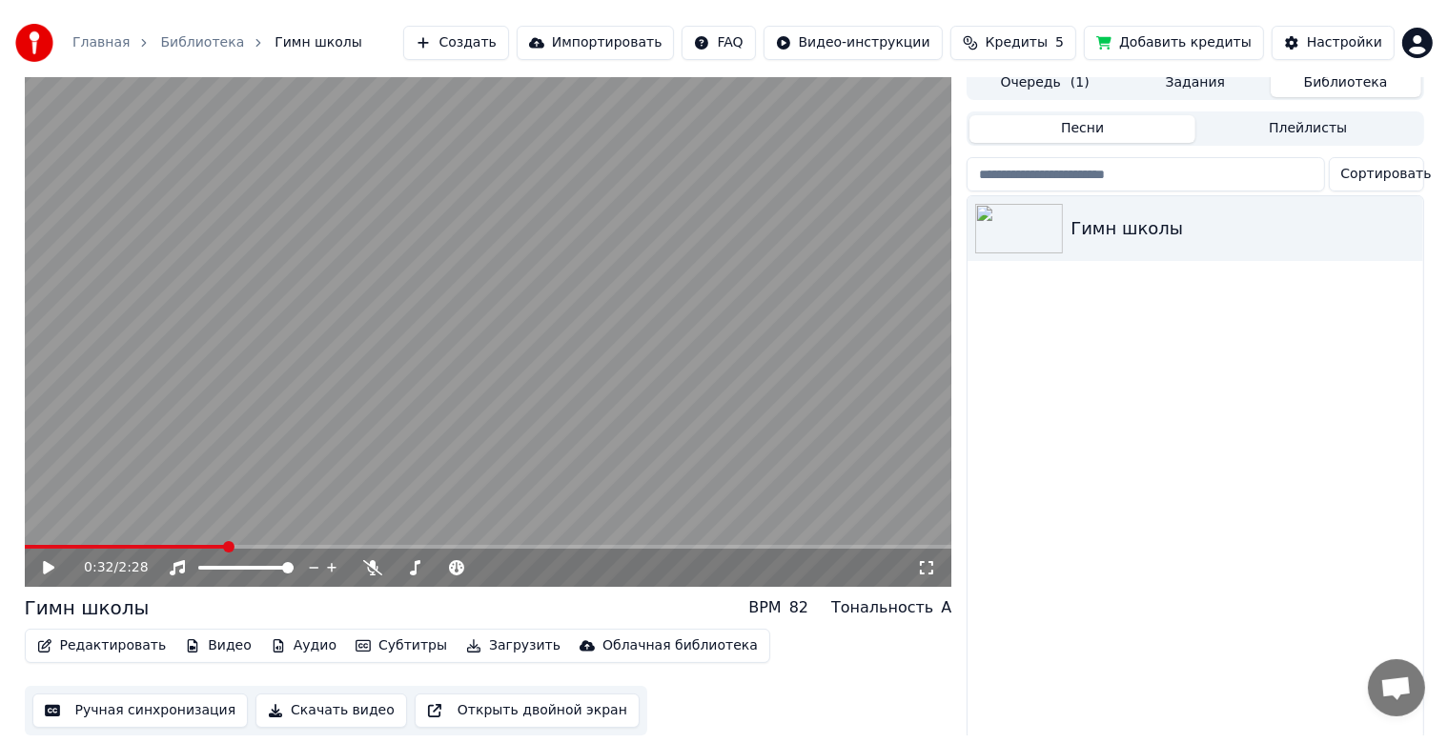
scroll to position [3, 0]
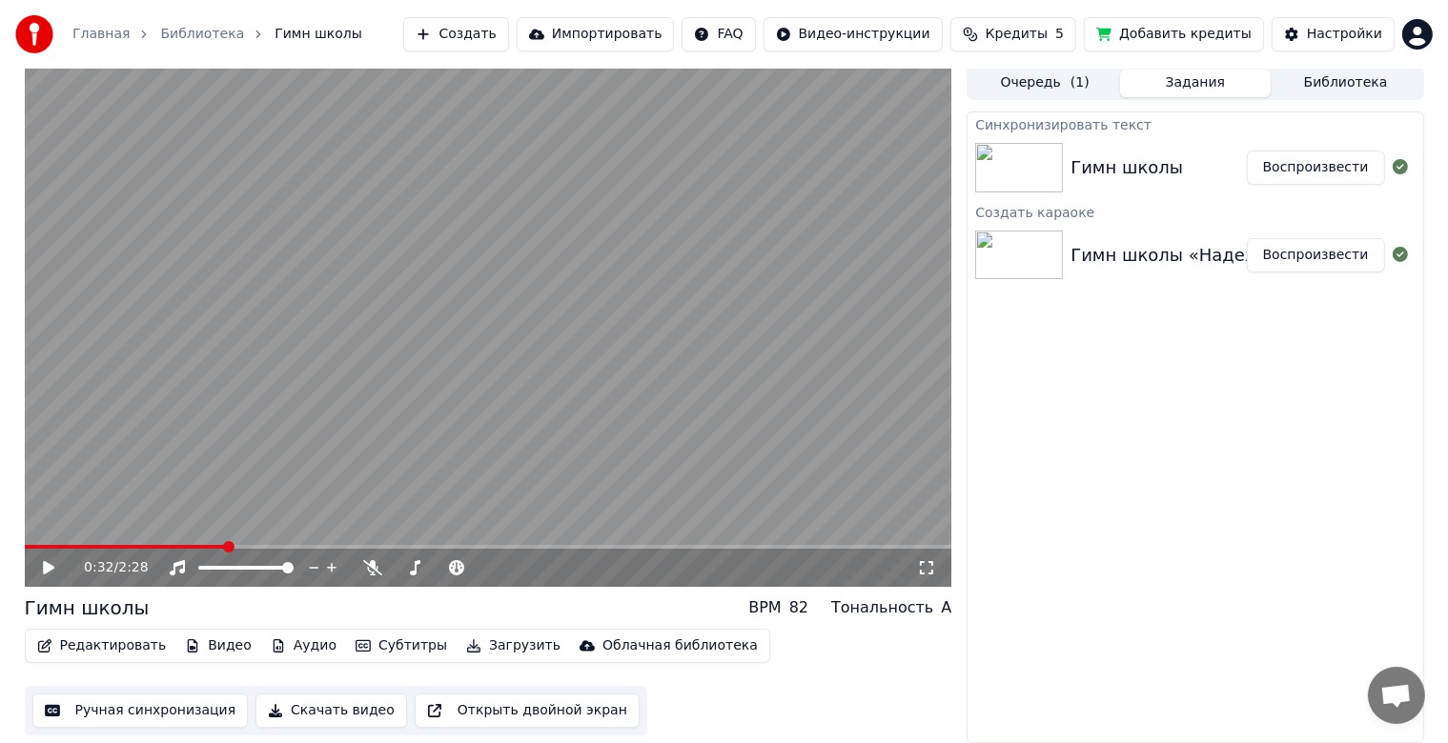
click at [1065, 80] on button "Очередь ( 1 )" at bounding box center [1044, 84] width 151 height 28
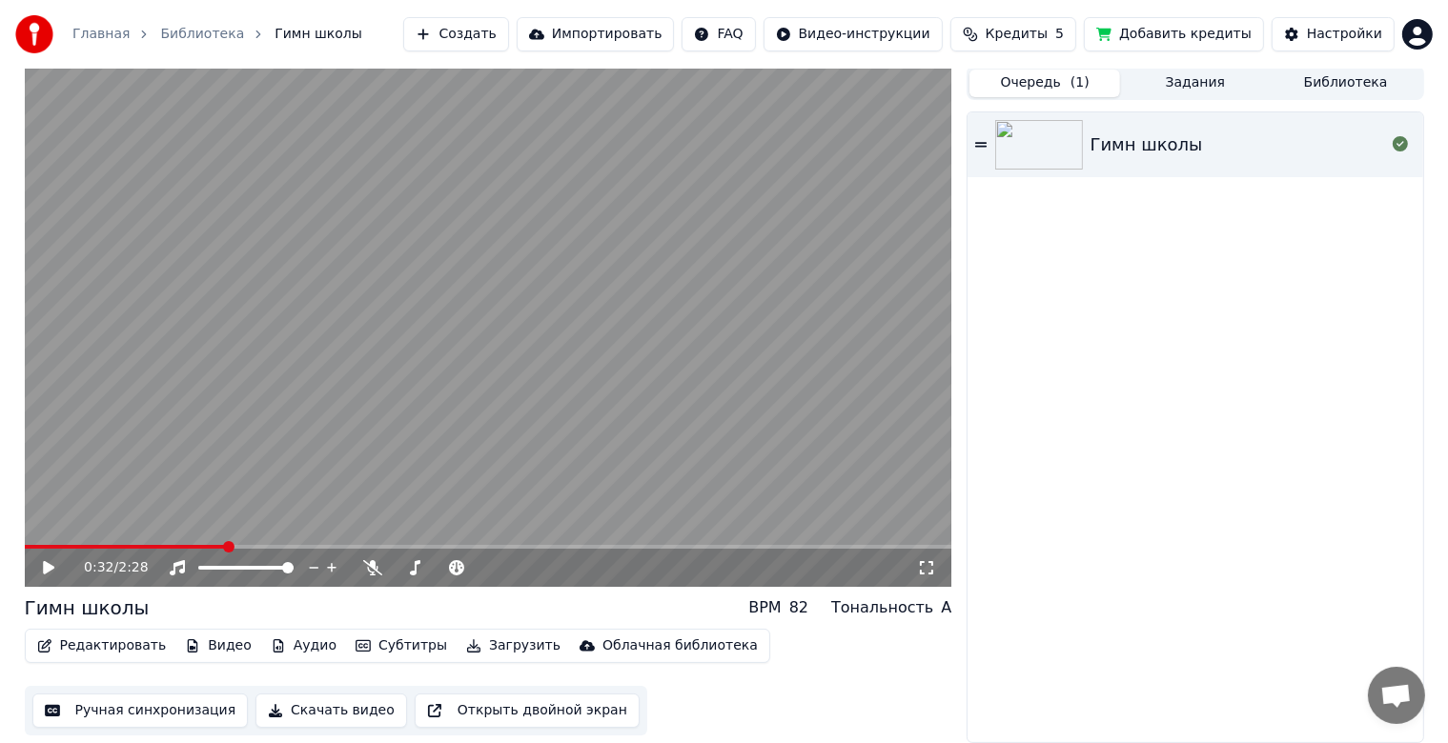
click at [1046, 152] on img at bounding box center [1039, 145] width 88 height 50
click at [113, 541] on span at bounding box center [116, 546] width 11 height 11
drag, startPoint x: 119, startPoint y: 540, endPoint x: 142, endPoint y: 540, distance: 22.9
click at [142, 540] on video at bounding box center [488, 326] width 927 height 521
click at [134, 546] on span at bounding box center [488, 547] width 927 height 4
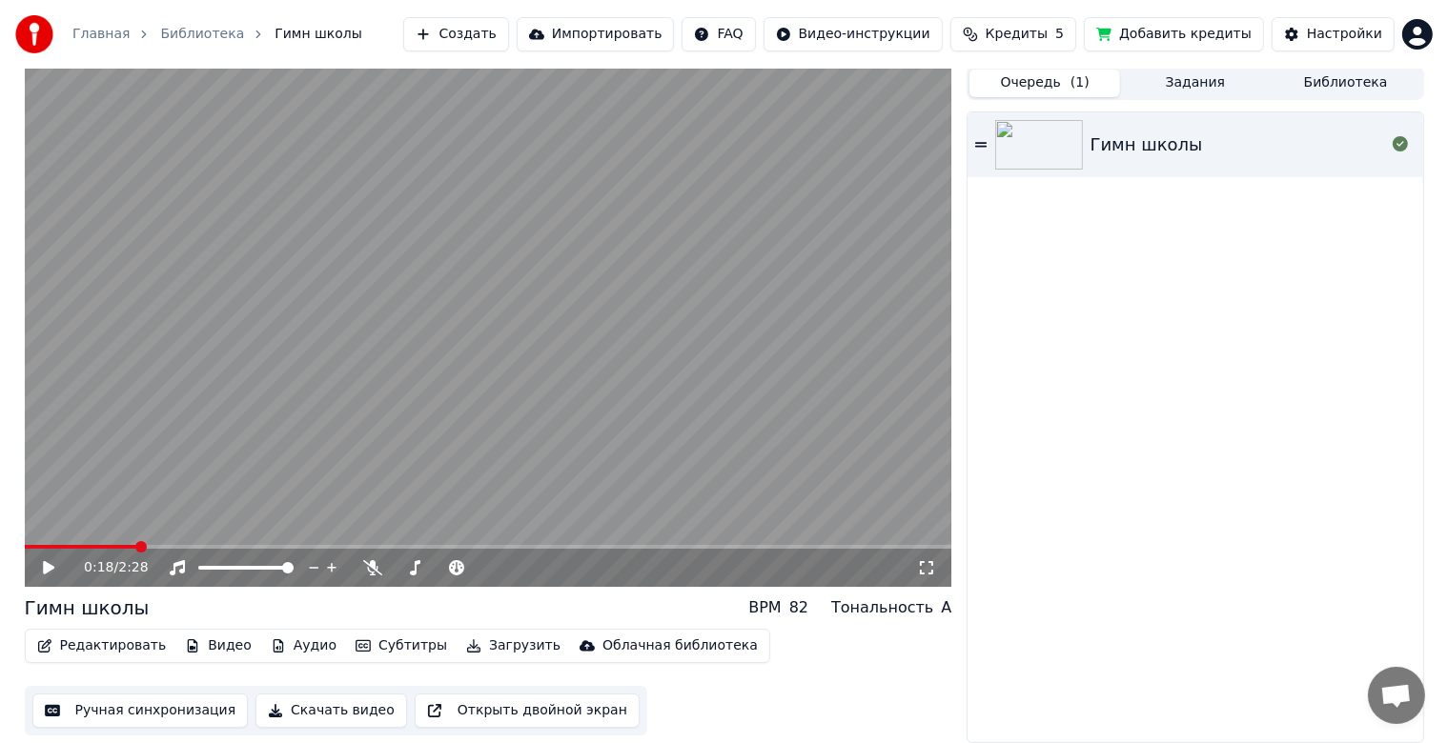
click at [151, 542] on video at bounding box center [488, 326] width 927 height 521
click at [217, 545] on span at bounding box center [221, 546] width 11 height 11
click at [225, 546] on span at bounding box center [226, 546] width 11 height 11
click at [358, 395] on video at bounding box center [488, 326] width 927 height 521
click at [1186, 80] on button "Задания" at bounding box center [1195, 84] width 151 height 28
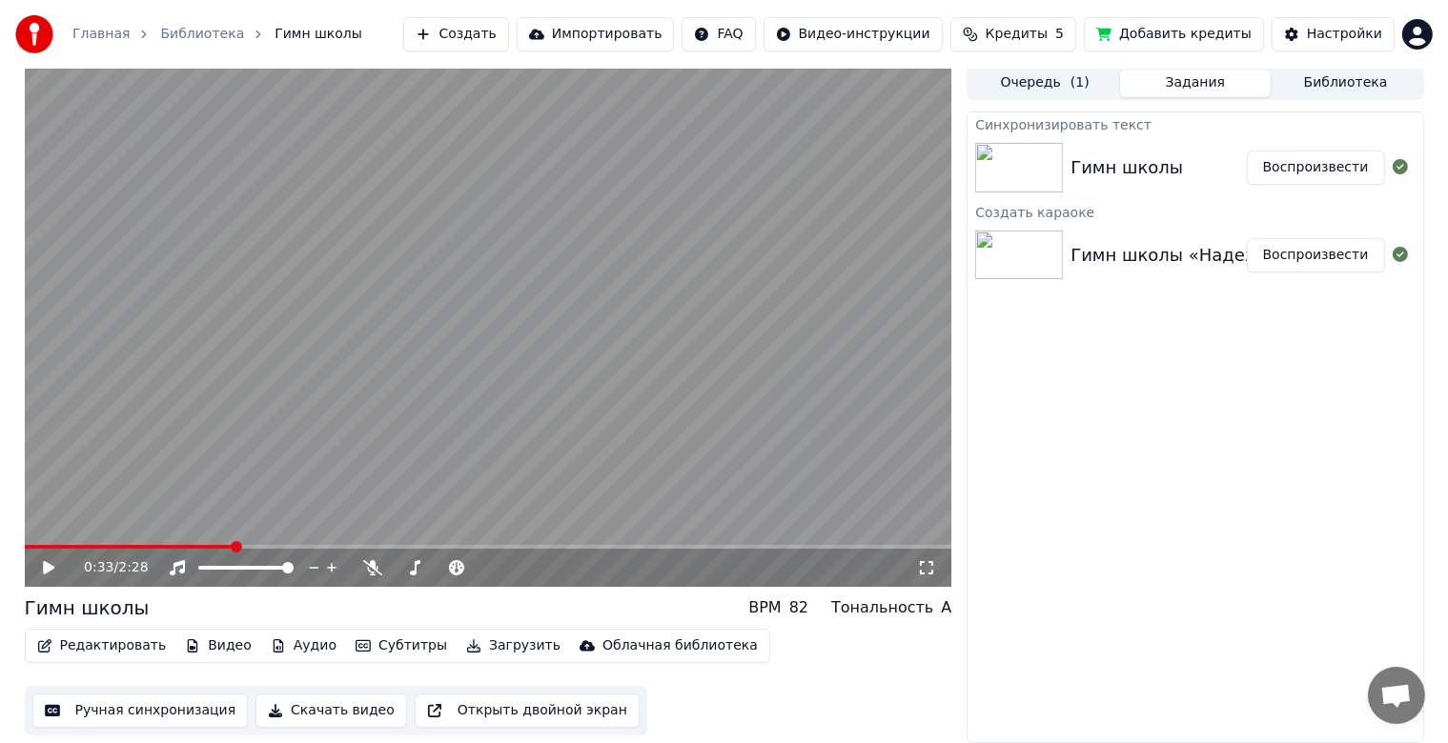
click at [301, 35] on span "Гимн школы" at bounding box center [318, 34] width 88 height 19
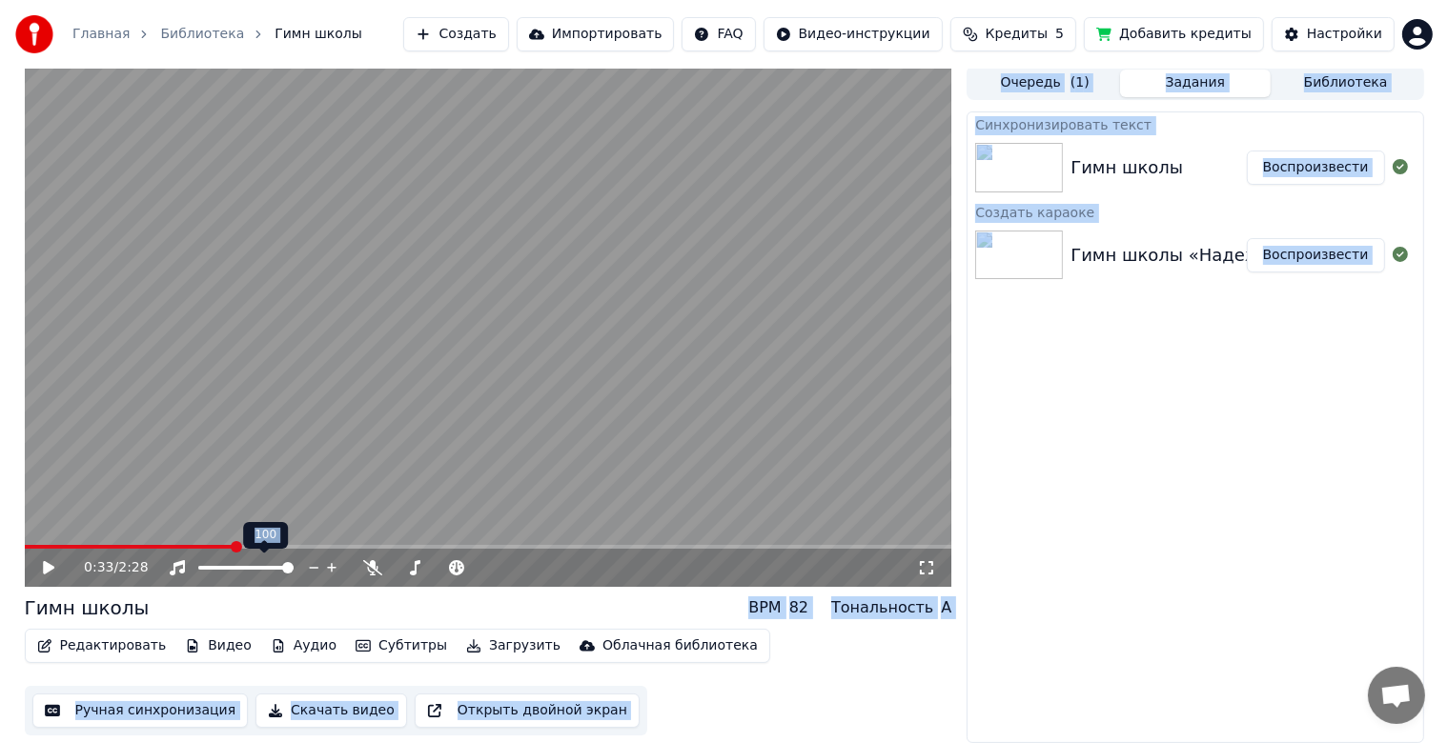
drag, startPoint x: 257, startPoint y: 545, endPoint x: 291, endPoint y: 545, distance: 33.4
click at [291, 545] on span at bounding box center [488, 547] width 927 height 4
click at [335, 548] on span at bounding box center [488, 547] width 927 height 4
click at [1133, 500] on div "Синхронизировать текст Гимн школы Воспроизвести Создать караоке Гимн школы «Над…" at bounding box center [1194, 428] width 457 height 632
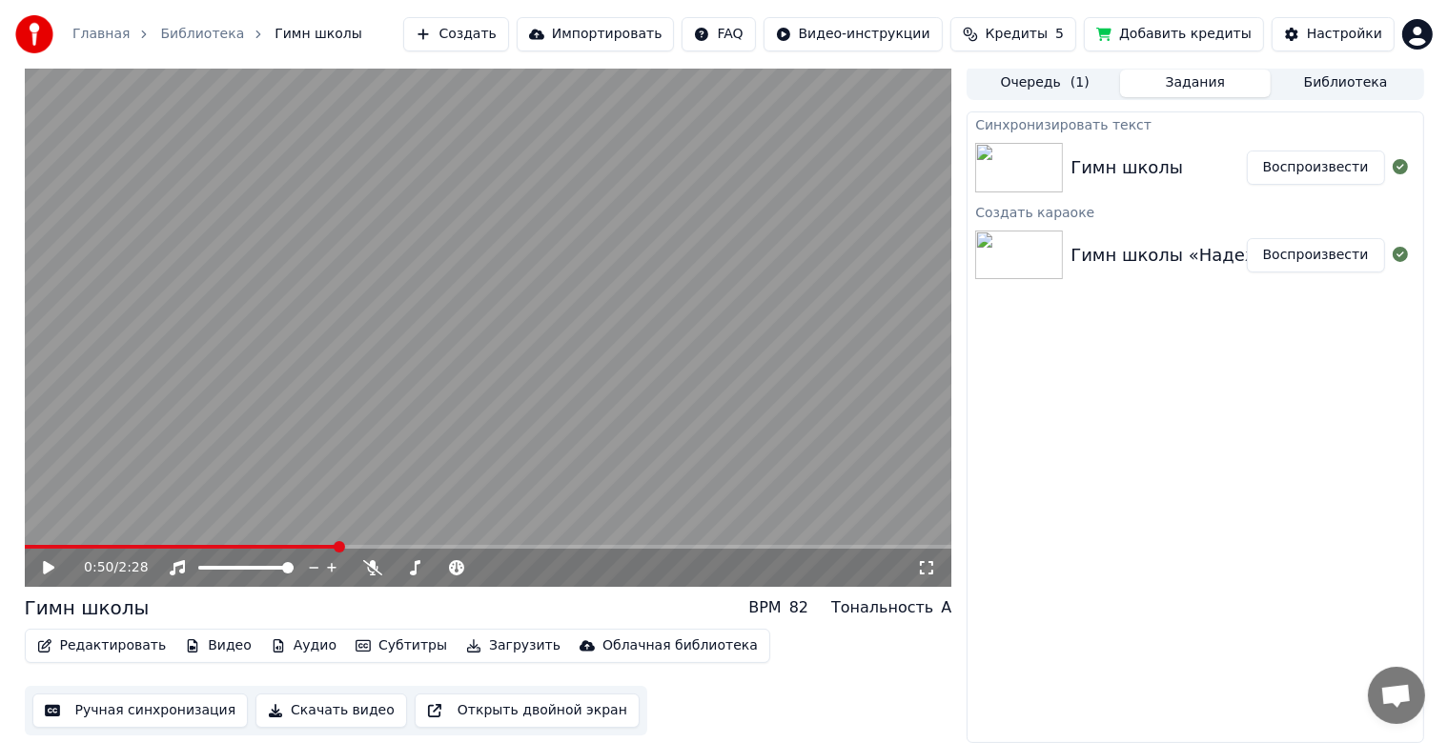
click at [1222, 247] on div "Гимн школы «Надежда»" at bounding box center [1181, 255] width 222 height 27
click at [1397, 252] on icon at bounding box center [1399, 254] width 15 height 15
click at [1320, 260] on button "Воспроизвести" at bounding box center [1316, 255] width 138 height 34
click at [56, 549] on div "0:02 / 2:28" at bounding box center [488, 568] width 927 height 38
click at [120, 551] on div "0:02 / 2:28" at bounding box center [488, 568] width 927 height 38
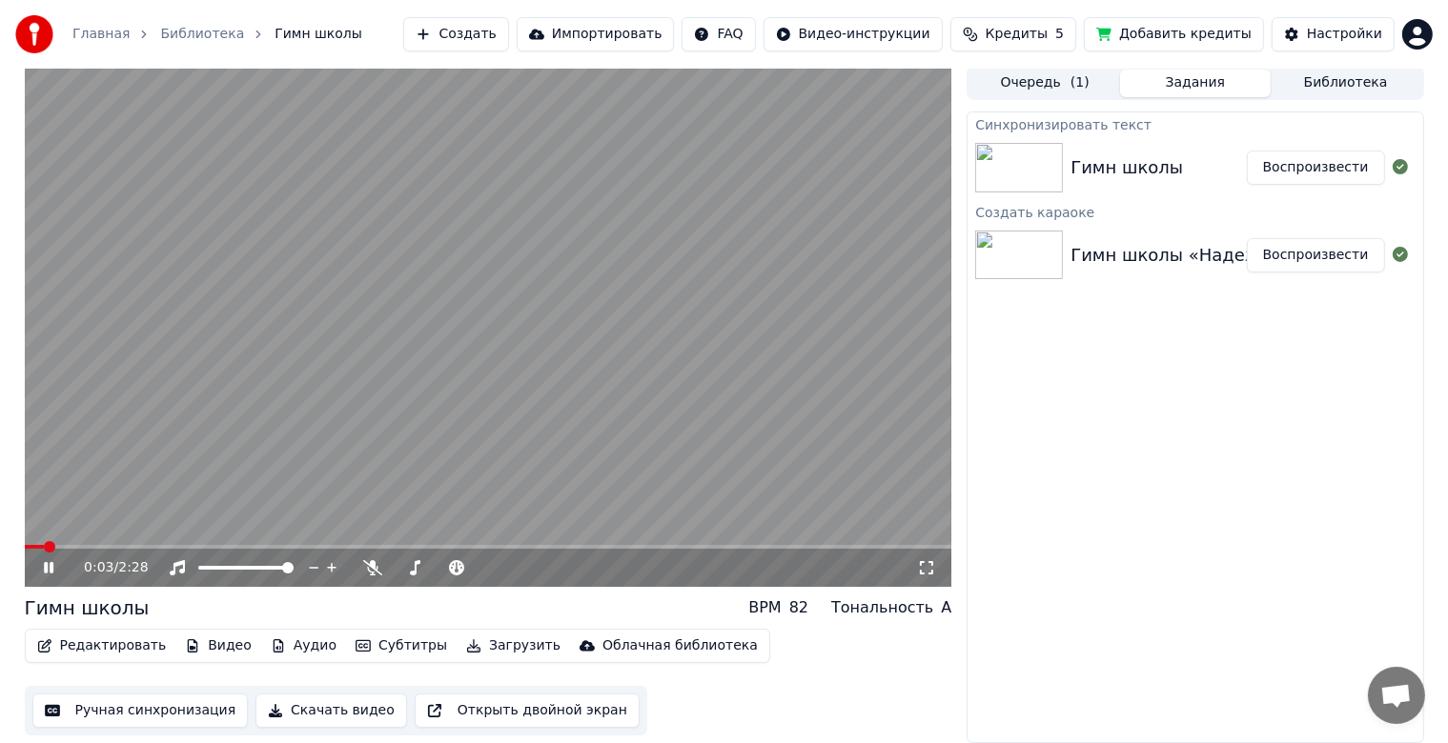
click at [161, 550] on div "0:03 / 2:28" at bounding box center [488, 568] width 927 height 38
click at [194, 546] on span at bounding box center [488, 547] width 927 height 4
click at [263, 549] on div "0:27 / 2:28" at bounding box center [488, 568] width 927 height 38
click at [439, 408] on video at bounding box center [488, 326] width 927 height 521
click at [1346, 175] on button "Воспроизвести" at bounding box center [1316, 168] width 138 height 34
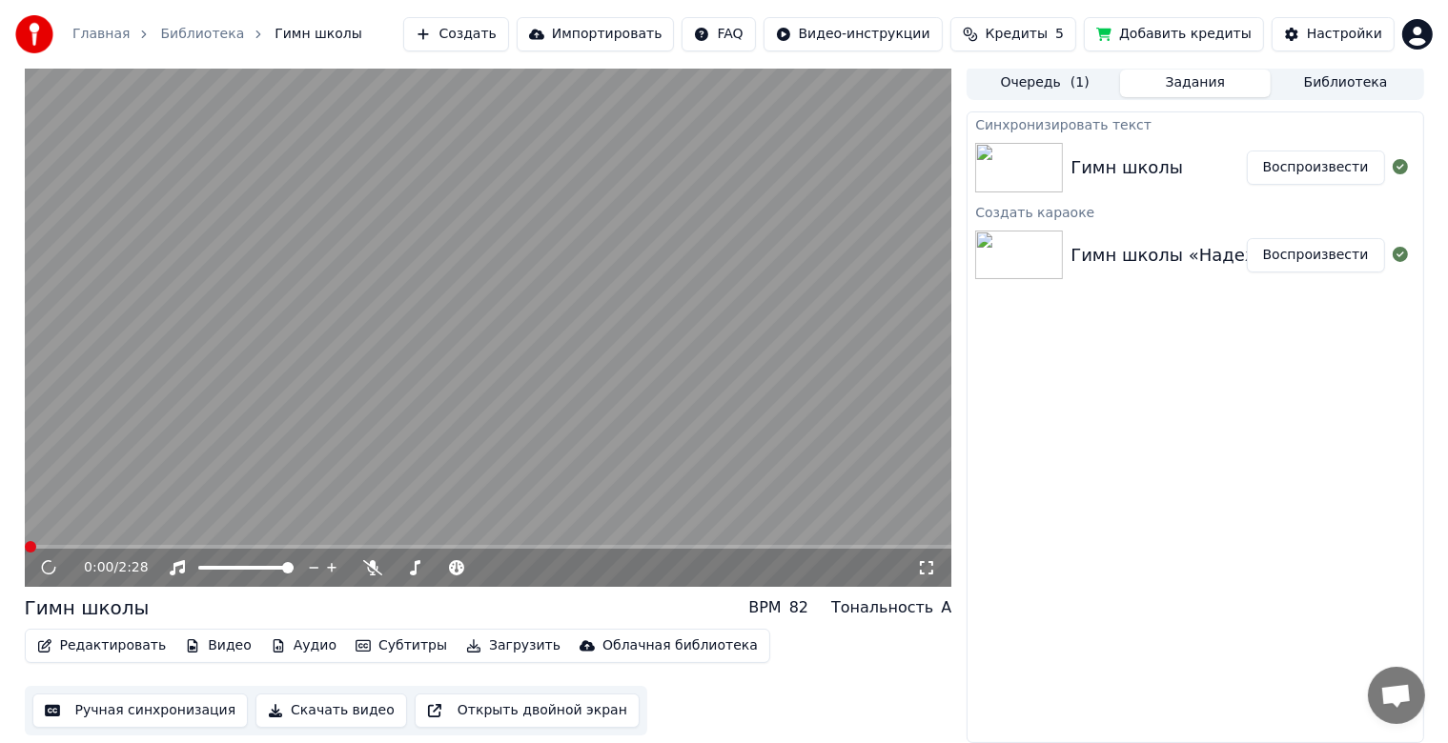
click at [1317, 164] on button "Воспроизвести" at bounding box center [1316, 168] width 138 height 34
click at [1300, 173] on button "Воспроизвести" at bounding box center [1316, 168] width 138 height 34
click at [166, 546] on span at bounding box center [488, 547] width 927 height 4
click at [198, 545] on span at bounding box center [488, 547] width 927 height 4
click at [252, 544] on video at bounding box center [488, 326] width 927 height 521
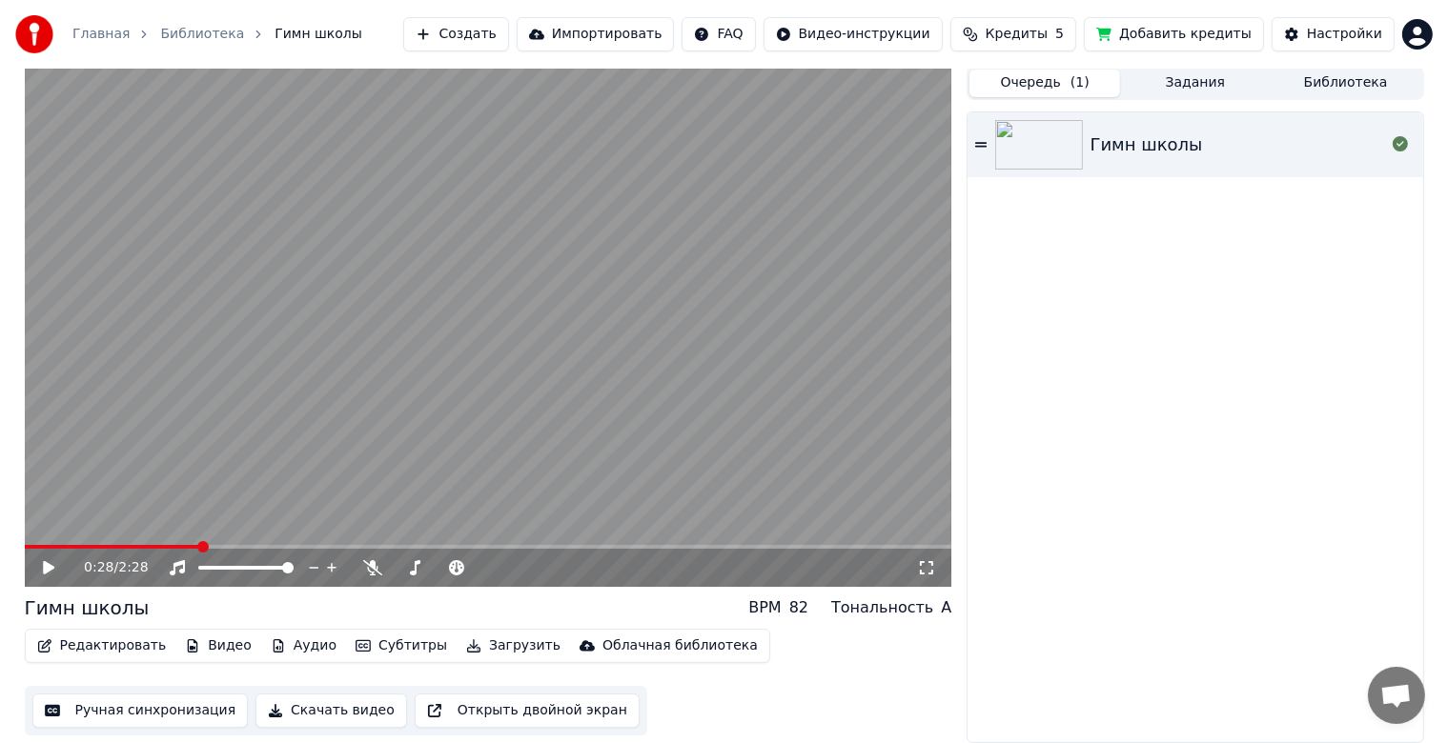
click at [1052, 87] on button "Очередь ( 1 )" at bounding box center [1044, 84] width 151 height 28
click at [1081, 143] on img at bounding box center [1039, 145] width 88 height 50
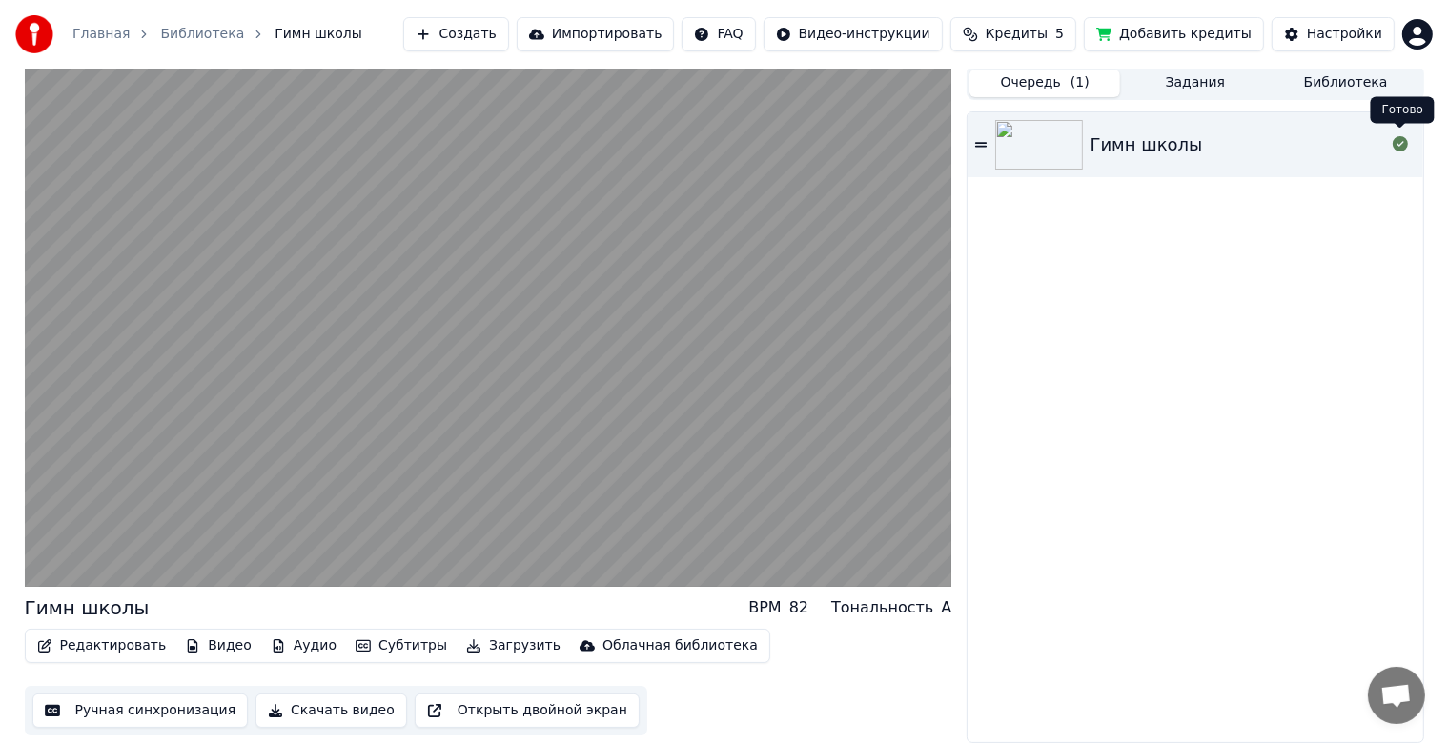
click at [1403, 145] on icon at bounding box center [1399, 143] width 15 height 15
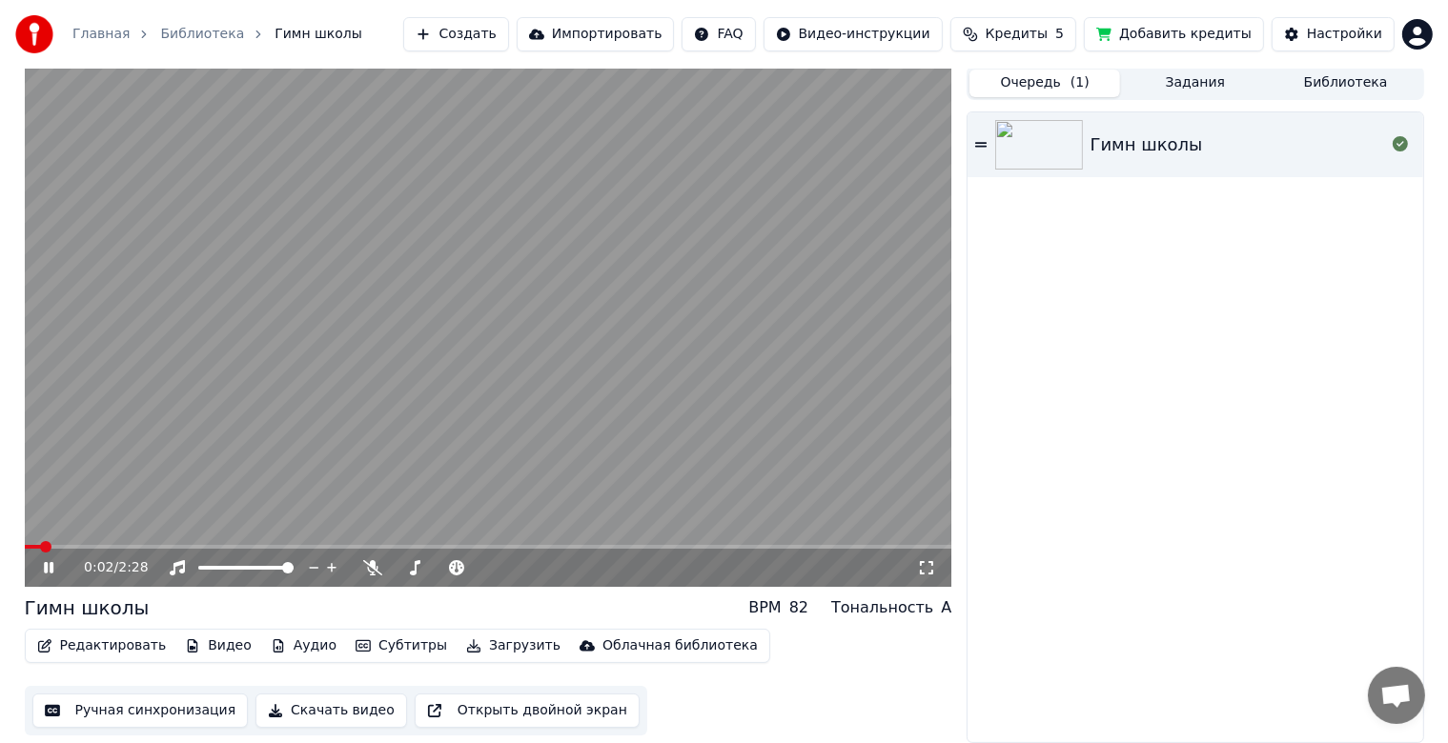
click at [190, 545] on span at bounding box center [488, 547] width 927 height 4
click at [382, 428] on video at bounding box center [488, 326] width 927 height 521
click at [211, 34] on link "Библиотека" at bounding box center [202, 34] width 84 height 19
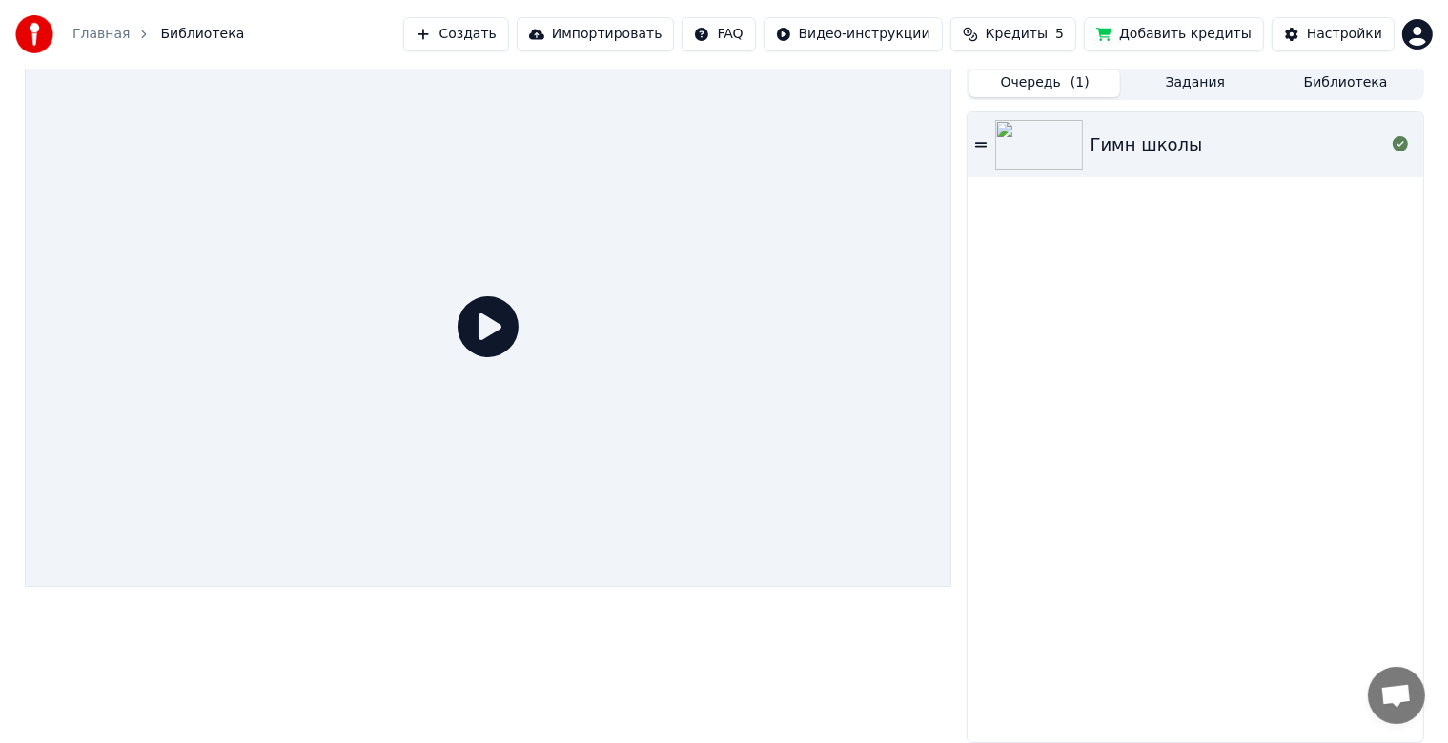
click at [87, 39] on link "Главная" at bounding box center [100, 34] width 57 height 19
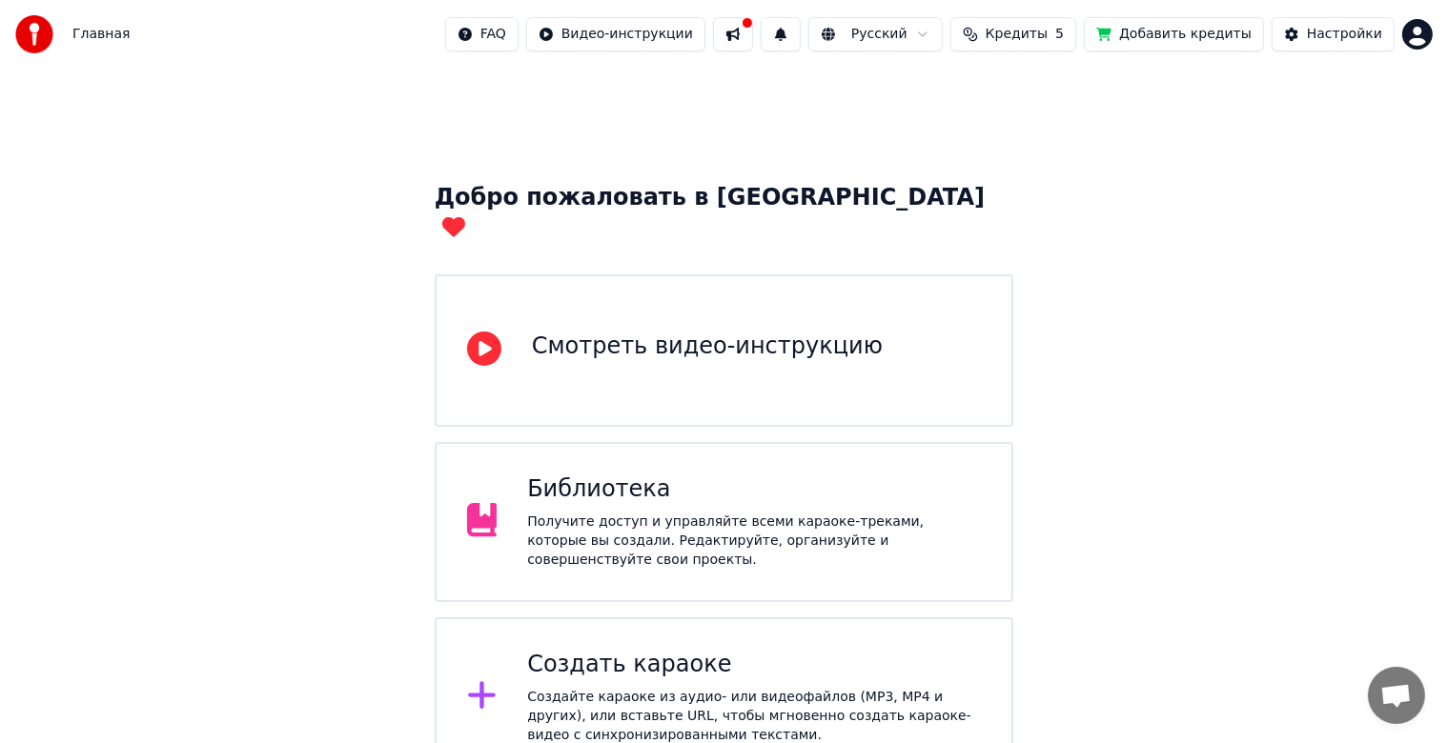
click at [753, 37] on button at bounding box center [733, 34] width 40 height 34
click at [668, 35] on html "Главная FAQ Видео-инструкции Русский Кредиты 5 Добавить кредиты Настройки Добро…" at bounding box center [724, 482] width 1448 height 965
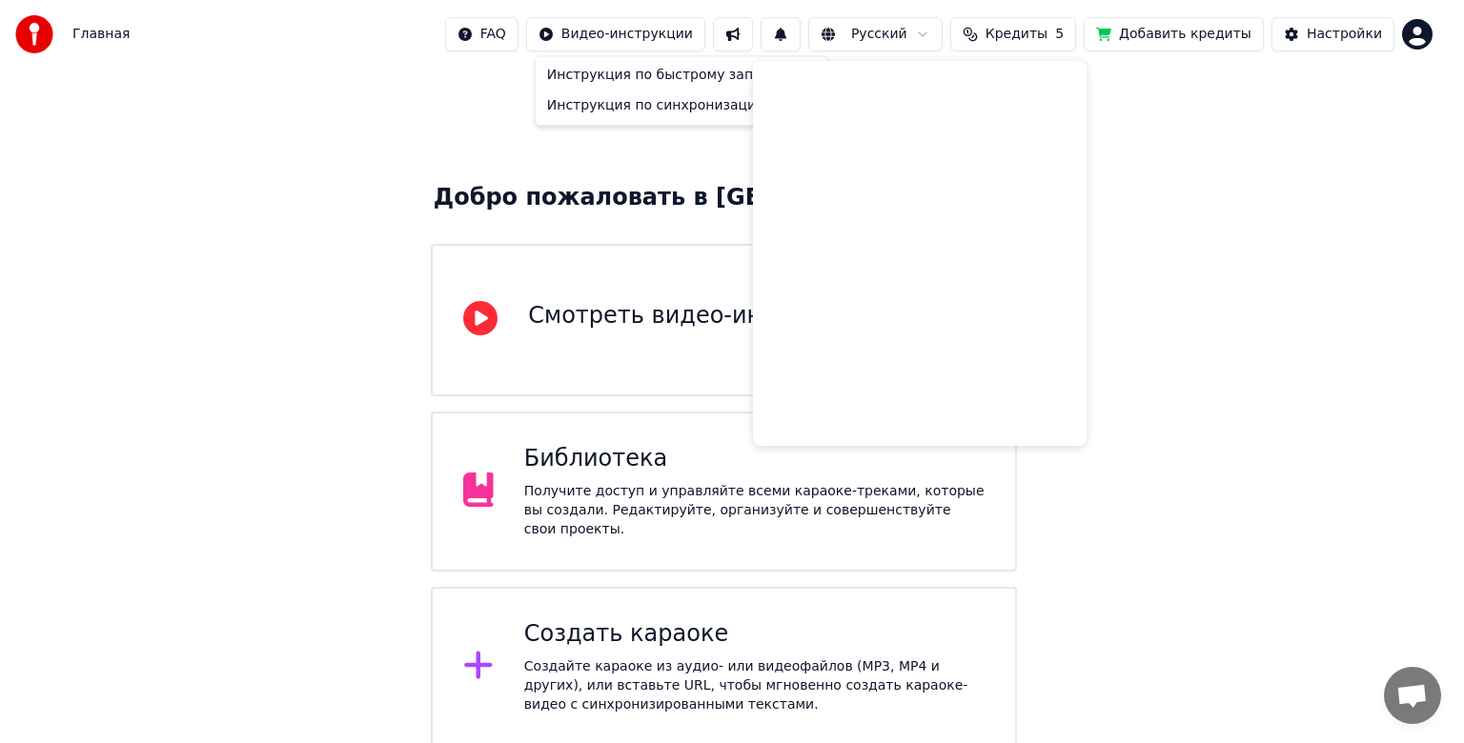
click at [1036, 43] on html "Главная FAQ Видео-инструкции Русский Кредиты 5 Добавить кредиты Настройки Добро…" at bounding box center [732, 467] width 1464 height 934
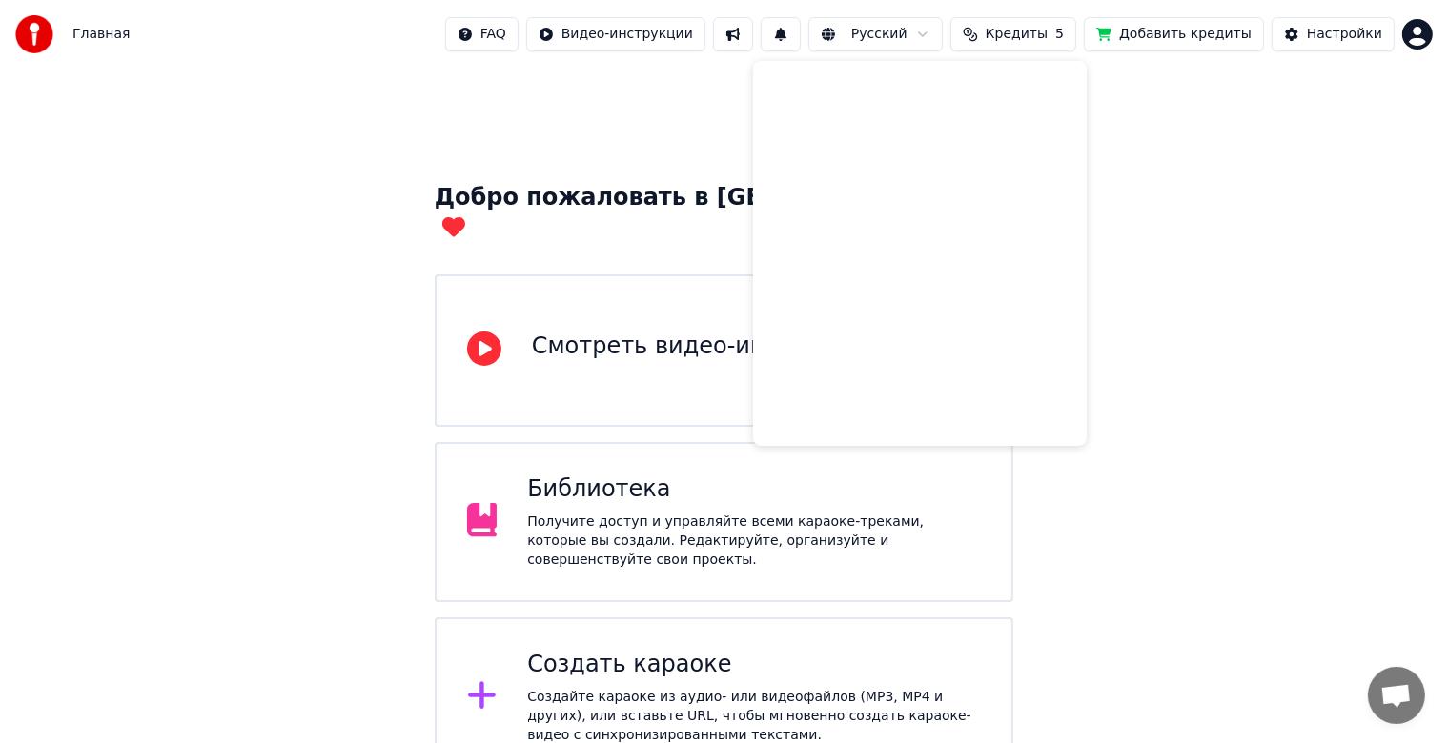
click at [1047, 40] on span "Кредиты" at bounding box center [1017, 34] width 62 height 19
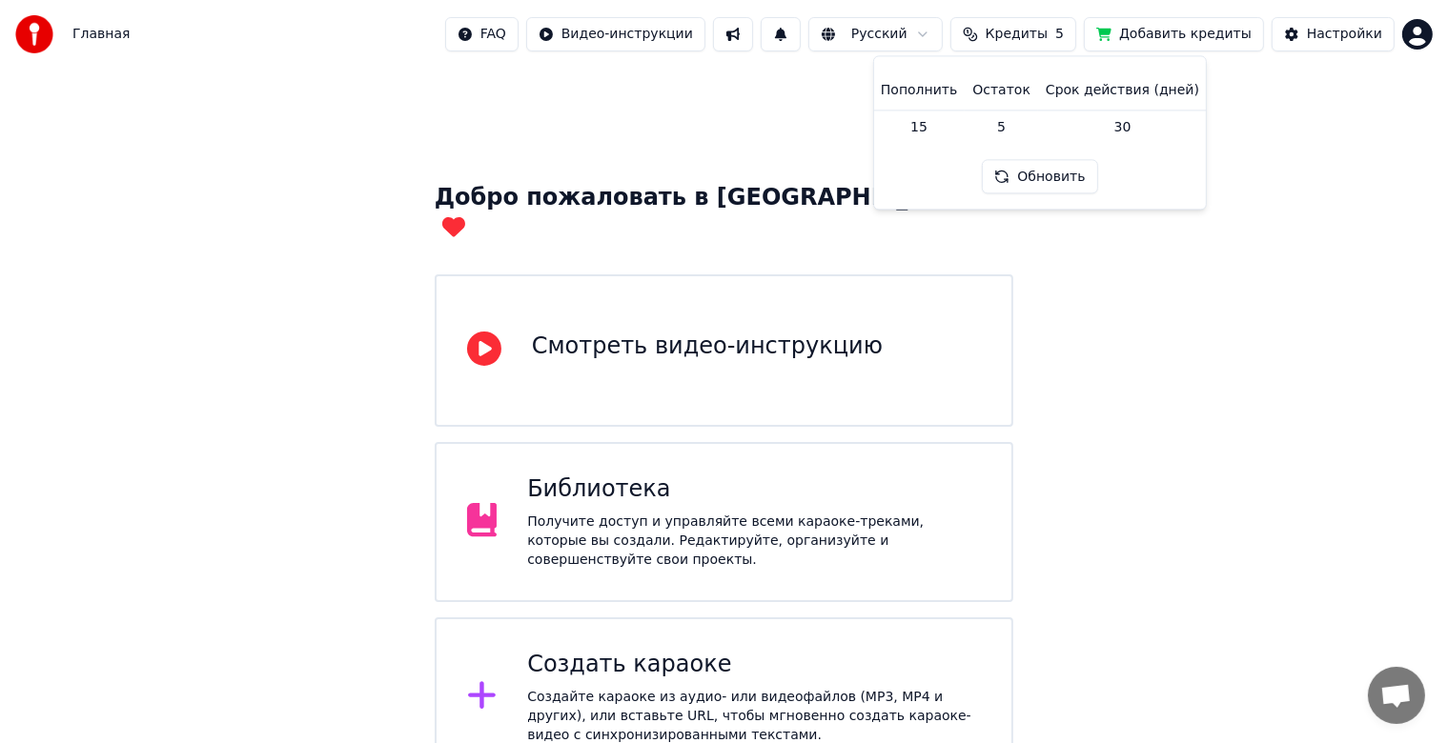
click at [1019, 165] on button "Обновить" at bounding box center [1039, 177] width 115 height 34
click at [92, 40] on span "Главная" at bounding box center [100, 34] width 57 height 19
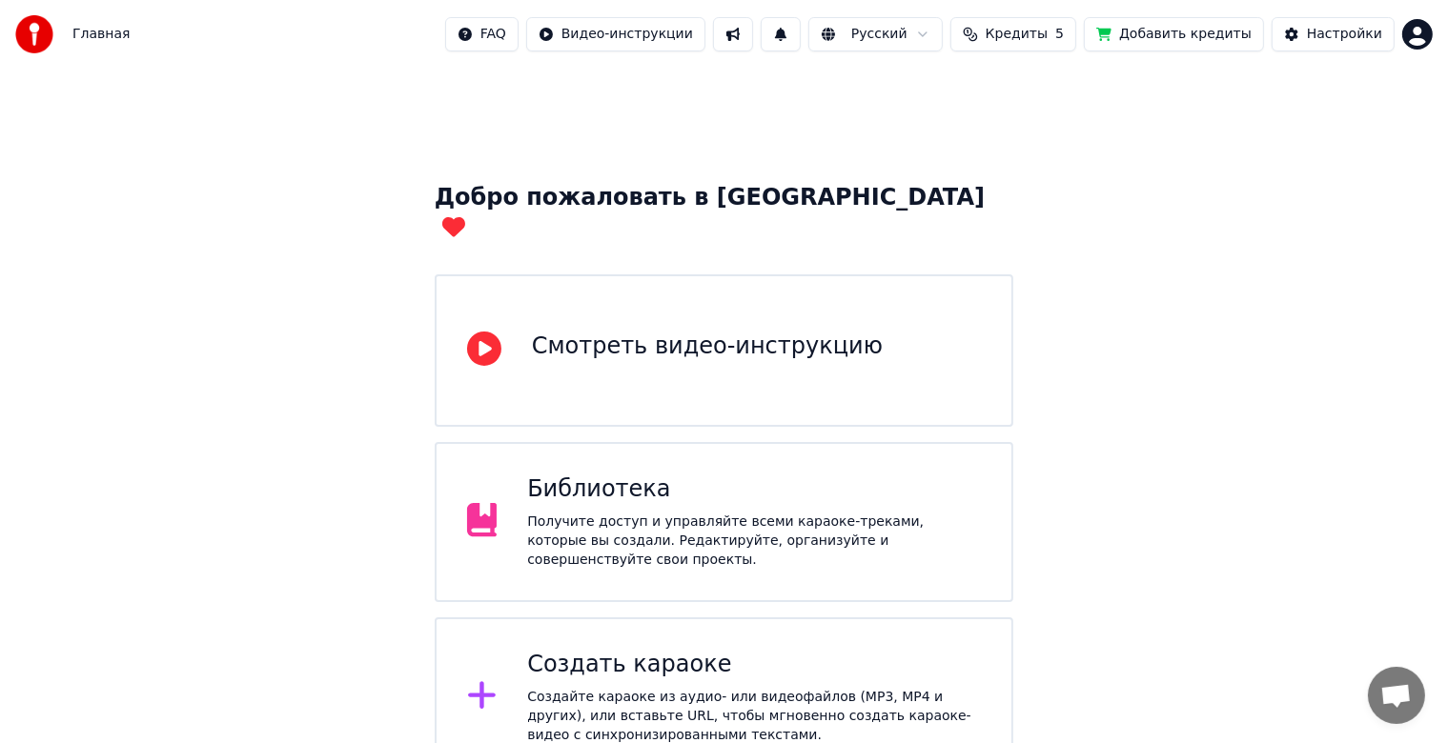
click at [58, 42] on div at bounding box center [40, 34] width 50 height 38
click at [43, 40] on img at bounding box center [34, 34] width 38 height 38
click at [1198, 42] on button "Добавить кредиты" at bounding box center [1174, 34] width 180 height 34
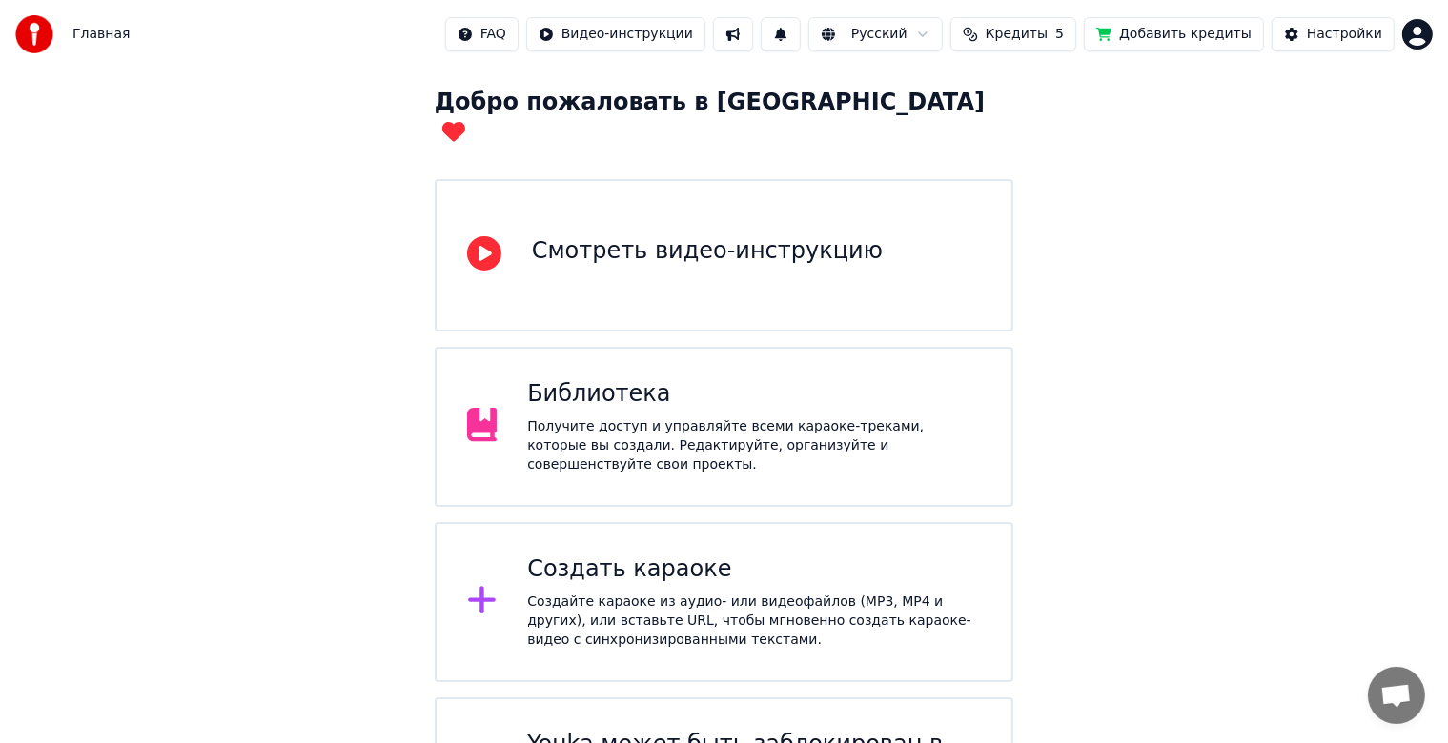
click at [716, 379] on div "Библиотека" at bounding box center [754, 394] width 454 height 30
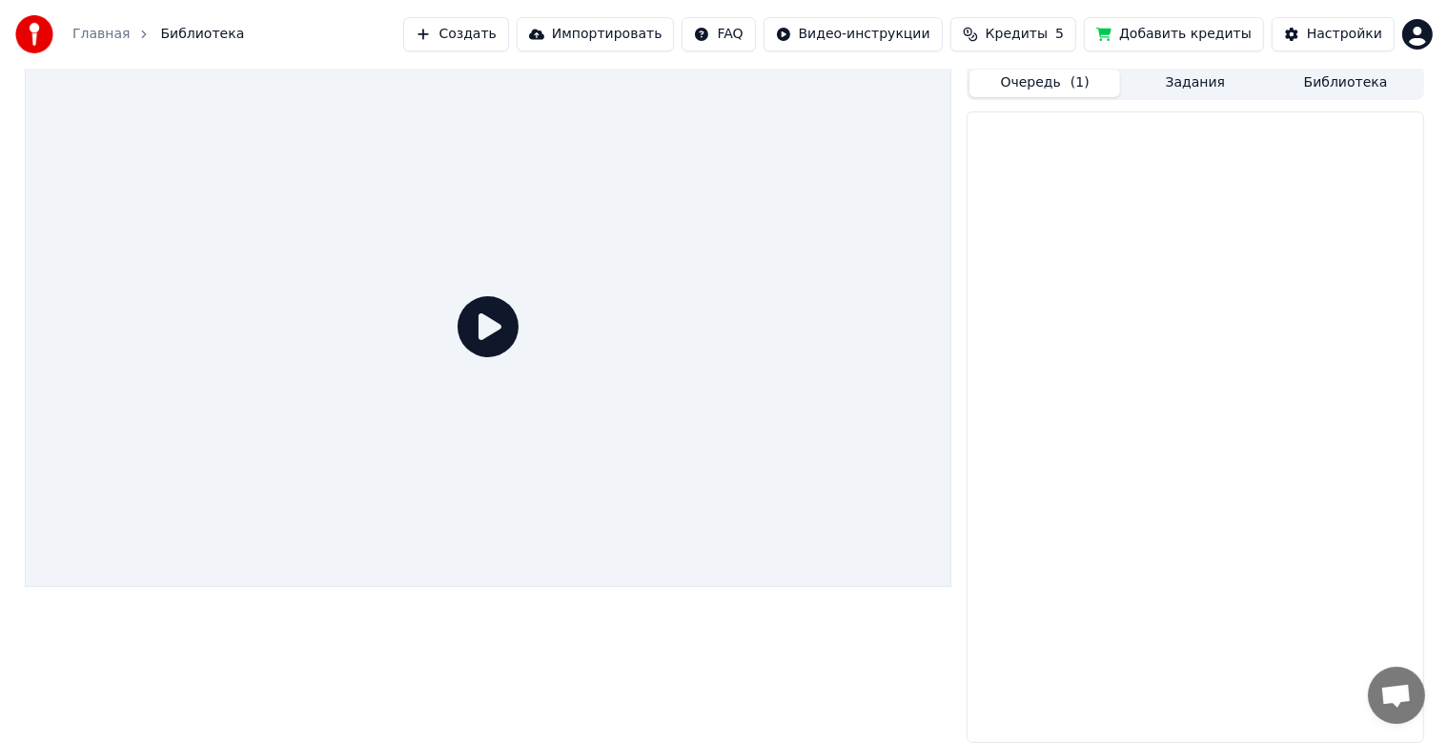
scroll to position [3, 0]
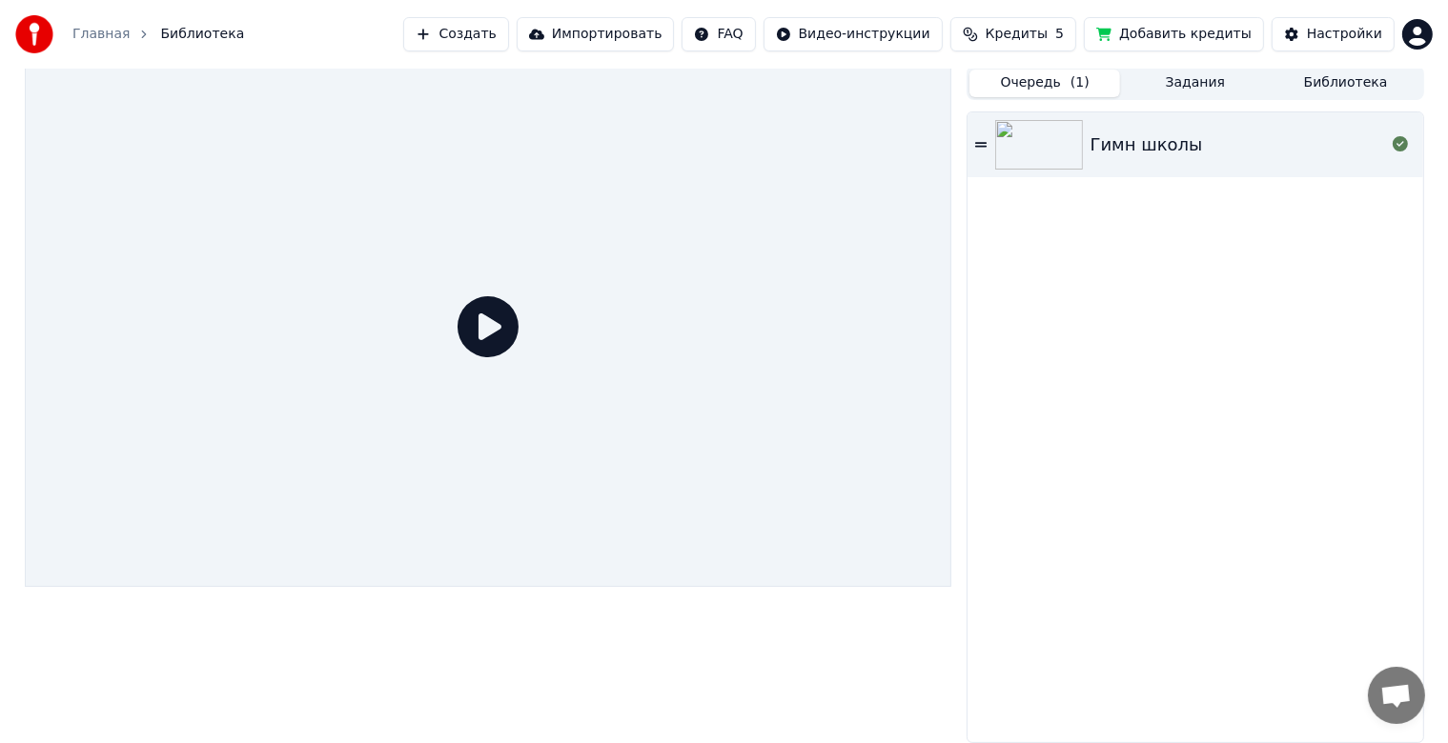
click at [480, 330] on icon at bounding box center [487, 326] width 61 height 61
click at [498, 334] on icon at bounding box center [487, 326] width 61 height 61
click at [1070, 146] on img at bounding box center [1039, 145] width 88 height 50
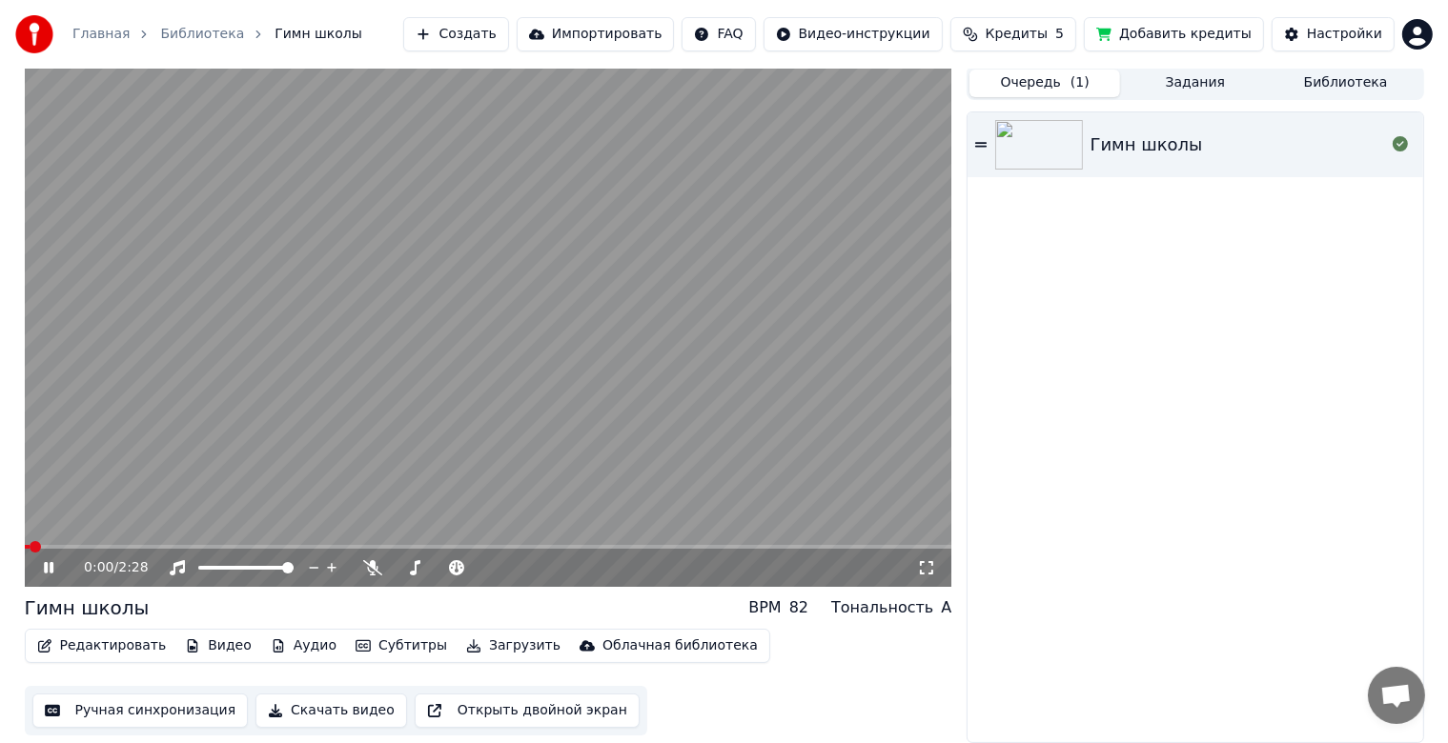
click at [152, 545] on span at bounding box center [488, 547] width 927 height 4
click at [175, 545] on span at bounding box center [488, 547] width 927 height 4
click at [286, 378] on video at bounding box center [488, 326] width 927 height 521
click at [1187, 91] on button "Задания" at bounding box center [1195, 84] width 151 height 28
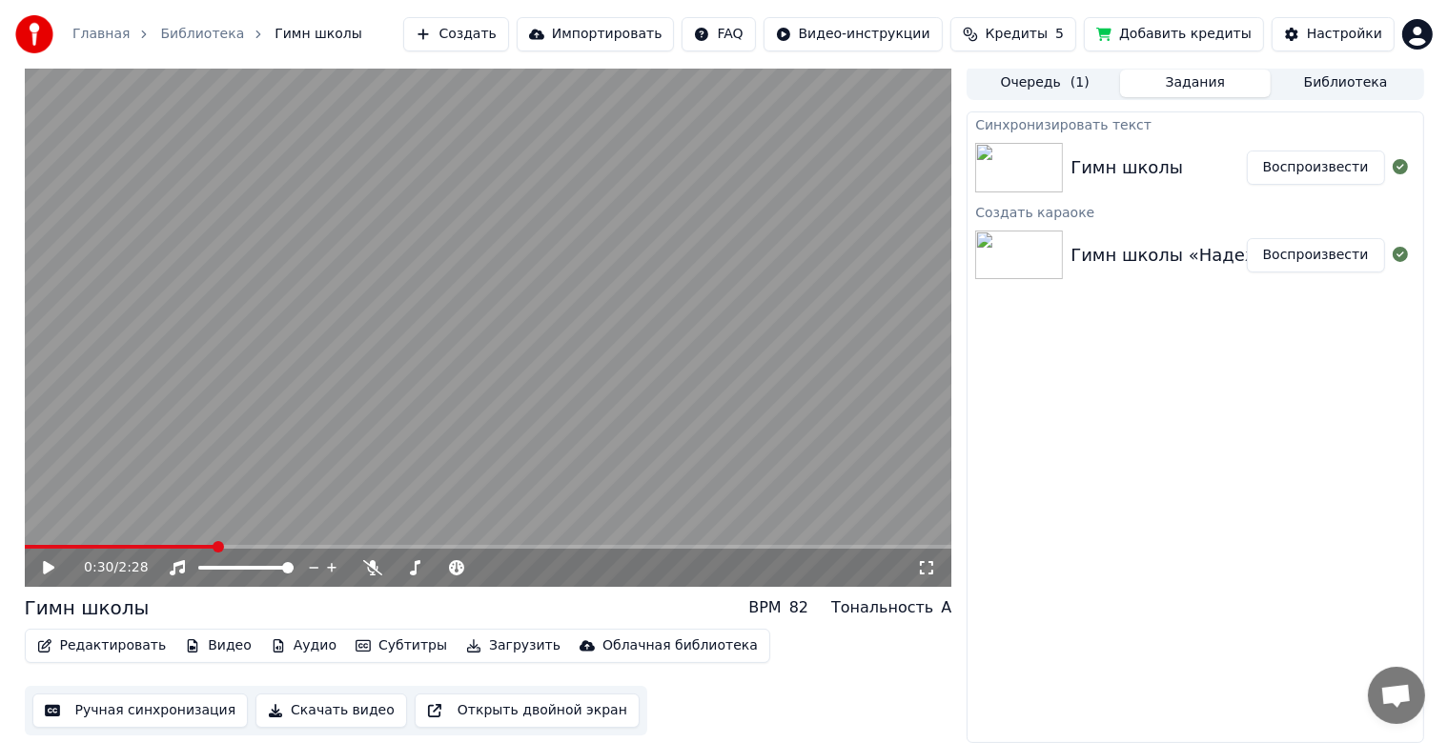
click at [1325, 91] on button "Библиотека" at bounding box center [1345, 84] width 151 height 28
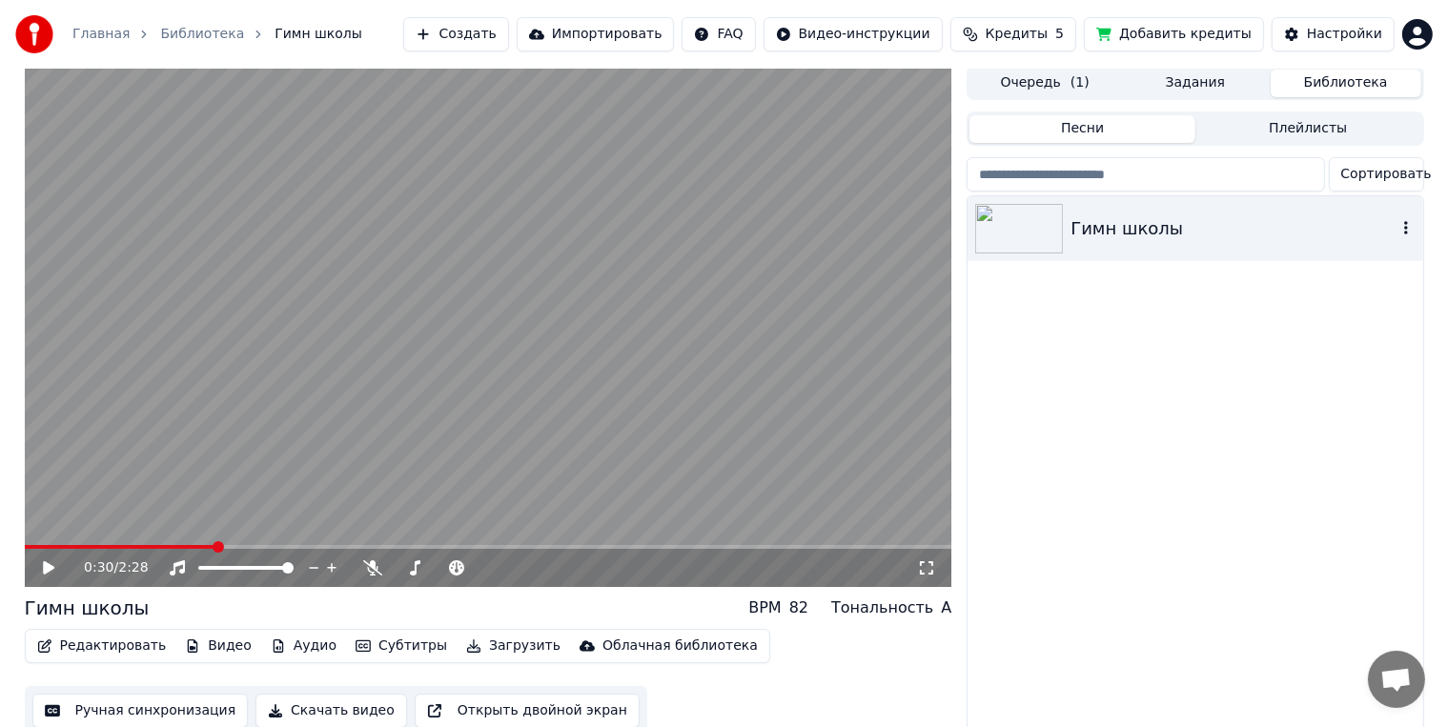
click at [1223, 231] on div "Гимн школы" at bounding box center [1232, 228] width 325 height 27
click at [1264, 221] on div "Гимн школы" at bounding box center [1232, 228] width 325 height 27
click at [213, 543] on video at bounding box center [488, 326] width 927 height 521
click at [240, 545] on span at bounding box center [488, 547] width 927 height 4
click at [40, 567] on icon at bounding box center [62, 567] width 45 height 15
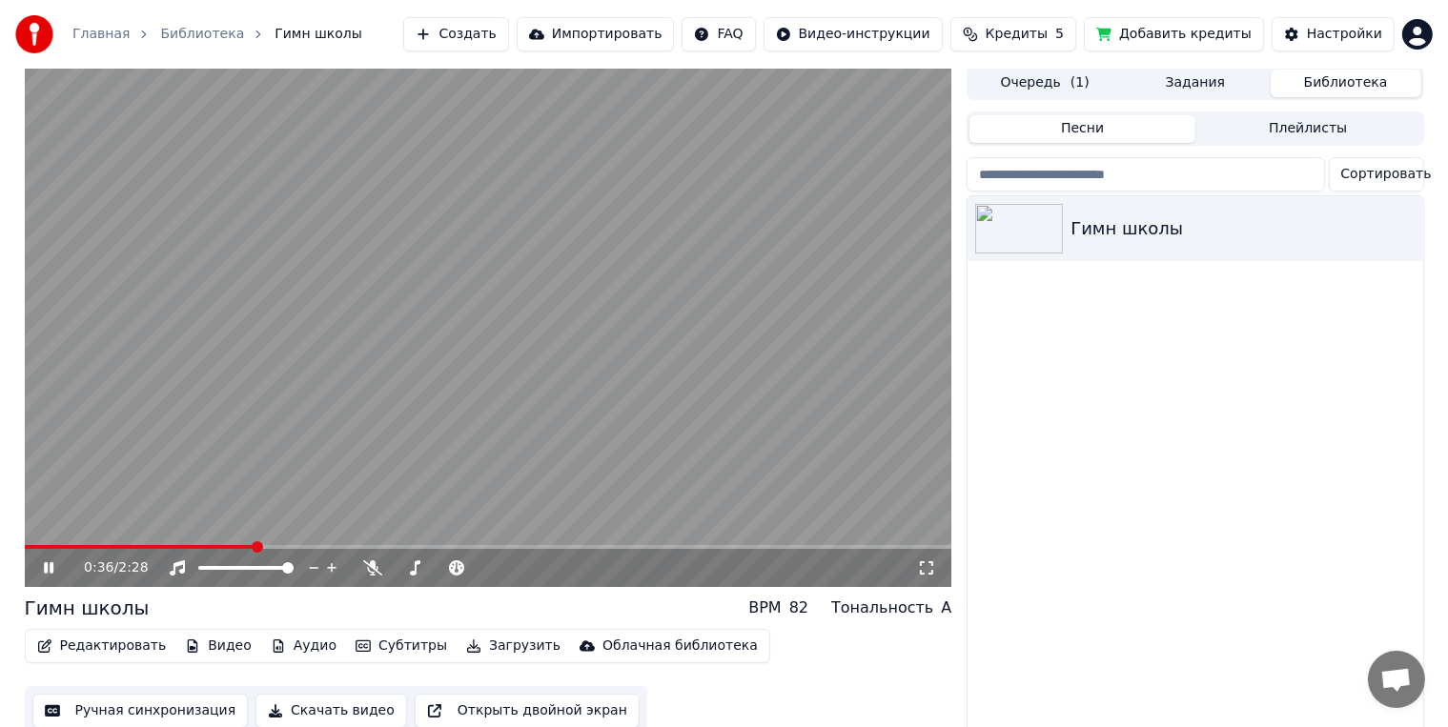
click at [238, 542] on video at bounding box center [488, 326] width 927 height 521
click at [236, 546] on span at bounding box center [131, 547] width 213 height 4
click at [219, 541] on video at bounding box center [488, 326] width 927 height 521
click at [206, 541] on video at bounding box center [488, 326] width 927 height 521
click at [206, 549] on span at bounding box center [133, 547] width 217 height 4
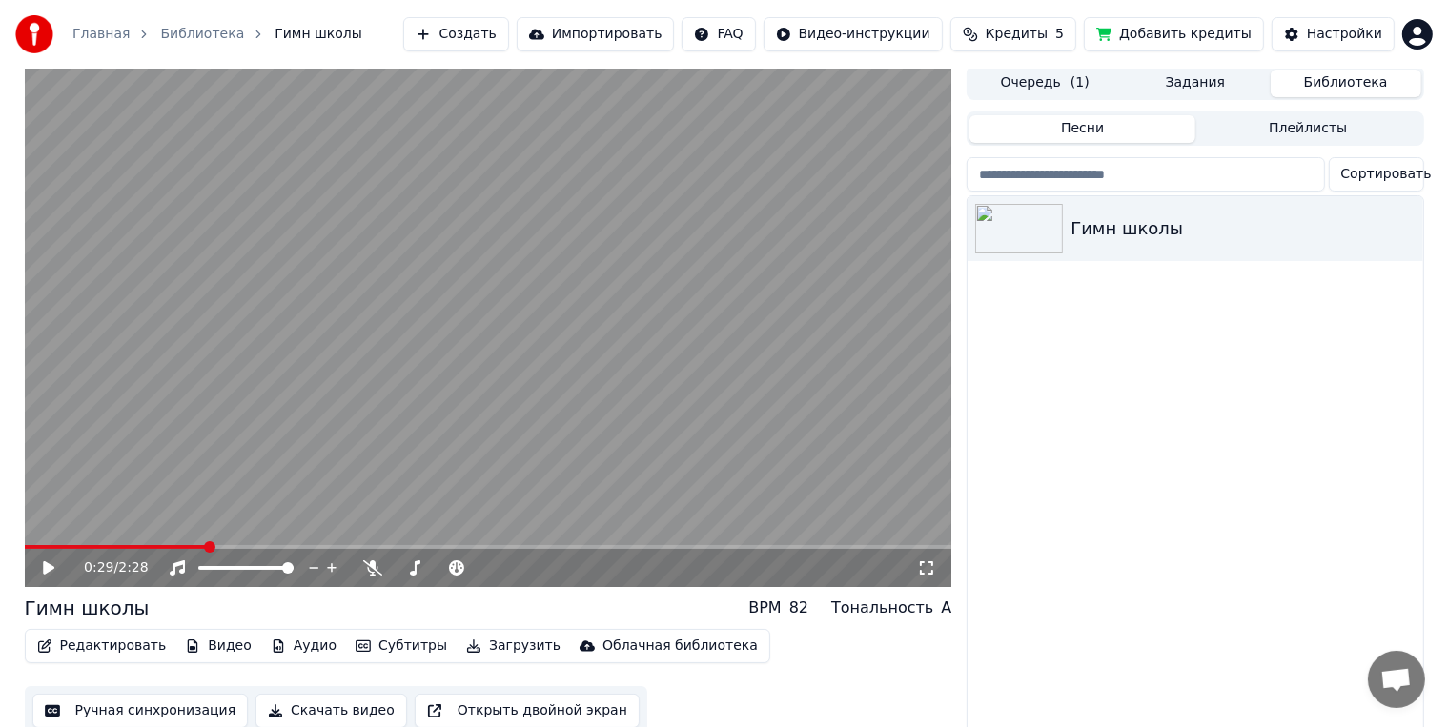
click at [417, 417] on video at bounding box center [488, 326] width 927 height 521
click at [422, 417] on video at bounding box center [488, 326] width 927 height 521
click at [106, 36] on link "Главная" at bounding box center [100, 34] width 57 height 19
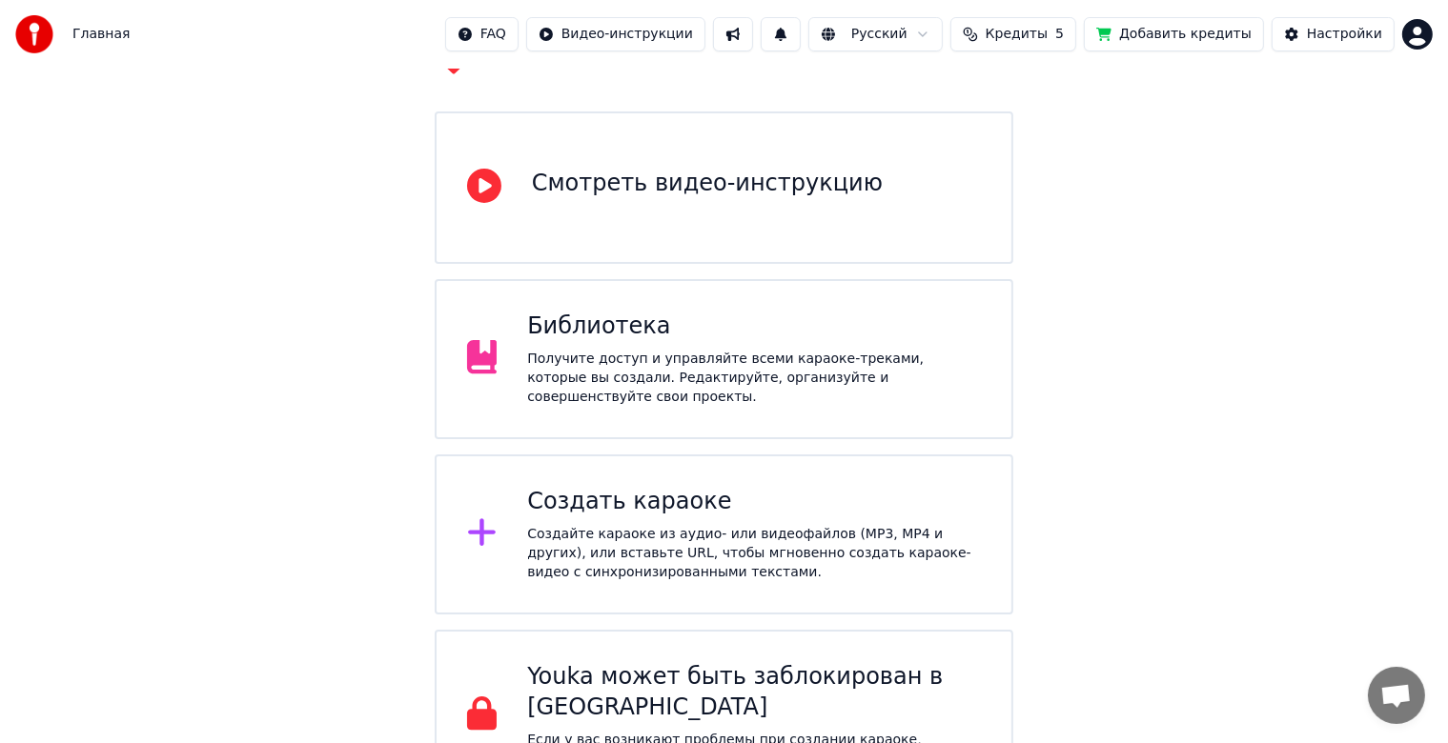
click at [716, 350] on div "Получите доступ и управляйте всеми караоке-треками, которые вы создали. Редакти…" at bounding box center [754, 378] width 454 height 57
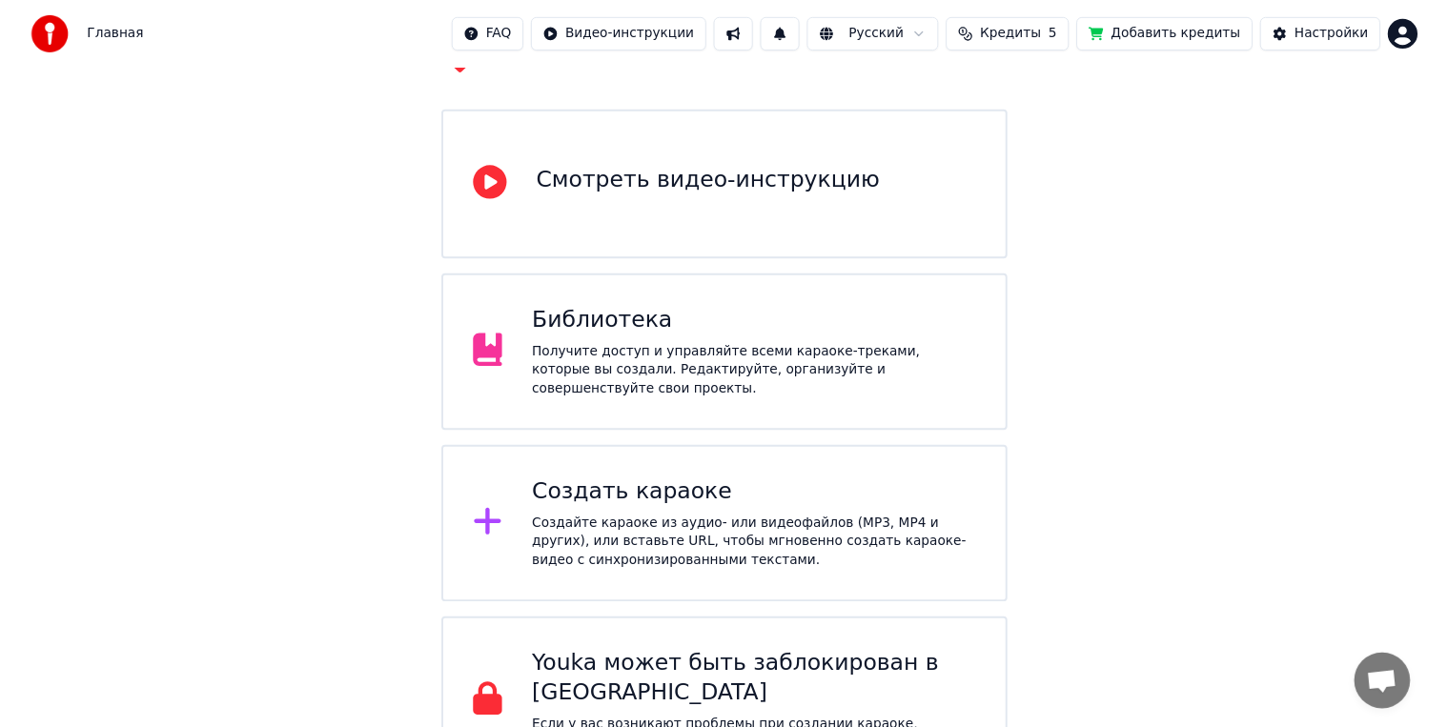
scroll to position [28, 0]
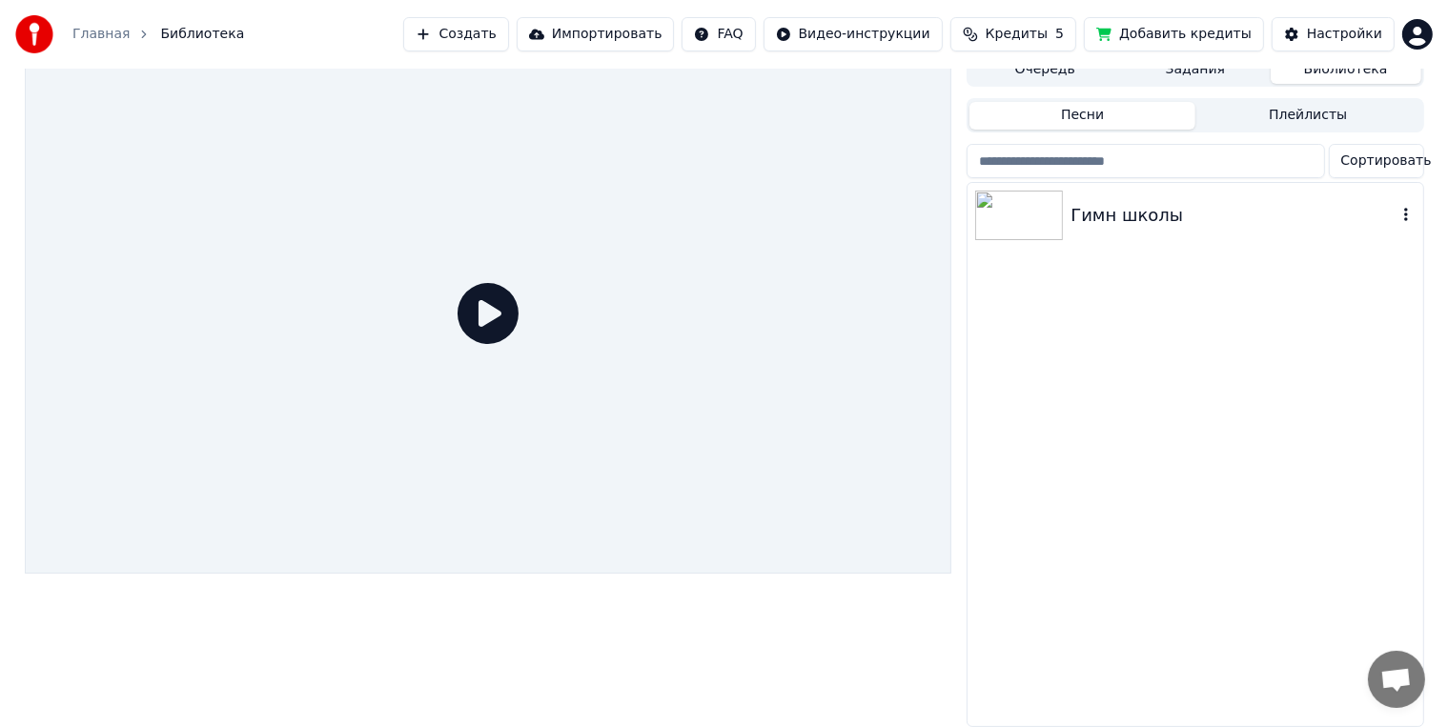
click at [1136, 222] on div "Гимн школы" at bounding box center [1194, 215] width 455 height 65
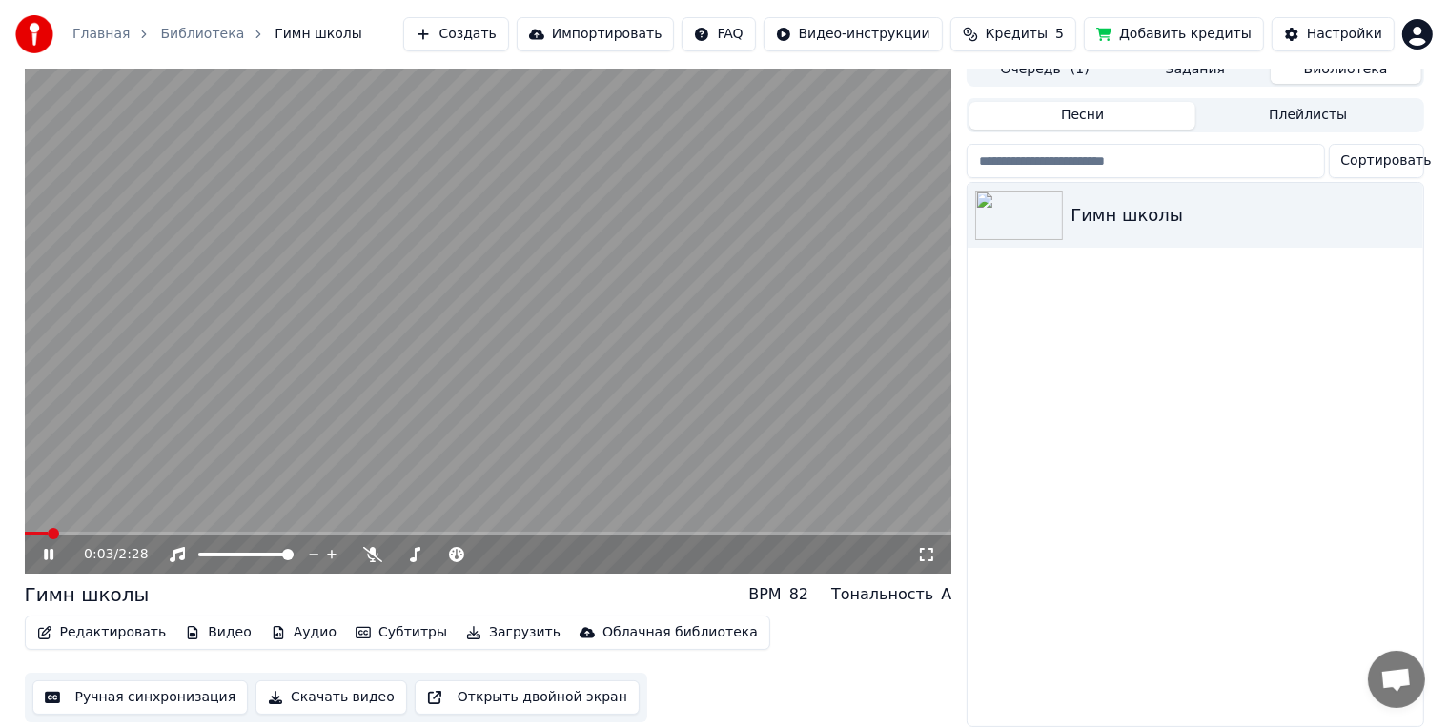
scroll to position [11, 0]
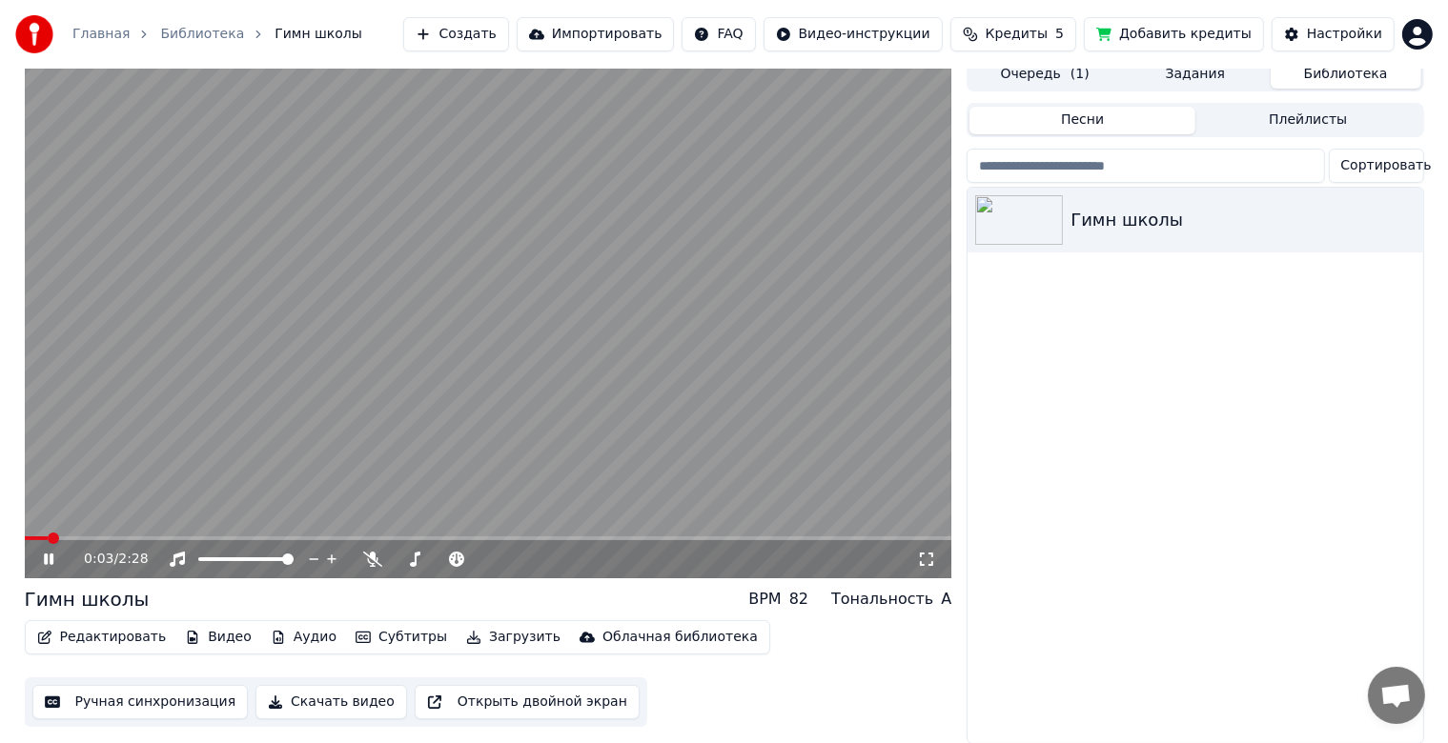
click at [1239, 101] on div "Песни Плейлисты Сортировать Гимн школы" at bounding box center [1194, 421] width 457 height 645
click at [1161, 119] on button "Песни" at bounding box center [1082, 121] width 226 height 28
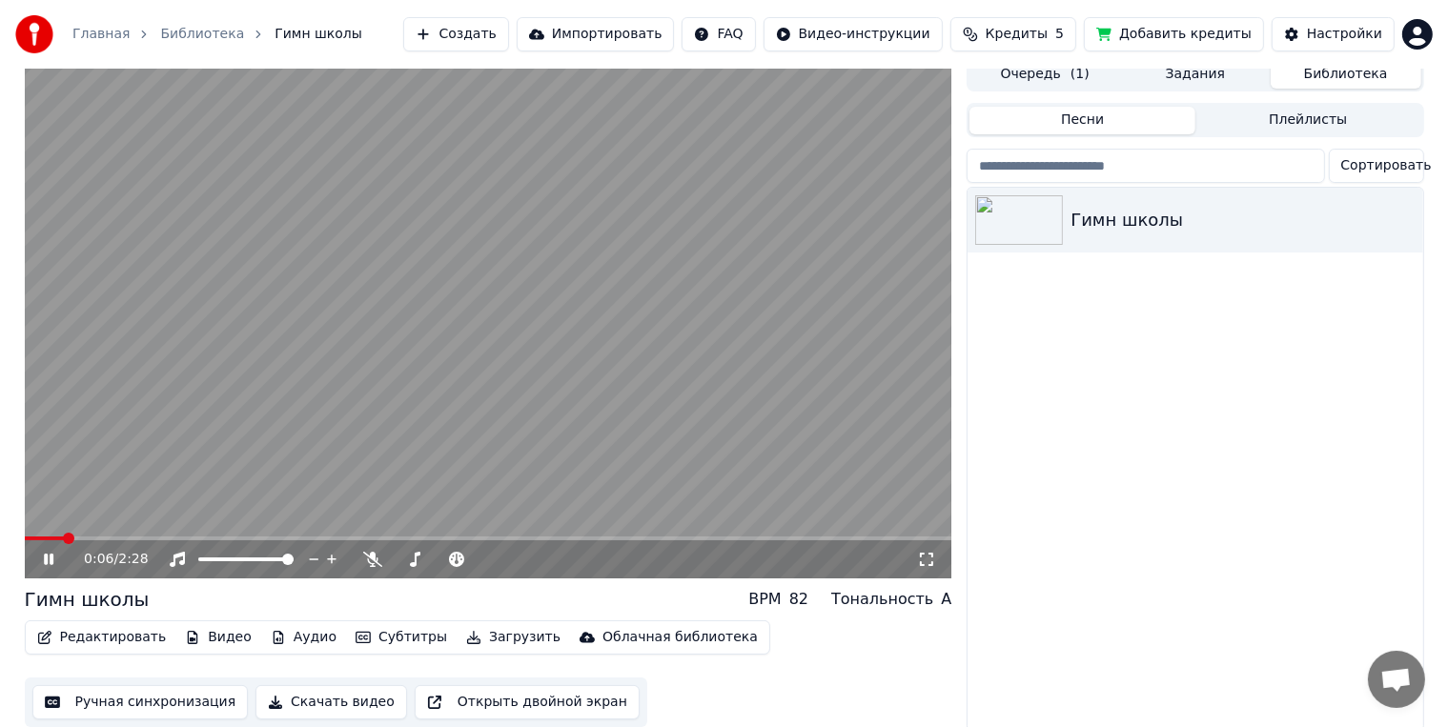
click at [135, 545] on div "0:06 / 2:28" at bounding box center [488, 559] width 927 height 38
click at [150, 540] on span at bounding box center [488, 539] width 927 height 4
click at [223, 538] on span at bounding box center [488, 539] width 927 height 4
click at [267, 534] on video at bounding box center [488, 317] width 927 height 521
click at [246, 538] on span at bounding box center [488, 539] width 927 height 4
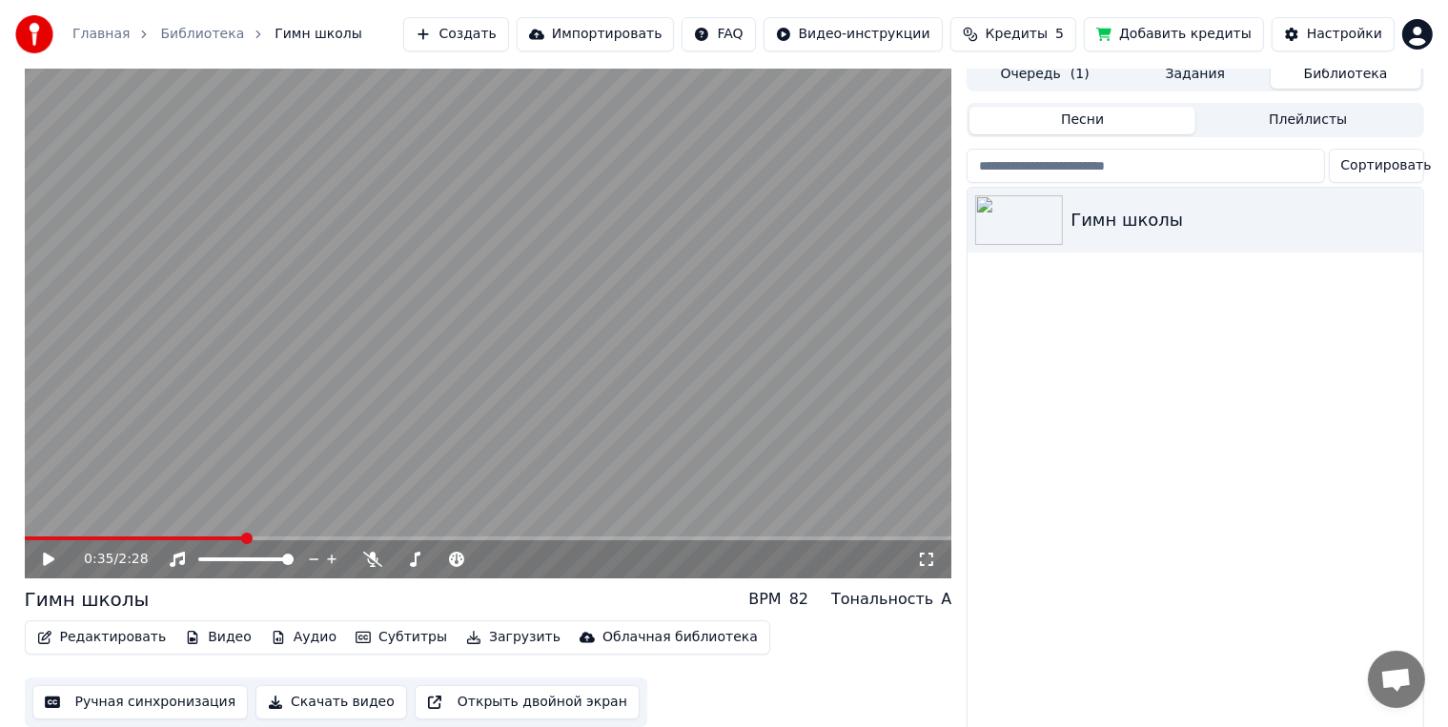
click at [208, 535] on video at bounding box center [488, 317] width 927 height 521
click at [220, 535] on video at bounding box center [488, 317] width 927 height 521
click at [49, 565] on icon at bounding box center [62, 559] width 45 height 15
click at [132, 538] on span at bounding box center [165, 539] width 281 height 4
click at [47, 557] on icon at bounding box center [49, 559] width 10 height 11
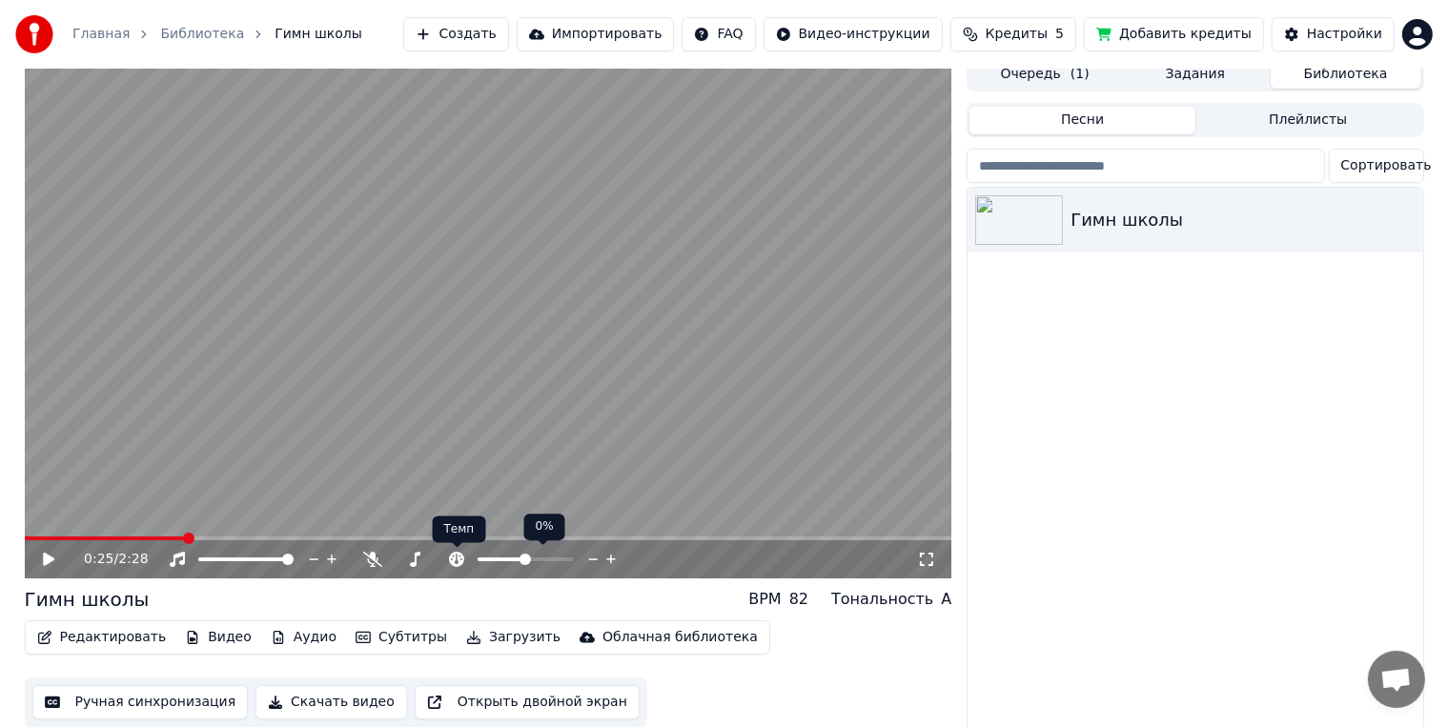
click at [454, 555] on icon at bounding box center [456, 559] width 15 height 15
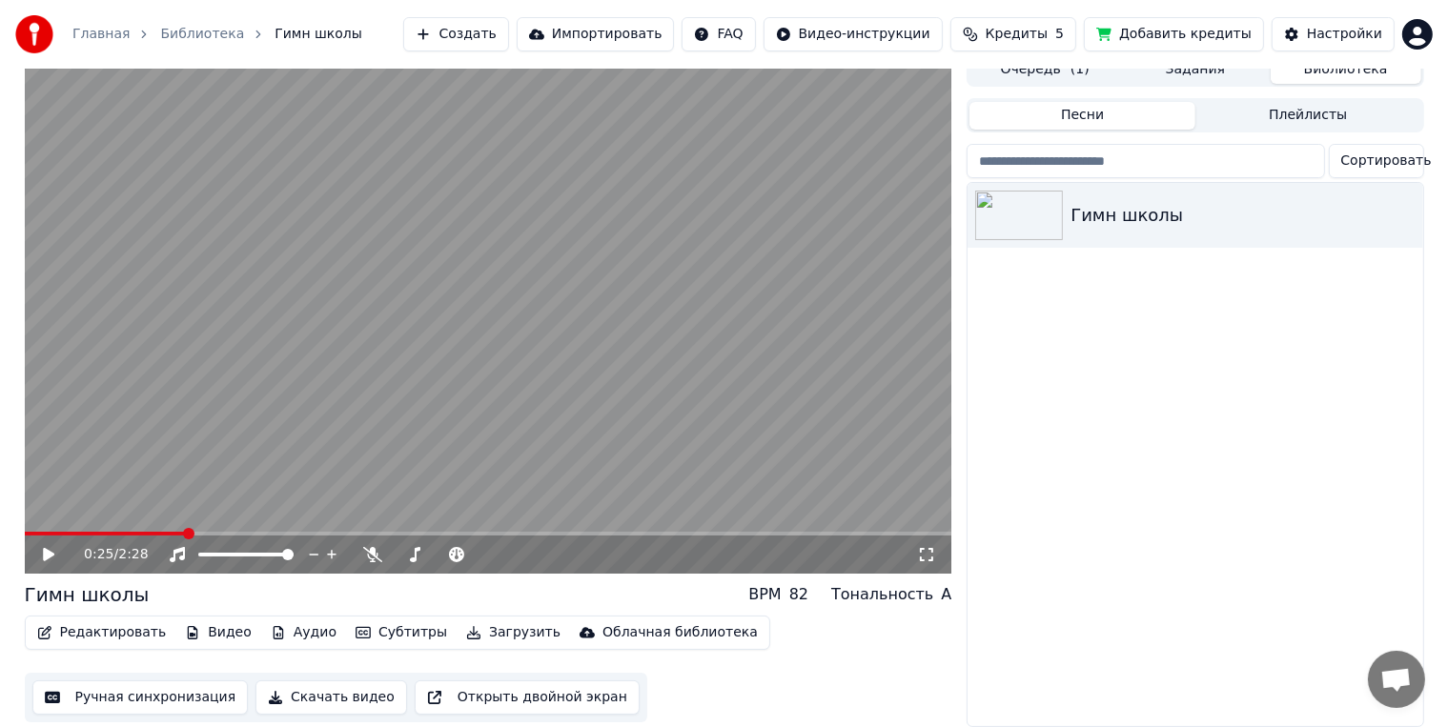
scroll to position [28, 0]
click at [1328, 42] on div "Настройки" at bounding box center [1344, 34] width 75 height 19
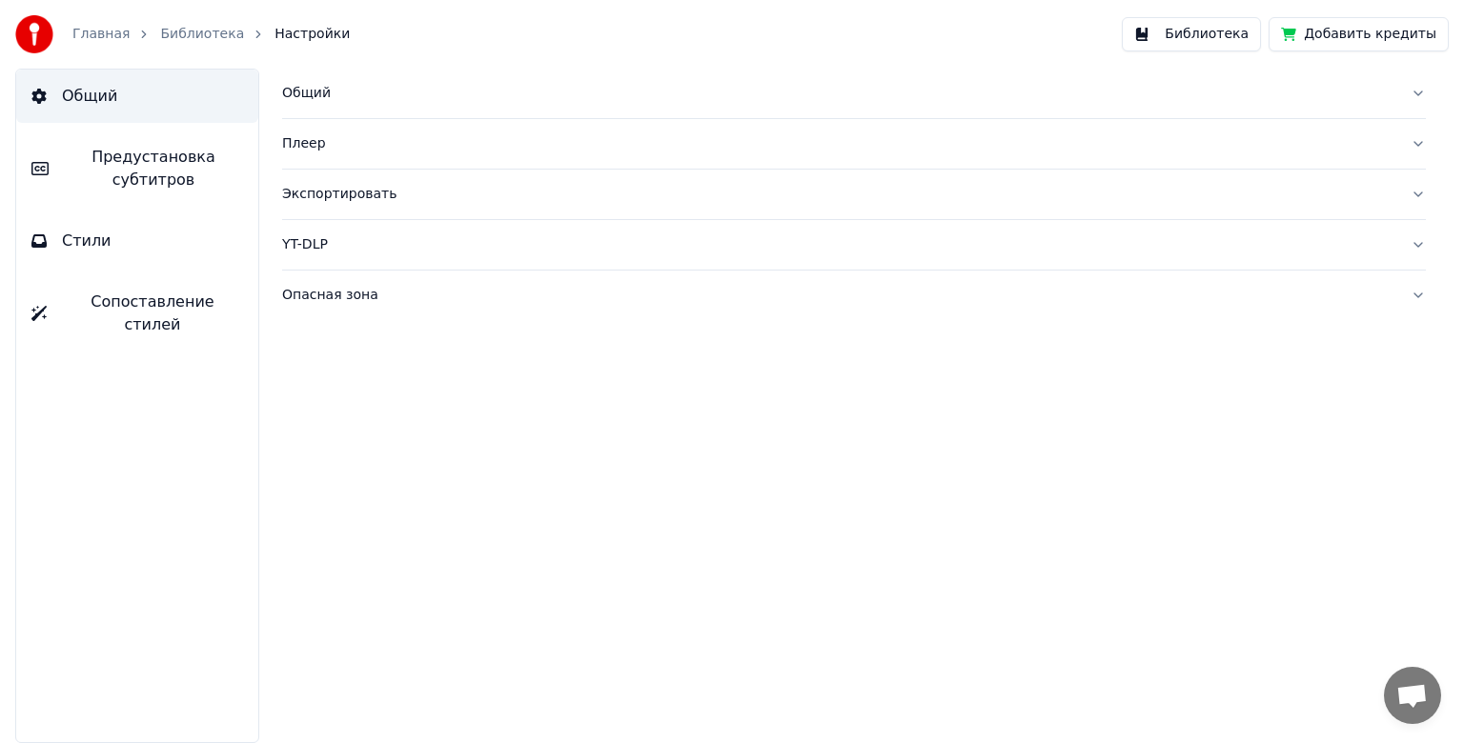
click at [156, 252] on button "Стили" at bounding box center [137, 240] width 242 height 53
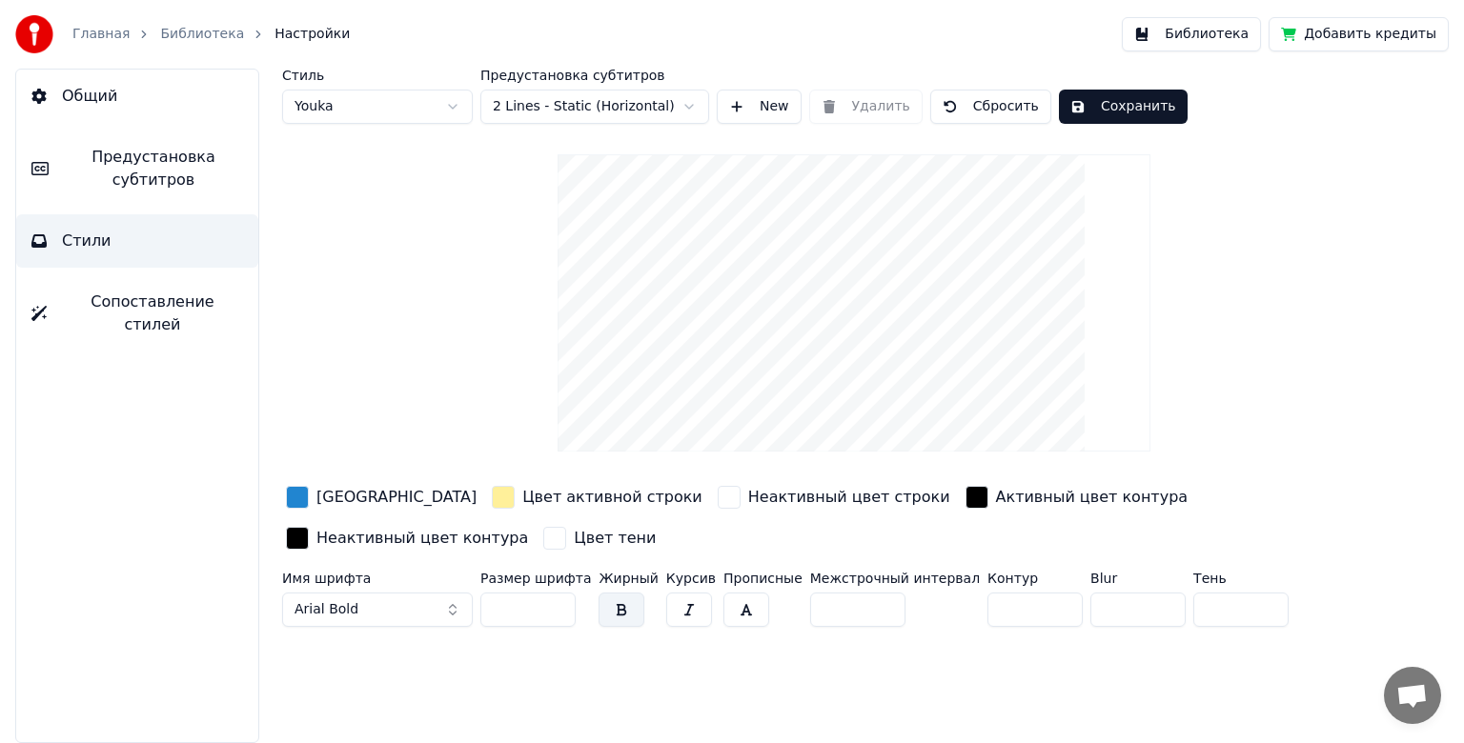
click at [397, 104] on html "Главная Библиотека Настройки Библиотека Добавить кредиты Общий Предустановка су…" at bounding box center [732, 371] width 1464 height 743
click at [395, 108] on html "Главная Библиотека Настройки Библиотека Добавить кредиты Общий Предустановка су…" at bounding box center [732, 371] width 1464 height 743
click at [384, 97] on html "Главная Библиотека Настройки Библиотека Добавить кредиты Общий Предустановка су…" at bounding box center [732, 371] width 1464 height 743
click at [602, 108] on html "Главная Библиотека Настройки Библиотека Добавить кредиты Общий Предустановка су…" at bounding box center [732, 371] width 1464 height 743
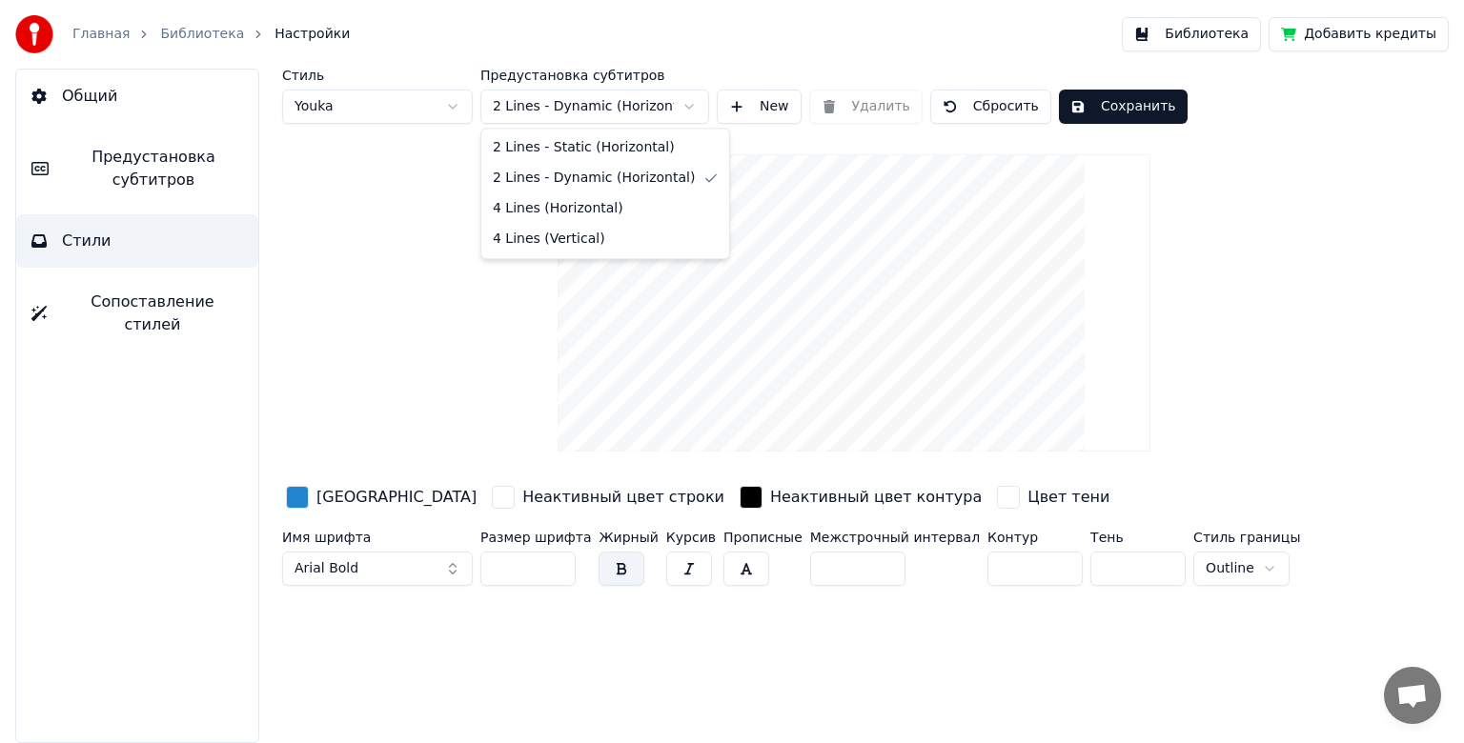
click at [600, 107] on html "Главная Библиотека Настройки Библиотека Добавить кредиты Общий Предустановка су…" at bounding box center [732, 371] width 1464 height 743
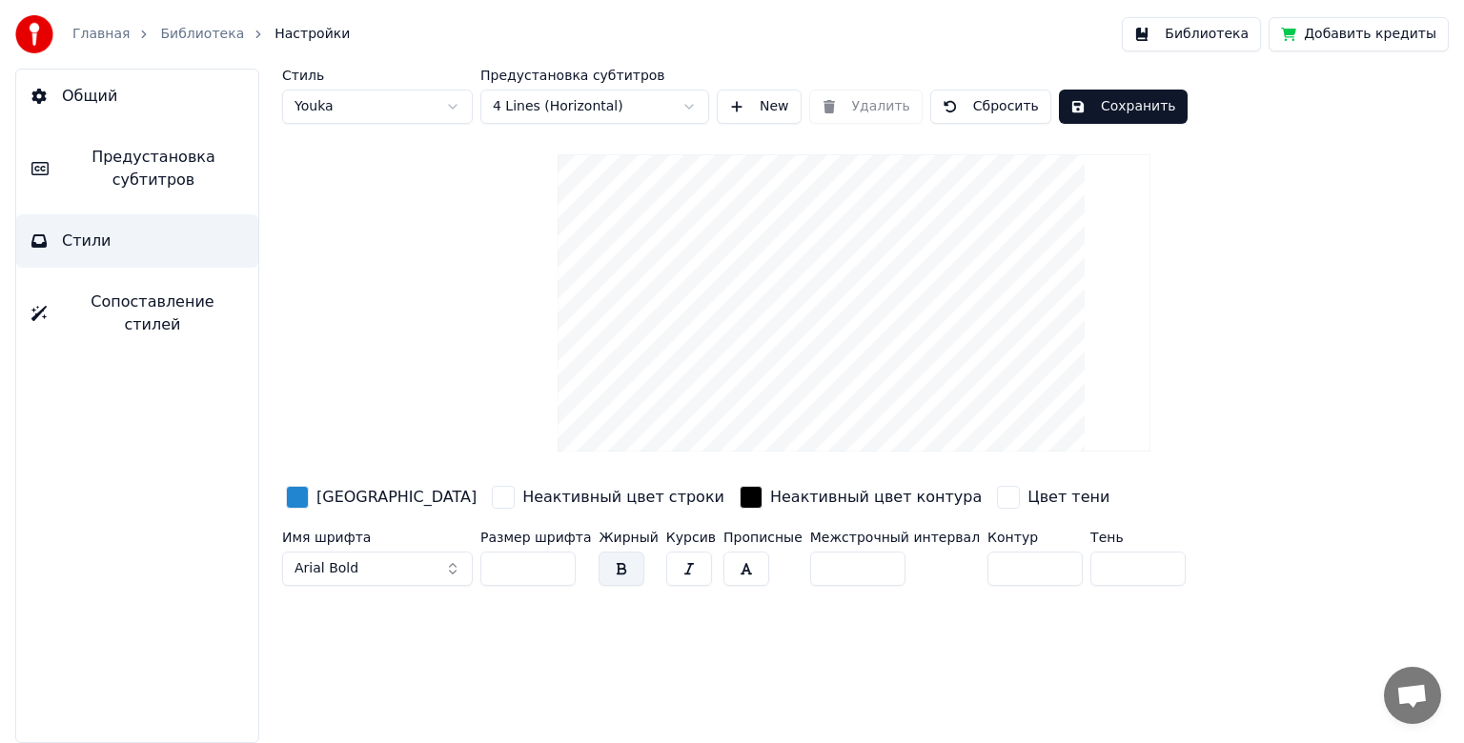
click at [585, 114] on html "Главная Библиотека Настройки Библиотека Добавить кредиты Общий Предустановка су…" at bounding box center [732, 371] width 1464 height 743
click at [597, 100] on html "Главная Библиотека Настройки Библиотека Добавить кредиты Общий Предустановка су…" at bounding box center [732, 371] width 1464 height 743
click at [588, 105] on html "Главная Библиотека Настройки Библиотека Добавить кредиты Общий Предустановка су…" at bounding box center [732, 371] width 1464 height 743
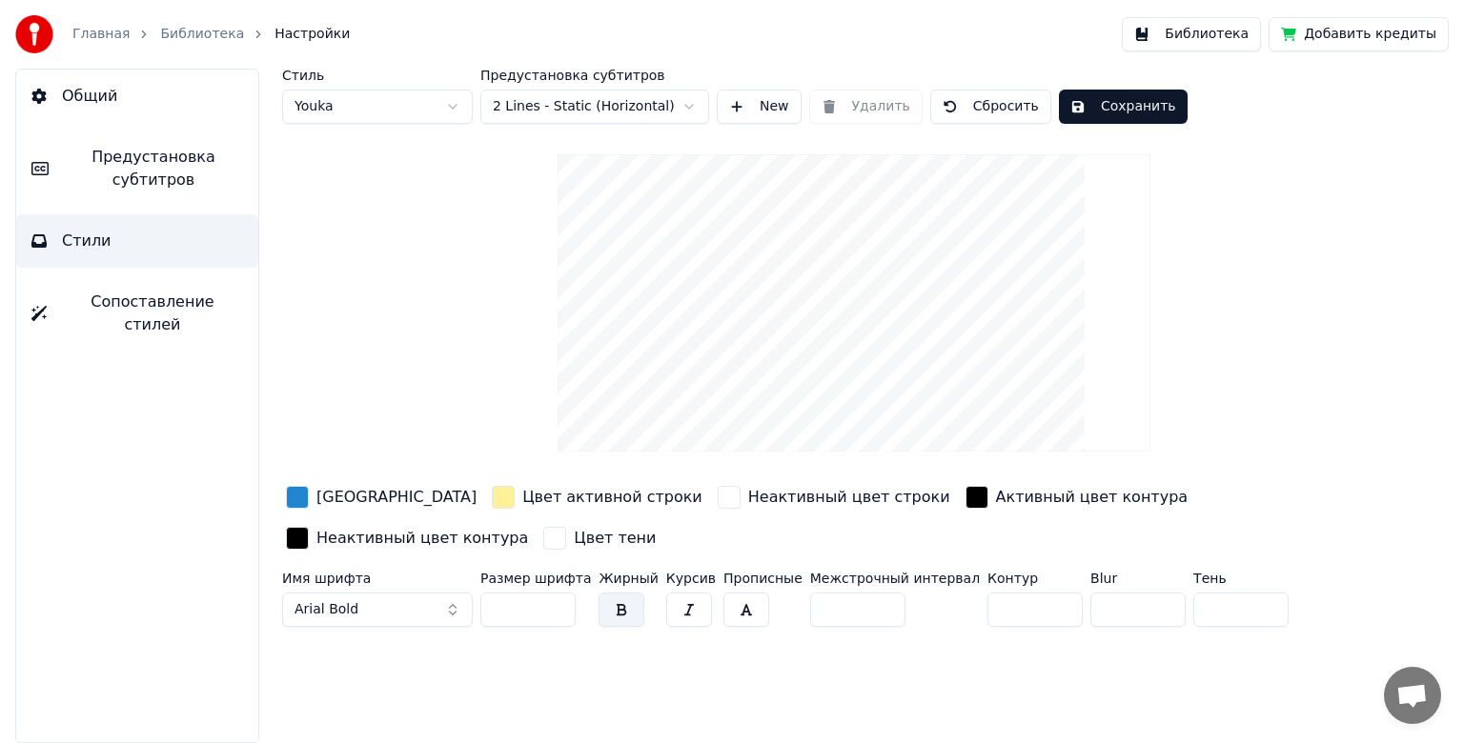
click at [183, 298] on span "Сопоставление стилей" at bounding box center [152, 314] width 181 height 46
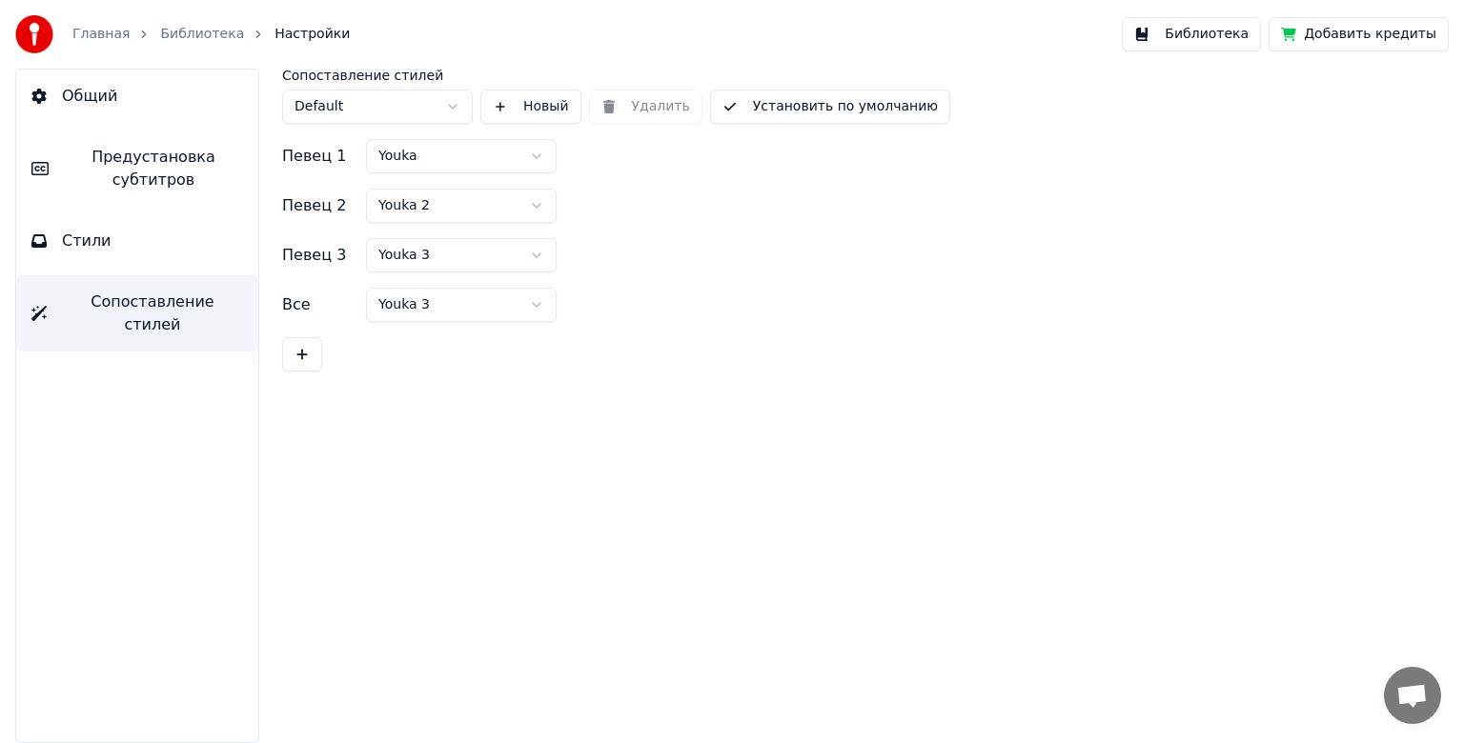
click at [128, 281] on button "Сопоставление стилей" at bounding box center [137, 313] width 242 height 76
click at [137, 253] on button "Стили" at bounding box center [137, 240] width 242 height 53
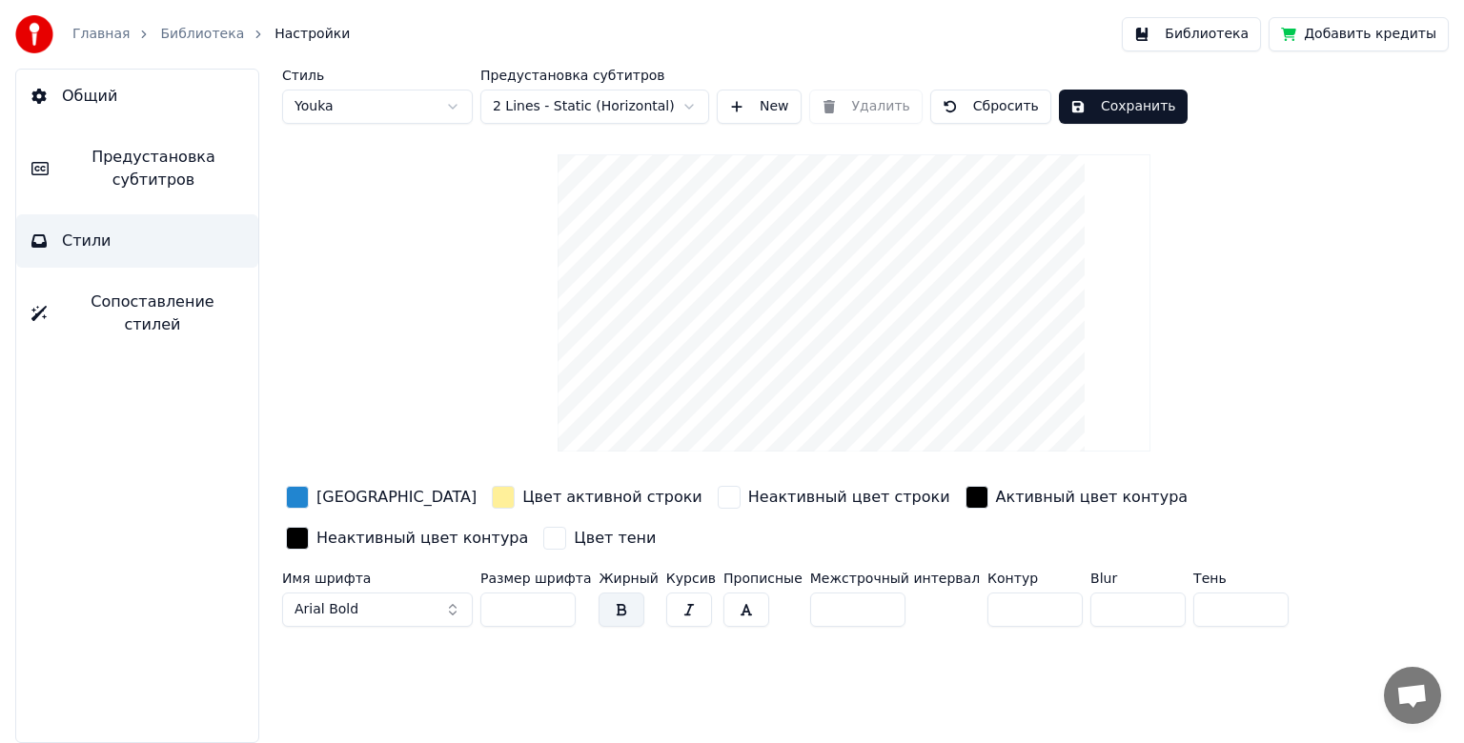
click at [179, 191] on button "Предустановка субтитров" at bounding box center [137, 169] width 242 height 76
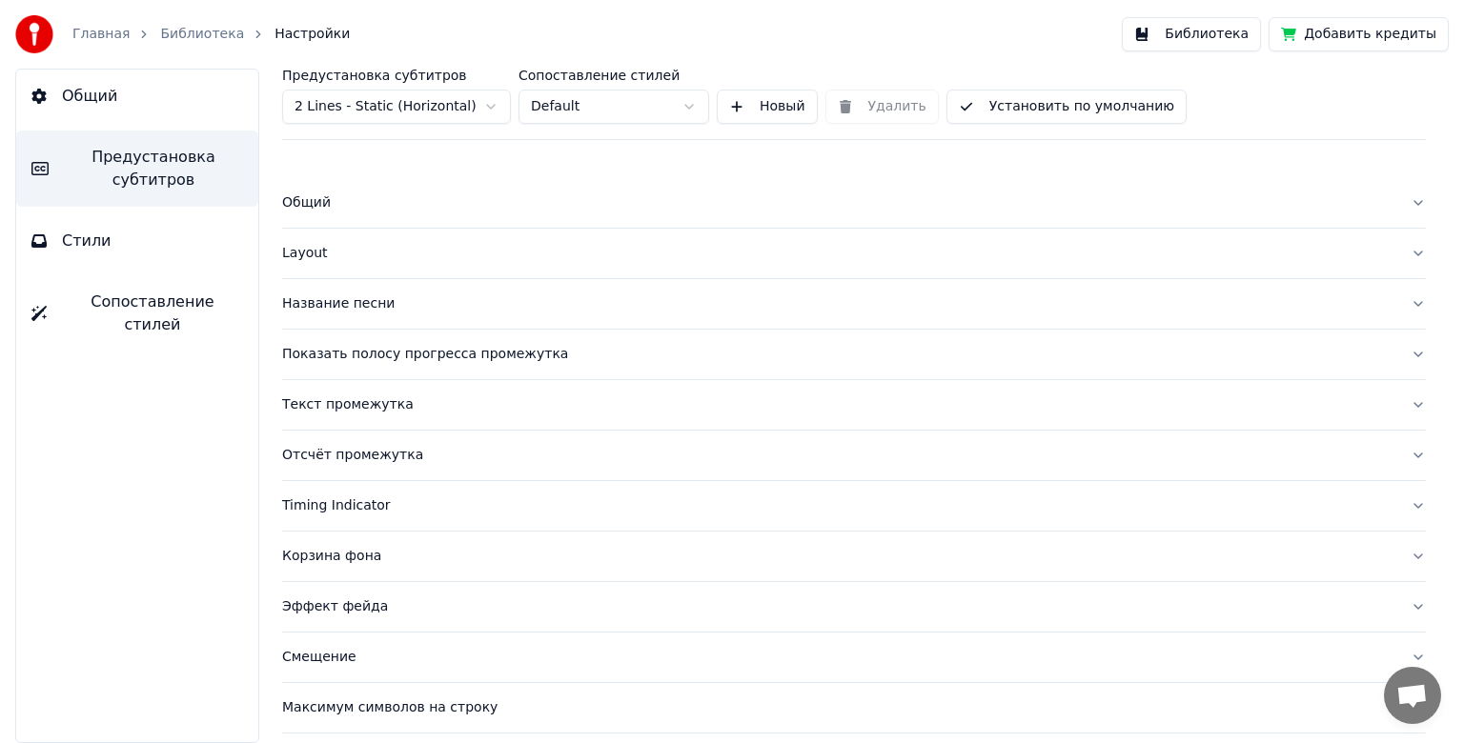
click at [345, 210] on div "Общий" at bounding box center [838, 202] width 1113 height 19
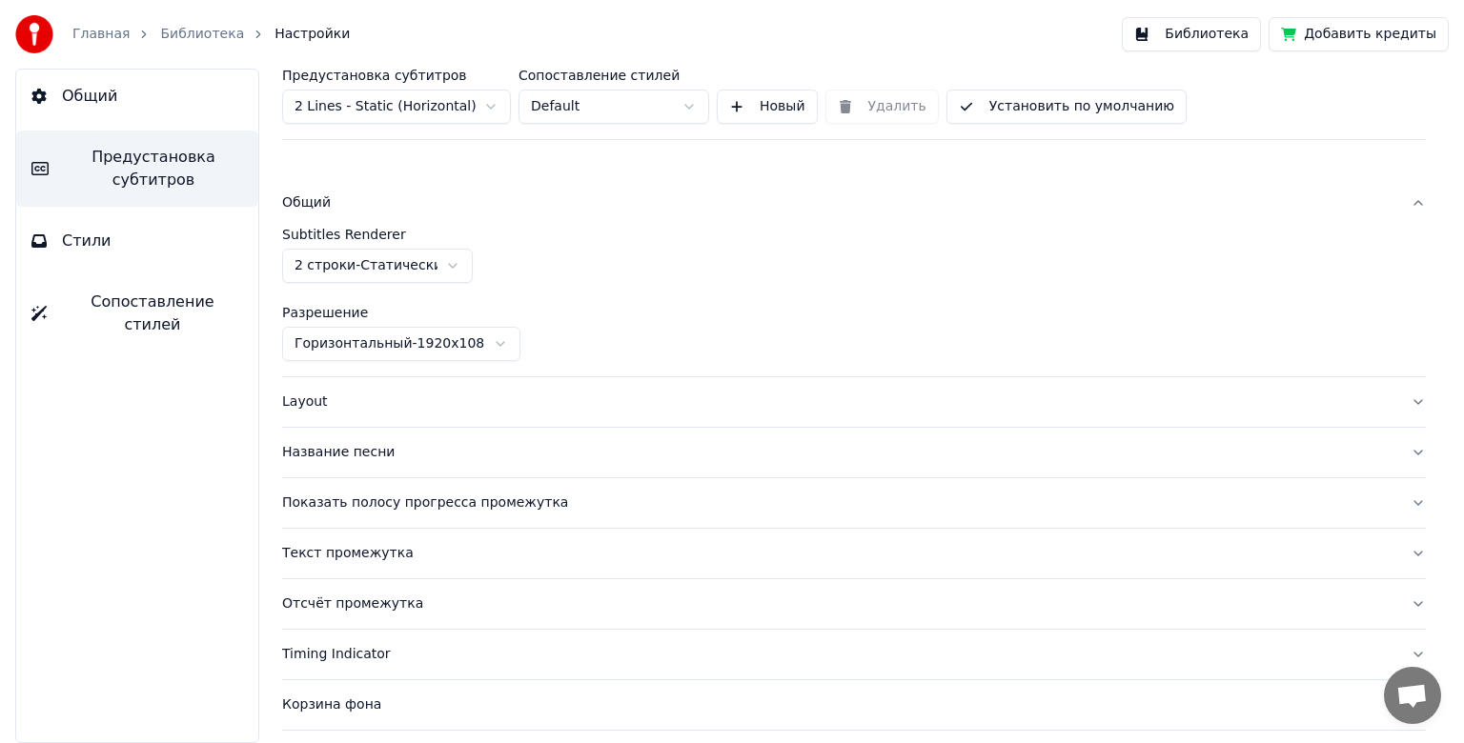
click at [408, 210] on div "Общий" at bounding box center [838, 202] width 1113 height 19
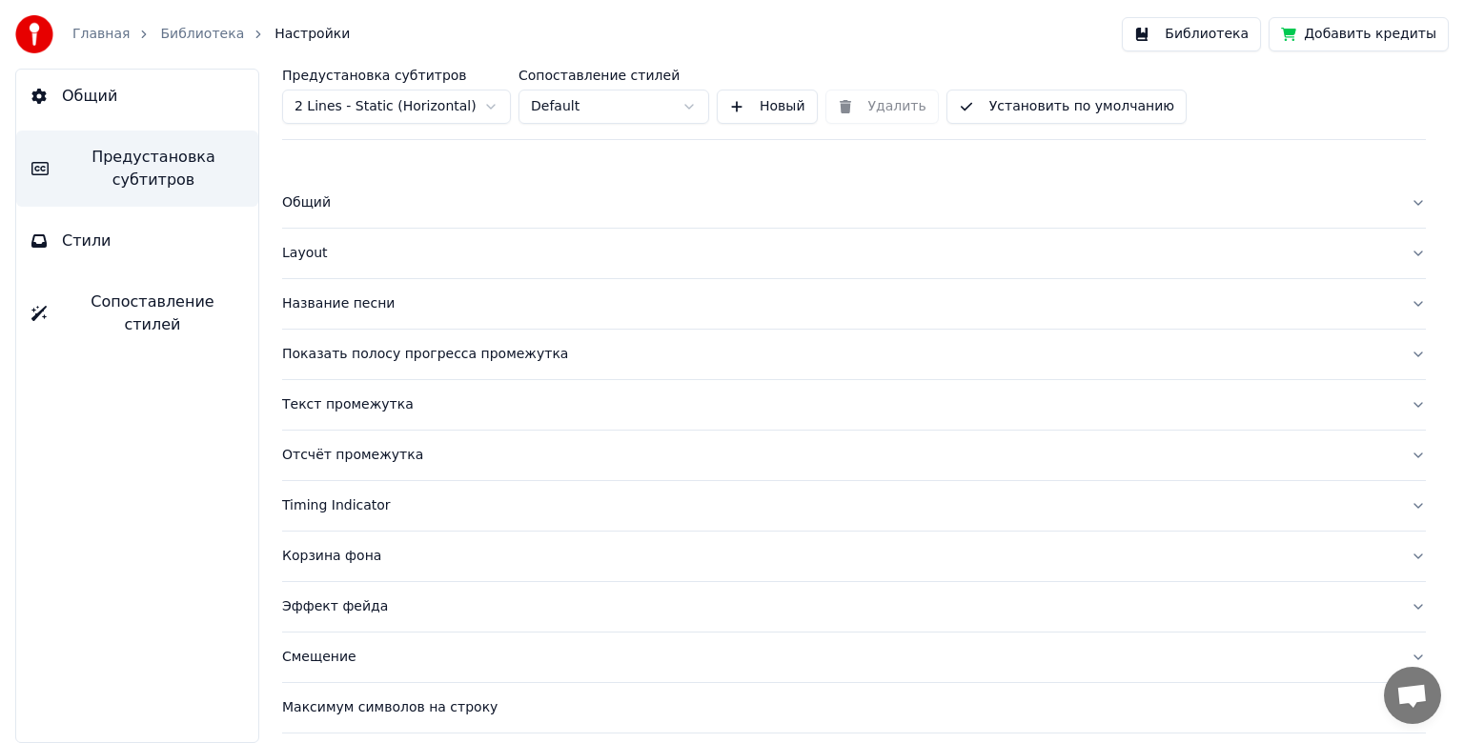
click at [363, 256] on div "Layout" at bounding box center [838, 253] width 1113 height 19
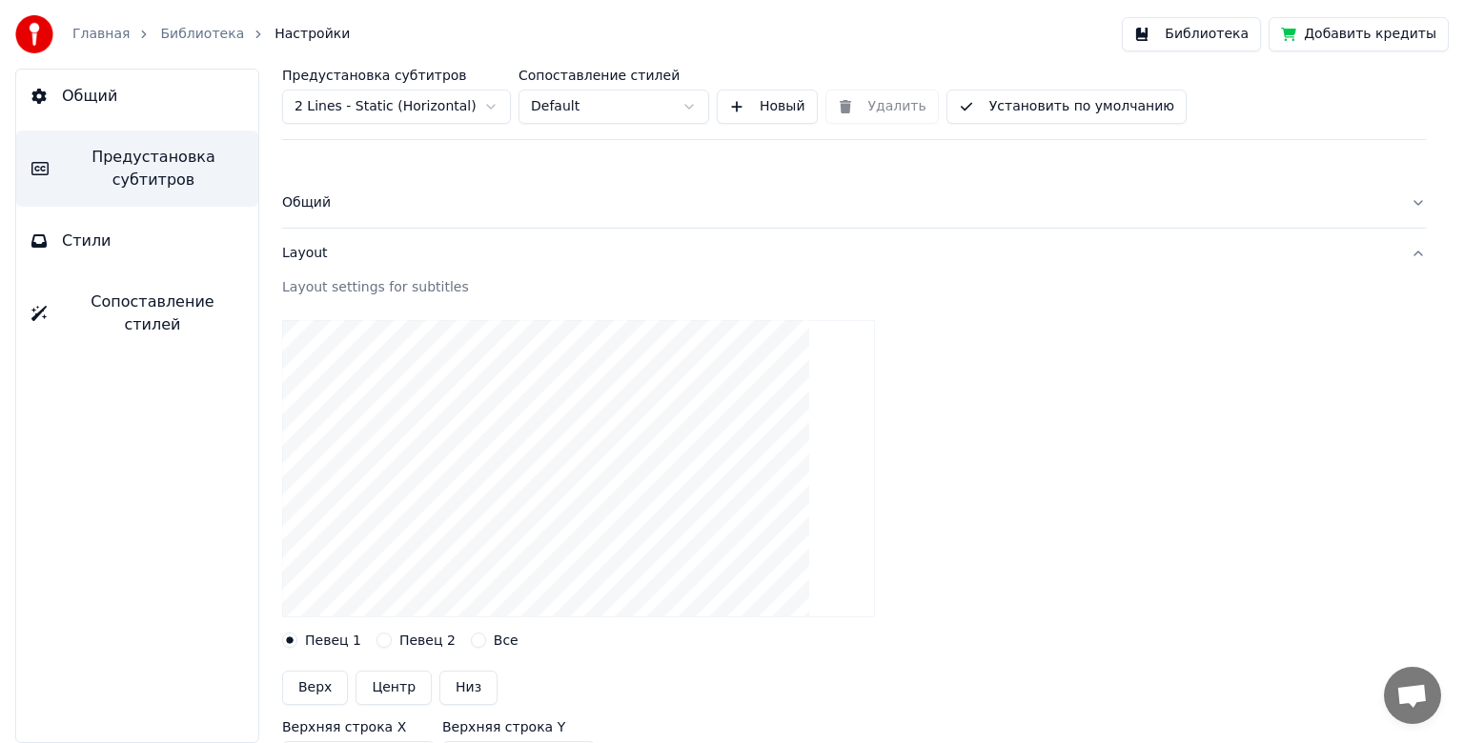
click at [405, 621] on div at bounding box center [854, 469] width 1144 height 328
click at [400, 639] on label "Певец 2" at bounding box center [427, 640] width 56 height 13
click at [392, 639] on button "Певец 2" at bounding box center [383, 640] width 15 height 15
click at [341, 640] on label "Певец 1" at bounding box center [333, 640] width 56 height 13
click at [297, 640] on button "Певец 1" at bounding box center [289, 640] width 15 height 15
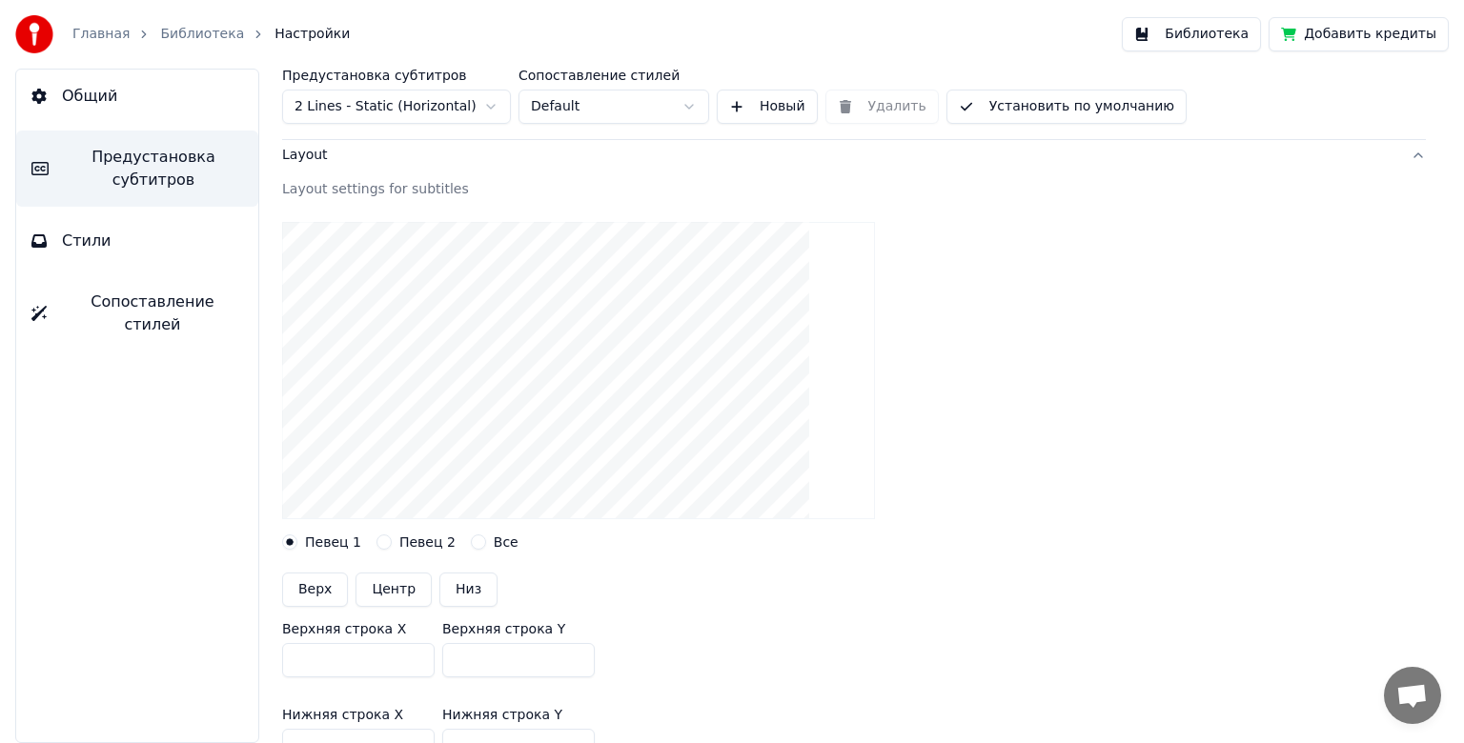
scroll to position [95, 0]
click at [340, 165] on div "Layout" at bounding box center [838, 158] width 1113 height 19
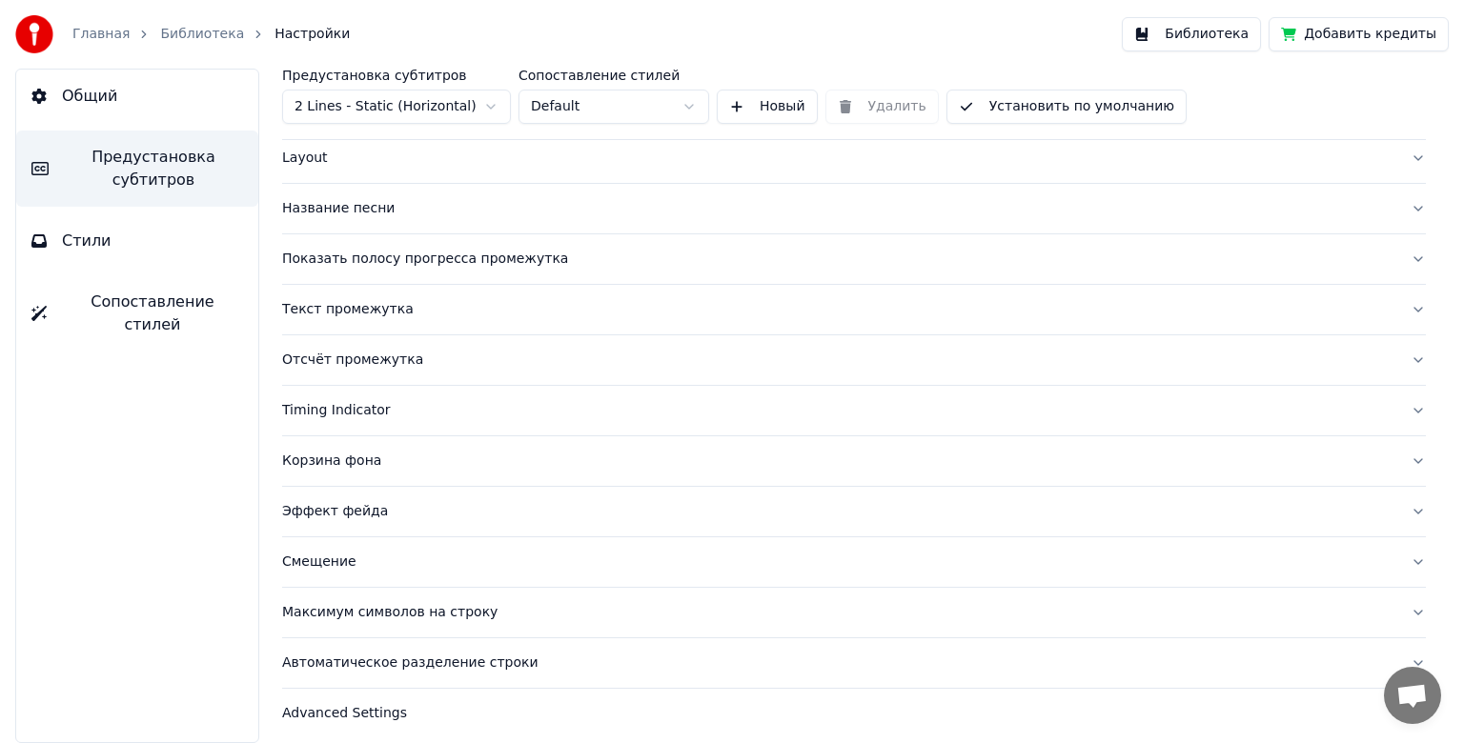
click at [396, 267] on div "Показать полосу прогресса промежутка" at bounding box center [838, 259] width 1113 height 19
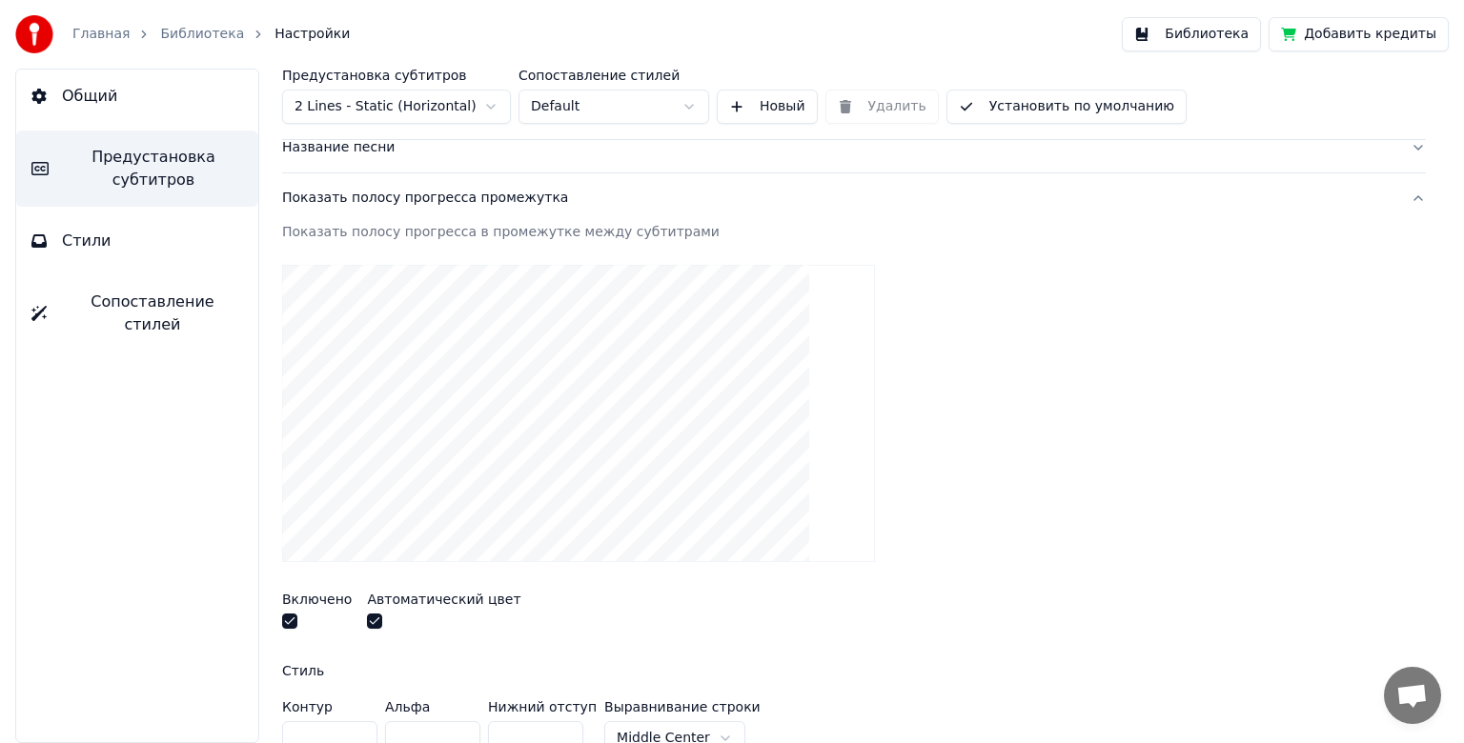
scroll to position [191, 0]
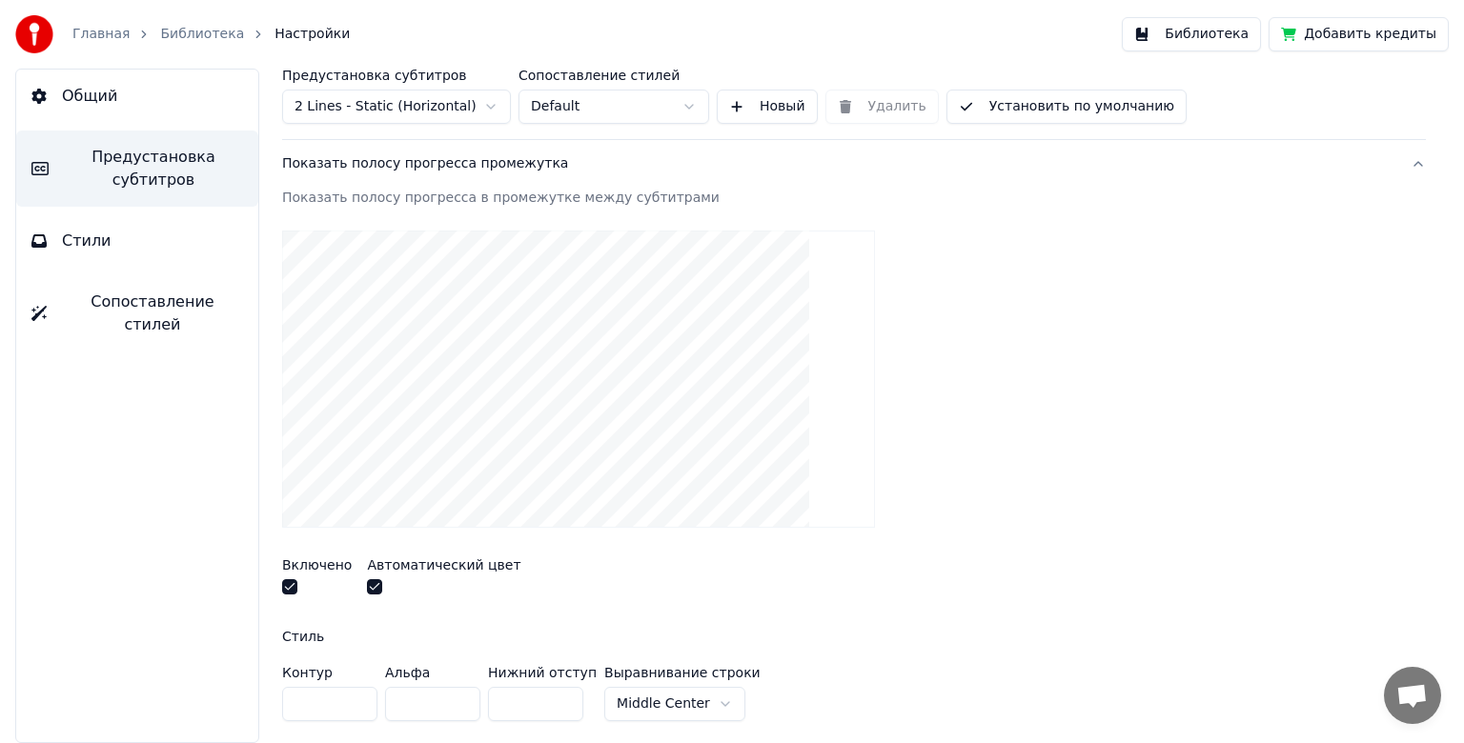
click at [369, 587] on button "button" at bounding box center [374, 586] width 15 height 15
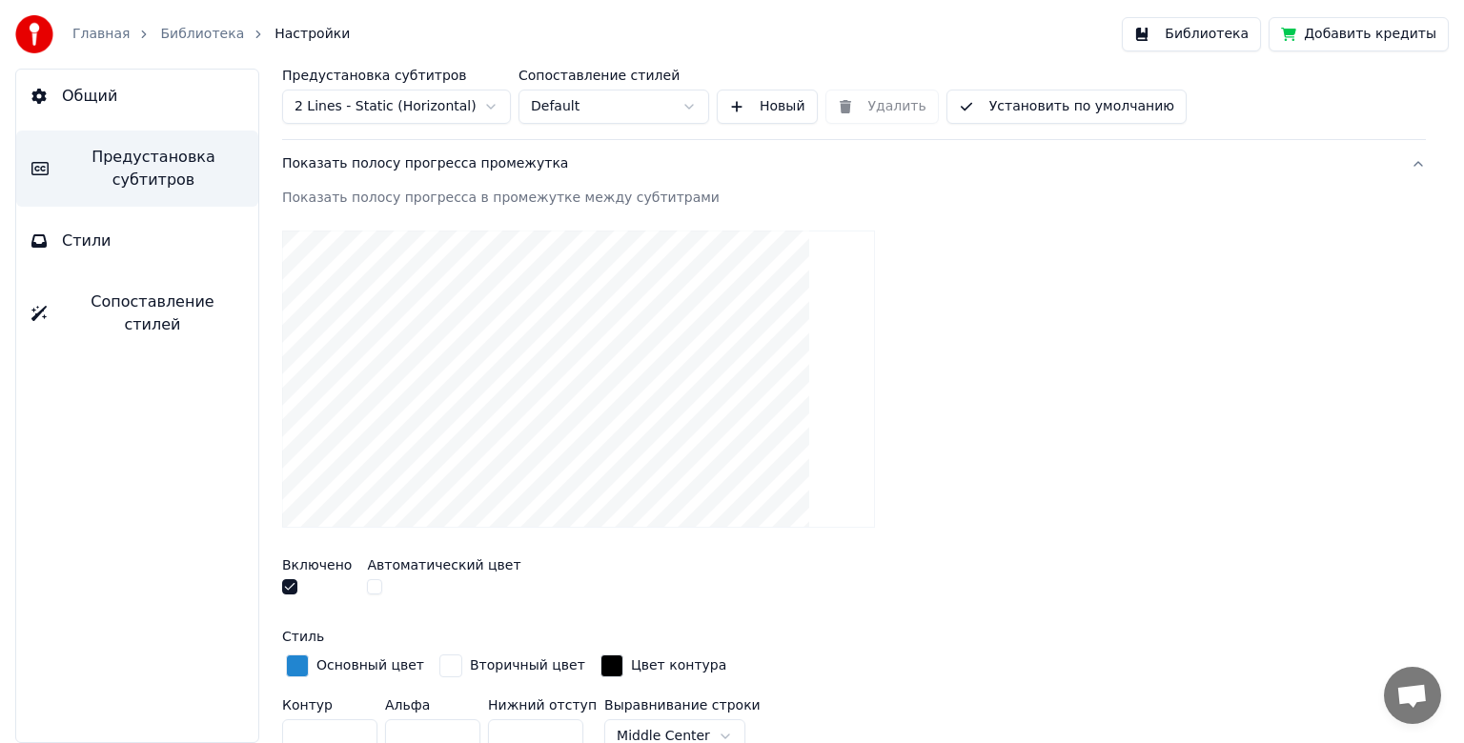
click at [295, 589] on button "button" at bounding box center [289, 586] width 15 height 15
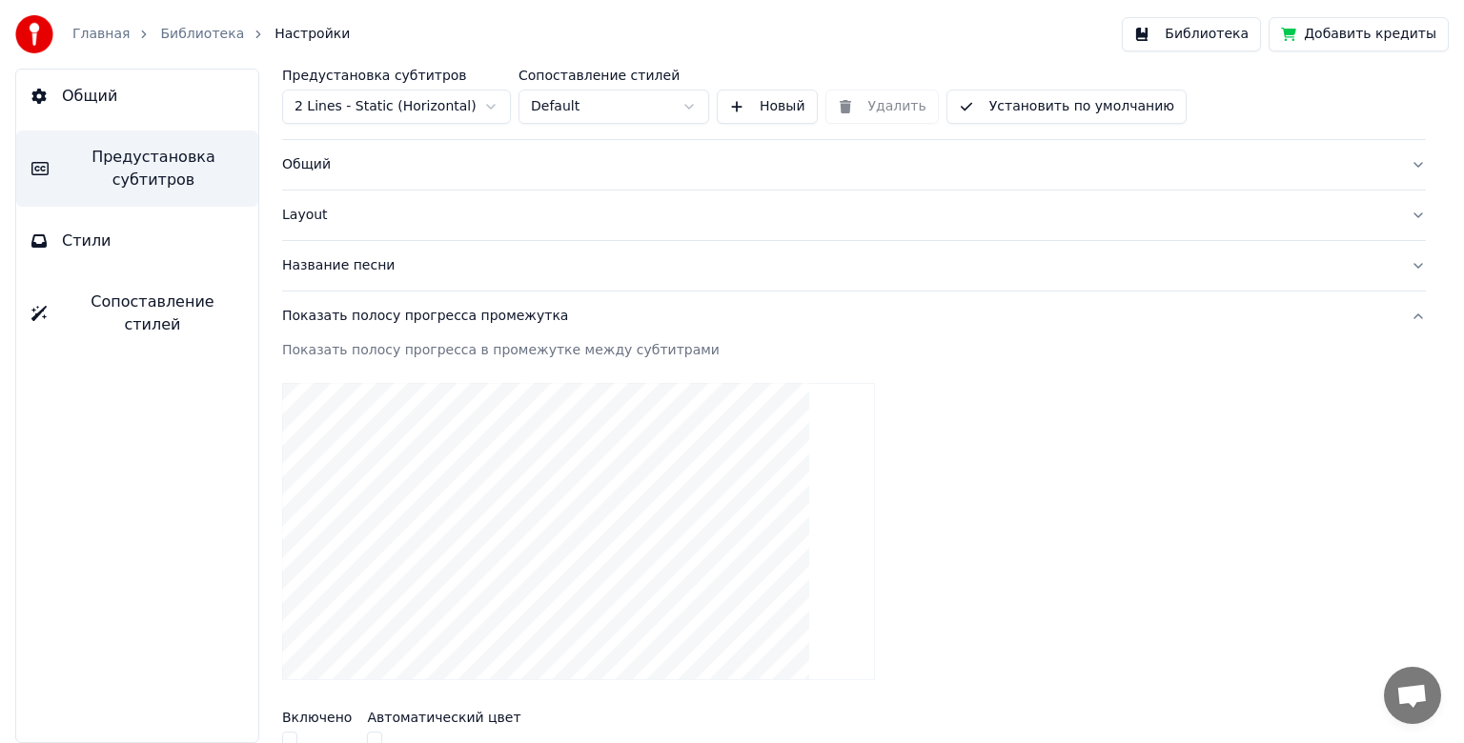
scroll to position [18, 0]
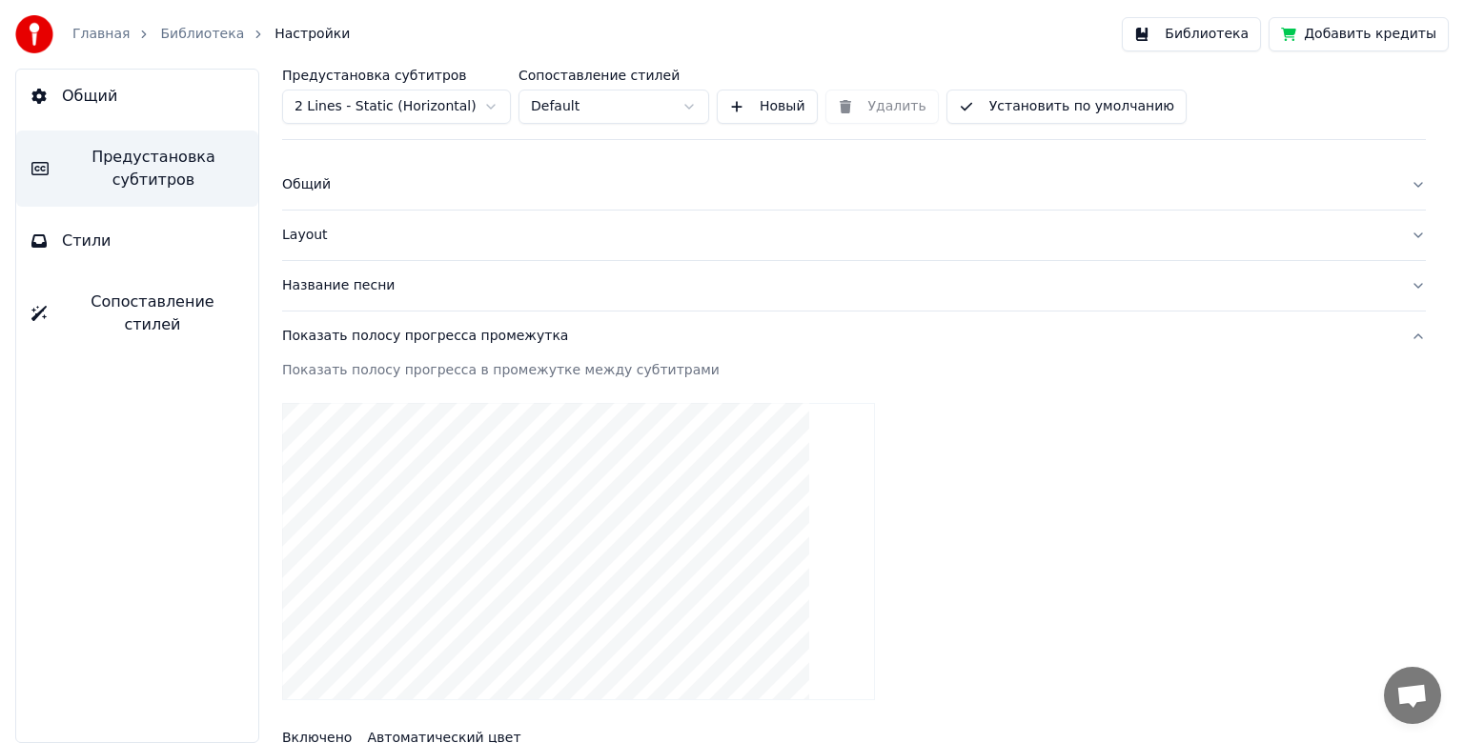
click at [361, 332] on div "Показать полосу прогресса промежутка" at bounding box center [838, 336] width 1113 height 19
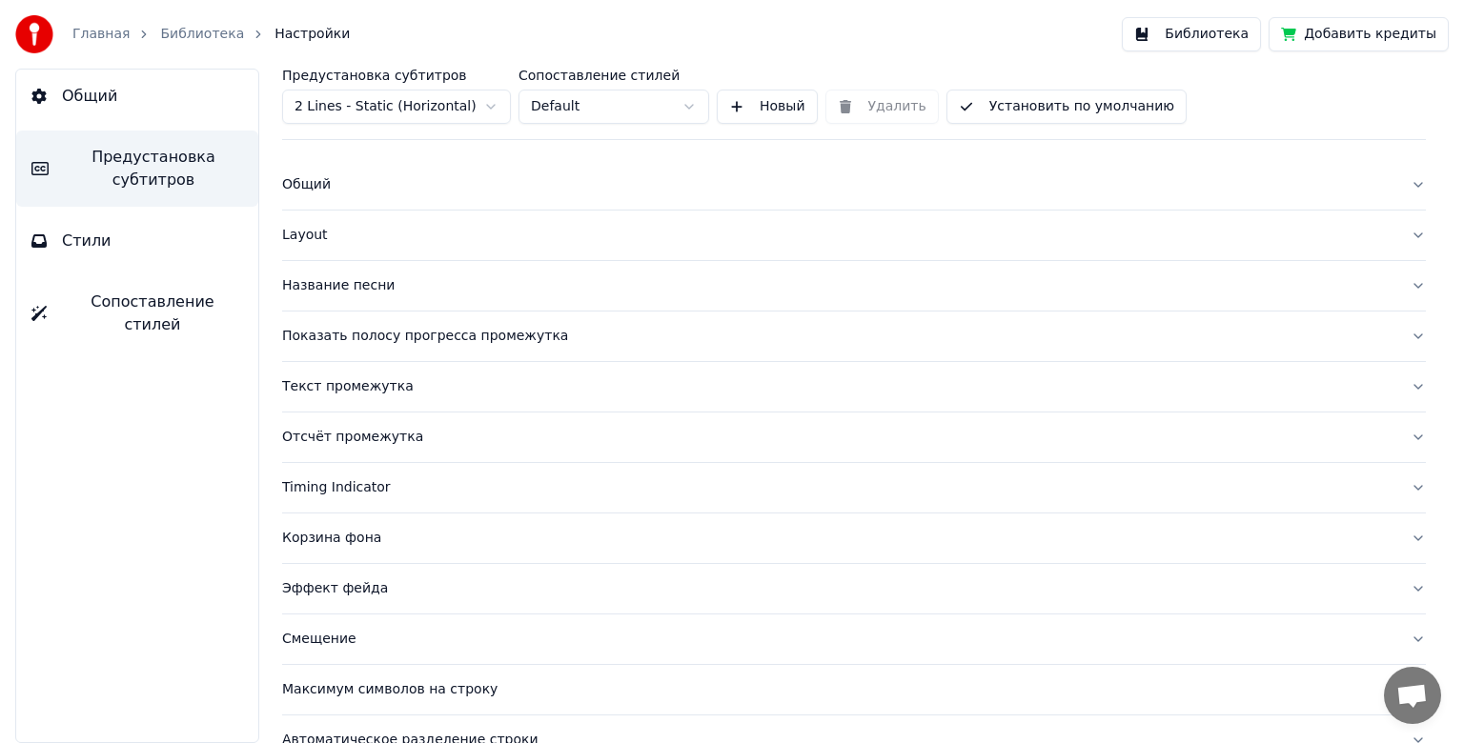
click at [358, 389] on div "Текст промежутка" at bounding box center [838, 386] width 1113 height 19
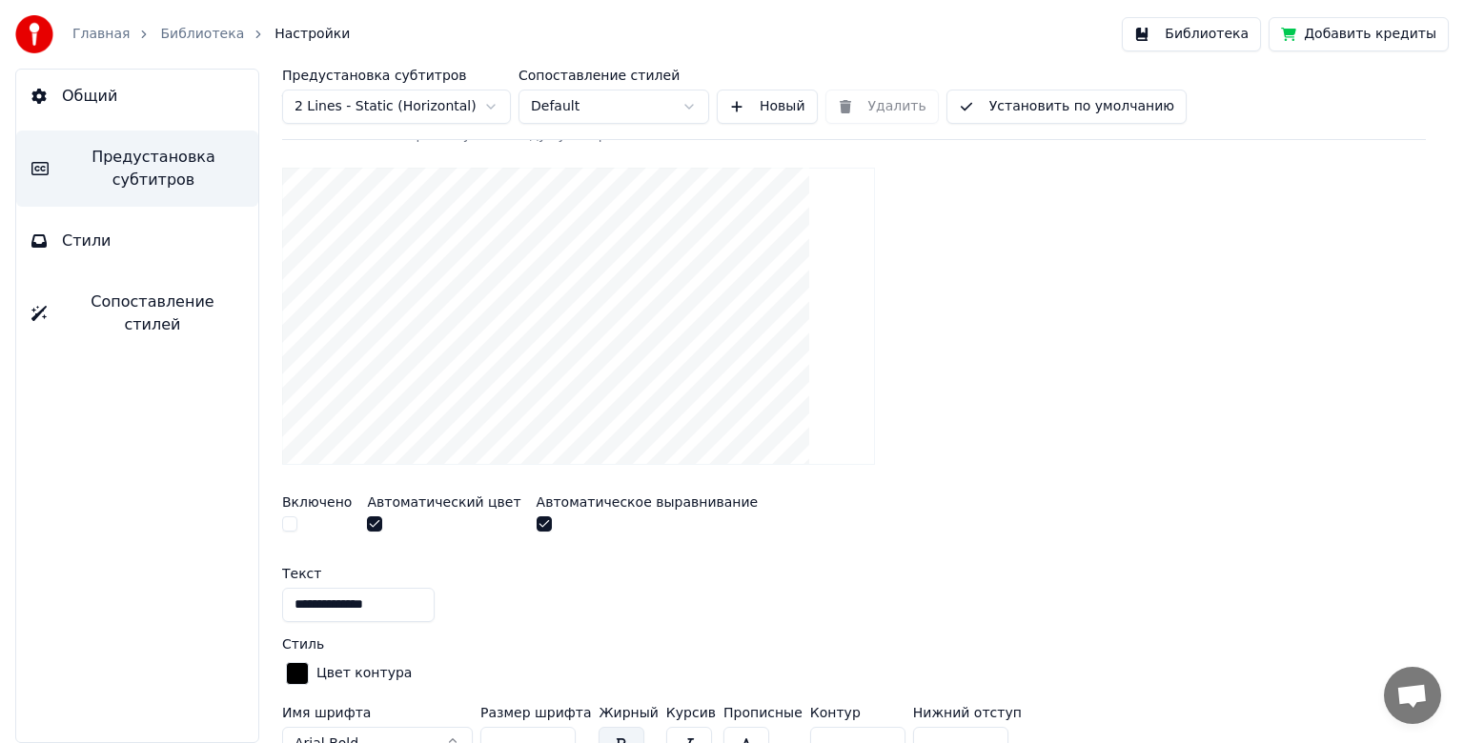
scroll to position [399, 0]
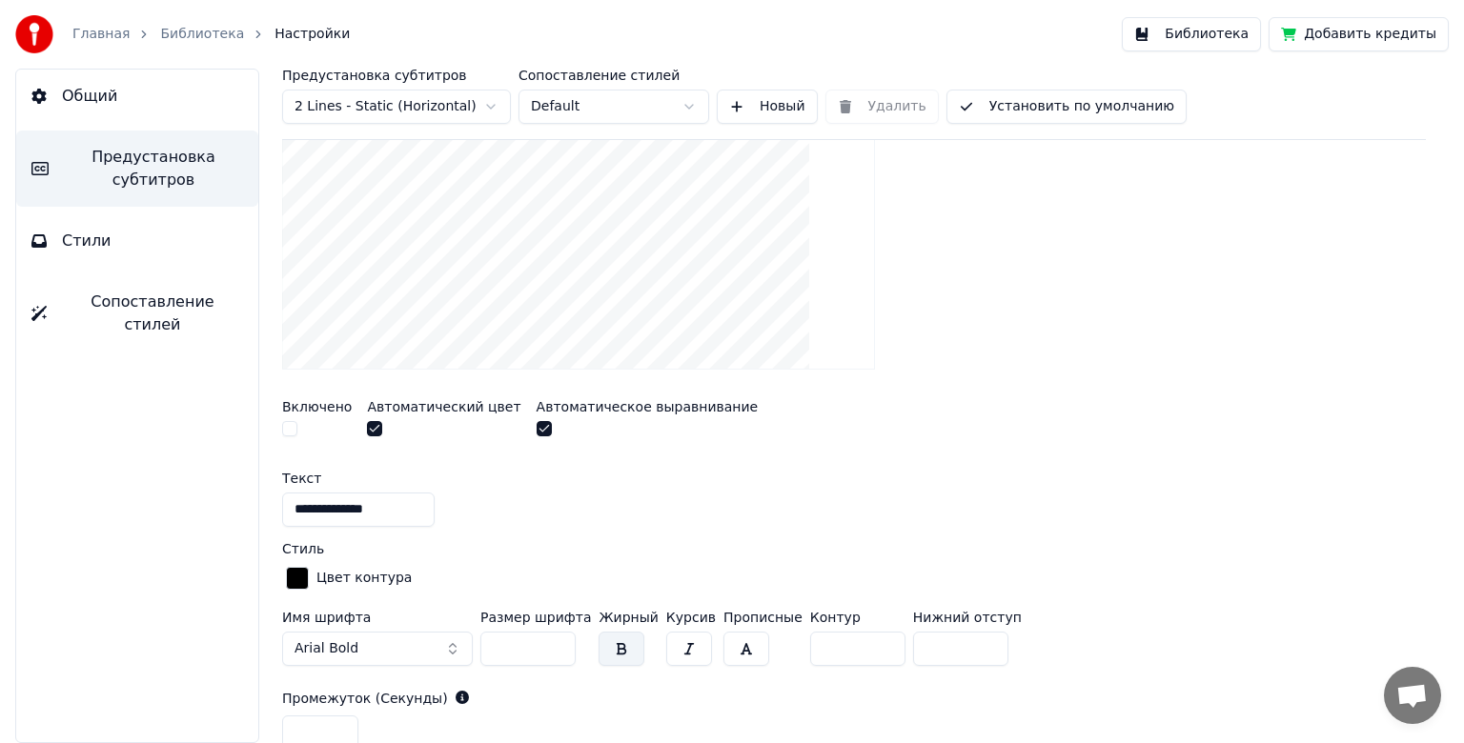
click at [296, 432] on button "button" at bounding box center [289, 428] width 15 height 15
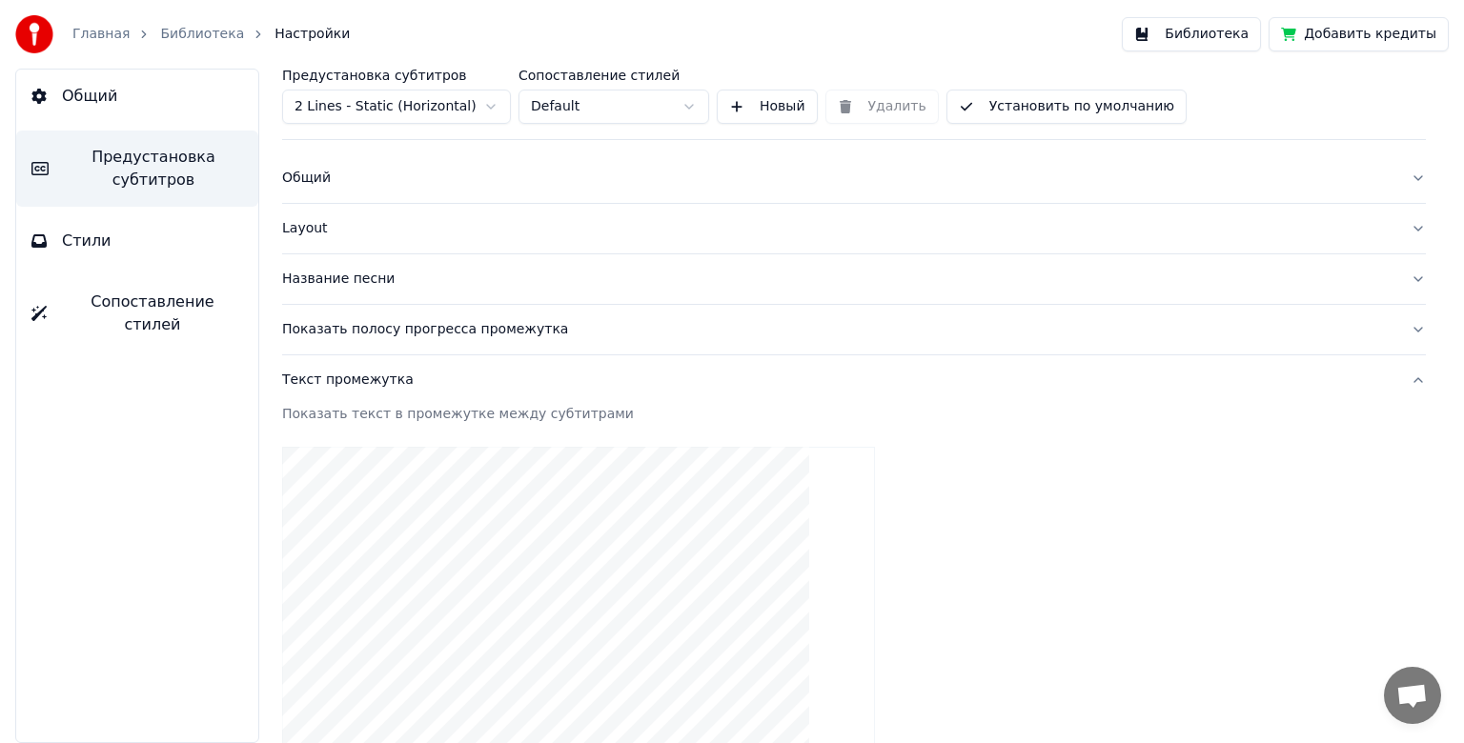
scroll to position [18, 0]
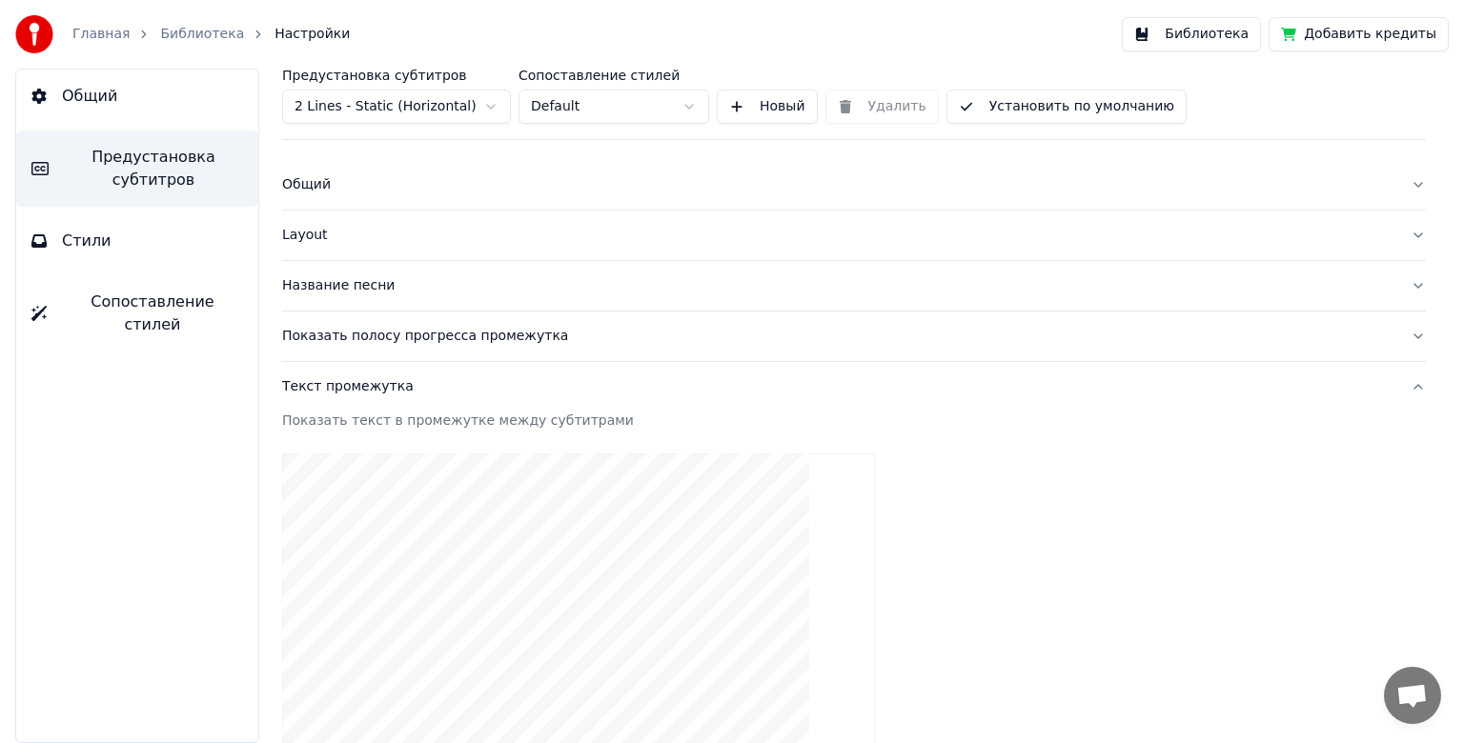
click at [345, 389] on div "Текст промежутка" at bounding box center [838, 386] width 1113 height 19
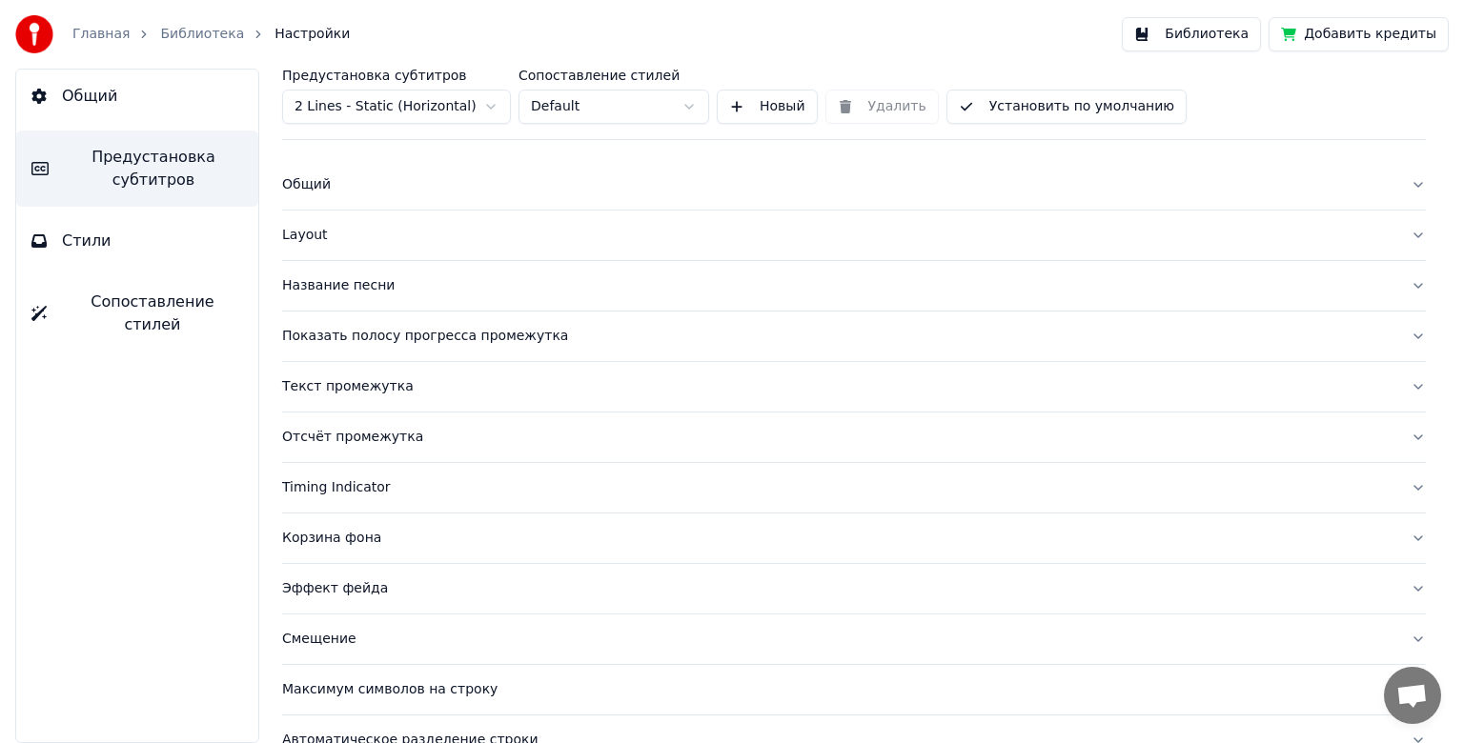
click at [335, 431] on div "Отсчёт промежутка" at bounding box center [838, 437] width 1113 height 19
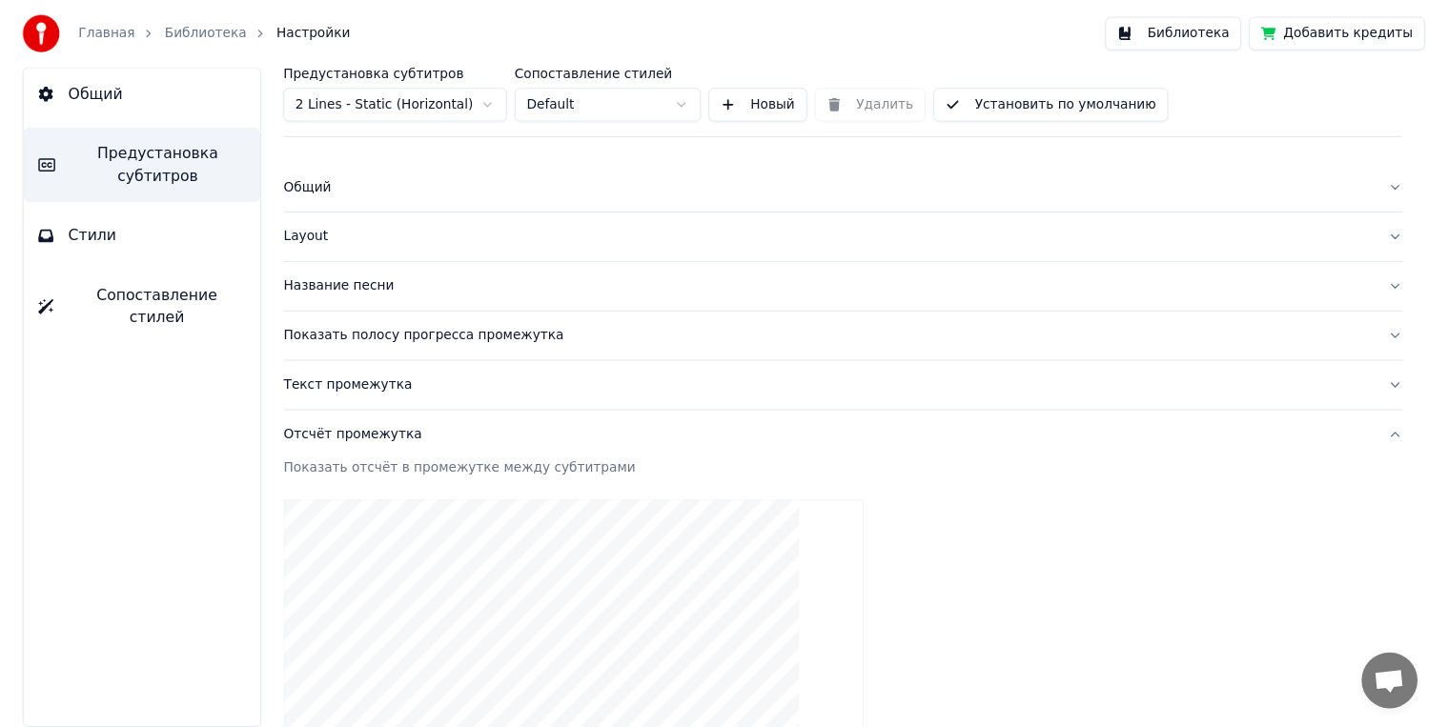
scroll to position [0, 0]
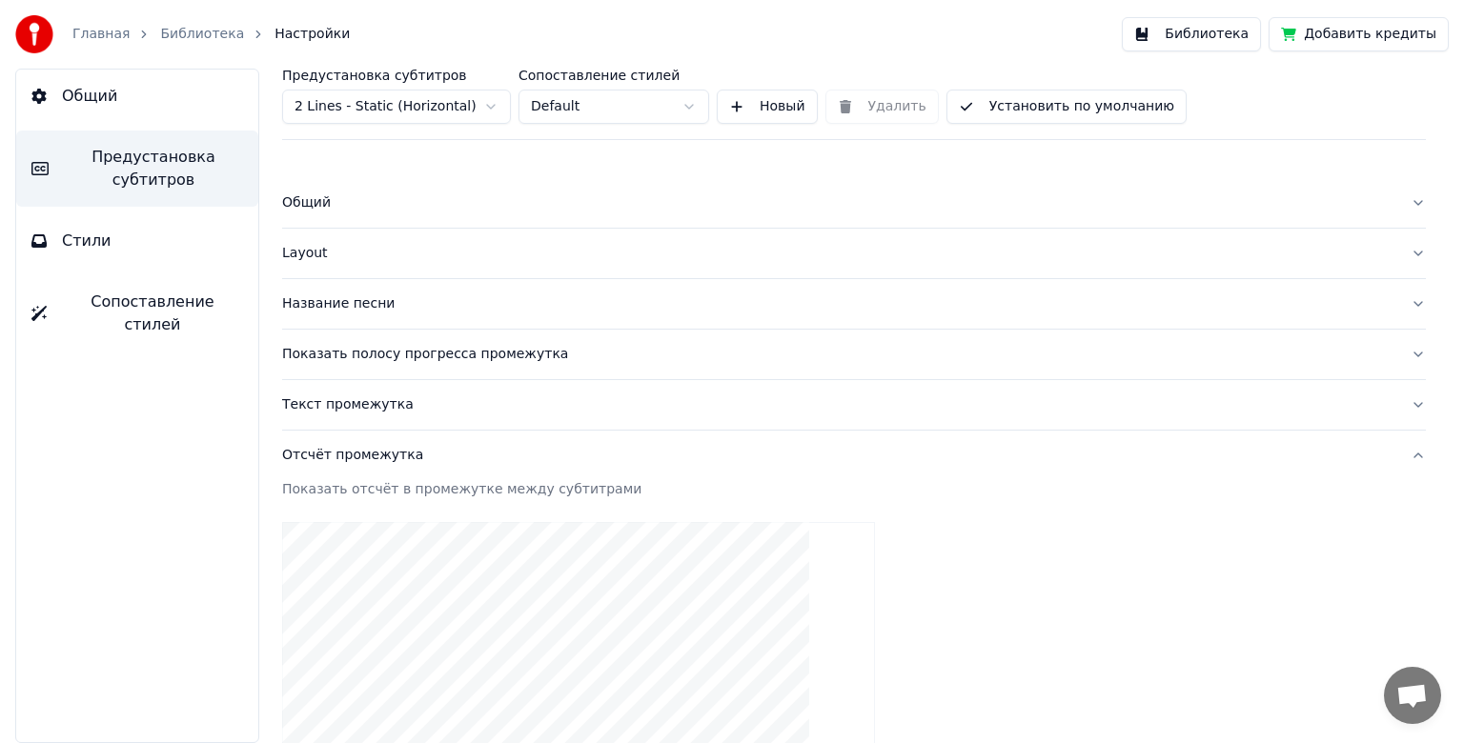
click at [1249, 46] on button "Библиотека" at bounding box center [1191, 34] width 139 height 34
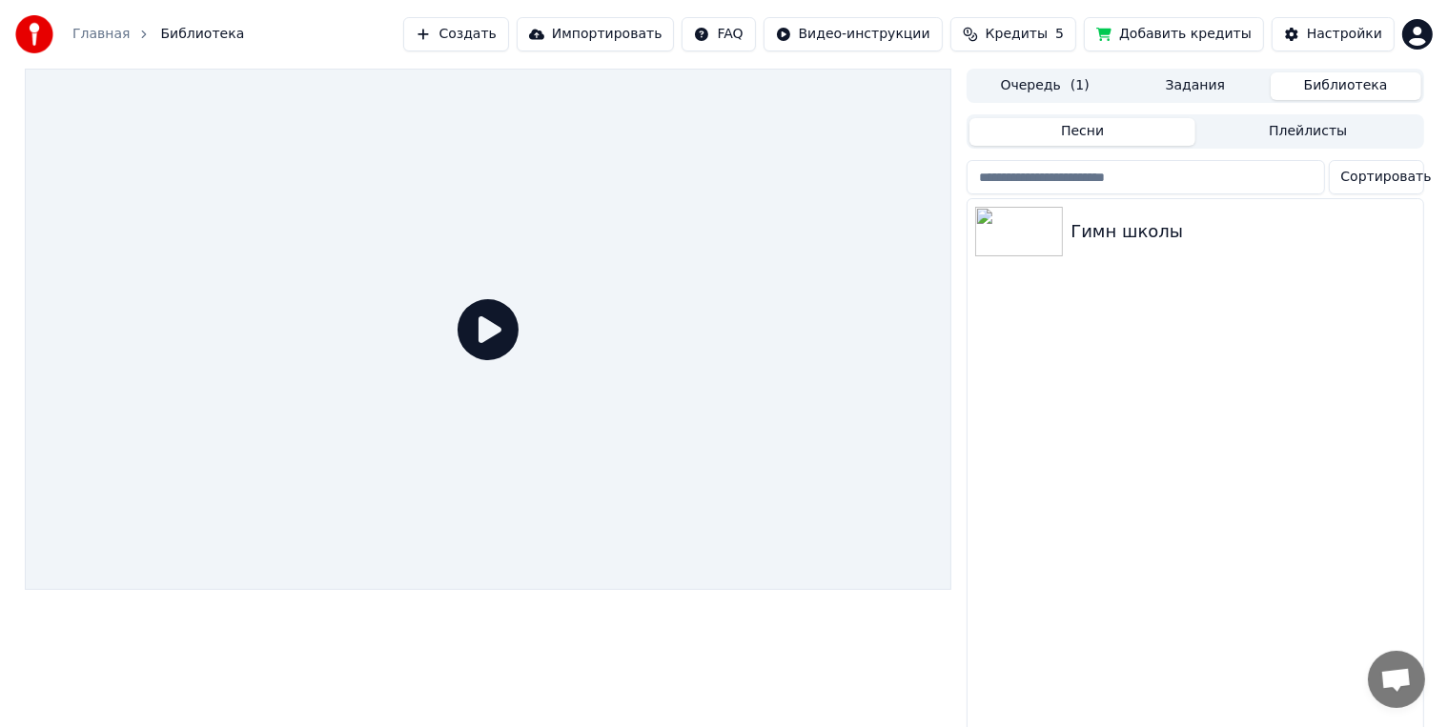
click at [508, 337] on icon at bounding box center [487, 329] width 61 height 61
click at [504, 338] on icon at bounding box center [487, 329] width 61 height 61
click at [1026, 234] on img at bounding box center [1019, 232] width 88 height 50
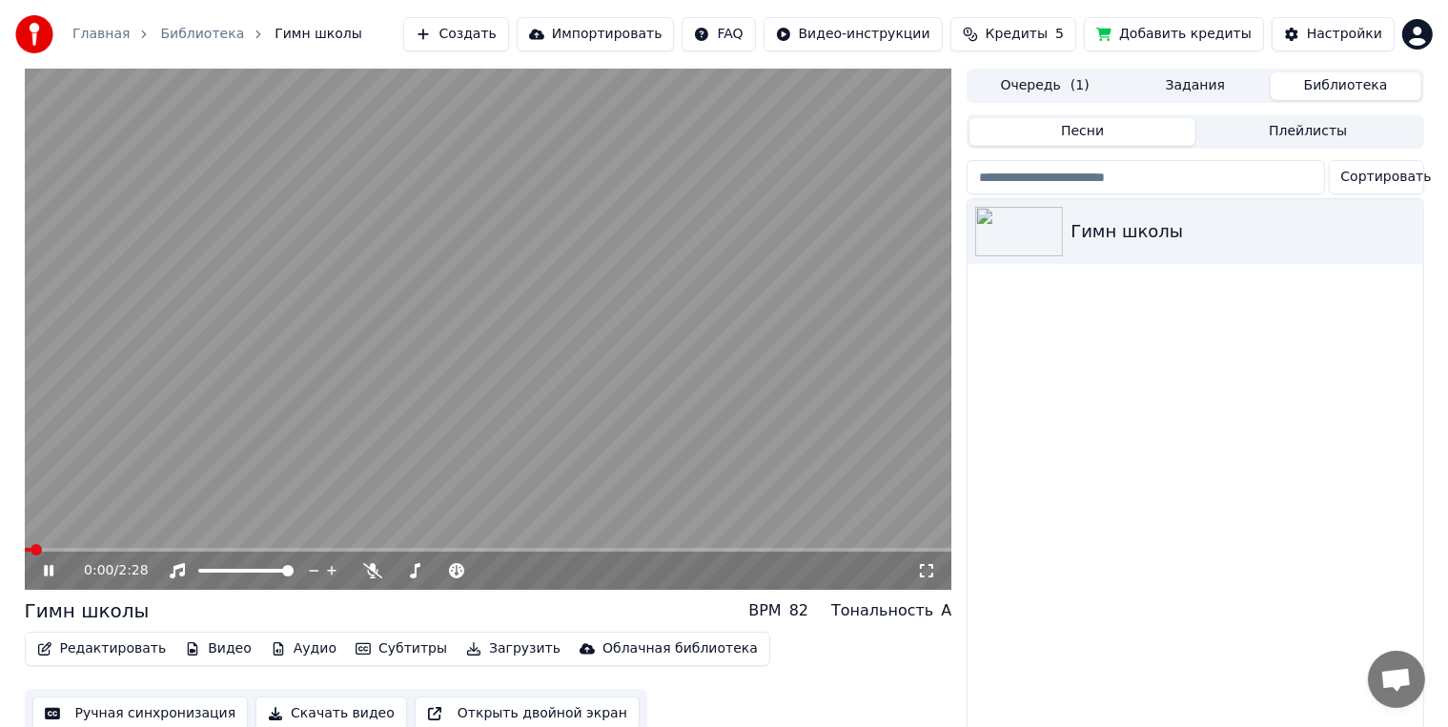
click at [88, 548] on span at bounding box center [488, 550] width 927 height 4
click at [118, 550] on span at bounding box center [488, 550] width 927 height 4
click at [137, 553] on div "0:15 / 2:28" at bounding box center [488, 571] width 927 height 38
click at [137, 551] on span at bounding box center [488, 550] width 927 height 4
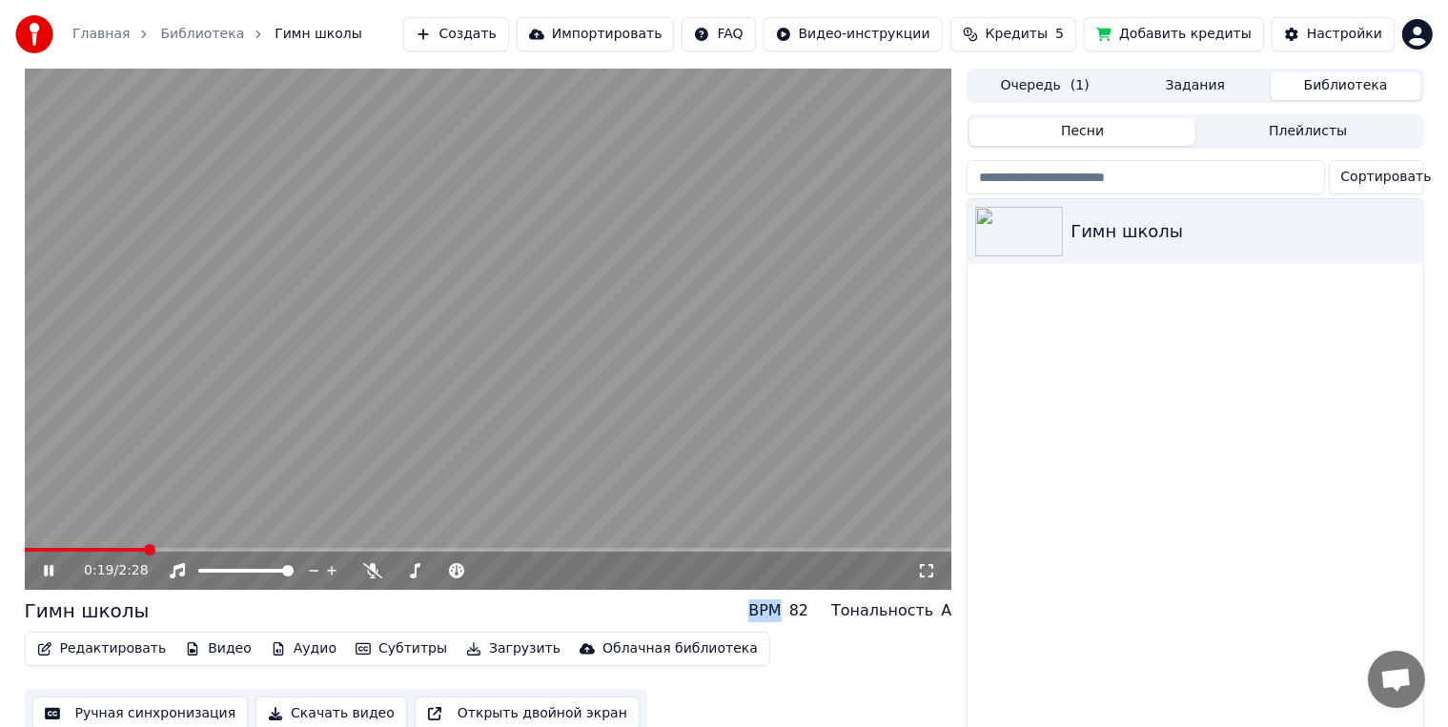
click at [157, 549] on span at bounding box center [488, 550] width 927 height 4
click at [196, 551] on span at bounding box center [112, 550] width 175 height 4
click at [190, 550] on span at bounding box center [112, 550] width 175 height 4
click at [179, 555] on div "0:30 / 2:28" at bounding box center [488, 571] width 927 height 38
click at [175, 549] on span at bounding box center [100, 550] width 151 height 4
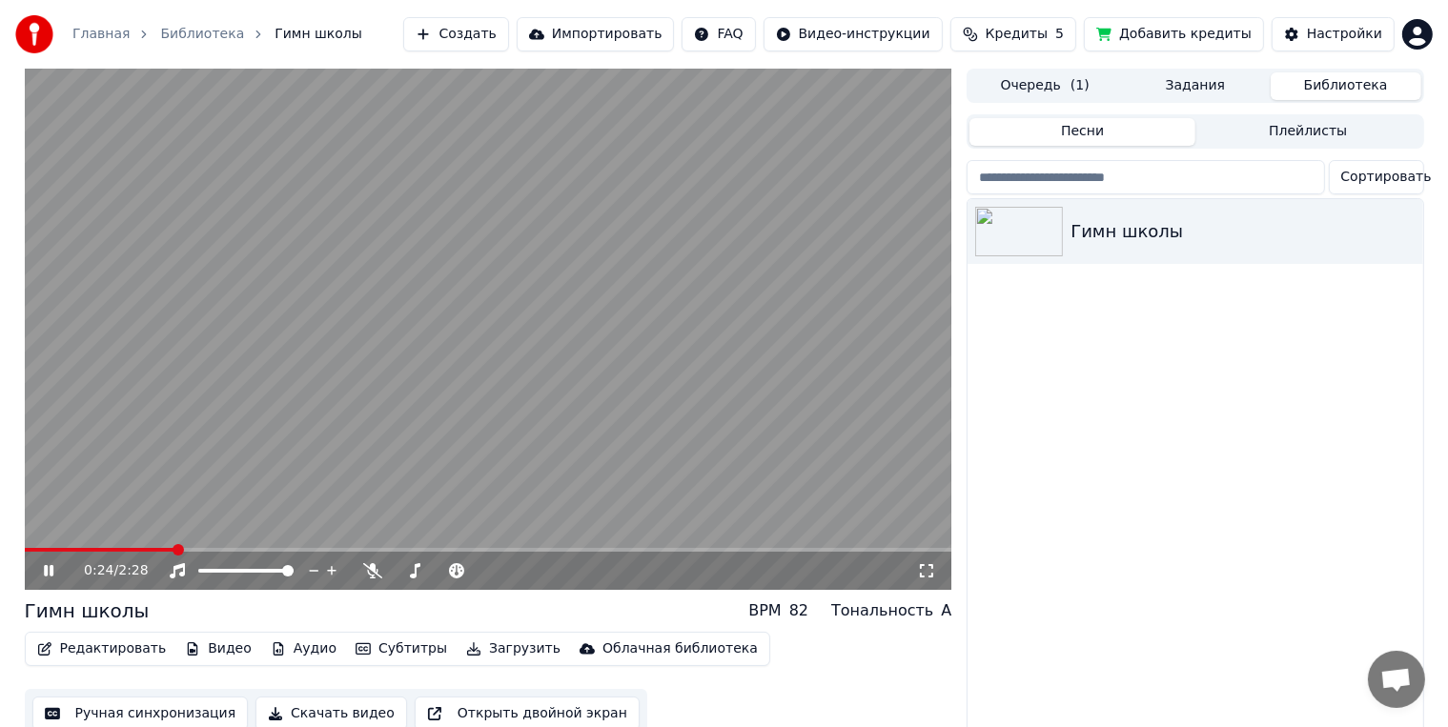
click at [144, 544] on video at bounding box center [488, 329] width 927 height 521
click at [508, 29] on button "Создать" at bounding box center [455, 34] width 105 height 34
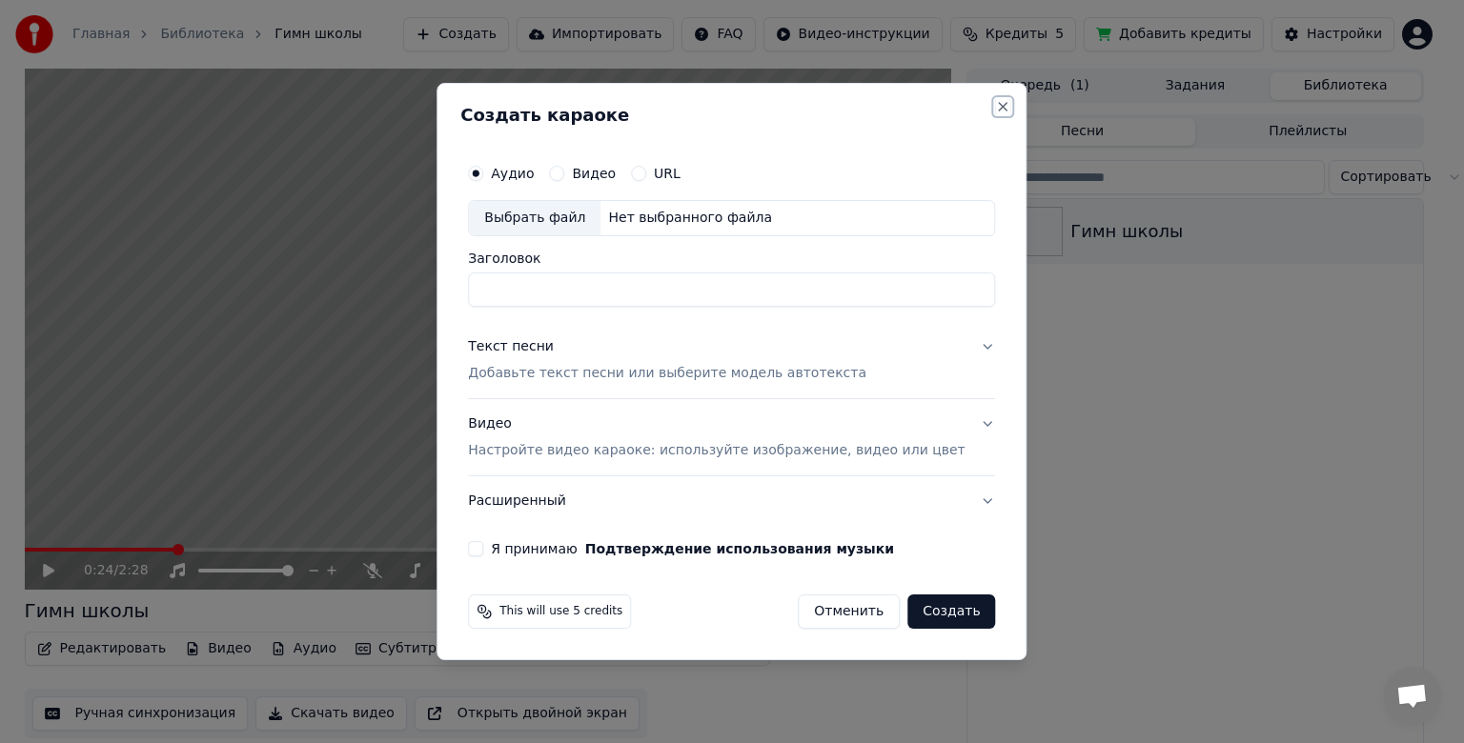
click at [996, 112] on button "Close" at bounding box center [1003, 106] width 15 height 15
